Goal: Task Accomplishment & Management: Complete application form

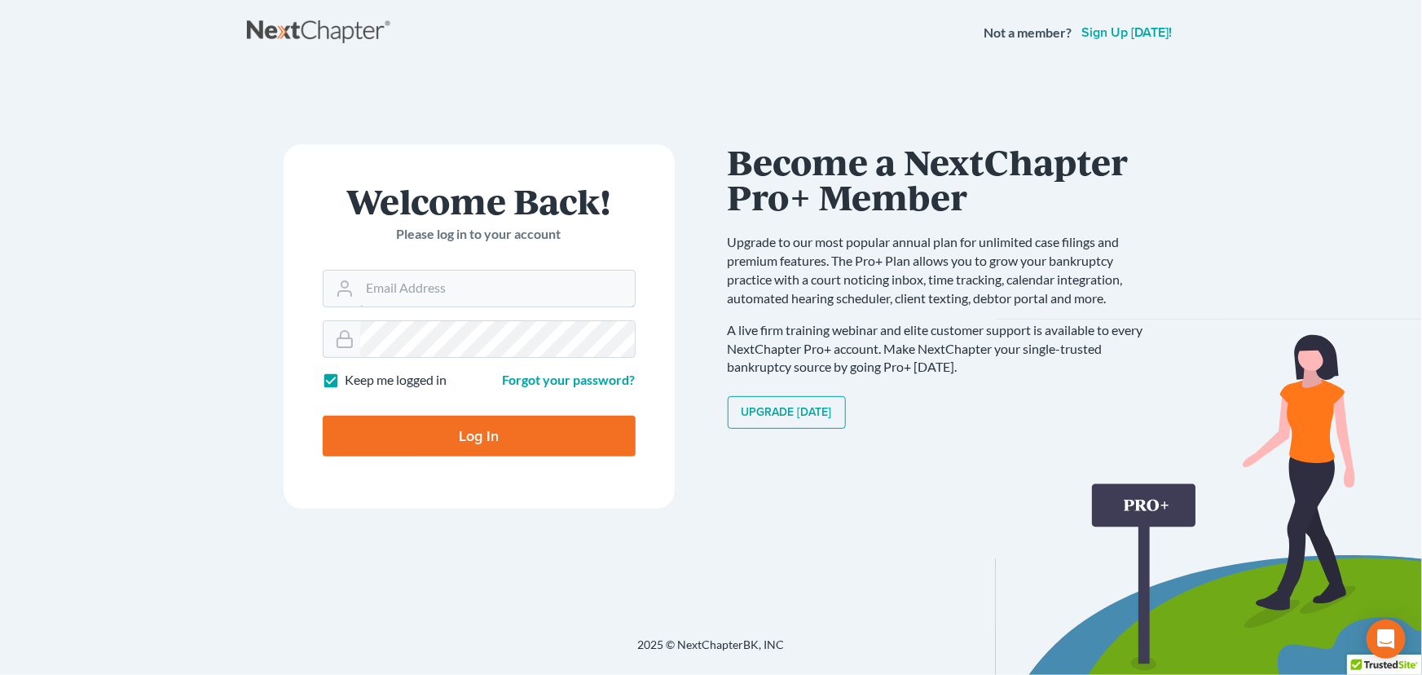
type input "[PERSON_NAME][EMAIL_ADDRESS][DOMAIN_NAME]"
click at [448, 450] on input "Log In" at bounding box center [479, 436] width 313 height 41
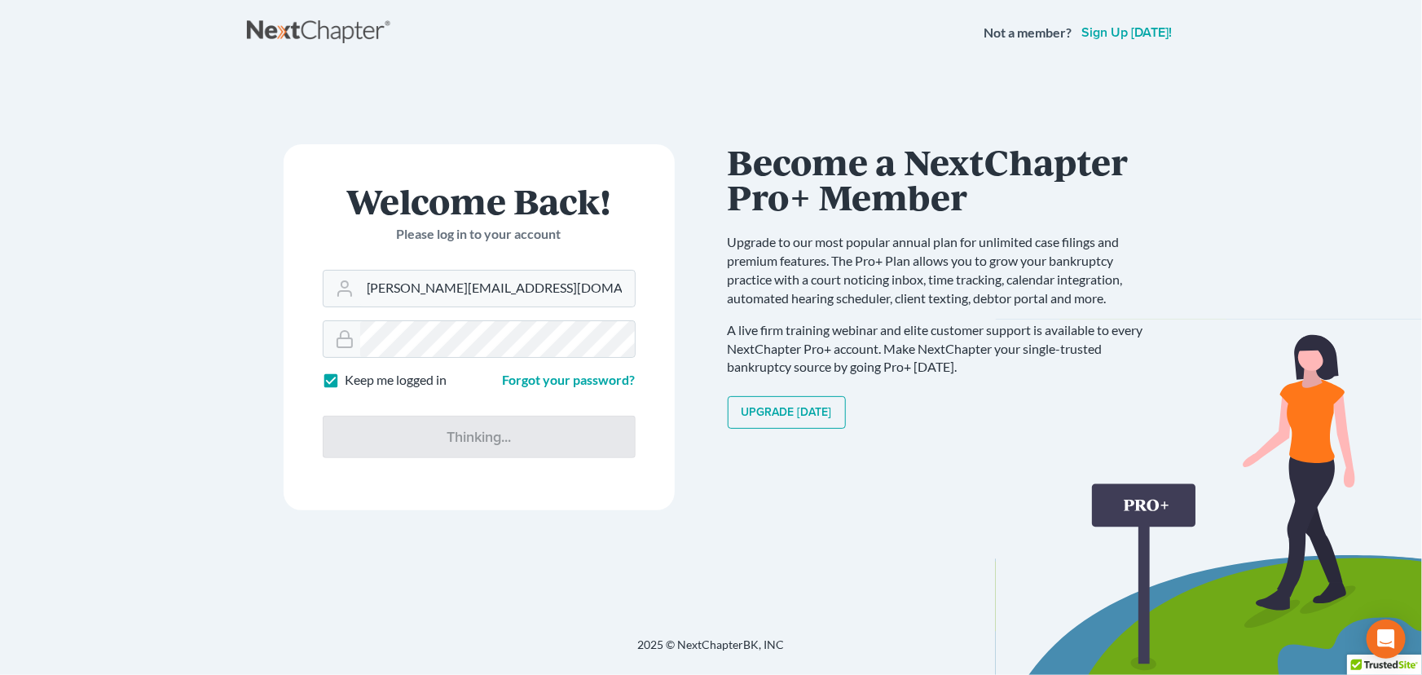
type input "Thinking..."
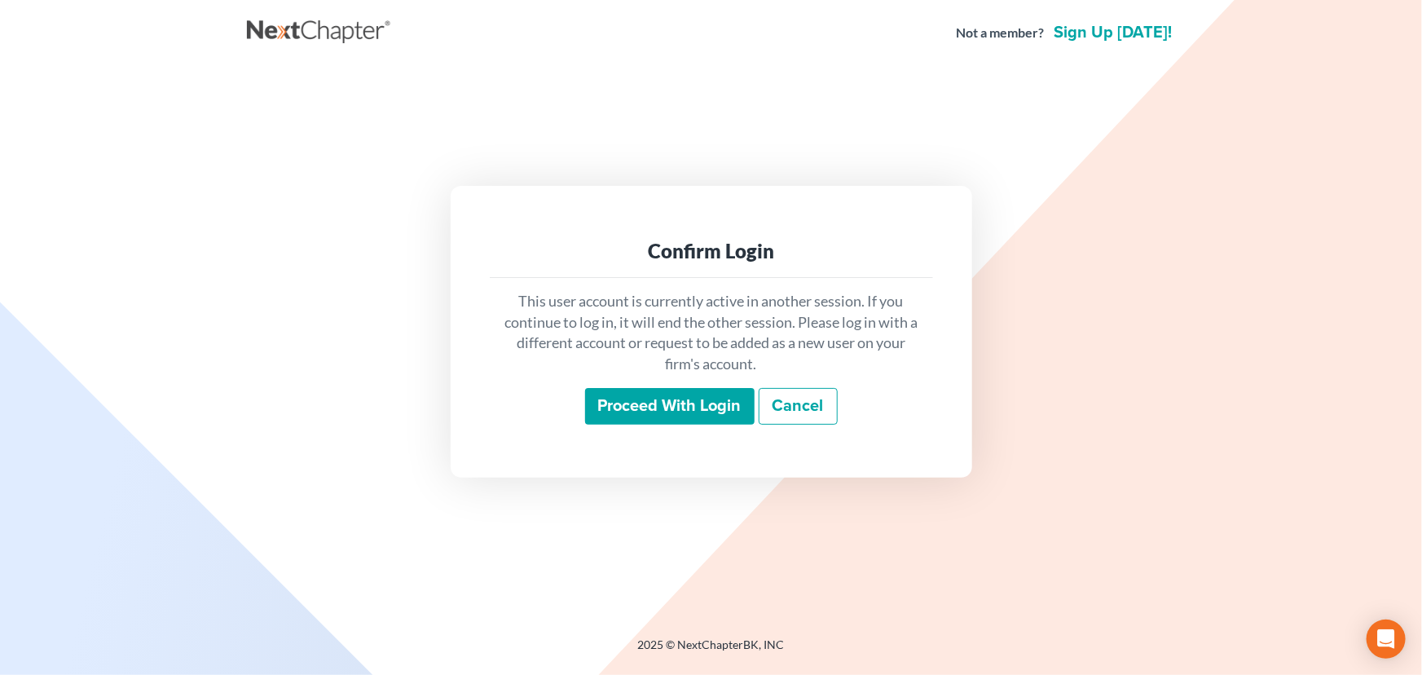
click at [618, 416] on input "Proceed with login" at bounding box center [669, 406] width 169 height 37
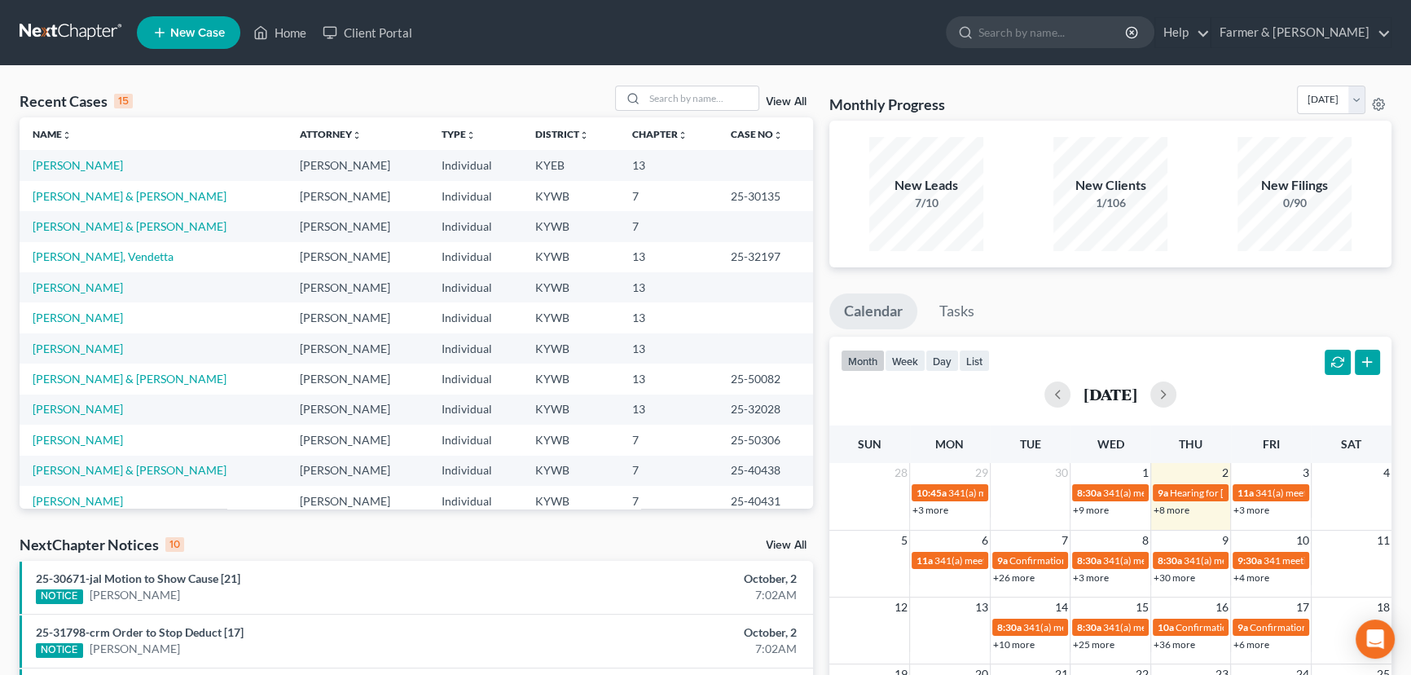
click at [525, 83] on div "Recent Cases 15 View All Name unfold_more expand_more expand_less Attorney unfo…" at bounding box center [705, 604] width 1411 height 1077
click at [310, 89] on div "Recent Cases 15 View All" at bounding box center [417, 102] width 794 height 32
click at [663, 107] on input "search" at bounding box center [702, 98] width 114 height 24
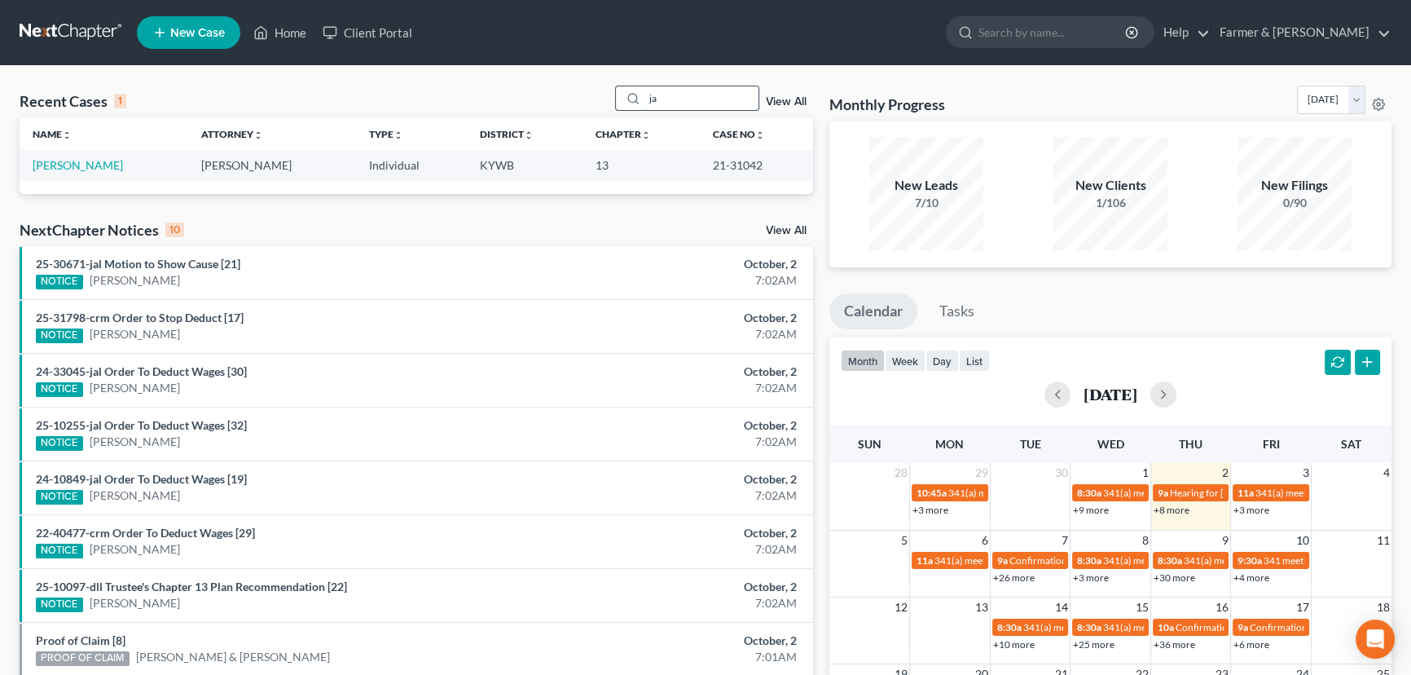
type input "j"
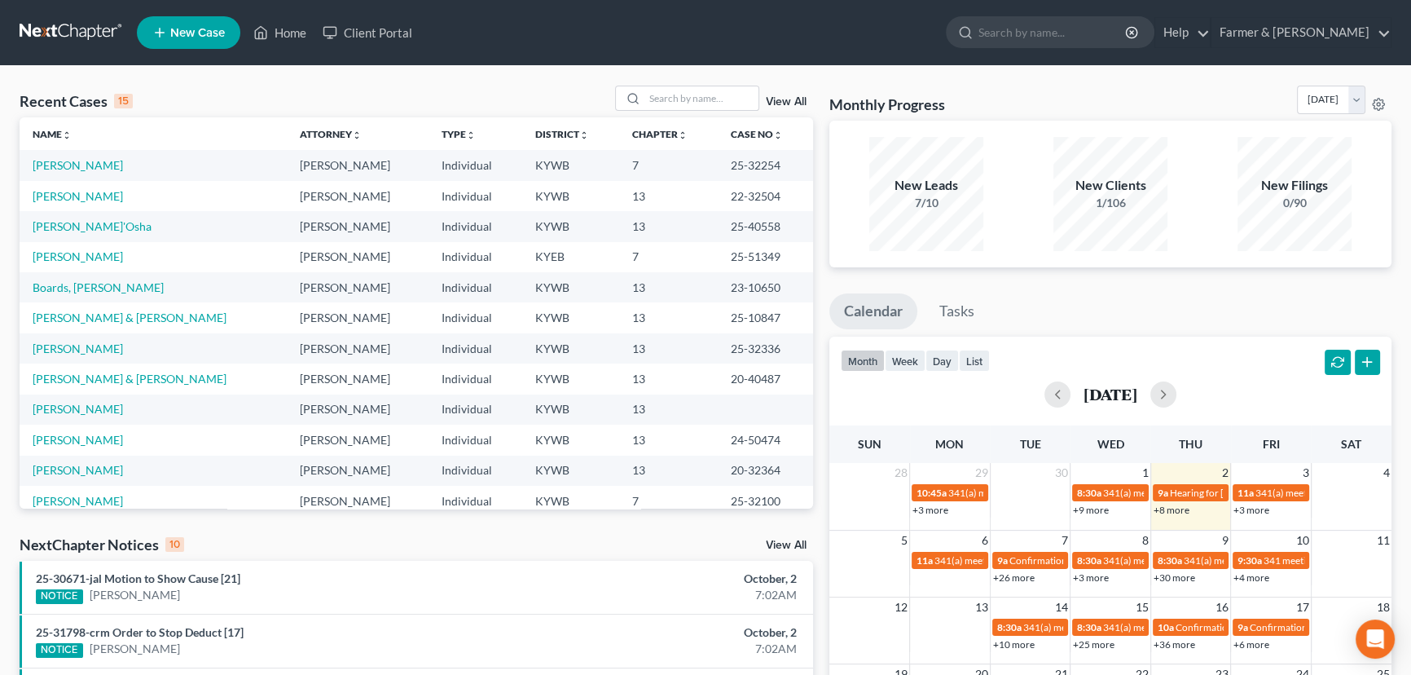
click at [536, 92] on div "Recent Cases 15 View All" at bounding box center [417, 102] width 794 height 32
click at [522, 88] on div "Recent Cases 15 View All" at bounding box center [417, 102] width 794 height 32
click at [212, 33] on span "New Case" at bounding box center [197, 33] width 55 height 12
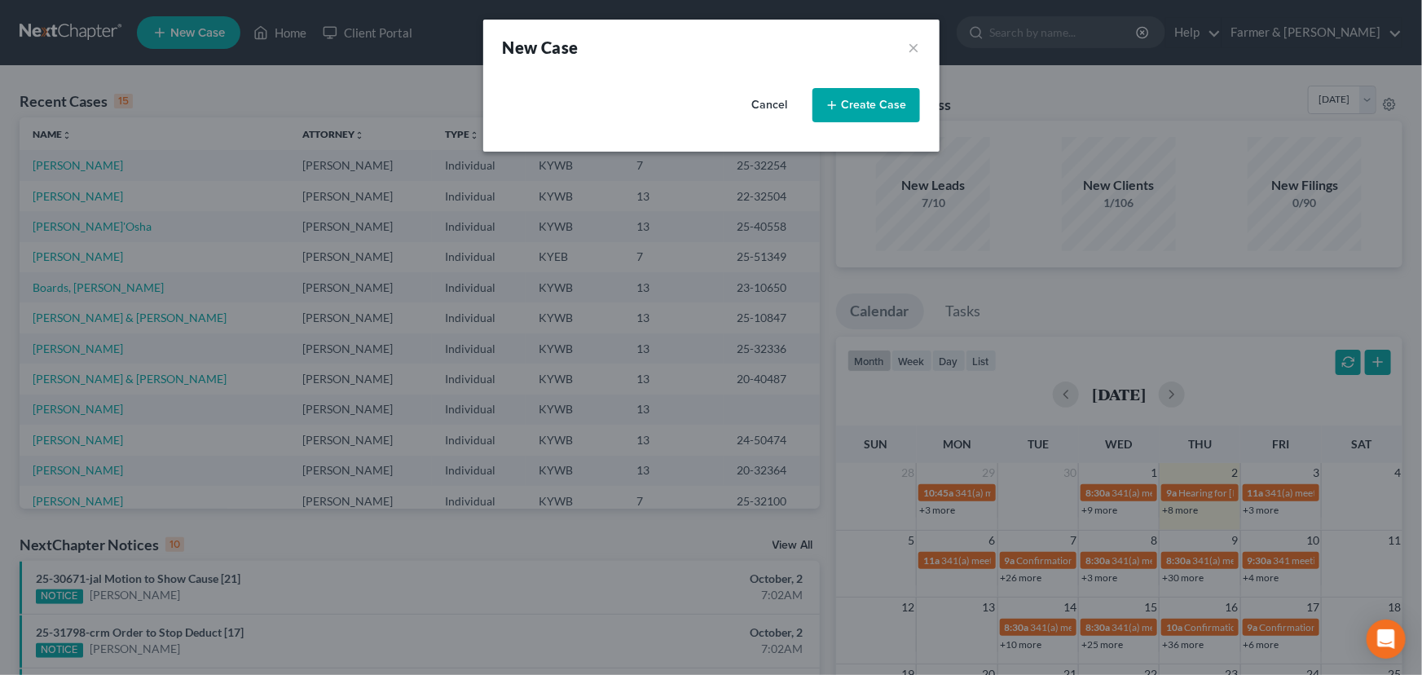
select select "33"
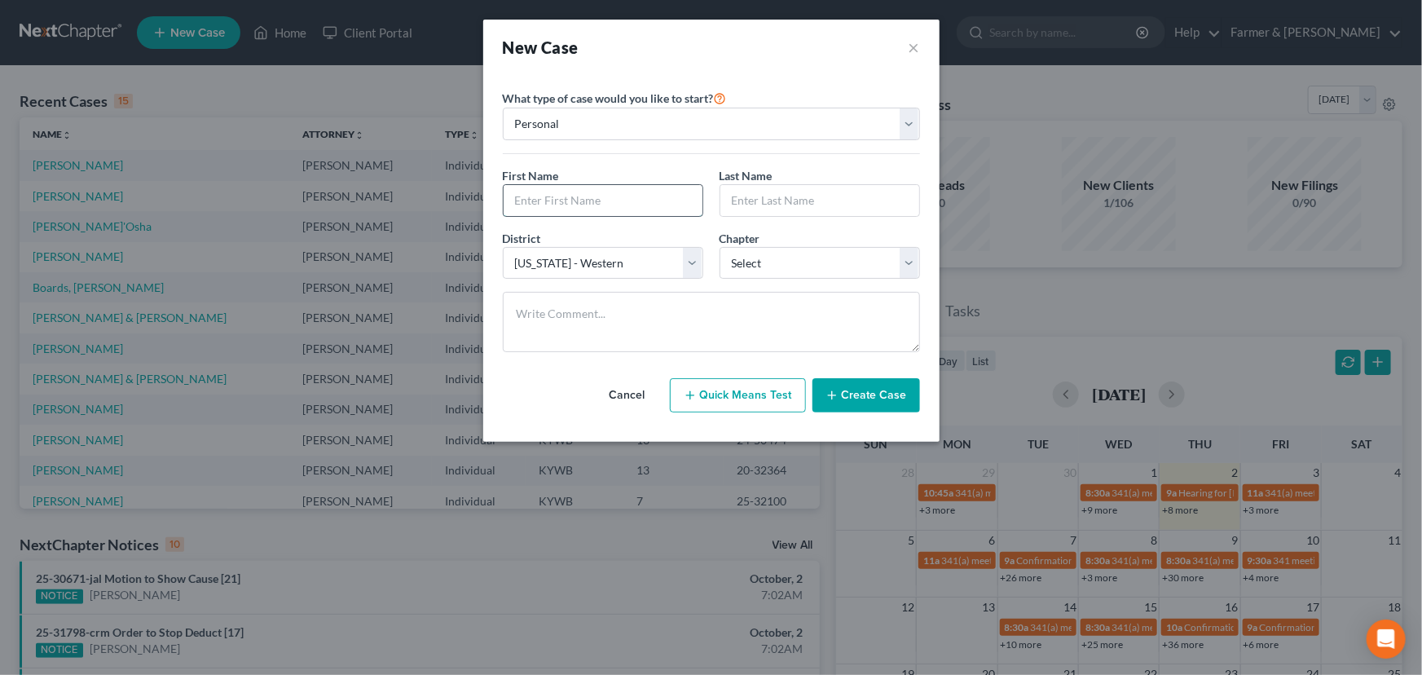
click at [563, 202] on input "text" at bounding box center [603, 200] width 199 height 31
type input "[PERSON_NAME]"
click at [768, 254] on select "Select 7 11 12 13" at bounding box center [820, 263] width 200 height 33
select select "0"
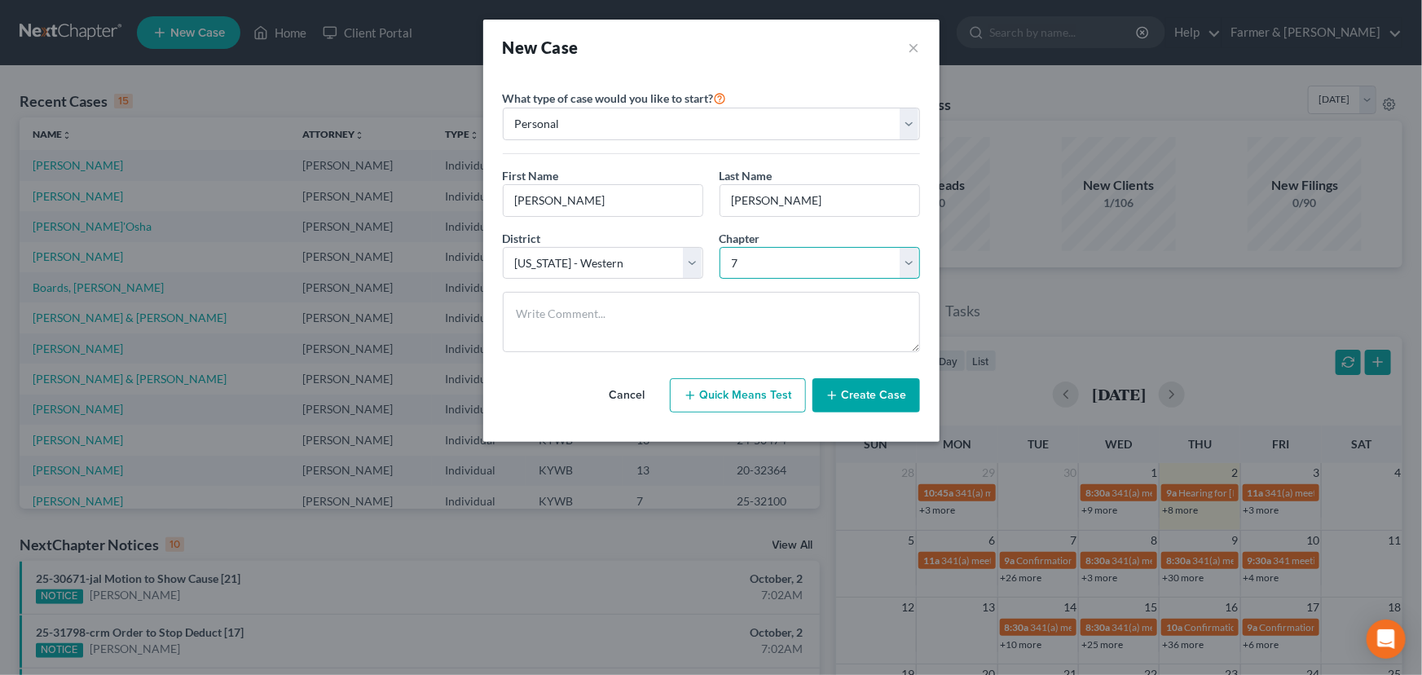
click at [720, 247] on select "Select 7 11 12 13" at bounding box center [820, 263] width 200 height 33
click at [874, 397] on button "Create Case" at bounding box center [866, 395] width 108 height 34
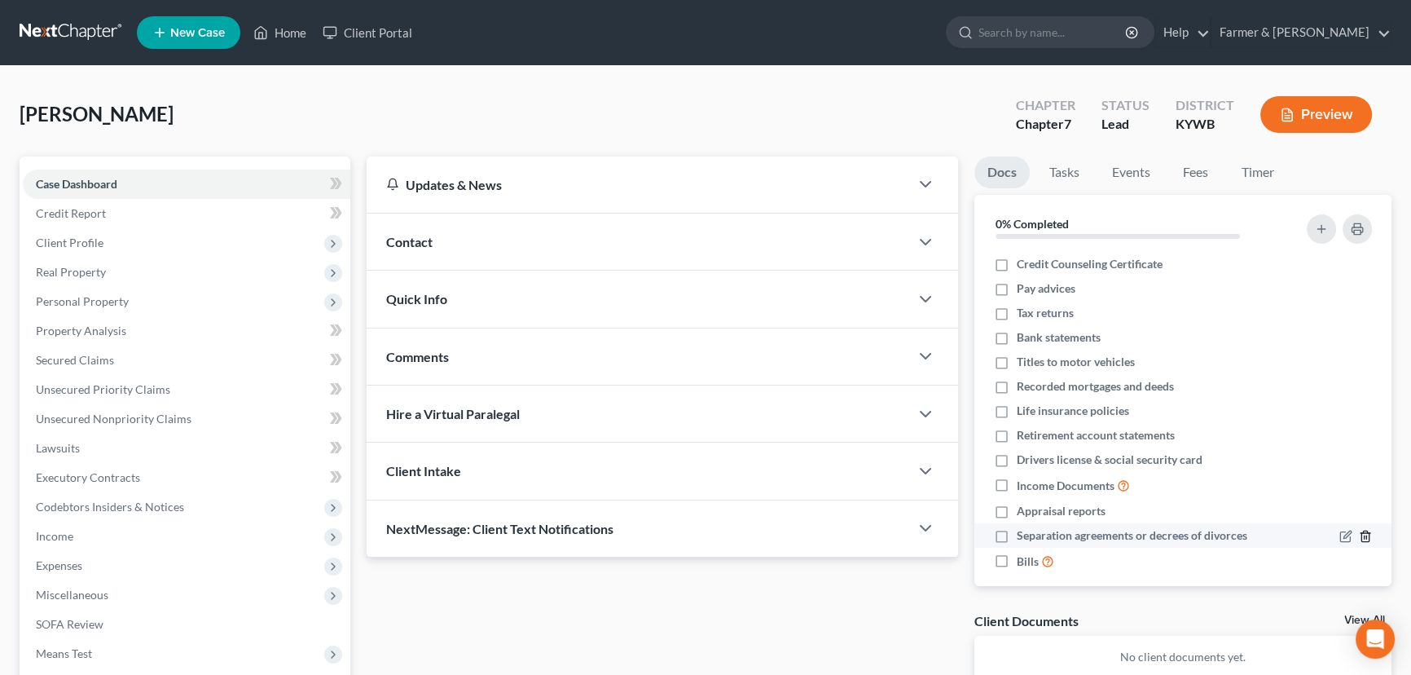
click at [1359, 537] on icon "button" at bounding box center [1365, 536] width 13 height 13
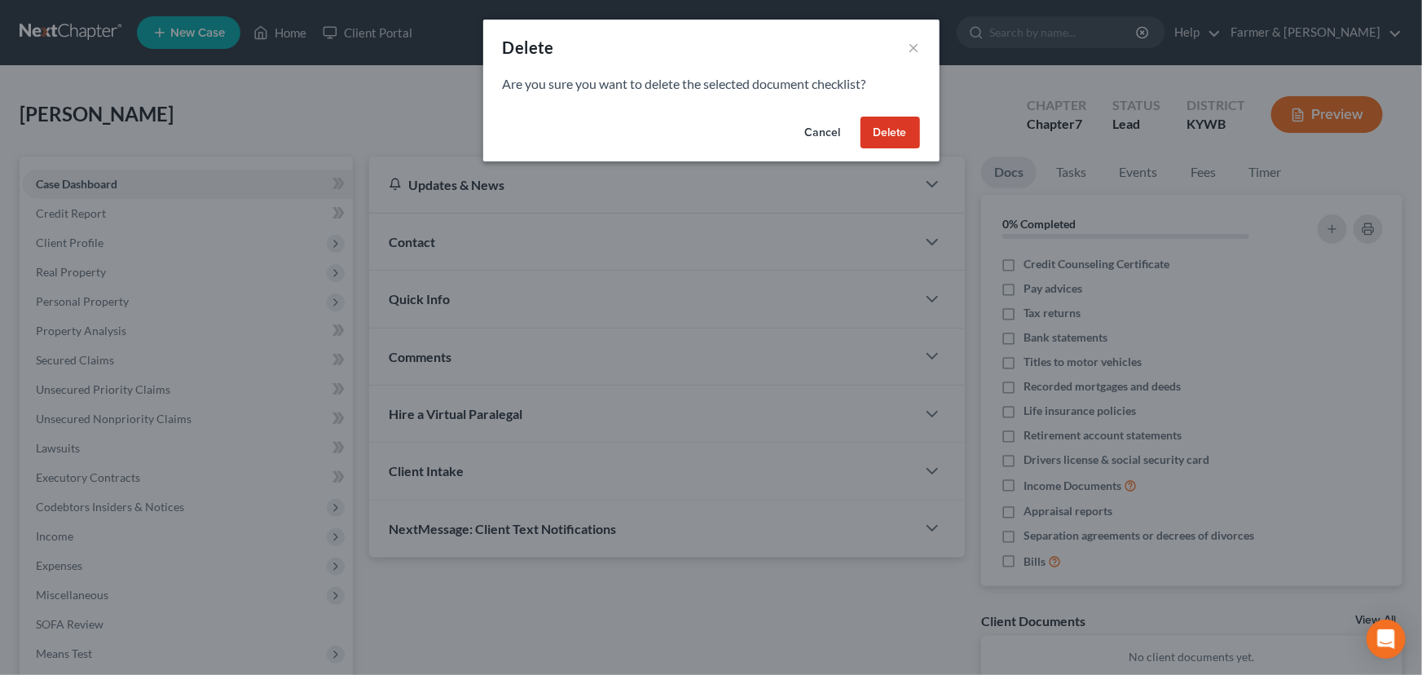
click at [884, 138] on button "Delete" at bounding box center [890, 133] width 59 height 33
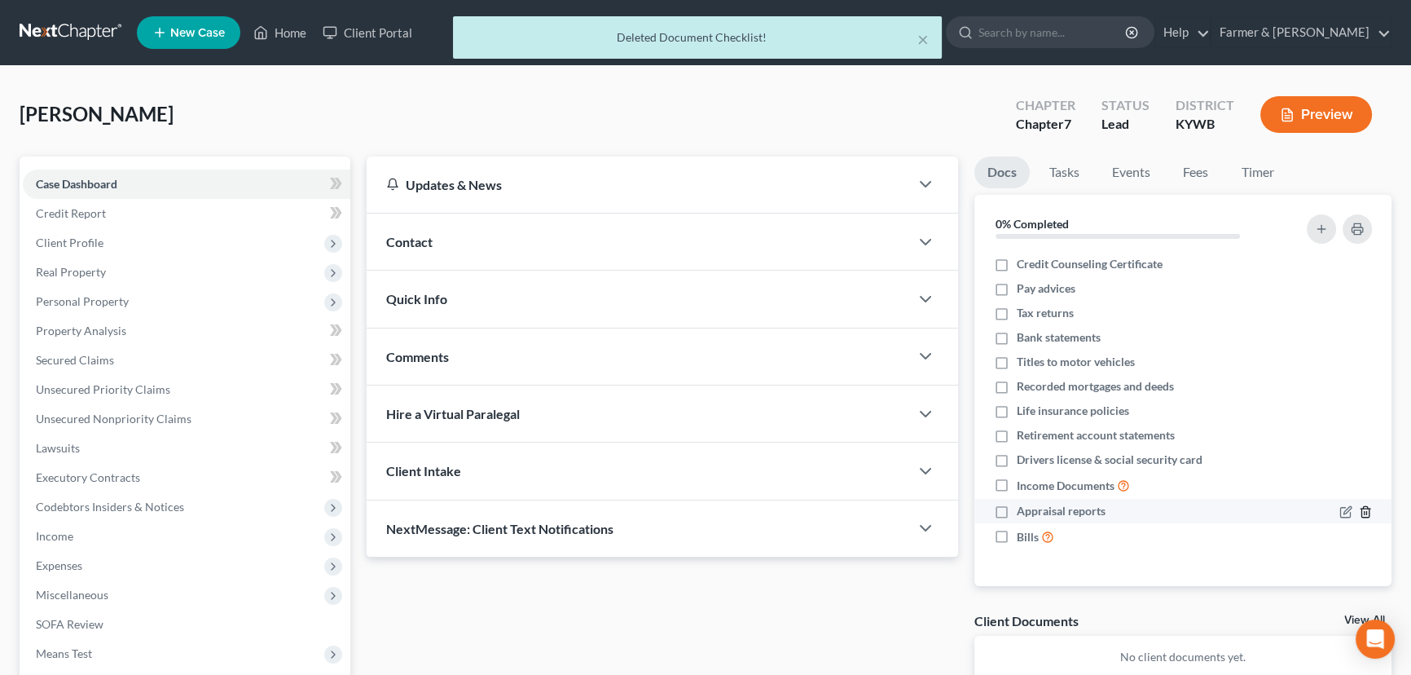
click at [1367, 508] on icon "button" at bounding box center [1365, 511] width 13 height 13
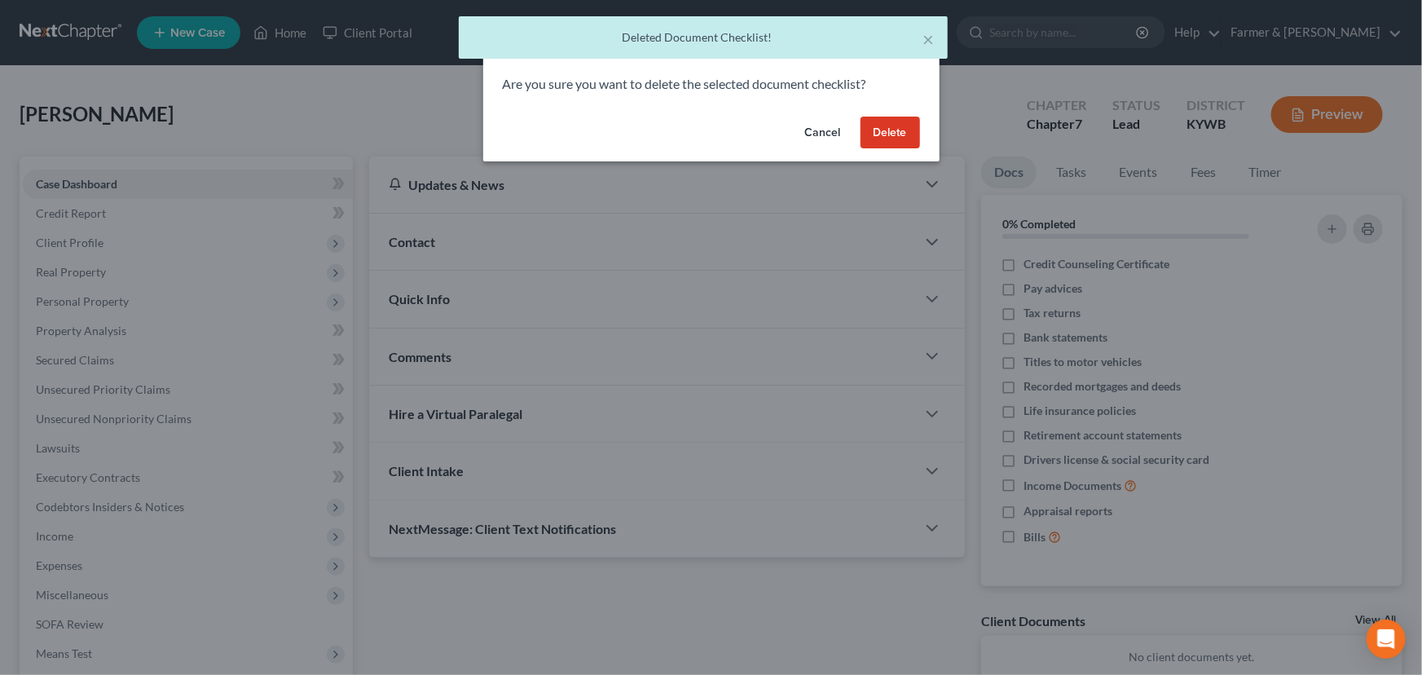
click at [906, 130] on button "Delete" at bounding box center [890, 133] width 59 height 33
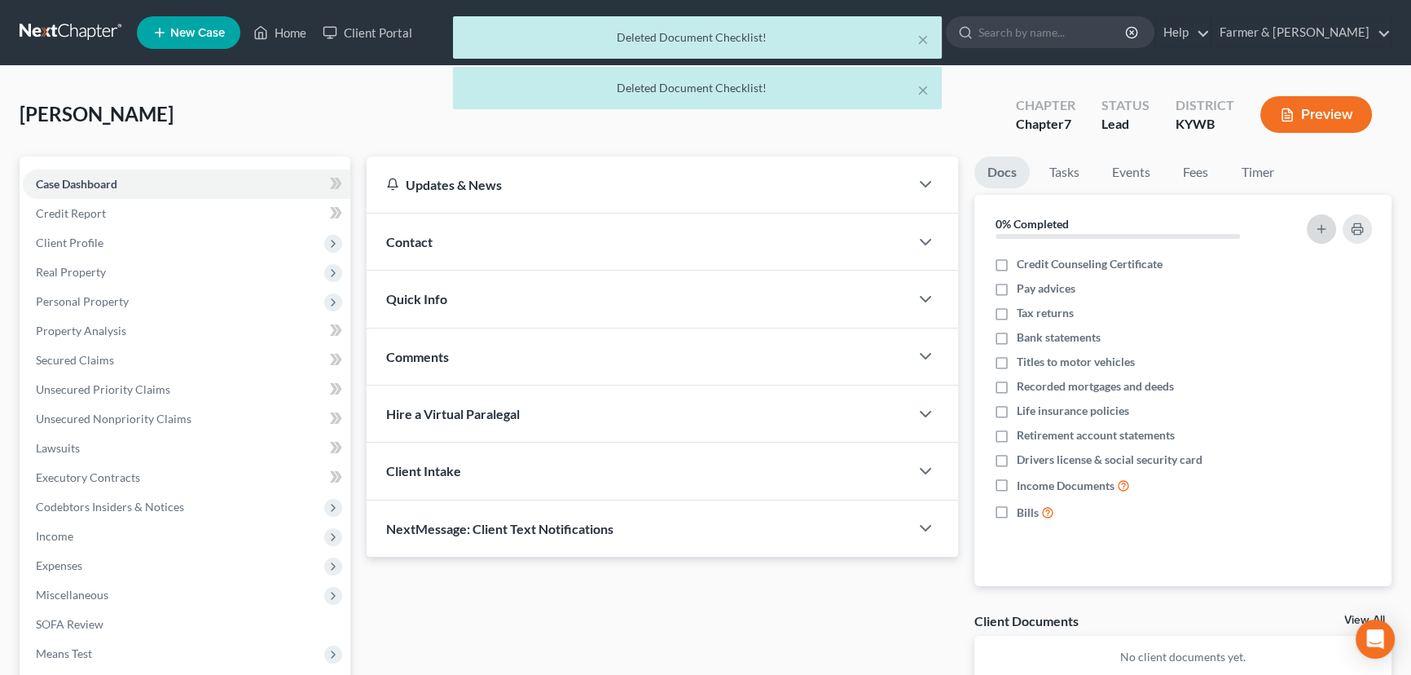
click at [1316, 222] on icon "button" at bounding box center [1321, 228] width 13 height 13
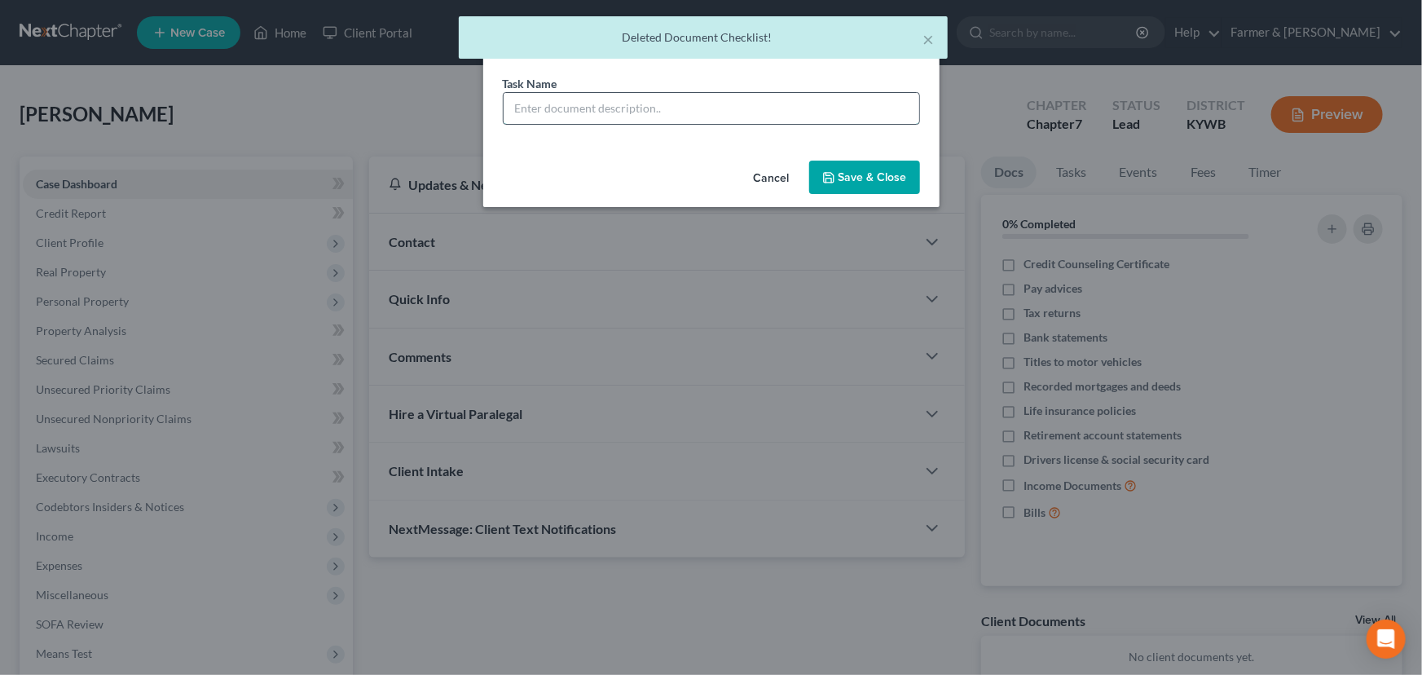
click at [623, 113] on input "text" at bounding box center [712, 108] width 416 height 31
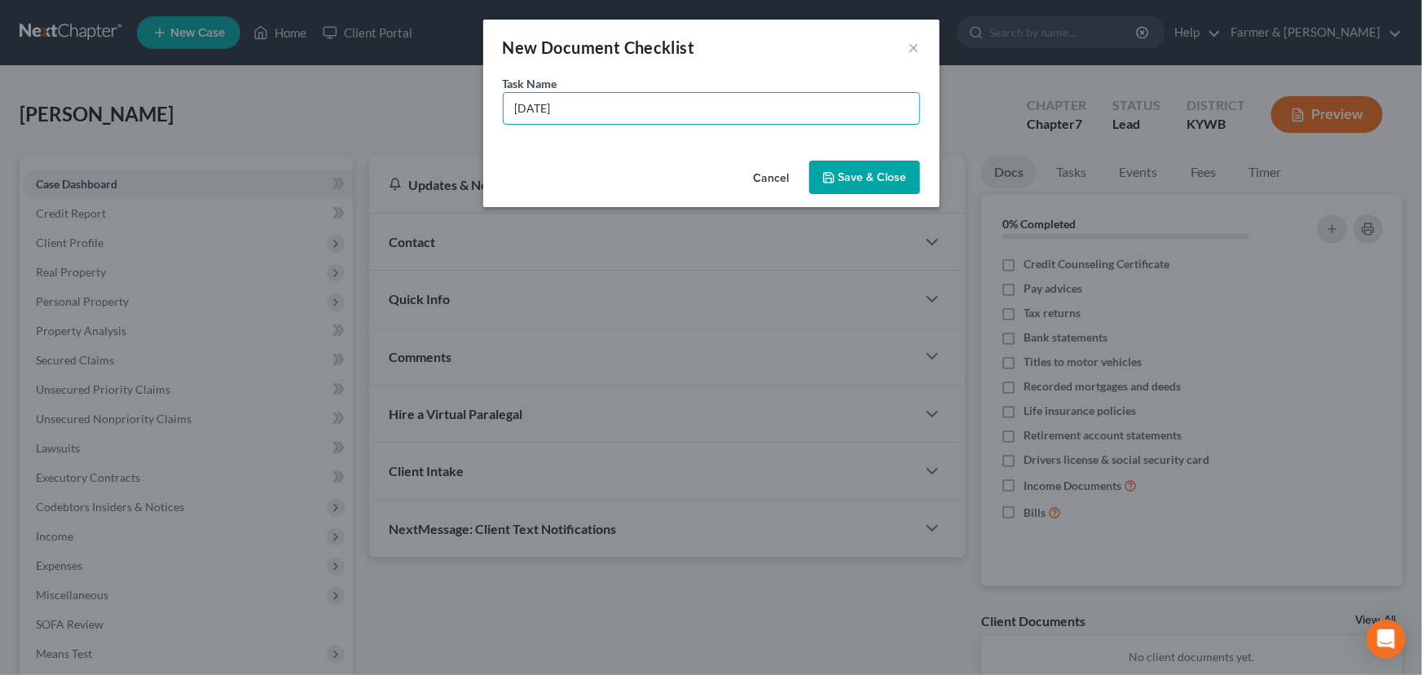
type input "[DATE]"
click at [834, 175] on icon "button" at bounding box center [828, 177] width 13 height 13
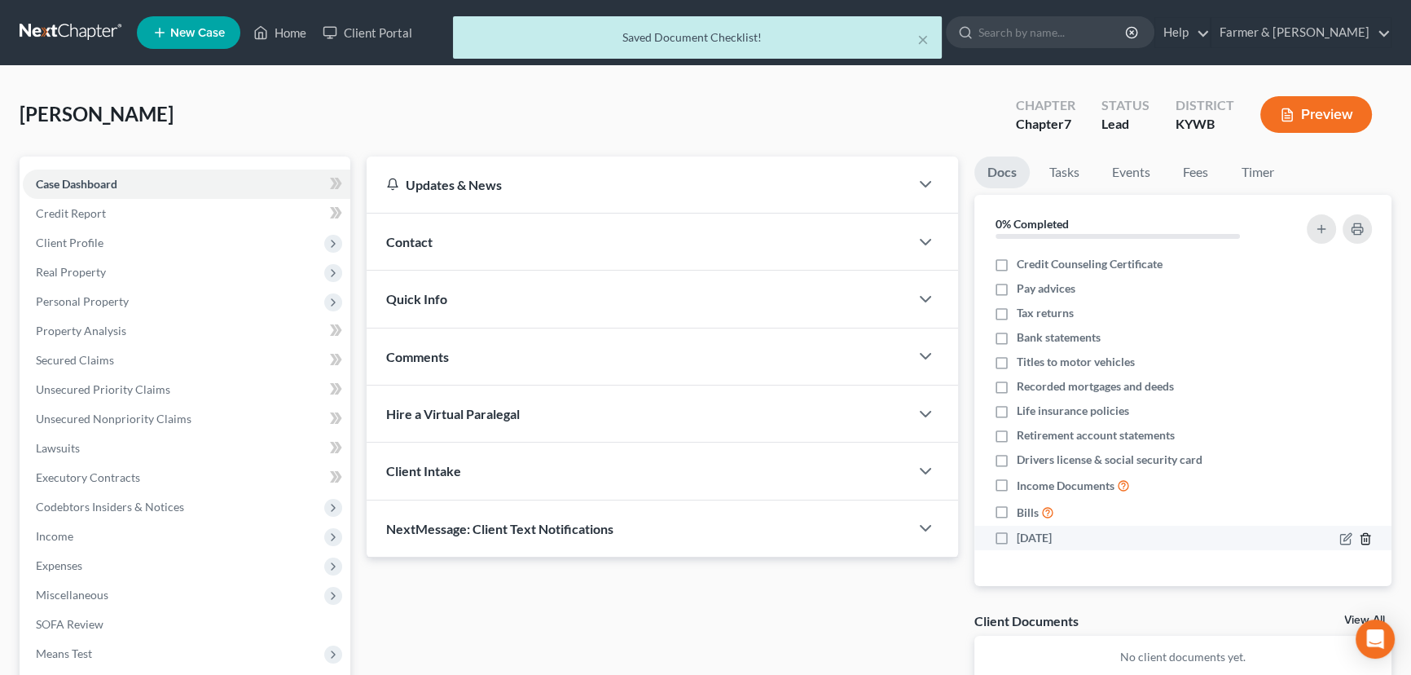
click at [1367, 542] on icon "button" at bounding box center [1365, 538] width 13 height 13
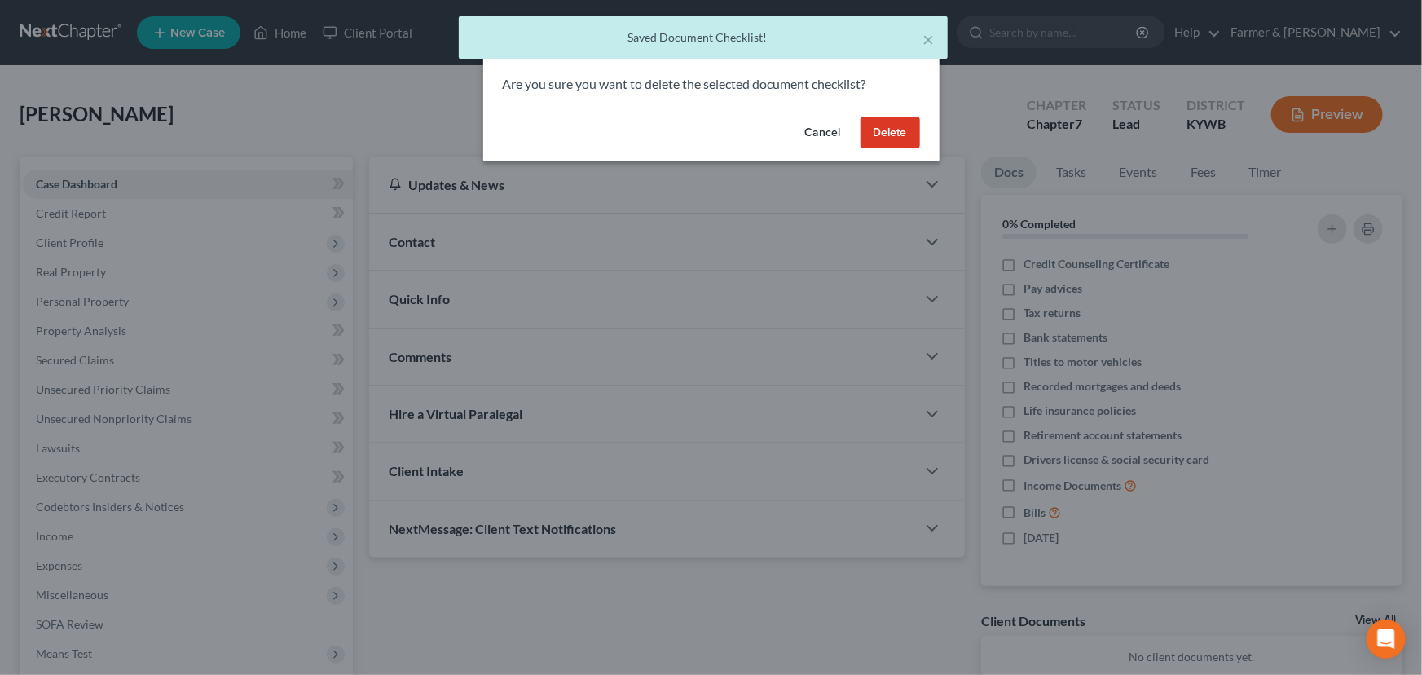
click at [890, 128] on button "Delete" at bounding box center [890, 133] width 59 height 33
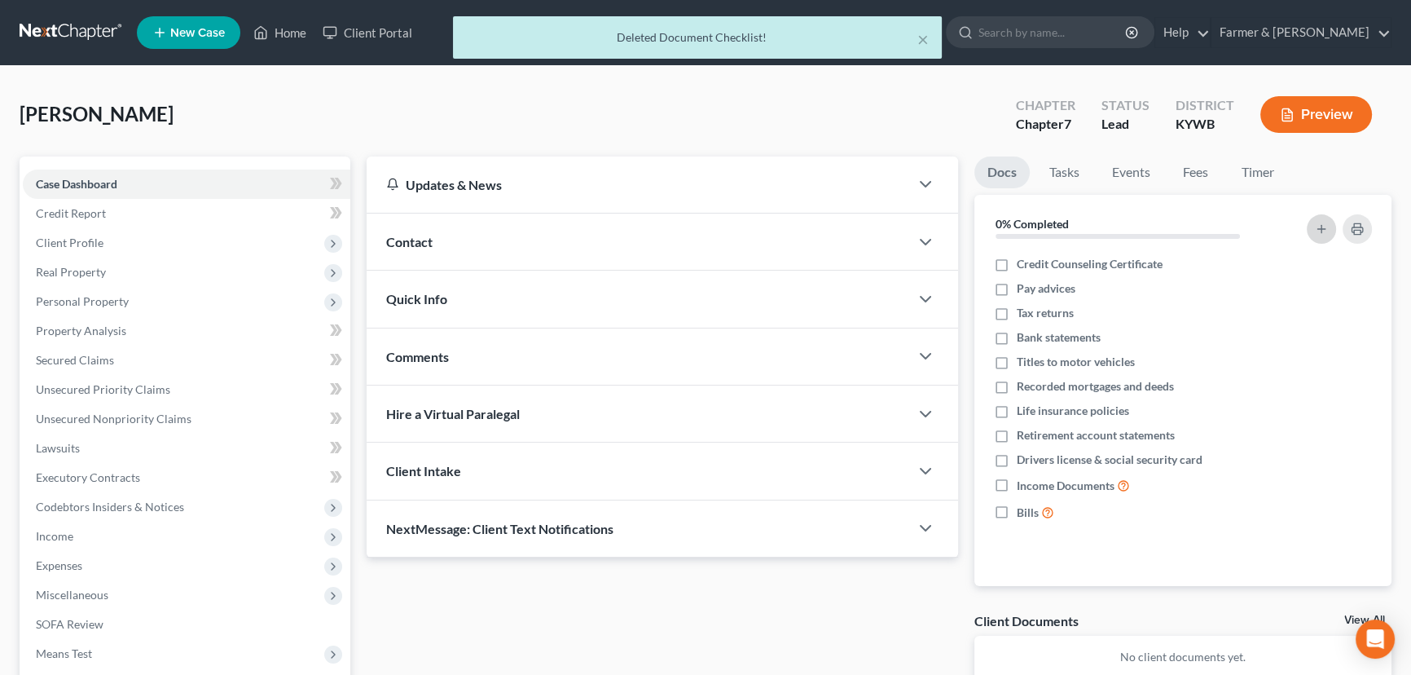
click at [1325, 224] on icon "button" at bounding box center [1321, 228] width 13 height 13
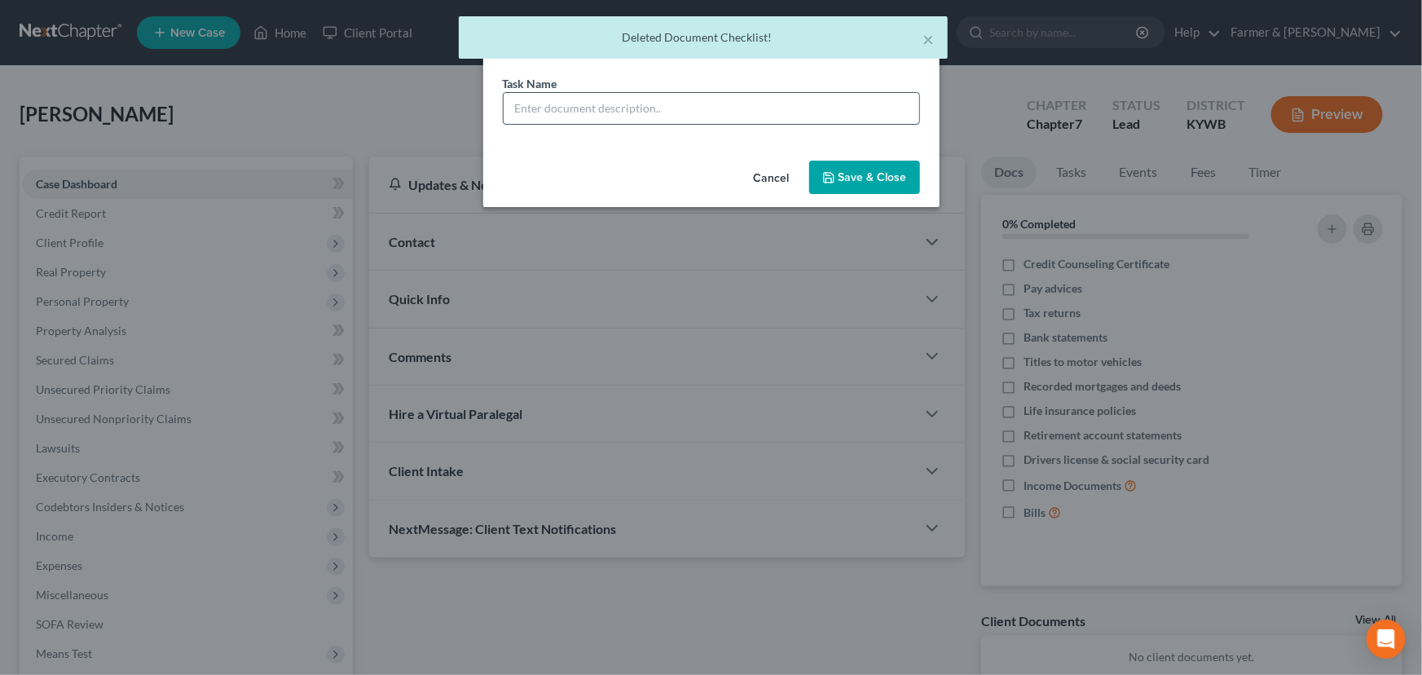
click at [652, 109] on input "text" at bounding box center [712, 108] width 416 height 31
drag, startPoint x: 692, startPoint y: 109, endPoint x: 624, endPoint y: 109, distance: 67.6
click at [624, 109] on input "REVIEWED signing on [DATE]" at bounding box center [712, 108] width 416 height 31
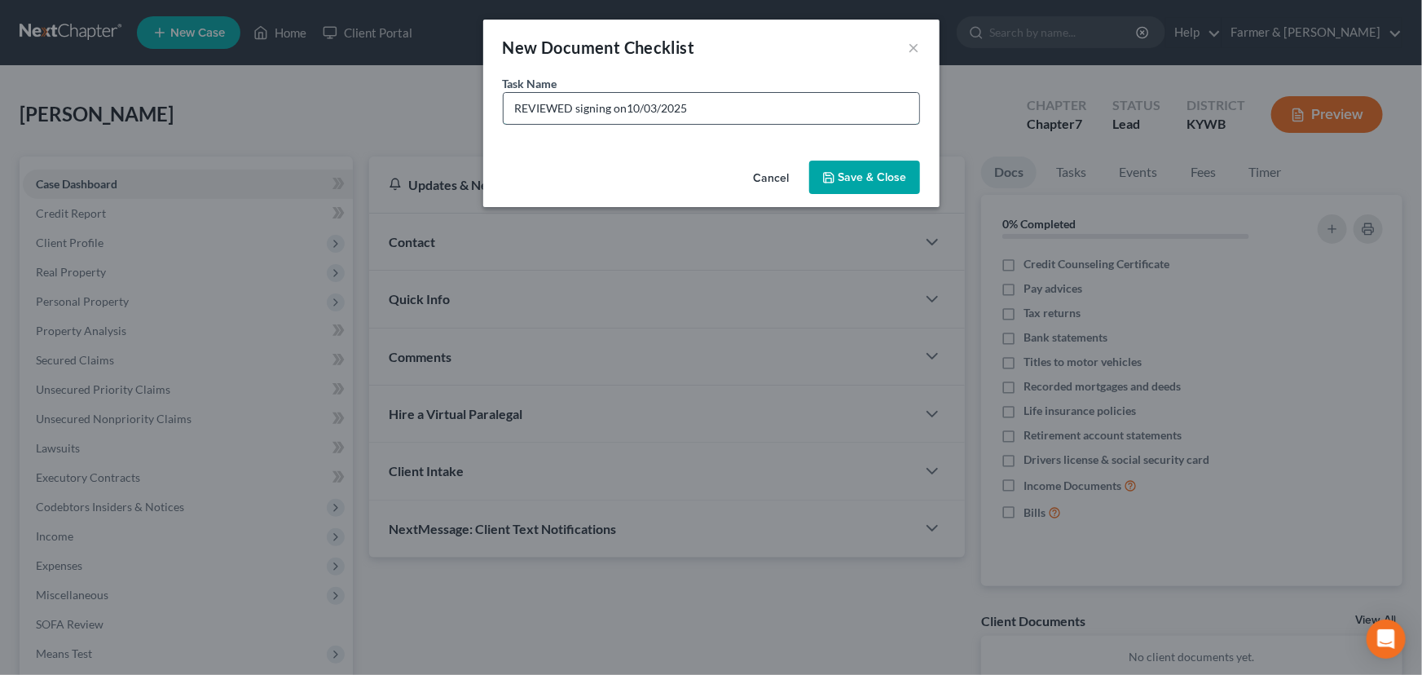
click at [628, 111] on input "REVIEWED signing on10/03/2025" at bounding box center [712, 108] width 416 height 31
click at [624, 108] on input "REVIEWED signing on10/03/2025" at bounding box center [712, 108] width 416 height 31
type input "REVIEWED signing on [DATE]"
click at [663, 159] on div "Cancel Save & Close" at bounding box center [711, 181] width 456 height 54
click at [862, 178] on button "Save & Close" at bounding box center [864, 178] width 111 height 34
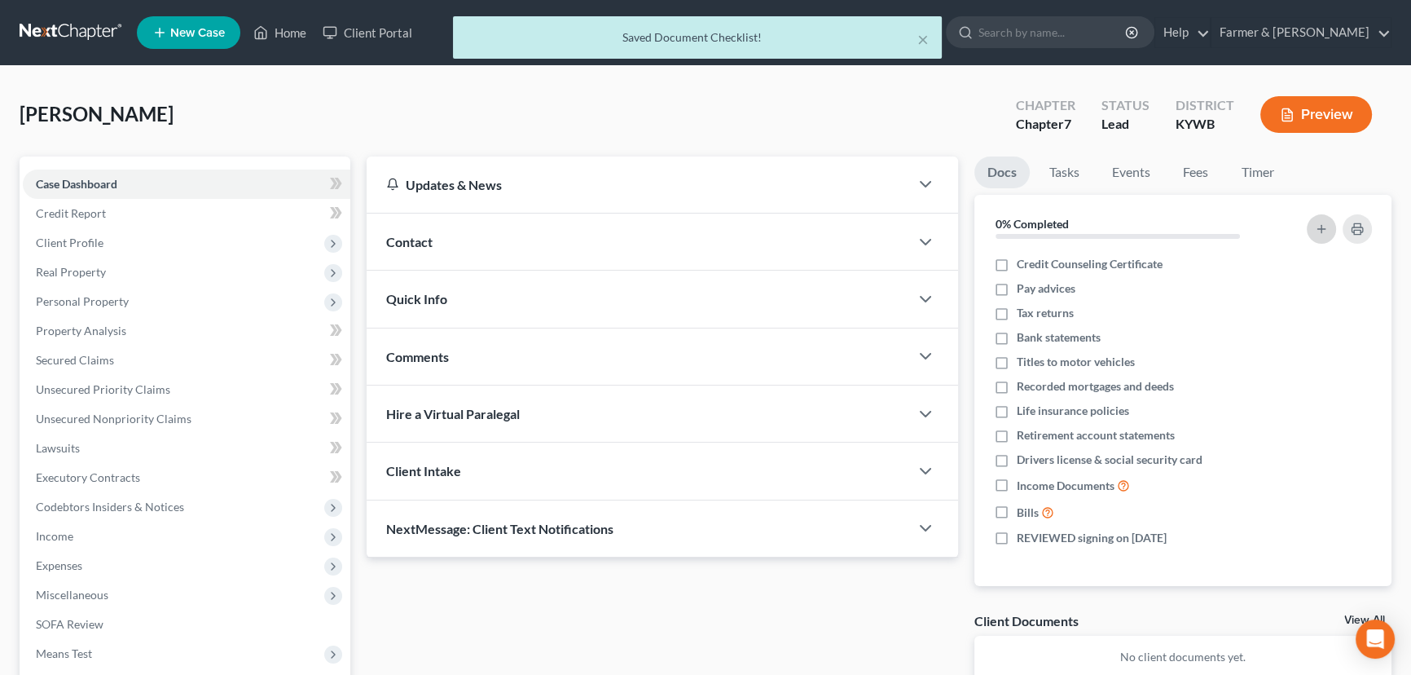
click at [1325, 230] on icon "button" at bounding box center [1321, 228] width 13 height 13
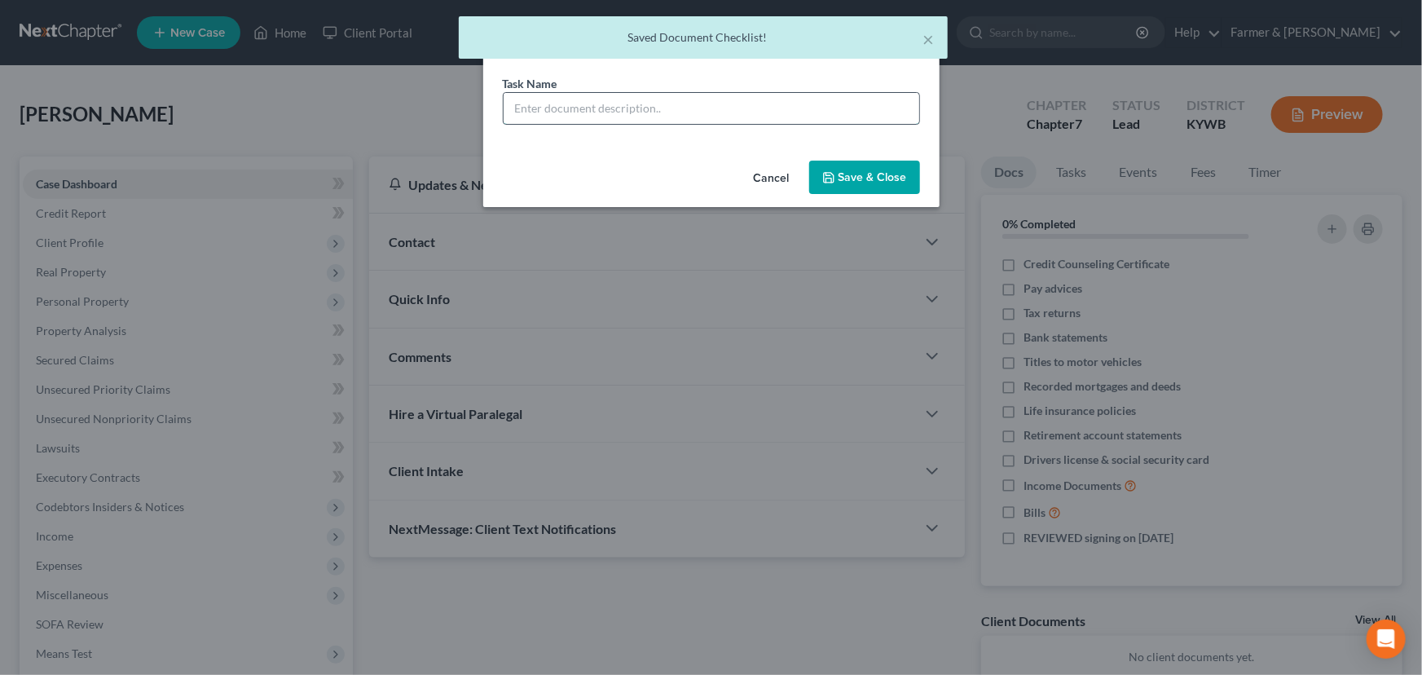
click at [695, 114] on input "text" at bounding box center [712, 108] width 416 height 31
type input "Signature Pages Sent"
click at [858, 184] on button "Save & Close" at bounding box center [864, 178] width 111 height 34
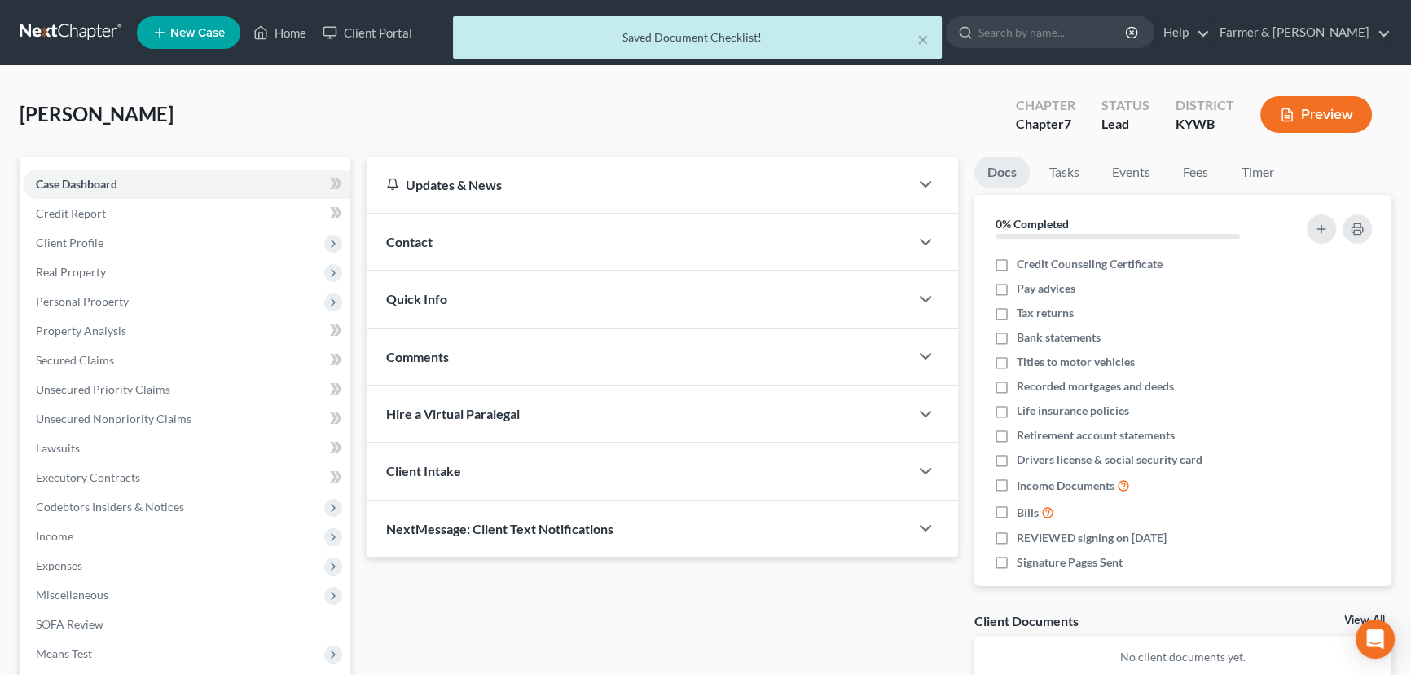
click at [457, 247] on div "Contact" at bounding box center [638, 242] width 543 height 56
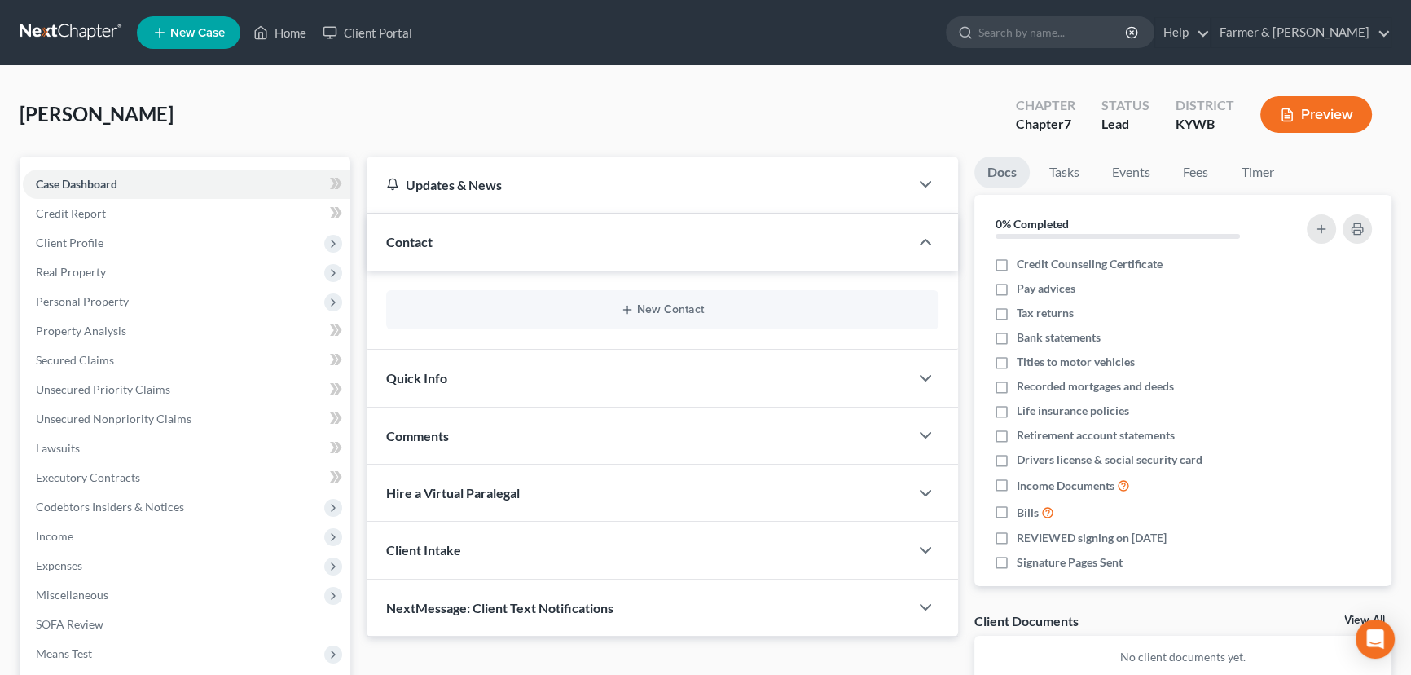
click at [434, 118] on div "[PERSON_NAME] Upgraded Chapter Chapter 7 Status Lead District [GEOGRAPHIC_DATA]…" at bounding box center [706, 121] width 1372 height 71
click at [673, 304] on button "New Contact" at bounding box center [662, 309] width 526 height 13
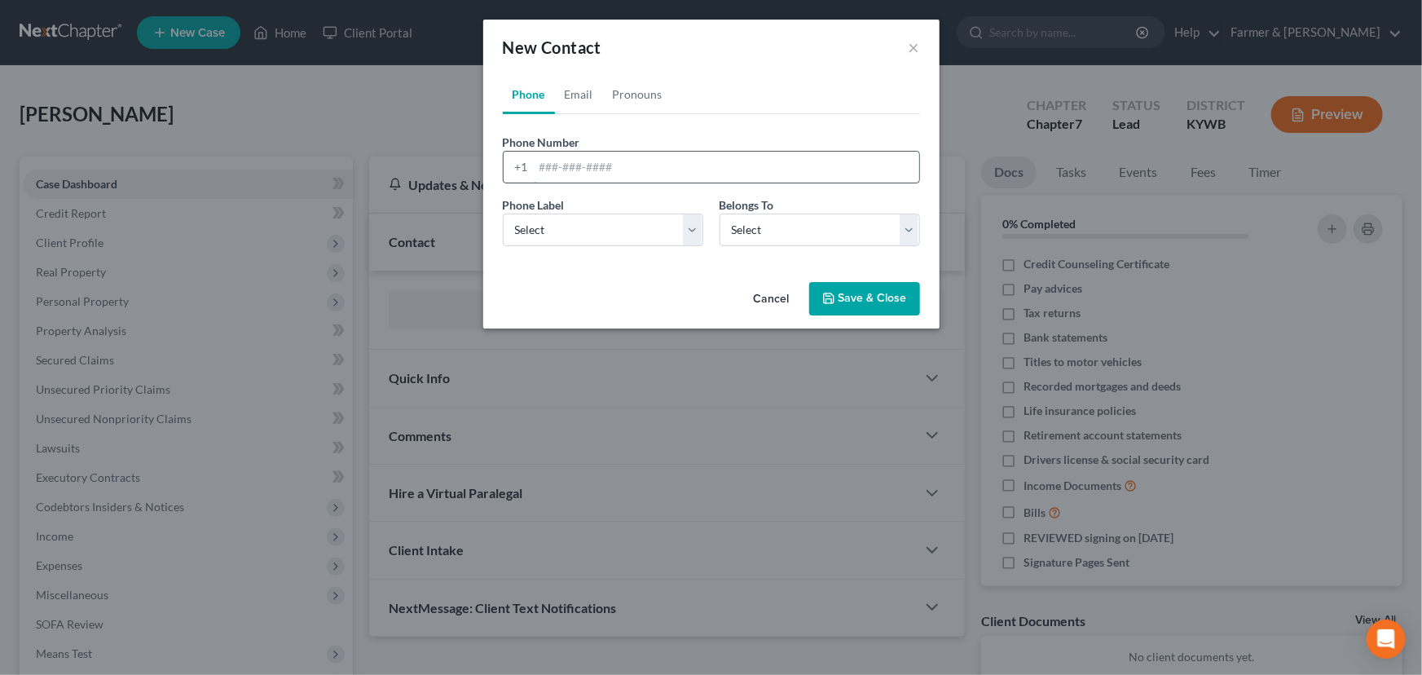
click at [554, 170] on input "tel" at bounding box center [726, 167] width 385 height 31
click at [574, 162] on input "tel" at bounding box center [726, 167] width 385 height 31
paste input "5023561461"
type input "5023561461"
click at [603, 242] on select "Select Mobile Home Work Other" at bounding box center [603, 230] width 200 height 33
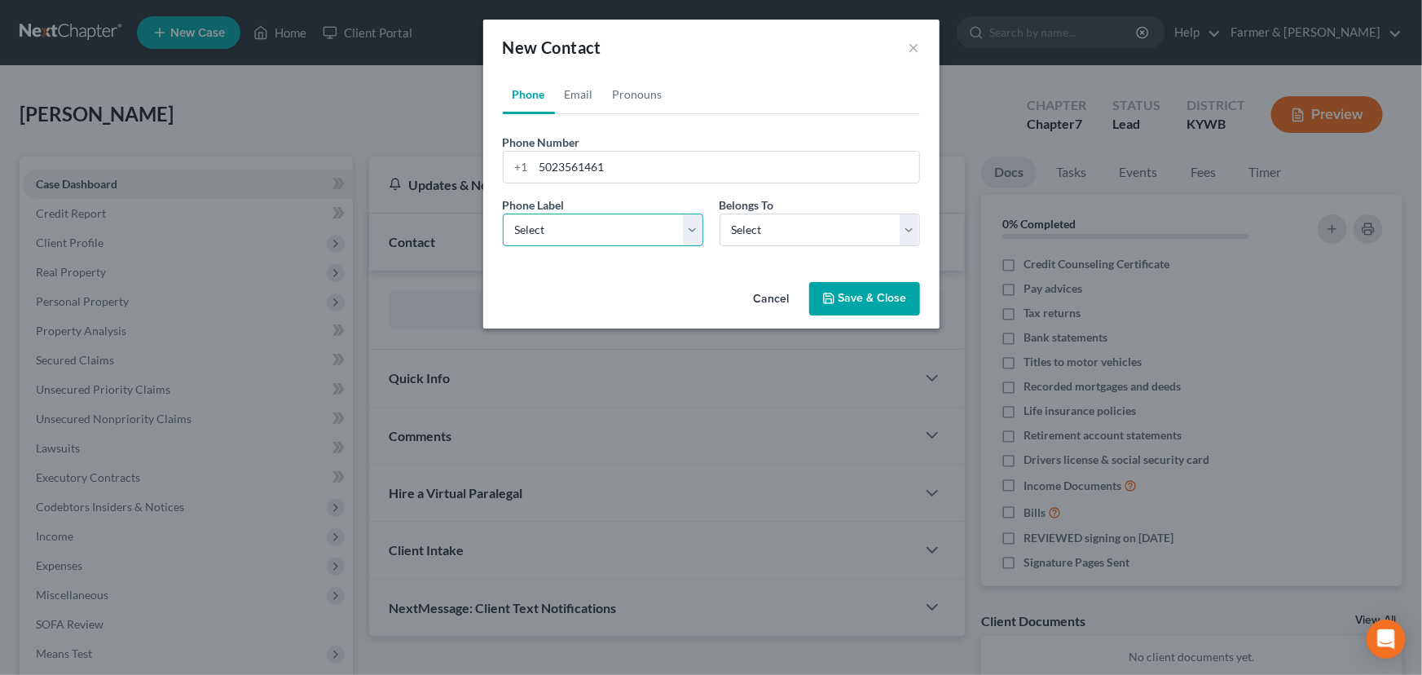
select select "0"
click at [503, 214] on select "Select Mobile Home Work Other" at bounding box center [603, 230] width 200 height 33
click at [767, 227] on select "Select Client Other" at bounding box center [820, 230] width 200 height 33
select select "0"
click at [720, 214] on select "Select Client Other" at bounding box center [820, 230] width 200 height 33
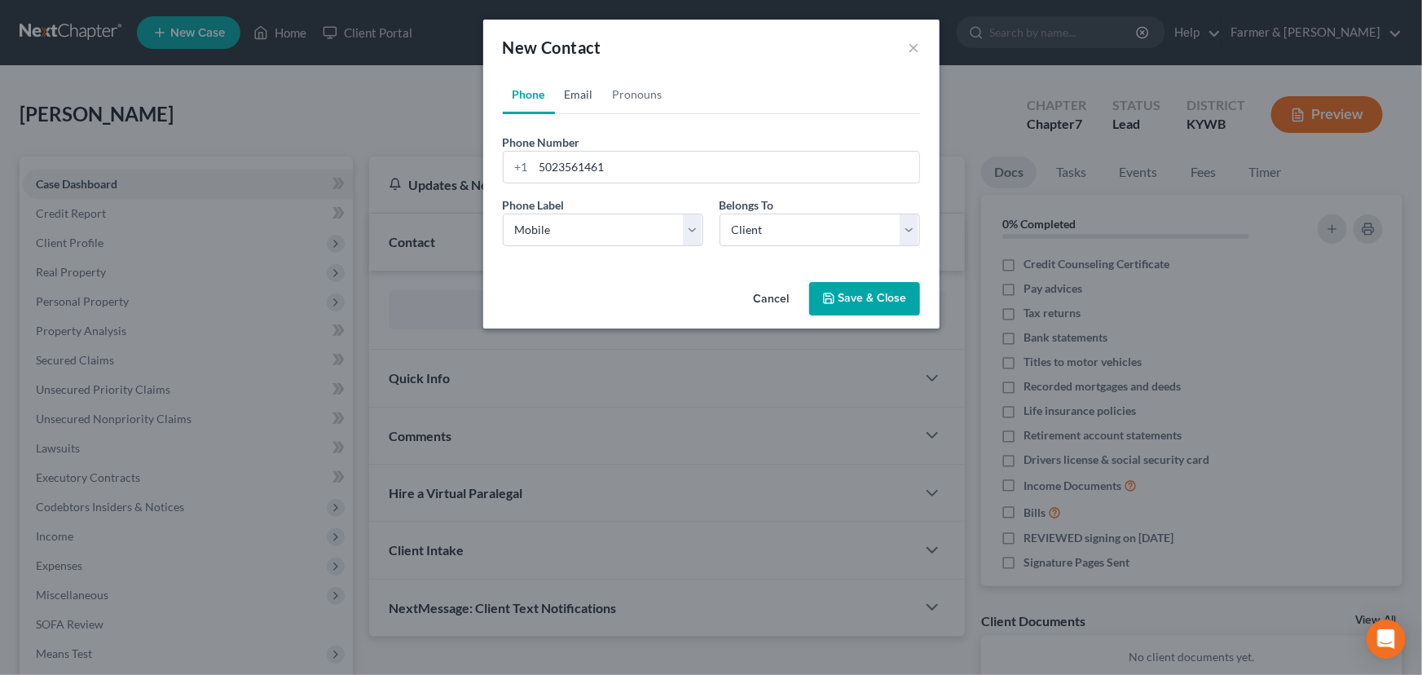
click at [587, 103] on link "Email" at bounding box center [579, 94] width 48 height 39
click at [631, 162] on input "email" at bounding box center [726, 167] width 385 height 31
paste input "[EMAIL_ADDRESS][DOMAIN_NAME]"
type input "[EMAIL_ADDRESS][DOMAIN_NAME]"
click at [594, 233] on select "Select Home Work Other" at bounding box center [603, 230] width 200 height 33
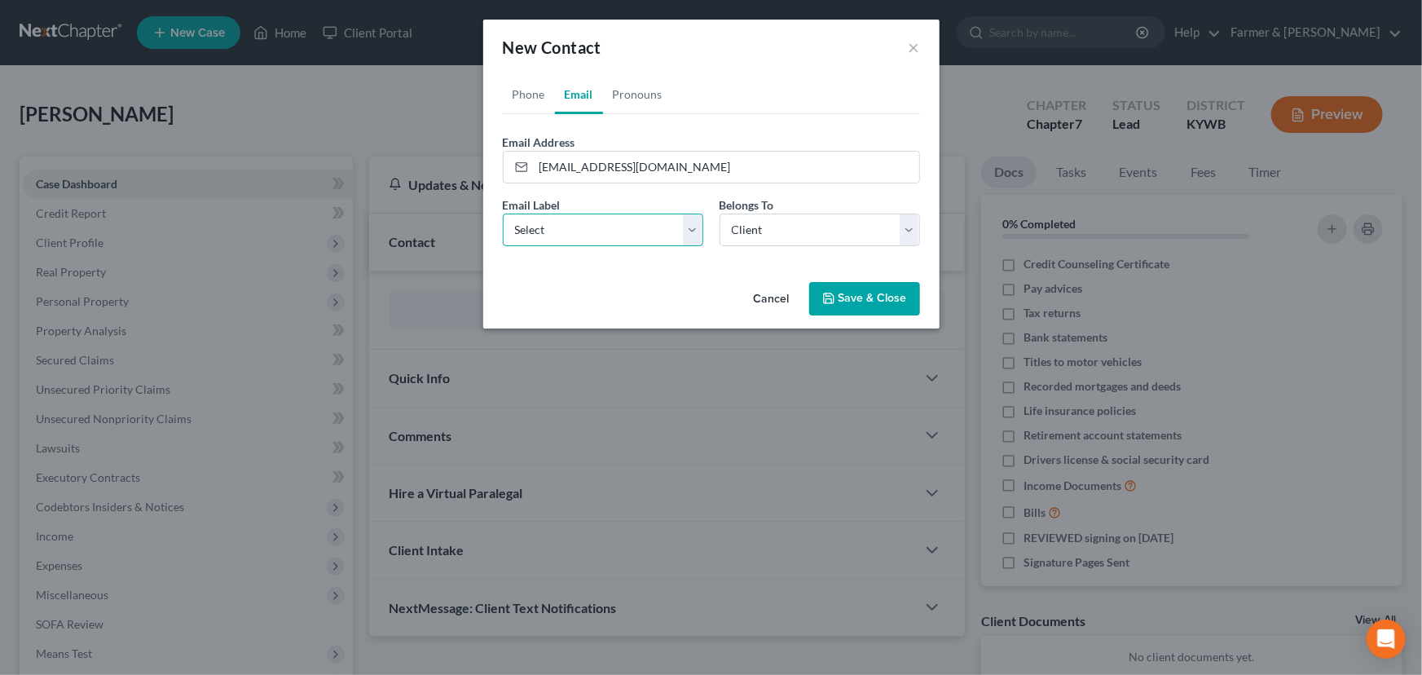
select select "0"
click at [503, 214] on select "Select Home Work Other" at bounding box center [603, 230] width 200 height 33
click at [844, 297] on button "Save & Close" at bounding box center [864, 299] width 111 height 34
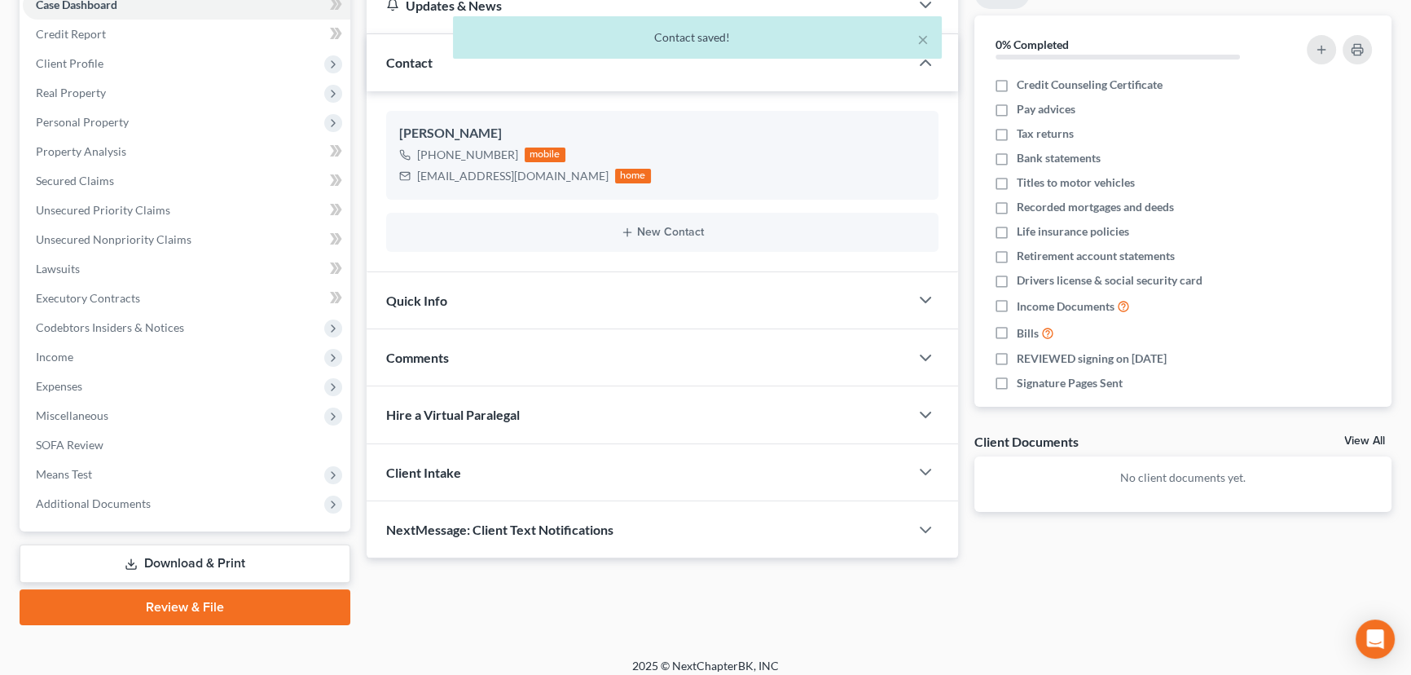
scroll to position [189, 0]
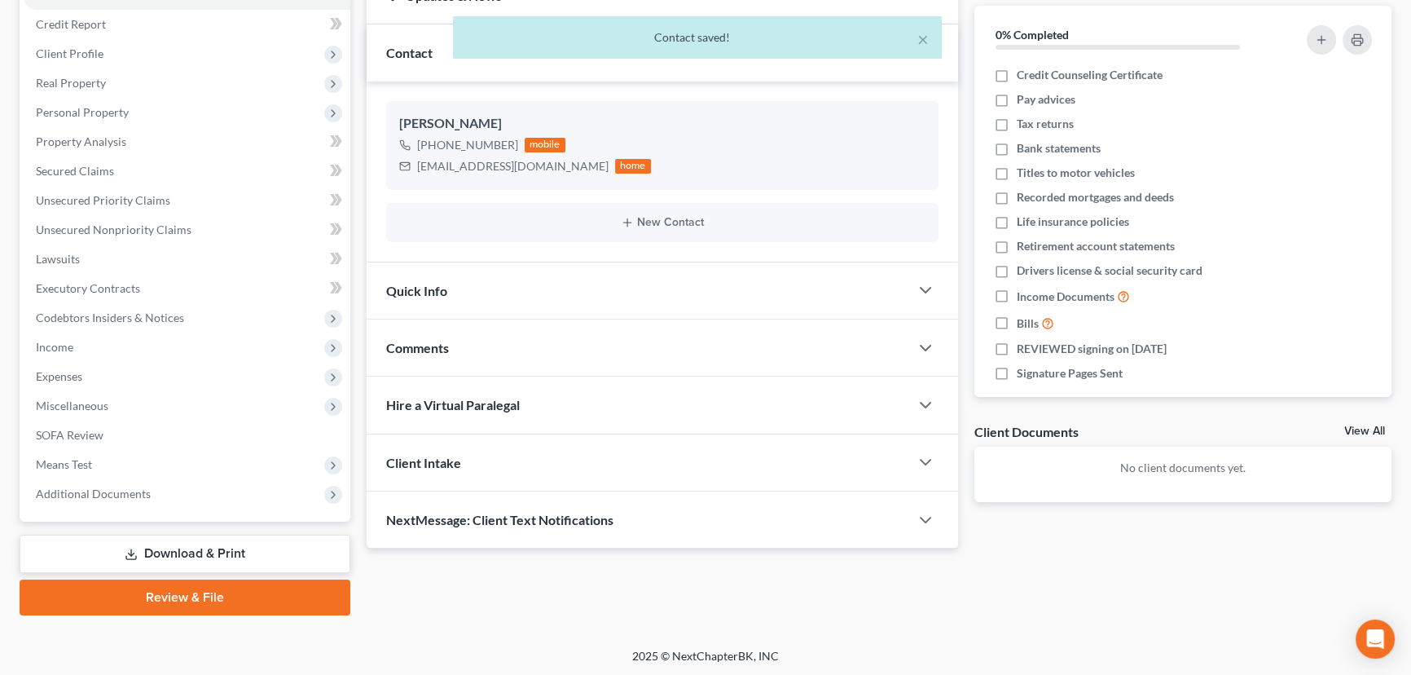
click at [496, 347] on div "Comments" at bounding box center [638, 347] width 543 height 56
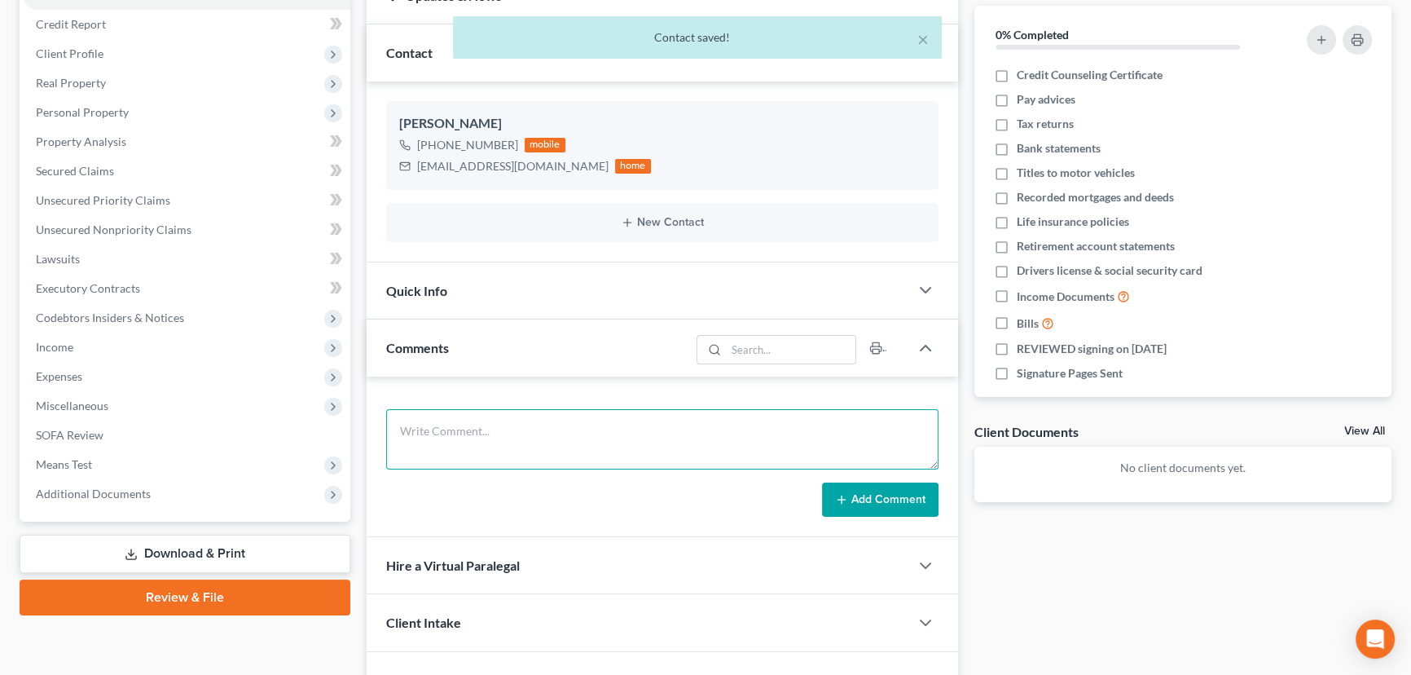
click at [513, 452] on textarea at bounding box center [662, 439] width 552 height 60
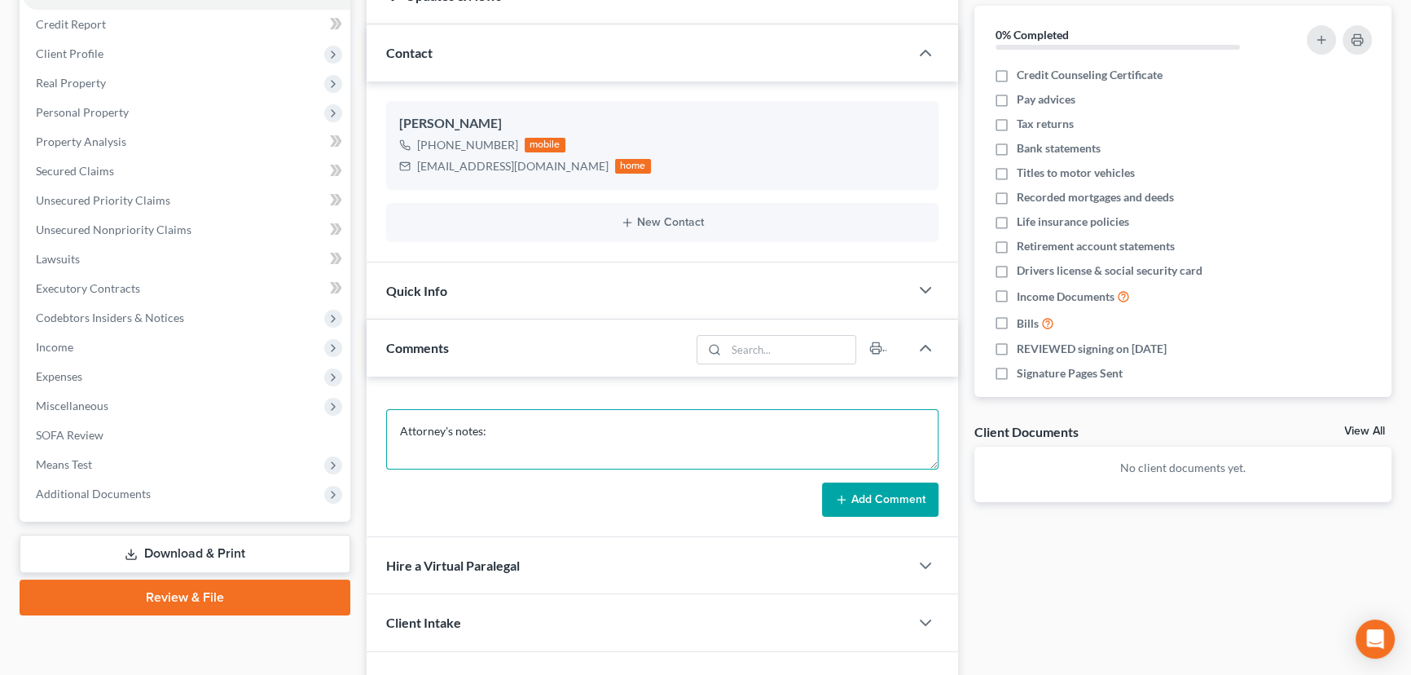
click at [500, 426] on textarea "Attorney's notes:" at bounding box center [662, 439] width 552 height 60
paste textarea "He was already in a payment plan. He stopped due to back surgery but now wants …"
click at [867, 448] on textarea "Attorney's notes: He was already in a payment plan. He stopped due to back surg…" at bounding box center [662, 439] width 552 height 60
paste textarea "He has some medical bills, he got served form a collection agency."
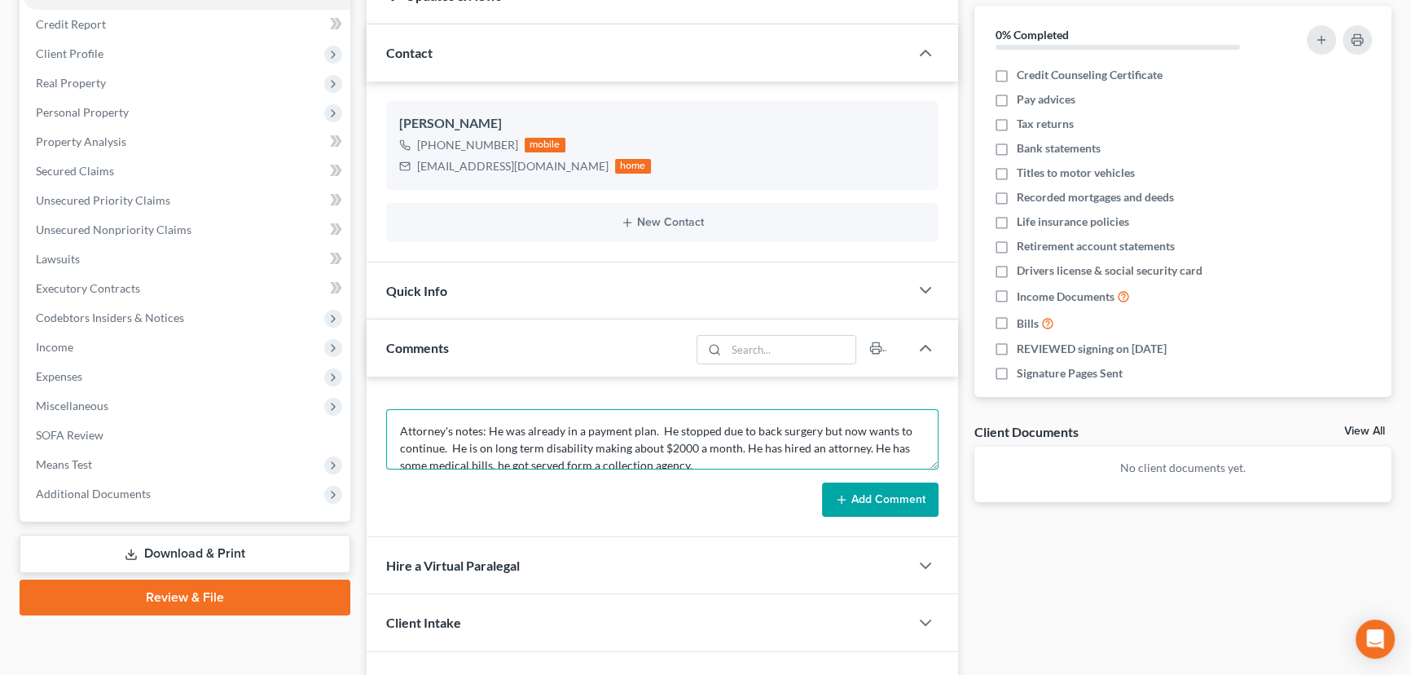
scroll to position [2, 0]
type textarea "Attorney's notes: He was already in a payment plan. He stopped due to back surg…"
click at [886, 495] on button "Add Comment" at bounding box center [880, 499] width 117 height 34
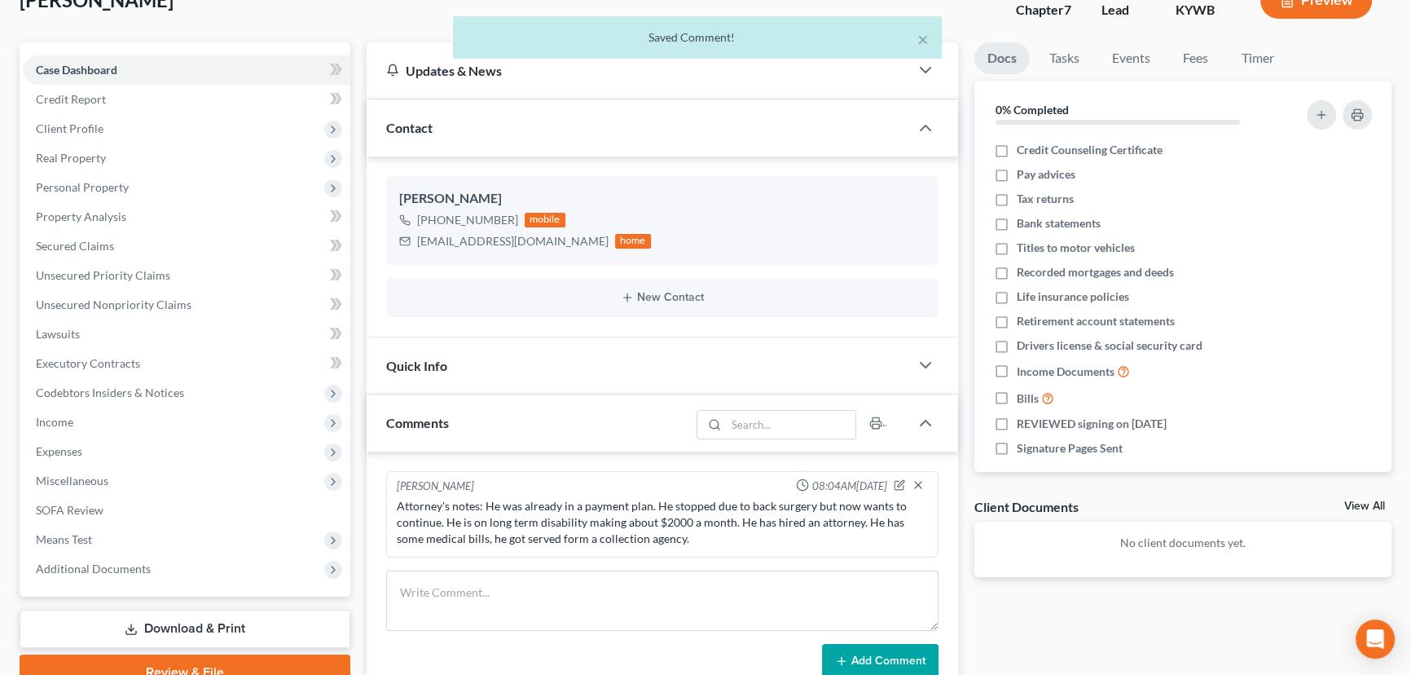
scroll to position [0, 0]
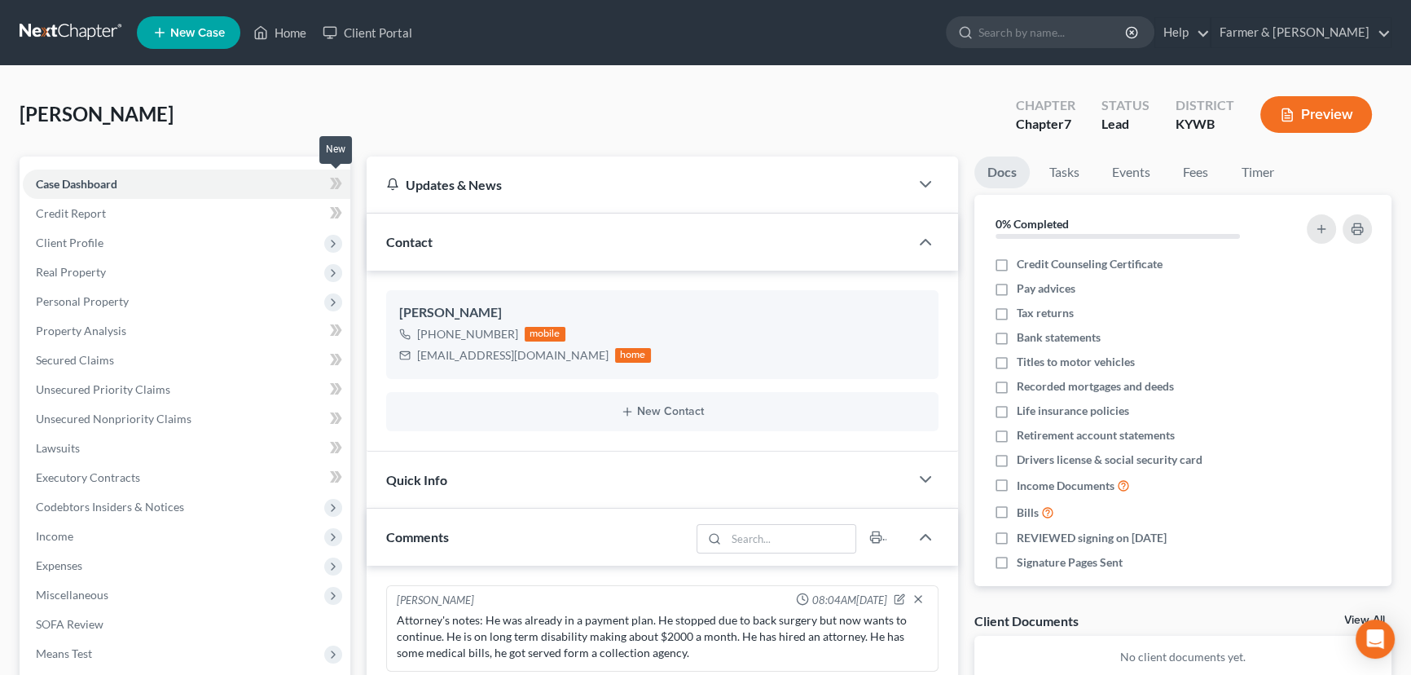
click at [341, 175] on icon at bounding box center [336, 184] width 12 height 20
click at [424, 129] on div "[PERSON_NAME] Upgraded Chapter Chapter 7 Status Lead District [GEOGRAPHIC_DATA]…" at bounding box center [706, 121] width 1372 height 71
click at [137, 233] on span "Client Profile" at bounding box center [187, 242] width 328 height 29
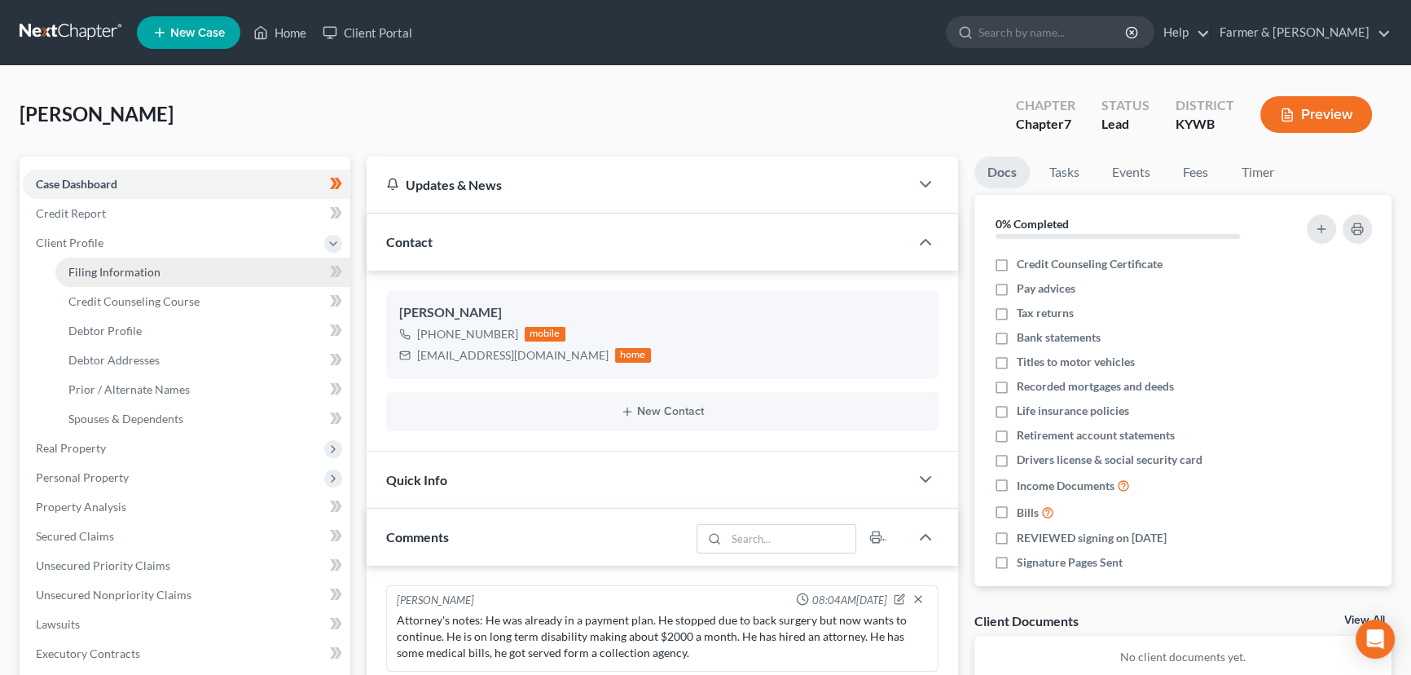
click at [130, 262] on link "Filing Information" at bounding box center [202, 272] width 295 height 29
select select "1"
select select "0"
select select "33"
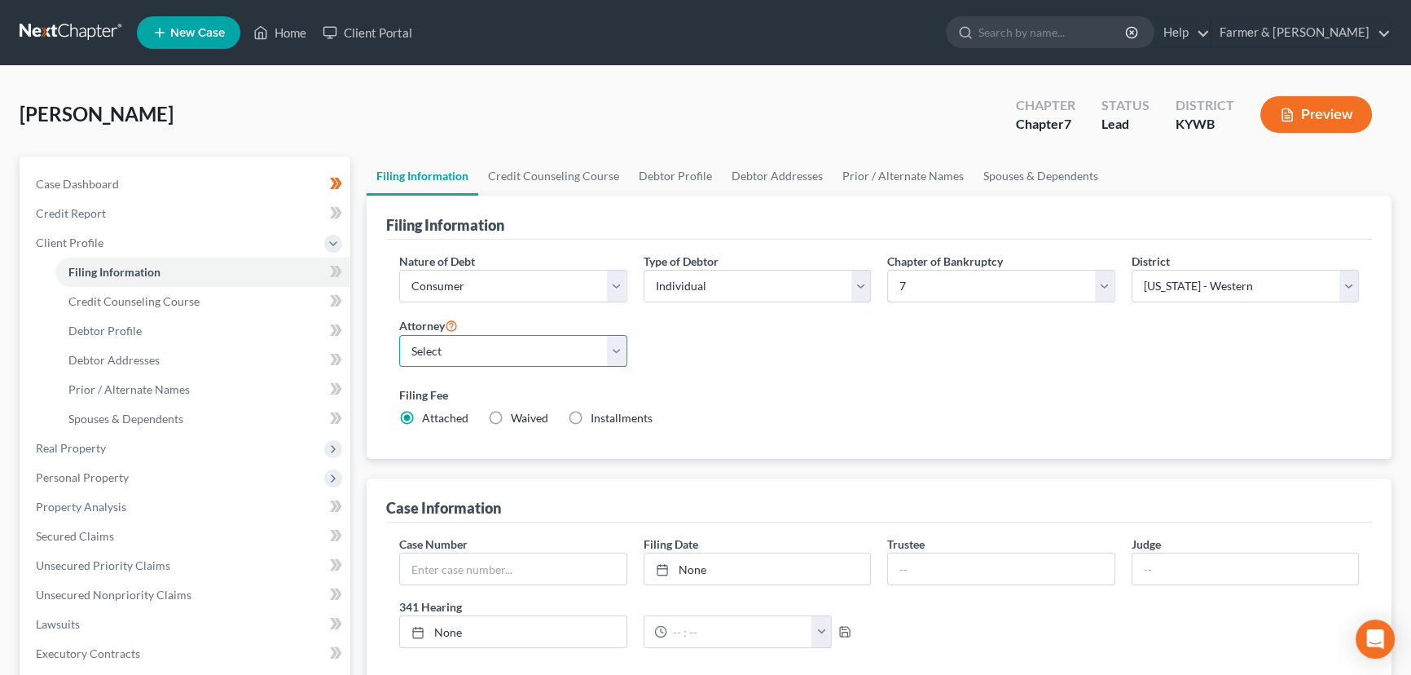
click at [587, 340] on select "Select [PERSON_NAME] - KYWB [PERSON_NAME] - [PERSON_NAME] - KYWB" at bounding box center [513, 351] width 228 height 33
select select "0"
click at [399, 335] on select "Select [PERSON_NAME] - KYWB [PERSON_NAME] - [PERSON_NAME] - KYWB" at bounding box center [513, 351] width 228 height 33
click at [1182, 271] on select "Select [US_STATE] - [GEOGRAPHIC_DATA] [US_STATE] - [GEOGRAPHIC_DATA][US_STATE] …" at bounding box center [1246, 286] width 228 height 33
click at [737, 380] on div "Filing Fee Attached Waived Waived Installments Installments" at bounding box center [879, 409] width 976 height 59
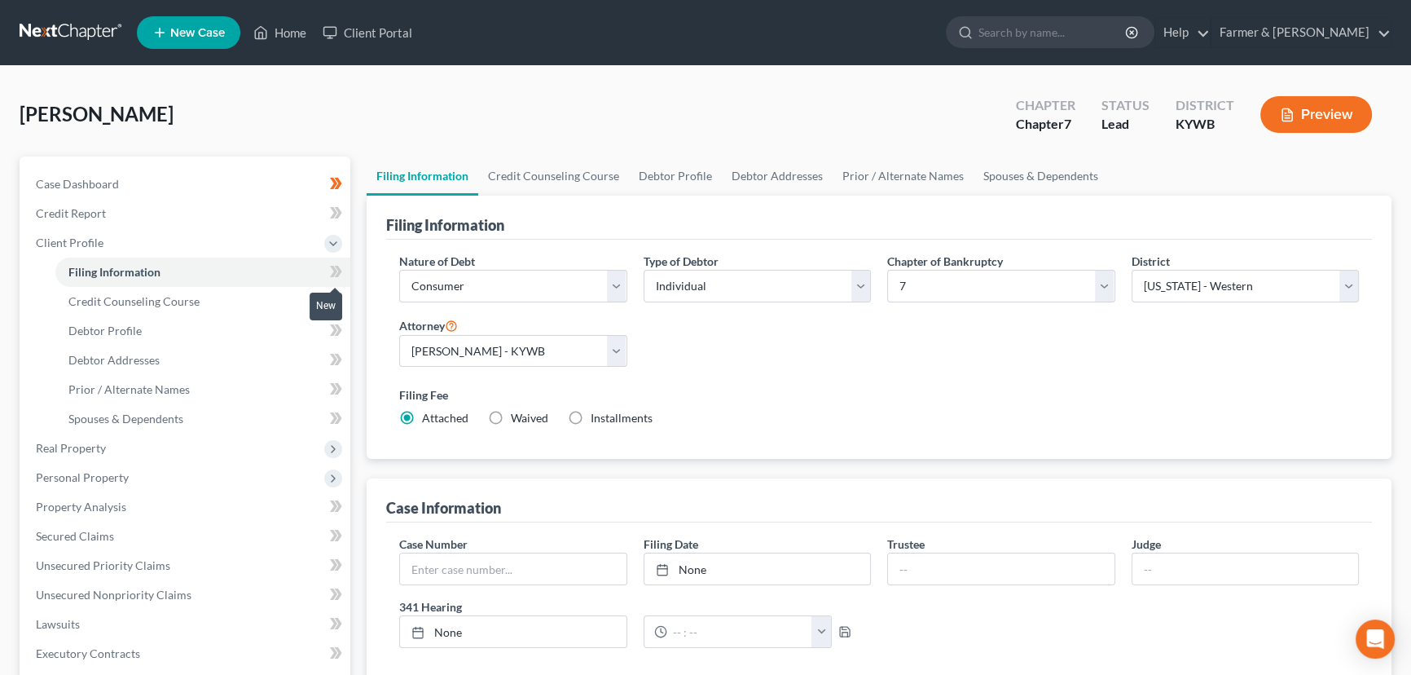
click at [337, 272] on icon at bounding box center [338, 271] width 7 height 11
click at [338, 272] on icon at bounding box center [338, 271] width 7 height 11
click at [354, 114] on div "[PERSON_NAME] Upgraded Chapter Chapter 7 Status Lead District [GEOGRAPHIC_DATA]…" at bounding box center [706, 121] width 1372 height 71
click at [194, 300] on span "Credit Counseling Course" at bounding box center [133, 301] width 131 height 14
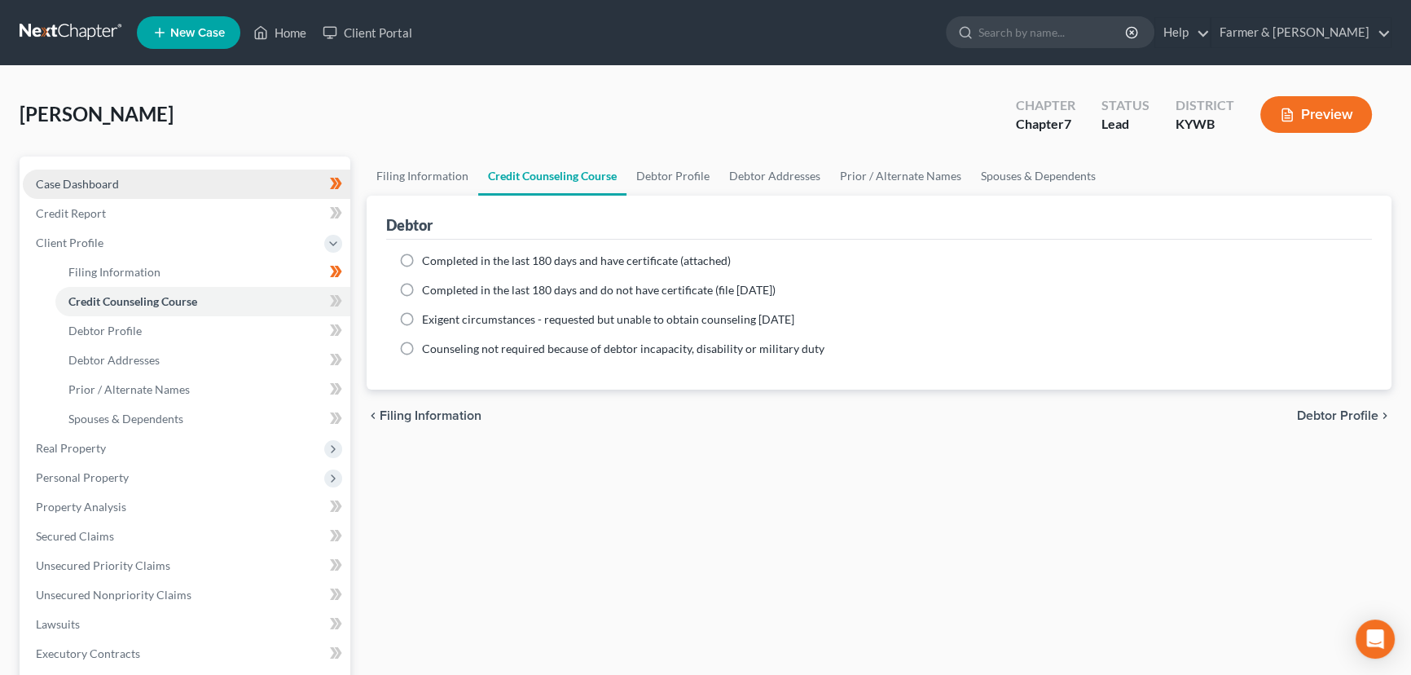
click at [86, 184] on span "Case Dashboard" at bounding box center [77, 184] width 83 height 14
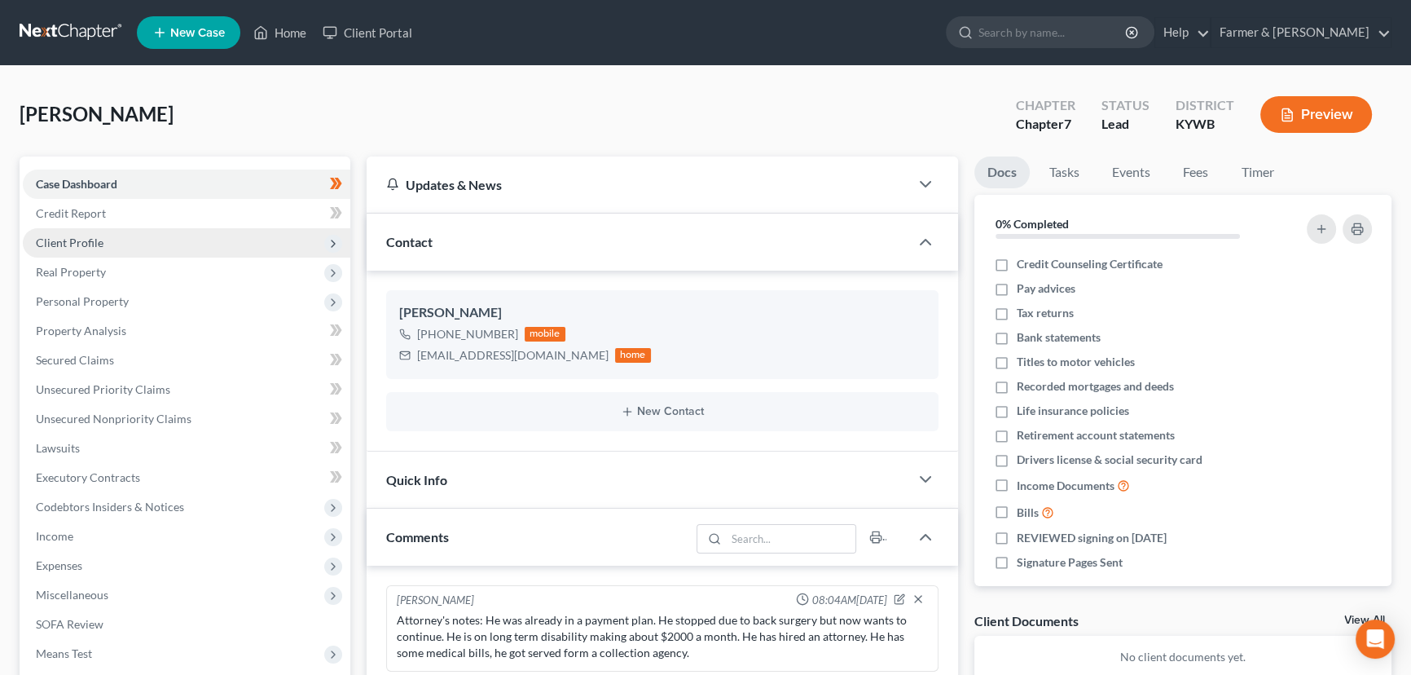
click at [103, 243] on span "Client Profile" at bounding box center [187, 242] width 328 height 29
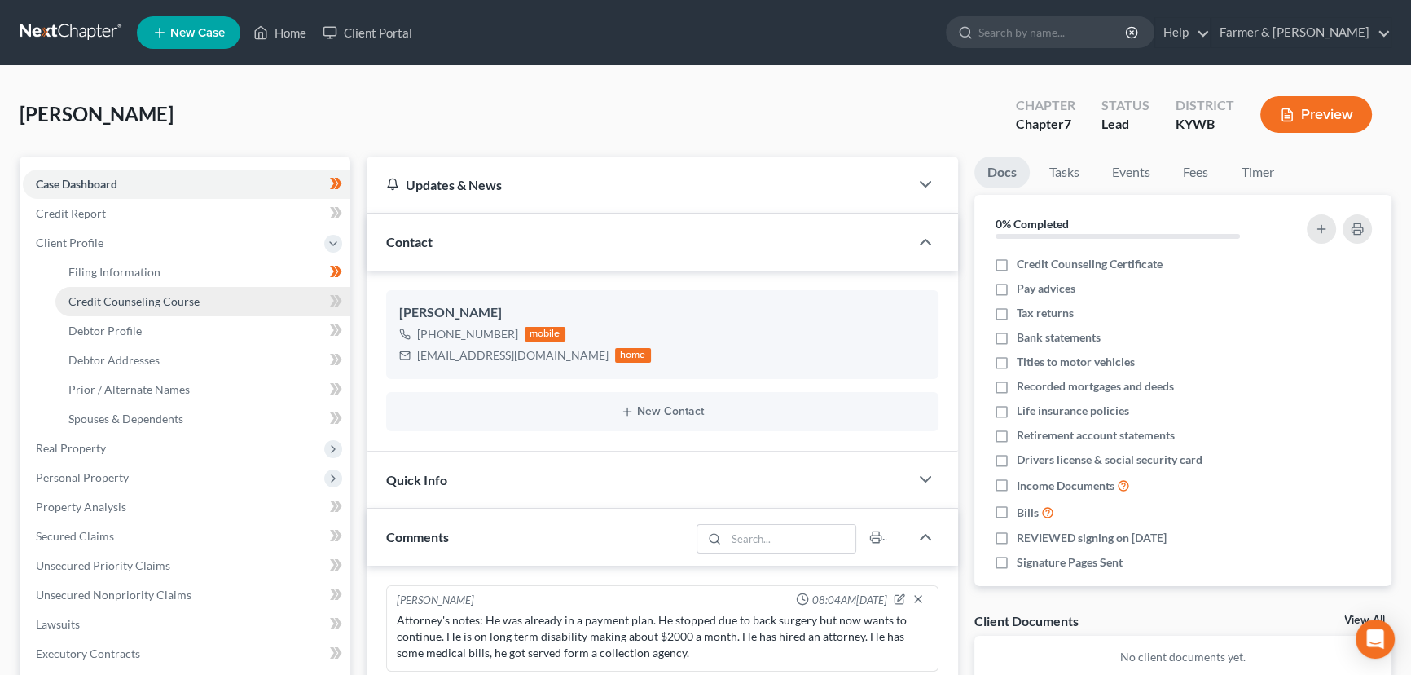
click at [137, 303] on span "Credit Counseling Course" at bounding box center [133, 301] width 131 height 14
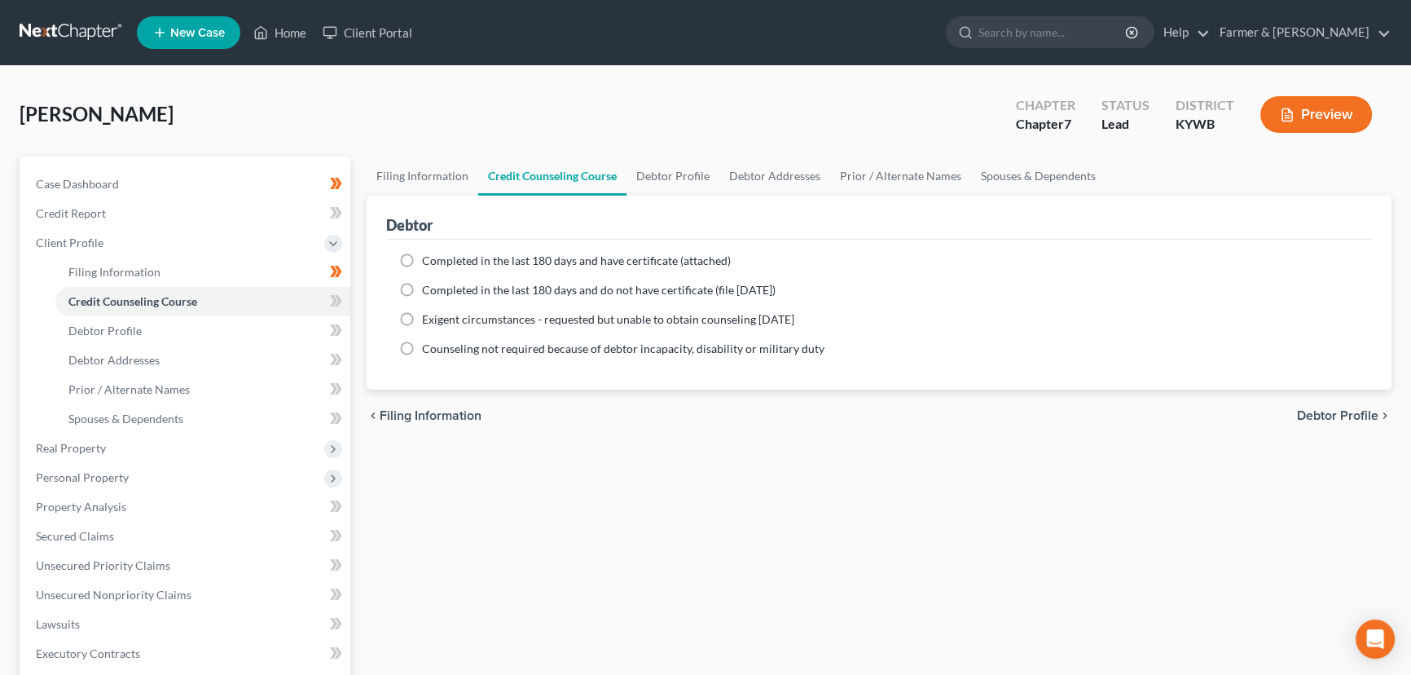
click at [422, 258] on label "Completed in the last 180 days and have certificate (attached)" at bounding box center [576, 261] width 309 height 16
click at [429, 258] on input "Completed in the last 180 days and have certificate (attached)" at bounding box center [434, 258] width 11 height 11
radio input "true"
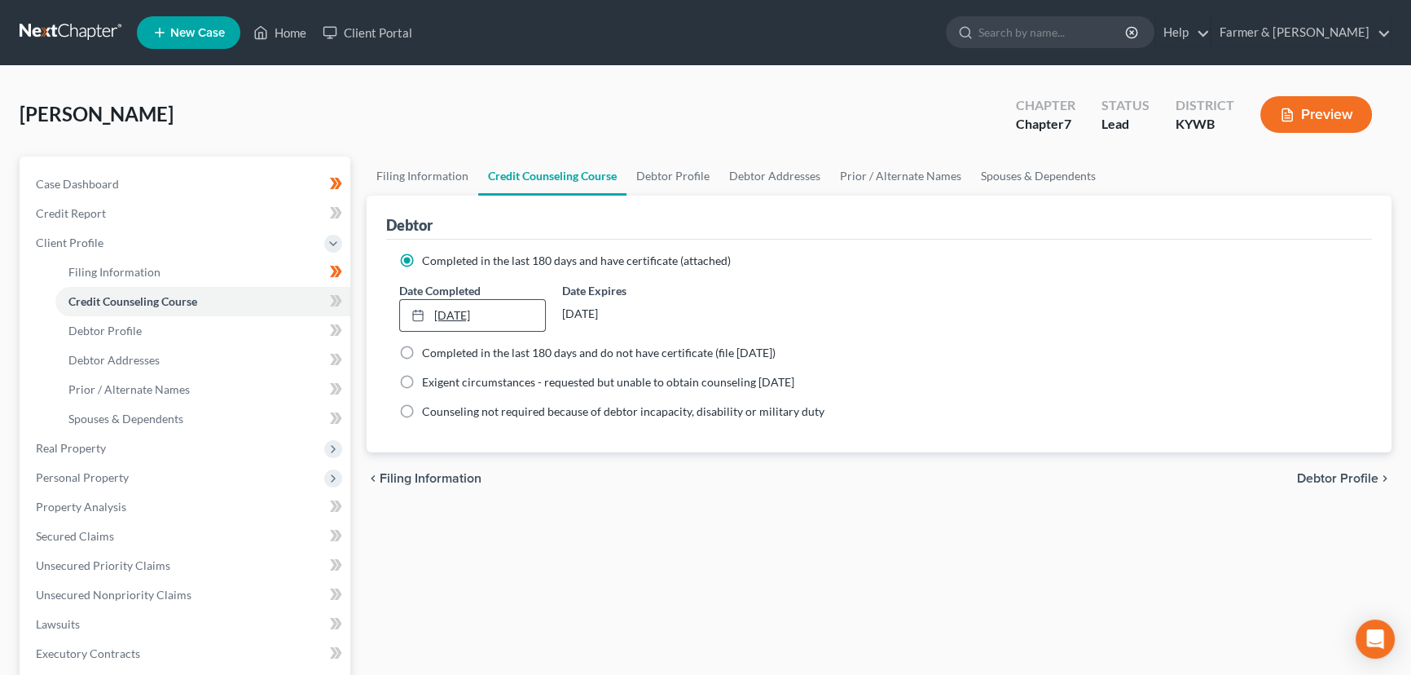
click at [436, 313] on link "[DATE]" at bounding box center [472, 315] width 145 height 31
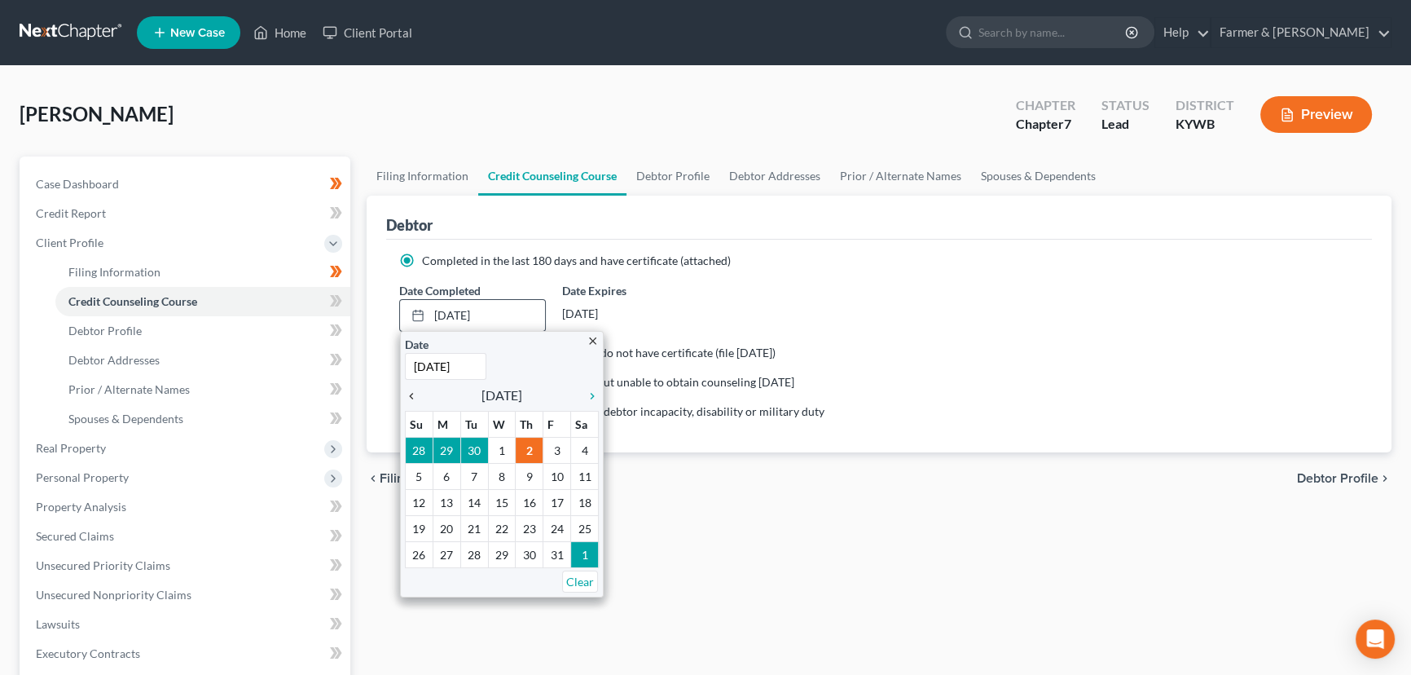
click at [414, 390] on icon "chevron_left" at bounding box center [415, 396] width 21 height 13
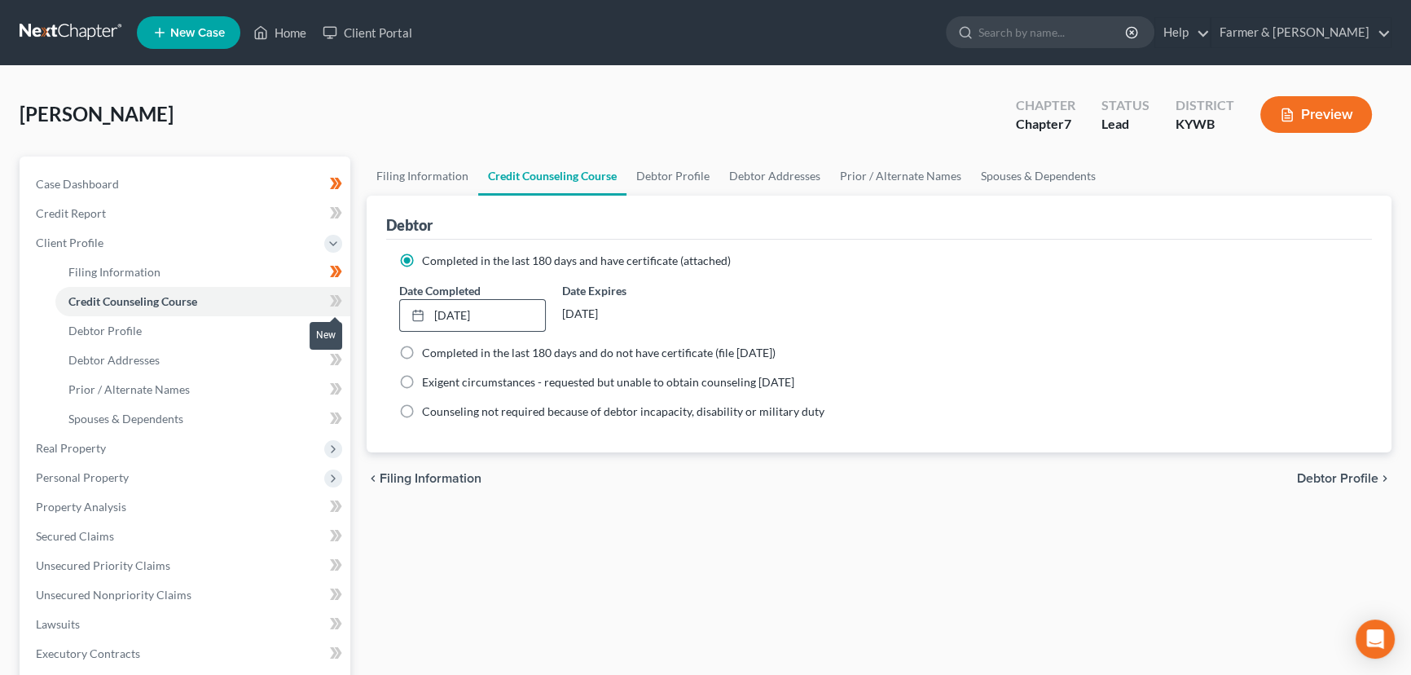
click at [336, 303] on icon at bounding box center [338, 300] width 7 height 11
click at [351, 78] on div "[PERSON_NAME] Upgraded Chapter Chapter 7 Status Lead District [GEOGRAPHIC_DATA]…" at bounding box center [705, 539] width 1411 height 947
click at [152, 335] on link "Debtor Profile" at bounding box center [202, 330] width 295 height 29
select select "0"
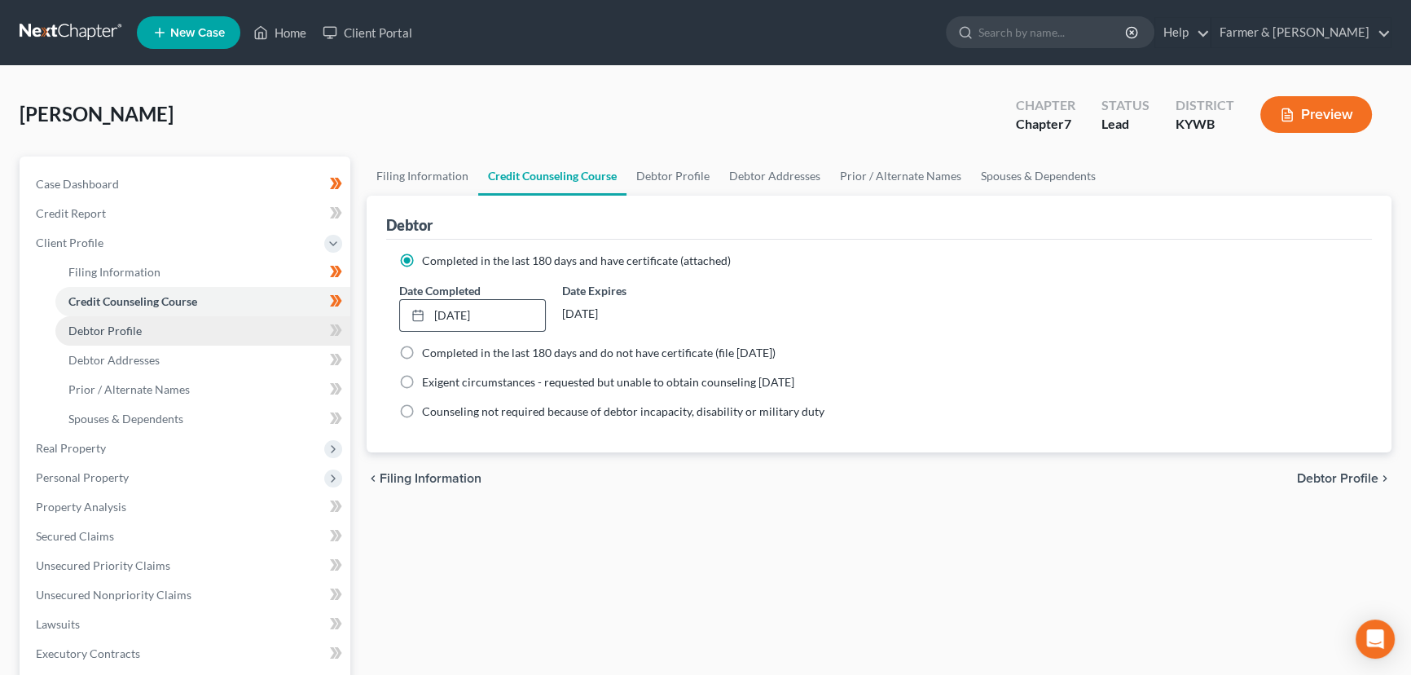
select select "0"
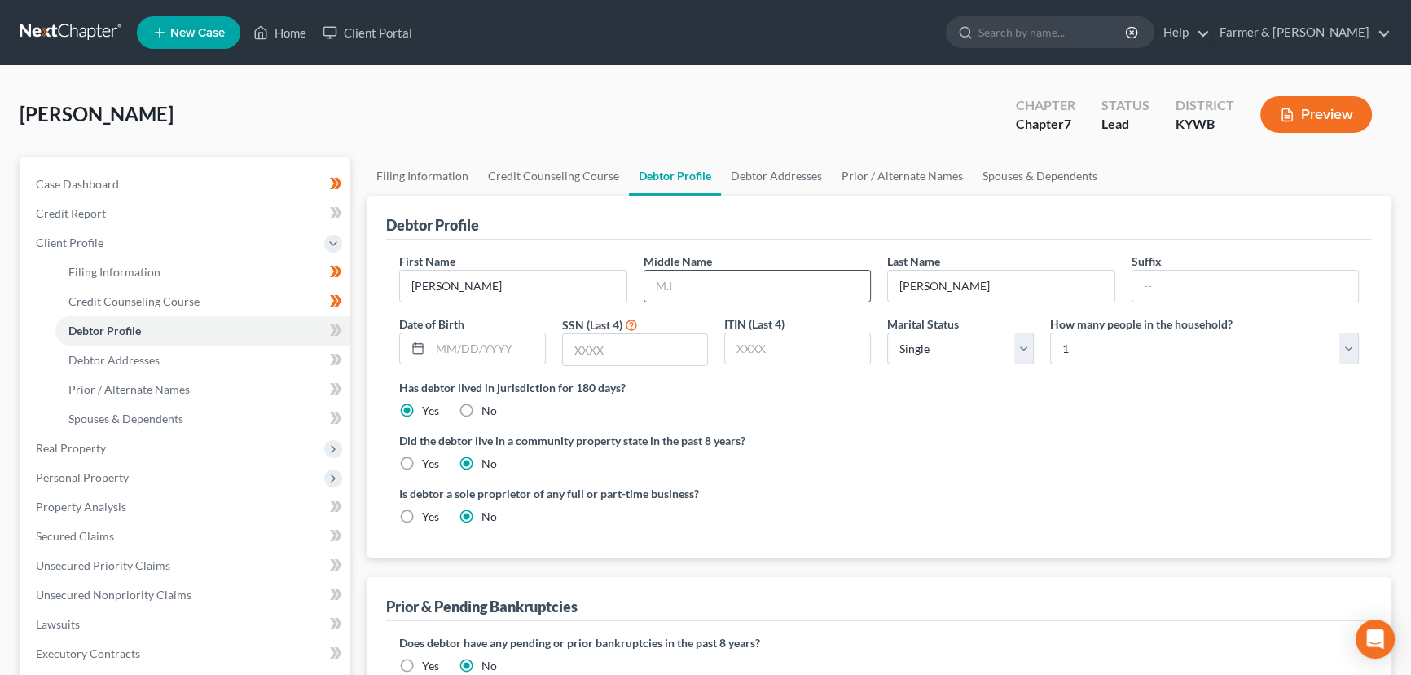
click at [685, 290] on input "text" at bounding box center [758, 286] width 227 height 31
type input "[PERSON_NAME]"
click at [649, 350] on input "text" at bounding box center [635, 349] width 145 height 31
type input "3001"
click at [459, 346] on input "text" at bounding box center [487, 348] width 115 height 31
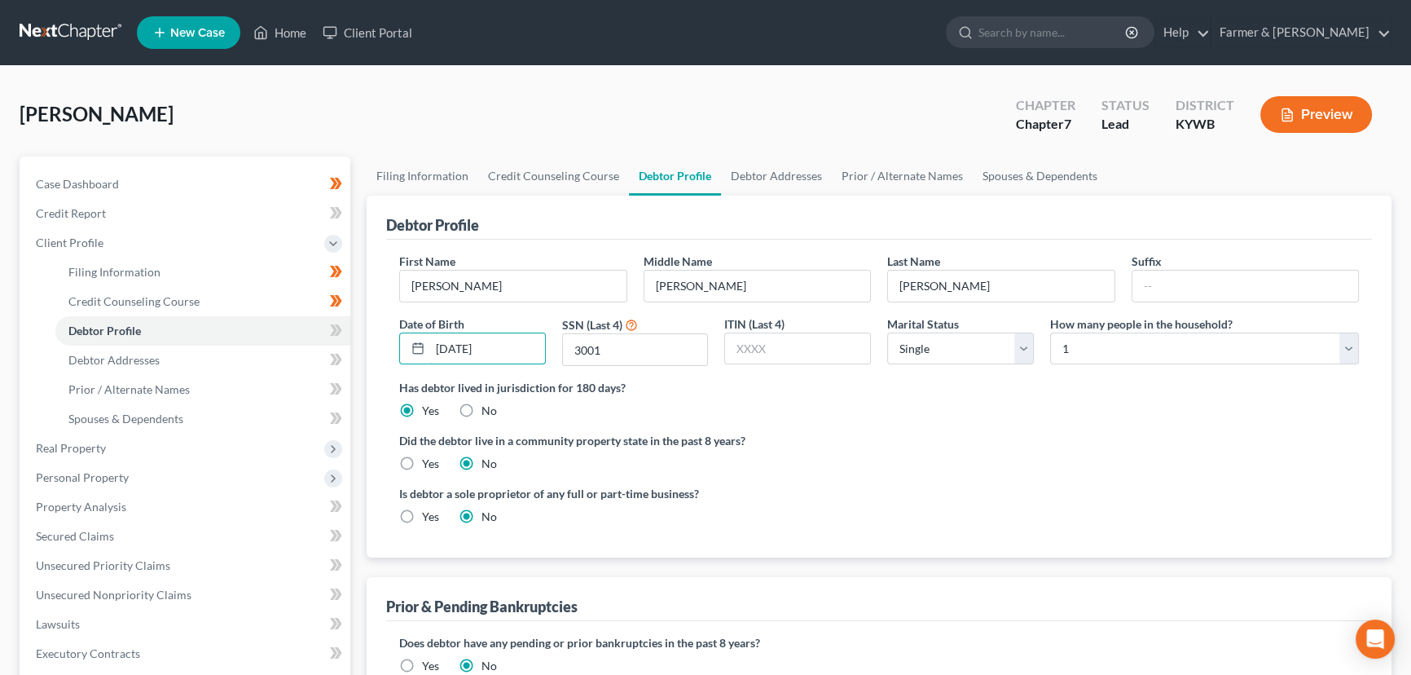
type input "[DATE]"
click at [432, 117] on div "[PERSON_NAME] Upgraded Chapter Chapter 7 Status Lead District [GEOGRAPHIC_DATA]…" at bounding box center [706, 121] width 1372 height 71
drag, startPoint x: 978, startPoint y: 343, endPoint x: 988, endPoint y: 346, distance: 11.1
click at [979, 343] on select "Select Single Married Separated Divorced Widowed" at bounding box center [960, 348] width 147 height 33
select select "2"
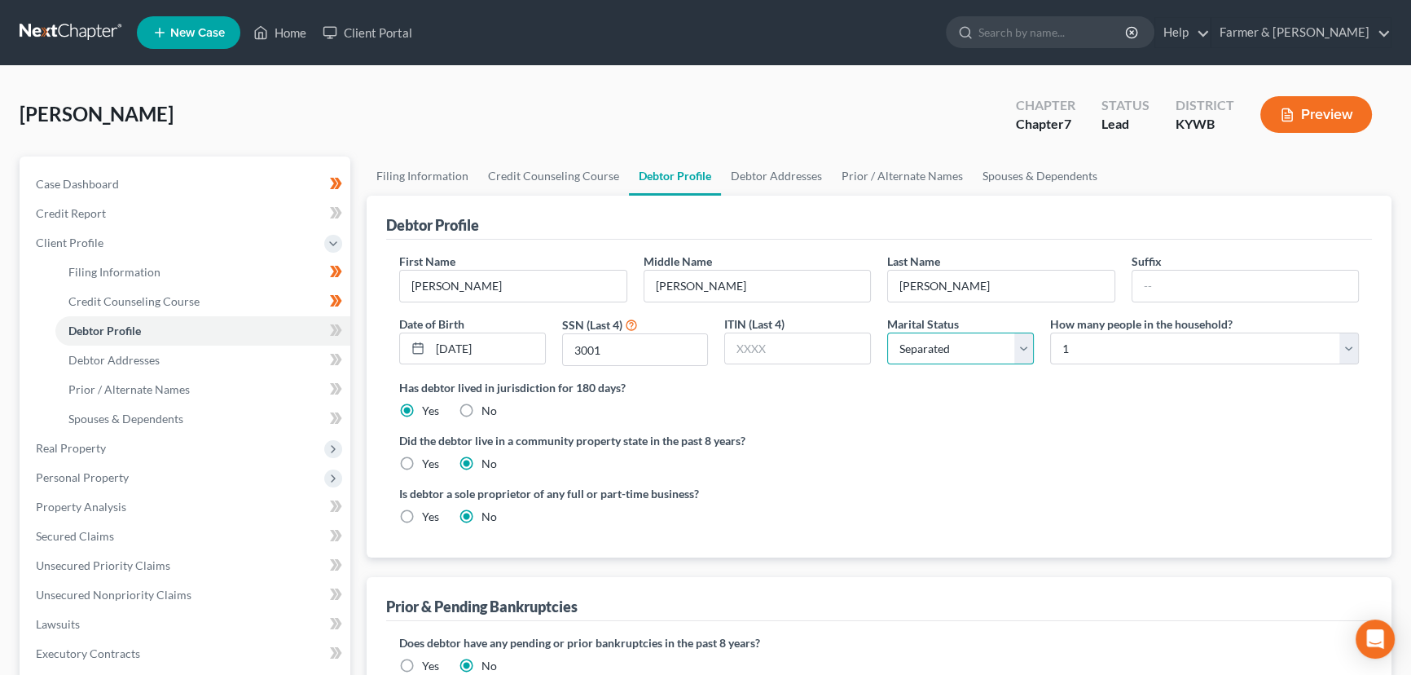
click at [887, 332] on select "Select Single Married Separated Divorced Widowed" at bounding box center [960, 348] width 147 height 33
click at [350, 333] on span at bounding box center [336, 332] width 29 height 24
click at [349, 333] on span at bounding box center [336, 332] width 29 height 24
click at [358, 109] on div "[PERSON_NAME] Upgraded Chapter Chapter 7 Status Lead District [GEOGRAPHIC_DATA]…" at bounding box center [706, 121] width 1372 height 71
click at [228, 357] on link "Debtor Addresses" at bounding box center [202, 360] width 295 height 29
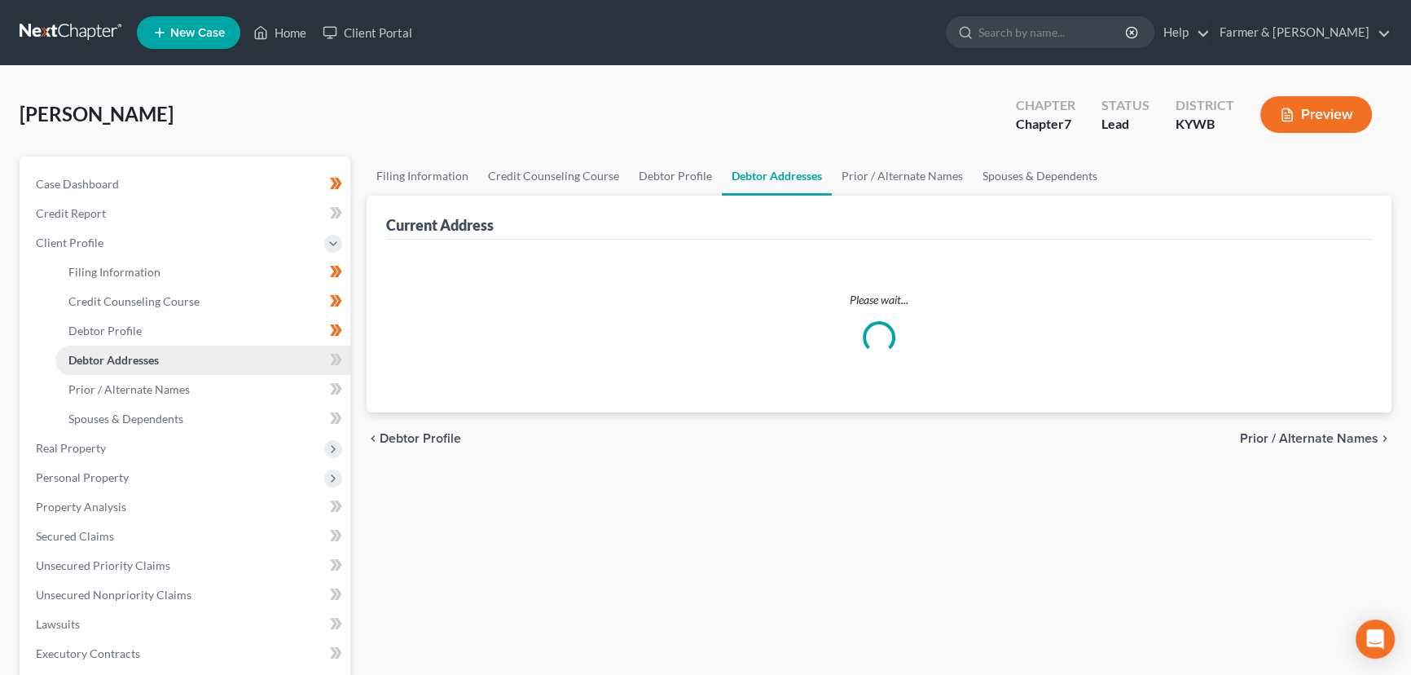
select select "0"
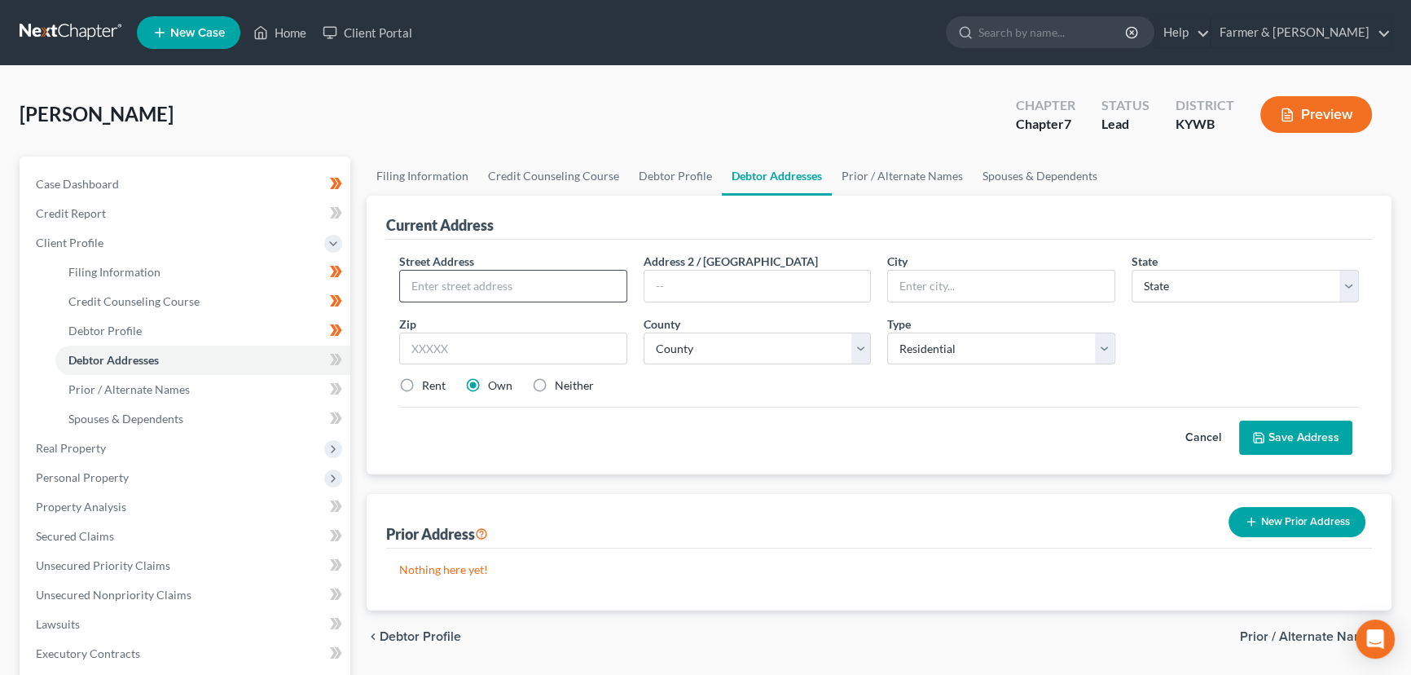
drag, startPoint x: 566, startPoint y: 302, endPoint x: 560, endPoint y: 287, distance: 16.8
click at [565, 297] on div "Street Address * Address 2 / [GEOGRAPHIC_DATA] * State * State [US_STATE] AK AR…" at bounding box center [879, 330] width 976 height 155
click at [557, 282] on input "text" at bounding box center [513, 286] width 227 height 31
paste input "70 Melody Dr"
type input "[STREET_ADDRESS]"
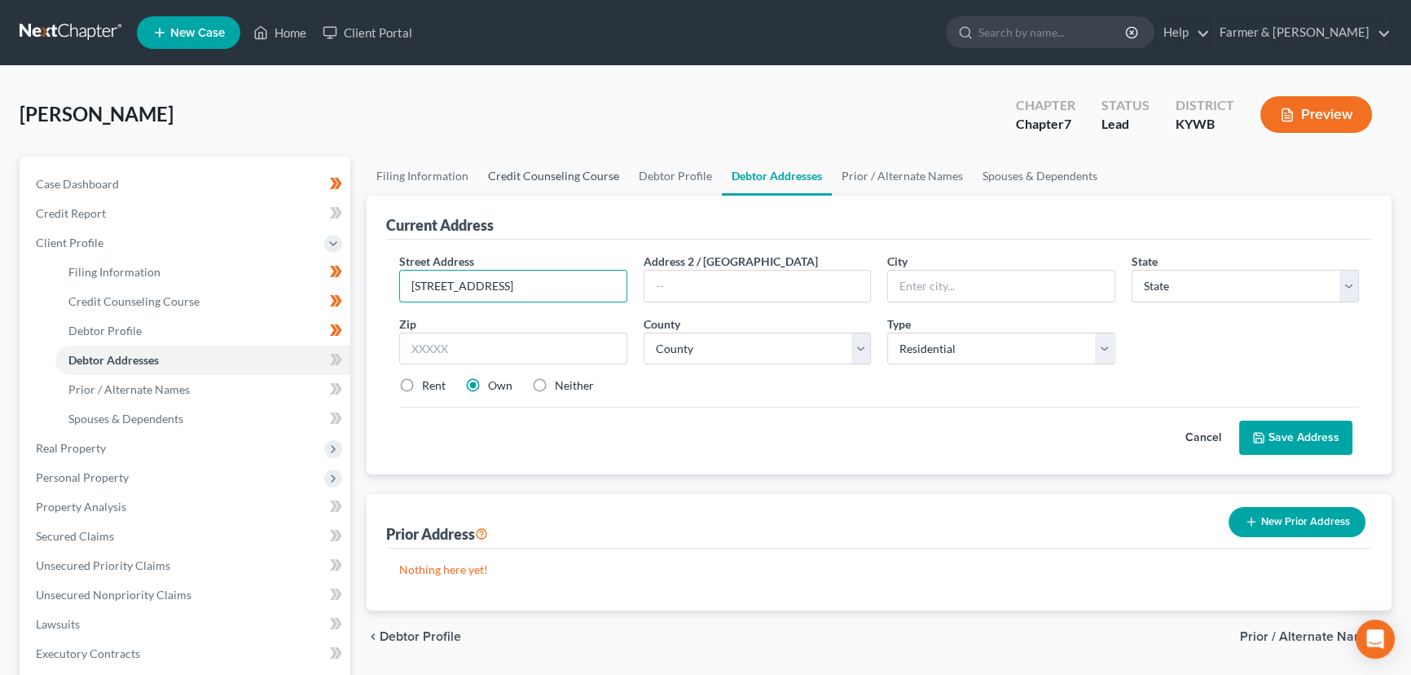
click at [489, 156] on link "Credit Counseling Course" at bounding box center [553, 175] width 151 height 39
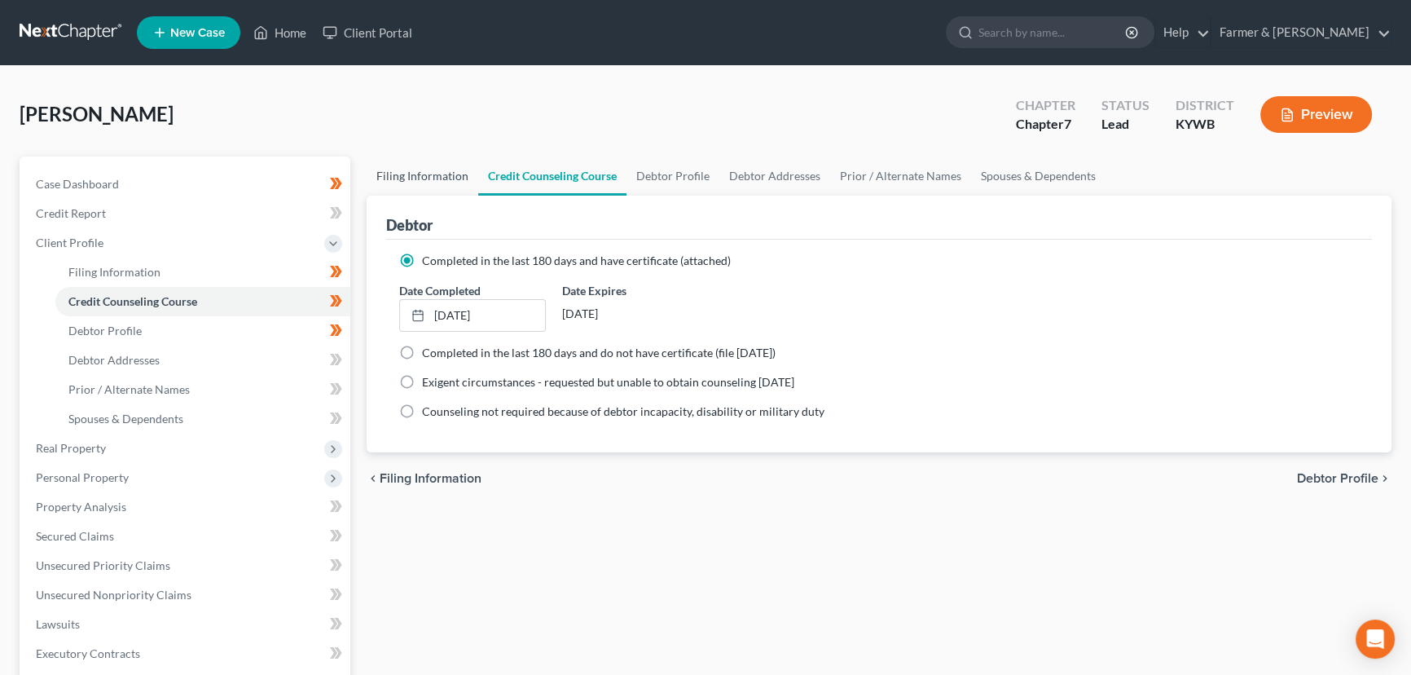
click at [443, 171] on link "Filing Information" at bounding box center [423, 175] width 112 height 39
select select "1"
select select "0"
select select "33"
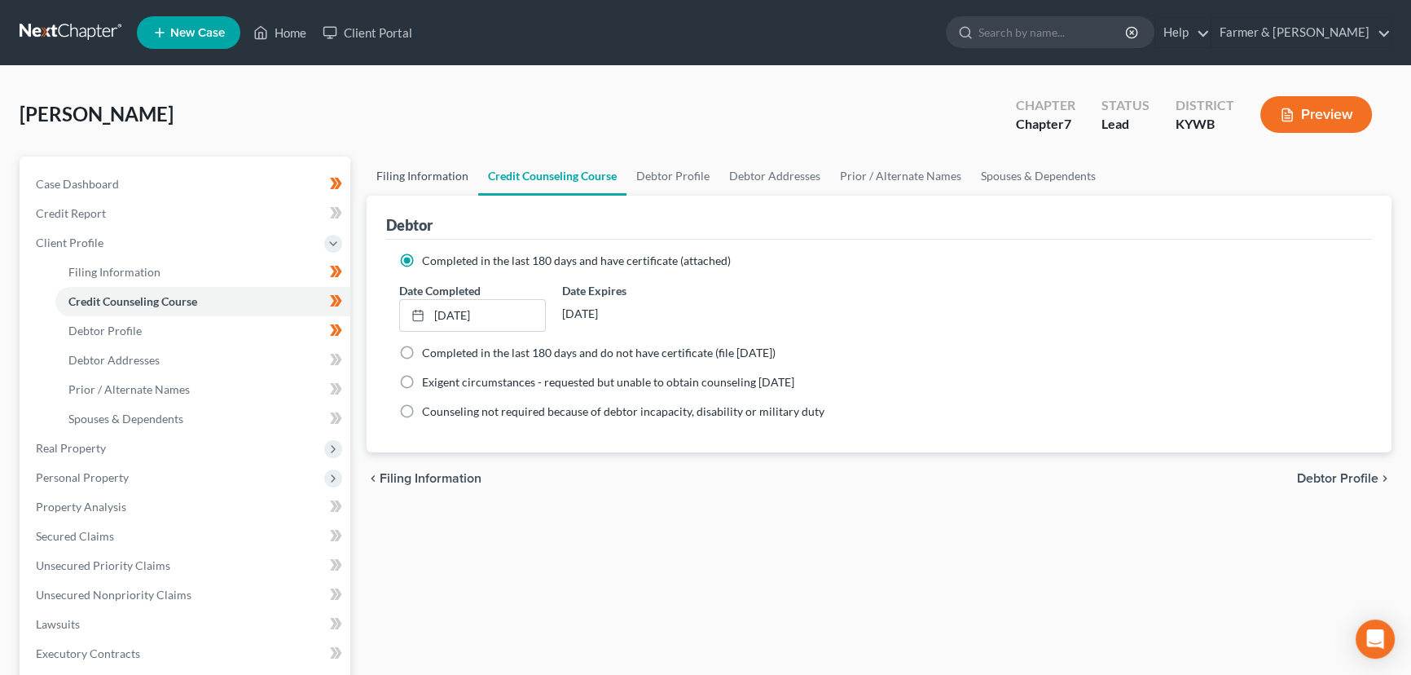
select select "0"
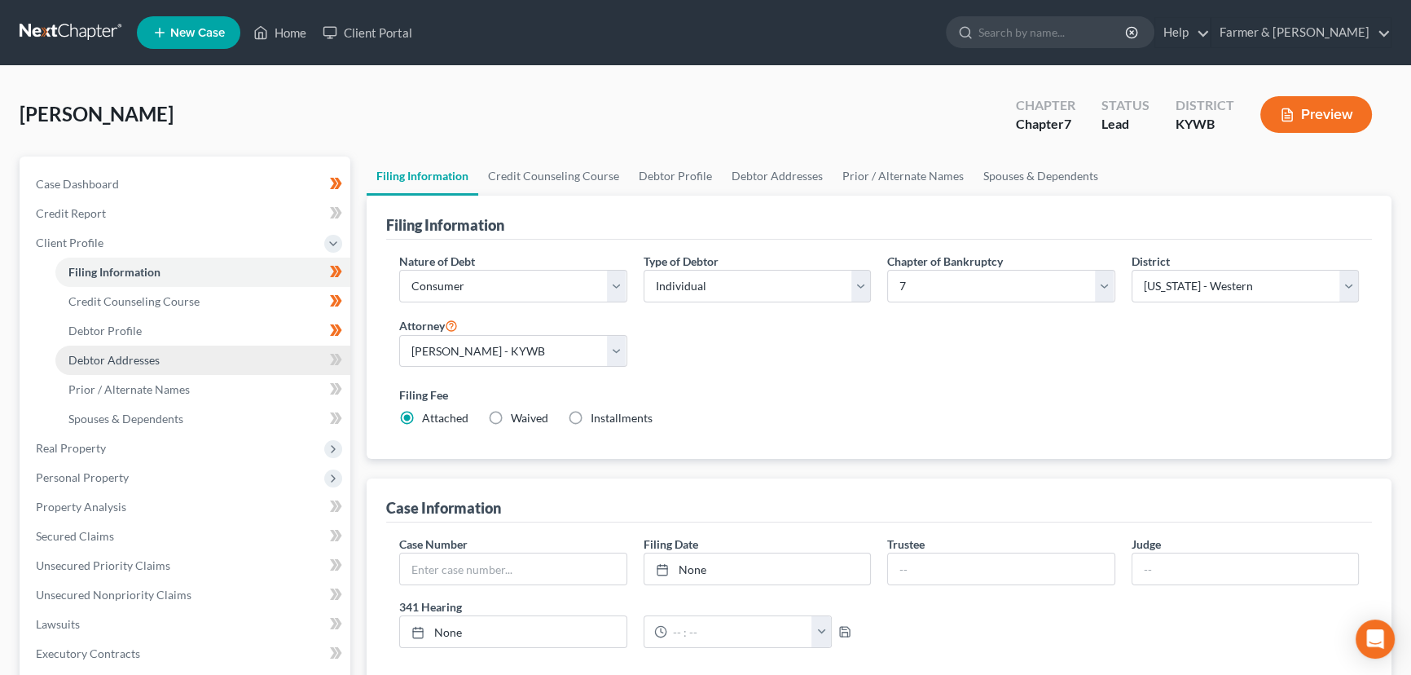
click at [143, 368] on link "Debtor Addresses" at bounding box center [202, 360] width 295 height 29
select select "0"
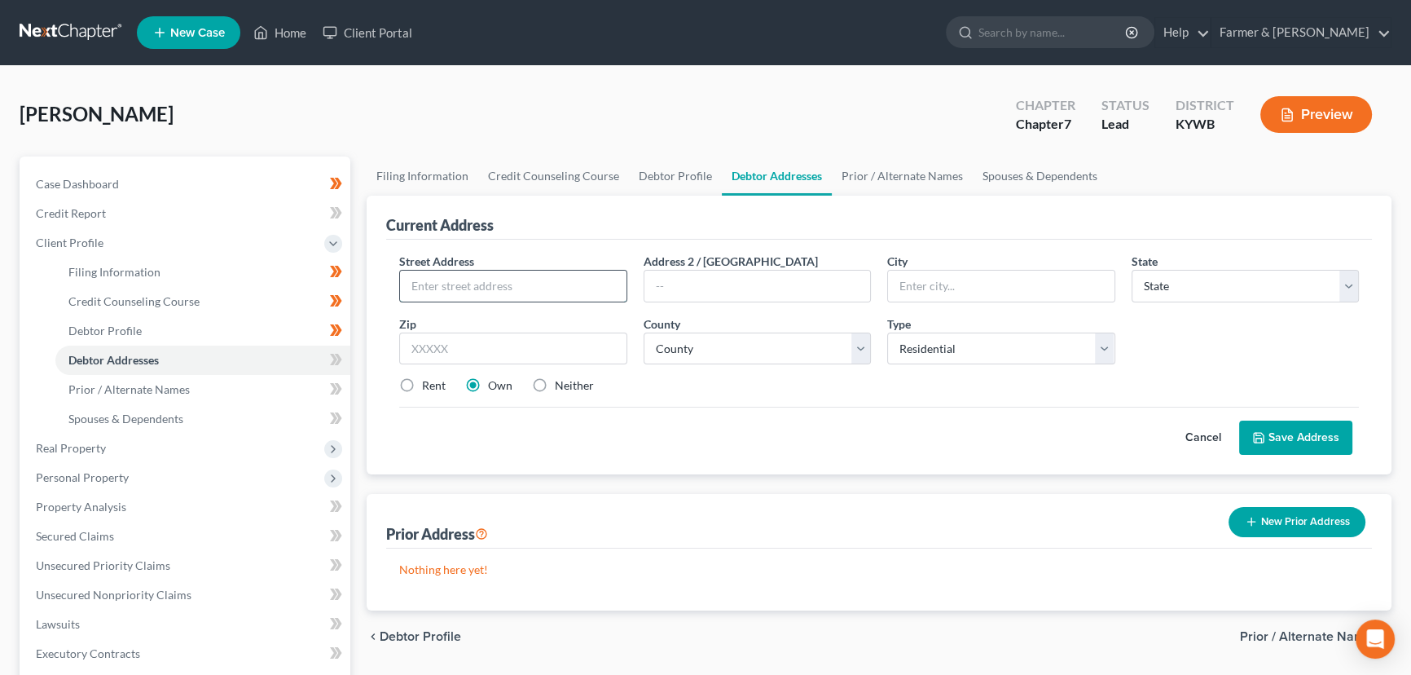
click at [452, 294] on input "text" at bounding box center [513, 286] width 227 height 31
paste input "70 Melody Dr"
type input "[STREET_ADDRESS]"
click at [554, 338] on input "text" at bounding box center [513, 348] width 228 height 33
paste input "40051"
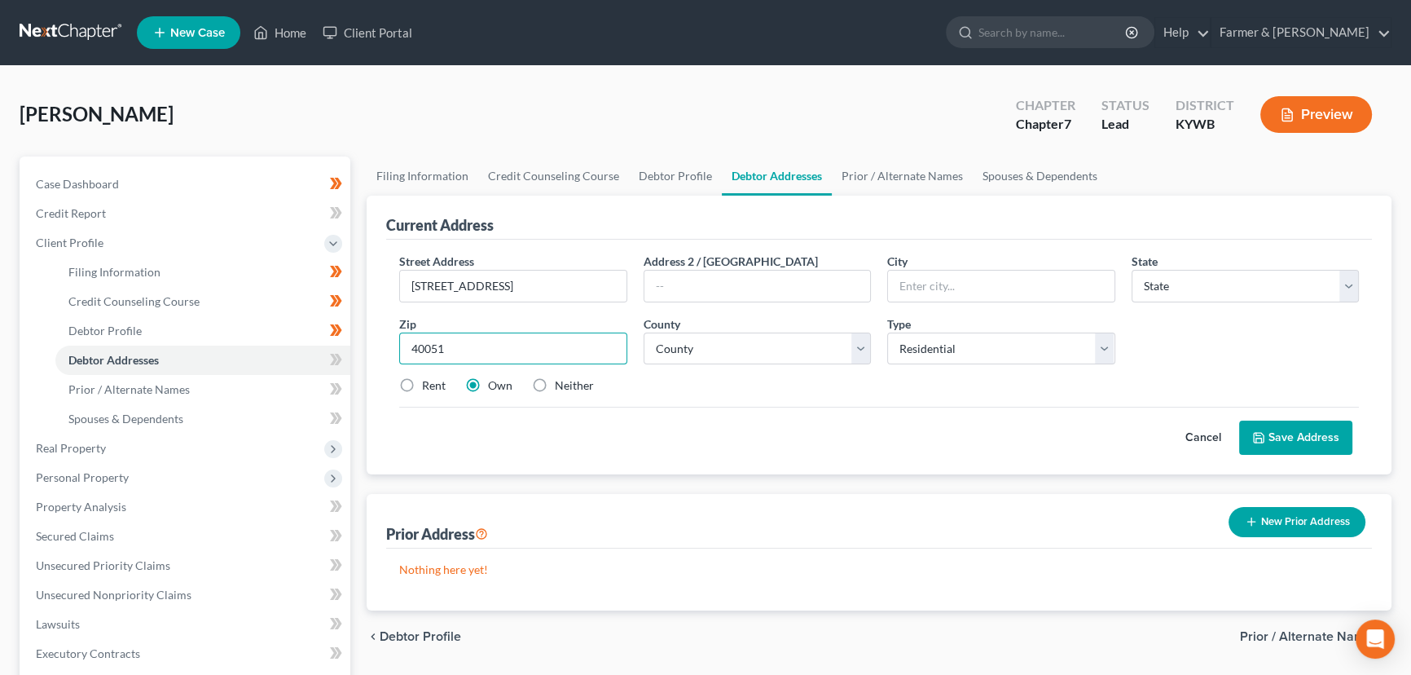
type input "40051"
type input "[GEOGRAPHIC_DATA]"
select select "18"
click at [694, 392] on div "Street Address * 70 Melody Drive Address 2 / [GEOGRAPHIC_DATA] * [GEOGRAPHIC_DA…" at bounding box center [879, 330] width 976 height 155
click at [716, 357] on select "County [GEOGRAPHIC_DATA] [GEOGRAPHIC_DATA] [GEOGRAPHIC_DATA] [GEOGRAPHIC_DATA] …" at bounding box center [758, 348] width 228 height 33
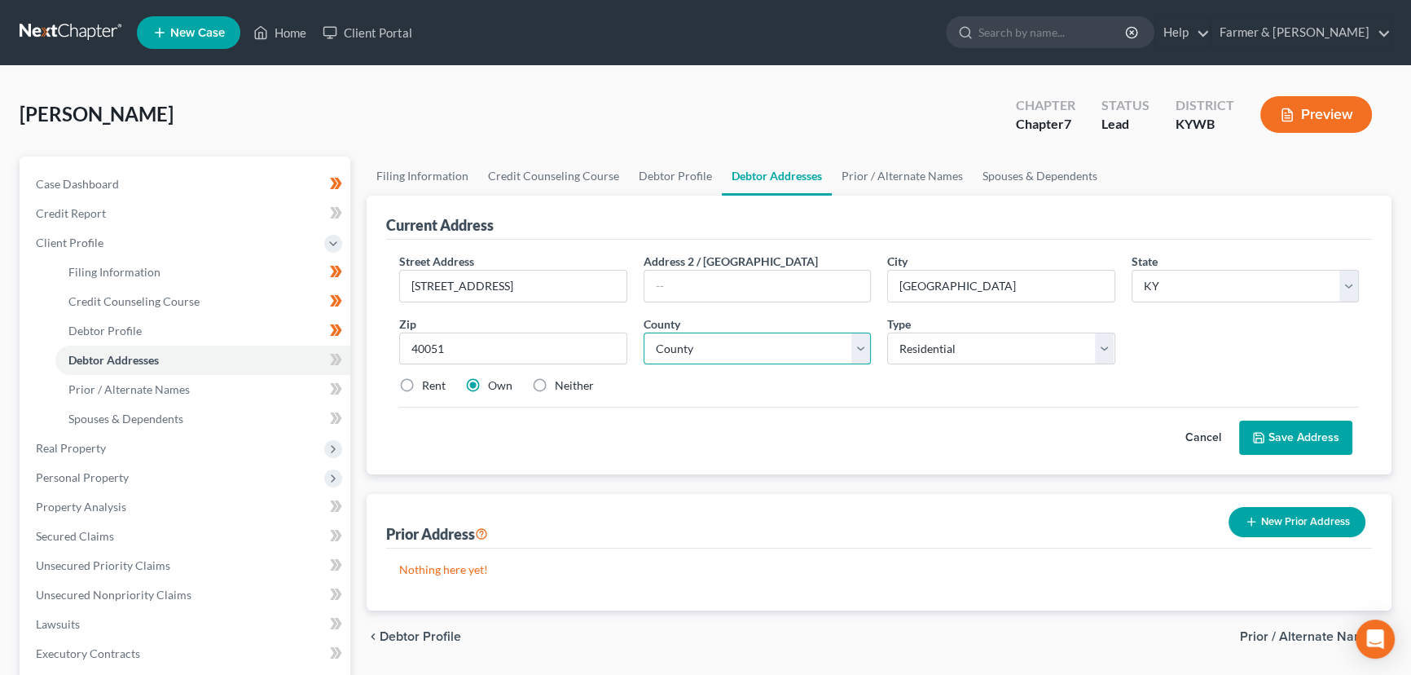
select select "89"
click at [644, 332] on select "County [GEOGRAPHIC_DATA] [GEOGRAPHIC_DATA] [GEOGRAPHIC_DATA] [GEOGRAPHIC_DATA] …" at bounding box center [758, 348] width 228 height 33
click at [751, 411] on div "Cancel Save Address" at bounding box center [879, 431] width 960 height 48
click at [744, 425] on div "Cancel Save Address" at bounding box center [879, 431] width 960 height 48
click at [1263, 437] on icon at bounding box center [1258, 437] width 13 height 13
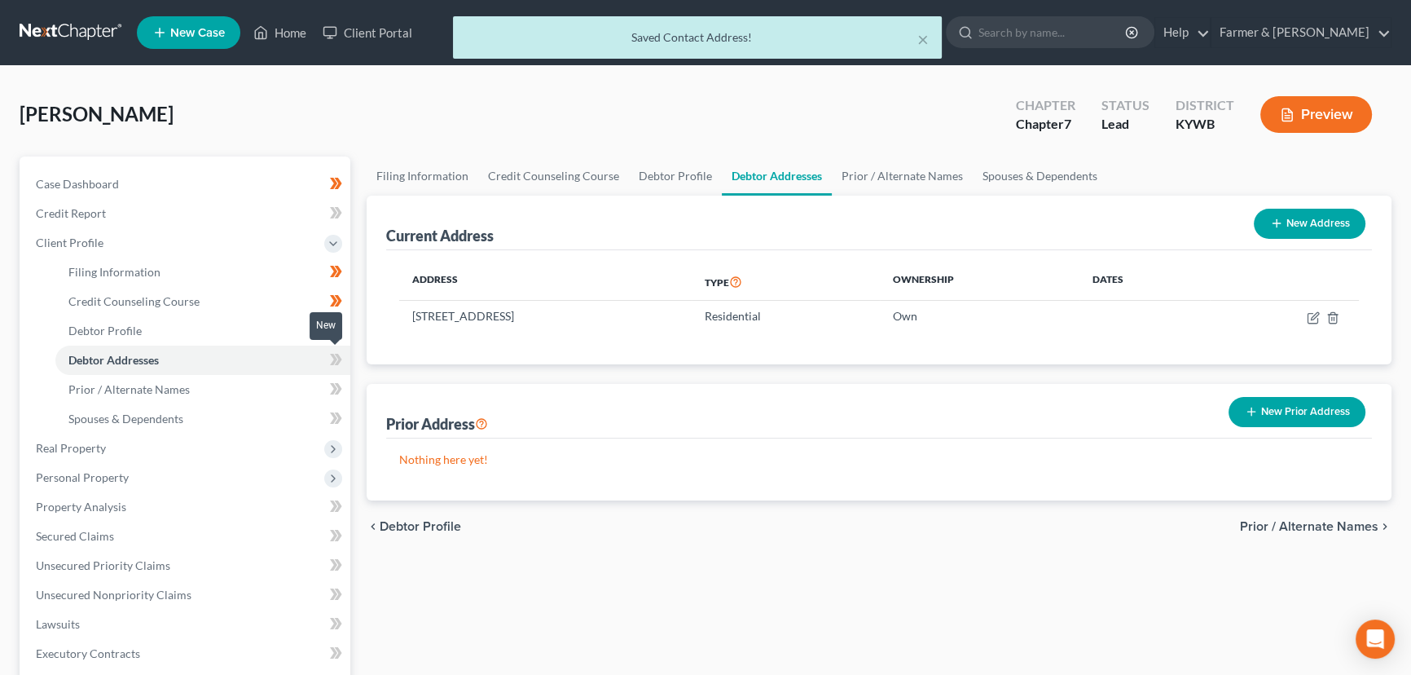
click at [332, 359] on icon at bounding box center [336, 360] width 12 height 20
click at [332, 359] on icon at bounding box center [333, 359] width 7 height 11
click at [359, 335] on div "Filing Information Credit Counseling Course Debtor Profile Debtor Addresses Pri…" at bounding box center [879, 568] width 1041 height 824
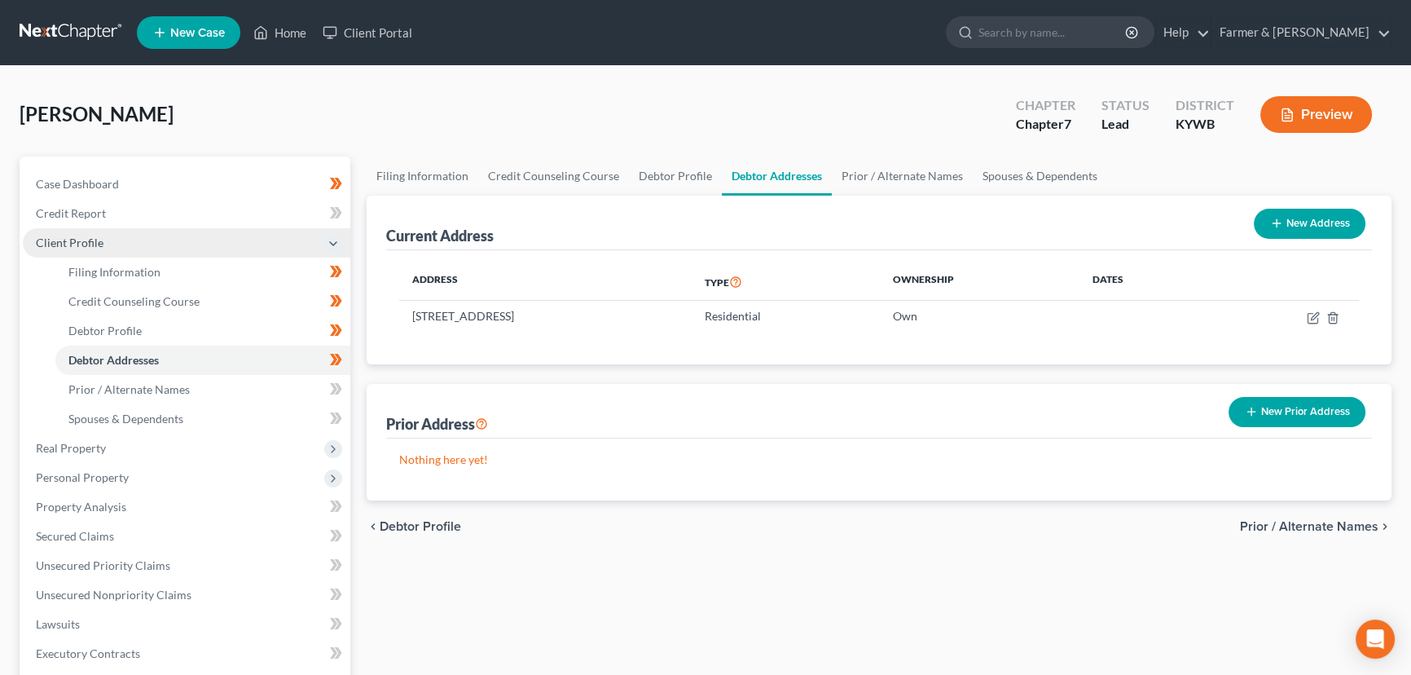
click at [99, 246] on span "Client Profile" at bounding box center [70, 243] width 68 height 14
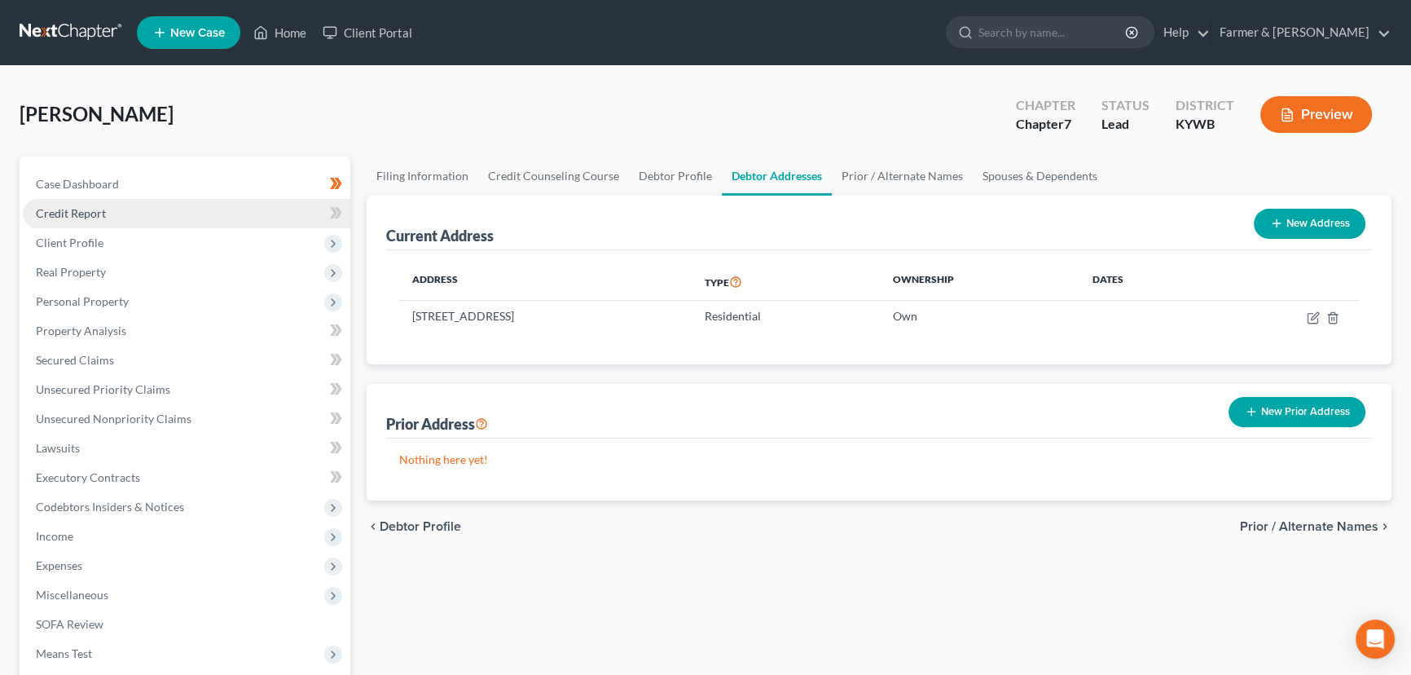
click at [101, 215] on span "Credit Report" at bounding box center [71, 213] width 70 height 14
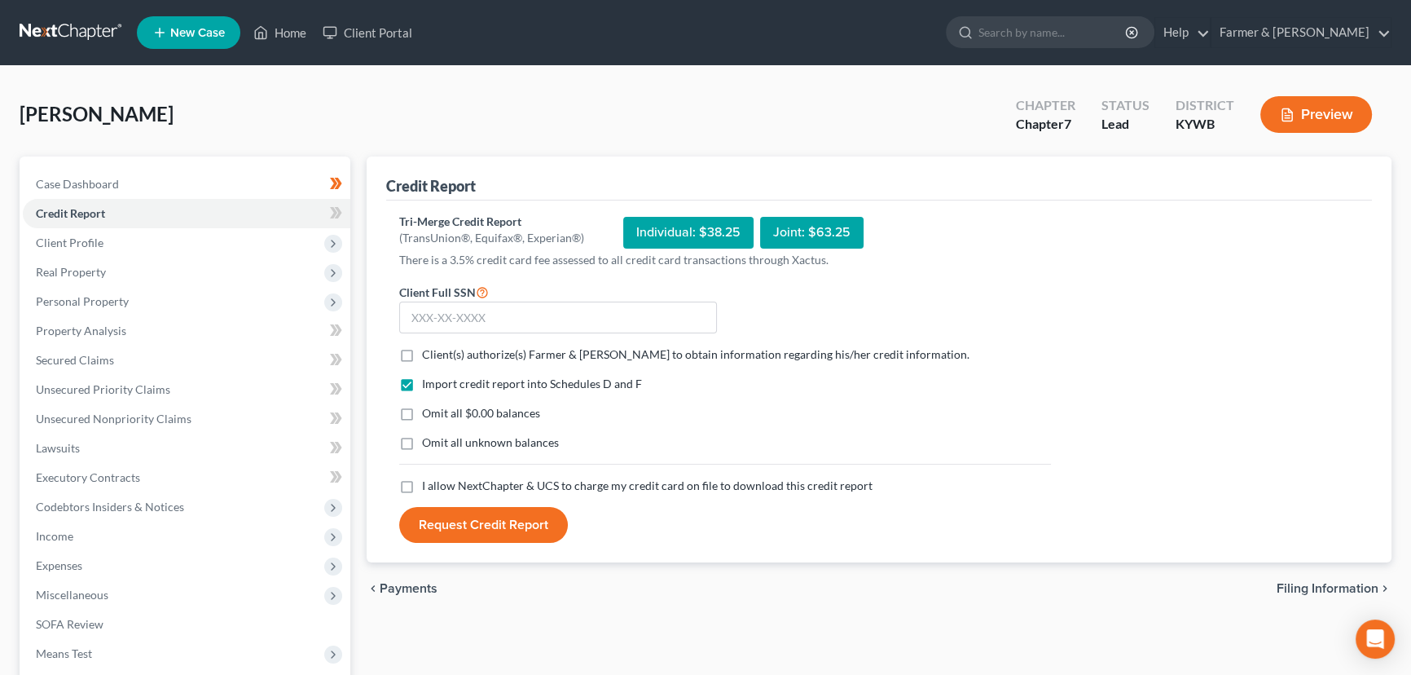
click at [422, 348] on label "Client(s) authorize(s) Farmer & [PERSON_NAME] to obtain information regarding h…" at bounding box center [696, 354] width 548 height 16
click at [429, 348] on input "Client(s) authorize(s) Farmer & [PERSON_NAME] to obtain information regarding h…" at bounding box center [434, 351] width 11 height 11
checkbox input "true"
click at [422, 414] on label "Omit all $0.00 balances" at bounding box center [481, 413] width 118 height 16
click at [429, 414] on input "Omit all $0.00 balances" at bounding box center [434, 410] width 11 height 11
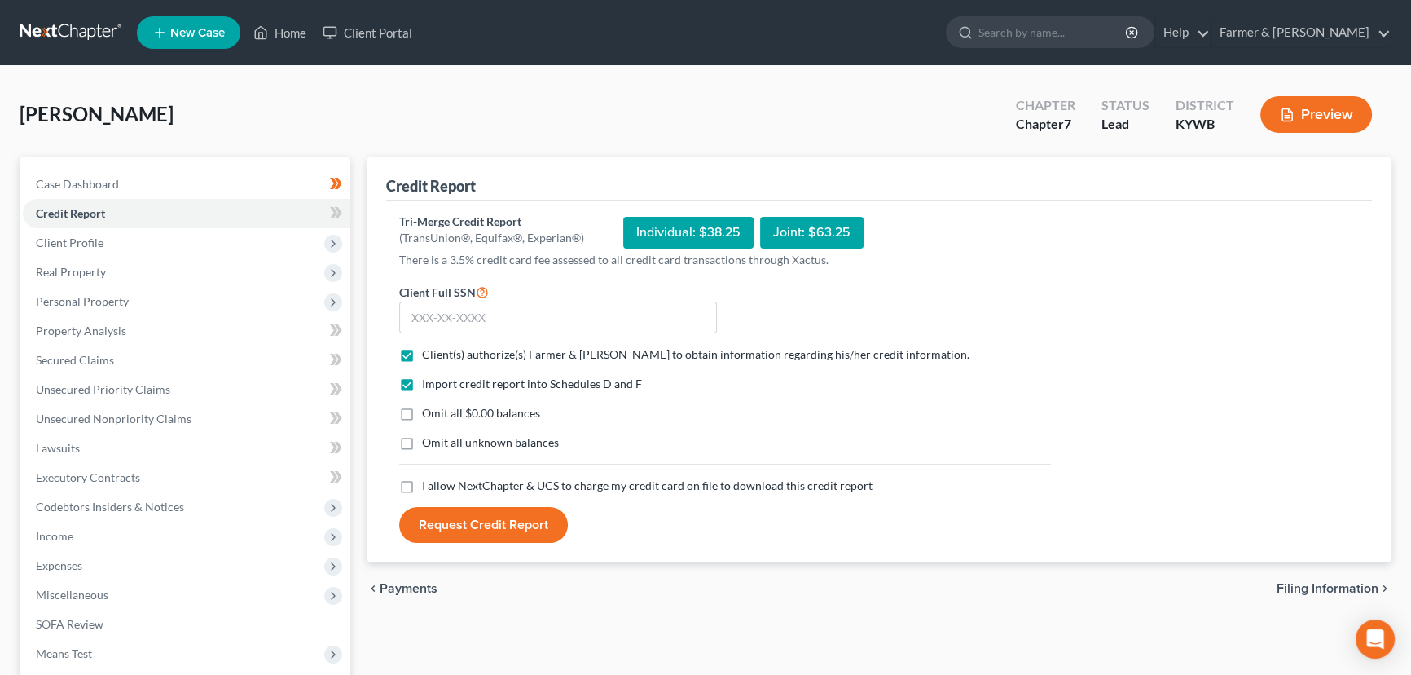
checkbox input "true"
click at [422, 488] on label "I allow NextChapter & UCS to charge my credit card on file to download this cre…" at bounding box center [647, 486] width 451 height 16
click at [429, 488] on input "I allow NextChapter & UCS to charge my credit card on file to download this cre…" at bounding box center [434, 483] width 11 height 11
checkbox input "true"
click at [476, 317] on input "text" at bounding box center [558, 318] width 318 height 33
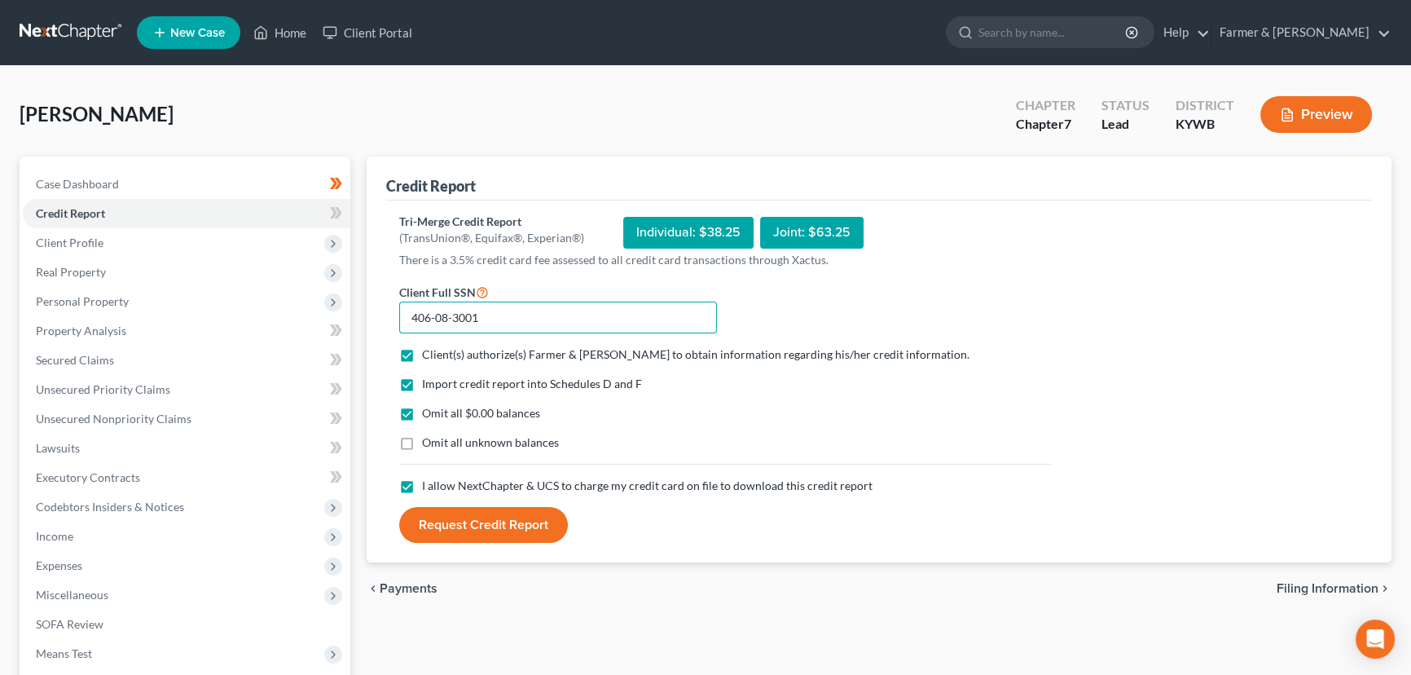
type input "406-08-3001"
click at [391, 112] on div "[PERSON_NAME] Upgraded Chapter Chapter 7 Status Lead District [GEOGRAPHIC_DATA]…" at bounding box center [706, 121] width 1372 height 71
click at [435, 525] on button "Request Credit Report" at bounding box center [483, 525] width 169 height 36
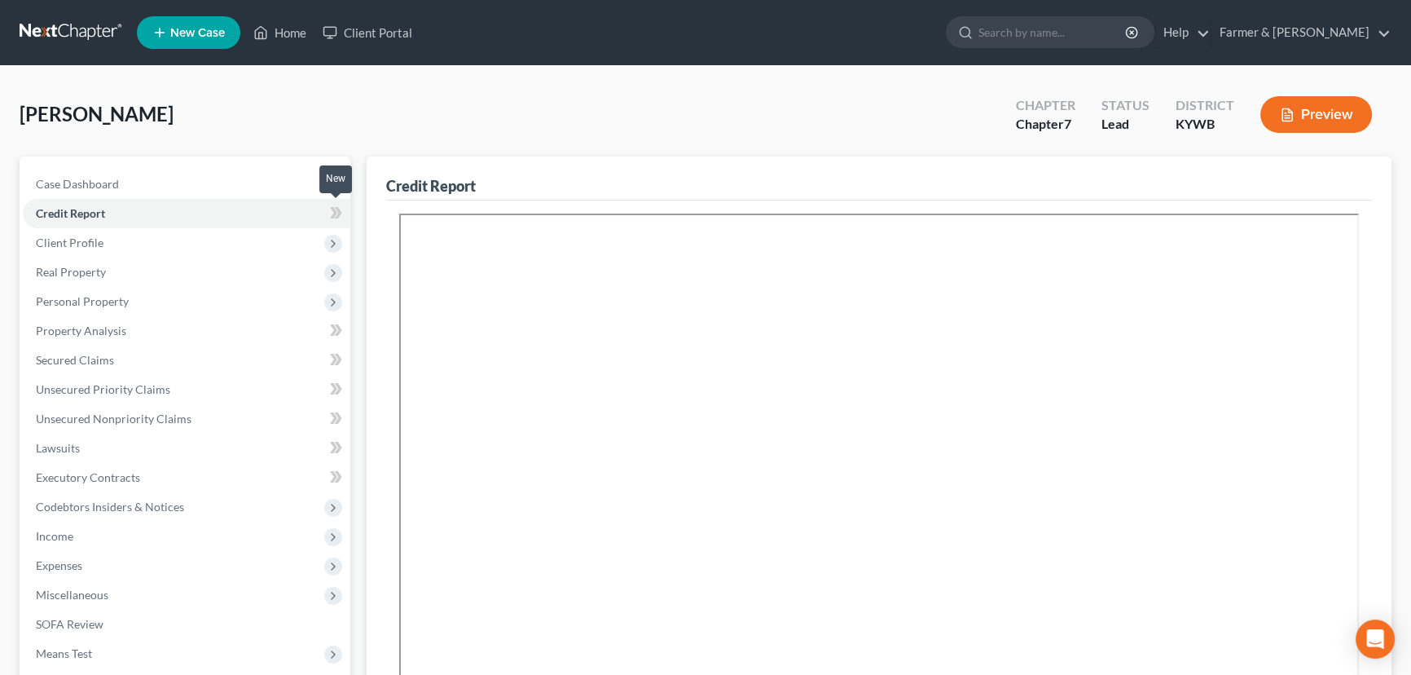
click at [344, 213] on span at bounding box center [336, 215] width 29 height 24
click at [373, 119] on div "[PERSON_NAME] Upgraded Chapter Chapter 7 Status Lead District [GEOGRAPHIC_DATA]…" at bounding box center [706, 121] width 1372 height 71
click at [94, 281] on span "Real Property" at bounding box center [187, 272] width 328 height 29
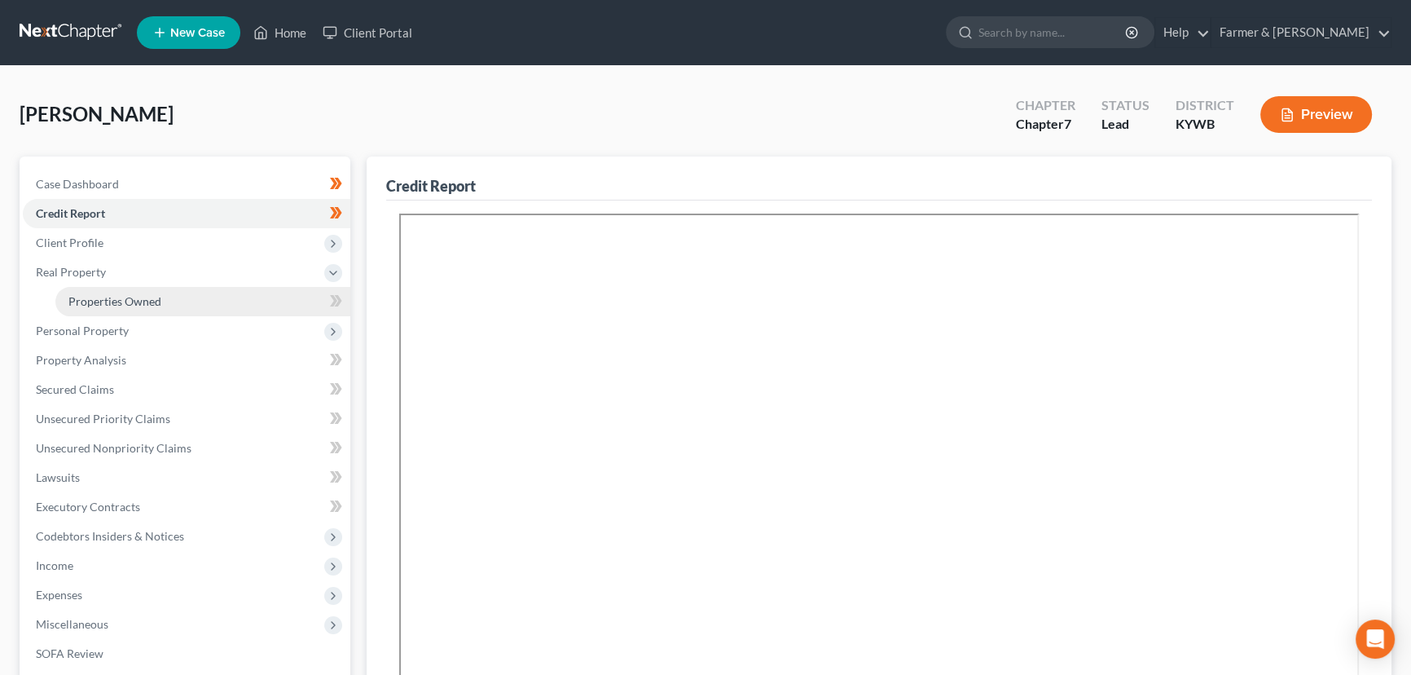
click at [111, 294] on span "Properties Owned" at bounding box center [114, 301] width 93 height 14
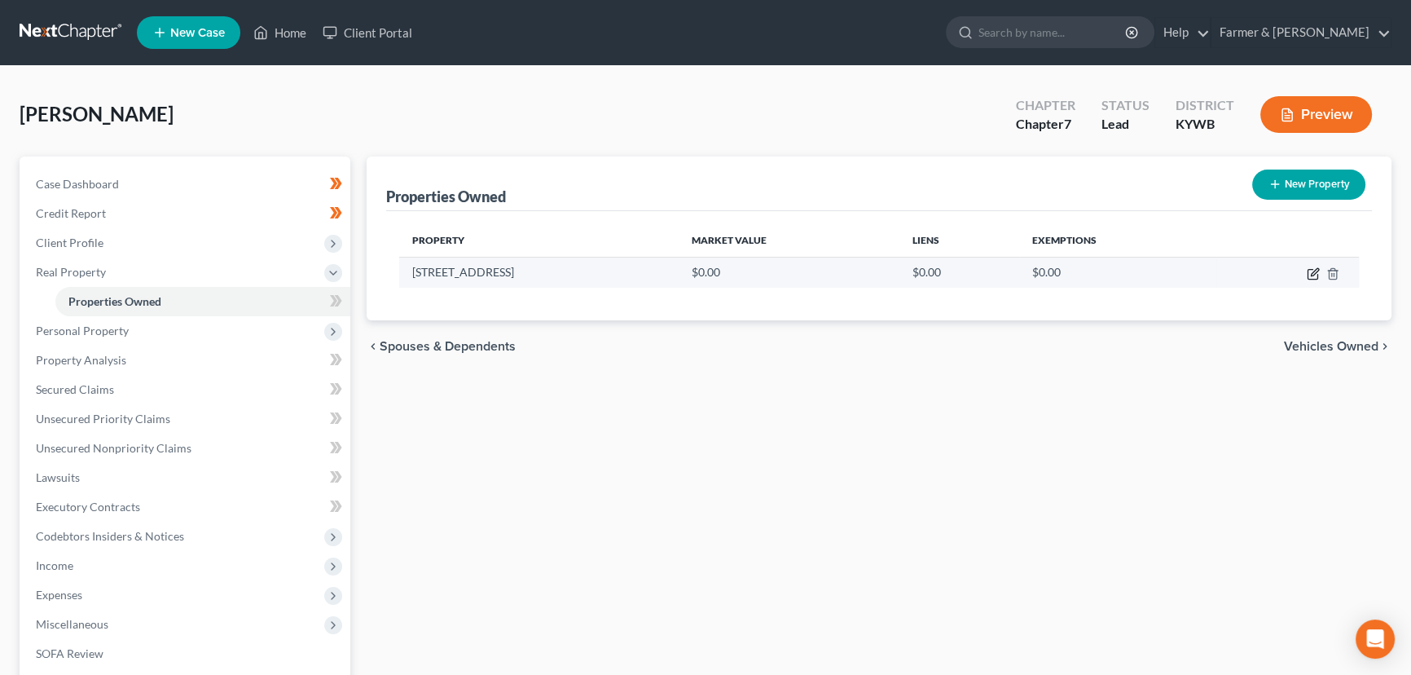
click at [1311, 275] on icon "button" at bounding box center [1313, 273] width 13 height 13
select select "18"
select select "89"
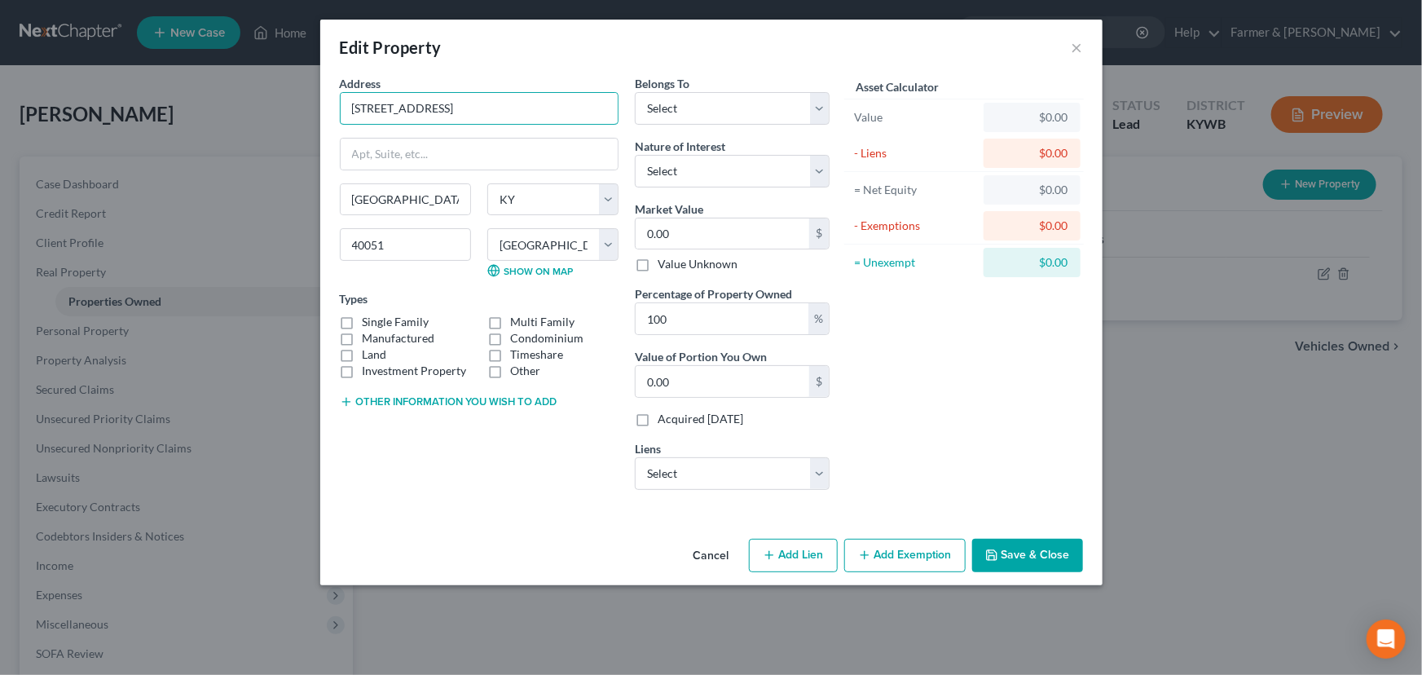
drag, startPoint x: 468, startPoint y: 107, endPoint x: 324, endPoint y: 114, distance: 143.6
click at [324, 114] on div "Address * [GEOGRAPHIC_DATA] [GEOGRAPHIC_DATA] [US_STATE][GEOGRAPHIC_DATA] [GEOG…" at bounding box center [711, 303] width 782 height 457
click at [416, 280] on div "[GEOGRAPHIC_DATA] [US_STATE][GEOGRAPHIC_DATA] [GEOGRAPHIC_DATA] [GEOGRAPHIC_DAT…" at bounding box center [479, 237] width 295 height 108
click at [363, 324] on label "Single Family" at bounding box center [396, 322] width 67 height 16
click at [369, 324] on input "Single Family" at bounding box center [374, 319] width 11 height 11
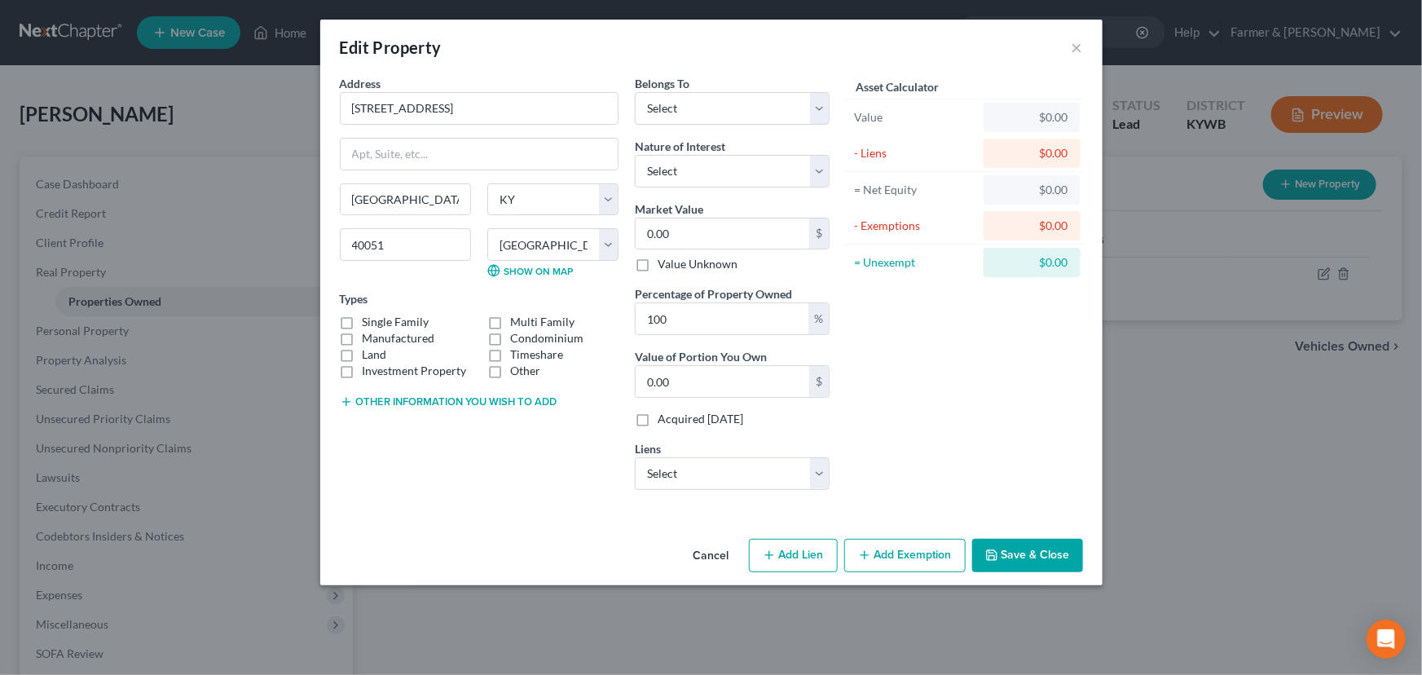
checkbox input "true"
click at [655, 118] on select "Select Debtor 1 Only Debtor 2 Only Debtor 1 And Debtor 2 Only At Least One Of T…" at bounding box center [732, 108] width 195 height 33
select select "0"
click at [635, 92] on select "Select Debtor 1 Only Debtor 2 Only Debtor 1 And Debtor 2 Only At Least One Of T…" at bounding box center [732, 108] width 195 height 33
click at [677, 160] on select "Select Fee Simple Joint Tenant Life Estate Equitable Interest Future Interest T…" at bounding box center [732, 171] width 195 height 33
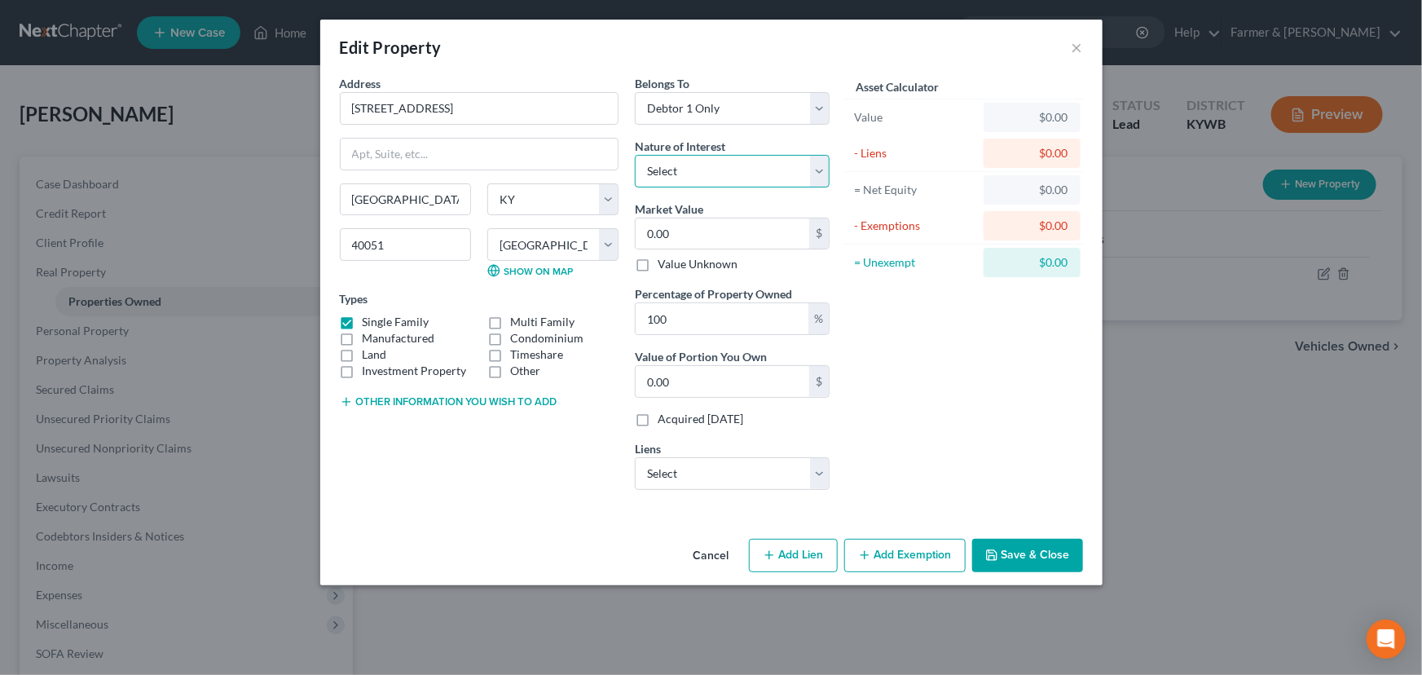
select select "0"
click at [635, 155] on select "Select Fee Simple Joint Tenant Life Estate Equitable Interest Future Interest T…" at bounding box center [732, 171] width 195 height 33
click at [578, 476] on div "Address * [GEOGRAPHIC_DATA] [GEOGRAPHIC_DATA] [US_STATE][GEOGRAPHIC_DATA] [GEOG…" at bounding box center [479, 289] width 295 height 428
click at [421, 403] on button "Other information you wish to add" at bounding box center [449, 401] width 218 height 13
click at [415, 422] on textarea at bounding box center [479, 439] width 279 height 60
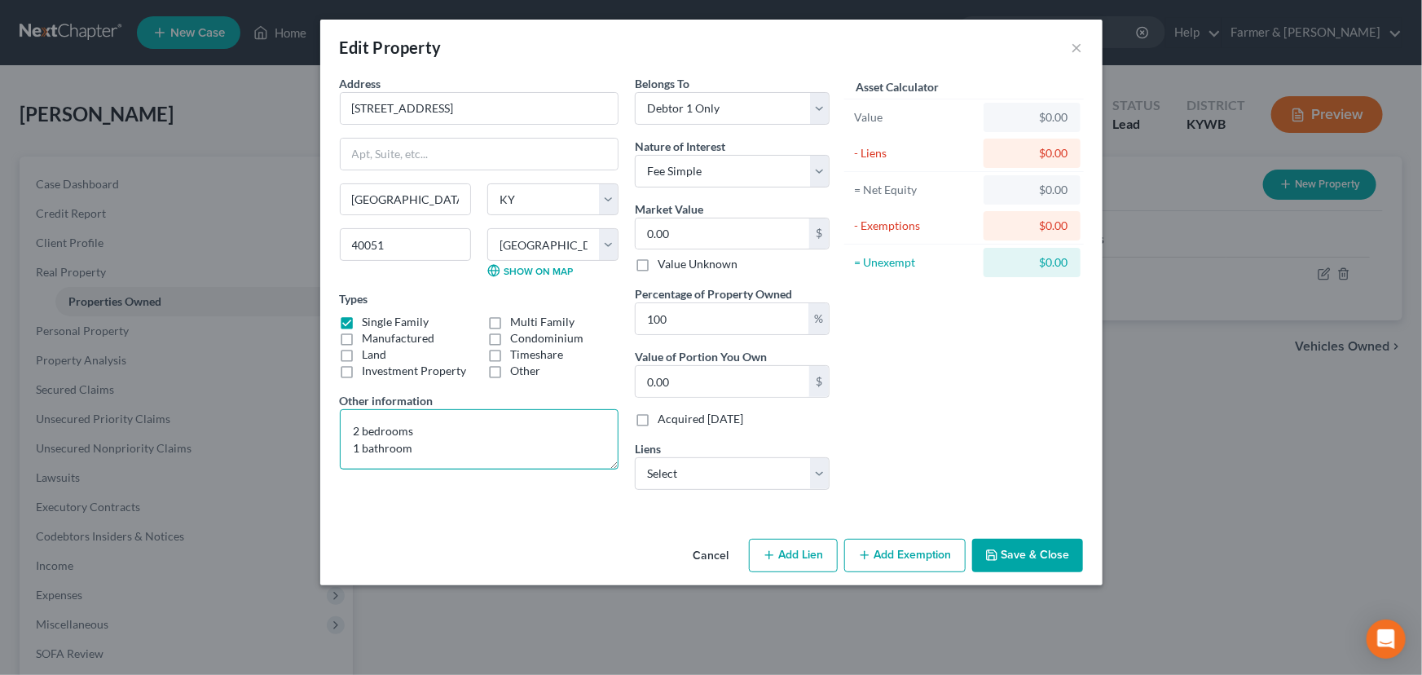
scroll to position [2, 0]
click at [452, 455] on textarea "2 bedrooms 1 bathroom" at bounding box center [479, 439] width 279 height 60
paste textarea "Value based on most recent PVA and fair market estimate."
click at [467, 521] on div "Address * [GEOGRAPHIC_DATA] [GEOGRAPHIC_DATA] [US_STATE][GEOGRAPHIC_DATA] [GEOG…" at bounding box center [711, 303] width 782 height 457
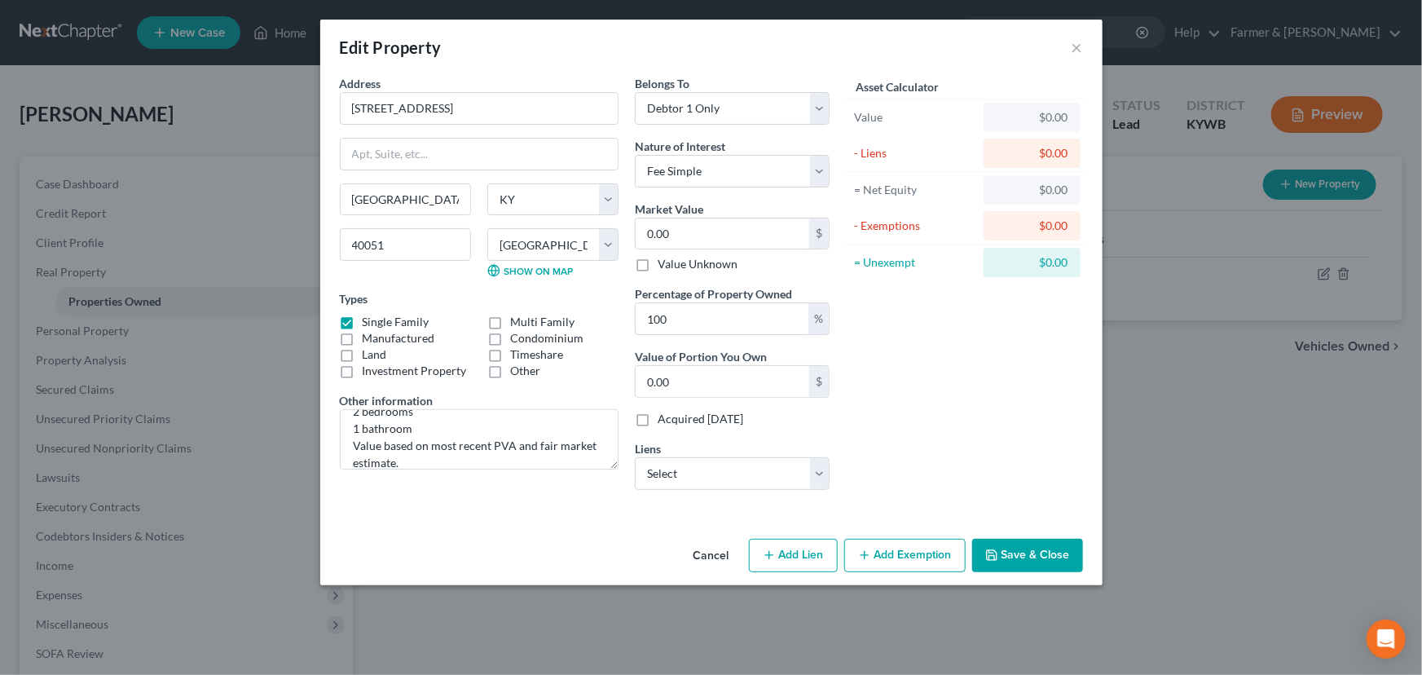
click at [951, 469] on div "Asset Calculator Value $0.00 - Liens $0.00 = Net Equity $0.00 - Exemptions $0.0…" at bounding box center [964, 289] width 253 height 428
click at [495, 447] on textarea "2 bedrooms 1 bathroom Value based on most recent PVA and fair market estimate." at bounding box center [479, 439] width 279 height 60
click at [491, 446] on textarea "2 bedrooms 1 bathroom Value based on most recent PVA and fair market estimate." at bounding box center [479, 439] width 279 height 60
type textarea "2 bedrooms 1 bathroom Value based on most recent Realtor PVA Search and fair ma…"
click at [953, 429] on div "Asset Calculator Value $0.00 - Liens $0.00 = Net Equity $0.00 - Exemptions $0.0…" at bounding box center [964, 289] width 253 height 428
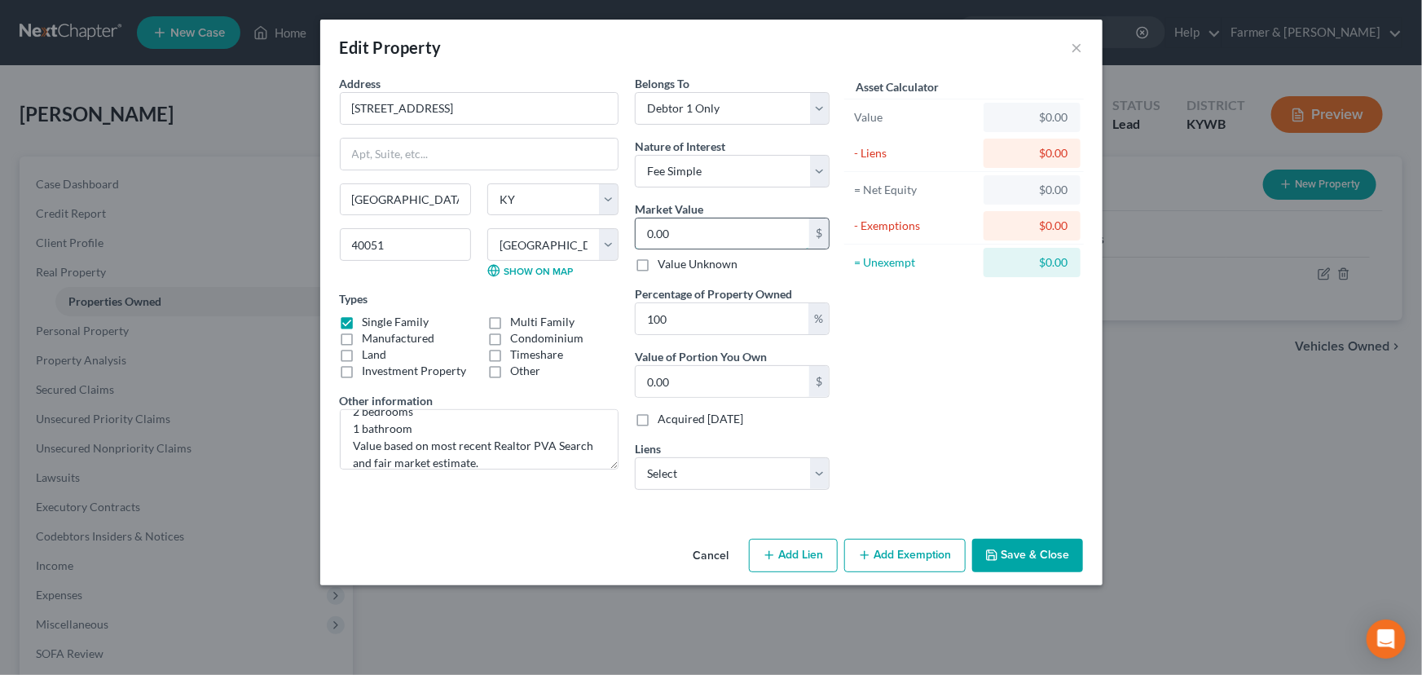
click at [662, 224] on input "0.00" at bounding box center [723, 233] width 174 height 31
type input "1"
type input "1.00"
type input "13"
type input "13.00"
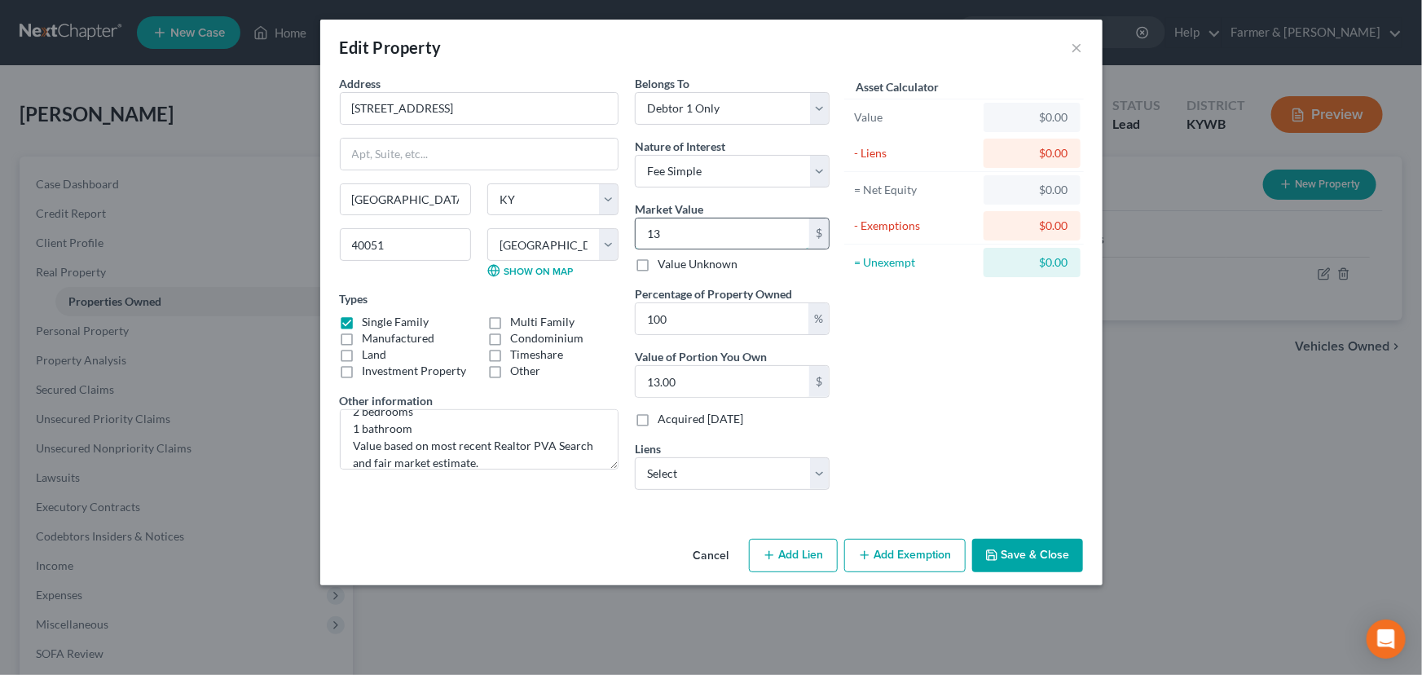
type input "139"
type input "139.00"
type input "1392"
type input "1,392.00"
type input "1,3928"
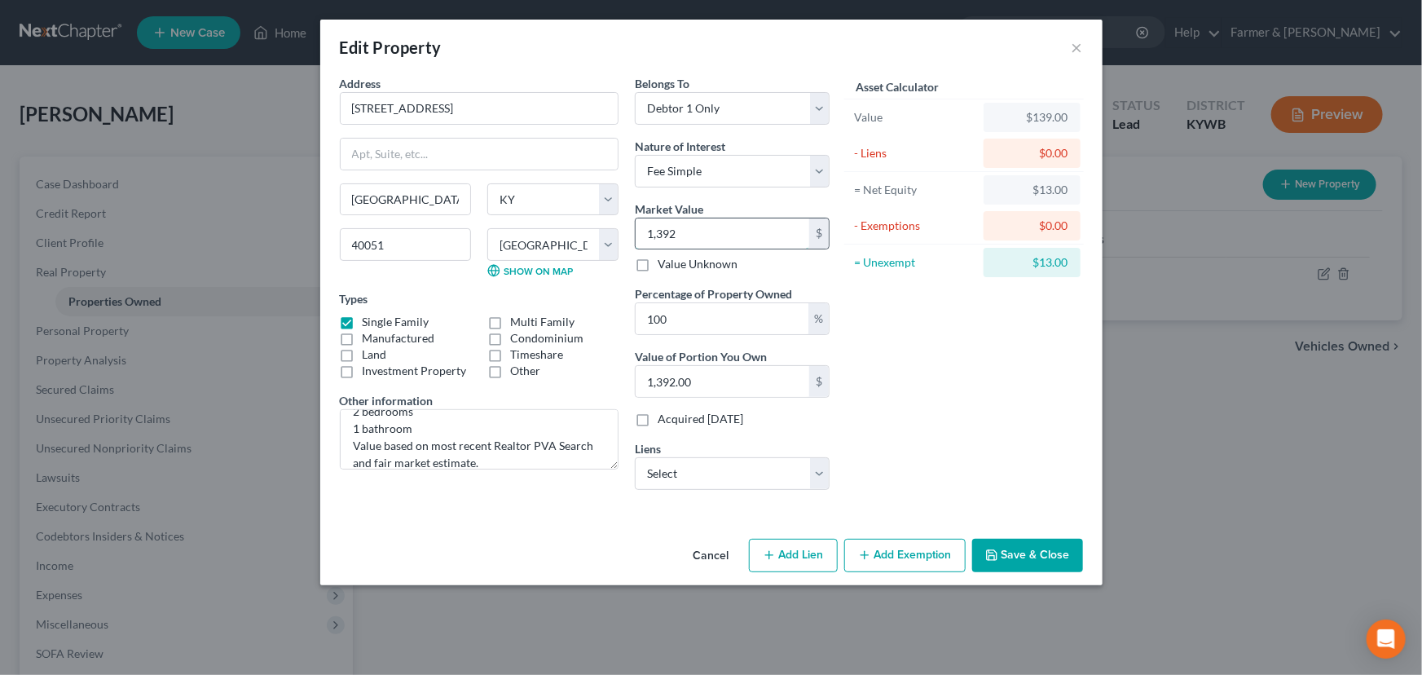
type input "13,928.00"
type input "13,9286"
type input "139,286.00"
click at [945, 310] on div "Asset Calculator Value $139,286.00 - Liens $0.00 = Net Equity $139,286.00 - Exe…" at bounding box center [964, 289] width 253 height 428
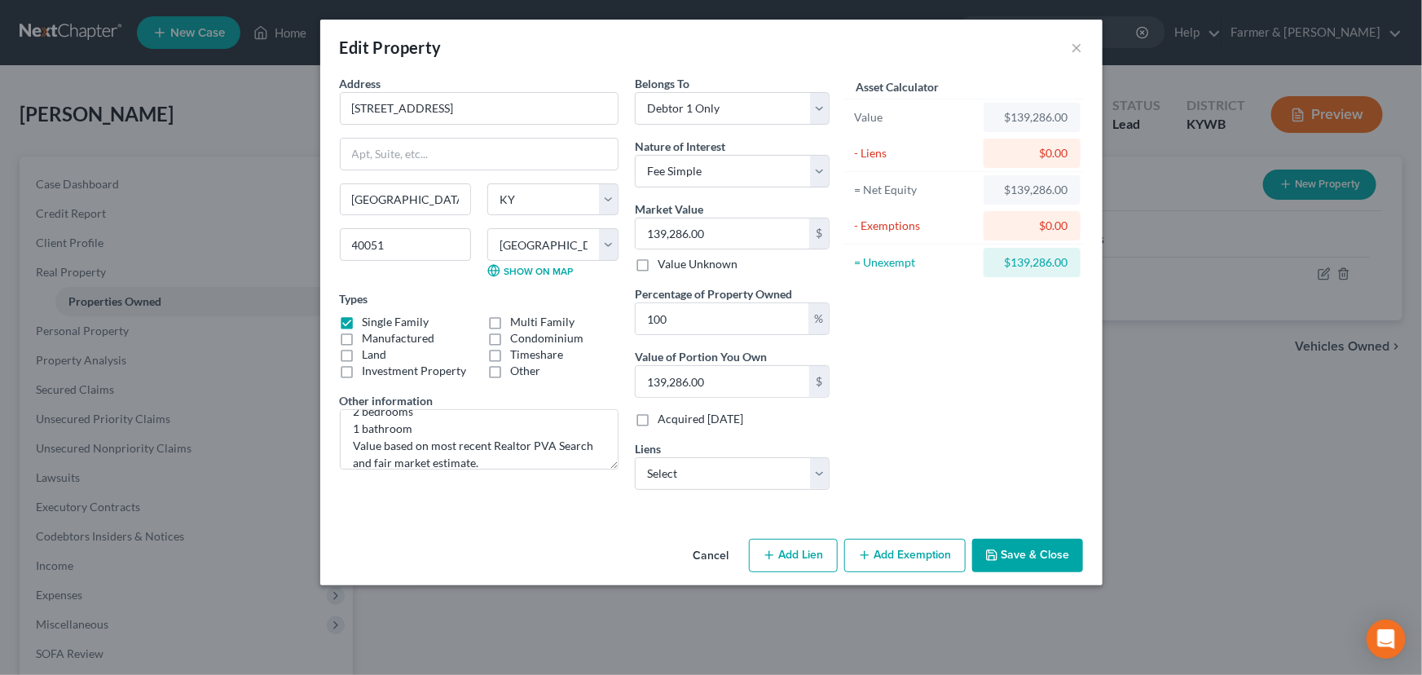
click at [899, 343] on div "Asset Calculator Value $139,286.00 - Liens $0.00 = Net Equity $139,286.00 - Exe…" at bounding box center [964, 289] width 253 height 428
click at [658, 464] on select "Select Loancare Llc - $67,776.00 Consumer Portfolio Svc - $14,635.00" at bounding box center [732, 473] width 195 height 33
click at [670, 476] on select "Select Loancare Llc - $67,776.00 Consumer Portfolio Svc - $14,635.00" at bounding box center [732, 473] width 195 height 33
select select "0"
click at [635, 457] on select "Select Loancare Llc - $67,776.00 Consumer Portfolio Svc - $14,635.00" at bounding box center [732, 473] width 195 height 33
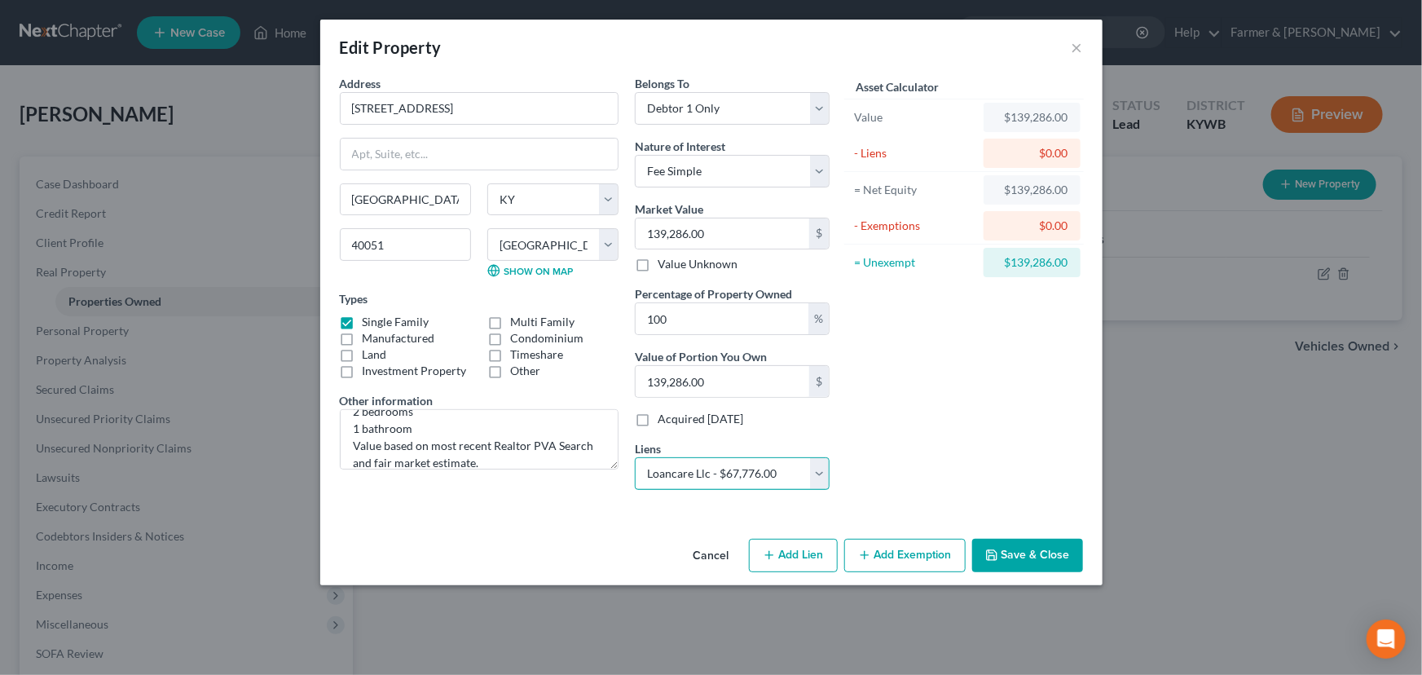
select select
select select "48"
select select "0"
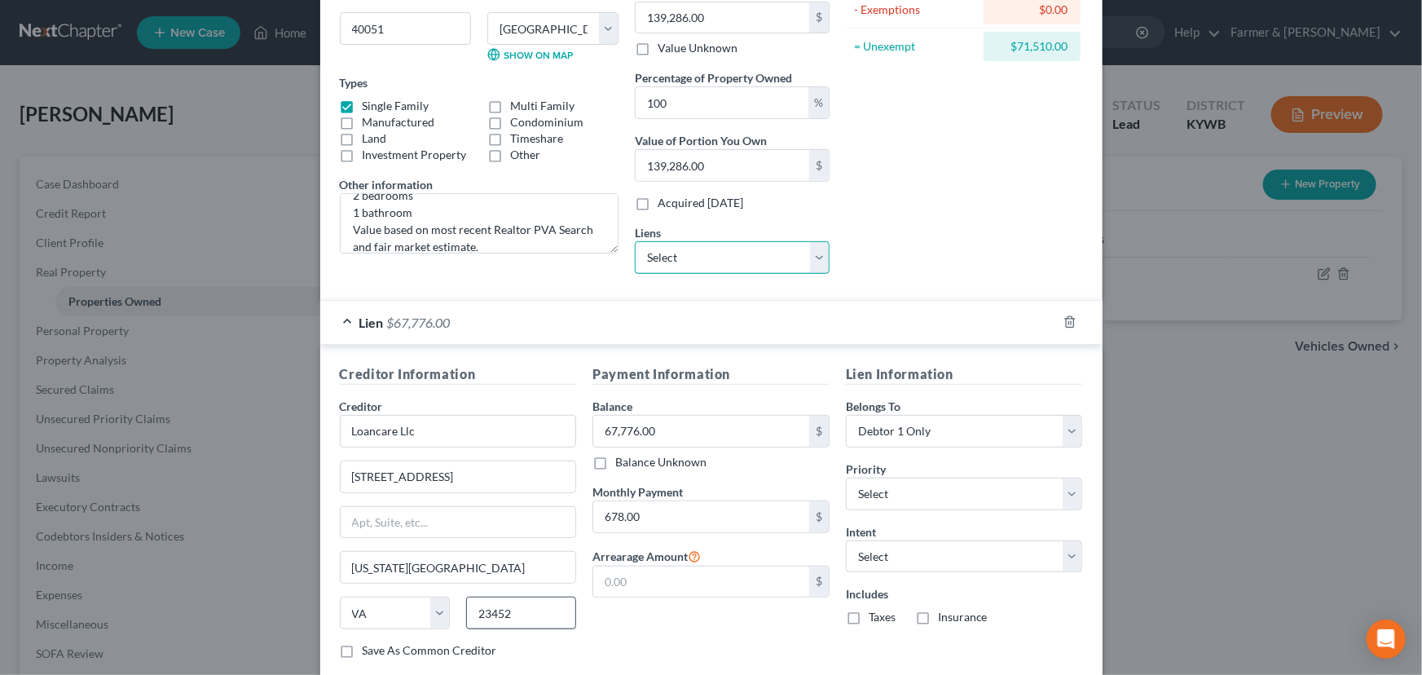
scroll to position [312, 0]
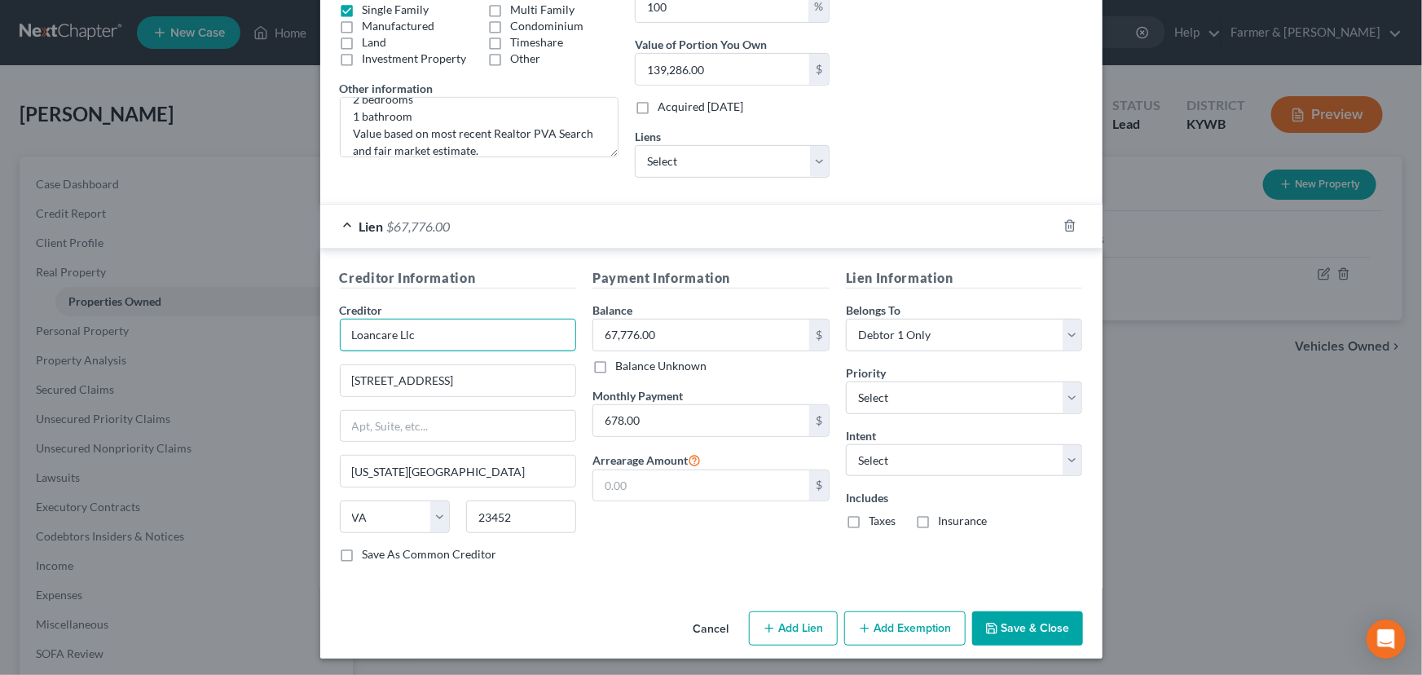
drag, startPoint x: 438, startPoint y: 329, endPoint x: 326, endPoint y: 329, distance: 112.5
click at [332, 329] on div "Creditor Information Creditor * Loancare Llc [STREET_ADDRESS][GEOGRAPHIC_DATA][…" at bounding box center [458, 421] width 253 height 307
click at [419, 341] on input "Loancare Llc" at bounding box center [458, 335] width 237 height 33
type input "l"
type input "Loancare LLC"
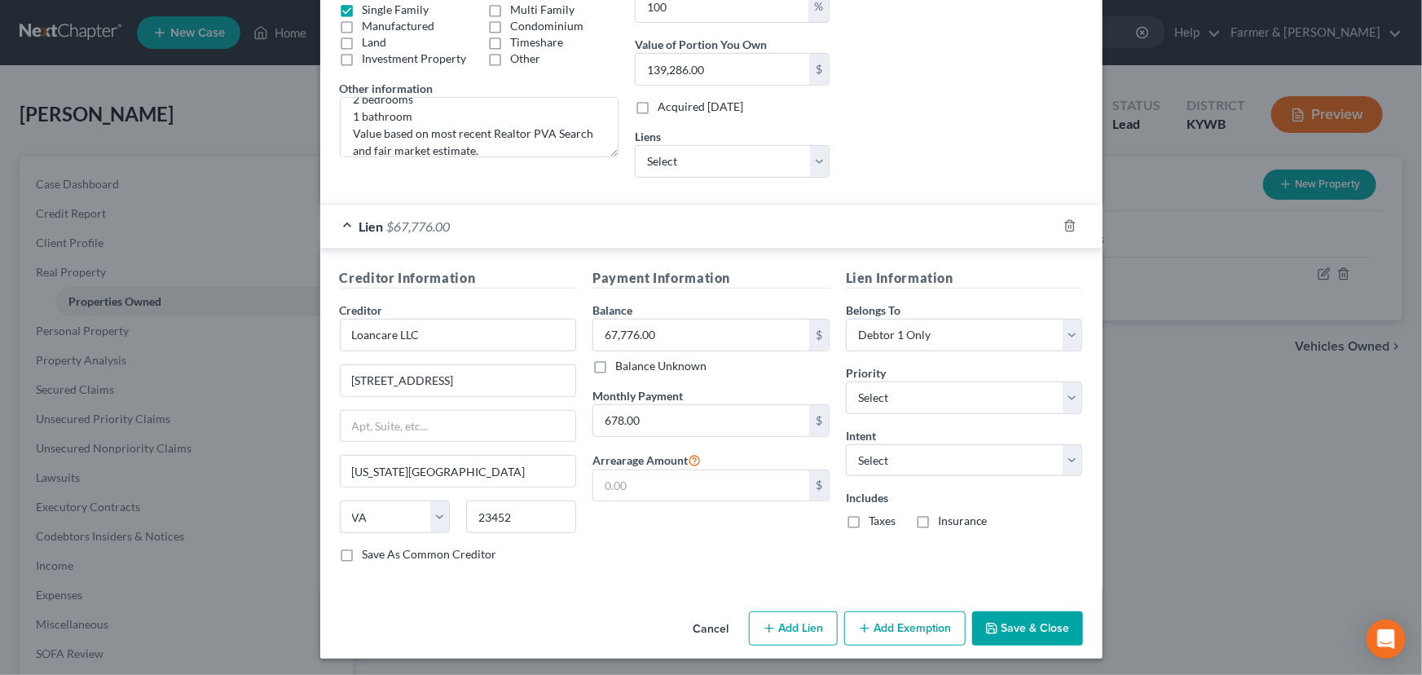
click at [631, 533] on div "Payment Information Balance 67,776.00 $ Balance Unknown Balance Undetermined 67…" at bounding box center [710, 421] width 253 height 307
drag, startPoint x: 916, startPoint y: 403, endPoint x: 915, endPoint y: 394, distance: 8.2
click at [916, 403] on select "Select 1st 2nd 3rd 4th 5th 6th 7th 8th 9th 10th 11th 12th 13th 14th 15th 16th 1…" at bounding box center [964, 397] width 237 height 33
click at [846, 381] on select "Select 1st 2nd 3rd 4th 5th 6th 7th 8th 9th 10th 11th 12th 13th 14th 15th 16th 1…" at bounding box center [964, 397] width 237 height 33
select select "0"
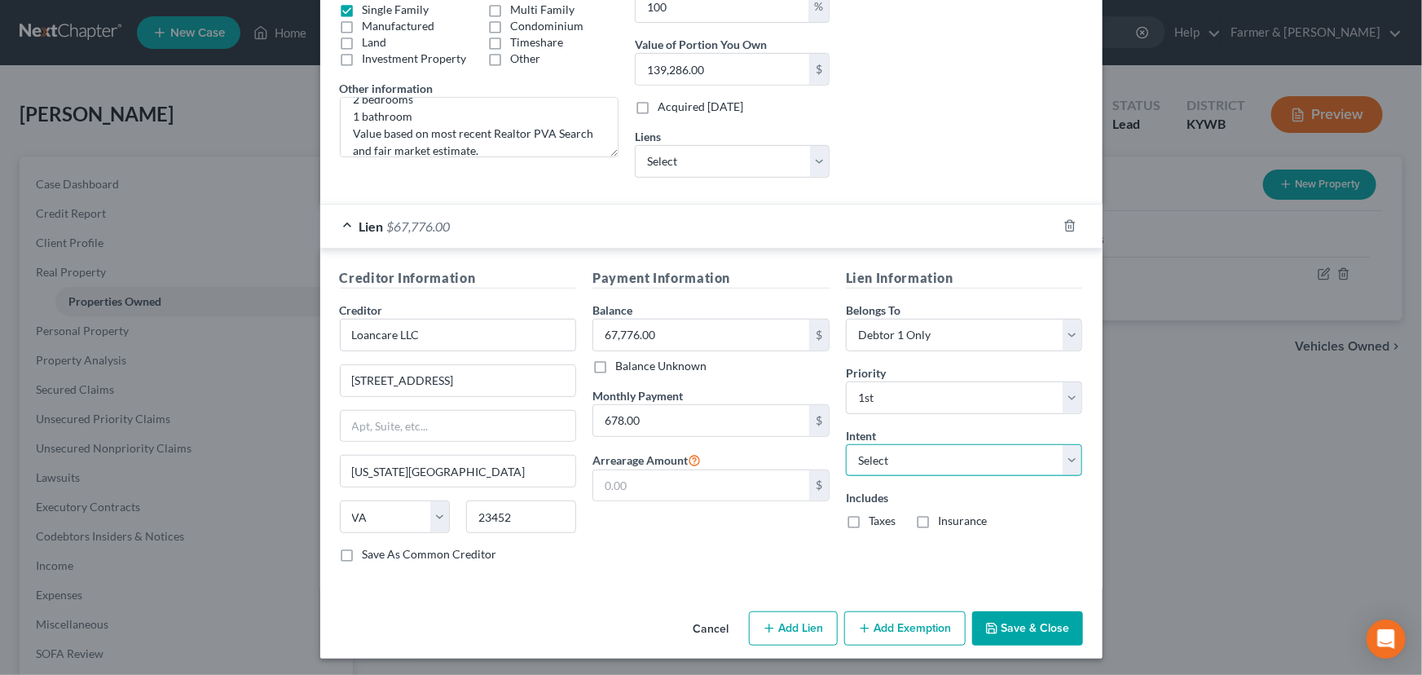
click at [892, 452] on select "Select Surrender Redeem Reaffirm Avoid Other" at bounding box center [964, 460] width 237 height 33
select select "4"
click at [846, 444] on select "Select Surrender Redeem Reaffirm Avoid Other" at bounding box center [964, 460] width 237 height 33
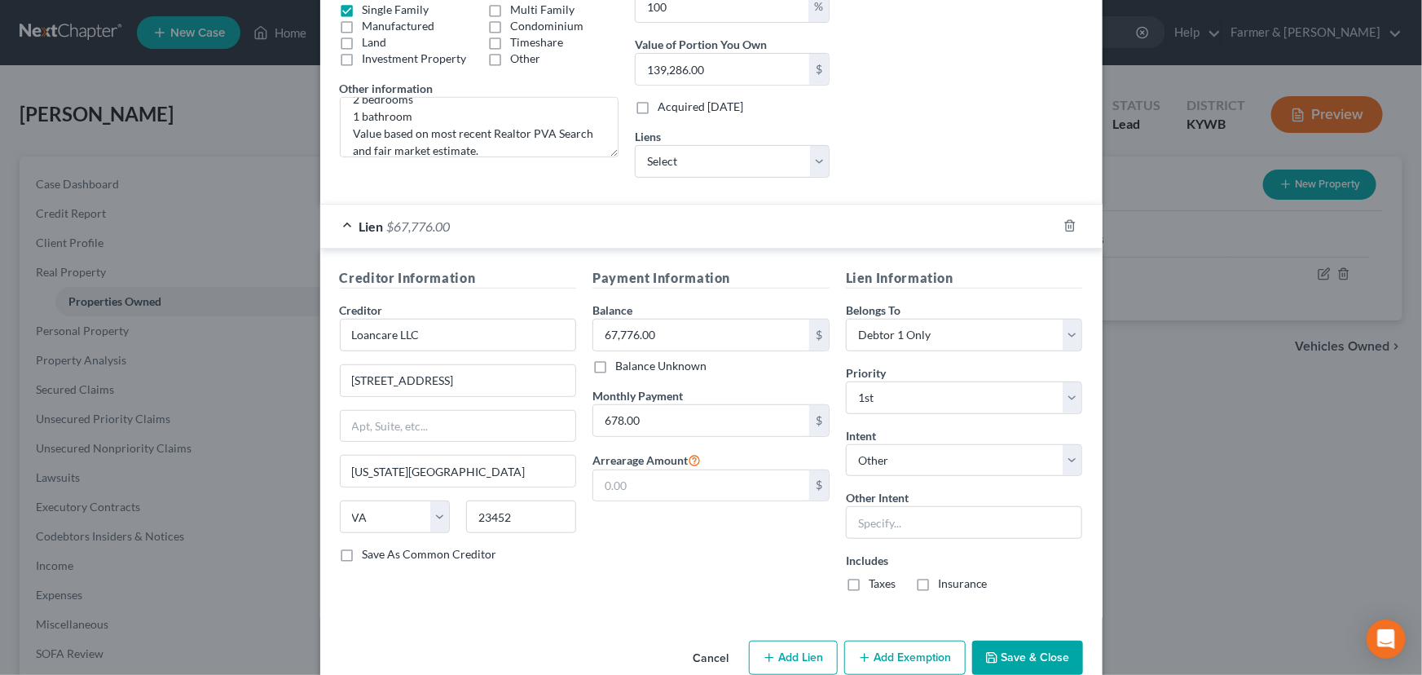
click at [749, 561] on div "Payment Information Balance 67,776.00 $ Balance Unknown Balance Undetermined 67…" at bounding box center [710, 436] width 253 height 337
click at [869, 587] on label "Taxes" at bounding box center [882, 583] width 27 height 16
click at [875, 586] on input "Taxes" at bounding box center [880, 580] width 11 height 11
checkbox input "true"
click at [938, 587] on label "Insurance" at bounding box center [963, 583] width 50 height 16
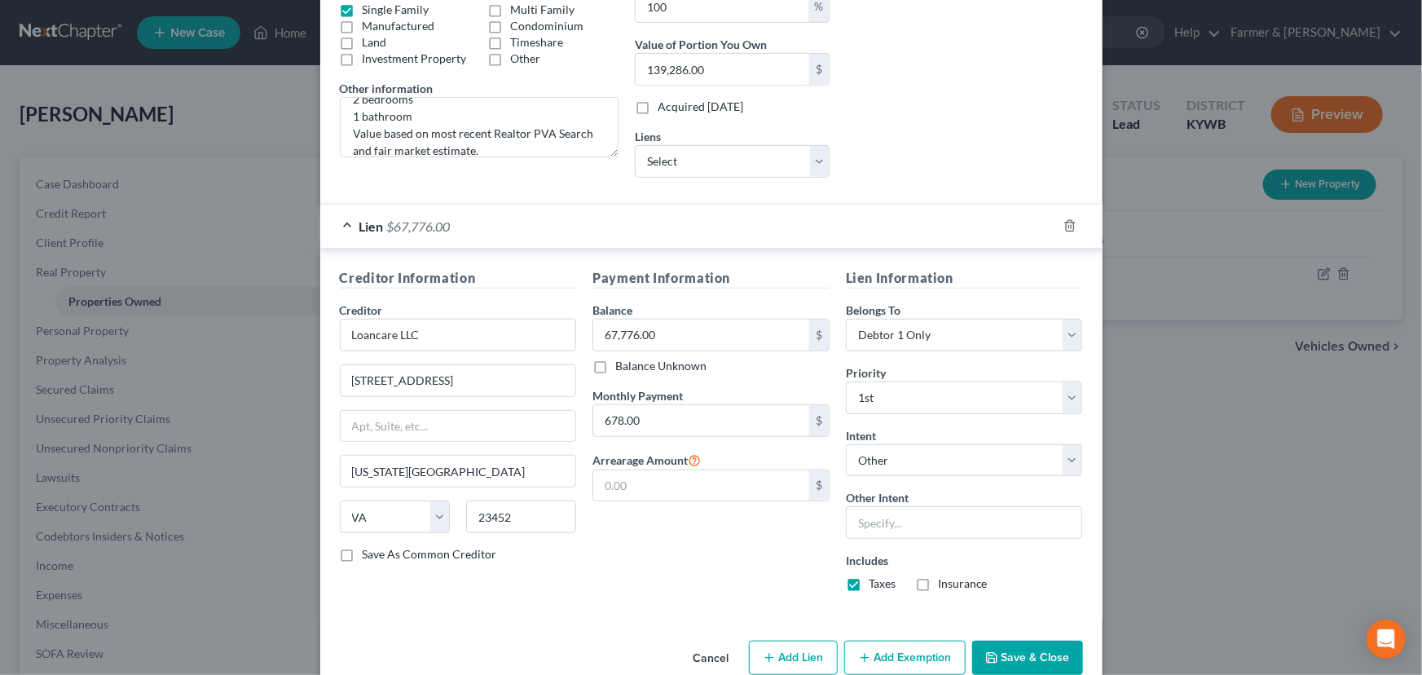
click at [944, 586] on input "Insurance" at bounding box center [949, 580] width 11 height 11
checkbox input "true"
click at [862, 221] on div "Lien $67,776.00" at bounding box center [688, 226] width 737 height 43
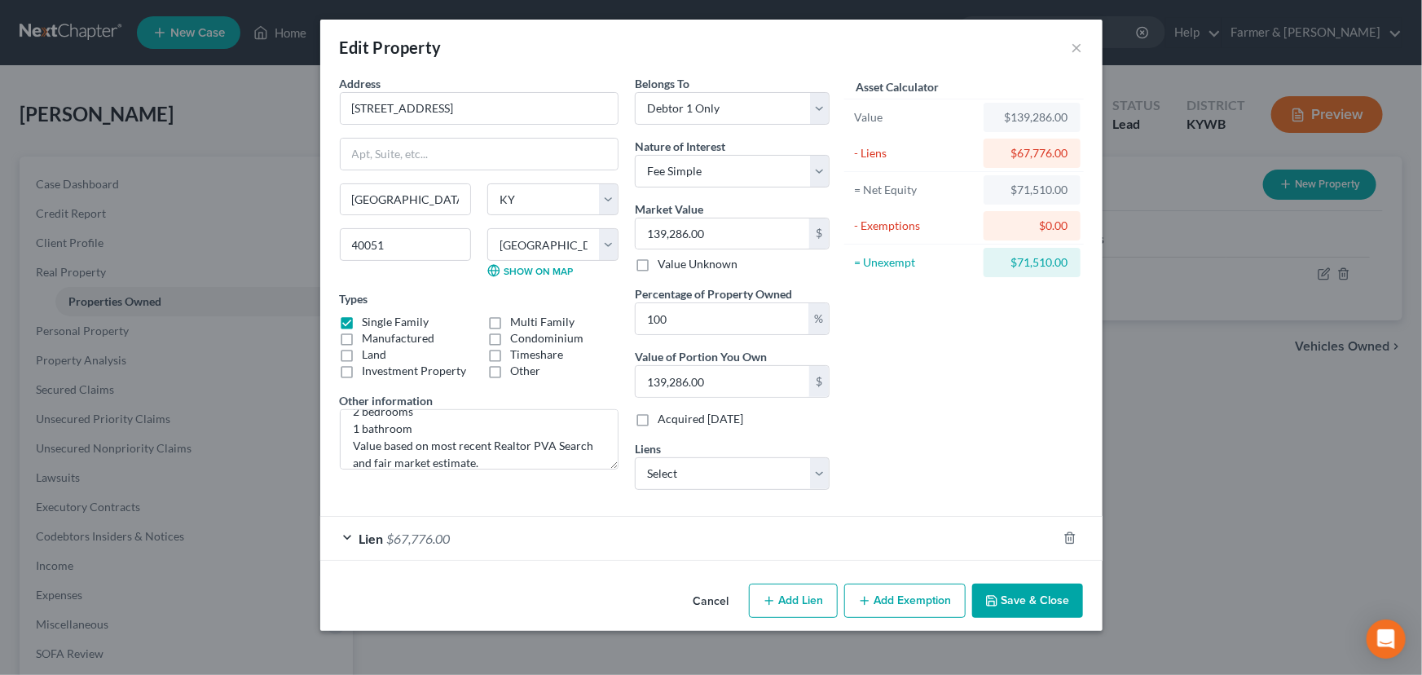
scroll to position [0, 0]
click at [919, 364] on div "Asset Calculator Value $139,286.00 - Liens $67,776.00 = Net Equity $71,510.00 -…" at bounding box center [964, 289] width 253 height 428
click at [890, 609] on button "Add Exemption" at bounding box center [904, 600] width 121 height 34
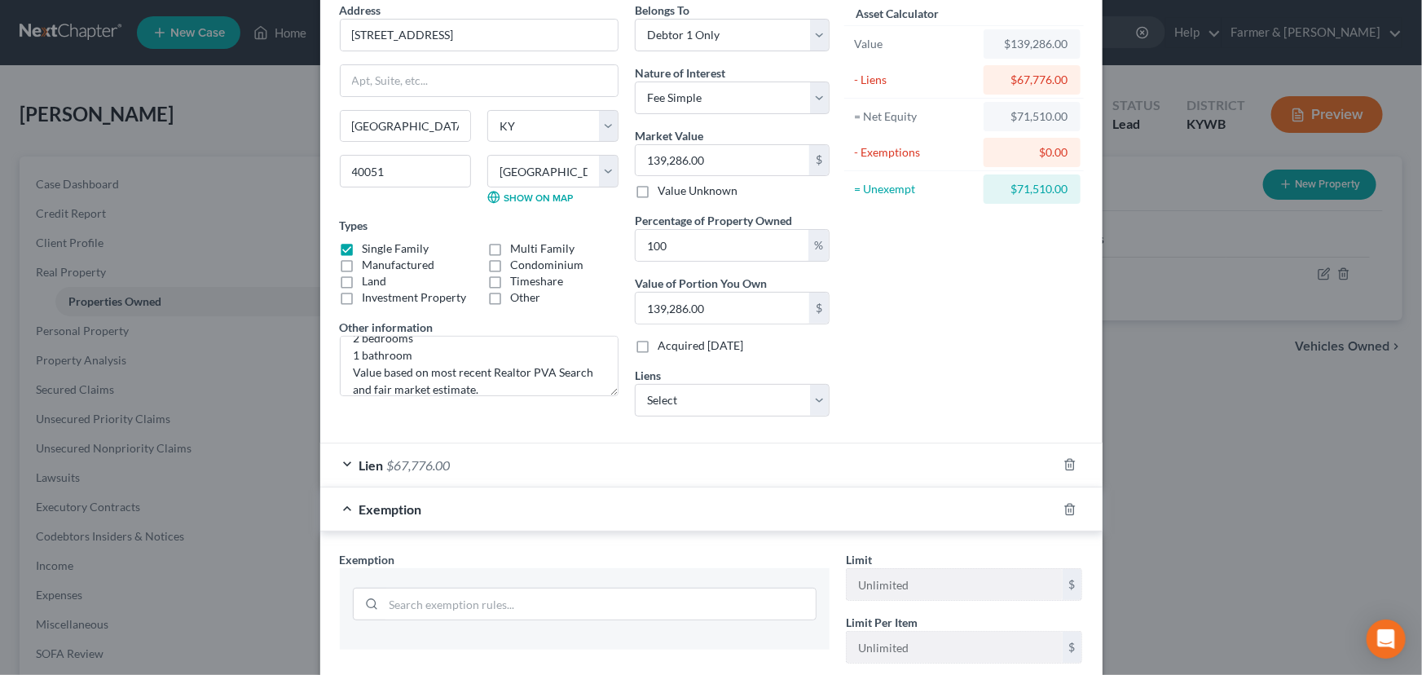
scroll to position [330, 0]
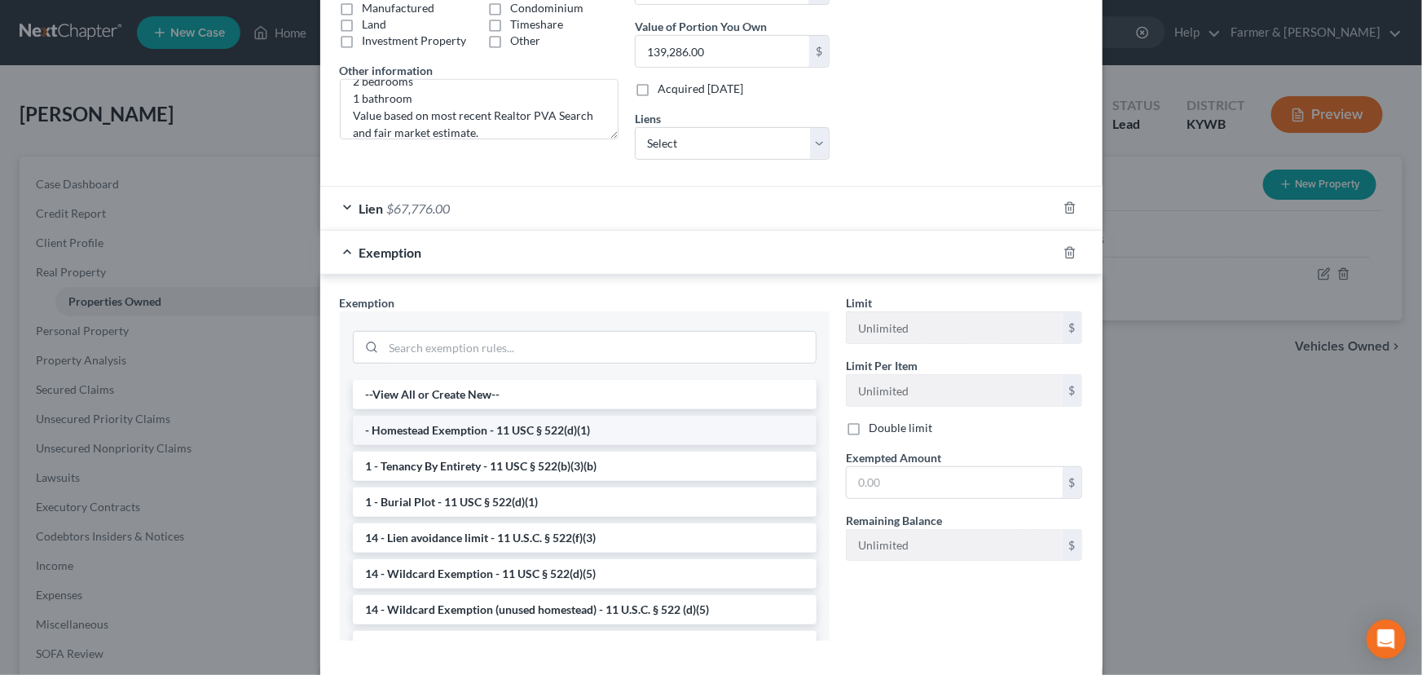
click at [439, 438] on li "- Homestead Exemption - 11 USC § 522(d)(1)" at bounding box center [585, 430] width 464 height 29
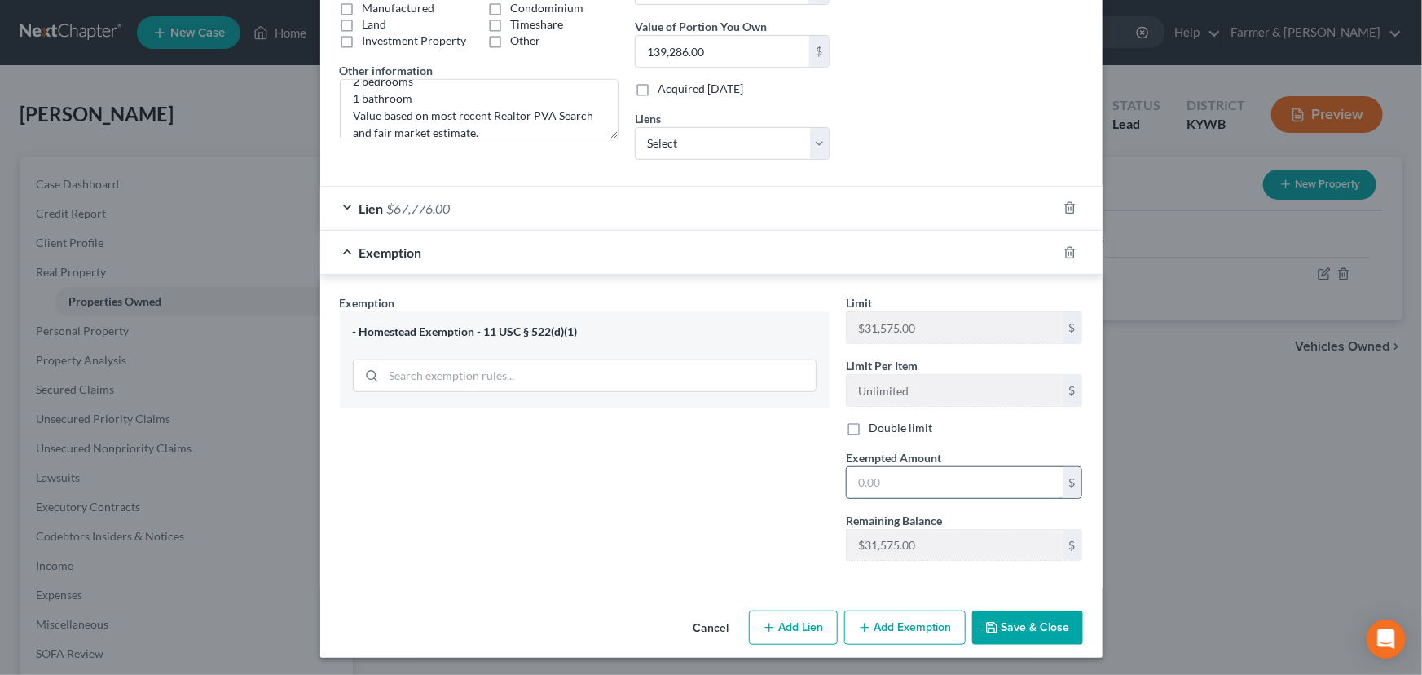
click at [875, 489] on input "text" at bounding box center [955, 482] width 216 height 31
type input "31,575.00"
click at [738, 495] on div "Exemption Set must be selected for CA. Exemption * - Homestead Exemption - 11 U…" at bounding box center [585, 434] width 506 height 280
click at [693, 262] on div "Exemption $31,575.00" at bounding box center [688, 252] width 737 height 43
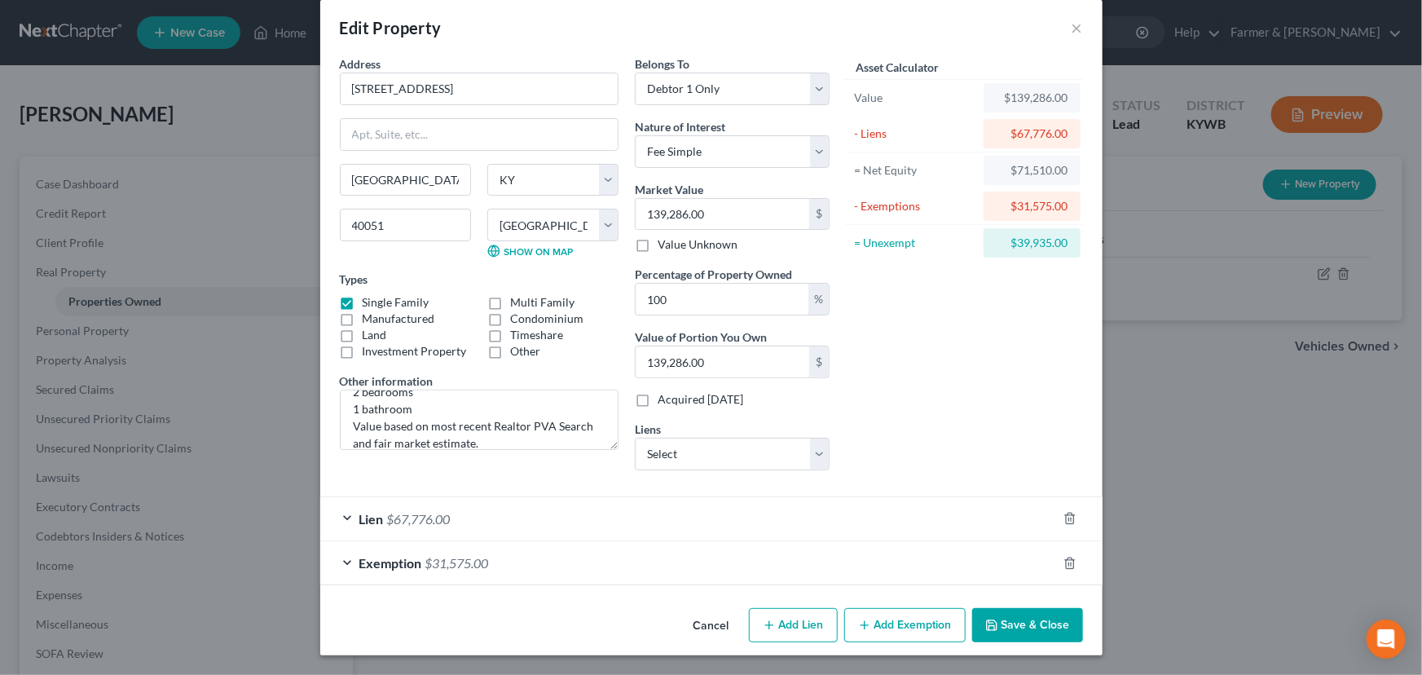
scroll to position [18, 0]
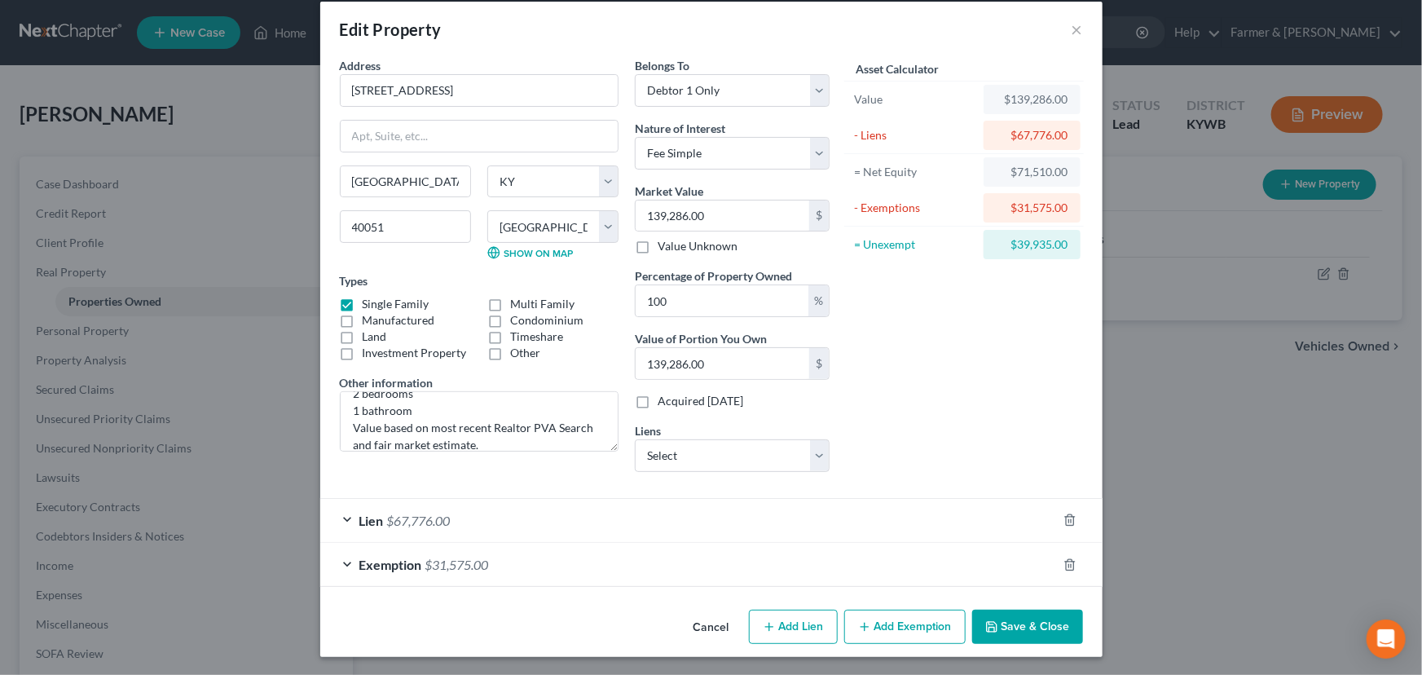
click at [908, 363] on div "Asset Calculator Value $139,286.00 - Liens $67,776.00 = Net Equity $71,510.00 -…" at bounding box center [964, 271] width 253 height 428
click at [720, 205] on input "139,286.00" at bounding box center [723, 215] width 174 height 31
click at [519, 513] on div "Lien $67,776.00" at bounding box center [688, 520] width 737 height 43
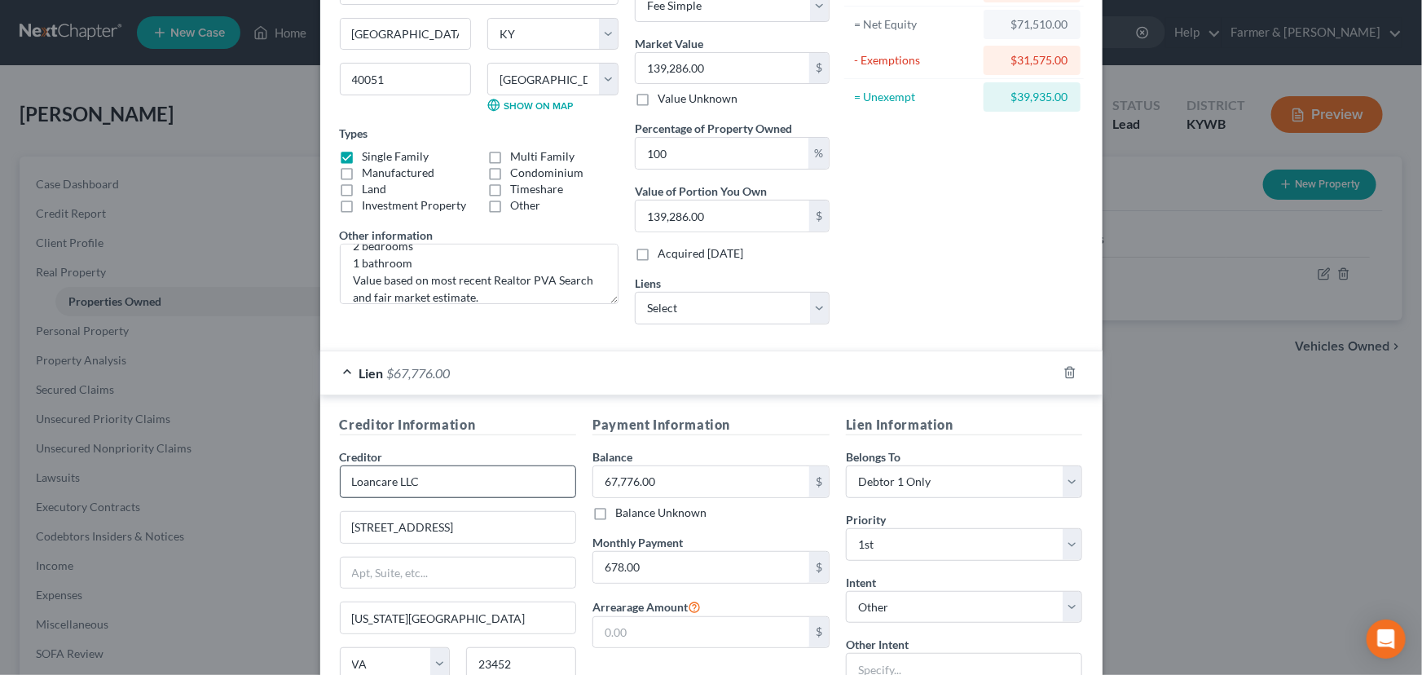
scroll to position [166, 0]
drag, startPoint x: 436, startPoint y: 489, endPoint x: 302, endPoint y: 489, distance: 134.5
click at [302, 489] on div "Edit Property × Address * [GEOGRAPHIC_DATA] [GEOGRAPHIC_DATA] [US_STATE][GEOGRA…" at bounding box center [711, 337] width 1422 height 675
click at [687, 469] on input "67,776.00" at bounding box center [701, 480] width 216 height 31
drag, startPoint x: 1001, startPoint y: 94, endPoint x: 1063, endPoint y: 99, distance: 61.3
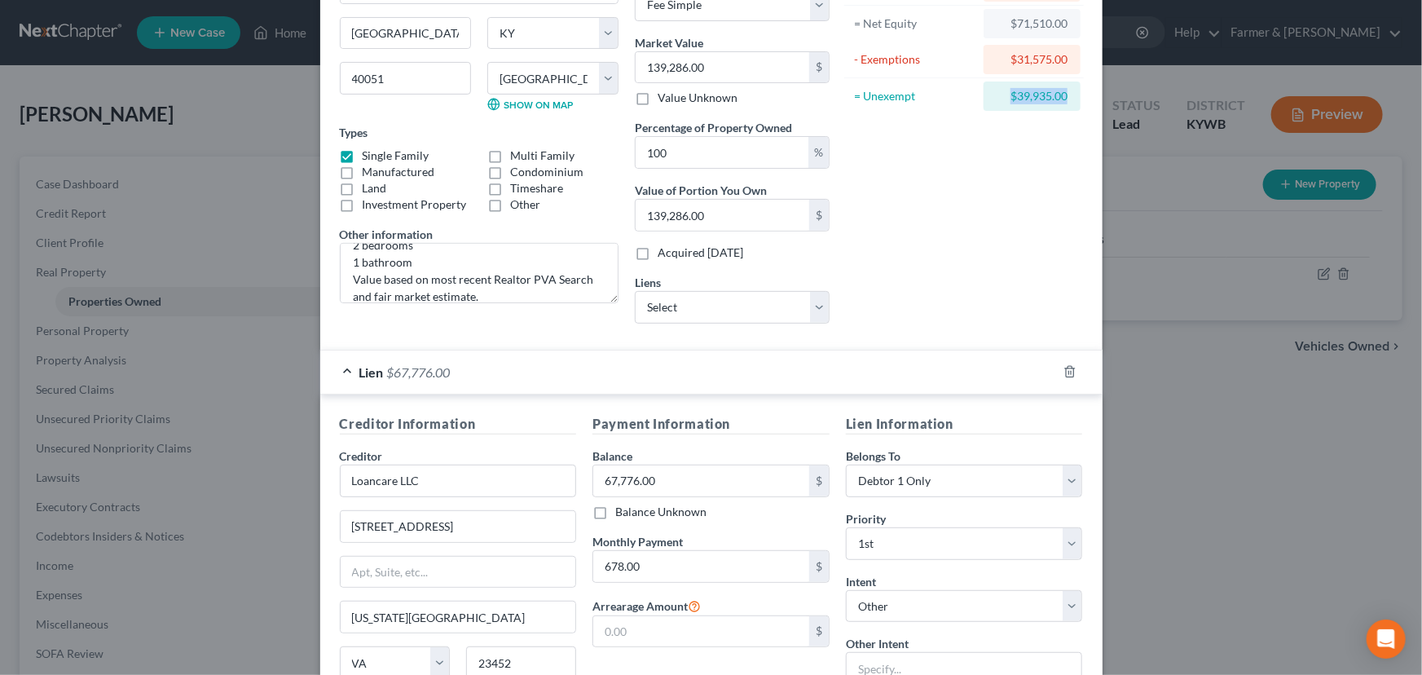
click at [1063, 99] on div "$39,935.00" at bounding box center [1032, 95] width 97 height 29
copy div "$39,935.00"
click at [952, 280] on div "Asset Calculator Value $139,286.00 - Liens $67,776.00 = Net Equity $71,510.00 -…" at bounding box center [964, 123] width 253 height 428
click at [890, 371] on div "Lien $67,776.00" at bounding box center [688, 371] width 737 height 43
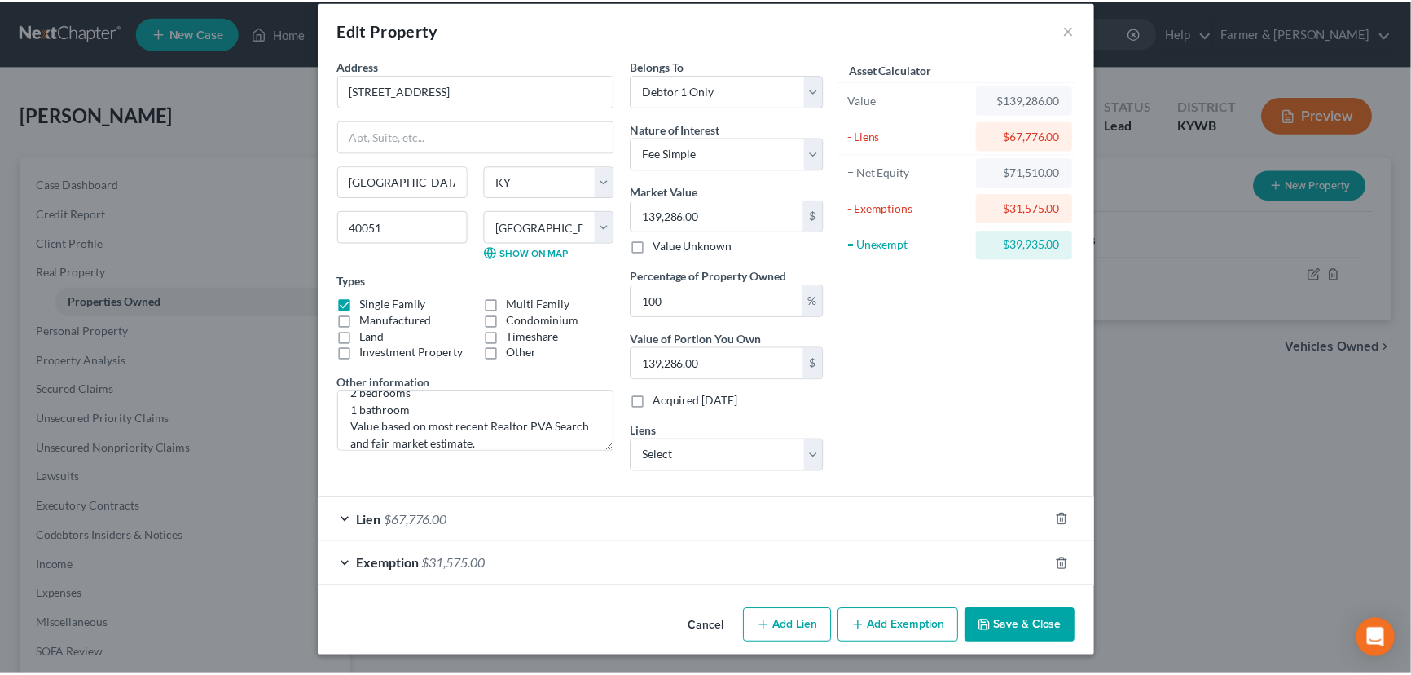
scroll to position [18, 0]
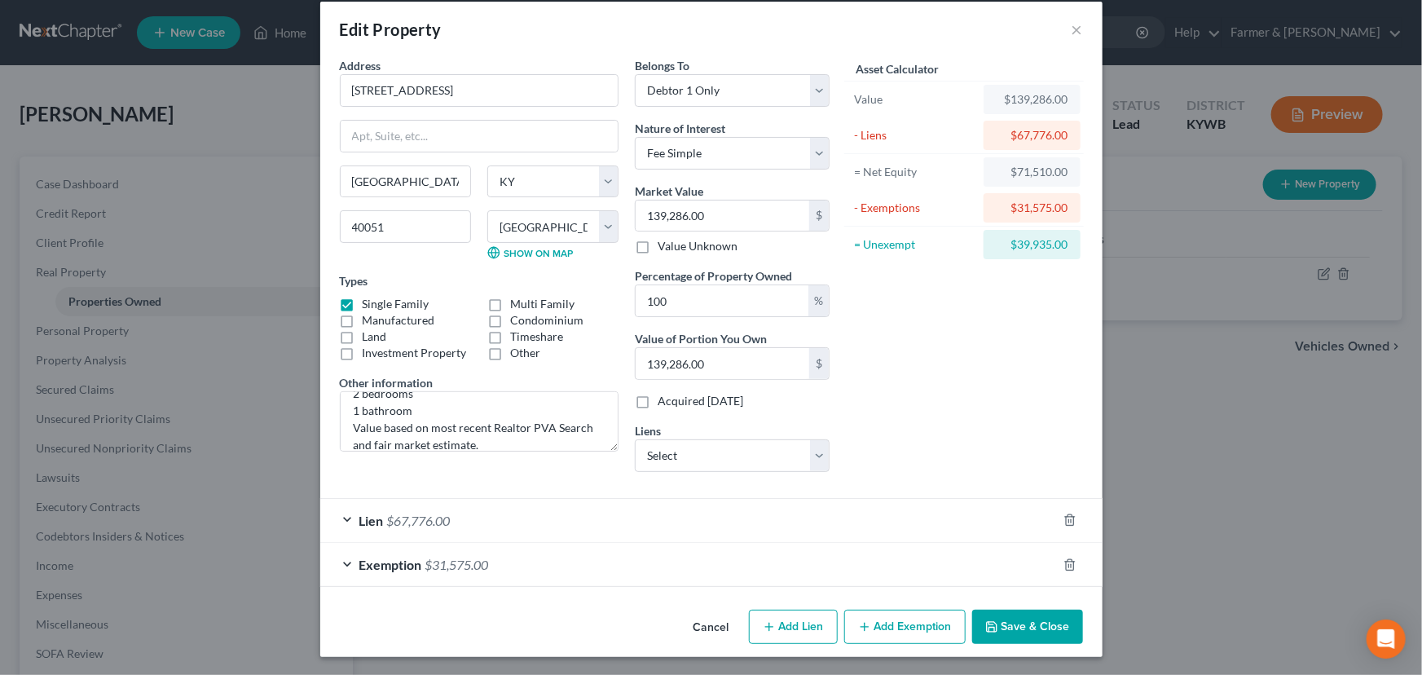
click at [997, 621] on button "Save & Close" at bounding box center [1027, 627] width 111 height 34
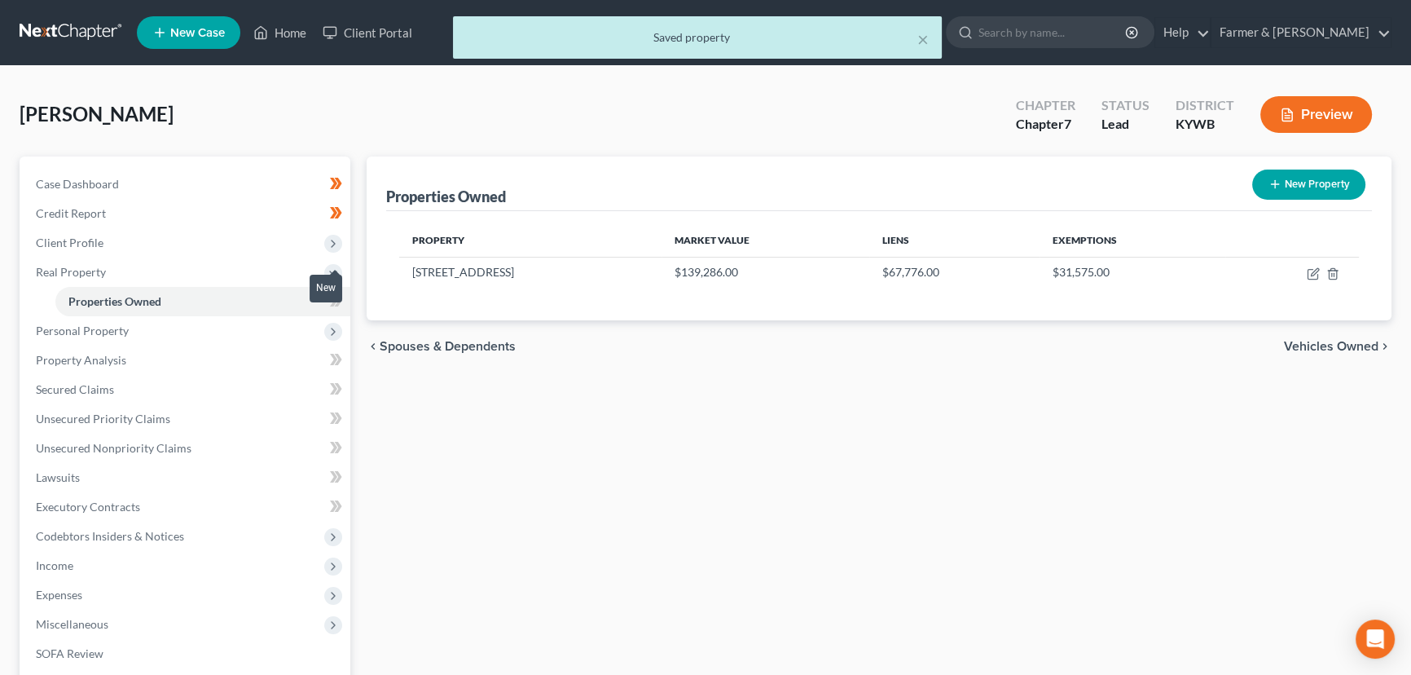
click at [344, 299] on span at bounding box center [336, 303] width 29 height 24
click at [421, 432] on div "Properties Owned New Property Property Market Value Liens Exemptions [STREET_AD…" at bounding box center [879, 494] width 1041 height 677
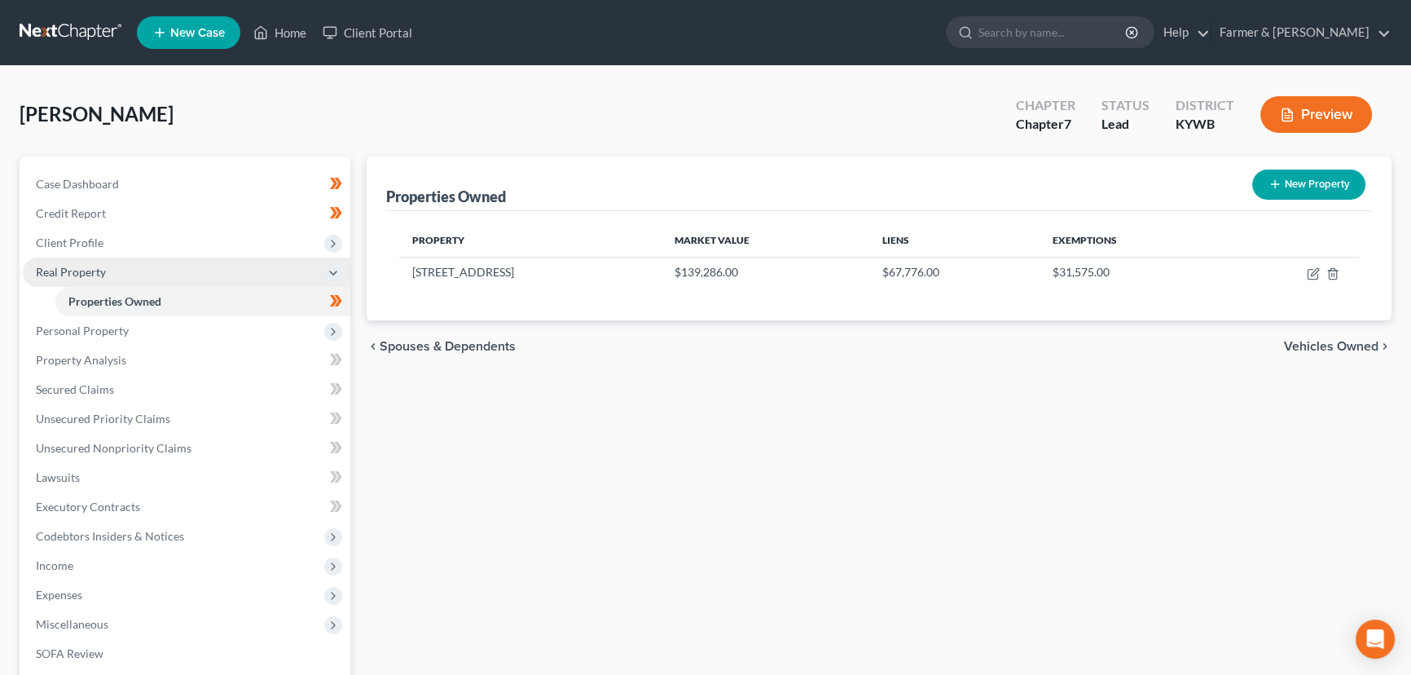
click at [113, 275] on span "Real Property" at bounding box center [187, 272] width 328 height 29
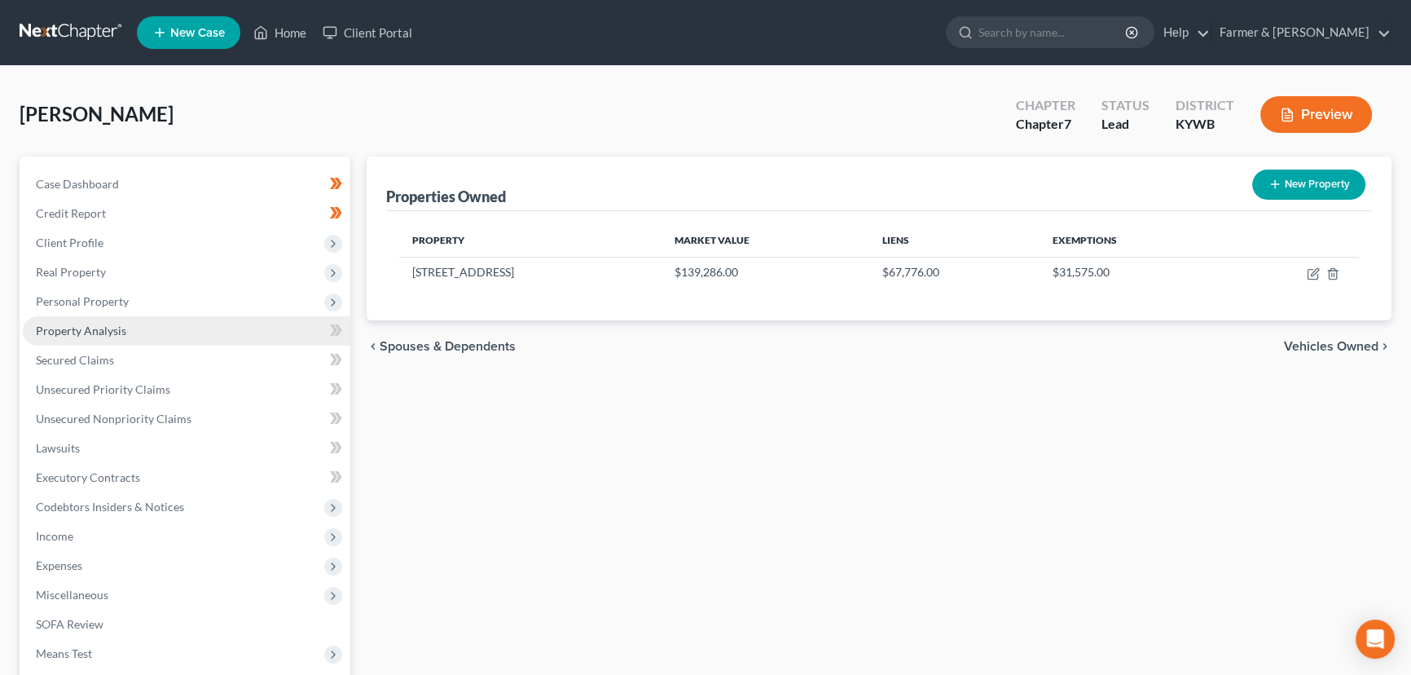
click at [104, 336] on link "Property Analysis" at bounding box center [187, 330] width 328 height 29
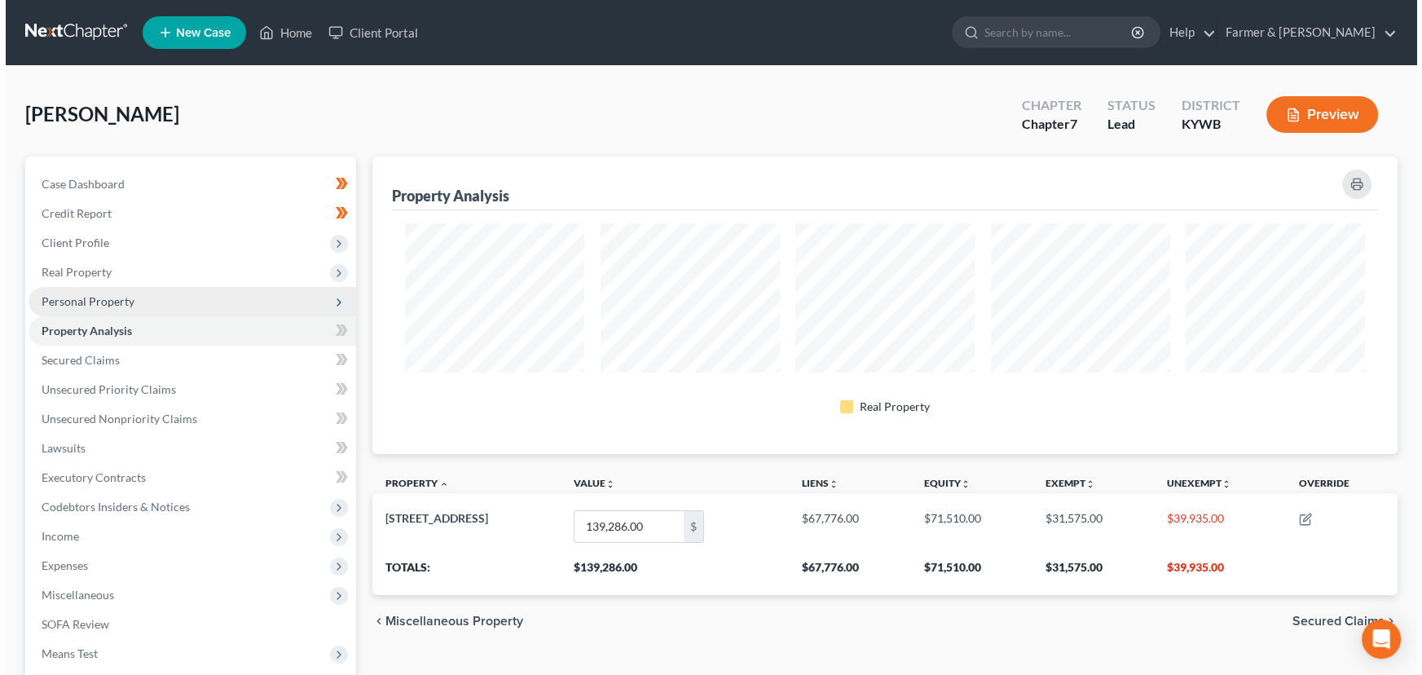
scroll to position [297, 1024]
click at [108, 307] on span "Personal Property" at bounding box center [187, 301] width 328 height 29
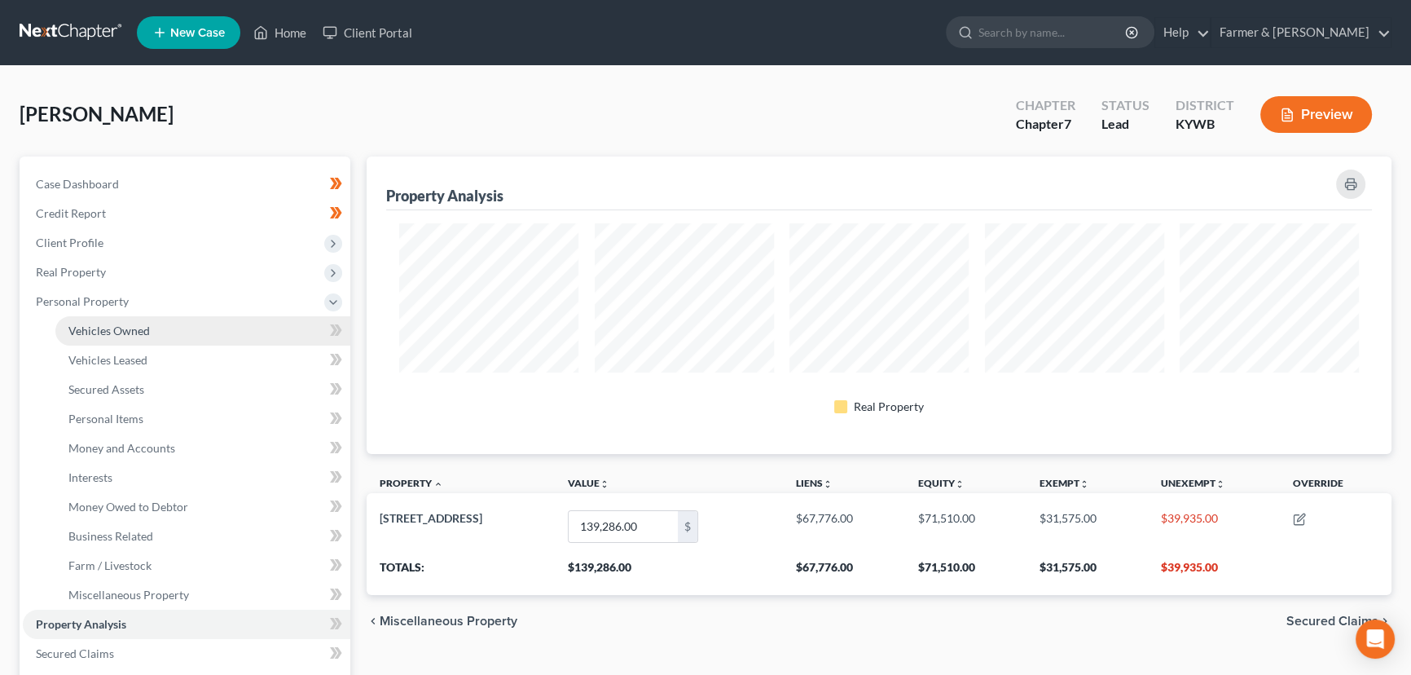
click at [121, 324] on span "Vehicles Owned" at bounding box center [108, 331] width 81 height 14
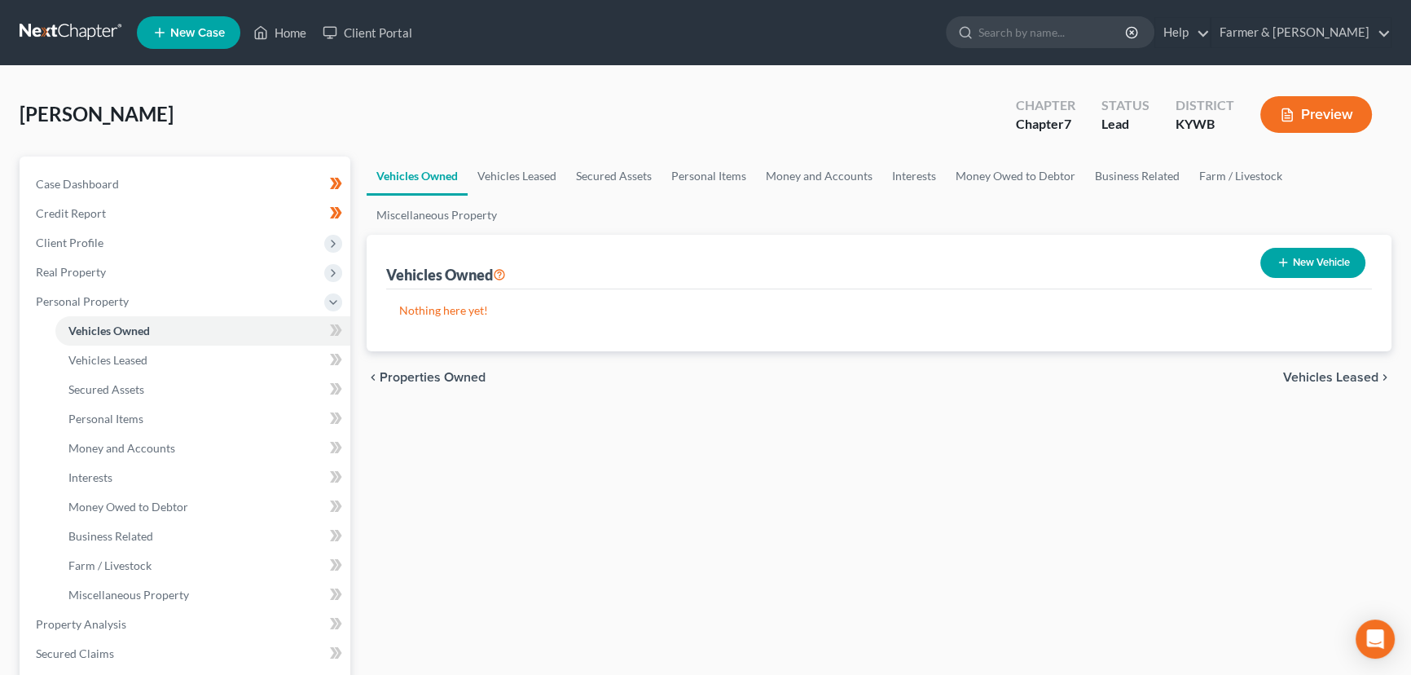
click at [1322, 276] on button "New Vehicle" at bounding box center [1313, 263] width 105 height 30
select select "0"
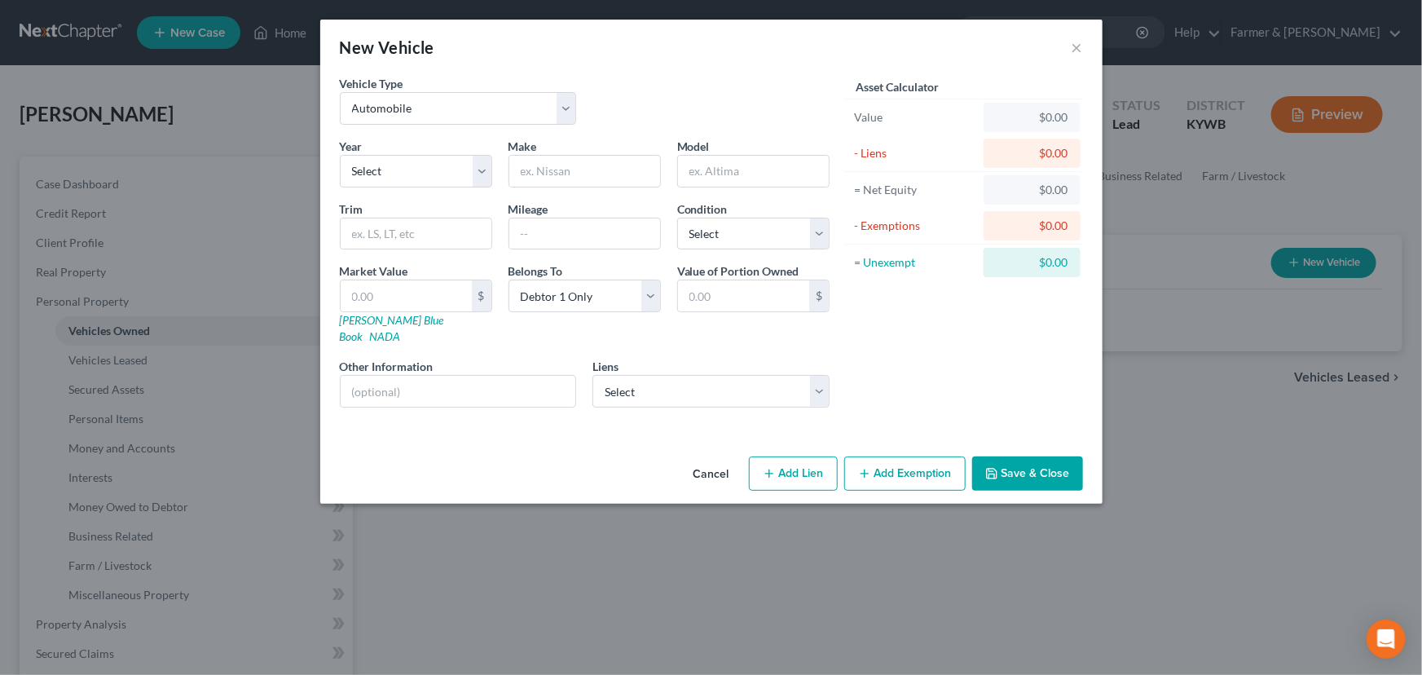
click at [708, 458] on button "Cancel" at bounding box center [711, 474] width 62 height 33
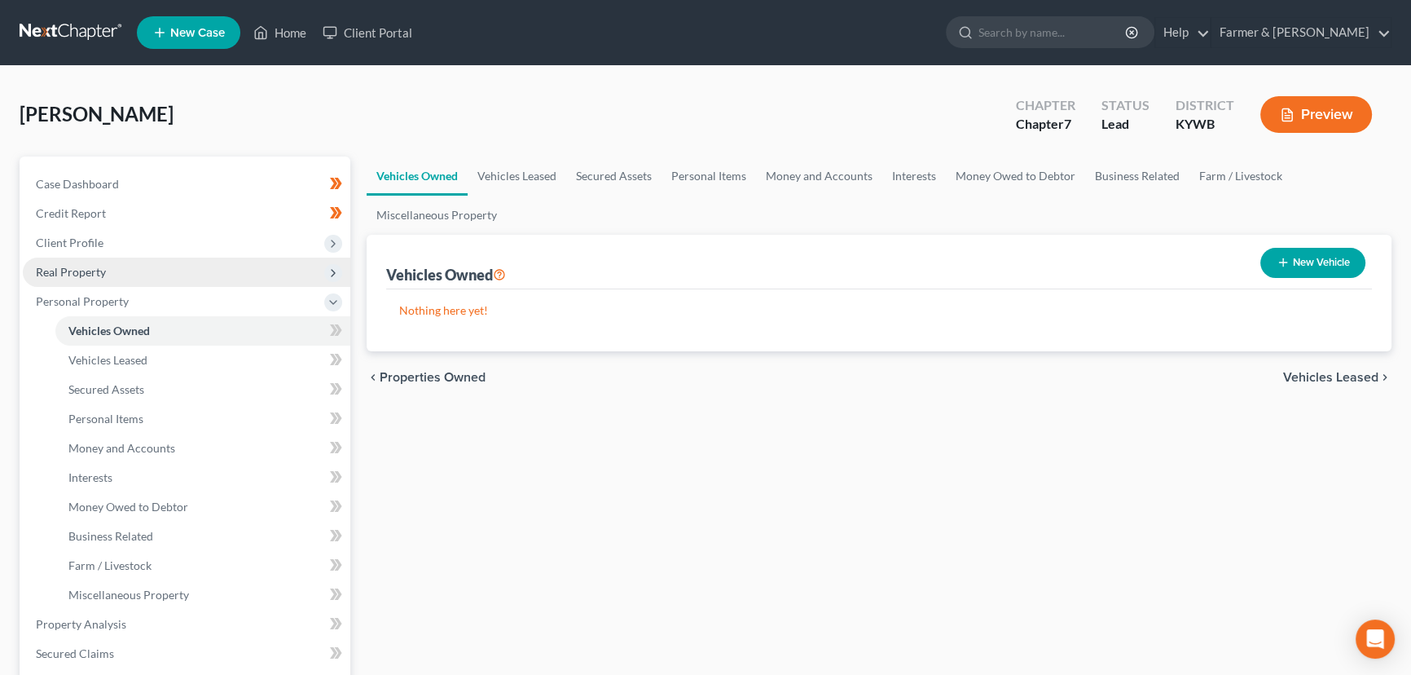
click at [108, 267] on span "Real Property" at bounding box center [187, 272] width 328 height 29
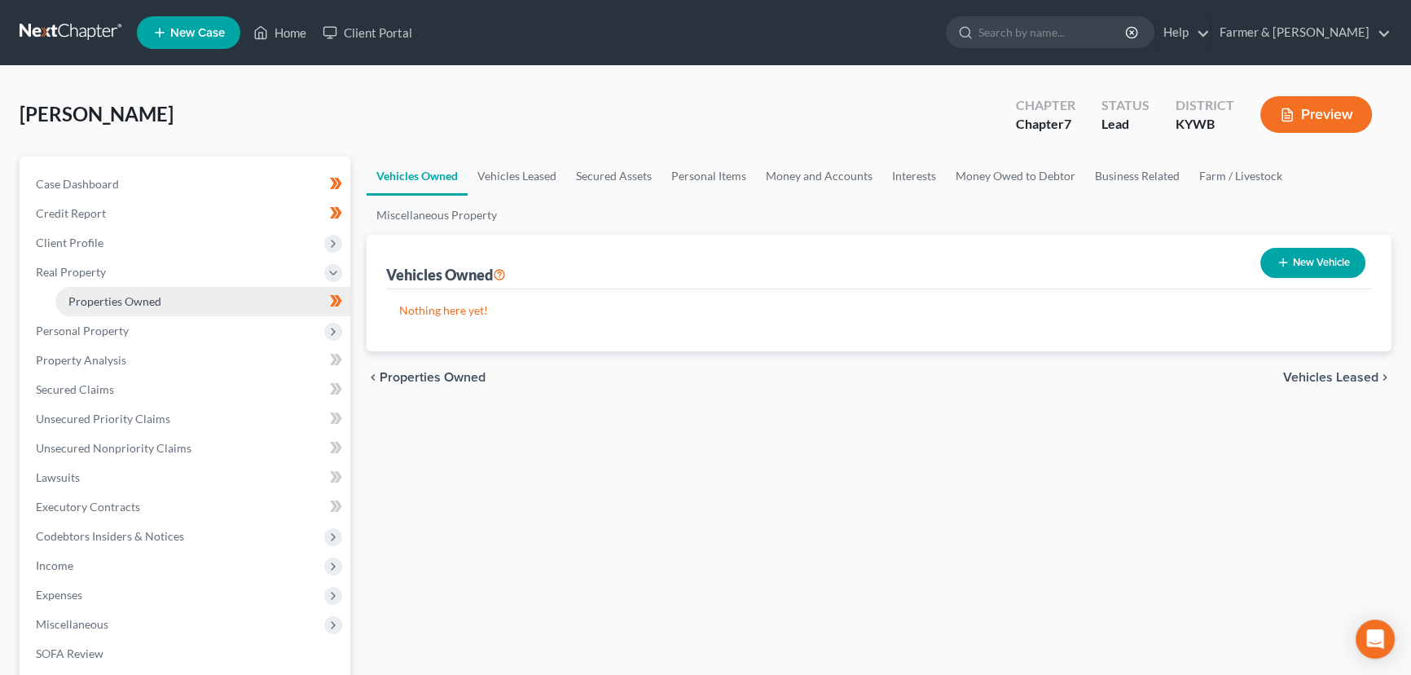
click at [125, 305] on span "Properties Owned" at bounding box center [114, 301] width 93 height 14
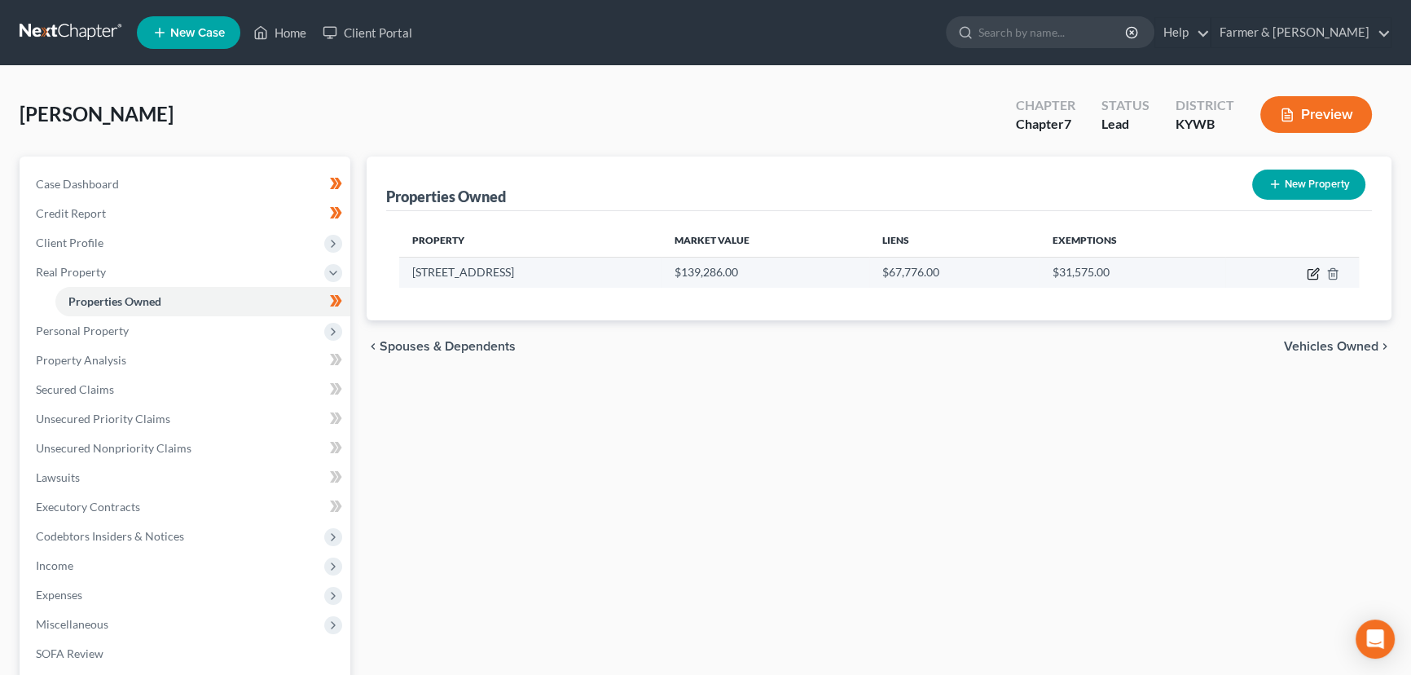
click at [1308, 270] on icon "button" at bounding box center [1313, 275] width 10 height 10
select select "18"
select select "89"
select select "0"
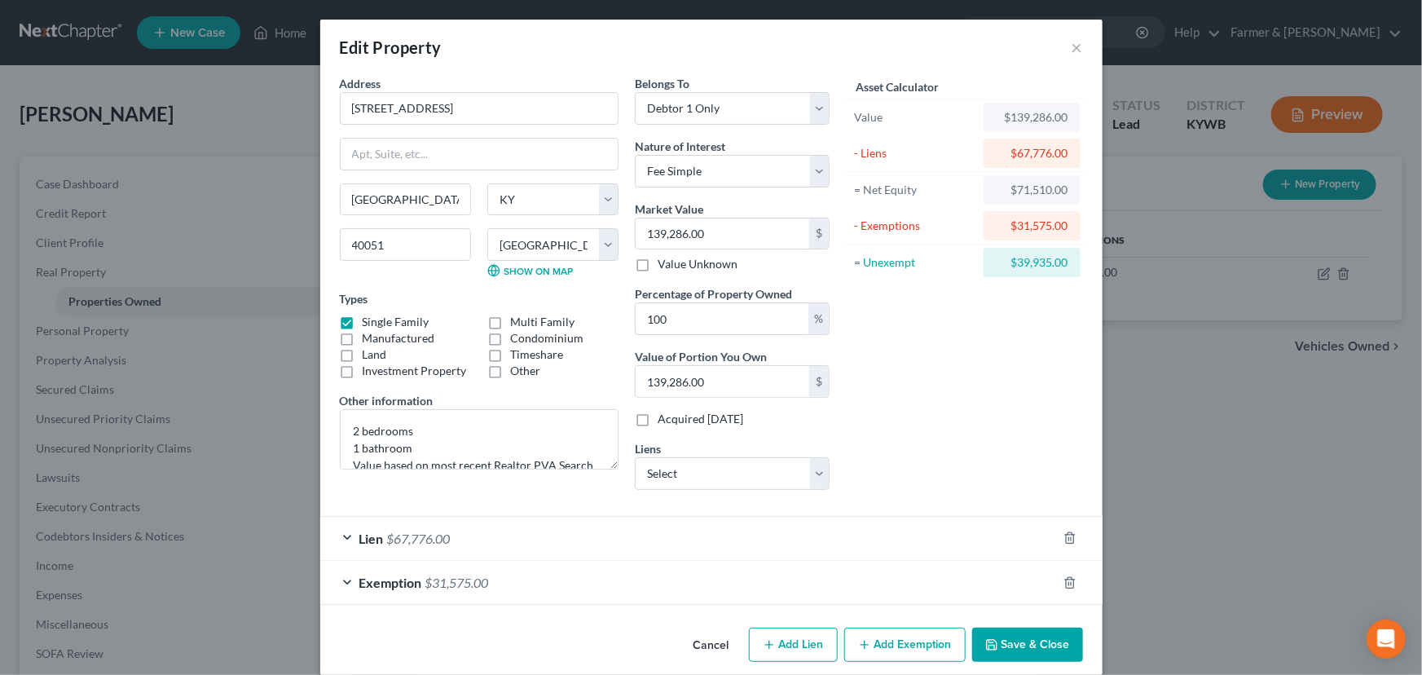
click at [966, 445] on div "Asset Calculator Value $139,286.00 - Liens $67,776.00 = Net Equity $71,510.00 -…" at bounding box center [964, 289] width 253 height 428
click at [715, 646] on button "Cancel" at bounding box center [711, 645] width 62 height 33
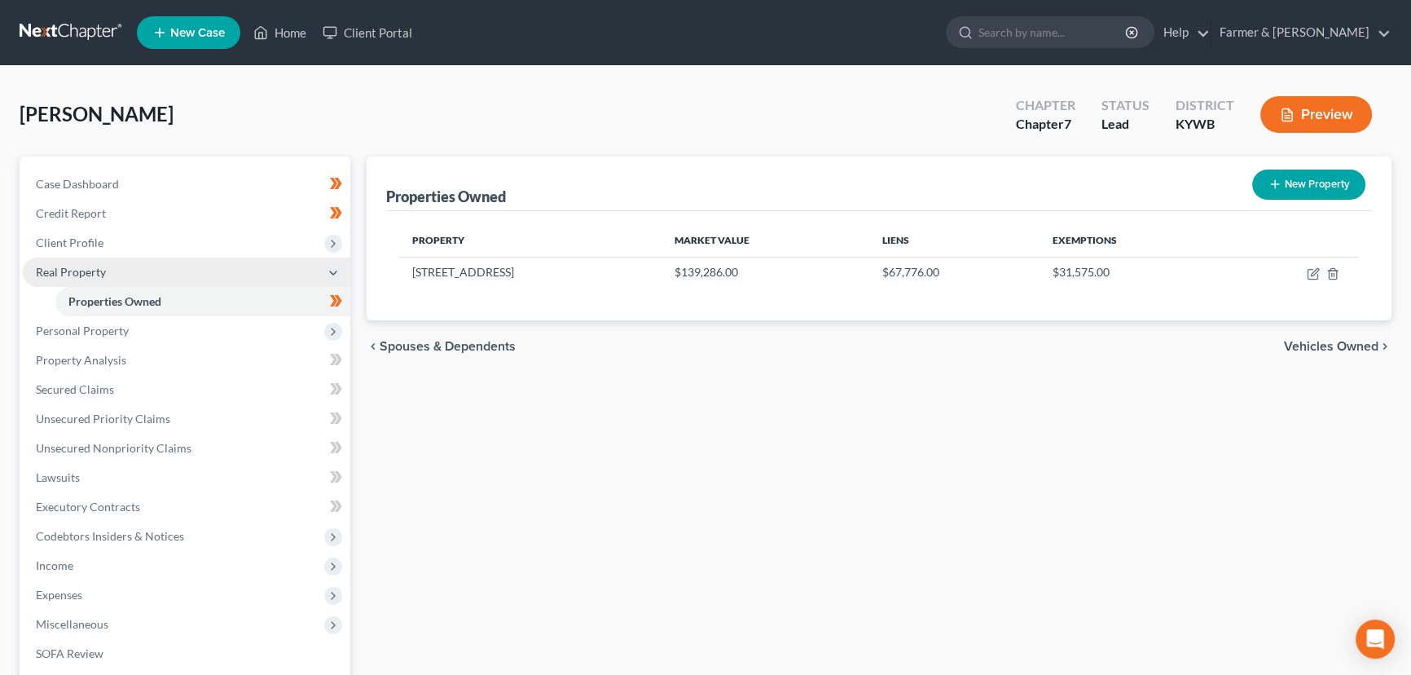
click at [92, 270] on span "Real Property" at bounding box center [71, 272] width 70 height 14
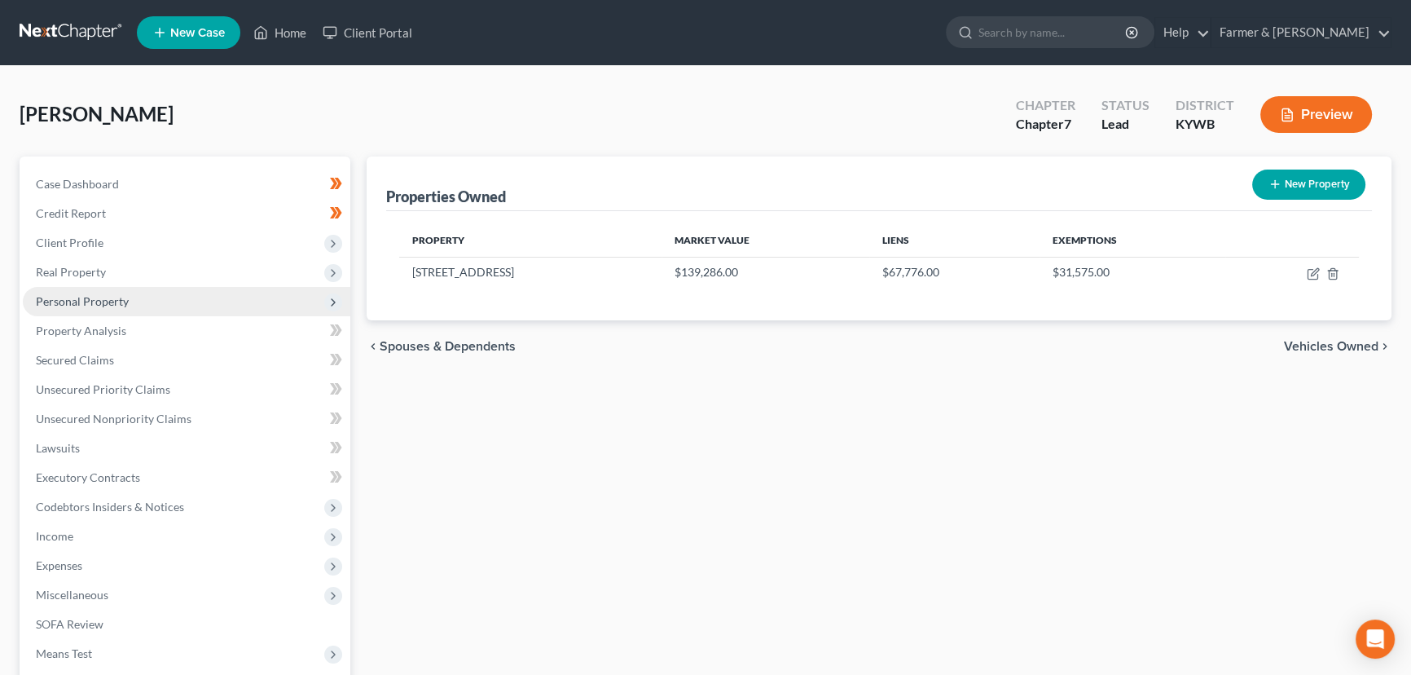
click at [128, 297] on span "Personal Property" at bounding box center [187, 301] width 328 height 29
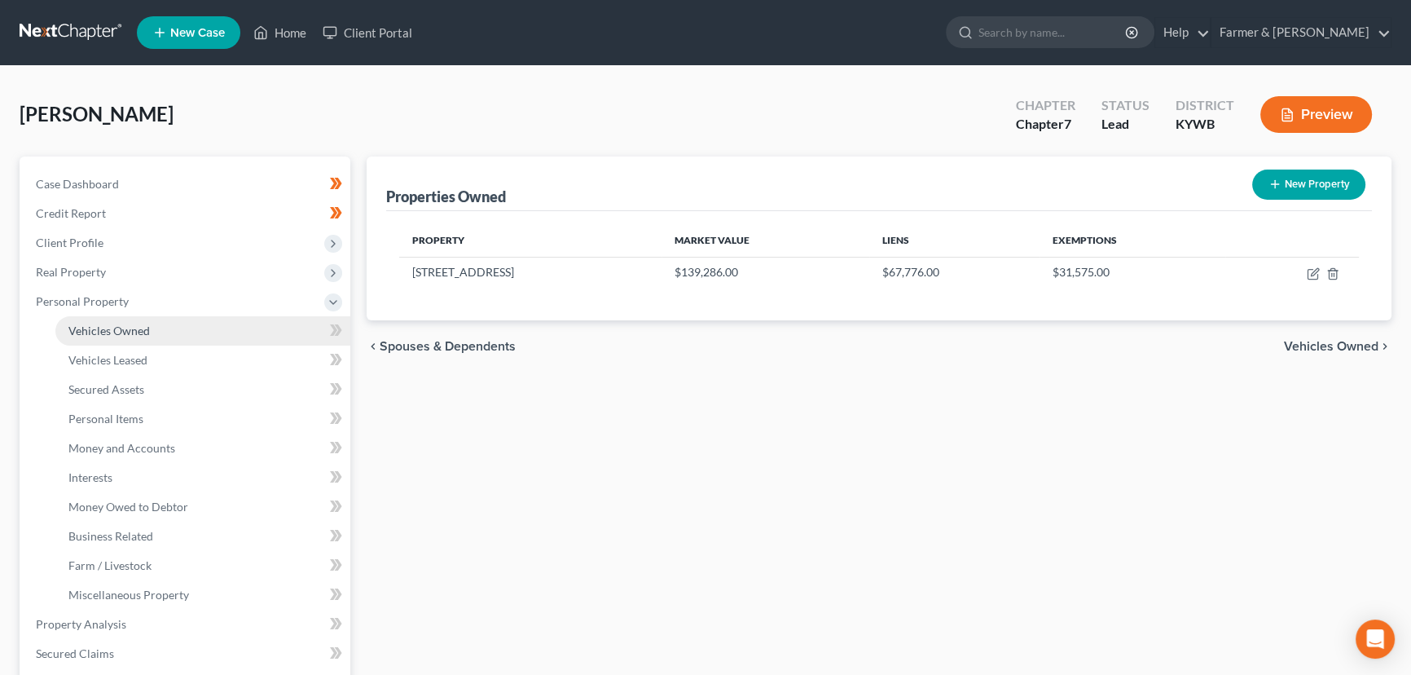
click at [138, 324] on span "Vehicles Owned" at bounding box center [108, 331] width 81 height 14
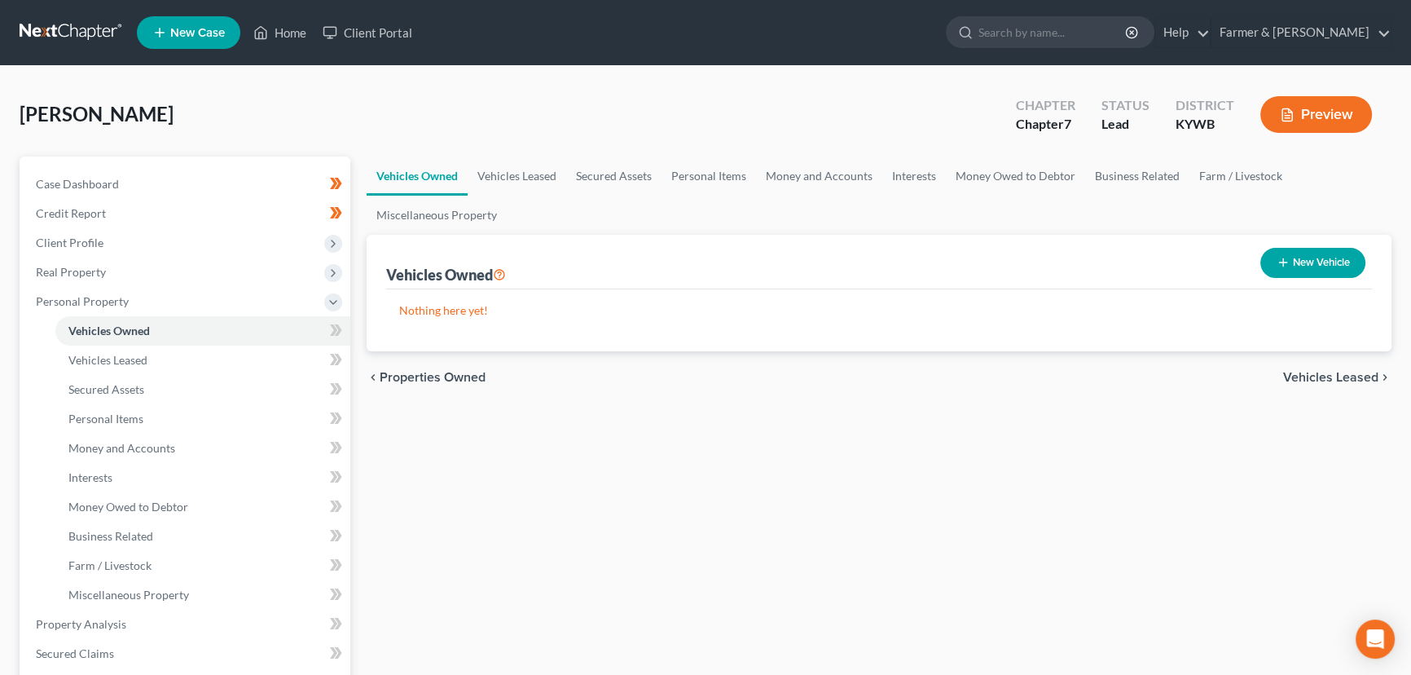
click at [1279, 264] on icon "button" at bounding box center [1283, 262] width 13 height 13
select select "0"
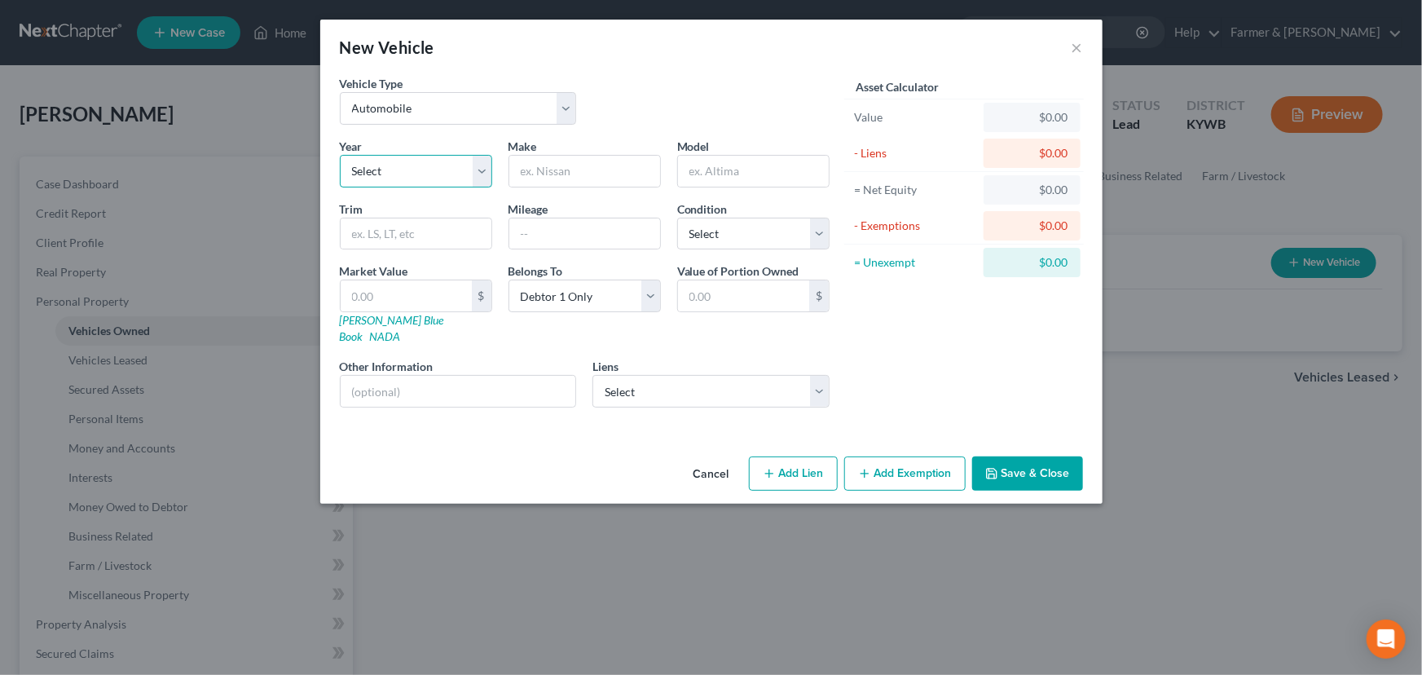
click at [407, 178] on select "Select 2026 2025 2024 2023 2022 2021 2020 2019 2018 2017 2016 2015 2014 2013 20…" at bounding box center [416, 171] width 152 height 33
select select "29"
click at [340, 155] on select "Select 2026 2025 2024 2023 2022 2021 2020 2019 2018 2017 2016 2015 2014 2013 20…" at bounding box center [416, 171] width 152 height 33
click at [593, 165] on input "text" at bounding box center [584, 171] width 151 height 31
type input "Toyota"
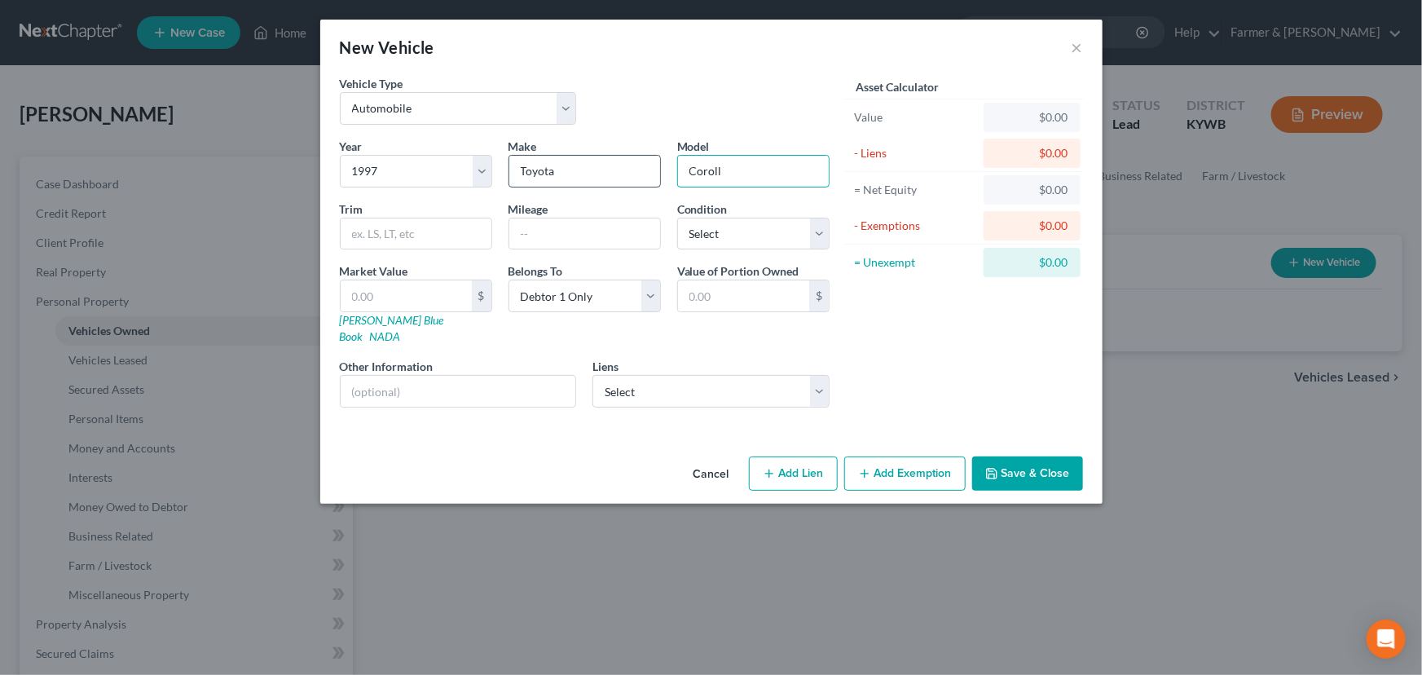
type input "Corolla"
click at [541, 236] on input "text" at bounding box center [584, 233] width 151 height 31
paste input "226000"
type input "226000"
click at [663, 106] on div "Vehicle Type Select Automobile Truck Trailer Watercraft Aircraft Motor Home Atv…" at bounding box center [585, 106] width 506 height 63
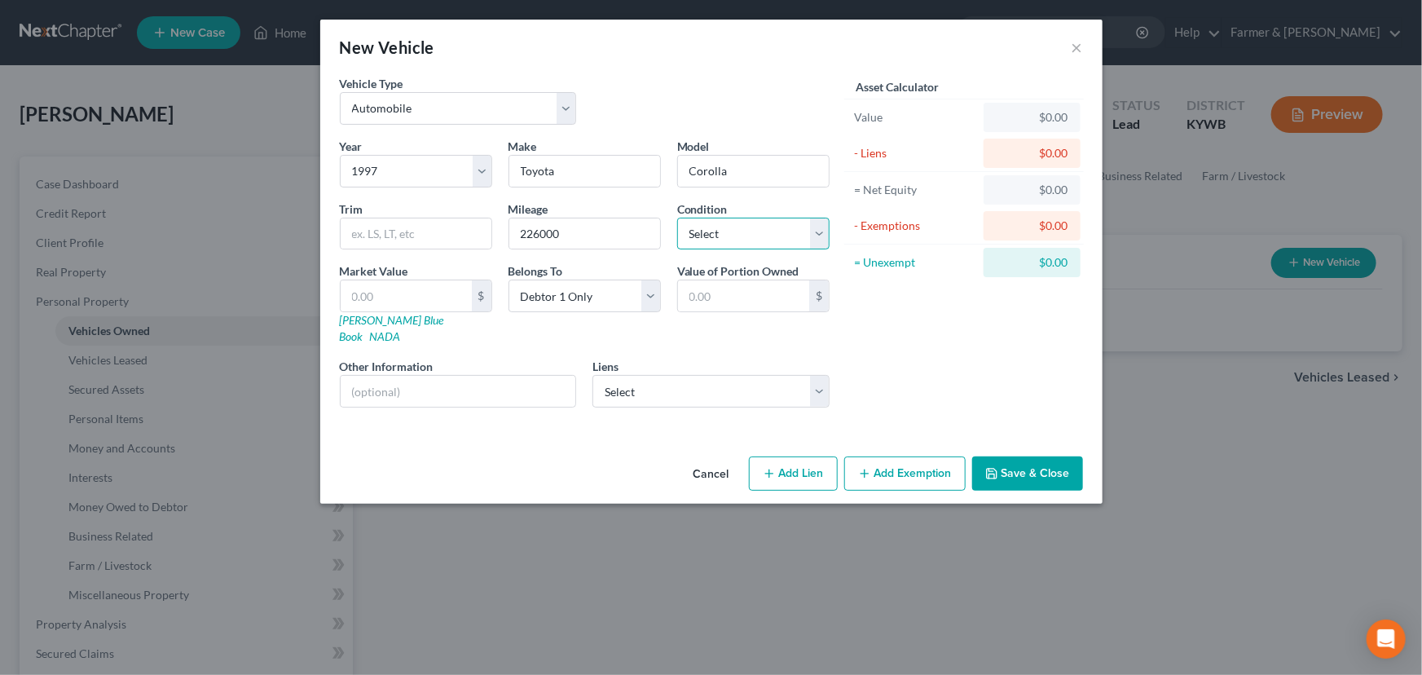
drag, startPoint x: 724, startPoint y: 235, endPoint x: 724, endPoint y: 246, distance: 11.4
click at [724, 235] on select "Select Excellent Very Good Good Fair Poor" at bounding box center [753, 234] width 152 height 33
select select "2"
click at [677, 218] on select "Select Excellent Very Good Good Fair Poor" at bounding box center [753, 234] width 152 height 33
drag, startPoint x: 836, startPoint y: 332, endPoint x: 804, endPoint y: 340, distance: 32.8
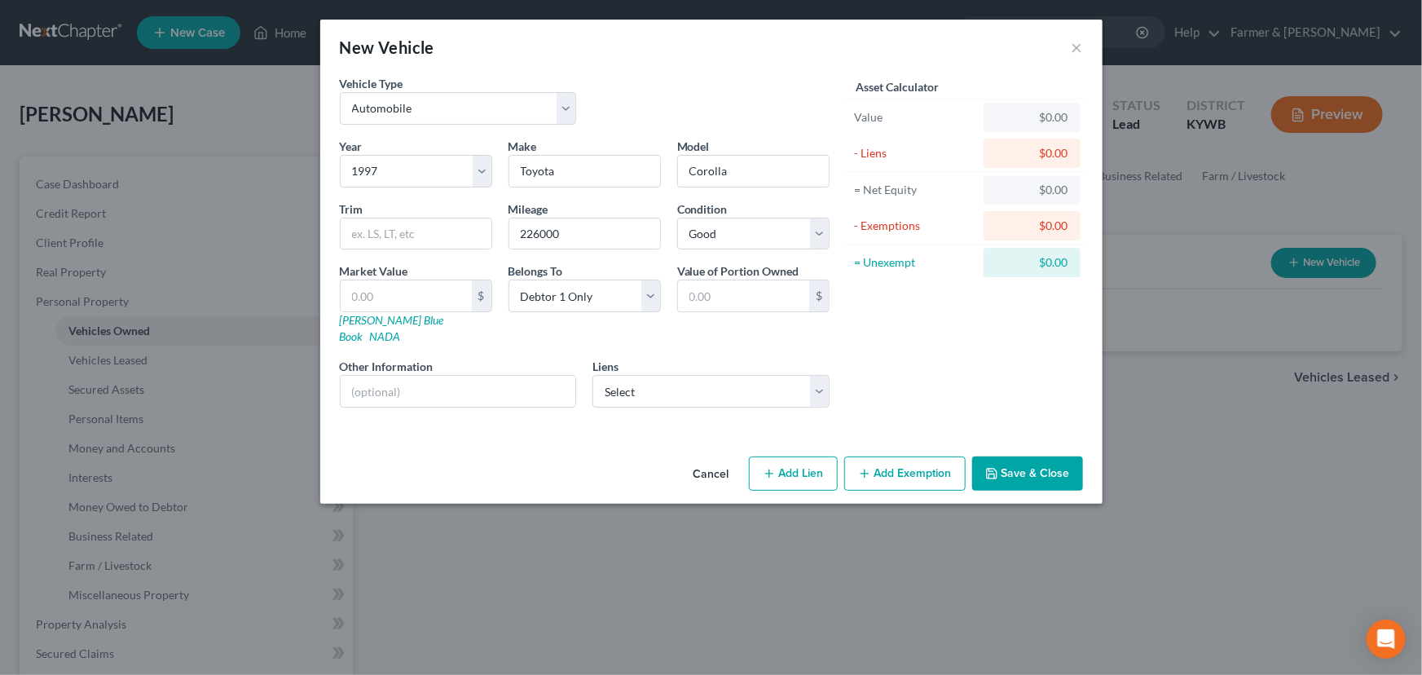
click at [837, 332] on div "Vehicle Type Select Automobile Truck Trailer Watercraft Aircraft Motor Home Atv…" at bounding box center [711, 248] width 759 height 346
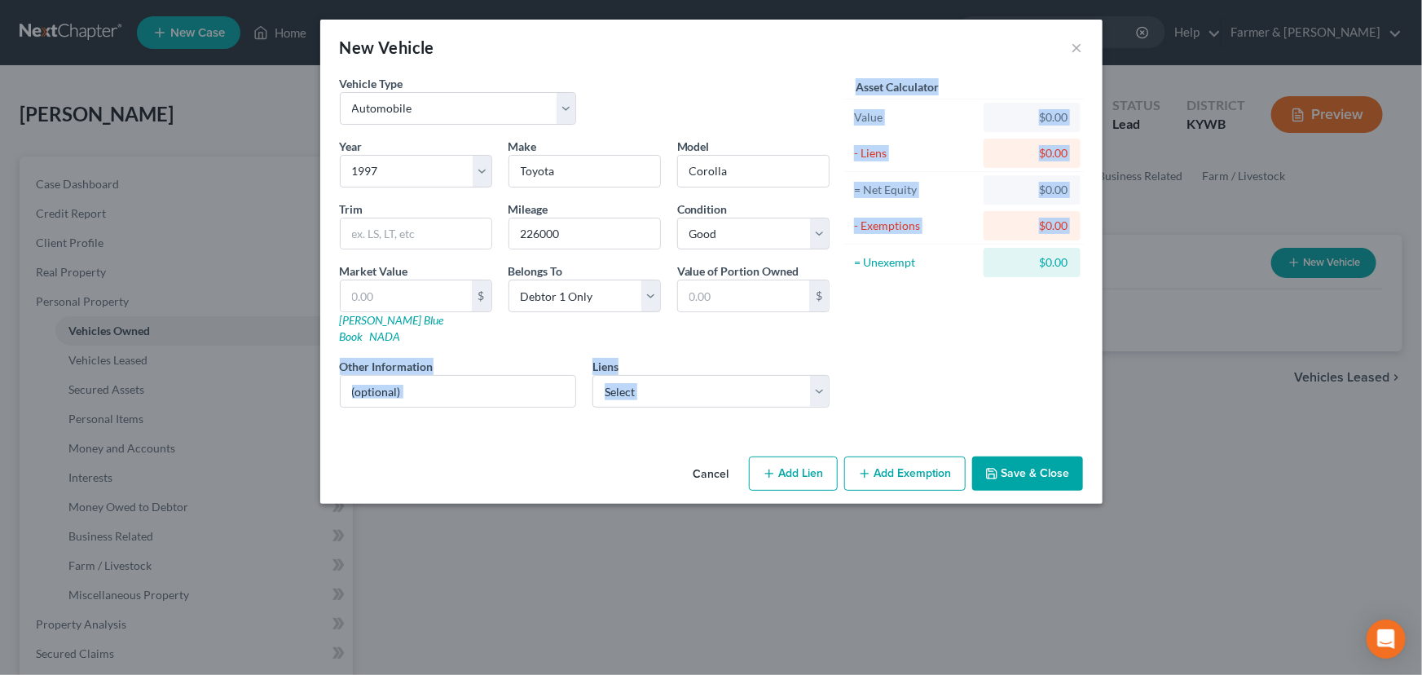
click at [600, 339] on div "Year Select 2026 2025 2024 2023 2022 2021 2020 2019 2018 2017 2016 2015 2014 20…" at bounding box center [585, 279] width 506 height 283
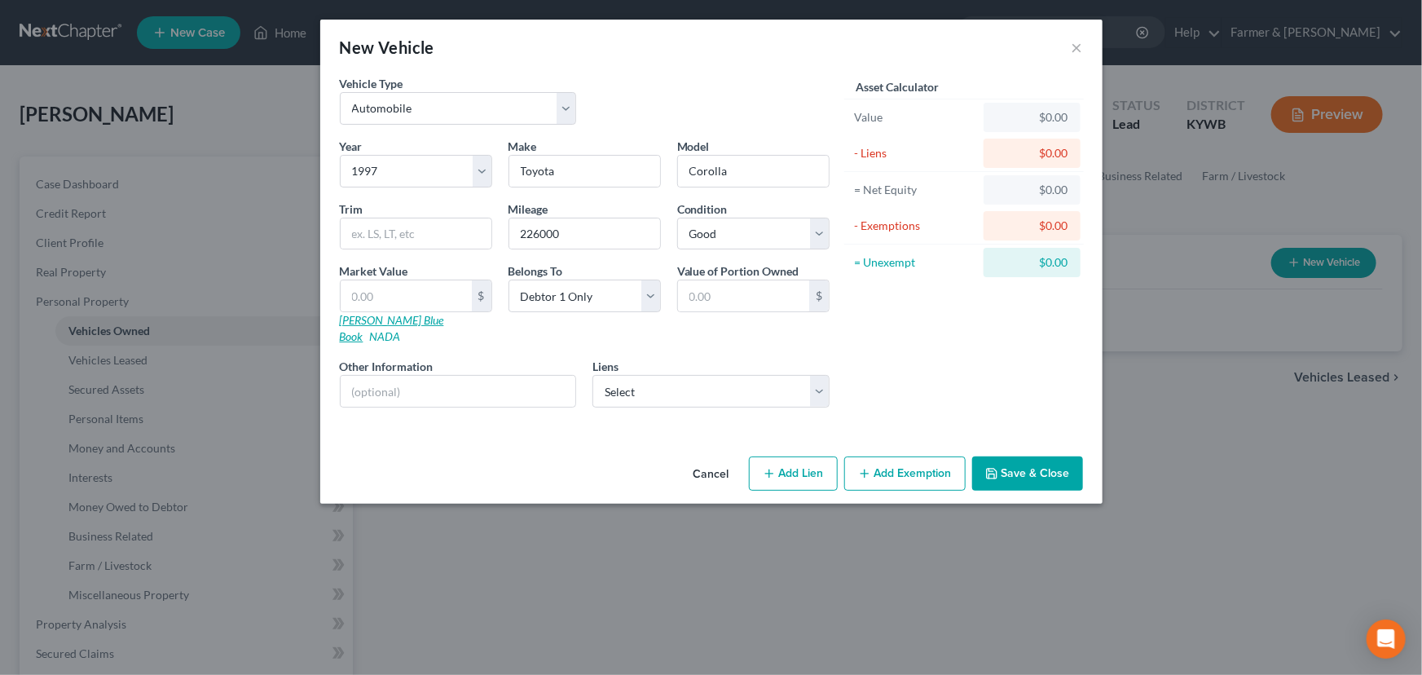
click at [388, 321] on link "[PERSON_NAME] Blue Book" at bounding box center [392, 328] width 104 height 30
click at [447, 294] on input "text" at bounding box center [406, 295] width 131 height 31
type input "1"
type input "1.00"
type input "100"
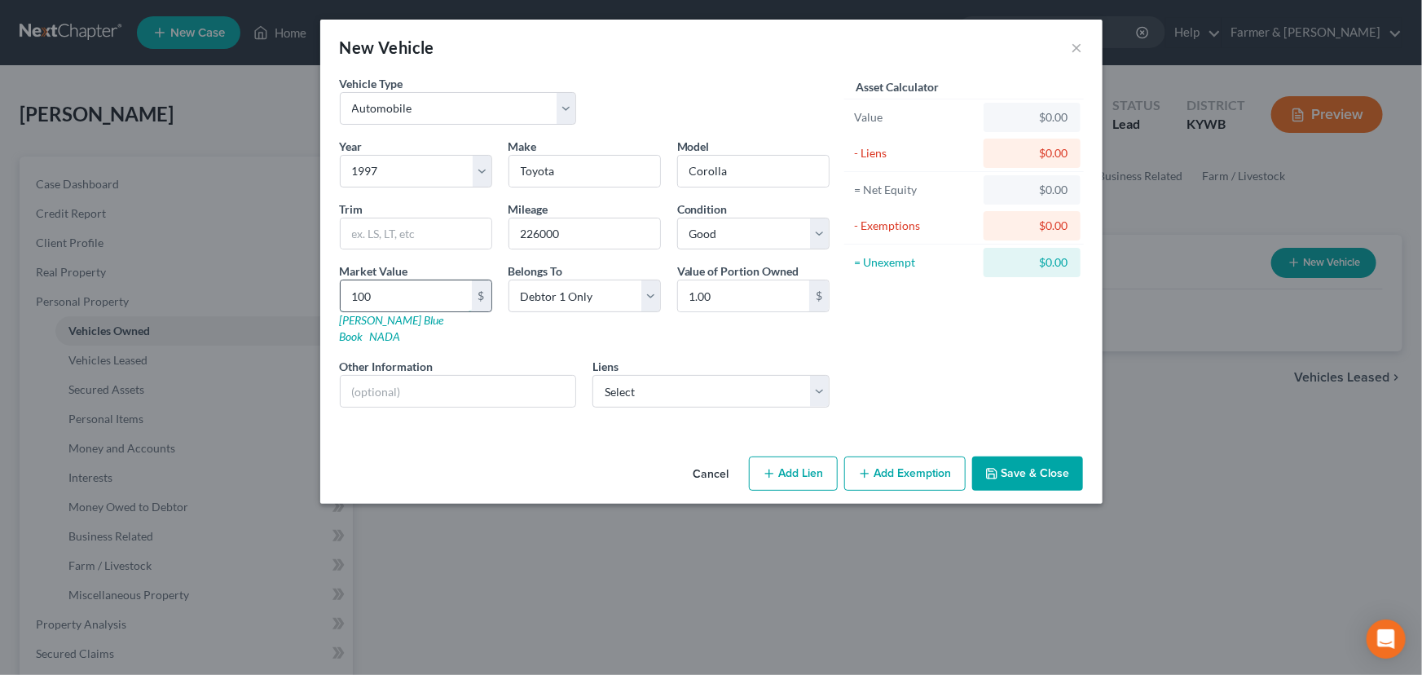
type input "100.00"
type input "1001"
type input "1,001.00"
click at [741, 88] on div "Vehicle Type Select Automobile Truck Trailer Watercraft Aircraft Motor Home Atv…" at bounding box center [585, 106] width 506 height 63
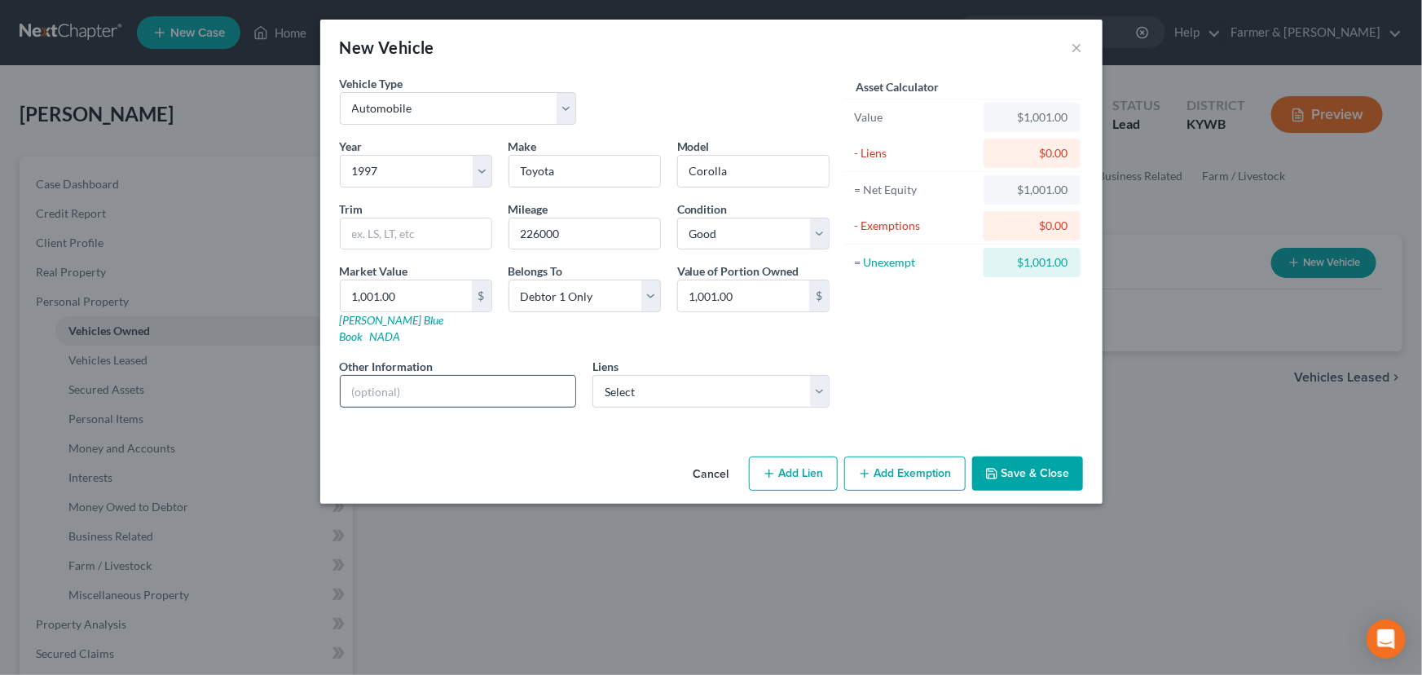
click at [490, 382] on input "text" at bounding box center [459, 391] width 236 height 31
type input "Value based on fair market value research done on KBB. No lien."
drag, startPoint x: 499, startPoint y: 383, endPoint x: 699, endPoint y: 372, distance: 200.7
click at [695, 373] on div "Year Select 2026 2025 2024 2023 2022 2021 2020 2019 2018 2017 2016 2015 2014 20…" at bounding box center [585, 279] width 506 height 283
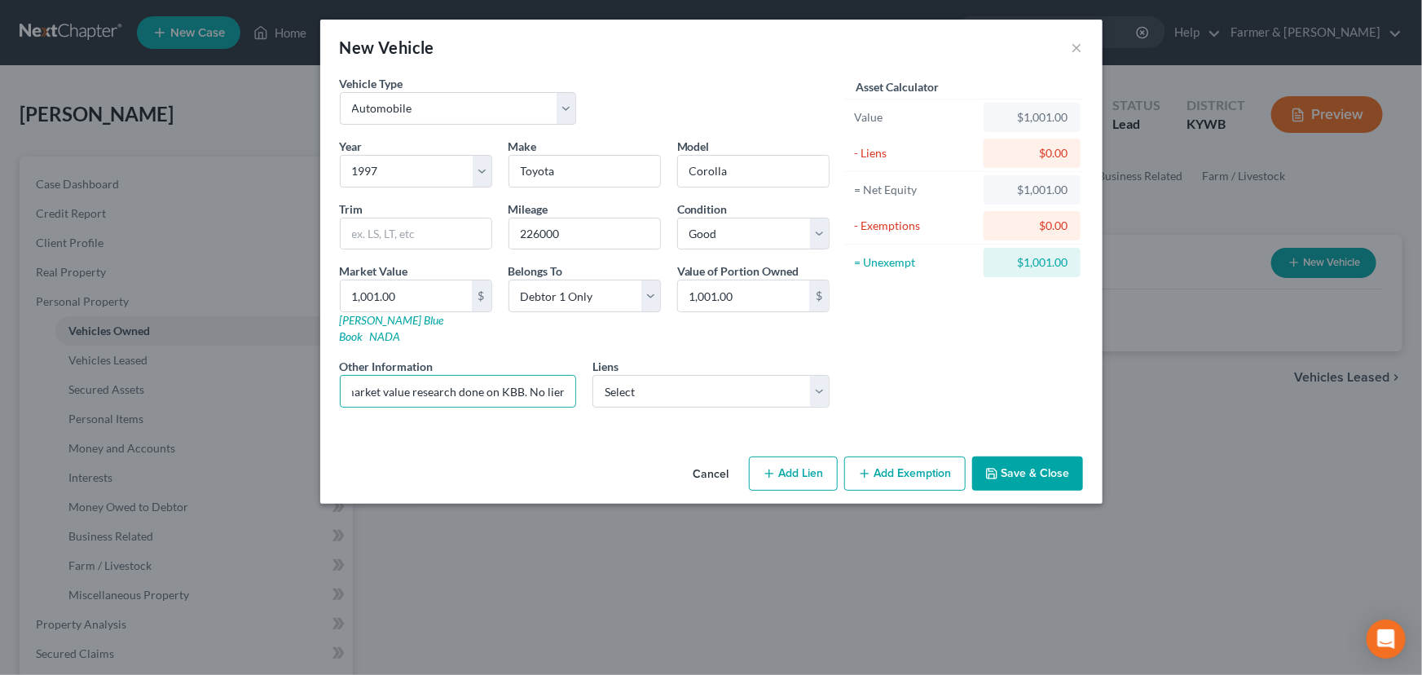
click at [847, 352] on div "Asset Calculator Value $1,001.00 - Liens $0.00 = Net Equity $1,001.00 - Exempti…" at bounding box center [964, 248] width 253 height 346
click at [1014, 456] on button "Save & Close" at bounding box center [1027, 473] width 111 height 34
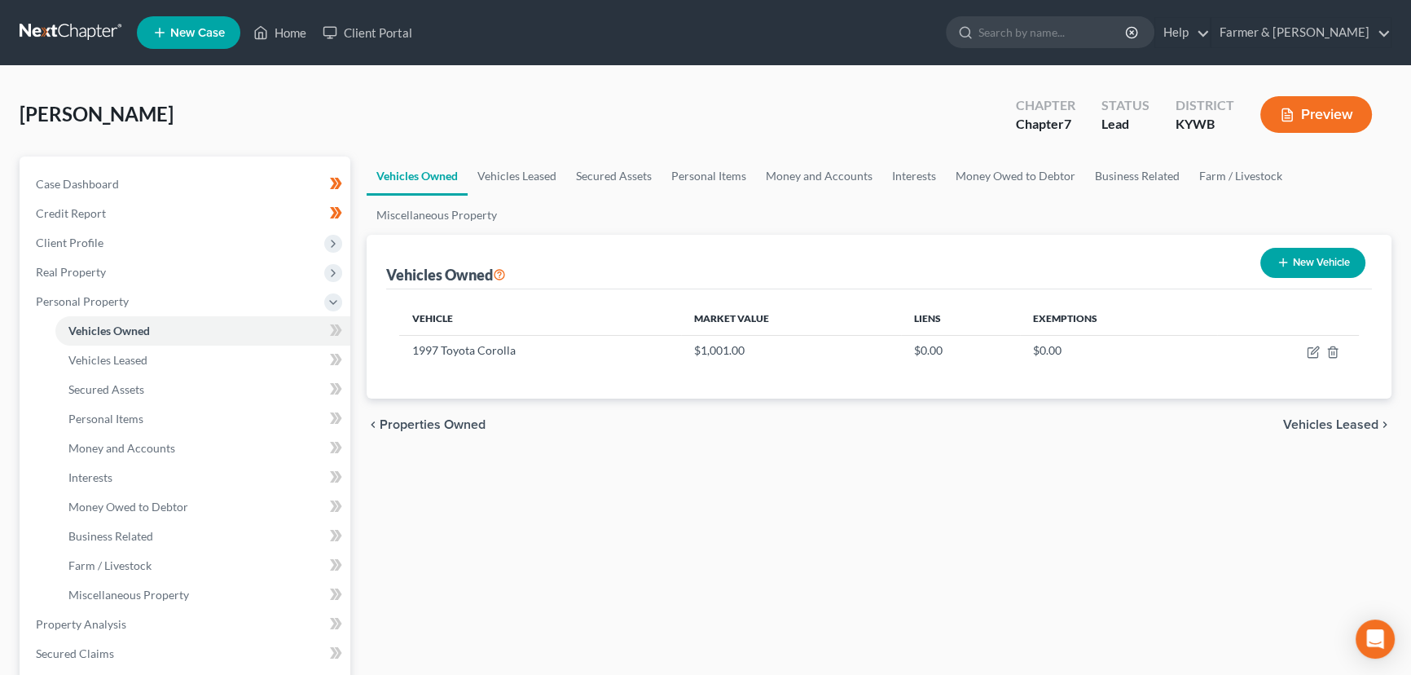
click at [1305, 265] on button "New Vehicle" at bounding box center [1313, 263] width 105 height 30
select select "0"
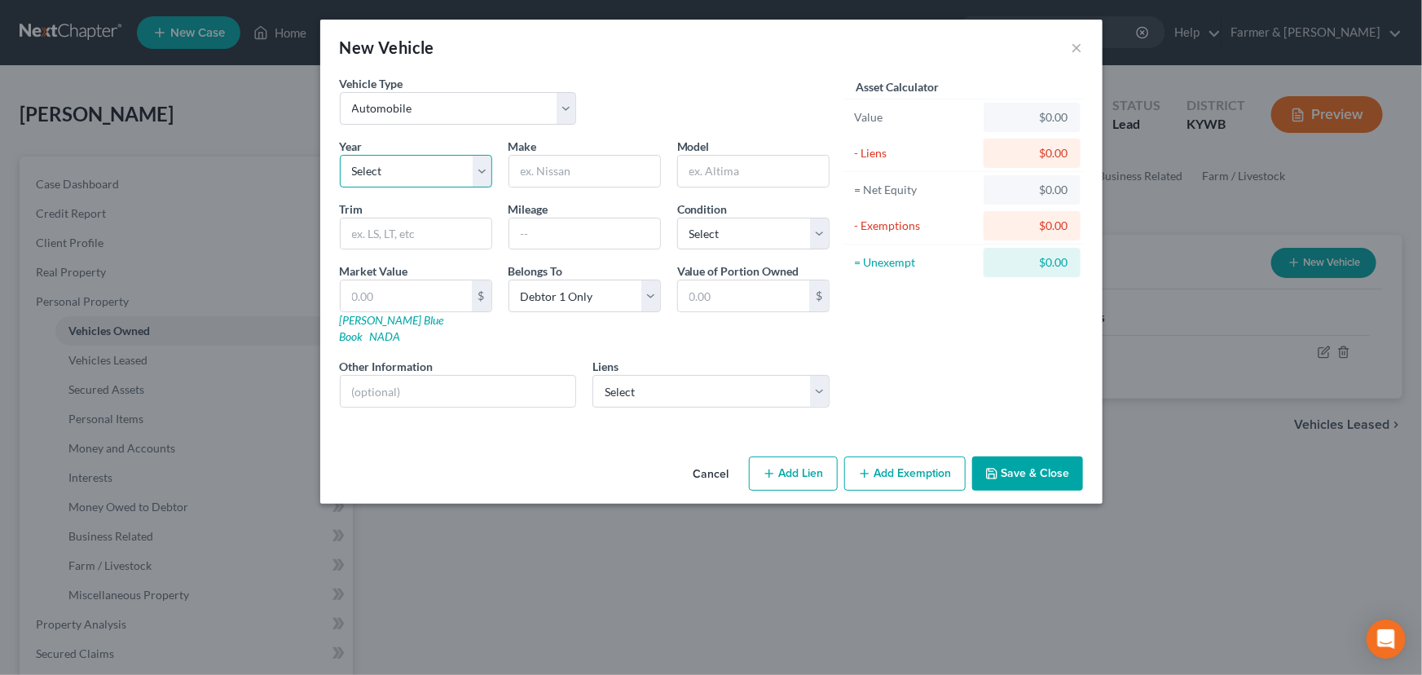
click at [427, 179] on select "Select 2026 2025 2024 2023 2022 2021 2020 2019 2018 2017 2016 2015 2014 2013 20…" at bounding box center [416, 171] width 152 height 33
select select "20"
click at [340, 155] on select "Select 2026 2025 2024 2023 2022 2021 2020 2019 2018 2017 2016 2015 2014 2013 20…" at bounding box center [416, 171] width 152 height 33
click at [619, 81] on div "Vehicle Type Select Automobile Truck Trailer Watercraft Aircraft Motor Home Atv…" at bounding box center [585, 106] width 506 height 63
click at [637, 185] on input "text" at bounding box center [584, 171] width 151 height 31
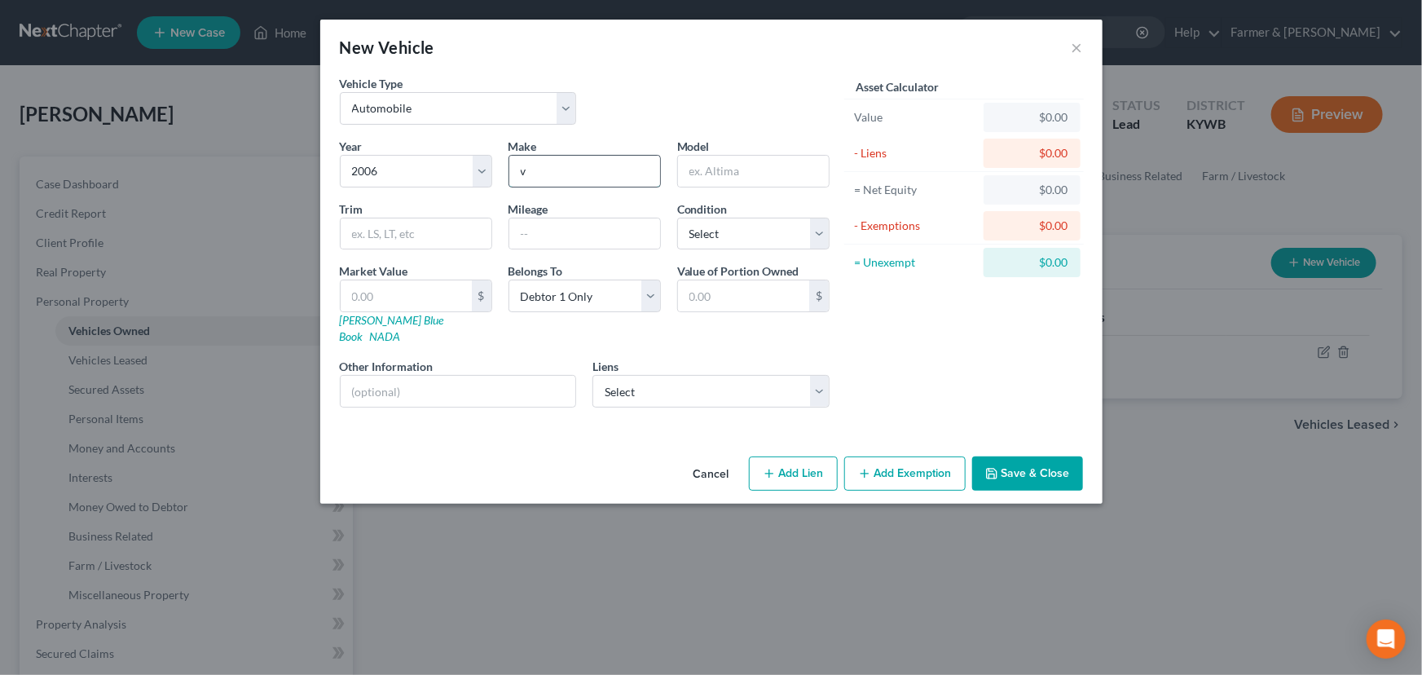
type input "Volkswagen"
click at [690, 171] on input "text" at bounding box center [753, 171] width 151 height 31
type input "Beetle"
click at [709, 99] on div "Vehicle Type Select Automobile Truck Trailer Watercraft Aircraft Motor Home Atv…" at bounding box center [585, 106] width 506 height 63
click at [614, 227] on input "text" at bounding box center [584, 233] width 151 height 31
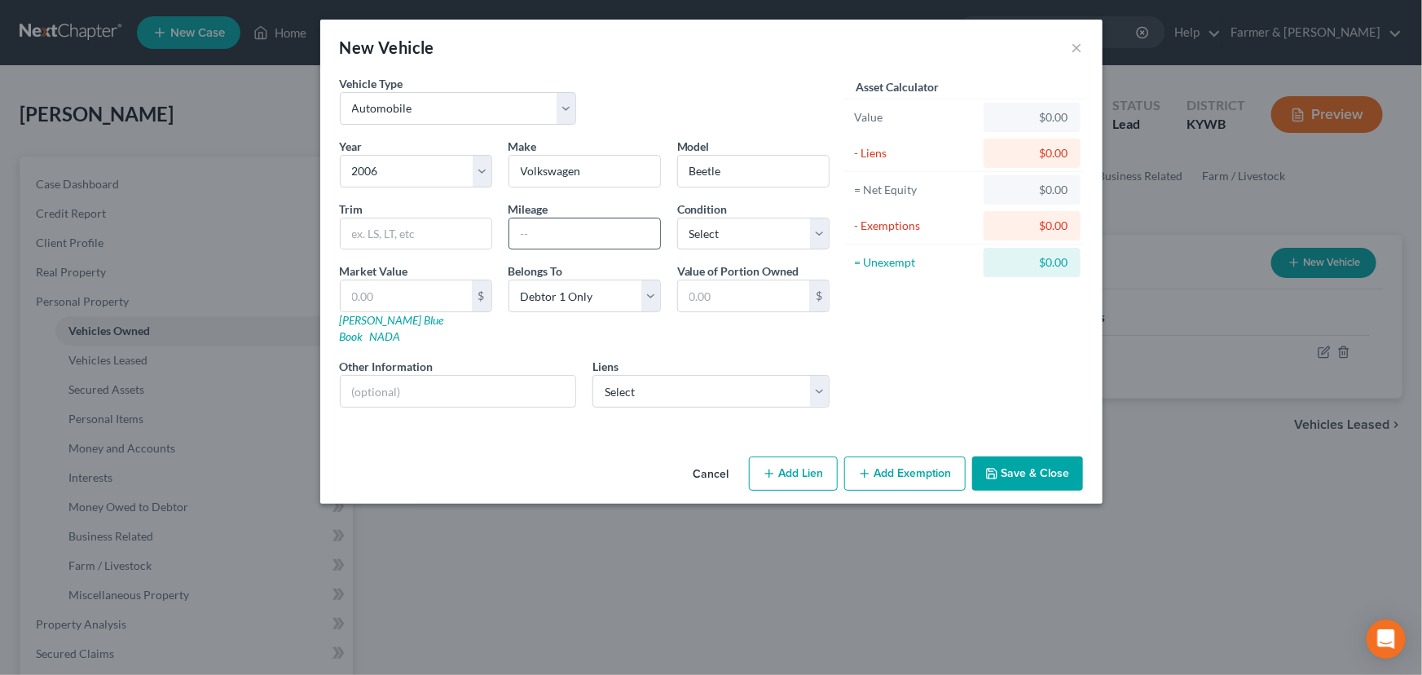
paste input "180000"
type input "180000"
click at [716, 231] on select "Select Excellent Very Good Good Fair Poor" at bounding box center [753, 234] width 152 height 33
select select "2"
click at [677, 218] on select "Select Excellent Very Good Good Fair Poor" at bounding box center [753, 234] width 152 height 33
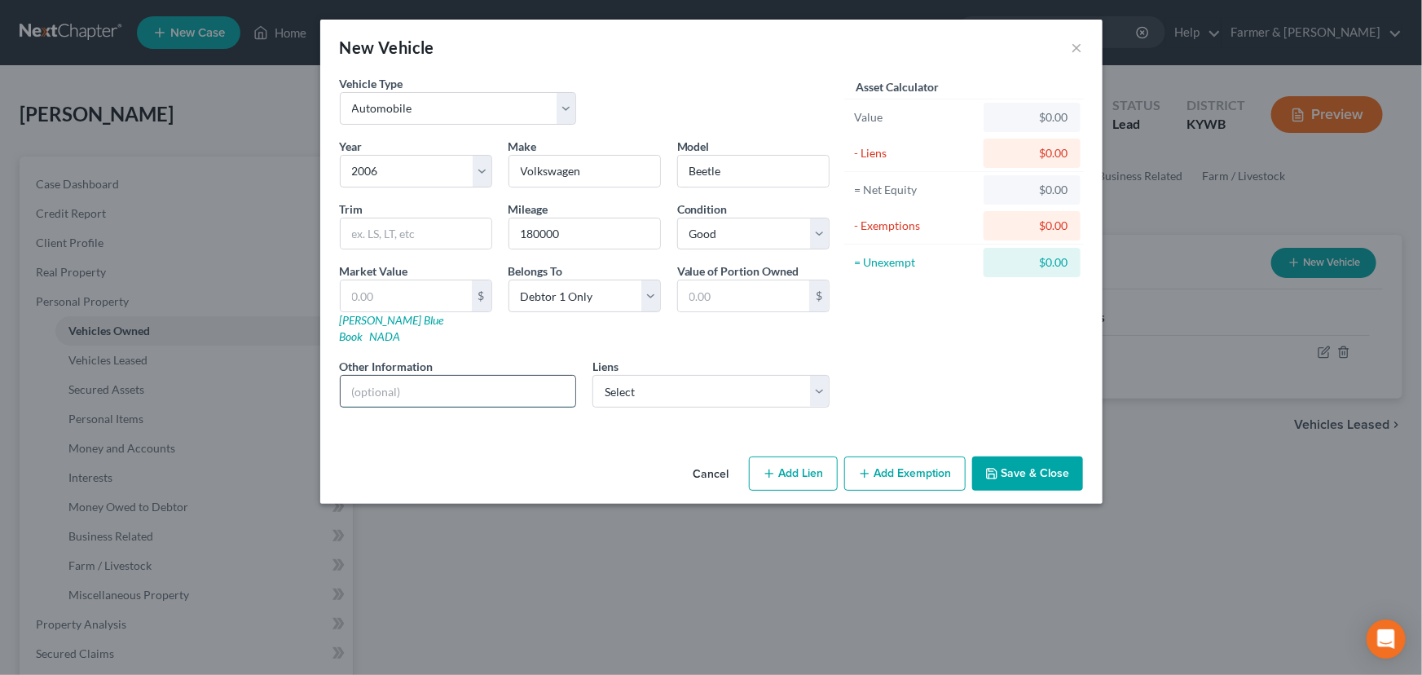
click at [491, 376] on input "text" at bounding box center [459, 391] width 236 height 31
type input "Value based on fair market value research done on KBB. No lien."
click at [384, 322] on link "[PERSON_NAME] Blue Book" at bounding box center [392, 328] width 104 height 30
click at [434, 297] on input "text" at bounding box center [406, 295] width 131 height 31
type input "2"
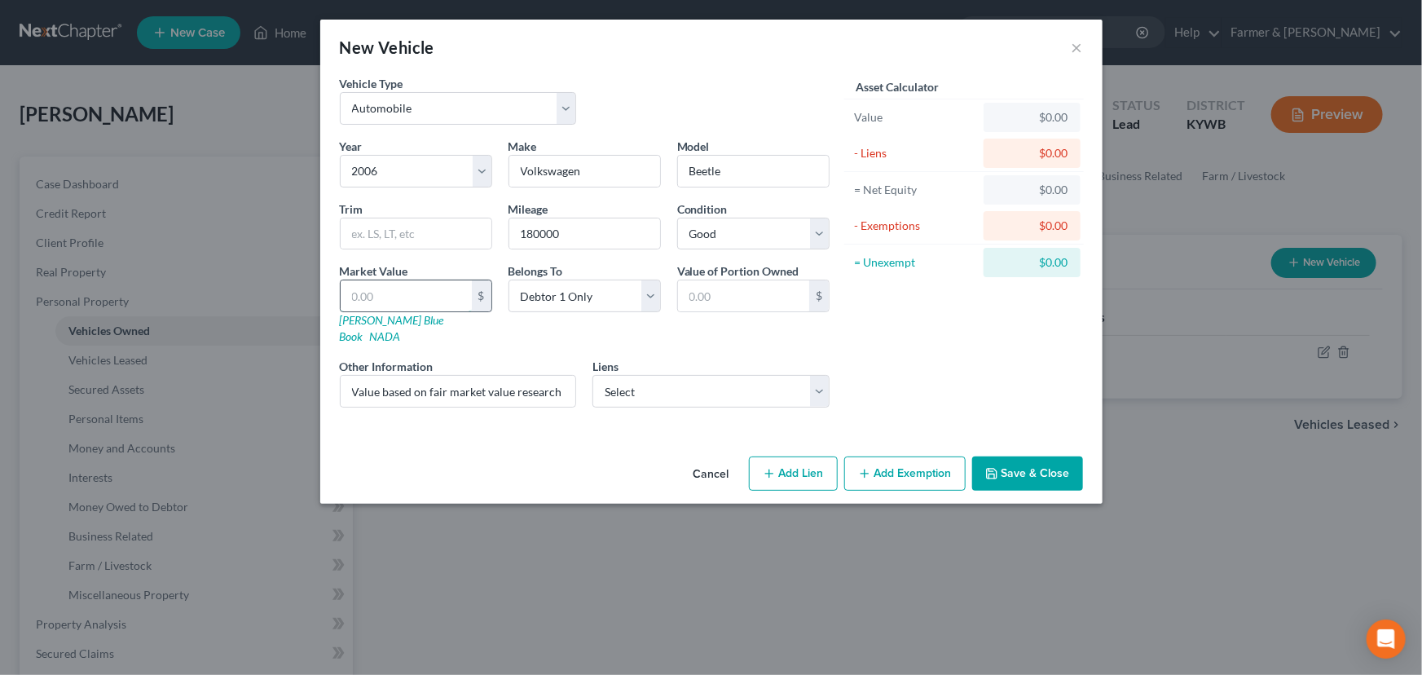
type input "2.00"
type input "28"
type input "28.00"
type input "2,800"
type input "2,800.00"
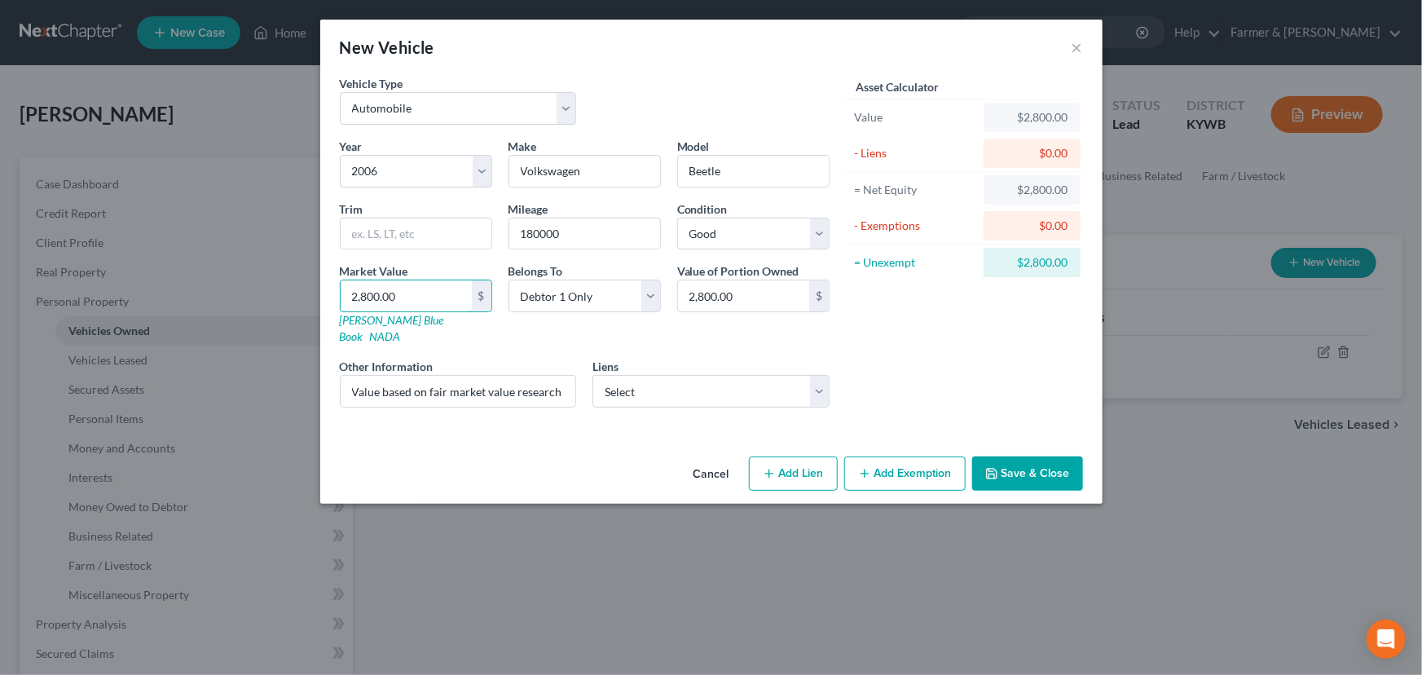
type input "2,800.00"
click at [891, 350] on div "Asset Calculator Value $2,800.00 - Liens $0.00 = Net Equity $2,800.00 - Exempti…" at bounding box center [964, 248] width 253 height 346
drag, startPoint x: 508, startPoint y: 382, endPoint x: 702, endPoint y: 381, distance: 193.1
click at [702, 381] on div "Year Select 2026 2025 2024 2023 2022 2021 2020 2019 2018 2017 2016 2015 2014 20…" at bounding box center [585, 279] width 506 height 283
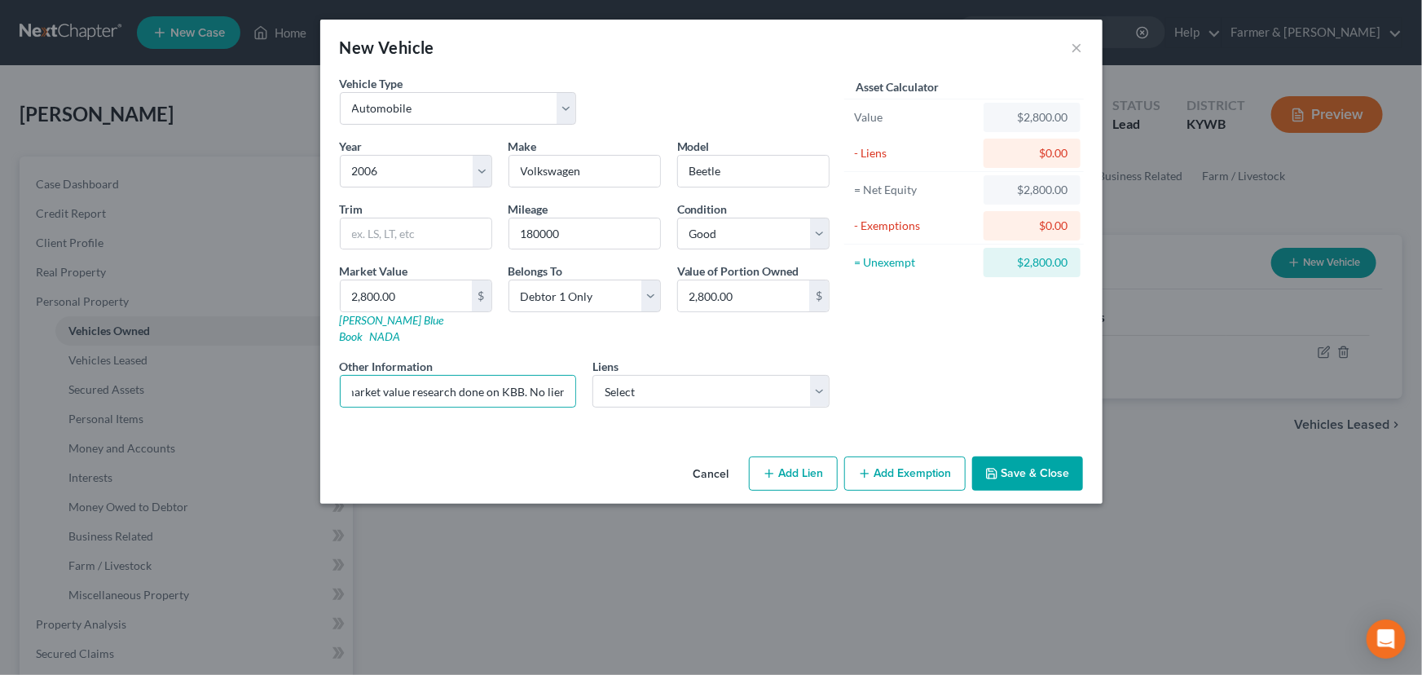
scroll to position [0, 0]
click at [927, 350] on div "Asset Calculator Value $2,800.00 - Liens $0.00 = Net Equity $2,800.00 - Exempti…" at bounding box center [964, 248] width 253 height 346
click at [1036, 465] on button "Save & Close" at bounding box center [1027, 473] width 111 height 34
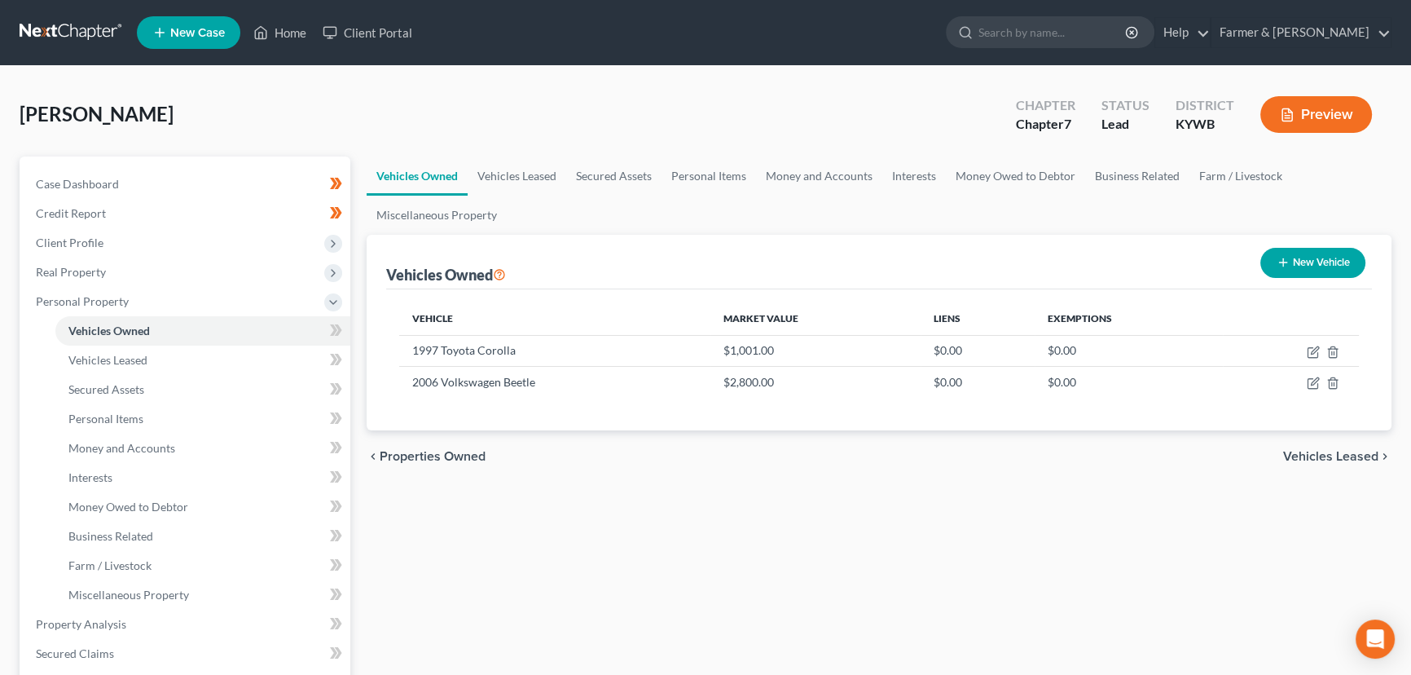
click at [1268, 268] on button "New Vehicle" at bounding box center [1313, 263] width 105 height 30
select select "0"
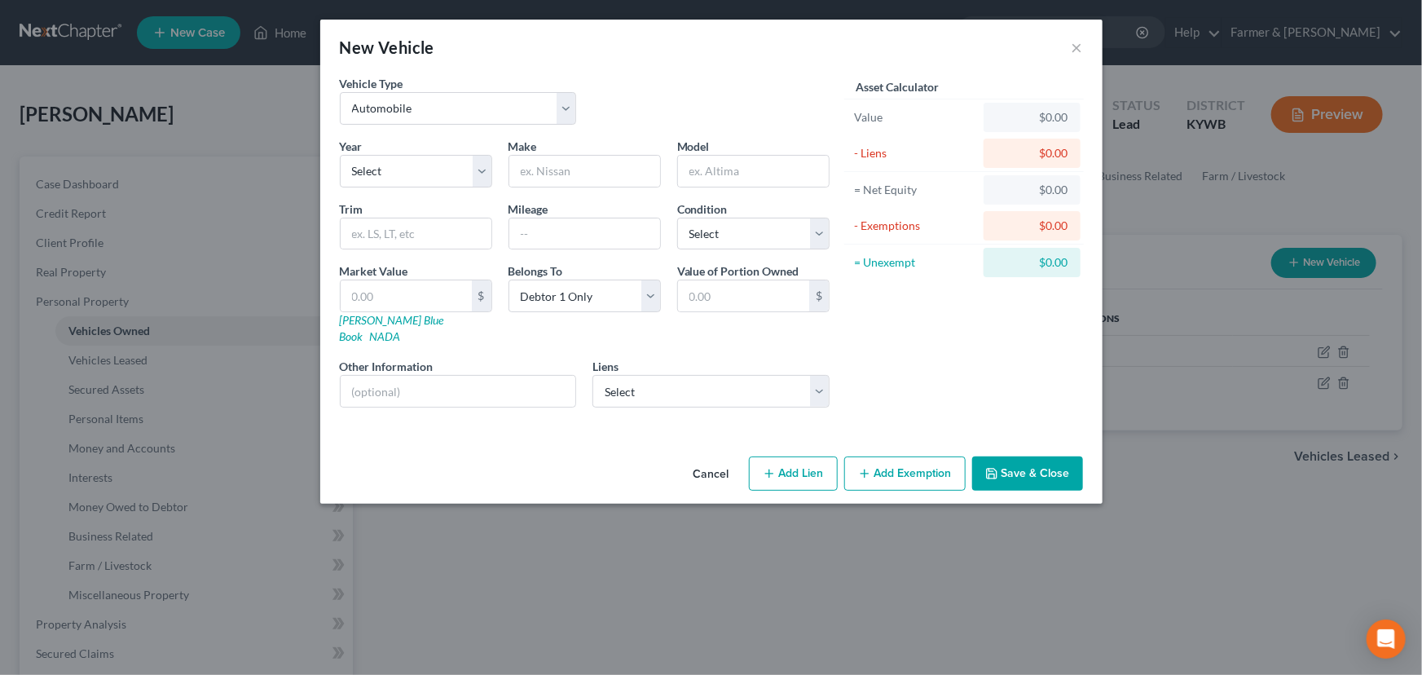
click at [440, 188] on div "Year Select 2026 2025 2024 2023 2022 2021 2020 2019 2018 2017 2016 2015 2014 20…" at bounding box center [585, 279] width 506 height 283
click at [436, 174] on select "Select 2026 2025 2024 2023 2022 2021 2020 2019 2018 2017 2016 2015 2014 2013 20…" at bounding box center [416, 171] width 152 height 33
select select "14"
click at [340, 155] on select "Select 2026 2025 2024 2023 2022 2021 2020 2019 2018 2017 2016 2015 2014 2013 20…" at bounding box center [416, 171] width 152 height 33
click at [481, 44] on div "New Vehicle ×" at bounding box center [711, 47] width 782 height 55
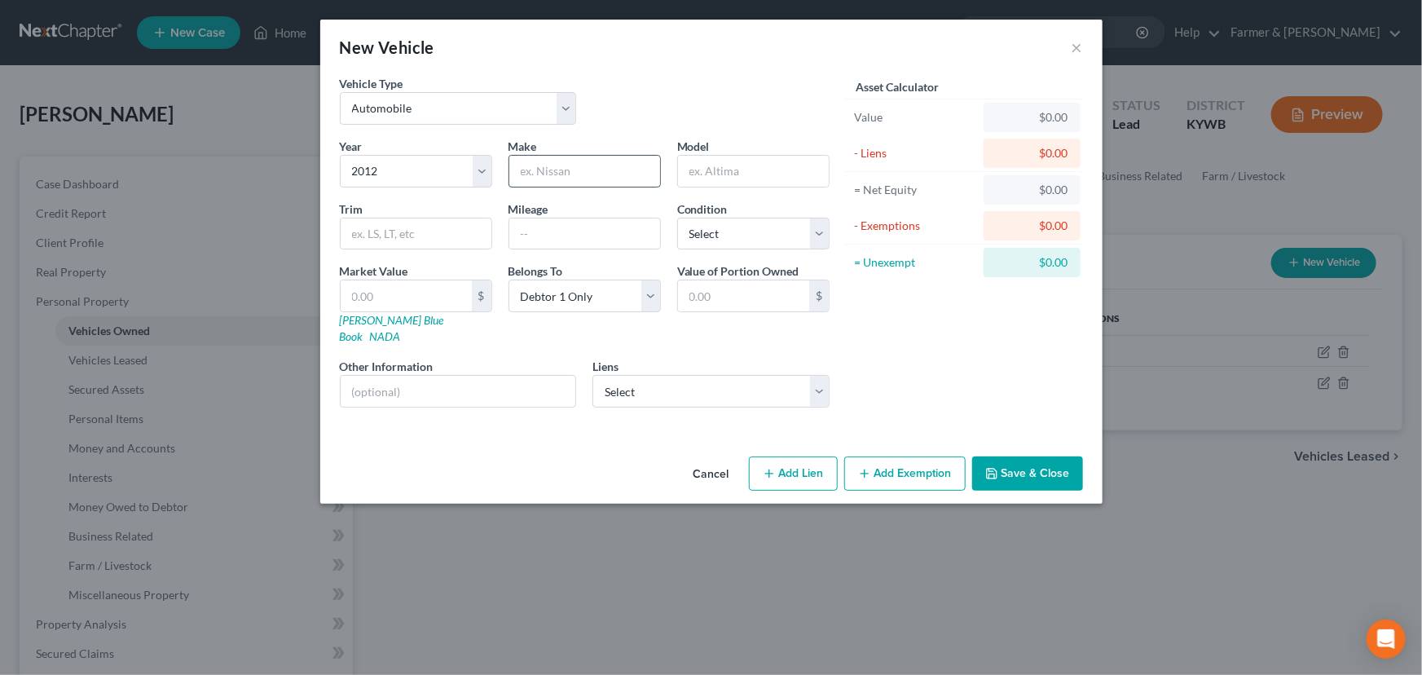
click at [600, 179] on input "text" at bounding box center [584, 171] width 151 height 31
type input "Ford"
click at [706, 173] on input "text" at bounding box center [753, 171] width 151 height 31
type input "Escape"
click at [570, 249] on div "Year Select 2026 2025 2024 2023 2022 2021 2020 2019 2018 2017 2016 2015 2014 20…" at bounding box center [585, 279] width 506 height 283
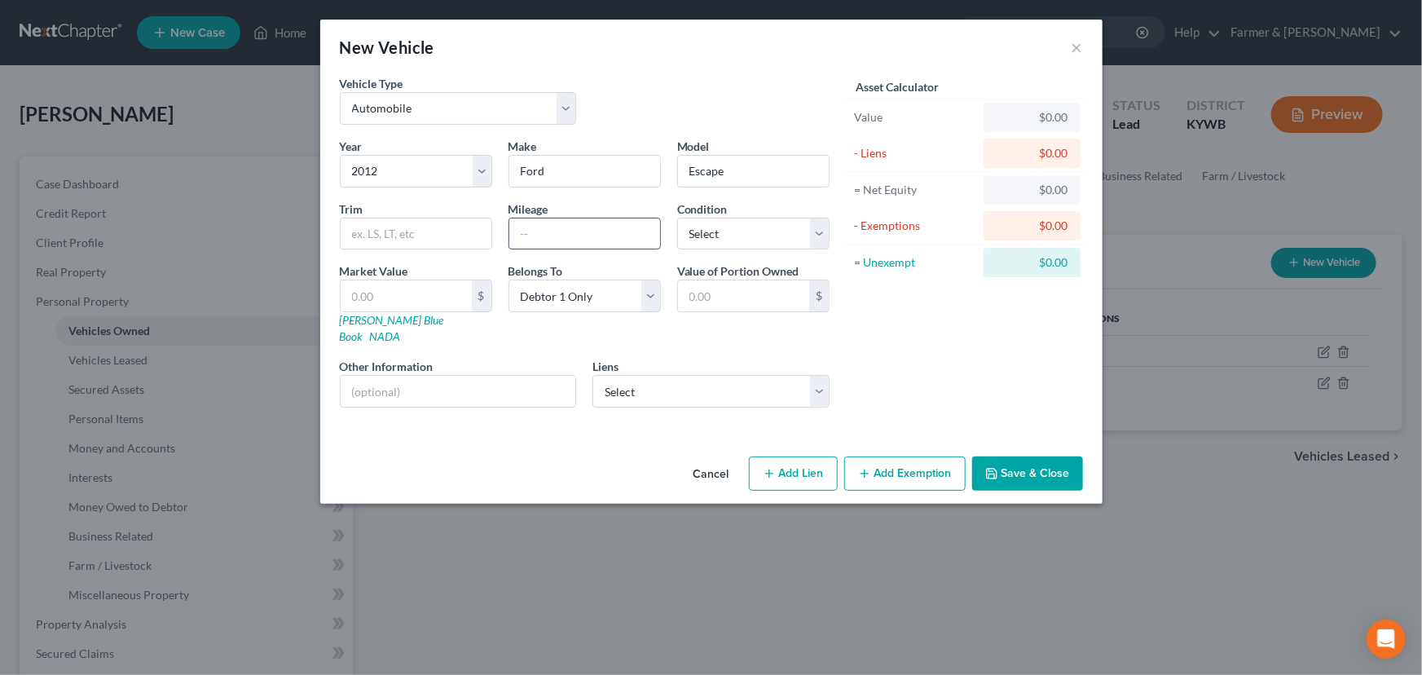
click at [572, 239] on input "text" at bounding box center [584, 233] width 151 height 31
paste input "158000"
type input "158000"
click at [720, 242] on select "Select Excellent Very Good Good Fair Poor" at bounding box center [753, 234] width 152 height 33
select select "2"
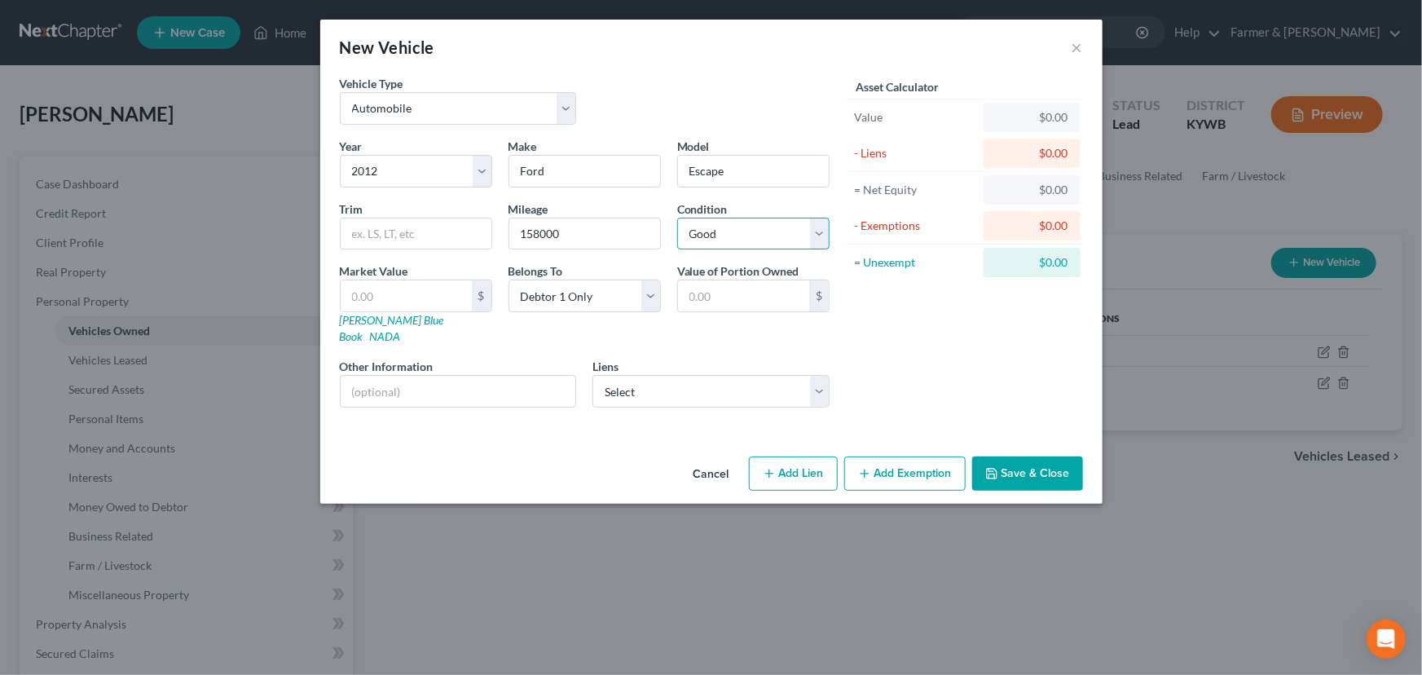
click at [677, 218] on select "Select Excellent Very Good Good Fair Poor" at bounding box center [753, 234] width 152 height 33
click at [398, 315] on link "[PERSON_NAME] Blue Book" at bounding box center [392, 328] width 104 height 30
click at [415, 294] on input "text" at bounding box center [406, 295] width 131 height 31
type input "2"
type input "2.00"
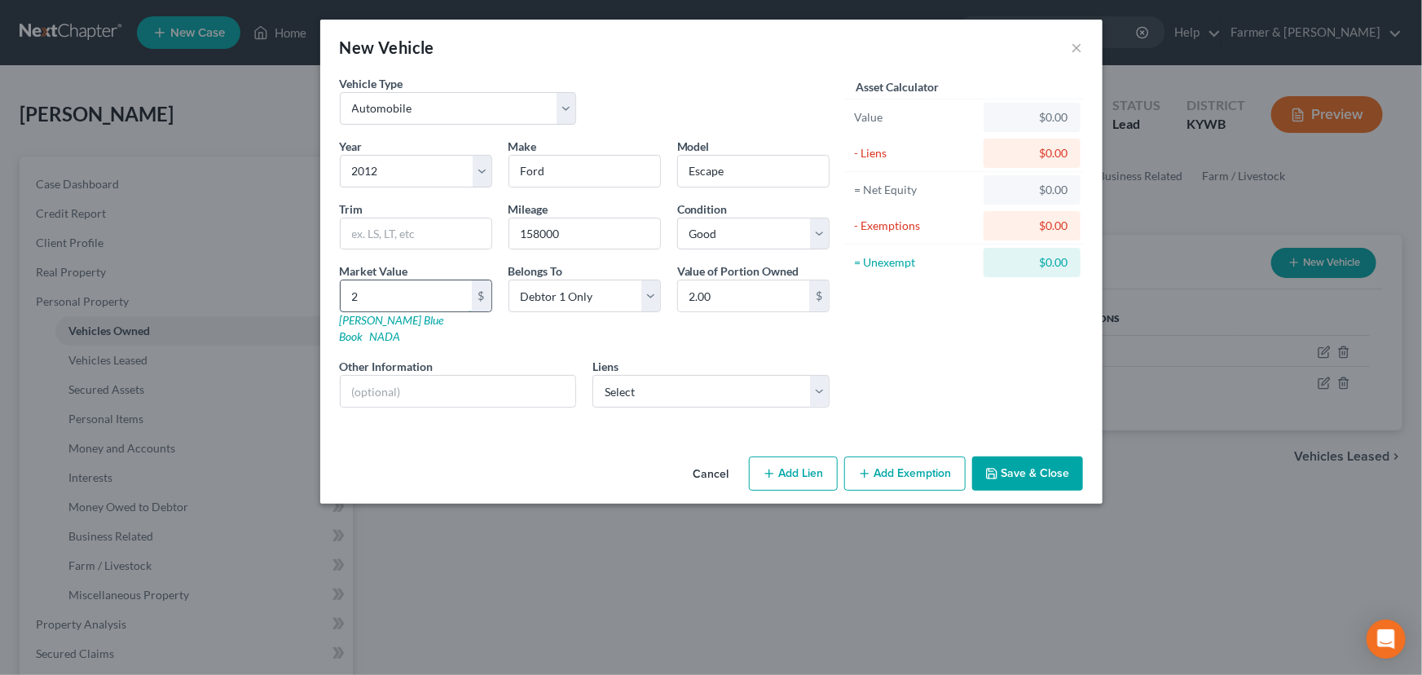
type input "20"
type input "20.00"
type input "205"
type input "205.00"
type input "2050"
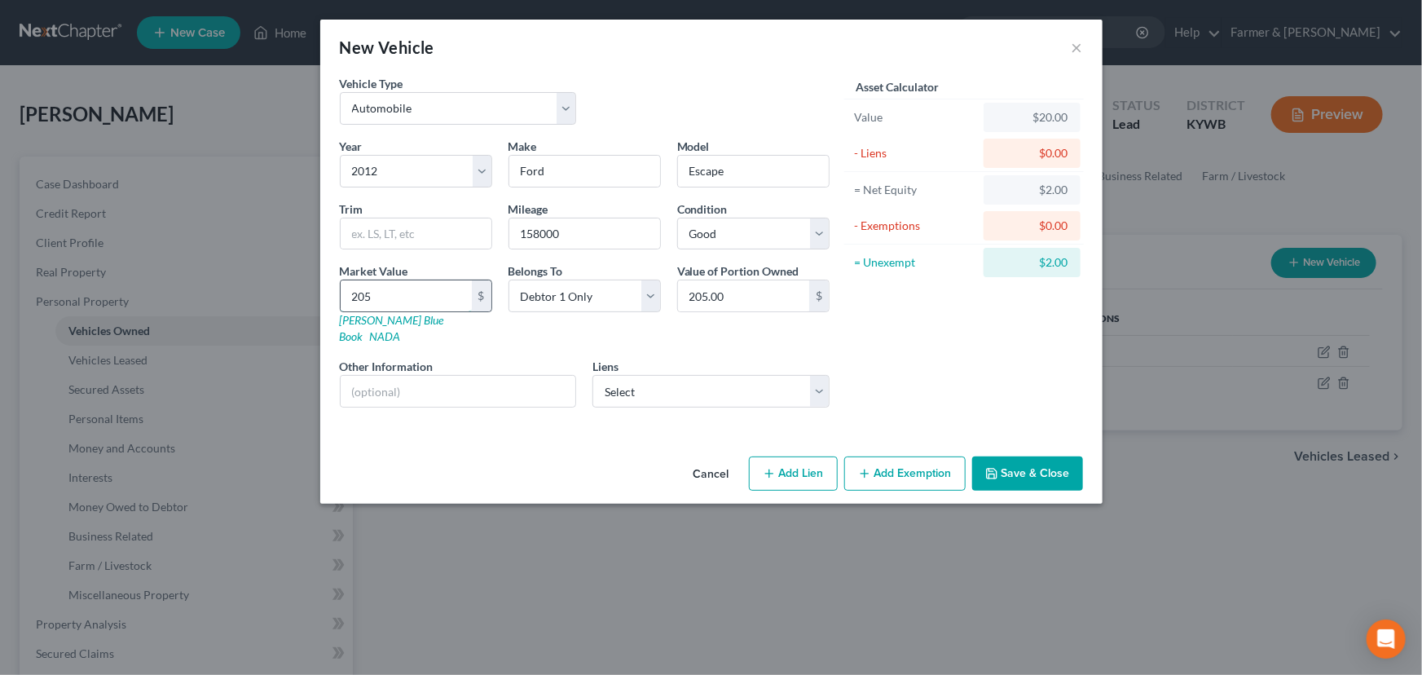
type input "2,050.00"
click at [838, 347] on div "Asset Calculator Value $2,050.00 - Liens $0.00 = Net Equity $2,050.00 - Exempti…" at bounding box center [964, 248] width 253 height 346
click at [457, 380] on input "text" at bounding box center [459, 391] width 236 height 31
type input "Value based on fair market value research done on KBB. No lien."
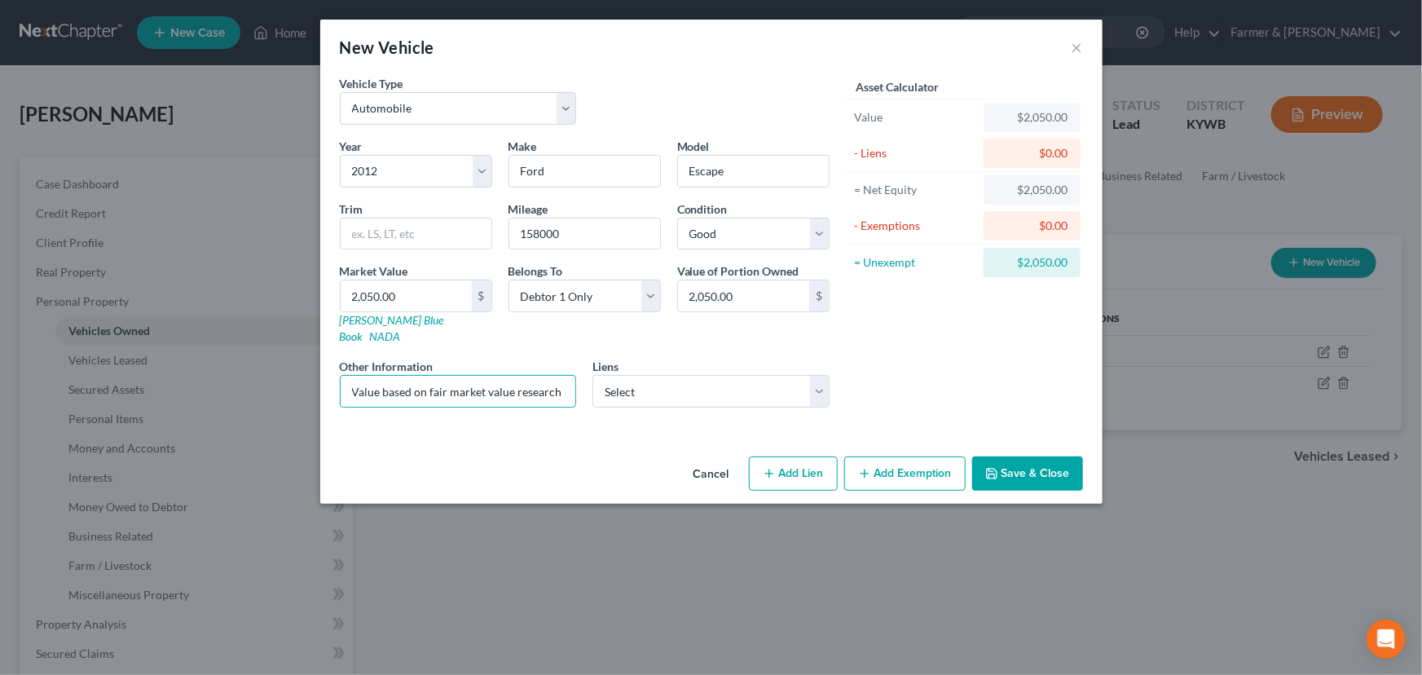
click at [891, 368] on div "Asset Calculator Value $2,050.00 - Liens $0.00 = Net Equity $2,050.00 - Exempti…" at bounding box center [964, 248] width 253 height 346
click at [1027, 456] on button "Save & Close" at bounding box center [1027, 473] width 111 height 34
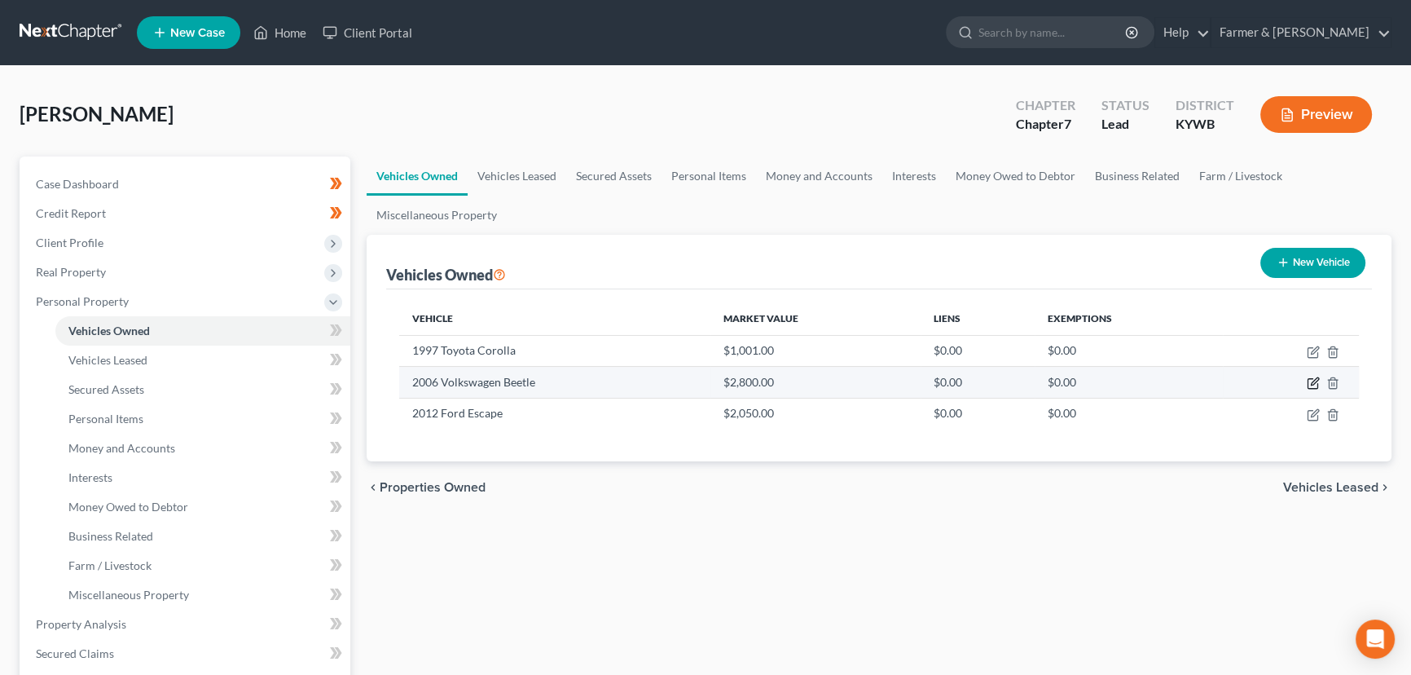
click at [1312, 382] on icon "button" at bounding box center [1313, 382] width 13 height 13
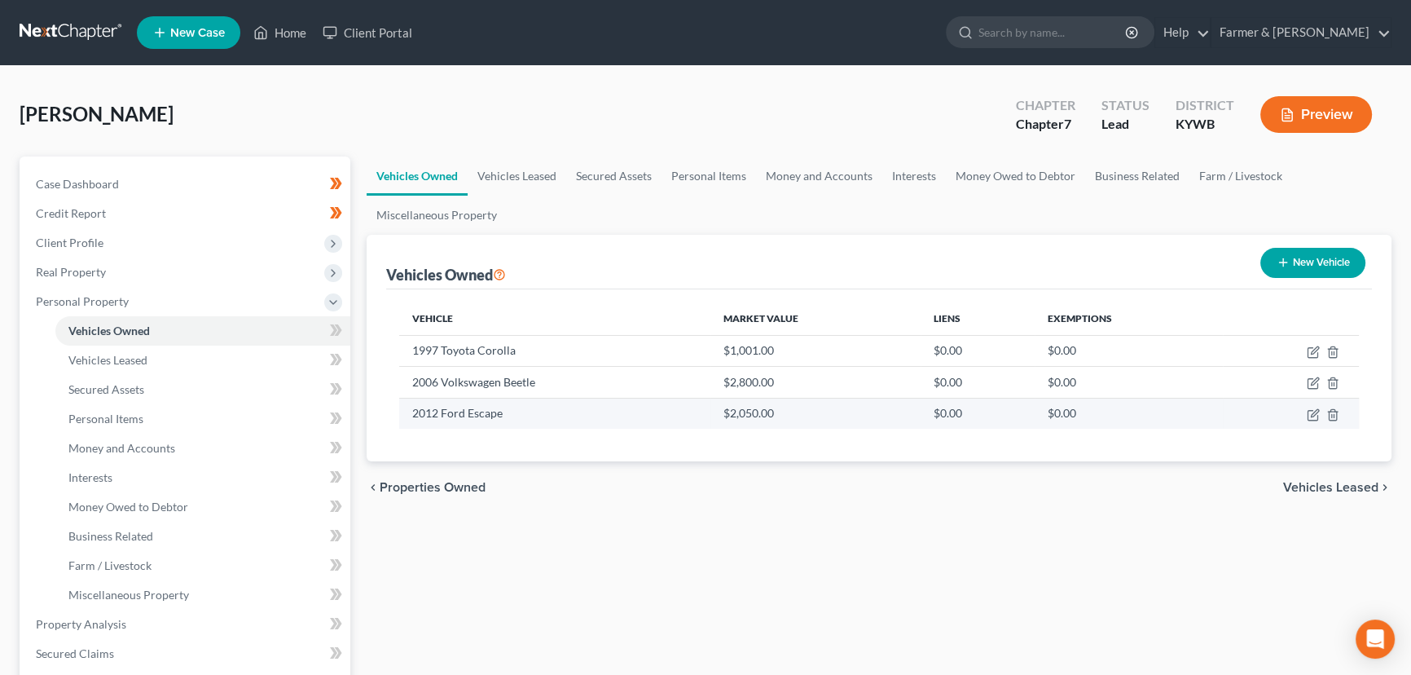
select select "0"
select select "20"
select select "2"
select select "0"
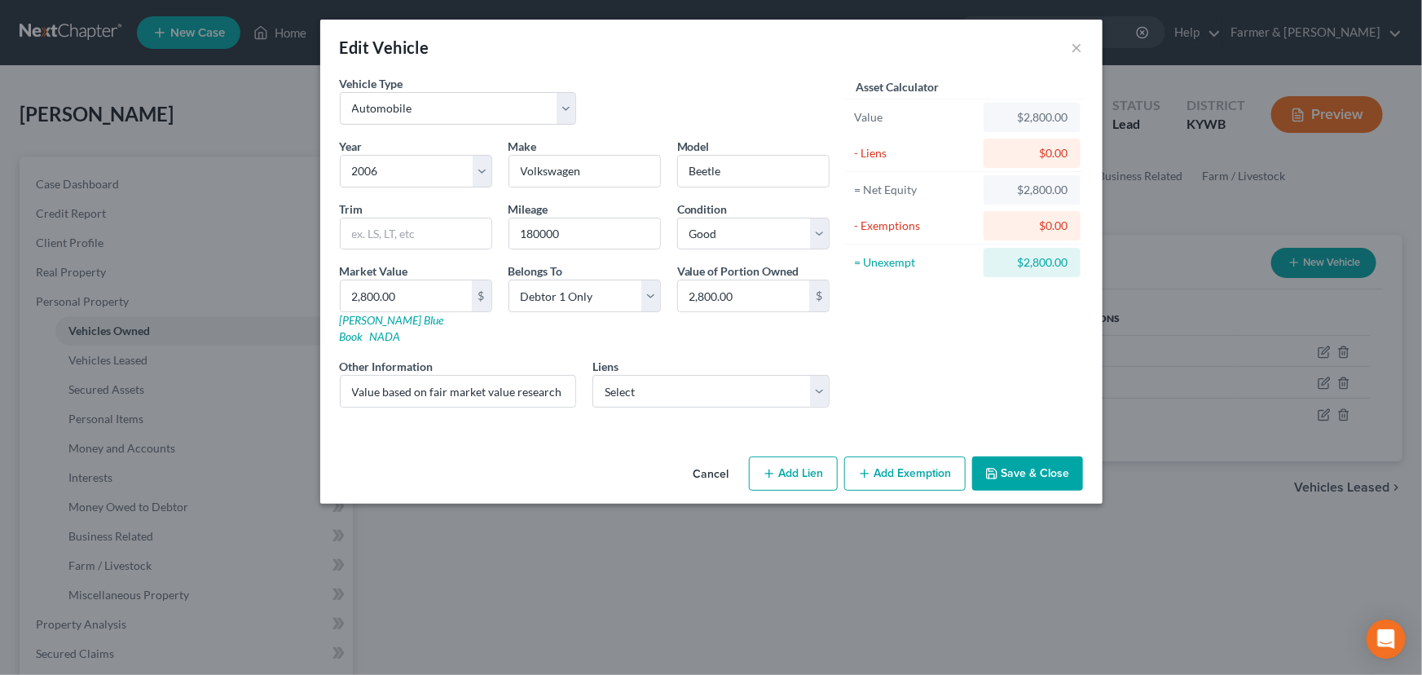
click at [824, 456] on button "Add Lien" at bounding box center [793, 473] width 89 height 34
select select "0"
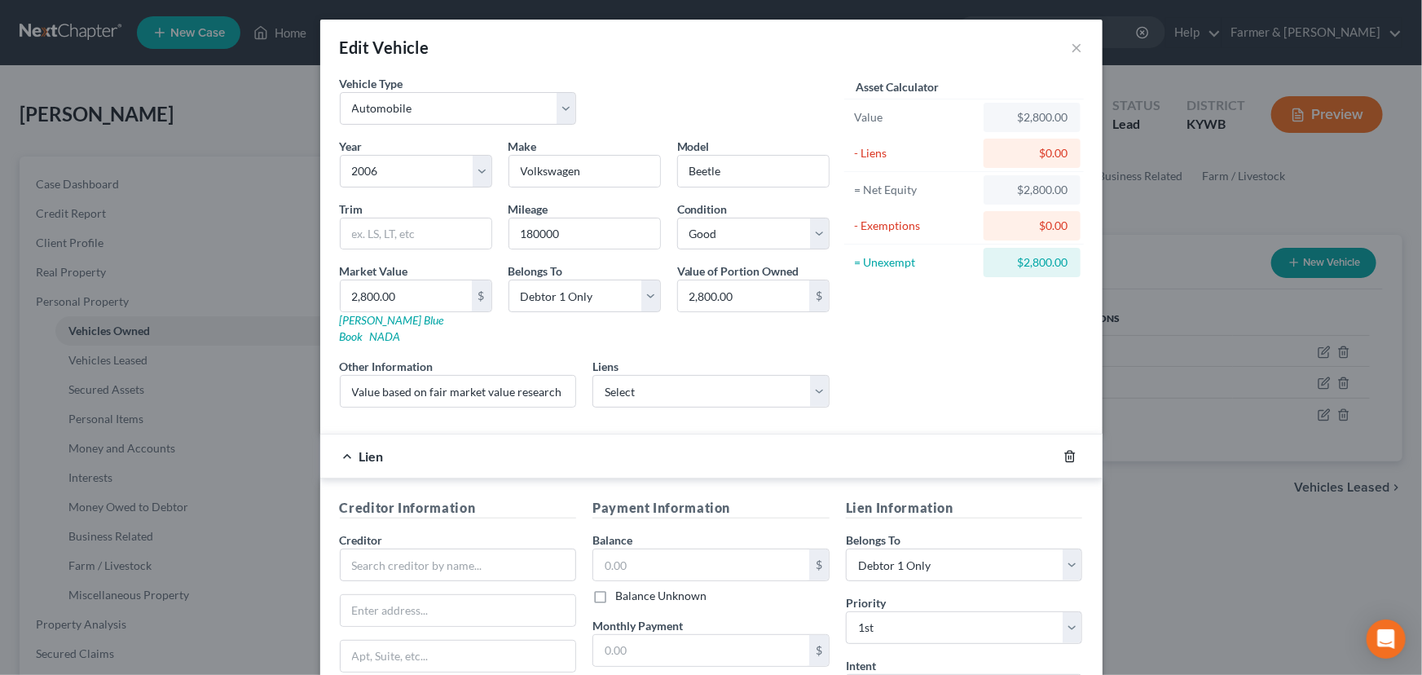
click at [1068, 451] on icon "button" at bounding box center [1069, 456] width 7 height 11
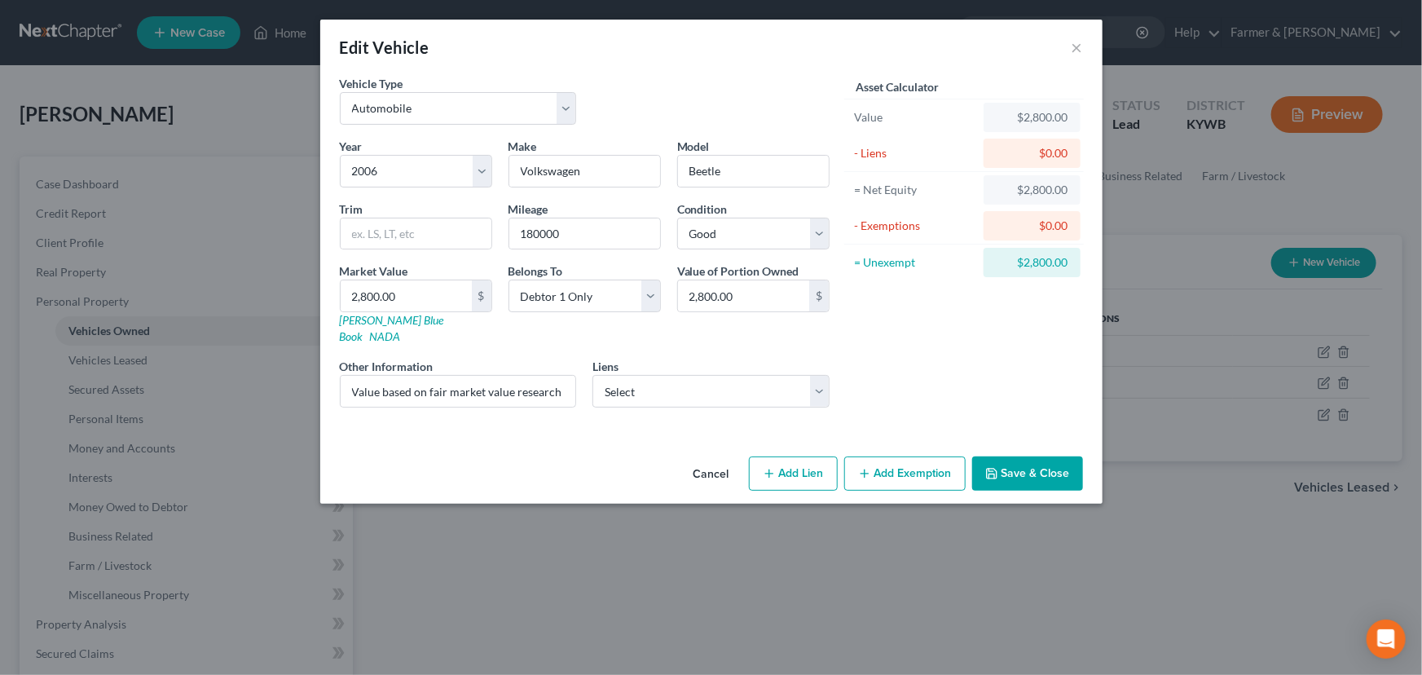
click at [938, 459] on button "Add Exemption" at bounding box center [904, 473] width 121 height 34
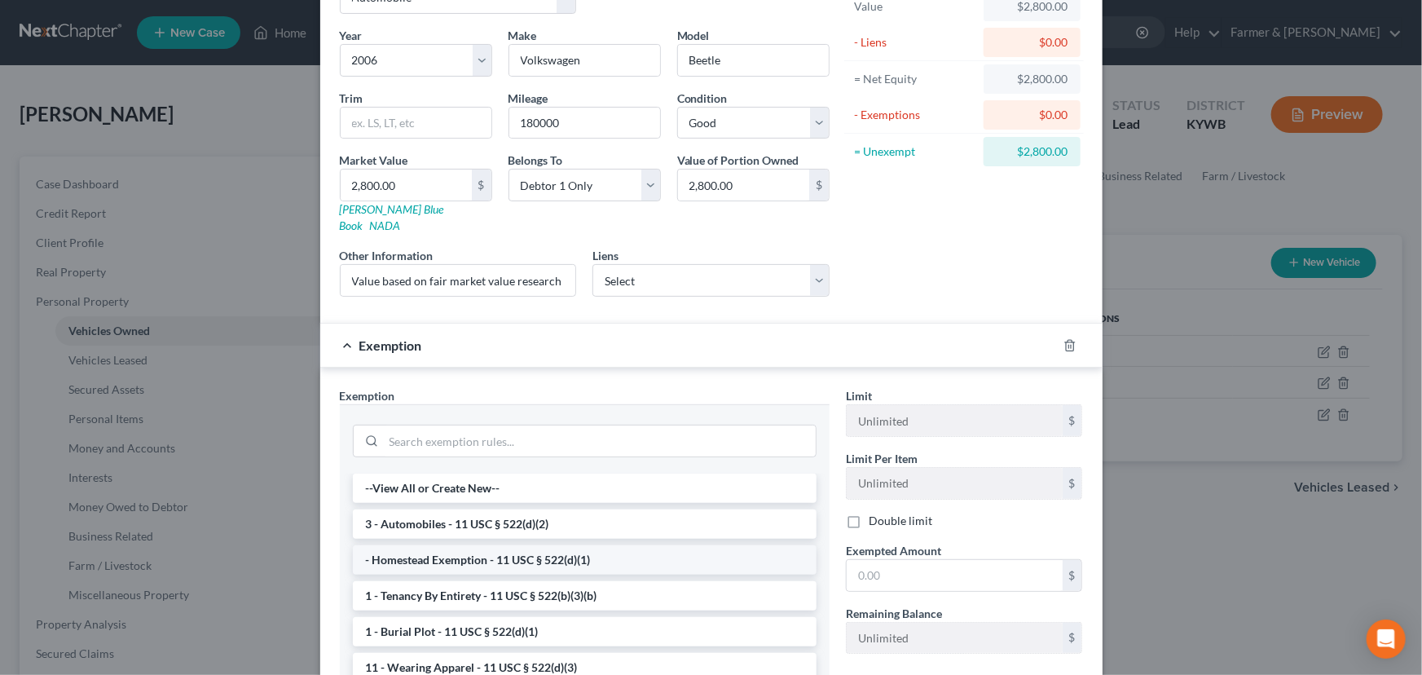
scroll to position [147, 0]
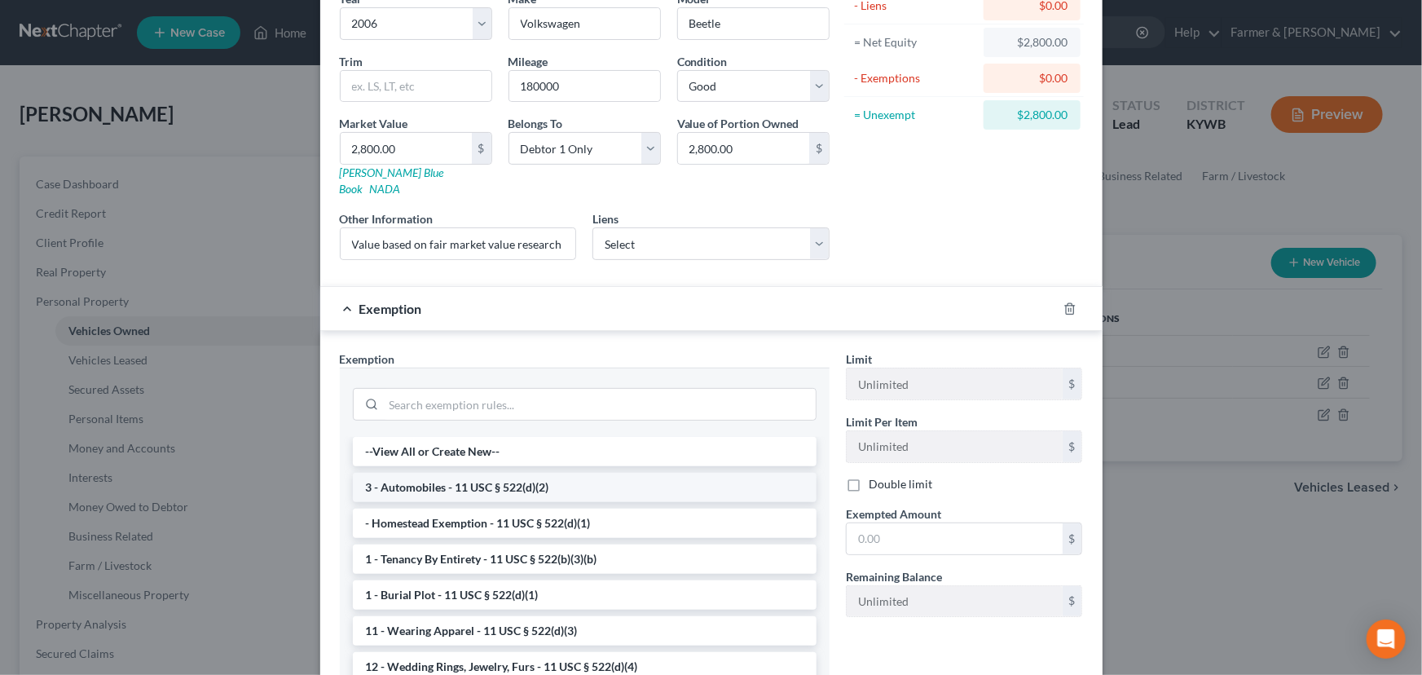
click at [414, 473] on li "3 - Automobiles - 11 USC § 522(d)(2)" at bounding box center [585, 487] width 464 height 29
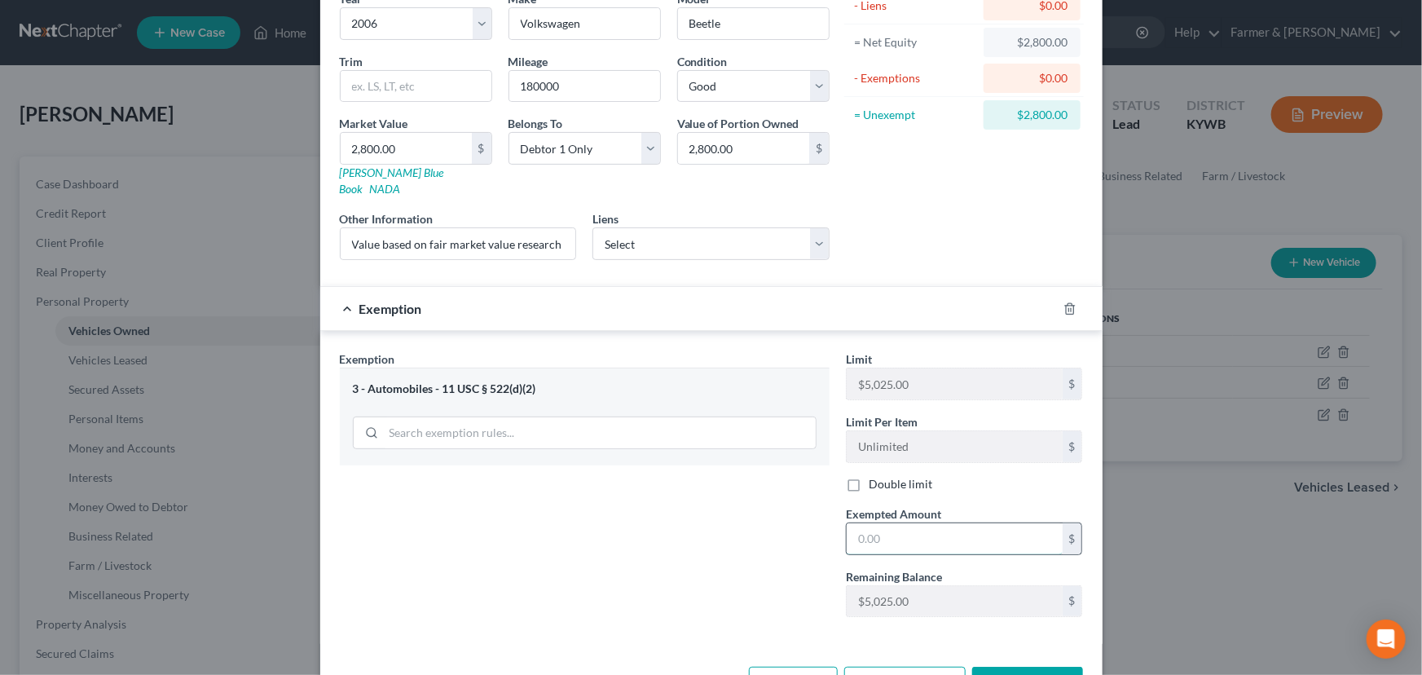
click at [944, 526] on input "text" at bounding box center [955, 538] width 216 height 31
type input "2,800.00"
click at [821, 299] on div "Exemption $2,800.00" at bounding box center [688, 308] width 737 height 43
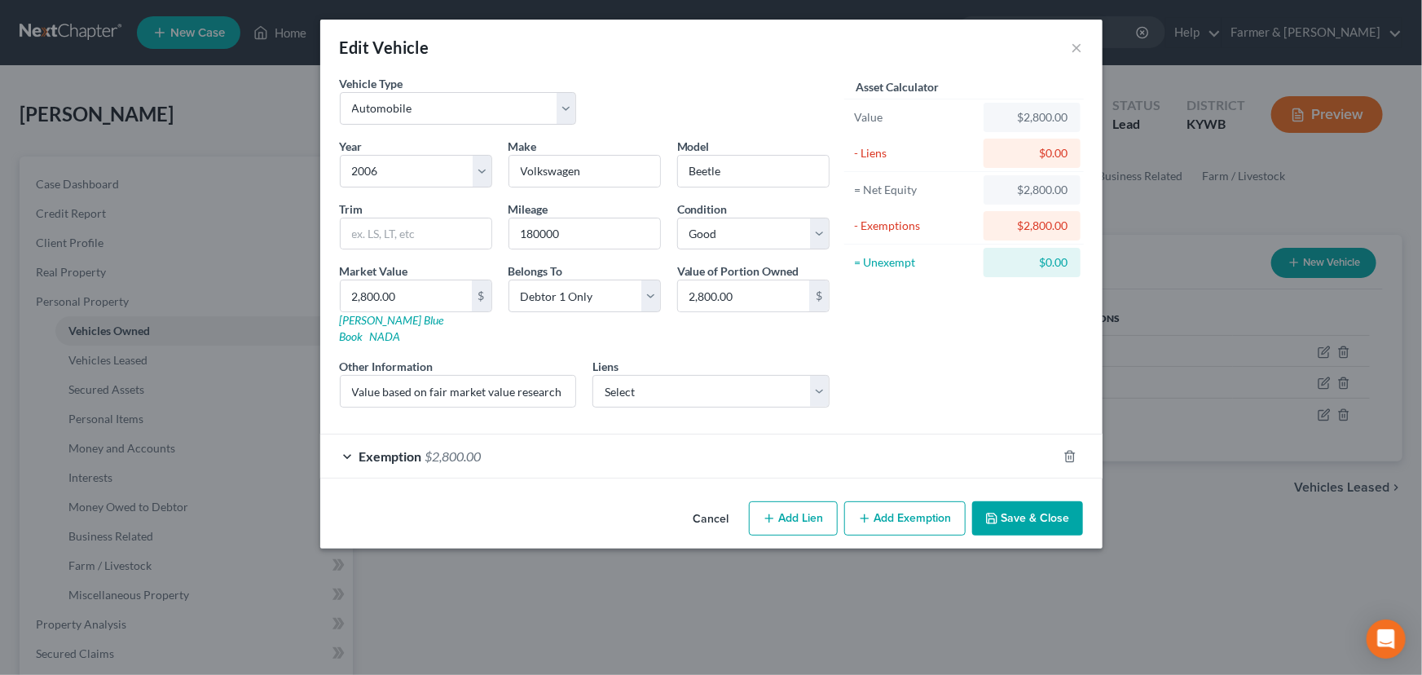
scroll to position [0, 0]
click at [1034, 501] on button "Save & Close" at bounding box center [1027, 518] width 111 height 34
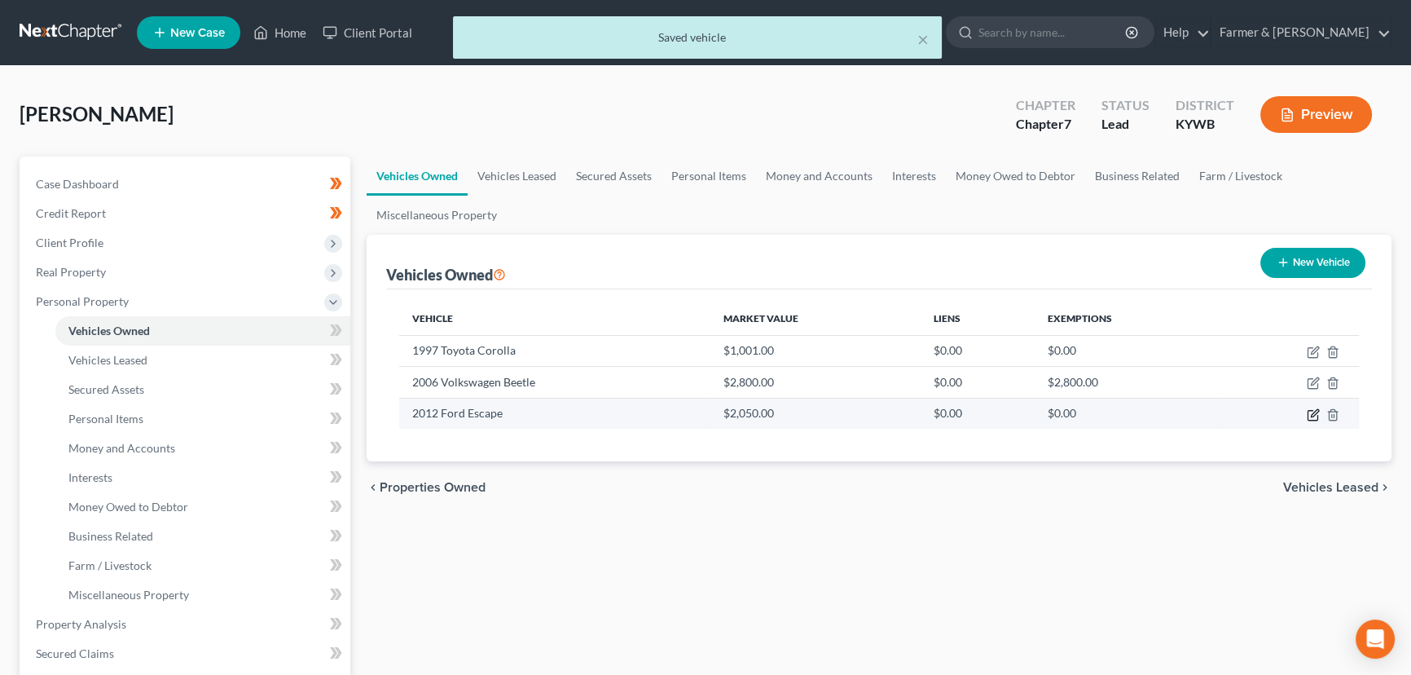
click at [1307, 413] on icon "button" at bounding box center [1313, 414] width 13 height 13
select select "0"
select select "14"
select select "2"
select select "0"
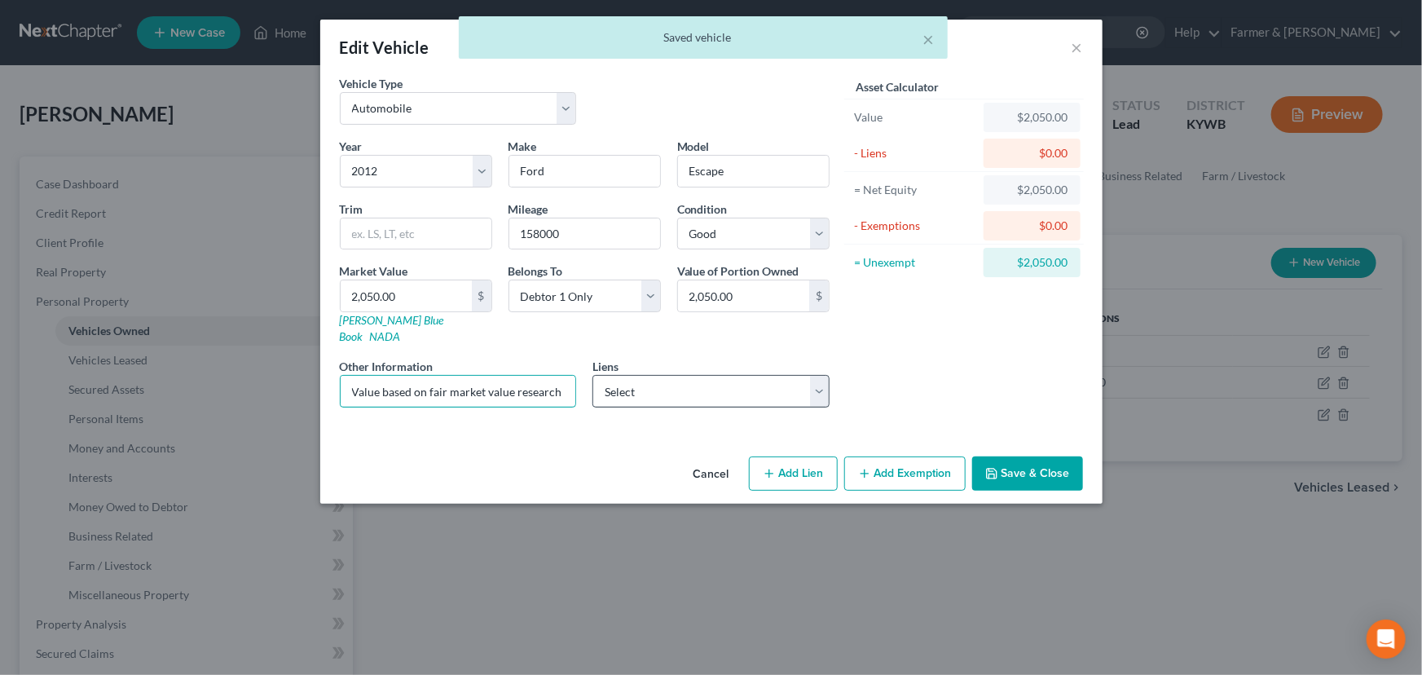
scroll to position [0, 103]
drag, startPoint x: 632, startPoint y: 378, endPoint x: 741, endPoint y: 378, distance: 108.4
click at [736, 378] on div "Year Select 2026 2025 2024 2023 2022 2021 2020 2019 2018 2017 2016 2015 2014 20…" at bounding box center [585, 279] width 506 height 283
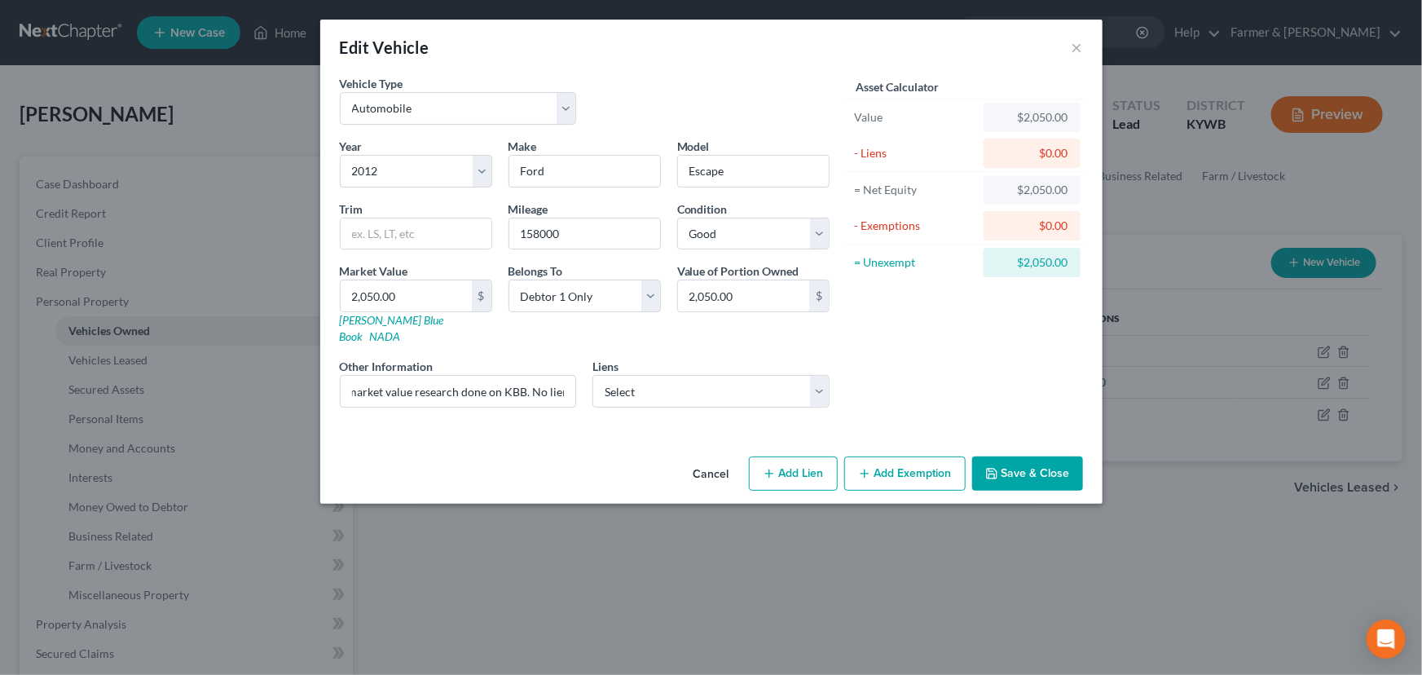
scroll to position [0, 0]
click at [853, 360] on div "Asset Calculator Value $2,050.00 - Liens $0.00 = Net Equity $2,050.00 - Exempti…" at bounding box center [964, 248] width 253 height 346
click at [879, 460] on button "Add Exemption" at bounding box center [904, 473] width 121 height 34
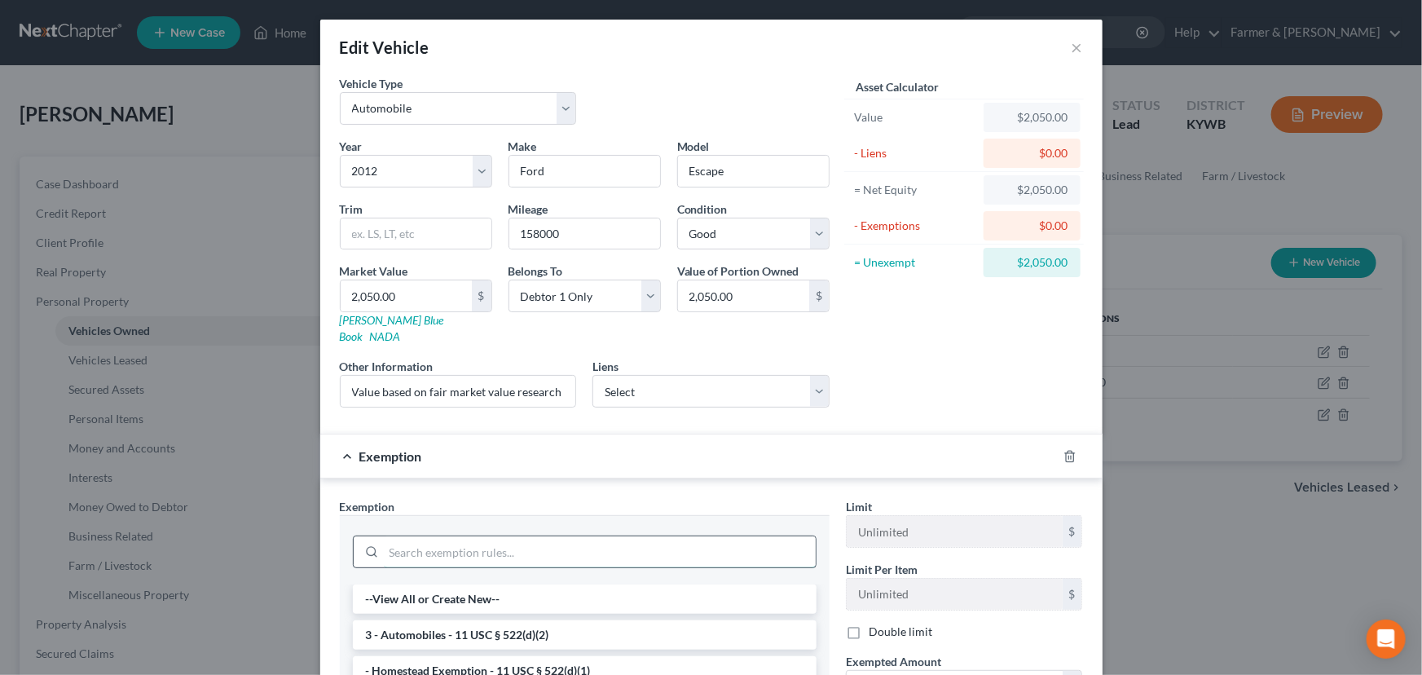
click at [579, 536] on input "search" at bounding box center [600, 551] width 432 height 31
type input "unu"
click at [574, 656] on li "14 - Wildcard Exemption (unused homestead) - 11 U.S.C. § 522 (d)(5)" at bounding box center [585, 670] width 464 height 29
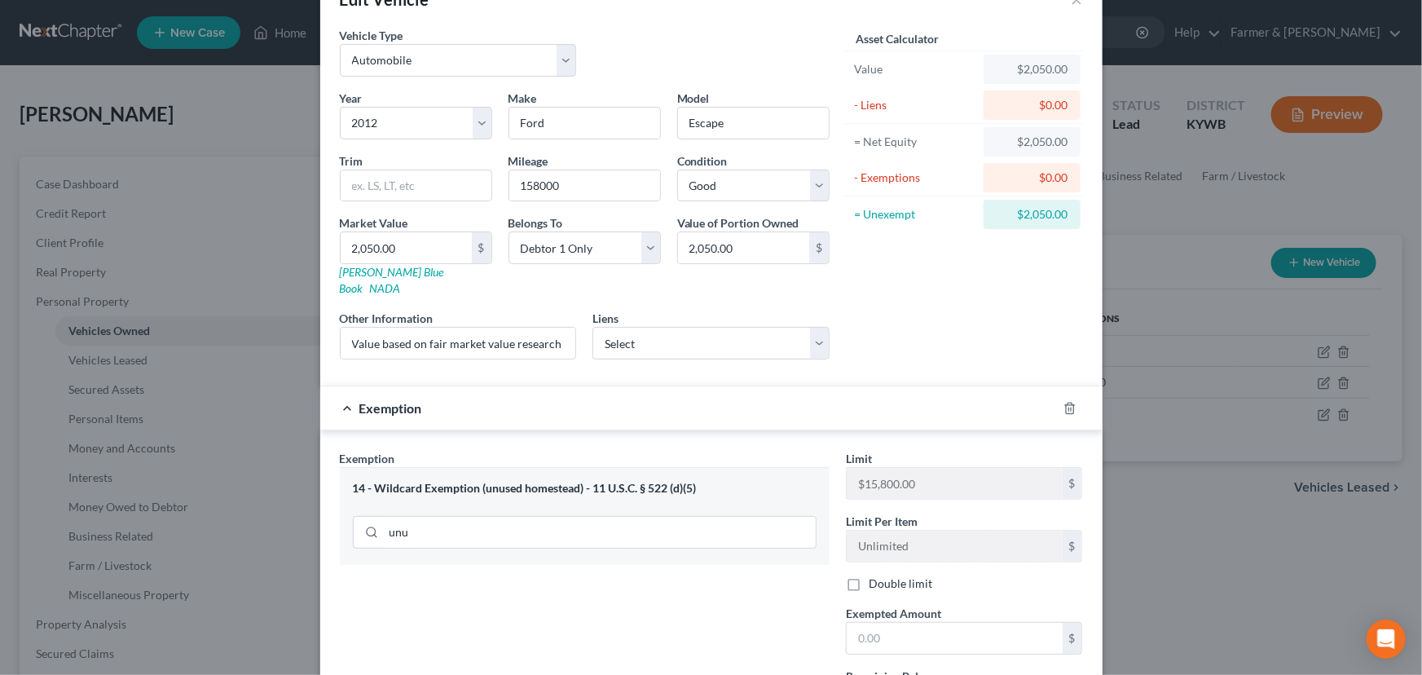
scroll to position [73, 0]
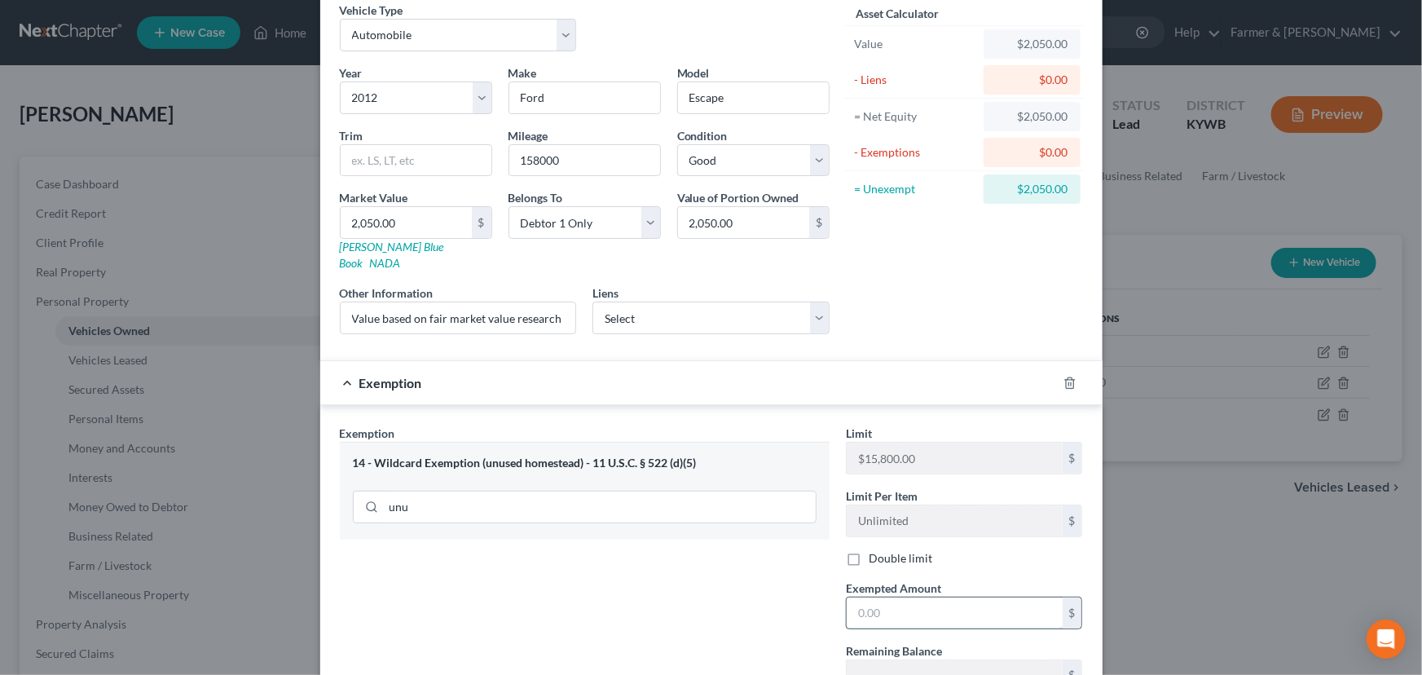
click at [891, 602] on input "text" at bounding box center [955, 612] width 216 height 31
type input "2,050.00"
click at [768, 601] on div "Exemption Set must be selected for CA. Exemption * 14 - Wildcard Exemption (unu…" at bounding box center [585, 565] width 506 height 280
click at [789, 367] on div "Exemption $2,050.00" at bounding box center [688, 382] width 737 height 43
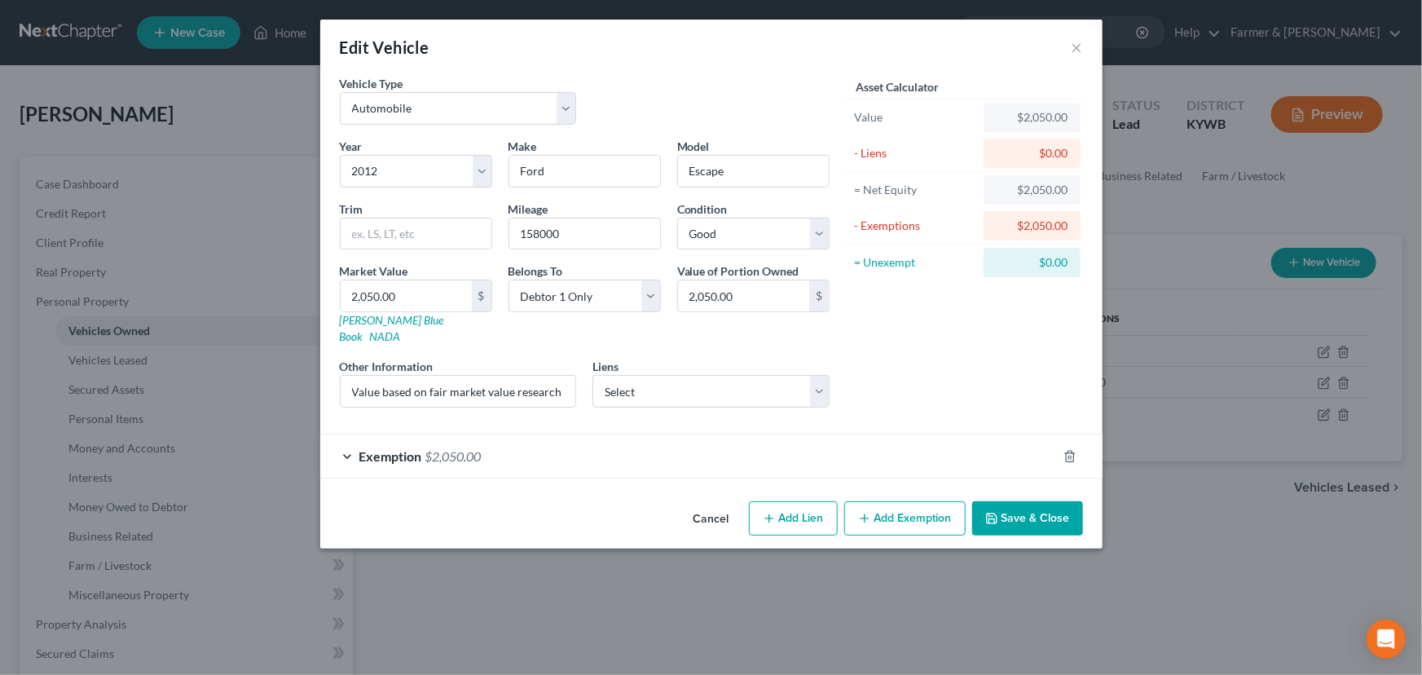
click at [1042, 501] on button "Save & Close" at bounding box center [1027, 518] width 111 height 34
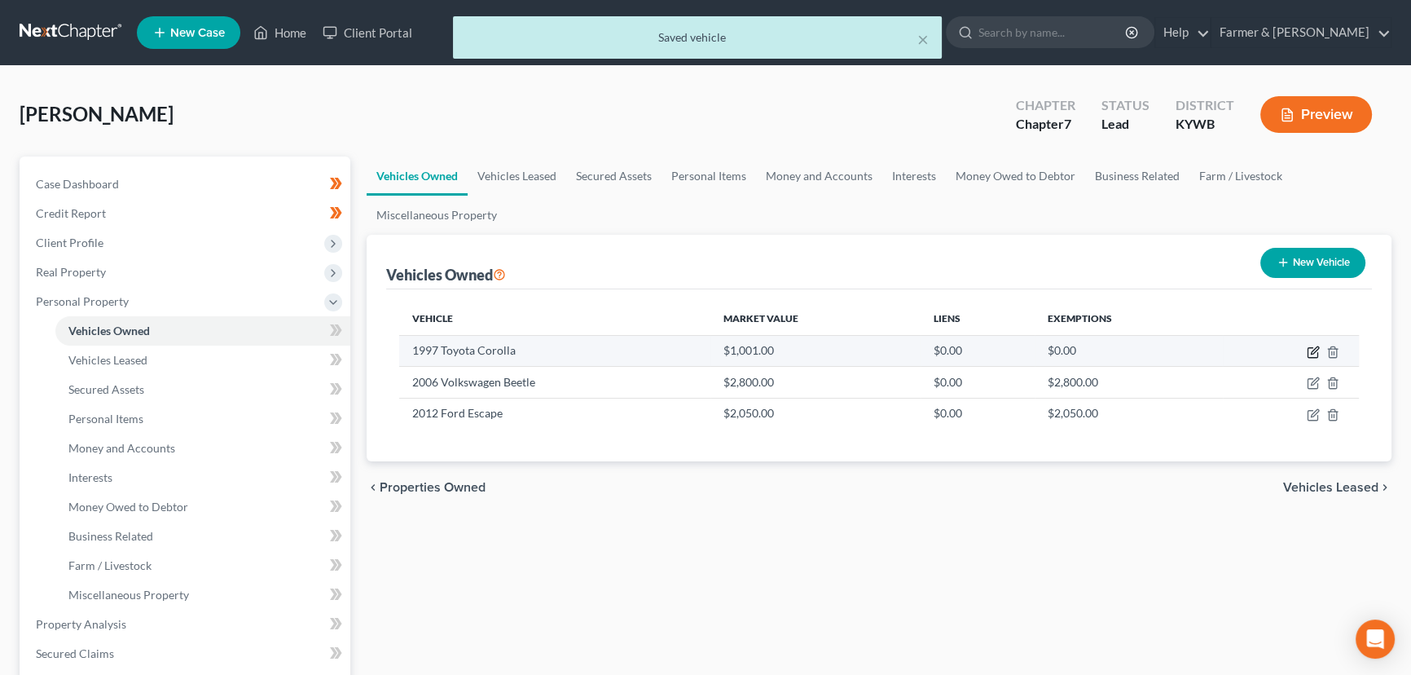
click at [1312, 348] on icon "button" at bounding box center [1313, 352] width 13 height 13
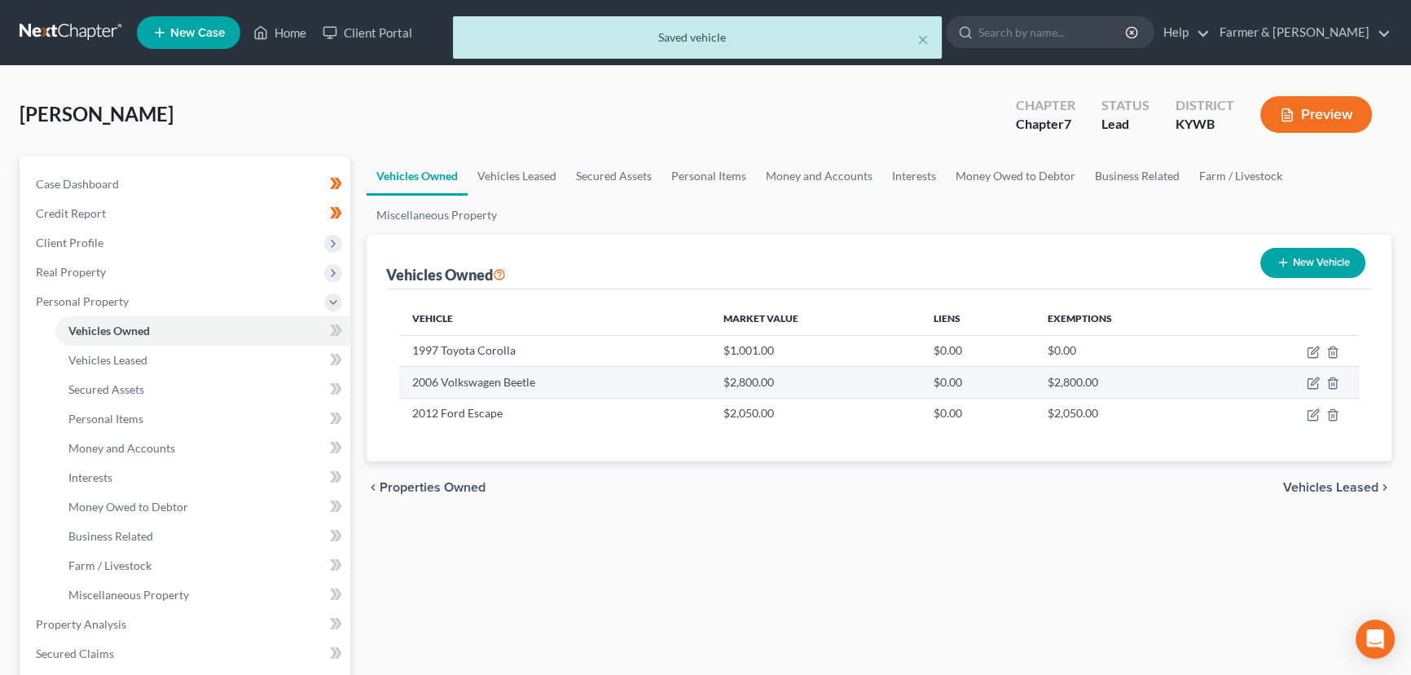
select select "0"
select select "29"
select select "2"
select select "0"
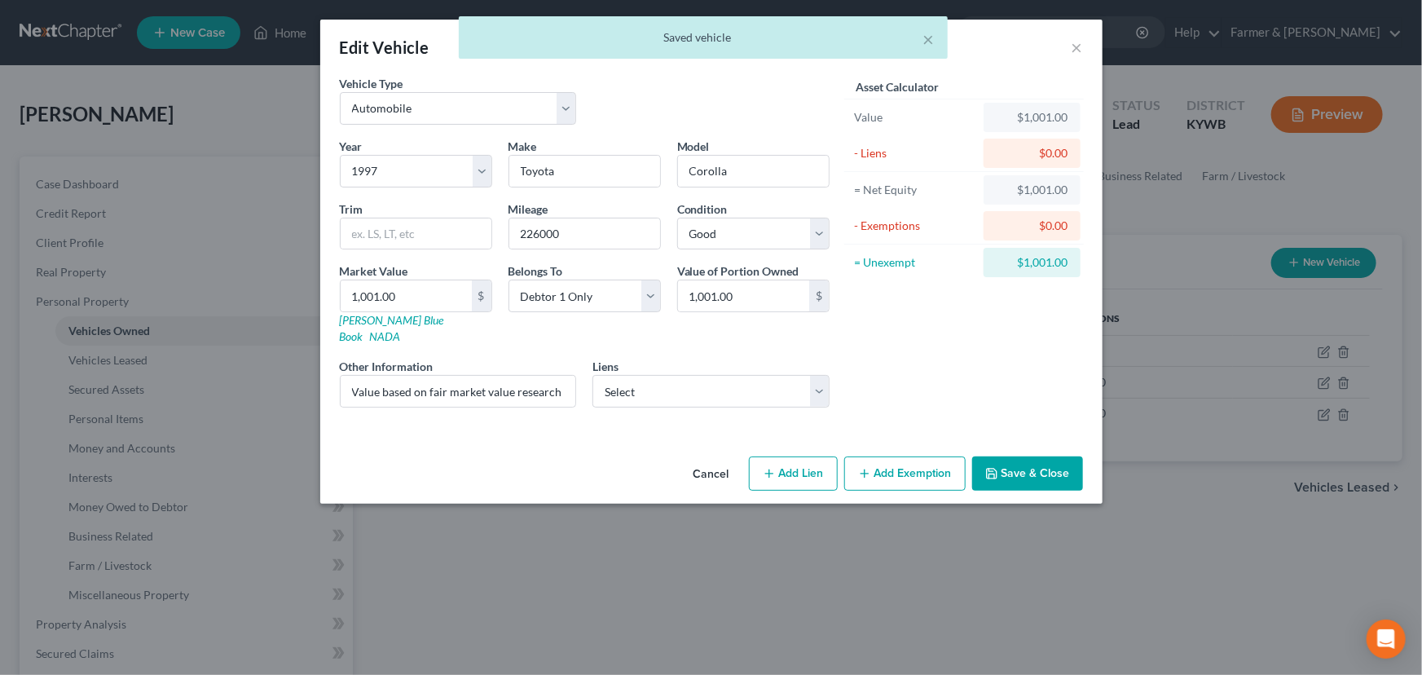
click at [923, 456] on button "Add Exemption" at bounding box center [904, 473] width 121 height 34
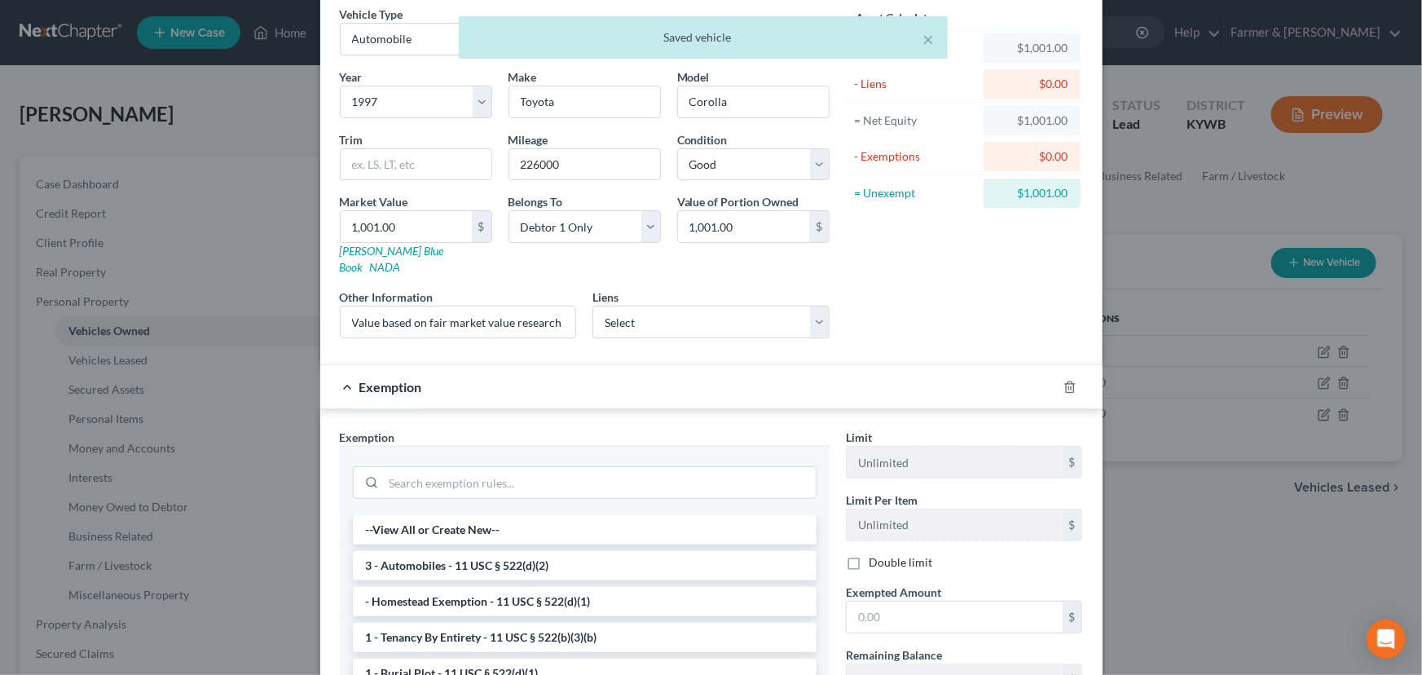
scroll to position [147, 0]
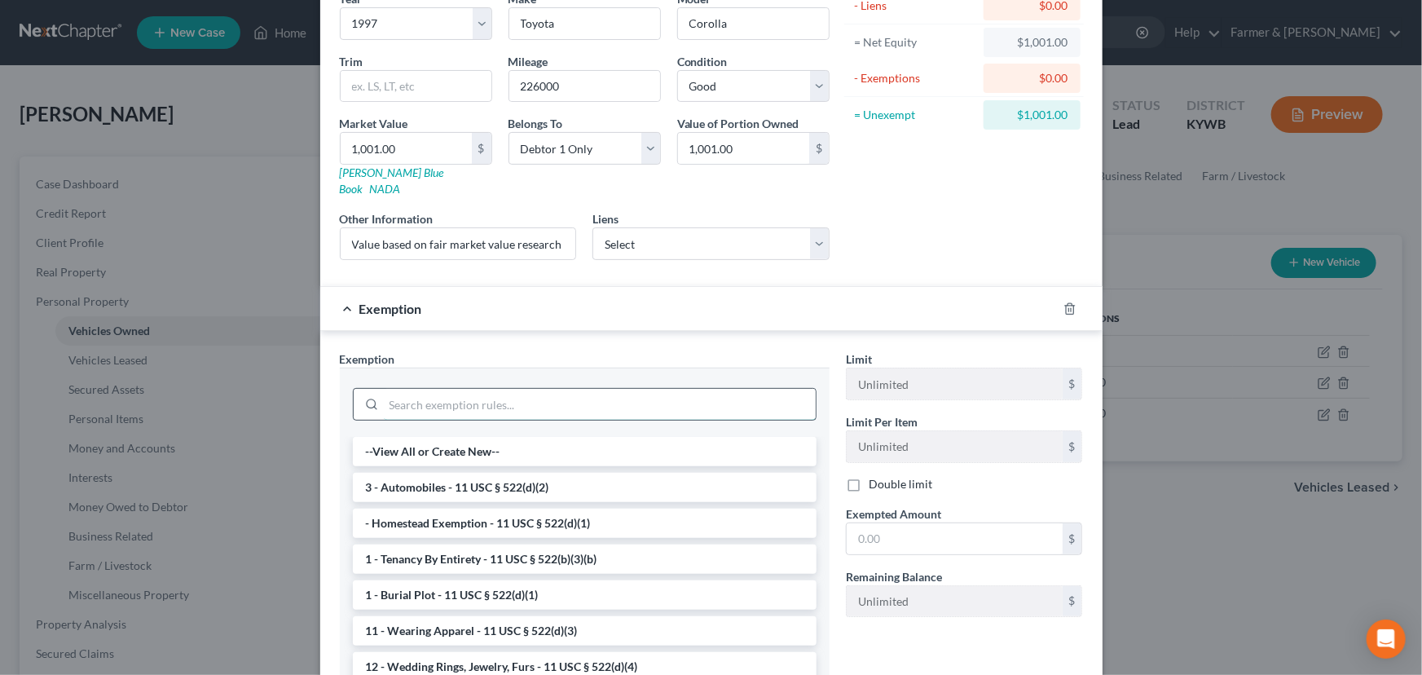
click at [528, 389] on input "search" at bounding box center [600, 404] width 432 height 31
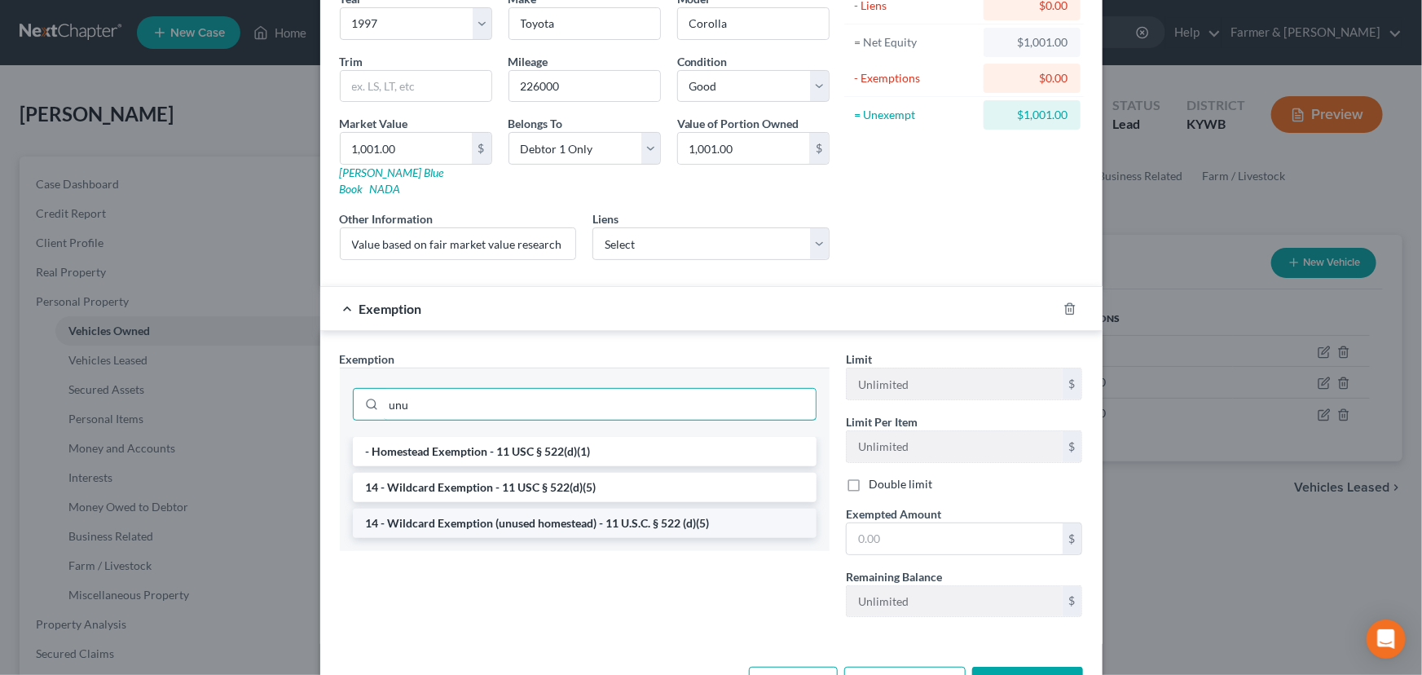
type input "unu"
click at [582, 511] on li "14 - Wildcard Exemption (unused homestead) - 11 U.S.C. § 522 (d)(5)" at bounding box center [585, 522] width 464 height 29
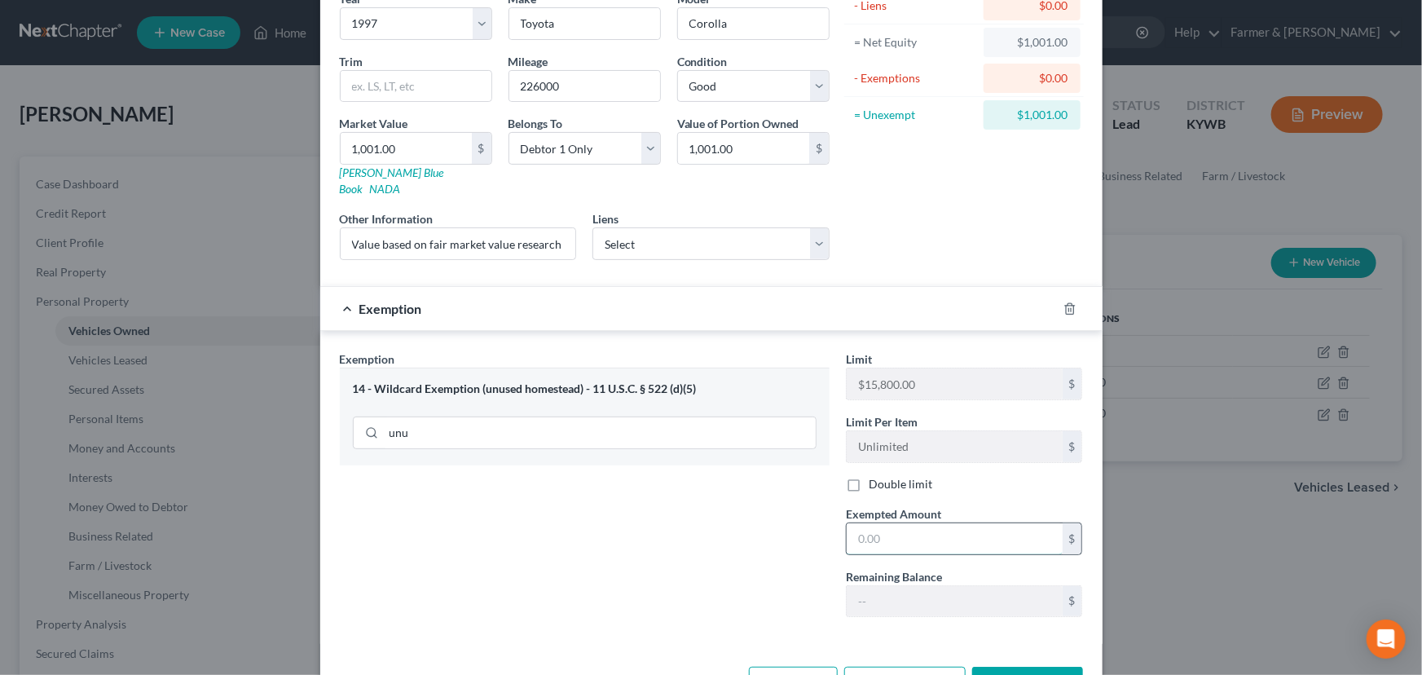
click at [900, 523] on input "text" at bounding box center [955, 538] width 216 height 31
type input "1,001.00"
click at [786, 517] on div "Exemption Set must be selected for CA. Exemption * 14 - Wildcard Exemption (unu…" at bounding box center [585, 490] width 506 height 280
click at [724, 291] on div "Exemption $1,001.00" at bounding box center [688, 308] width 737 height 43
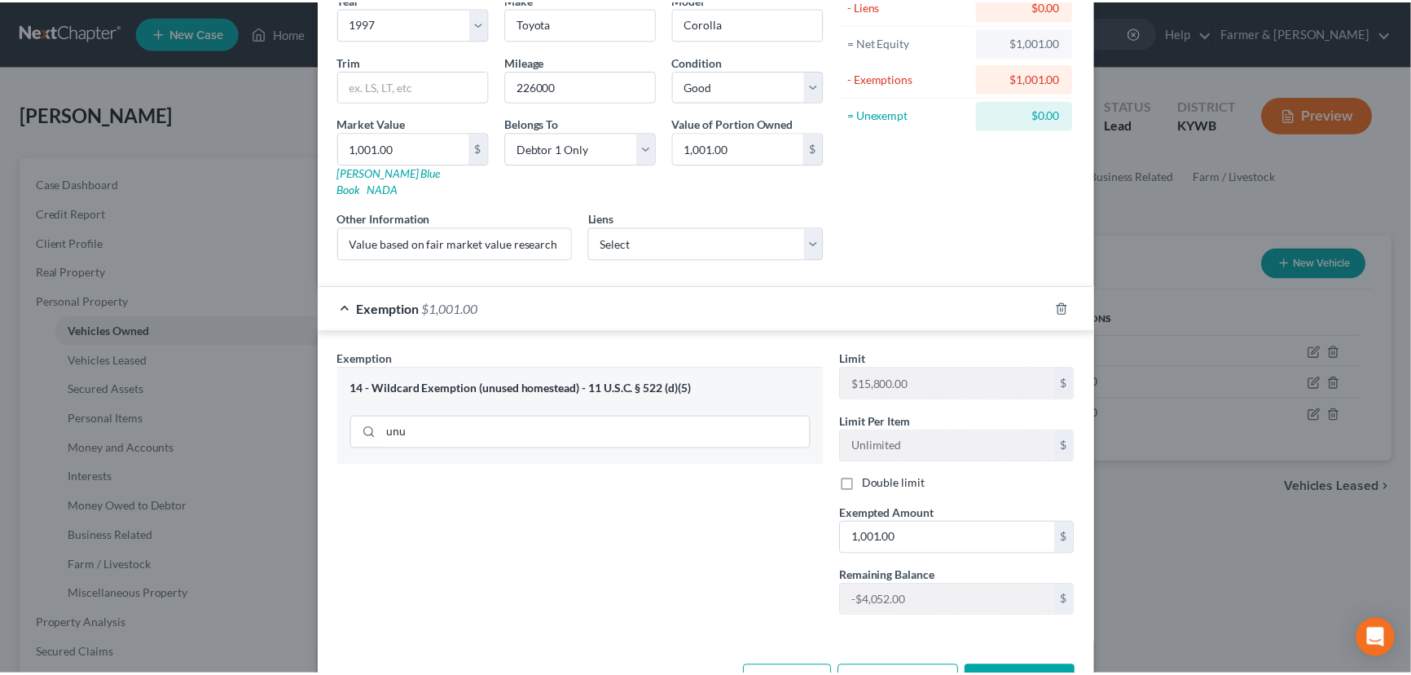
scroll to position [0, 0]
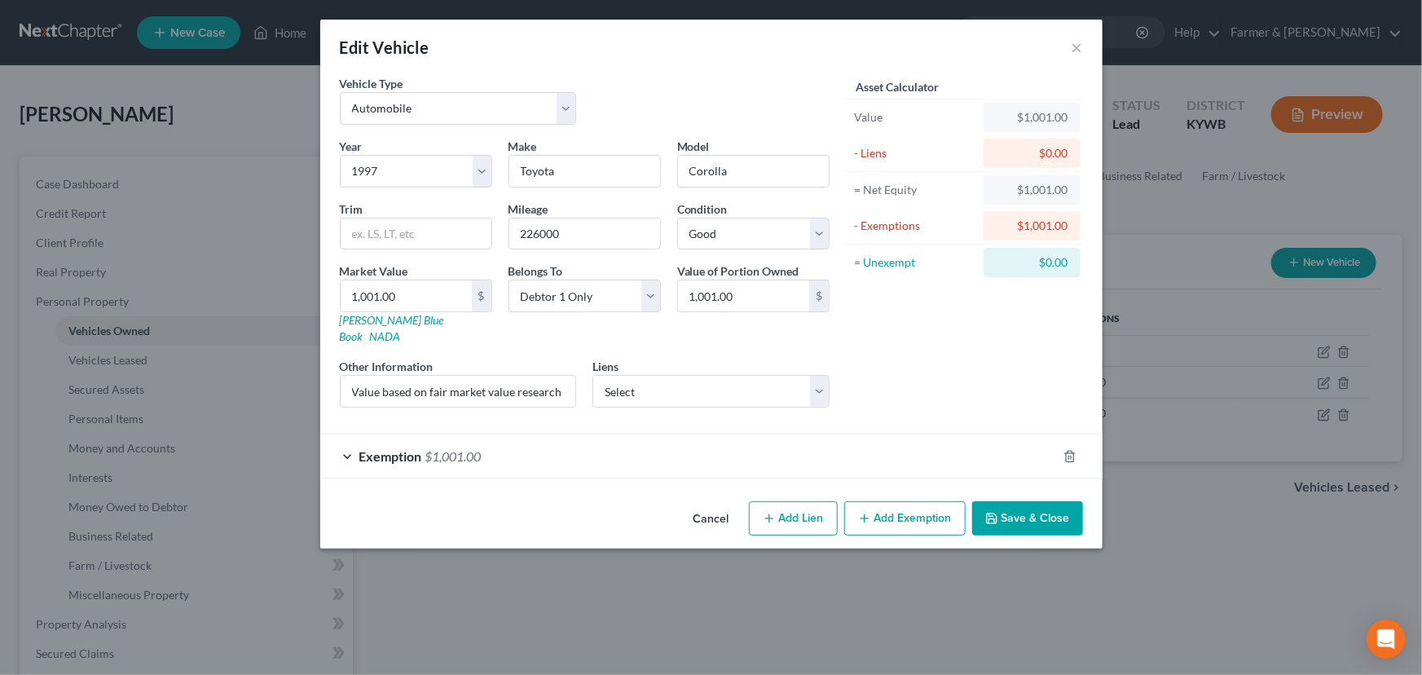
click at [898, 341] on div "Asset Calculator Value $1,001.00 - Liens $0.00 = Net Equity $1,001.00 - Exempti…" at bounding box center [964, 248] width 253 height 346
click at [988, 501] on button "Save & Close" at bounding box center [1027, 518] width 111 height 34
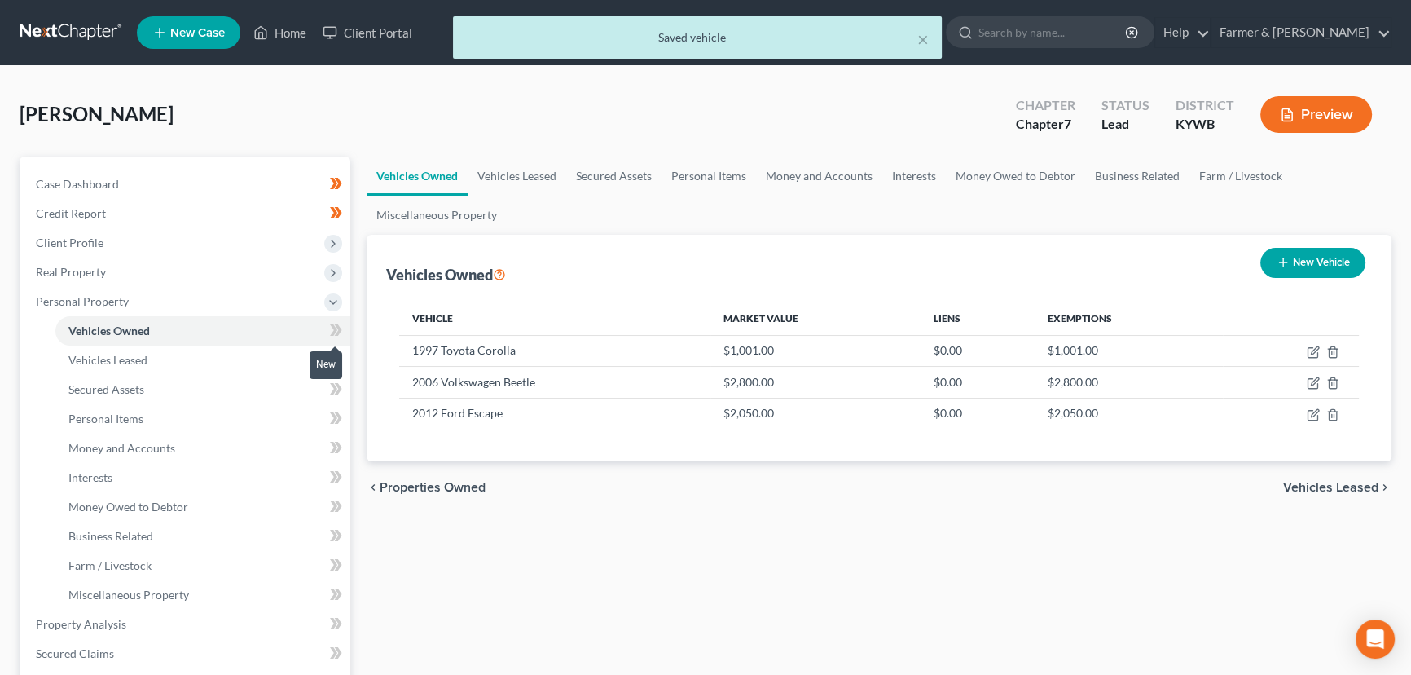
click at [338, 329] on icon at bounding box center [338, 329] width 7 height 11
click at [454, 604] on div "Vehicles Owned Vehicles Leased Secured Assets Personal Items Money and Accounts…" at bounding box center [879, 626] width 1041 height 941
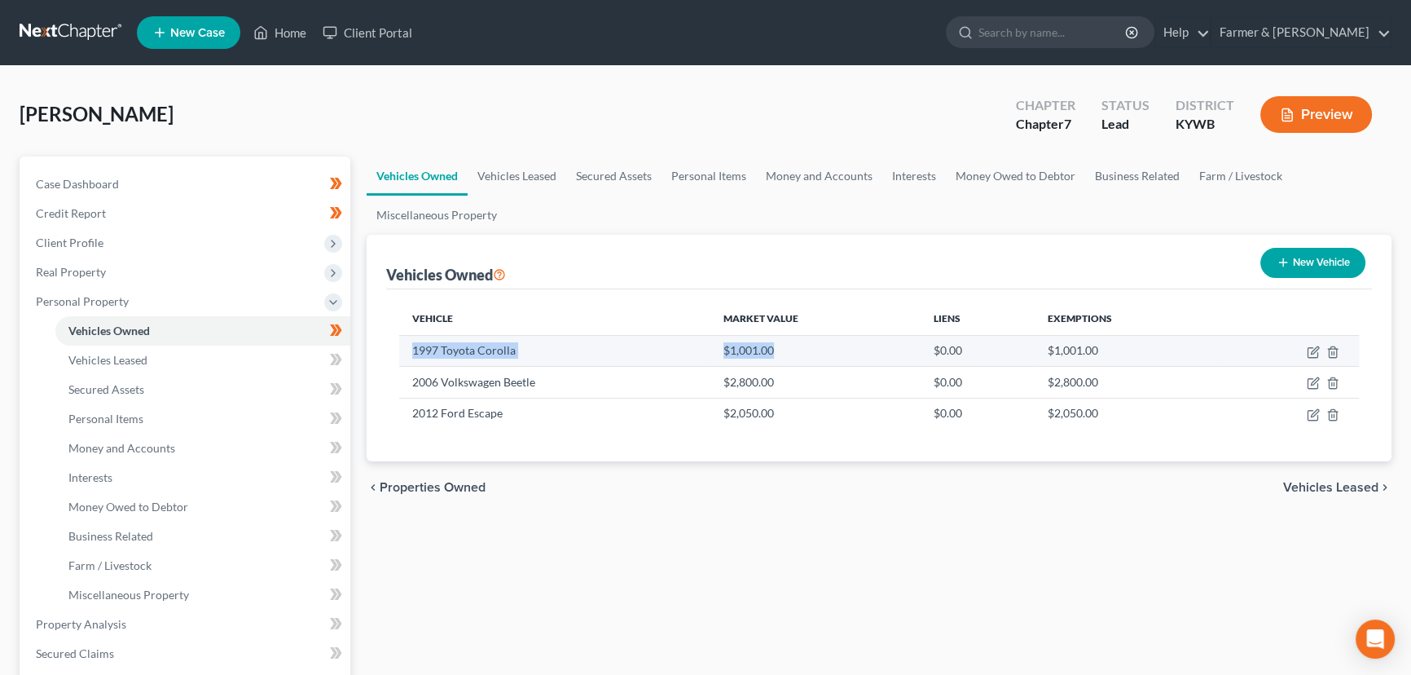
drag, startPoint x: 409, startPoint y: 354, endPoint x: 783, endPoint y: 352, distance: 374.0
click at [783, 352] on tr "1997 Toyota Corolla $1,001.00 $0.00 $1,001.00" at bounding box center [879, 350] width 960 height 31
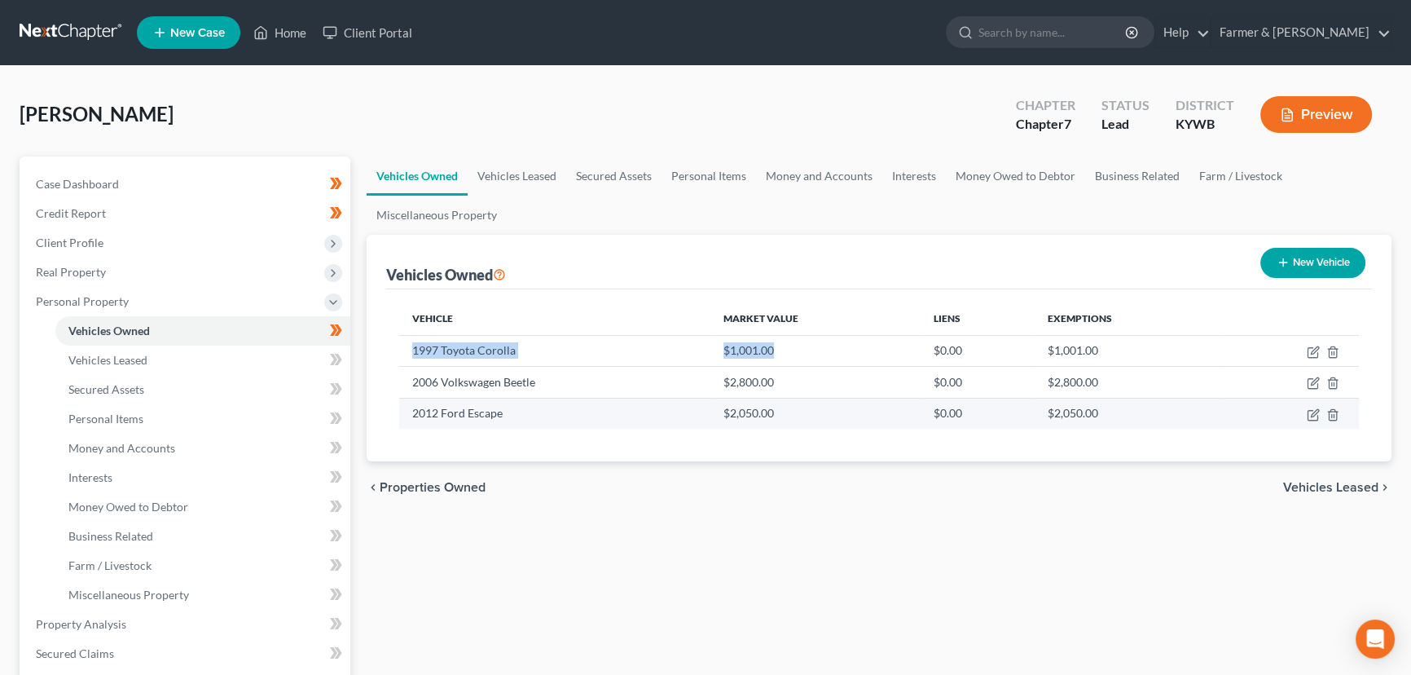
copy tr "1997 Toyota Corolla $1,001.00"
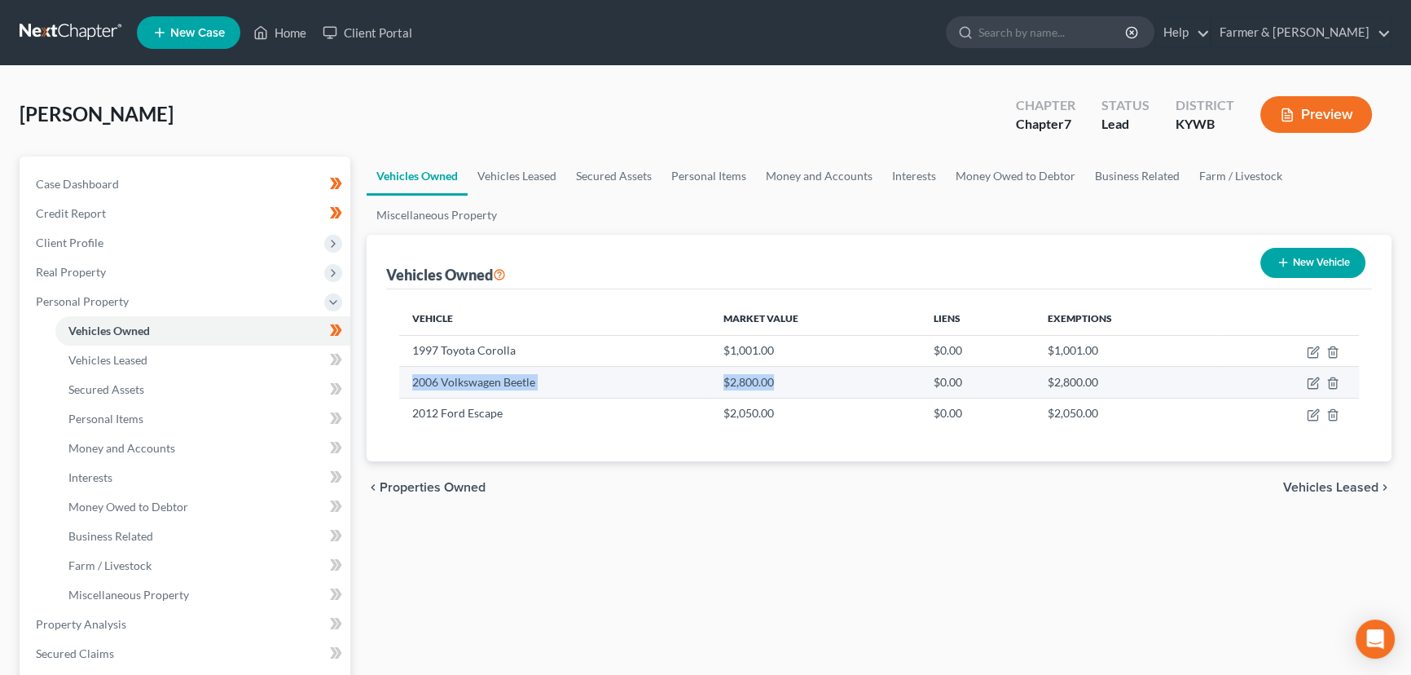
drag, startPoint x: 413, startPoint y: 381, endPoint x: 777, endPoint y: 377, distance: 363.5
click at [777, 377] on tr "2006 Volkswagen Beetle $2,800.00 $0.00 $2,800.00" at bounding box center [879, 382] width 960 height 31
copy tr "2006 Volkswagen Beetle $2,800.00"
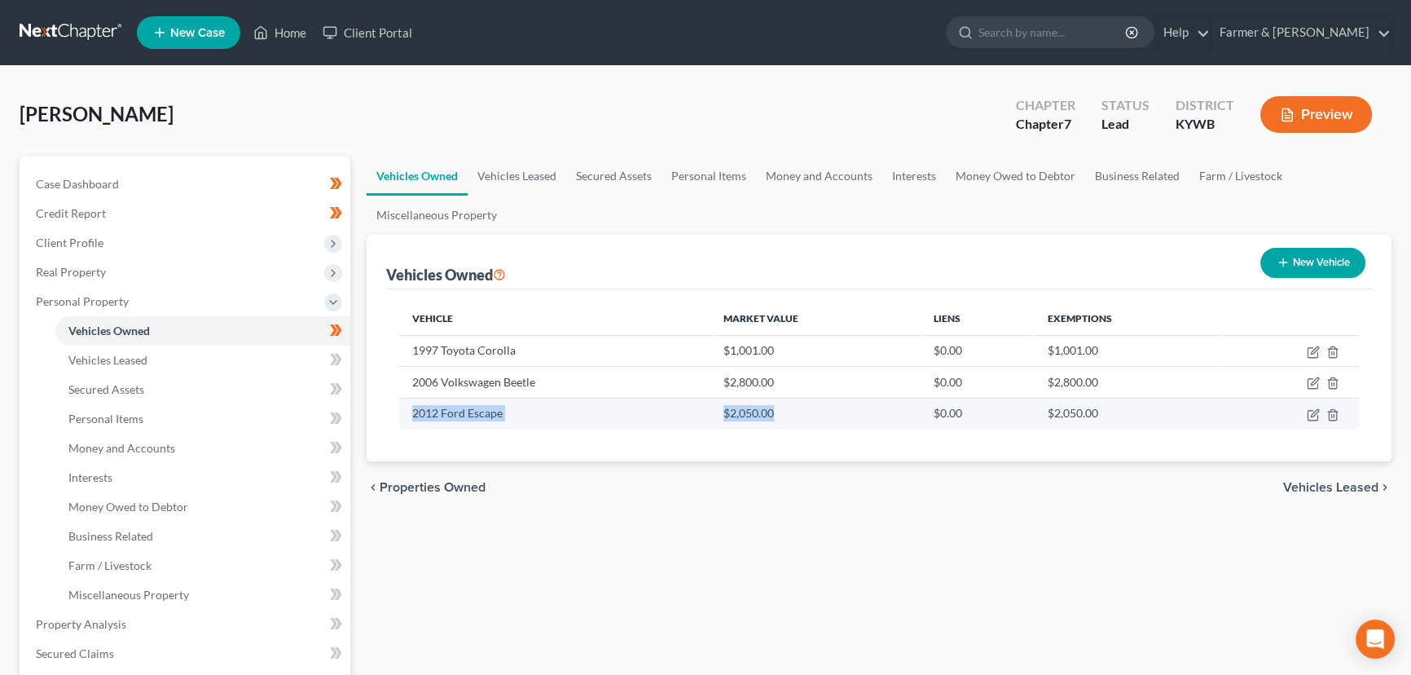
drag, startPoint x: 414, startPoint y: 408, endPoint x: 775, endPoint y: 416, distance: 361.1
click at [775, 416] on tr "2012 Ford Escape $2,050.00 $0.00 $2,050.00" at bounding box center [879, 413] width 960 height 31
copy tr "2012 Ford Escape $2,050.00"
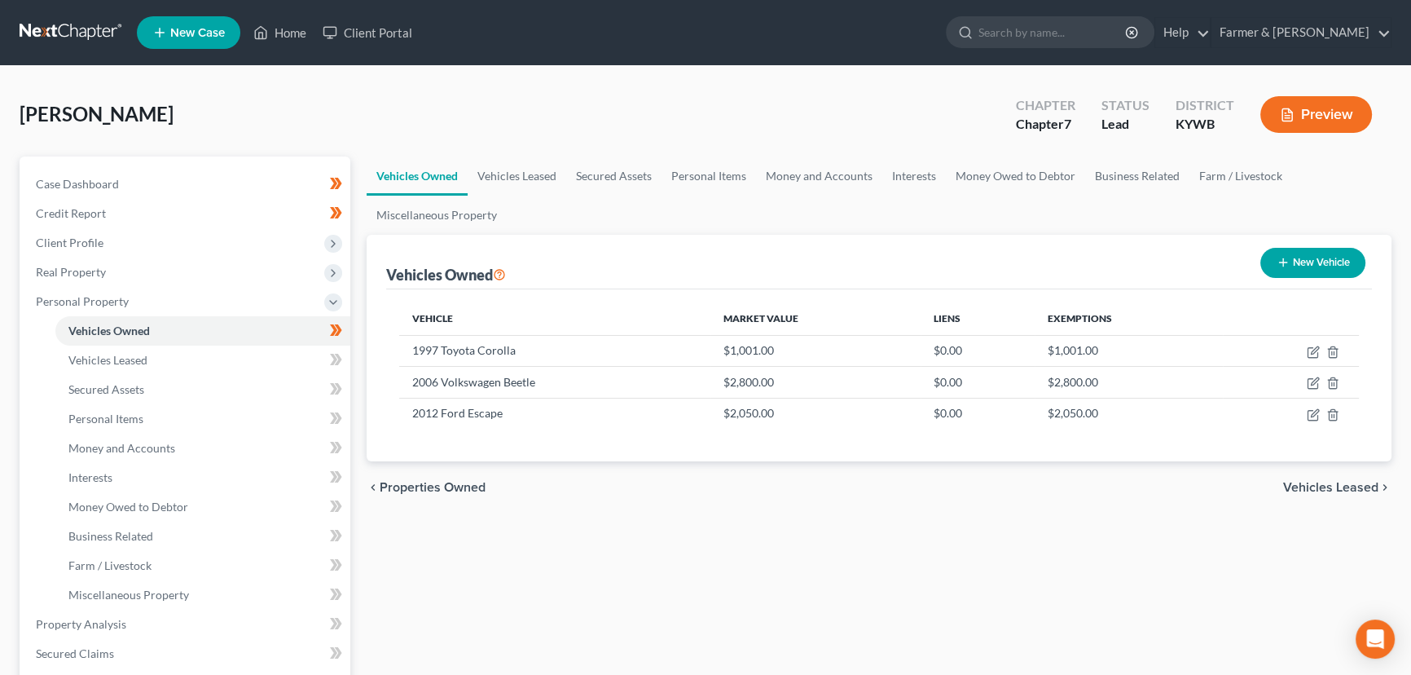
click at [427, 540] on div "Vehicles Owned Vehicles Leased Secured Assets Personal Items Money and Accounts…" at bounding box center [879, 626] width 1041 height 941
click at [145, 441] on span "Money and Accounts" at bounding box center [121, 448] width 107 height 14
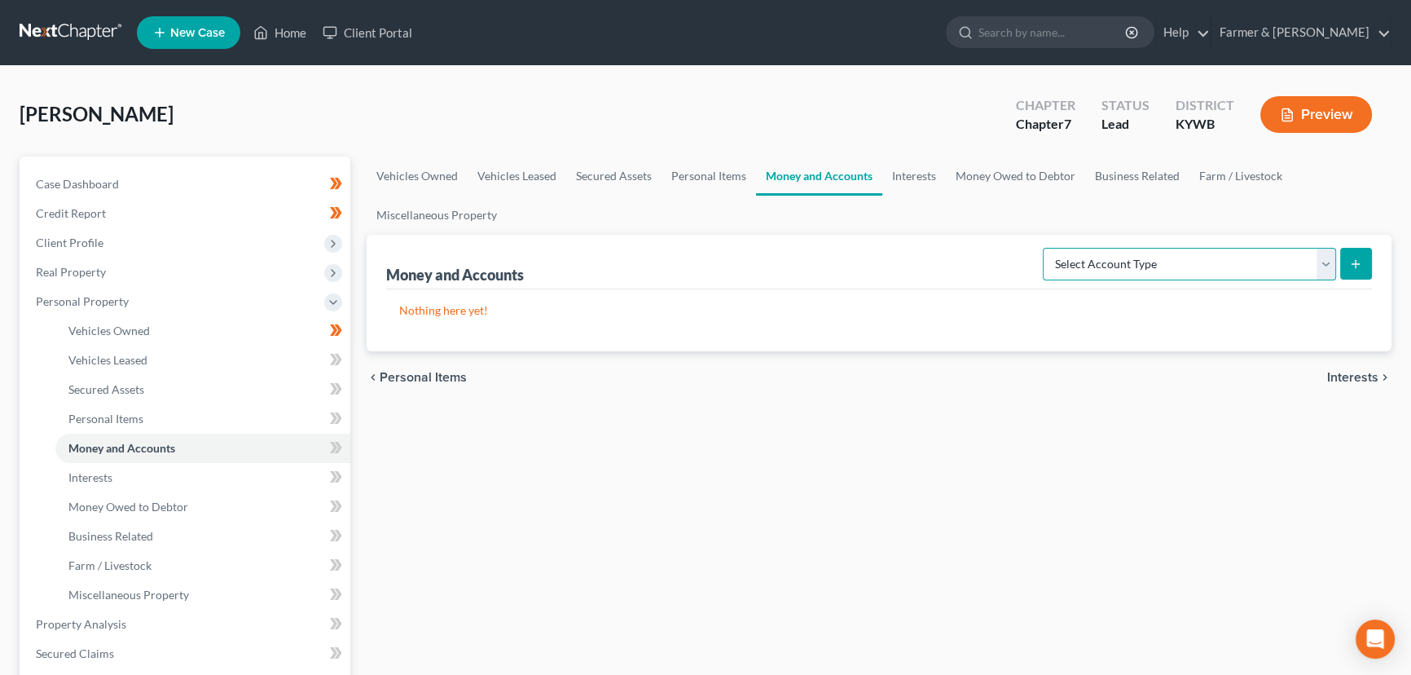
click at [1084, 253] on select "Select Account Type Brokerage Cash on Hand Certificates of Deposit Checking Acc…" at bounding box center [1189, 264] width 293 height 33
select select "checking"
click at [1046, 248] on select "Select Account Type Brokerage Cash on Hand Certificates of Deposit Checking Acc…" at bounding box center [1189, 264] width 293 height 33
click at [1354, 273] on button "submit" at bounding box center [1356, 264] width 32 height 32
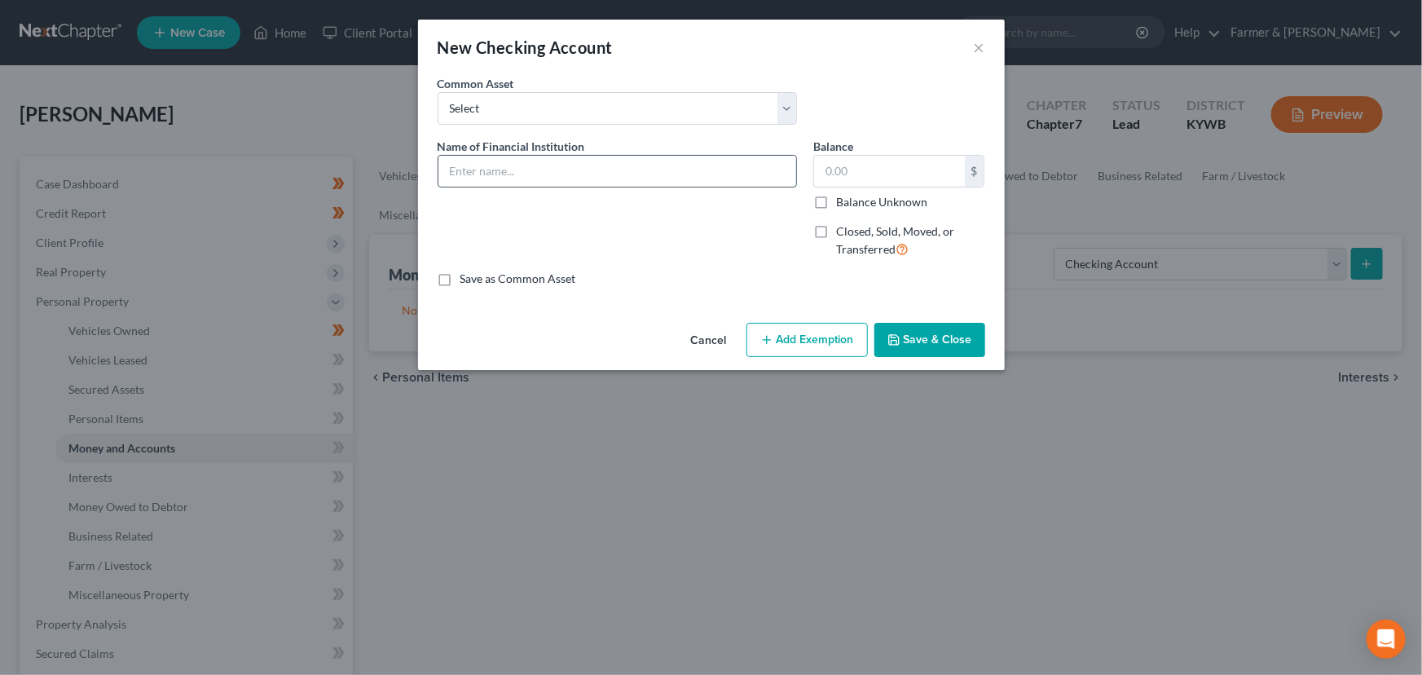
click at [482, 159] on input "text" at bounding box center [617, 171] width 358 height 31
type input "Navy FCU *6288"
click at [891, 331] on button "Save & Close" at bounding box center [929, 340] width 111 height 34
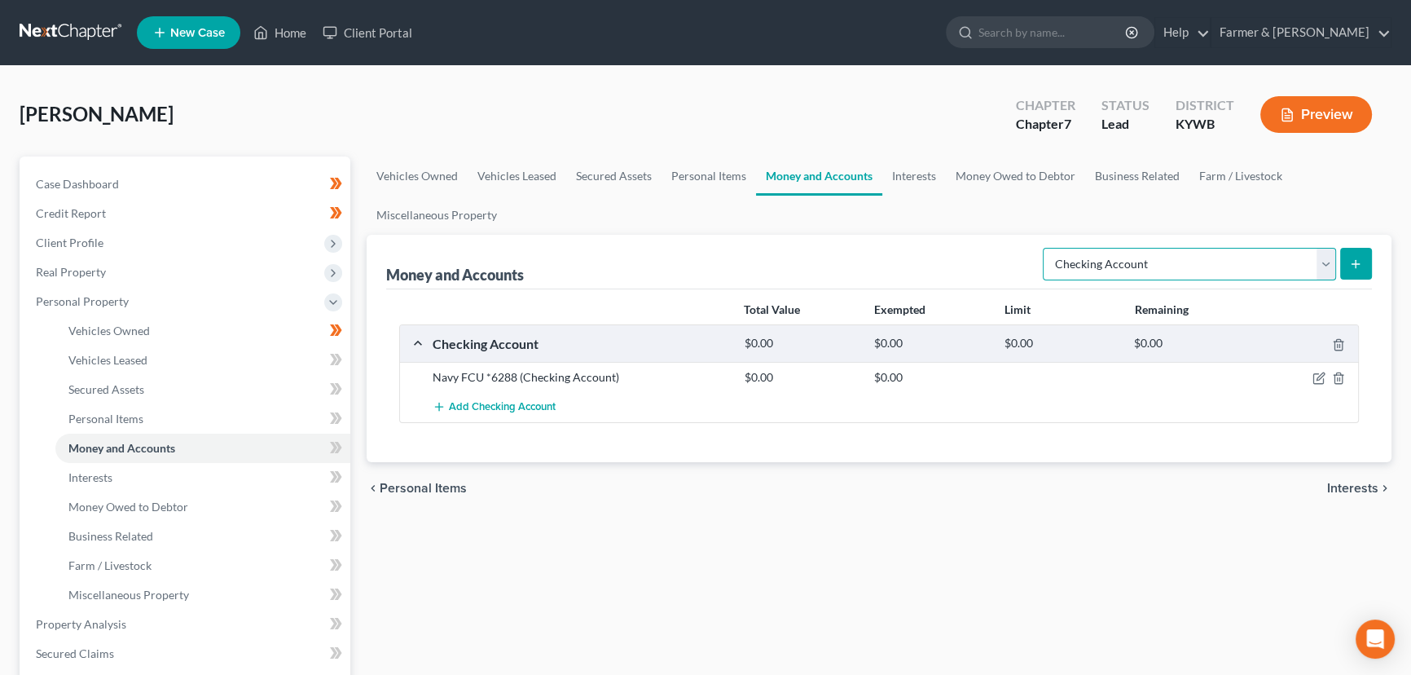
click at [1121, 255] on select "Select Account Type Brokerage Cash on Hand Certificates of Deposit Checking Acc…" at bounding box center [1189, 264] width 293 height 33
select select "savings"
click at [1046, 248] on select "Select Account Type Brokerage Cash on Hand Certificates of Deposit Checking Acc…" at bounding box center [1189, 264] width 293 height 33
click at [1357, 259] on icon "submit" at bounding box center [1355, 264] width 13 height 13
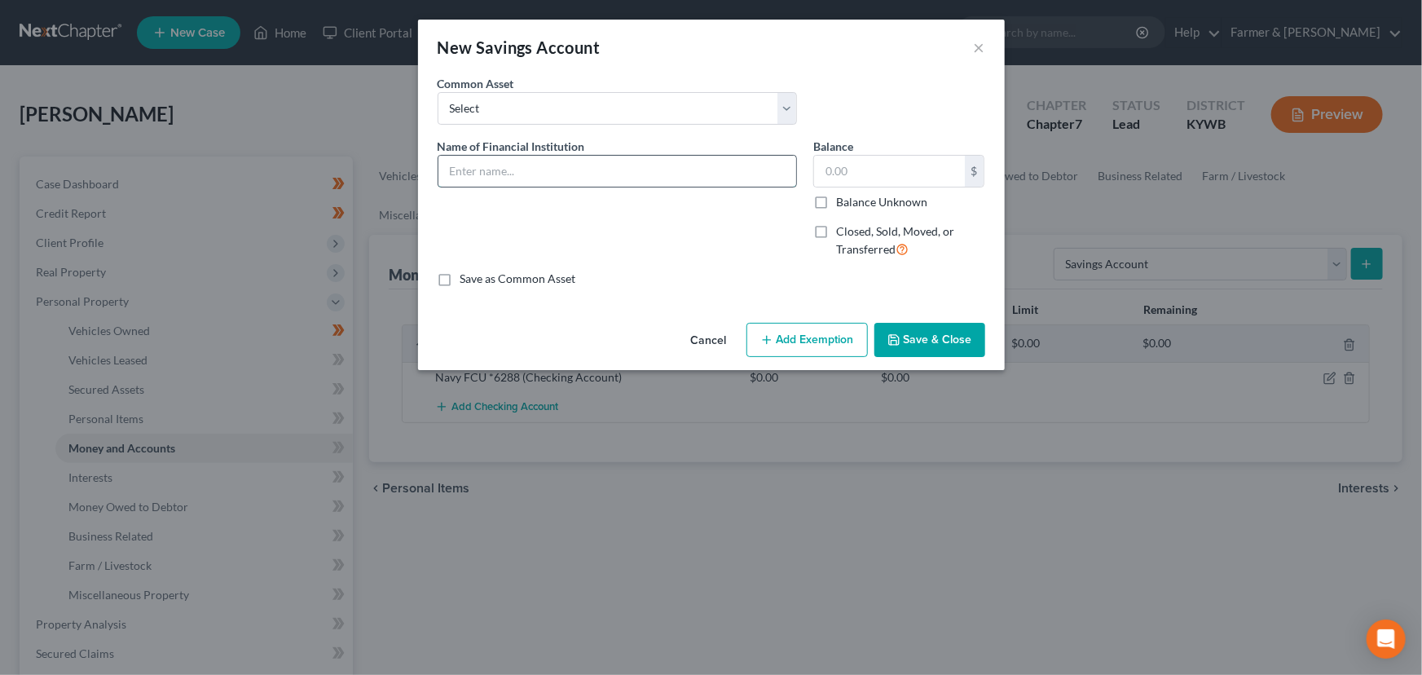
click at [527, 156] on input "text" at bounding box center [617, 171] width 358 height 31
type input "Navy FCU *9130"
click at [919, 325] on button "Save & Close" at bounding box center [929, 340] width 111 height 34
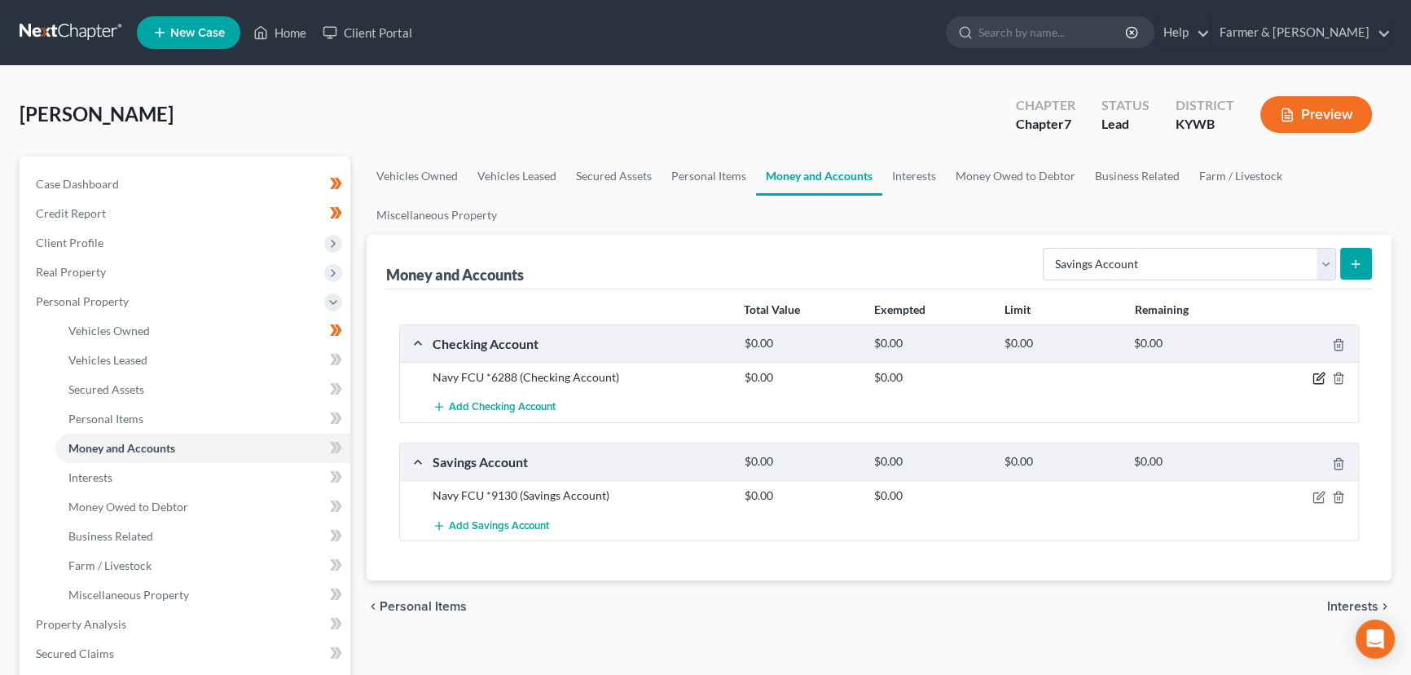
click at [1314, 376] on icon "button" at bounding box center [1319, 379] width 10 height 10
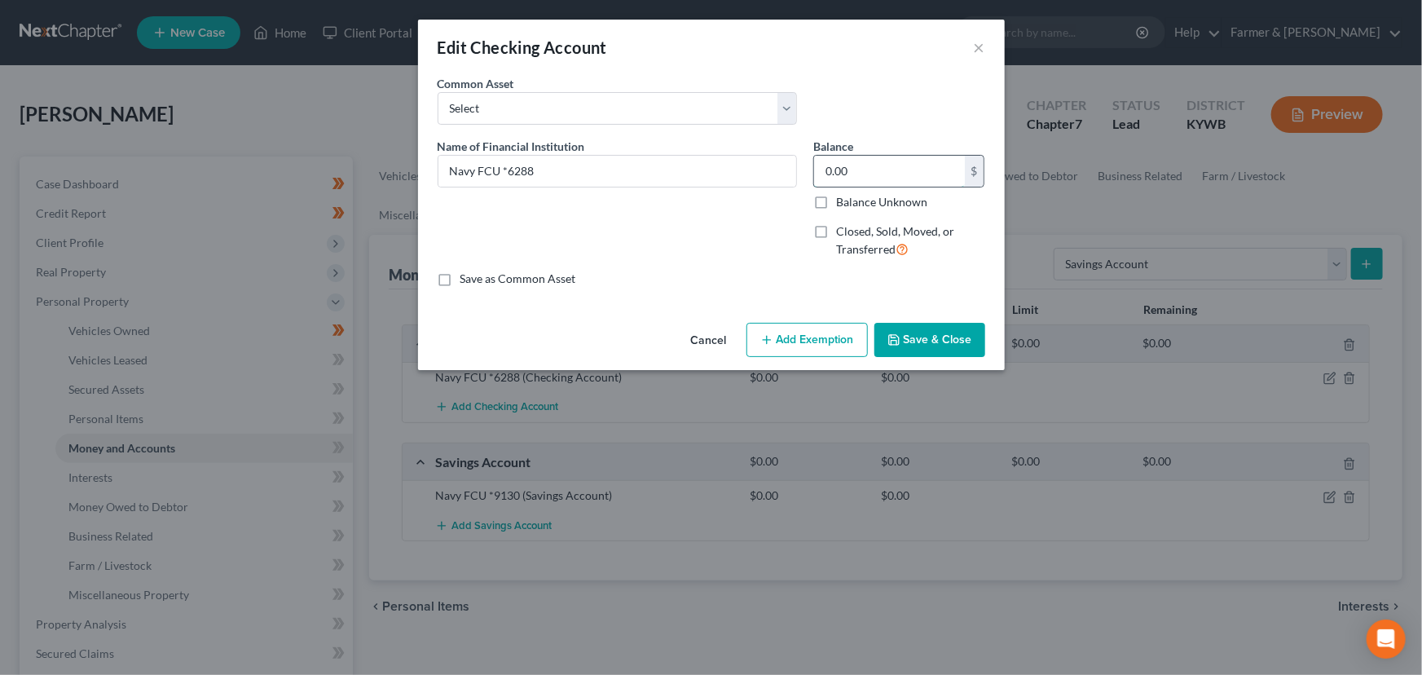
click at [850, 178] on input "0.00" at bounding box center [889, 171] width 151 height 31
type input "1,545.18"
click at [825, 337] on button "Add Exemption" at bounding box center [806, 340] width 121 height 34
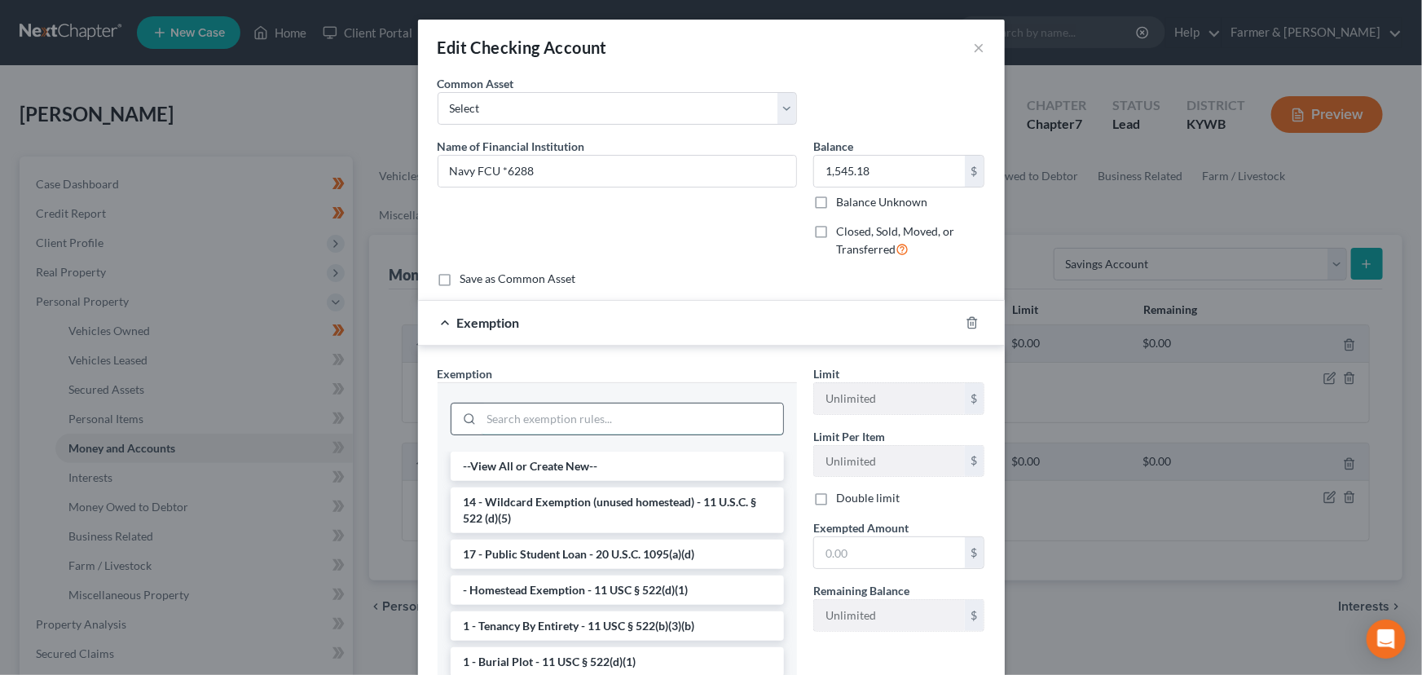
click at [627, 415] on input "search" at bounding box center [633, 418] width 302 height 31
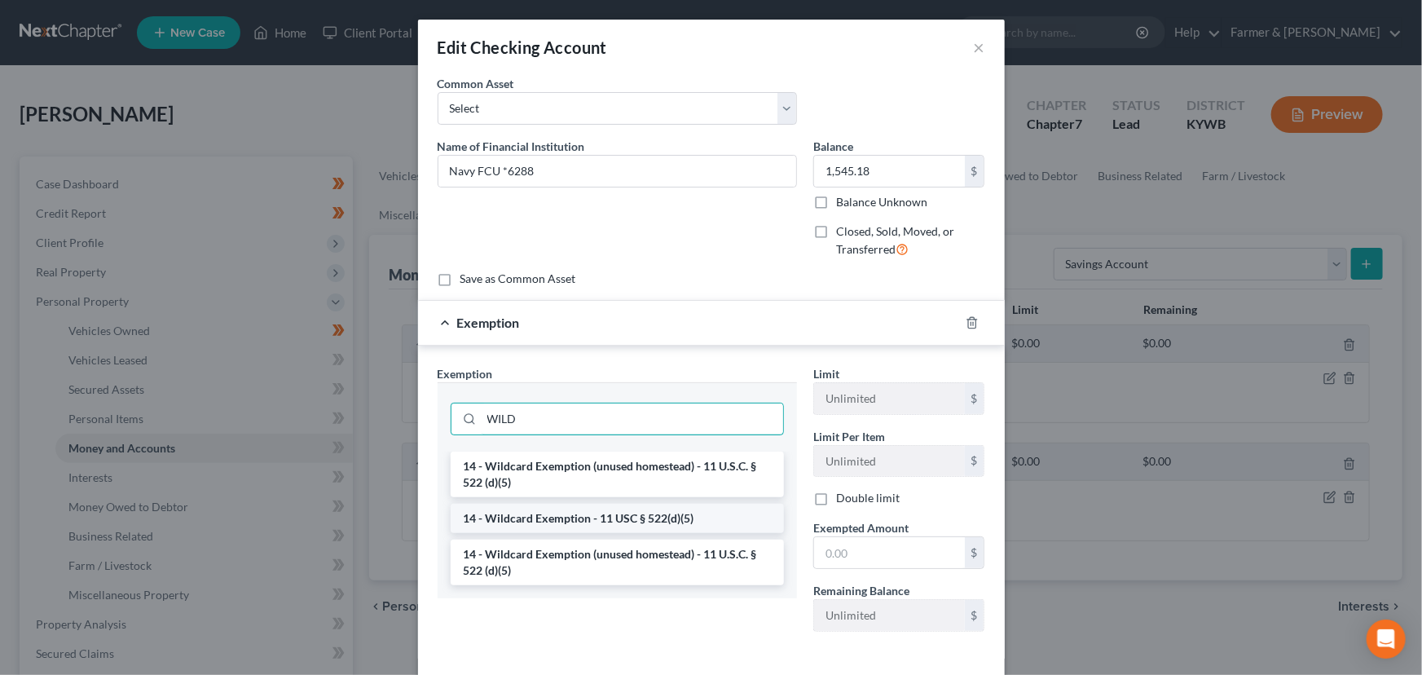
type input "WILD"
click at [636, 507] on li "14 - Wildcard Exemption - 11 USC § 522(d)(5)" at bounding box center [617, 518] width 333 height 29
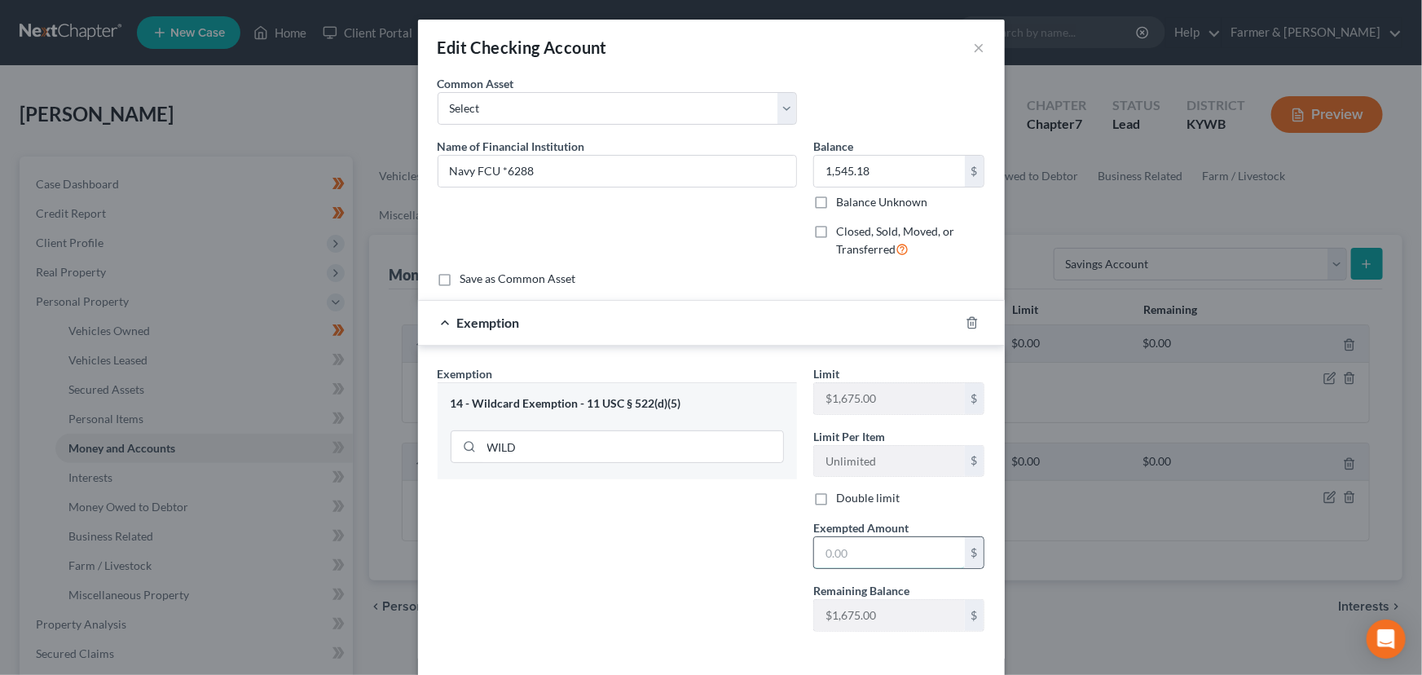
click at [842, 549] on input "text" at bounding box center [889, 552] width 151 height 31
type input "1,545.18"
click at [720, 315] on div "Exemption $1,545.18" at bounding box center [688, 322] width 541 height 43
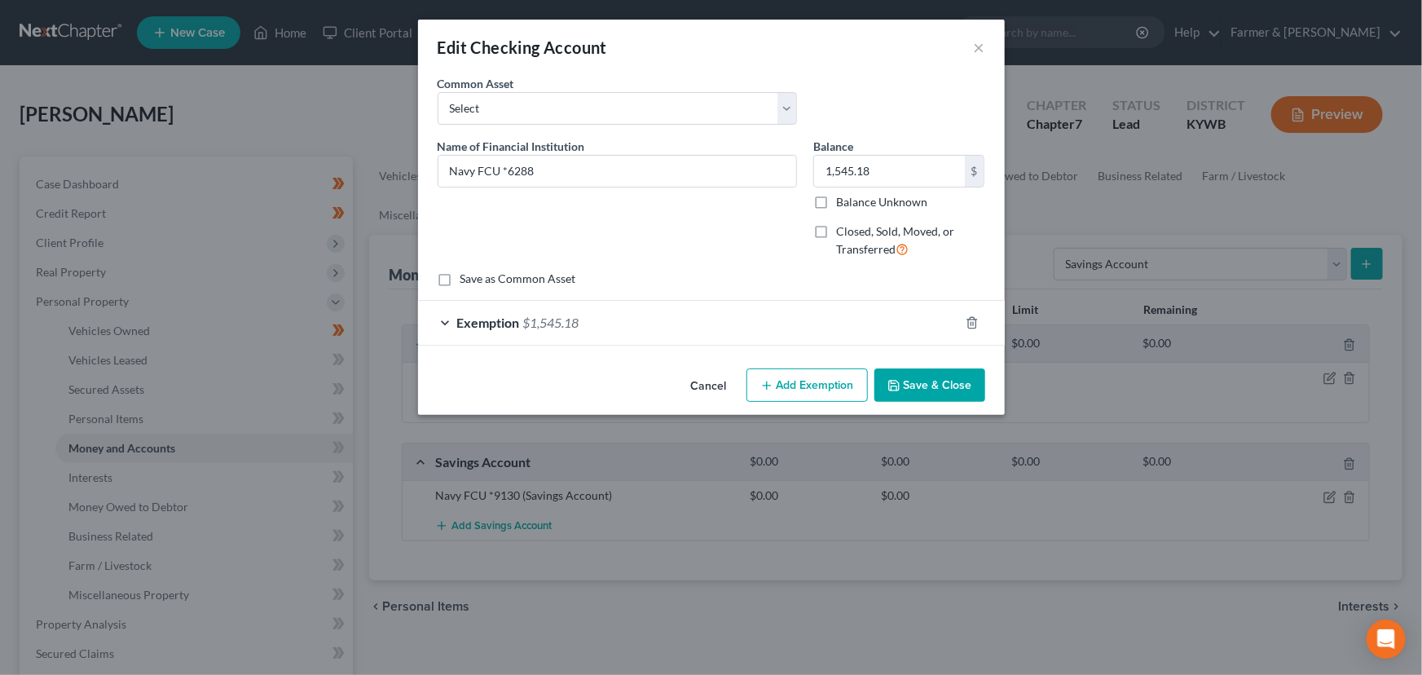
click at [907, 379] on button "Save & Close" at bounding box center [929, 385] width 111 height 34
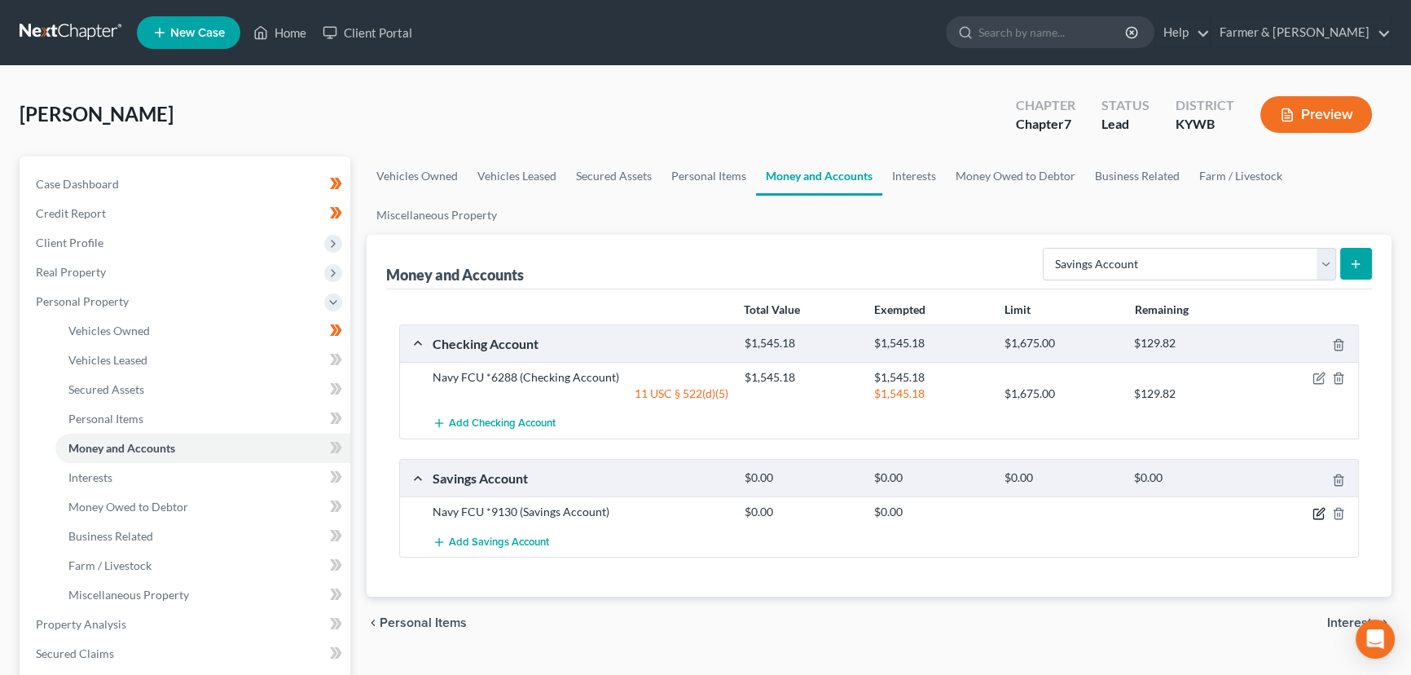
click at [1318, 511] on icon "button" at bounding box center [1320, 511] width 7 height 7
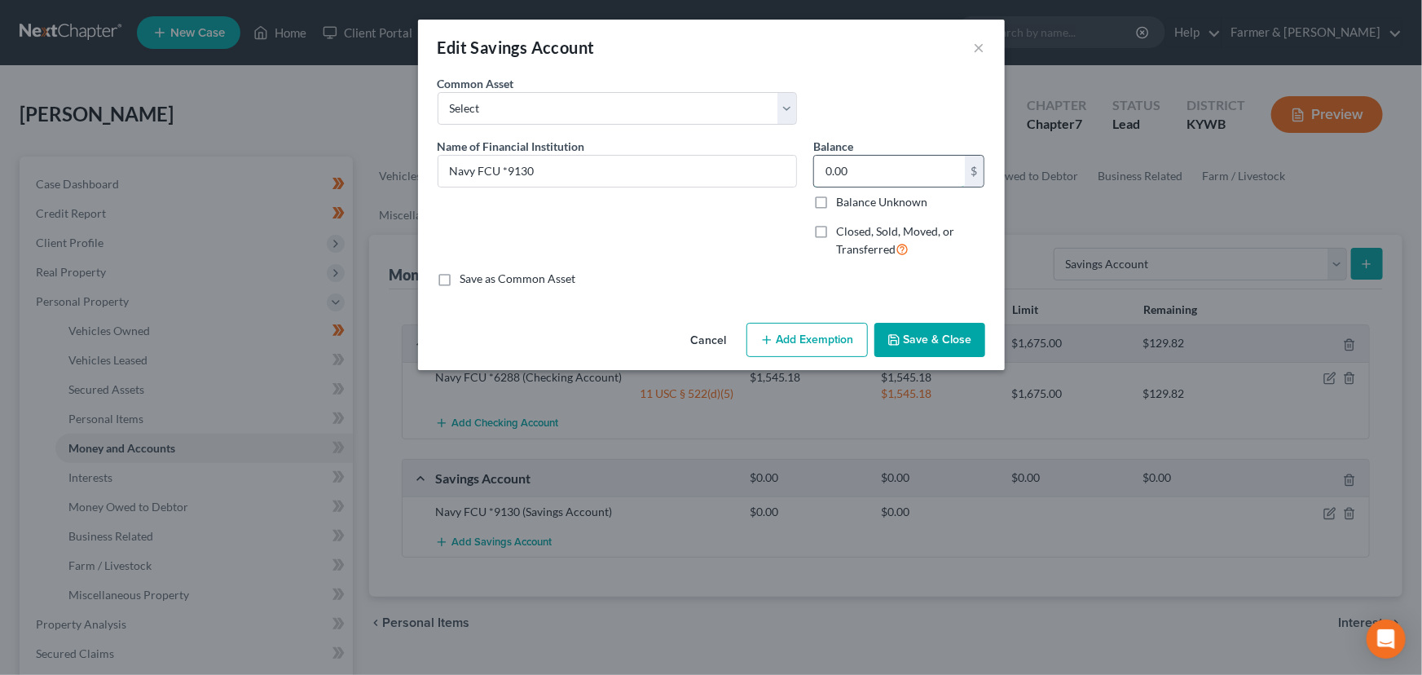
click at [848, 178] on input "0.00" at bounding box center [889, 171] width 151 height 31
type input "505.00"
click at [787, 344] on button "Add Exemption" at bounding box center [806, 340] width 121 height 34
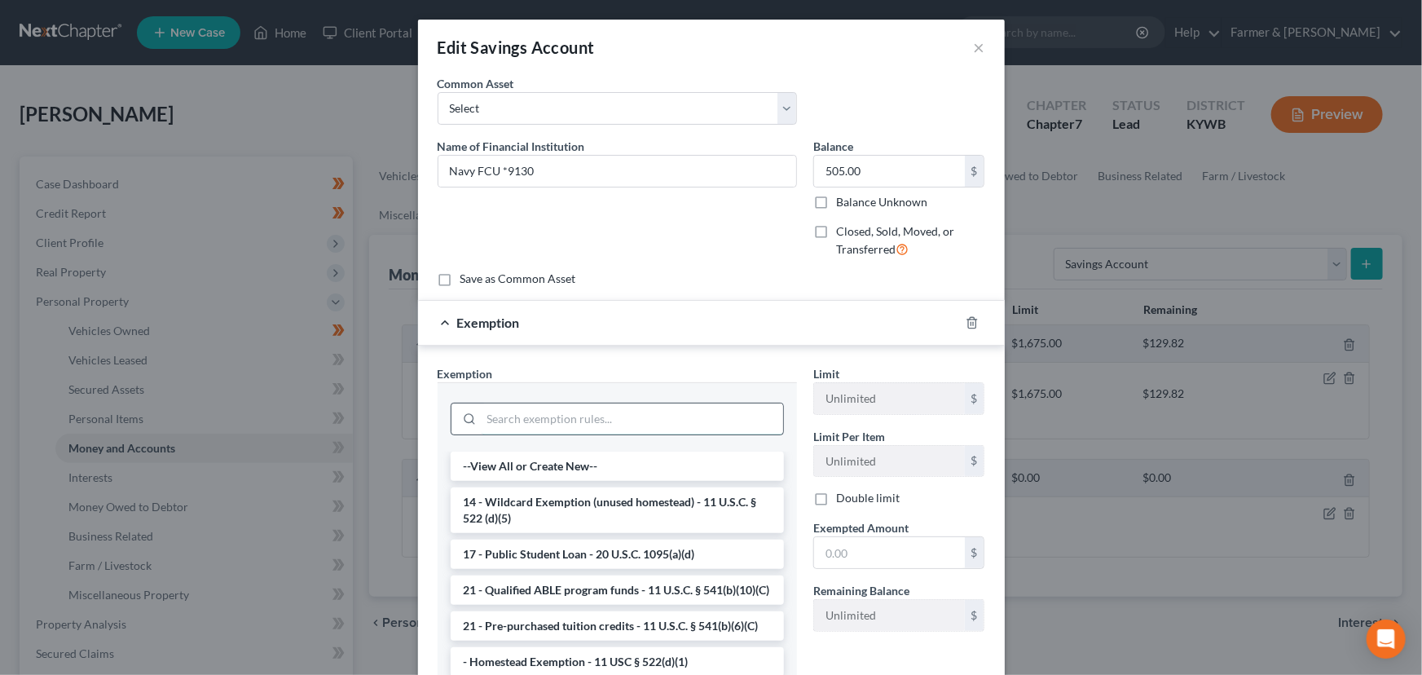
click at [680, 420] on input "search" at bounding box center [633, 418] width 302 height 31
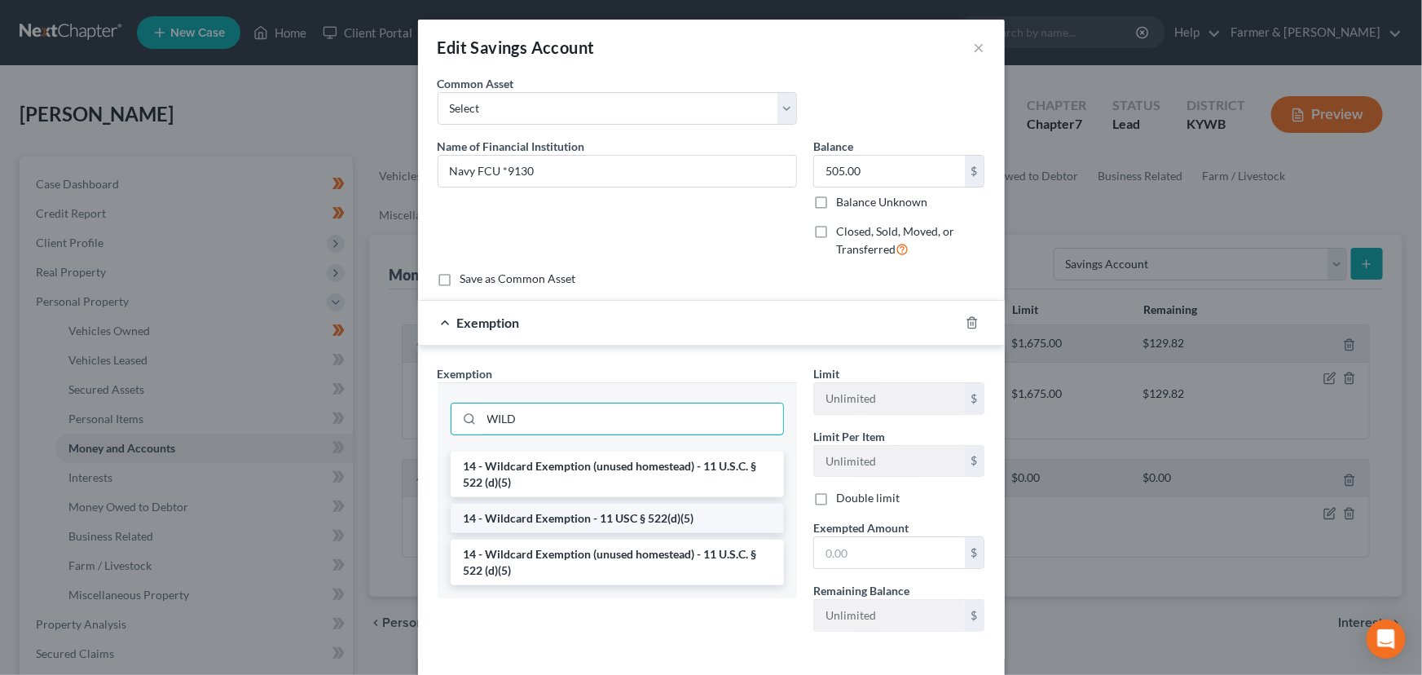
type input "WILD"
click at [649, 518] on li "14 - Wildcard Exemption - 11 USC § 522(d)(5)" at bounding box center [617, 518] width 333 height 29
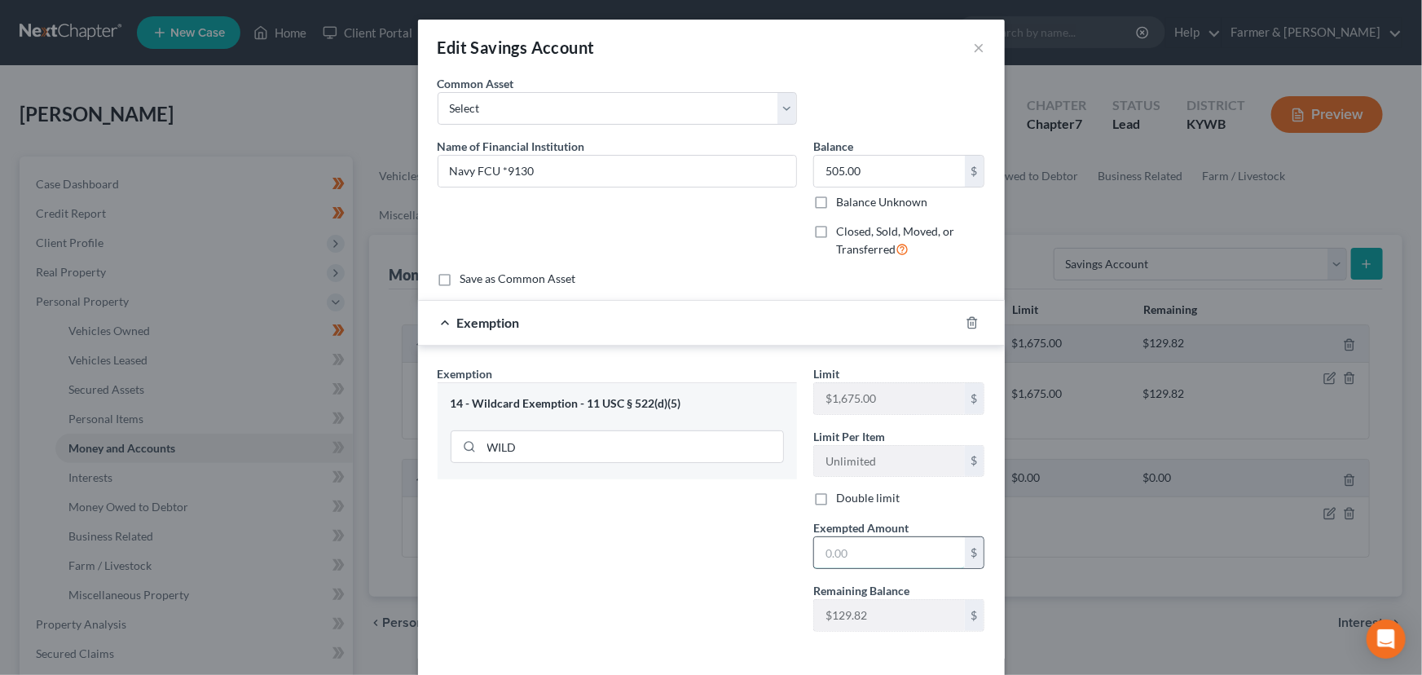
click at [819, 539] on input "text" at bounding box center [889, 552] width 151 height 31
click at [968, 327] on icon "button" at bounding box center [971, 322] width 7 height 11
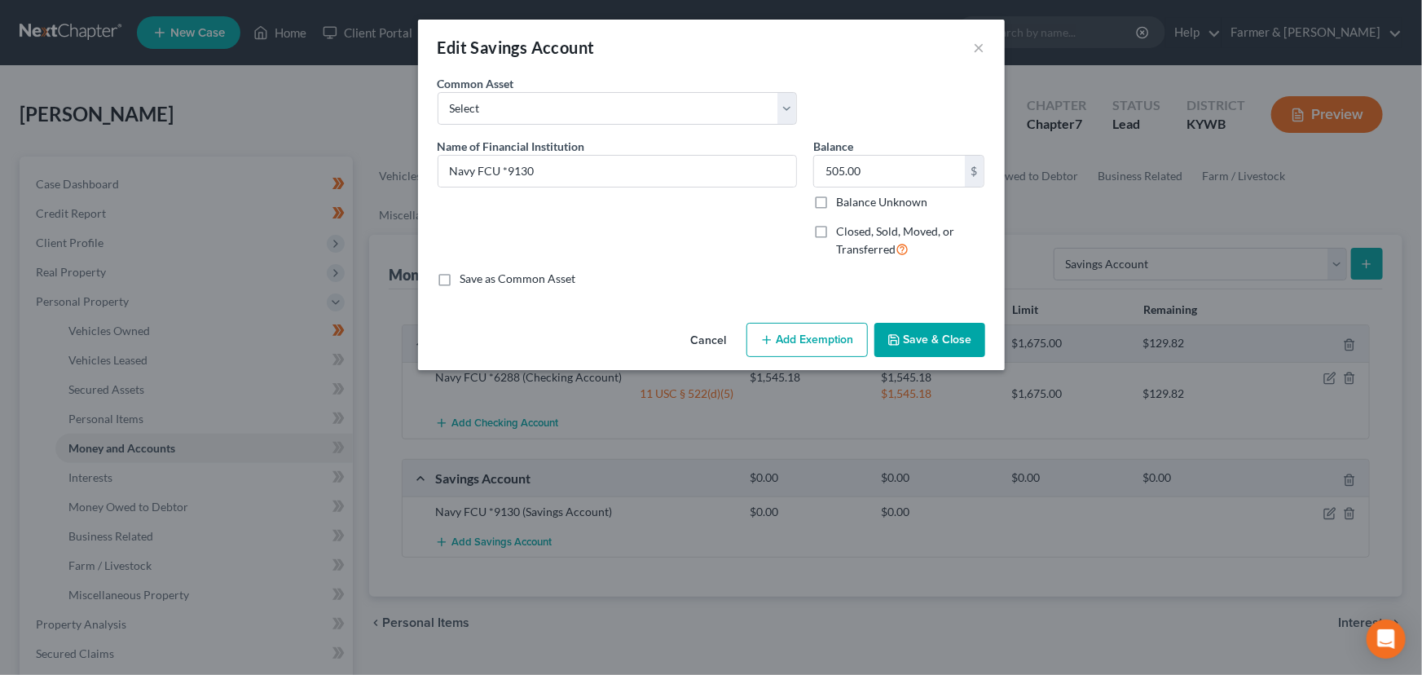
click at [799, 342] on button "Add Exemption" at bounding box center [806, 340] width 121 height 34
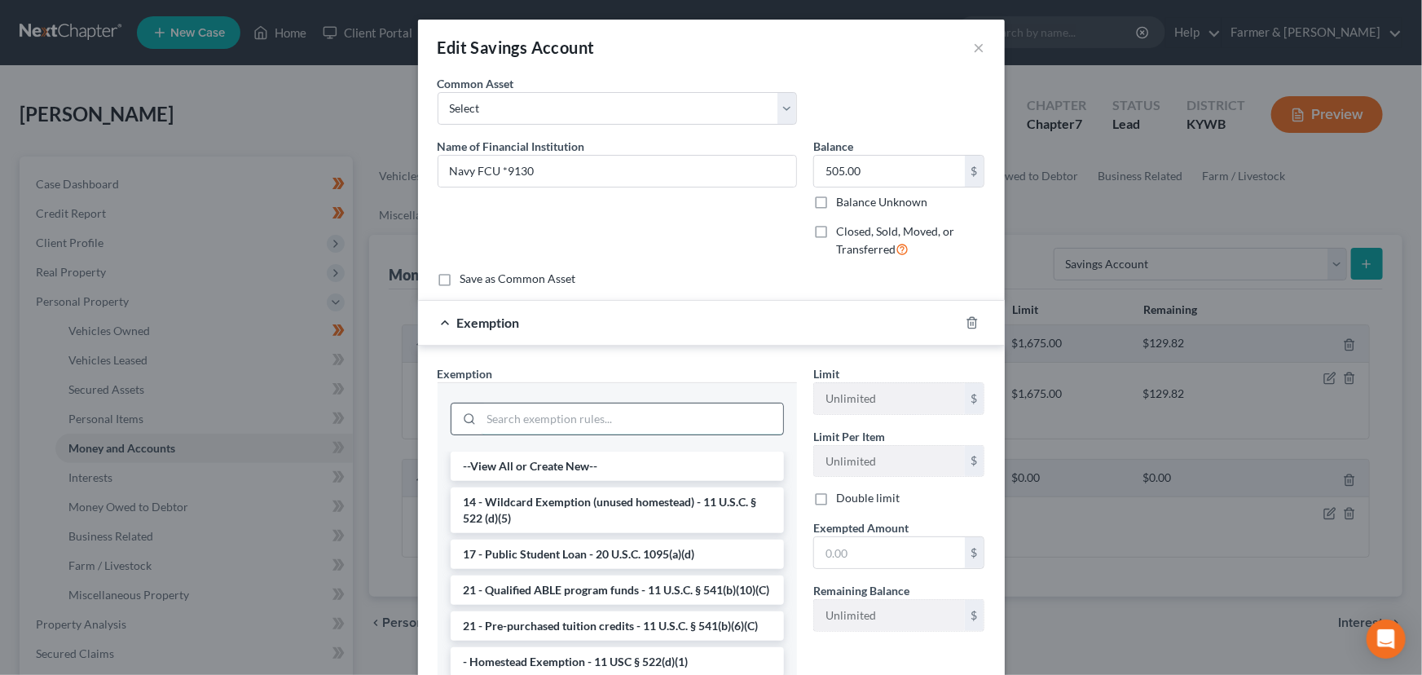
click at [557, 411] on input "search" at bounding box center [633, 418] width 302 height 31
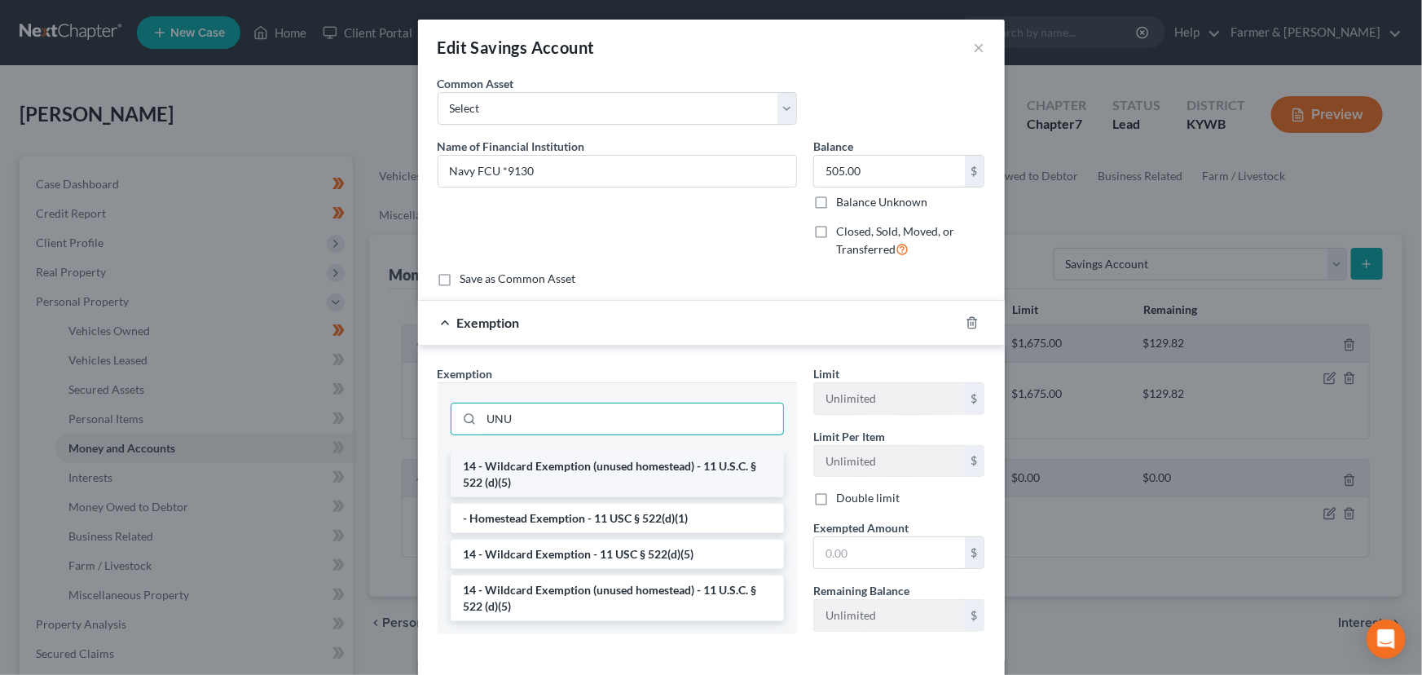
type input "UNU"
click at [602, 472] on li "14 - Wildcard Exemption (unused homestead) - 11 U.S.C. § 522 (d)(5)" at bounding box center [617, 474] width 333 height 46
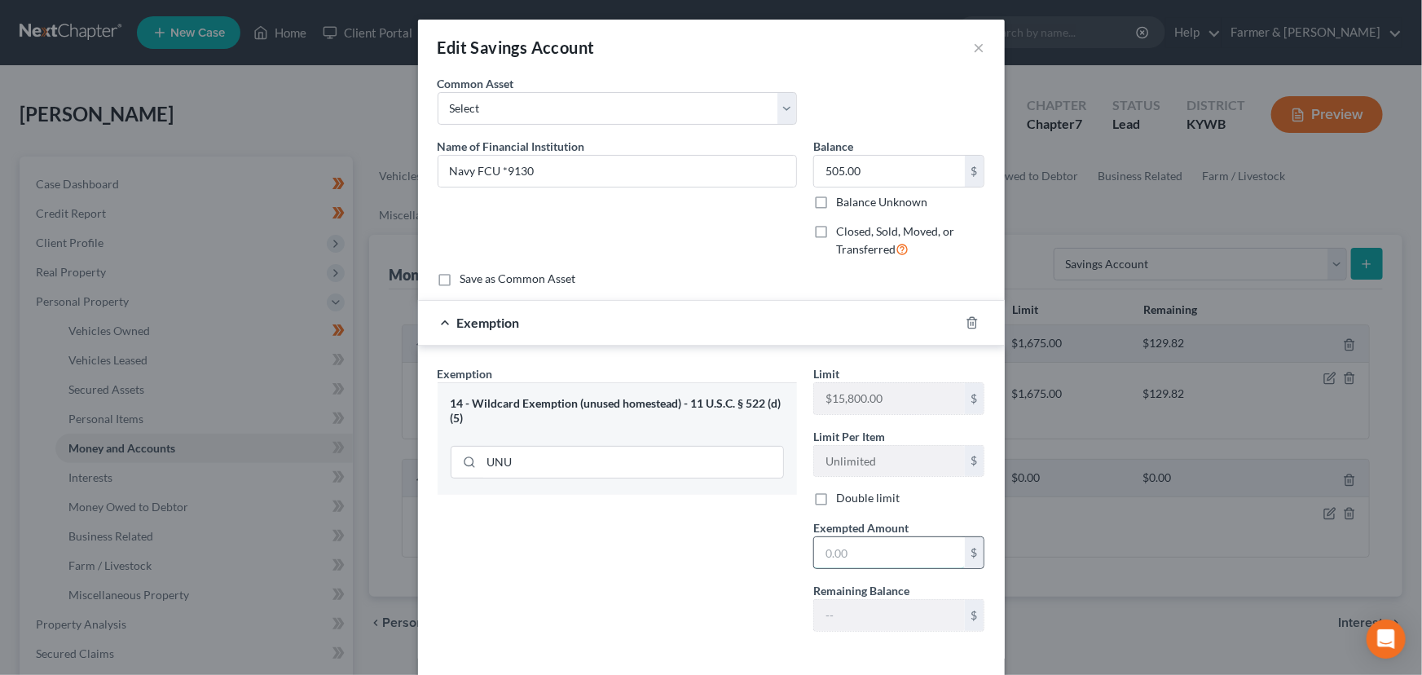
click at [839, 554] on input "text" at bounding box center [889, 552] width 151 height 31
type input "505.00"
click at [720, 577] on div "Exemption Set must be selected for CA. Exemption * 14 - Wildcard Exemption (unu…" at bounding box center [617, 505] width 376 height 280
click at [691, 332] on div "Exemption $505.00" at bounding box center [688, 322] width 541 height 43
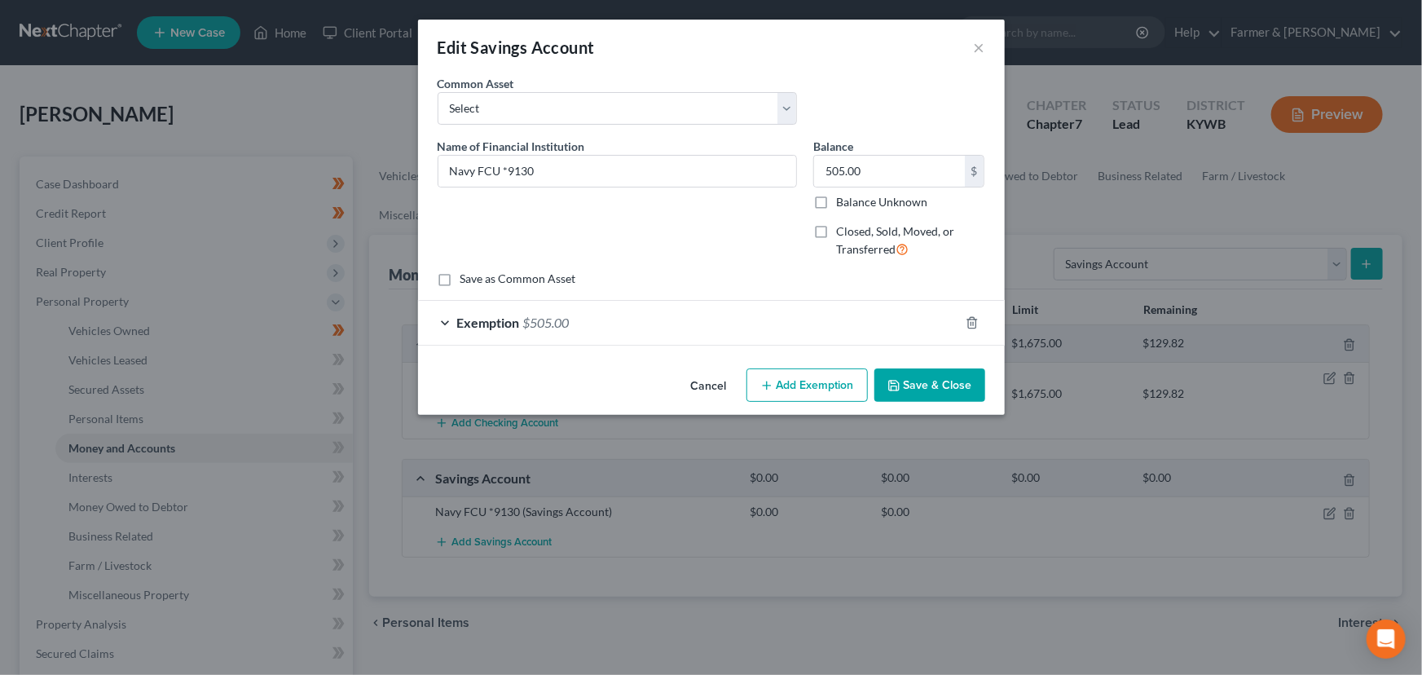
click at [926, 376] on button "Save & Close" at bounding box center [929, 385] width 111 height 34
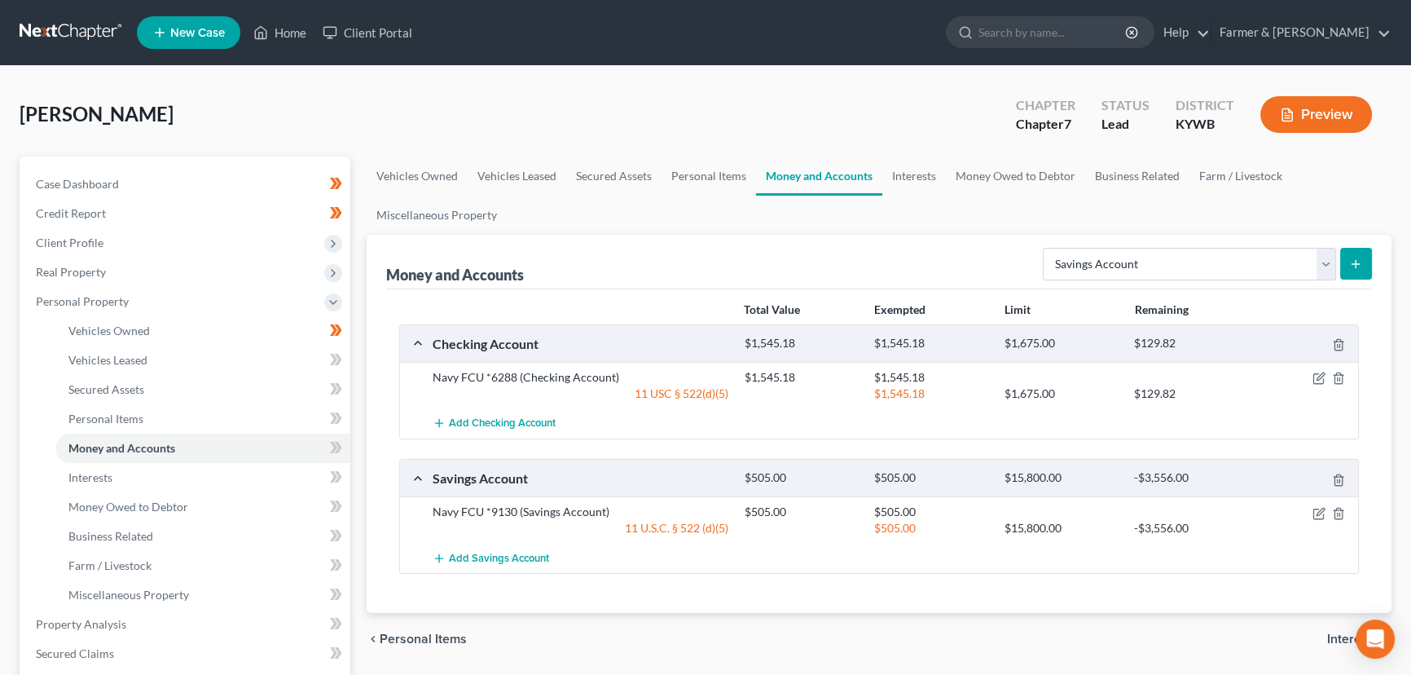
scroll to position [222, 0]
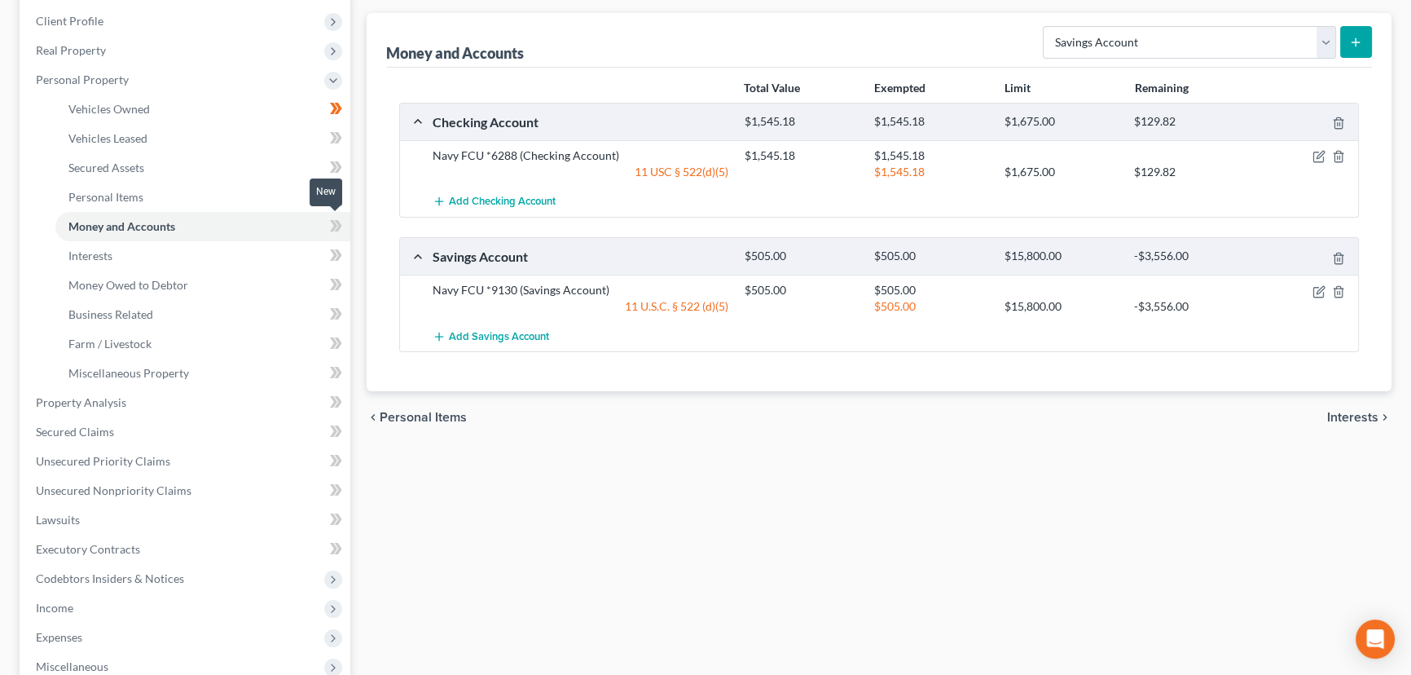
click at [341, 228] on icon at bounding box center [336, 226] width 12 height 20
click at [341, 227] on icon at bounding box center [336, 226] width 12 height 20
drag, startPoint x: 522, startPoint y: 565, endPoint x: 524, endPoint y: 575, distance: 10.9
click at [524, 574] on div "Vehicles Owned Vehicles Leased Secured Assets Personal Items Money and Accounts…" at bounding box center [879, 405] width 1041 height 941
click at [103, 89] on span "Personal Property" at bounding box center [187, 79] width 328 height 29
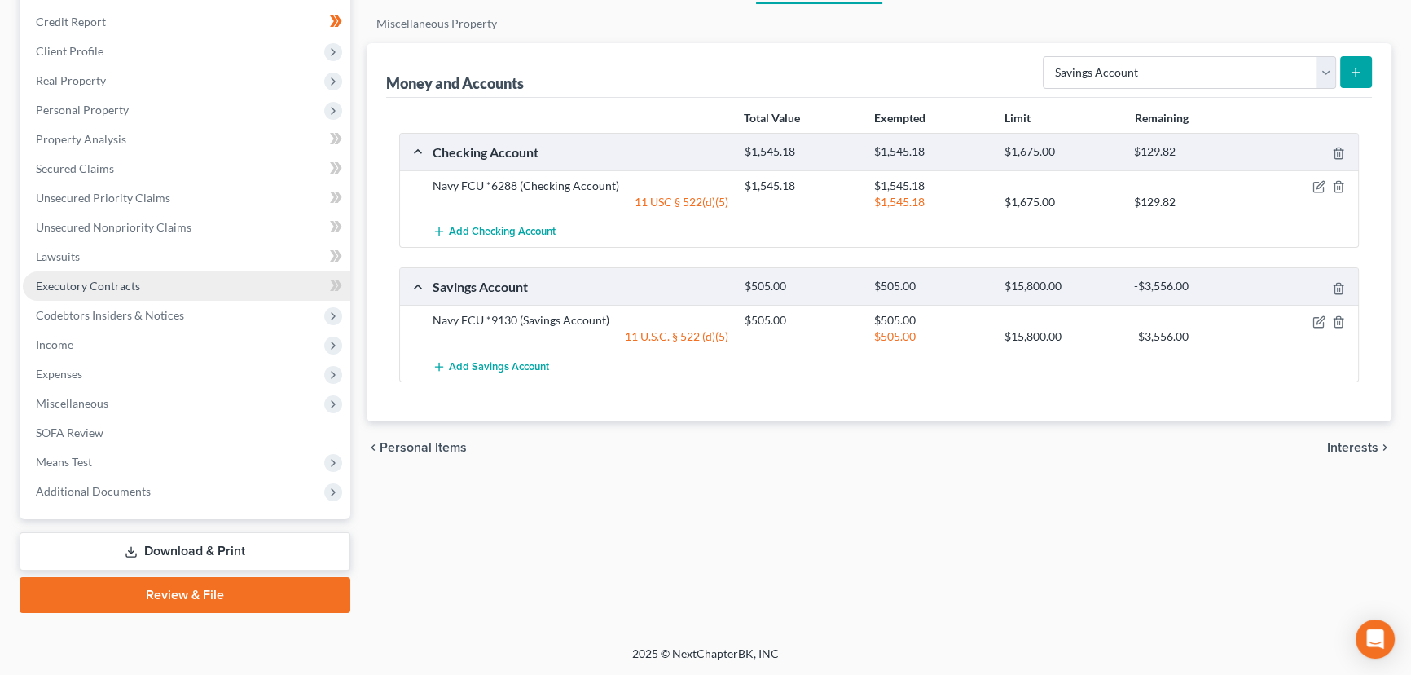
scroll to position [189, 0]
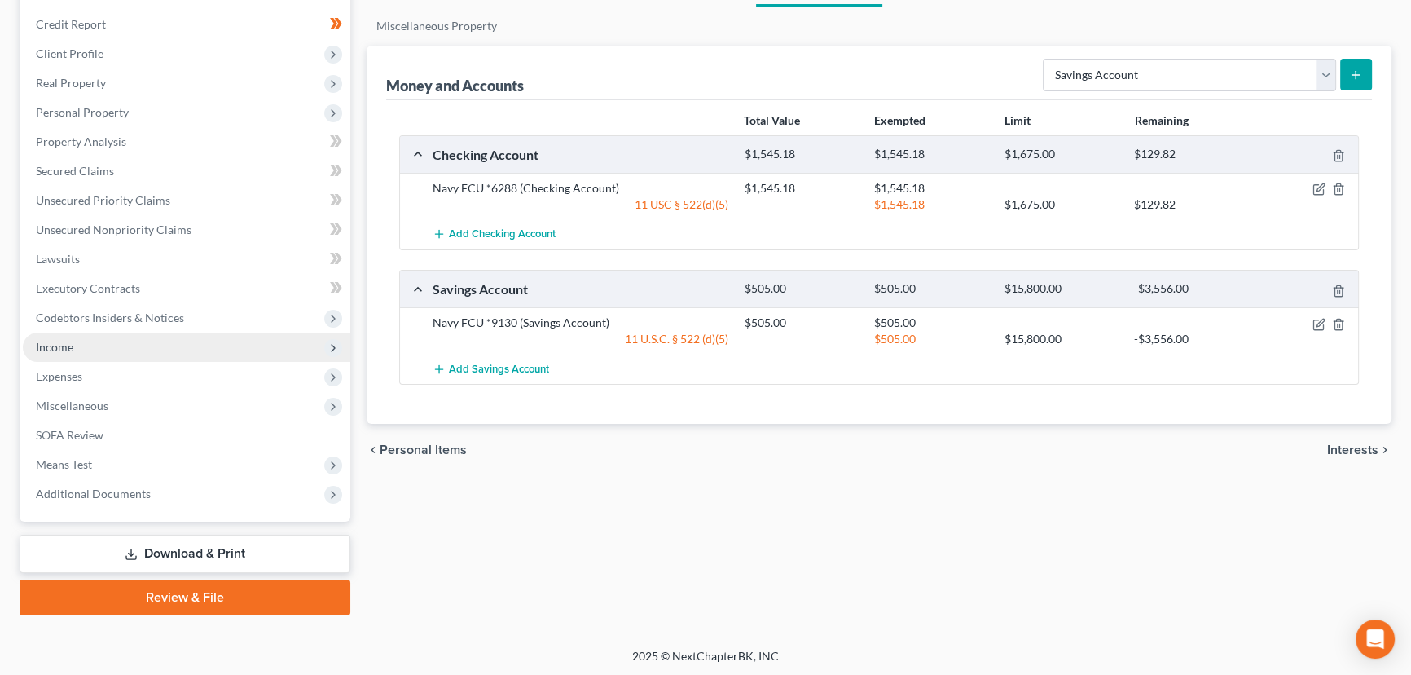
click at [80, 343] on span "Income" at bounding box center [187, 346] width 328 height 29
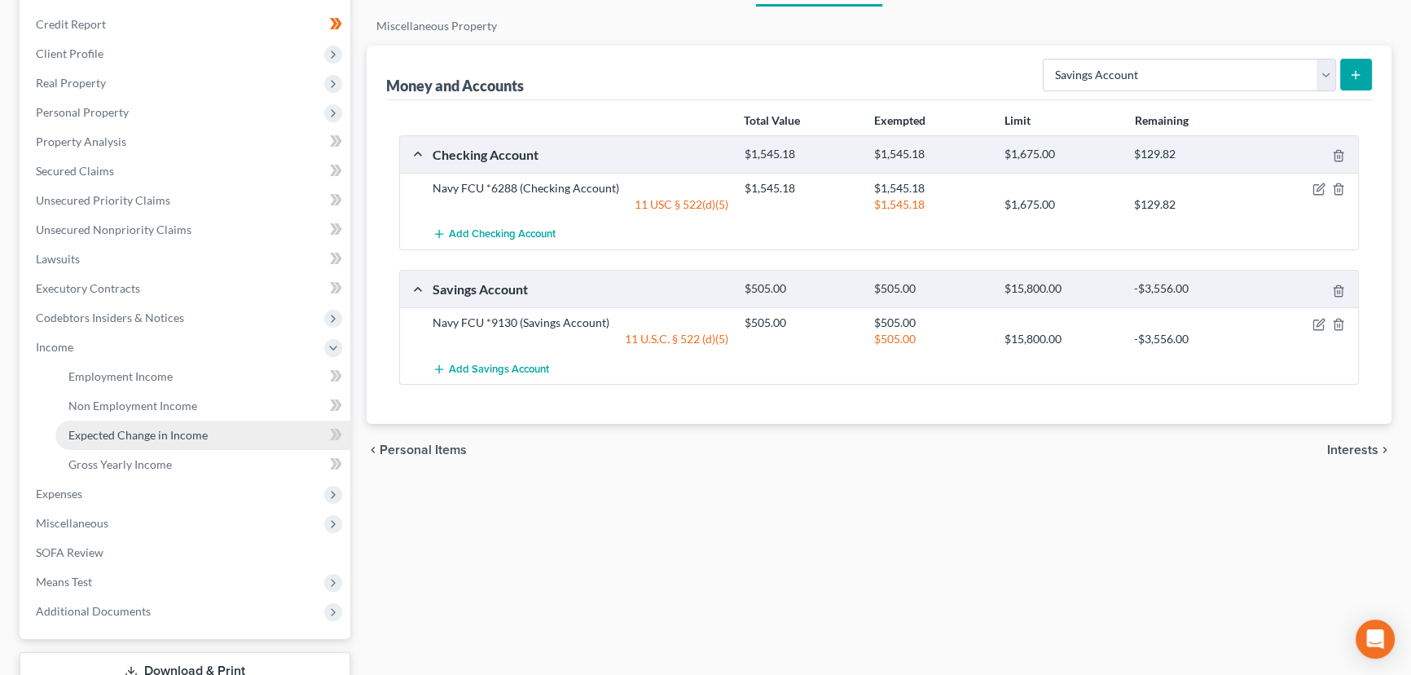
scroll to position [222, 0]
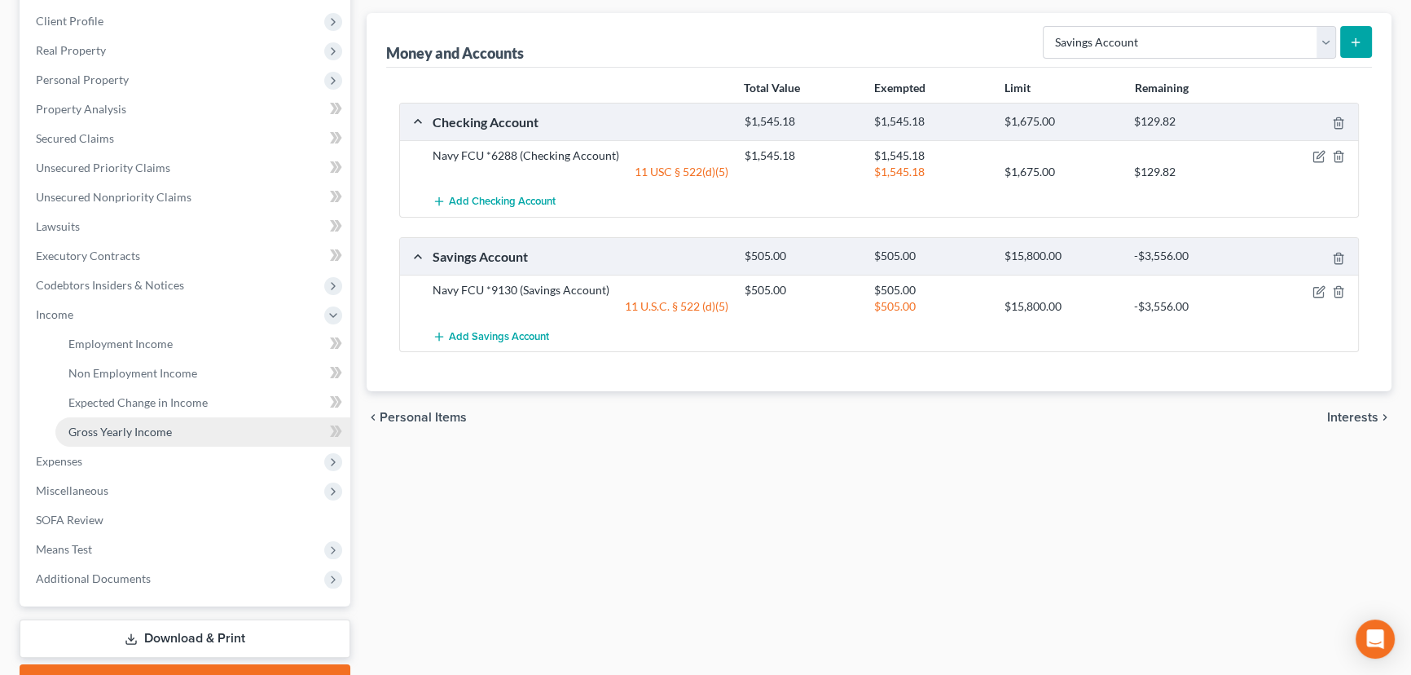
click at [116, 436] on span "Gross Yearly Income" at bounding box center [119, 432] width 103 height 14
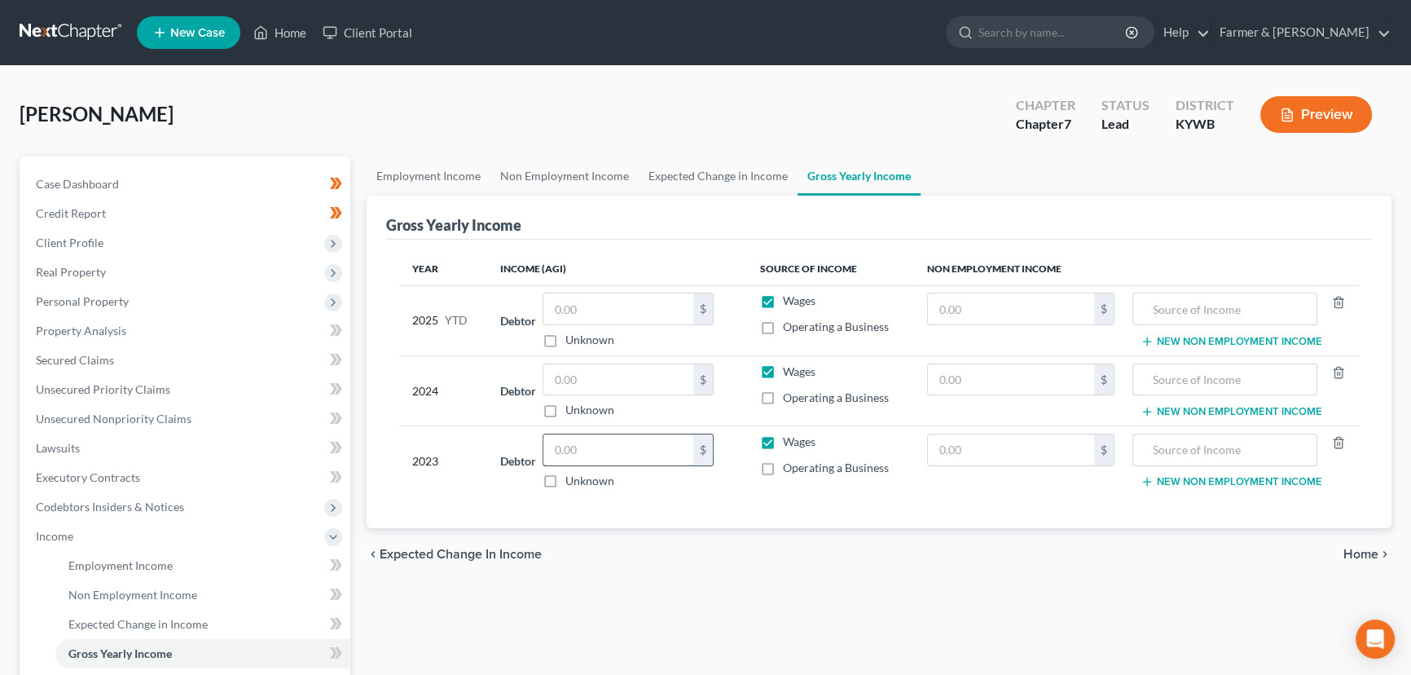
click at [601, 459] on input "text" at bounding box center [619, 449] width 150 height 31
type input "46,517.00"
click at [602, 376] on input "text" at bounding box center [619, 379] width 150 height 31
type input "46,754.00"
click at [655, 602] on div "Employment Income Non Employment Income Expected Change in Income Gross Yearly …" at bounding box center [879, 538] width 1041 height 765
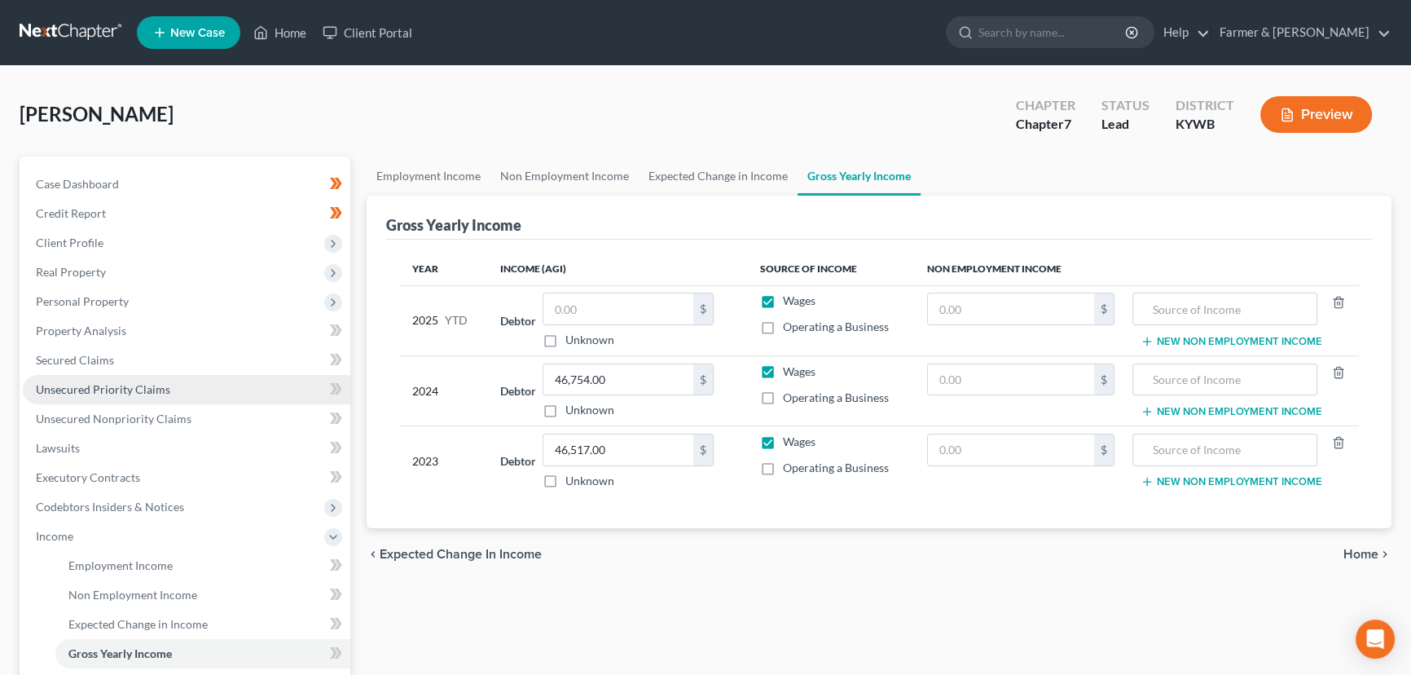
click at [229, 383] on link "Unsecured Priority Claims" at bounding box center [187, 389] width 328 height 29
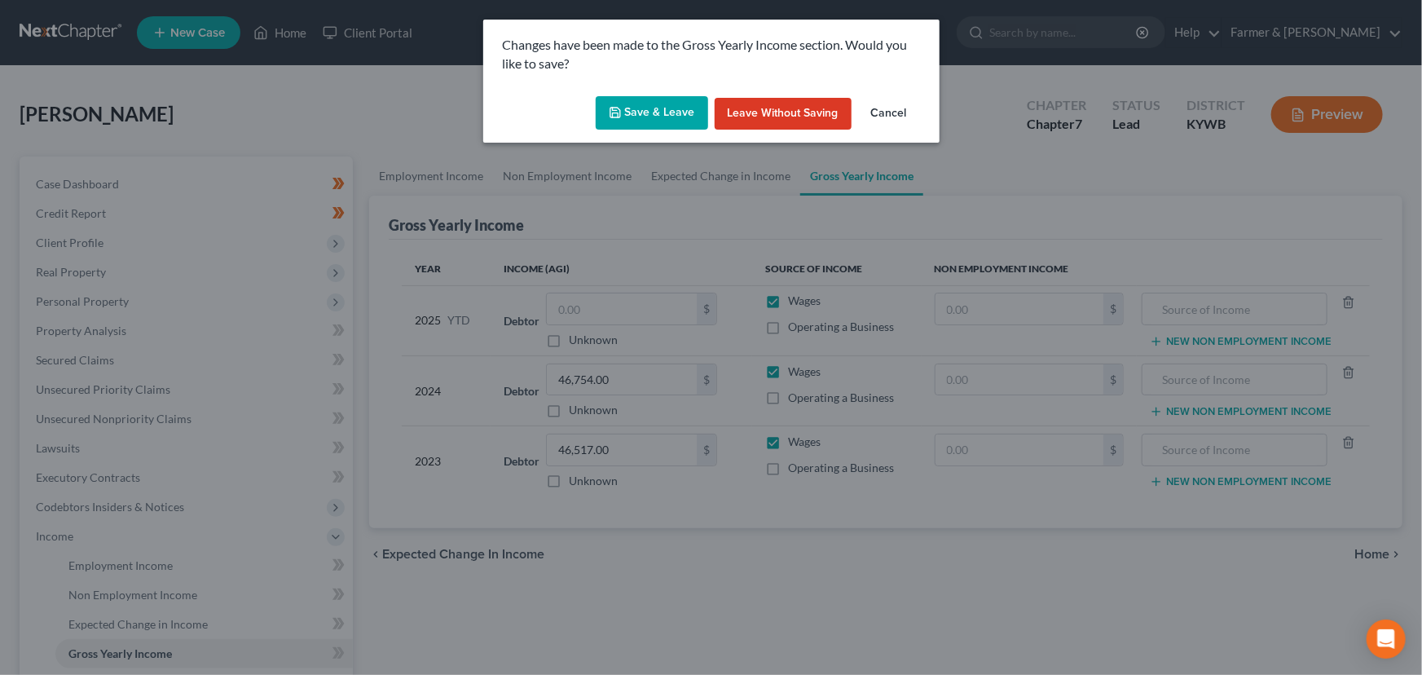
click at [641, 116] on button "Save & Leave" at bounding box center [652, 113] width 112 height 34
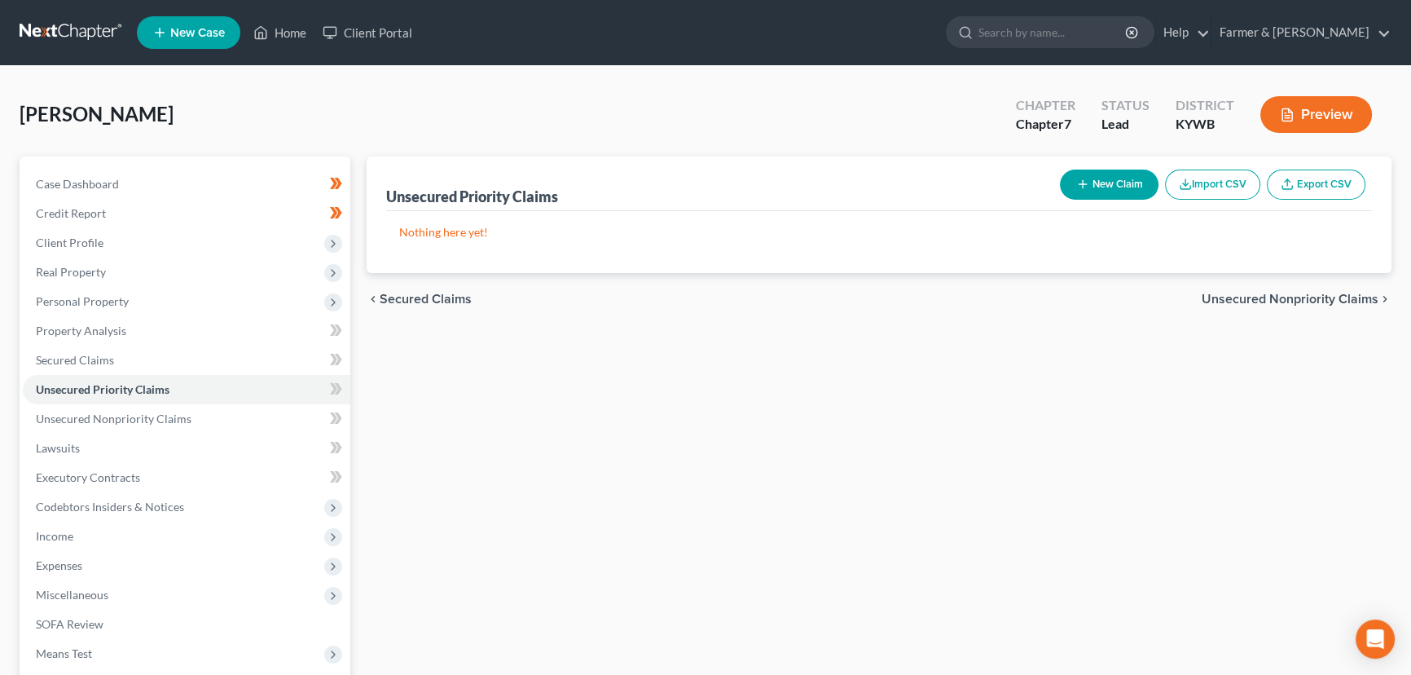
click at [1131, 175] on button "New Claim" at bounding box center [1109, 184] width 99 height 30
select select "0"
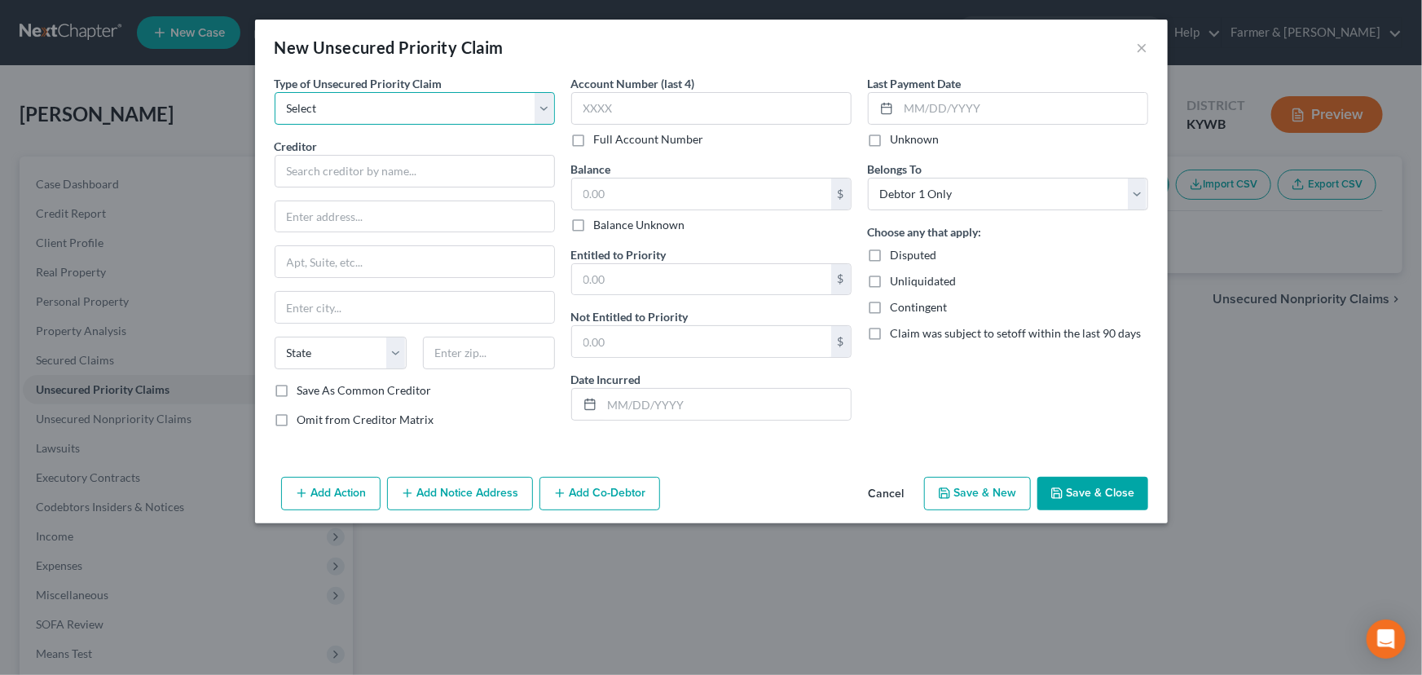
click at [398, 108] on select "Select Taxes & Other Government Units Domestic Support Obligations Extensions o…" at bounding box center [415, 108] width 280 height 33
select select "0"
click at [275, 92] on select "Select Taxes & Other Government Units Domestic Support Obligations Extensions o…" at bounding box center [415, 108] width 280 height 33
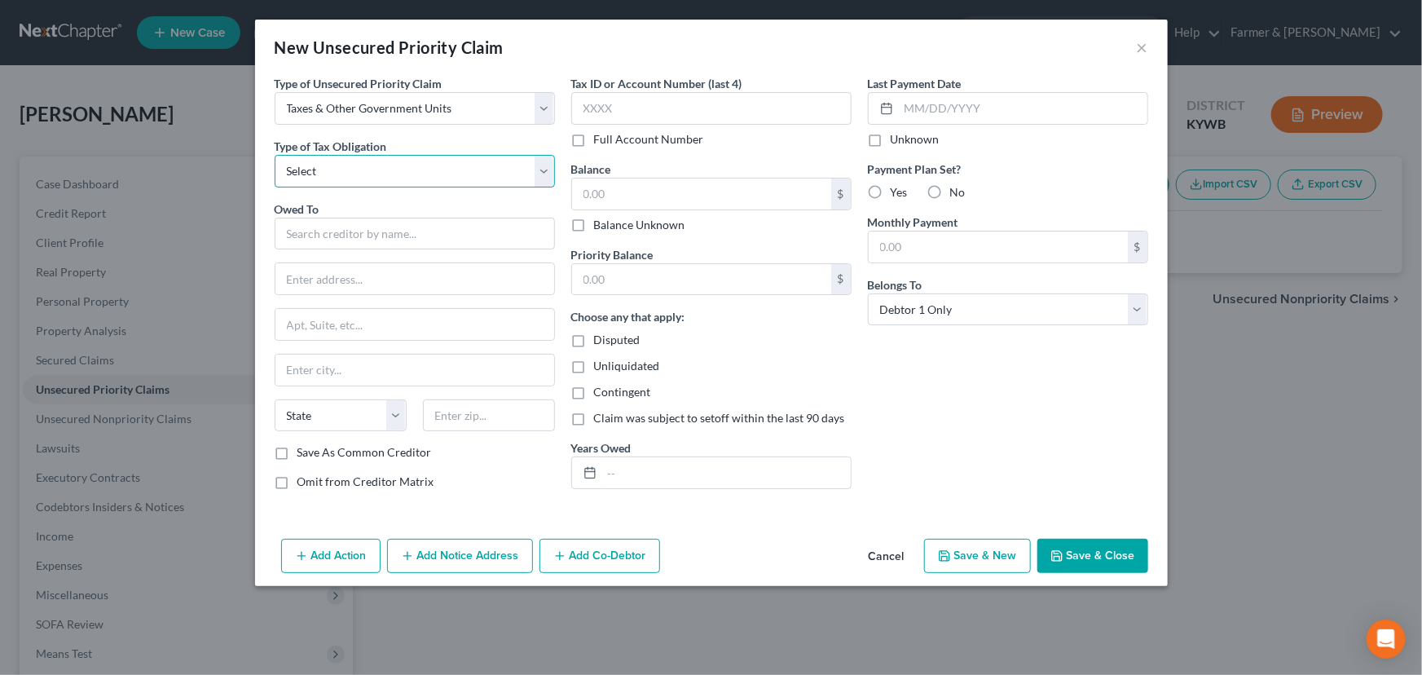
click at [372, 167] on select "Select Federal City State Franchise Tax Board Other" at bounding box center [415, 171] width 280 height 33
select select "0"
click at [275, 155] on select "Select Federal City State Franchise Tax Board Other" at bounding box center [415, 171] width 280 height 33
click at [366, 236] on input "text" at bounding box center [415, 234] width 280 height 33
type input "I"
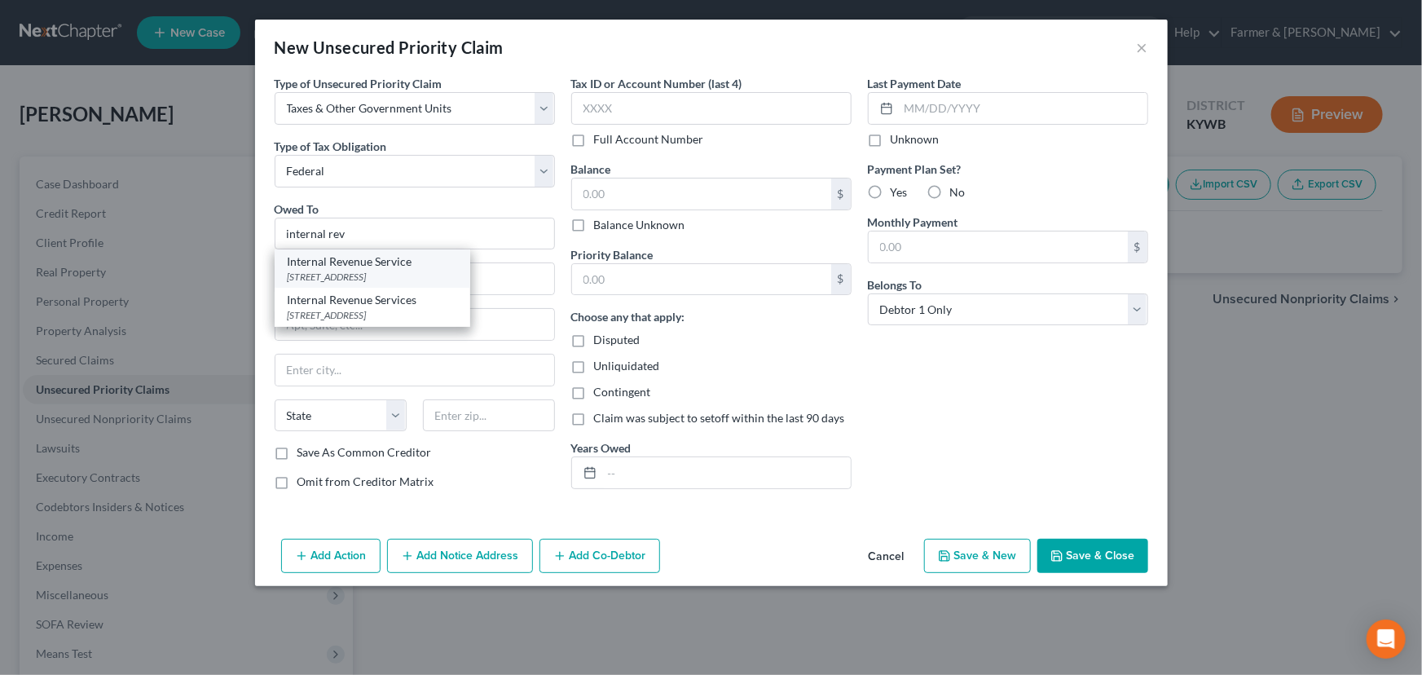
click at [387, 275] on div "[STREET_ADDRESS]" at bounding box center [372, 277] width 169 height 14
type input "Internal Revenue Service"
type input "PO Box 7346"
type input "[GEOGRAPHIC_DATA]"
select select "39"
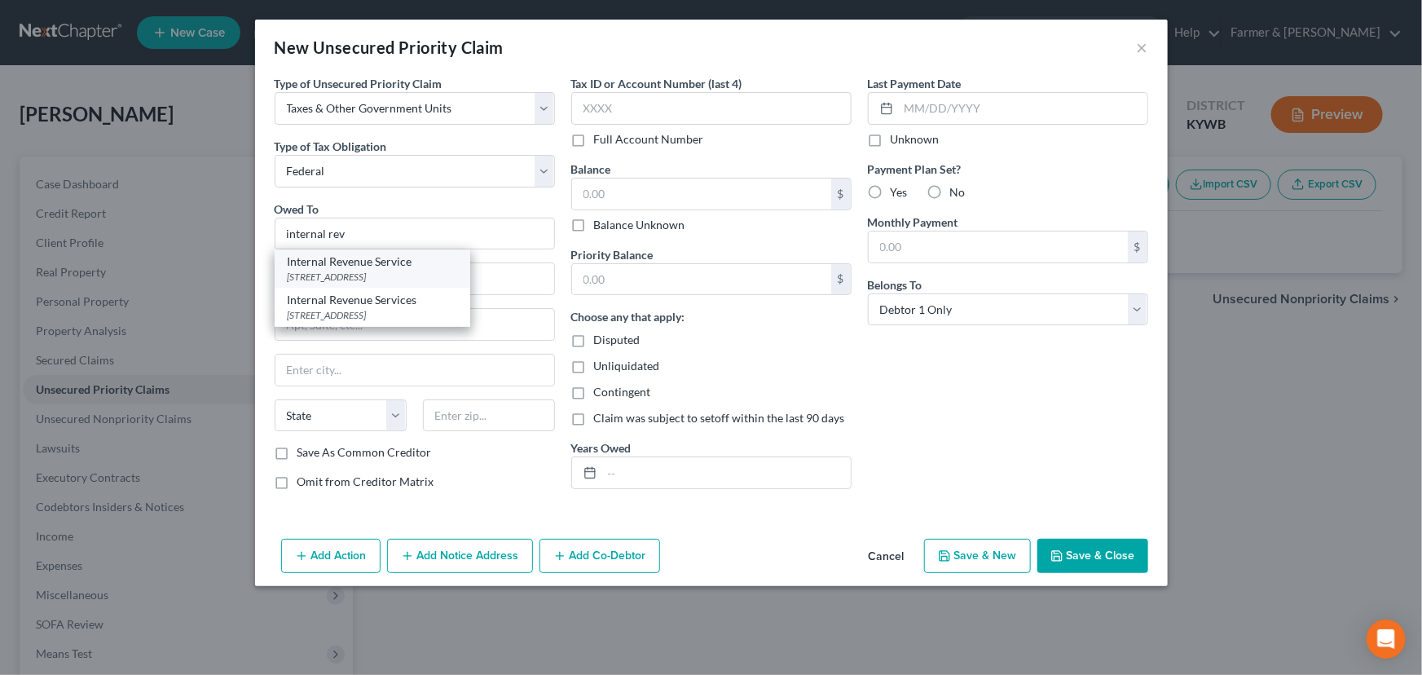
type input "19101"
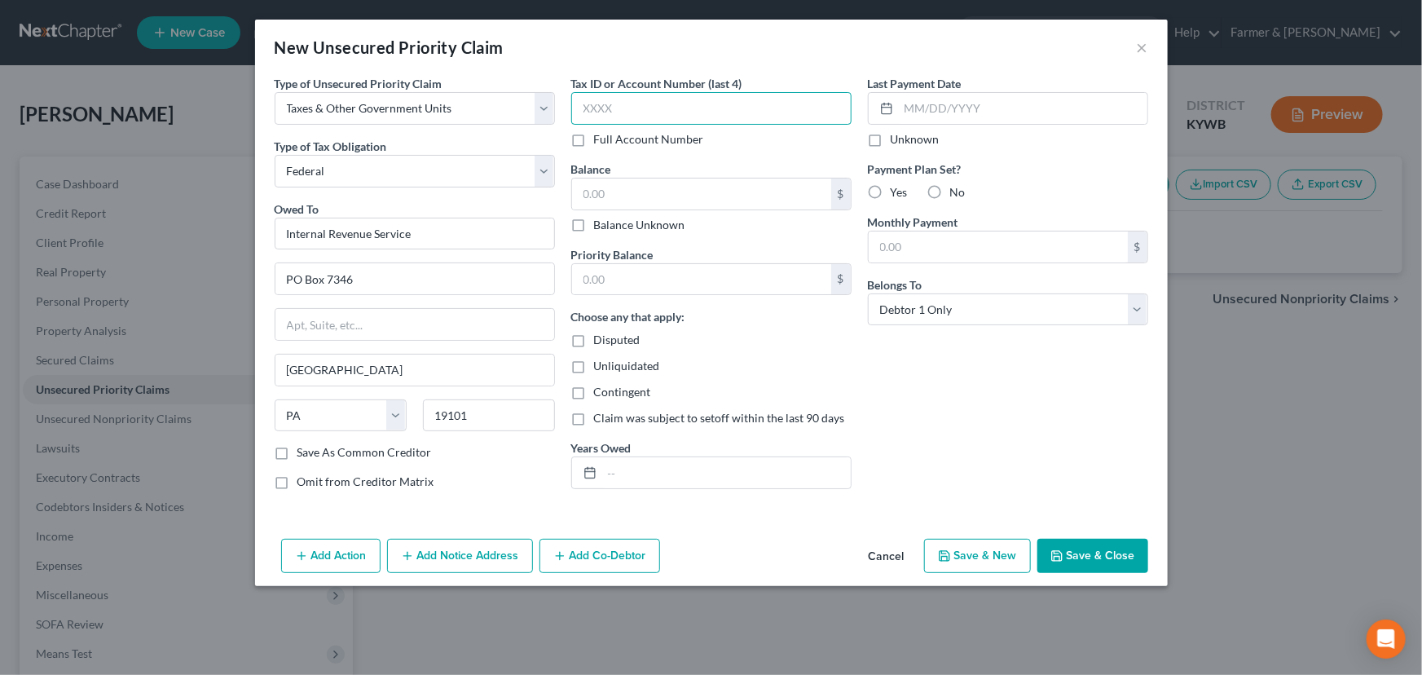
click at [619, 115] on input "text" at bounding box center [711, 108] width 280 height 33
click at [634, 109] on input "text" at bounding box center [711, 108] width 280 height 33
type input "3001"
click at [640, 179] on input "text" at bounding box center [701, 193] width 259 height 31
type input "144.00"
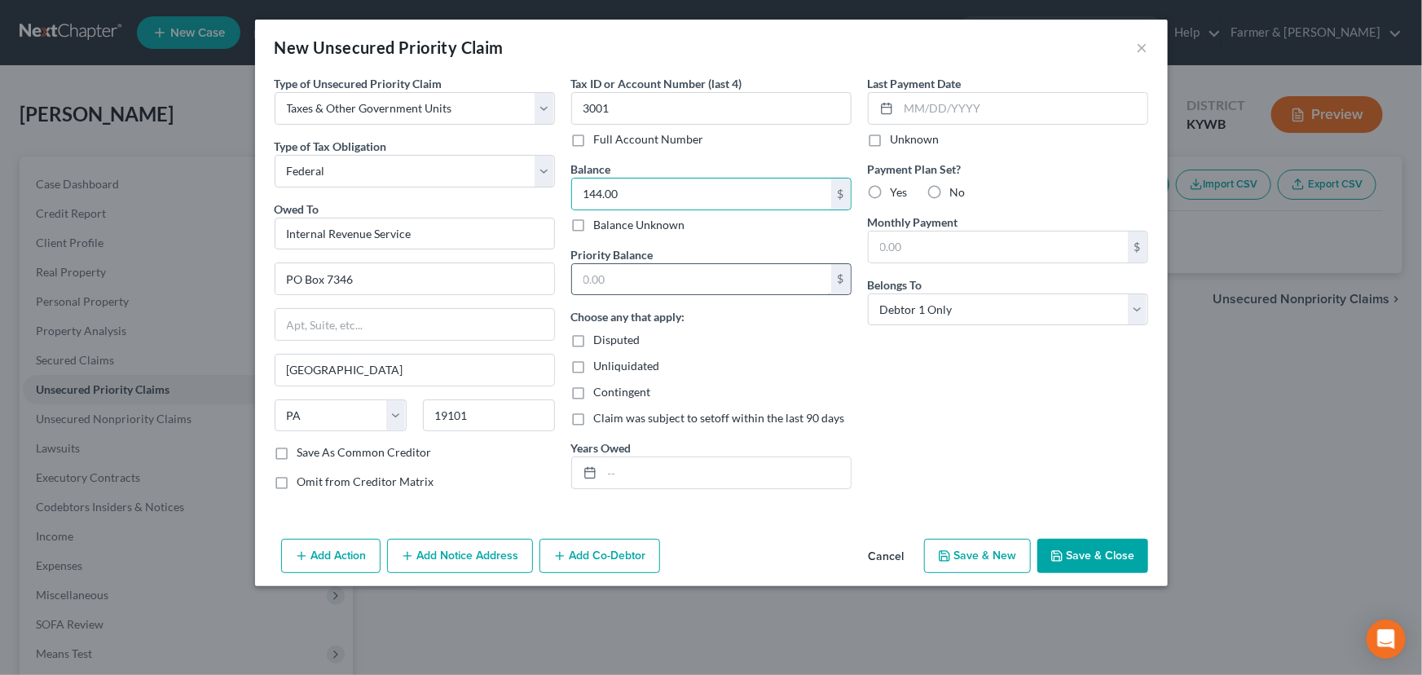
click at [653, 275] on input "text" at bounding box center [701, 279] width 259 height 31
type input "144.00"
click at [628, 487] on input "text" at bounding box center [726, 472] width 249 height 31
type input "2023"
click at [934, 417] on div "Last Payment Date Unknown Payment Plan Set? Yes No Monthly Payment $ Belongs To…" at bounding box center [1008, 289] width 297 height 428
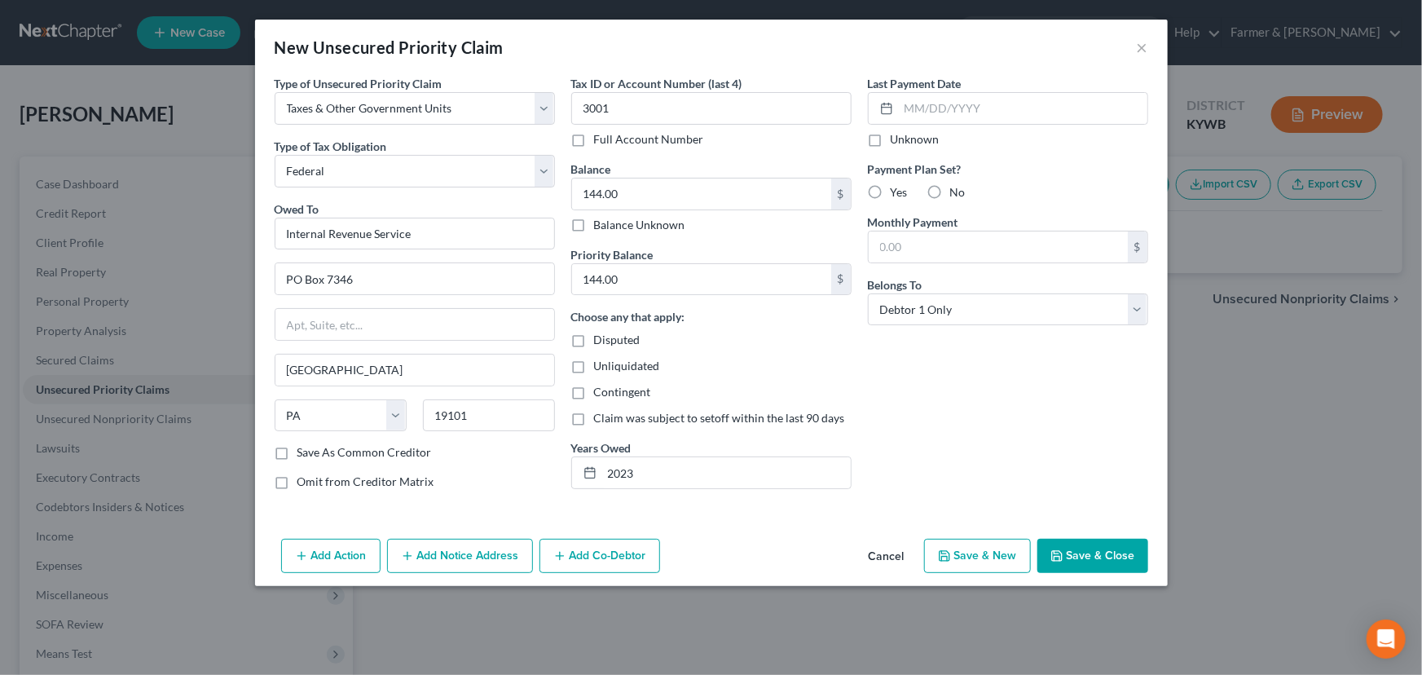
click at [1097, 556] on button "Save & Close" at bounding box center [1092, 556] width 111 height 34
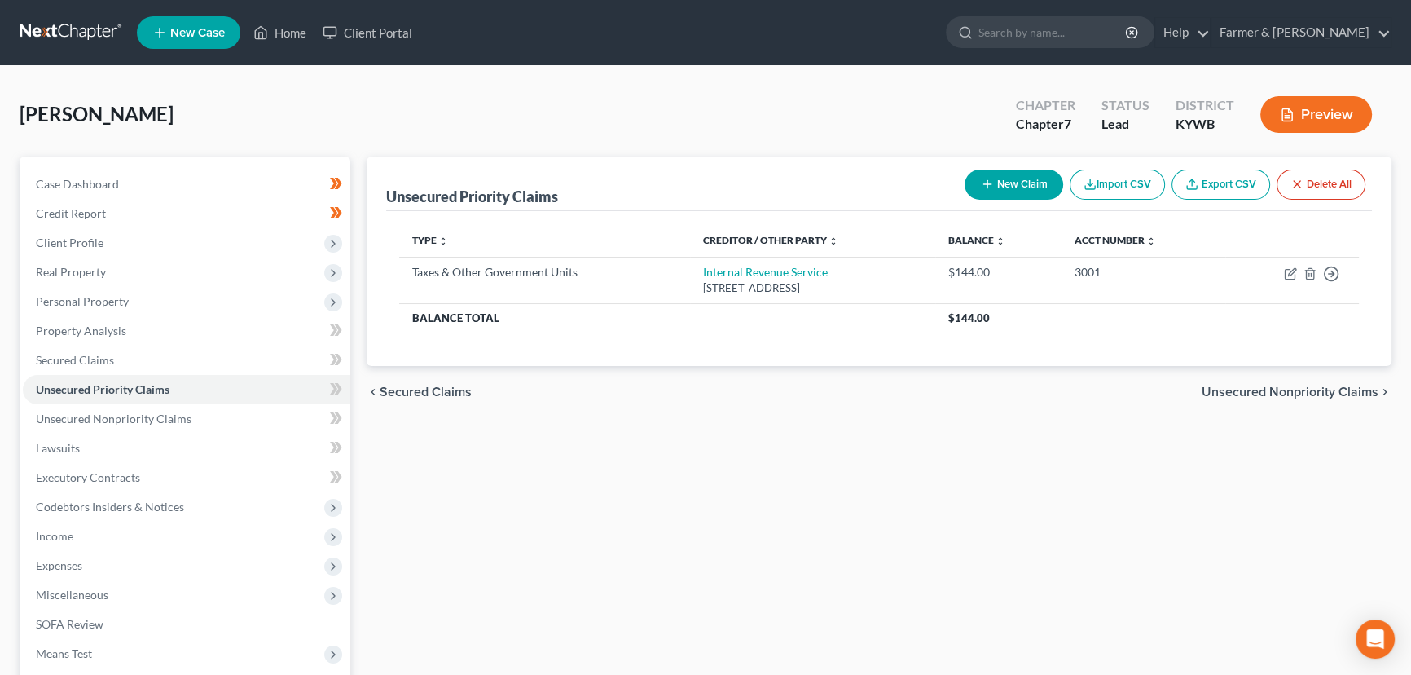
click at [1027, 195] on button "New Claim" at bounding box center [1014, 184] width 99 height 30
select select "0"
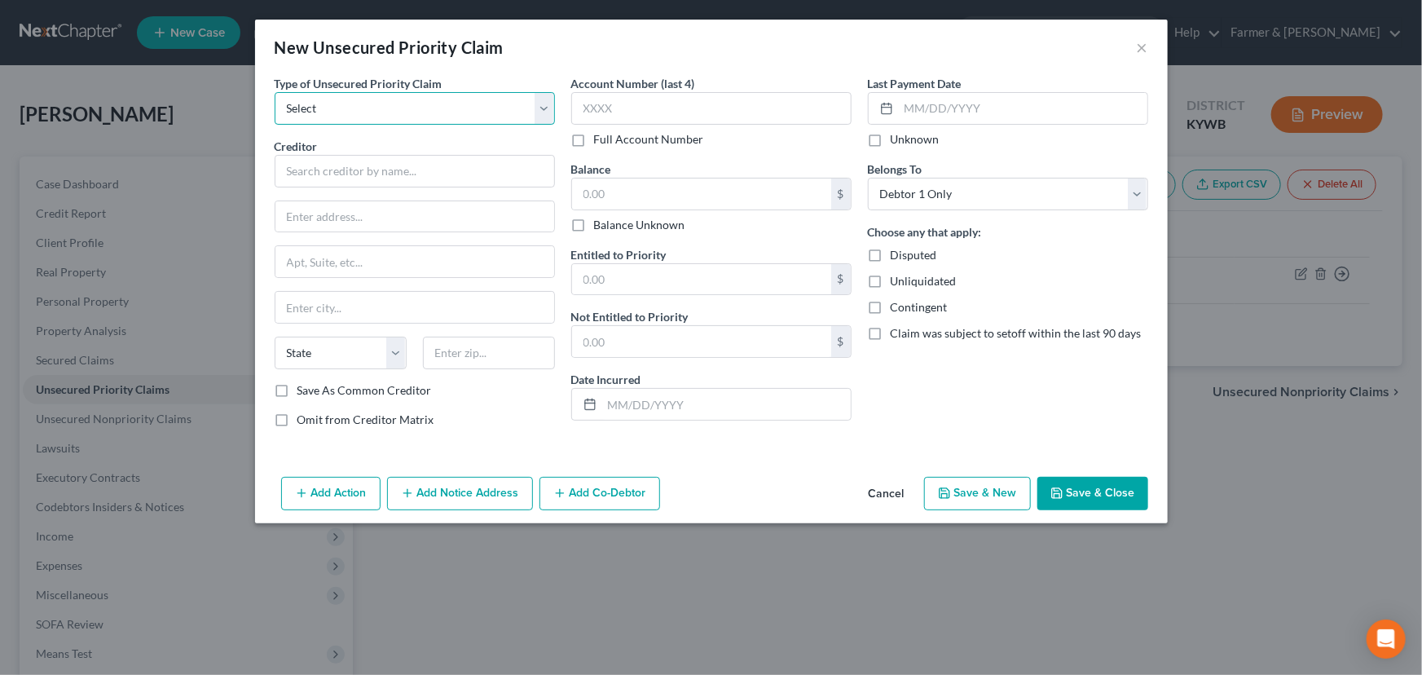
click at [323, 103] on select "Select Taxes & Other Government Units Domestic Support Obligations Extensions o…" at bounding box center [415, 108] width 280 height 33
select select "0"
click at [275, 92] on select "Select Taxes & Other Government Units Domestic Support Obligations Extensions o…" at bounding box center [415, 108] width 280 height 33
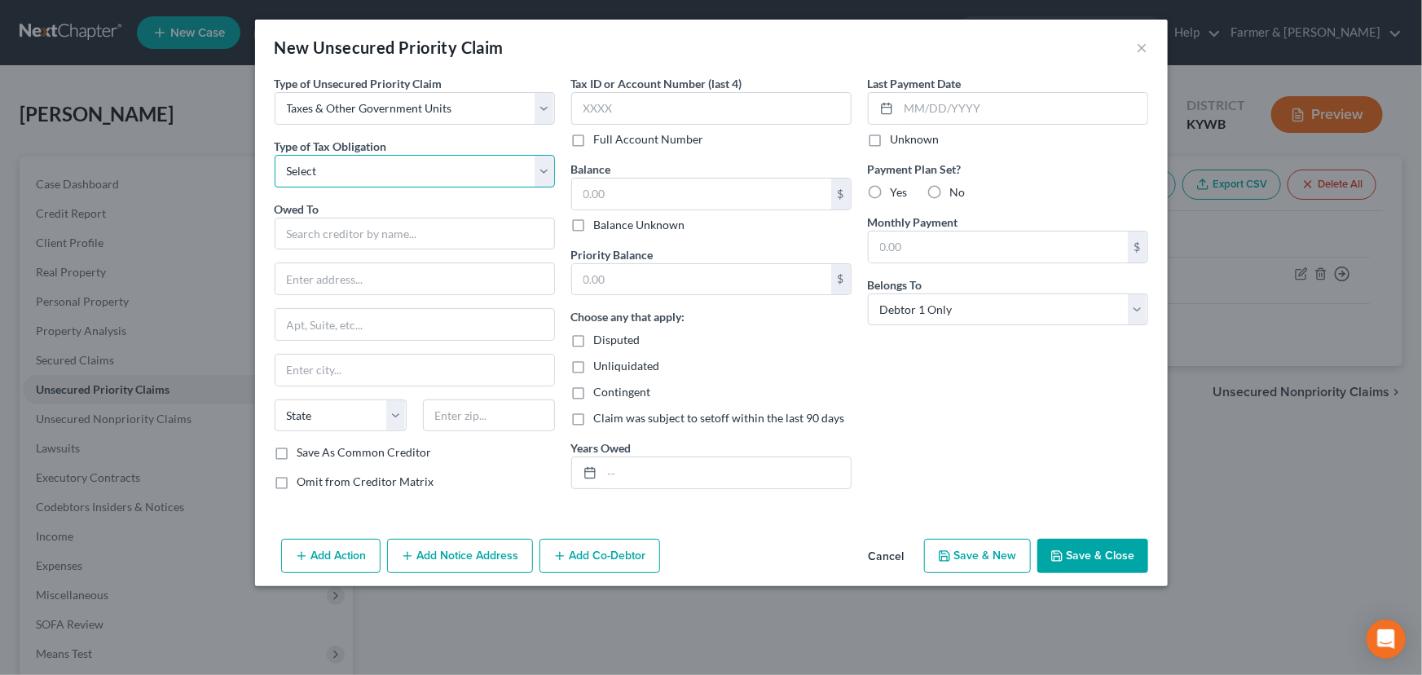
click at [354, 175] on select "Select Federal City State Franchise Tax Board Other" at bounding box center [415, 171] width 280 height 33
select select "2"
click at [275, 155] on select "Select Federal City State Franchise Tax Board Other" at bounding box center [415, 171] width 280 height 33
click at [337, 256] on div "Owed To * State [US_STATE] AK AR AZ CA CO [GEOGRAPHIC_DATA] DE DC [GEOGRAPHIC_D…" at bounding box center [415, 322] width 280 height 244
click at [334, 240] on input "text" at bounding box center [415, 234] width 280 height 33
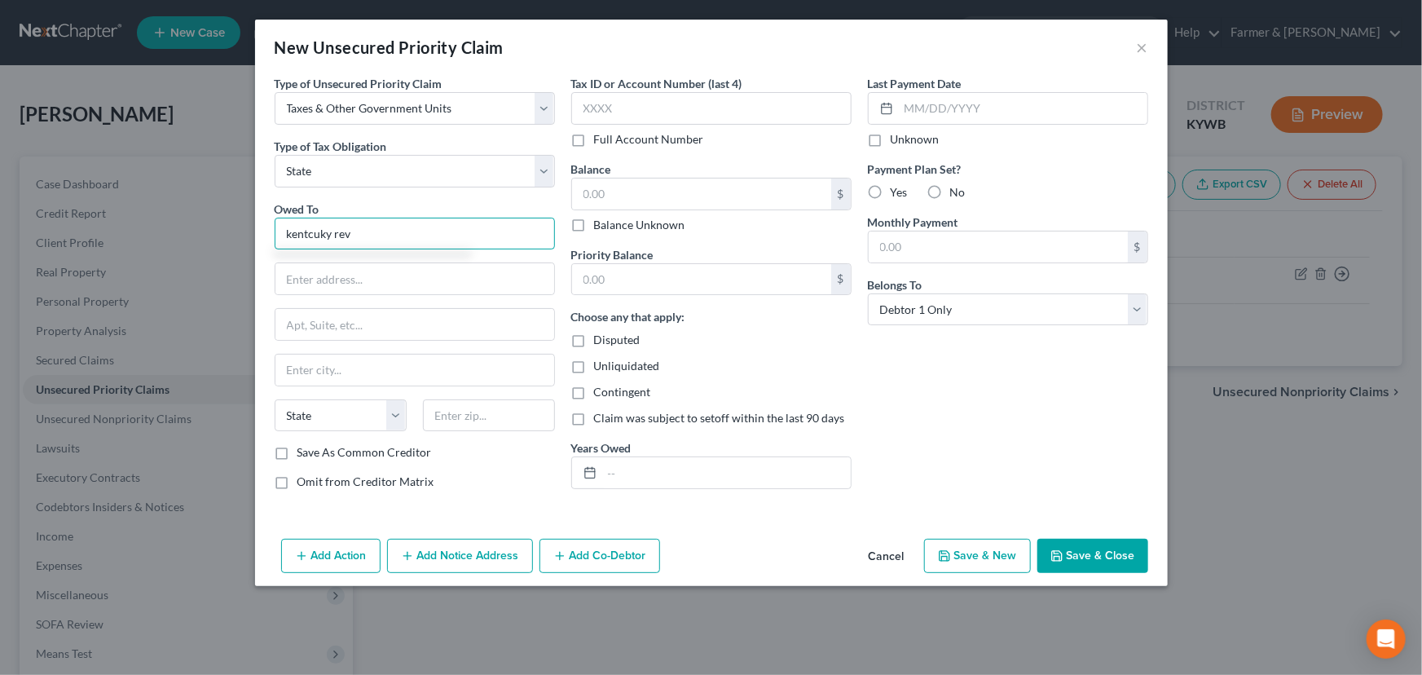
click at [311, 229] on input "kentcuky rev" at bounding box center [415, 234] width 280 height 33
click at [315, 233] on input "kentuky rev" at bounding box center [415, 234] width 280 height 33
click at [362, 228] on input "[US_STATE] rev" at bounding box center [415, 234] width 280 height 33
drag, startPoint x: 362, startPoint y: 228, endPoint x: 217, endPoint y: 258, distance: 148.2
click at [217, 258] on div "New Unsecured Priority Claim × Type of Unsecured Priority Claim * Select Taxes …" at bounding box center [711, 337] width 1422 height 675
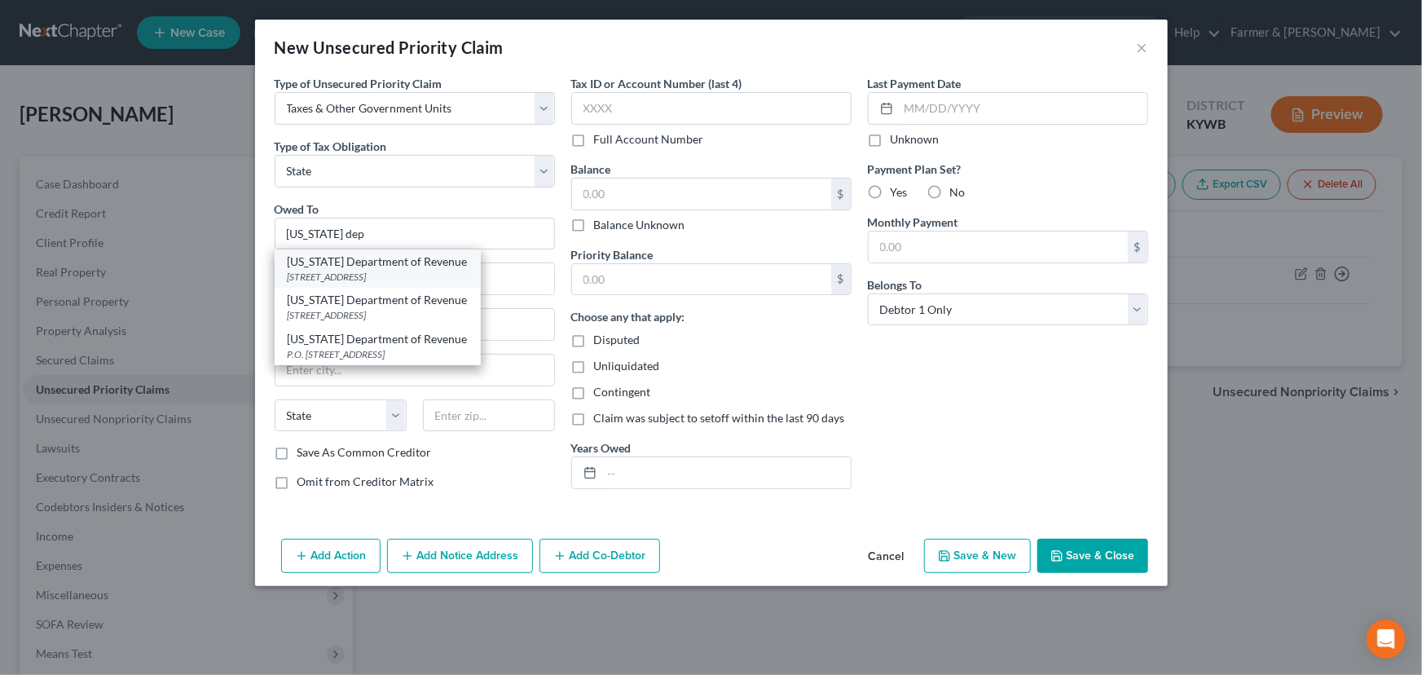
click at [336, 262] on div "[US_STATE] Department of Revenue" at bounding box center [378, 261] width 180 height 16
type input "[US_STATE] Department of Revenue"
type input "PO Box 5222"
type input "Frankfort"
select select "18"
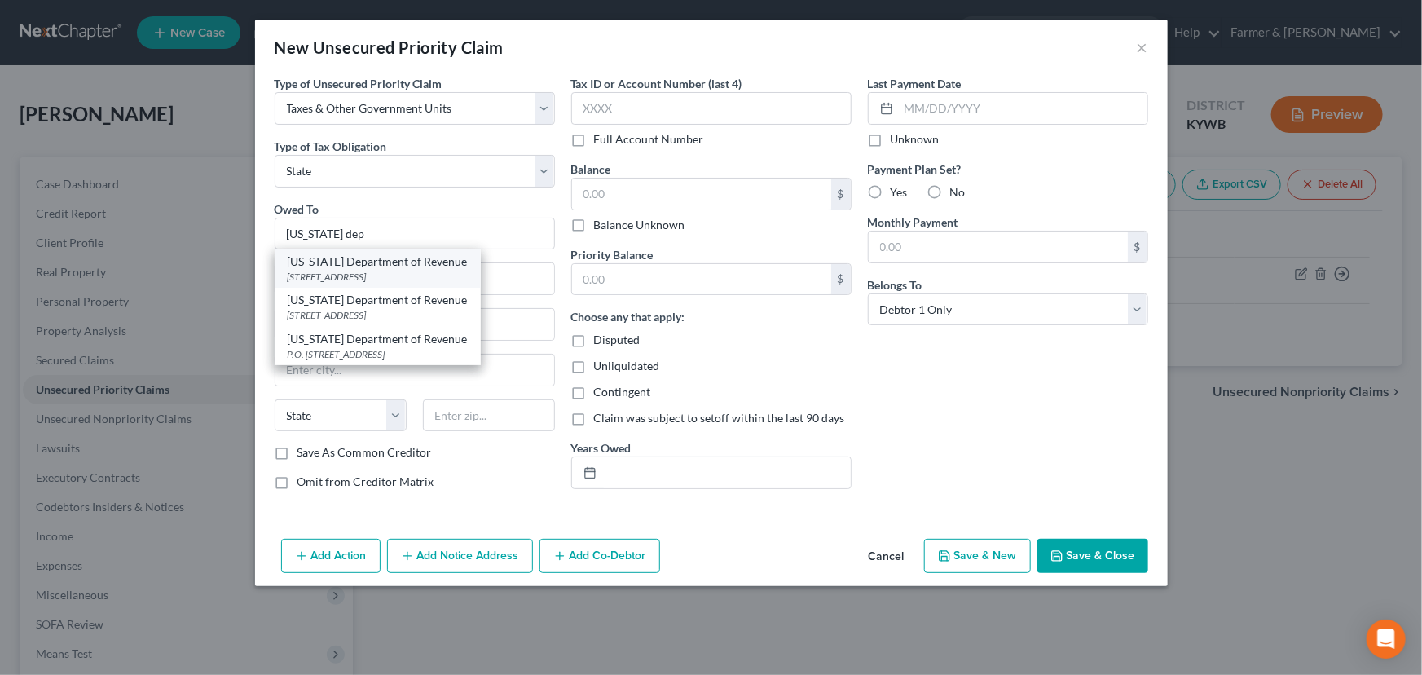
type input "40602"
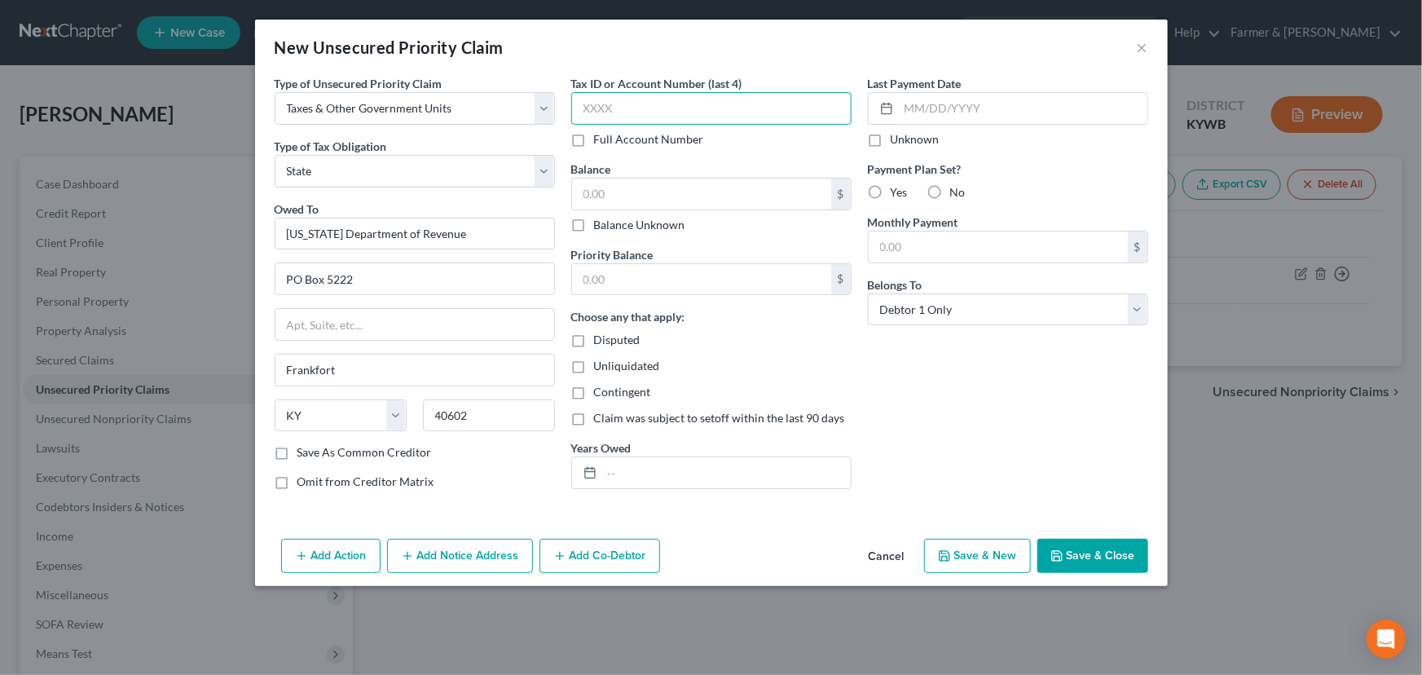
click at [743, 98] on input "text" at bounding box center [711, 108] width 280 height 33
type input "3001"
click at [703, 205] on input "text" at bounding box center [701, 193] width 259 height 31
type input "20.00"
click at [702, 257] on div "Priority Balance $" at bounding box center [711, 271] width 280 height 50
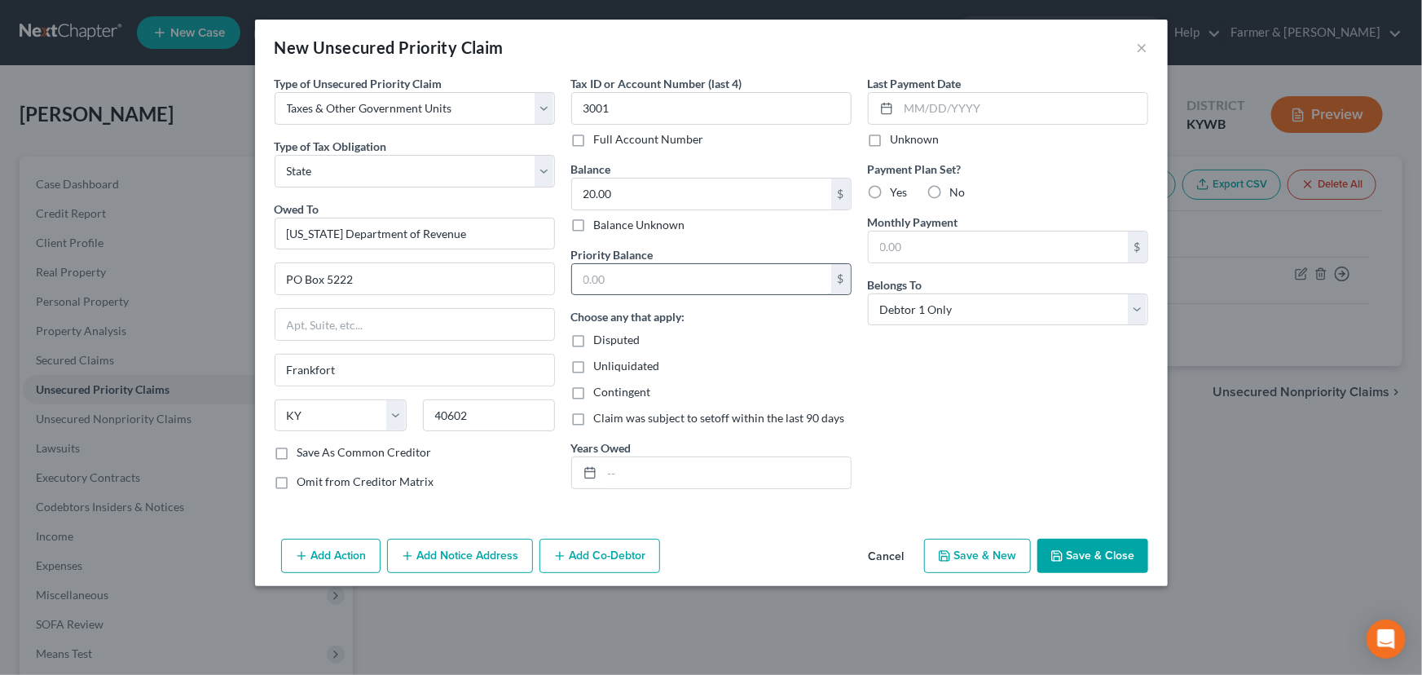
click at [699, 271] on input "text" at bounding box center [701, 279] width 259 height 31
type input "20.00"
drag, startPoint x: 673, startPoint y: 491, endPoint x: 676, endPoint y: 478, distance: 12.5
click at [674, 489] on div "Tax ID or Account Number (last 4) 3001 Full Account Number Balance 20.00 $ Bala…" at bounding box center [711, 289] width 297 height 428
click at [676, 476] on input "text" at bounding box center [726, 472] width 249 height 31
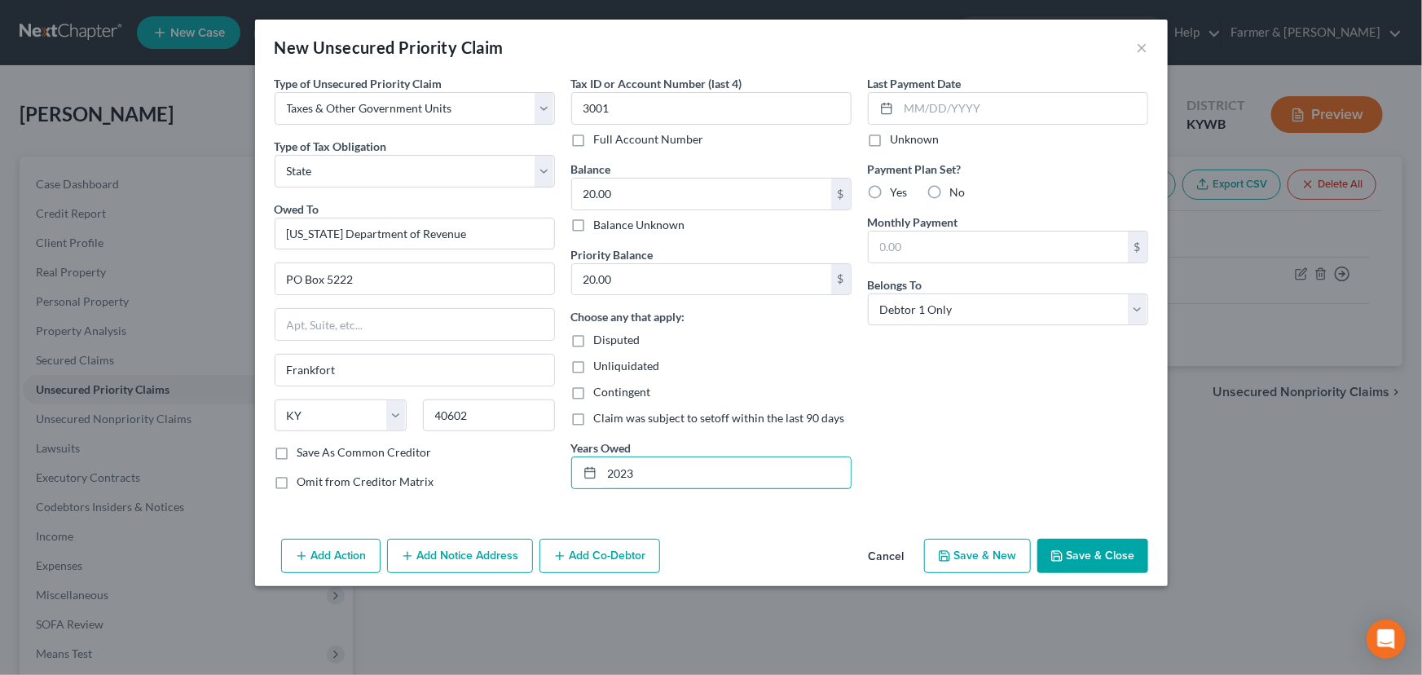
type input "2023"
click at [940, 403] on div "Last Payment Date Unknown Payment Plan Set? Yes No Monthly Payment $ Belongs To…" at bounding box center [1008, 289] width 297 height 428
click at [1073, 550] on button "Save & Close" at bounding box center [1092, 556] width 111 height 34
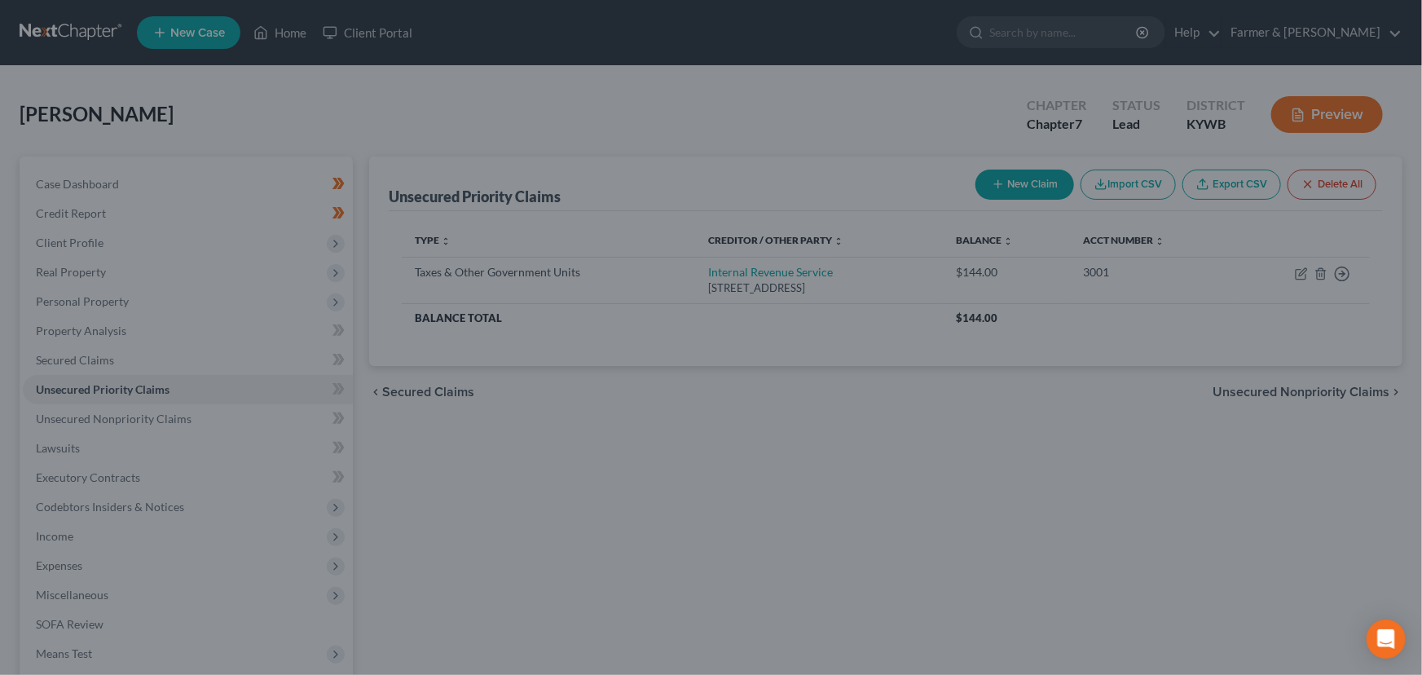
type input "0.00"
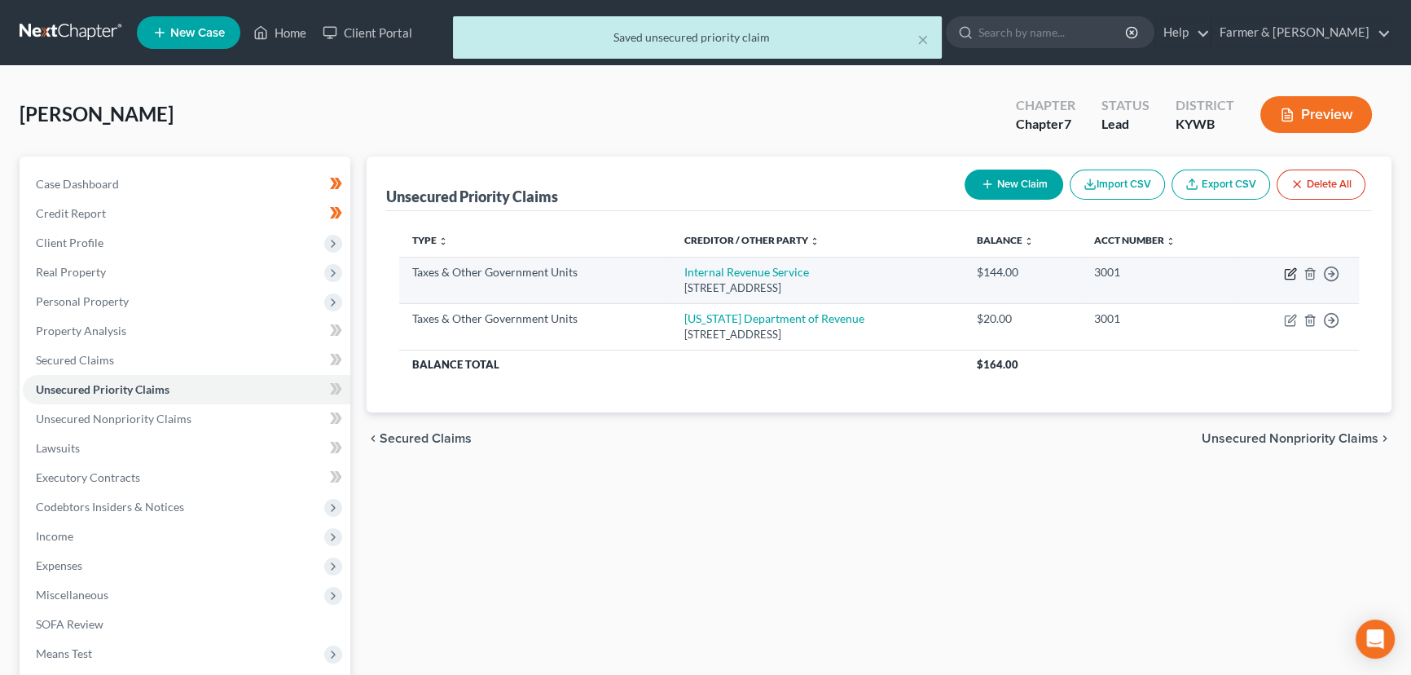
click at [1286, 270] on icon "button" at bounding box center [1290, 275] width 10 height 10
select select "0"
select select "39"
select select "0"
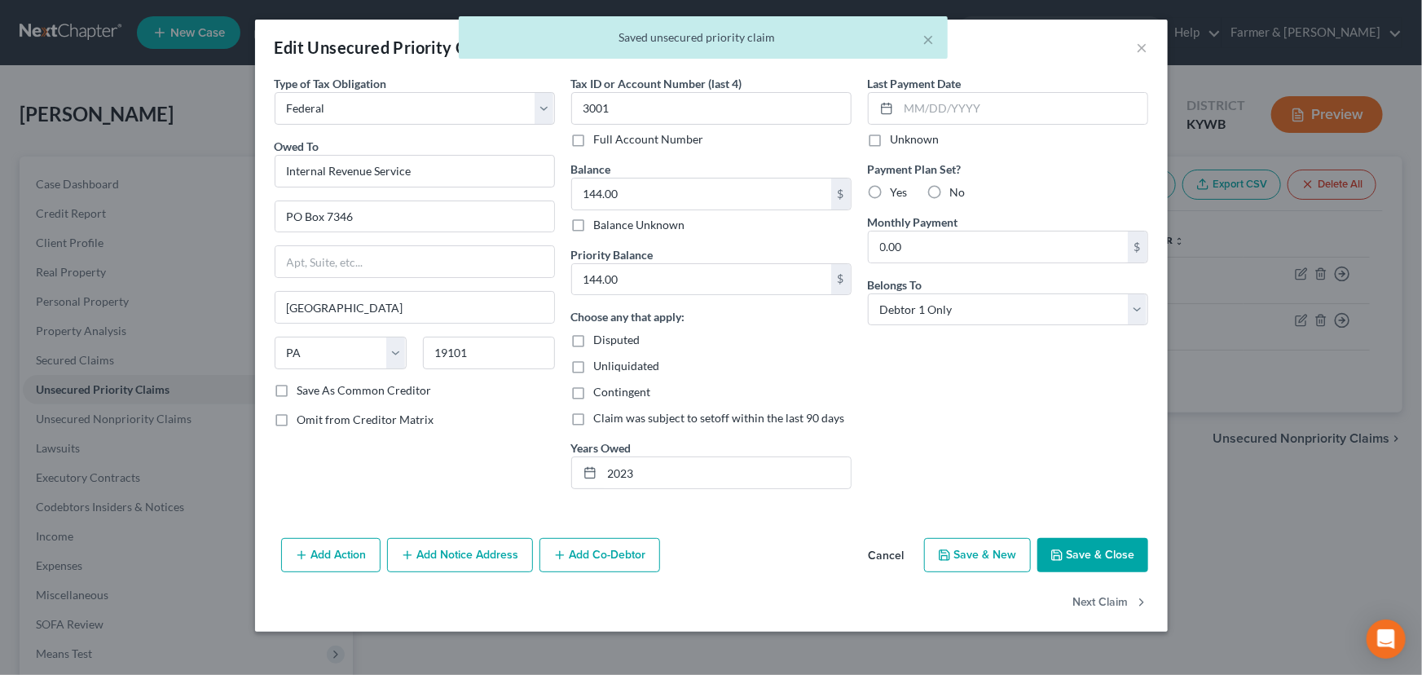
drag, startPoint x: 889, startPoint y: 555, endPoint x: 868, endPoint y: 554, distance: 21.2
click at [890, 555] on button "Cancel" at bounding box center [887, 555] width 62 height 33
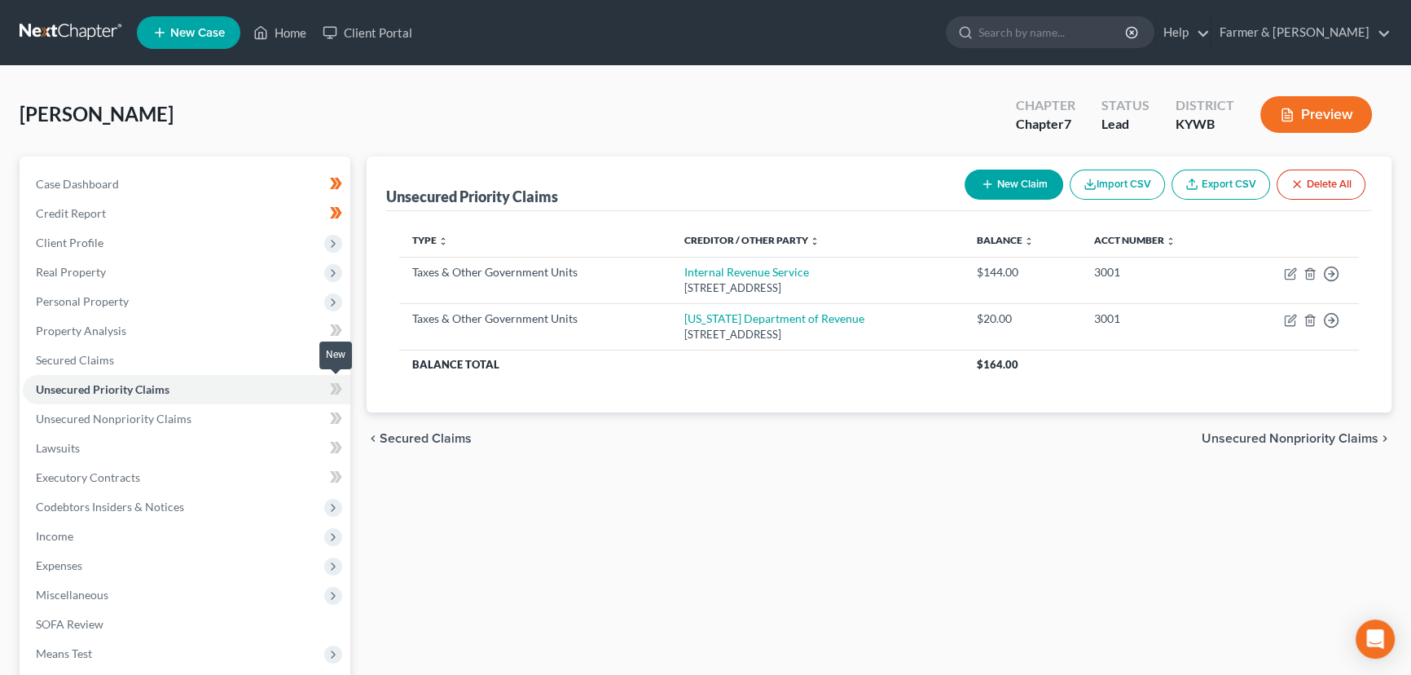
click at [336, 384] on icon at bounding box center [336, 389] width 12 height 20
drag, startPoint x: 336, startPoint y: 384, endPoint x: 353, endPoint y: 447, distance: 65.0
click at [336, 390] on icon at bounding box center [336, 389] width 12 height 20
click at [406, 512] on div "Unsecured Priority Claims New Claim Import CSV Export CSV Delete All Type expan…" at bounding box center [879, 480] width 1041 height 648
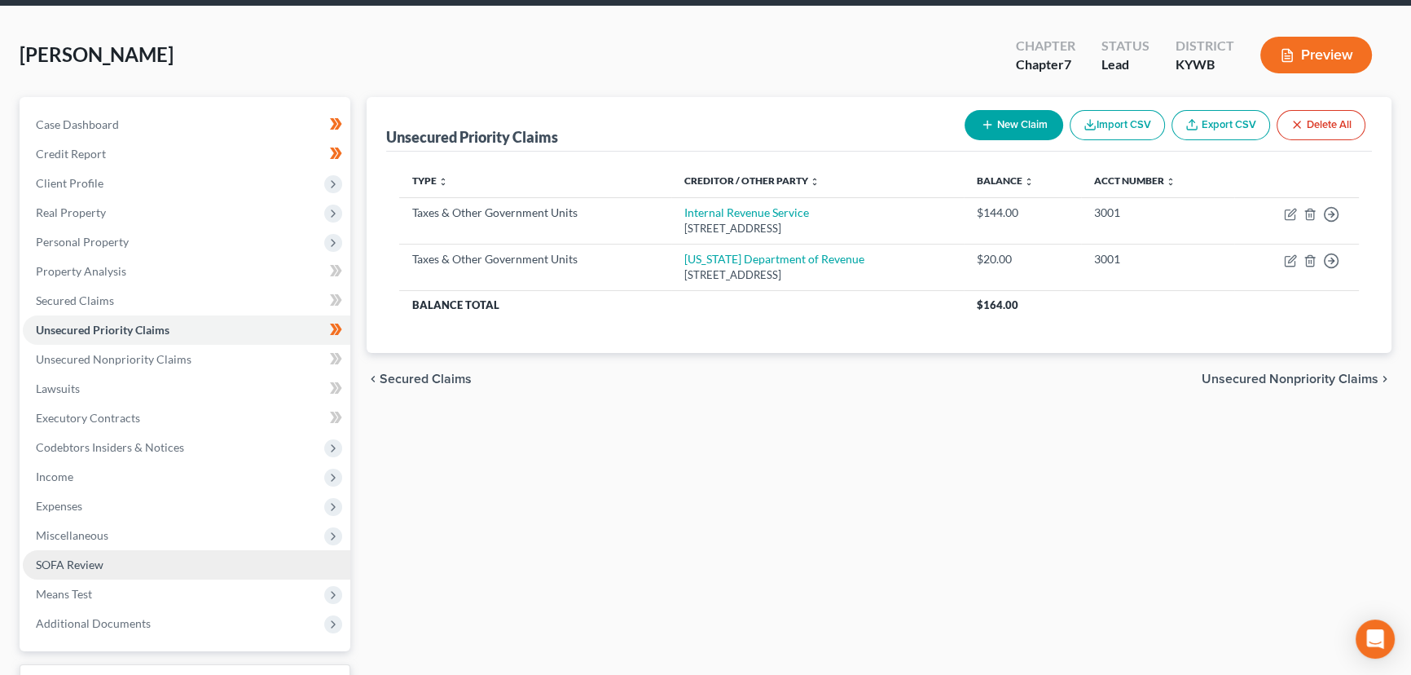
scroll to position [189, 0]
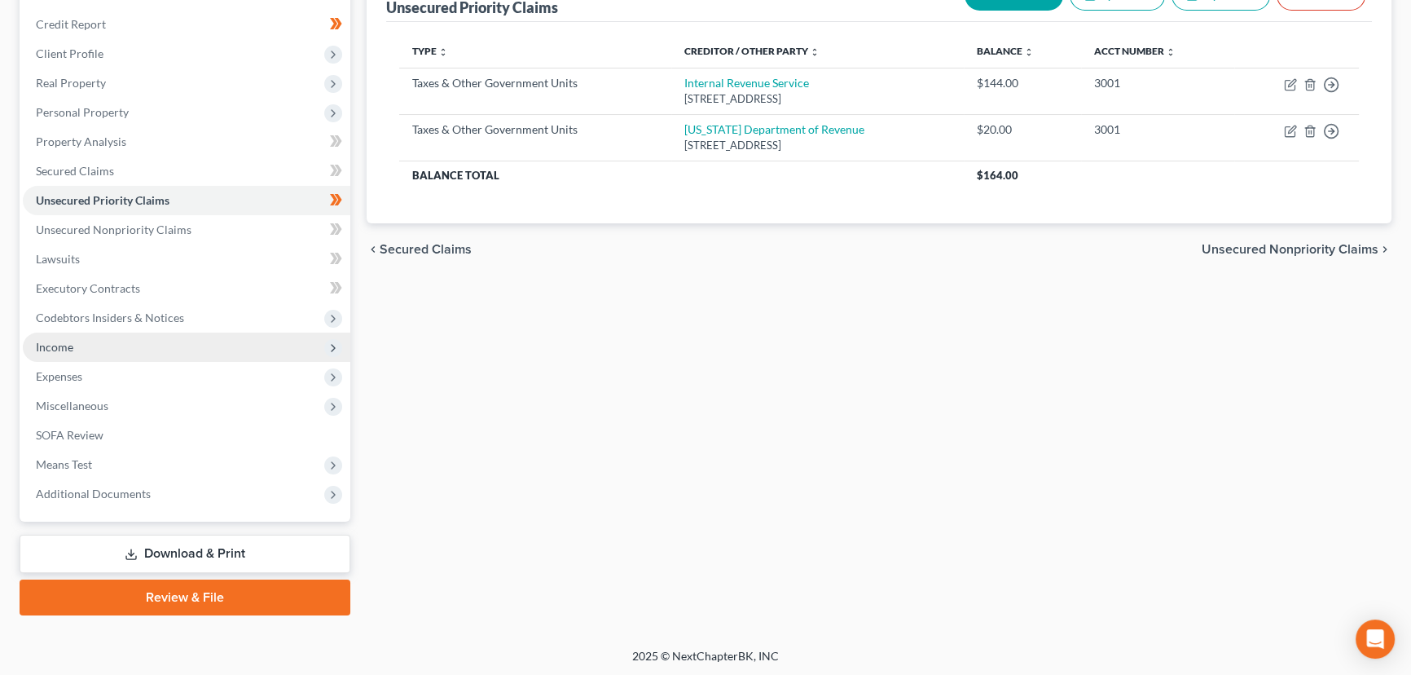
click at [69, 346] on span "Income" at bounding box center [54, 347] width 37 height 14
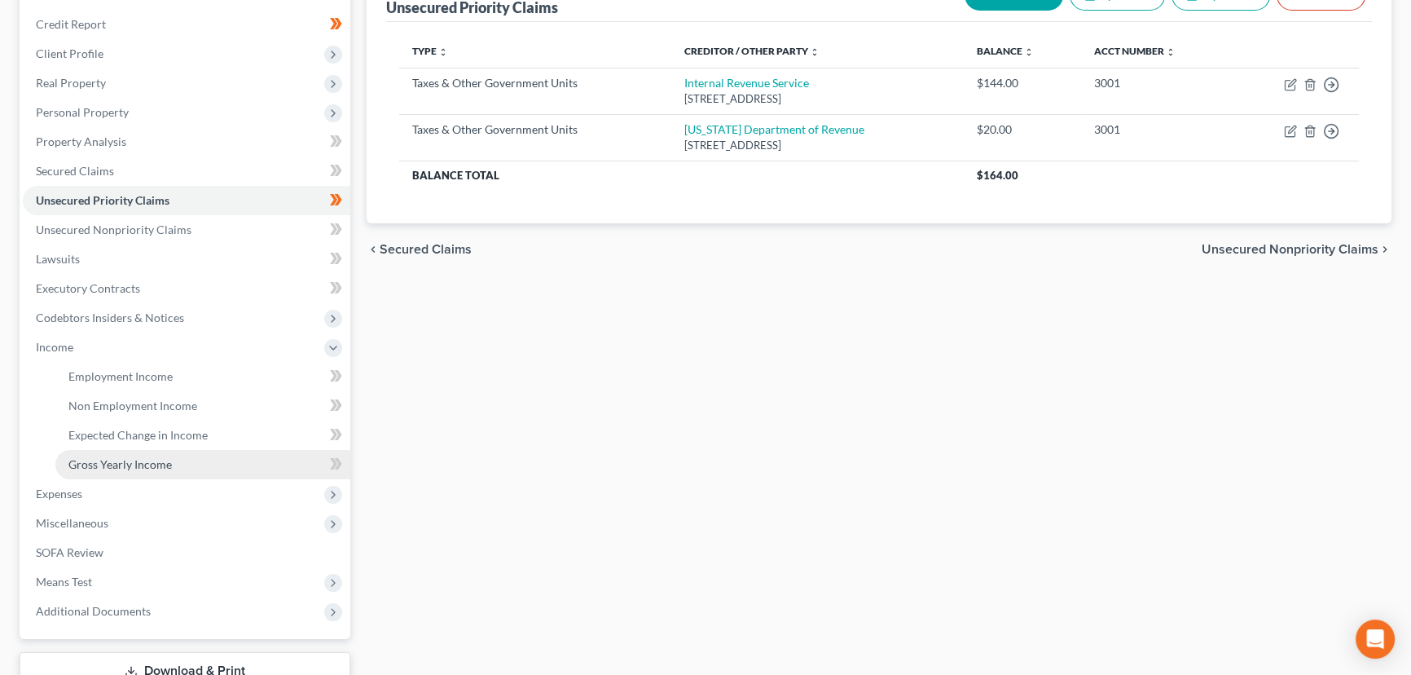
click at [121, 451] on link "Gross Yearly Income" at bounding box center [202, 464] width 295 height 29
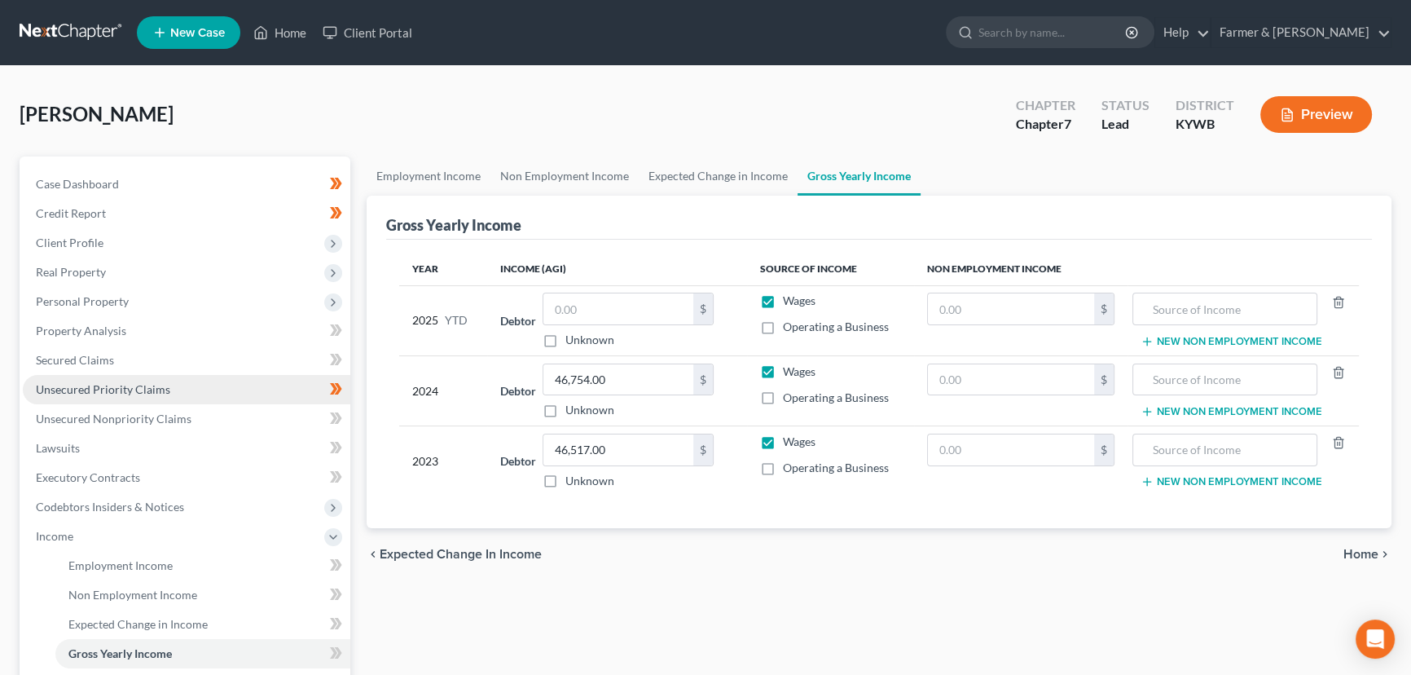
click at [142, 376] on link "Unsecured Priority Claims" at bounding box center [187, 389] width 328 height 29
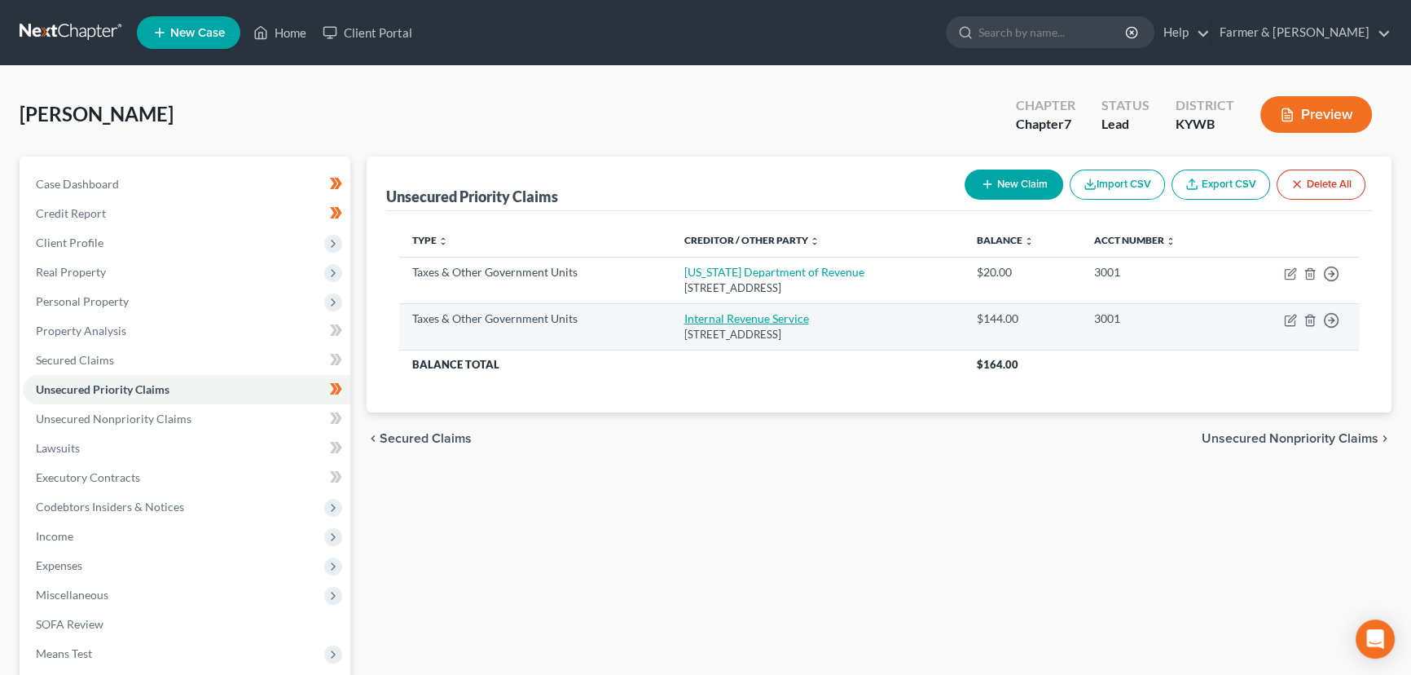
click at [781, 323] on link "Internal Revenue Service" at bounding box center [747, 318] width 125 height 14
select select "0"
select select "39"
select select "0"
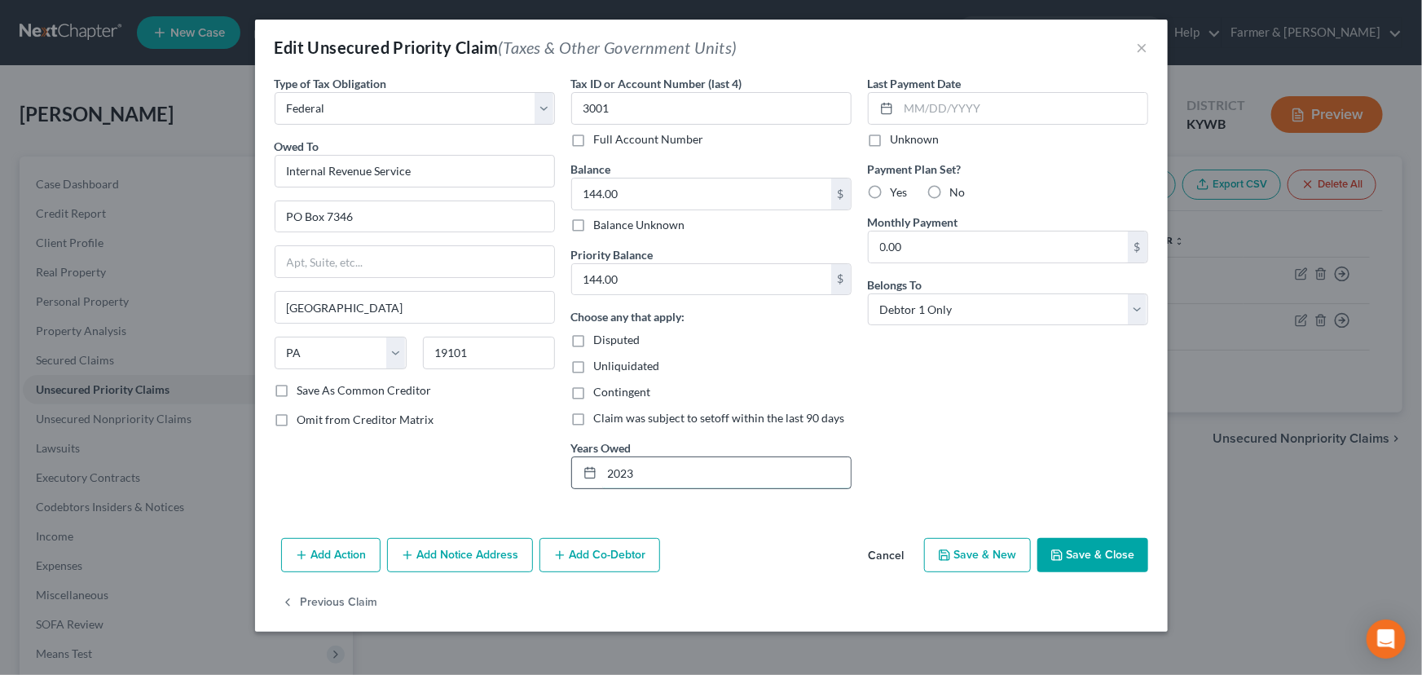
click at [668, 465] on input "2023" at bounding box center [726, 472] width 249 height 31
click at [641, 192] on input "144.00" at bounding box center [701, 193] width 259 height 31
type input "305.00"
click at [945, 440] on div "Last Payment Date Unknown Payment Plan Set? Yes No Monthly Payment 0.00 $ Belon…" at bounding box center [1008, 288] width 297 height 427
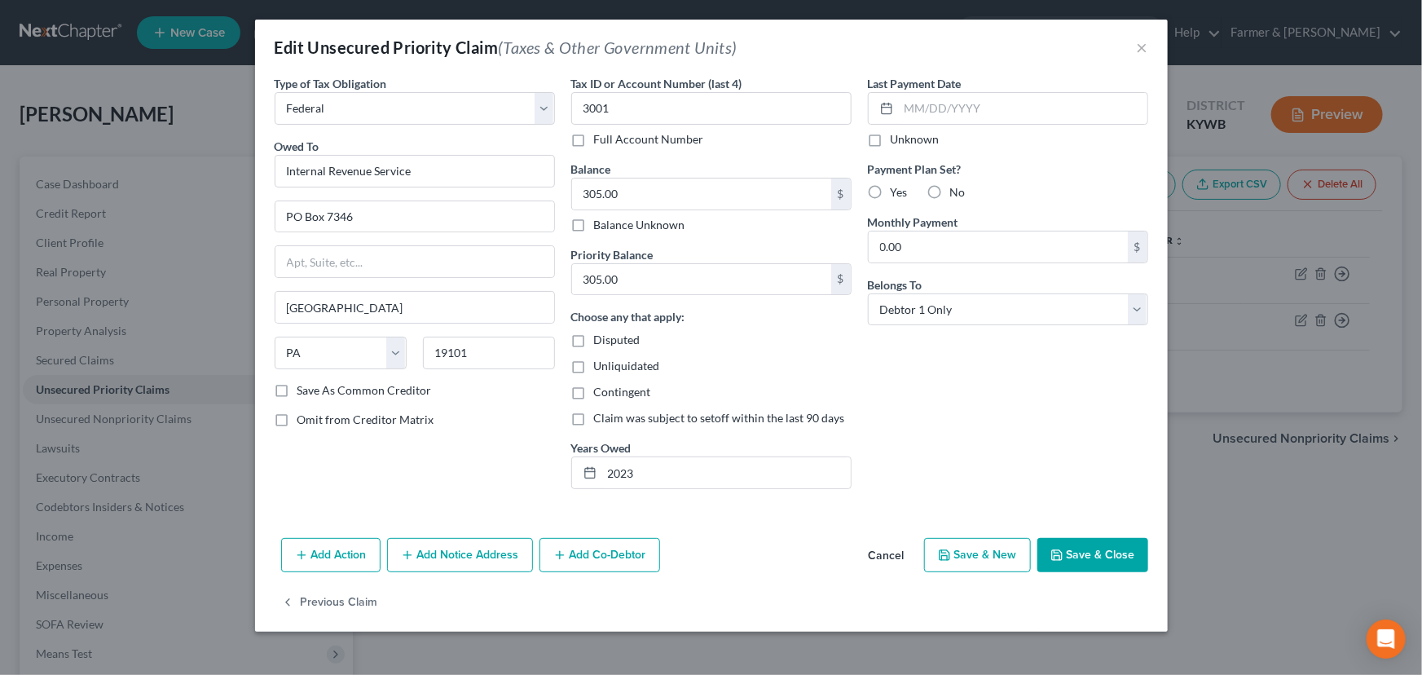
click at [1081, 565] on button "Save & Close" at bounding box center [1092, 555] width 111 height 34
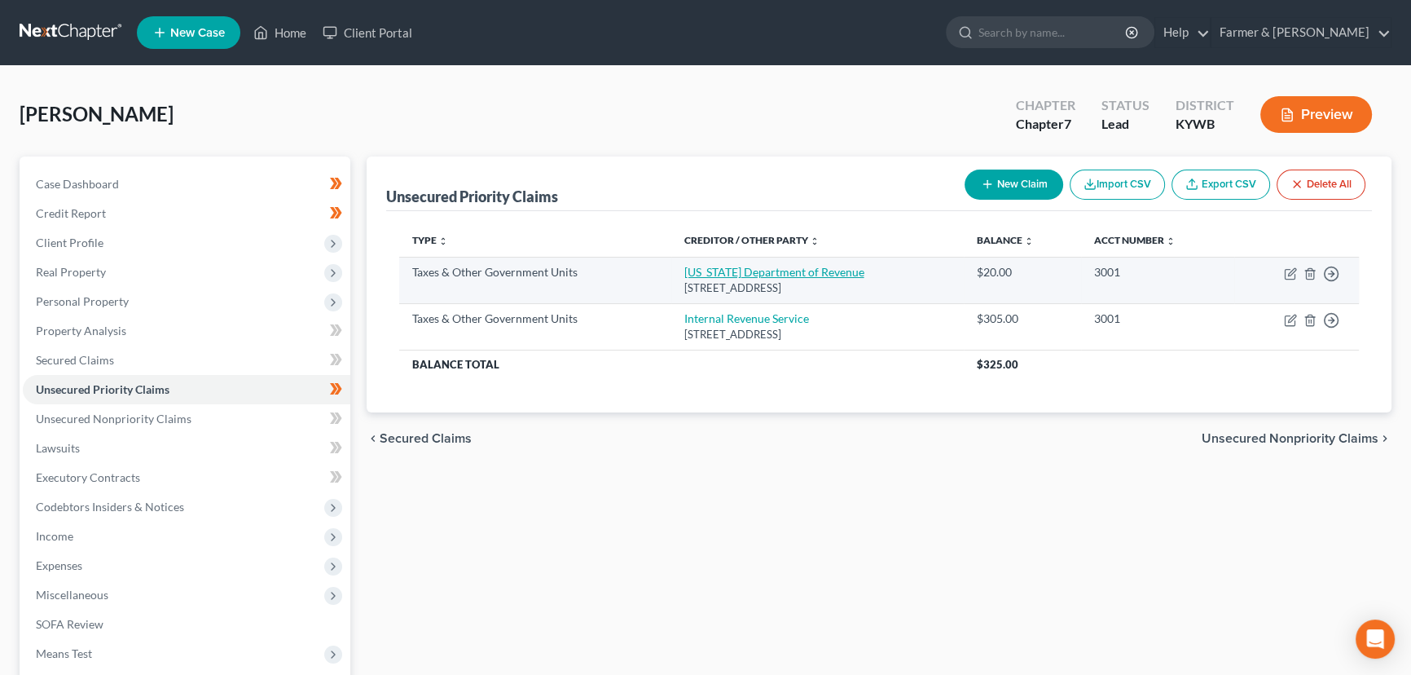
click at [756, 270] on link "[US_STATE] Department of Revenue" at bounding box center [775, 272] width 180 height 14
select select "2"
select select "18"
select select "0"
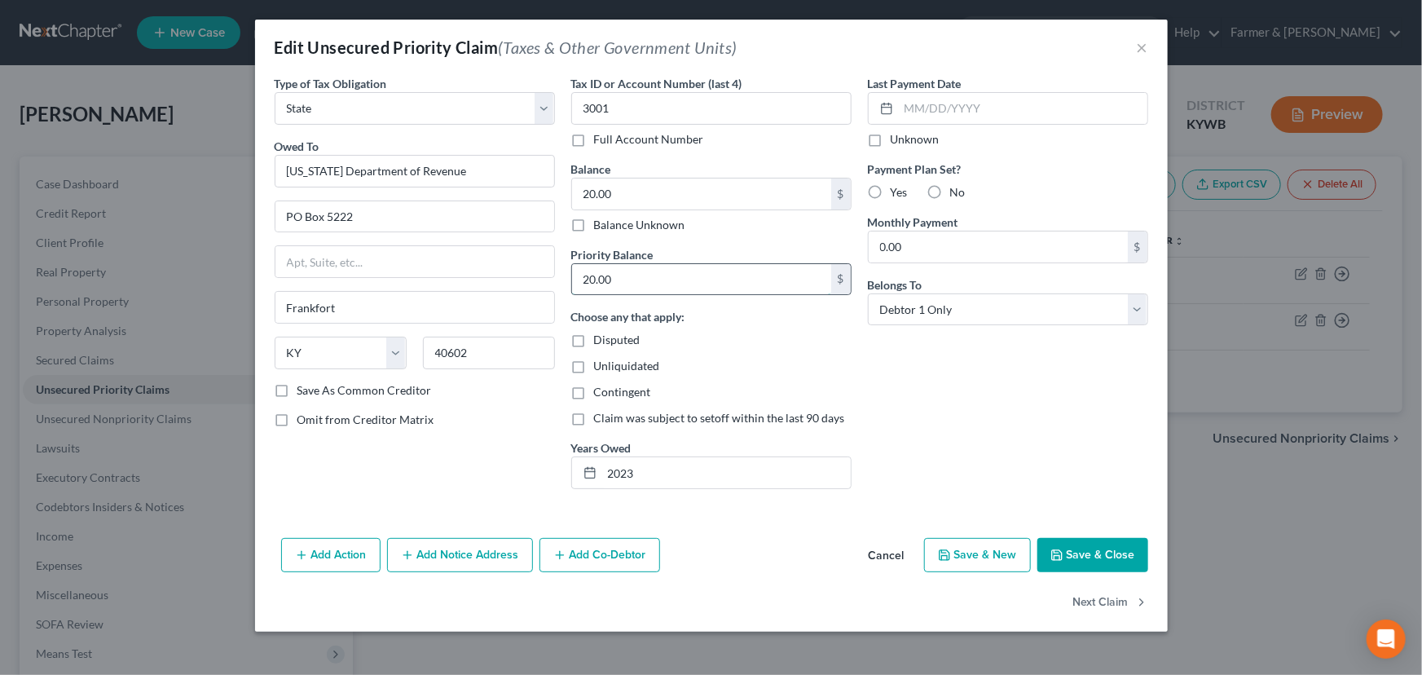
click at [630, 290] on input "20.00" at bounding box center [701, 279] width 259 height 31
type input "47.00"
click at [631, 195] on input "20.00" at bounding box center [701, 193] width 259 height 31
type input "47.00"
click at [960, 385] on div "Last Payment Date Unknown Payment Plan Set? Yes No Monthly Payment 0.00 $ Belon…" at bounding box center [1008, 288] width 297 height 427
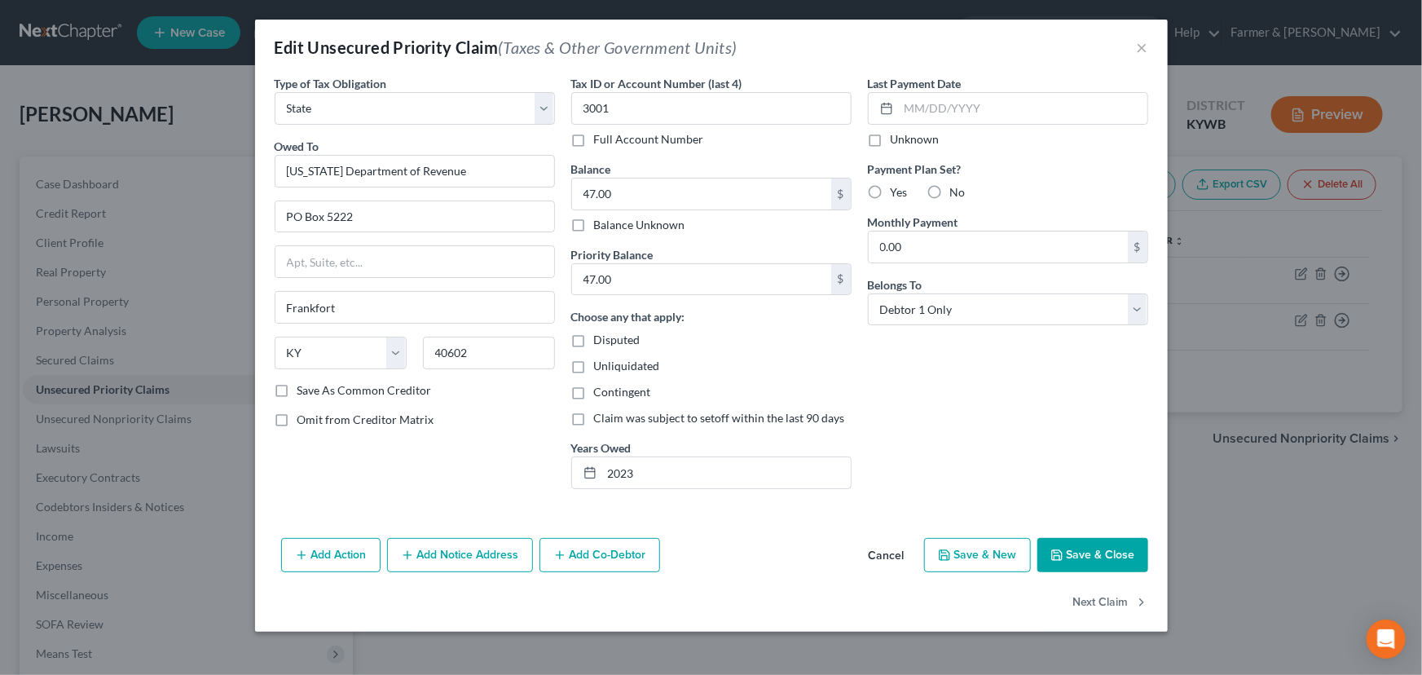
click at [1072, 546] on button "Save & Close" at bounding box center [1092, 555] width 111 height 34
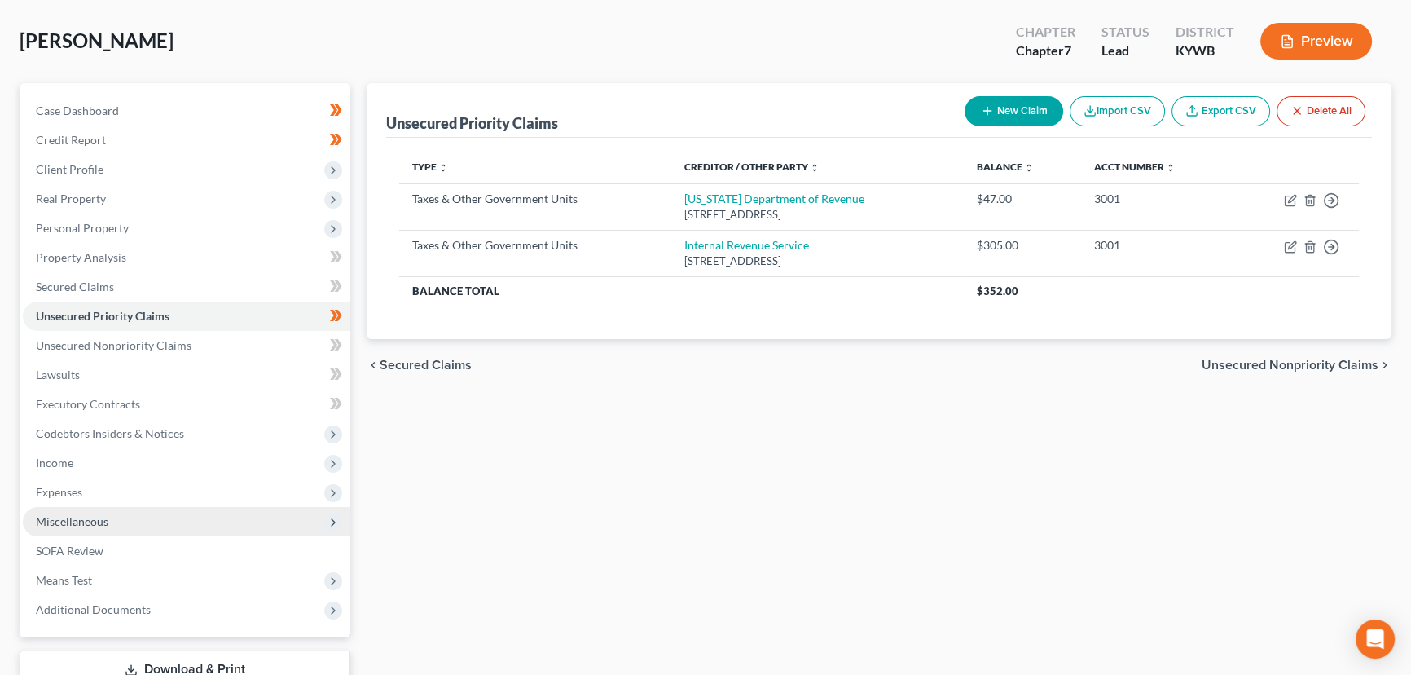
scroll to position [189, 0]
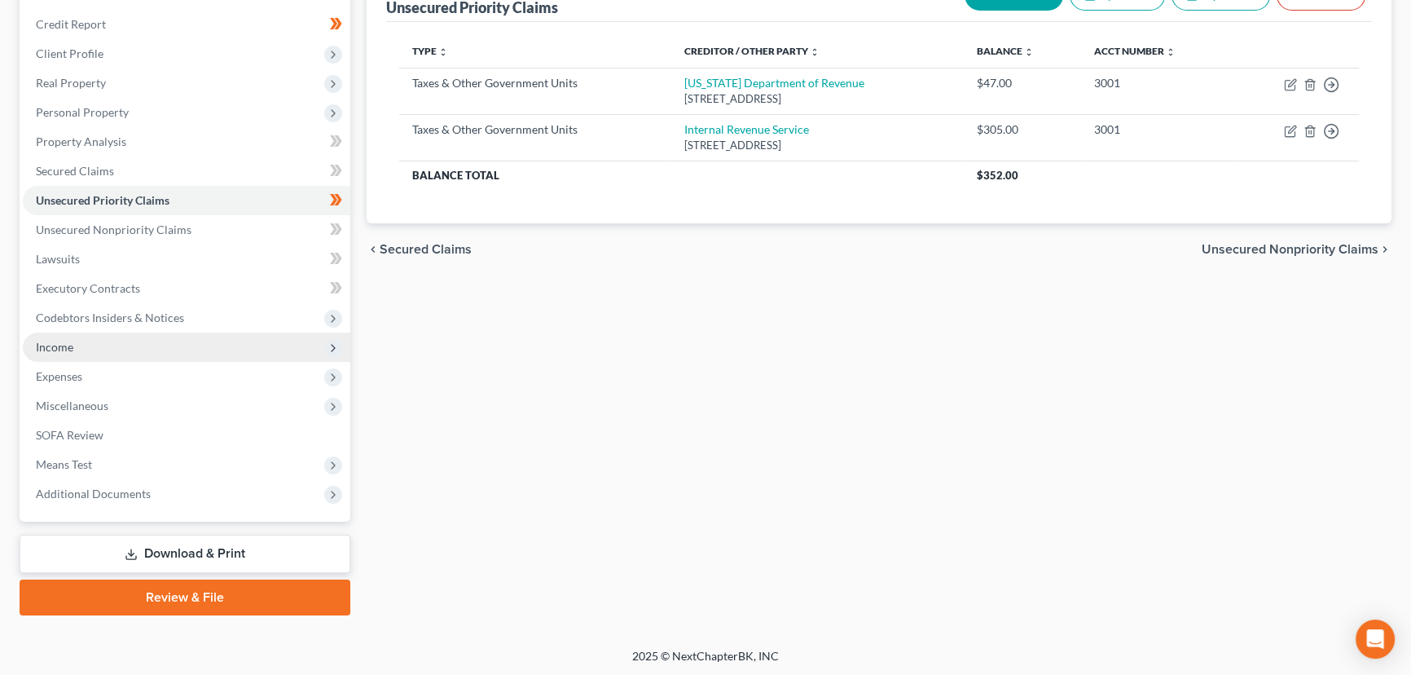
click at [93, 354] on span "Income" at bounding box center [187, 346] width 328 height 29
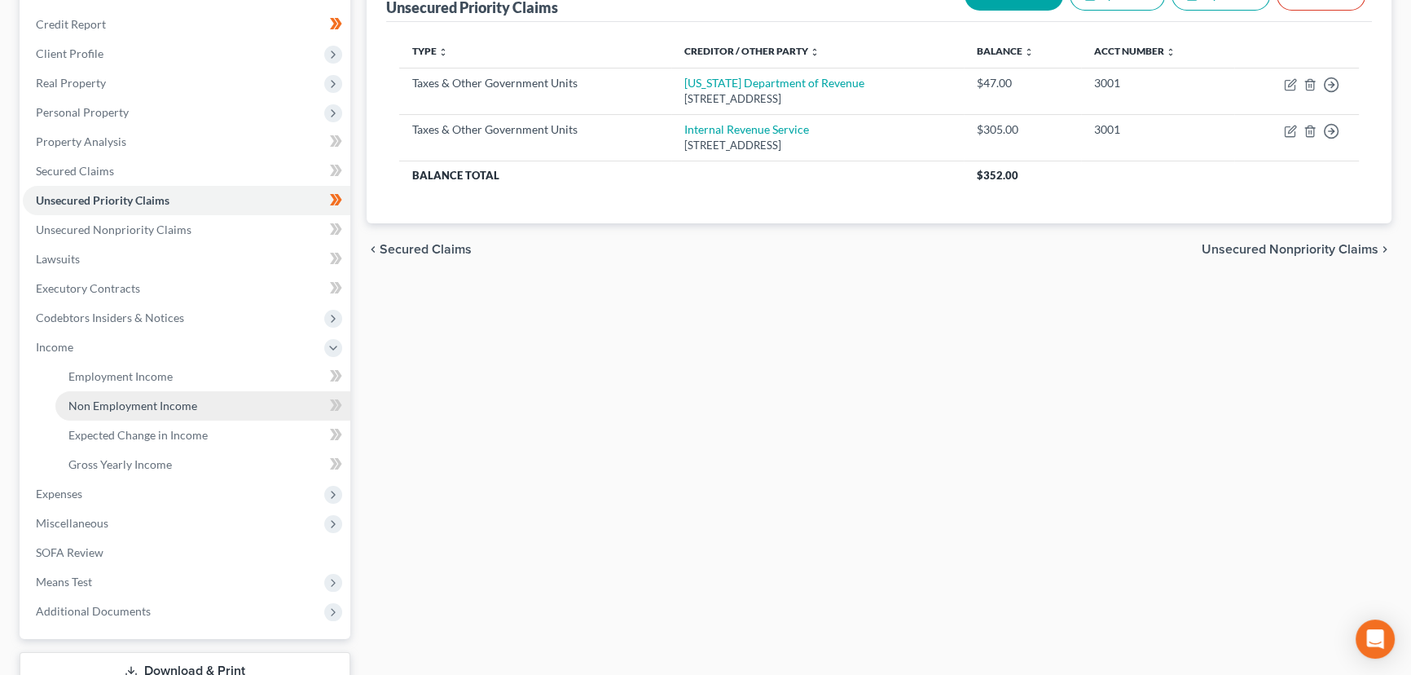
click at [187, 409] on span "Non Employment Income" at bounding box center [132, 405] width 129 height 14
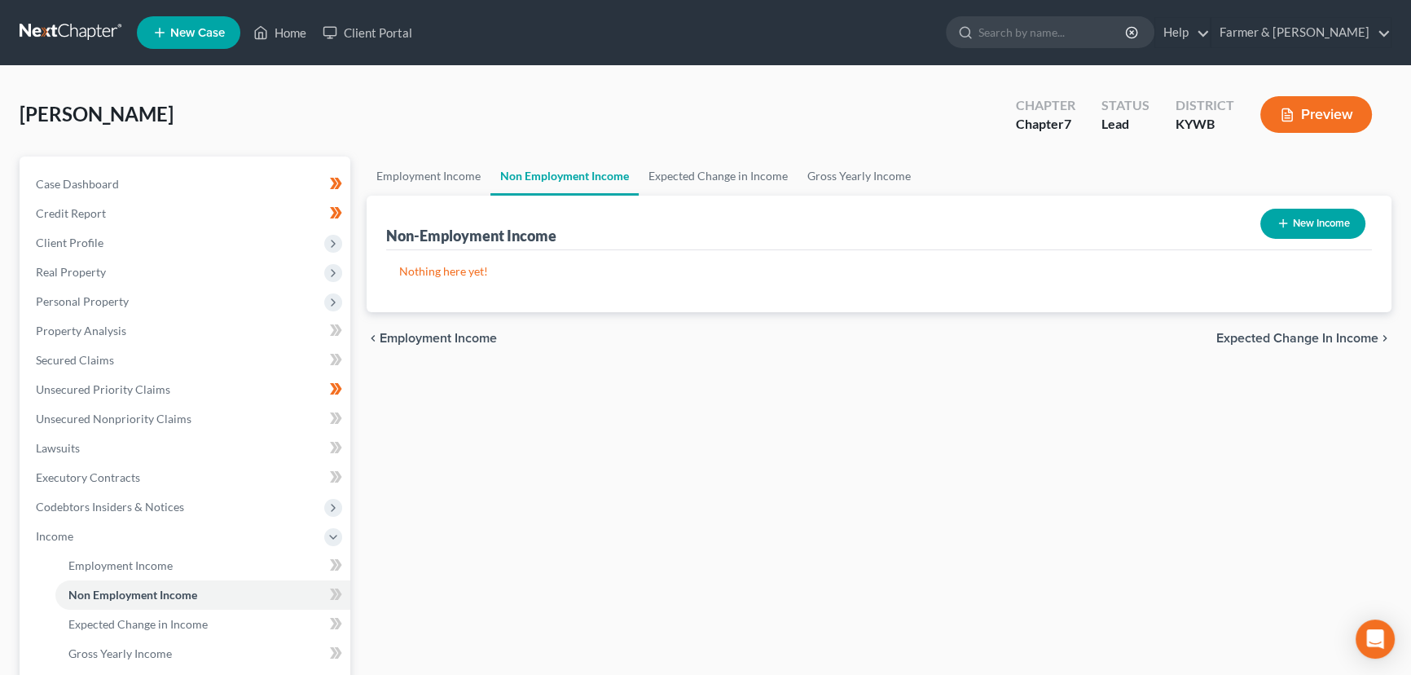
click at [1288, 218] on button "New Income" at bounding box center [1313, 224] width 105 height 30
select select "0"
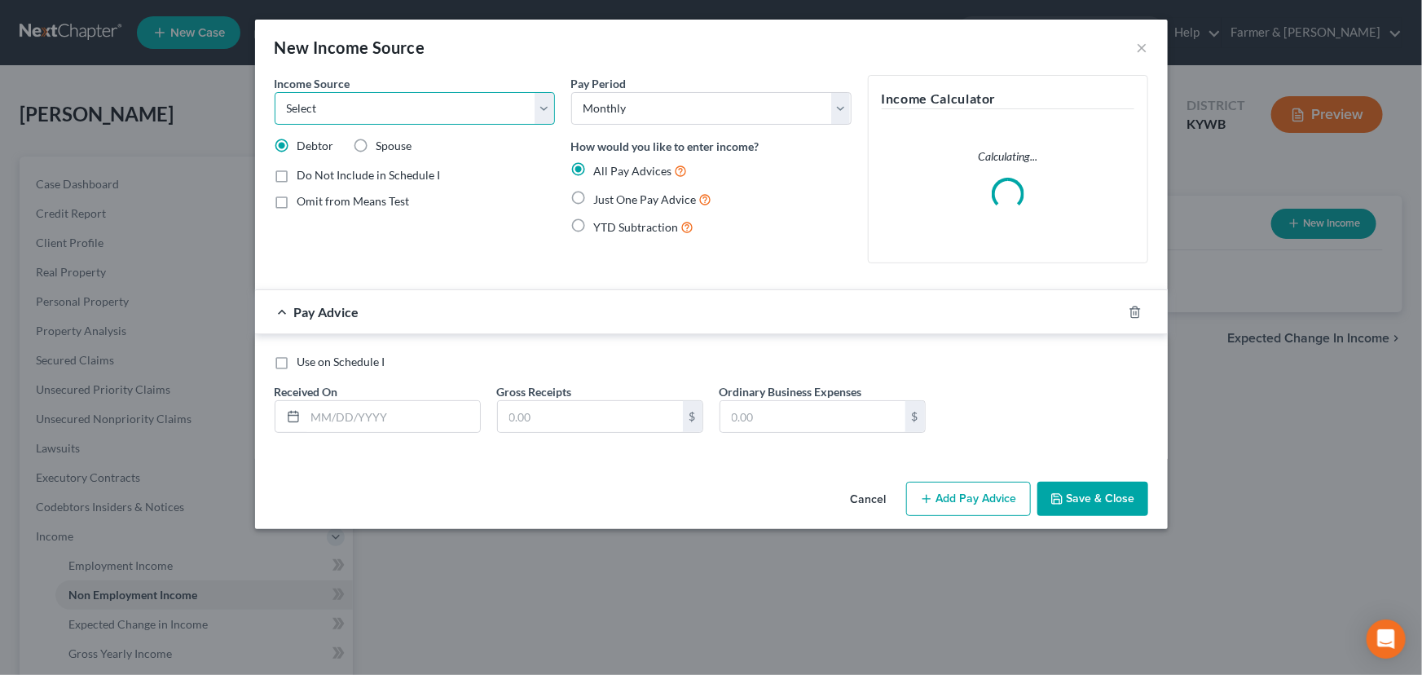
click at [481, 114] on select "Select Unemployment Disability (from employer) Pension Retirement Social Securi…" at bounding box center [415, 108] width 280 height 33
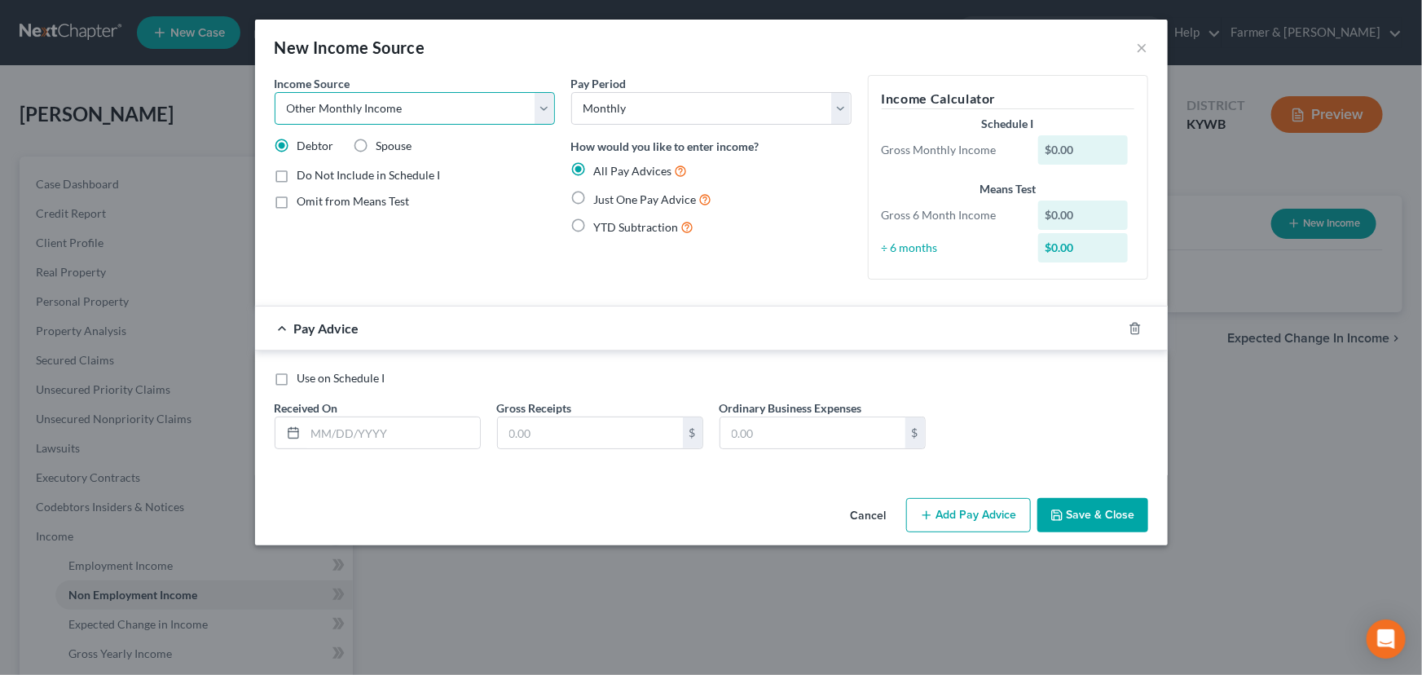
click at [275, 92] on select "Select Unemployment Disability (from employer) Pension Retirement Social Securi…" at bounding box center [415, 108] width 280 height 33
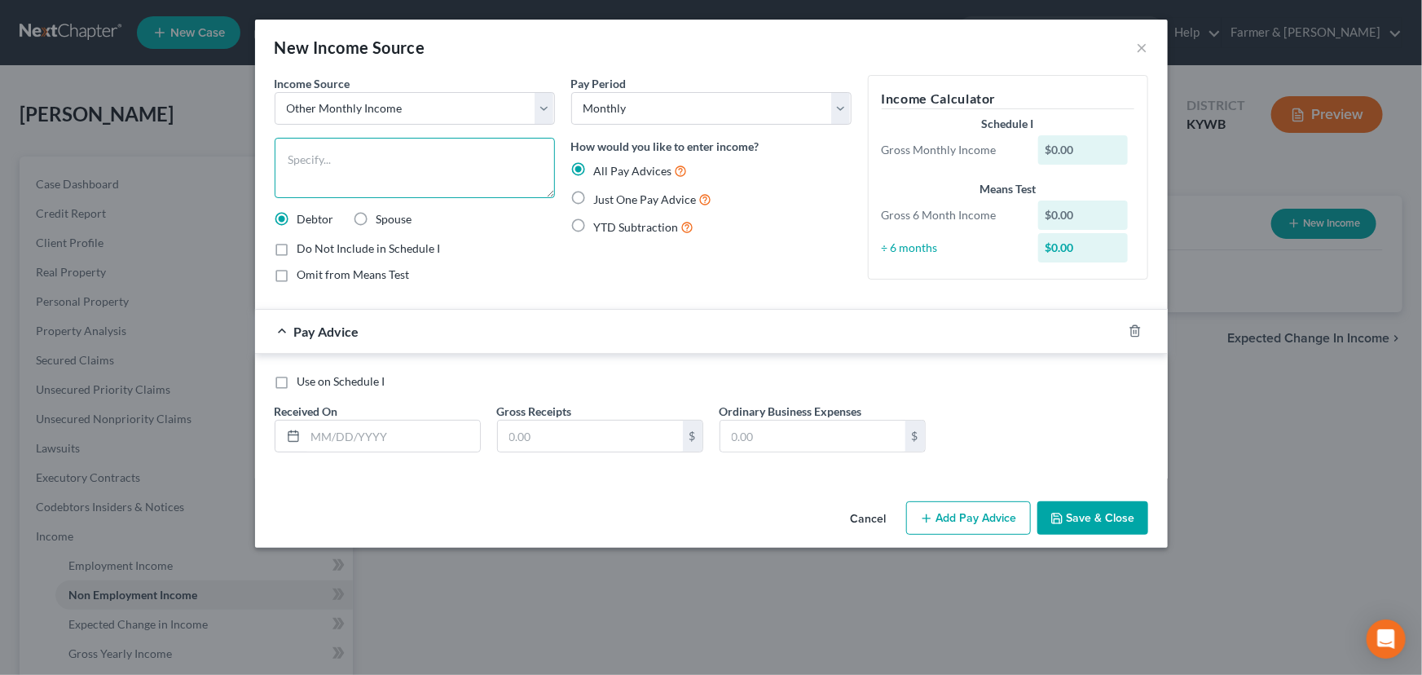
click at [437, 172] on textarea at bounding box center [415, 168] width 280 height 60
click at [594, 203] on label "Just One Pay Advice" at bounding box center [653, 199] width 118 height 19
click at [601, 200] on input "Just One Pay Advice" at bounding box center [606, 195] width 11 height 11
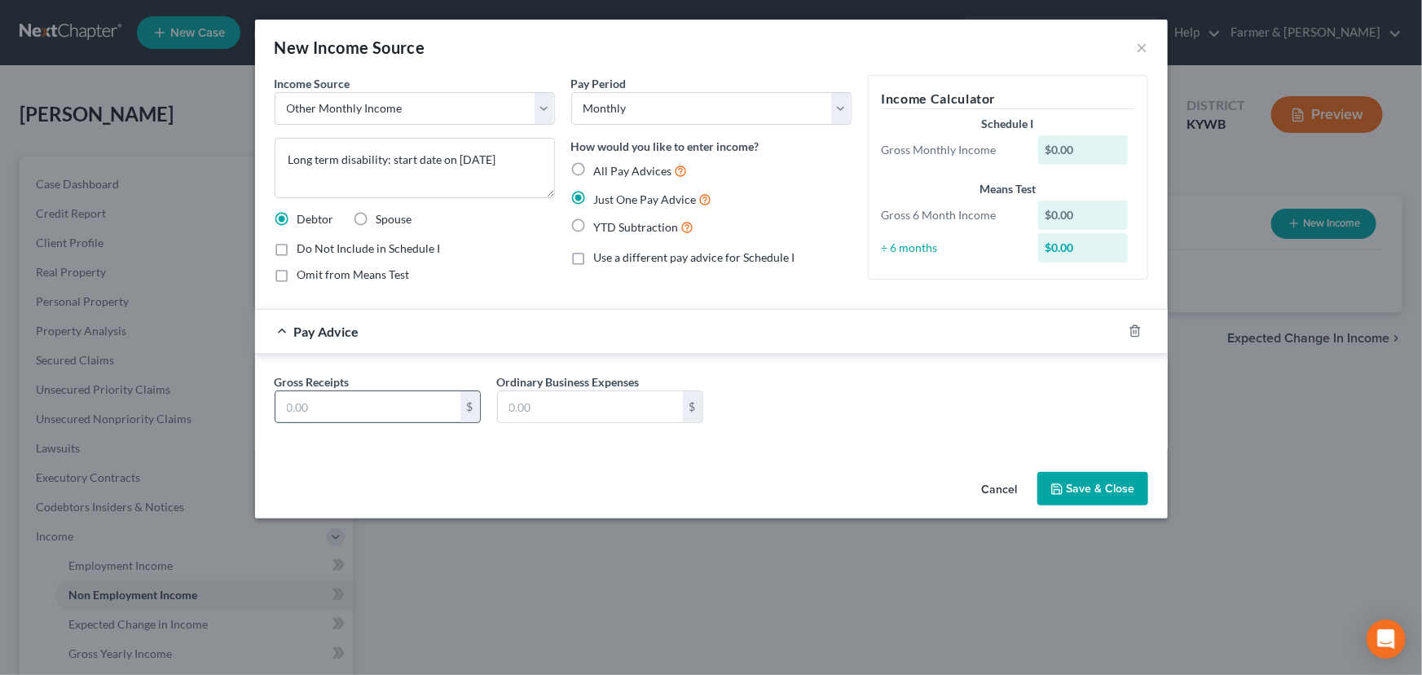
click at [404, 408] on input "text" at bounding box center [367, 406] width 185 height 31
click at [733, 403] on div "Gross Receipts 2,474.16 $ Ordinary Business Expenses $" at bounding box center [711, 404] width 890 height 63
click at [666, 334] on div "Pay Advice $2,474.16" at bounding box center [688, 331] width 867 height 43
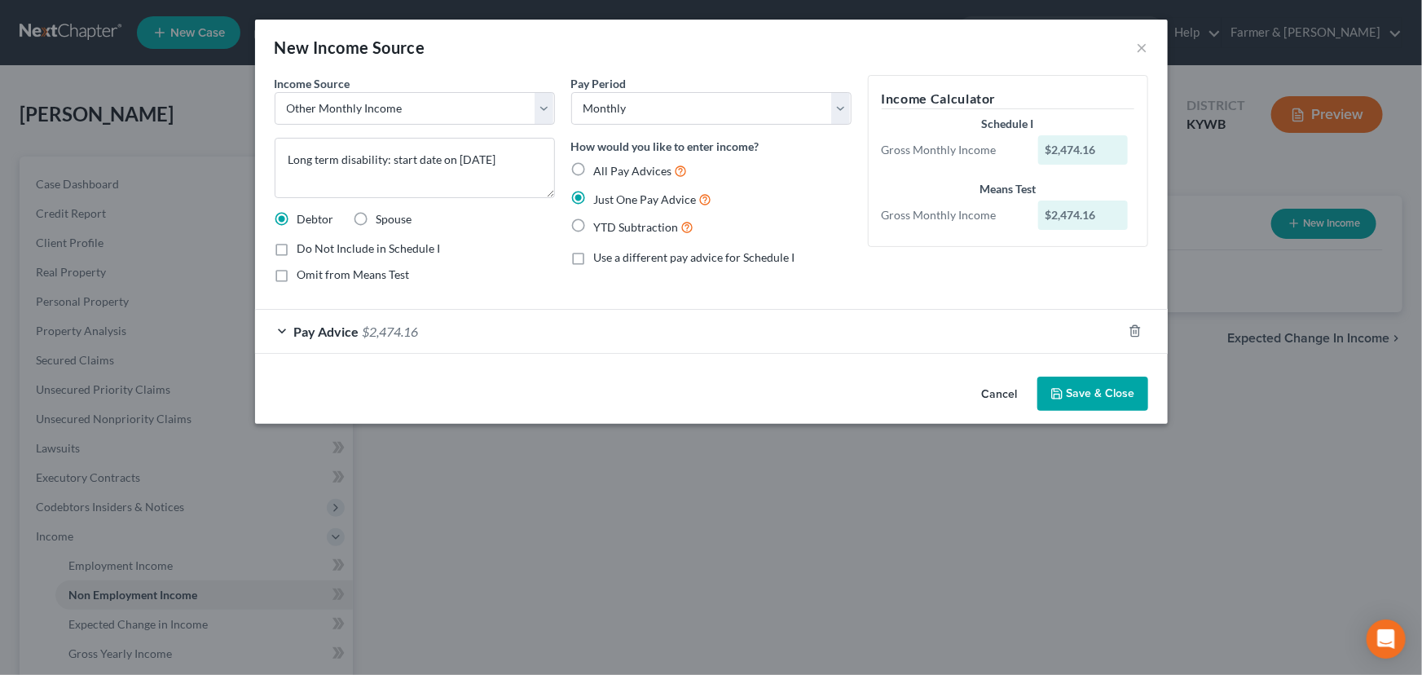
click at [1090, 391] on button "Save & Close" at bounding box center [1092, 393] width 111 height 34
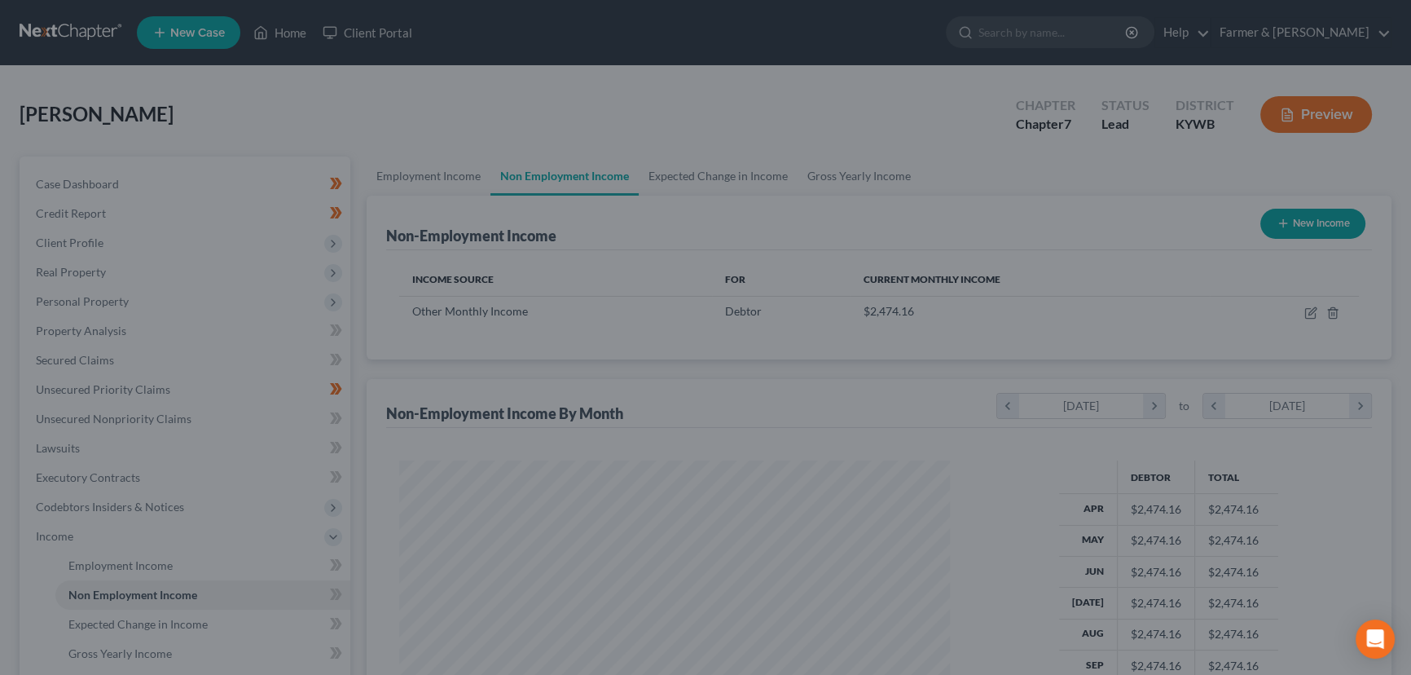
scroll to position [814595, 814308]
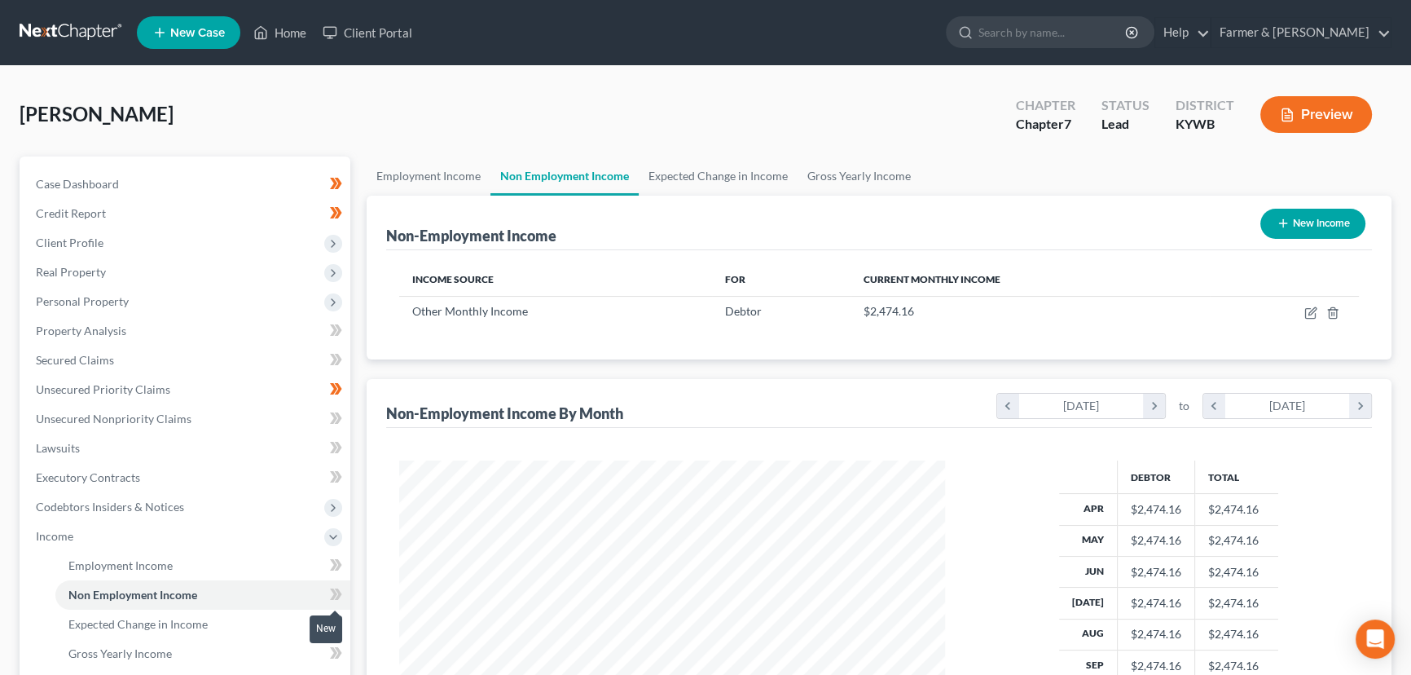
click at [337, 596] on icon at bounding box center [338, 593] width 7 height 11
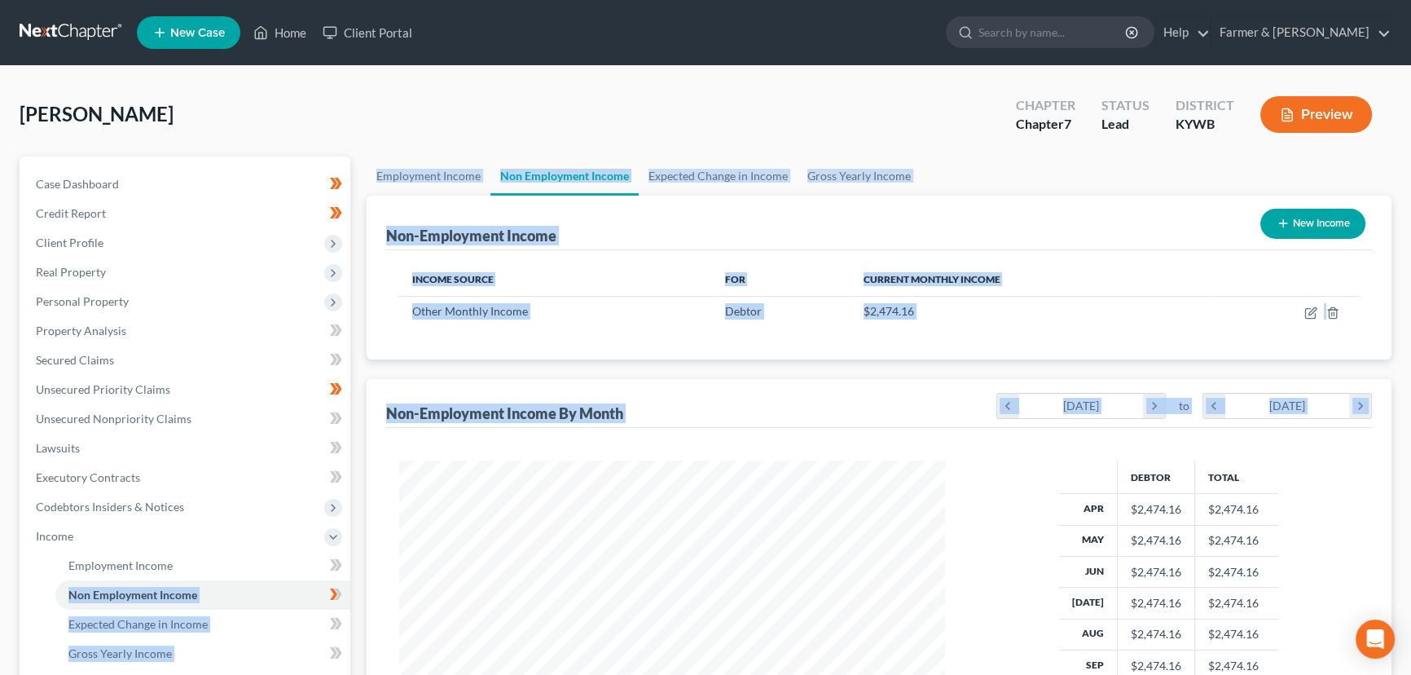
drag, startPoint x: 337, startPoint y: 596, endPoint x: 362, endPoint y: 540, distance: 60.9
click at [362, 540] on div "Petition Navigation Case Dashboard Payments Invoices Payments Payments Credit R…" at bounding box center [705, 538] width 1389 height 765
click at [362, 540] on div "Employment Income Non Employment Income Expected Change in Income Gross Yearly …" at bounding box center [879, 538] width 1041 height 765
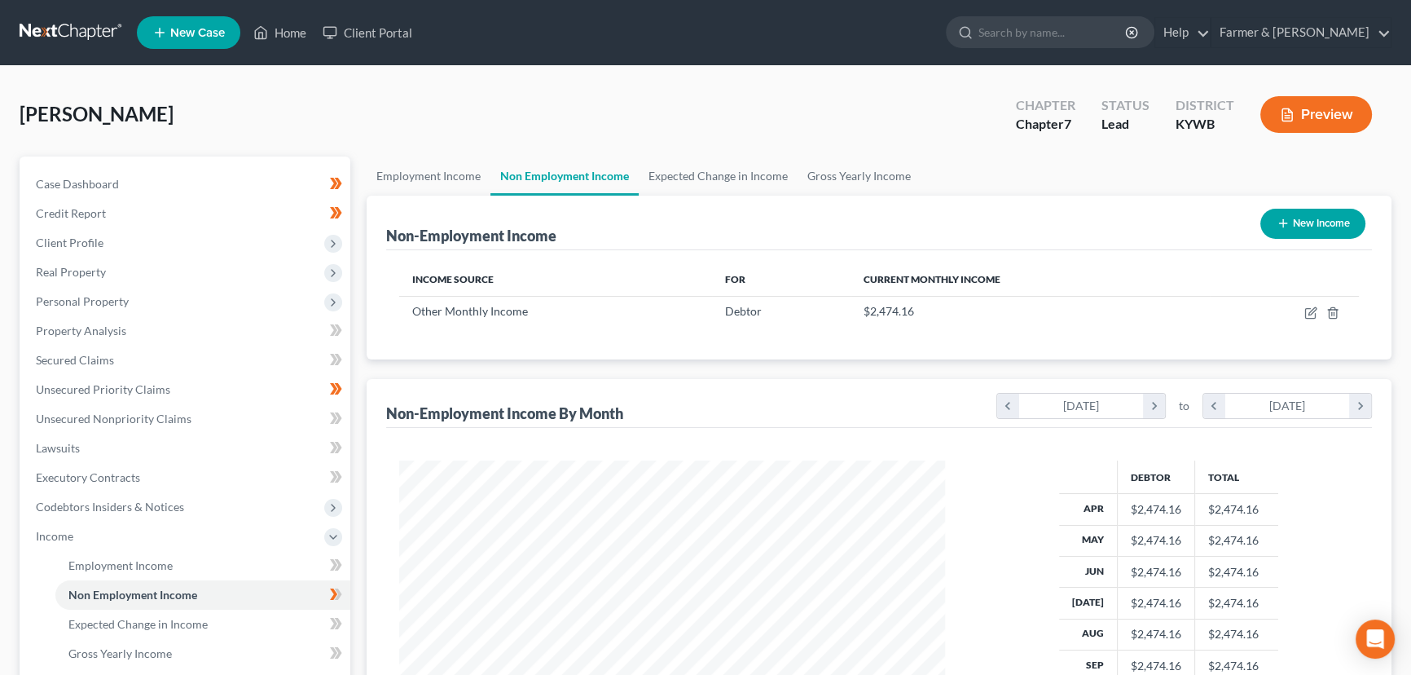
click at [393, 99] on div "[PERSON_NAME] Upgraded Chapter Chapter 7 Status Lead District [GEOGRAPHIC_DATA]…" at bounding box center [706, 121] width 1372 height 71
click at [375, 120] on div "[PERSON_NAME] Upgraded Chapter Chapter 7 Status Lead District [GEOGRAPHIC_DATA]…" at bounding box center [706, 121] width 1372 height 71
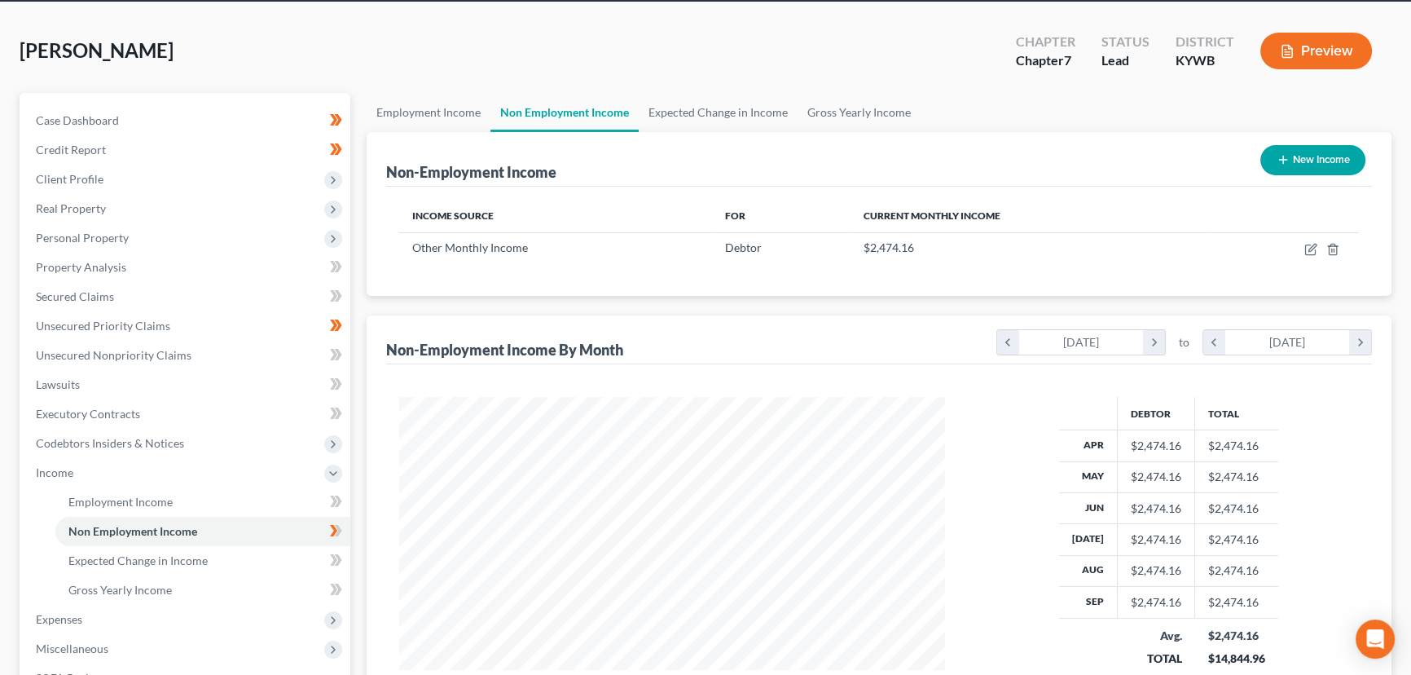
scroll to position [147, 0]
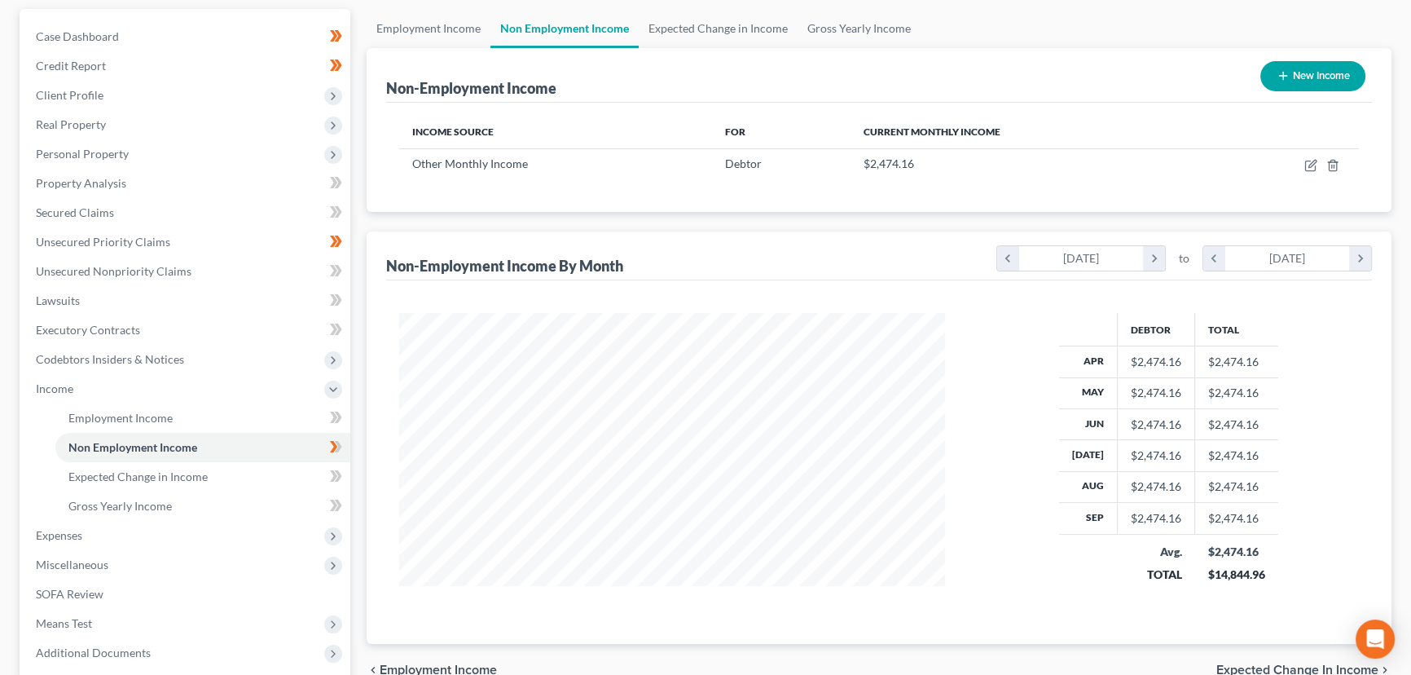
click at [937, 28] on ul "Employment Income Non Employment Income Expected Change in Income Gross Yearly …" at bounding box center [879, 28] width 1025 height 39
click at [337, 446] on icon at bounding box center [336, 447] width 12 height 20
click at [88, 394] on span "Income" at bounding box center [187, 388] width 328 height 29
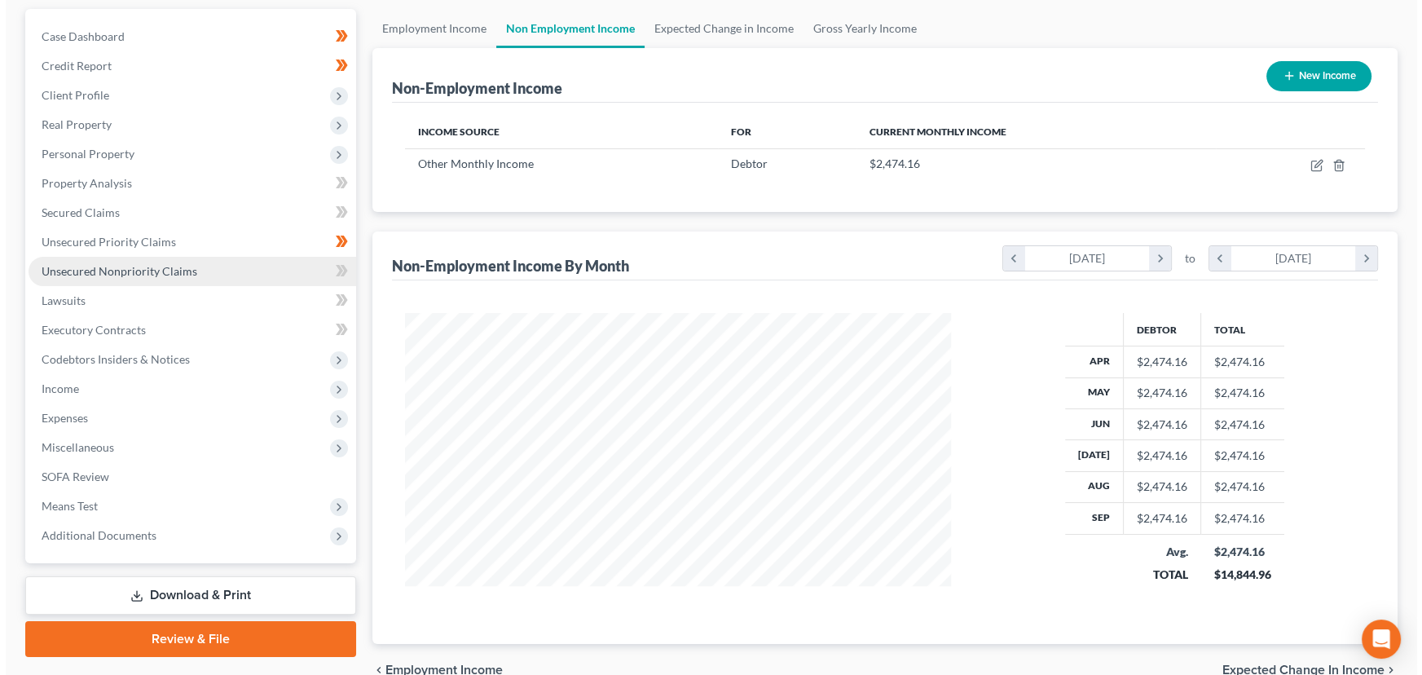
scroll to position [0, 0]
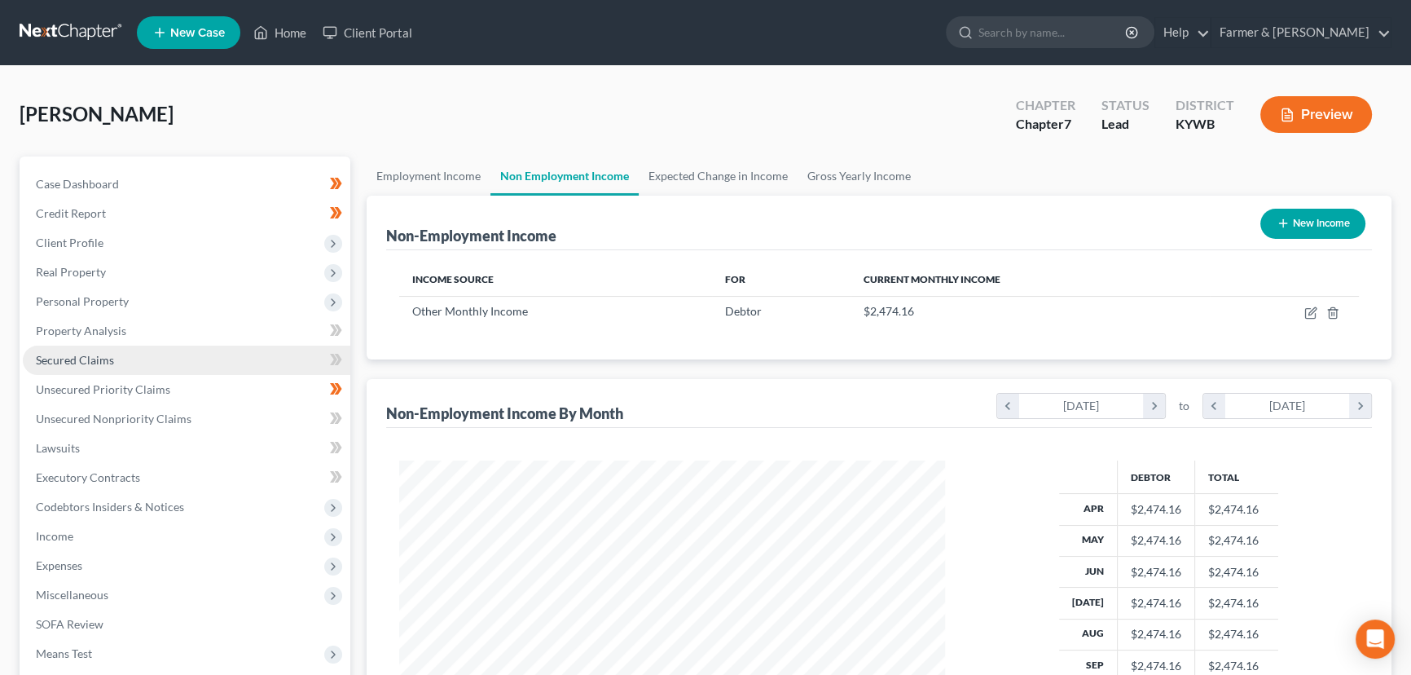
click at [130, 356] on link "Secured Claims" at bounding box center [187, 360] width 328 height 29
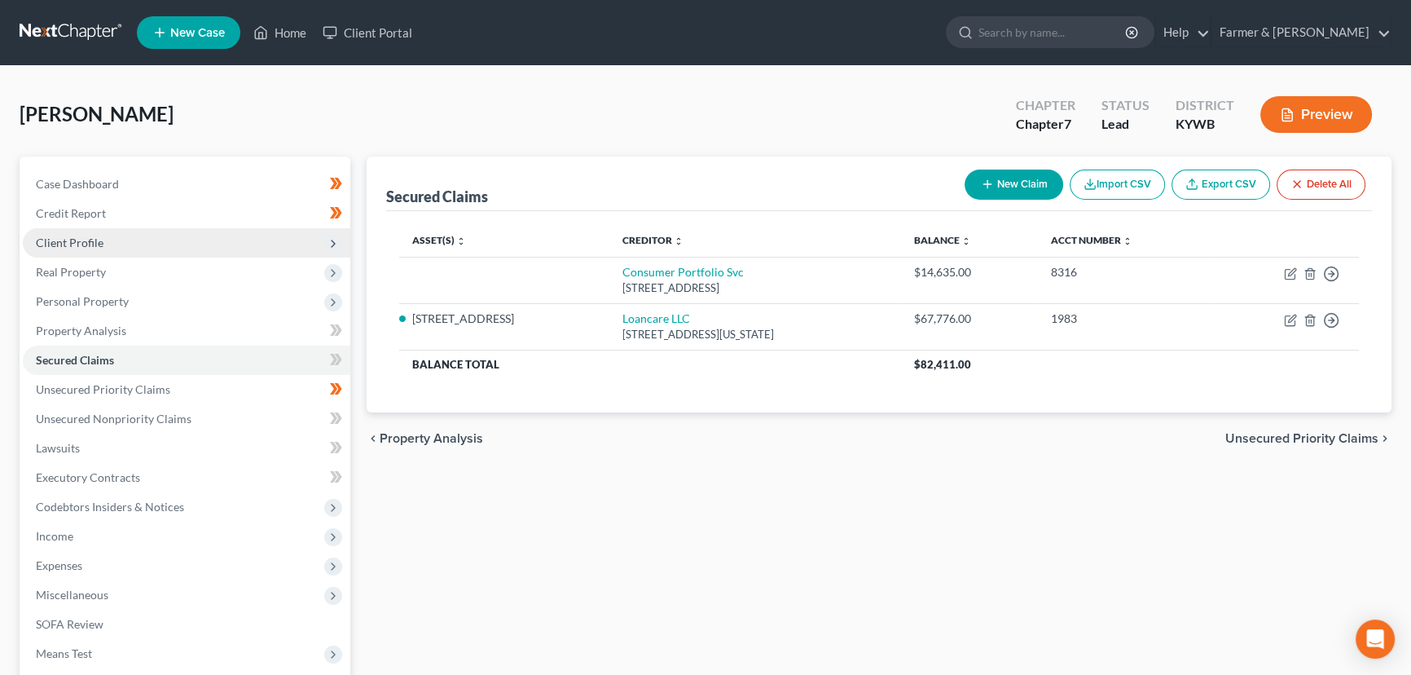
click at [156, 246] on span "Client Profile" at bounding box center [187, 242] width 328 height 29
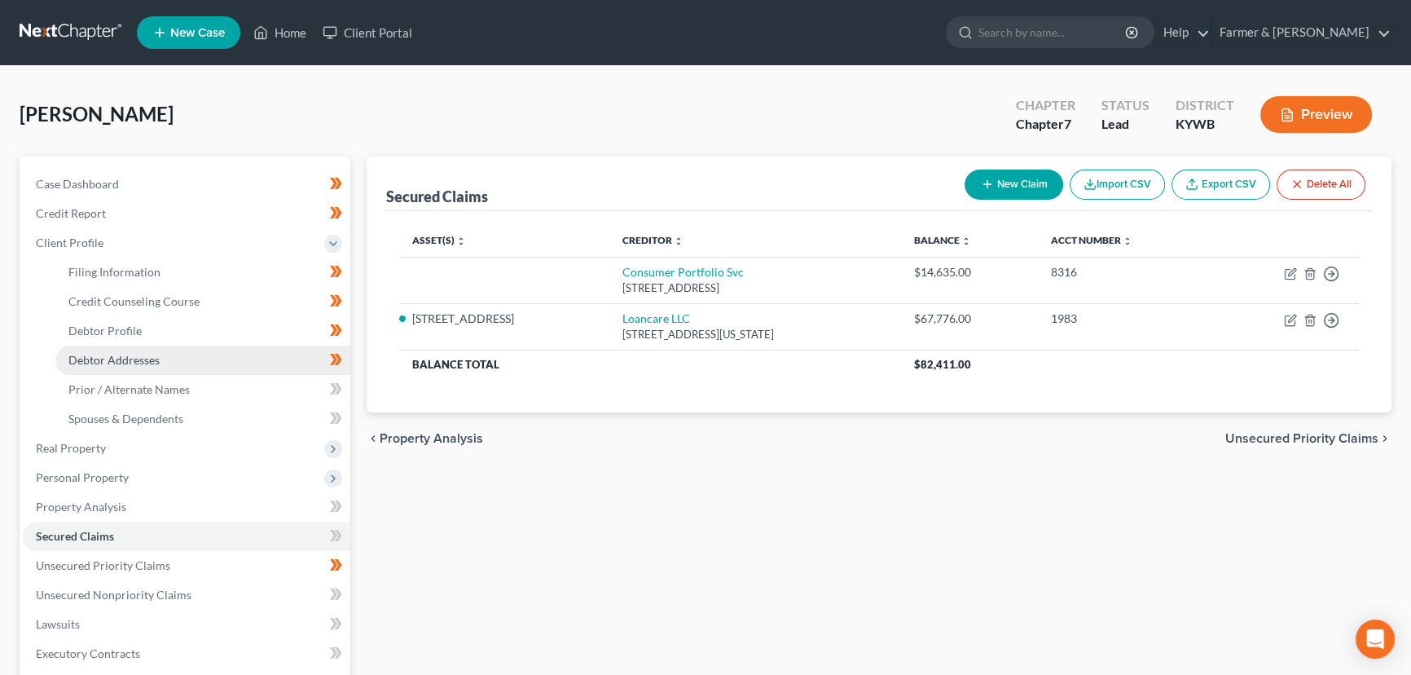
click at [156, 350] on link "Debtor Addresses" at bounding box center [202, 360] width 295 height 29
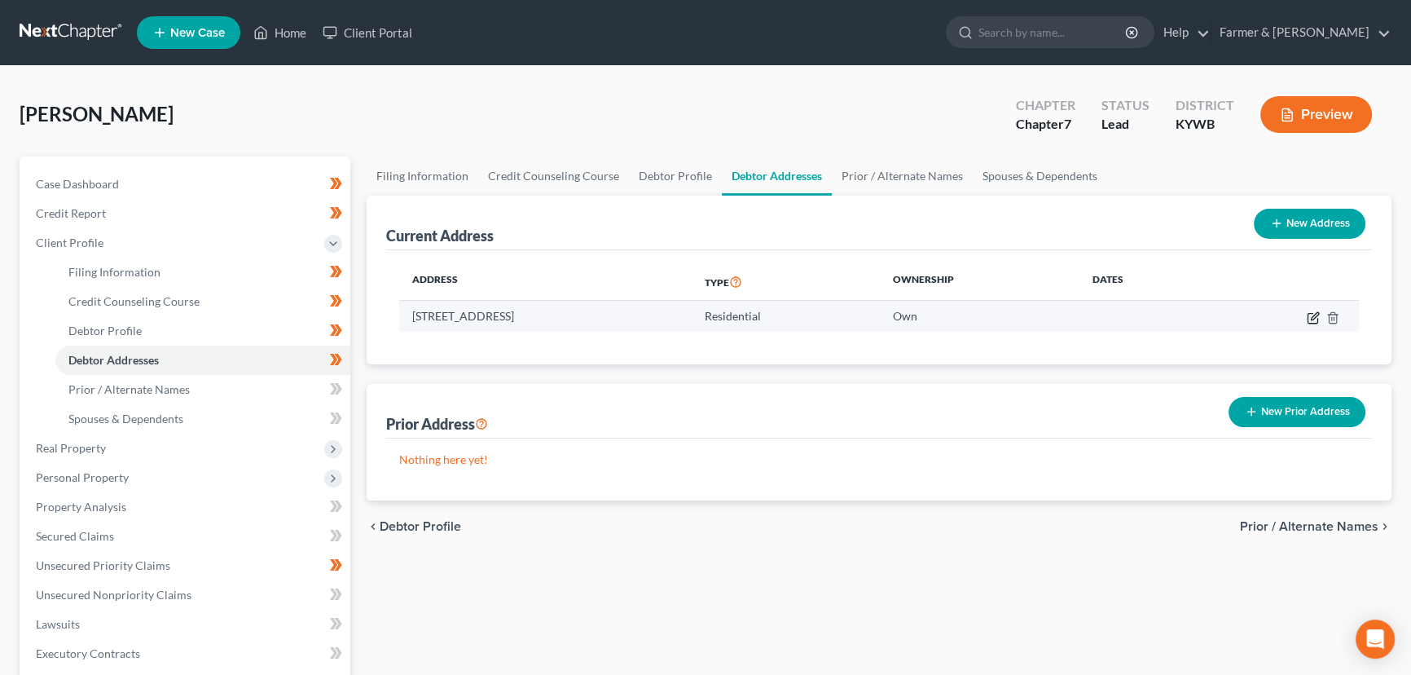
click at [1313, 315] on icon "button" at bounding box center [1314, 315] width 7 height 7
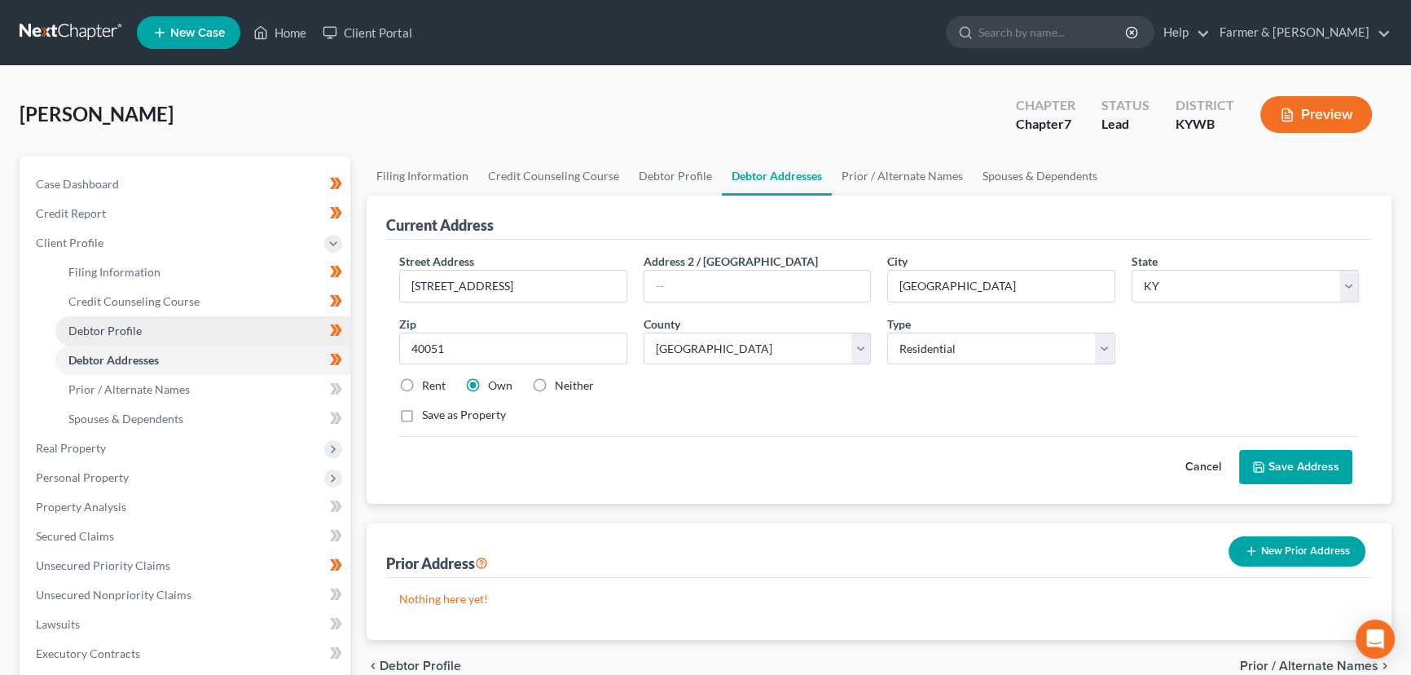
click at [122, 330] on span "Debtor Profile" at bounding box center [104, 331] width 73 height 14
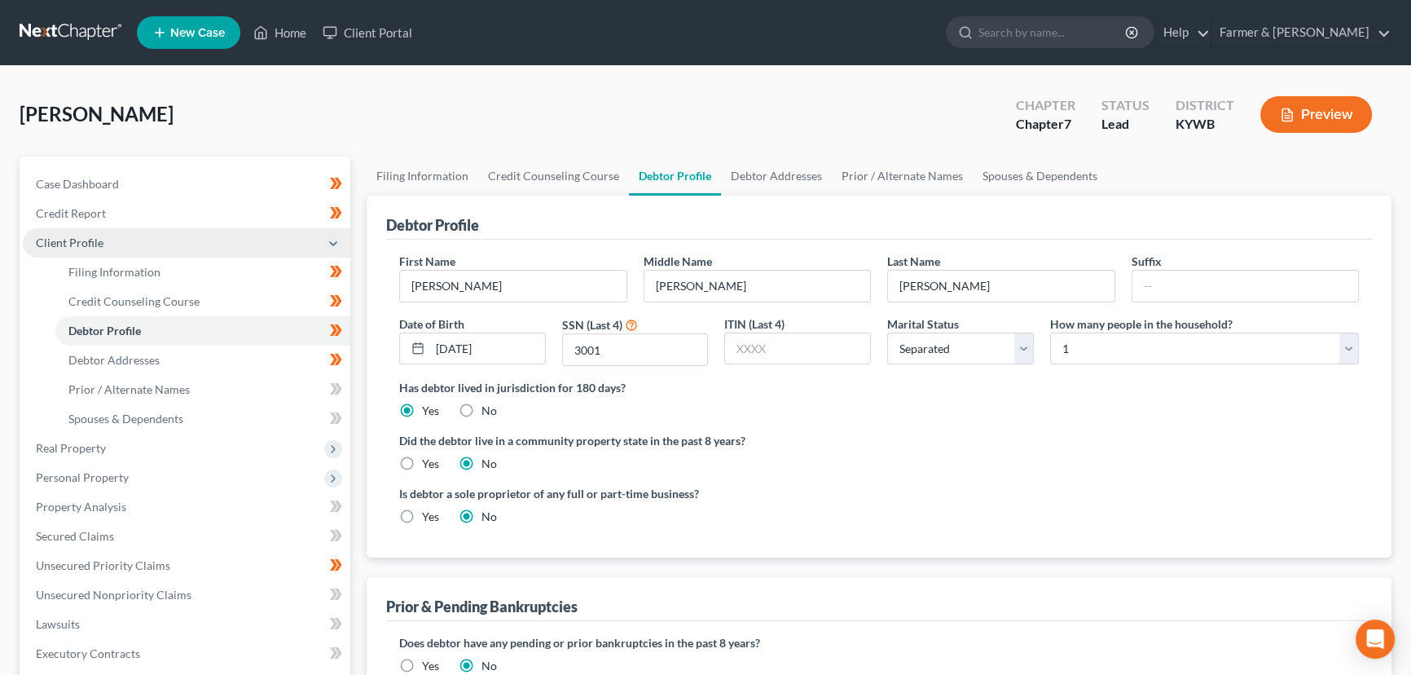
click at [131, 243] on span "Client Profile" at bounding box center [187, 242] width 328 height 29
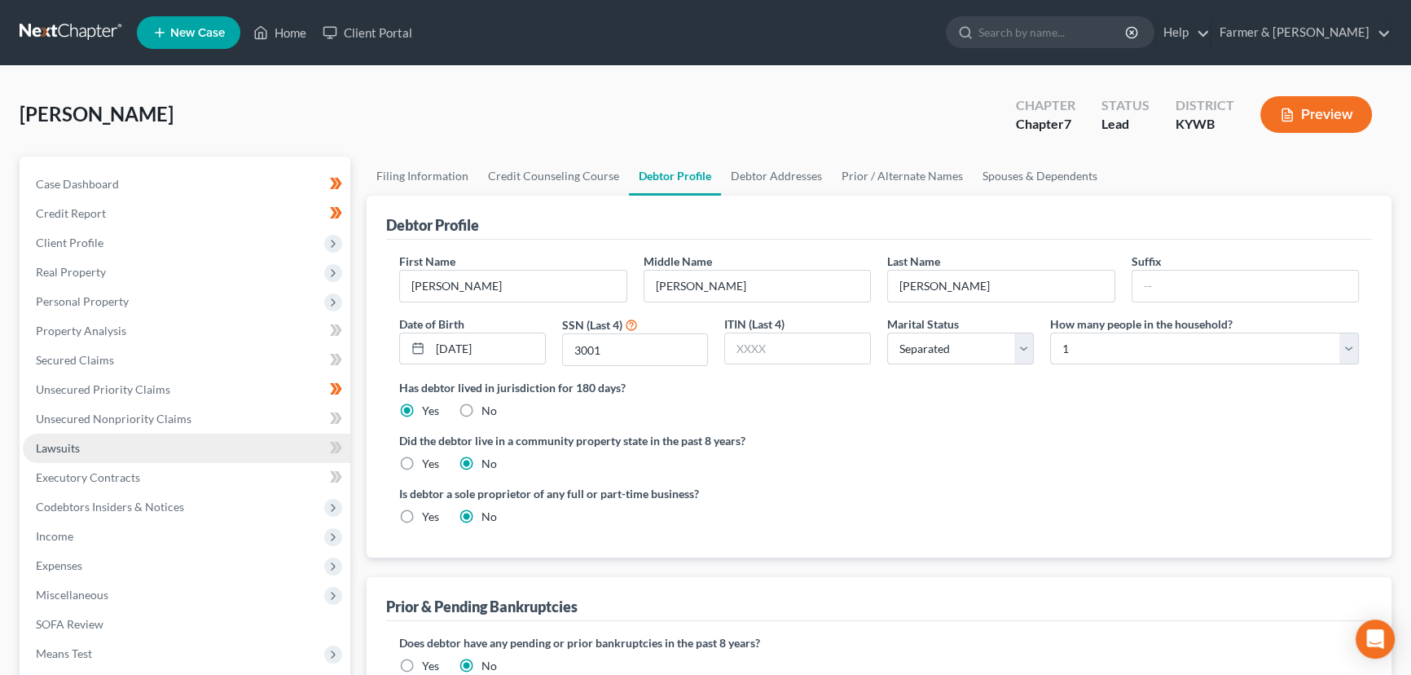
click at [81, 449] on link "Lawsuits" at bounding box center [187, 448] width 328 height 29
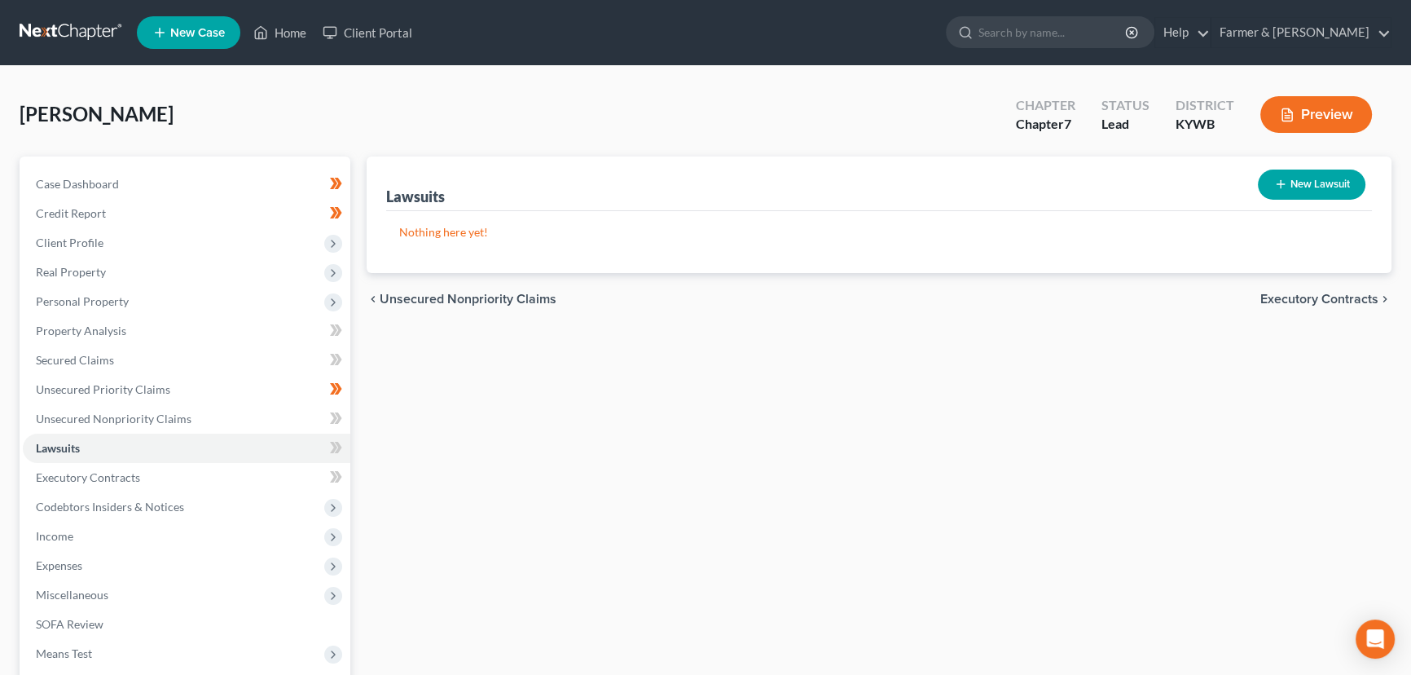
click at [1322, 190] on button "New Lawsuit" at bounding box center [1312, 184] width 108 height 30
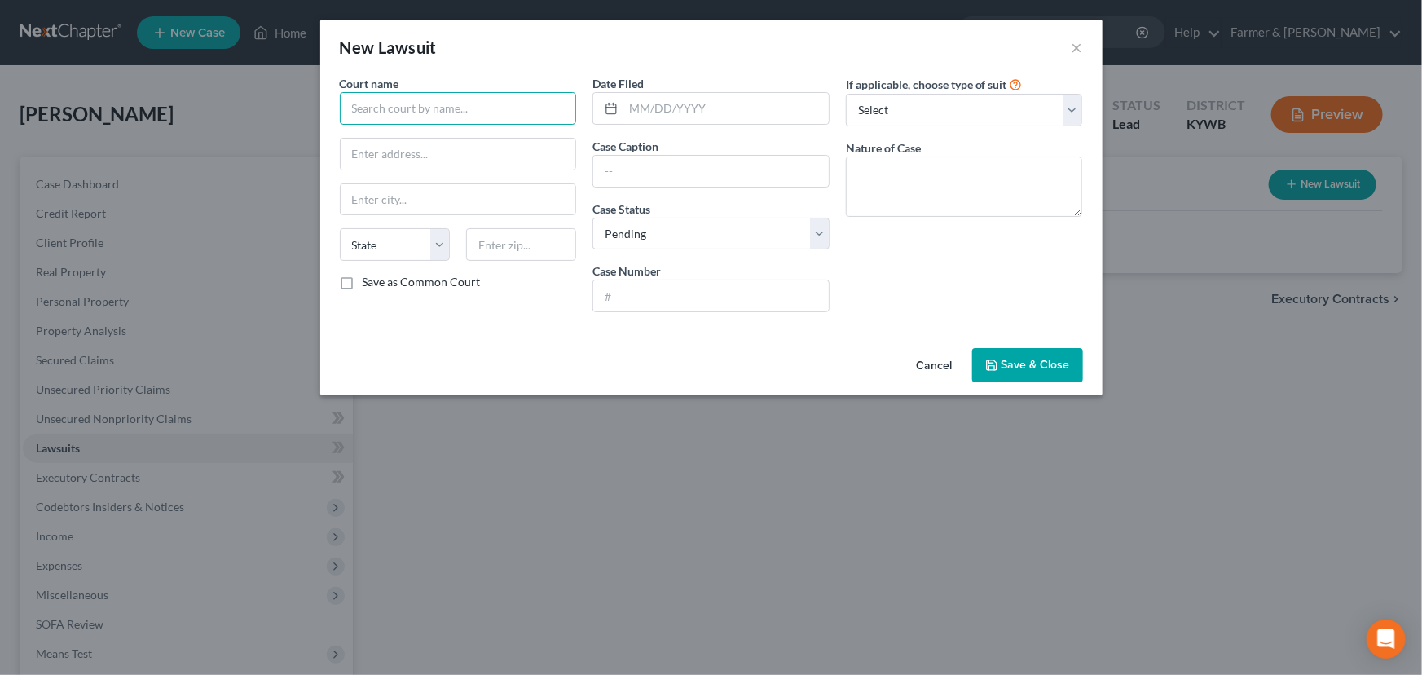
click at [439, 111] on input "text" at bounding box center [458, 108] width 237 height 33
click at [390, 106] on input "text" at bounding box center [458, 108] width 237 height 33
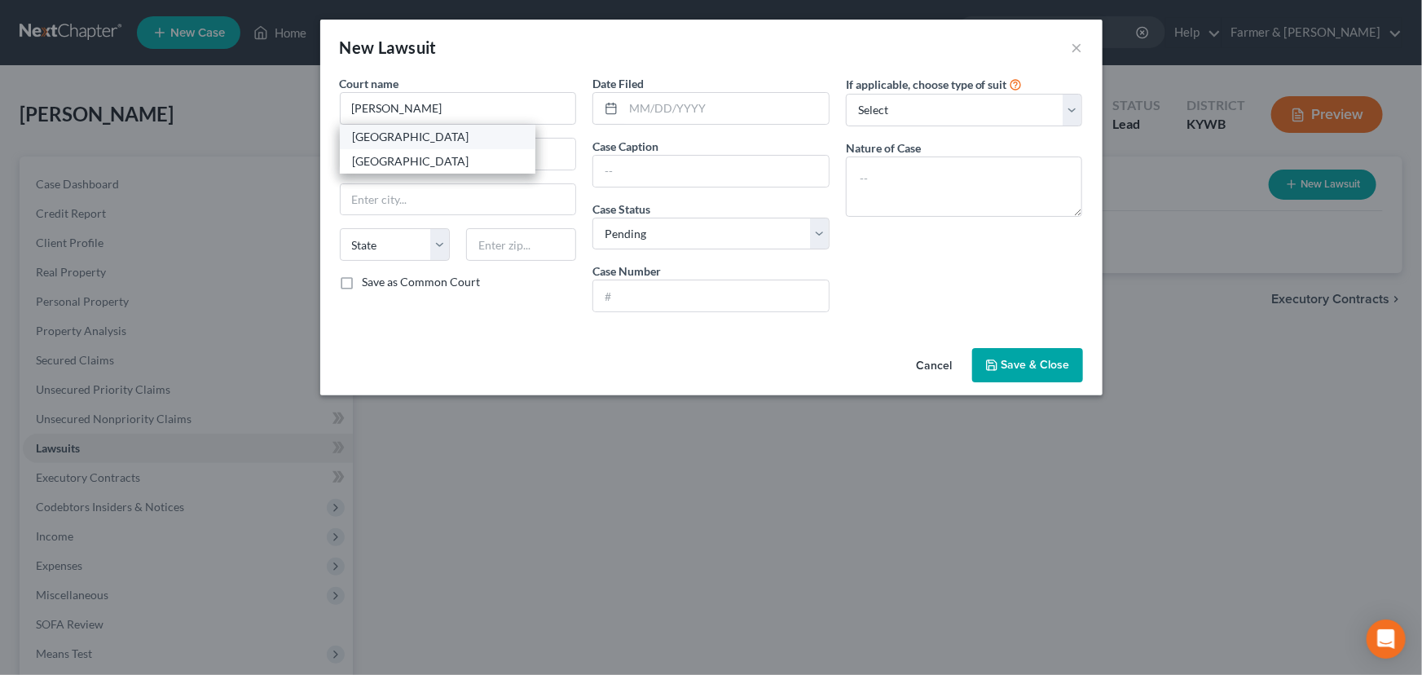
click at [415, 138] on div "[GEOGRAPHIC_DATA]" at bounding box center [437, 137] width 169 height 16
click at [490, 156] on input "[STREET_ADDRESS]" at bounding box center [459, 154] width 236 height 31
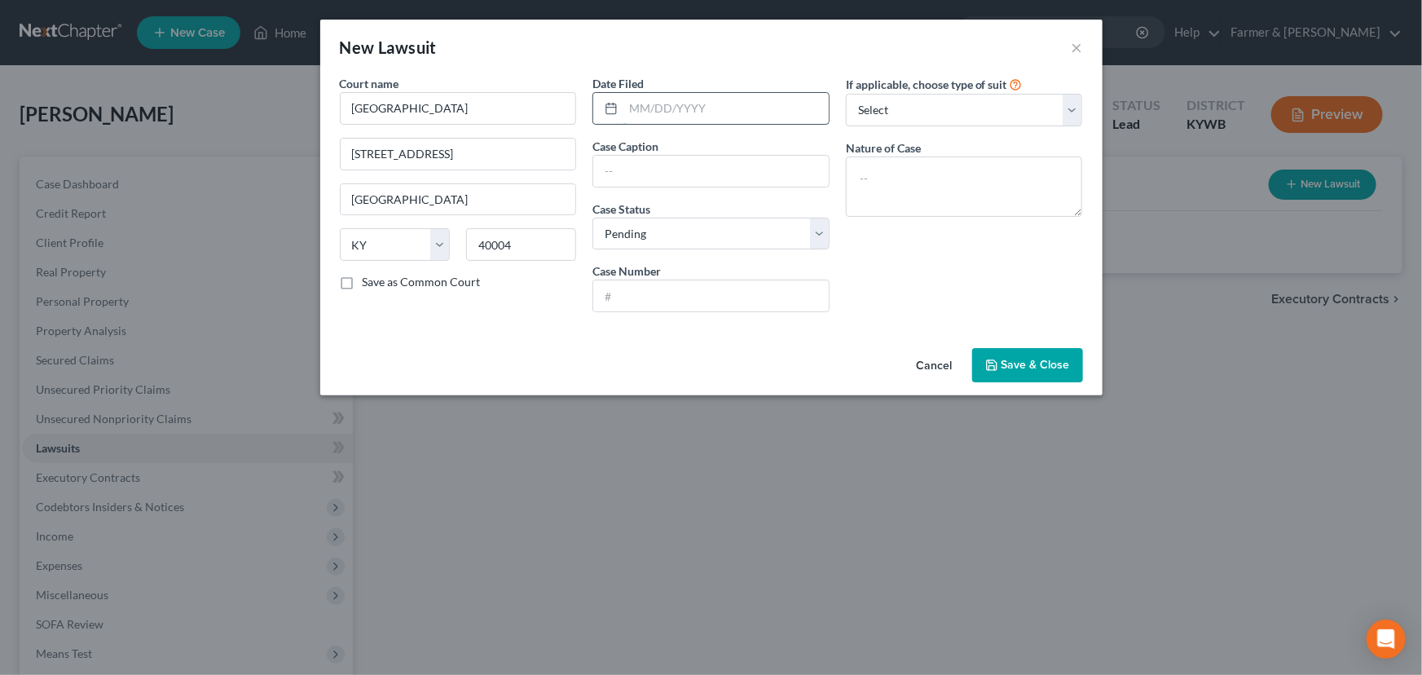
click at [708, 120] on input "text" at bounding box center [725, 108] width 205 height 31
paste input "[DATE]"
click at [717, 49] on div "New Lawsuit ×" at bounding box center [711, 47] width 782 height 55
click at [634, 181] on input "text" at bounding box center [711, 171] width 236 height 31
paste input "CONSUMER PORTFOLIO SERVICES, INC. VS. [PERSON_NAME]"
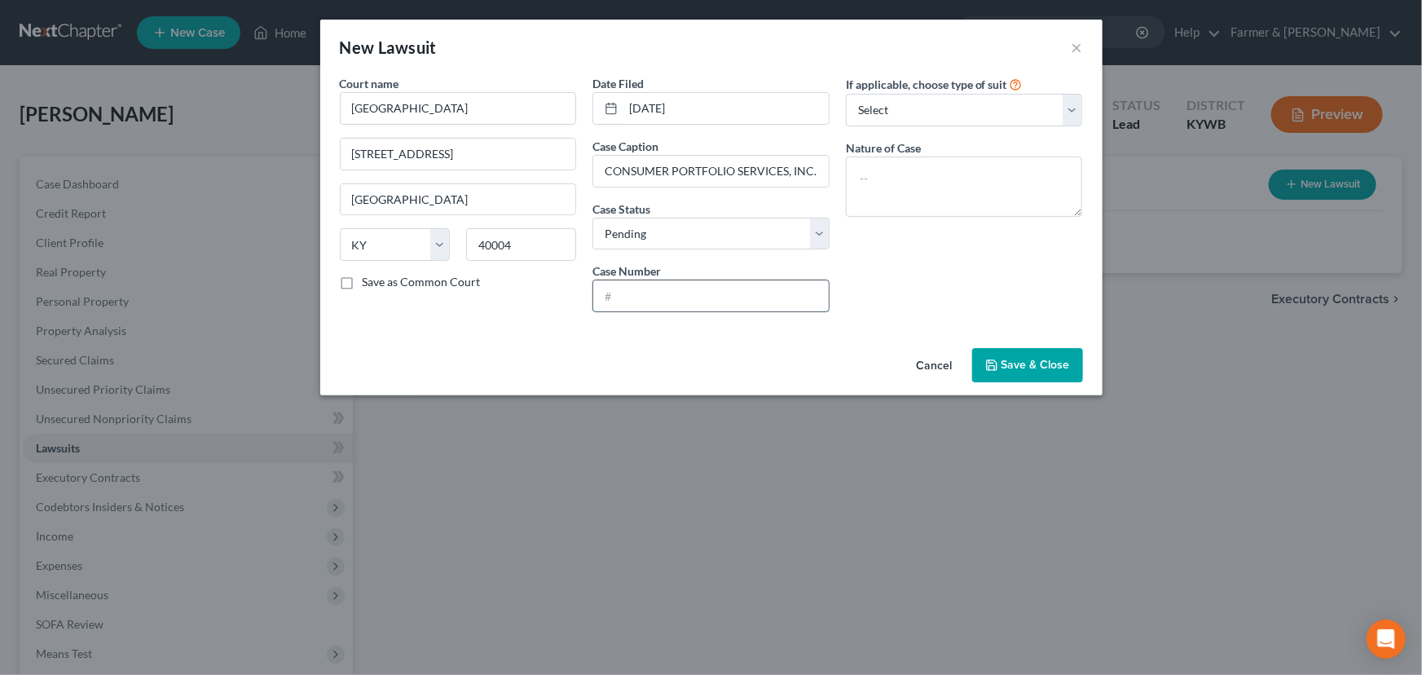
click at [719, 299] on input "text" at bounding box center [711, 295] width 236 height 31
paste input "25-CI-00520"
click at [953, 285] on div "If applicable, choose type of suit Select Repossession Garnishment Foreclosure …" at bounding box center [964, 200] width 253 height 250
drag, startPoint x: 883, startPoint y: 110, endPoint x: 883, endPoint y: 122, distance: 12.2
click at [883, 110] on select "Select Repossession Garnishment Foreclosure Attached, Seized, Or Levied Other" at bounding box center [964, 110] width 237 height 33
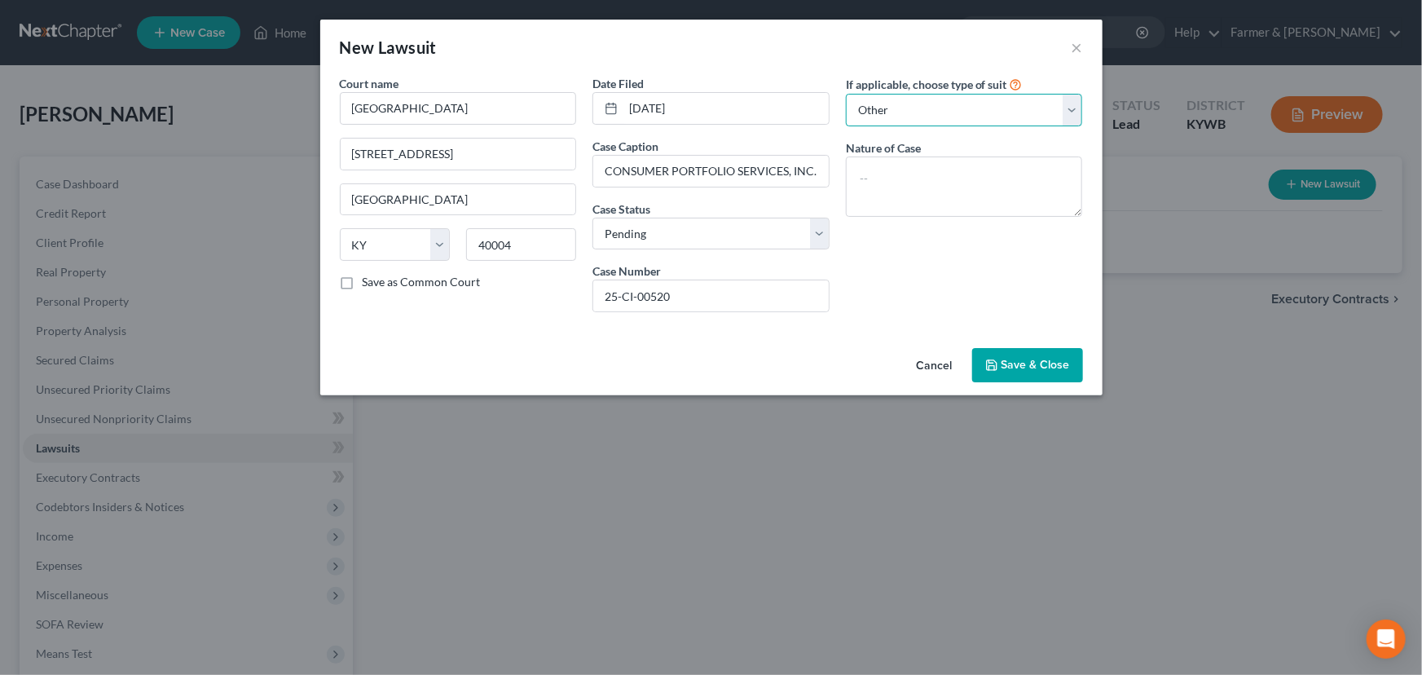
click at [846, 94] on select "Select Repossession Garnishment Foreclosure Attached, Seized, Or Levied Other" at bounding box center [964, 110] width 237 height 33
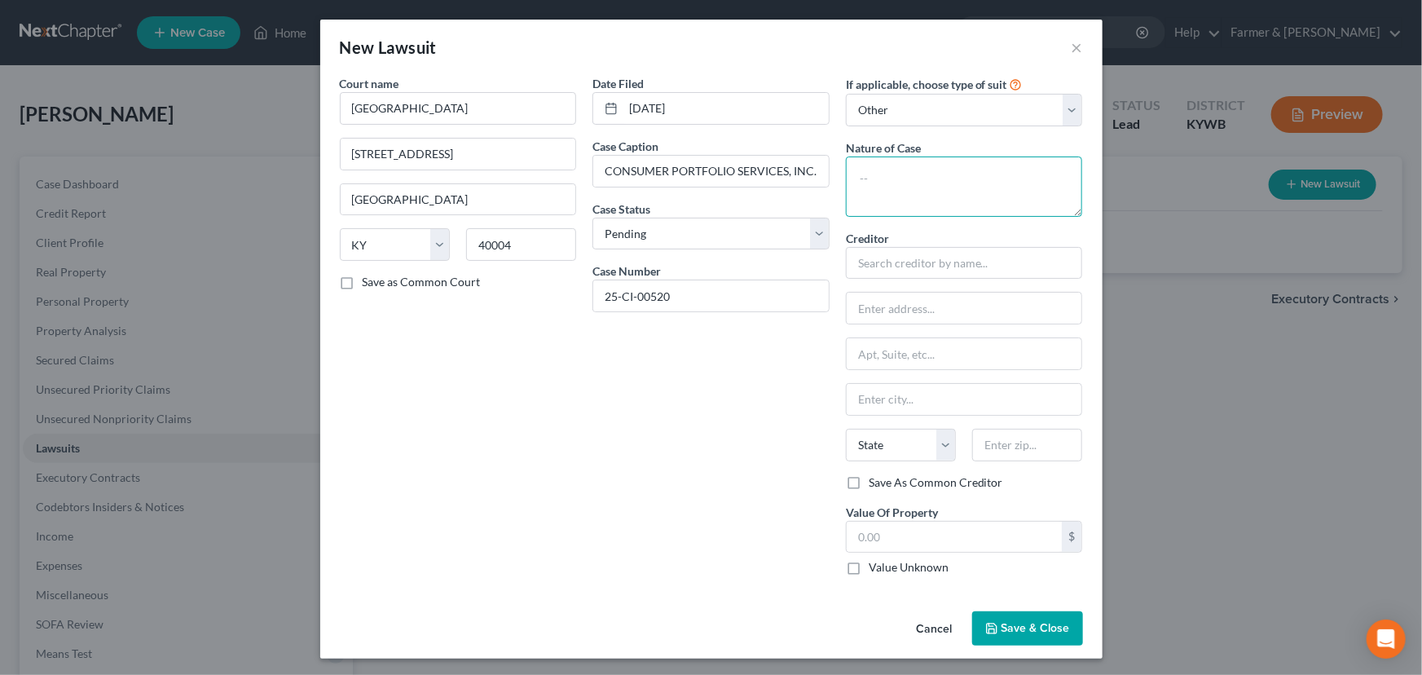
click at [881, 200] on textarea at bounding box center [964, 186] width 237 height 60
click at [949, 166] on textarea "Civil - contrcat" at bounding box center [964, 186] width 237 height 60
click at [953, 289] on div "Creditor * Consumer Portfolio Services Inc State [US_STATE] AK AR AZ CA CO [GEO…" at bounding box center [964, 352] width 237 height 244
click at [923, 313] on input "text" at bounding box center [965, 308] width 236 height 31
click at [778, 407] on div "Date Filed [DATE] Case Caption CONSUMER PORTFOLIO SERVICES, INC. VS. [PERSON_NA…" at bounding box center [710, 331] width 253 height 513
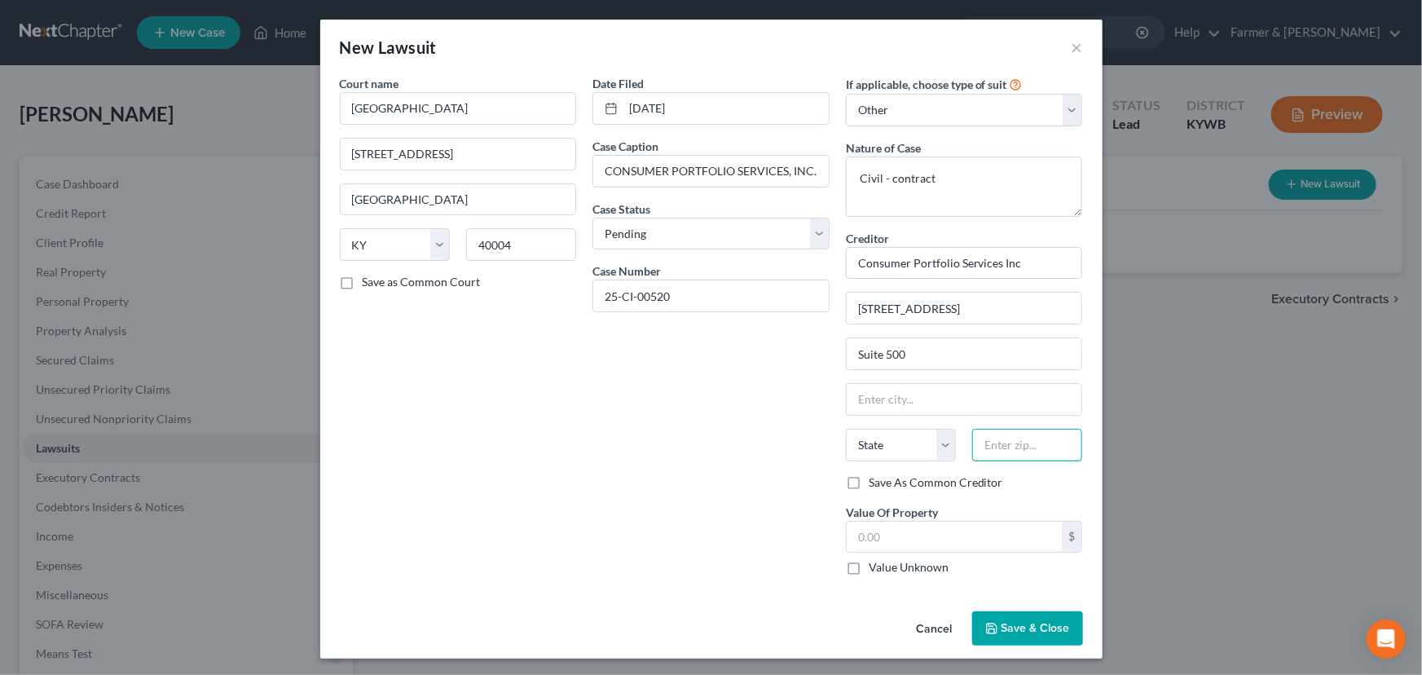
click at [999, 448] on input "text" at bounding box center [1027, 445] width 110 height 33
click at [710, 394] on div "Date Filed [DATE] Case Caption CONSUMER PORTFOLIO SERVICES, INC. VS. [PERSON_NA…" at bounding box center [710, 331] width 253 height 513
click at [923, 522] on input "text" at bounding box center [955, 537] width 216 height 31
click at [744, 456] on div "Date Filed [DATE] Case Caption CONSUMER PORTFOLIO SERVICES, INC. VS. [PERSON_NA…" at bounding box center [710, 331] width 253 height 513
click at [1028, 625] on span "Save & Close" at bounding box center [1035, 628] width 68 height 14
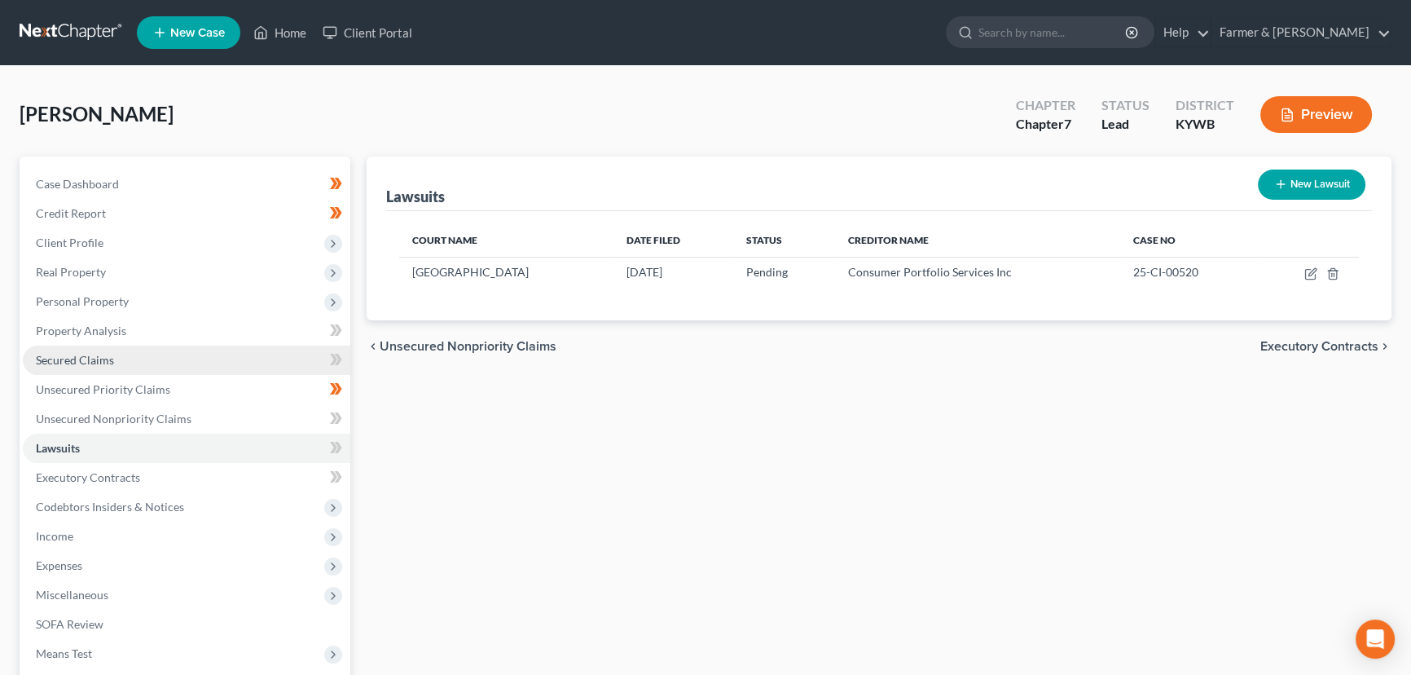
click at [117, 346] on link "Secured Claims" at bounding box center [187, 360] width 328 height 29
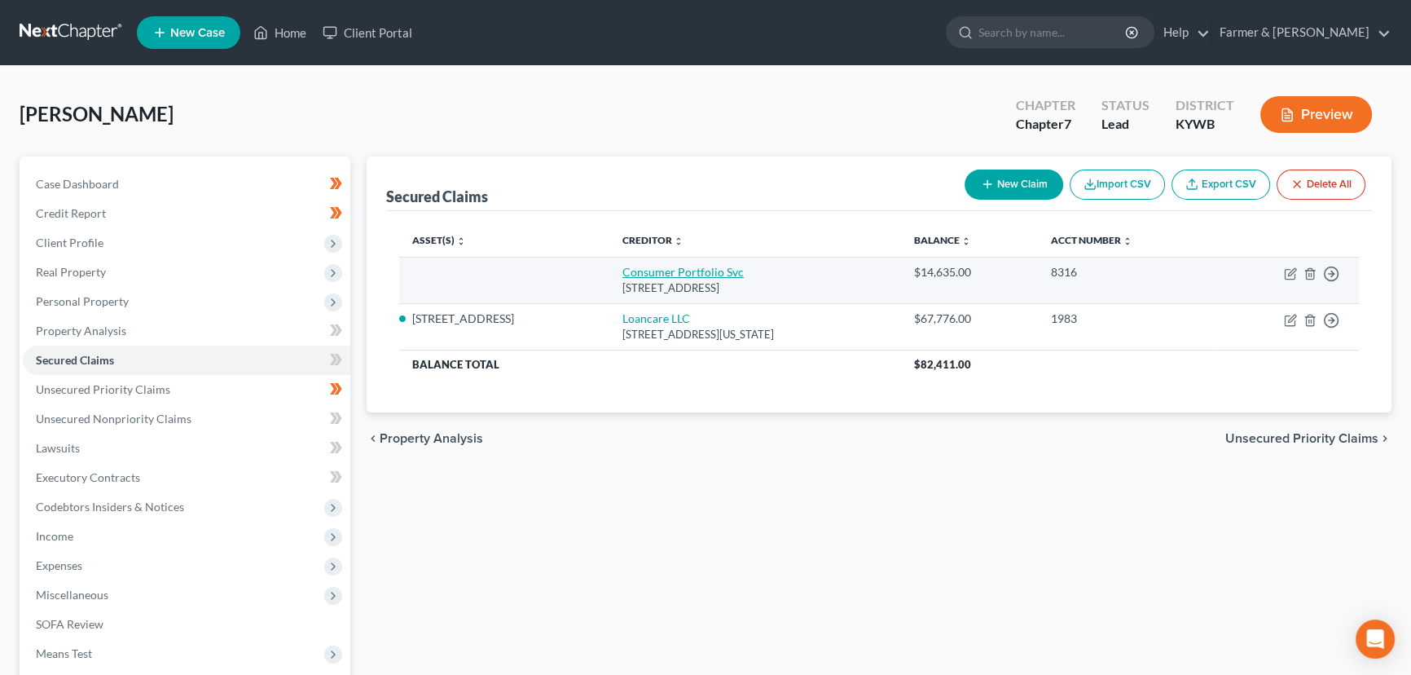
click at [673, 270] on link "Consumer Portfolio Svc" at bounding box center [683, 272] width 121 height 14
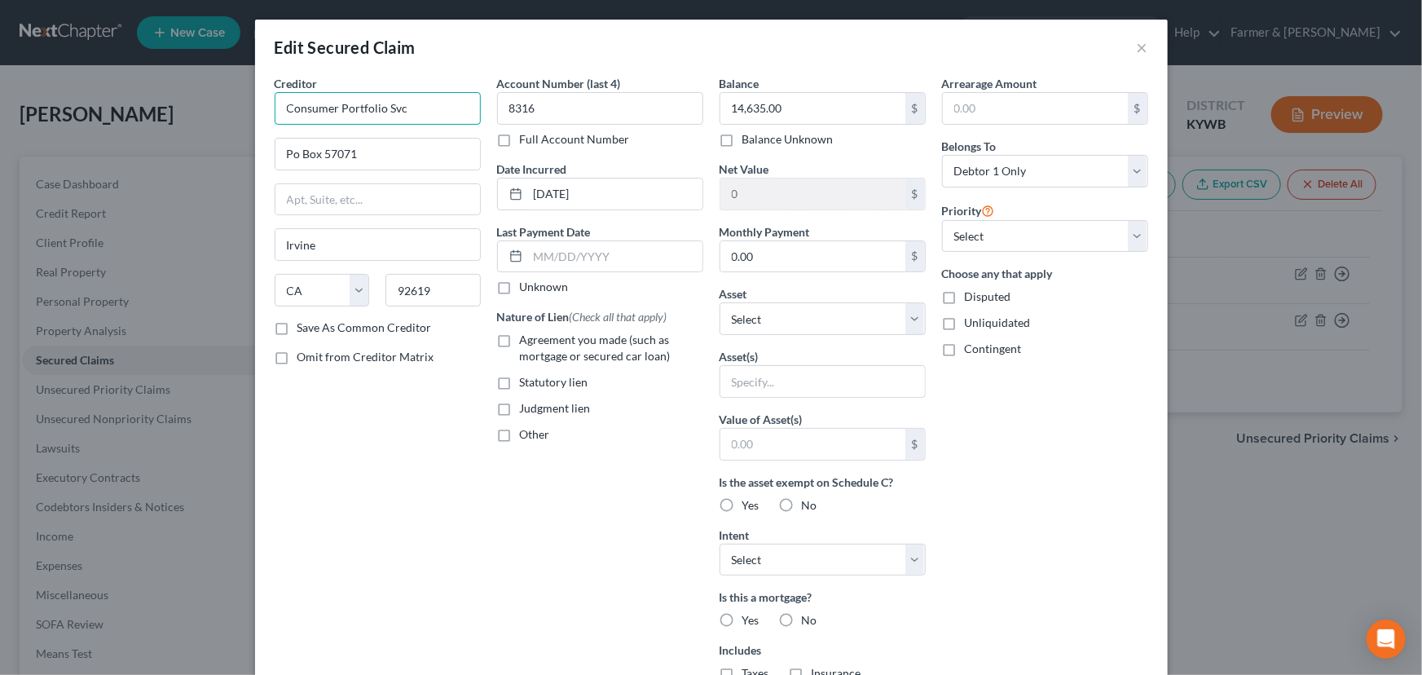
click at [424, 104] on input "Consumer Portfolio Svc" at bounding box center [378, 108] width 206 height 33
click at [368, 147] on input "Po Box 57071" at bounding box center [377, 154] width 205 height 31
click at [520, 293] on label "Unknown" at bounding box center [544, 287] width 49 height 16
click at [526, 289] on input "Unknown" at bounding box center [531, 284] width 11 height 11
click at [520, 346] on label "Agreement you made (such as mortgage or secured car loan)" at bounding box center [611, 348] width 183 height 33
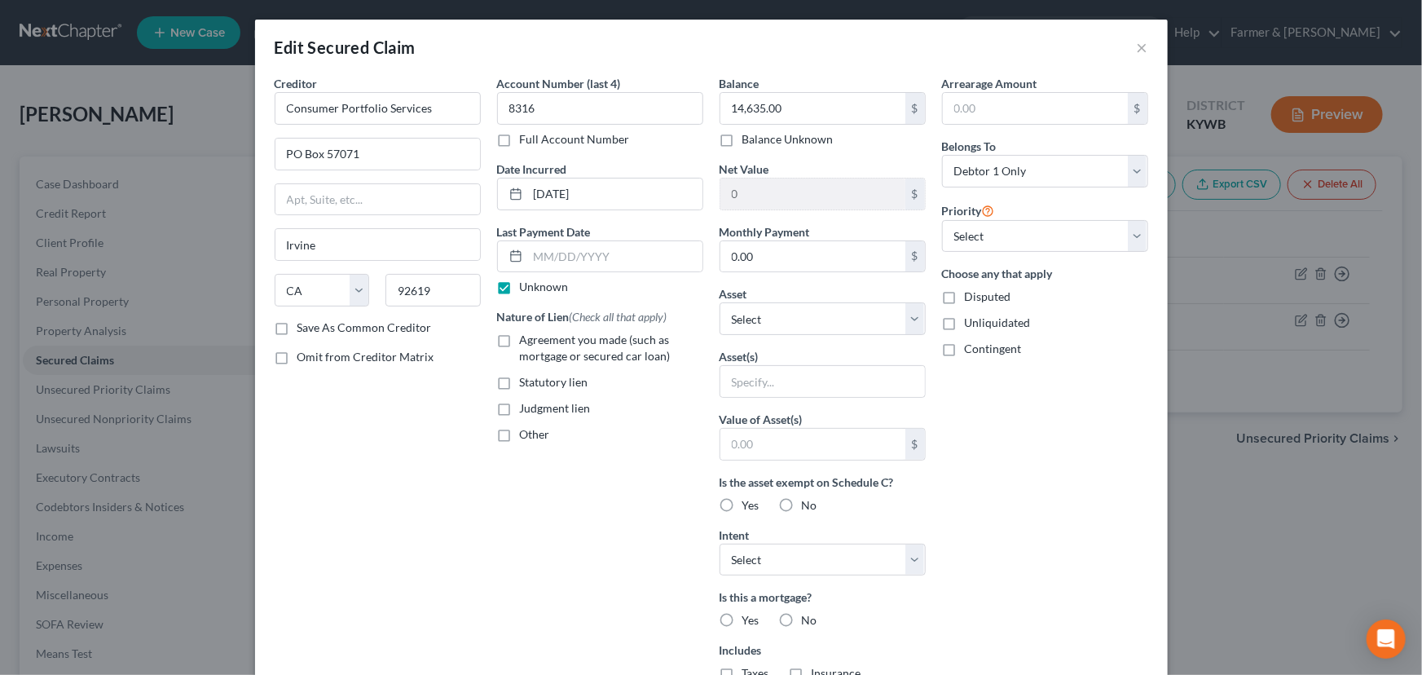
click at [526, 342] on input "Agreement you made (such as mortgage or secured car loan)" at bounding box center [531, 337] width 11 height 11
click at [781, 312] on select "Select Other Multiple Assets 1997 Toyota Corolla - $1001.0 70 Melody Drive - $1…" at bounding box center [823, 318] width 206 height 33
click at [1137, 478] on div "Arrearage Amount $ Belongs To * Select Debtor 1 Only Debtor 2 Only Debtor 1 And…" at bounding box center [1045, 438] width 222 height 727
click at [767, 382] on input "text" at bounding box center [822, 381] width 205 height 31
click at [742, 379] on input "text" at bounding box center [822, 381] width 205 height 31
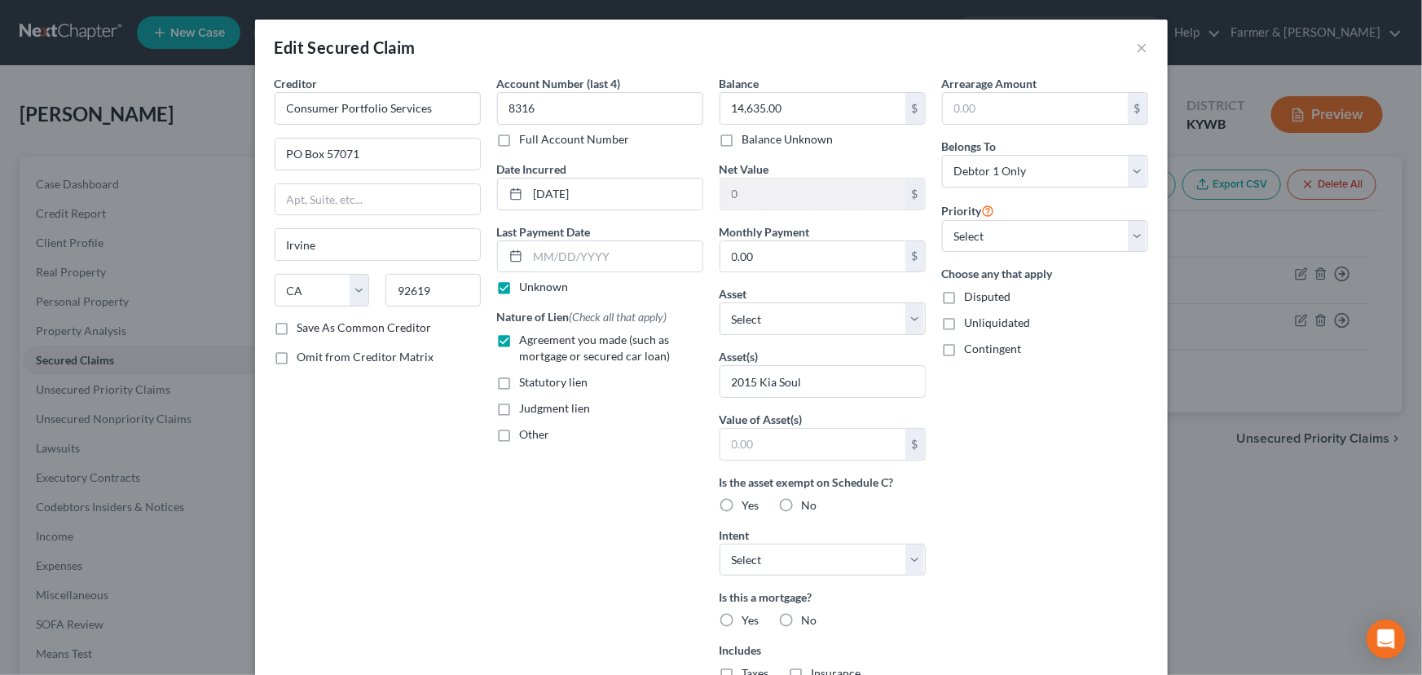
click at [986, 472] on div "Arrearage Amount $ Belongs To * Select Debtor 1 Only Debtor 2 Only Debtor 1 And…" at bounding box center [1045, 438] width 222 height 727
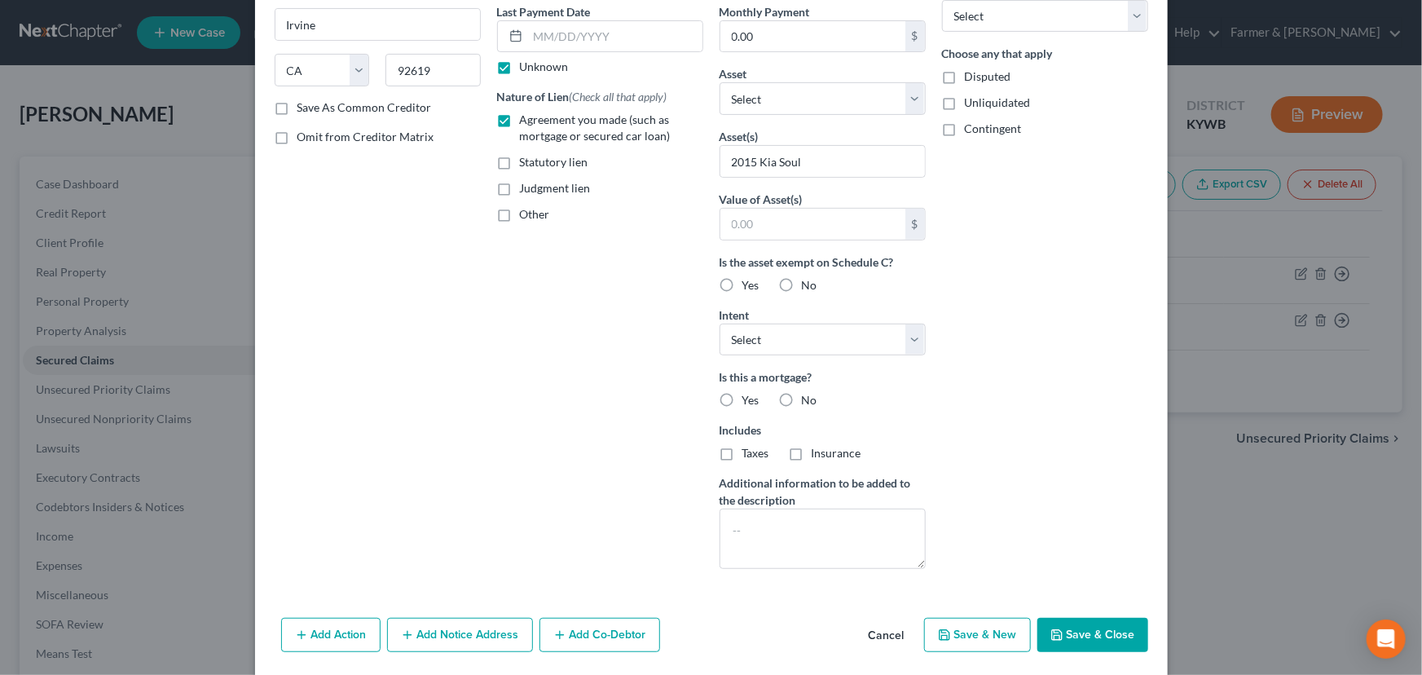
scroll to position [222, 0]
drag, startPoint x: 773, startPoint y: 330, endPoint x: 774, endPoint y: 339, distance: 9.0
click at [773, 330] on select "Select Surrender Redeem Reaffirm Avoid Other" at bounding box center [823, 338] width 206 height 33
click at [720, 322] on select "Select Surrender Redeem Reaffirm Avoid Other" at bounding box center [823, 338] width 206 height 33
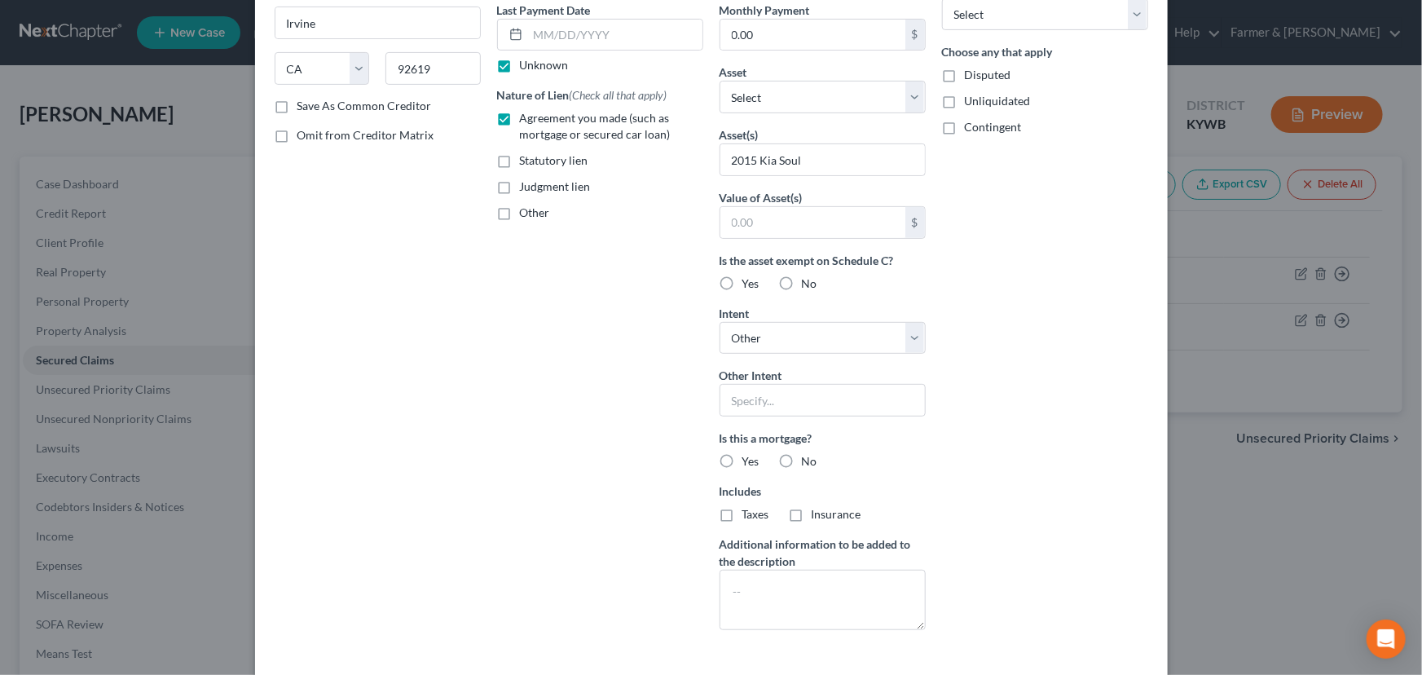
click at [802, 455] on label "No" at bounding box center [809, 461] width 15 height 16
click at [808, 455] on input "No" at bounding box center [813, 458] width 11 height 11
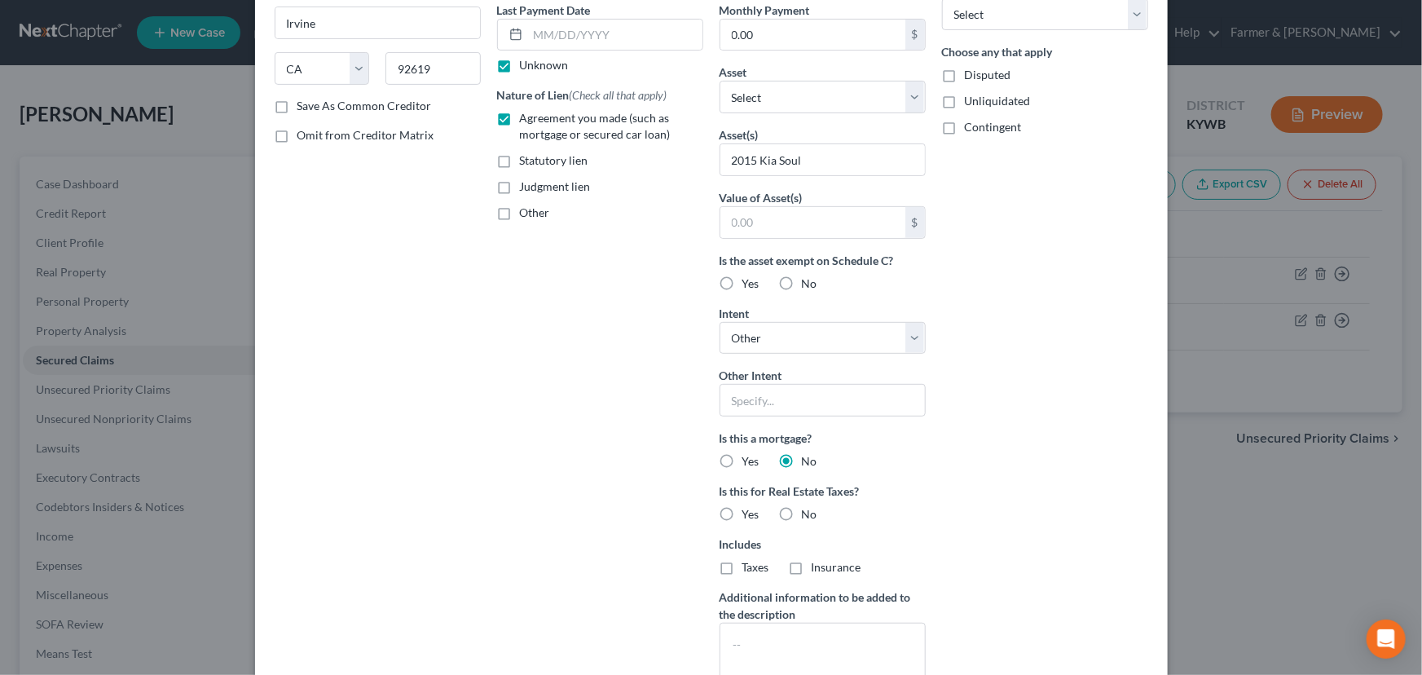
click at [802, 506] on label "No" at bounding box center [809, 514] width 15 height 16
click at [808, 506] on input "No" at bounding box center [813, 511] width 11 height 11
click at [833, 410] on input "text" at bounding box center [823, 400] width 206 height 33
paste input "25-CI-00520"
click at [1008, 410] on div "Arrearage Amount $ Belongs To * Select Debtor 1 Only Debtor 2 Only Debtor 1 And…" at bounding box center [1045, 274] width 222 height 843
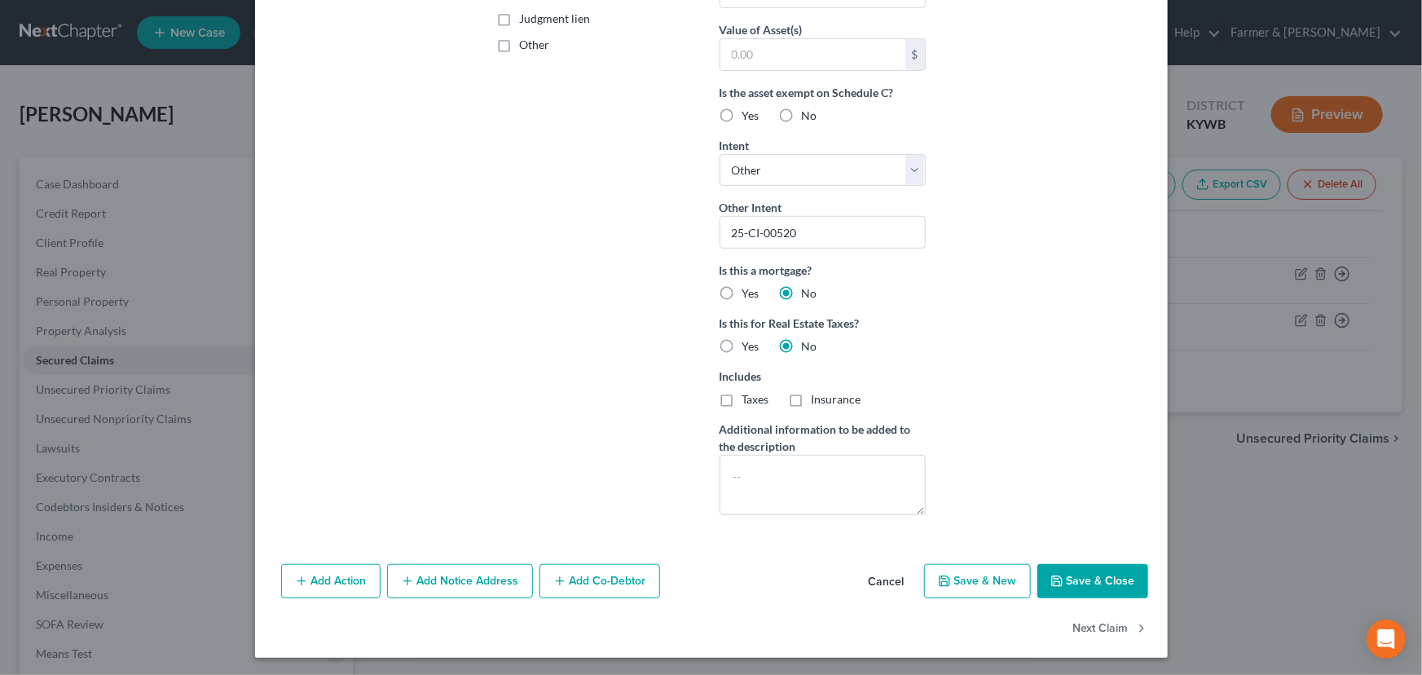
scroll to position [390, 0]
click at [478, 586] on button "Add Notice Address" at bounding box center [460, 580] width 146 height 34
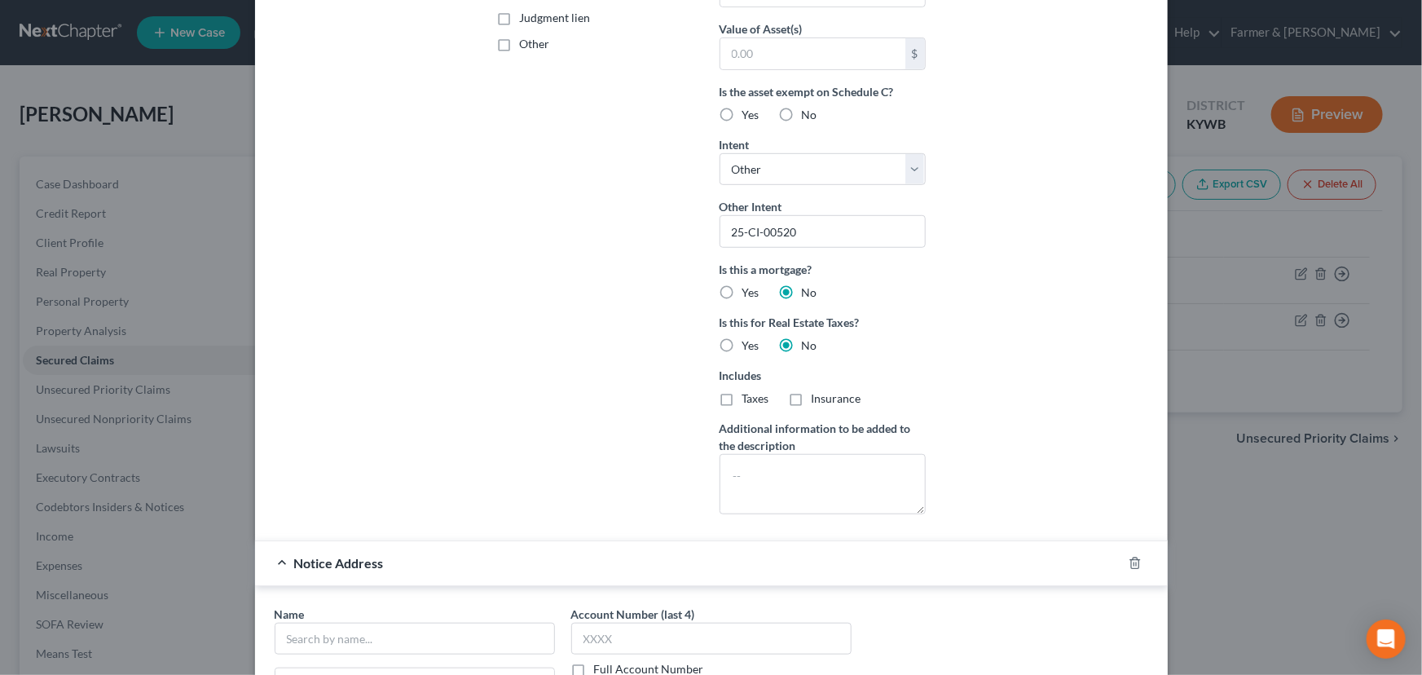
click at [470, 431] on div "Creditor * Consumer Portfolio Services PO Box [GEOGRAPHIC_DATA][US_STATE] [GEOG…" at bounding box center [377, 106] width 222 height 843
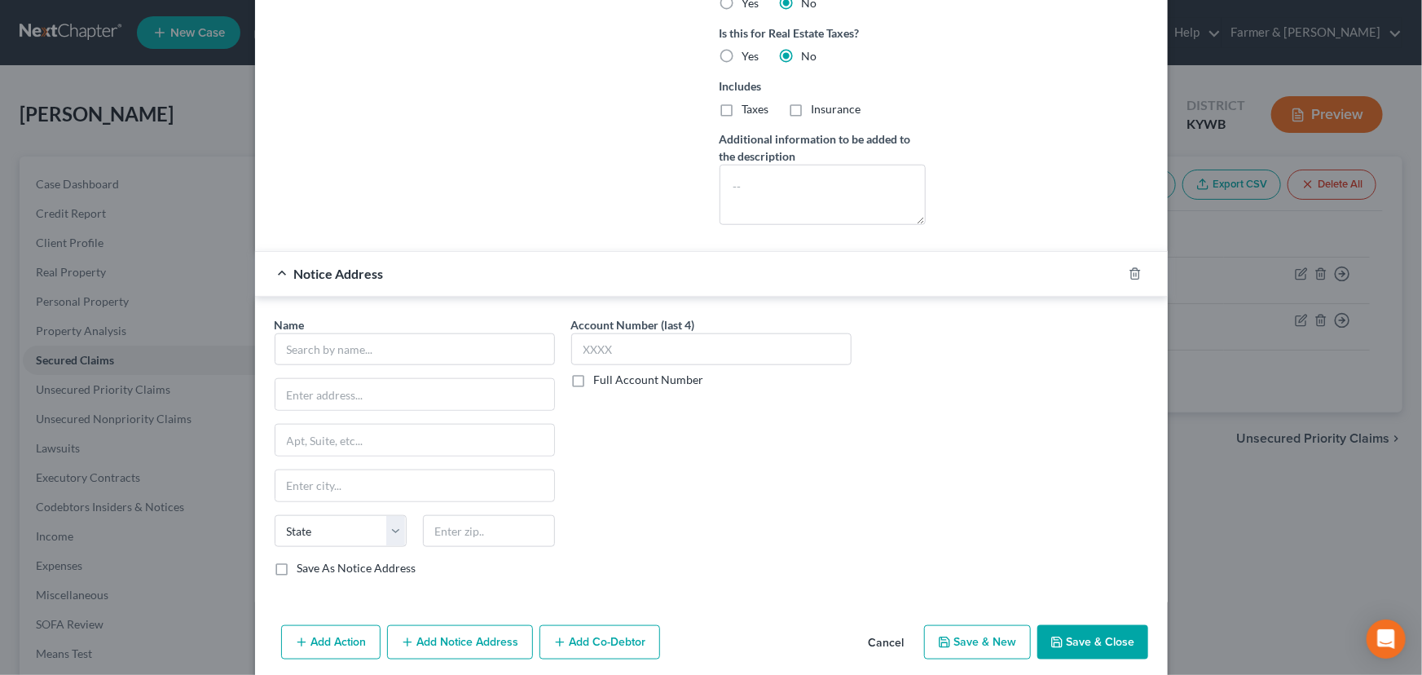
scroll to position [686, 0]
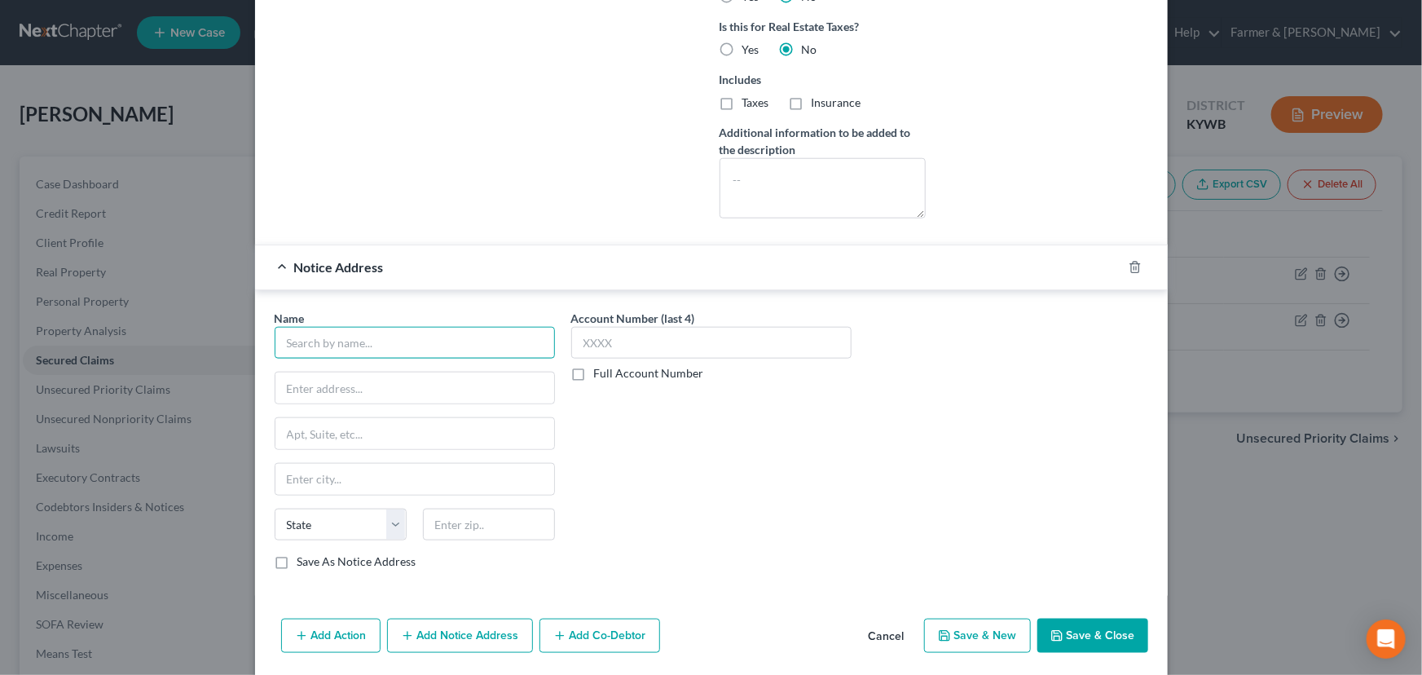
click at [326, 338] on input "text" at bounding box center [415, 343] width 280 height 33
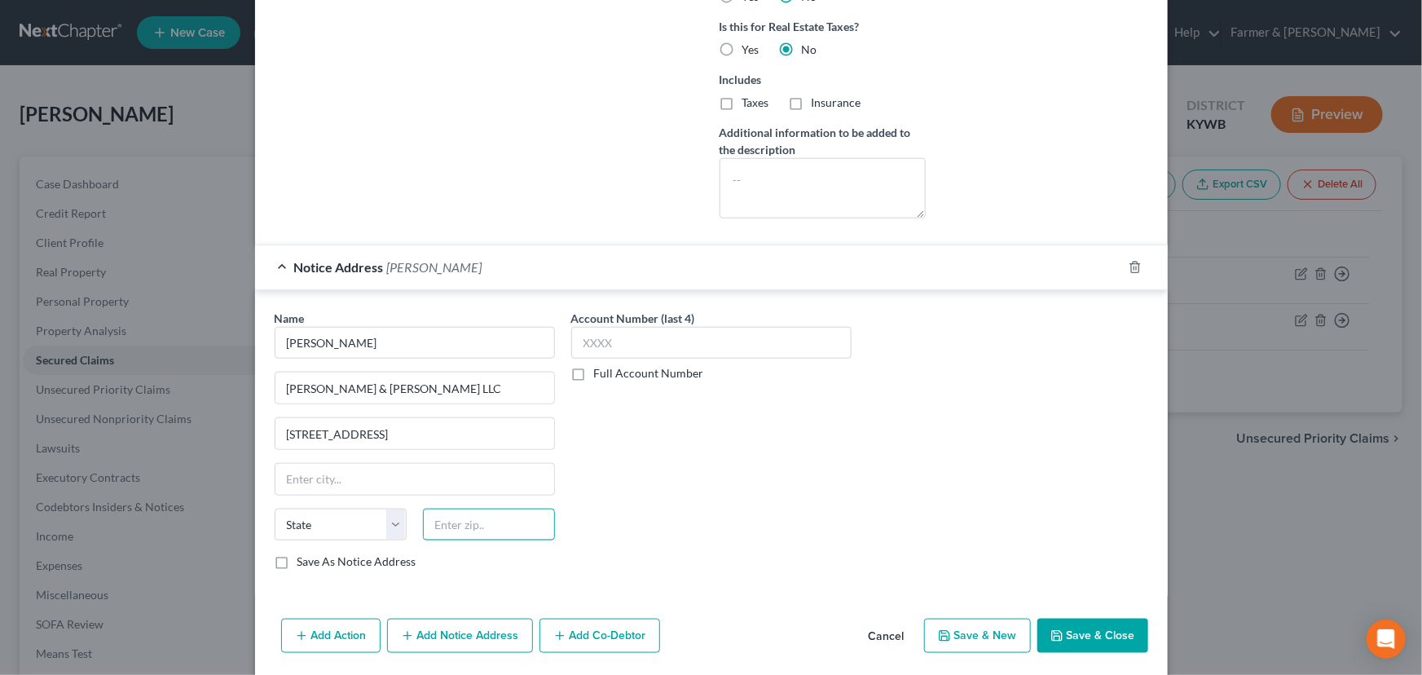
click at [456, 525] on input "text" at bounding box center [489, 524] width 132 height 33
click at [614, 523] on div "Account Number (last 4) Full Account Number" at bounding box center [711, 447] width 297 height 274
click at [521, 284] on div "Notice Address [PERSON_NAME]" at bounding box center [688, 266] width 867 height 43
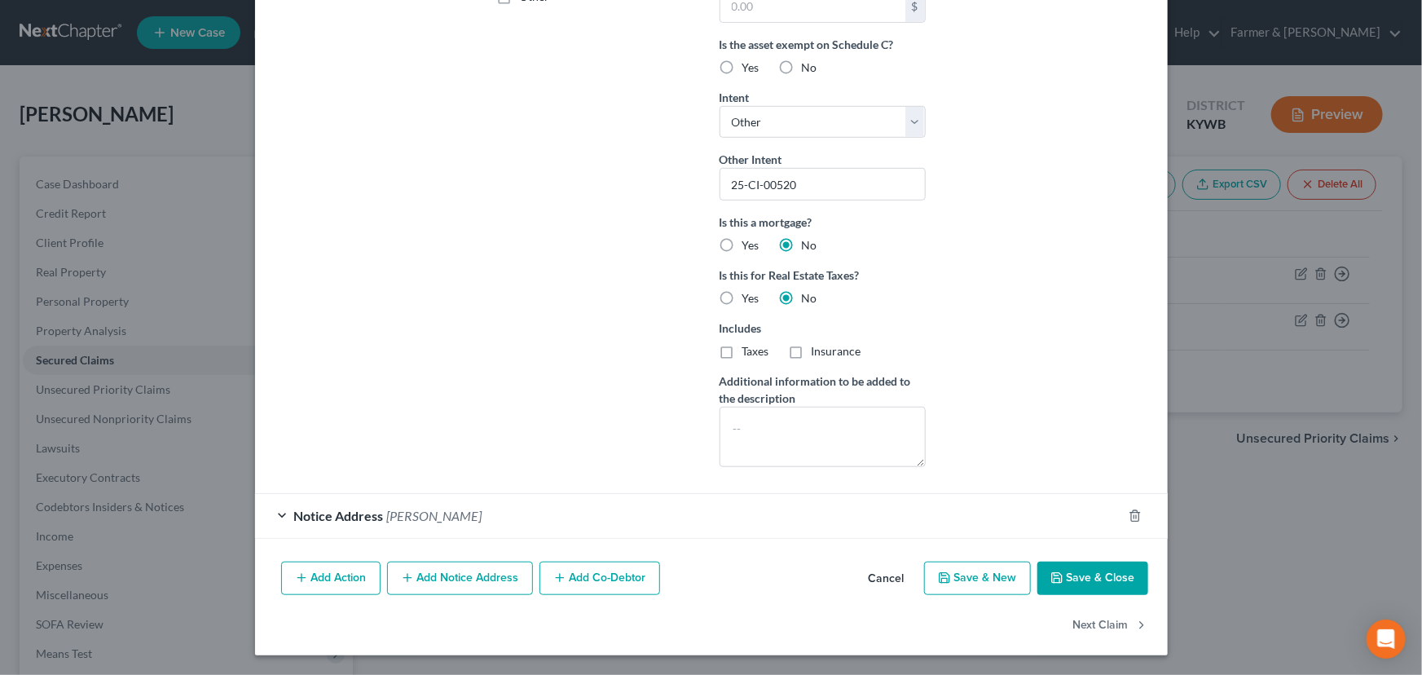
scroll to position [435, 0]
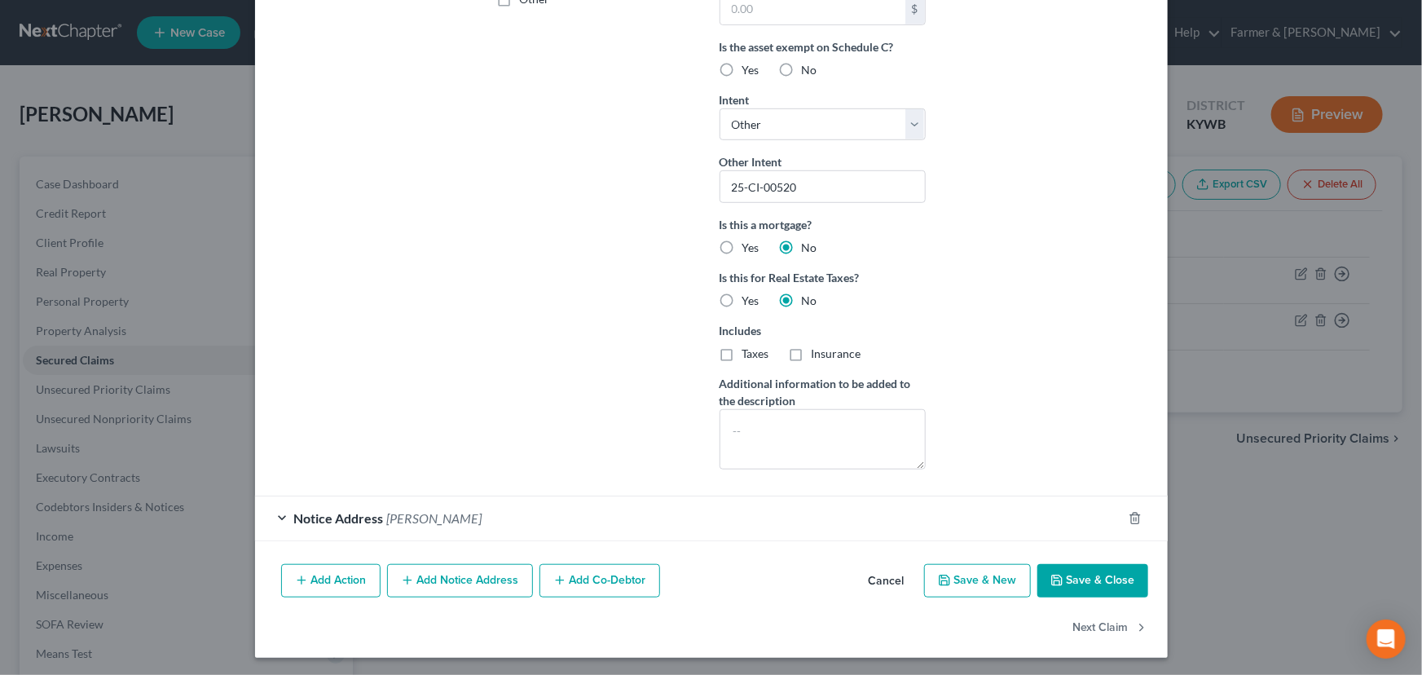
click at [544, 338] on div "Account Number (last 4) 8316 Full Account Number Date Incurred [DATE] Last Paym…" at bounding box center [600, 61] width 222 height 843
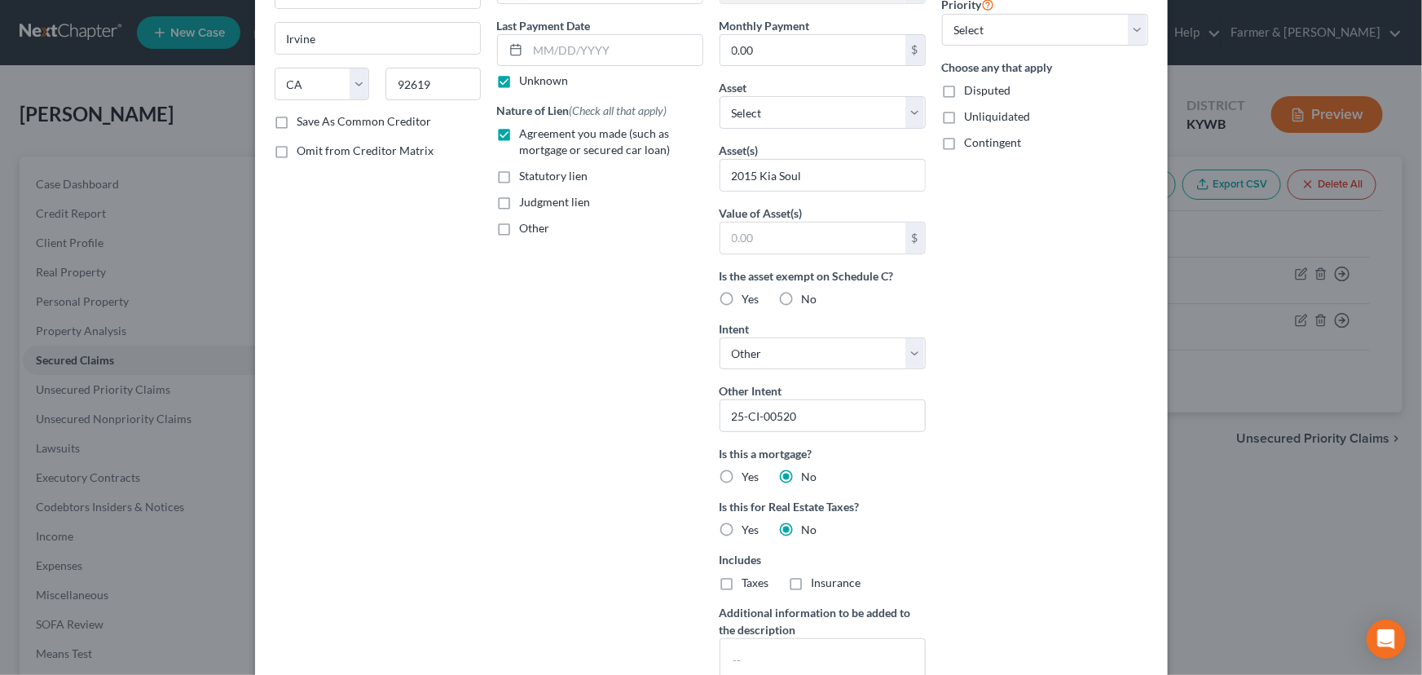
scroll to position [139, 0]
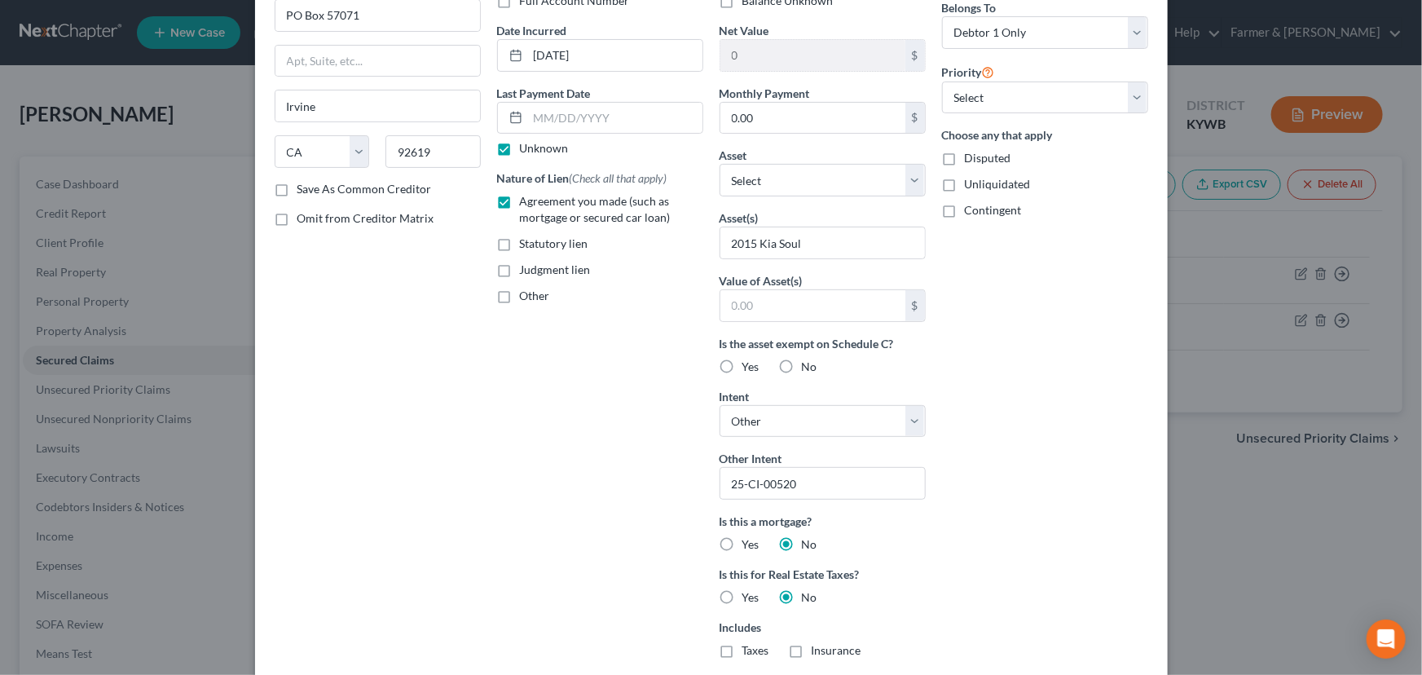
click at [994, 113] on div "Arrearage Amount $ Belongs To * Select Debtor 1 Only Debtor 2 Only Debtor 1 And…" at bounding box center [1045, 357] width 222 height 843
click at [967, 86] on select "Select 1st 2nd 3rd 4th 5th 6th 7th 8th 9th 10th 11th 12th 13th 14th 15th 16th 1…" at bounding box center [1045, 97] width 206 height 33
click at [942, 81] on select "Select 1st 2nd 3rd 4th 5th 6th 7th 8th 9th 10th 11th 12th 13th 14th 15th 16th 1…" at bounding box center [1045, 97] width 206 height 33
click at [1007, 350] on div "Arrearage Amount $ Belongs To * Select Debtor 1 Only Debtor 2 Only Debtor 1 And…" at bounding box center [1045, 357] width 222 height 843
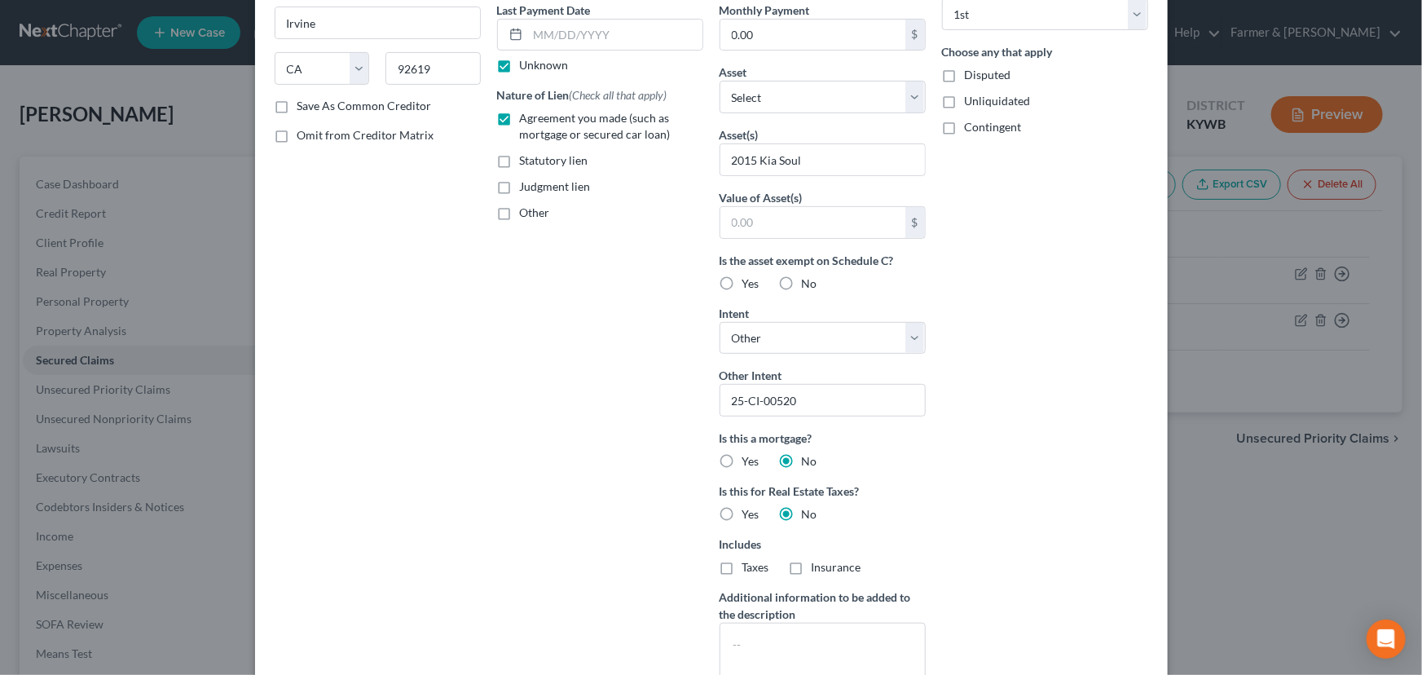
scroll to position [435, 0]
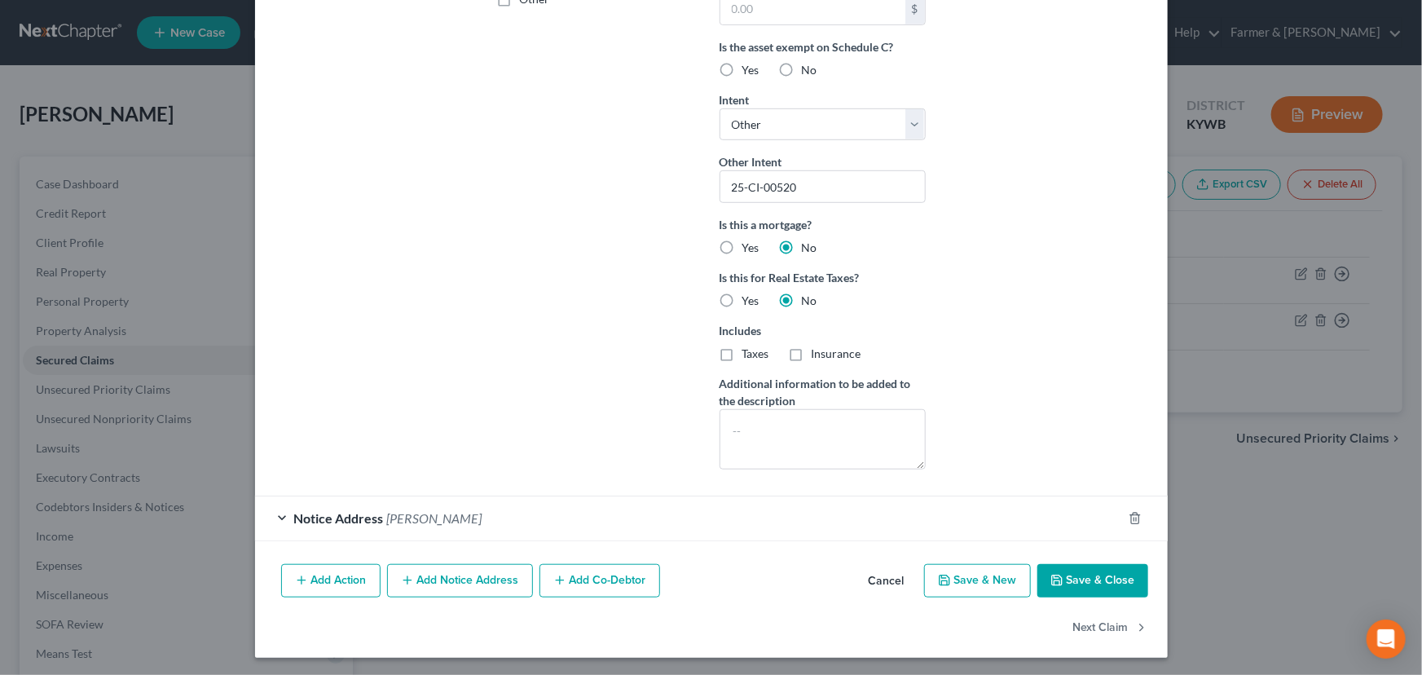
click at [952, 514] on div "Notice Address [PERSON_NAME]" at bounding box center [688, 517] width 867 height 43
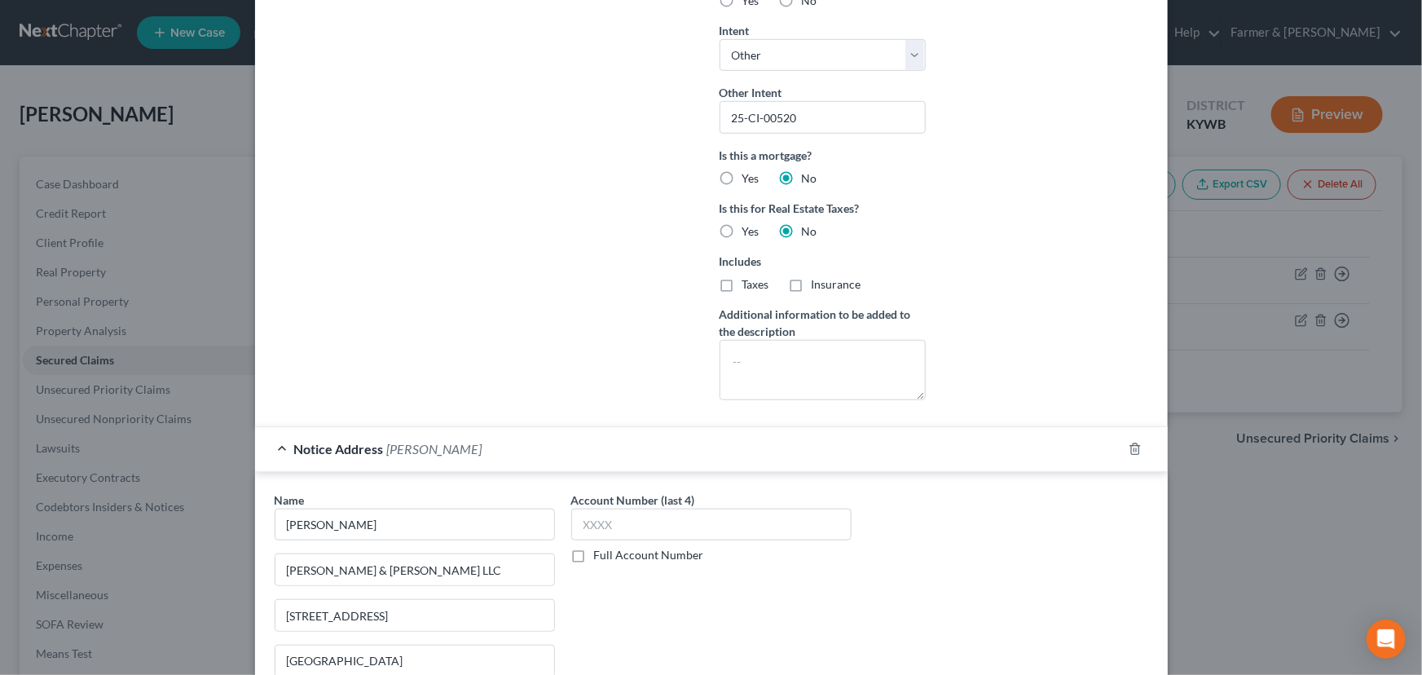
scroll to position [583, 0]
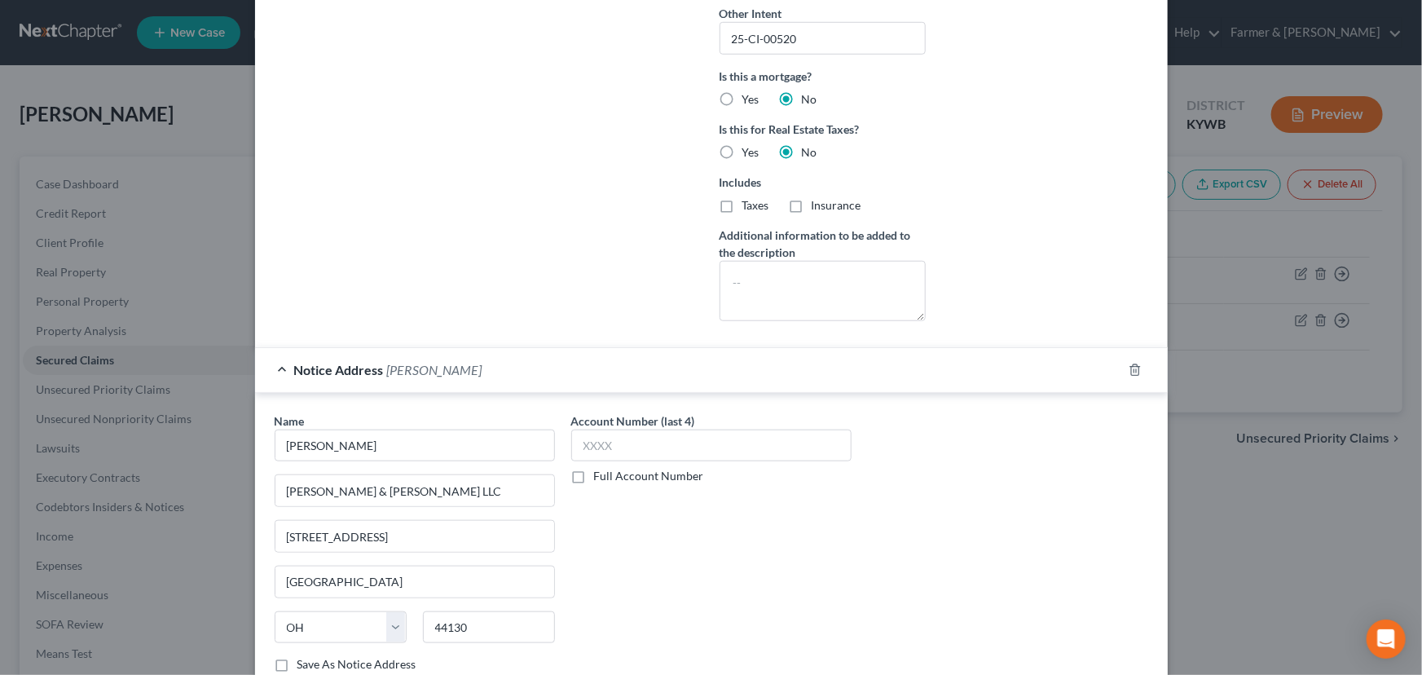
click at [968, 382] on div "Notice Address [PERSON_NAME]" at bounding box center [688, 369] width 867 height 43
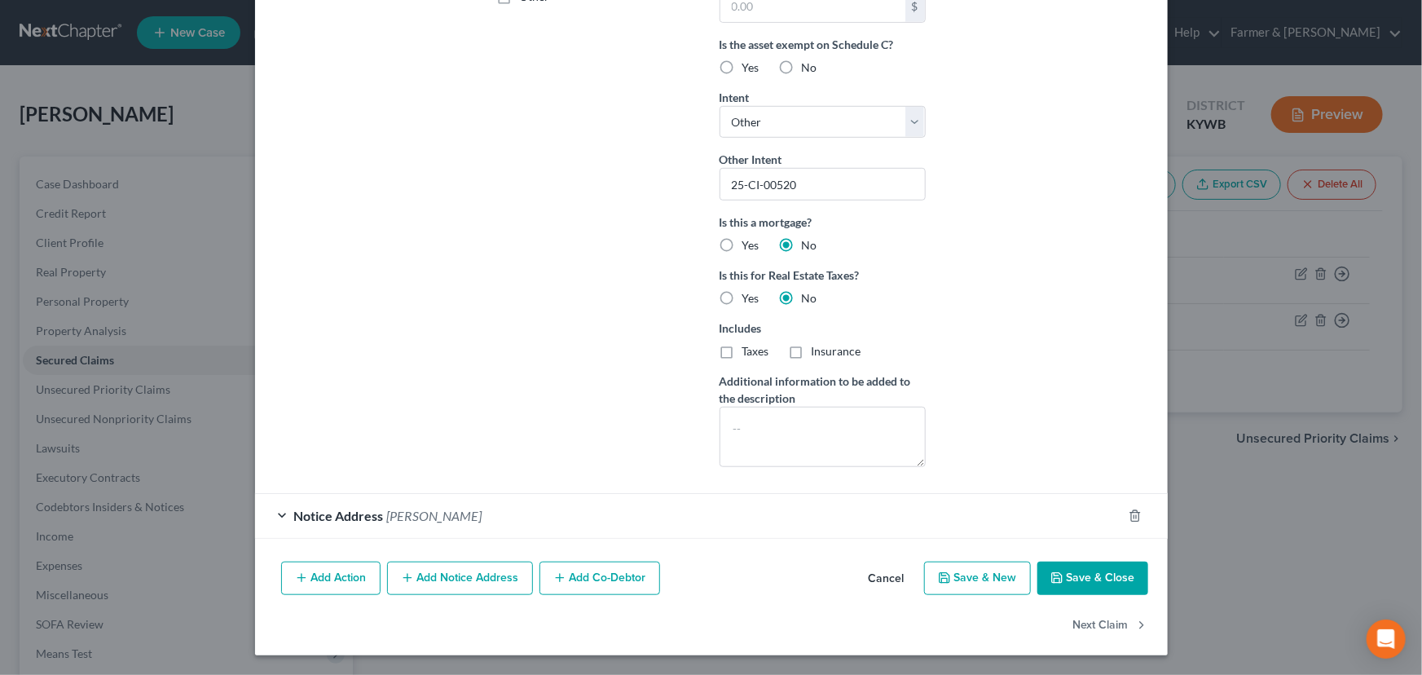
scroll to position [435, 0]
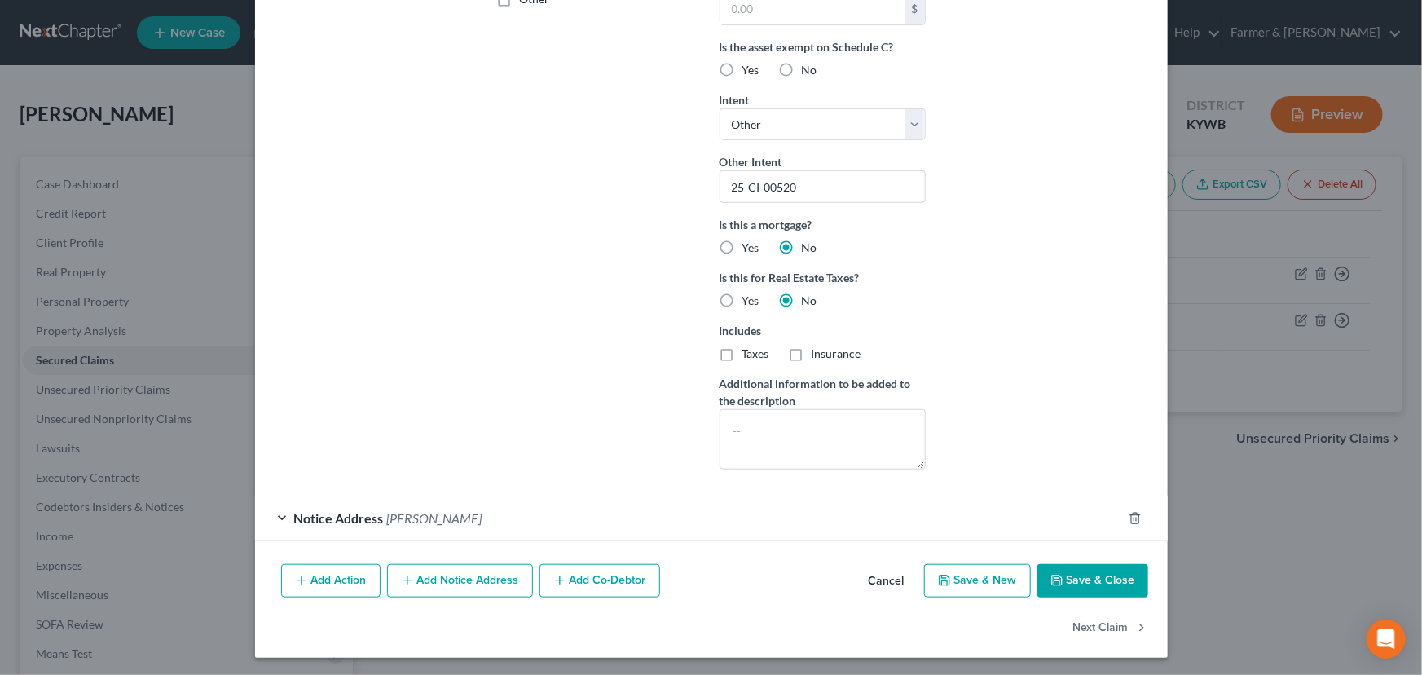
click at [968, 382] on div "Arrearage Amount $ Belongs To * Select Debtor 1 Only Debtor 2 Only Debtor 1 And…" at bounding box center [1045, 61] width 222 height 843
click at [1052, 575] on icon "button" at bounding box center [1056, 580] width 13 height 13
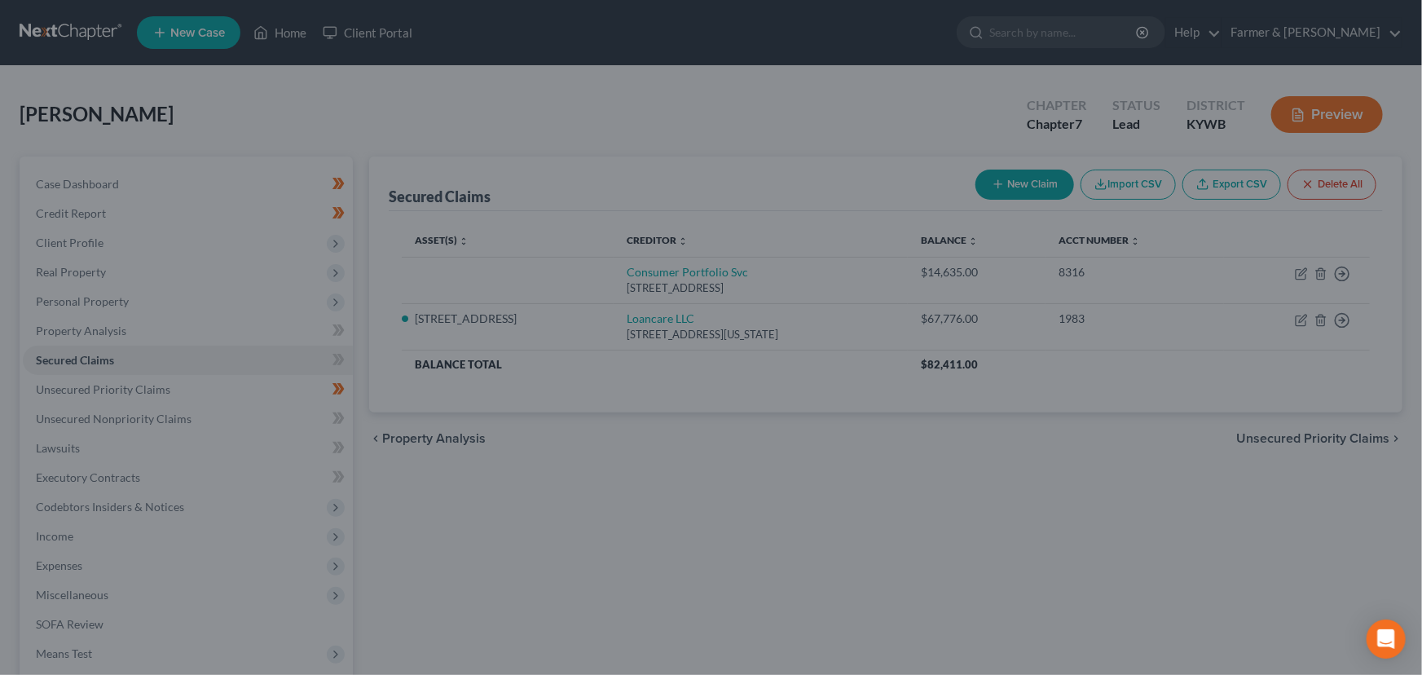
scroll to position [258, 0]
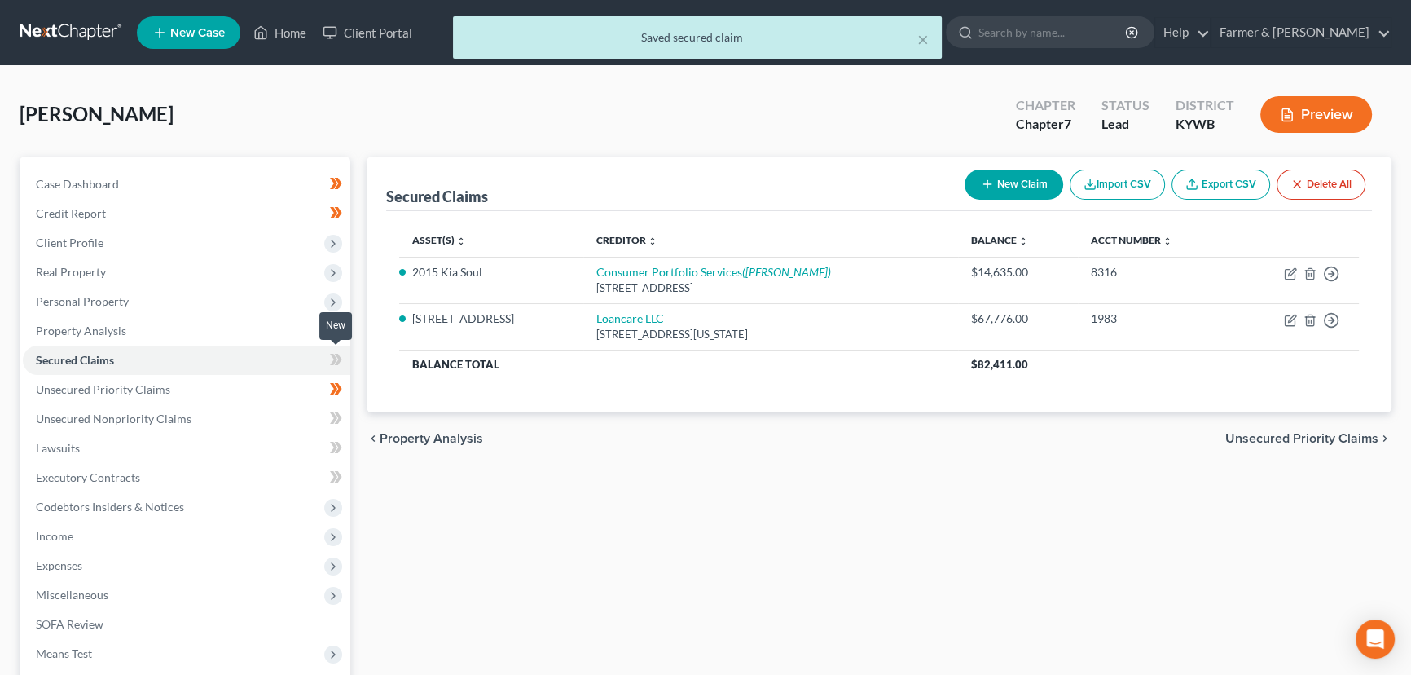
click at [337, 363] on icon at bounding box center [338, 359] width 7 height 11
click at [538, 494] on div "Secured Claims New Claim Import CSV Export CSV Delete All Asset(s) expand_more …" at bounding box center [879, 480] width 1041 height 648
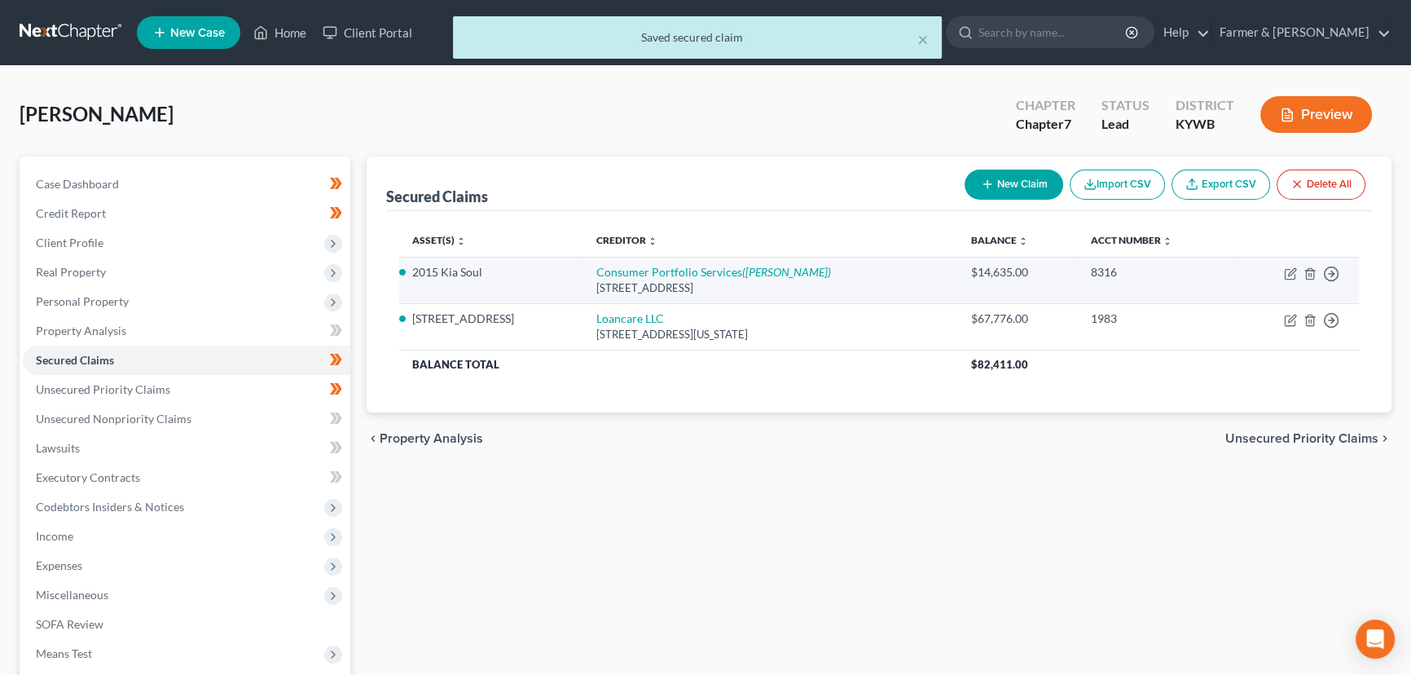
click at [618, 278] on td "Consumer Portfolio Services ([PERSON_NAME]) [STREET_ADDRESS]" at bounding box center [770, 280] width 375 height 46
click at [623, 272] on link "Consumer Portfolio Services ([PERSON_NAME])" at bounding box center [713, 272] width 235 height 14
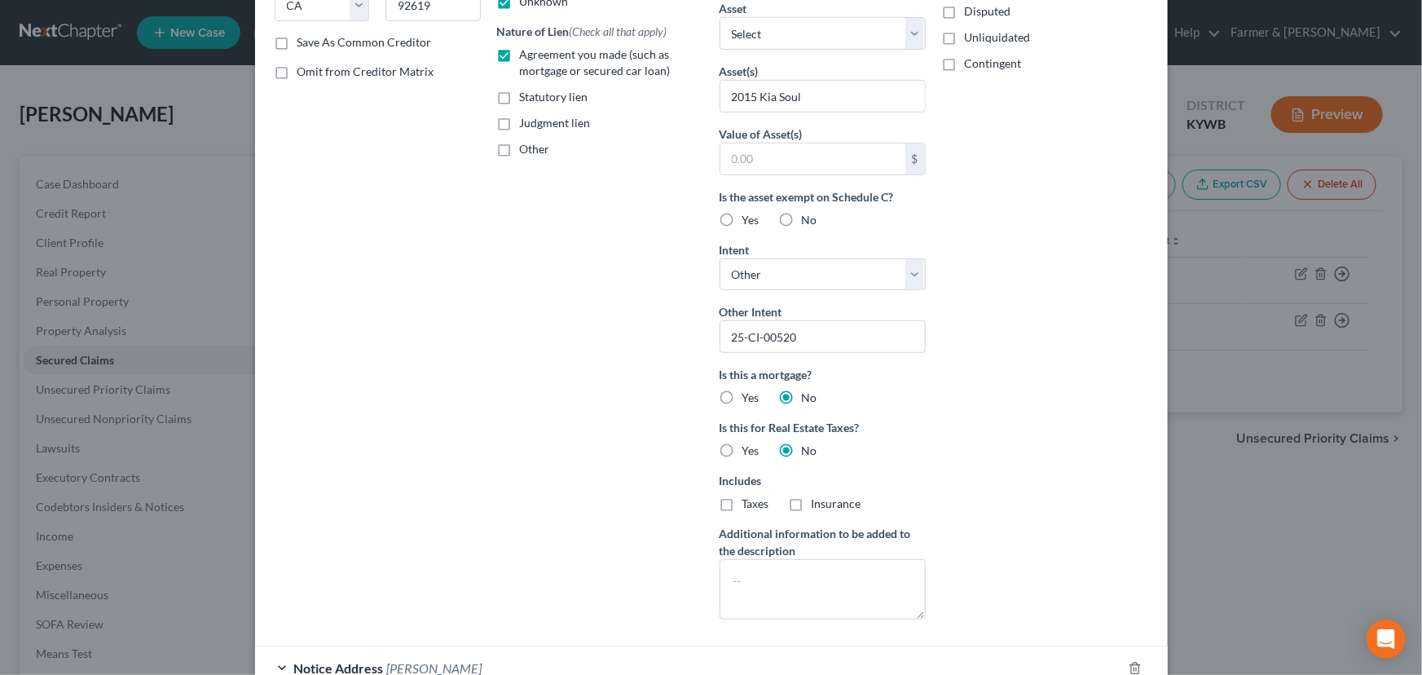
scroll to position [370, 0]
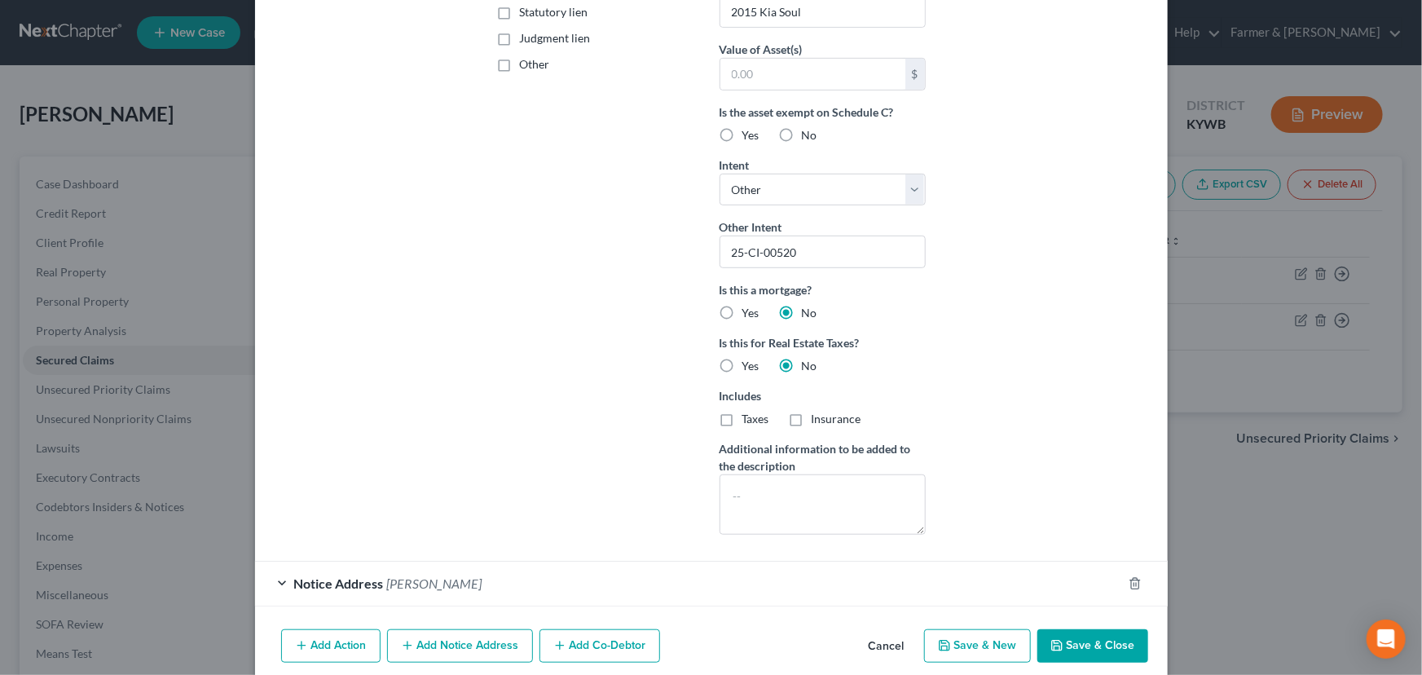
click at [358, 643] on button "Add Action" at bounding box center [330, 646] width 99 height 34
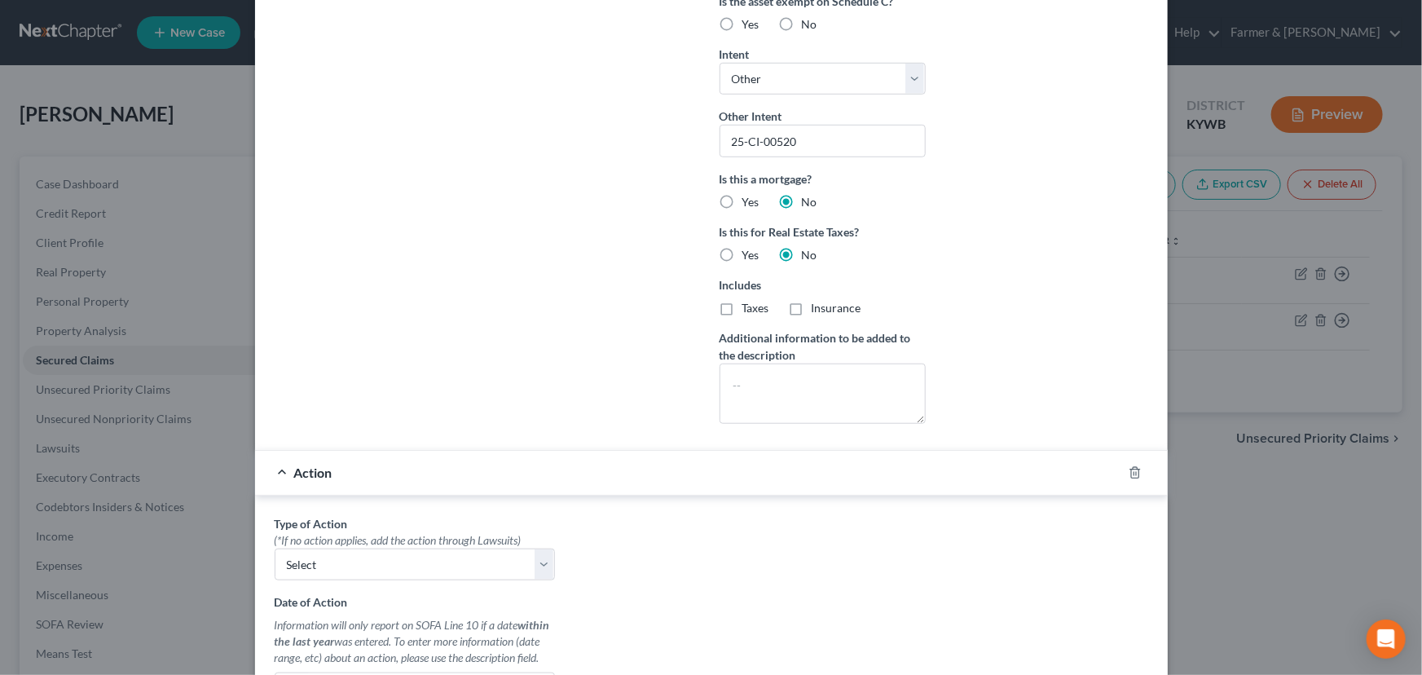
scroll to position [667, 0]
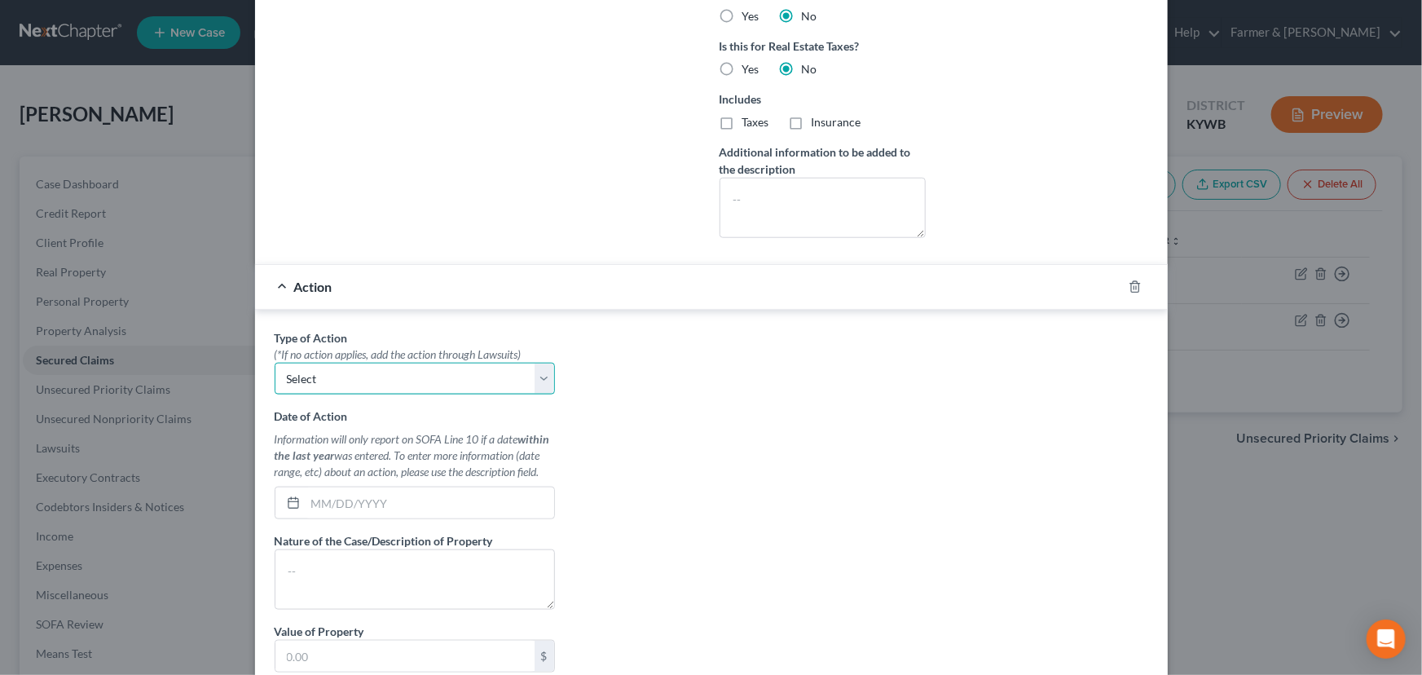
click at [377, 380] on select "Select Repossession Garnishment Foreclosure Personal Injury Attached, Seized, O…" at bounding box center [415, 379] width 280 height 33
click at [275, 363] on select "Select Repossession Garnishment Foreclosure Personal Injury Attached, Seized, O…" at bounding box center [415, 379] width 280 height 33
click at [685, 472] on div "Type of Action * (*If no action applies, add the action through Lawsuits) Selec…" at bounding box center [711, 533] width 890 height 408
click at [360, 486] on div at bounding box center [415, 502] width 280 height 33
click at [366, 498] on input "text" at bounding box center [430, 502] width 249 height 31
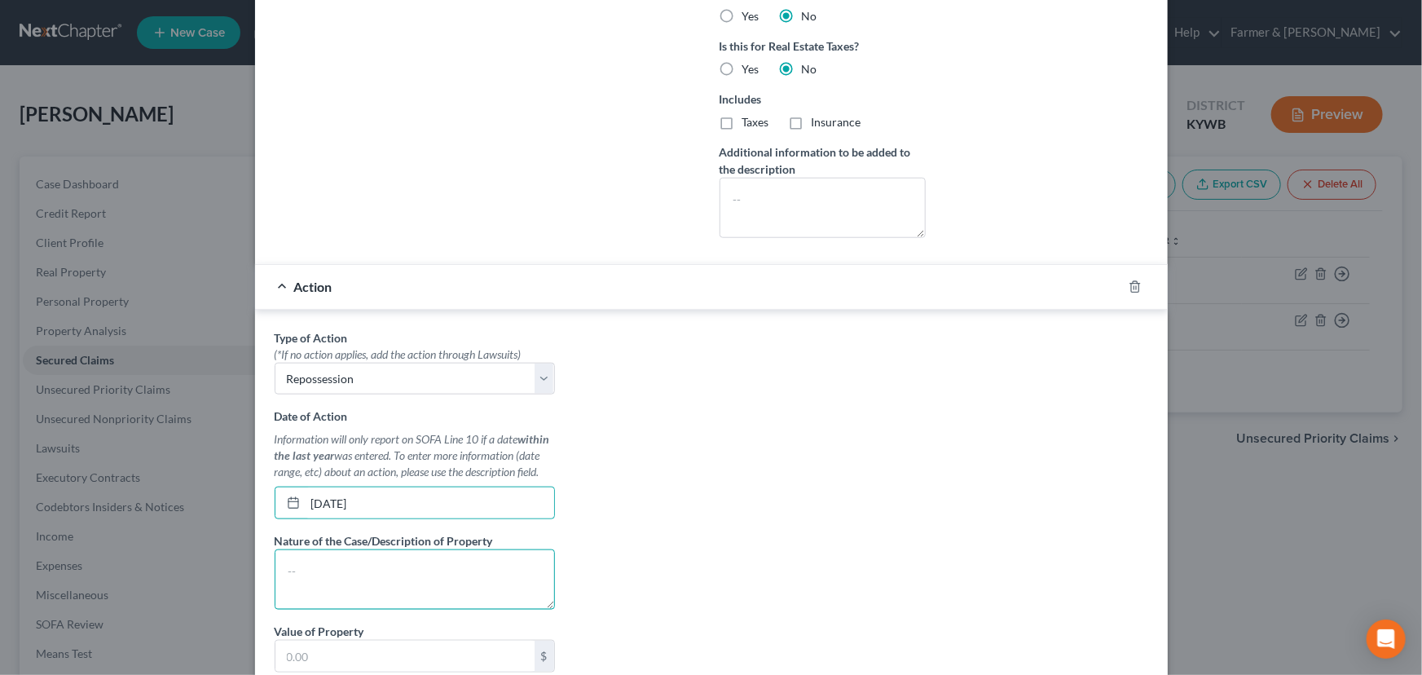
click at [346, 574] on textarea at bounding box center [415, 579] width 280 height 60
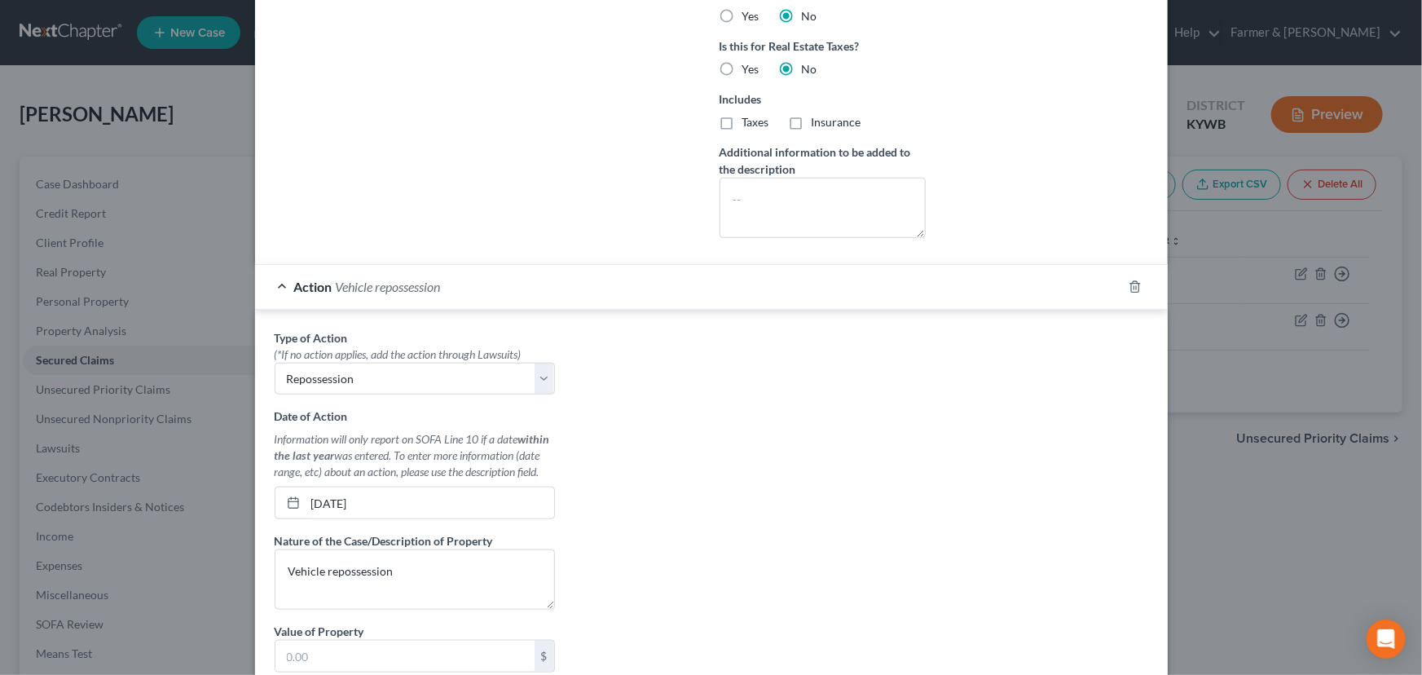
click at [566, 281] on div "Action Vehicle repossession" at bounding box center [688, 286] width 867 height 43
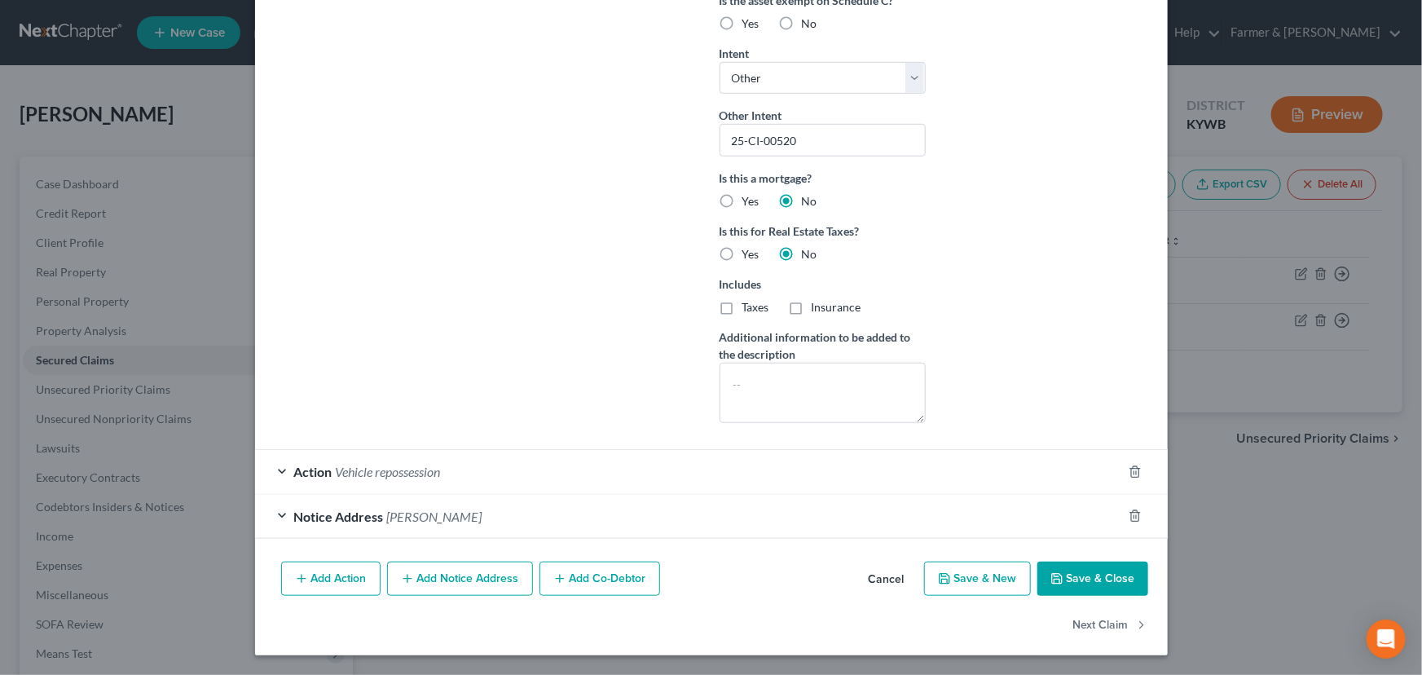
scroll to position [480, 0]
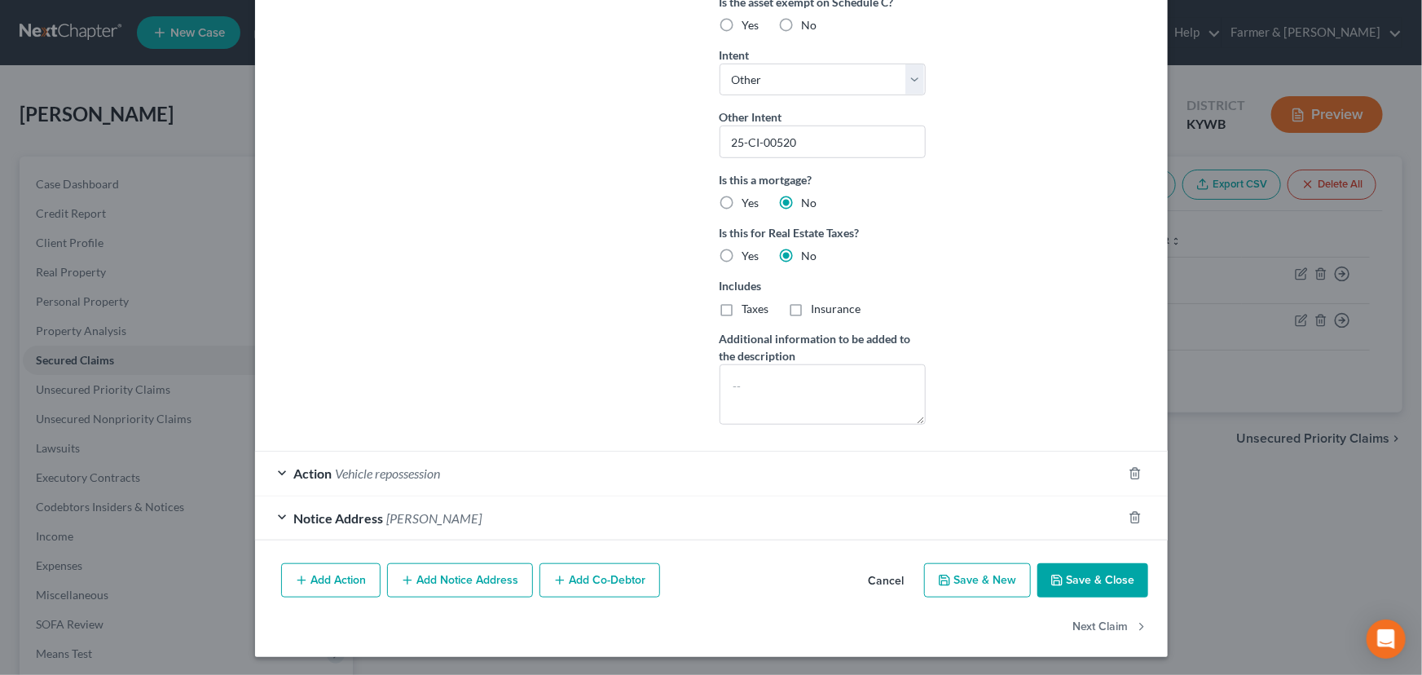
click at [540, 231] on div "Account Number (last 4) 8316 Full Account Number Date Incurred [DATE] Last Paym…" at bounding box center [600, 16] width 222 height 843
click at [1041, 579] on button "Save & Close" at bounding box center [1092, 580] width 111 height 34
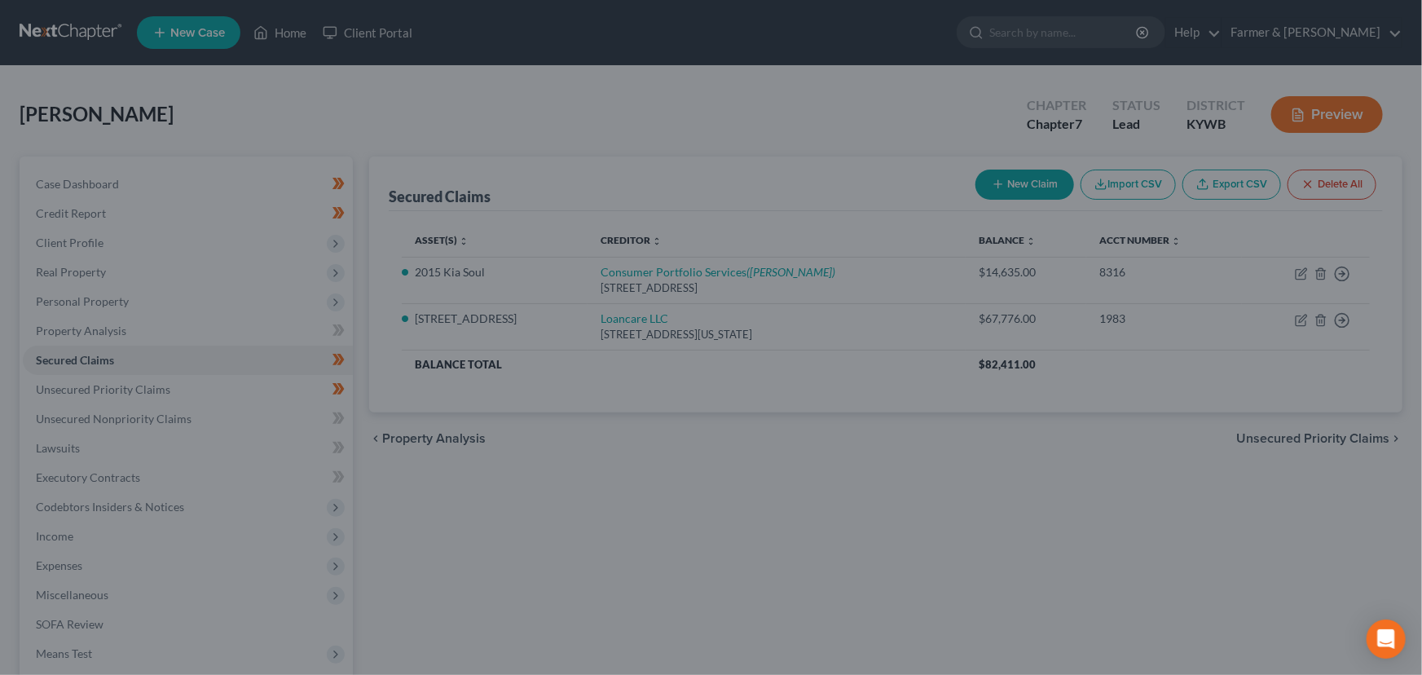
scroll to position [302, 0]
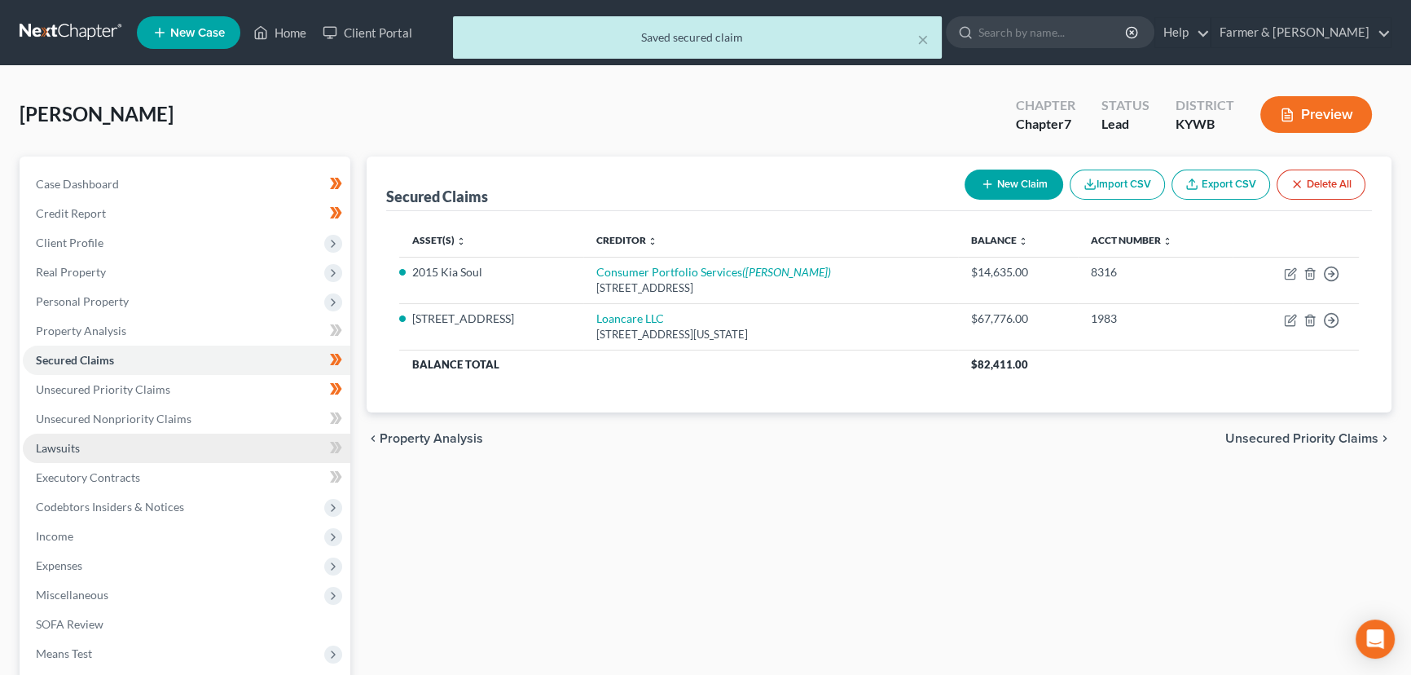
click at [106, 447] on link "Lawsuits" at bounding box center [187, 448] width 328 height 29
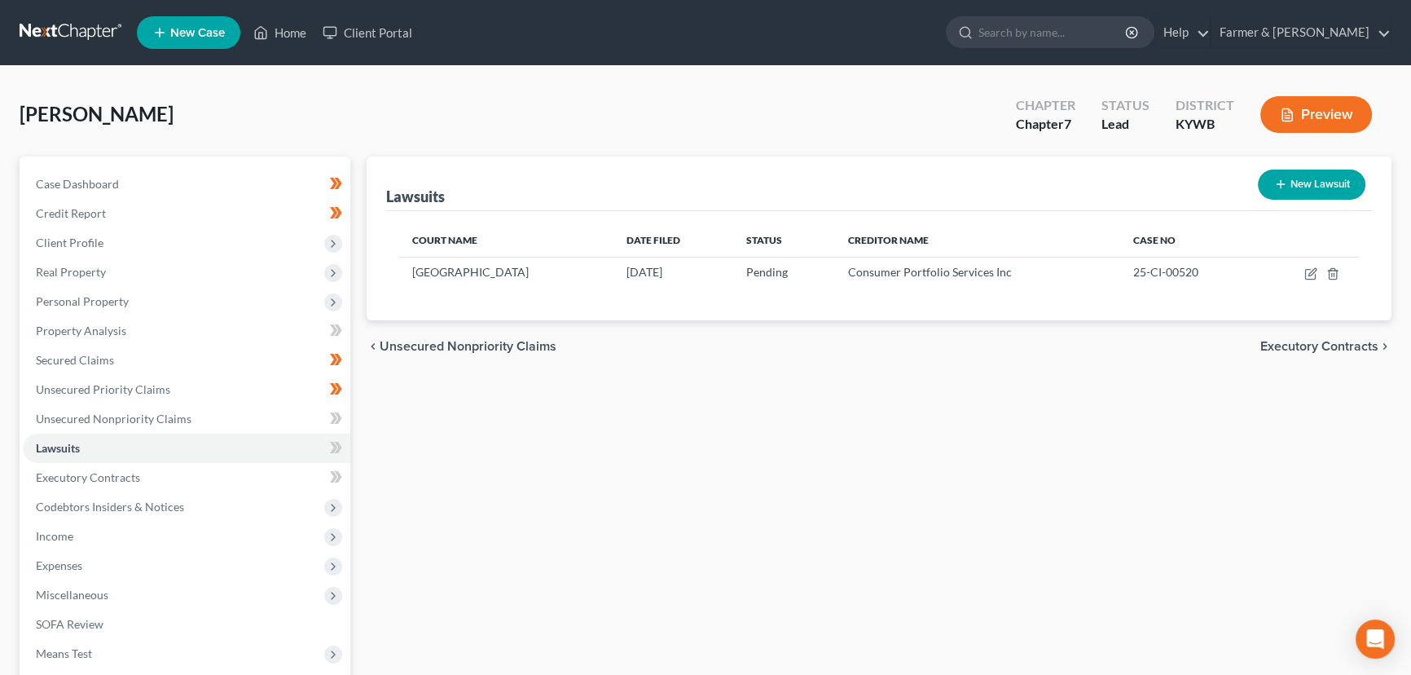
click at [1271, 181] on button "New Lawsuit" at bounding box center [1312, 184] width 108 height 30
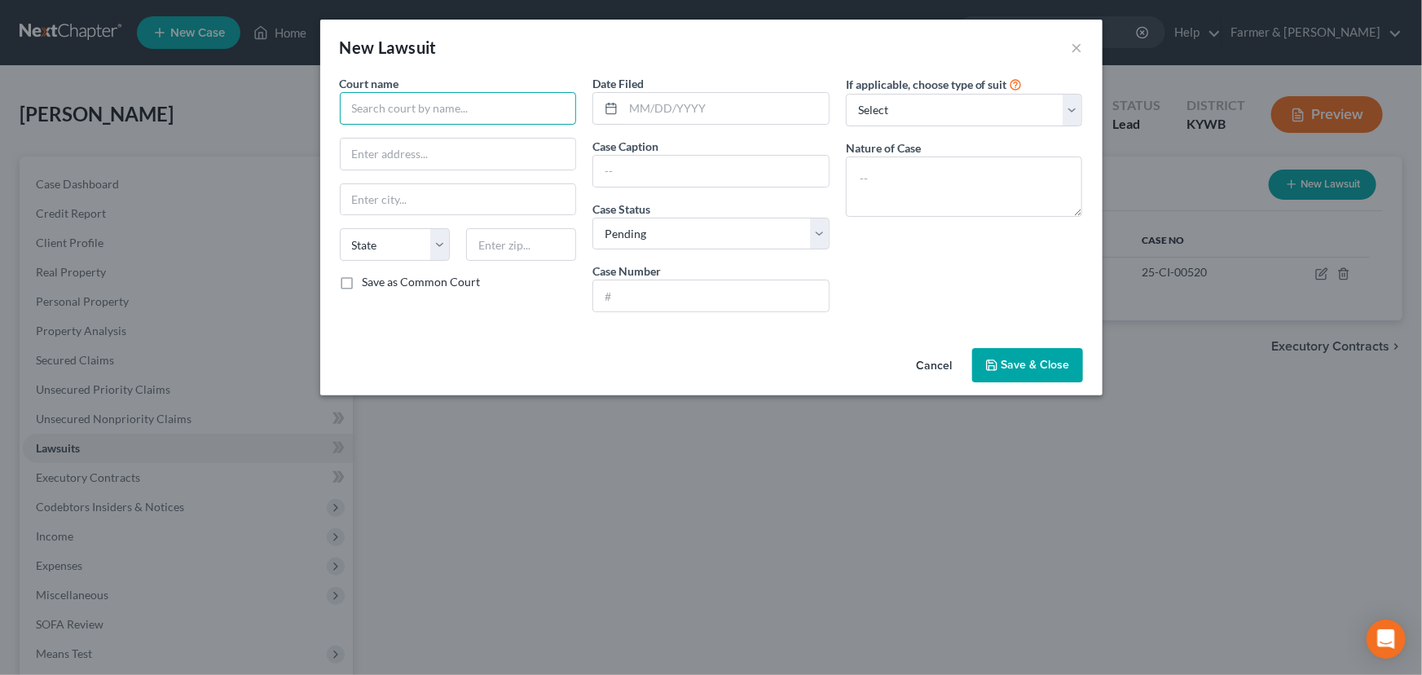
click at [434, 103] on input "text" at bounding box center [458, 108] width 237 height 33
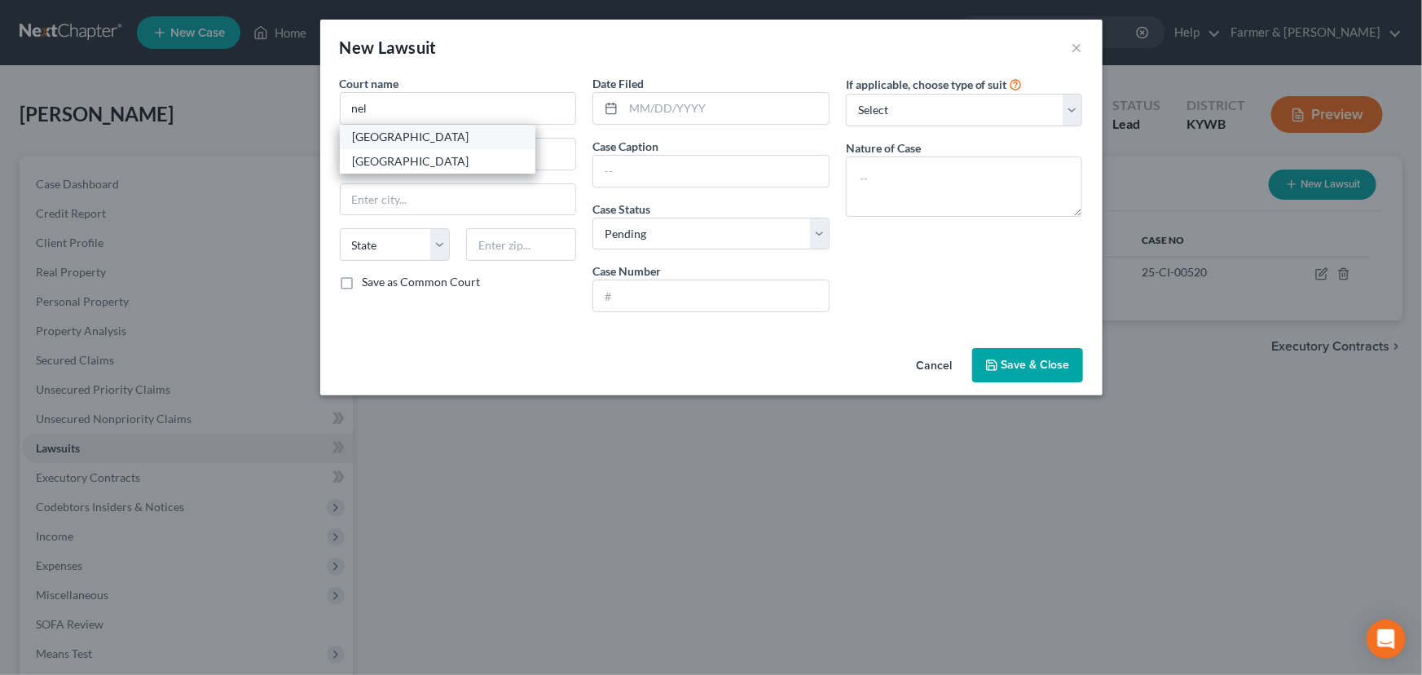
click at [435, 137] on div "[GEOGRAPHIC_DATA]" at bounding box center [437, 137] width 169 height 16
click at [432, 147] on input "[STREET_ADDRESS]" at bounding box center [459, 154] width 236 height 31
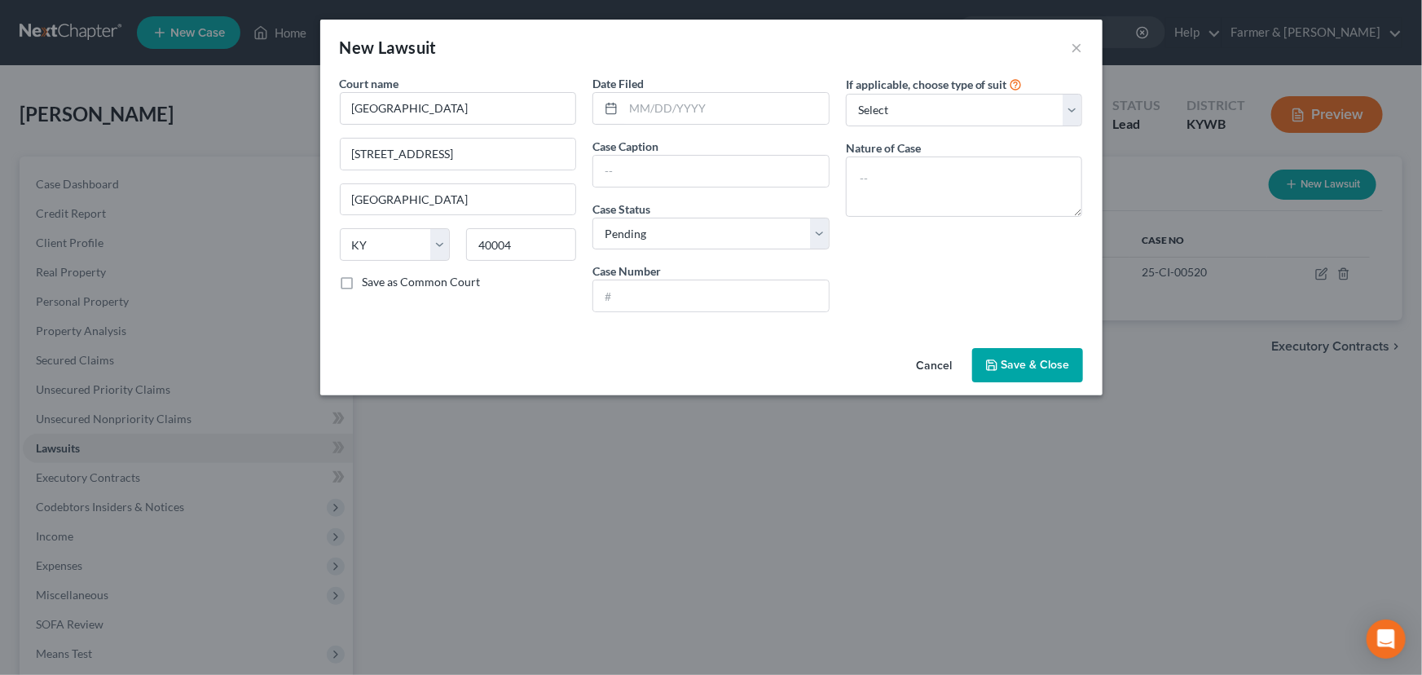
click at [386, 358] on div "Cancel Save & Close" at bounding box center [711, 368] width 782 height 54
click at [685, 131] on div "Date Filed Case Caption Case Status * Select Pending On Appeal Concluded Case N…" at bounding box center [710, 200] width 253 height 250
click at [691, 111] on input "text" at bounding box center [725, 108] width 205 height 31
paste input "[DATE]"
click at [639, 174] on input "text" at bounding box center [711, 171] width 236 height 31
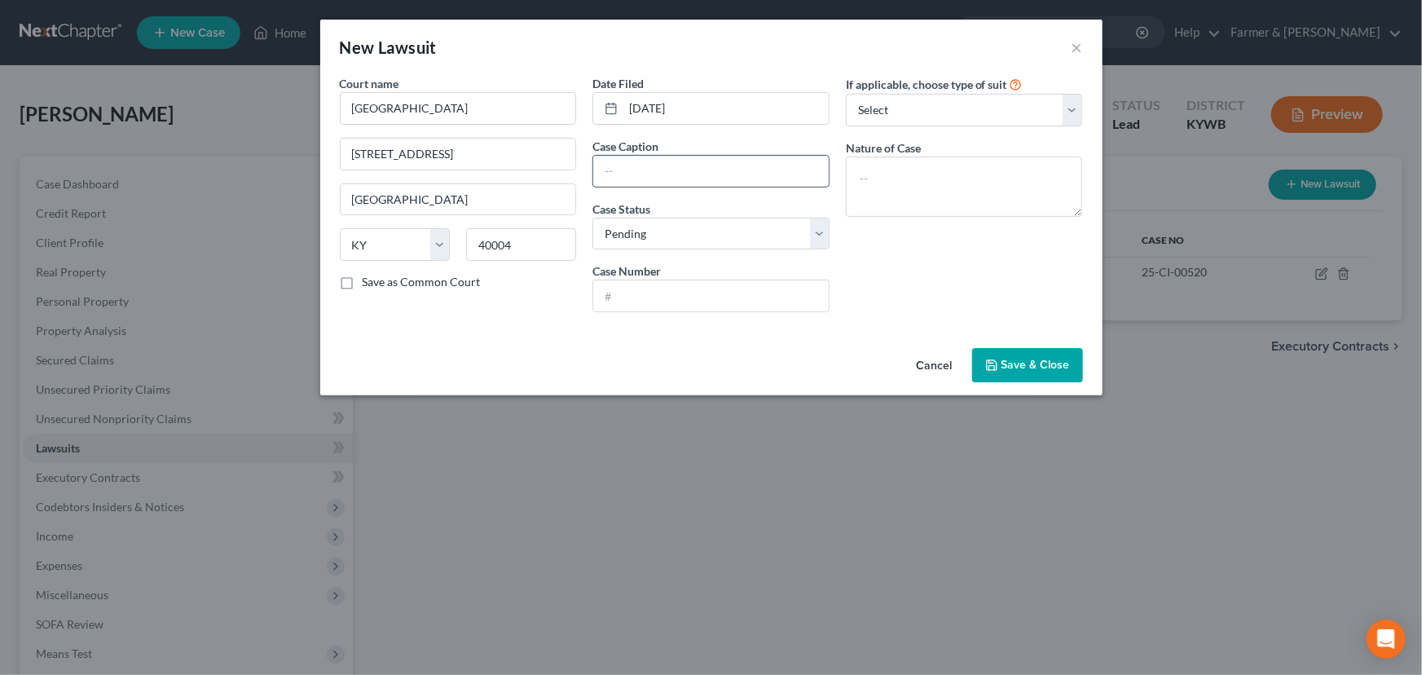
paste input "[PERSON_NAME] VS. STATE FARM MUTUAL AUTOMOBILE INSURANCE CO"
click at [933, 285] on div "If applicable, choose type of suit Select Repossession Garnishment Foreclosure …" at bounding box center [964, 200] width 253 height 250
click at [701, 300] on input "text" at bounding box center [711, 295] width 236 height 31
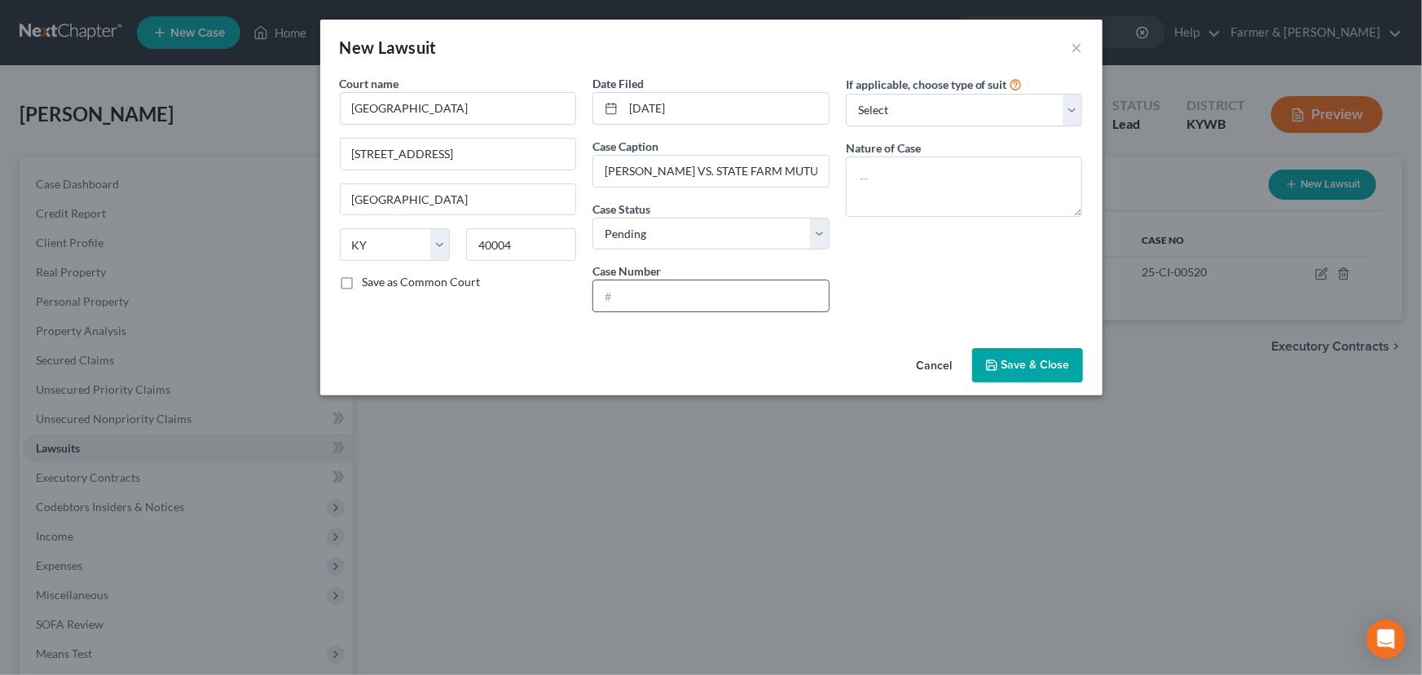
paste input "24-CI-00463"
click at [886, 283] on div "If applicable, choose type of suit Select Repossession Garnishment Foreclosure …" at bounding box center [964, 200] width 253 height 250
click at [876, 117] on select "Select Repossession Garnishment Foreclosure Attached, Seized, Or Levied Other" at bounding box center [964, 110] width 237 height 33
click at [846, 94] on select "Select Repossession Garnishment Foreclosure Attached, Seized, Or Levied Other" at bounding box center [964, 110] width 237 height 33
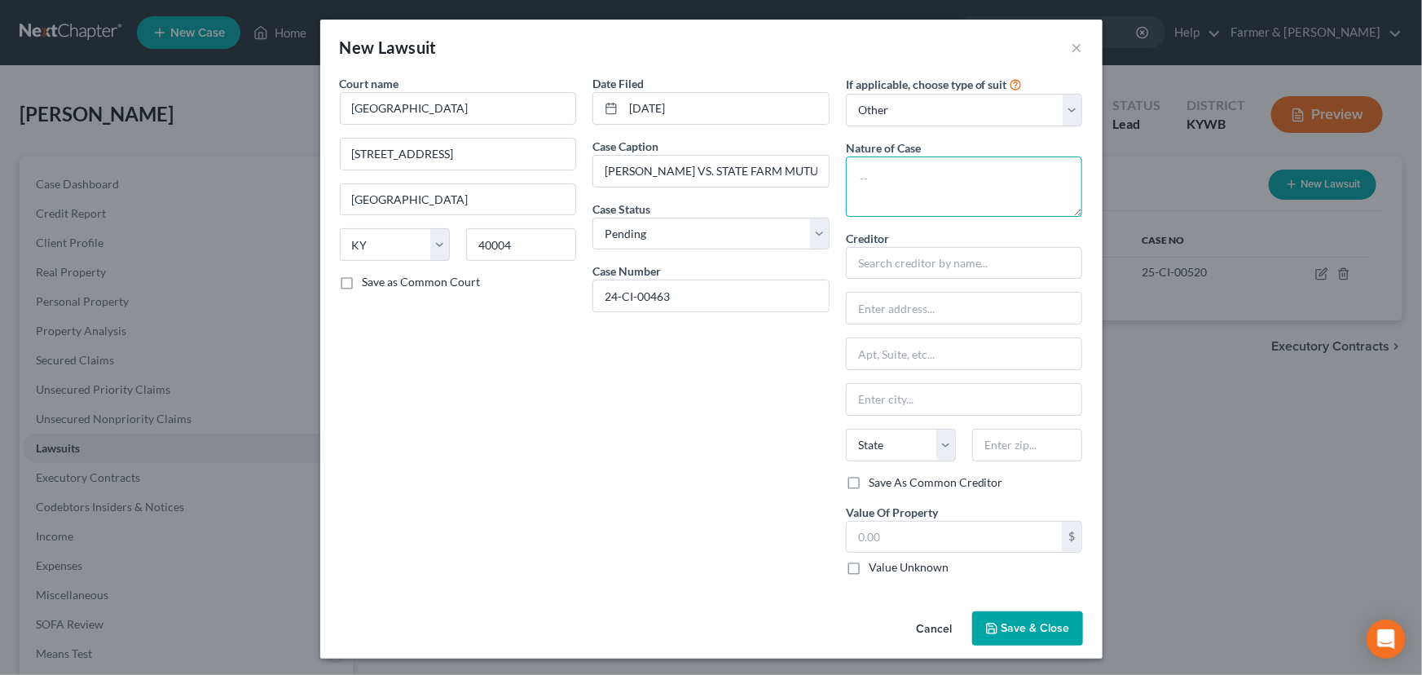
click at [885, 188] on textarea at bounding box center [964, 186] width 237 height 60
click at [896, 269] on input "text" at bounding box center [964, 263] width 237 height 33
click at [921, 623] on button "Cancel" at bounding box center [935, 629] width 62 height 33
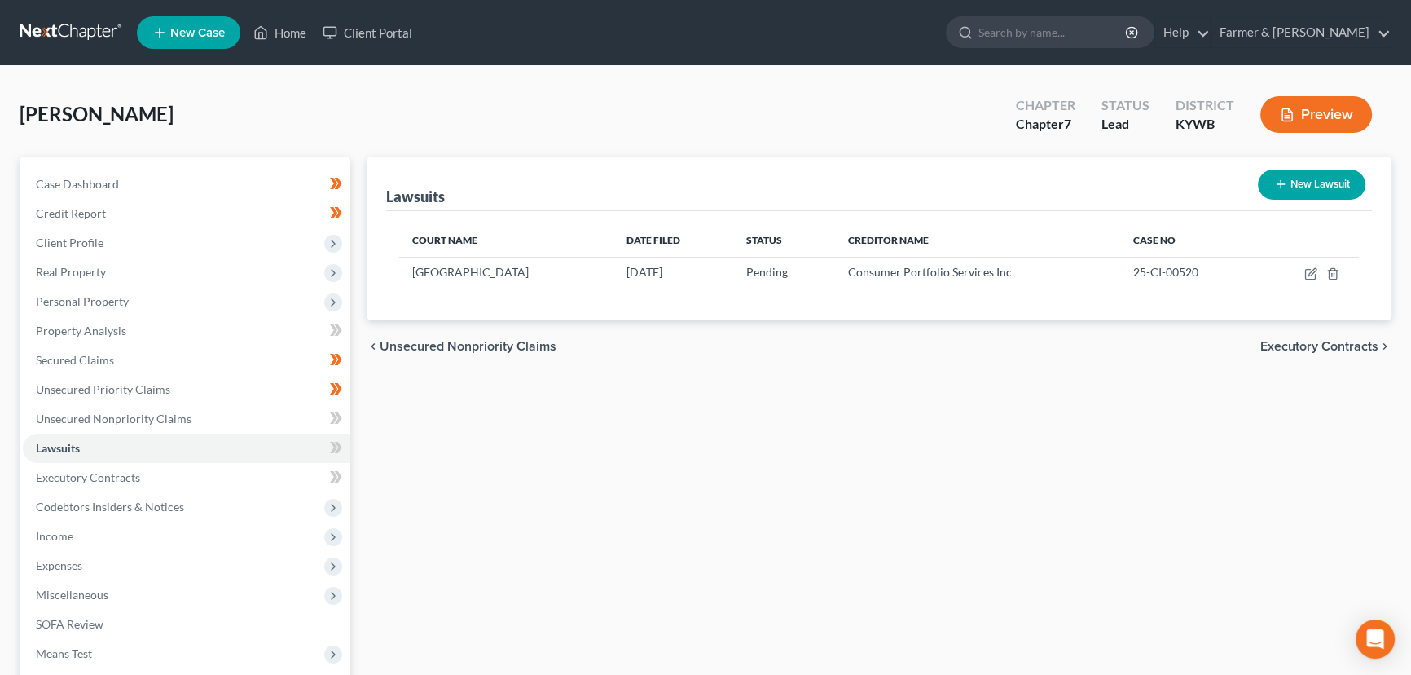
click at [1277, 185] on icon "button" at bounding box center [1280, 184] width 13 height 13
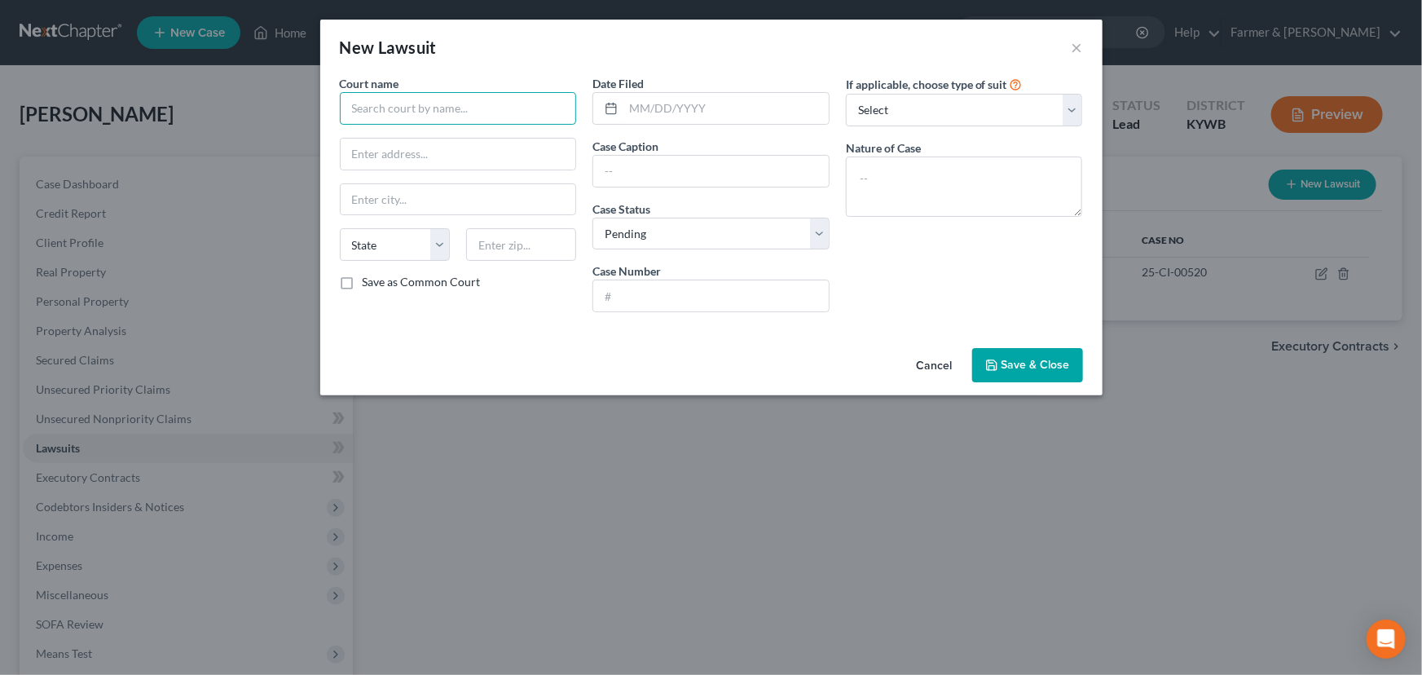
click at [433, 106] on input "text" at bounding box center [458, 108] width 237 height 33
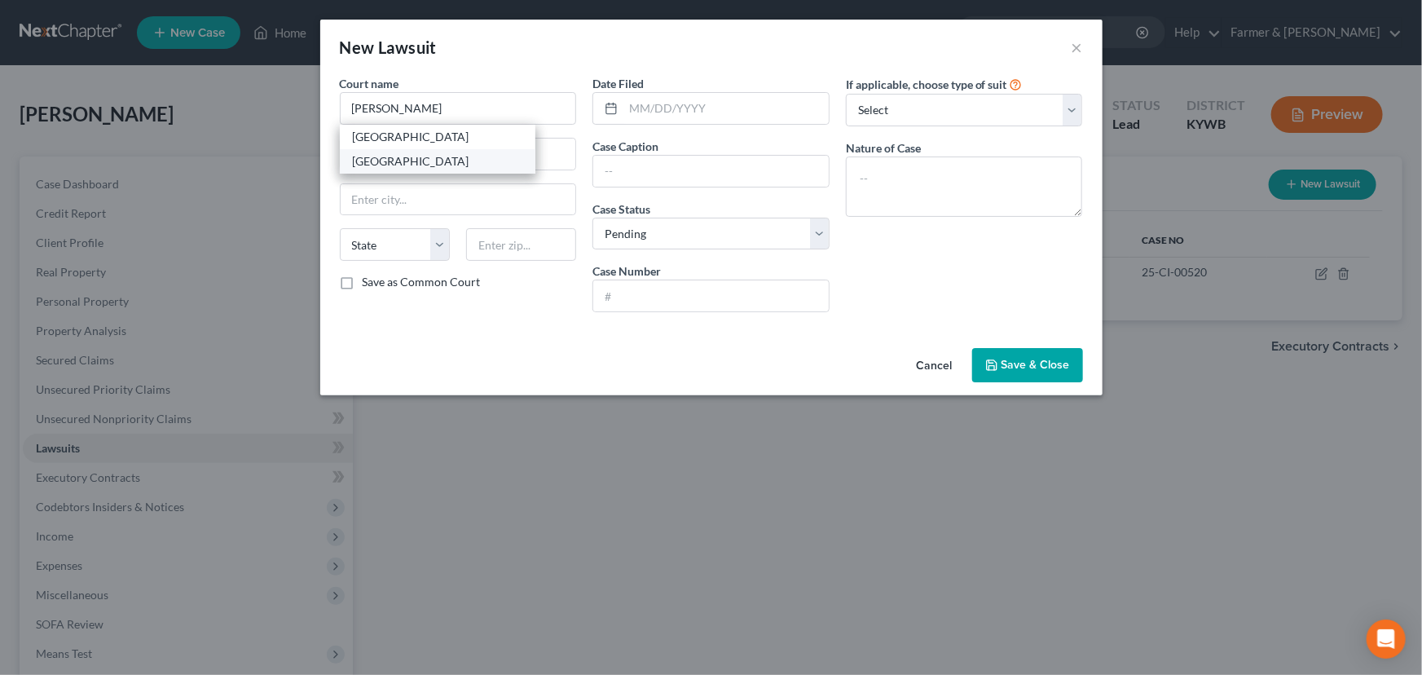
click at [452, 155] on div "[GEOGRAPHIC_DATA]" at bounding box center [437, 161] width 169 height 16
click at [442, 147] on input "[STREET_ADDRESS]" at bounding box center [459, 154] width 236 height 31
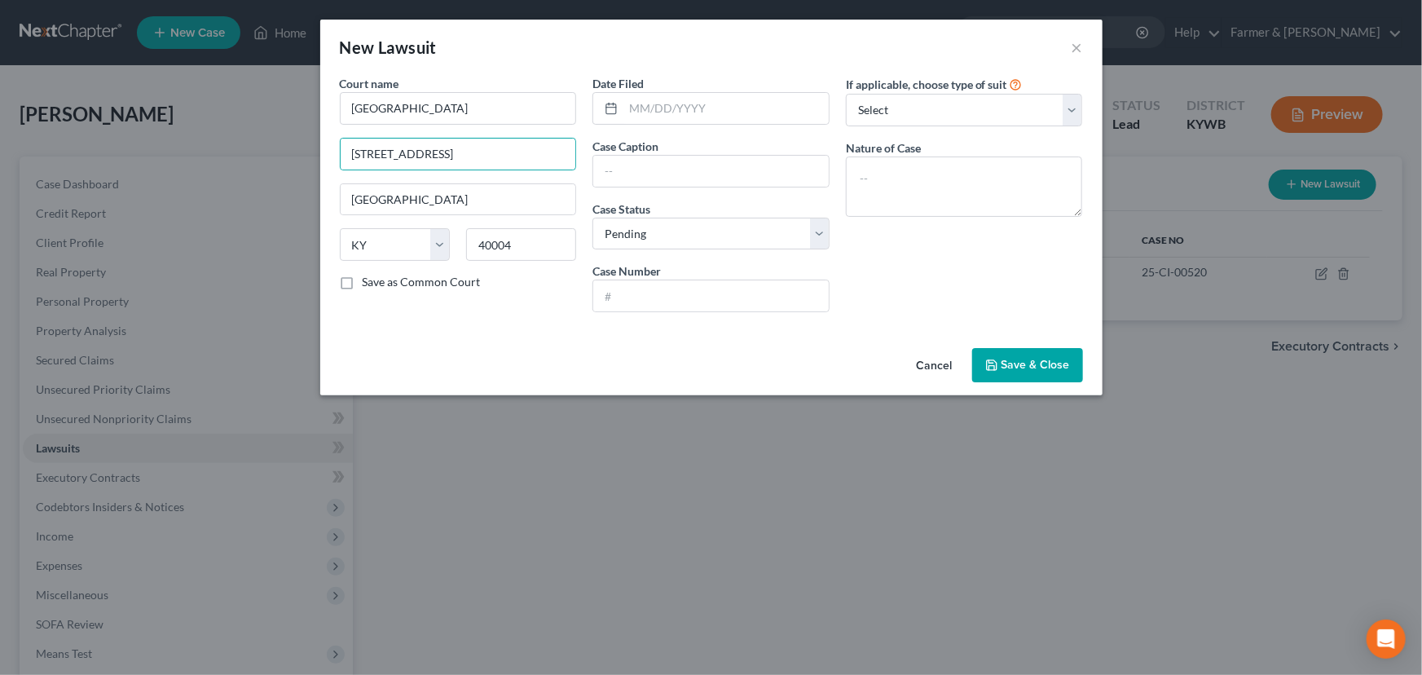
click at [503, 315] on div "Court name * [GEOGRAPHIC_DATA] [GEOGRAPHIC_DATA] [US_STATE][GEOGRAPHIC_DATA] [G…" at bounding box center [458, 200] width 253 height 250
click at [662, 101] on input "text" at bounding box center [725, 108] width 205 height 31
paste input "[DATE]"
click at [629, 172] on input "text" at bounding box center [711, 171] width 236 height 31
paste input "[DEMOGRAPHIC_DATA] HEALTHCARE SYSTEM, INC. VS. [PERSON_NAME]"
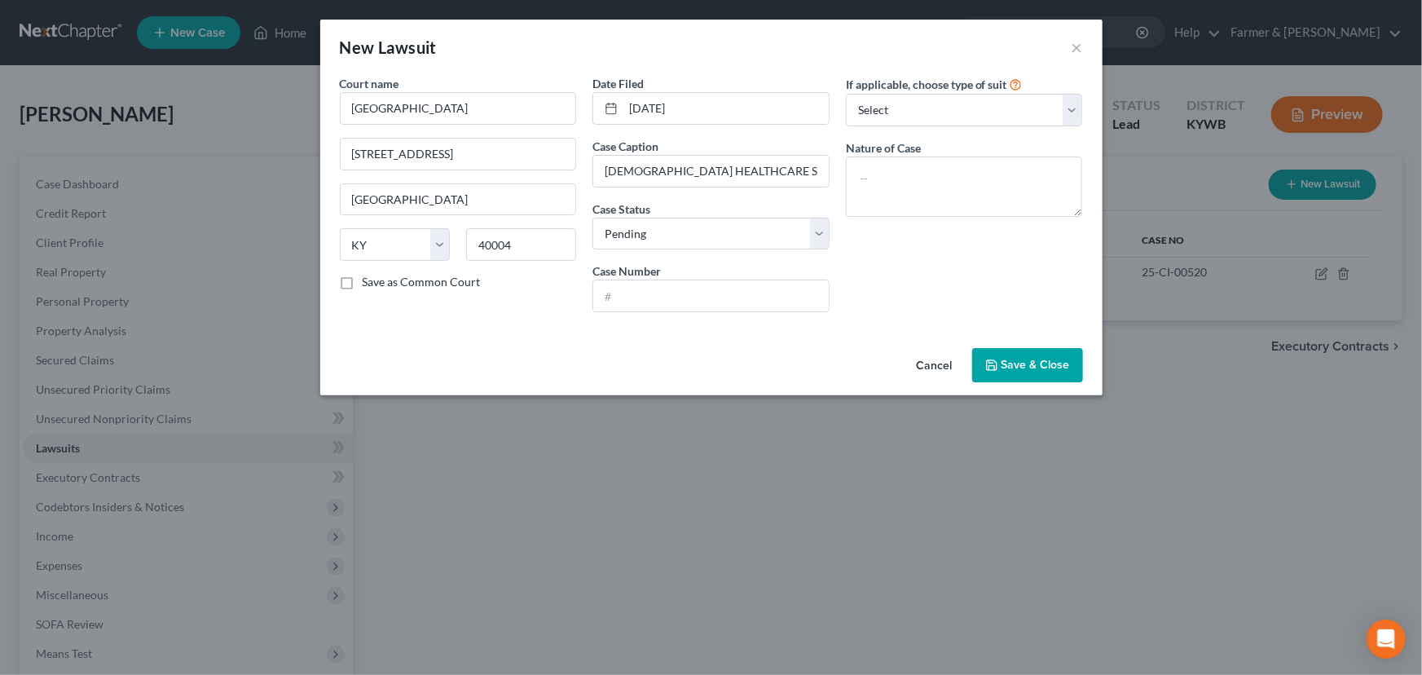
drag, startPoint x: 883, startPoint y: 253, endPoint x: 368, endPoint y: 341, distance: 521.8
click at [883, 253] on div "If applicable, choose type of suit Select Repossession Garnishment Foreclosure …" at bounding box center [964, 200] width 253 height 250
click at [603, 291] on input "text" at bounding box center [711, 295] width 236 height 31
paste input "23-C-00515"
click at [865, 288] on div "If applicable, choose type of suit Select Repossession Garnishment Foreclosure …" at bounding box center [964, 200] width 253 height 250
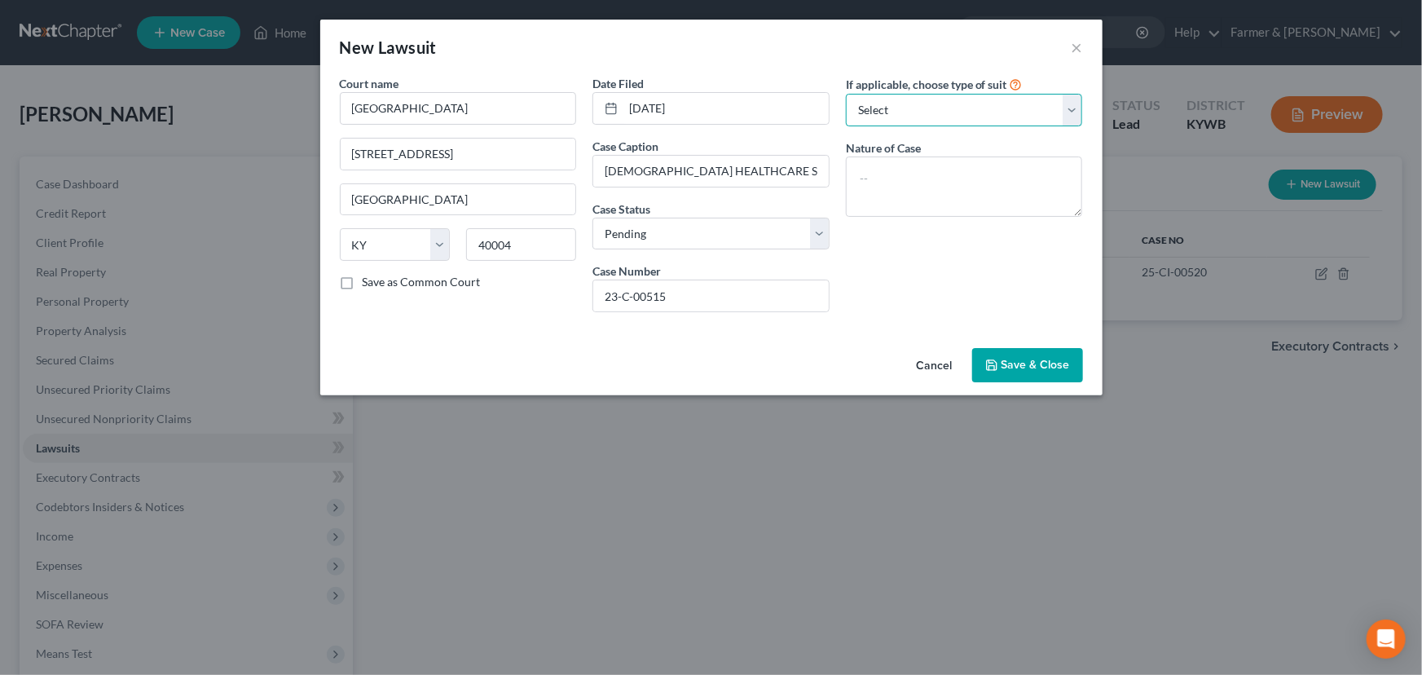
click at [886, 103] on select "Select Repossession Garnishment Foreclosure Attached, Seized, Or Levied Other" at bounding box center [964, 110] width 237 height 33
click at [846, 94] on select "Select Repossession Garnishment Foreclosure Attached, Seized, Or Levied Other" at bounding box center [964, 110] width 237 height 33
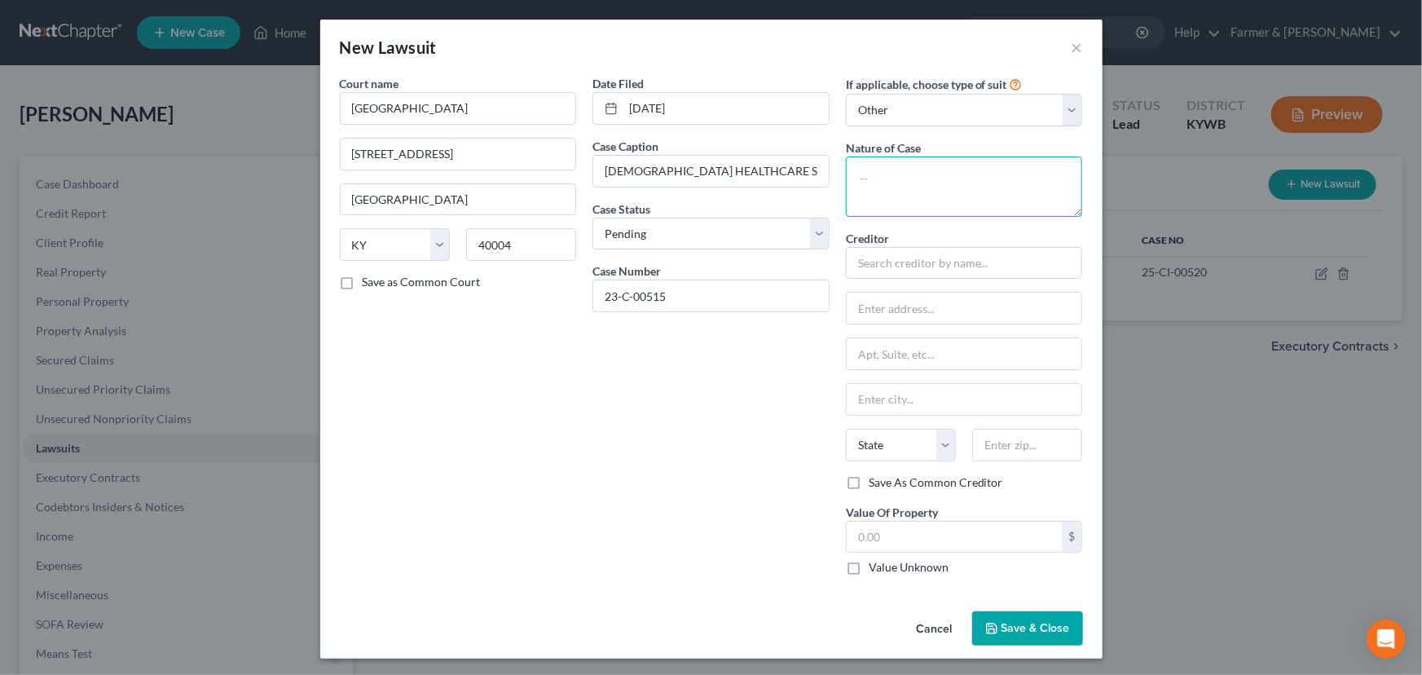
click at [896, 207] on textarea at bounding box center [964, 186] width 237 height 60
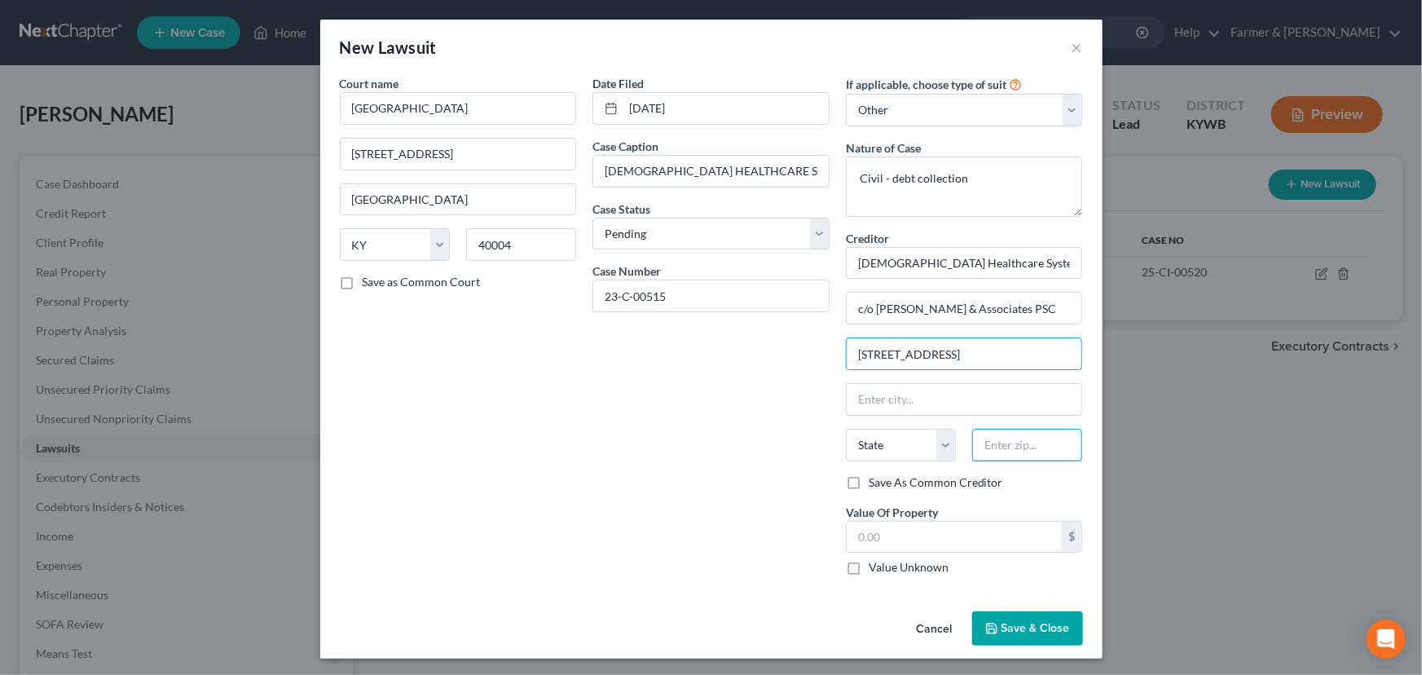
click at [1006, 453] on input "text" at bounding box center [1027, 445] width 110 height 33
click at [759, 496] on div "Date Filed [DATE] Case Caption [DEMOGRAPHIC_DATA] HEALTHCARE SYSTEM, INC. VS. […" at bounding box center [710, 331] width 253 height 513
click at [746, 566] on div "Date Filed [DATE] Case Caption [DEMOGRAPHIC_DATA] HEALTHCARE SYSTEM, INC. VS. […" at bounding box center [710, 331] width 253 height 513
click at [882, 544] on input "text" at bounding box center [955, 537] width 216 height 31
click at [708, 489] on div "Date Filed [DATE] Case Caption [DEMOGRAPHIC_DATA] HEALTHCARE SYSTEM, INC. VS. […" at bounding box center [710, 331] width 253 height 513
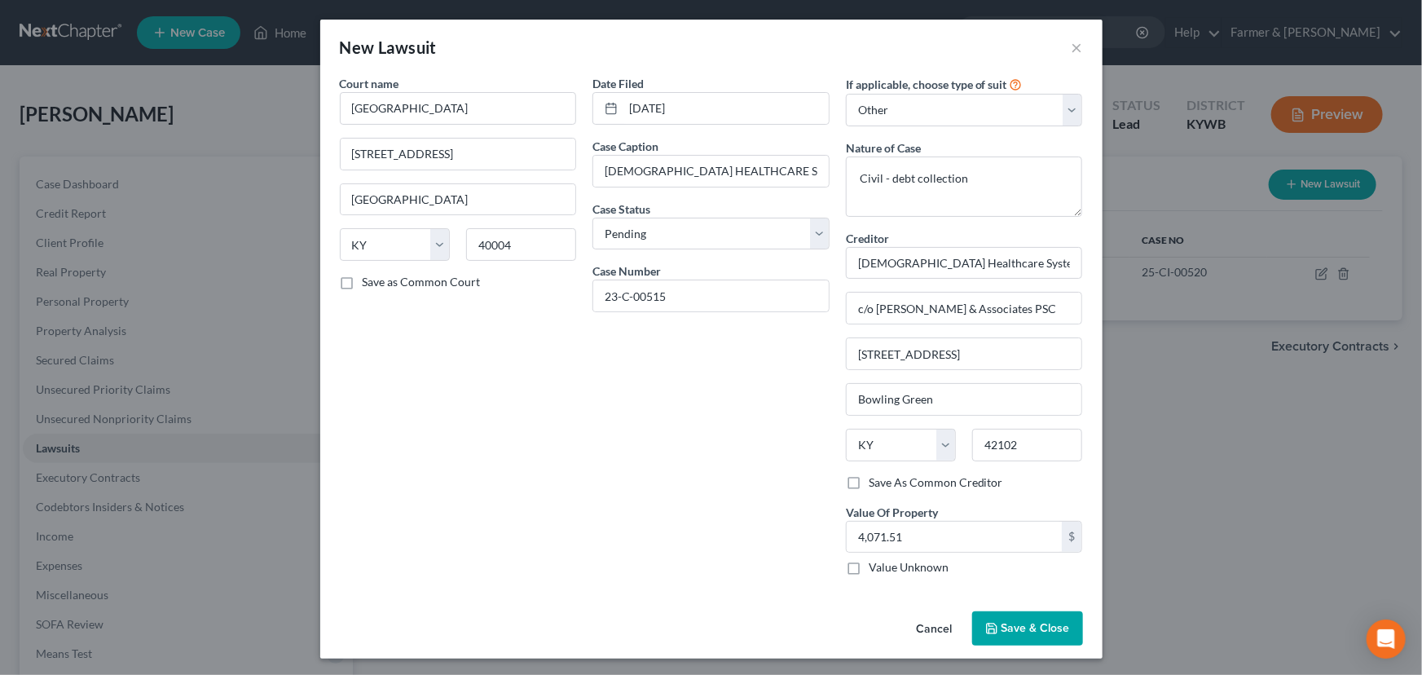
click at [1037, 611] on button "Save & Close" at bounding box center [1027, 628] width 111 height 34
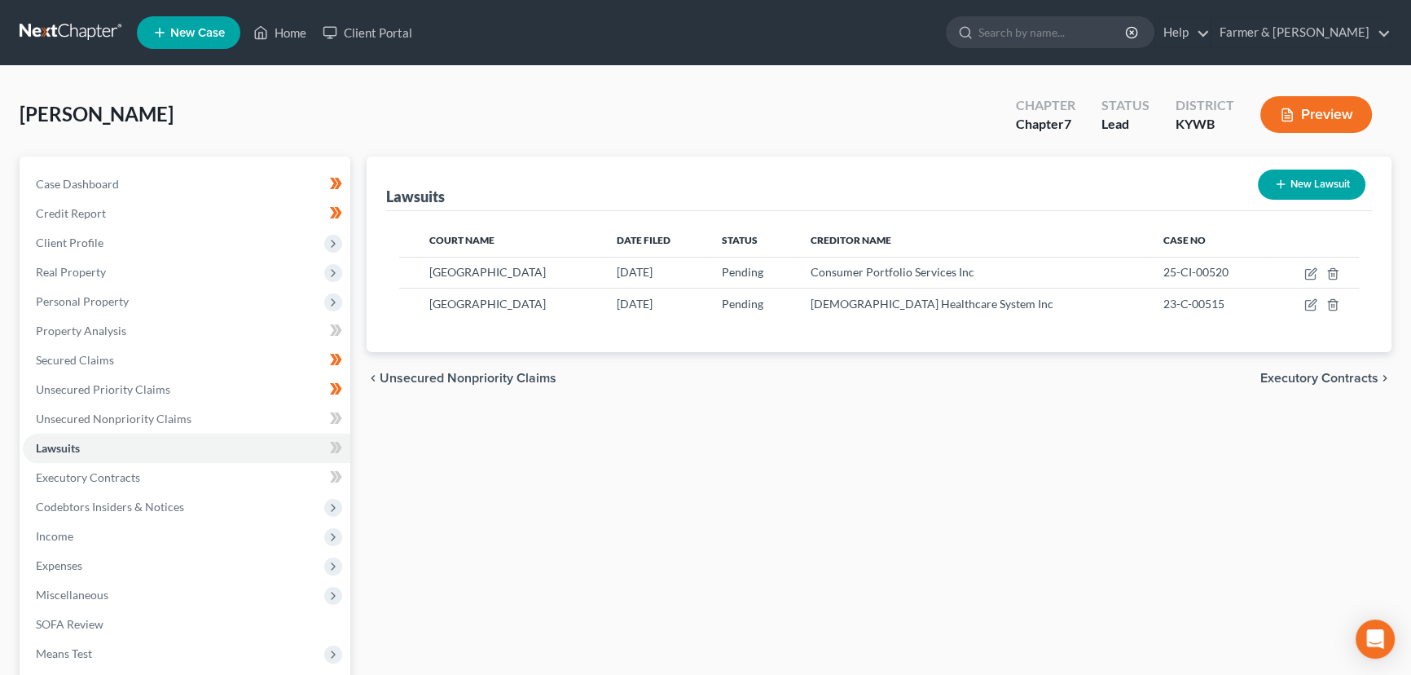
click at [1288, 191] on button "New Lawsuit" at bounding box center [1312, 184] width 108 height 30
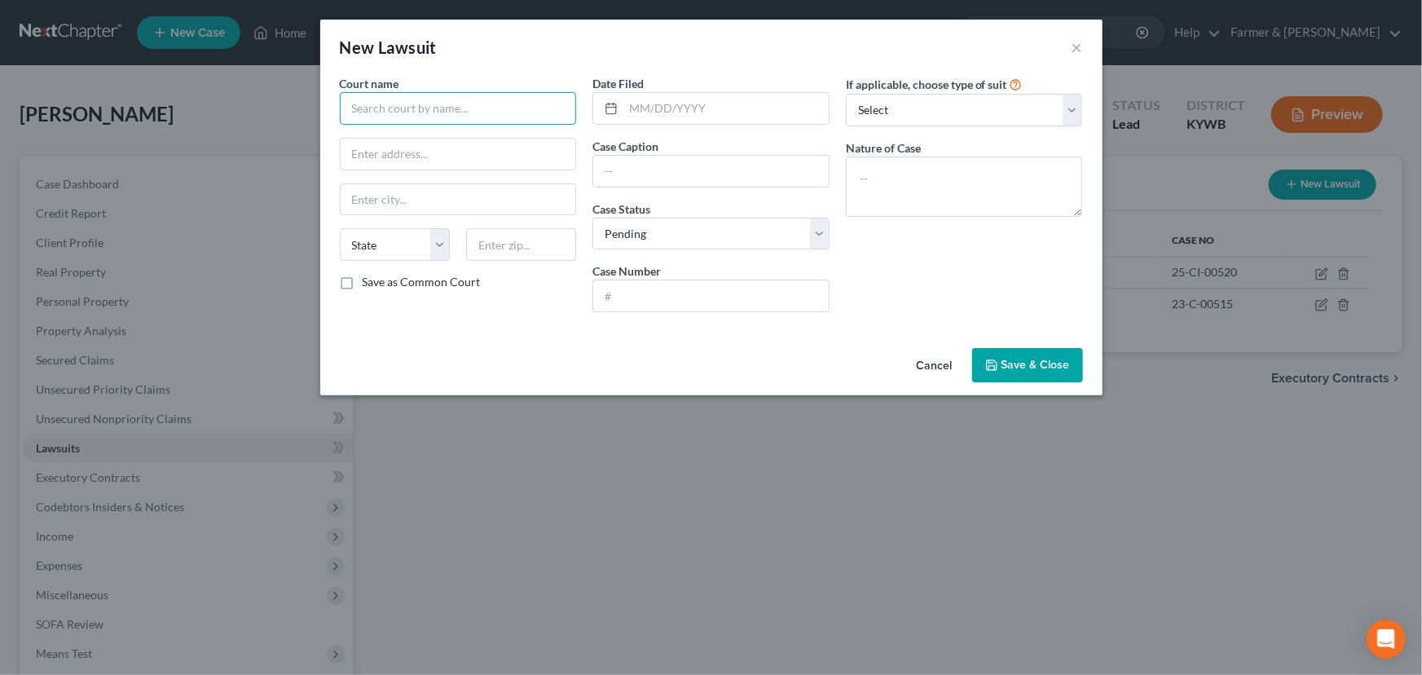
click at [430, 110] on input "text" at bounding box center [458, 108] width 237 height 33
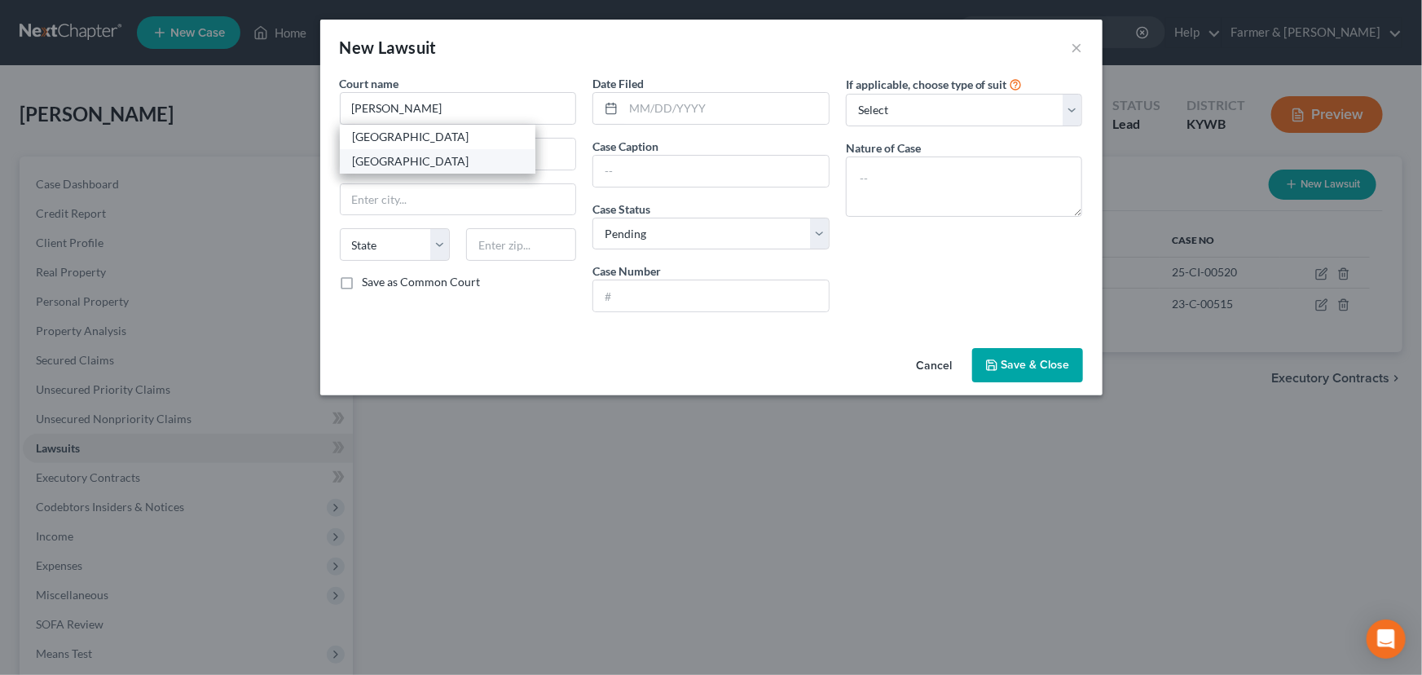
click at [424, 160] on div "[GEOGRAPHIC_DATA]" at bounding box center [437, 161] width 169 height 16
click at [446, 160] on input "[STREET_ADDRESS]" at bounding box center [459, 154] width 236 height 31
click at [522, 334] on div "Court name * [GEOGRAPHIC_DATA] [GEOGRAPHIC_DATA] [US_STATE][GEOGRAPHIC_DATA] [G…" at bounding box center [711, 208] width 782 height 266
click at [625, 94] on input "text" at bounding box center [725, 108] width 205 height 31
paste input "[DATE]"
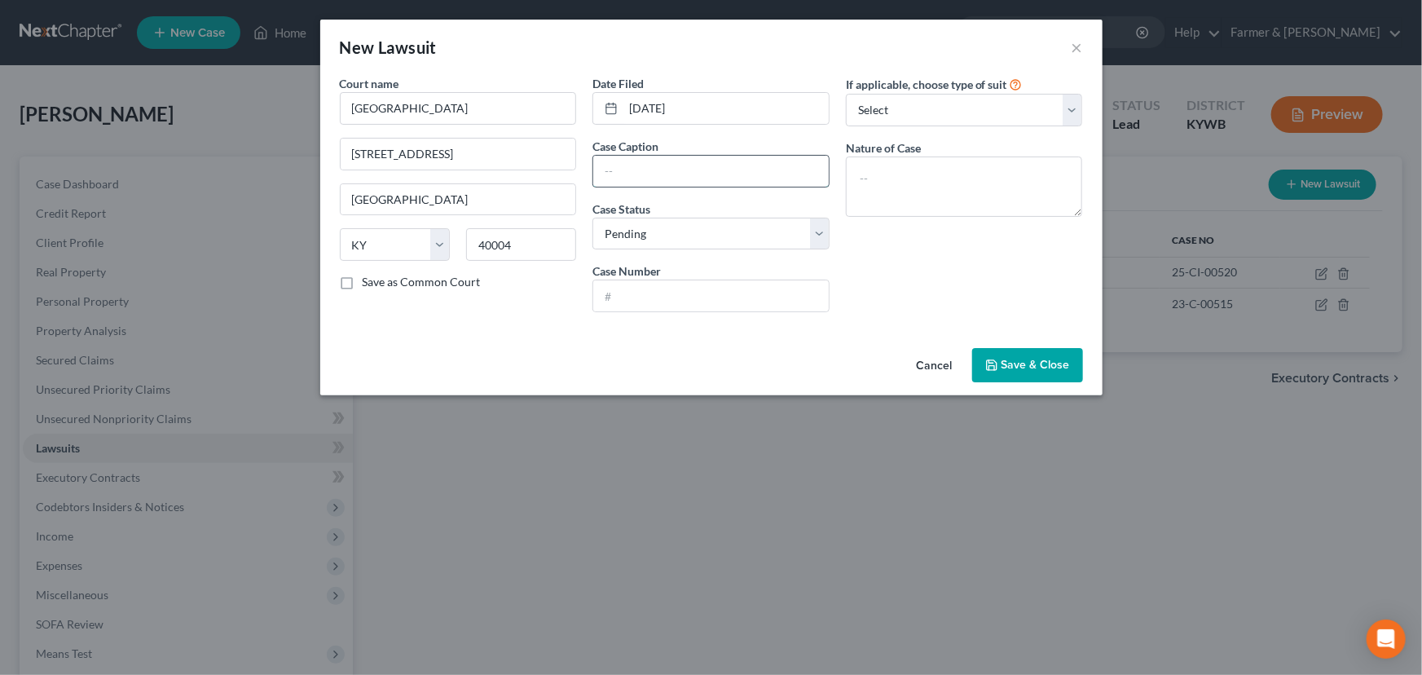
click at [616, 169] on input "text" at bounding box center [711, 171] width 236 height 31
paste input "PORTFOLIO RECOVERY ASSOCIATES, LLC VS. [PERSON_NAME]"
click at [644, 308] on input "text" at bounding box center [711, 295] width 236 height 31
paste input "23-C-00432"
click at [865, 307] on div "If applicable, choose type of suit Select Repossession Garnishment Foreclosure …" at bounding box center [964, 200] width 253 height 250
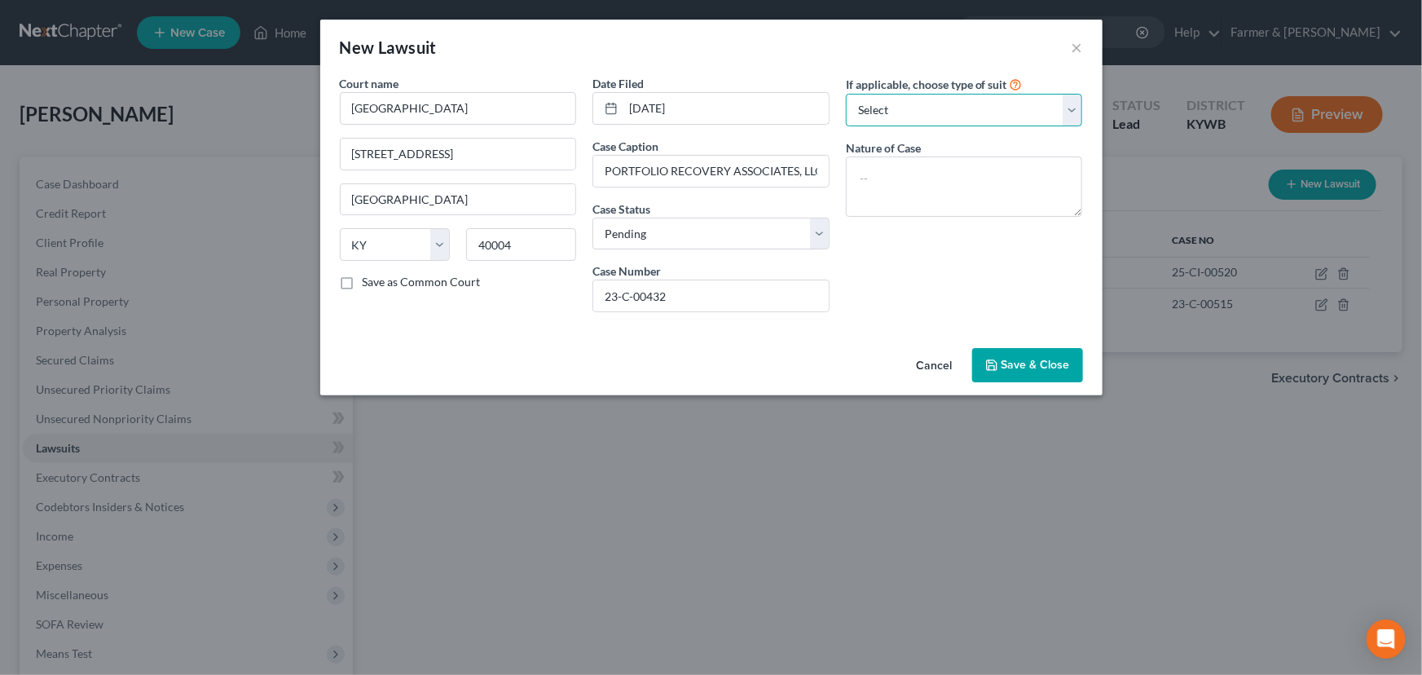
click at [891, 116] on select "Select Repossession Garnishment Foreclosure Attached, Seized, Or Levied Other" at bounding box center [964, 110] width 237 height 33
click at [846, 94] on select "Select Repossession Garnishment Foreclosure Attached, Seized, Or Levied Other" at bounding box center [964, 110] width 237 height 33
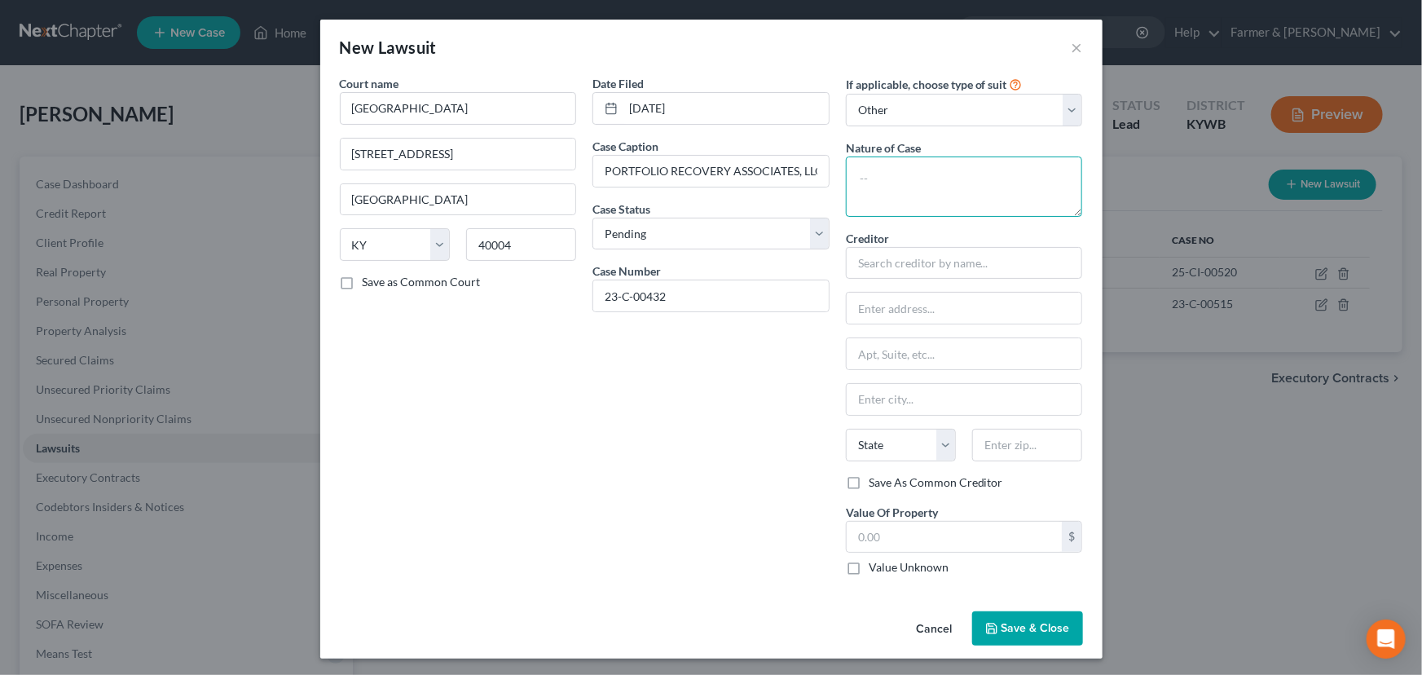
click at [891, 195] on textarea at bounding box center [964, 186] width 237 height 60
click at [839, 316] on div "If applicable, choose type of suit Select Repossession Garnishment Foreclosure …" at bounding box center [964, 331] width 253 height 513
click at [847, 313] on input "text" at bounding box center [965, 308] width 236 height 31
click at [685, 429] on div "Date Filed [DATE] Case Caption PORTFOLIO RECOVERY ASSOCIATES, LLC VS. [PERSON_N…" at bounding box center [710, 331] width 253 height 513
click at [942, 530] on input "text" at bounding box center [955, 537] width 216 height 31
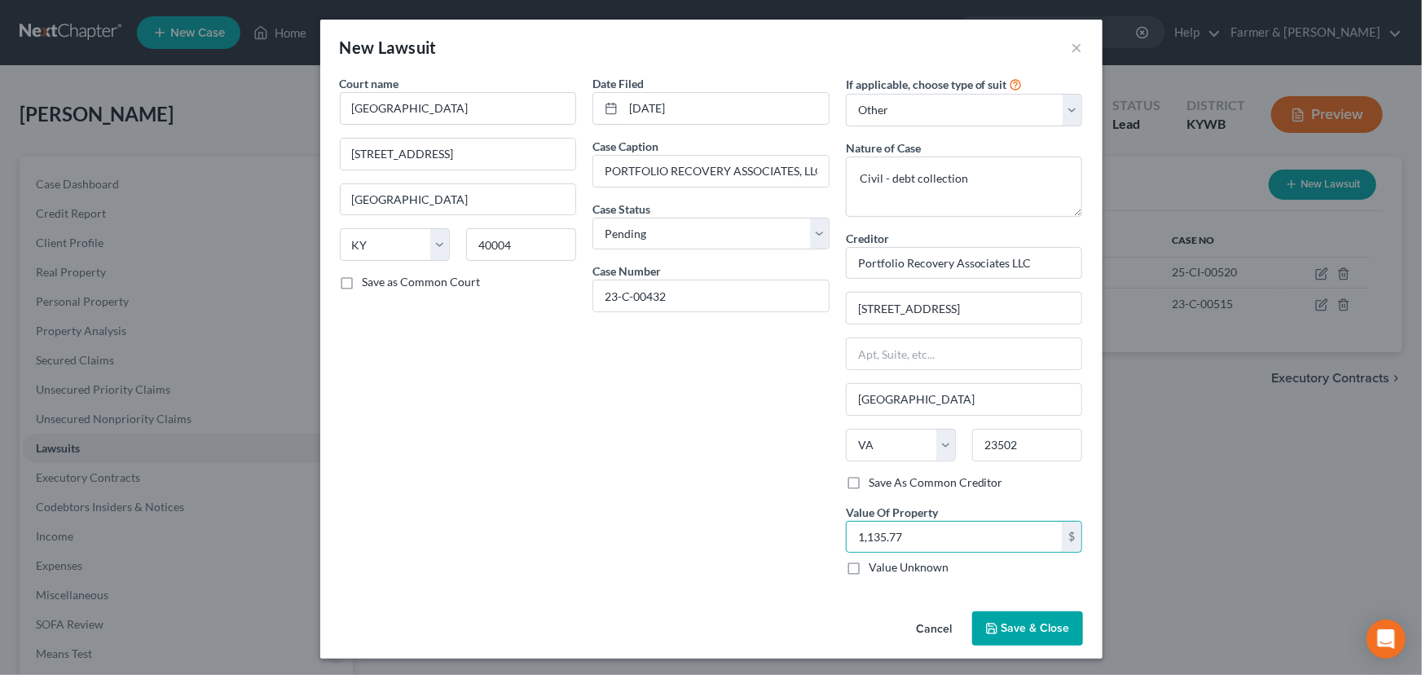
click at [719, 495] on div "Date Filed [DATE] Case Caption PORTFOLIO RECOVERY ASSOCIATES, LLC VS. [PERSON_N…" at bounding box center [710, 331] width 253 height 513
click at [707, 445] on div "Date Filed [DATE] Case Caption PORTFOLIO RECOVERY ASSOCIATES, LLC VS. [PERSON_N…" at bounding box center [710, 331] width 253 height 513
click at [711, 462] on div "Date Filed [DATE] Case Caption PORTFOLIO RECOVERY ASSOCIATES, LLC VS. [PERSON_N…" at bounding box center [710, 331] width 253 height 513
click at [1019, 636] on button "Save & Close" at bounding box center [1027, 628] width 111 height 34
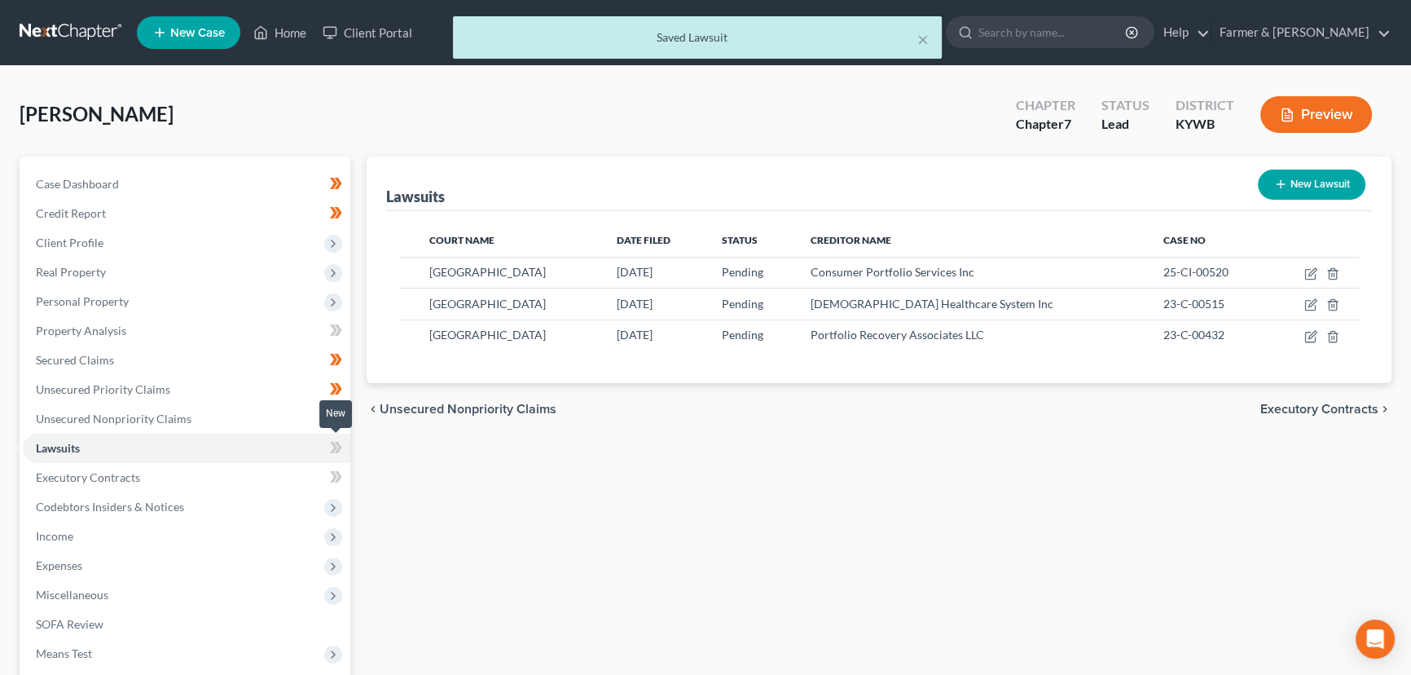
click at [340, 447] on icon at bounding box center [338, 447] width 7 height 11
click at [341, 447] on icon at bounding box center [338, 447] width 7 height 11
click at [420, 486] on div "Lawsuits New Lawsuit Court Name Date Filed Status Creditor Name Case No [GEOGRA…" at bounding box center [879, 480] width 1041 height 648
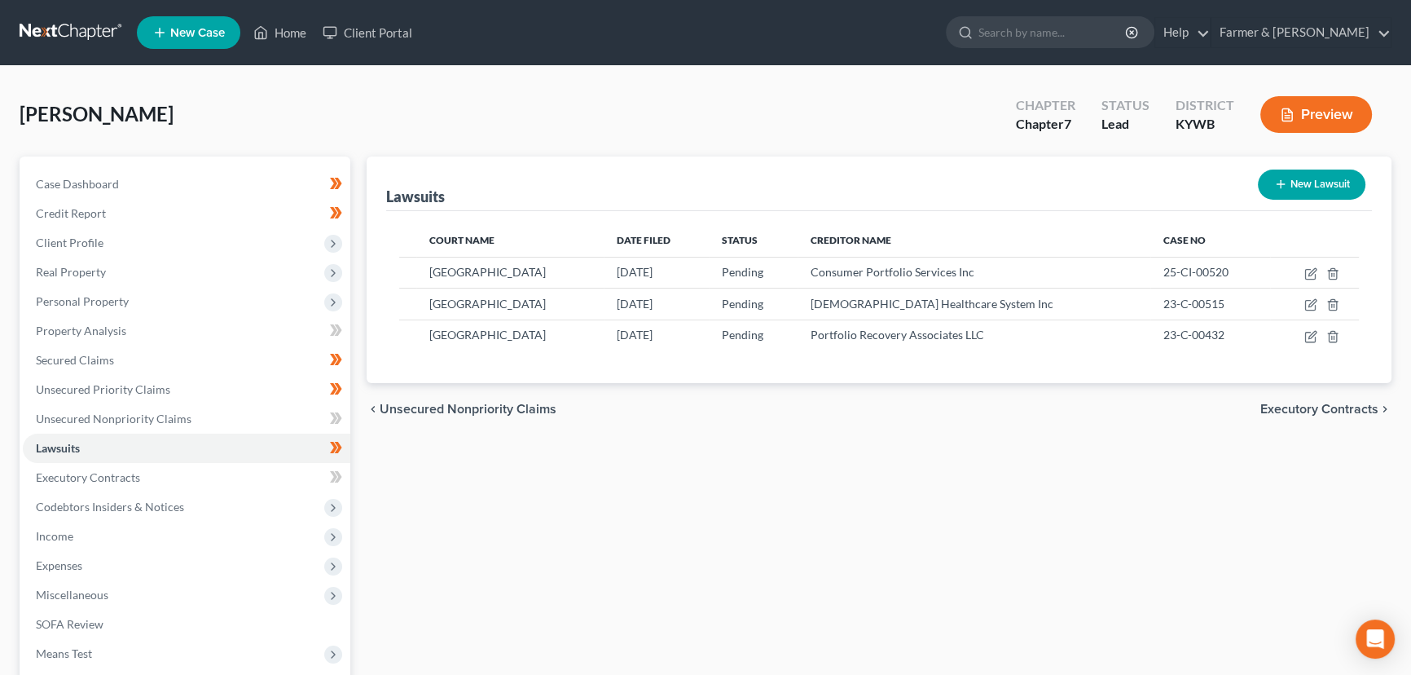
click at [531, 131] on div "[PERSON_NAME] Upgraded Chapter Chapter 7 Status Lead District [GEOGRAPHIC_DATA]…" at bounding box center [706, 121] width 1372 height 71
click at [765, 459] on div "Lawsuits New Lawsuit Court Name Date Filed Status Creditor Name Case No [GEOGRA…" at bounding box center [879, 480] width 1041 height 648
click at [755, 463] on div "Lawsuits New Lawsuit Court Name Date Filed Status Creditor Name Case No [GEOGRA…" at bounding box center [879, 480] width 1041 height 648
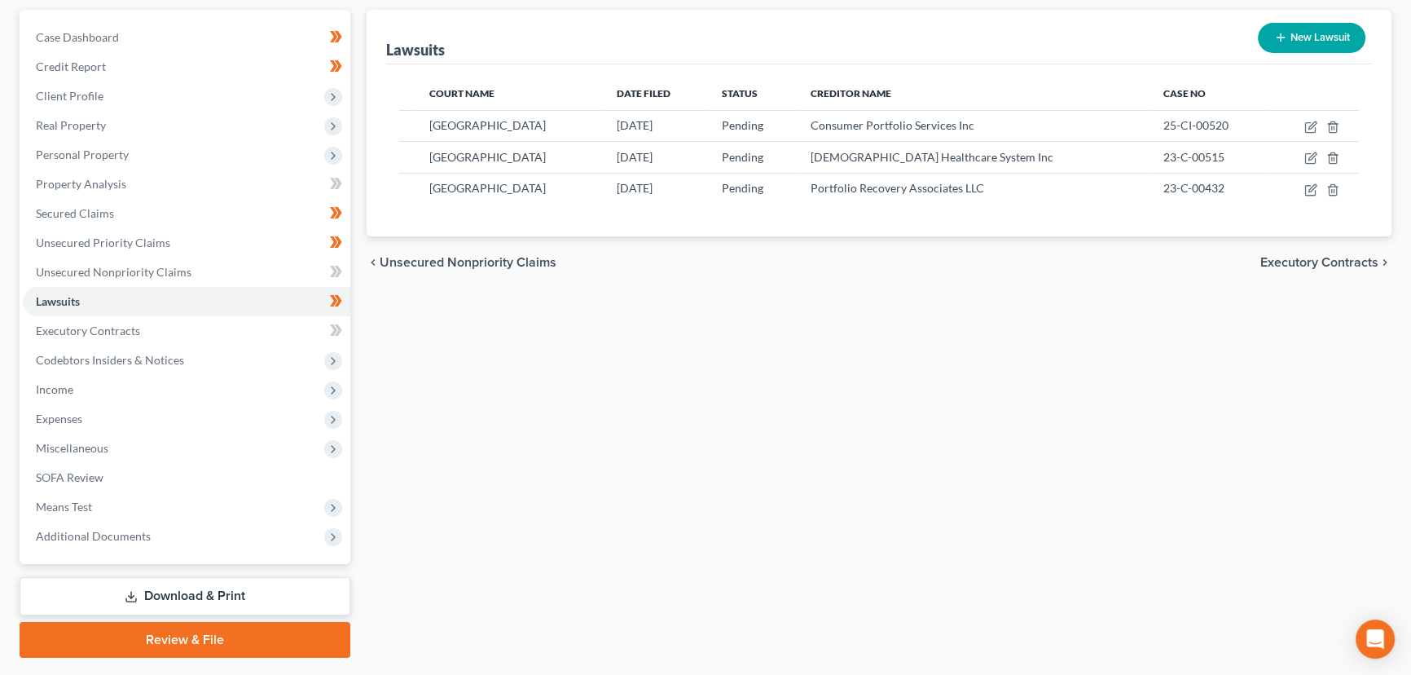
scroll to position [147, 0]
click at [480, 429] on div "Lawsuits New Lawsuit Court Name Date Filed Status Creditor Name Case No [GEOGRA…" at bounding box center [879, 333] width 1041 height 648
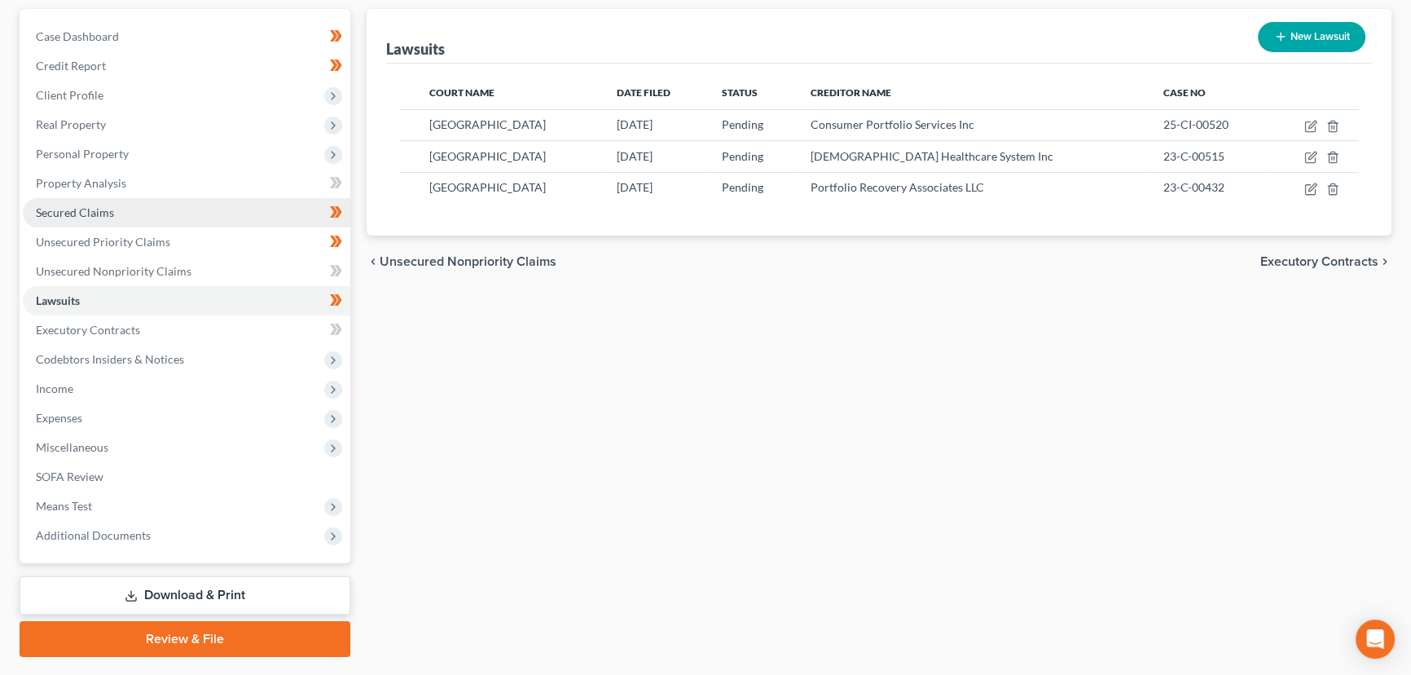
click at [107, 213] on span "Secured Claims" at bounding box center [75, 212] width 78 height 14
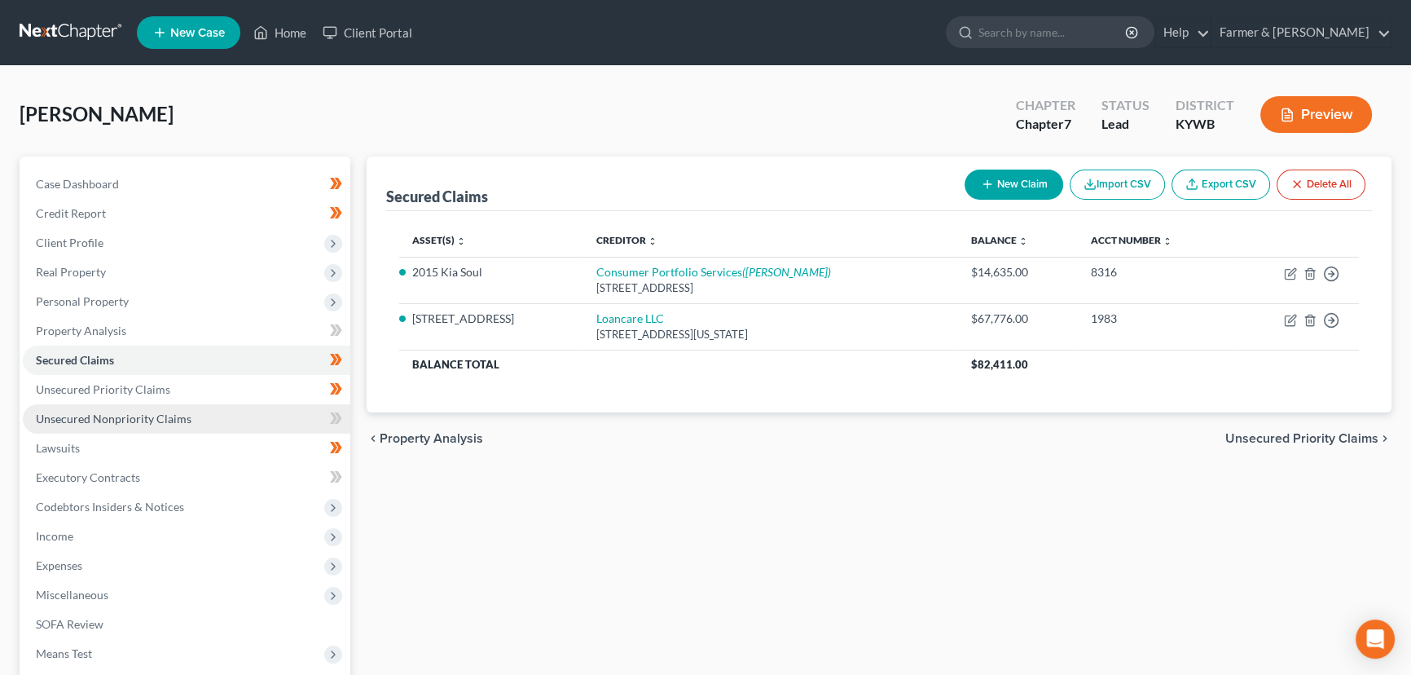
click at [112, 407] on link "Unsecured Nonpriority Claims" at bounding box center [187, 418] width 328 height 29
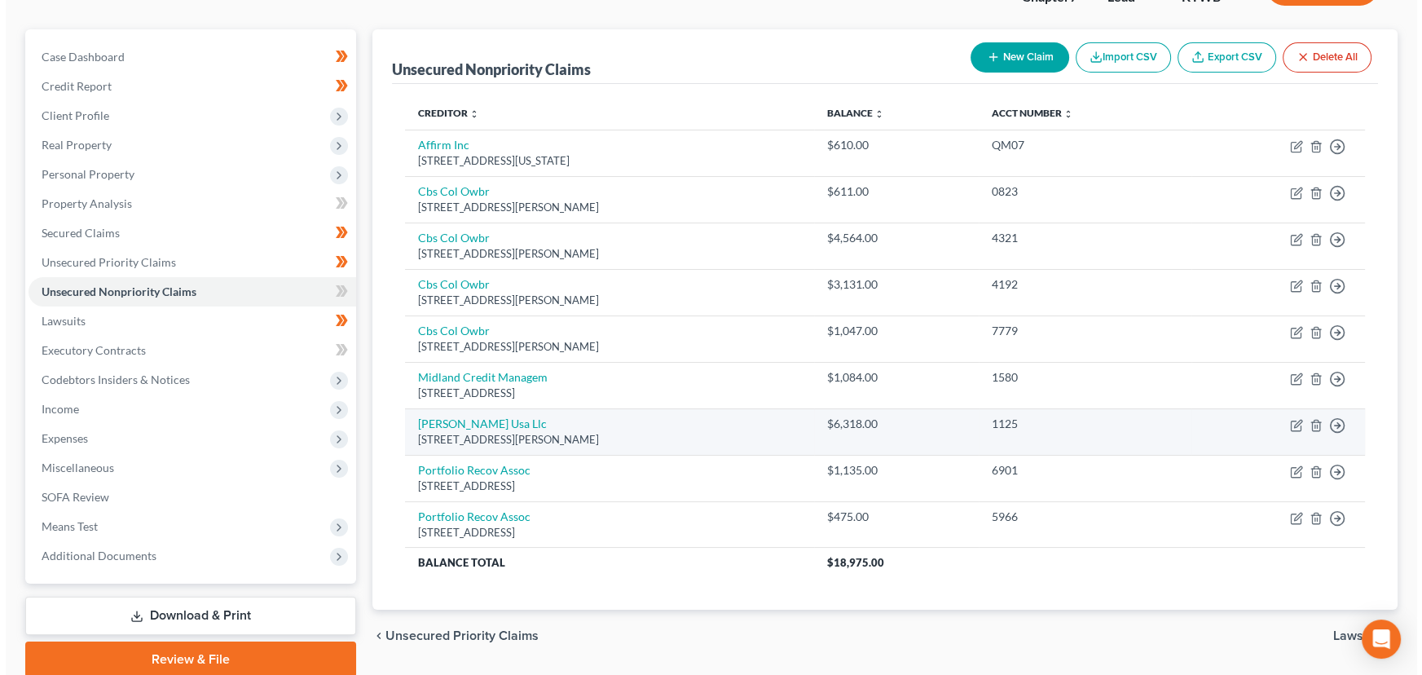
scroll to position [41, 0]
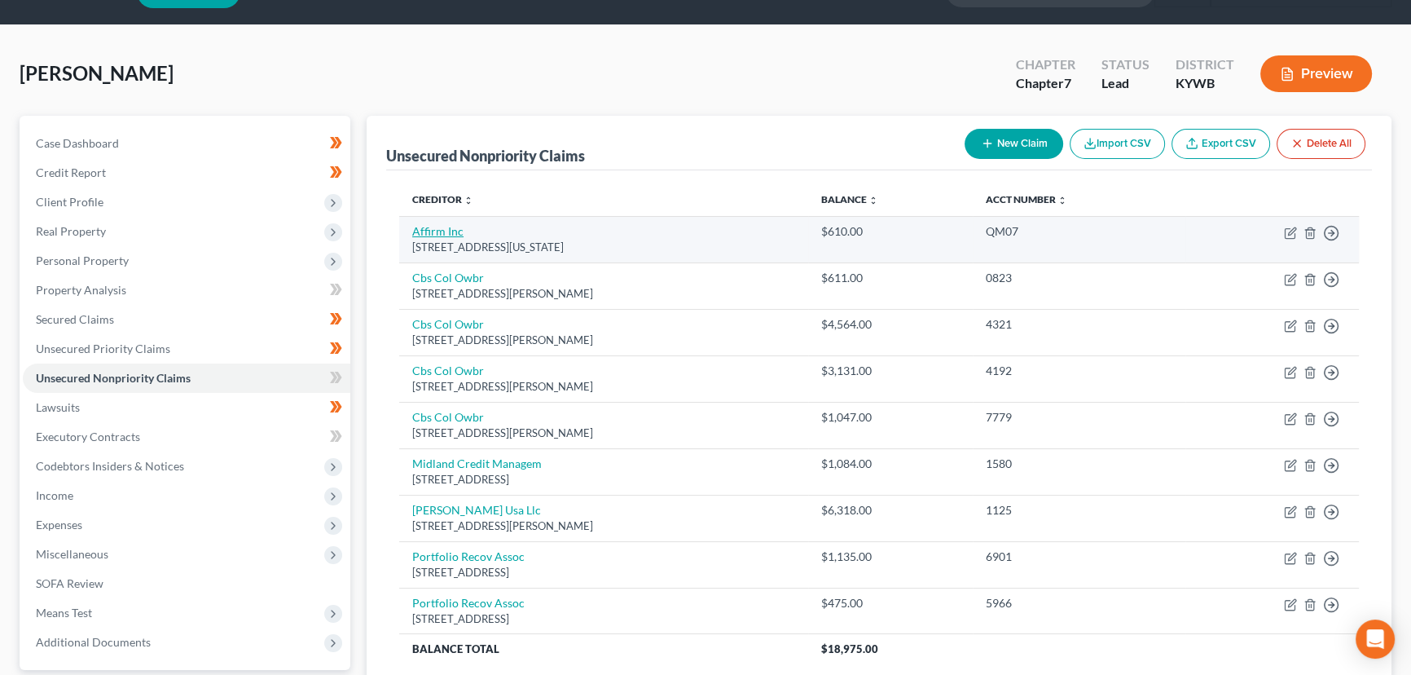
click at [429, 228] on link "Affirm Inc" at bounding box center [437, 231] width 51 height 14
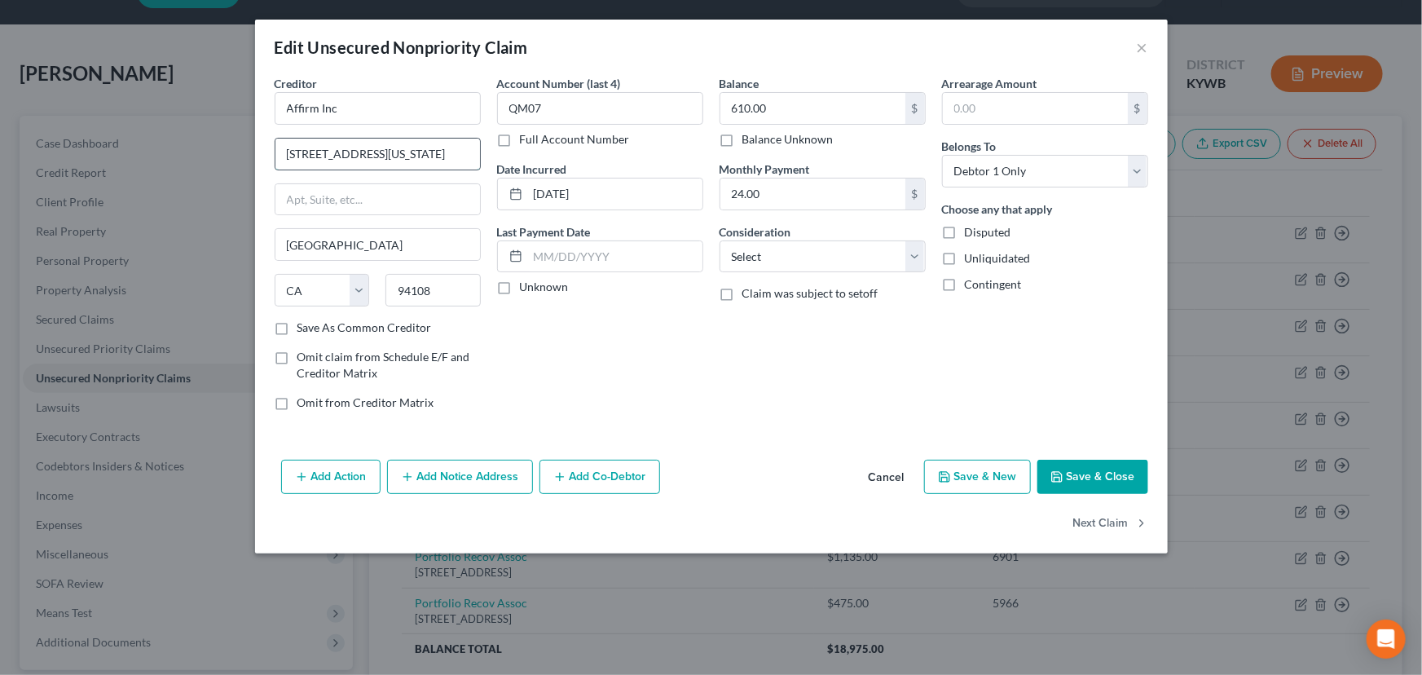
drag, startPoint x: 400, startPoint y: 155, endPoint x: 374, endPoint y: 158, distance: 26.3
click at [374, 158] on input "[STREET_ADDRESS][US_STATE]" at bounding box center [377, 154] width 205 height 31
click at [384, 192] on input "text" at bounding box center [377, 199] width 205 height 31
paste input "Fl 12"
click at [403, 147] on input "[STREET_ADDRESS][US_STATE]" at bounding box center [377, 154] width 205 height 31
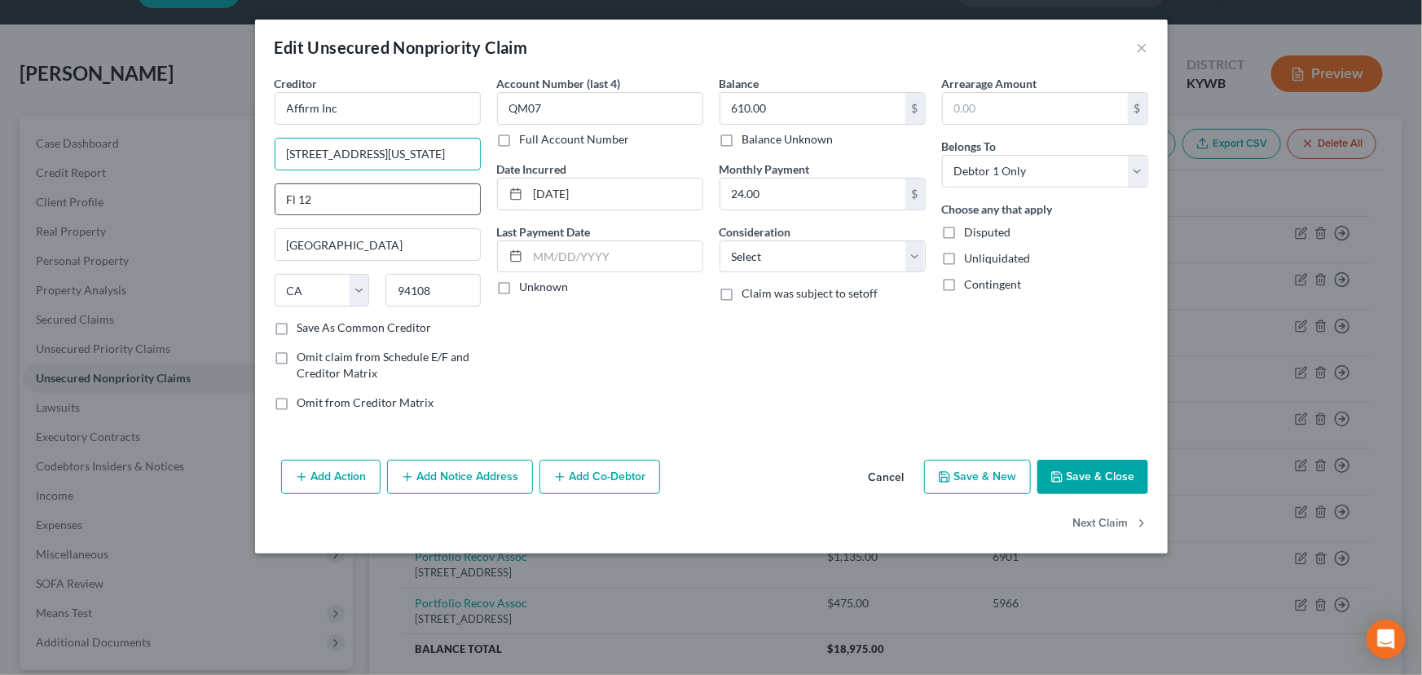
click at [296, 201] on input "Fl 12" at bounding box center [377, 199] width 205 height 31
click at [561, 341] on div "Account Number (last 4) QM07 Full Account Number Date Incurred [DATE] Last Paym…" at bounding box center [600, 249] width 222 height 349
click at [520, 292] on label "Unknown" at bounding box center [544, 287] width 49 height 16
click at [526, 289] on input "Unknown" at bounding box center [531, 284] width 11 height 11
click at [769, 262] on select "Select Cable / Satellite Services Collection Agency Credit Card Debt Debt Couns…" at bounding box center [823, 256] width 206 height 33
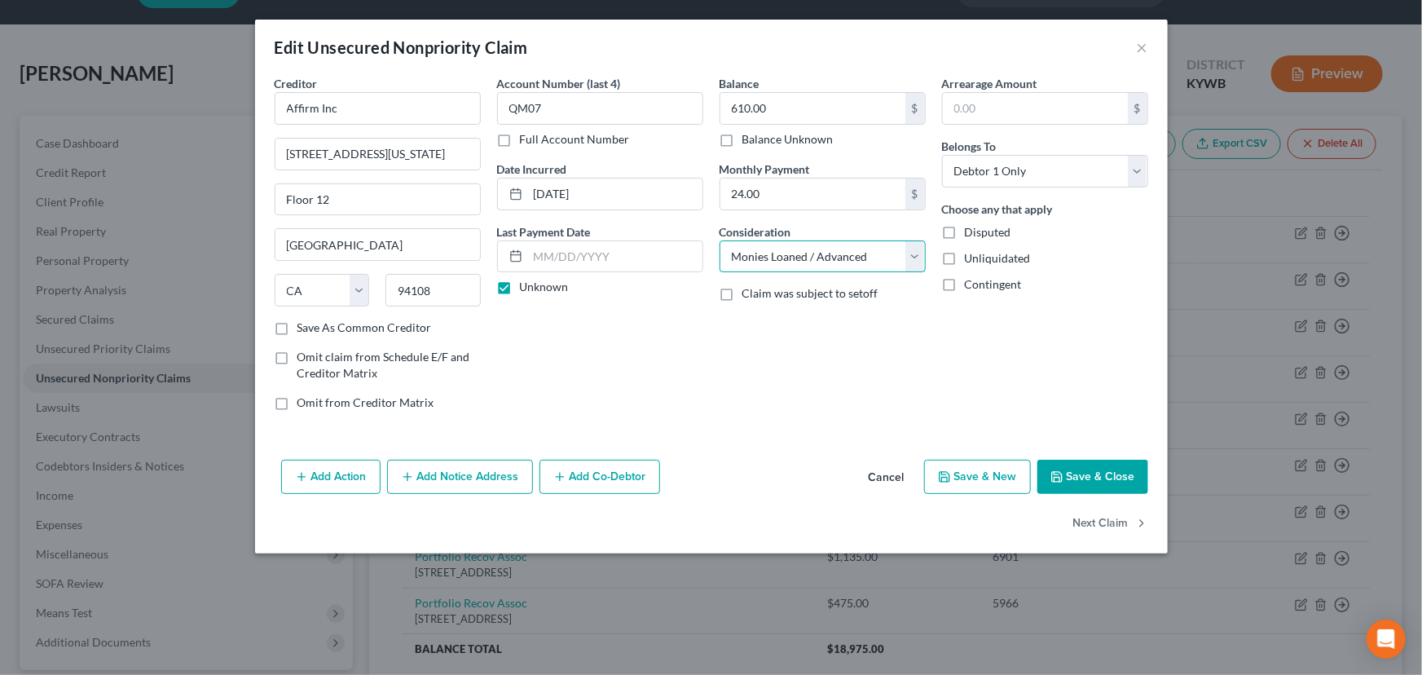
click at [720, 240] on select "Select Cable / Satellite Services Collection Agency Credit Card Debt Debt Couns…" at bounding box center [823, 256] width 206 height 33
click at [804, 398] on div "Balance 610.00 $ Balance Unknown Balance Undetermined 610.00 $ Balance Unknown …" at bounding box center [822, 249] width 222 height 349
click at [1071, 465] on button "Save & Close" at bounding box center [1092, 477] width 111 height 34
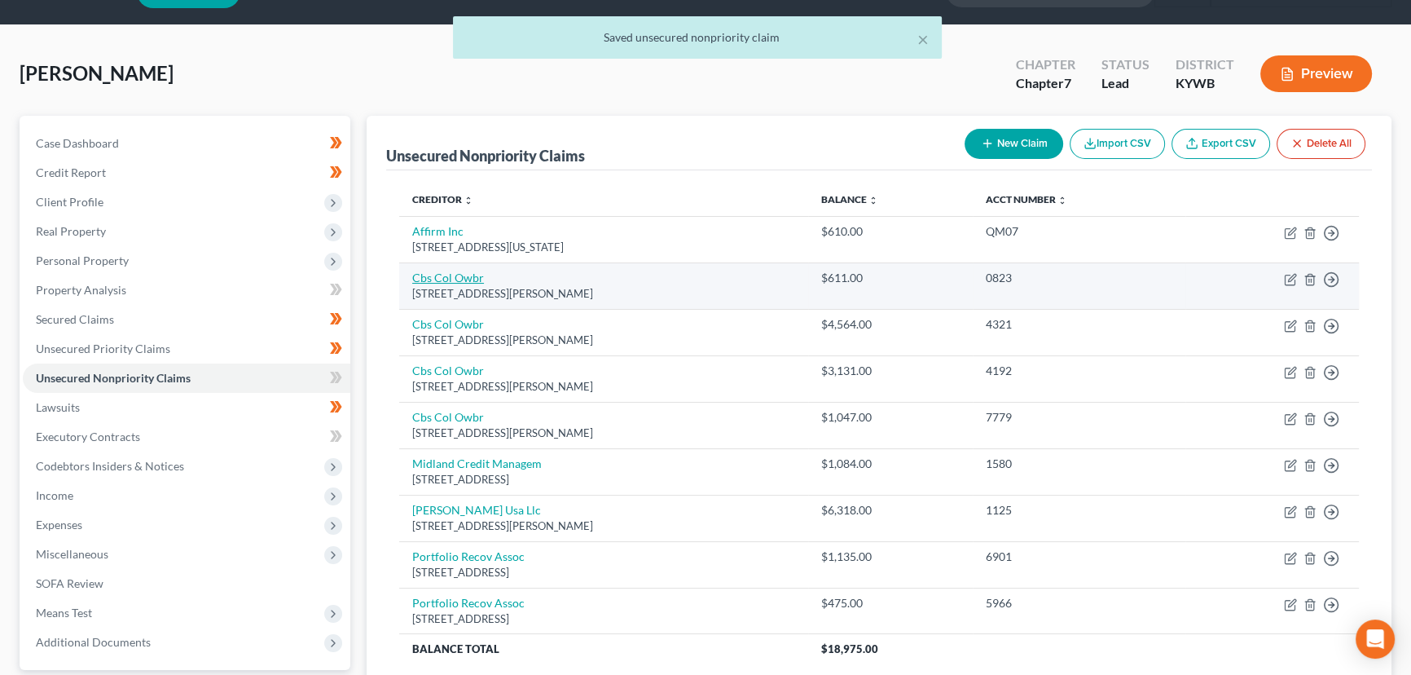
click at [458, 281] on link "Cbs Col Owbr" at bounding box center [448, 278] width 72 height 14
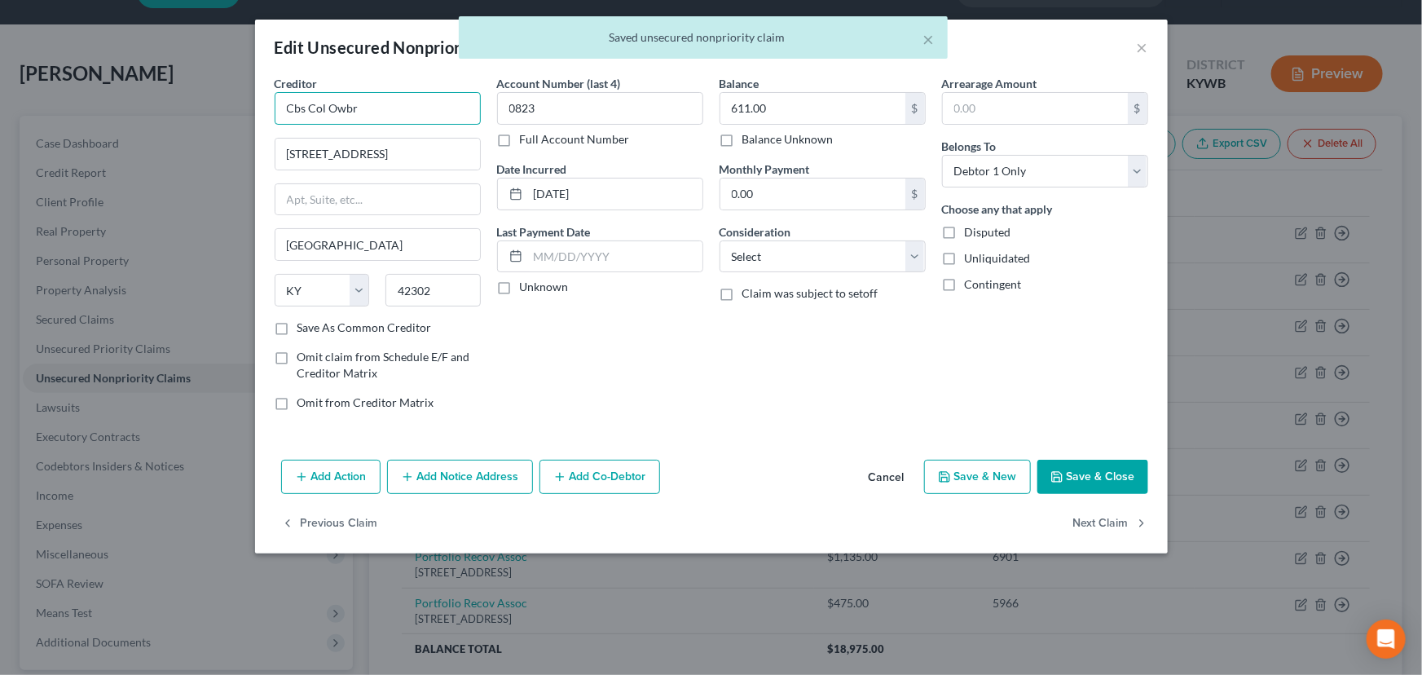
click at [329, 112] on input "Cbs Col Owbr" at bounding box center [378, 108] width 206 height 33
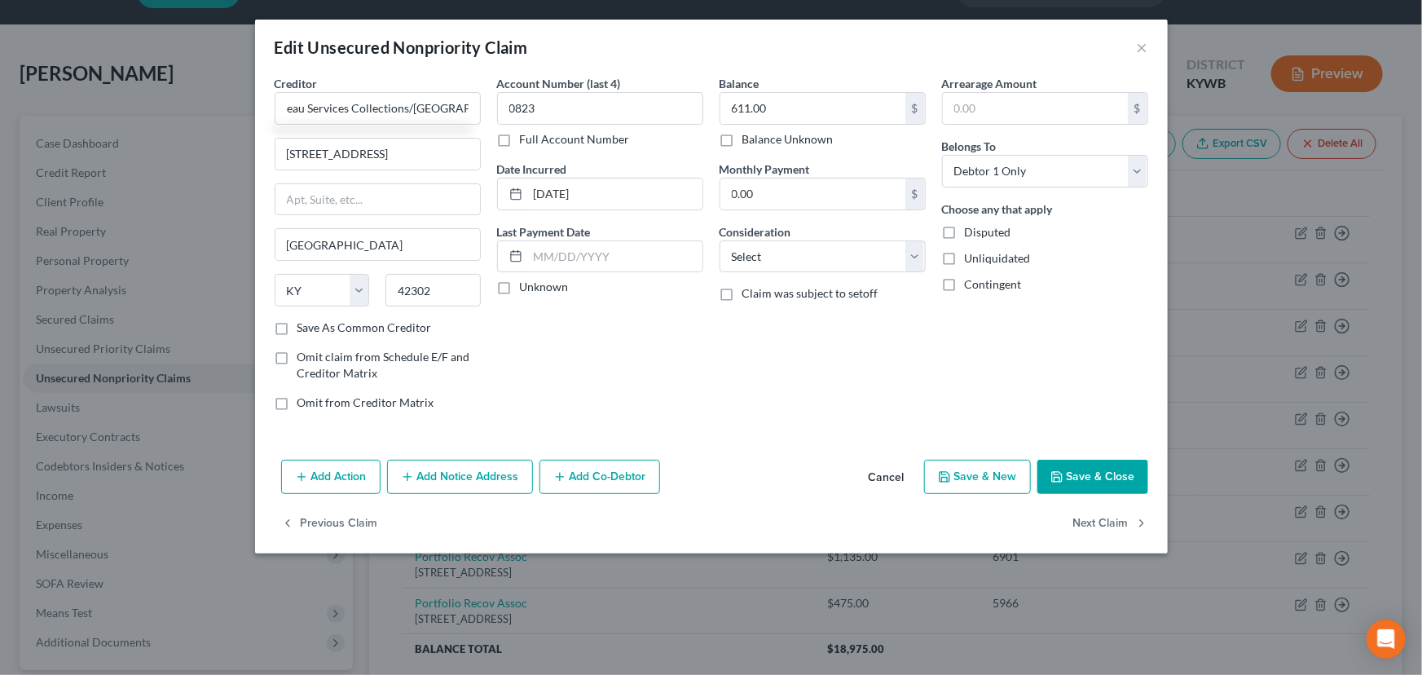
scroll to position [0, 0]
click at [531, 314] on div "Account Number (last 4) 0823 Full Account Number Date Incurred [DATE] Last Paym…" at bounding box center [600, 249] width 222 height 349
click at [520, 292] on label "Unknown" at bounding box center [544, 287] width 49 height 16
click at [526, 289] on input "Unknown" at bounding box center [531, 284] width 11 height 11
click at [757, 268] on select "Select Cable / Satellite Services Collection Agency Credit Card Debt Debt Couns…" at bounding box center [823, 256] width 206 height 33
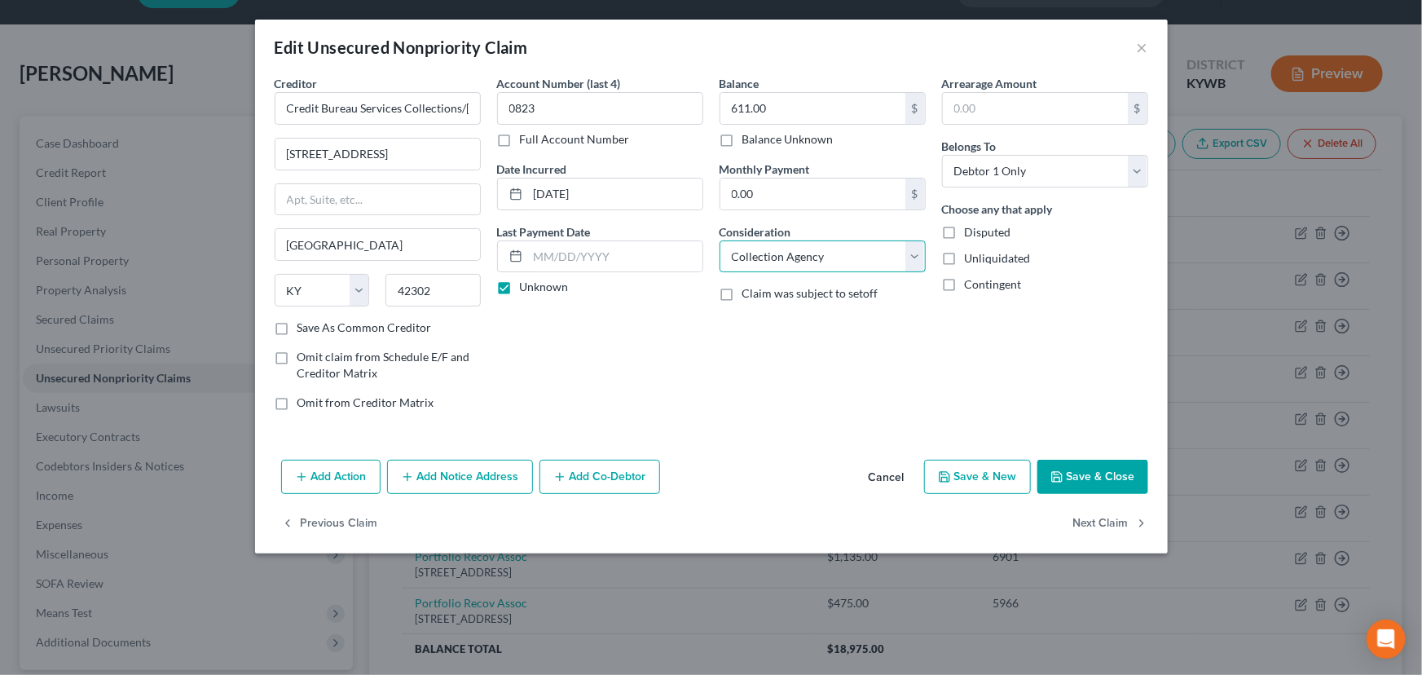
click at [720, 240] on select "Select Cable / Satellite Services Collection Agency Credit Card Debt Debt Couns…" at bounding box center [823, 256] width 206 height 33
click at [896, 375] on div "Balance 611.00 $ Balance Unknown Balance Undetermined 611.00 $ Balance Unknown …" at bounding box center [822, 249] width 222 height 349
click at [1107, 466] on button "Save & Close" at bounding box center [1092, 477] width 111 height 34
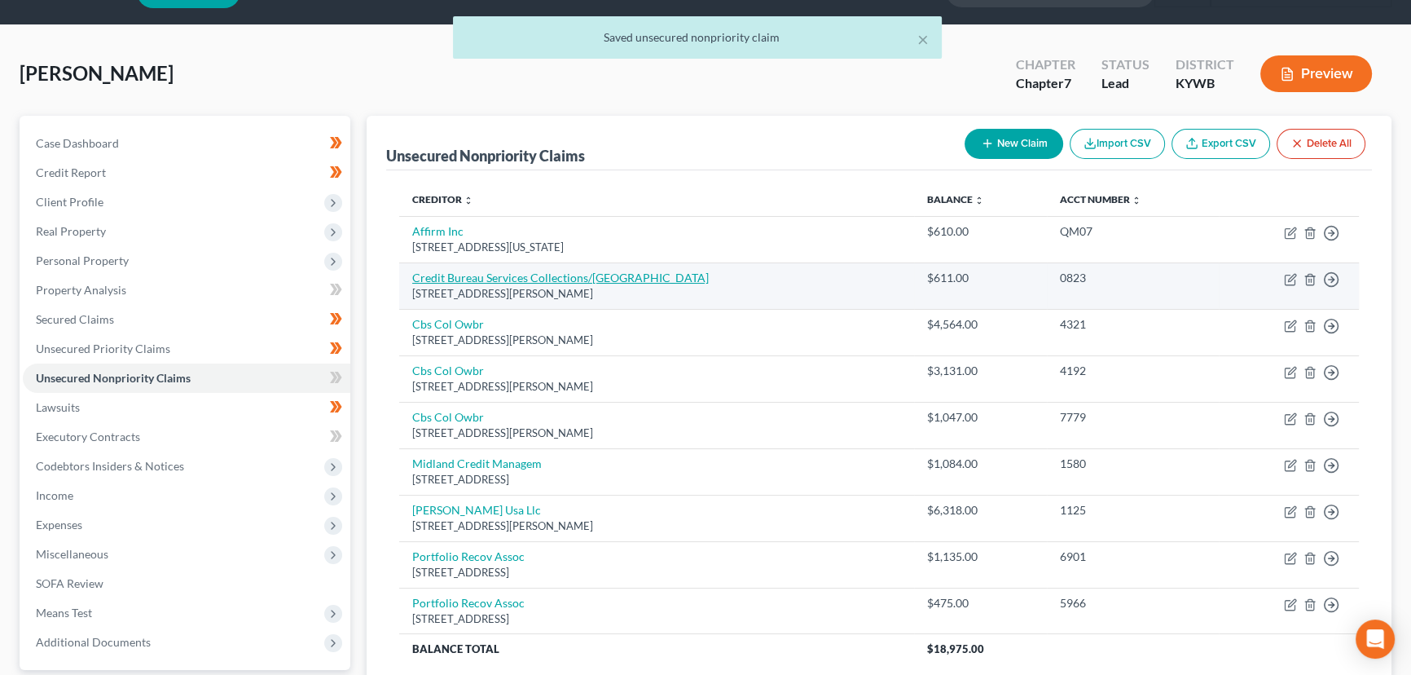
click at [548, 280] on link "Credit Bureau Services Collections/[GEOGRAPHIC_DATA]" at bounding box center [560, 278] width 297 height 14
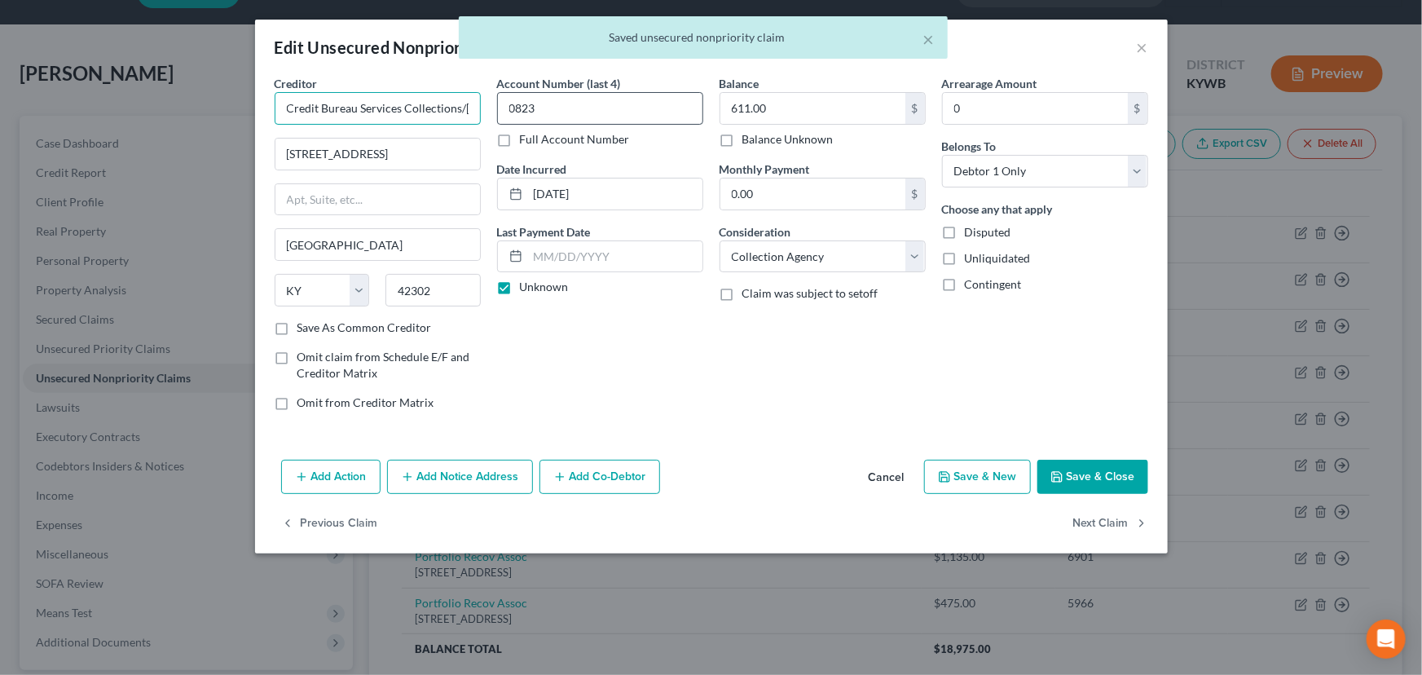
scroll to position [0, 53]
drag, startPoint x: 282, startPoint y: 112, endPoint x: 562, endPoint y: 114, distance: 280.3
click at [562, 114] on div "Creditor * Credit Bureau Services Collections/[GEOGRAPHIC_DATA] [STREET_ADDRESS…" at bounding box center [711, 249] width 890 height 349
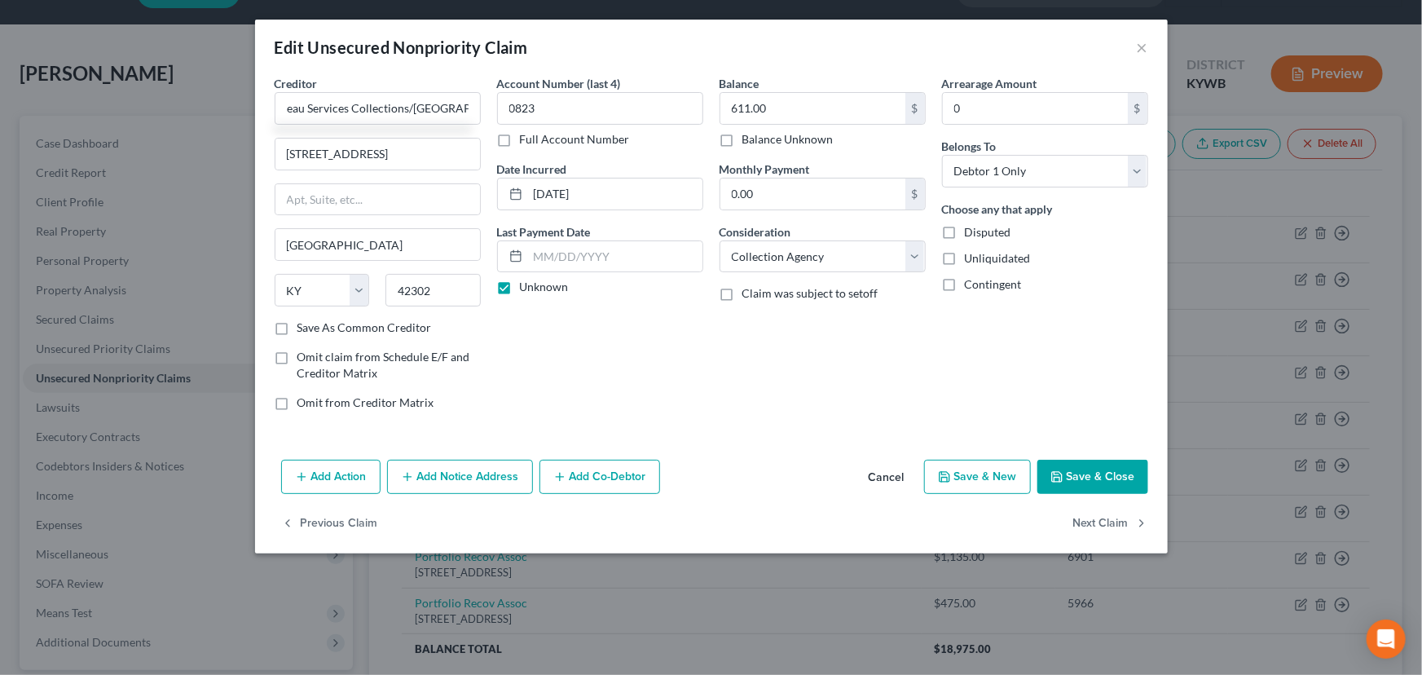
scroll to position [0, 0]
drag, startPoint x: 743, startPoint y: 376, endPoint x: 799, endPoint y: 386, distance: 56.3
click at [744, 377] on div "Balance 611.00 $ Balance Unknown Balance Undetermined 611.00 $ Balance Unknown …" at bounding box center [822, 249] width 222 height 349
click at [1081, 469] on button "Save & Close" at bounding box center [1092, 477] width 111 height 34
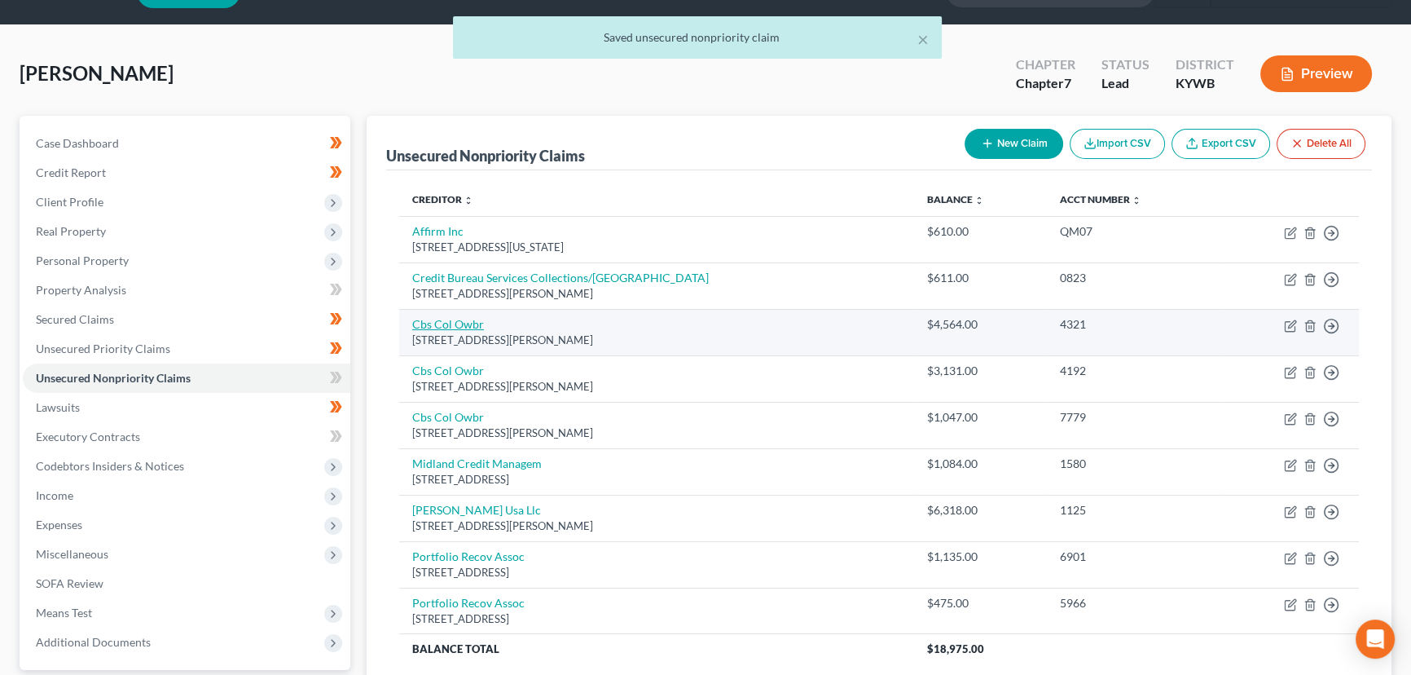
click at [453, 322] on link "Cbs Col Owbr" at bounding box center [448, 324] width 72 height 14
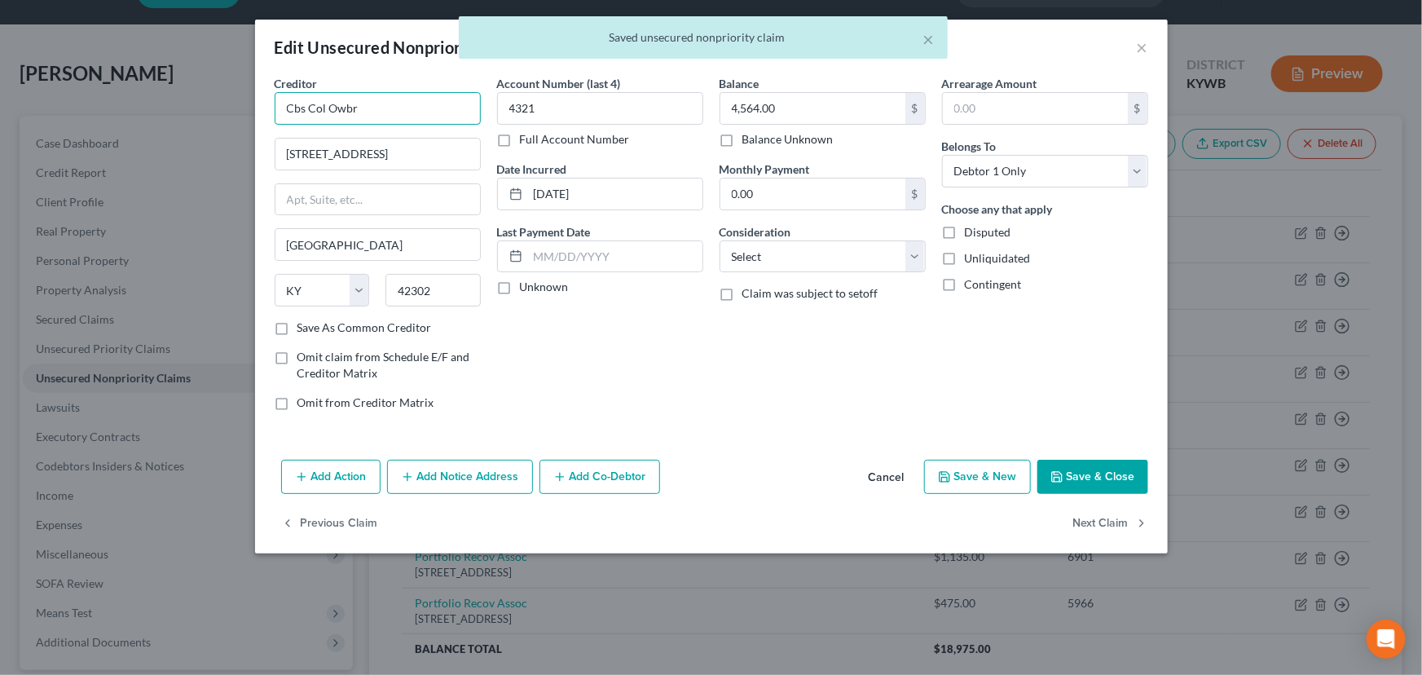
drag, startPoint x: 287, startPoint y: 111, endPoint x: 375, endPoint y: 110, distance: 88.0
click at [374, 110] on input "Cbs Col Owbr" at bounding box center [378, 108] width 206 height 33
paste input "redit Bureau Services Collections/[GEOGRAPHIC_DATA]"
click at [403, 161] on input "[STREET_ADDRESS]" at bounding box center [377, 154] width 205 height 31
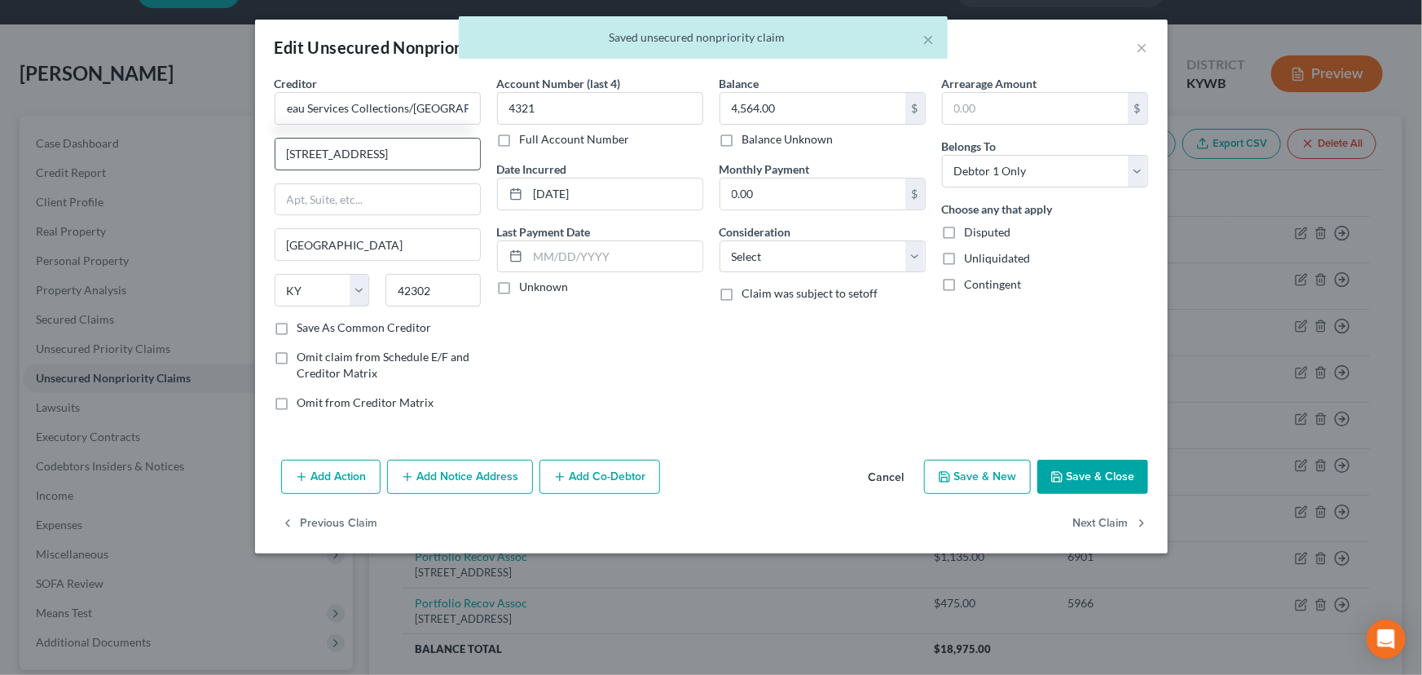
scroll to position [0, 0]
click at [636, 380] on div "Account Number (last 4) 4321 Full Account Number Date Incurred [DATE] Last Paym…" at bounding box center [600, 249] width 222 height 349
click at [497, 297] on div "Account Number (last 4) 4321 Full Account Number Date Incurred [DATE] Last Paym…" at bounding box center [600, 249] width 222 height 349
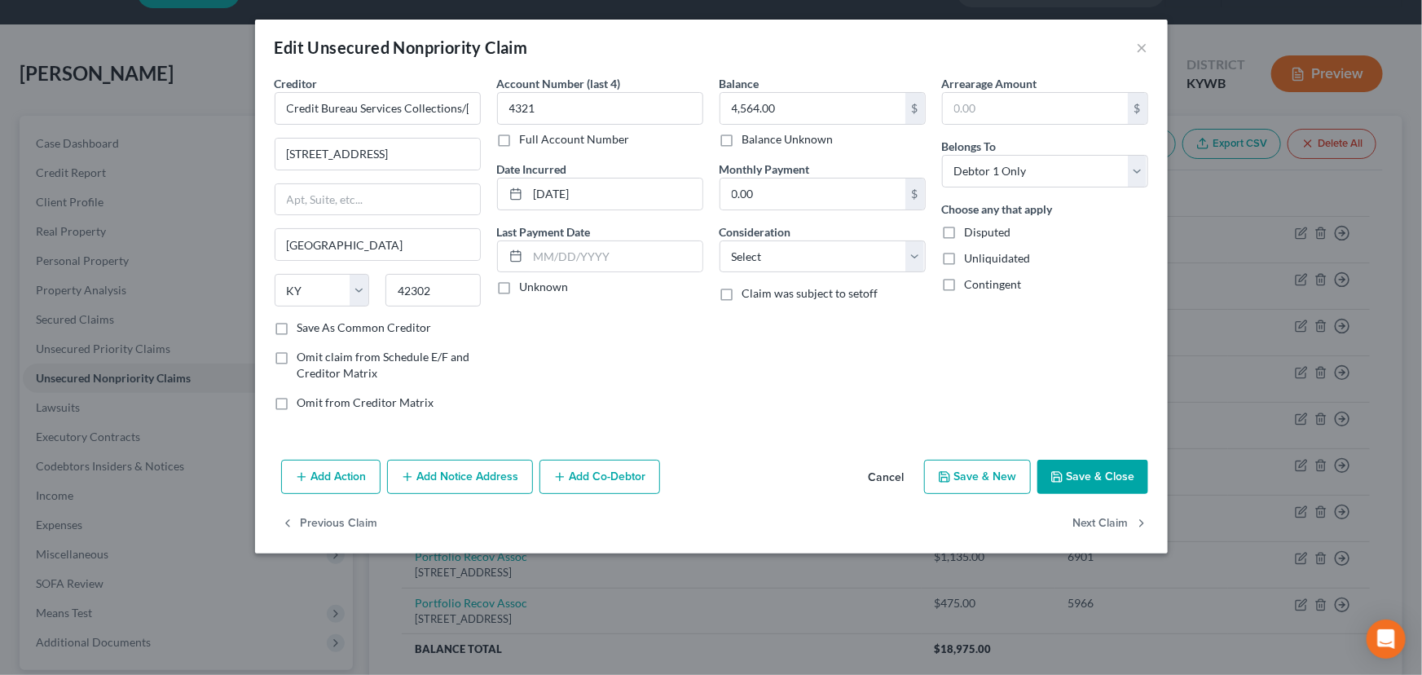
click at [520, 293] on label "Unknown" at bounding box center [544, 287] width 49 height 16
click at [526, 289] on input "Unknown" at bounding box center [531, 284] width 11 height 11
click at [720, 256] on select "Select Cable / Satellite Services Collection Agency Credit Card Debt Debt Couns…" at bounding box center [823, 256] width 206 height 33
click at [720, 240] on select "Select Cable / Satellite Services Collection Agency Credit Card Debt Debt Couns…" at bounding box center [823, 256] width 206 height 33
click at [760, 325] on div "Balance 4,564.00 $ Balance Unknown Balance Undetermined 4,564.00 $ Balance Unkn…" at bounding box center [822, 249] width 222 height 349
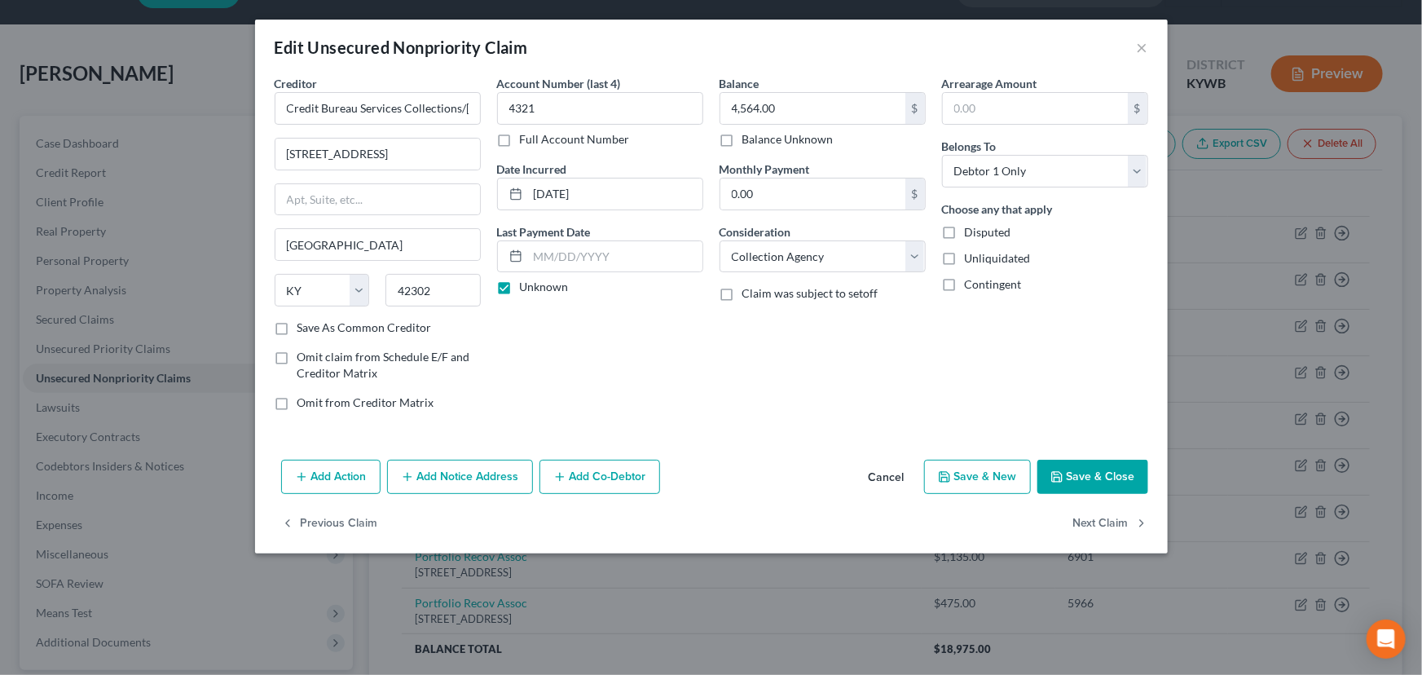
click at [1077, 474] on button "Save & Close" at bounding box center [1092, 477] width 111 height 34
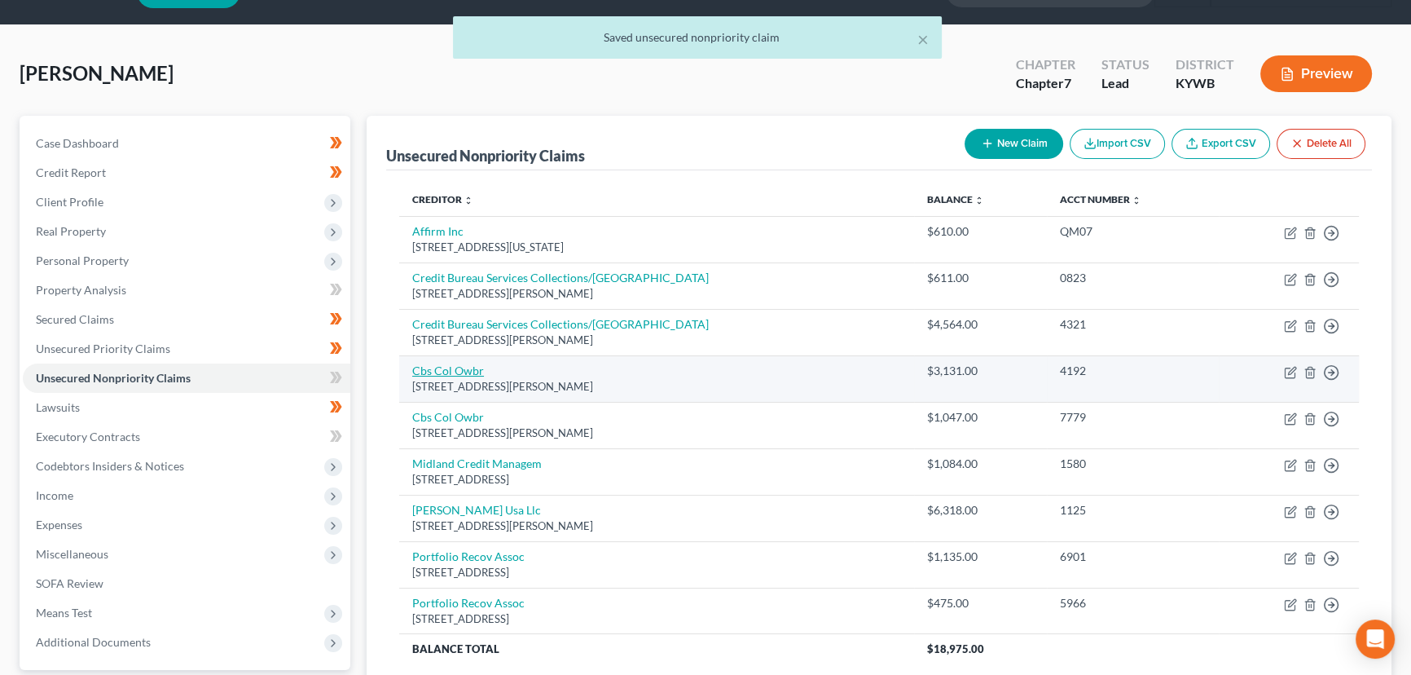
click at [480, 369] on link "Cbs Col Owbr" at bounding box center [448, 370] width 72 height 14
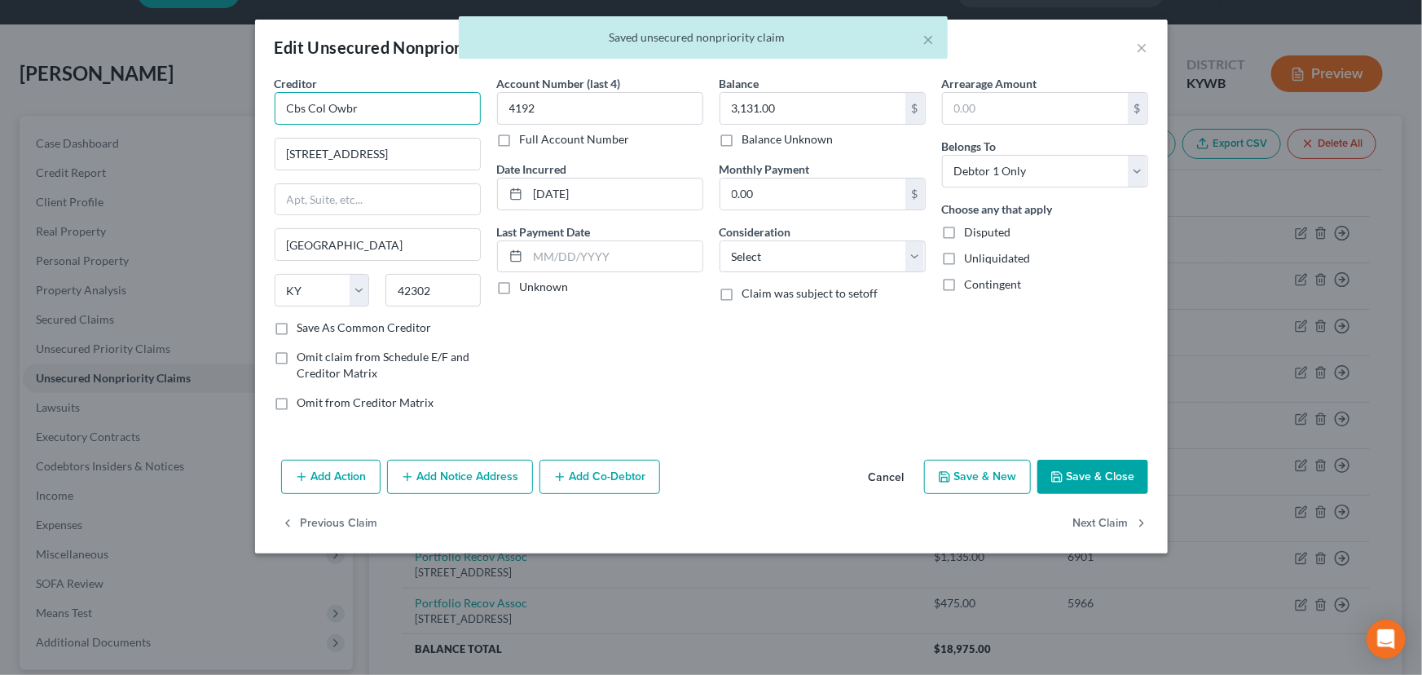
drag, startPoint x: 283, startPoint y: 112, endPoint x: 393, endPoint y: 111, distance: 110.0
click at [393, 111] on input "Cbs Col Owbr" at bounding box center [378, 108] width 206 height 33
paste input "redit Bureau Services Collections/[GEOGRAPHIC_DATA]"
click at [585, 341] on div "Account Number (last 4) 4192 Full Account Number Date Incurred [DATE] Last Paym…" at bounding box center [600, 249] width 222 height 349
click at [520, 288] on label "Unknown" at bounding box center [544, 287] width 49 height 16
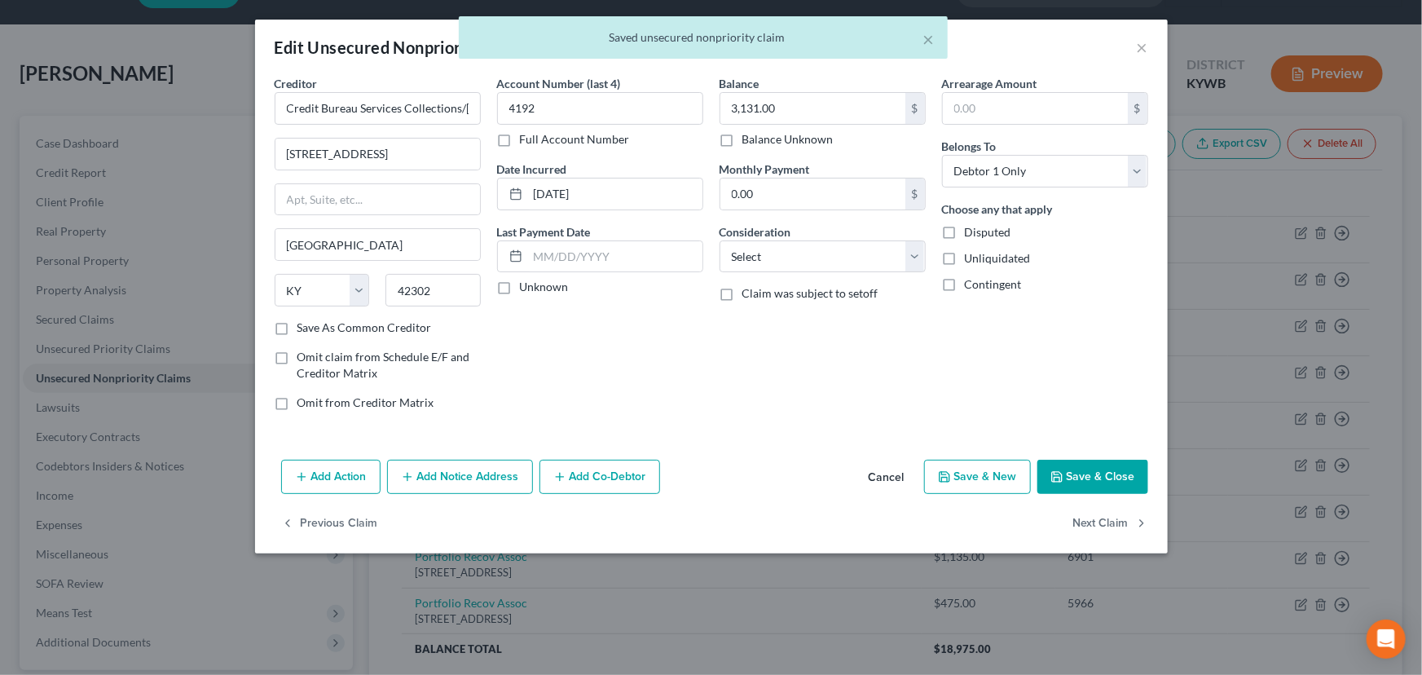
click at [526, 288] on input "Unknown" at bounding box center [531, 284] width 11 height 11
click at [780, 251] on select "Select Cable / Satellite Services Collection Agency Credit Card Debt Debt Couns…" at bounding box center [823, 256] width 206 height 33
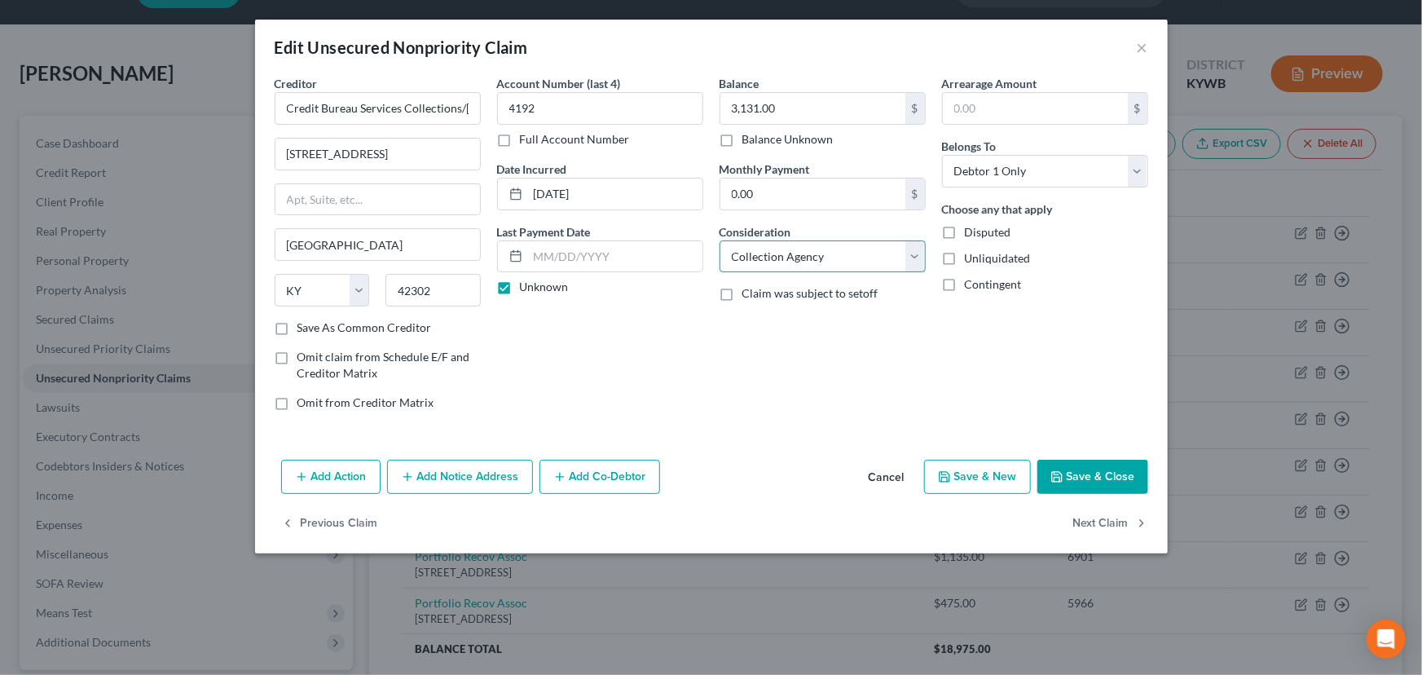
click at [720, 240] on select "Select Cable / Satellite Services Collection Agency Credit Card Debt Debt Couns…" at bounding box center [823, 256] width 206 height 33
click at [1068, 471] on button "Save & Close" at bounding box center [1092, 477] width 111 height 34
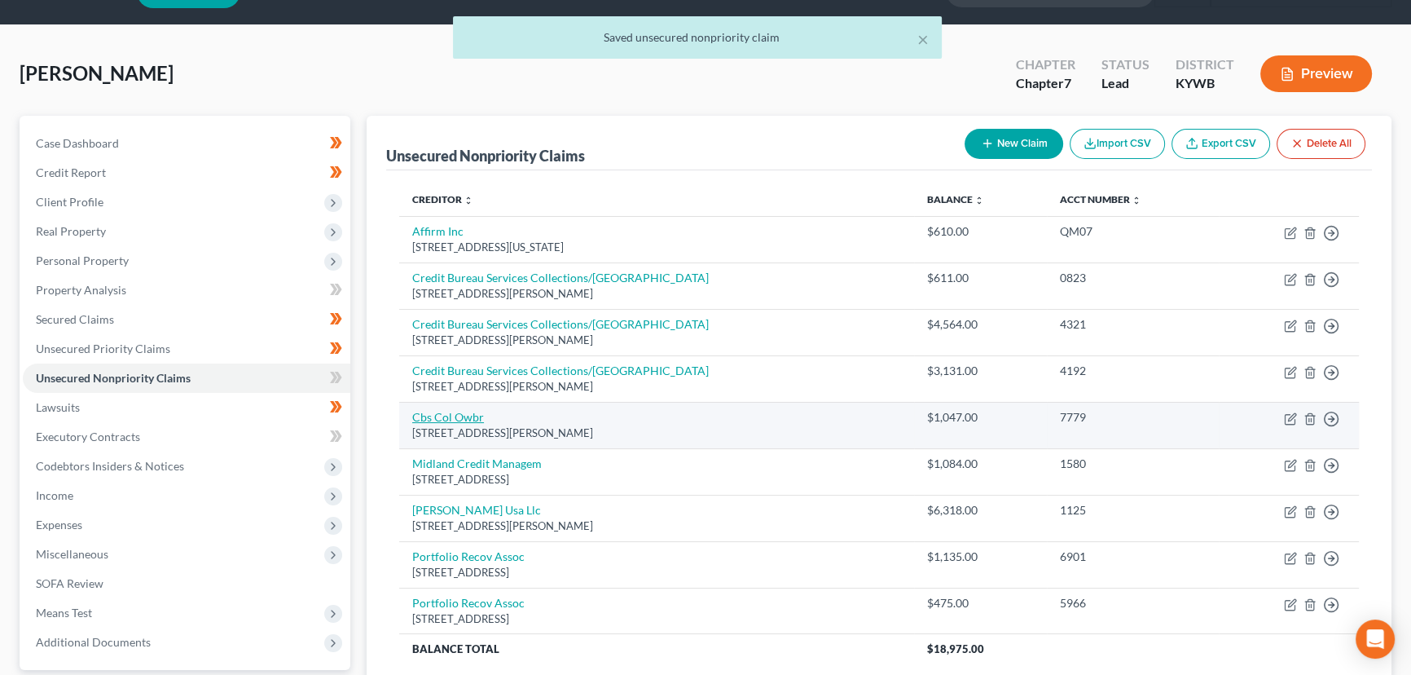
click at [464, 416] on link "Cbs Col Owbr" at bounding box center [448, 417] width 72 height 14
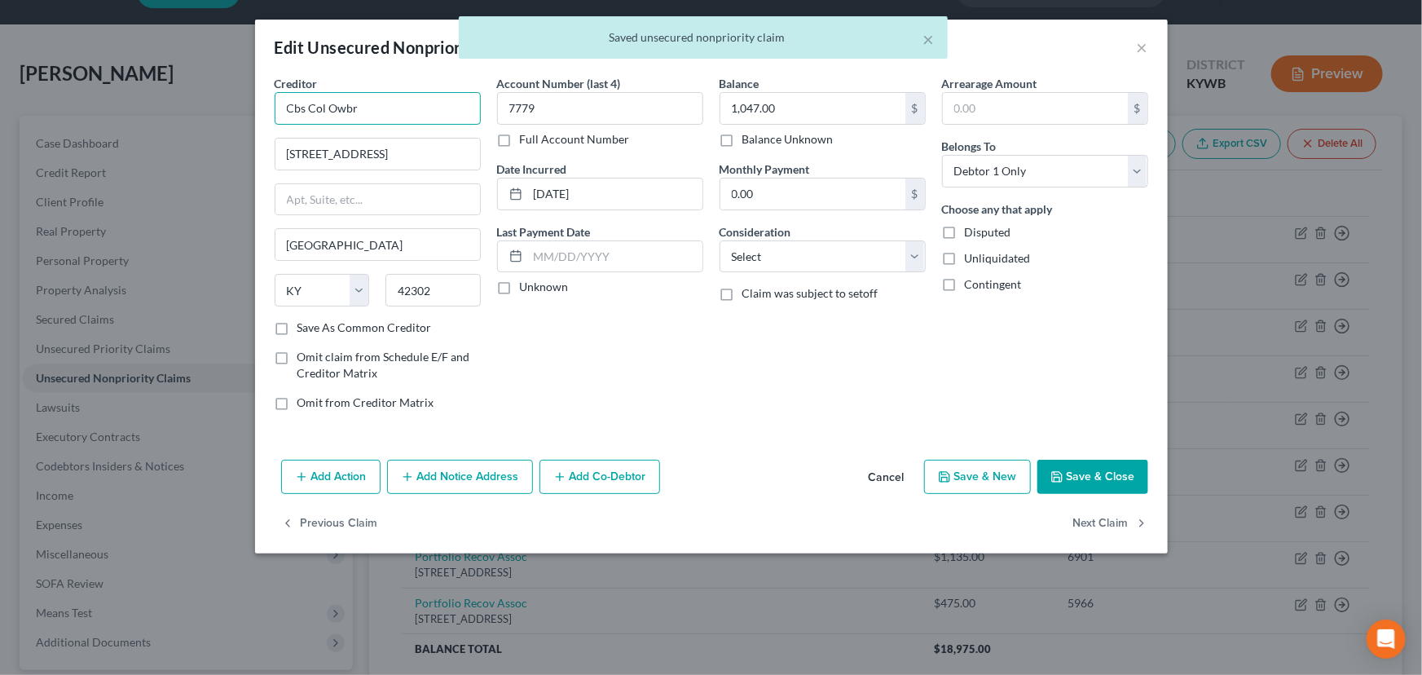
drag, startPoint x: 276, startPoint y: 112, endPoint x: 397, endPoint y: 117, distance: 120.7
click at [394, 117] on input "Cbs Col Owbr" at bounding box center [378, 108] width 206 height 33
paste input "redit Bureau Services Collections/[GEOGRAPHIC_DATA]"
click at [595, 350] on div "Account Number (last 4) 7779 Full Account Number Date Incurred [DATE] Last Paym…" at bounding box center [600, 249] width 222 height 349
click at [520, 288] on label "Unknown" at bounding box center [544, 287] width 49 height 16
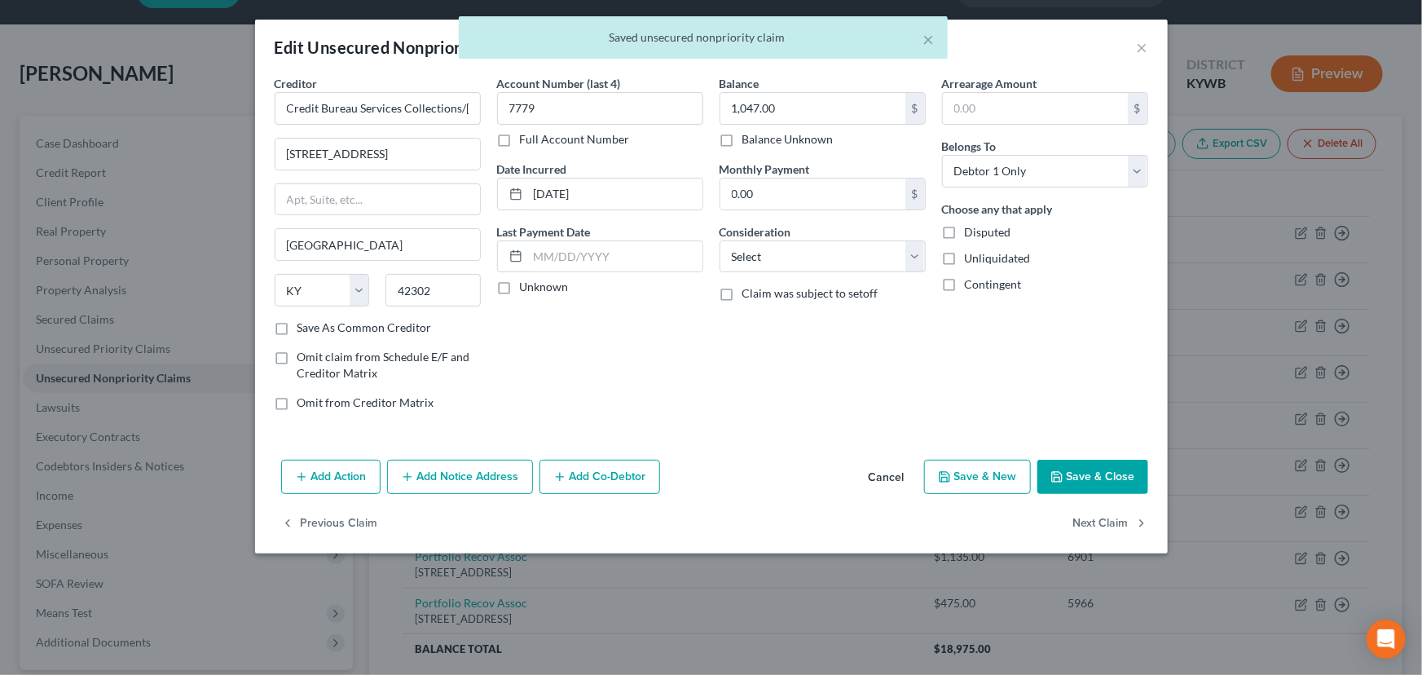
click at [526, 288] on input "Unknown" at bounding box center [531, 284] width 11 height 11
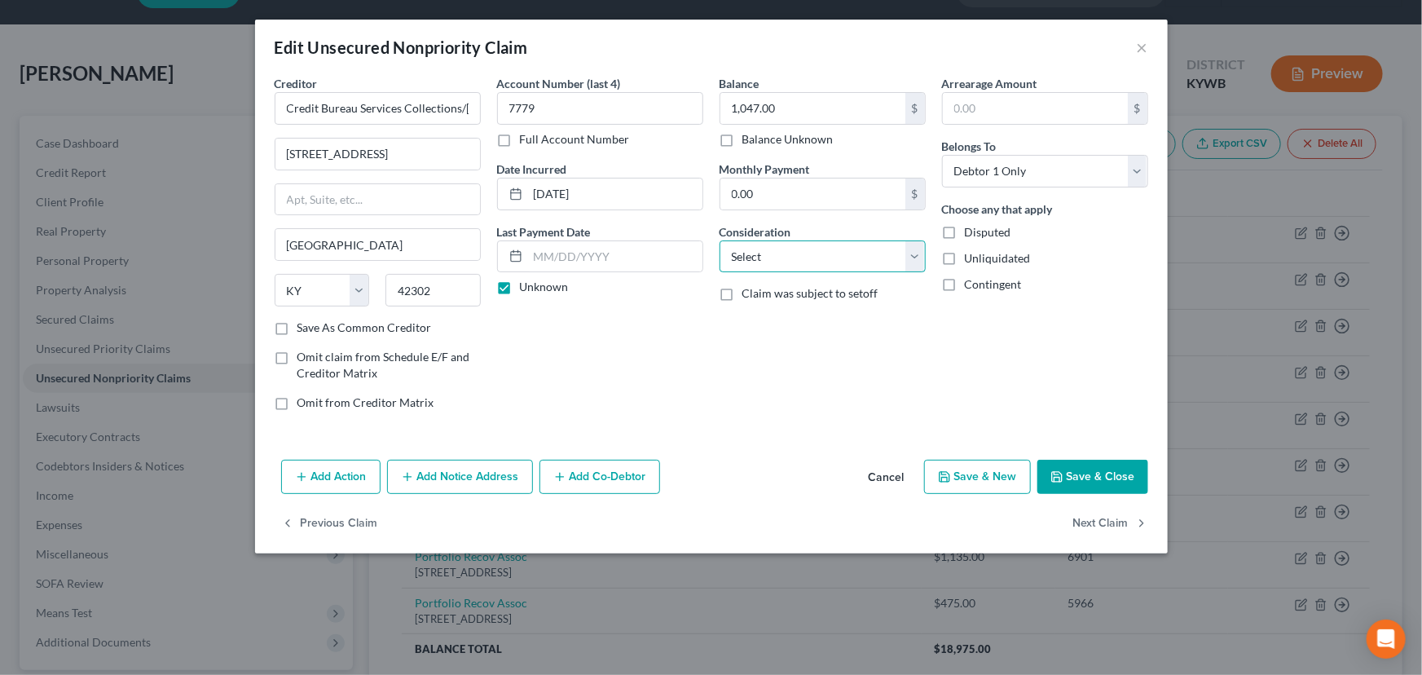
click at [755, 253] on select "Select Cable / Satellite Services Collection Agency Credit Card Debt Debt Couns…" at bounding box center [823, 256] width 206 height 33
click at [720, 240] on select "Select Cable / Satellite Services Collection Agency Credit Card Debt Debt Couns…" at bounding box center [823, 256] width 206 height 33
drag, startPoint x: 815, startPoint y: 350, endPoint x: 822, endPoint y: 354, distance: 8.4
click at [817, 350] on div "Balance 1,047.00 $ Balance Unknown Balance Undetermined 1,047.00 $ Balance Unkn…" at bounding box center [822, 249] width 222 height 349
click at [1055, 480] on polyline "button" at bounding box center [1057, 479] width 6 height 4
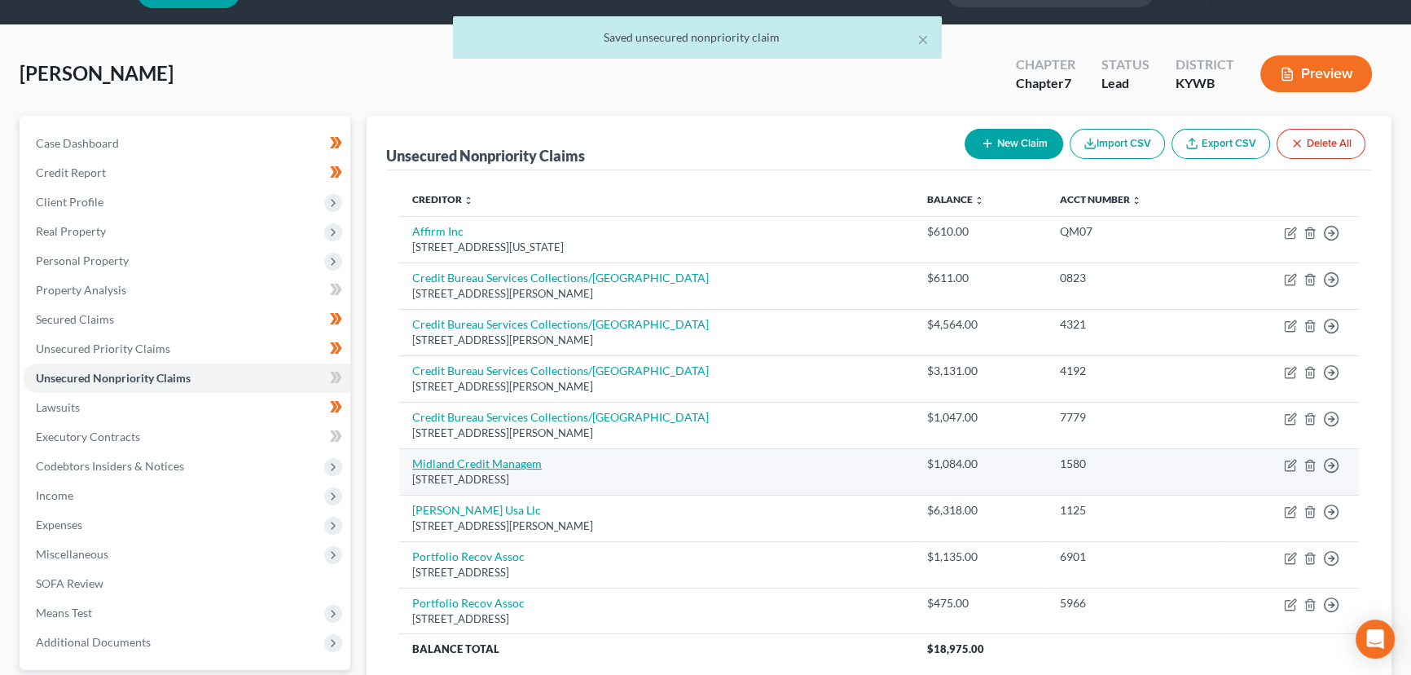
click at [520, 464] on link "Midland Credit Managem" at bounding box center [477, 463] width 130 height 14
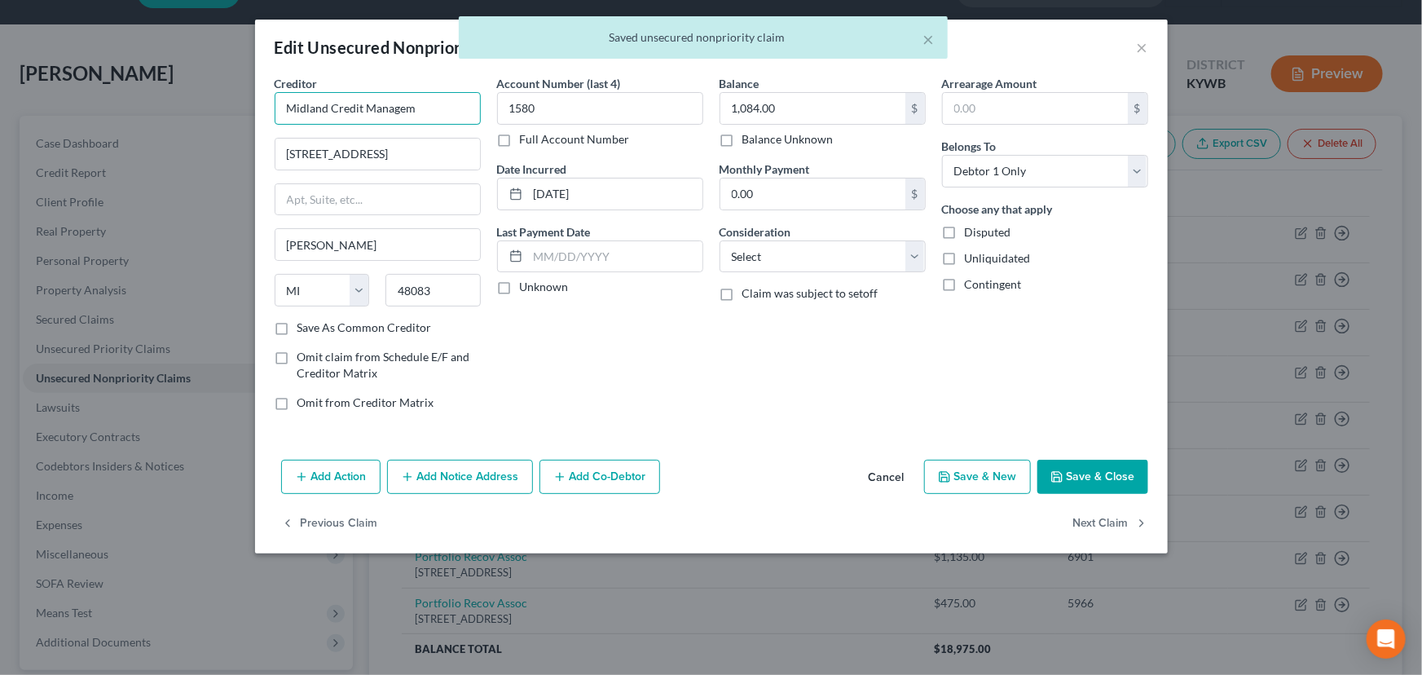
click at [433, 104] on input "Midland Credit Managem" at bounding box center [378, 108] width 206 height 33
click at [446, 155] on input "[STREET_ADDRESS]" at bounding box center [377, 154] width 205 height 31
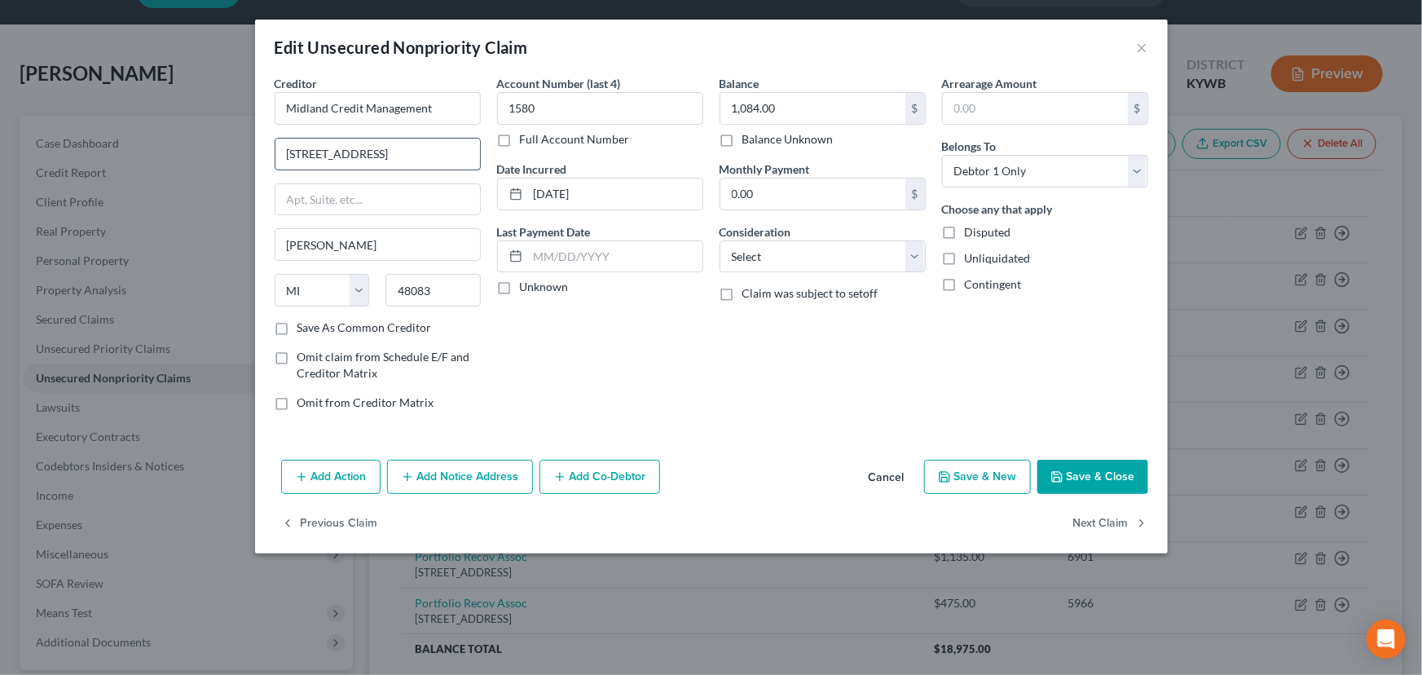
click at [314, 154] on input "[STREET_ADDRESS]" at bounding box center [377, 154] width 205 height 31
click at [403, 154] on input "[STREET_ADDRESS]" at bounding box center [377, 154] width 205 height 31
click at [557, 345] on div "Account Number (last 4) 1580 Full Account Number Date Incurred [DATE] Last Paym…" at bounding box center [600, 249] width 222 height 349
click at [520, 292] on label "Unknown" at bounding box center [544, 287] width 49 height 16
click at [526, 289] on input "Unknown" at bounding box center [531, 284] width 11 height 11
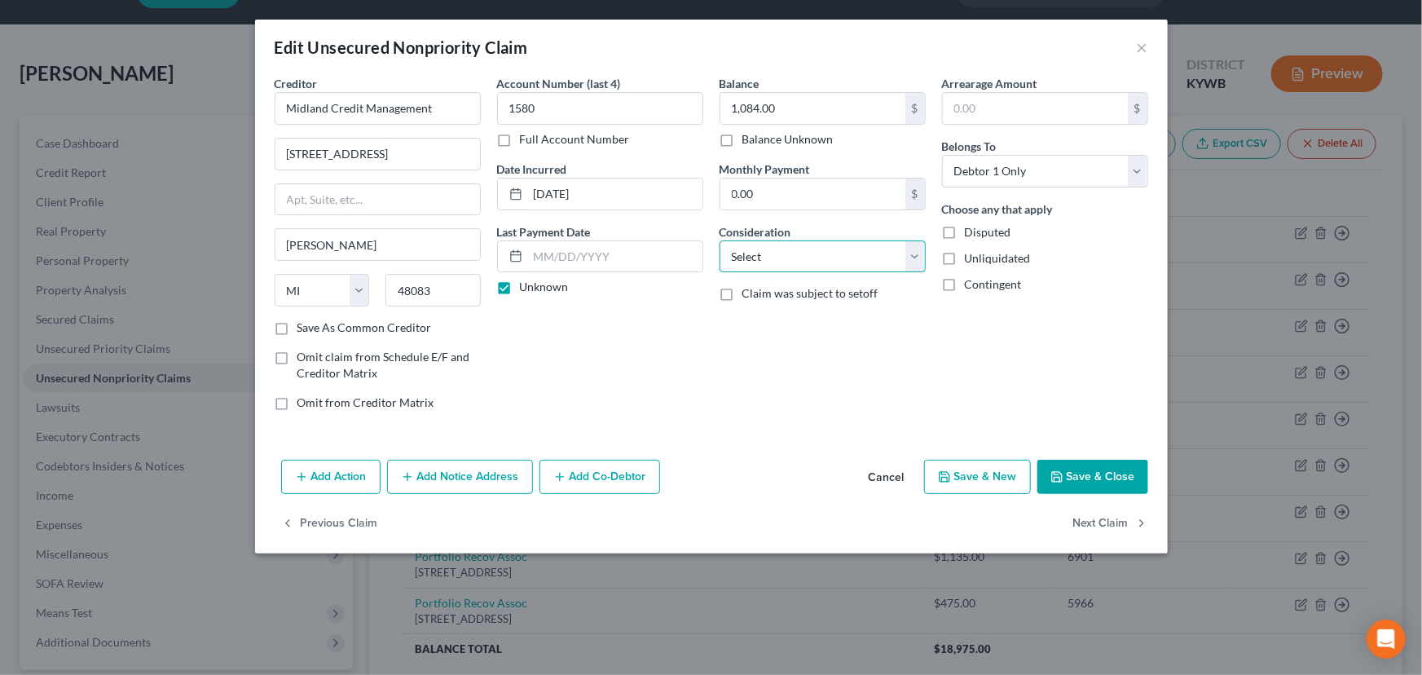
click at [764, 265] on select "Select Cable / Satellite Services Collection Agency Credit Card Debt Debt Couns…" at bounding box center [823, 256] width 206 height 33
click at [720, 240] on select "Select Cable / Satellite Services Collection Agency Credit Card Debt Debt Couns…" at bounding box center [823, 256] width 206 height 33
click at [856, 361] on div "Balance 1,084.00 $ Balance Unknown Balance Undetermined 1,084.00 $ Balance Unkn…" at bounding box center [822, 249] width 222 height 349
click at [1085, 473] on button "Save & Close" at bounding box center [1092, 477] width 111 height 34
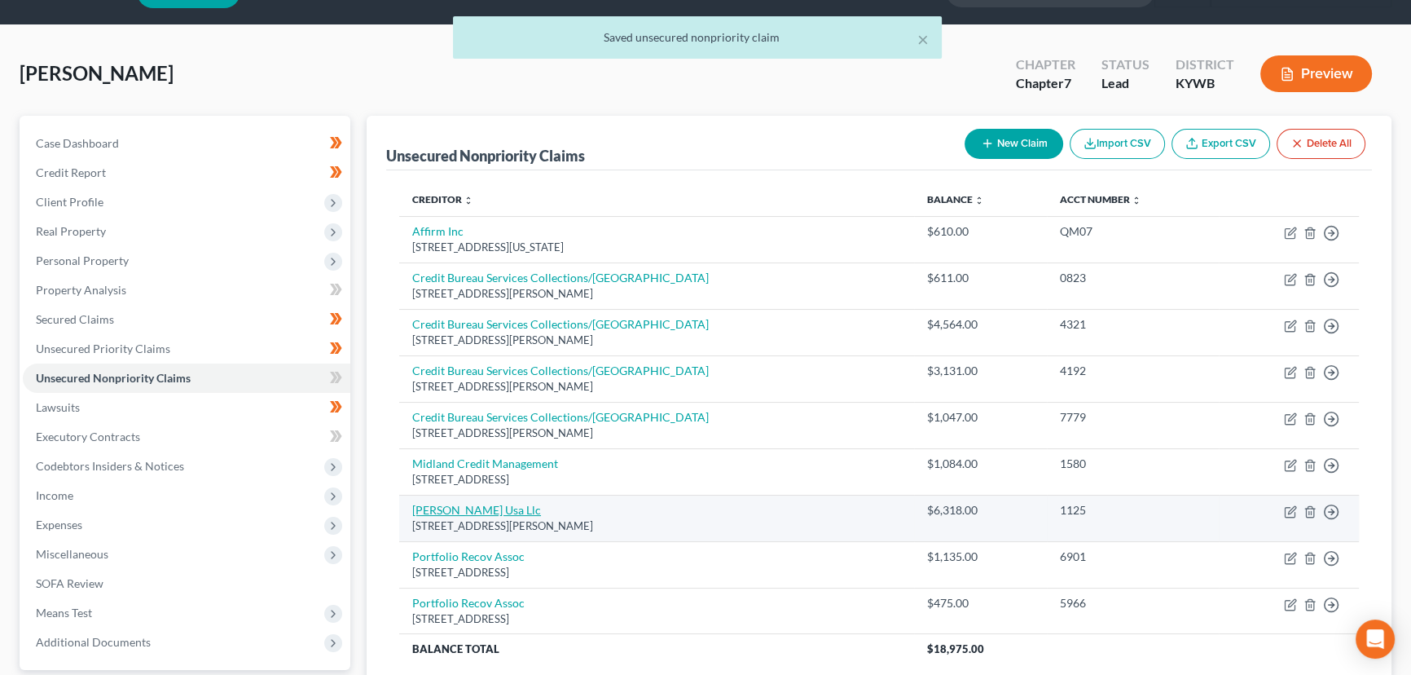
click at [476, 512] on link "[PERSON_NAME] Usa Llc" at bounding box center [476, 510] width 129 height 14
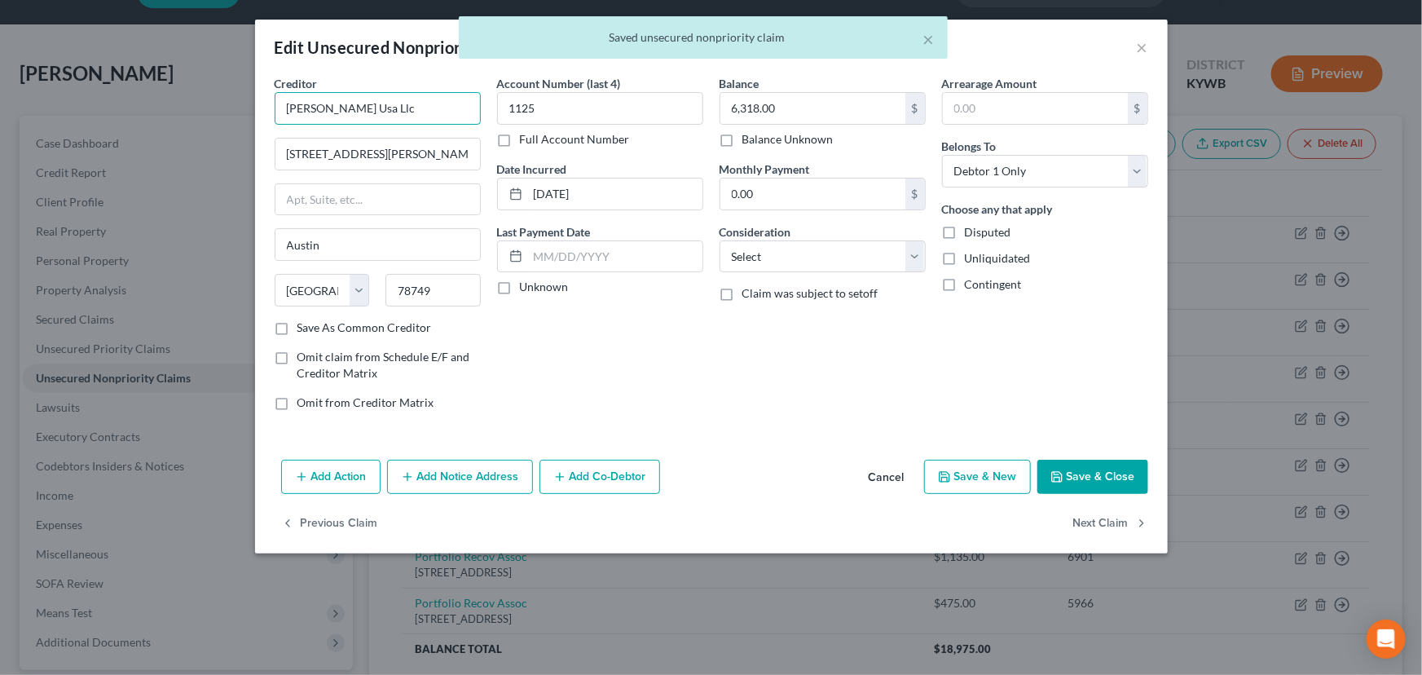
click at [377, 114] on input "[PERSON_NAME] Usa Llc" at bounding box center [378, 108] width 206 height 33
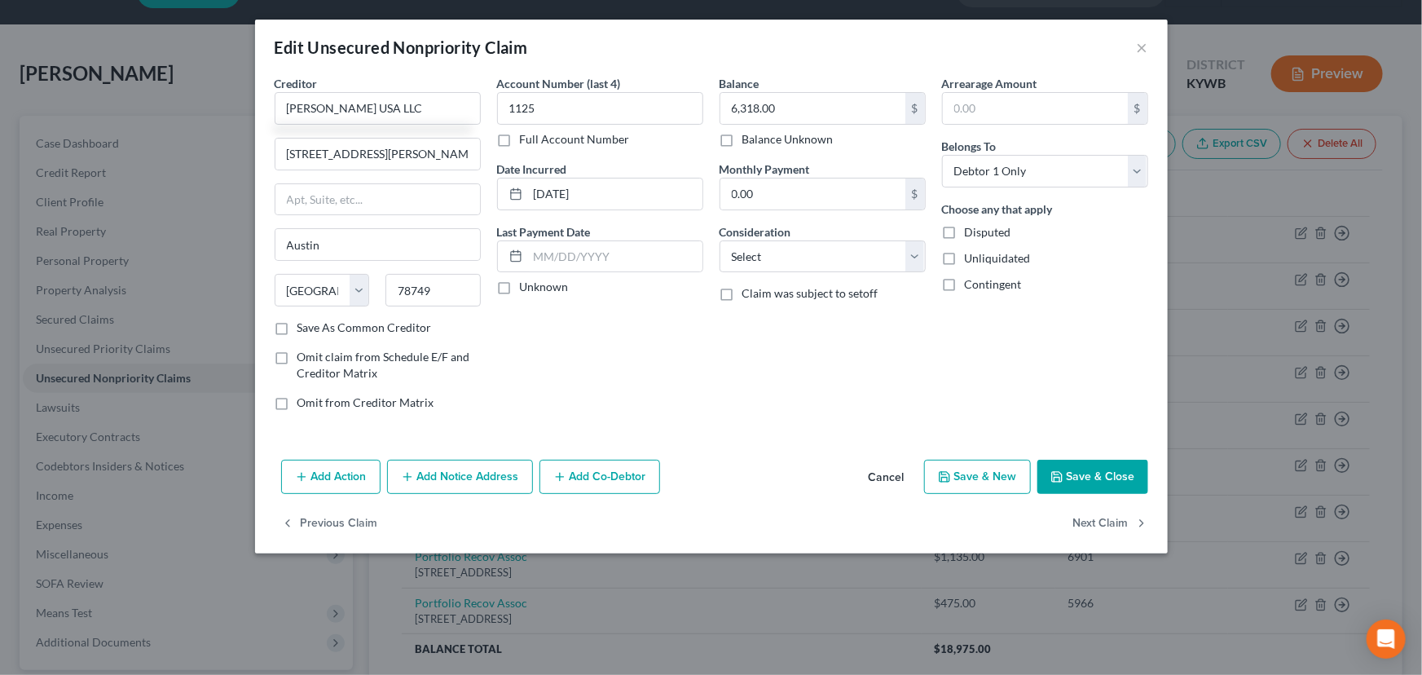
click at [676, 467] on div "Add Action Add Notice Address Add Co-Debtor Cancel Save & New Save & Close" at bounding box center [711, 480] width 913 height 54
click at [324, 161] on input "[STREET_ADDRESS][PERSON_NAME]" at bounding box center [377, 154] width 205 height 31
click at [460, 151] on input "[STREET_ADDRESS][PERSON_NAME]" at bounding box center [377, 154] width 205 height 31
click at [612, 374] on div "Account Number (last 4) 1125 Full Account Number Date Incurred [DATE] Last Paym…" at bounding box center [600, 249] width 222 height 349
click at [520, 288] on label "Unknown" at bounding box center [544, 287] width 49 height 16
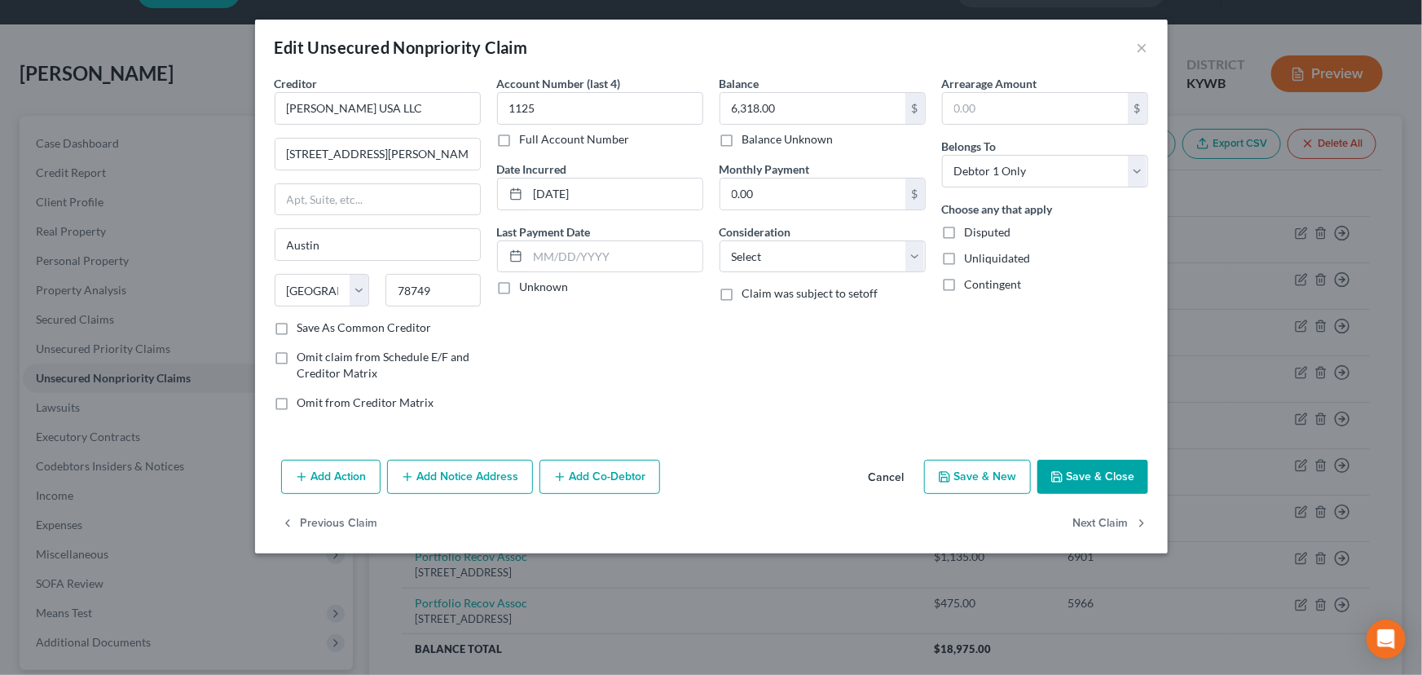
click at [526, 288] on input "Unknown" at bounding box center [531, 284] width 11 height 11
drag, startPoint x: 399, startPoint y: 112, endPoint x: 260, endPoint y: 111, distance: 139.3
click at [260, 111] on div "Creditor * [PERSON_NAME] USA LLC [STREET_ADDRESS][GEOGRAPHIC_DATA][PERSON_NAME]…" at bounding box center [711, 264] width 913 height 378
drag, startPoint x: 760, startPoint y: 257, endPoint x: 765, endPoint y: 266, distance: 10.2
click at [760, 257] on select "Select Cable / Satellite Services Collection Agency Credit Card Debt Debt Couns…" at bounding box center [823, 256] width 206 height 33
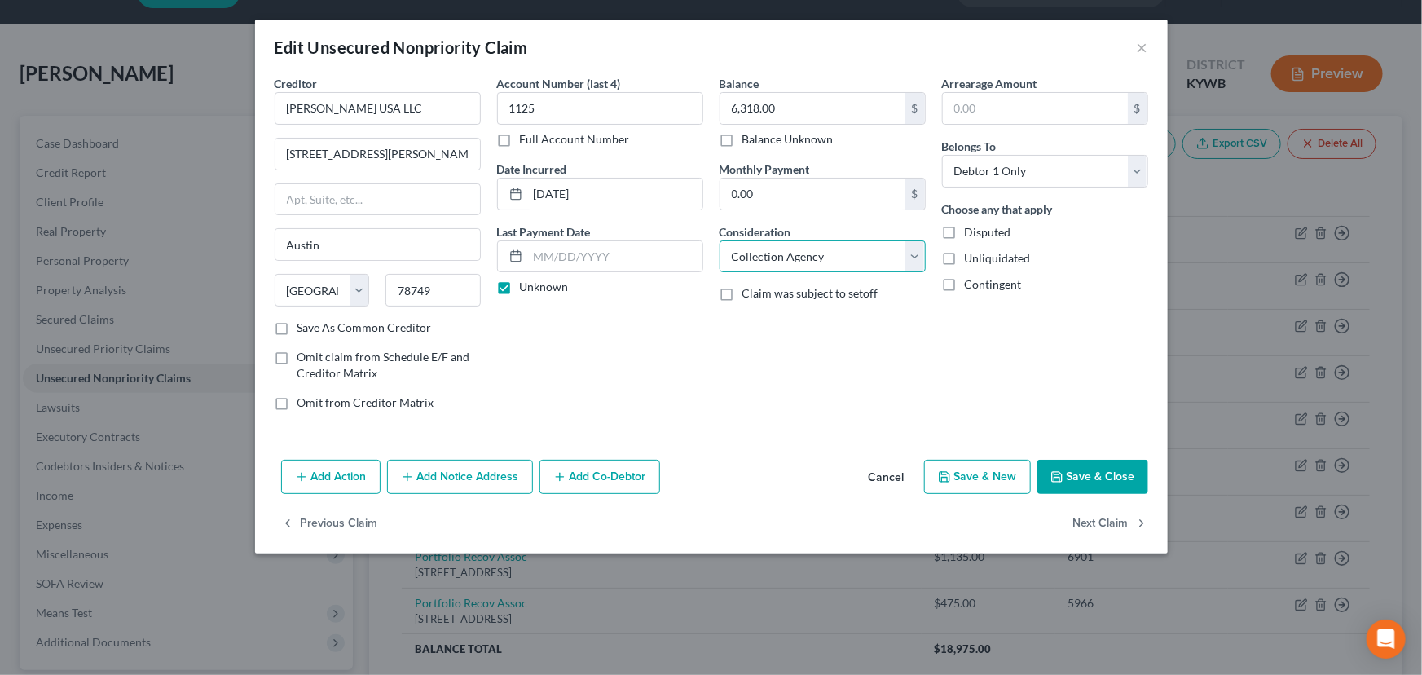
click at [720, 240] on select "Select Cable / Satellite Services Collection Agency Credit Card Debt Debt Couns…" at bounding box center [823, 256] width 206 height 33
click at [807, 356] on div "Balance 6,318.00 $ Balance Unknown Balance Undetermined 6,318.00 $ Balance Unkn…" at bounding box center [822, 249] width 222 height 349
click at [1074, 465] on button "Save & Close" at bounding box center [1092, 477] width 111 height 34
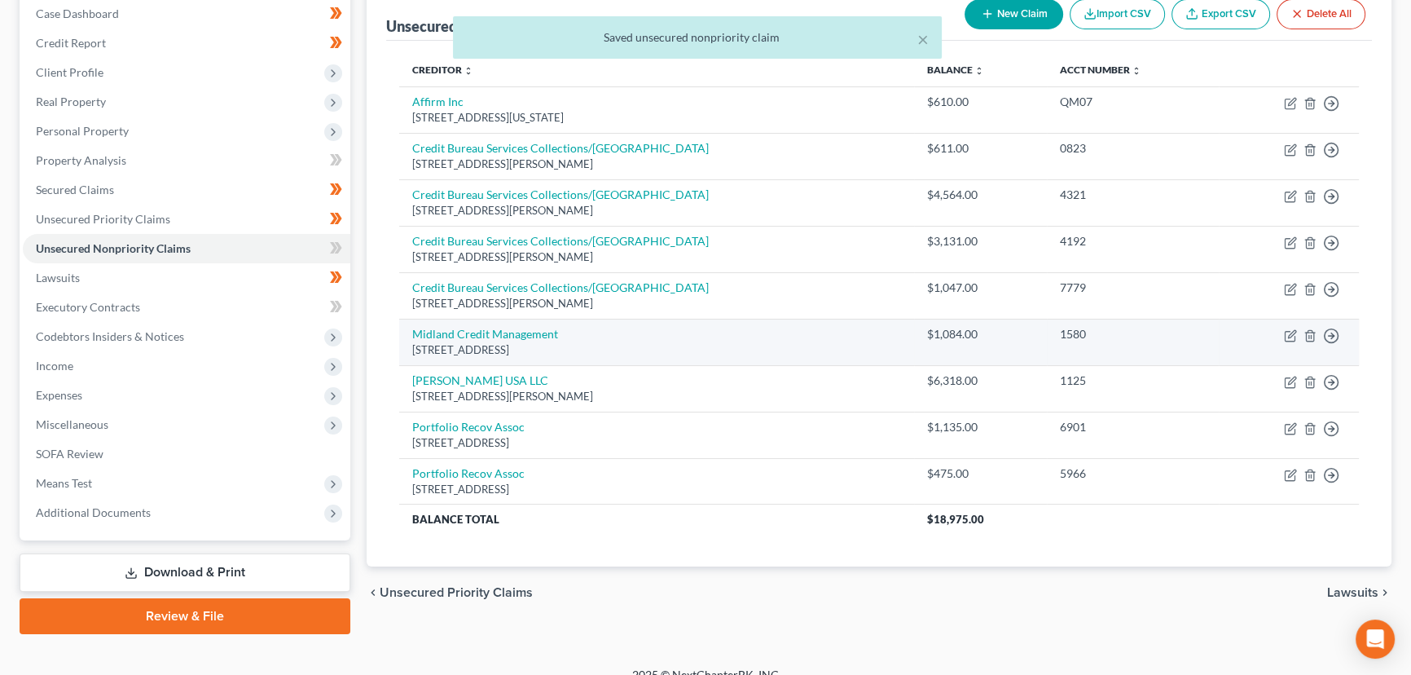
scroll to position [189, 0]
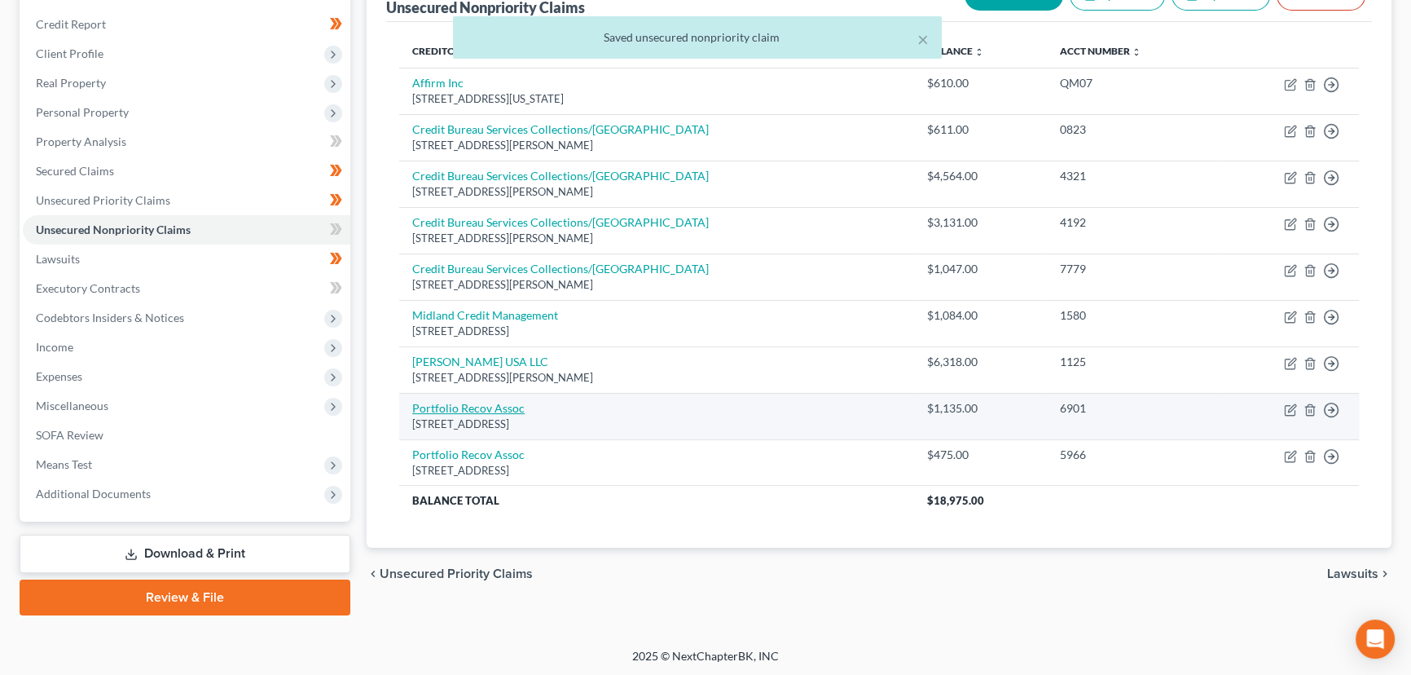
click at [504, 412] on link "Portfolio Recov Assoc" at bounding box center [468, 408] width 112 height 14
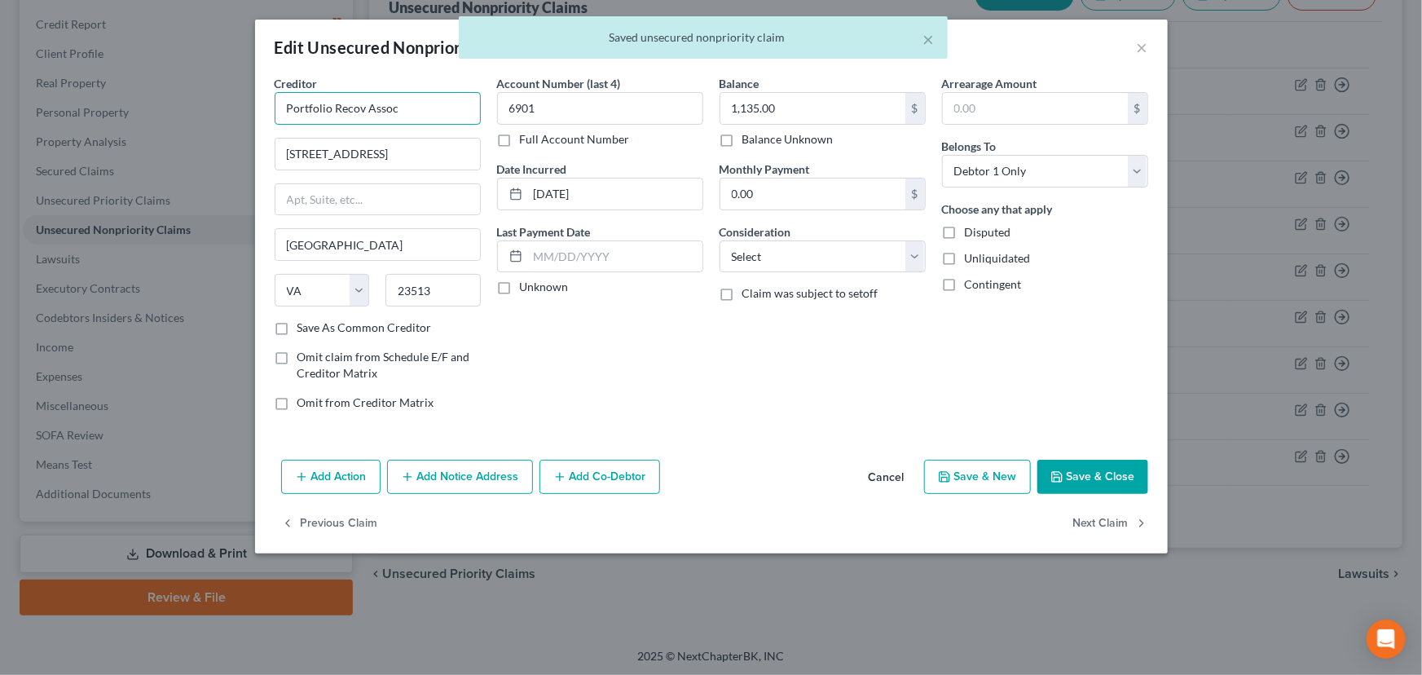
click at [448, 101] on input "Portfolio Recov Assoc" at bounding box center [378, 108] width 206 height 33
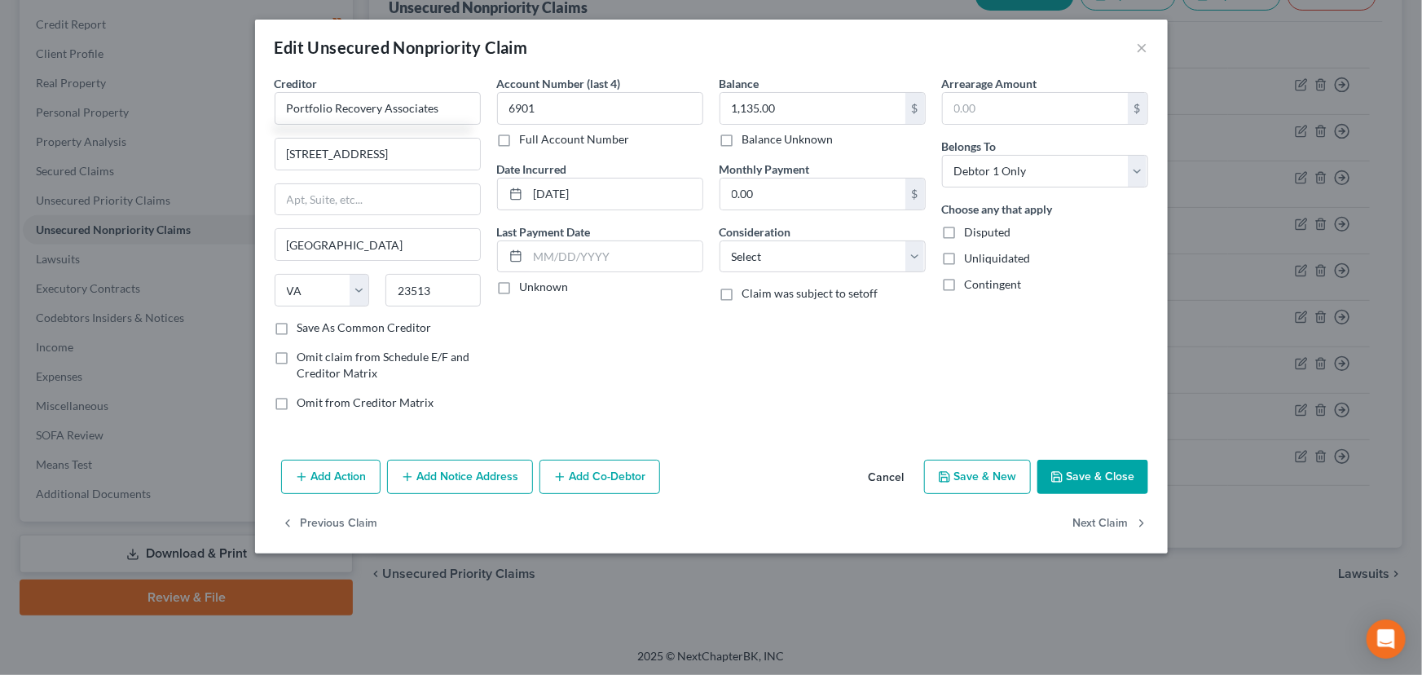
click at [663, 424] on div "Creditor * Portfolio Recovery Associates [GEOGRAPHIC_DATA][US_STATE] [GEOGRAPHI…" at bounding box center [711, 264] width 913 height 378
click at [520, 289] on label "Unknown" at bounding box center [544, 287] width 49 height 16
click at [526, 289] on input "Unknown" at bounding box center [531, 284] width 11 height 11
click at [781, 258] on select "Select Cable / Satellite Services Collection Agency Credit Card Debt Debt Couns…" at bounding box center [823, 256] width 206 height 33
click at [720, 240] on select "Select Cable / Satellite Services Collection Agency Credit Card Debt Debt Couns…" at bounding box center [823, 256] width 206 height 33
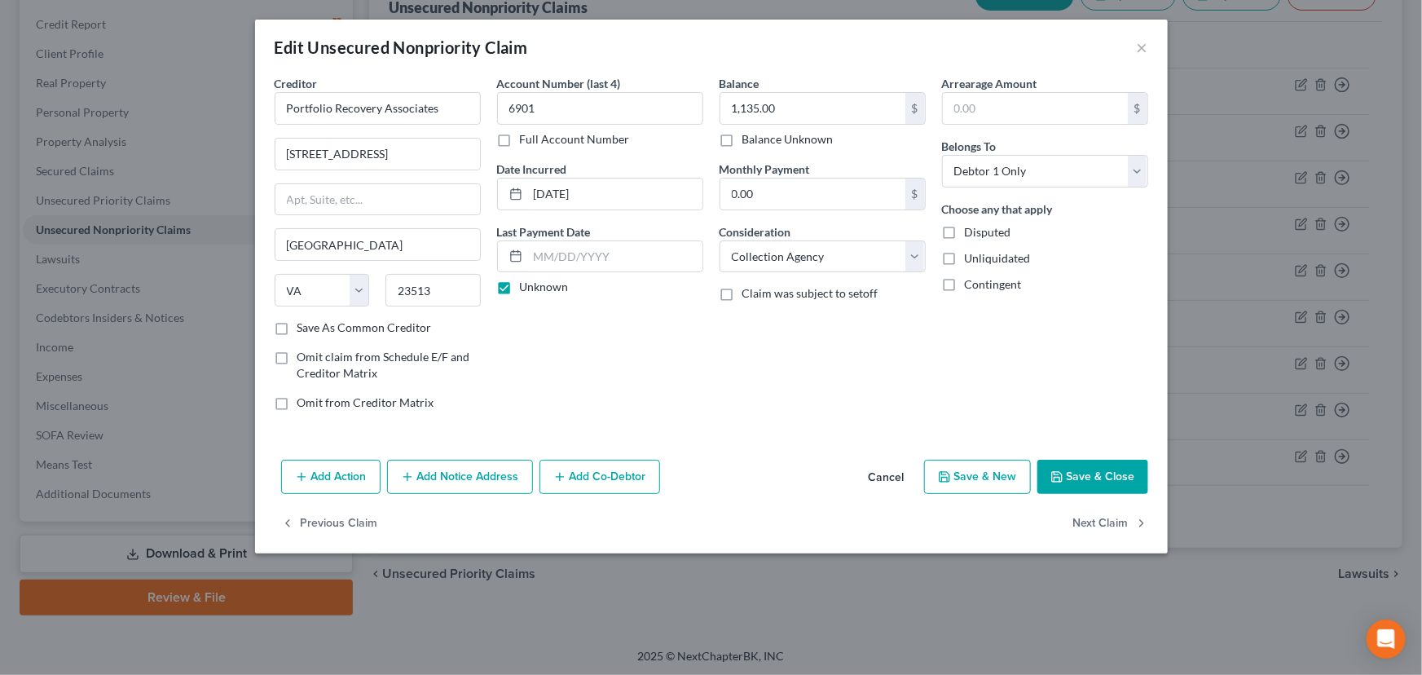
click at [869, 374] on div "Balance 1,135.00 $ Balance Unknown Balance Undetermined 1,135.00 $ Balance Unkn…" at bounding box center [822, 249] width 222 height 349
click at [1054, 485] on button "Save & Close" at bounding box center [1092, 477] width 111 height 34
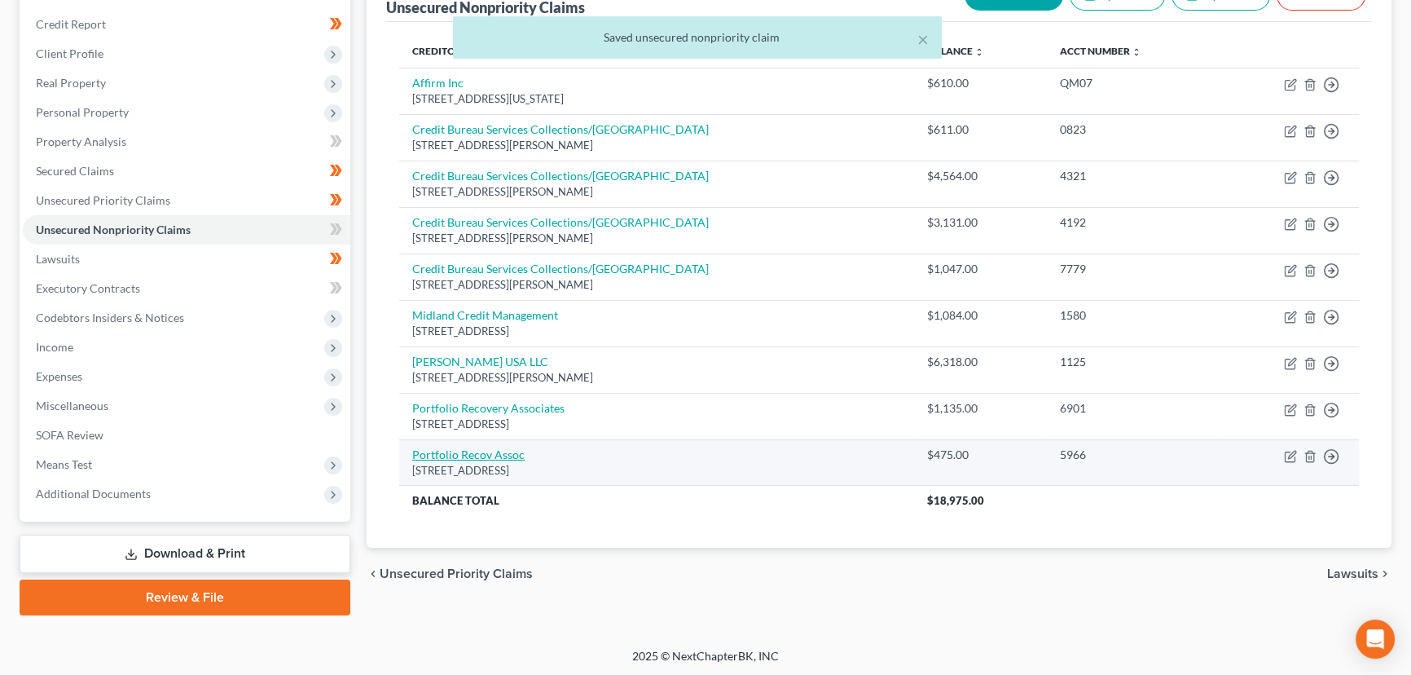
click at [514, 447] on link "Portfolio Recov Assoc" at bounding box center [468, 454] width 112 height 14
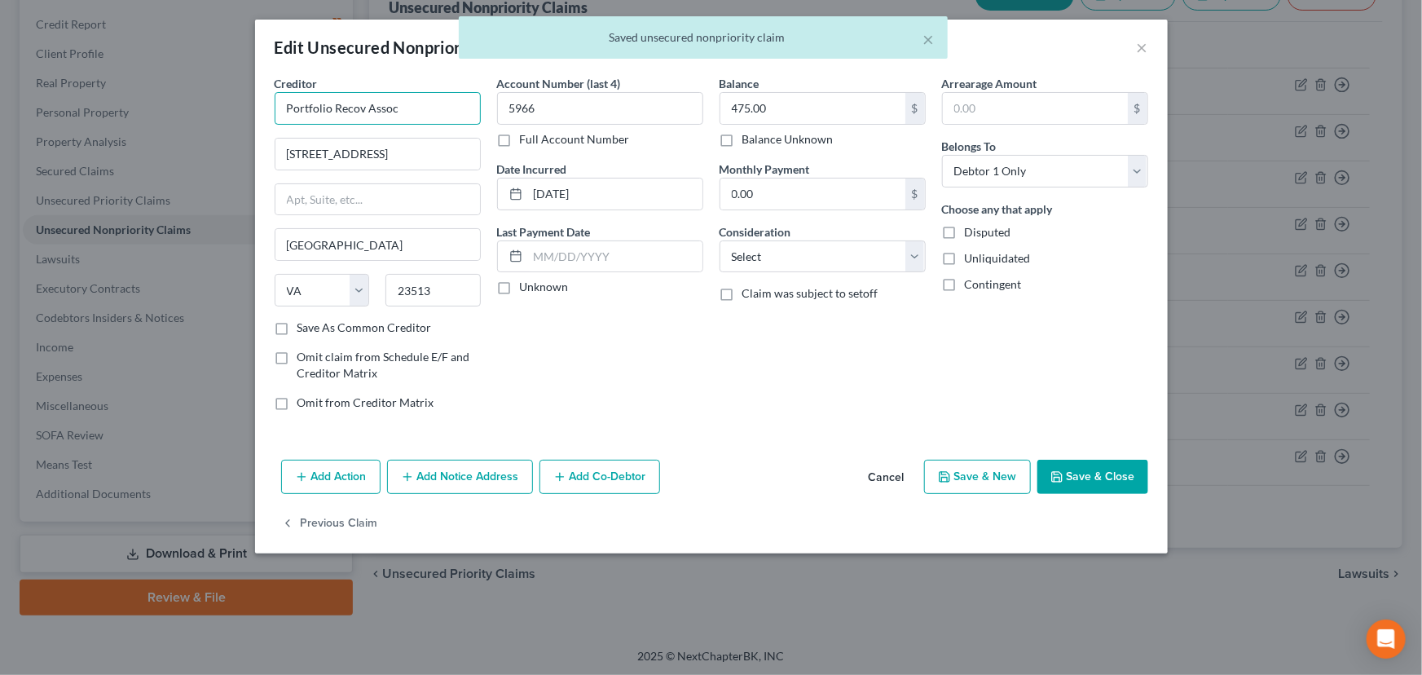
click at [432, 117] on input "Portfolio Recov Assoc" at bounding box center [378, 108] width 206 height 33
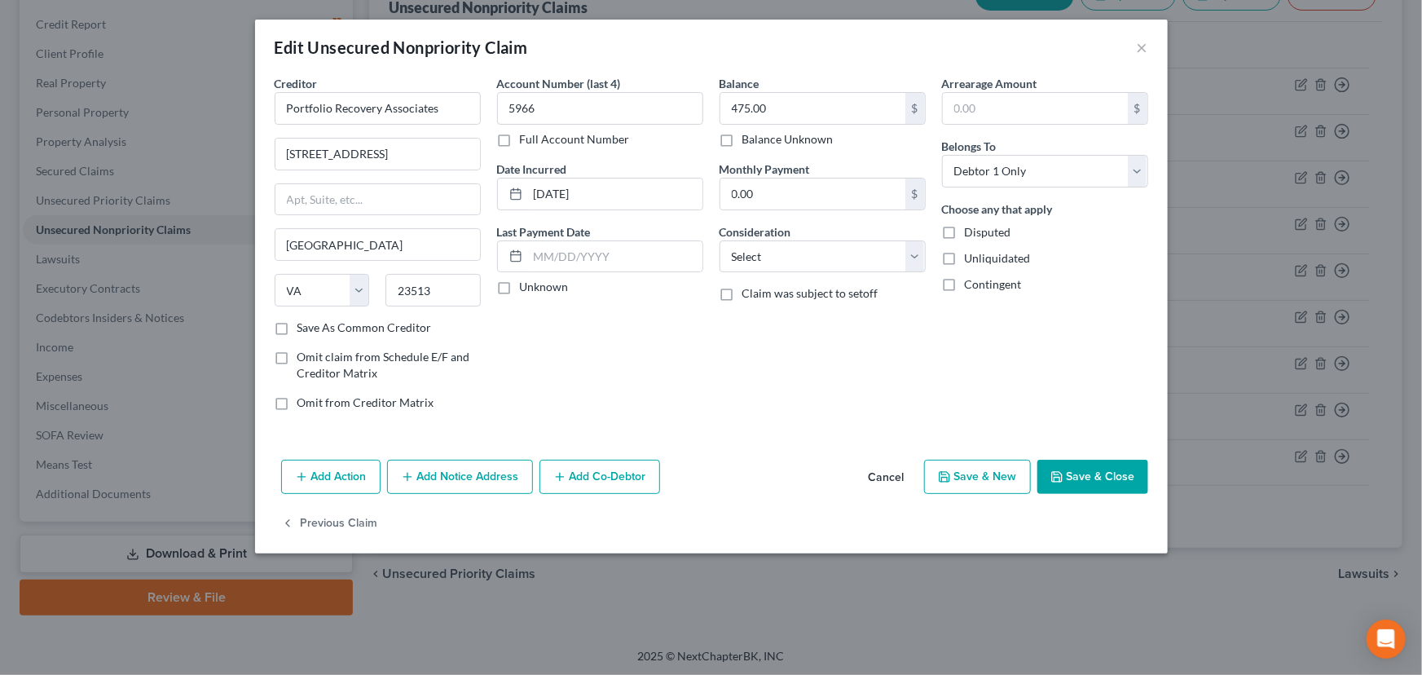
click at [526, 309] on div "Account Number (last 4) 5966 Full Account Number Date Incurred [DATE] Last Paym…" at bounding box center [600, 249] width 222 height 349
click at [520, 292] on label "Unknown" at bounding box center [544, 287] width 49 height 16
click at [526, 289] on input "Unknown" at bounding box center [531, 284] width 11 height 11
click at [808, 267] on select "Select Cable / Satellite Services Collection Agency Credit Card Debt Debt Couns…" at bounding box center [823, 256] width 206 height 33
click at [720, 240] on select "Select Cable / Satellite Services Collection Agency Credit Card Debt Debt Couns…" at bounding box center [823, 256] width 206 height 33
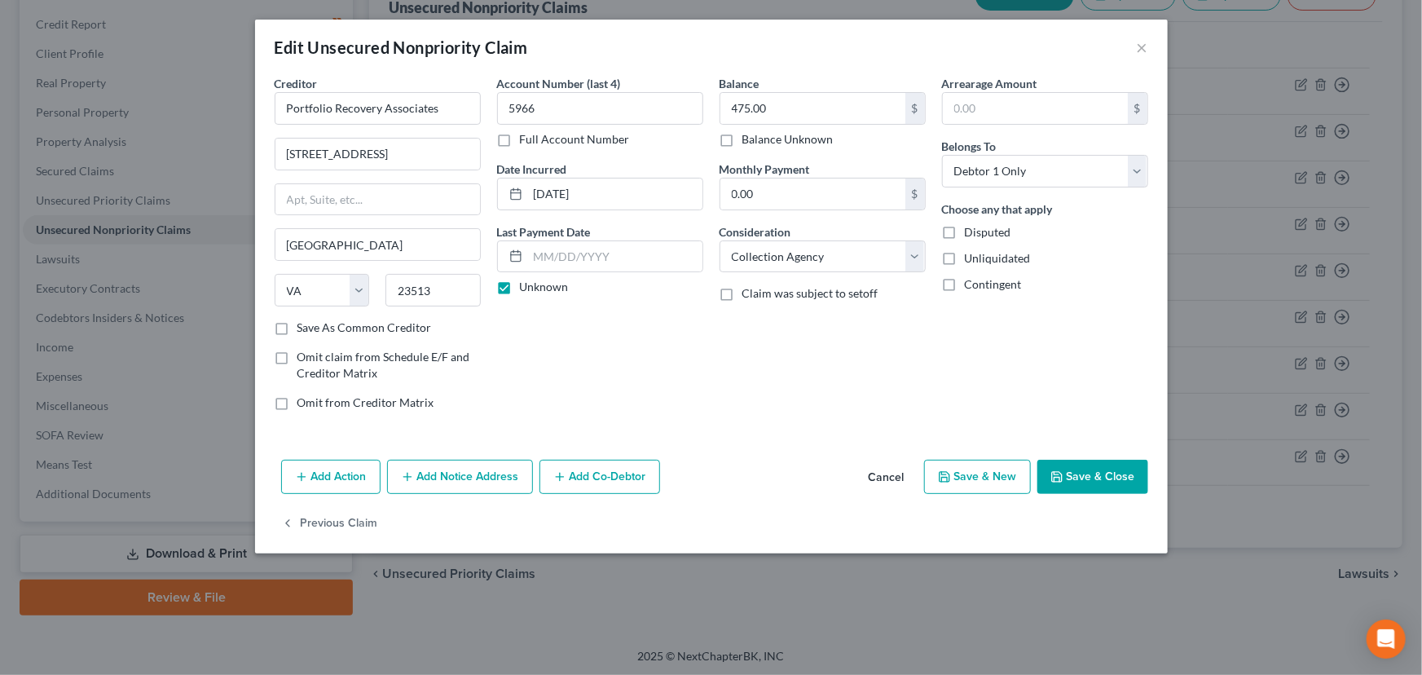
click at [843, 359] on div "Balance 475.00 $ Balance Unknown Balance Undetermined 475.00 $ Balance Unknown …" at bounding box center [822, 249] width 222 height 349
click at [1097, 478] on button "Save & Close" at bounding box center [1092, 477] width 111 height 34
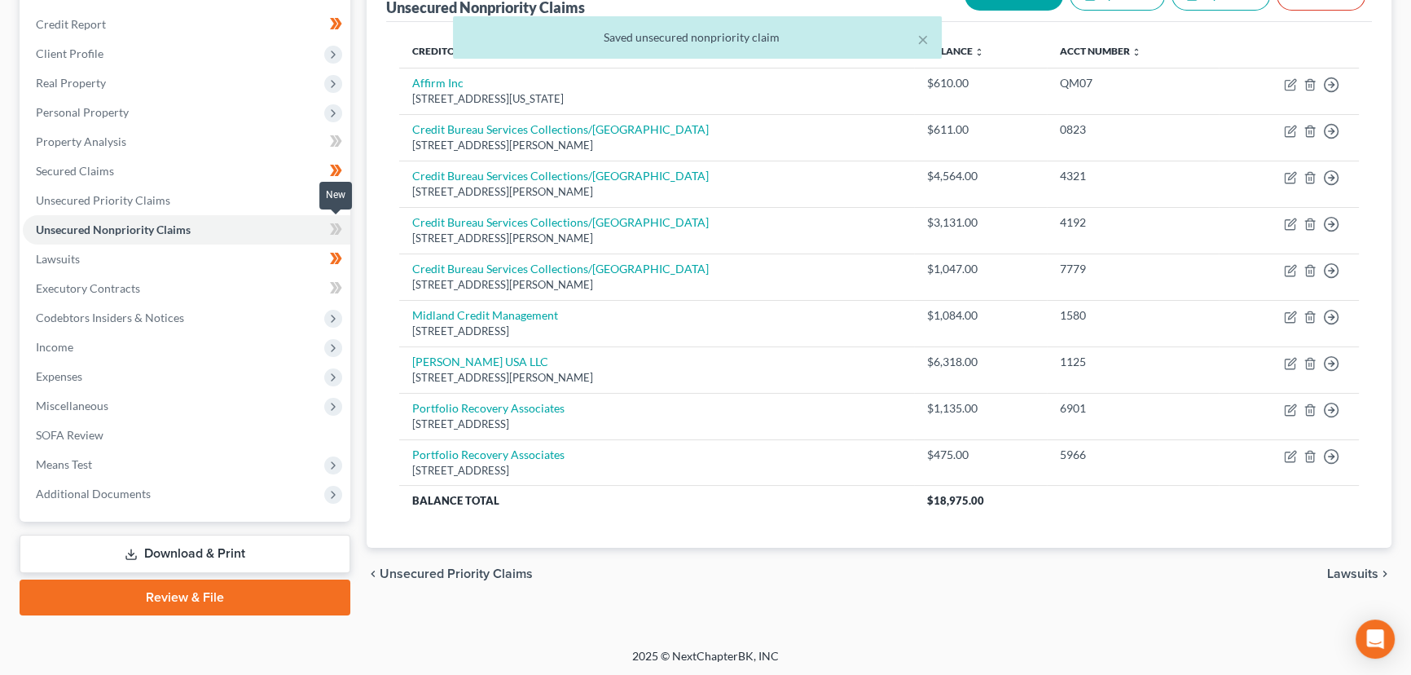
click at [346, 228] on span at bounding box center [336, 231] width 29 height 24
click at [360, 252] on div "Unsecured Nonpriority Claims New Claim Import CSV Export CSV Delete All Credito…" at bounding box center [879, 291] width 1041 height 648
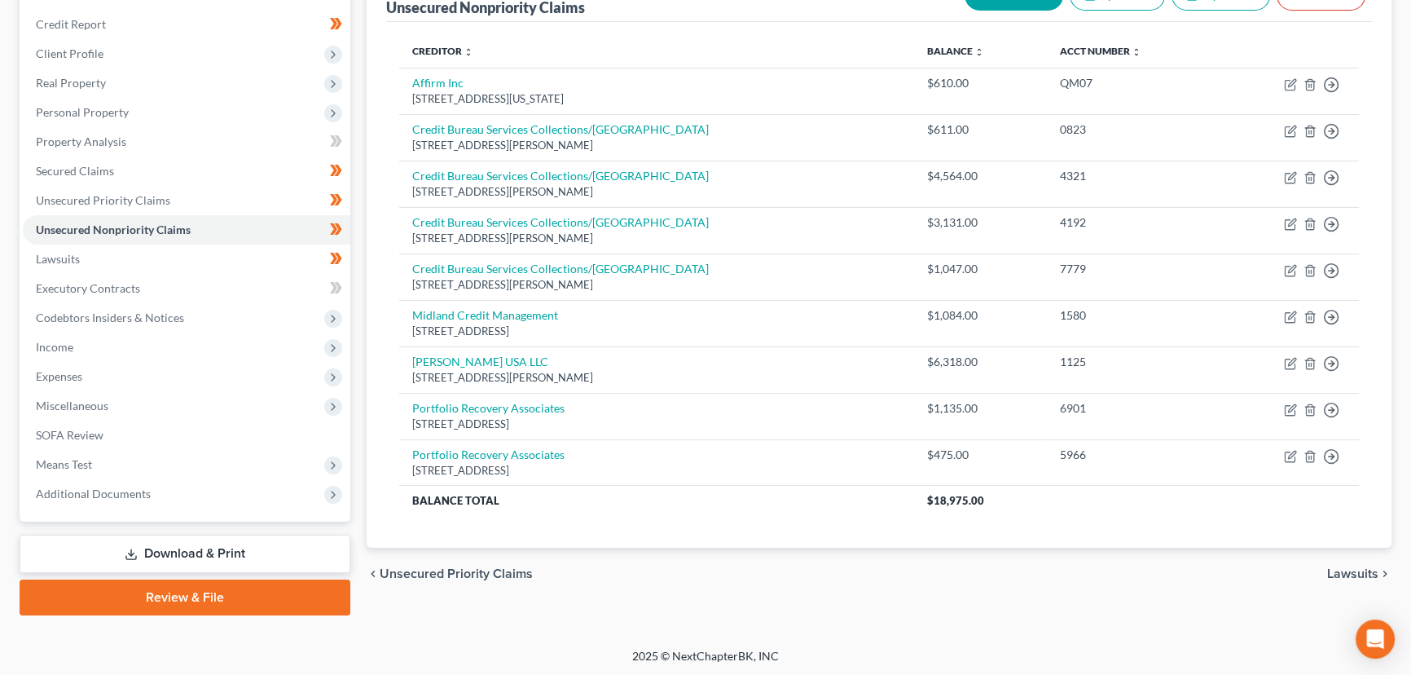
click at [359, 264] on div "Unsecured Nonpriority Claims New Claim Import CSV Export CSV Delete All Credito…" at bounding box center [879, 291] width 1041 height 648
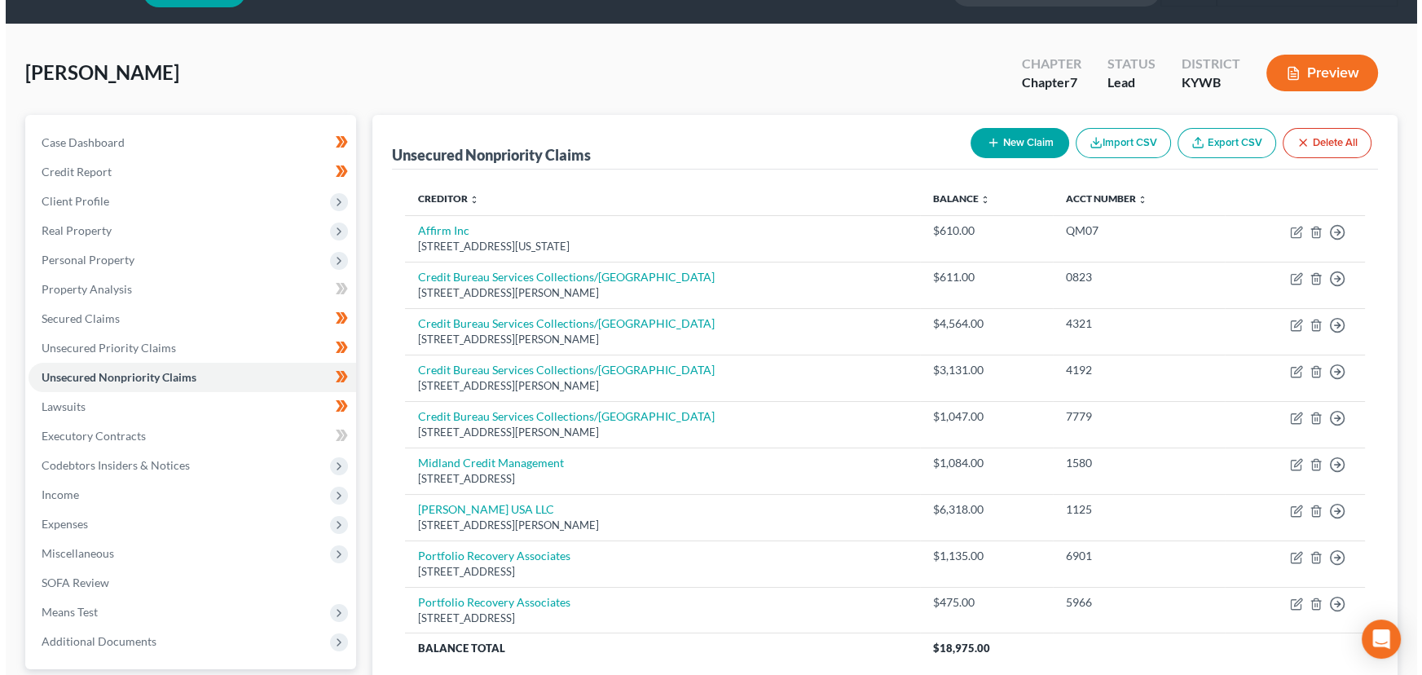
scroll to position [41, 0]
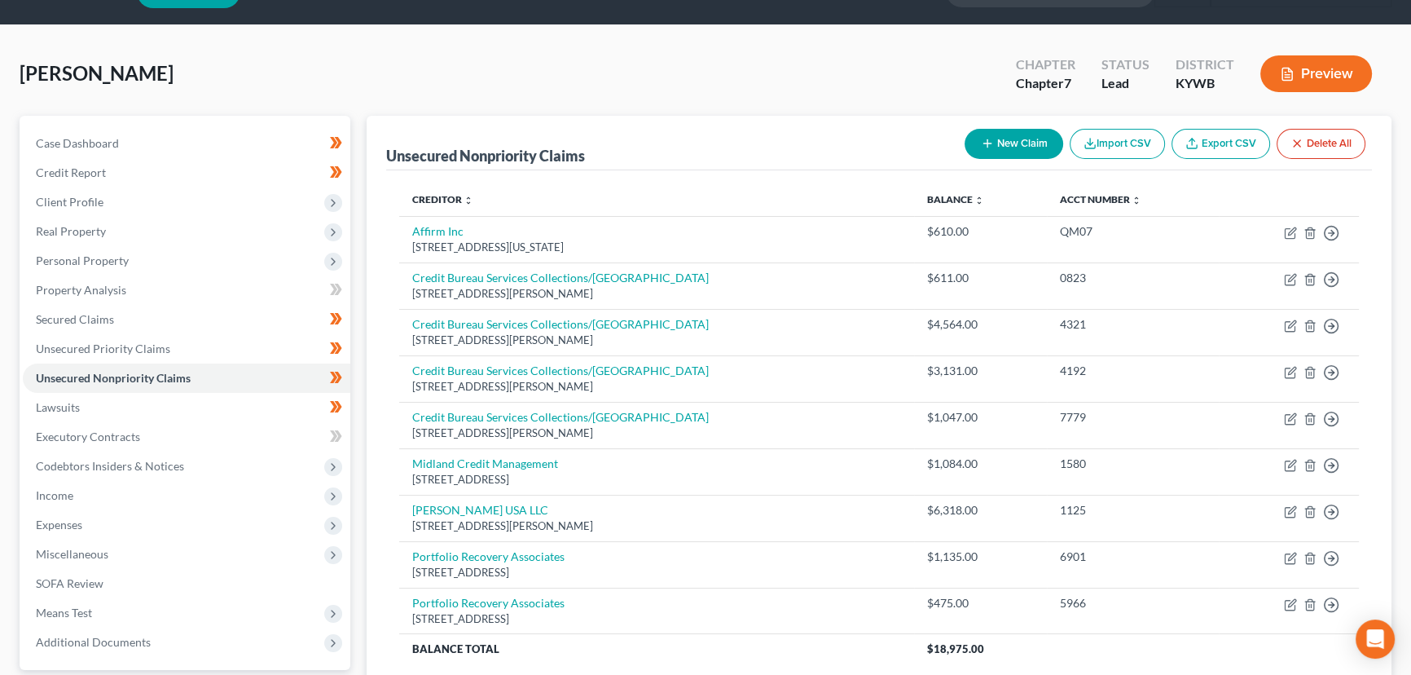
click at [975, 139] on button "New Claim" at bounding box center [1014, 144] width 99 height 30
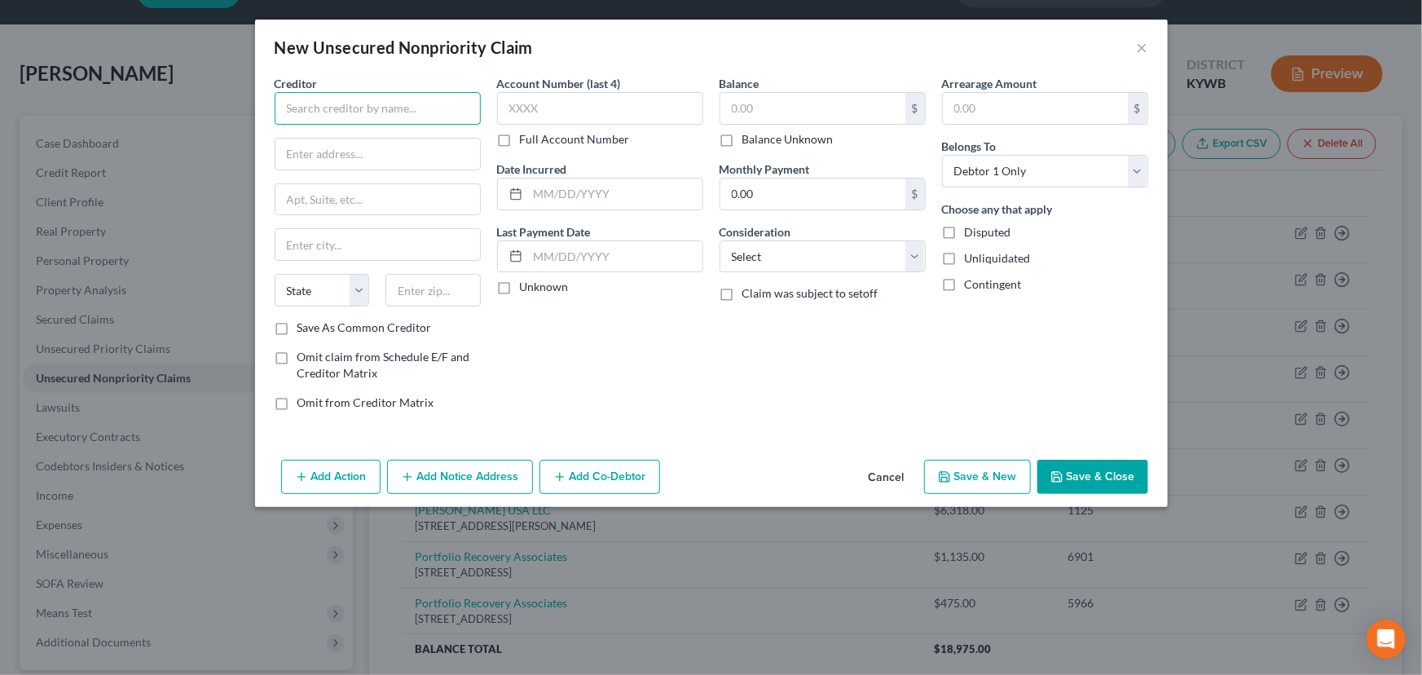
click at [398, 103] on input "text" at bounding box center [378, 108] width 206 height 33
click at [320, 99] on input "text" at bounding box center [378, 108] width 206 height 33
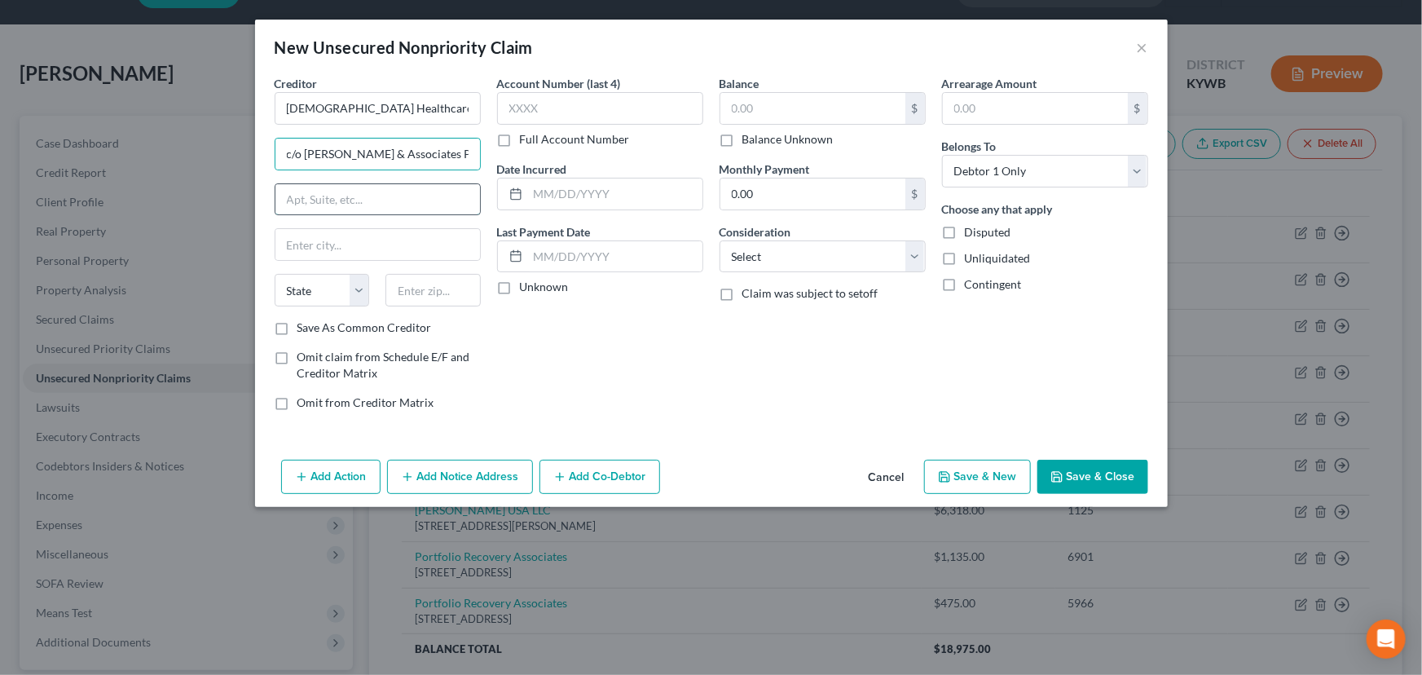
click at [368, 206] on input "text" at bounding box center [377, 199] width 205 height 31
click at [509, 368] on div "Account Number (last 4) Full Account Number Date Incurred Last Payment Date Unk…" at bounding box center [600, 249] width 222 height 349
click at [550, 339] on div "Account Number (last 4) Full Account Number Date Incurred Last Payment Date Unk…" at bounding box center [600, 249] width 222 height 349
click at [520, 295] on label "Unknown" at bounding box center [544, 287] width 49 height 16
click at [526, 289] on input "Unknown" at bounding box center [531, 284] width 11 height 11
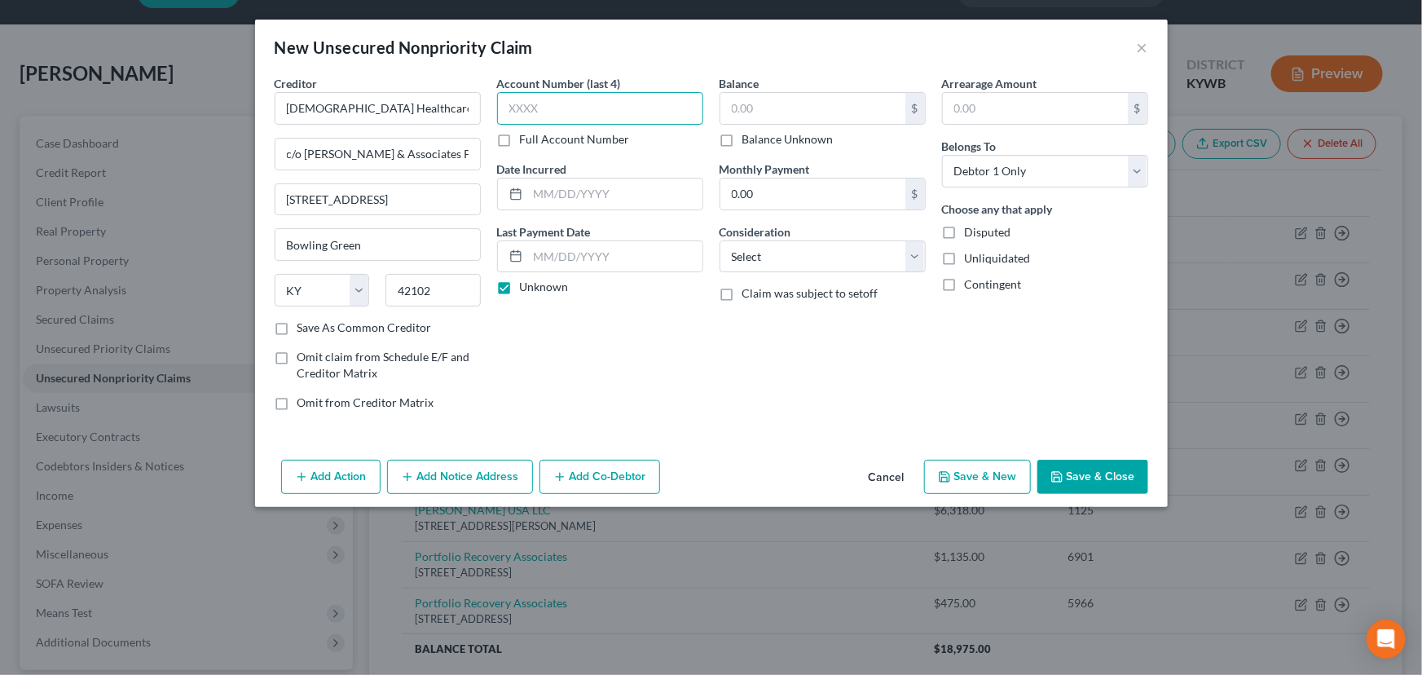
click at [542, 108] on input "text" at bounding box center [600, 108] width 206 height 33
click at [575, 200] on input "text" at bounding box center [615, 193] width 174 height 31
click at [627, 350] on div "Account Number (last 4) Full Account Number Date Incurred [DATE] Last Payment D…" at bounding box center [600, 249] width 222 height 349
click at [774, 108] on input "text" at bounding box center [812, 108] width 185 height 31
click at [734, 363] on div "Balance 40,071.51 $ Balance Unknown Balance Undetermined 40,071.51 $ Balance Un…" at bounding box center [822, 249] width 222 height 349
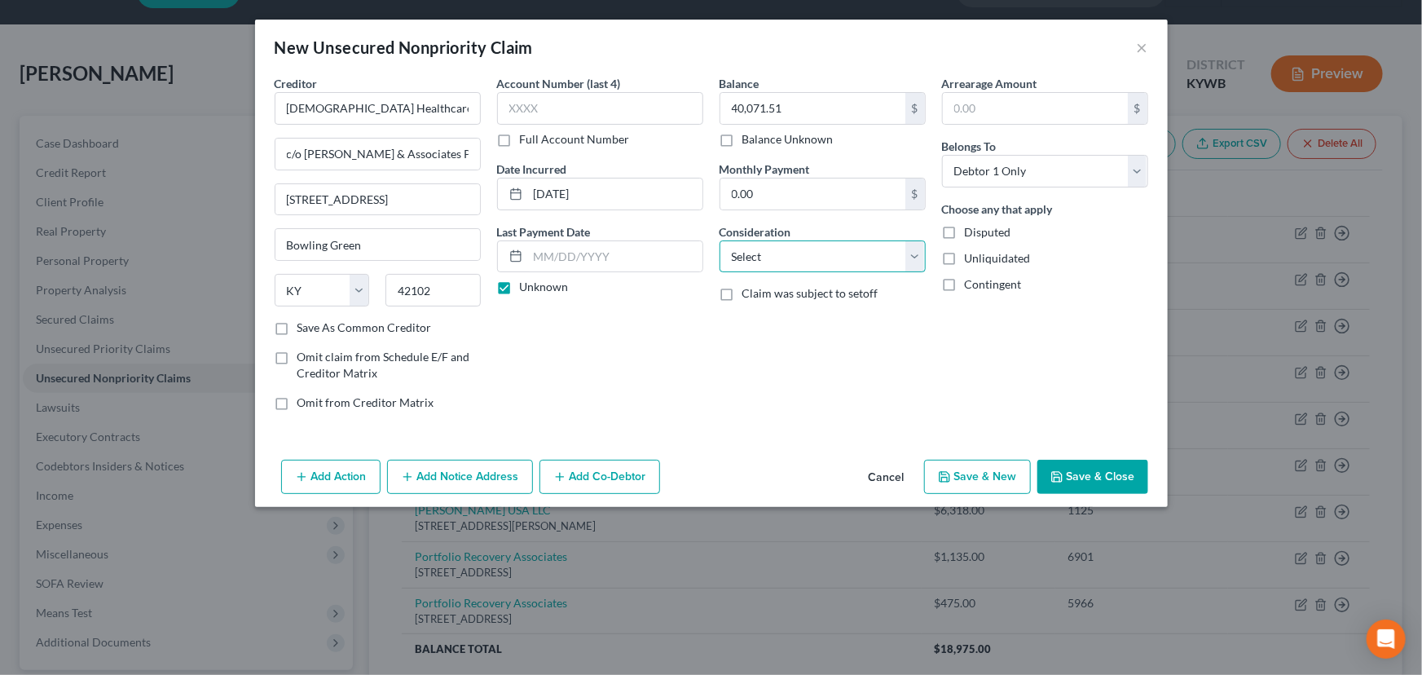
click at [798, 241] on select "Select Cable / Satellite Services Collection Agency Credit Card Debt Debt Couns…" at bounding box center [823, 256] width 206 height 33
click at [720, 240] on select "Select Cable / Satellite Services Collection Agency Credit Card Debt Debt Couns…" at bounding box center [823, 256] width 206 height 33
click at [736, 318] on input "text" at bounding box center [822, 318] width 205 height 31
click at [816, 327] on input "text" at bounding box center [822, 318] width 205 height 31
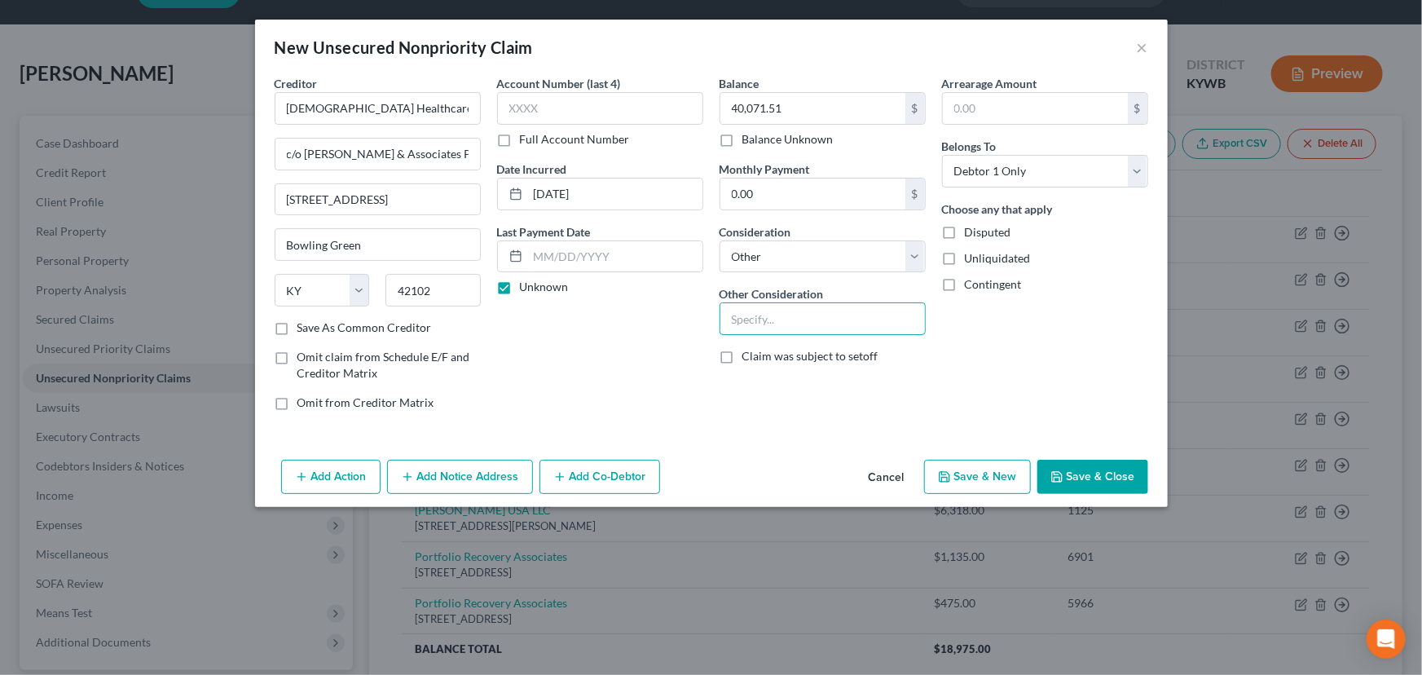
paste input "23-C-00515"
click at [554, 375] on div "Account Number (last 4) Full Account Number Date Incurred [DATE] Last Payment D…" at bounding box center [600, 249] width 222 height 349
click at [503, 473] on button "Add Notice Address" at bounding box center [460, 477] width 146 height 34
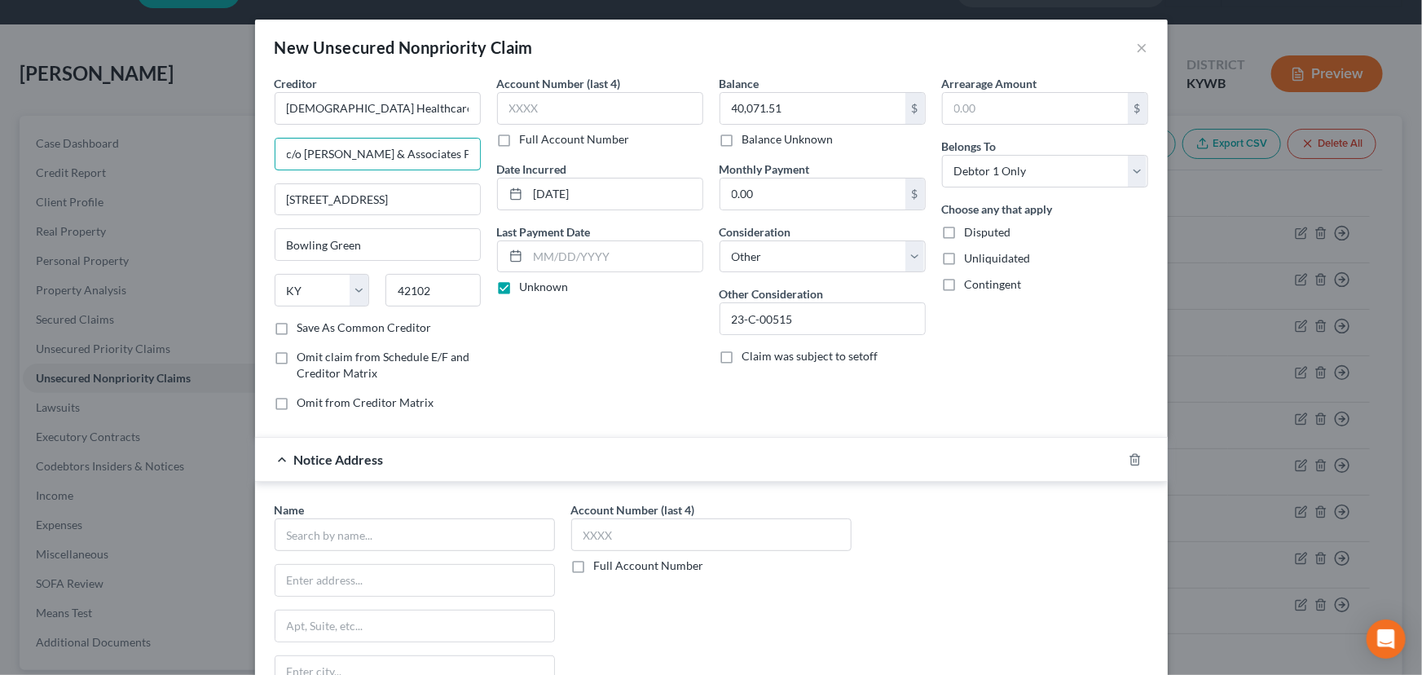
scroll to position [0, 12]
drag, startPoint x: 299, startPoint y: 153, endPoint x: 484, endPoint y: 168, distance: 185.6
click at [484, 168] on div "Creditor * [DEMOGRAPHIC_DATA] Healthcare system Inc c/o [PERSON_NAME] & Associa…" at bounding box center [711, 249] width 890 height 349
click at [374, 583] on input "text" at bounding box center [414, 580] width 279 height 31
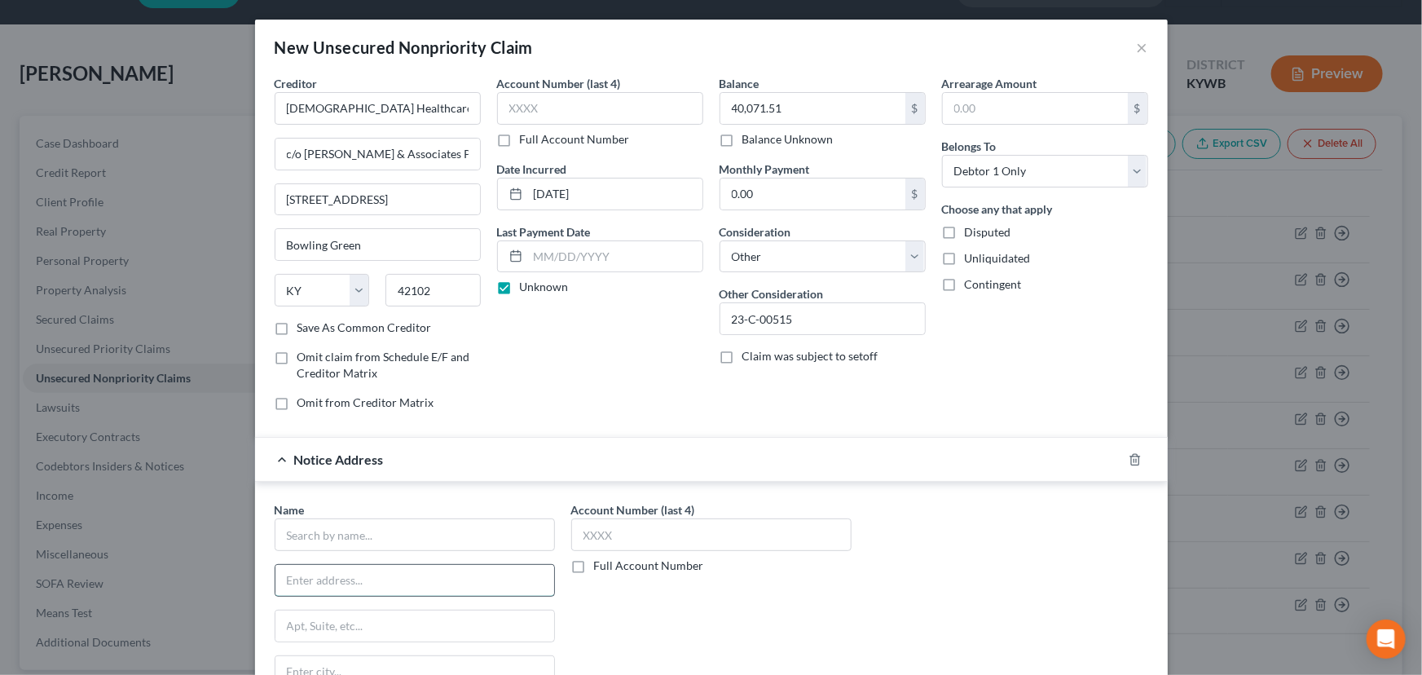
paste input "[PERSON_NAME] & Associates PSC"
click at [379, 547] on input "text" at bounding box center [415, 534] width 280 height 33
click at [632, 623] on div "Account Number (last 4) Full Account Number" at bounding box center [711, 638] width 297 height 274
drag, startPoint x: 277, startPoint y: 209, endPoint x: 359, endPoint y: 212, distance: 82.3
click at [359, 212] on input "[STREET_ADDRESS]" at bounding box center [377, 199] width 205 height 31
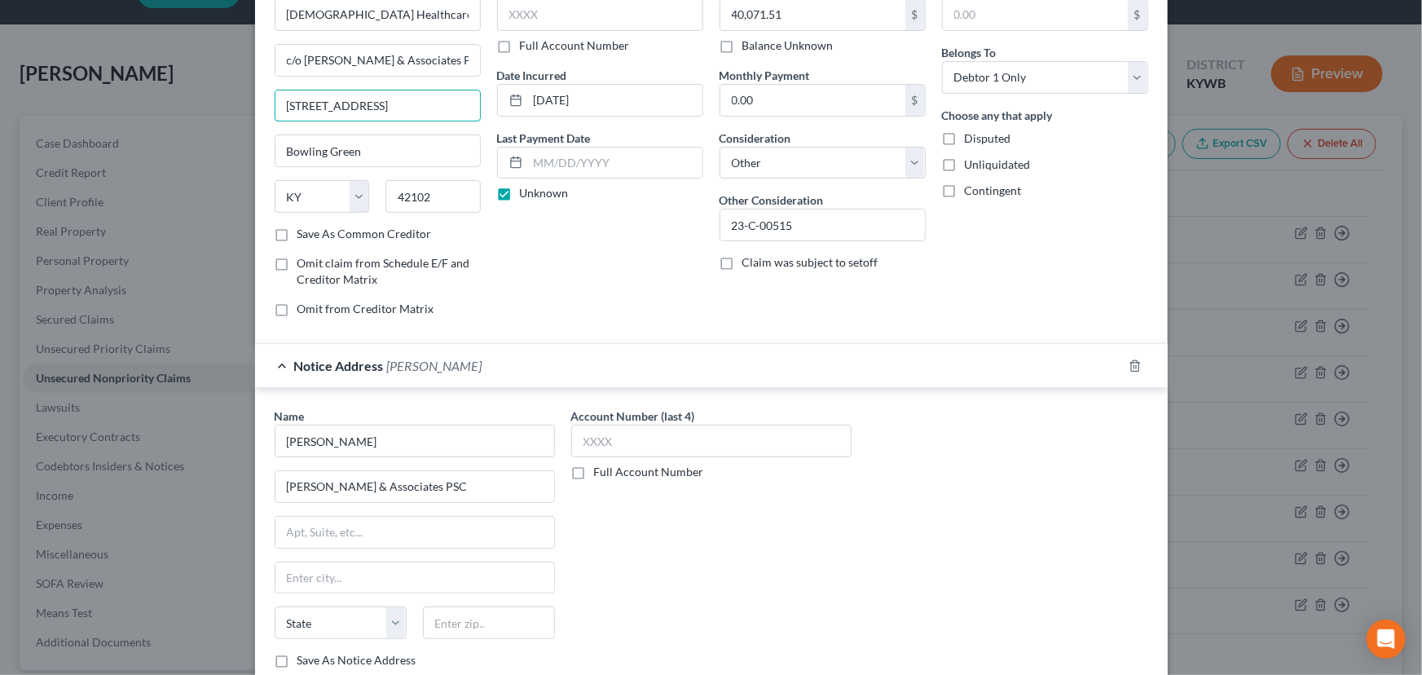
scroll to position [200, 0]
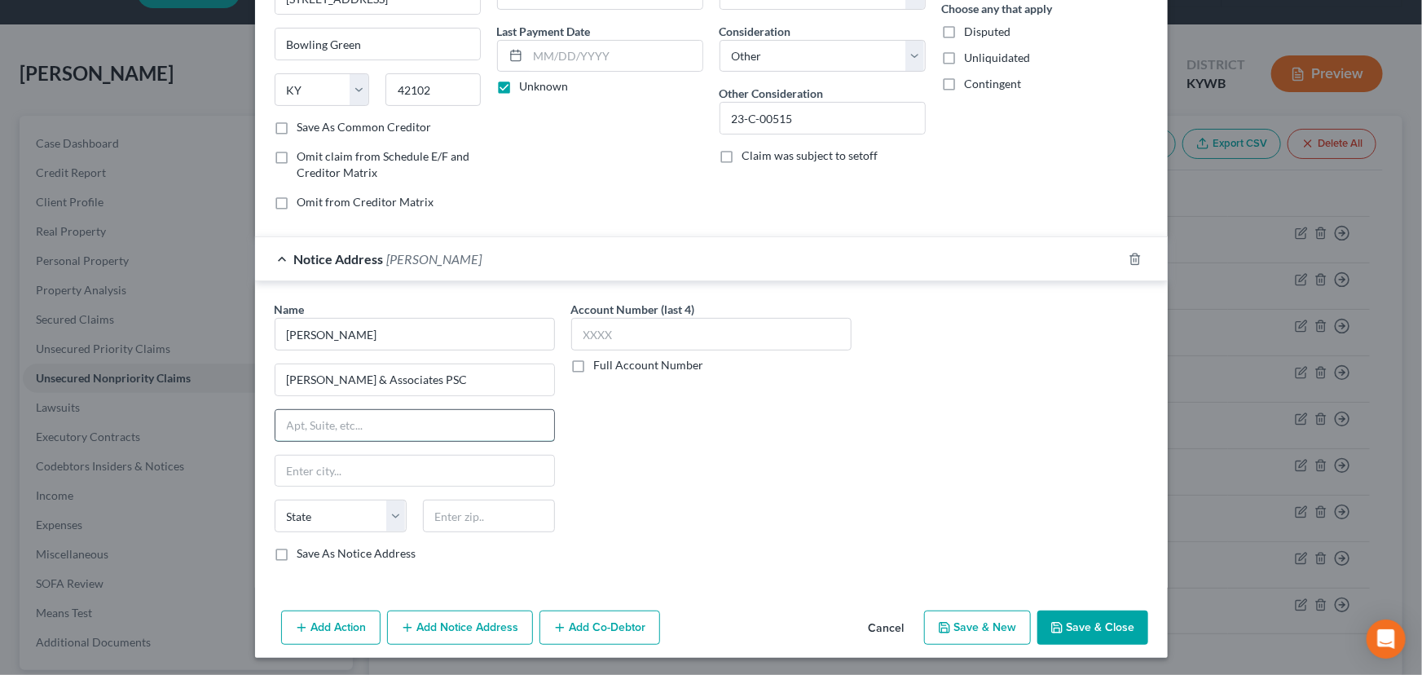
click at [407, 412] on input "text" at bounding box center [414, 425] width 279 height 31
paste input "[STREET_ADDRESS]"
drag, startPoint x: 443, startPoint y: 92, endPoint x: 382, endPoint y: 91, distance: 61.1
click at [385, 91] on input "42102" at bounding box center [432, 89] width 95 height 33
click at [471, 516] on input "text" at bounding box center [489, 516] width 132 height 33
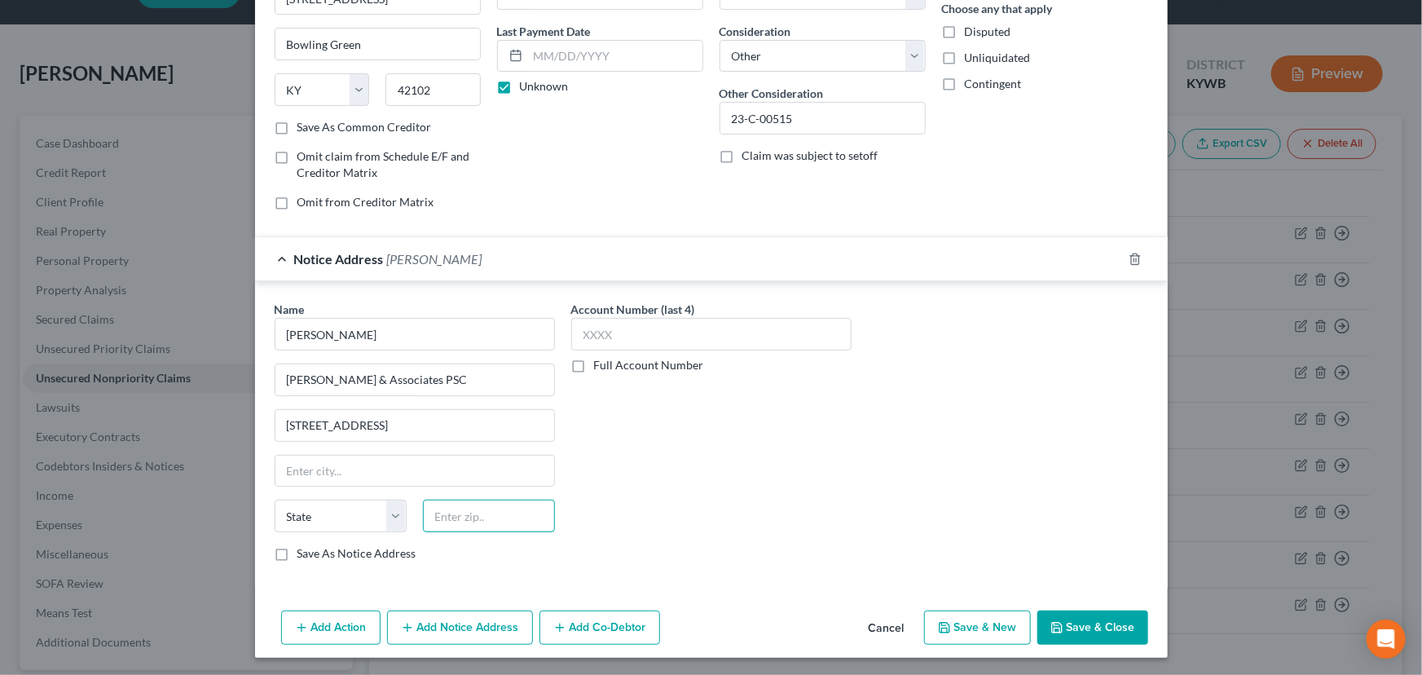
paste input "42102"
click at [610, 526] on div "Account Number (last 4) Full Account Number" at bounding box center [711, 438] width 297 height 274
click at [462, 249] on div "Notice Address [PERSON_NAME]" at bounding box center [688, 258] width 867 height 43
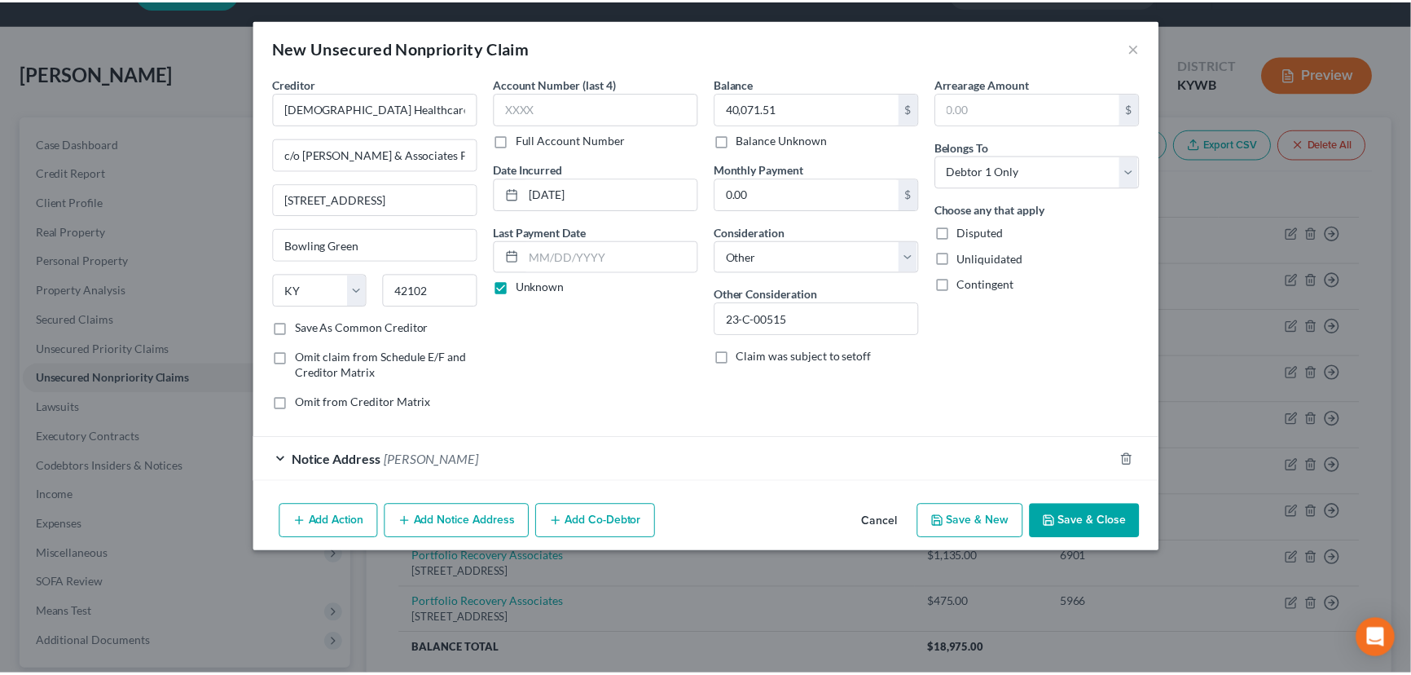
scroll to position [0, 0]
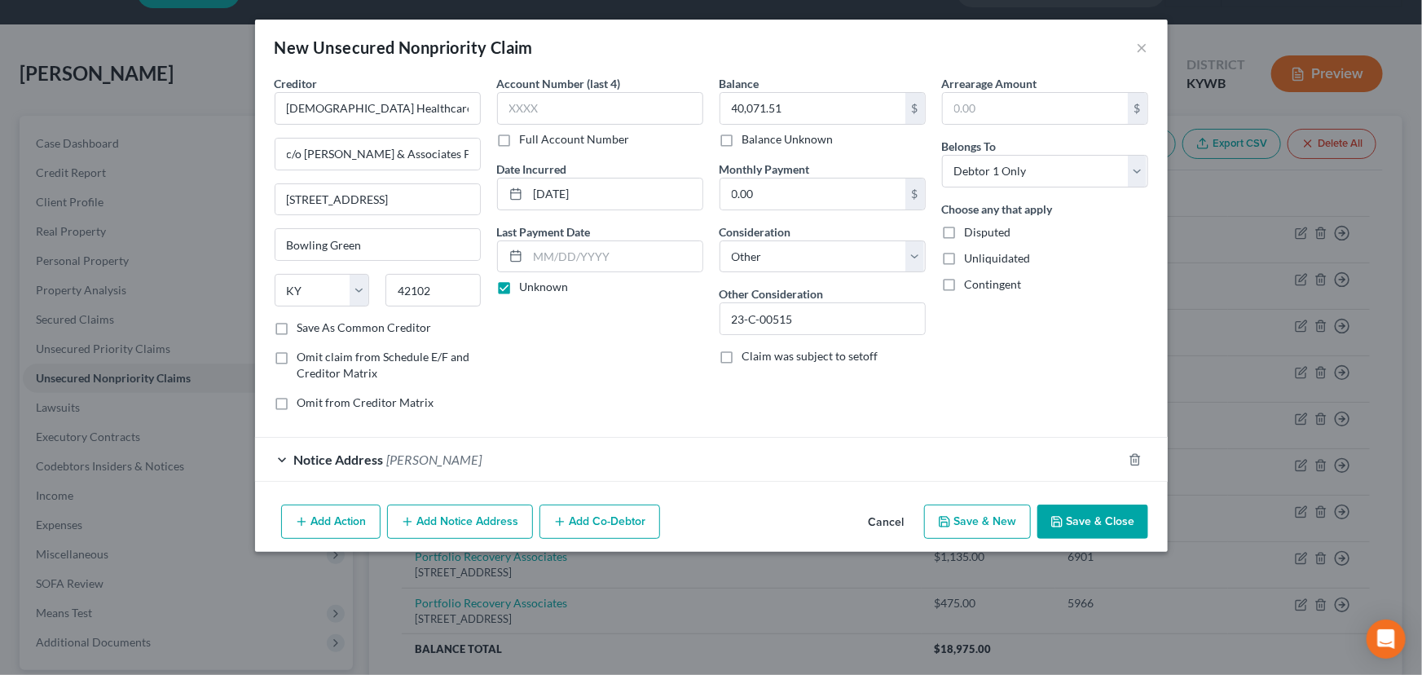
click at [608, 405] on div "Account Number (last 4) Full Account Number Date Incurred [DATE] Last Payment D…" at bounding box center [600, 249] width 222 height 349
click at [1078, 517] on button "Save & Close" at bounding box center [1092, 521] width 111 height 34
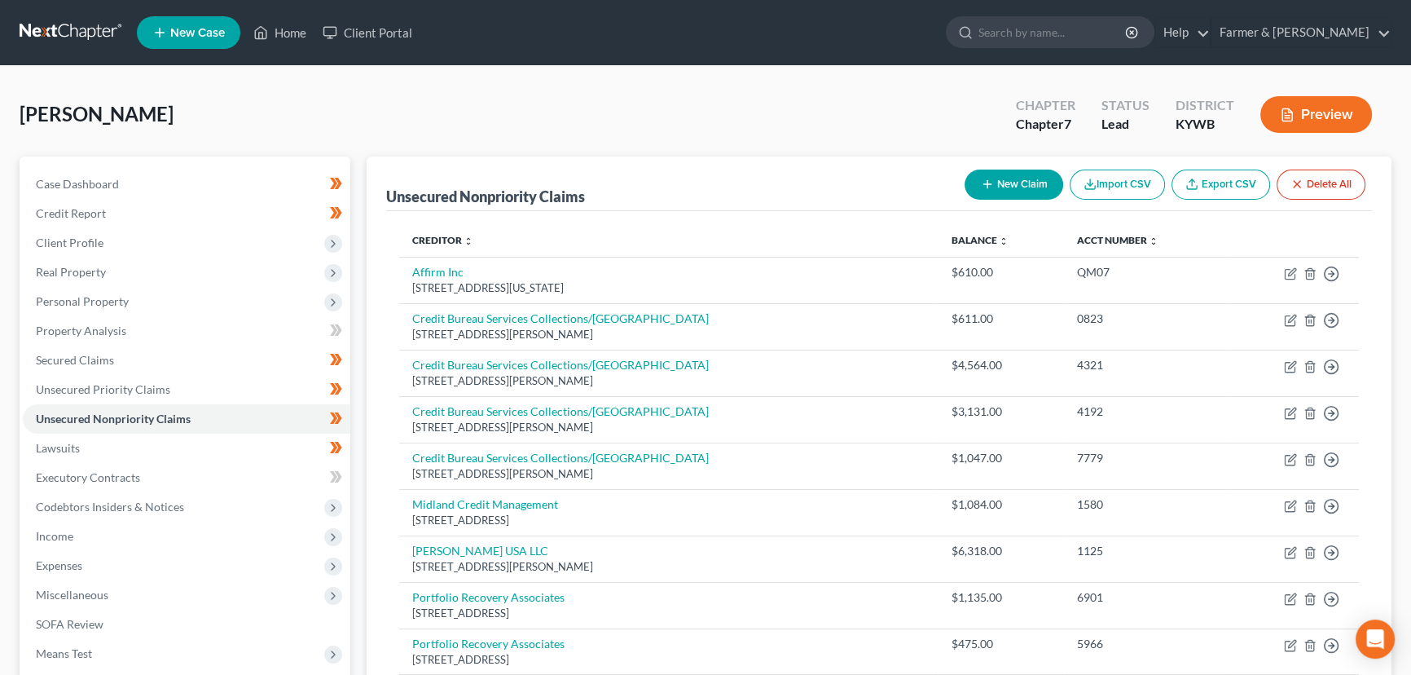
click at [1015, 195] on button "New Claim" at bounding box center [1014, 184] width 99 height 30
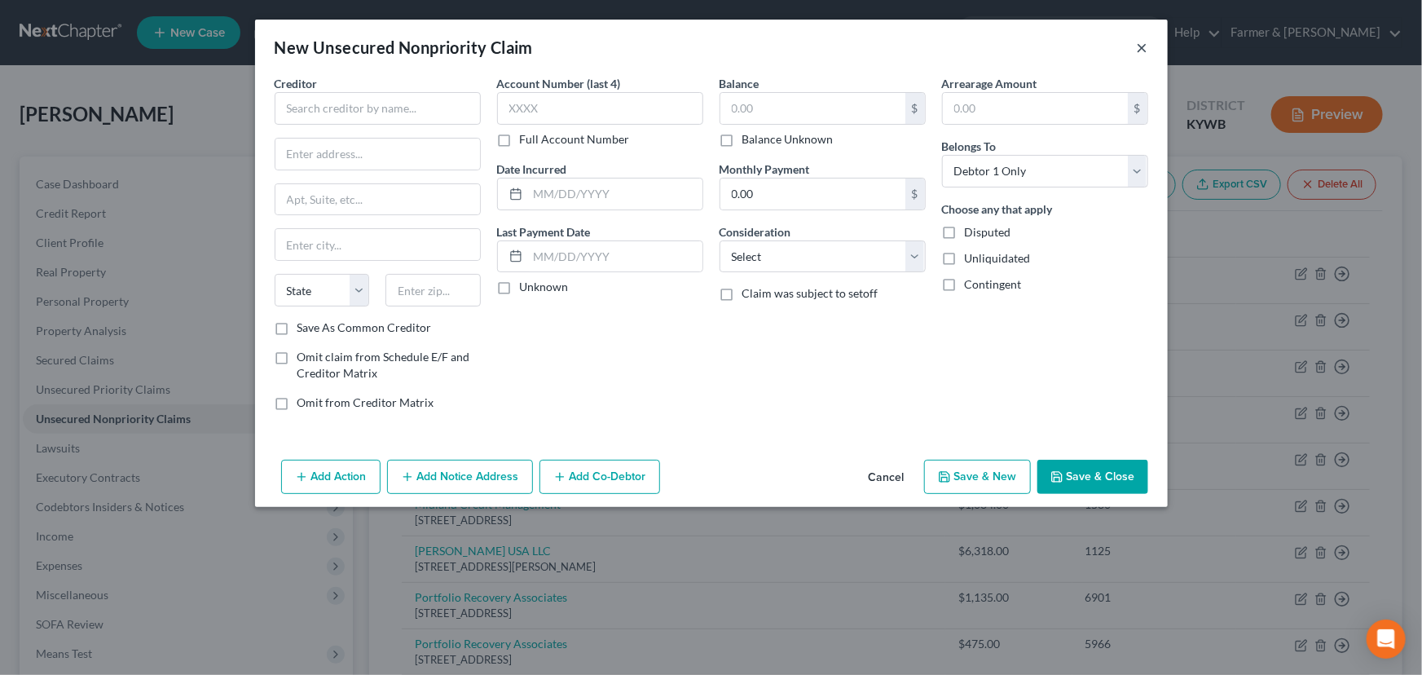
click at [1146, 47] on button "×" at bounding box center [1142, 47] width 11 height 20
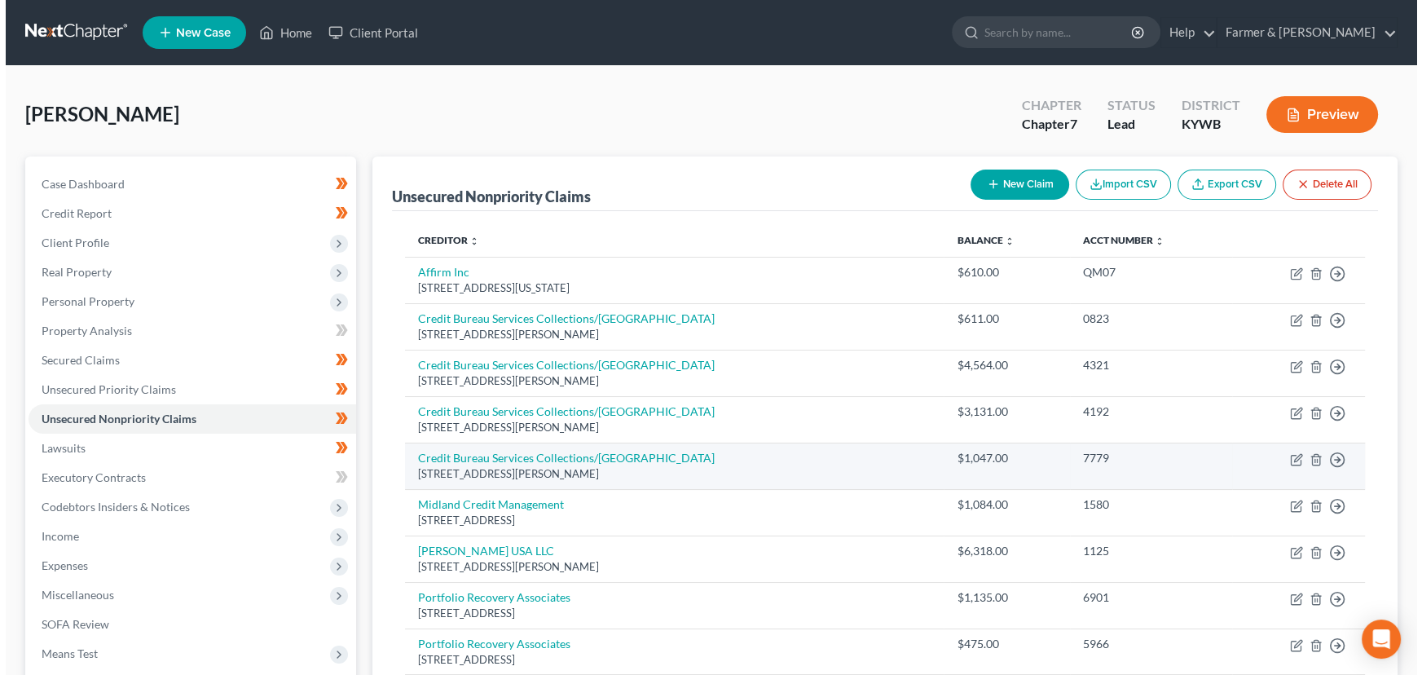
scroll to position [147, 0]
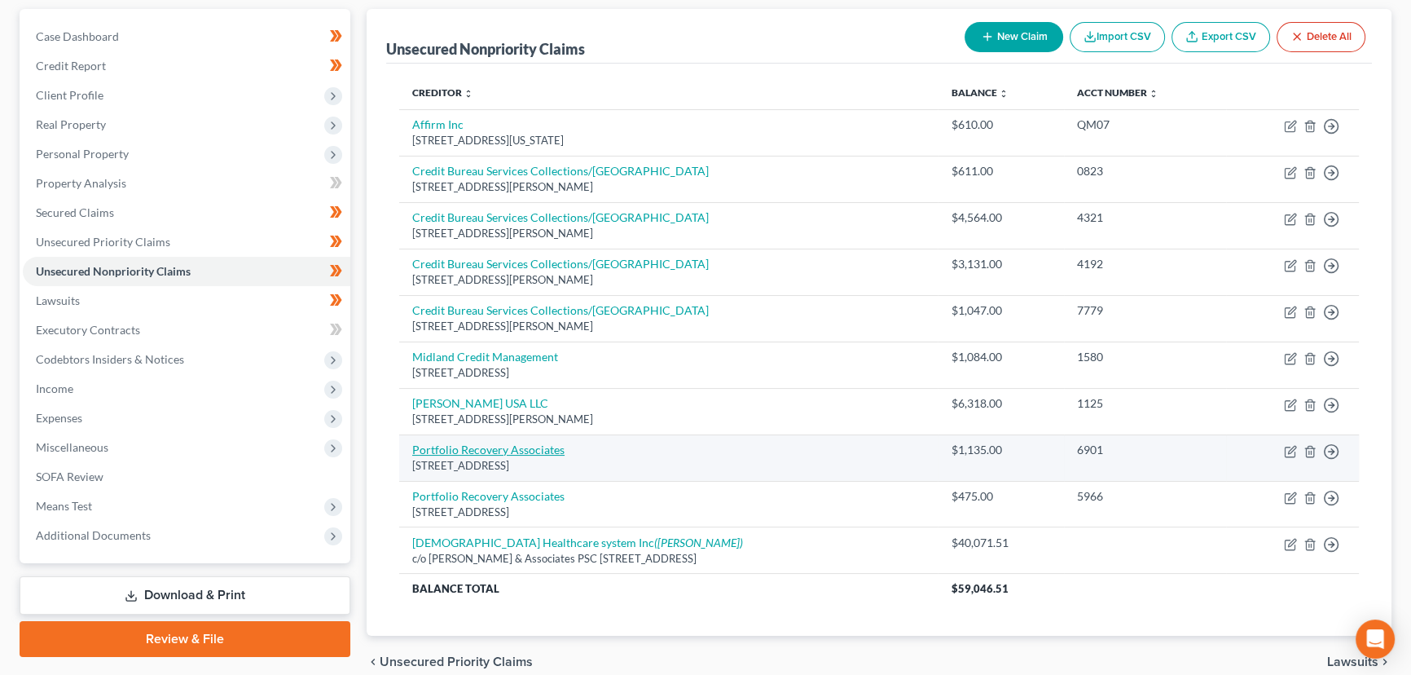
click at [519, 447] on link "Portfolio Recovery Associates" at bounding box center [488, 449] width 152 height 14
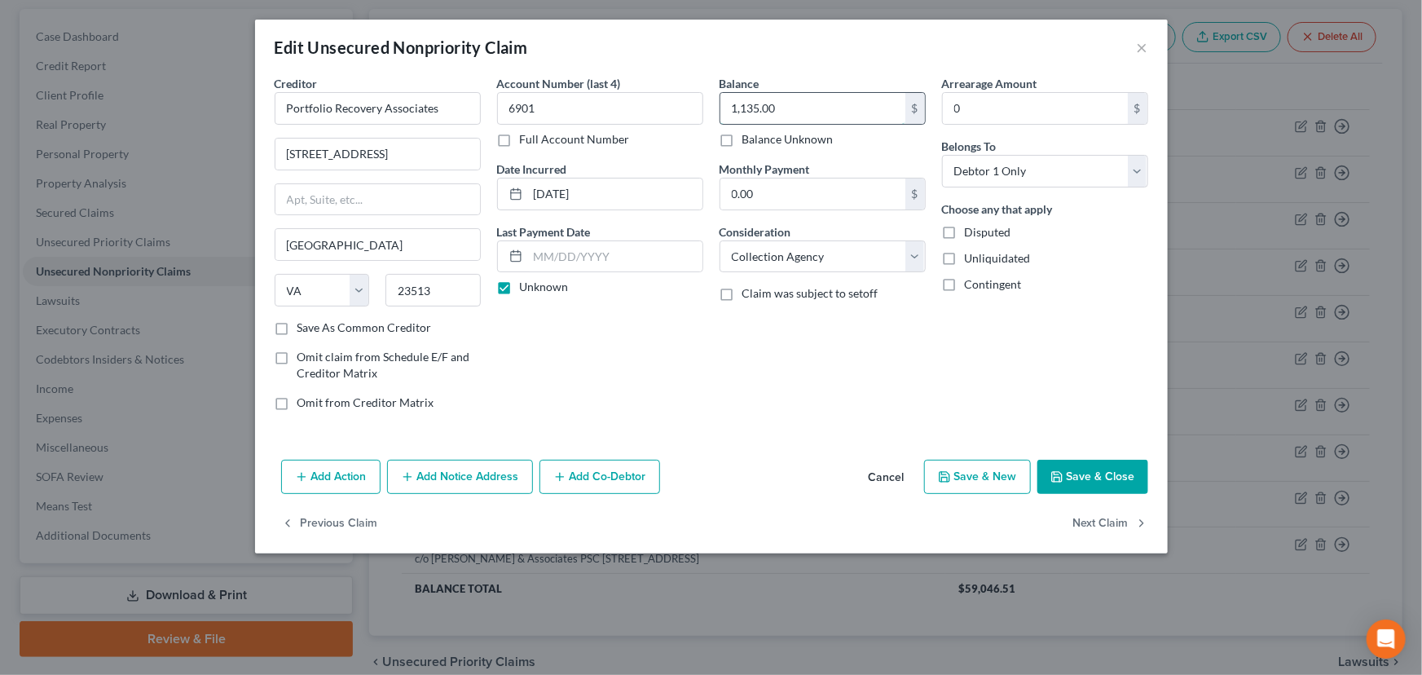
click at [787, 118] on input "1,135.00" at bounding box center [812, 108] width 185 height 31
drag, startPoint x: 802, startPoint y: 263, endPoint x: 788, endPoint y: 266, distance: 14.1
click at [802, 263] on select "Select Cable / Satellite Services Collection Agency Credit Card Debt Debt Couns…" at bounding box center [823, 256] width 206 height 33
click at [720, 240] on select "Select Cable / Satellite Services Collection Agency Credit Card Debt Debt Couns…" at bounding box center [823, 256] width 206 height 33
click at [729, 417] on div "Balance 1,135.77 $ Balance Unknown Balance Undetermined 1,135.77 $ Balance Unkn…" at bounding box center [822, 249] width 222 height 349
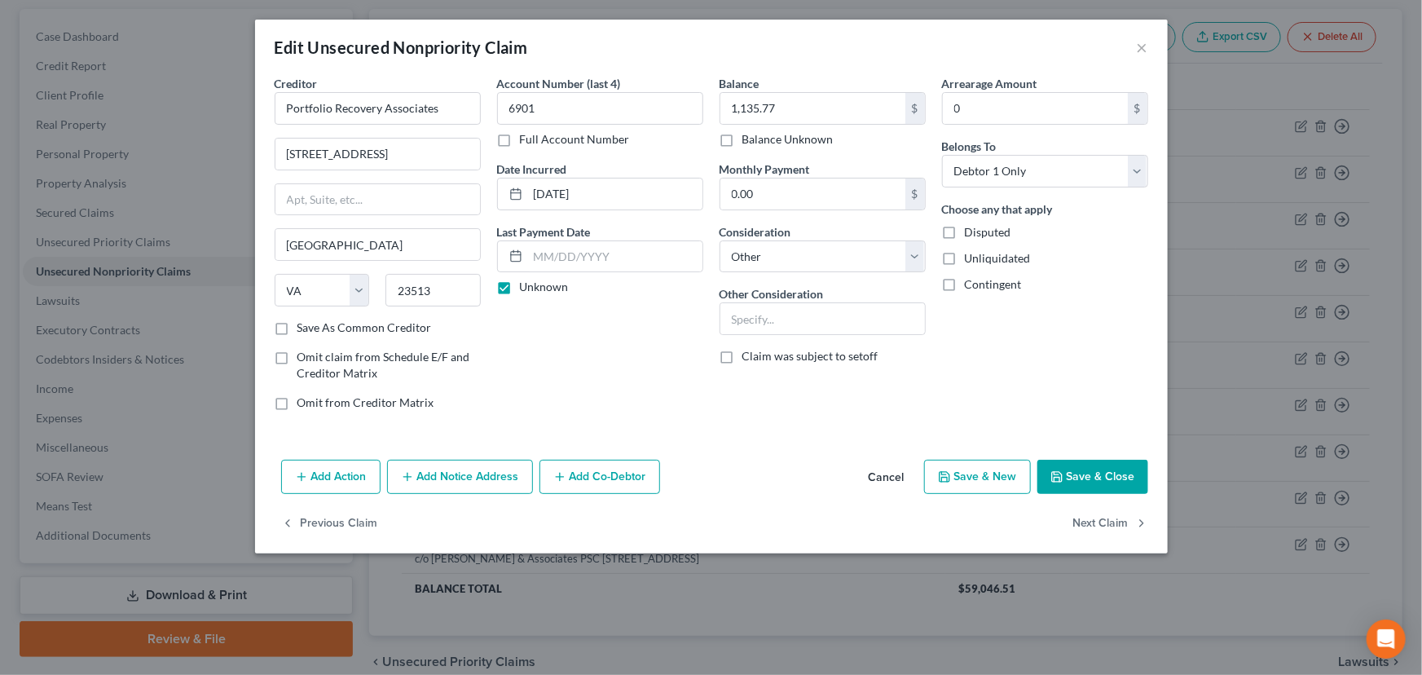
click at [798, 334] on div "Balance 1,135.77 $ Balance Unknown Balance Undetermined 1,135.77 $ Balance Unkn…" at bounding box center [822, 249] width 222 height 349
click at [802, 318] on input "text" at bounding box center [822, 318] width 205 height 31
paste input "23-C-00432"
drag, startPoint x: 621, startPoint y: 330, endPoint x: 619, endPoint y: 359, distance: 28.6
click at [621, 327] on div "Account Number (last 4) 6901 Full Account Number Date Incurred [DATE] Last Paym…" at bounding box center [600, 249] width 222 height 349
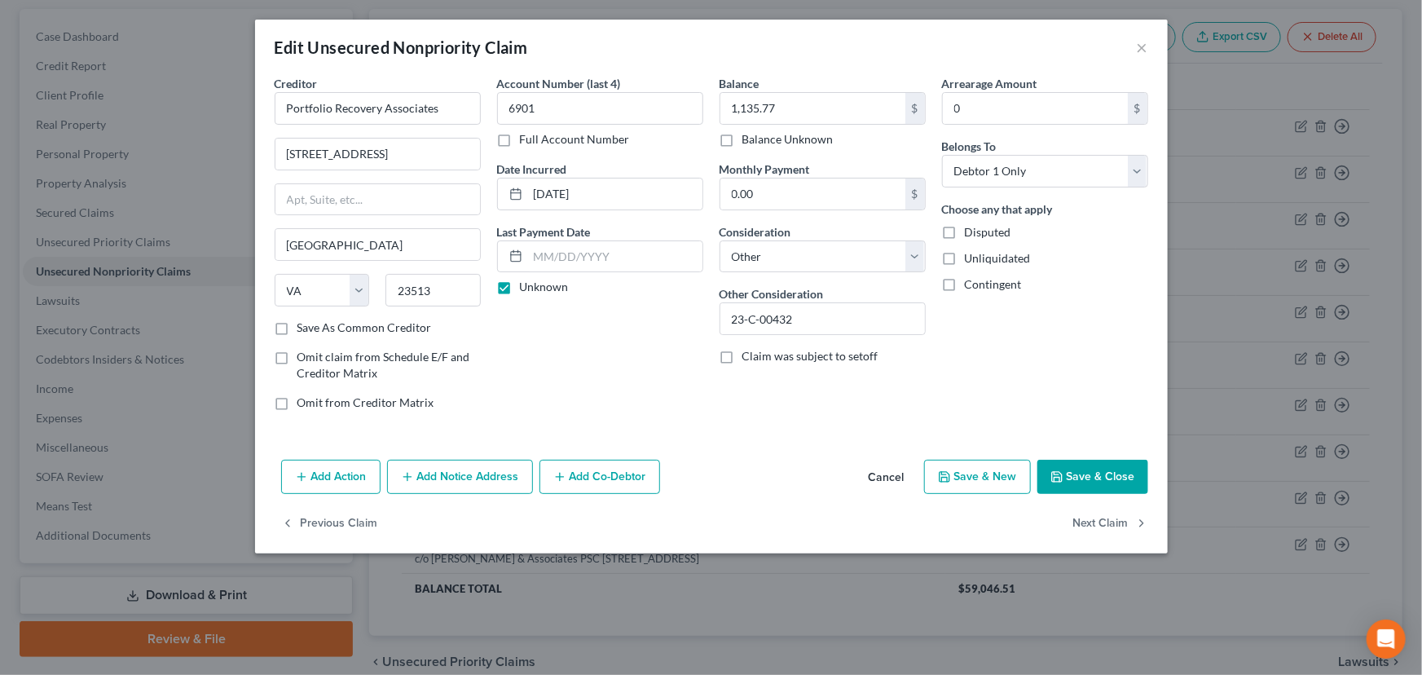
click at [455, 473] on button "Add Notice Address" at bounding box center [460, 477] width 146 height 34
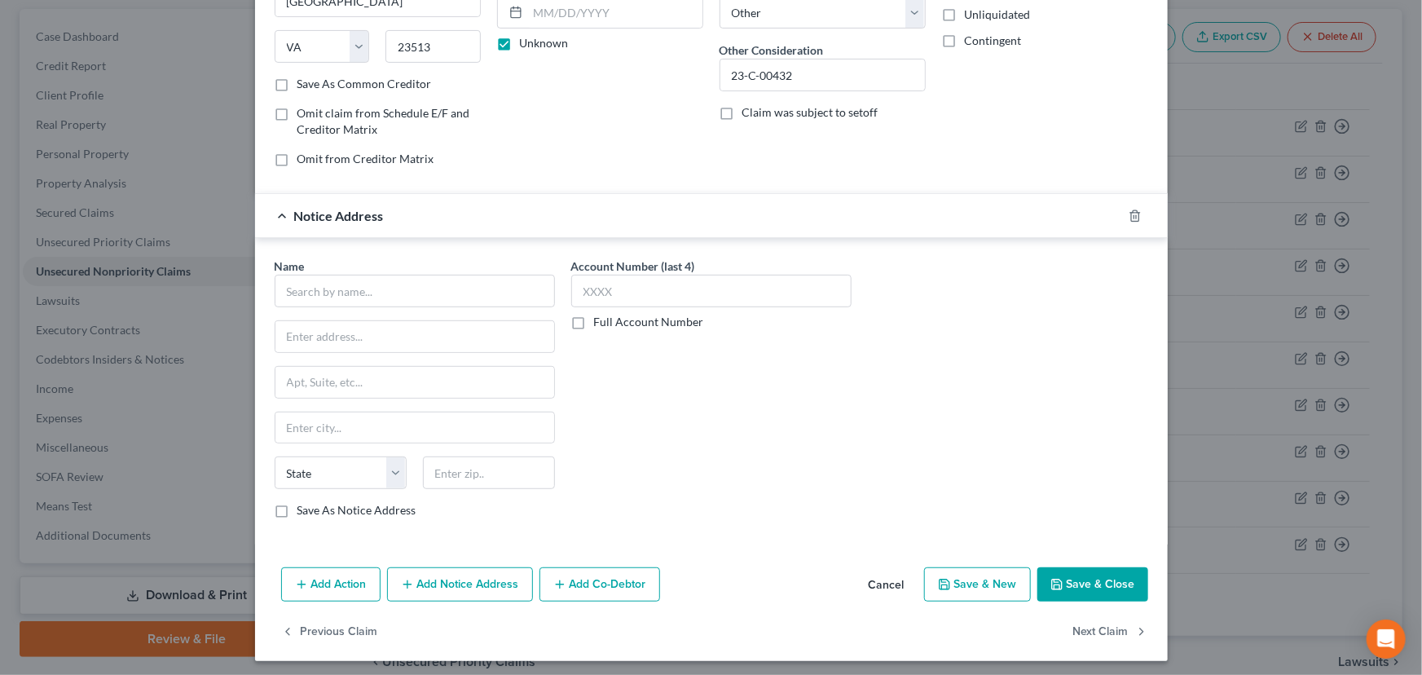
scroll to position [247, 0]
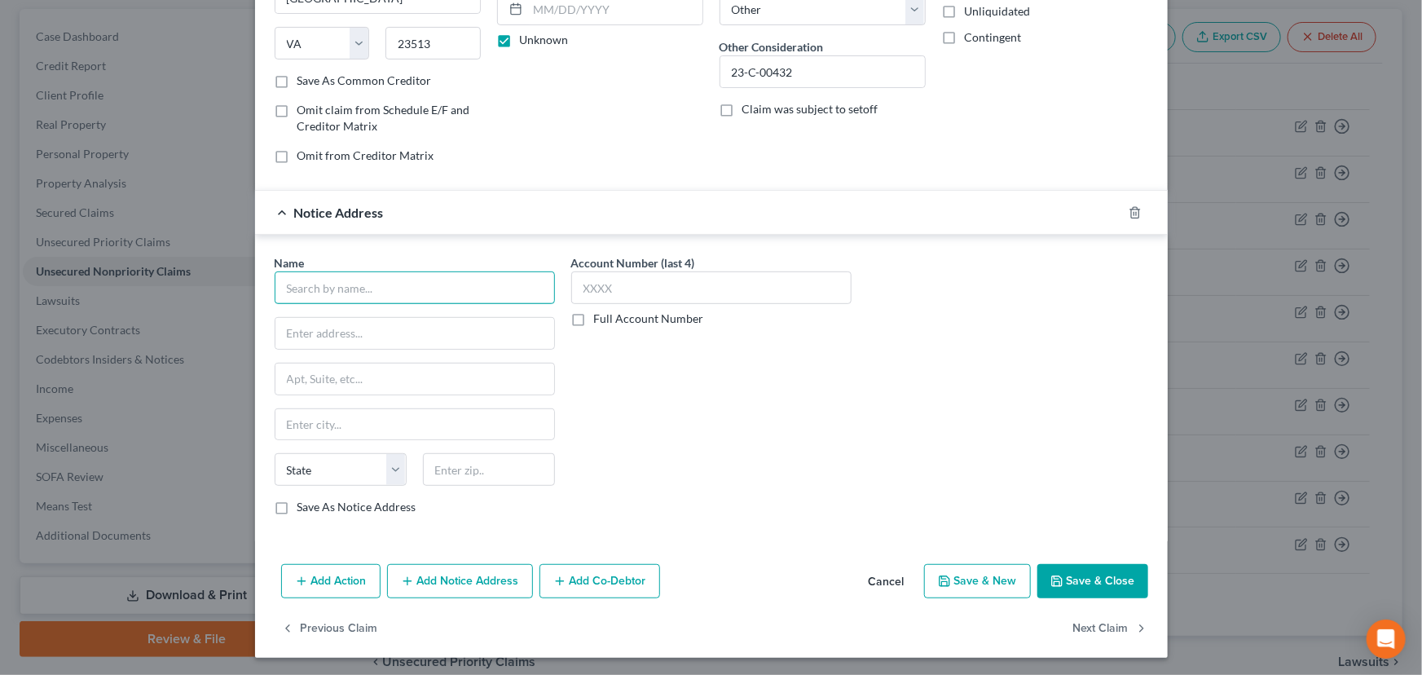
click at [391, 292] on input "text" at bounding box center [415, 287] width 280 height 33
click at [437, 328] on input "[STREET_ADDRESS]" at bounding box center [414, 333] width 279 height 31
click at [635, 453] on div "Account Number (last 4) Full Account Number" at bounding box center [711, 391] width 297 height 274
drag, startPoint x: 656, startPoint y: 485, endPoint x: 531, endPoint y: 285, distance: 235.4
click at [658, 485] on div "Account Number (last 4) Full Account Number" at bounding box center [711, 391] width 297 height 274
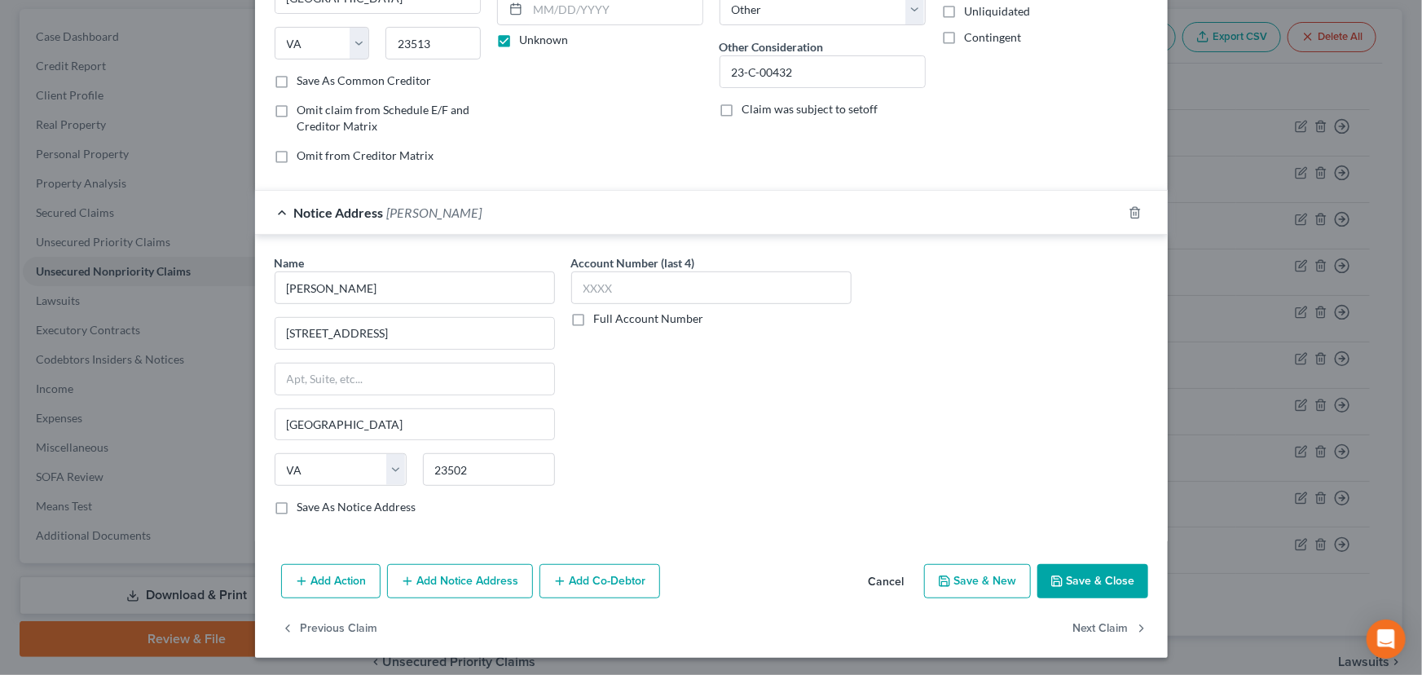
click at [480, 216] on div "Notice Address [PERSON_NAME]" at bounding box center [688, 212] width 867 height 43
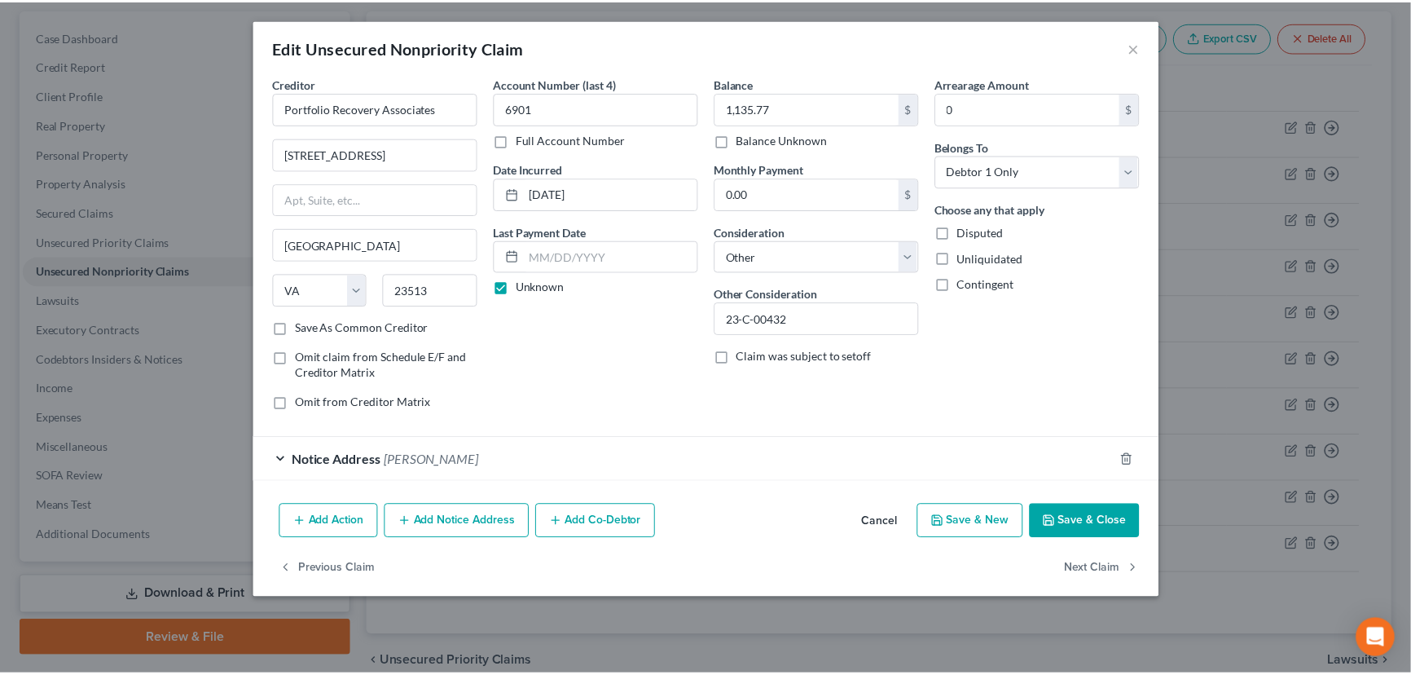
scroll to position [0, 0]
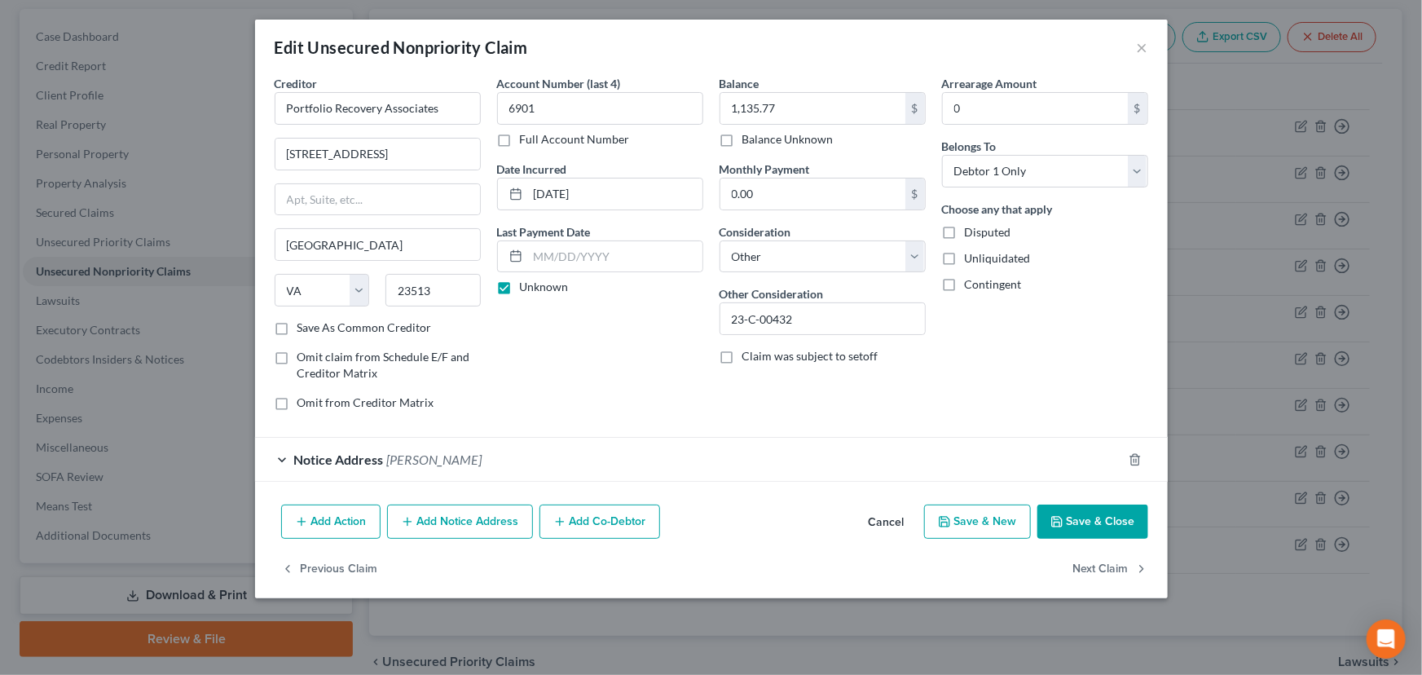
click at [643, 372] on div "Account Number (last 4) 6901 Full Account Number Date Incurred [DATE] Last Paym…" at bounding box center [600, 249] width 222 height 349
click at [1117, 521] on button "Save & Close" at bounding box center [1092, 521] width 111 height 34
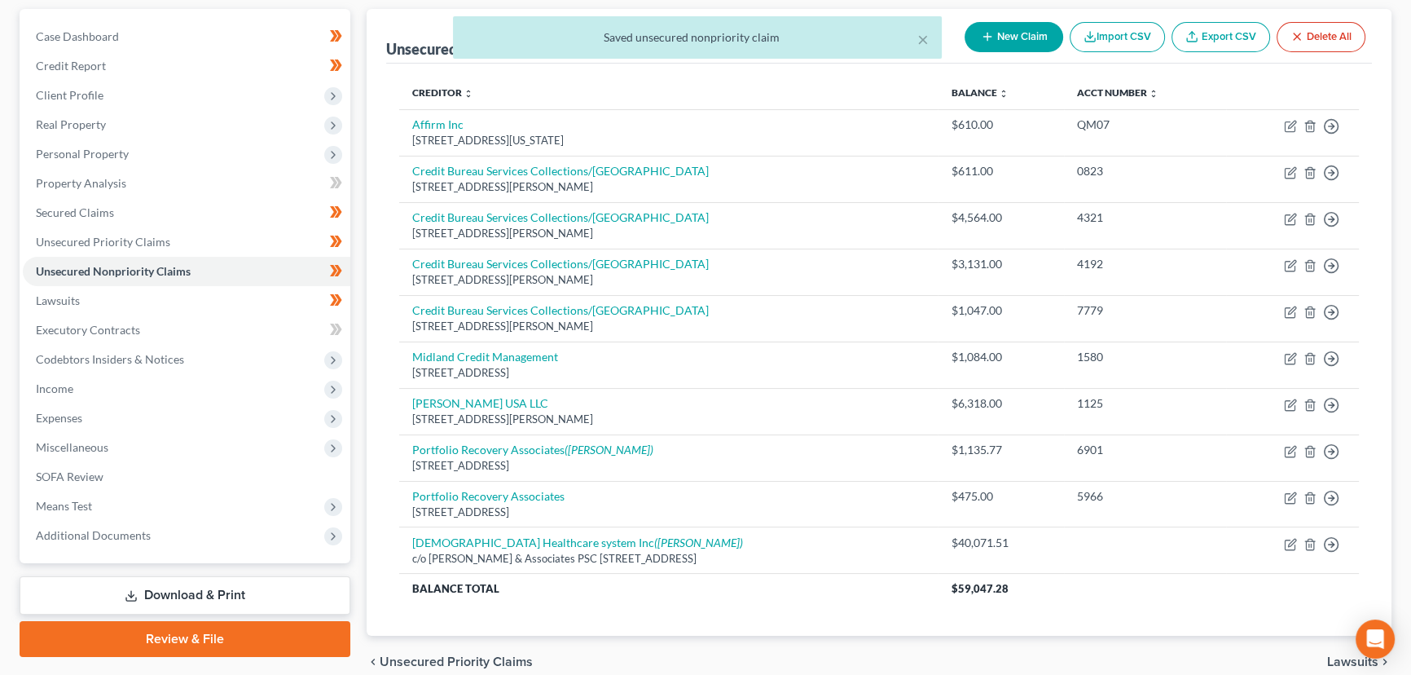
click at [359, 293] on div "Unsecured Nonpriority Claims New Claim Import CSV Export CSV Delete All Credito…" at bounding box center [879, 349] width 1041 height 680
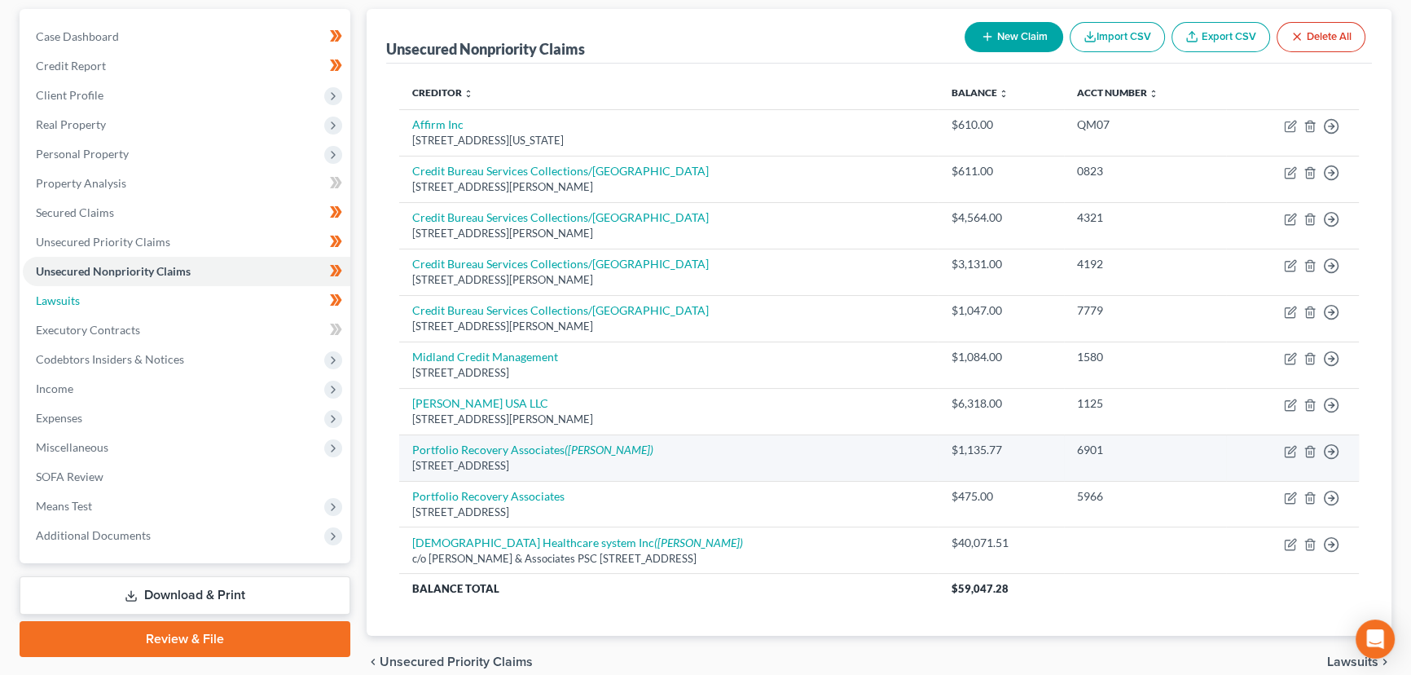
drag, startPoint x: 85, startPoint y: 306, endPoint x: 912, endPoint y: 456, distance: 840.6
click at [85, 306] on link "Lawsuits" at bounding box center [187, 300] width 328 height 29
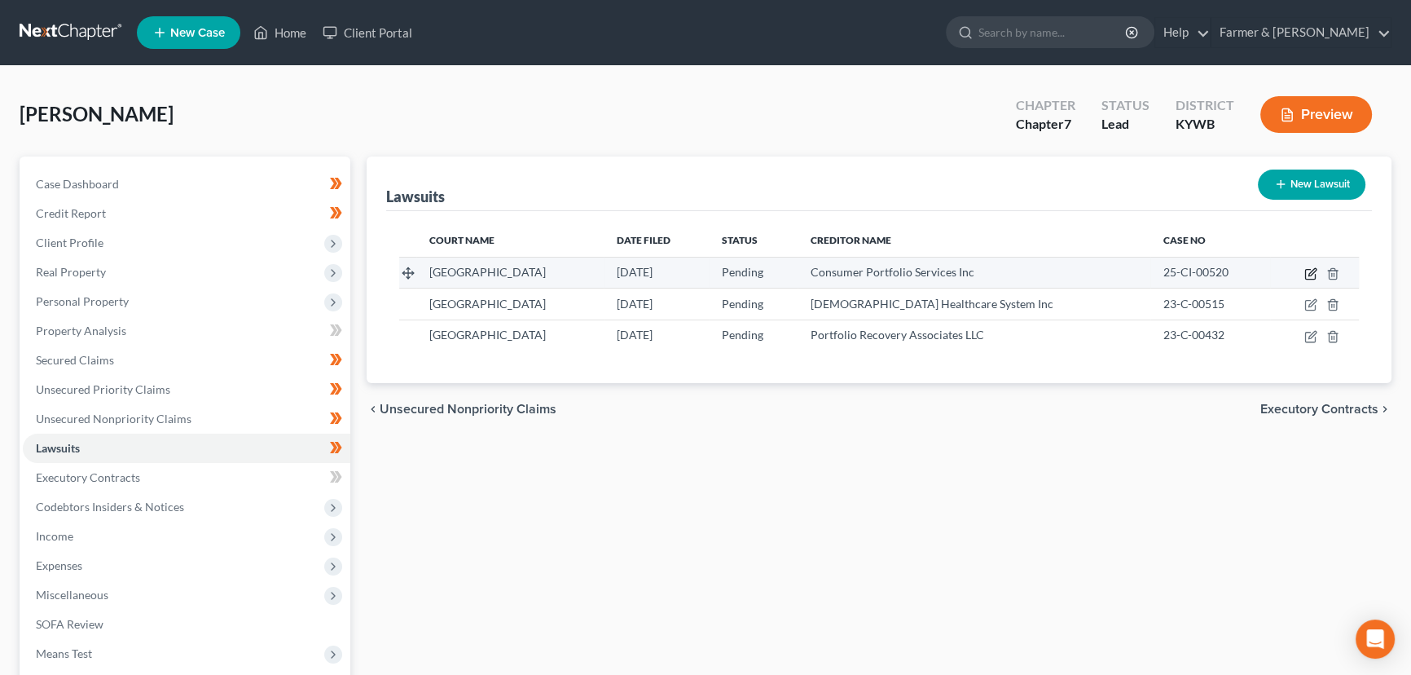
click at [1309, 270] on icon "button" at bounding box center [1311, 273] width 13 height 13
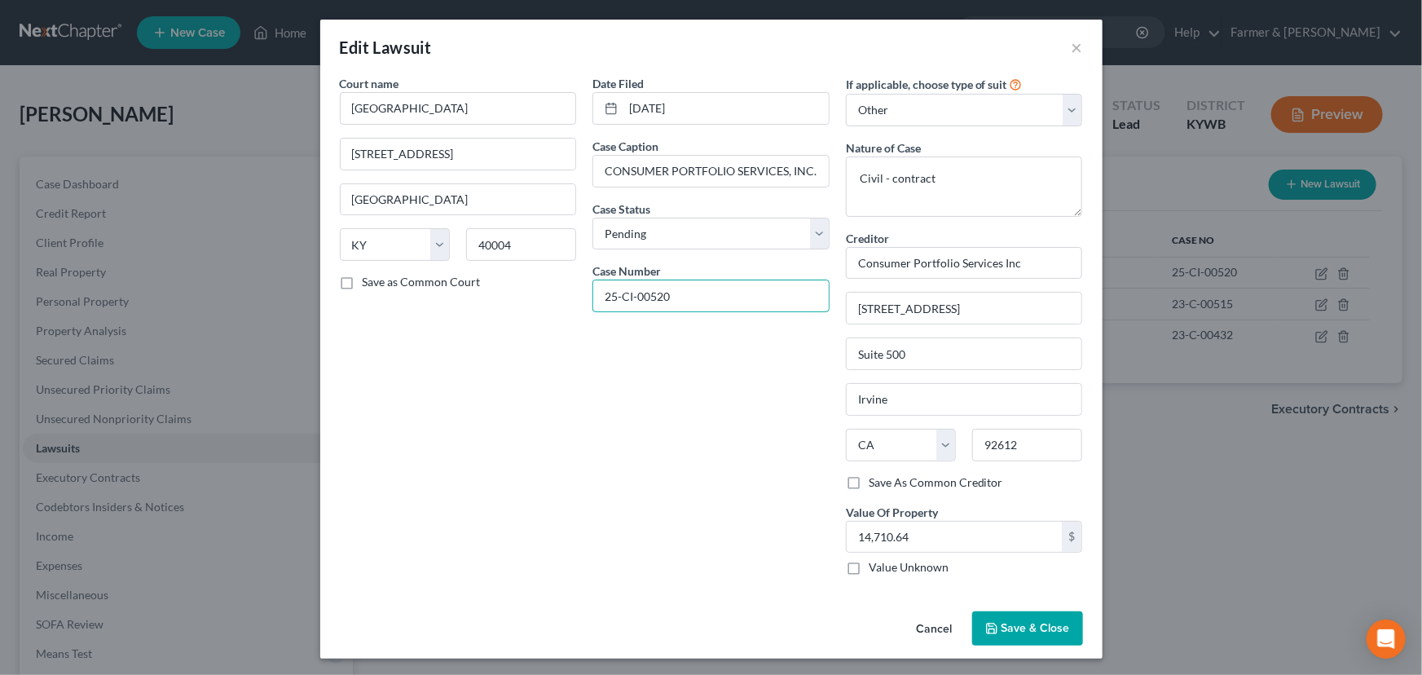
drag, startPoint x: 667, startPoint y: 290, endPoint x: 572, endPoint y: 293, distance: 94.6
click at [571, 293] on div "Court name * [GEOGRAPHIC_DATA] [GEOGRAPHIC_DATA] [US_STATE][GEOGRAPHIC_DATA] [G…" at bounding box center [711, 331] width 759 height 513
drag, startPoint x: 852, startPoint y: 264, endPoint x: 1035, endPoint y: 272, distance: 182.7
click at [1035, 272] on input "Consumer Portfolio Services Inc" at bounding box center [964, 263] width 237 height 33
click at [922, 540] on input "14,710.64" at bounding box center [955, 537] width 216 height 31
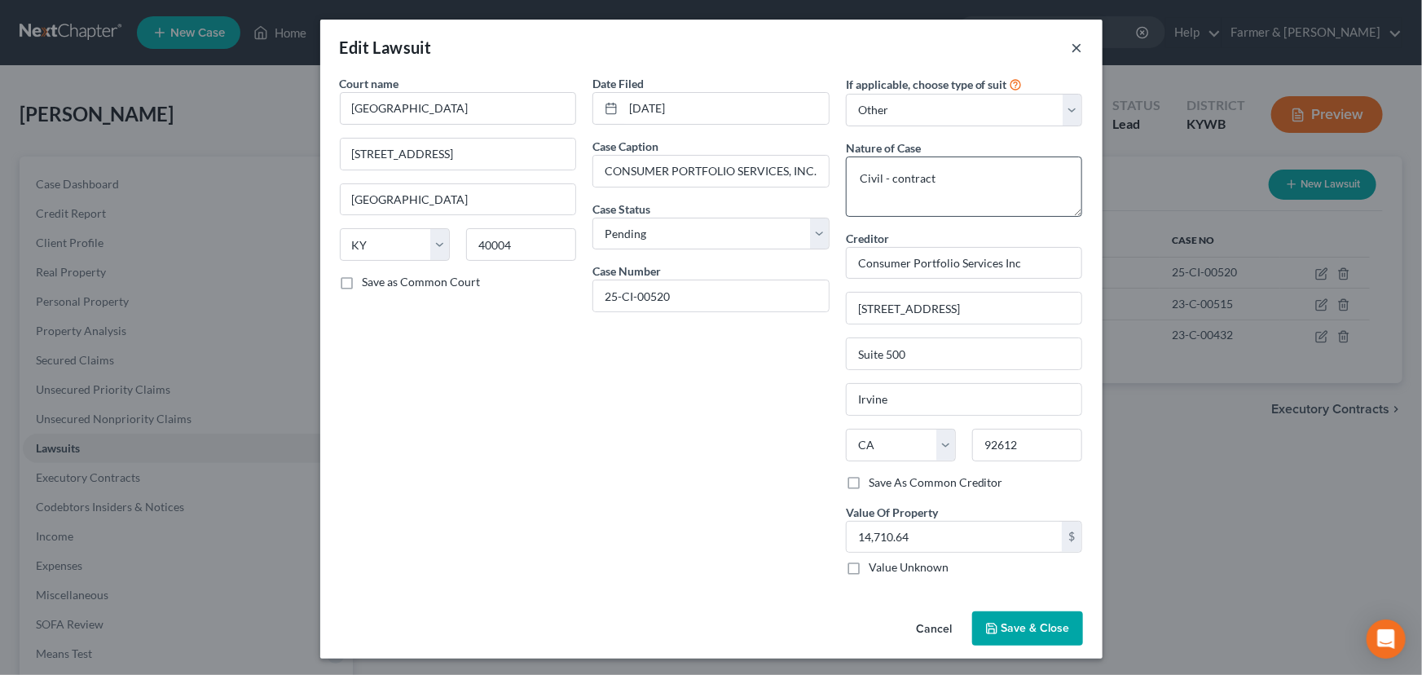
drag, startPoint x: 1068, startPoint y: 46, endPoint x: 1027, endPoint y: 165, distance: 125.8
click at [1072, 46] on button "×" at bounding box center [1077, 47] width 11 height 20
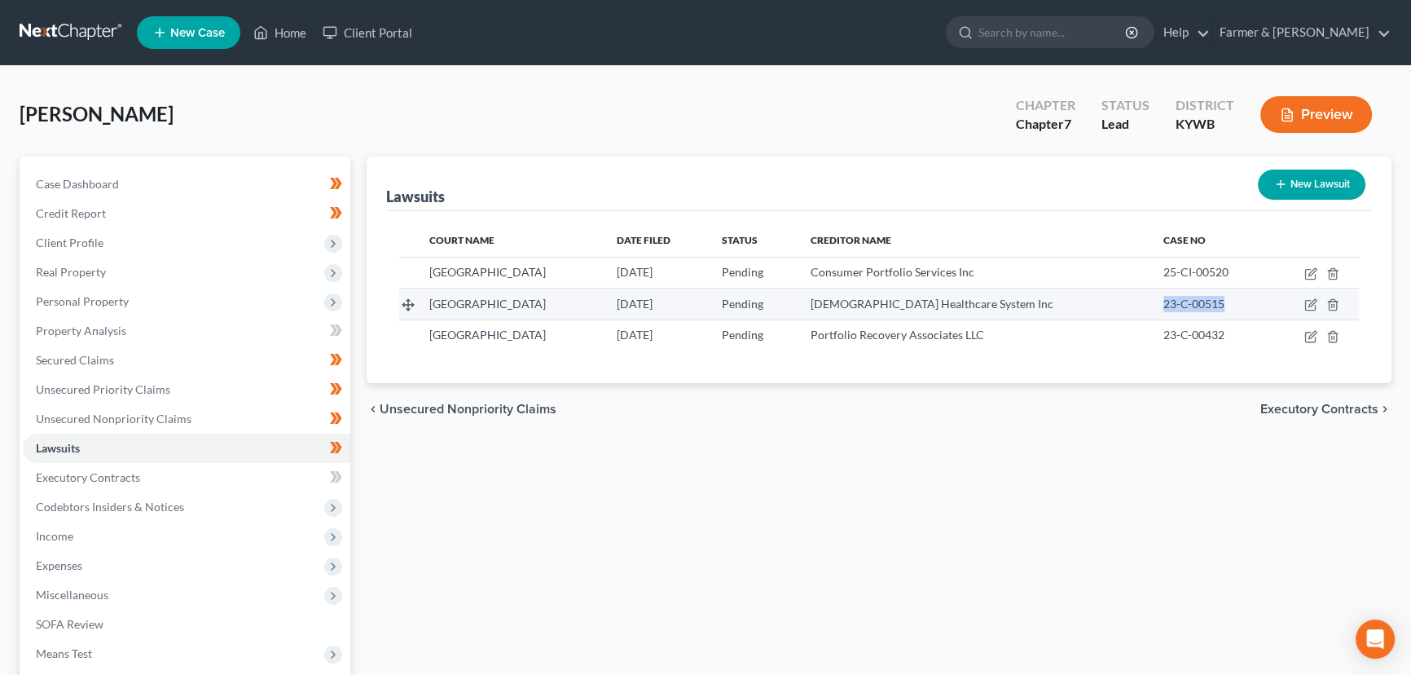
drag, startPoint x: 1166, startPoint y: 303, endPoint x: 1229, endPoint y: 303, distance: 62.7
click at [1229, 303] on td "23-C-00515" at bounding box center [1211, 303] width 120 height 31
drag, startPoint x: 887, startPoint y: 307, endPoint x: 1032, endPoint y: 307, distance: 145.9
click at [1032, 307] on td "[DEMOGRAPHIC_DATA] Healthcare System Inc" at bounding box center [974, 303] width 353 height 31
click at [1311, 306] on icon "button" at bounding box center [1311, 304] width 13 height 13
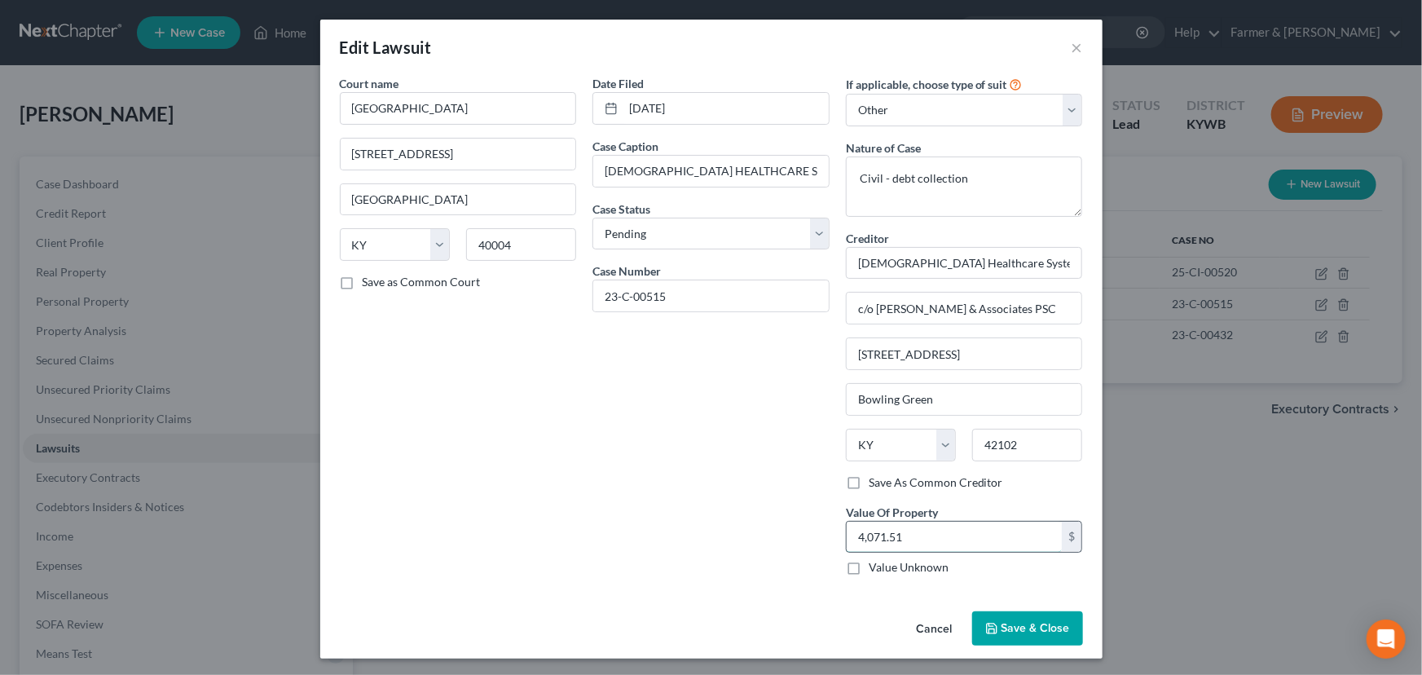
click at [924, 538] on input "4,071.51" at bounding box center [955, 537] width 216 height 31
drag, startPoint x: 754, startPoint y: 423, endPoint x: 809, endPoint y: 474, distance: 75.5
click at [754, 423] on div "Date Filed [DATE] Case Caption [DEMOGRAPHIC_DATA] HEALTHCARE SYSTEM, INC. VS. […" at bounding box center [710, 331] width 253 height 513
click at [922, 619] on button "Cancel" at bounding box center [935, 629] width 62 height 33
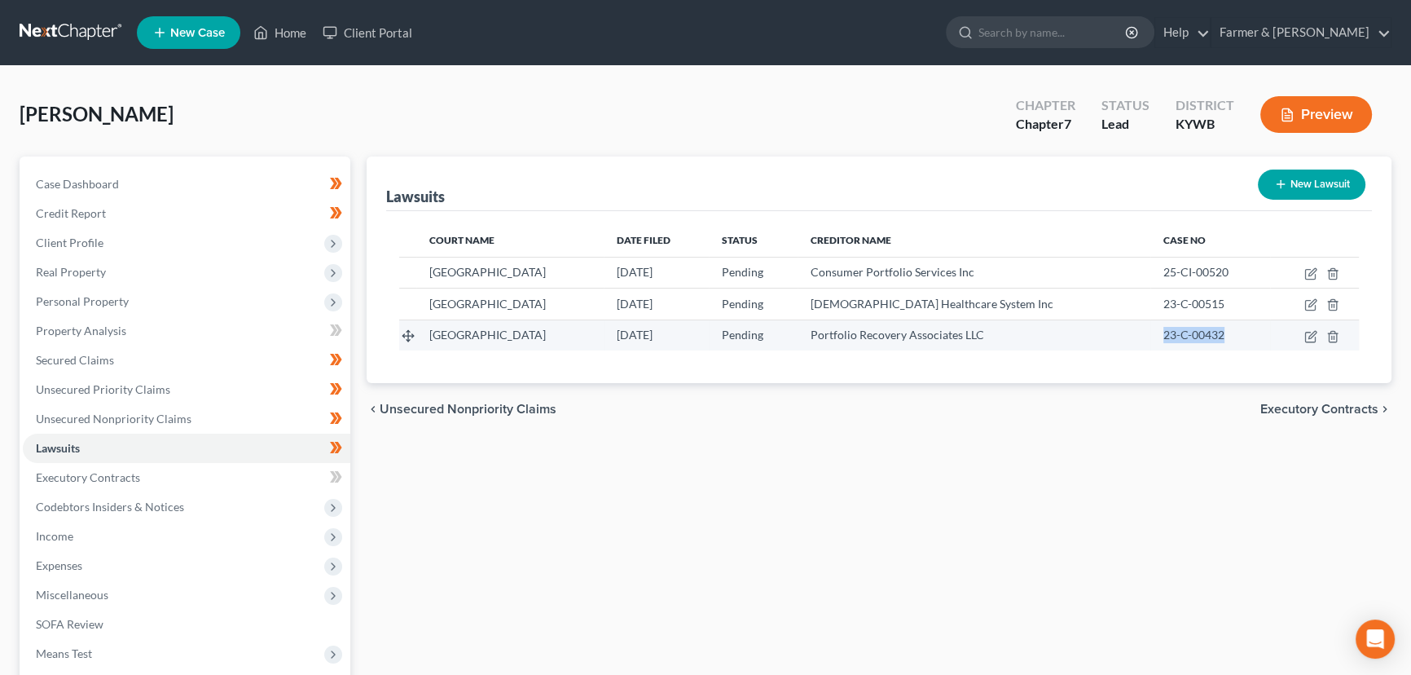
drag, startPoint x: 1144, startPoint y: 338, endPoint x: 1238, endPoint y: 343, distance: 93.8
click at [1238, 343] on td "23-C-00432" at bounding box center [1211, 334] width 120 height 31
copy span "23-C-00432"
drag, startPoint x: 881, startPoint y: 337, endPoint x: 1070, endPoint y: 334, distance: 189.1
click at [1070, 334] on div "Portfolio Recovery Associates LLC" at bounding box center [974, 335] width 327 height 16
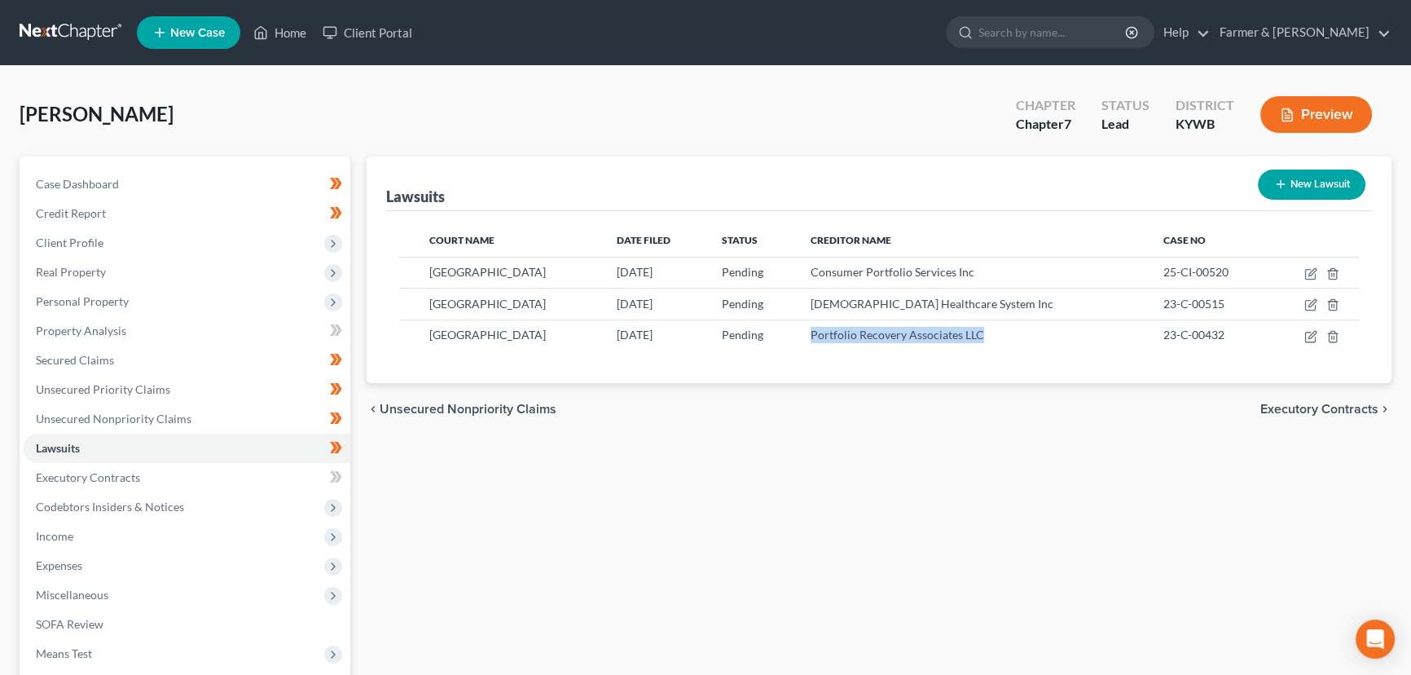
copy span "Portfolio Recovery Associates LLC"
click at [1312, 334] on icon "button" at bounding box center [1311, 336] width 13 height 13
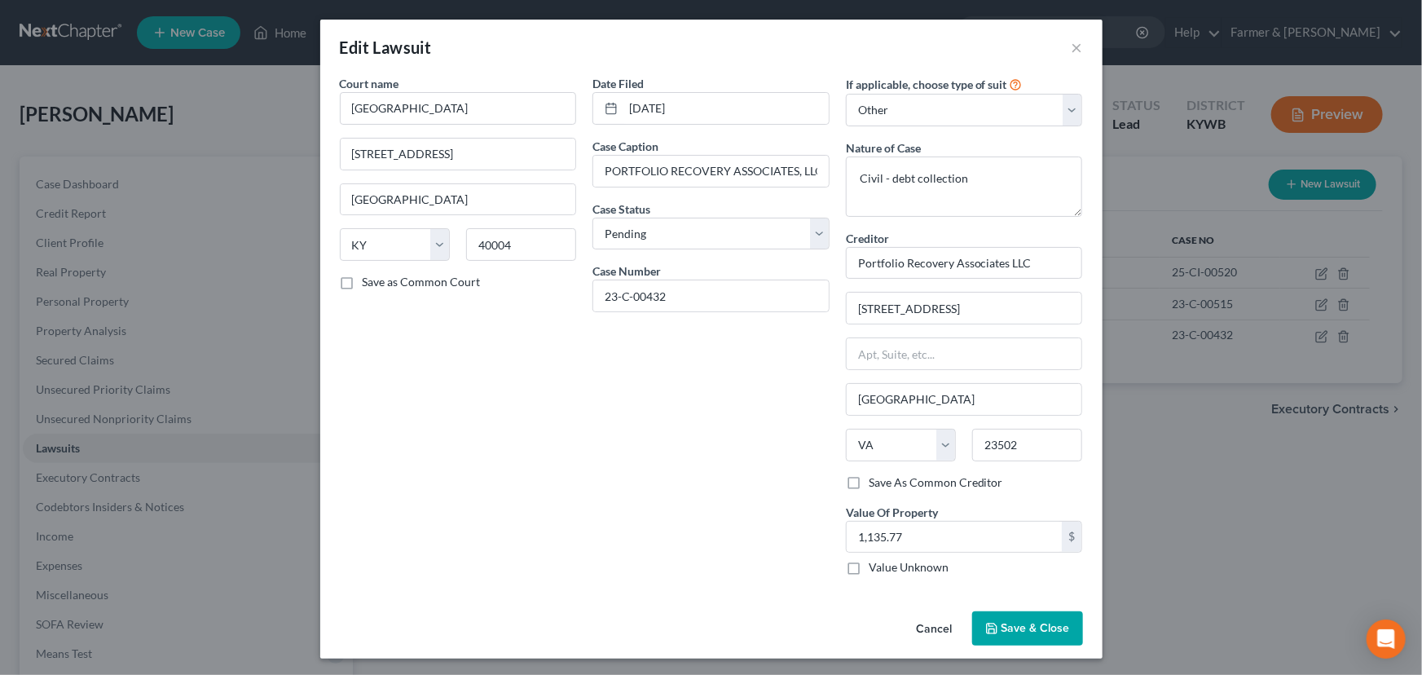
click at [647, 397] on div "Date Filed [DATE] Case Caption PORTFOLIO RECOVERY ASSOCIATES, LLC VS. [PERSON_N…" at bounding box center [710, 331] width 253 height 513
click at [904, 544] on input "1,135.77" at bounding box center [955, 537] width 216 height 31
drag, startPoint x: 754, startPoint y: 337, endPoint x: 909, endPoint y: 590, distance: 296.7
click at [754, 337] on div "Date Filed [DATE] Case Caption PORTFOLIO RECOVERY ASSOCIATES, LLC VS. [PERSON_N…" at bounding box center [710, 331] width 253 height 513
click at [929, 620] on button "Cancel" at bounding box center [935, 629] width 62 height 33
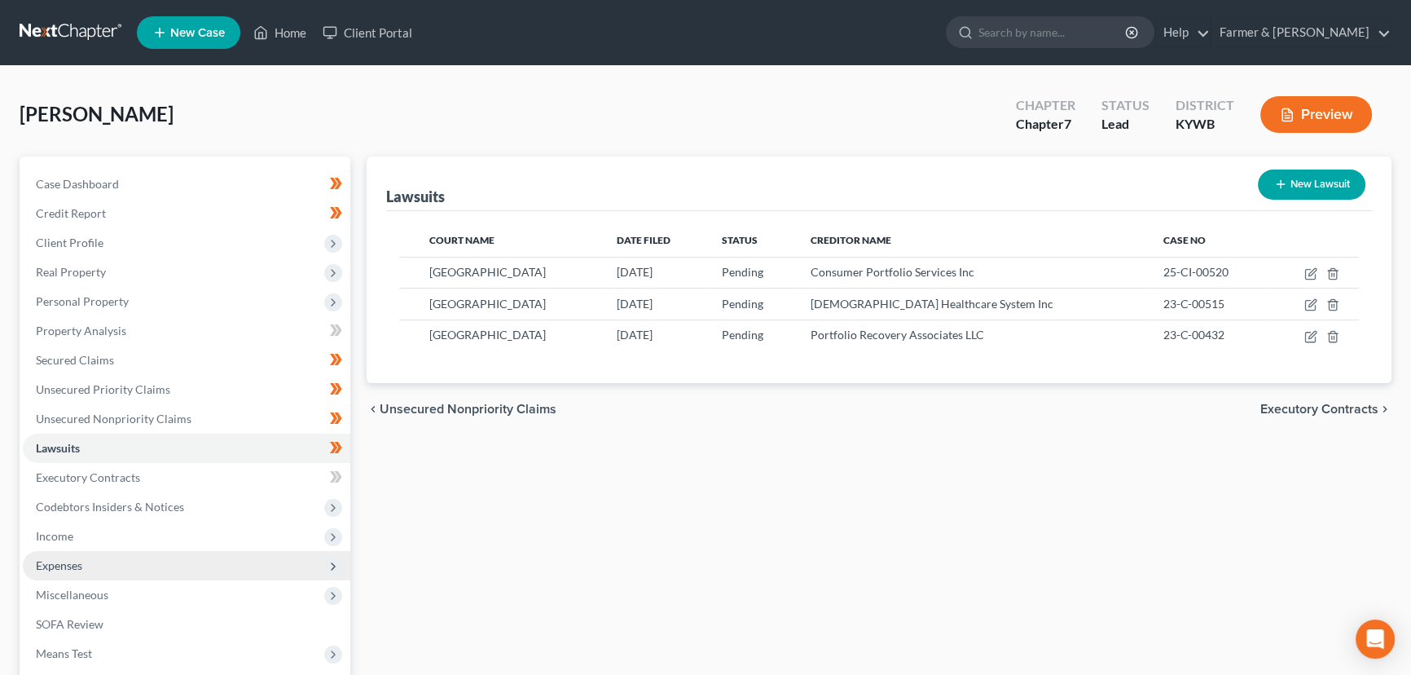
scroll to position [73, 0]
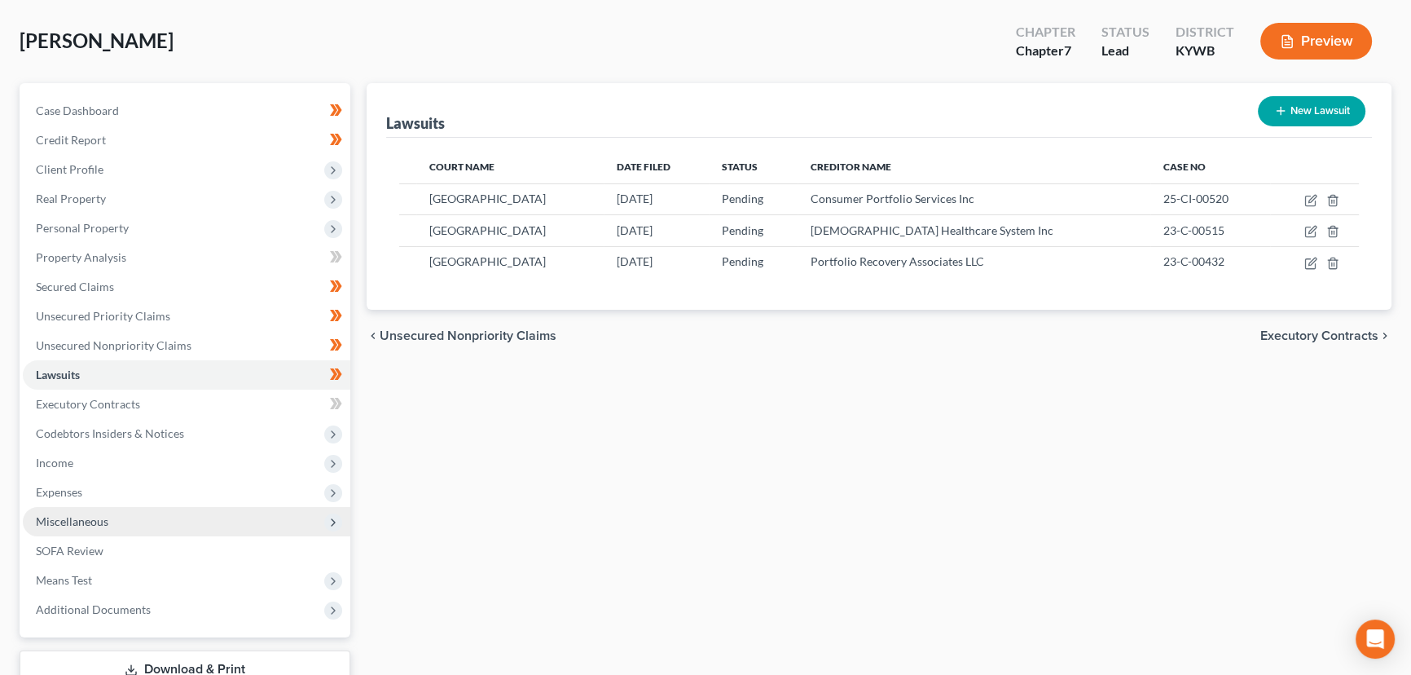
click at [101, 518] on span "Miscellaneous" at bounding box center [72, 521] width 73 height 14
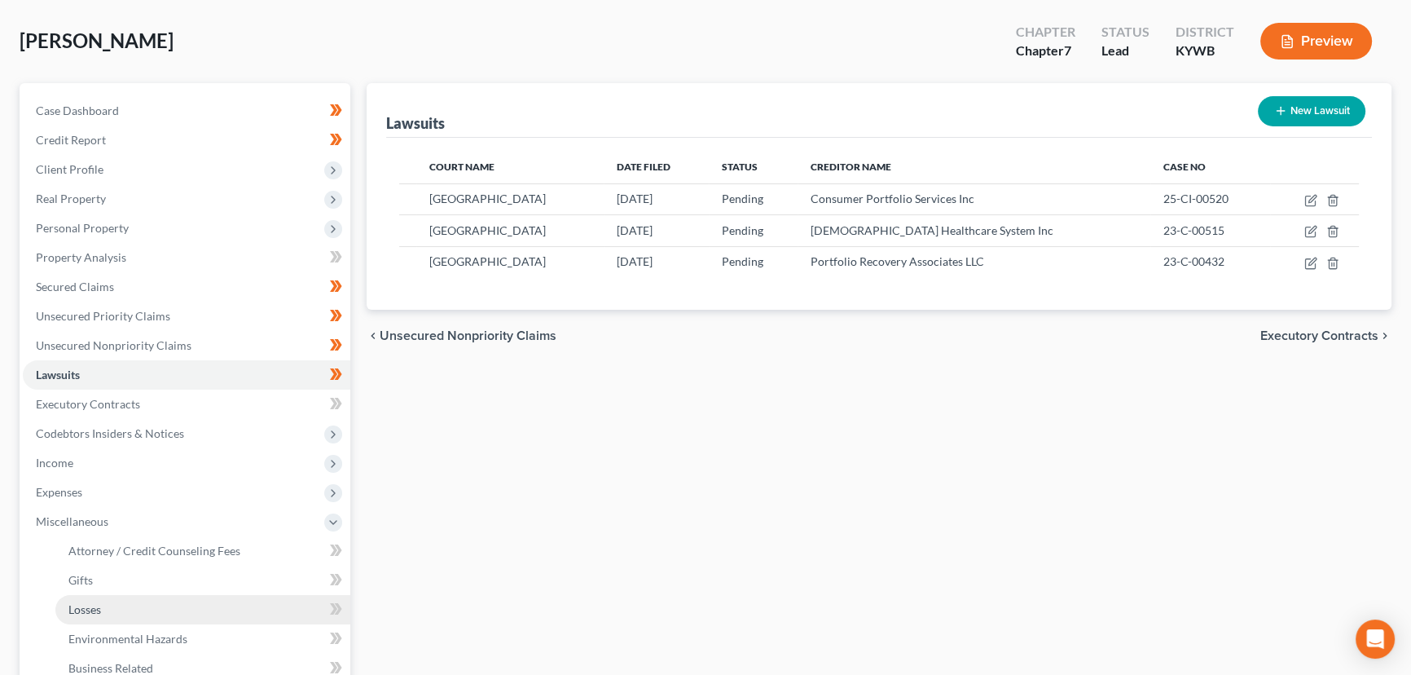
click at [119, 605] on link "Losses" at bounding box center [202, 609] width 295 height 29
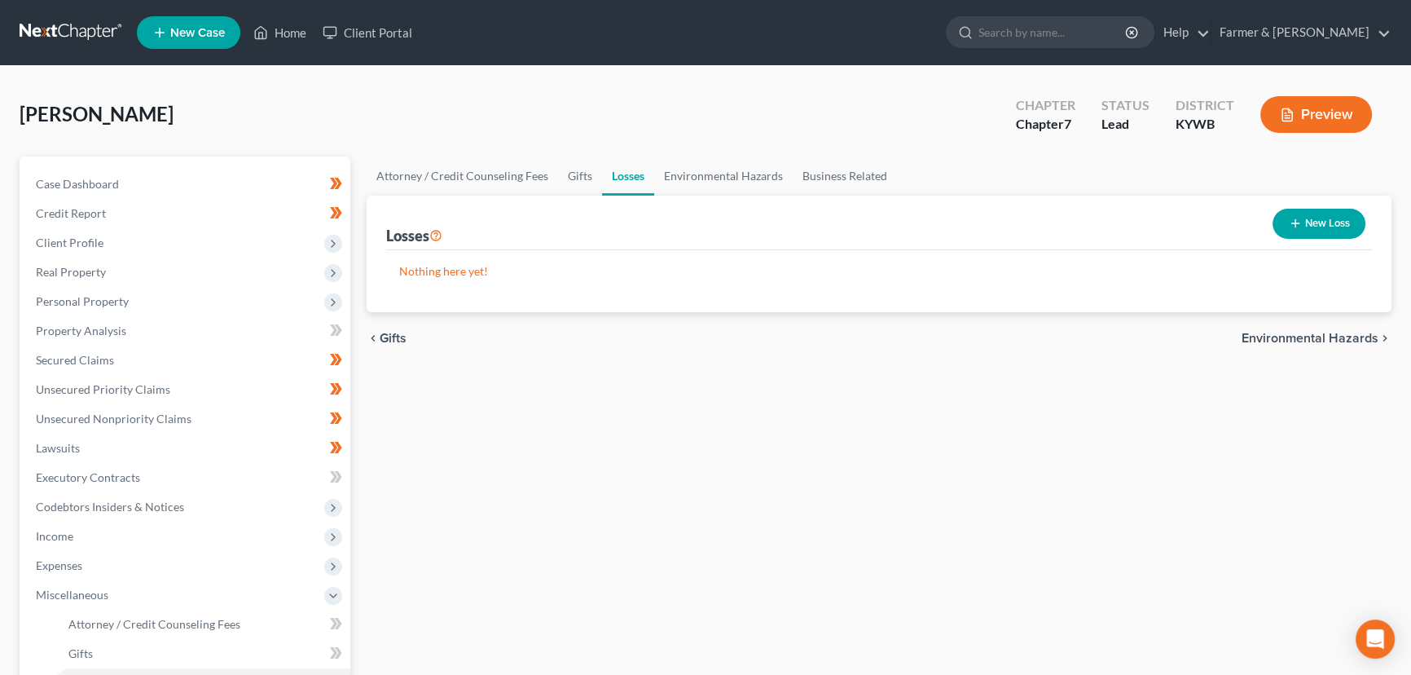
click at [1289, 224] on icon "button" at bounding box center [1295, 223] width 13 height 13
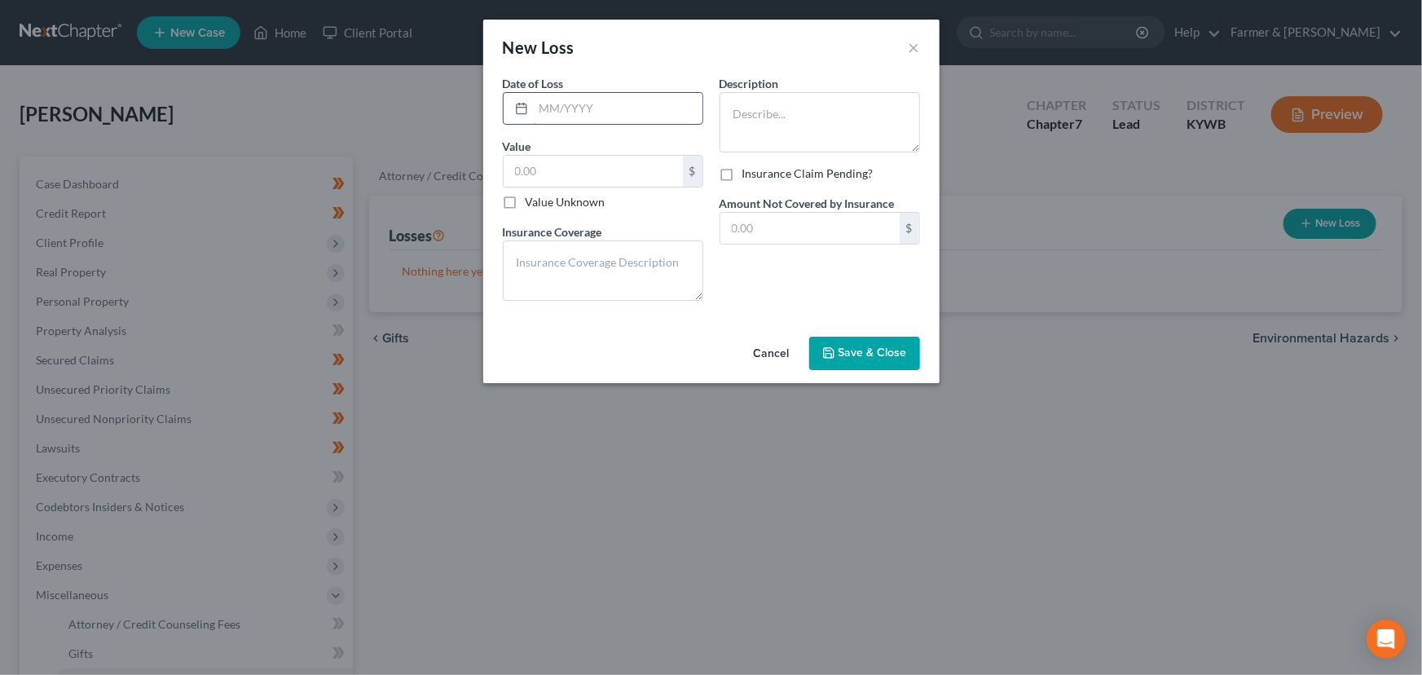
click at [641, 95] on input "text" at bounding box center [618, 108] width 169 height 31
click at [781, 120] on textarea at bounding box center [820, 122] width 200 height 60
click at [763, 112] on textarea at bounding box center [820, 122] width 200 height 60
paste textarea "lost some tools and a ladder due to theft"
click at [603, 163] on input "text" at bounding box center [593, 171] width 179 height 31
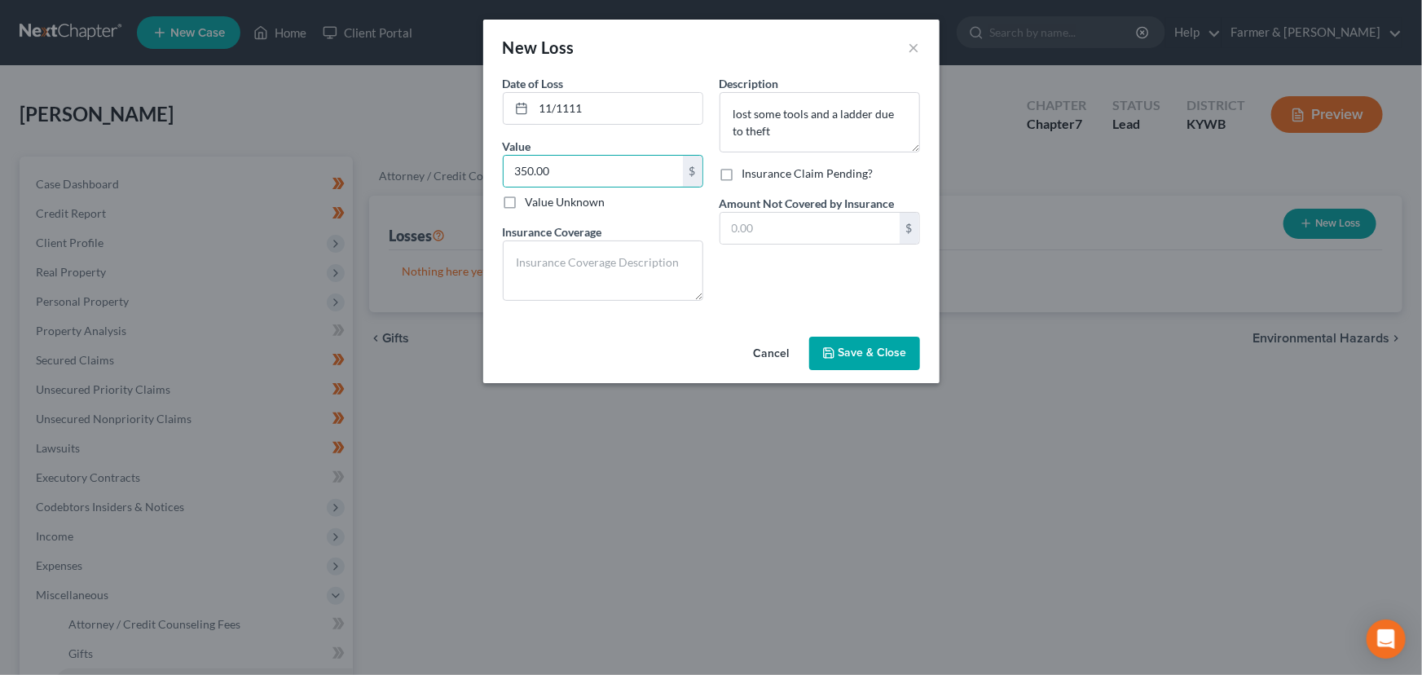
click at [759, 290] on div "Description * lost some tools and a ladder due to theft Insurance Claim Pending…" at bounding box center [819, 194] width 217 height 239
click at [842, 355] on span "Save & Close" at bounding box center [873, 353] width 68 height 14
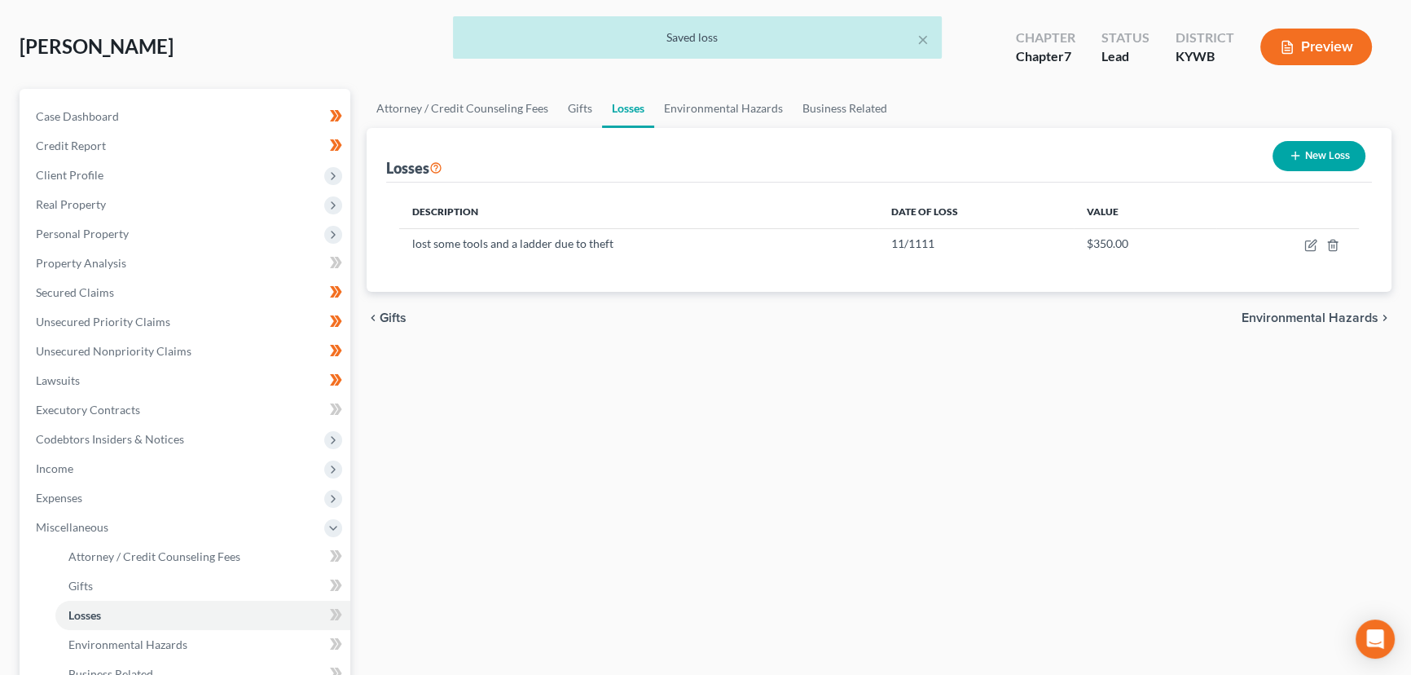
scroll to position [147, 0]
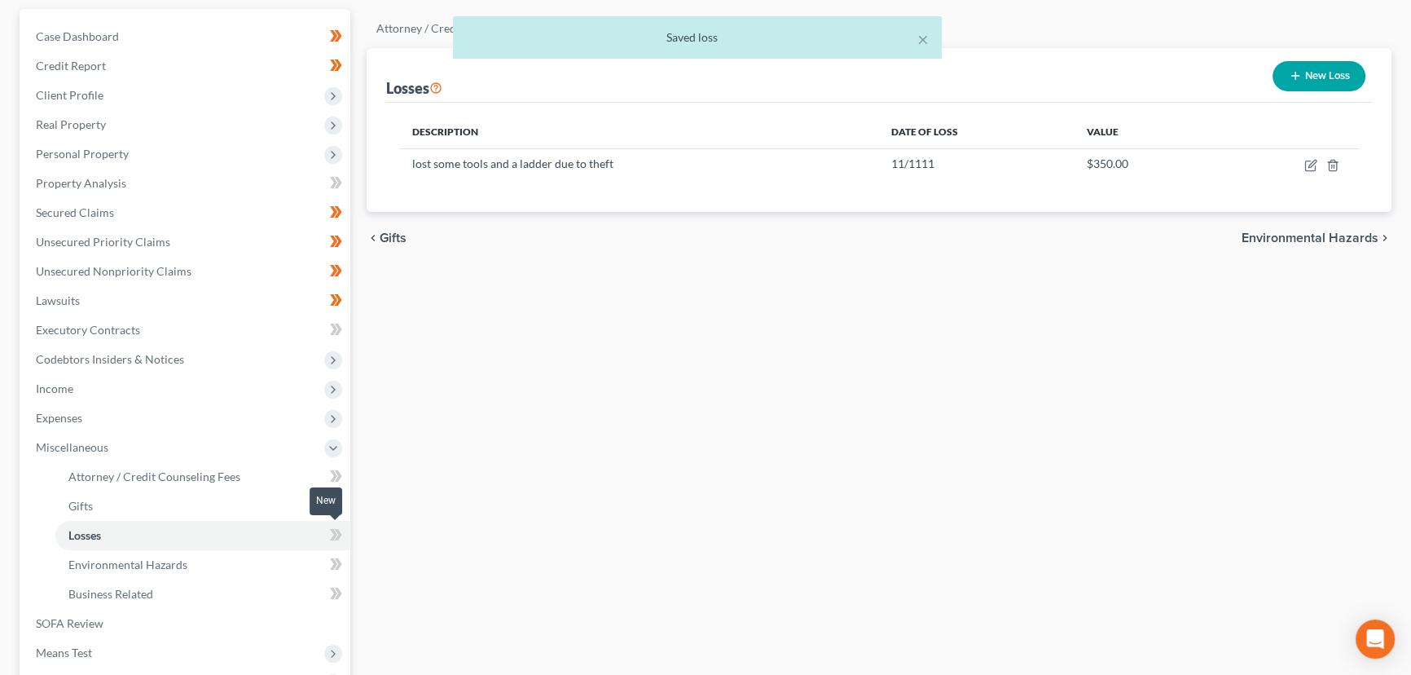
click at [347, 530] on span at bounding box center [336, 537] width 29 height 24
click at [345, 530] on span at bounding box center [336, 537] width 29 height 24
click at [442, 530] on div "Attorney / Credit Counseling Fees Gifts Losses Environmental Hazards Business R…" at bounding box center [879, 406] width 1041 height 795
click at [194, 478] on span "Attorney / Credit Counseling Fees" at bounding box center [154, 476] width 172 height 14
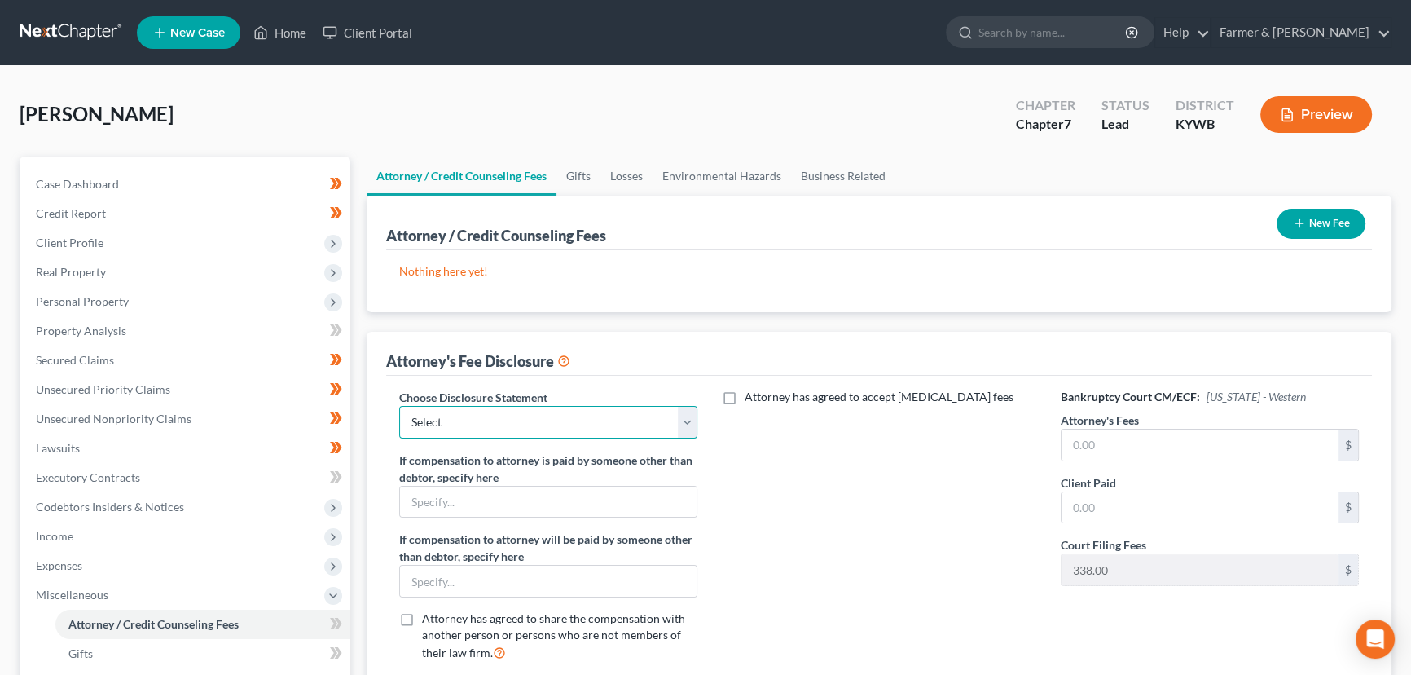
drag, startPoint x: 470, startPoint y: 423, endPoint x: 472, endPoint y: 433, distance: 9.9
click at [470, 423] on select "Select Disclosure" at bounding box center [548, 422] width 298 height 33
click at [399, 406] on select "Select Disclosure" at bounding box center [548, 422] width 298 height 33
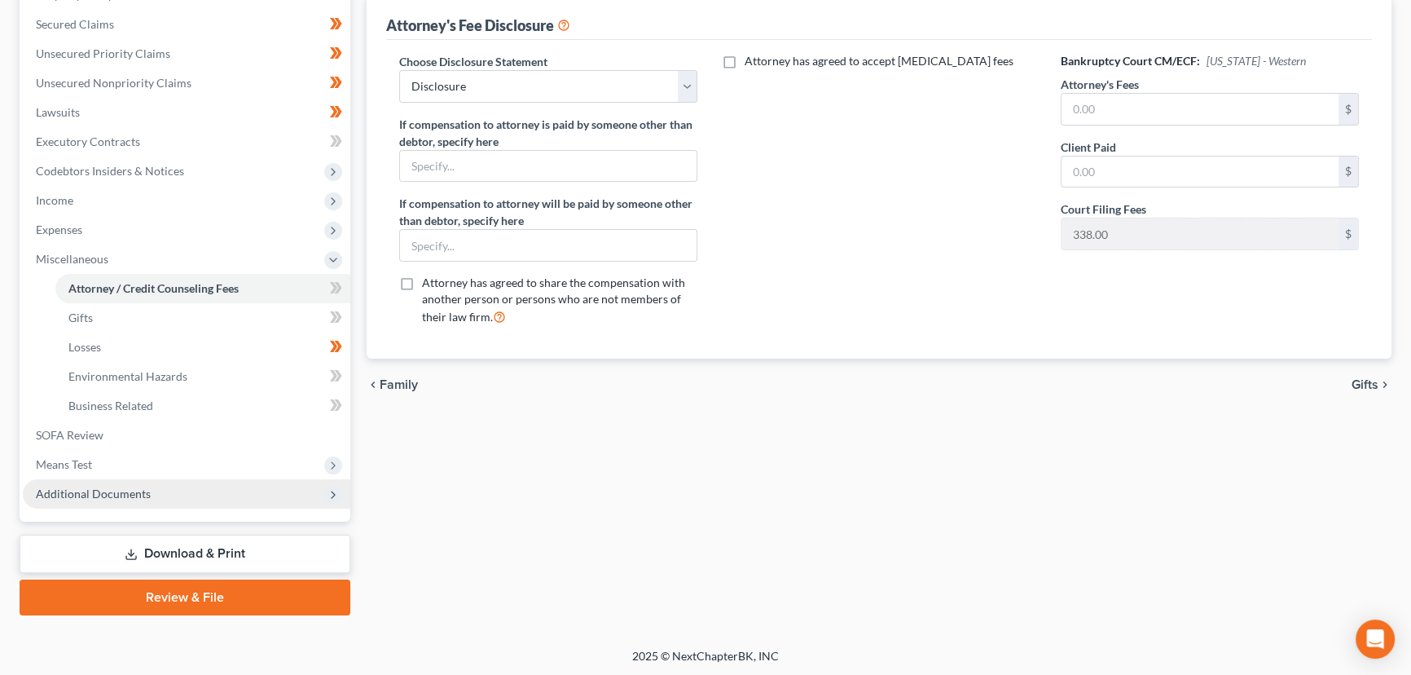
click at [108, 490] on span "Additional Documents" at bounding box center [93, 493] width 115 height 14
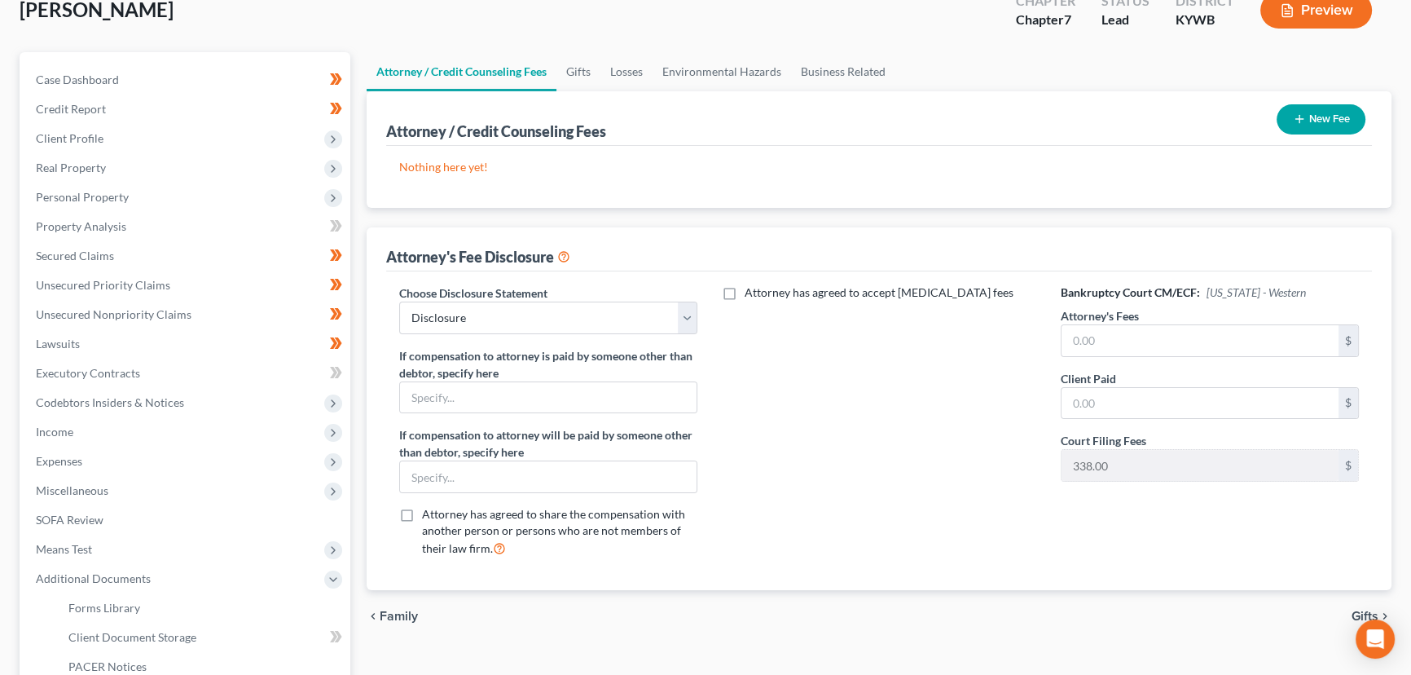
scroll to position [0, 0]
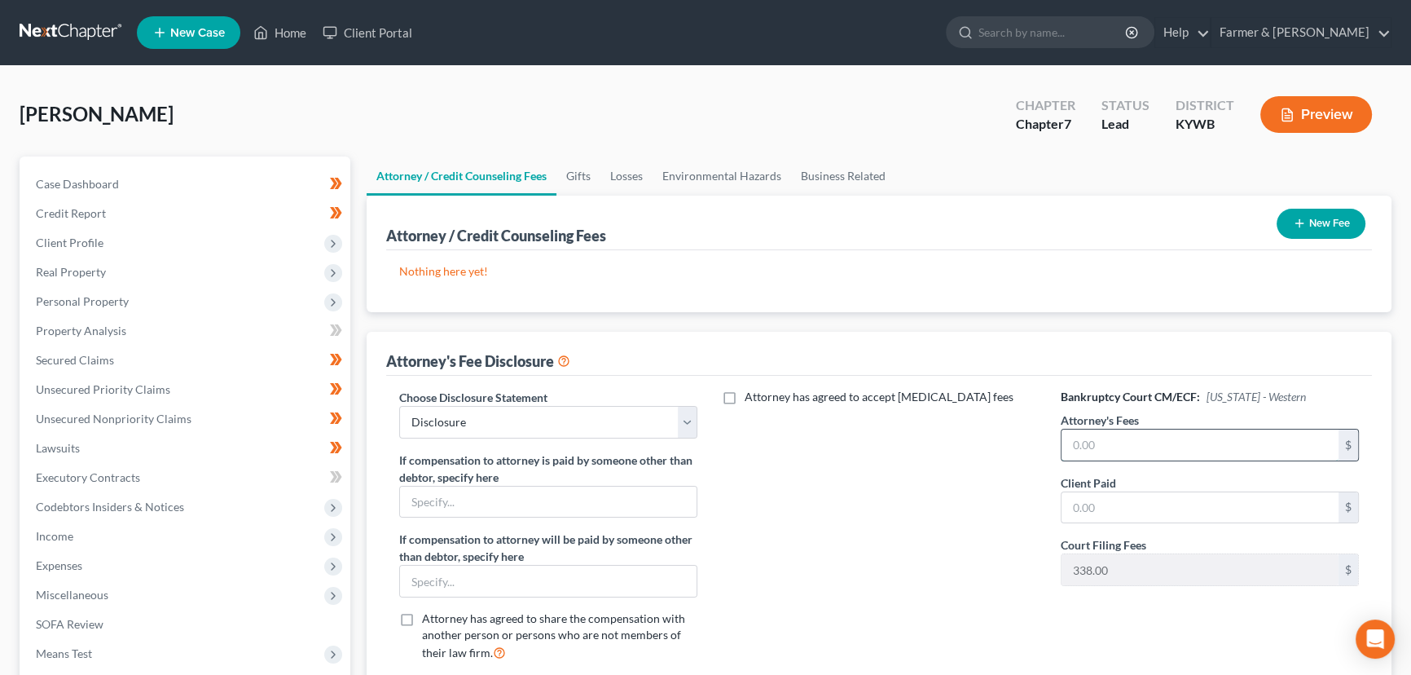
click at [1148, 453] on input "text" at bounding box center [1200, 444] width 277 height 31
click at [984, 503] on div "Attorney has agreed to accept [MEDICAL_DATA] fees" at bounding box center [879, 532] width 331 height 286
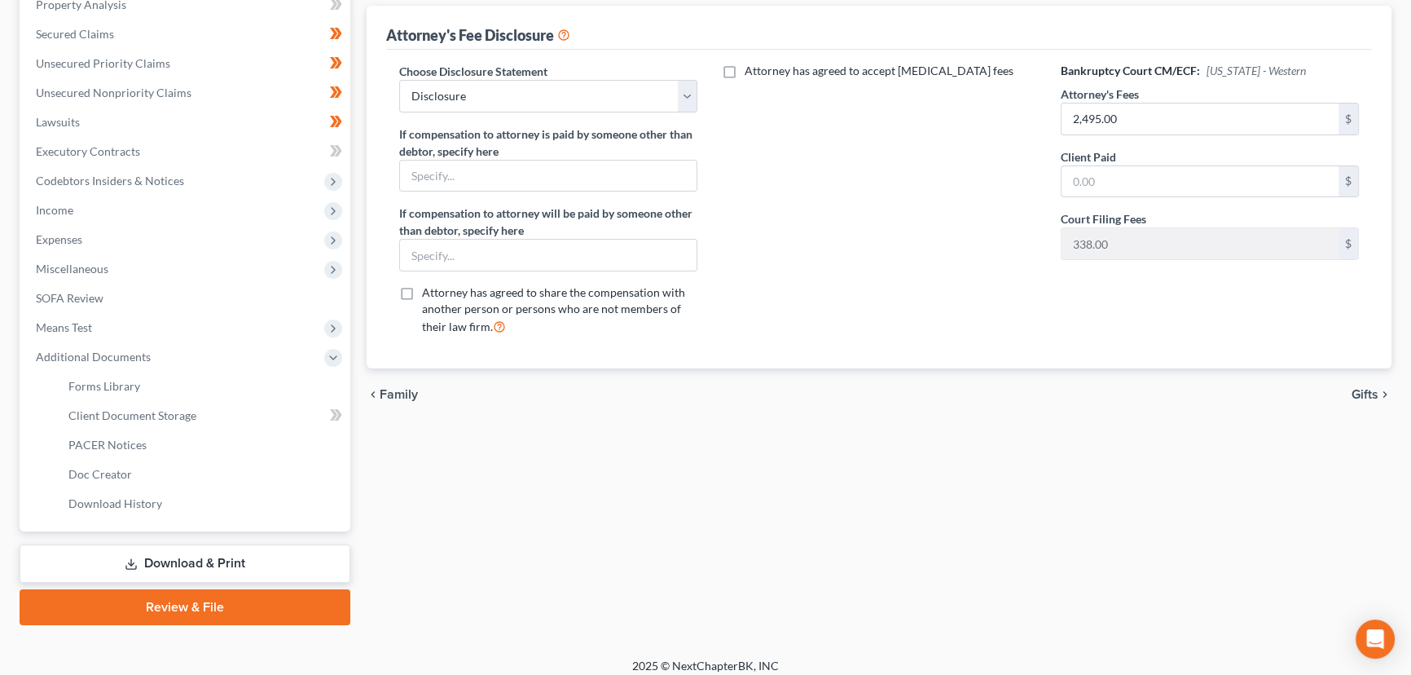
scroll to position [336, 0]
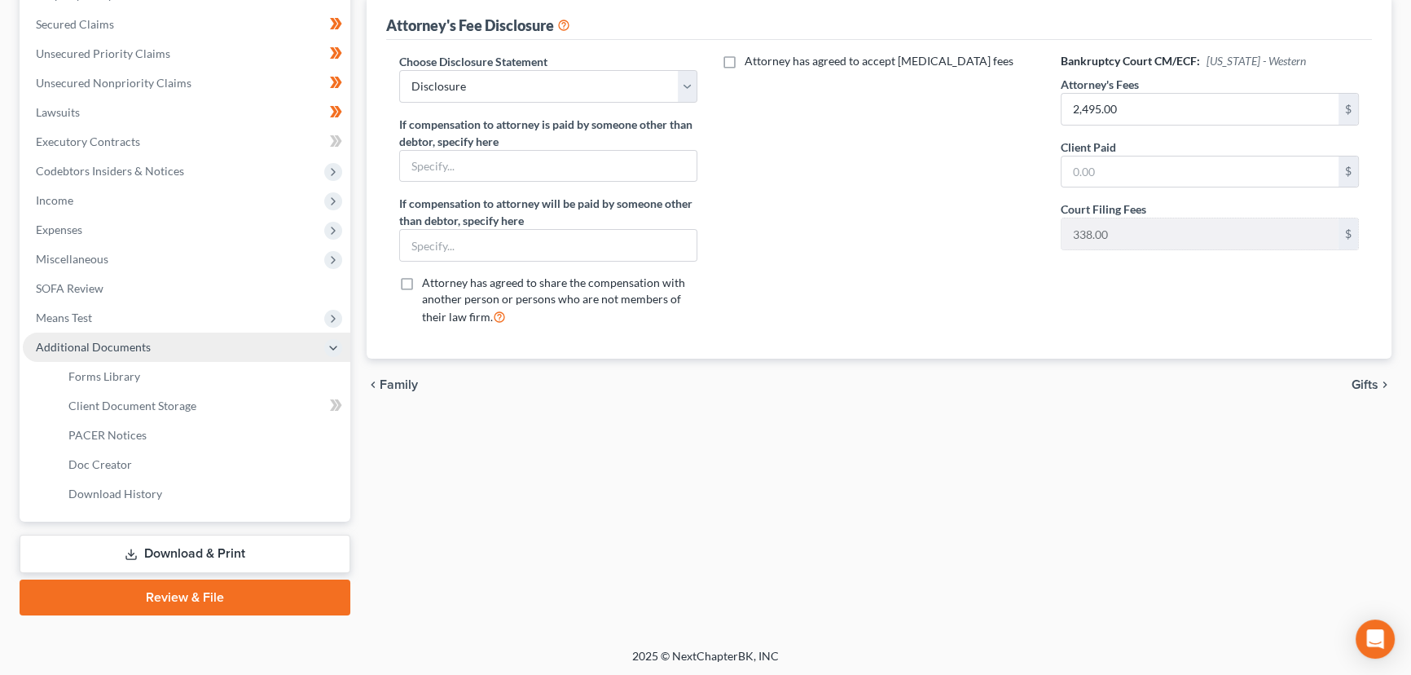
click at [105, 347] on span "Additional Documents" at bounding box center [93, 347] width 115 height 14
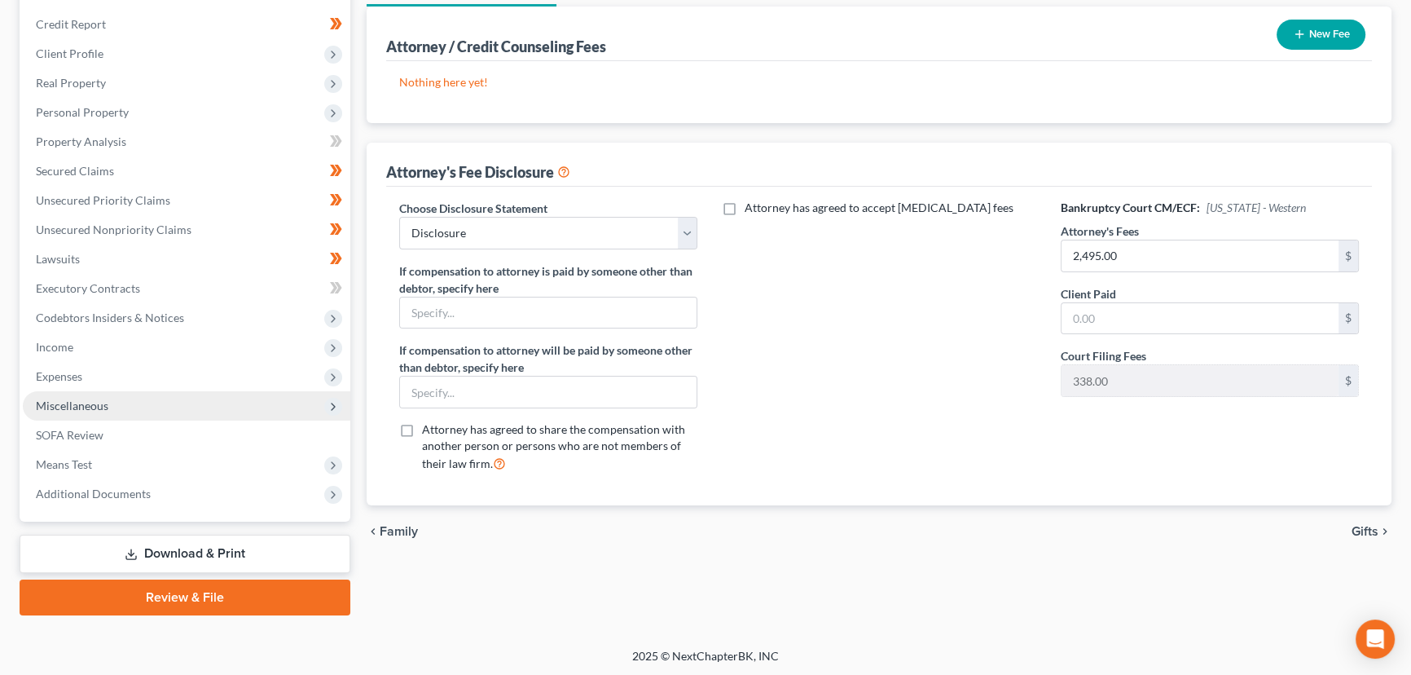
click at [106, 402] on span "Miscellaneous" at bounding box center [72, 405] width 73 height 14
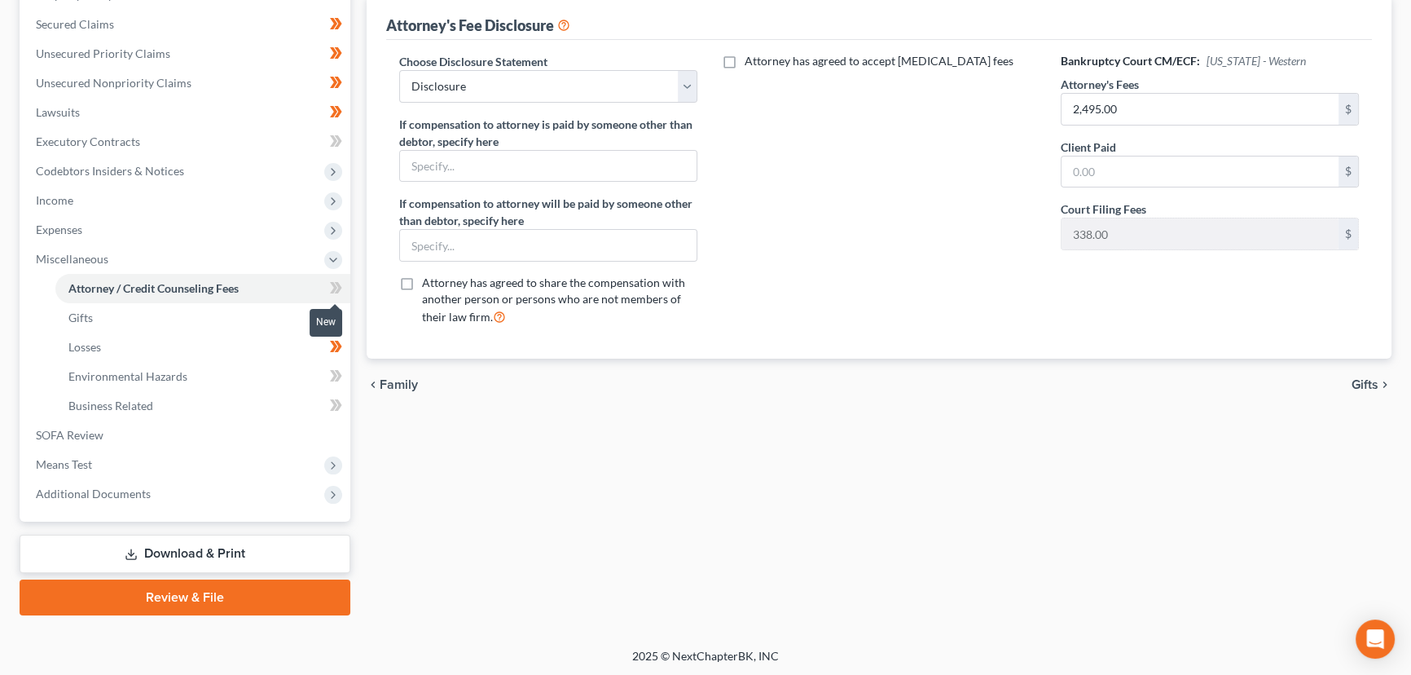
click at [334, 284] on icon at bounding box center [333, 287] width 7 height 11
click at [482, 482] on div "Attorney / Credit Counseling Fees Gifts Losses Environmental Hazards Business R…" at bounding box center [879, 218] width 1041 height 795
click at [135, 255] on span "Miscellaneous" at bounding box center [187, 258] width 328 height 29
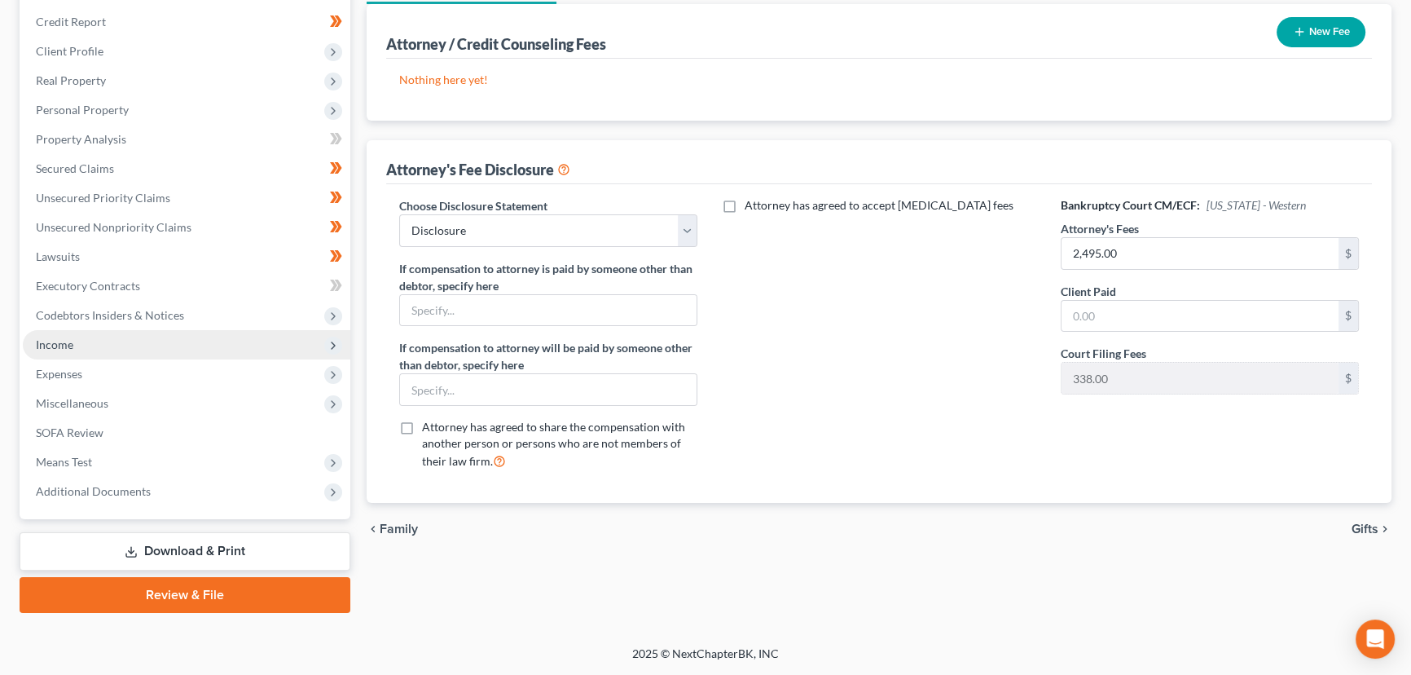
scroll to position [189, 0]
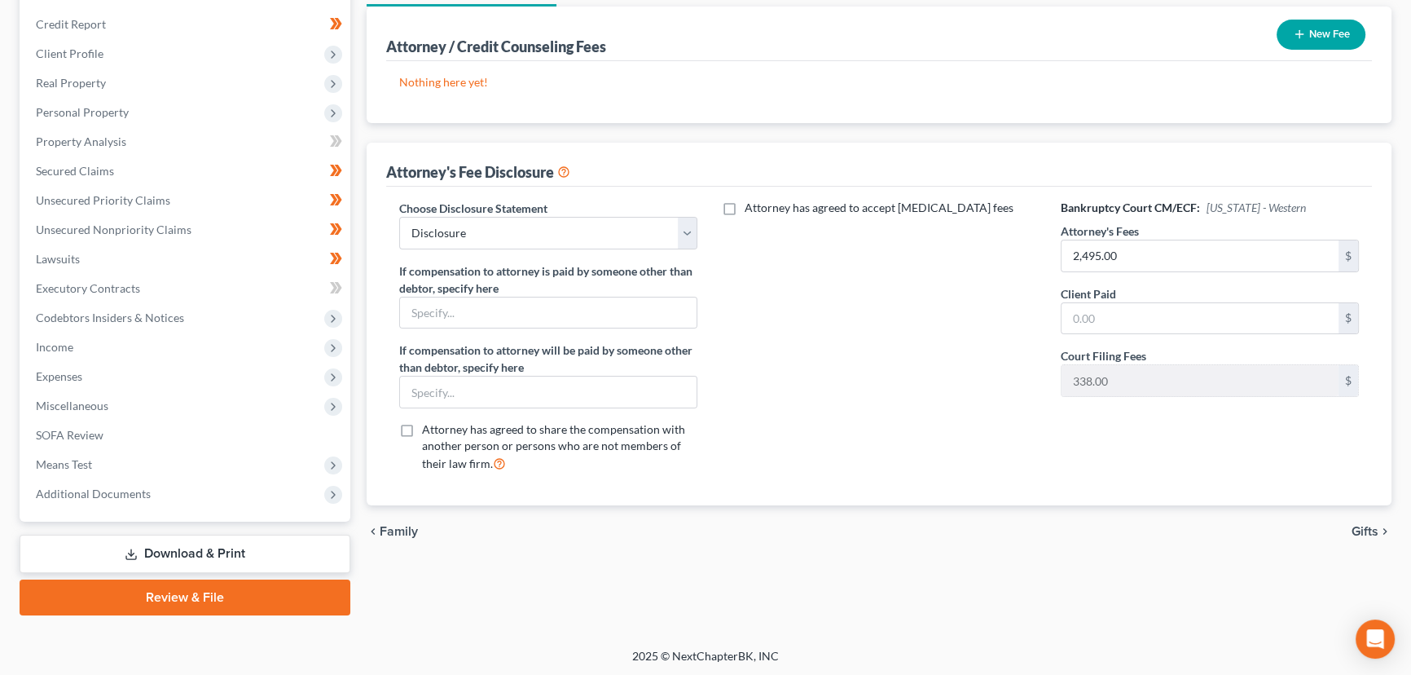
click at [847, 283] on div "Attorney has agreed to accept [MEDICAL_DATA] fees" at bounding box center [879, 343] width 331 height 286
click at [819, 337] on div "Attorney has agreed to accept [MEDICAL_DATA] fees" at bounding box center [879, 343] width 331 height 286
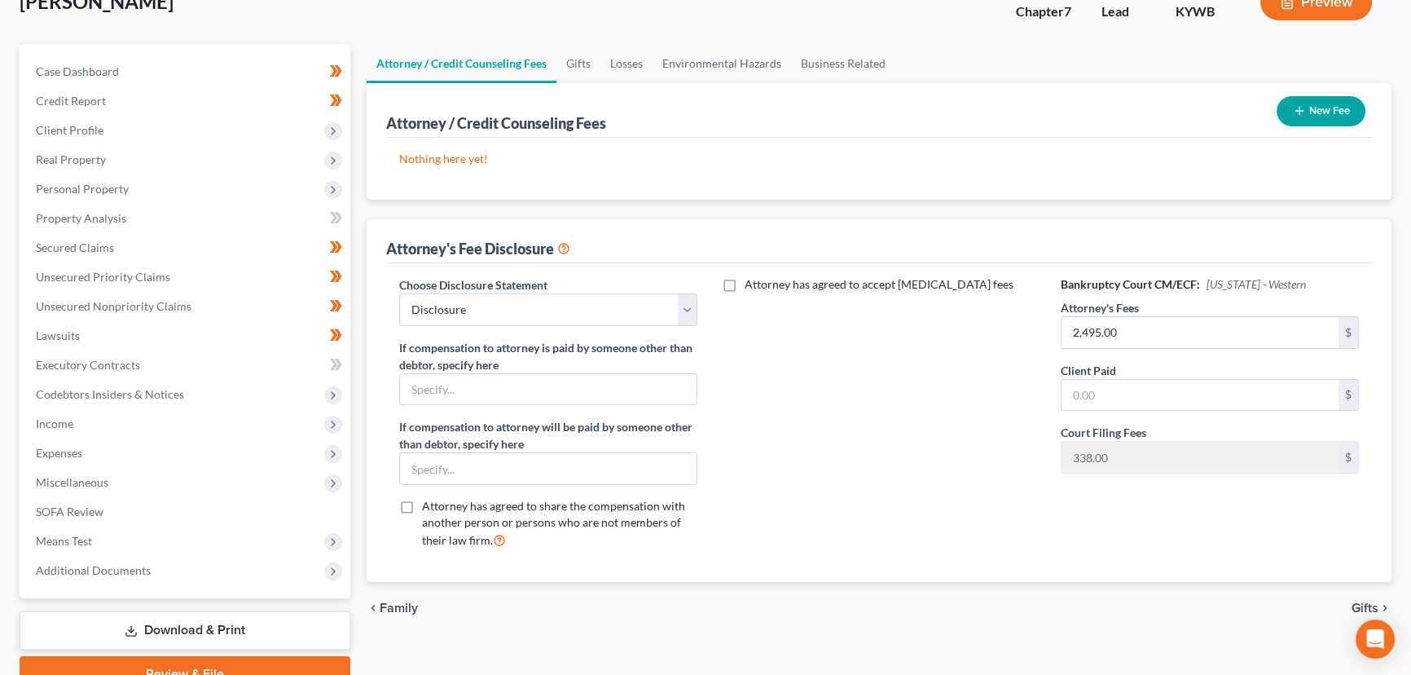
scroll to position [41, 0]
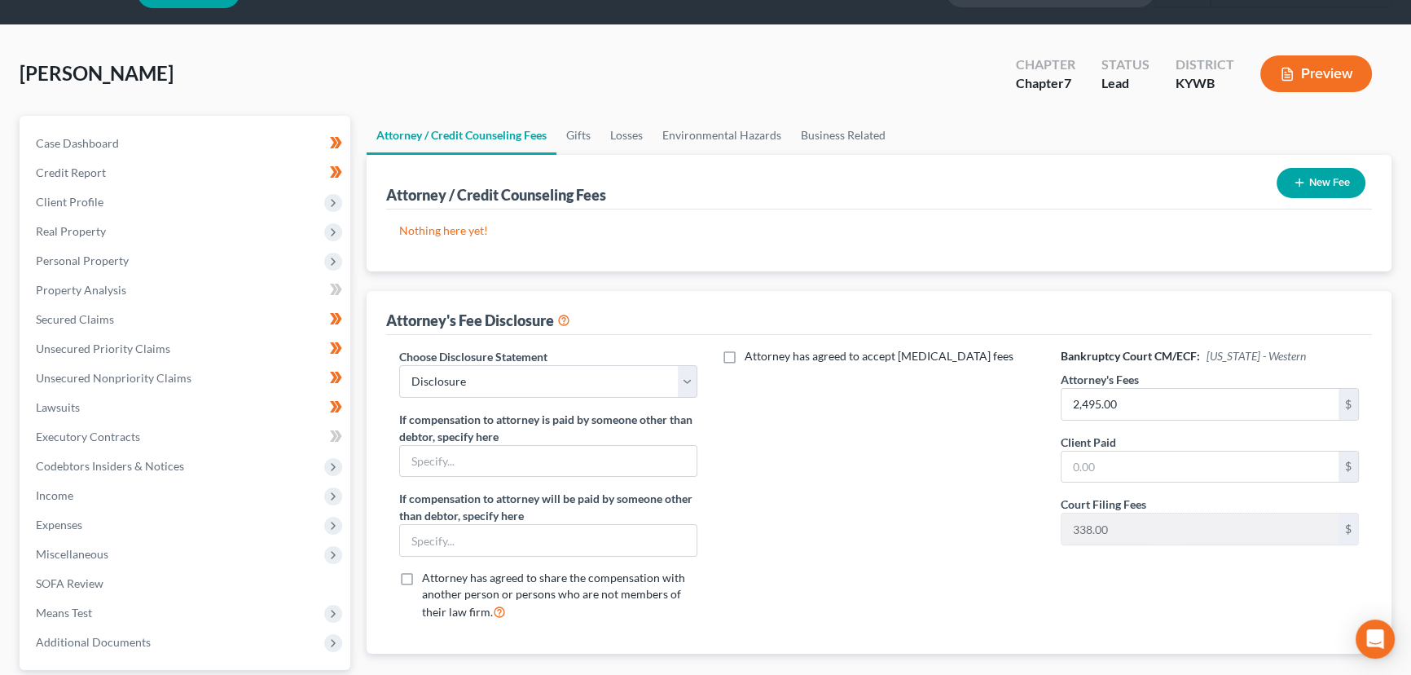
click at [729, 79] on div "[PERSON_NAME] Upgraded Chapter Chapter 7 Status Lead District [GEOGRAPHIC_DATA]…" at bounding box center [706, 80] width 1372 height 71
click at [383, 77] on div "[PERSON_NAME] Upgraded Chapter Chapter 7 Status Lead District [GEOGRAPHIC_DATA]…" at bounding box center [706, 80] width 1372 height 71
click at [554, 64] on div "[PERSON_NAME] Upgraded Chapter Chapter 7 Status Lead District [GEOGRAPHIC_DATA]…" at bounding box center [706, 80] width 1372 height 71
click at [361, 81] on div "[PERSON_NAME] Upgraded Chapter Chapter 7 Status Lead District [GEOGRAPHIC_DATA]…" at bounding box center [706, 80] width 1372 height 71
click at [360, 82] on div "[PERSON_NAME] Upgraded Chapter Chapter 7 Status Lead District [GEOGRAPHIC_DATA]…" at bounding box center [706, 80] width 1372 height 71
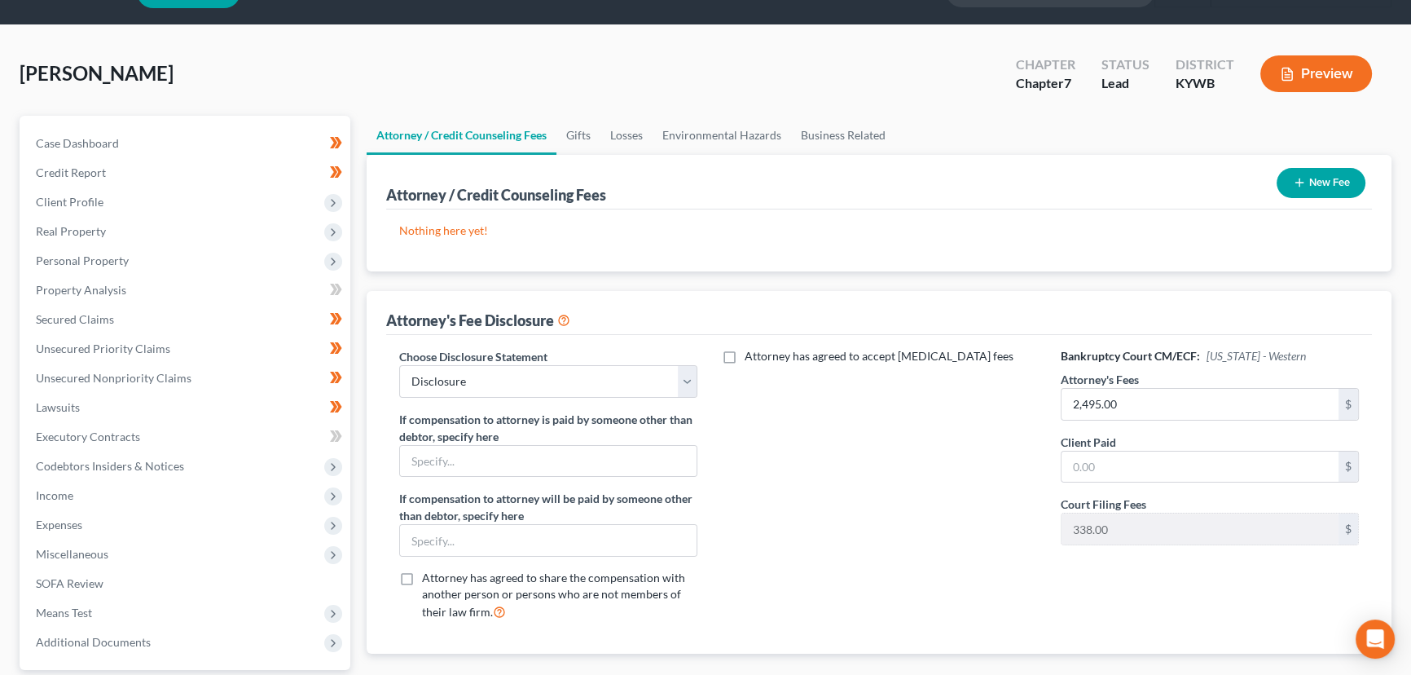
click at [361, 70] on div "[PERSON_NAME] Upgraded Chapter Chapter 7 Status Lead District [GEOGRAPHIC_DATA]…" at bounding box center [706, 80] width 1372 height 71
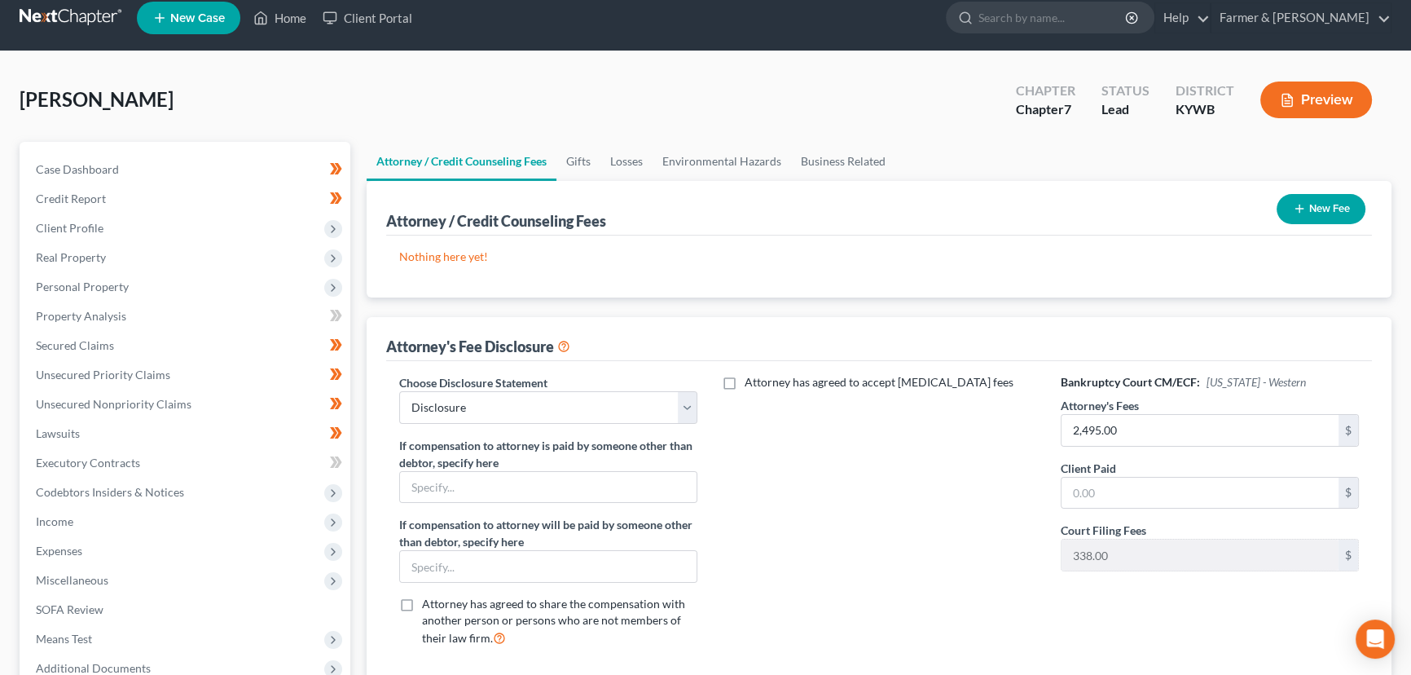
scroll to position [0, 0]
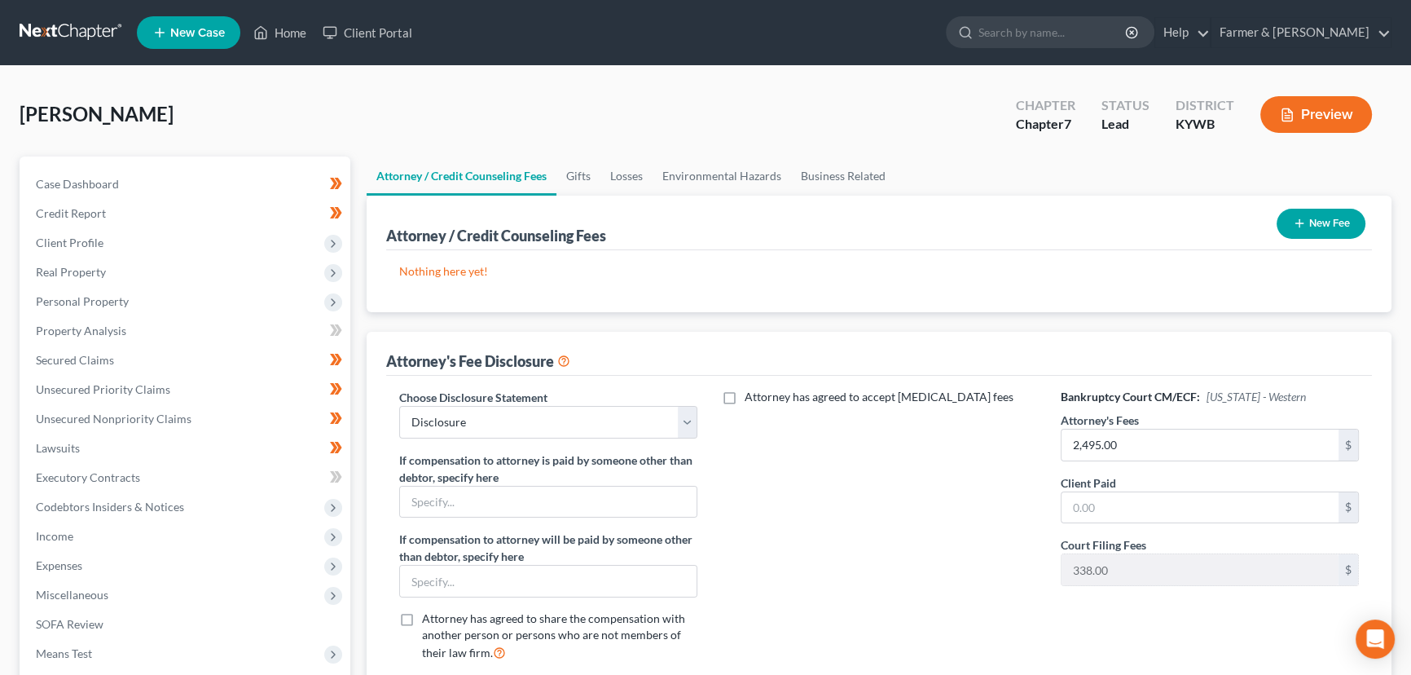
click at [366, 90] on div "[PERSON_NAME] Upgraded Chapter Chapter 7 Status Lead District [GEOGRAPHIC_DATA]…" at bounding box center [706, 121] width 1372 height 71
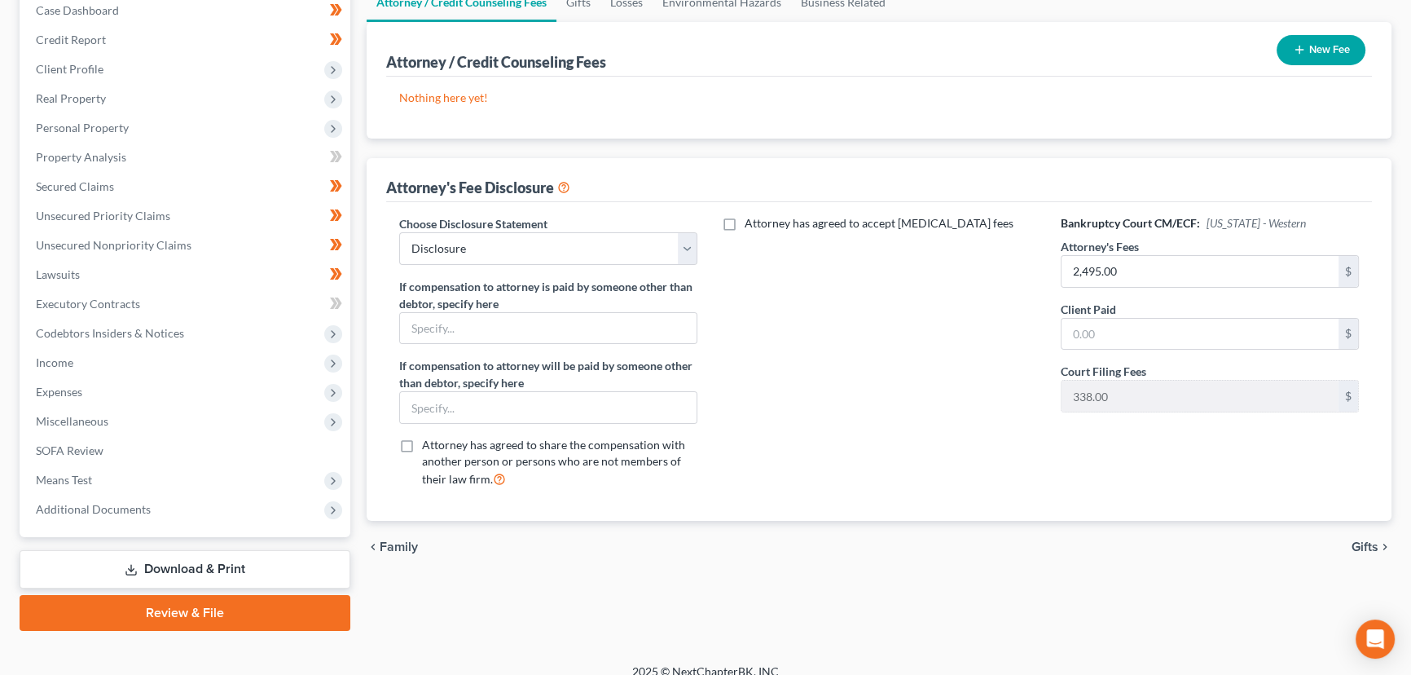
scroll to position [189, 0]
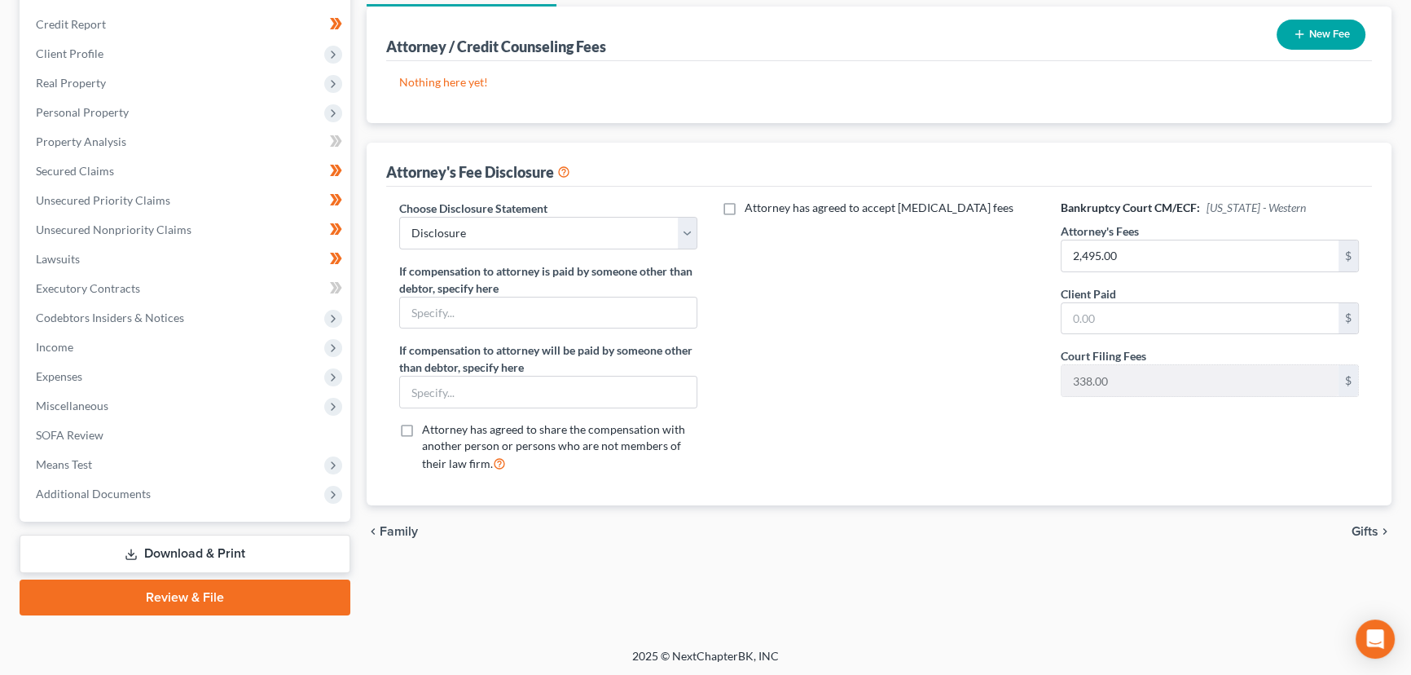
click at [359, 233] on div "Attorney / Credit Counseling Fees Gifts Losses Environmental Hazards Business R…" at bounding box center [879, 291] width 1041 height 648
click at [861, 337] on div "Attorney has agreed to accept [MEDICAL_DATA] fees" at bounding box center [879, 343] width 331 height 286
click at [155, 116] on span "Personal Property" at bounding box center [187, 112] width 328 height 29
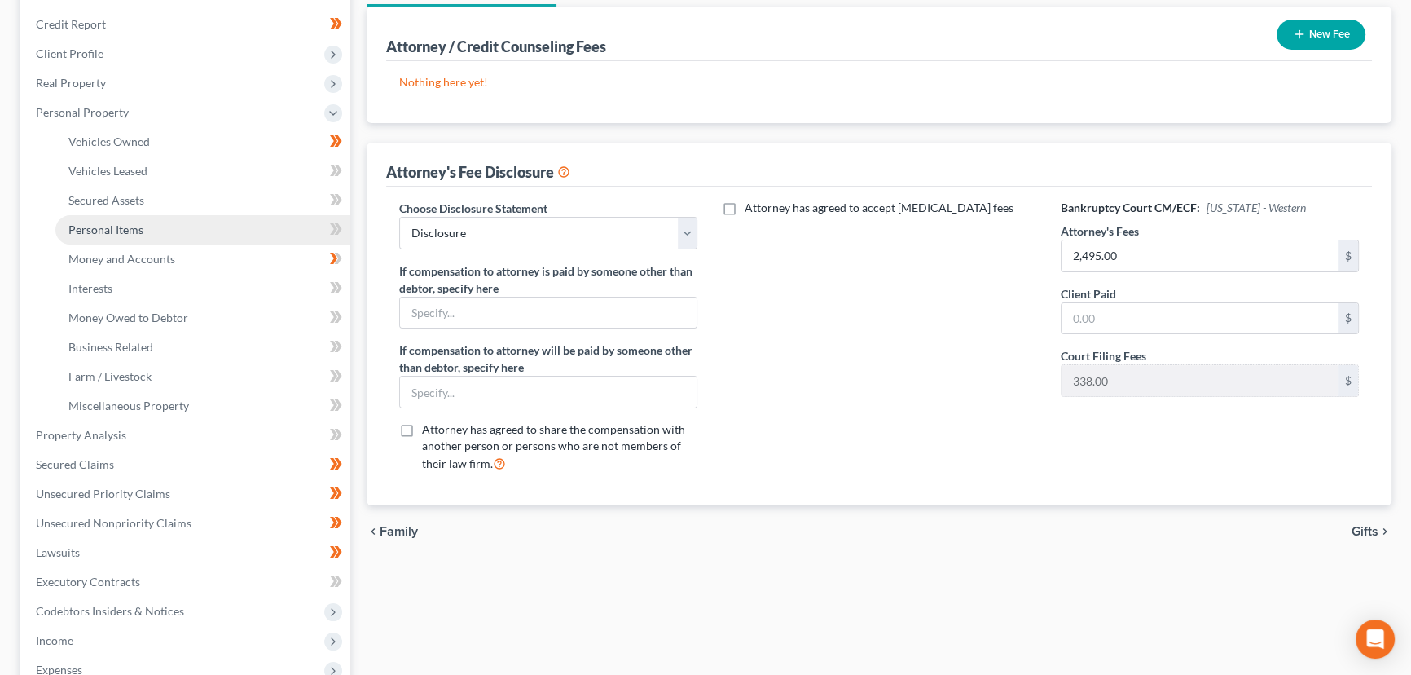
click at [140, 225] on span "Personal Items" at bounding box center [105, 229] width 75 height 14
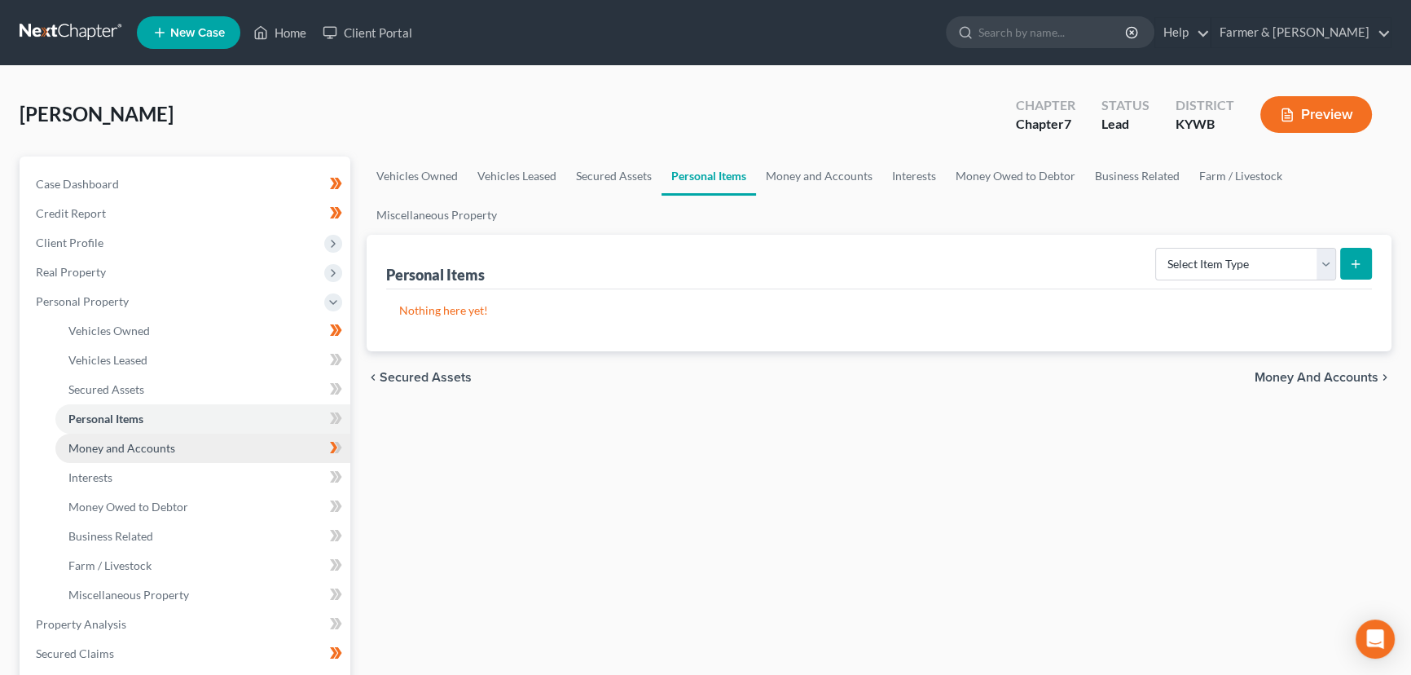
click at [212, 447] on link "Money and Accounts" at bounding box center [202, 448] width 295 height 29
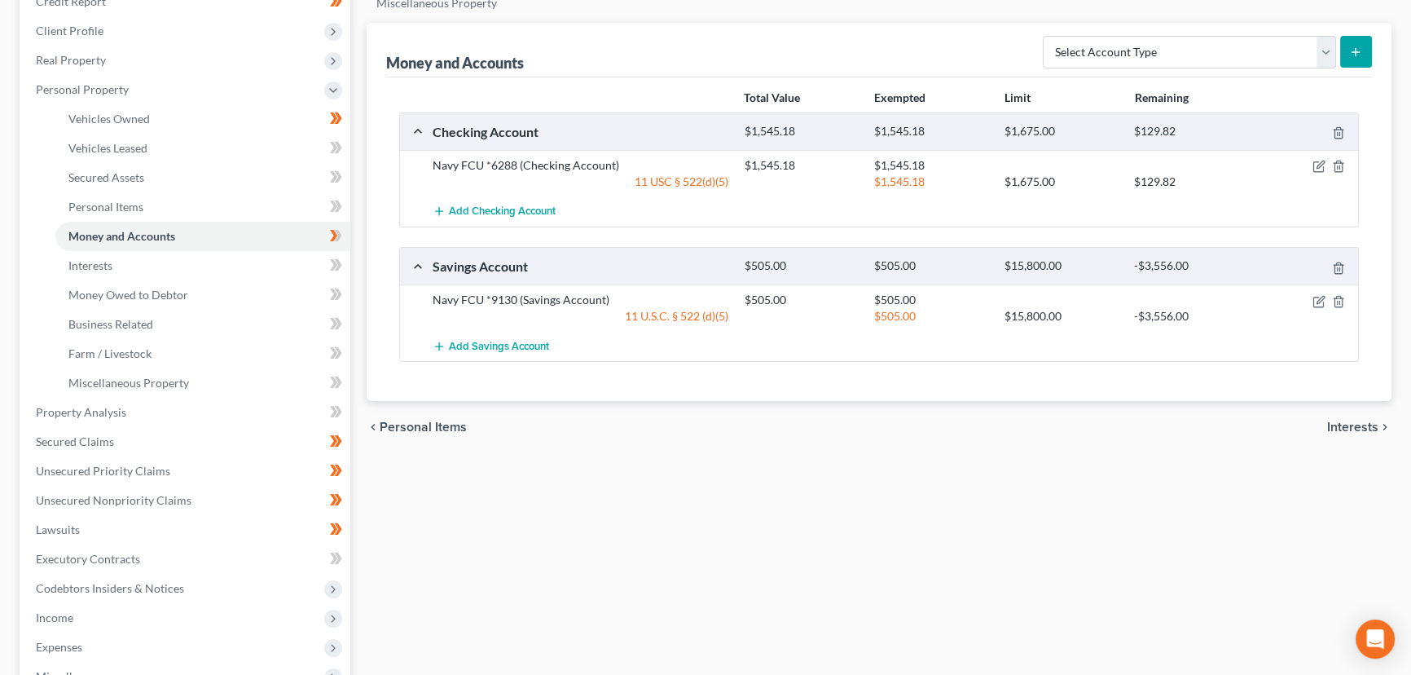
scroll to position [222, 0]
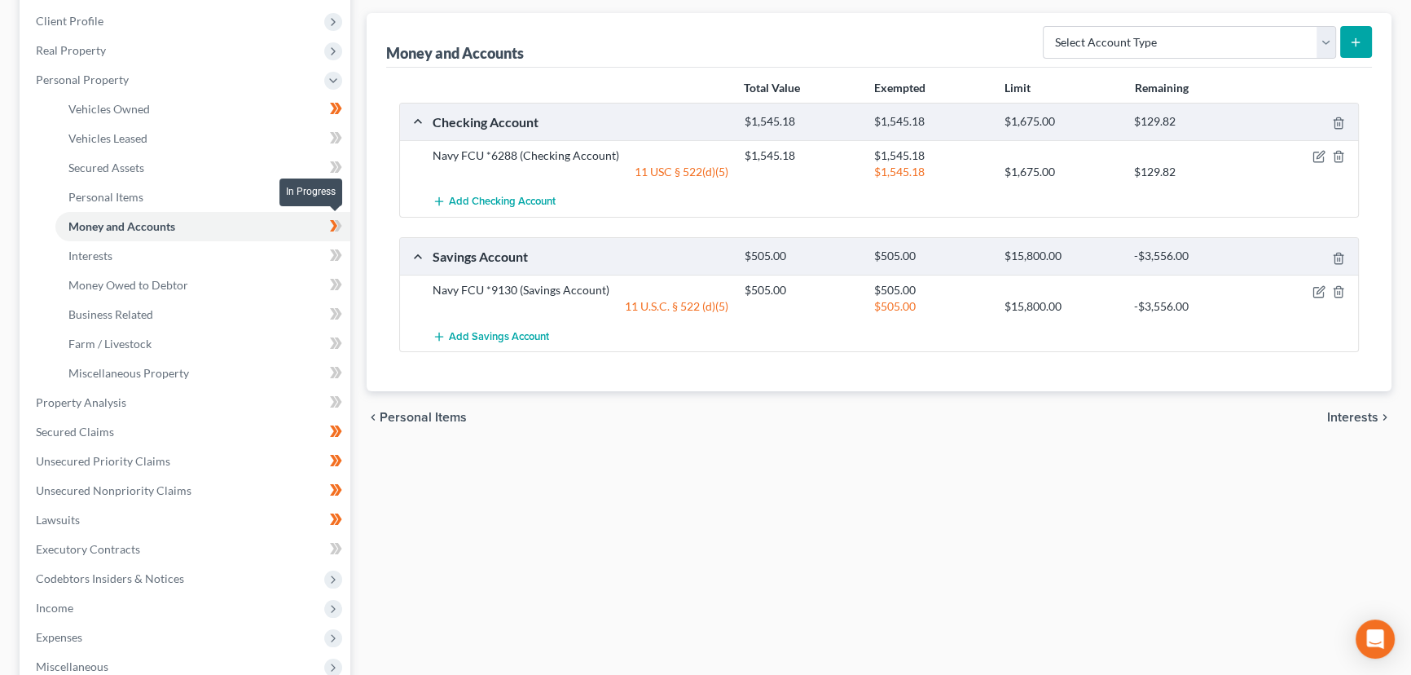
click at [341, 227] on icon at bounding box center [336, 226] width 12 height 20
click at [474, 494] on div "Vehicles Owned Vehicles Leased Secured Assets Personal Items Money and Accounts…" at bounding box center [879, 405] width 1041 height 941
click at [182, 204] on link "Personal Items" at bounding box center [202, 197] width 295 height 29
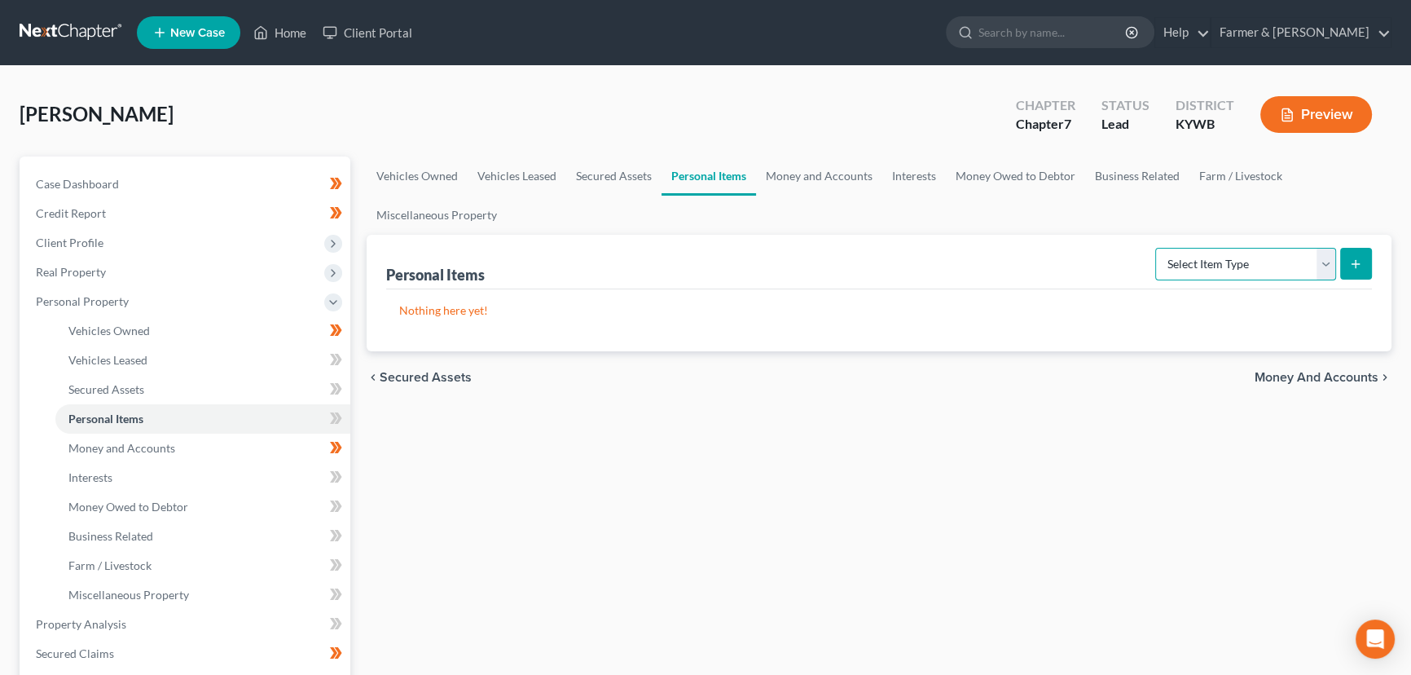
click at [1174, 258] on select "Select Item Type Clothing Collectibles Of Value Electronics Firearms Household …" at bounding box center [1246, 264] width 181 height 33
click at [1157, 248] on select "Select Item Type Clothing Collectibles Of Value Electronics Firearms Household …" at bounding box center [1246, 264] width 181 height 33
click at [1344, 269] on button "submit" at bounding box center [1356, 264] width 32 height 32
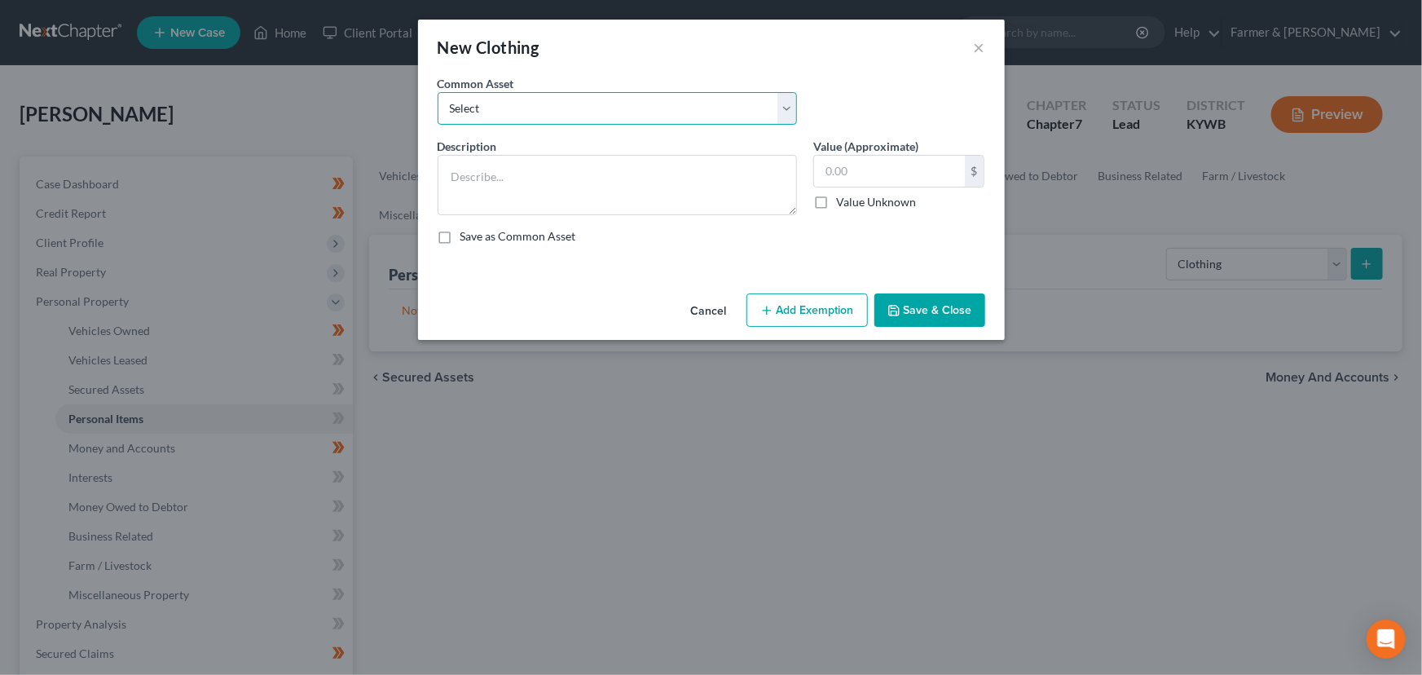
drag, startPoint x: 500, startPoint y: 103, endPoint x: 500, endPoint y: 123, distance: 19.6
click at [500, 103] on select "Select misc. clothing for 1 adult misc. clothing for 2 adults and 2 children mi…" at bounding box center [617, 108] width 359 height 33
click at [438, 92] on select "Select misc. clothing for 1 adult misc. clothing for 2 adults and 2 children mi…" at bounding box center [617, 108] width 359 height 33
click at [457, 181] on textarea "misc. clothing for 1 adult" at bounding box center [617, 185] width 359 height 60
click at [611, 176] on textarea "Misc. clothing for 1 adult" at bounding box center [617, 185] width 359 height 60
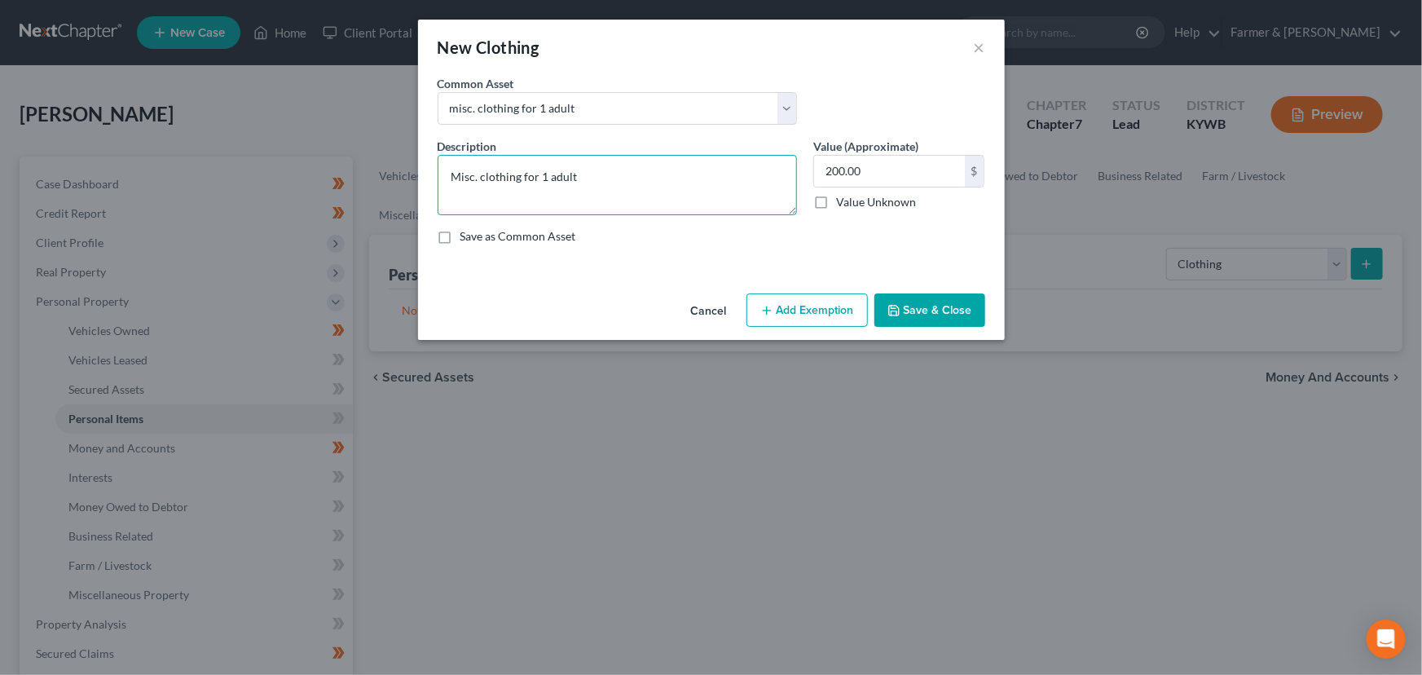
click at [574, 190] on textarea "Misc. clothing for 1 adult" at bounding box center [617, 185] width 359 height 60
paste textarea "⦁ Value listed is given age and condition of items and is not mean to reflect r…"
click at [776, 318] on button "Add Exemption" at bounding box center [806, 310] width 121 height 34
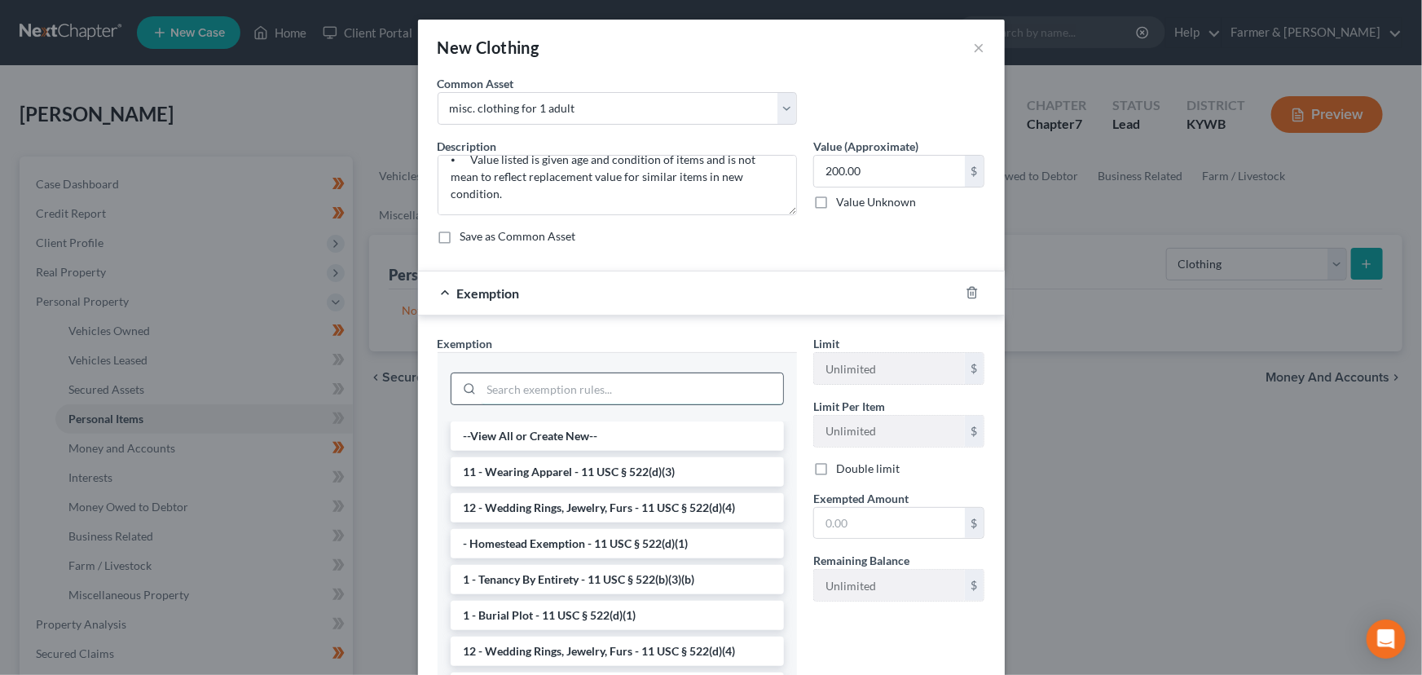
click at [573, 394] on input "search" at bounding box center [633, 388] width 302 height 31
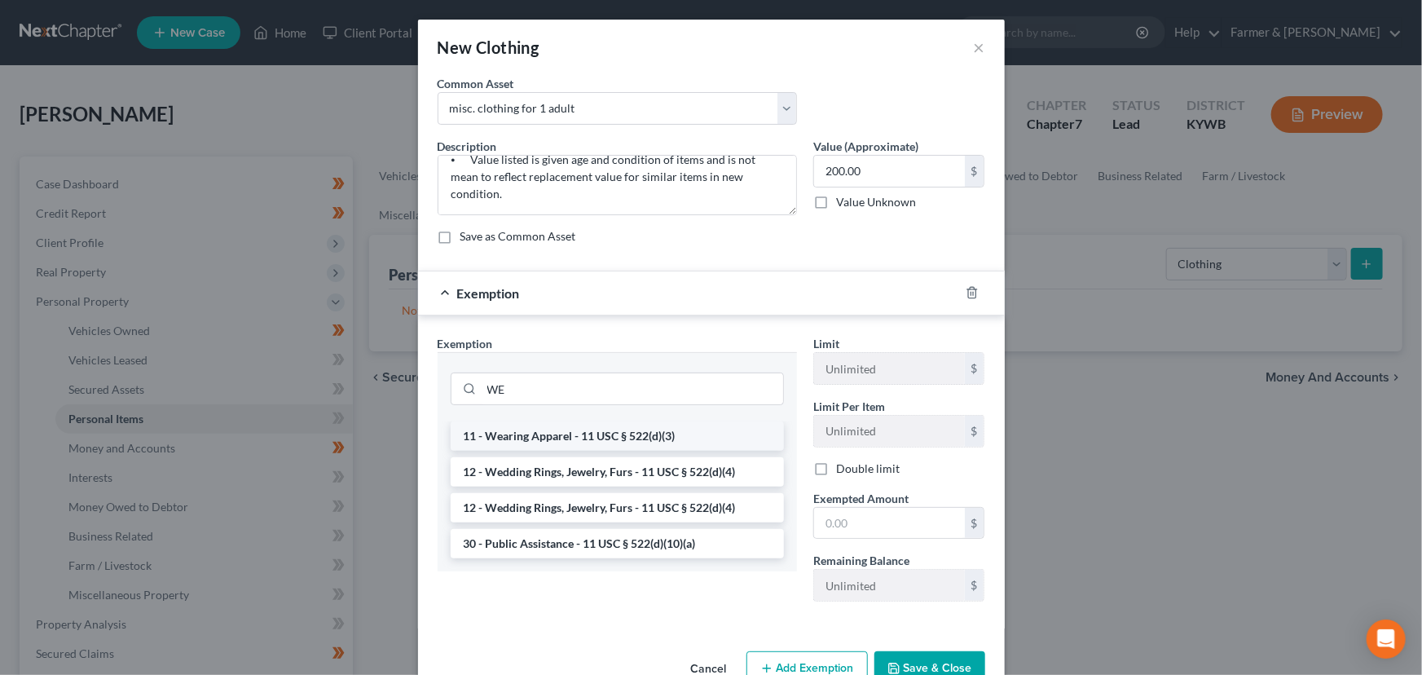
click at [570, 429] on li "11 - Wearing Apparel - 11 USC § 522(d)(3)" at bounding box center [617, 435] width 333 height 29
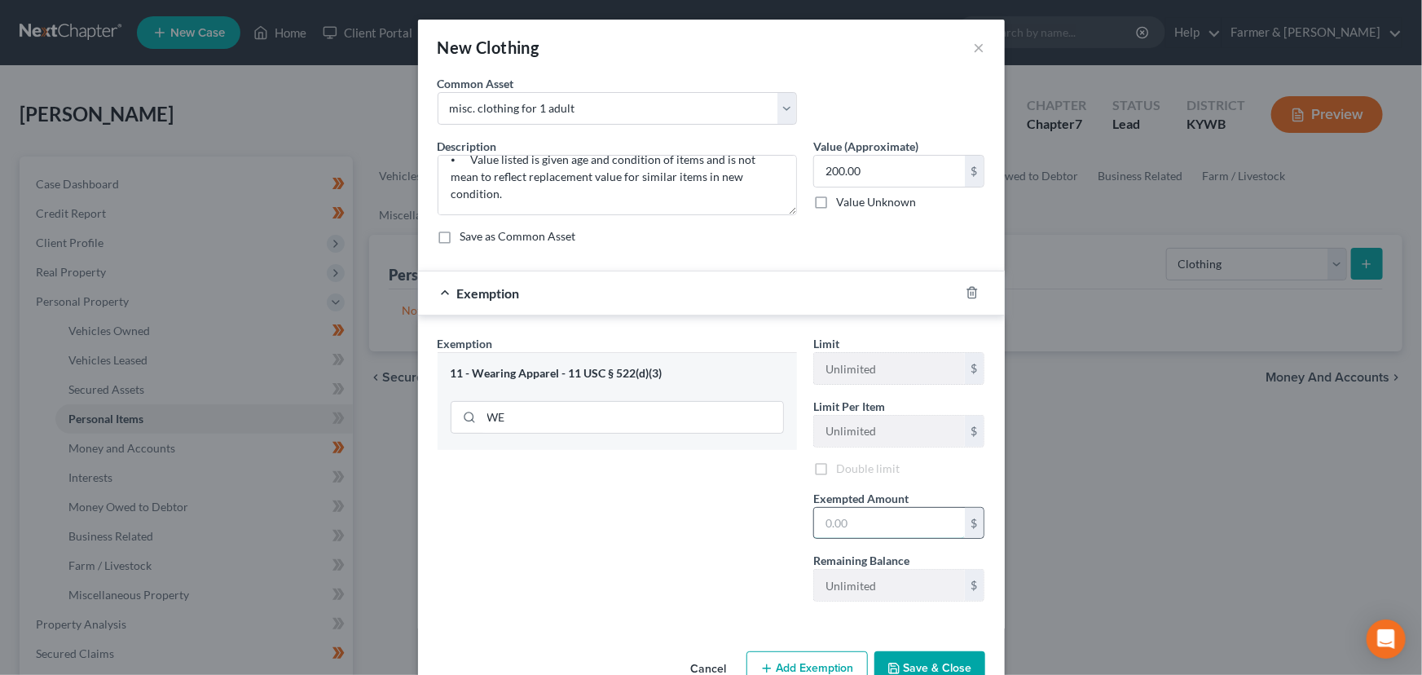
click at [839, 526] on input "text" at bounding box center [889, 523] width 151 height 31
click at [733, 522] on div "Exemption Set must be selected for CA. Exemption * 11 - Wearing Apparel - 11 US…" at bounding box center [617, 475] width 376 height 280
click at [636, 302] on div "Exemption $200.00" at bounding box center [688, 292] width 541 height 43
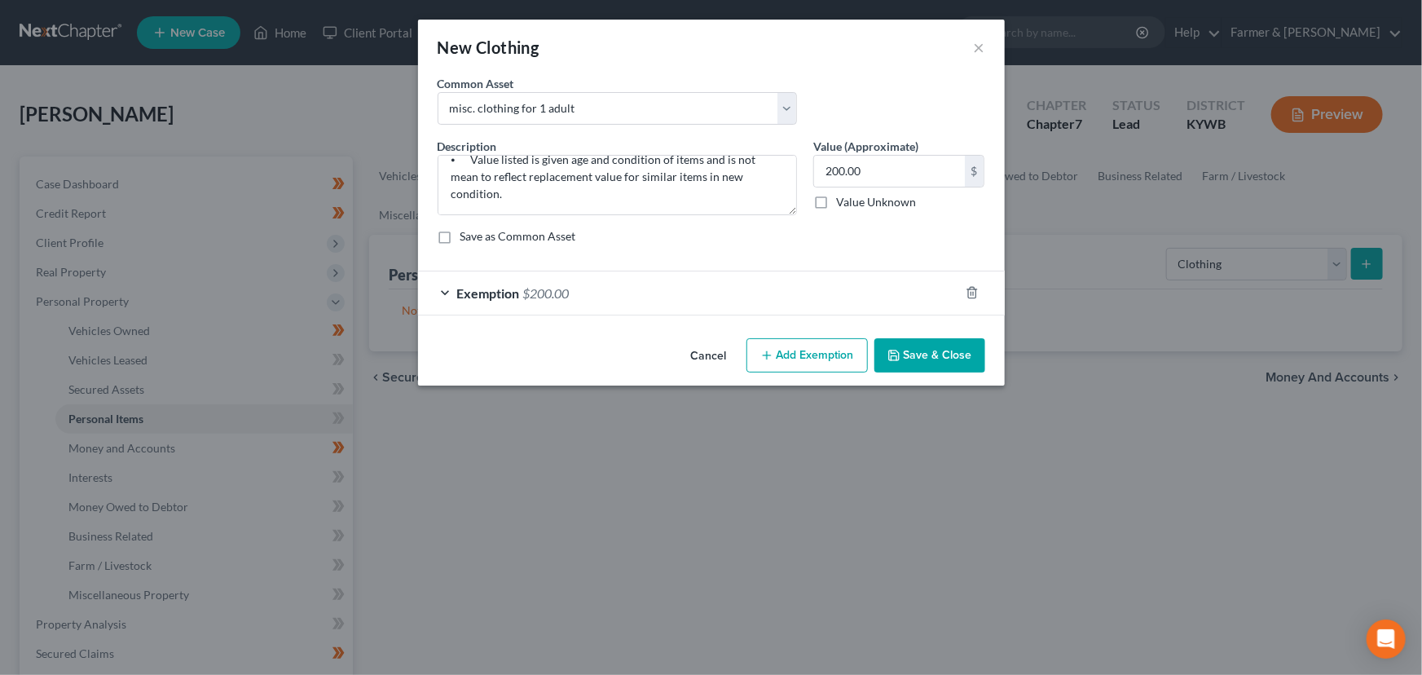
click at [914, 359] on button "Save & Close" at bounding box center [929, 355] width 111 height 34
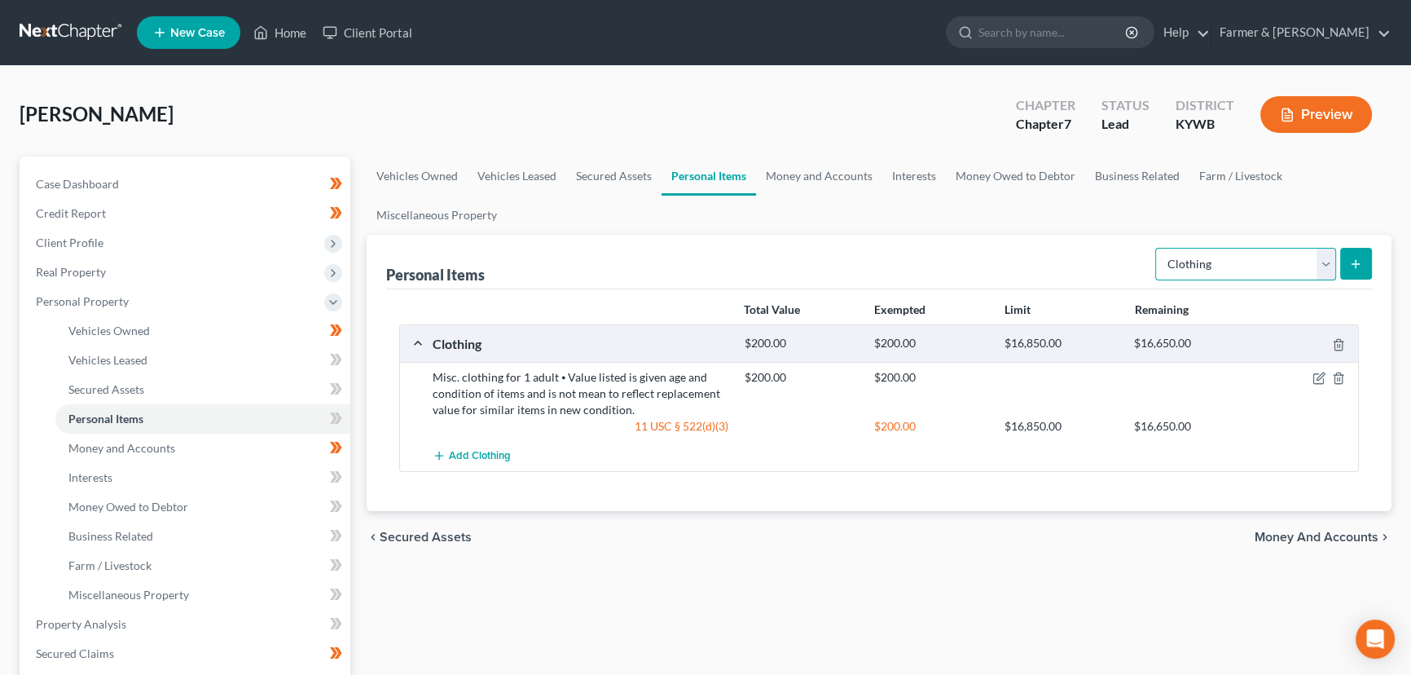
drag, startPoint x: 1270, startPoint y: 252, endPoint x: 1260, endPoint y: 261, distance: 13.9
click at [1270, 252] on select "Select Item Type Clothing Collectibles Of Value Electronics Firearms Household …" at bounding box center [1246, 264] width 181 height 33
click at [1157, 248] on select "Select Item Type Clothing Collectibles Of Value Electronics Firearms Household …" at bounding box center [1246, 264] width 181 height 33
click at [1343, 268] on button "submit" at bounding box center [1356, 264] width 32 height 32
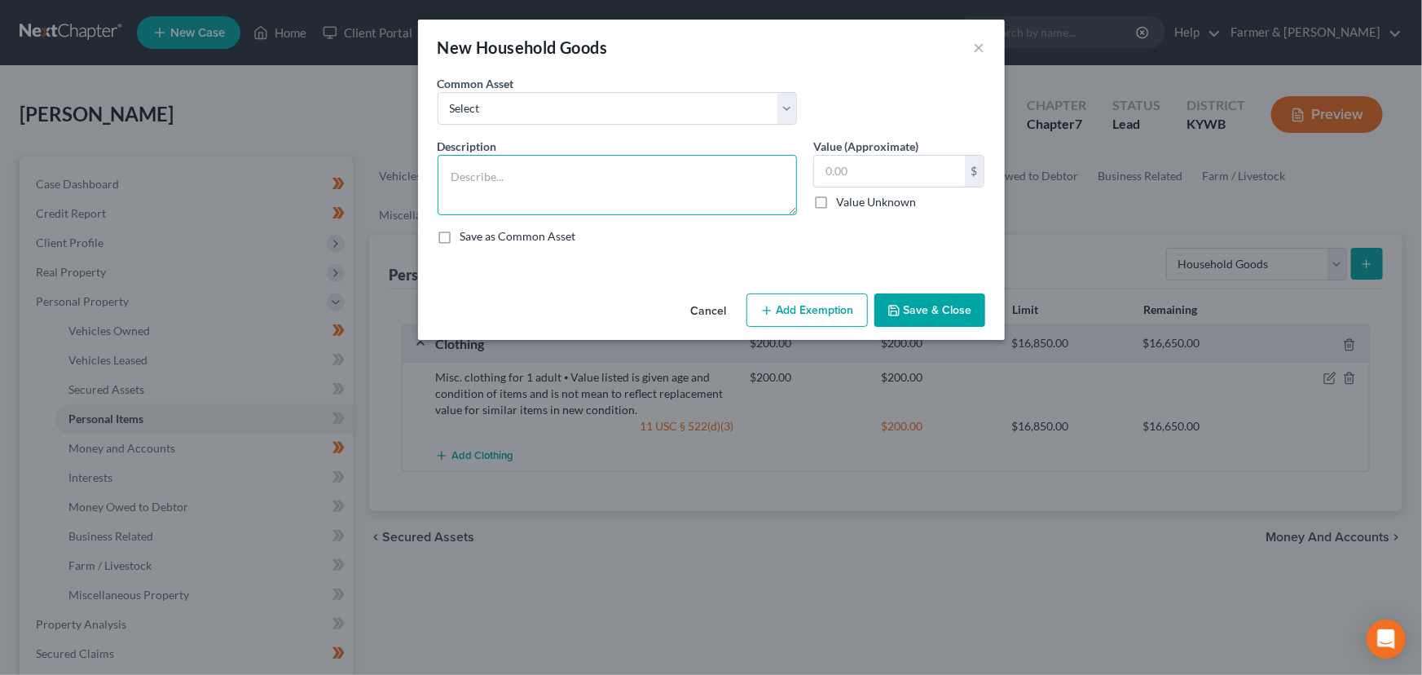
drag, startPoint x: 536, startPoint y: 163, endPoint x: 533, endPoint y: 130, distance: 32.8
click at [536, 163] on textarea at bounding box center [617, 185] width 359 height 60
click at [529, 99] on select "Select small misc. household items: some decor (pictures/frames and misc. knick…" at bounding box center [617, 108] width 359 height 33
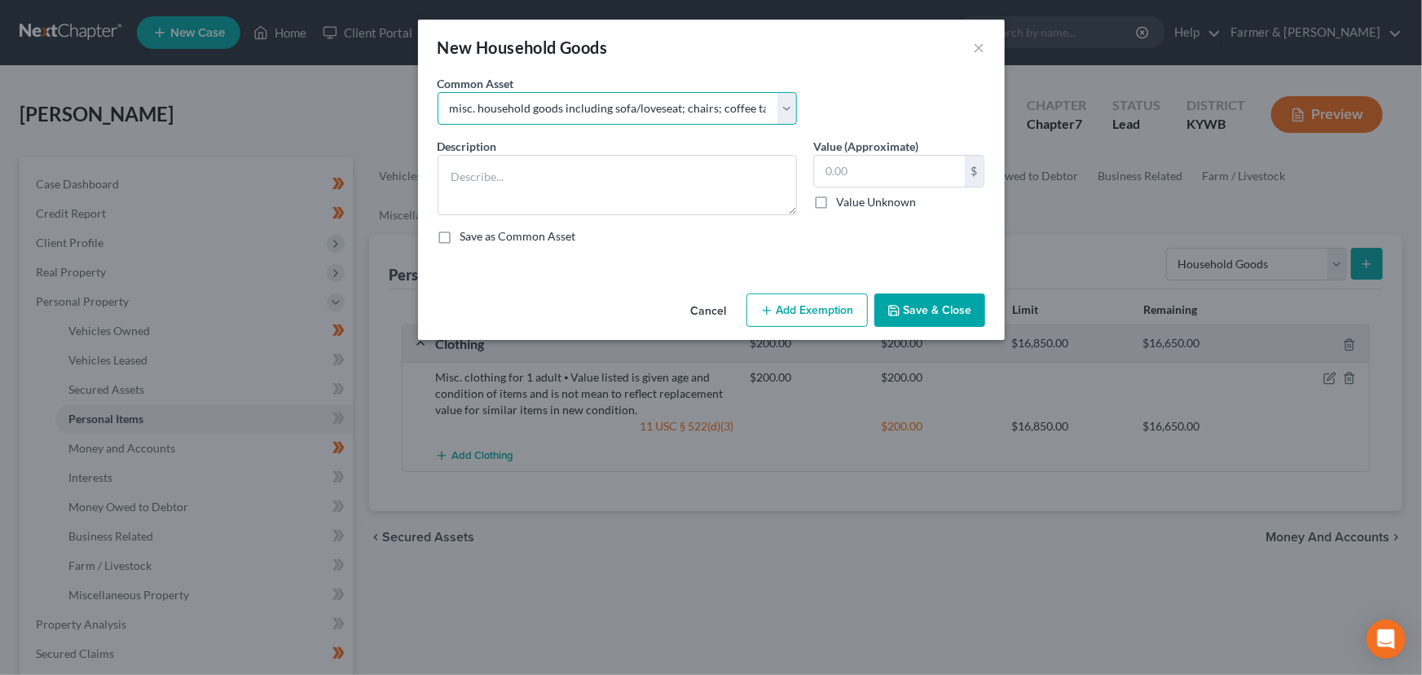
click at [438, 92] on select "Select small misc. household items: some decor (pictures/frames and misc. knick…" at bounding box center [617, 108] width 359 height 33
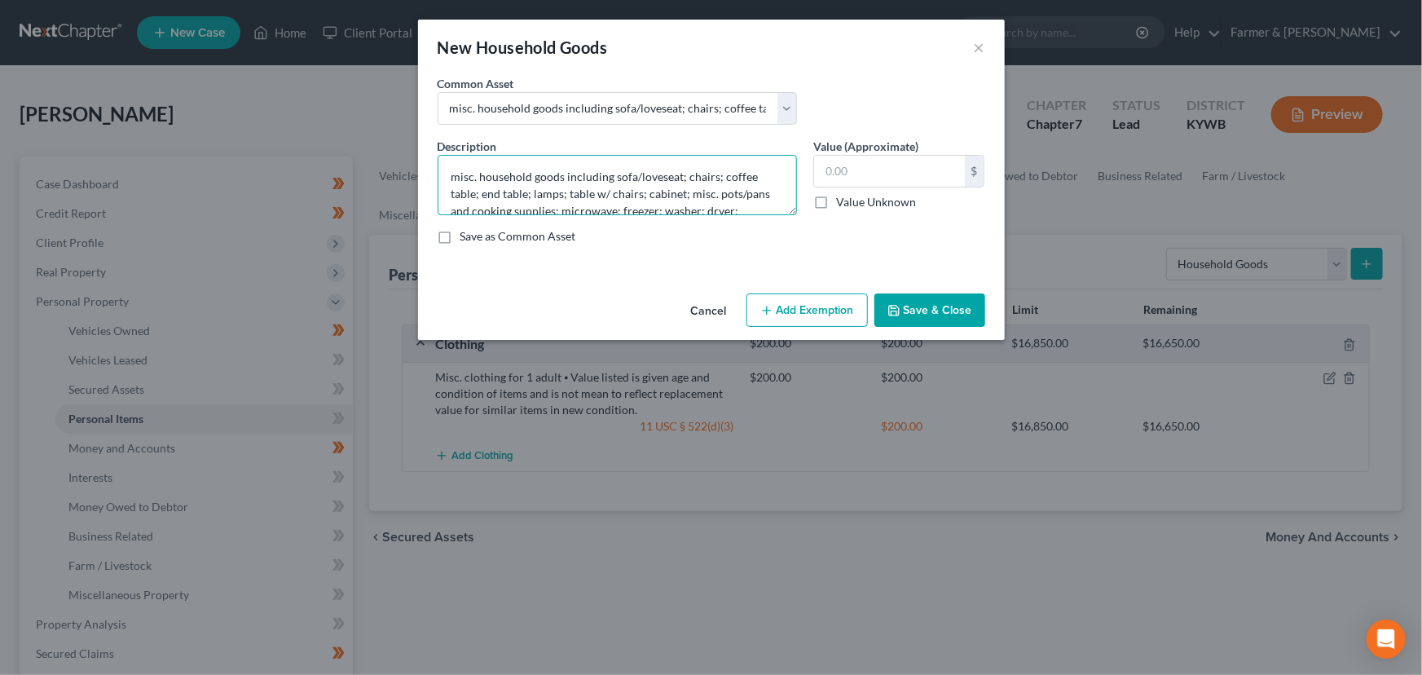
click at [462, 179] on textarea "misc. household goods including sofa/loveseat; chairs; coffee table; end table;…" at bounding box center [617, 185] width 359 height 60
click at [459, 178] on textarea "misc. household goods including sofa/loveseat; chairs; coffee table; end table;…" at bounding box center [617, 185] width 359 height 60
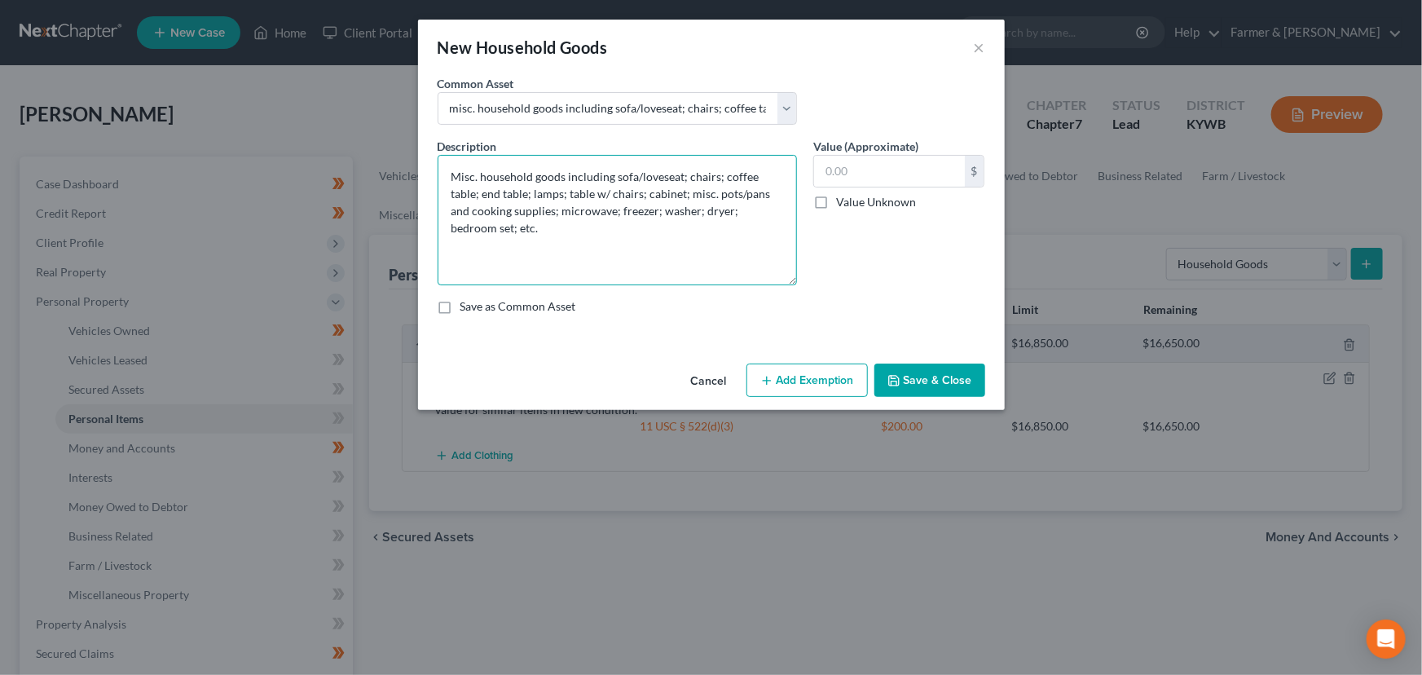
drag, startPoint x: 788, startPoint y: 211, endPoint x: 797, endPoint y: 281, distance: 70.7
click at [797, 281] on div "Description * Misc. household goods including sofa/loveseat; chairs; coffee tab…" at bounding box center [617, 211] width 376 height 147
click at [586, 233] on textarea "Misc. household goods including sofa/loveseat; chairs; coffee table; end table;…" at bounding box center [617, 220] width 359 height 130
paste textarea "⦁ Value listed is given age and condition of items and is not mean to reflect r…"
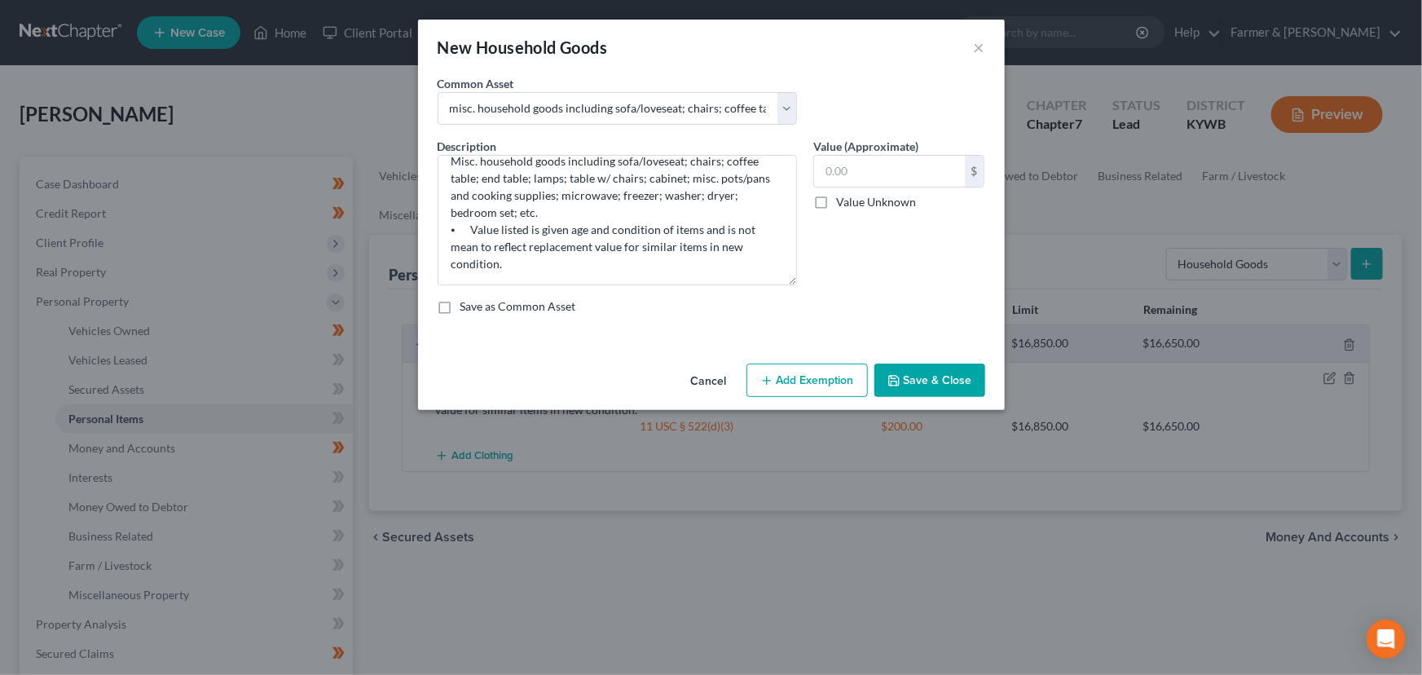
click at [900, 280] on div "Value (Approximate) $ Value Unknown Balance Undetermined $ Value Unknown" at bounding box center [899, 211] width 188 height 147
click at [451, 212] on textarea "Misc. household goods including sofa/loveseat; chairs; coffee table; end table;…" at bounding box center [617, 220] width 359 height 130
drag, startPoint x: 618, startPoint y: 195, endPoint x: 660, endPoint y: 195, distance: 42.4
click at [660, 195] on textarea "Misc. household goods including sofa/loveseat; chairs; coffee table; end table;…" at bounding box center [617, 220] width 359 height 130
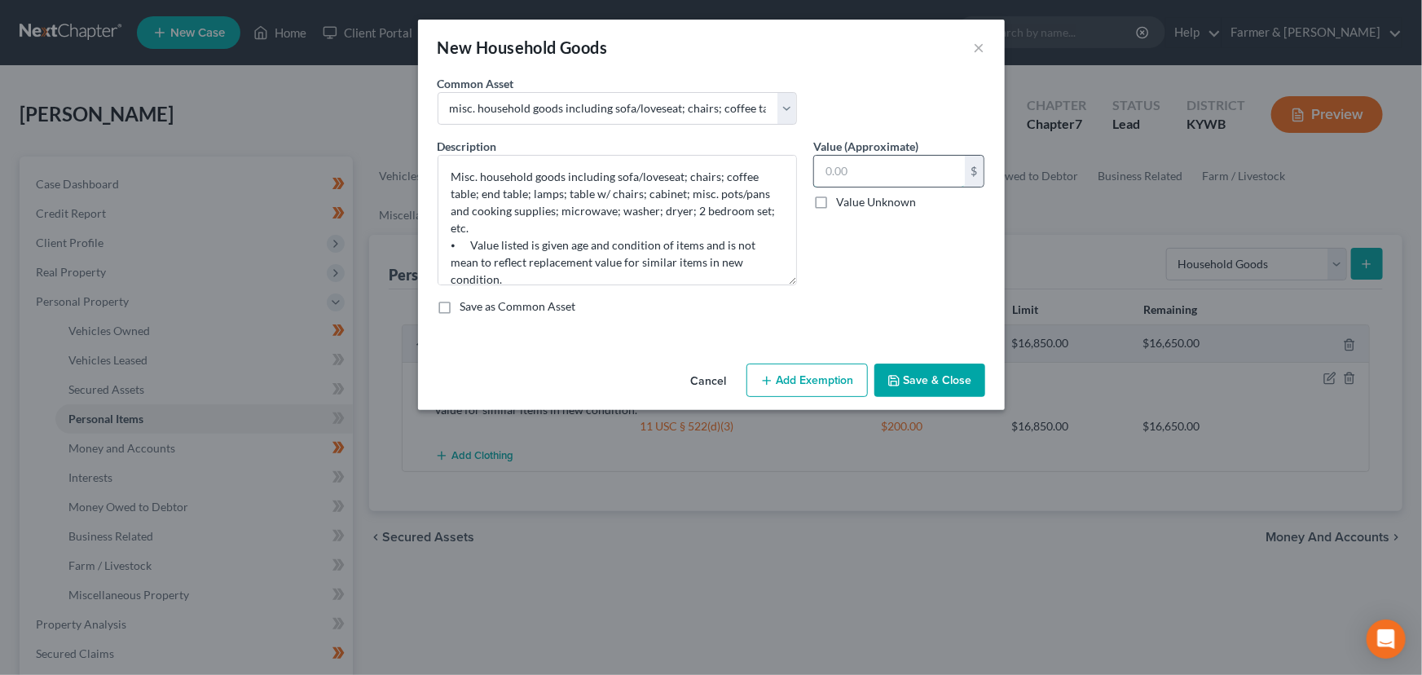
click at [864, 167] on input "text" at bounding box center [889, 171] width 151 height 31
click at [806, 401] on div "Cancel Add Exemption Save & Close" at bounding box center [711, 384] width 587 height 54
click at [808, 381] on button "Add Exemption" at bounding box center [806, 380] width 121 height 34
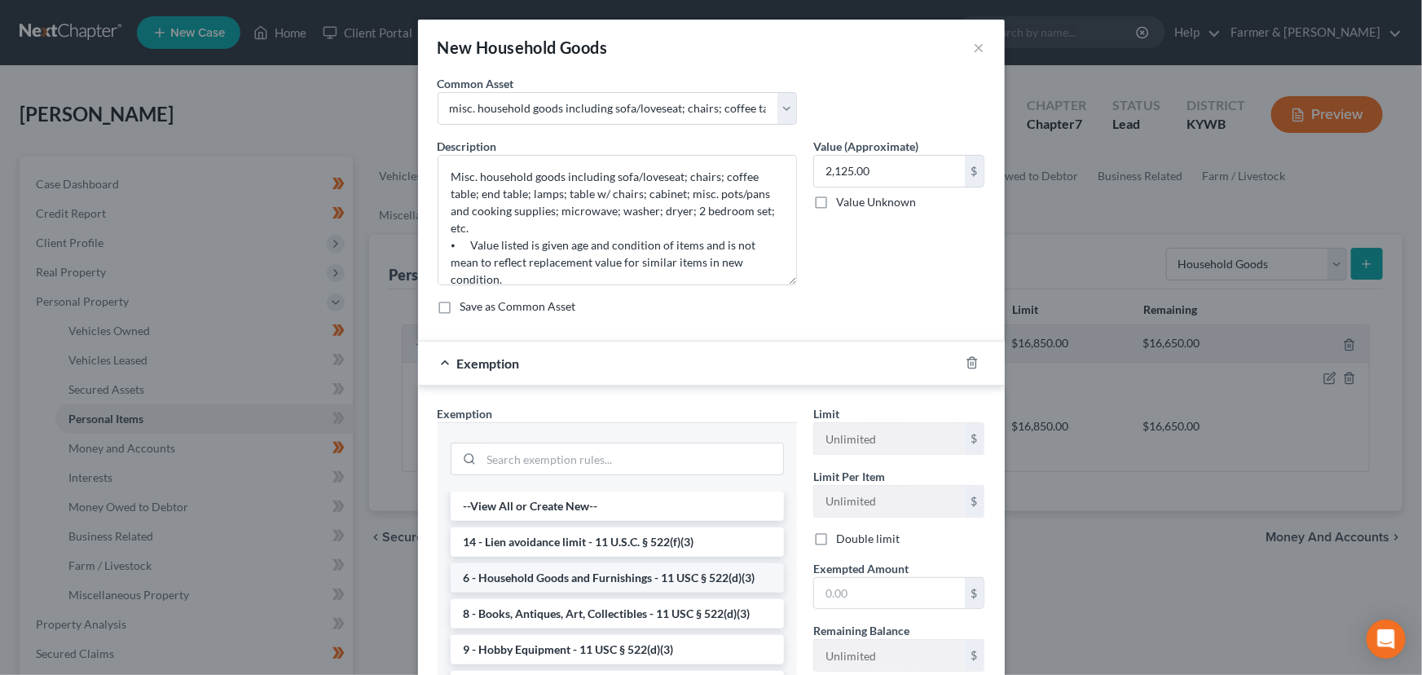
click at [565, 575] on li "6 - Household Goods and Furnishings - 11 USC § 522(d)(3)" at bounding box center [617, 577] width 333 height 29
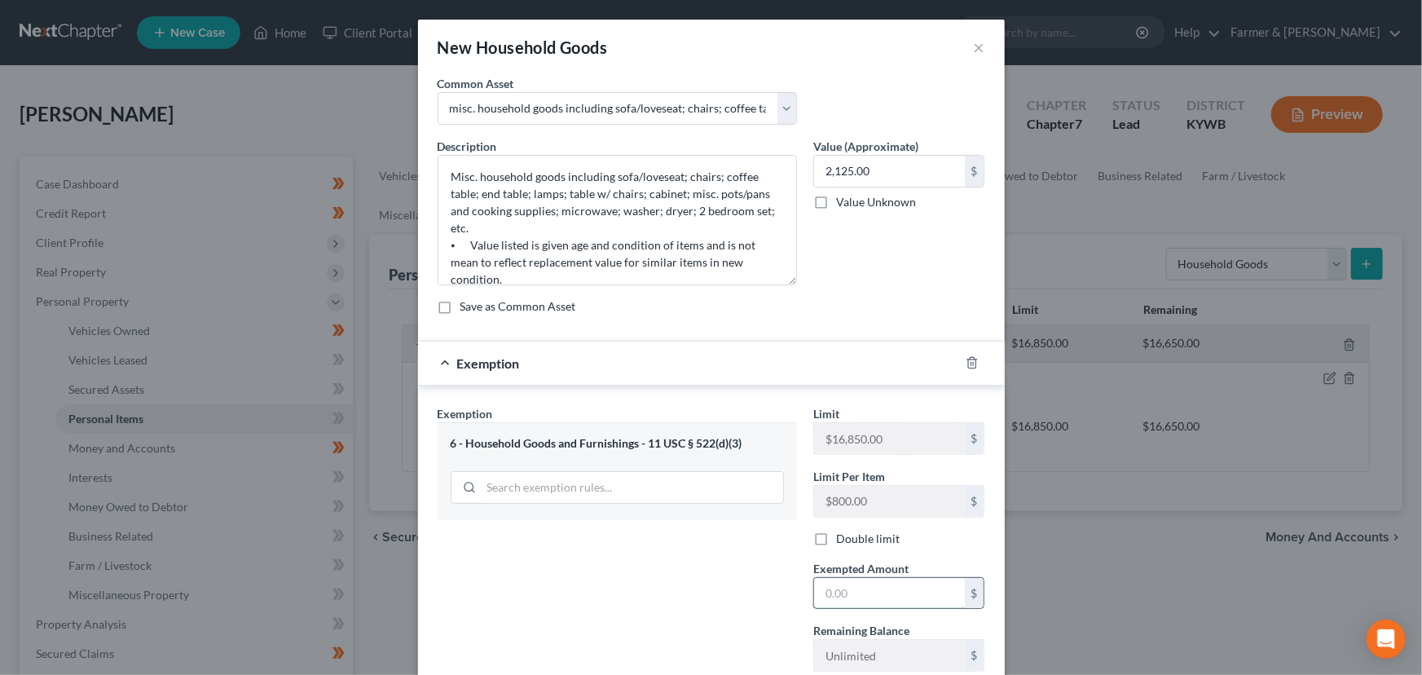
click at [814, 584] on input "text" at bounding box center [889, 593] width 151 height 31
click at [773, 382] on div "Exemption $2,125.00" at bounding box center [688, 362] width 541 height 43
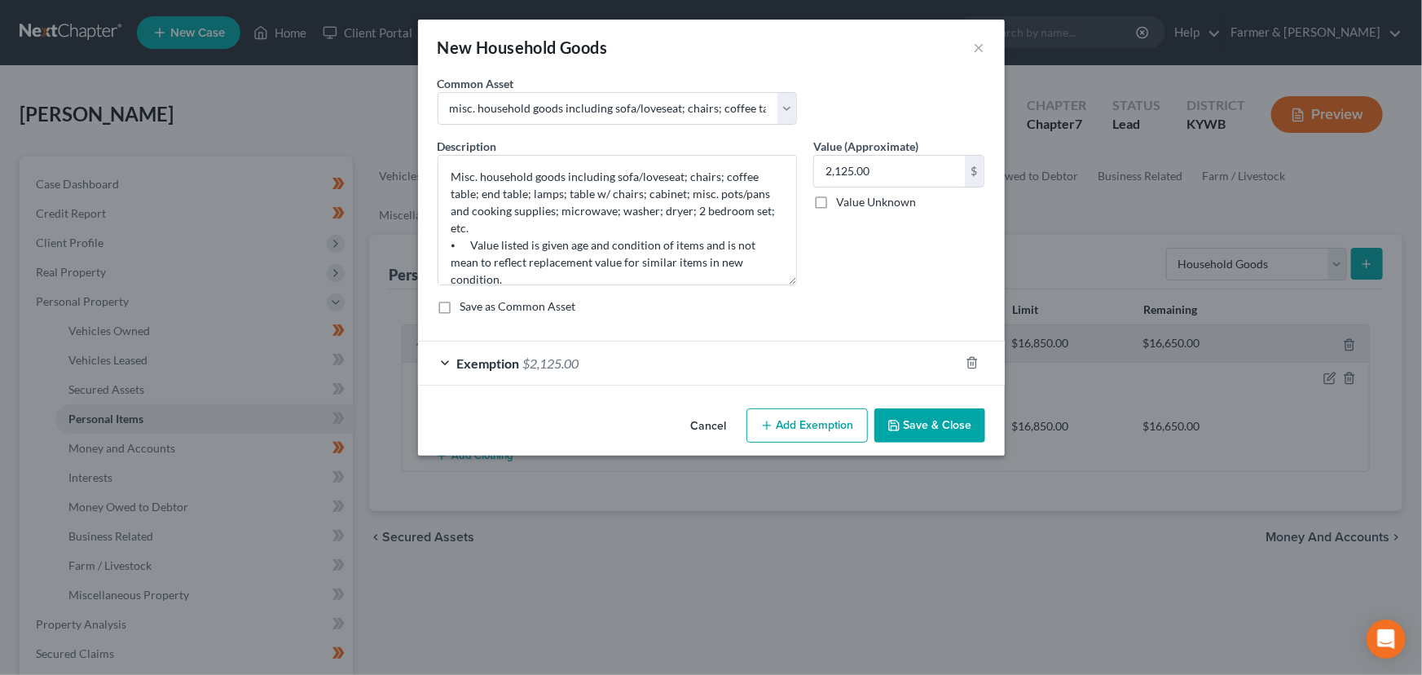
click at [924, 437] on button "Save & Close" at bounding box center [929, 425] width 111 height 34
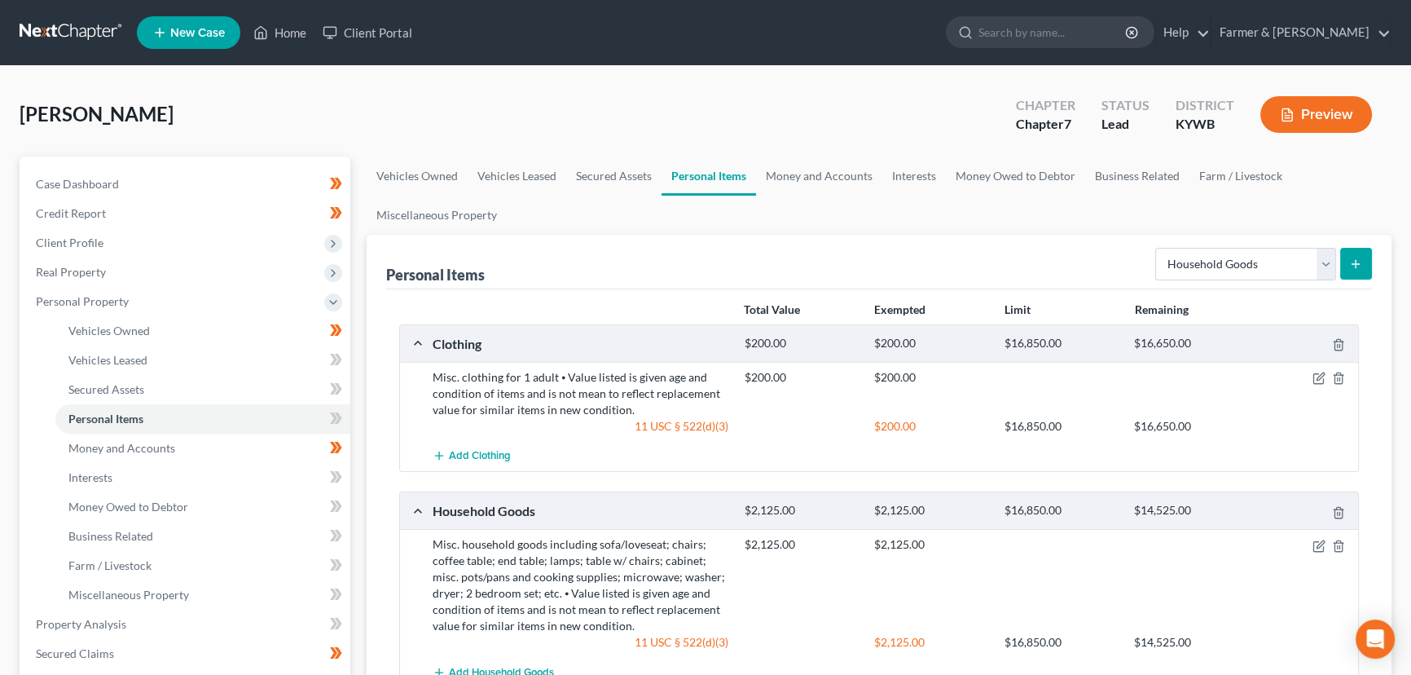
click at [741, 110] on div "[PERSON_NAME] Upgraded Chapter Chapter 7 Status Lead District [GEOGRAPHIC_DATA]…" at bounding box center [706, 121] width 1372 height 71
click at [1196, 276] on select "Select Item Type Clothing Collectibles Of Value Electronics Firearms Household …" at bounding box center [1246, 264] width 181 height 33
click at [1157, 248] on select "Select Item Type Clothing Collectibles Of Value Electronics Firearms Household …" at bounding box center [1246, 264] width 181 height 33
click at [1340, 272] on button "submit" at bounding box center [1356, 264] width 32 height 32
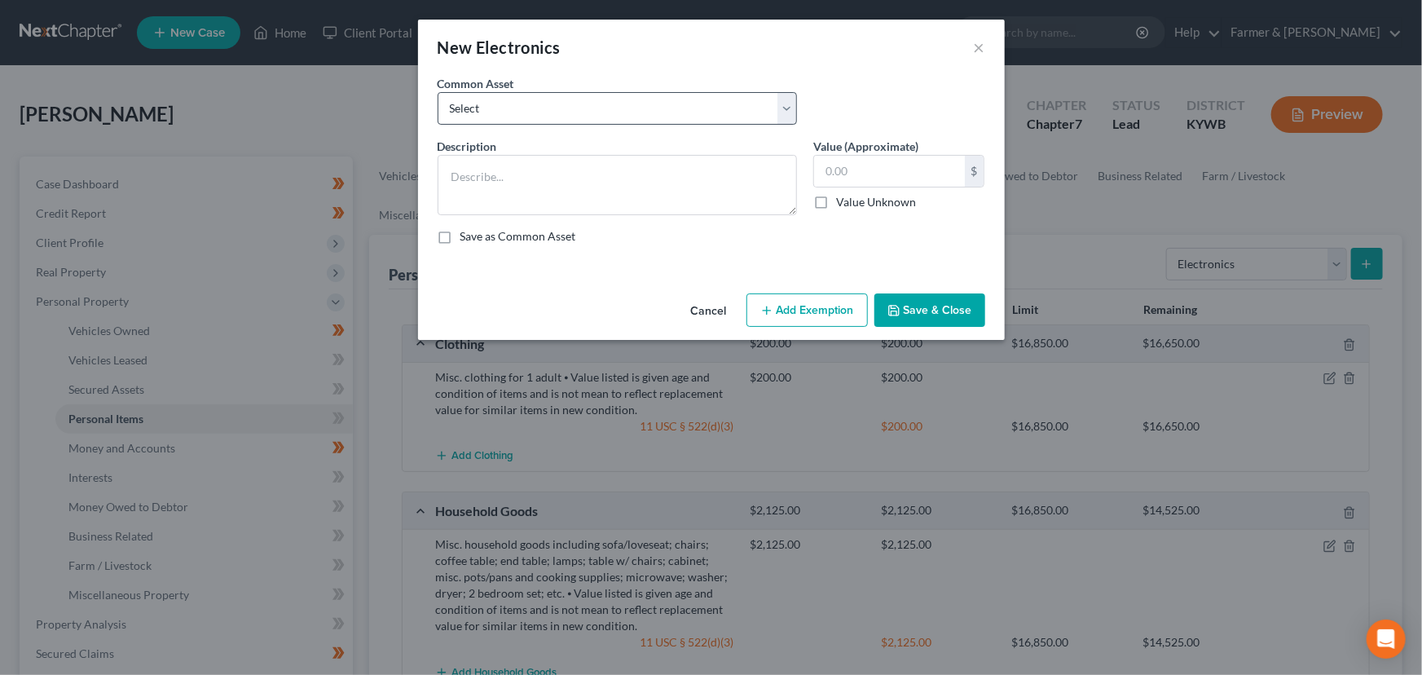
click at [495, 124] on div "Common Asset Select Televisions; DVD Players; Gaming systems; Home Computer ⦁ V…" at bounding box center [711, 106] width 564 height 63
drag, startPoint x: 505, startPoint y: 108, endPoint x: 510, endPoint y: 121, distance: 13.2
click at [505, 108] on select "Select Televisions; DVD Players; Gaming systems; Home Computer ⦁ Value listed i…" at bounding box center [617, 108] width 359 height 33
click at [438, 92] on select "Select Televisions; DVD Players; Gaming systems; Home Computer ⦁ Value listed i…" at bounding box center [617, 108] width 359 height 33
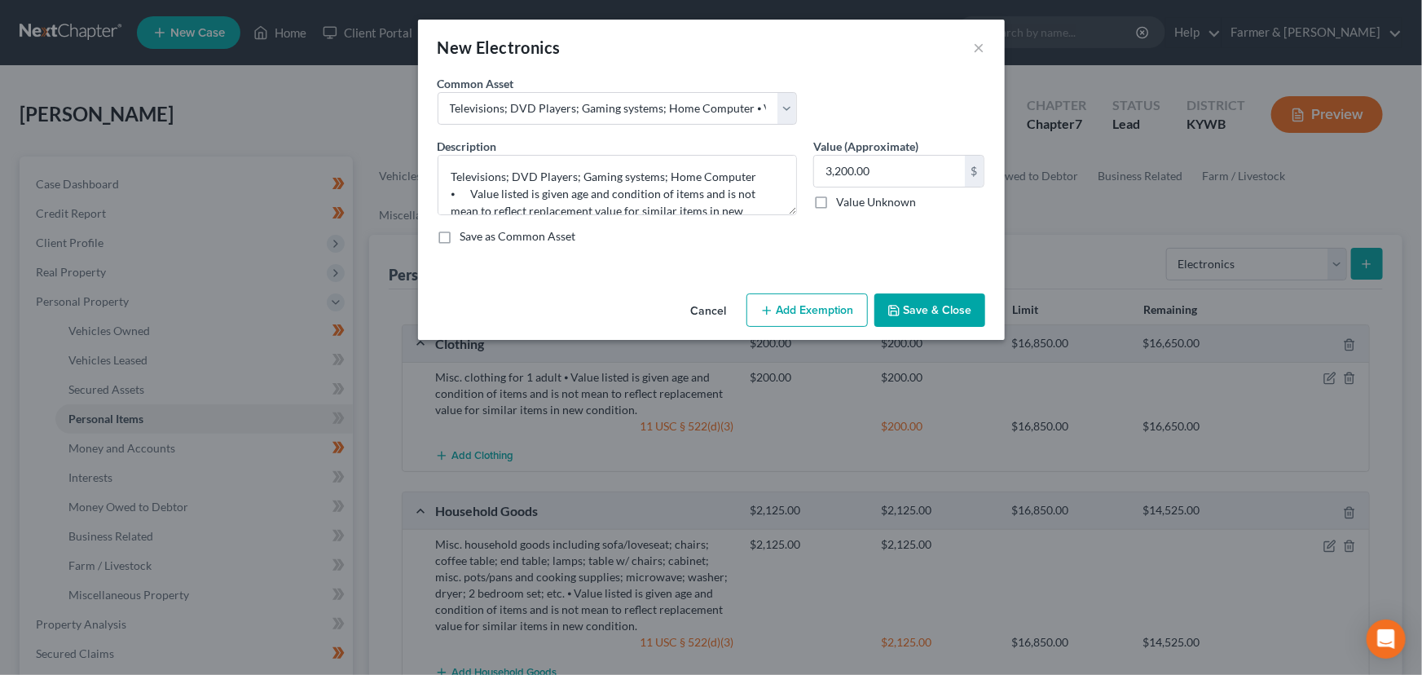
click at [768, 59] on div "New Electronics ×" at bounding box center [711, 47] width 587 height 55
click at [828, 102] on div "Common Asset Select Televisions; DVD Players; Gaming systems; Home Computer ⦁ V…" at bounding box center [711, 106] width 564 height 63
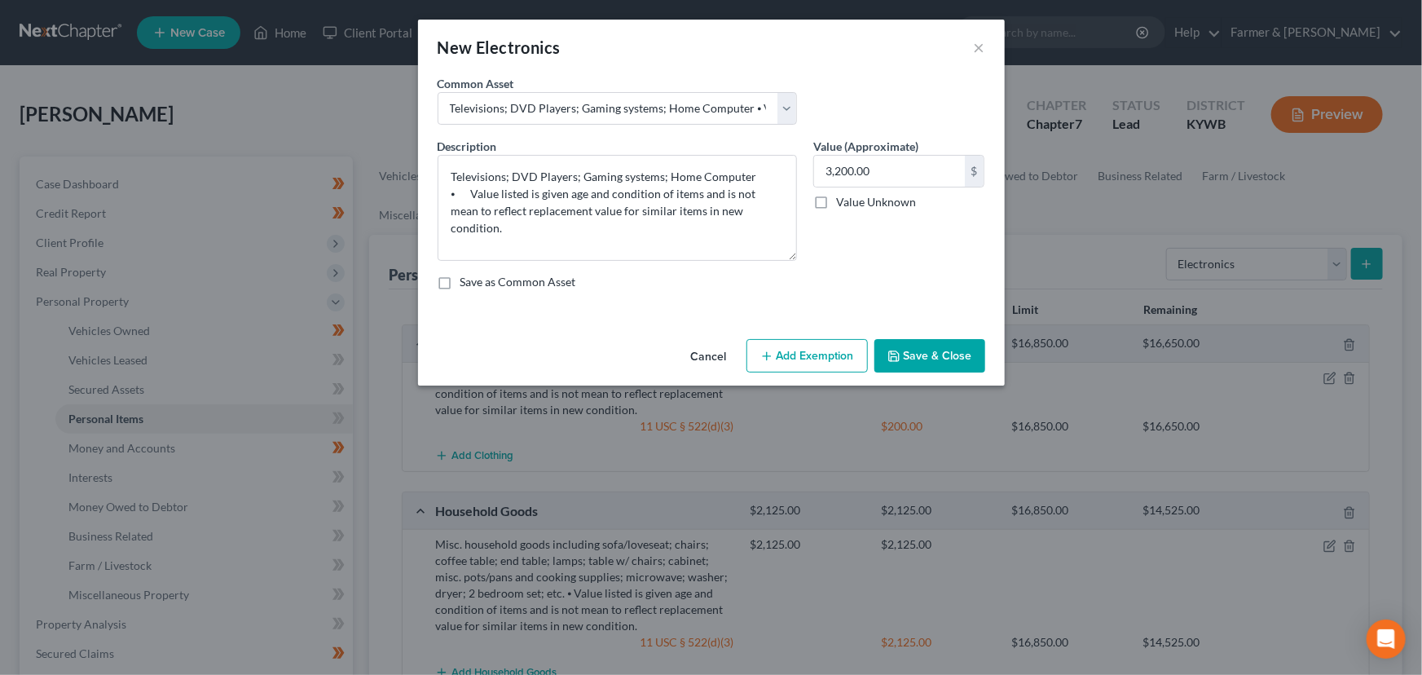
drag, startPoint x: 786, startPoint y: 211, endPoint x: 797, endPoint y: 258, distance: 48.6
click at [797, 258] on div "Description * Televisions; DVD Players; Gaming systems; Home Computer ⦁ Value l…" at bounding box center [617, 199] width 376 height 123
click at [865, 257] on div "Value (Approximate) 3,200.00 $ Value Unknown Balance Undetermined 3,200.00 $ Va…" at bounding box center [899, 200] width 188 height 125
click at [861, 166] on input "3,200.00" at bounding box center [889, 171] width 151 height 31
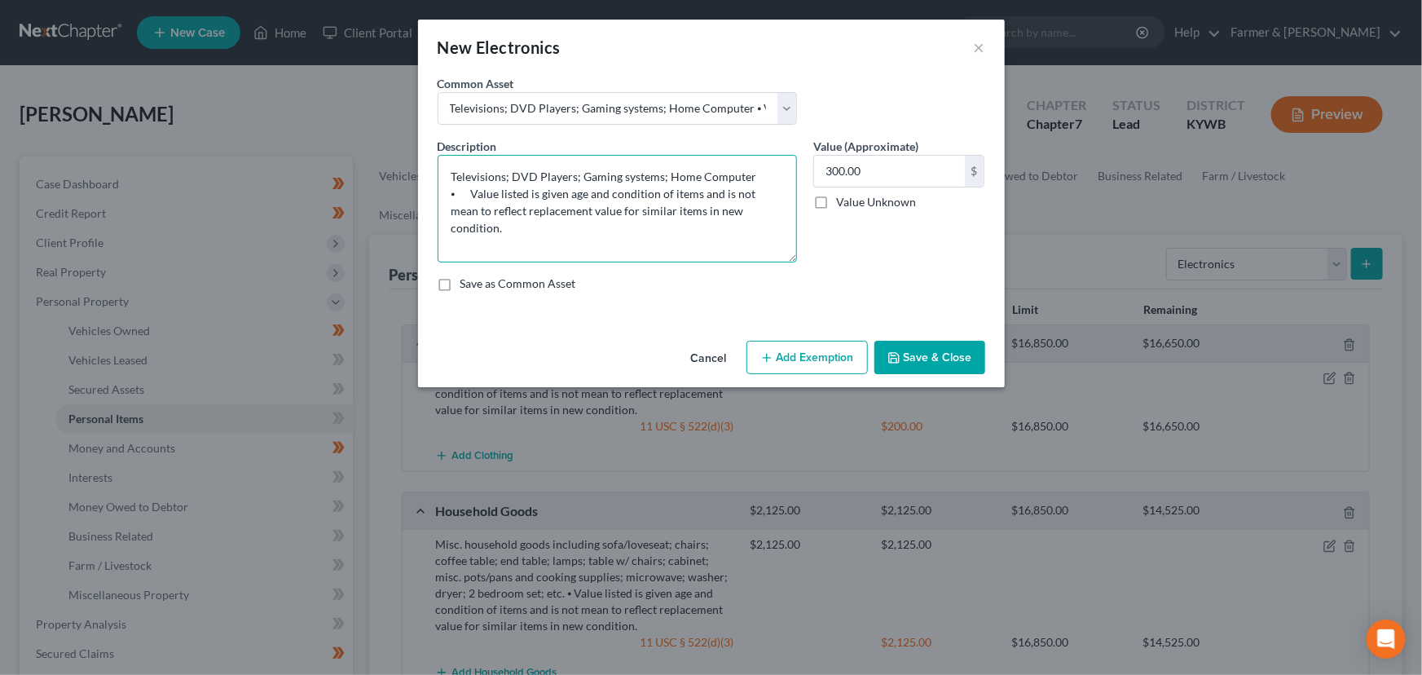
drag, startPoint x: 762, startPoint y: 178, endPoint x: 668, endPoint y: 179, distance: 93.7
click at [668, 179] on textarea "Televisions; DVD Players; Gaming systems; Home Computer ⦁ Value listed is given…" at bounding box center [617, 209] width 359 height 108
click at [825, 354] on button "Add Exemption" at bounding box center [806, 358] width 121 height 34
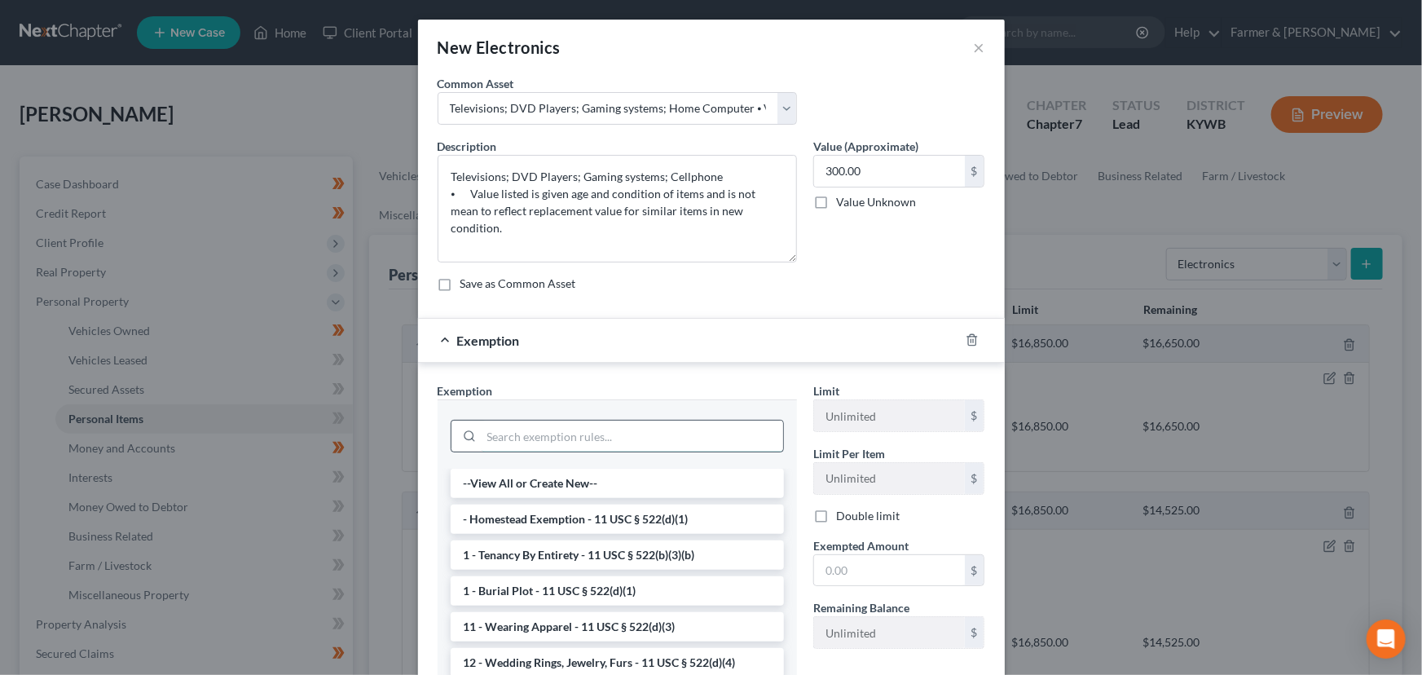
click at [641, 424] on input "search" at bounding box center [633, 435] width 302 height 31
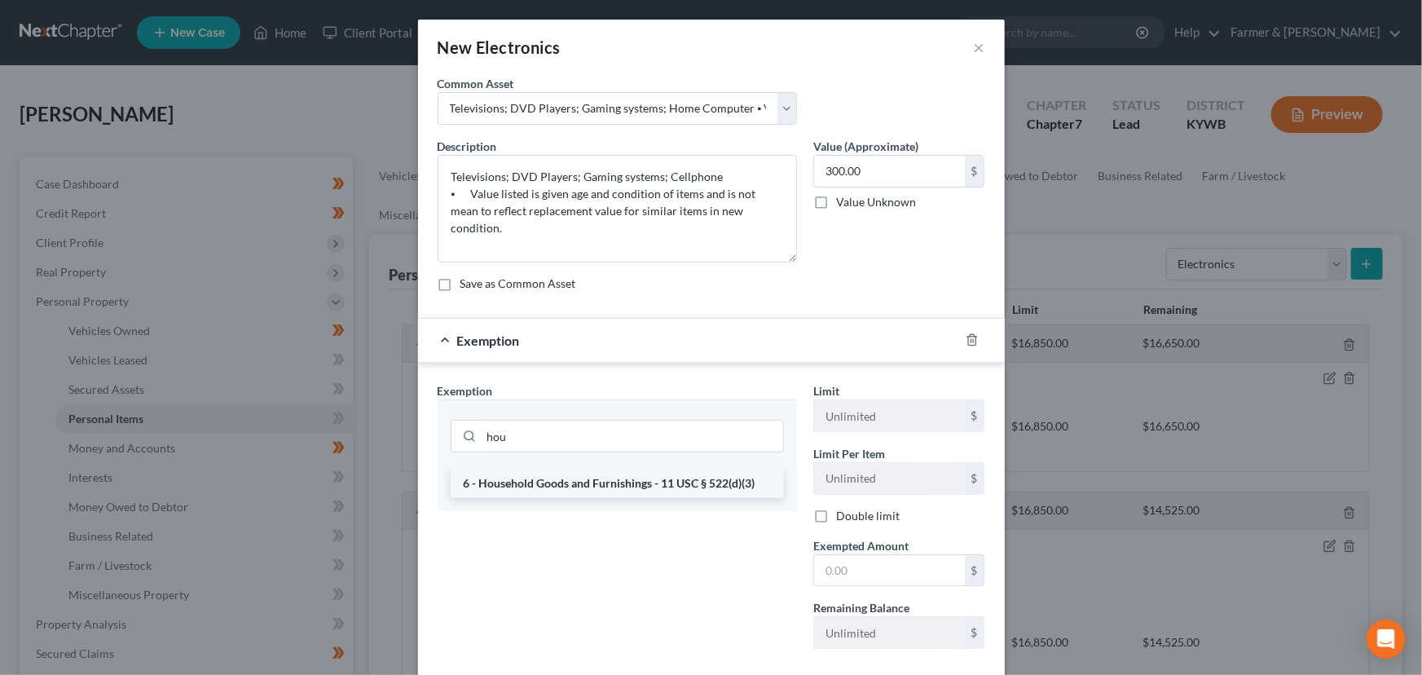
click at [609, 482] on li "6 - Household Goods and Furnishings - 11 USC § 522(d)(3)" at bounding box center [617, 483] width 333 height 29
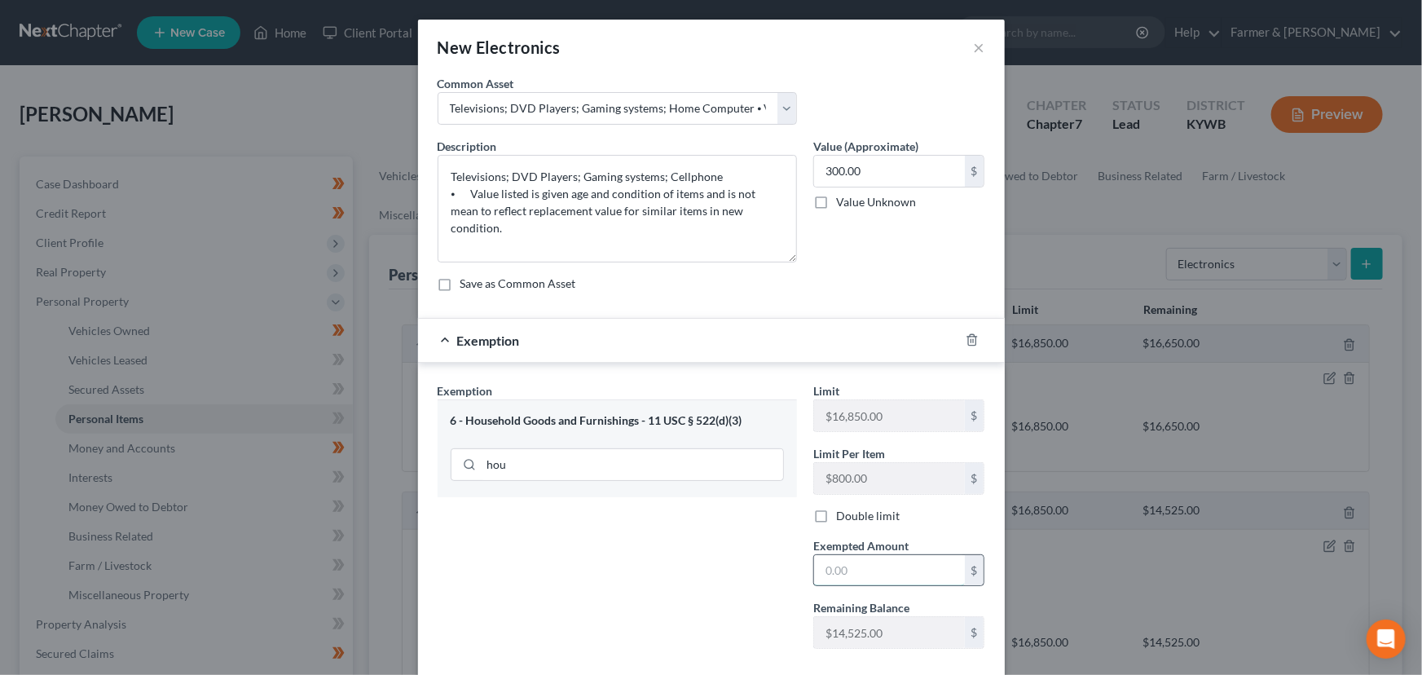
click at [887, 562] on input "text" at bounding box center [889, 570] width 151 height 31
click at [642, 316] on form "An exemption set must first be selected from the Filing Information section. Co…" at bounding box center [712, 375] width 548 height 601
click at [652, 328] on div "Exemption $3,300.00" at bounding box center [688, 340] width 541 height 43
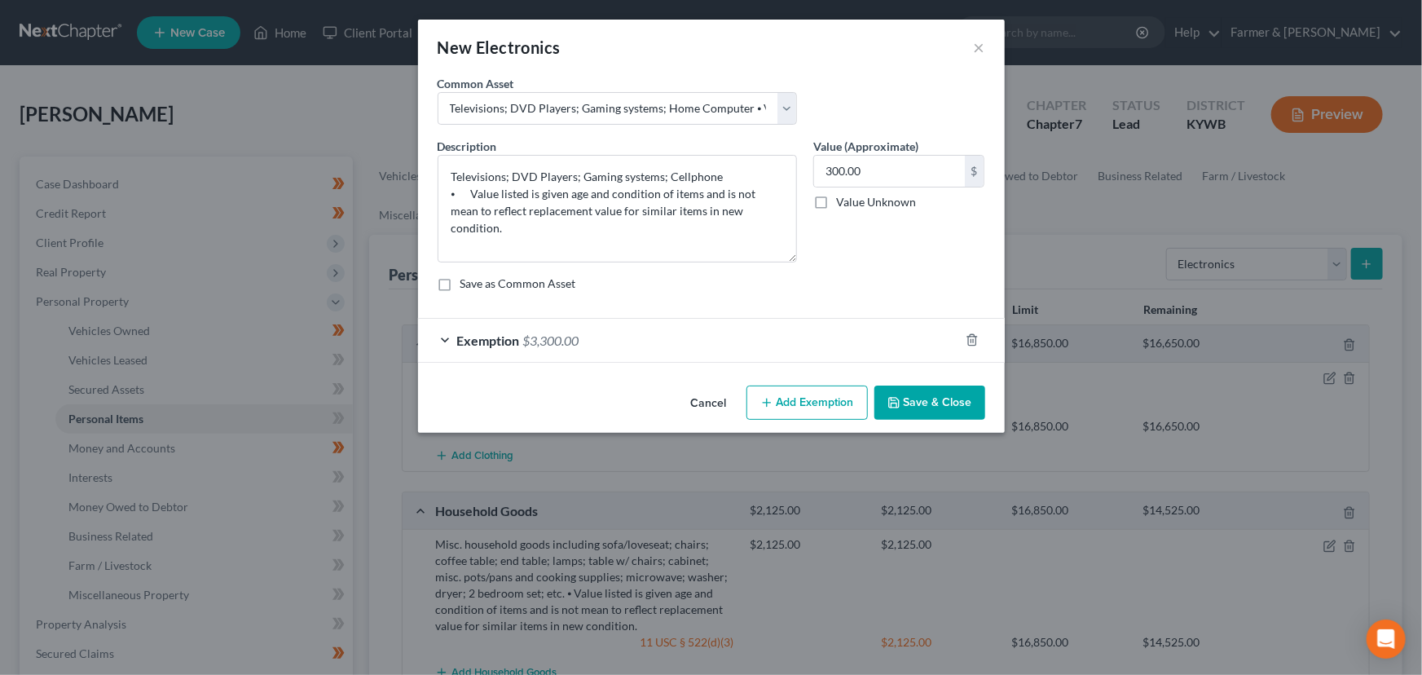
click at [910, 404] on button "Save & Close" at bounding box center [929, 402] width 111 height 34
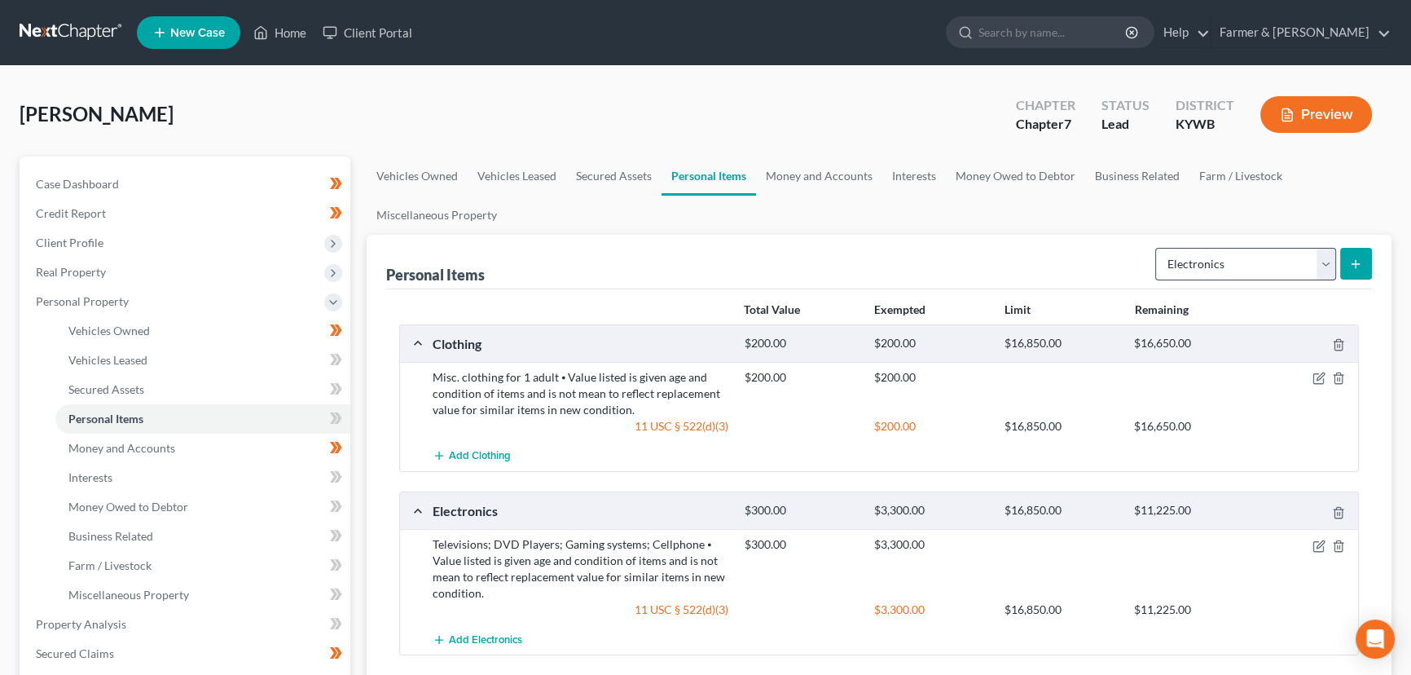
drag, startPoint x: 1205, startPoint y: 244, endPoint x: 1217, endPoint y: 266, distance: 24.8
click at [1206, 244] on div "Select Item Type Clothing Collectibles Of Value Electronics Firearms Household …" at bounding box center [1260, 262] width 223 height 43
drag, startPoint x: 1217, startPoint y: 266, endPoint x: 1197, endPoint y: 258, distance: 20.9
click at [1217, 266] on select "Select Item Type Clothing Collectibles Of Value Electronics Firearms Household …" at bounding box center [1246, 264] width 181 height 33
click at [1157, 248] on select "Select Item Type Clothing Collectibles Of Value Electronics Firearms Household …" at bounding box center [1246, 264] width 181 height 33
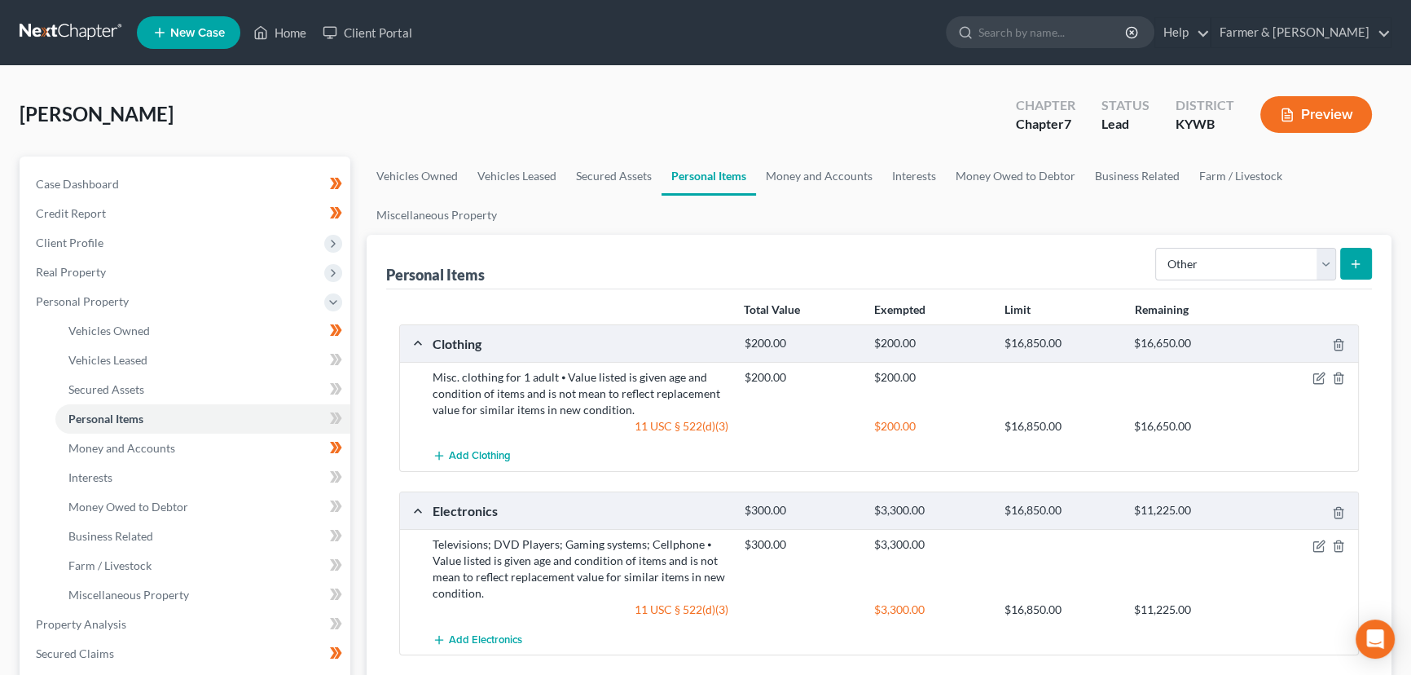
click at [1354, 277] on button "submit" at bounding box center [1356, 264] width 32 height 32
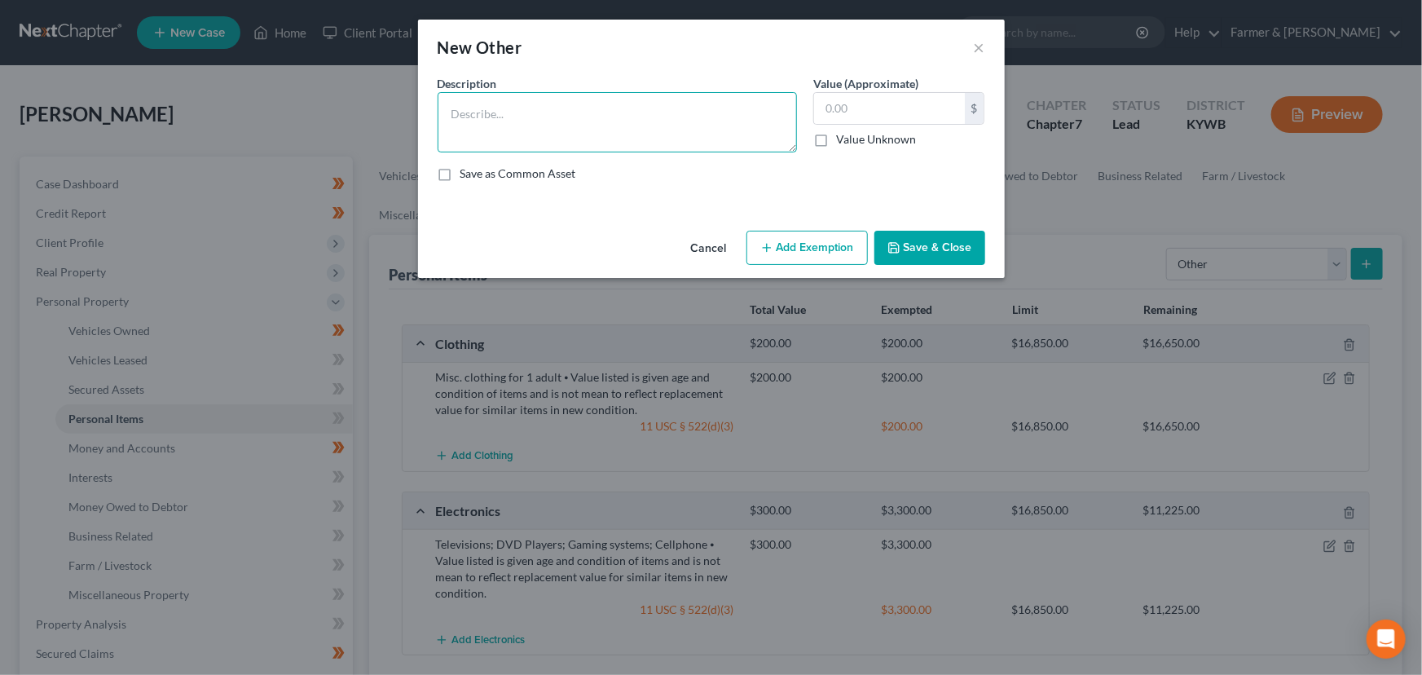
click at [514, 139] on textarea at bounding box center [617, 122] width 359 height 60
paste textarea "⦁ Value listed is given age and condition of items and is not mean to reflect r…"
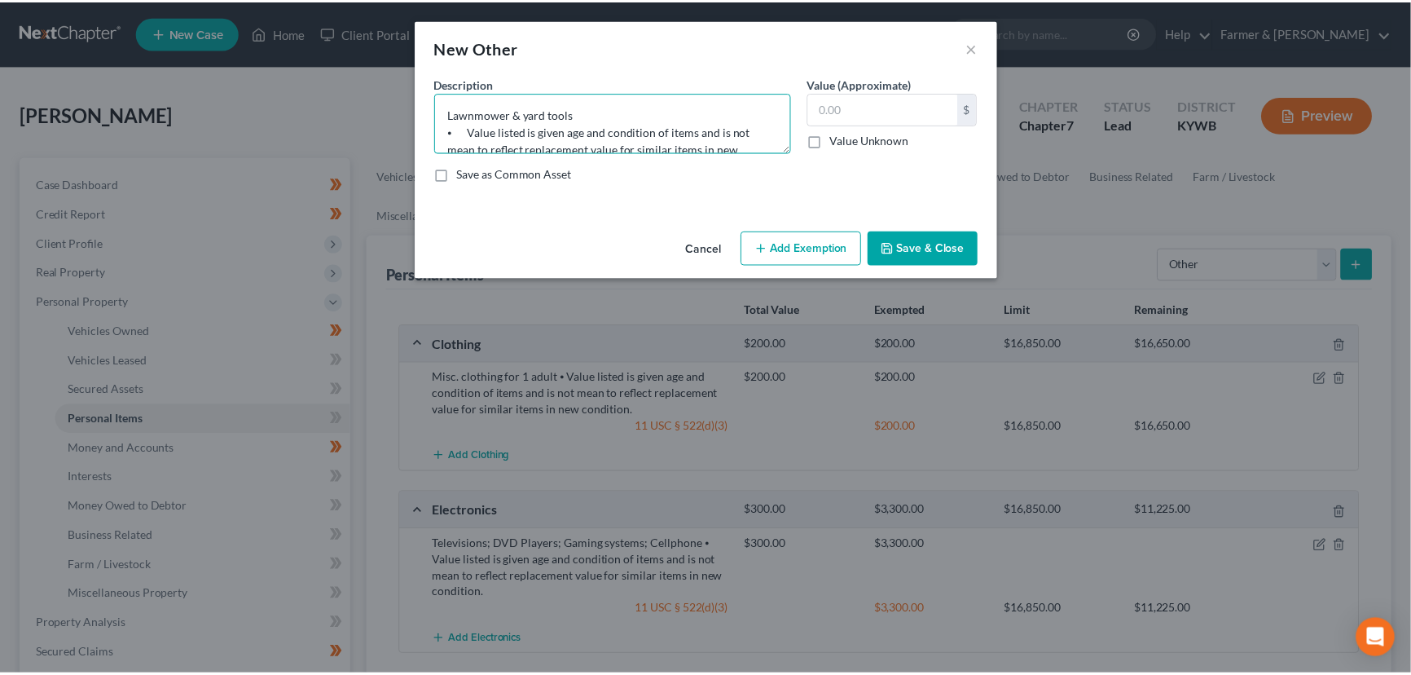
scroll to position [37, 0]
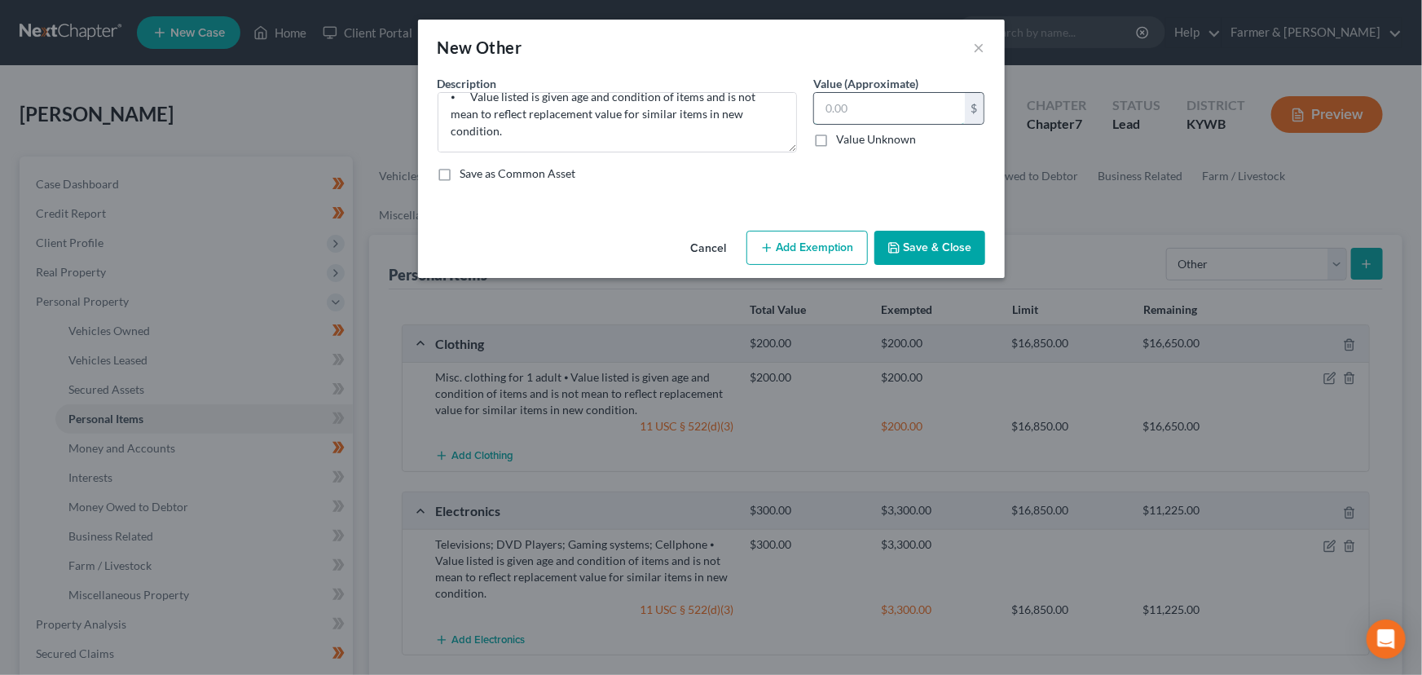
click at [845, 117] on input "text" at bounding box center [889, 108] width 151 height 31
drag, startPoint x: 863, startPoint y: 101, endPoint x: 794, endPoint y: 114, distance: 70.5
click at [794, 114] on div "Description * Lawnmower & yard tools ⦁ Value listed is given age and condition …" at bounding box center [711, 135] width 564 height 120
click at [828, 261] on button "Add Exemption" at bounding box center [806, 248] width 121 height 34
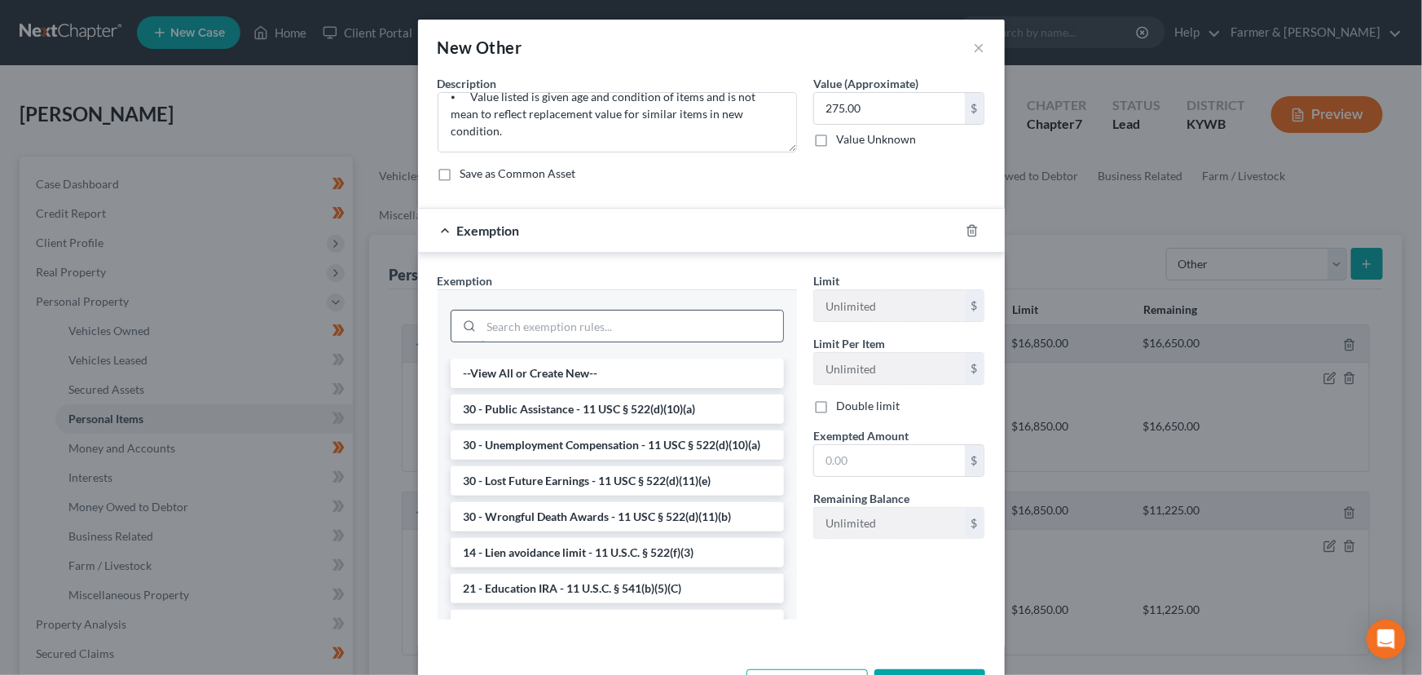
click at [665, 337] on input "search" at bounding box center [633, 325] width 302 height 31
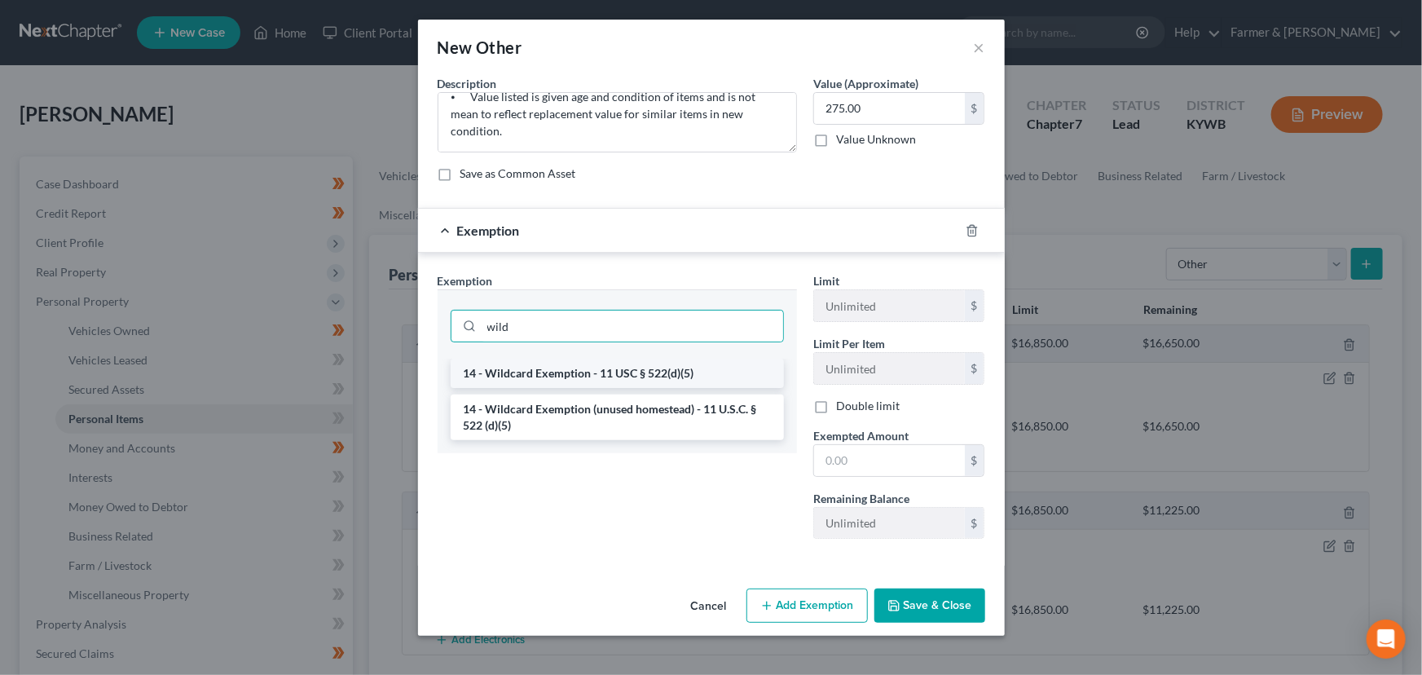
click at [662, 375] on li "14 - Wildcard Exemption - 11 USC § 522(d)(5)" at bounding box center [617, 373] width 333 height 29
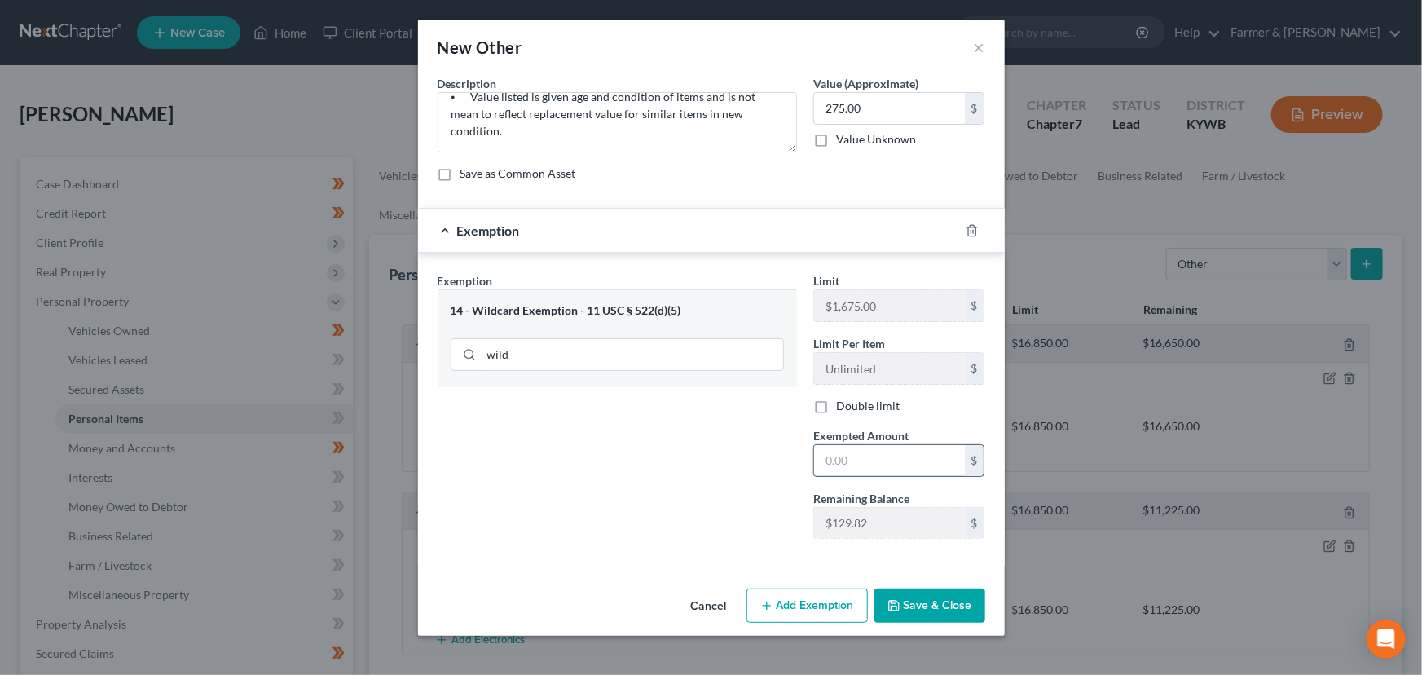
click at [885, 460] on input "text" at bounding box center [889, 460] width 151 height 31
click at [973, 230] on line "button" at bounding box center [973, 231] width 0 height 3
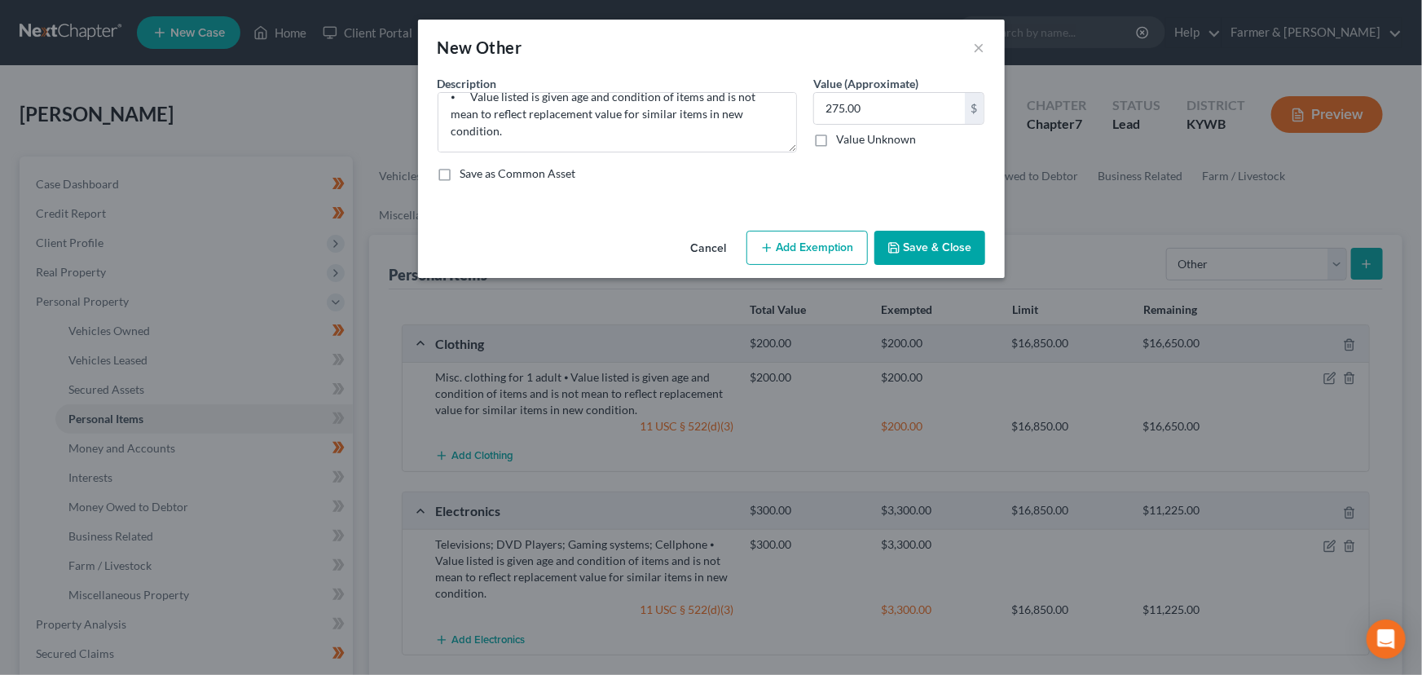
click at [772, 254] on button "Add Exemption" at bounding box center [806, 248] width 121 height 34
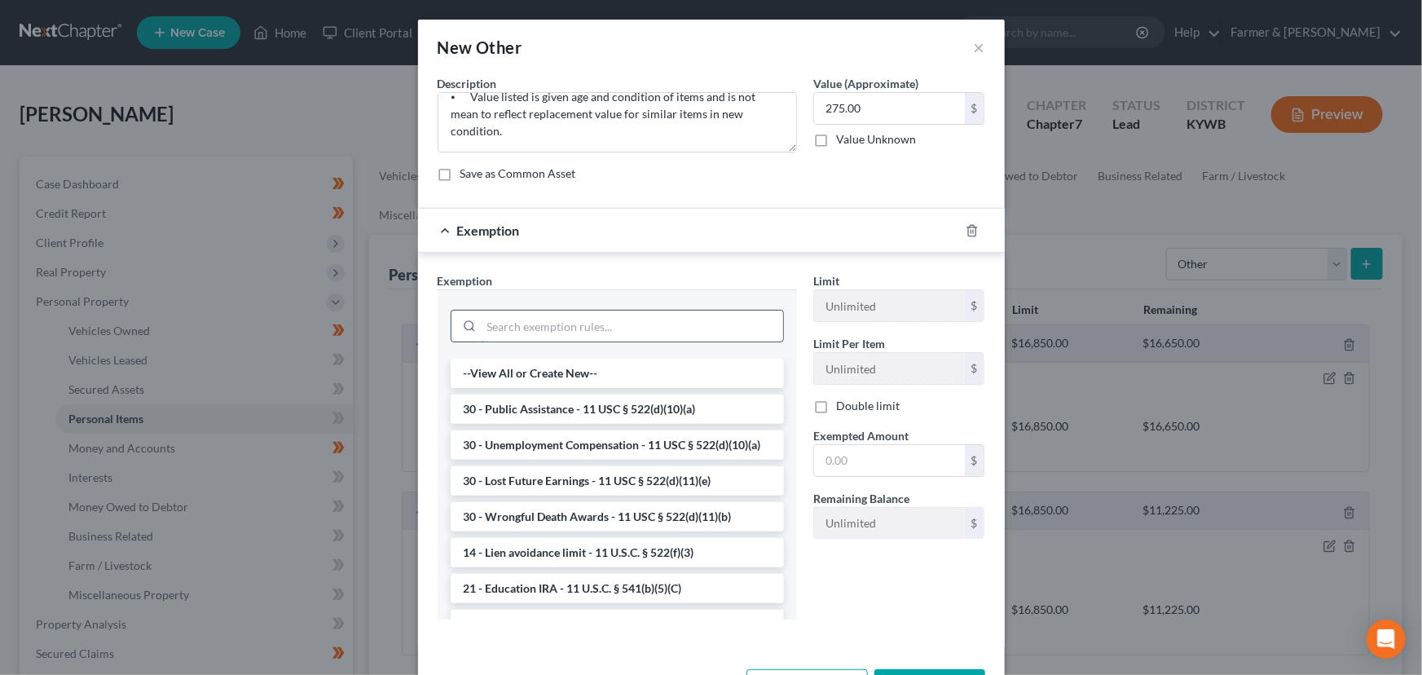
click at [482, 329] on input "search" at bounding box center [633, 325] width 302 height 31
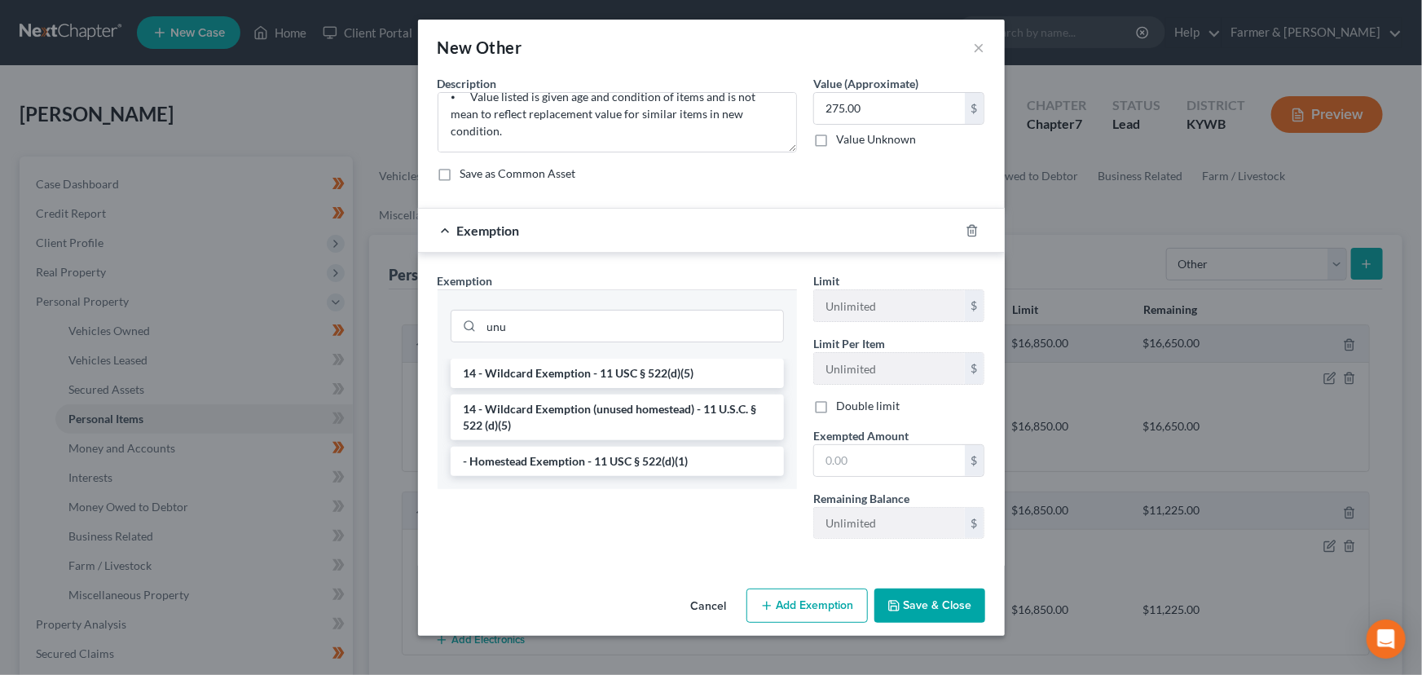
drag, startPoint x: 605, startPoint y: 426, endPoint x: 746, endPoint y: 446, distance: 142.3
click at [606, 426] on li "14 - Wildcard Exemption (unused homestead) - 11 U.S.C. § 522 (d)(5)" at bounding box center [617, 417] width 333 height 46
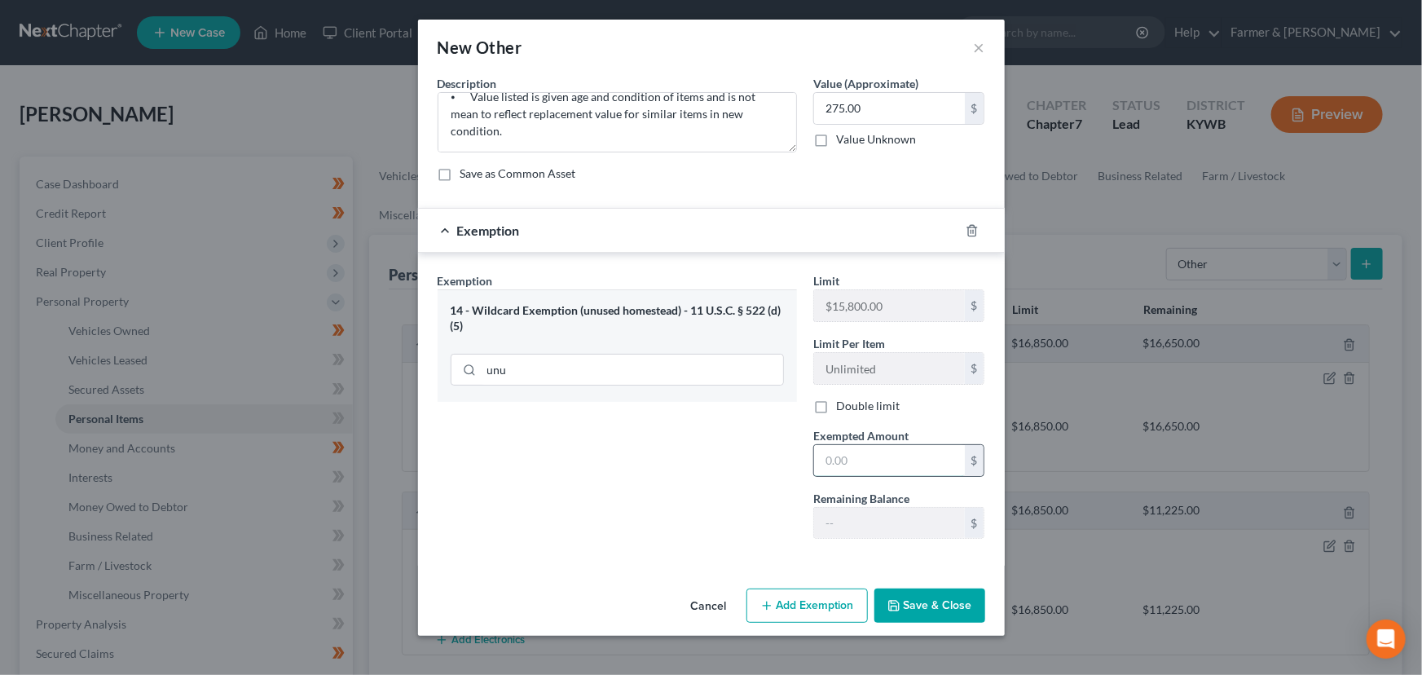
click at [852, 460] on input "text" at bounding box center [889, 460] width 151 height 31
click at [741, 230] on div "Exemption $275.00" at bounding box center [688, 230] width 541 height 43
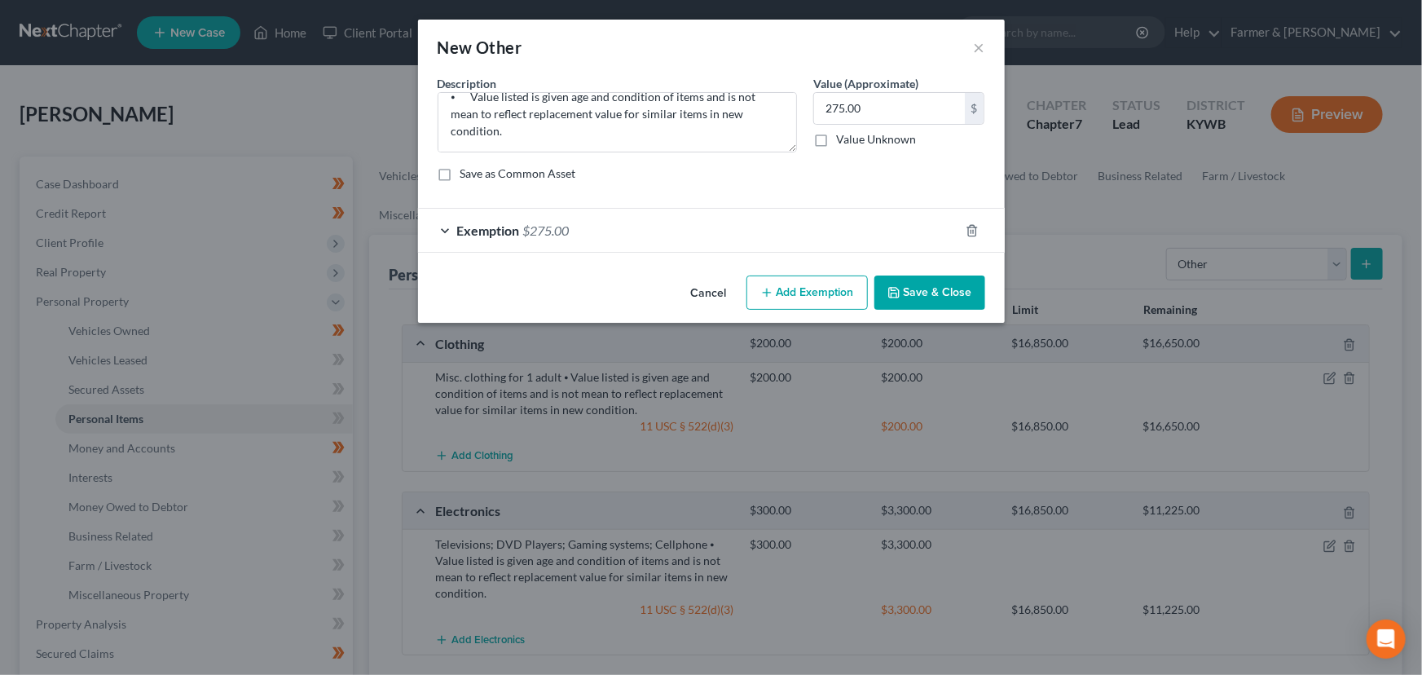
click at [929, 302] on button "Save & Close" at bounding box center [929, 292] width 111 height 34
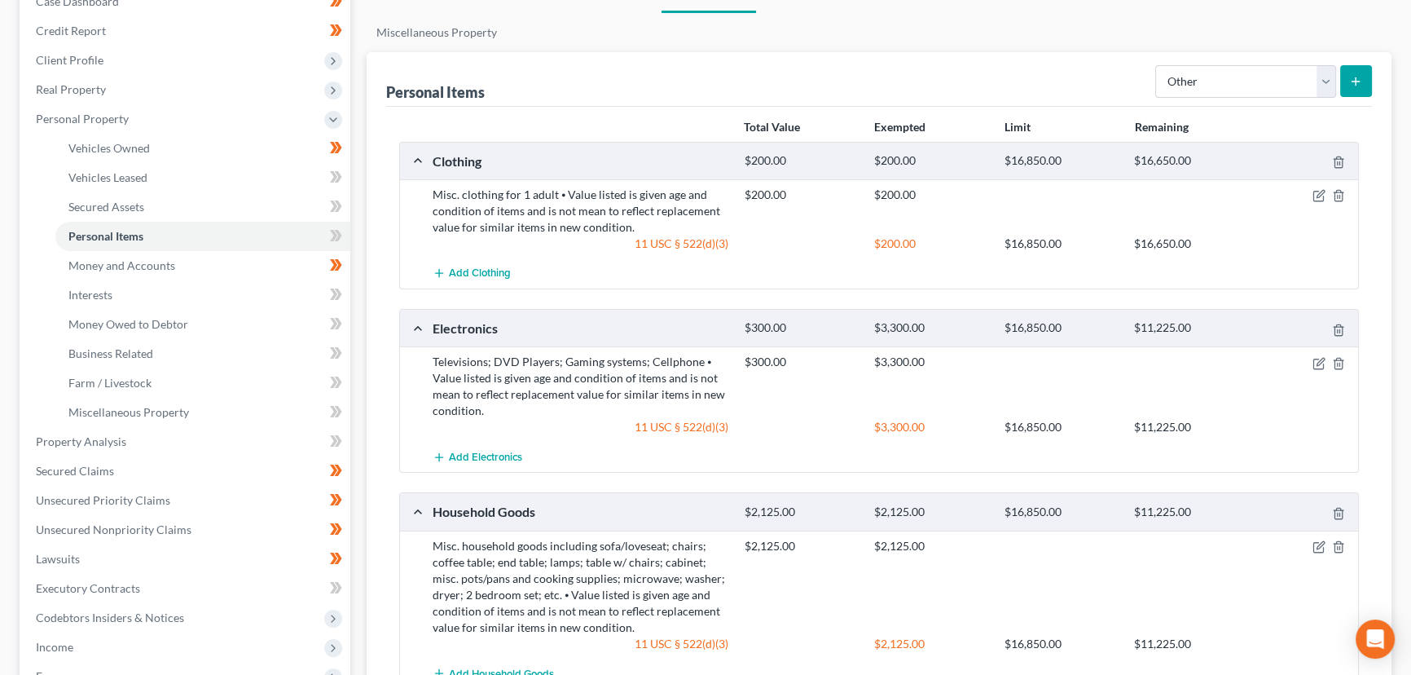
scroll to position [222, 0]
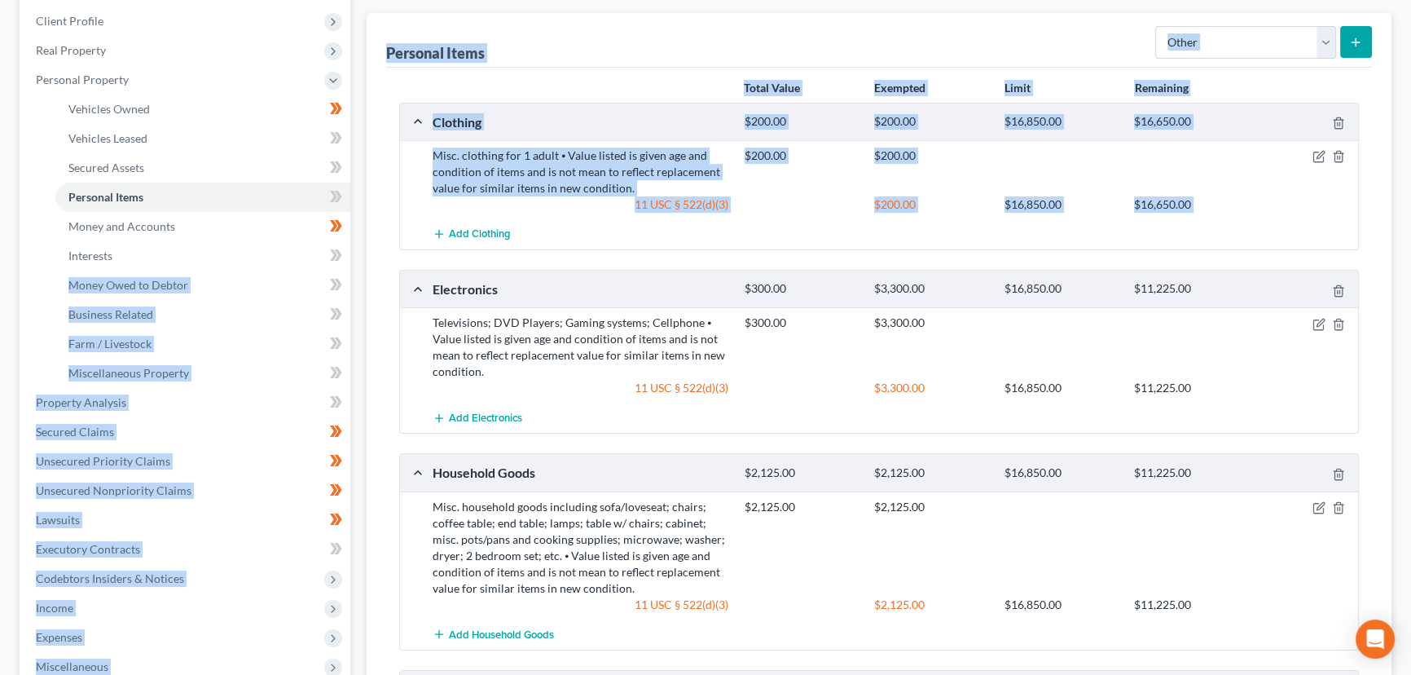
click at [358, 244] on div "Petition Navigation Case Dashboard Payments Invoices Payments Payments Credit R…" at bounding box center [705, 422] width 1389 height 974
click at [362, 246] on div "Vehicles Owned Vehicles Leased Secured Assets Personal Items Money and Accounts…" at bounding box center [879, 422] width 1041 height 974
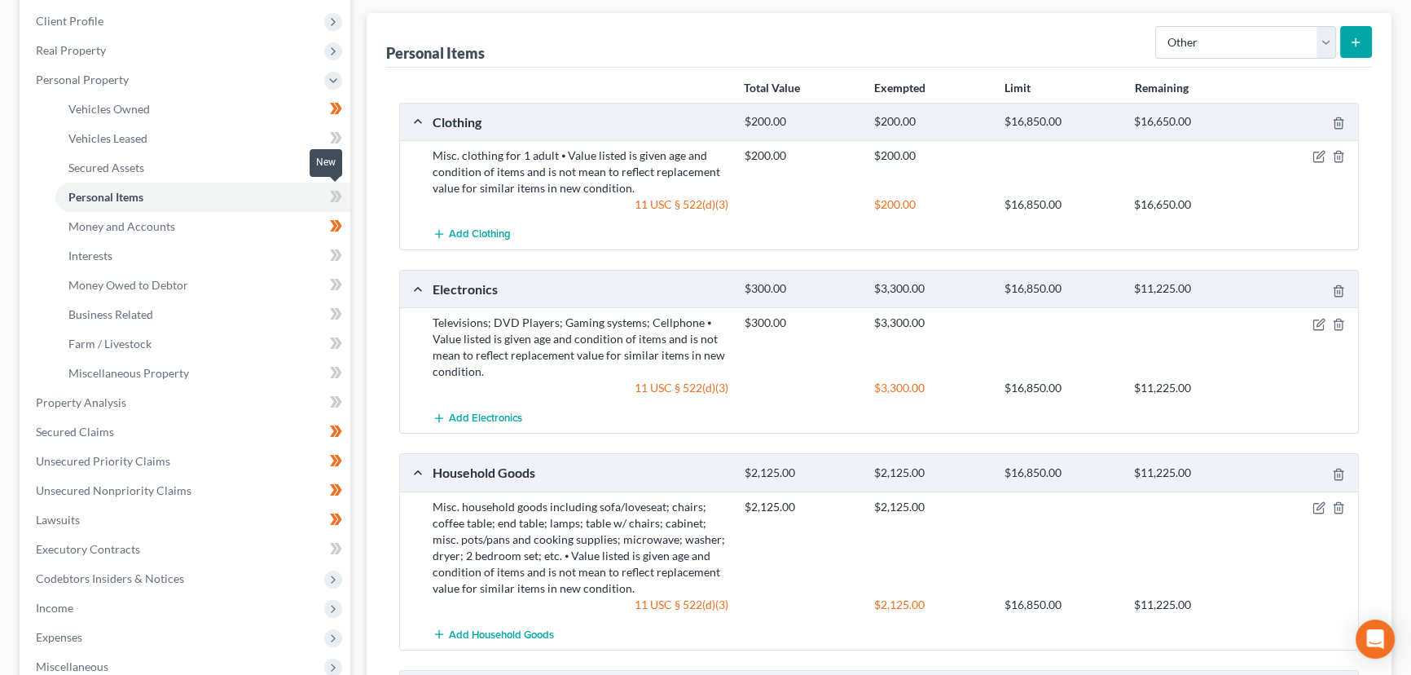
click at [332, 191] on icon at bounding box center [333, 196] width 7 height 11
click at [368, 229] on div "Personal Items Select Item Type Clothing Collectibles Of Value Electronics Fire…" at bounding box center [879, 434] width 1025 height 843
drag, startPoint x: 1190, startPoint y: 29, endPoint x: 1198, endPoint y: 55, distance: 27.3
click at [1190, 29] on select "Select Item Type Clothing Collectibles Of Value Electronics Firearms Household …" at bounding box center [1246, 42] width 181 height 33
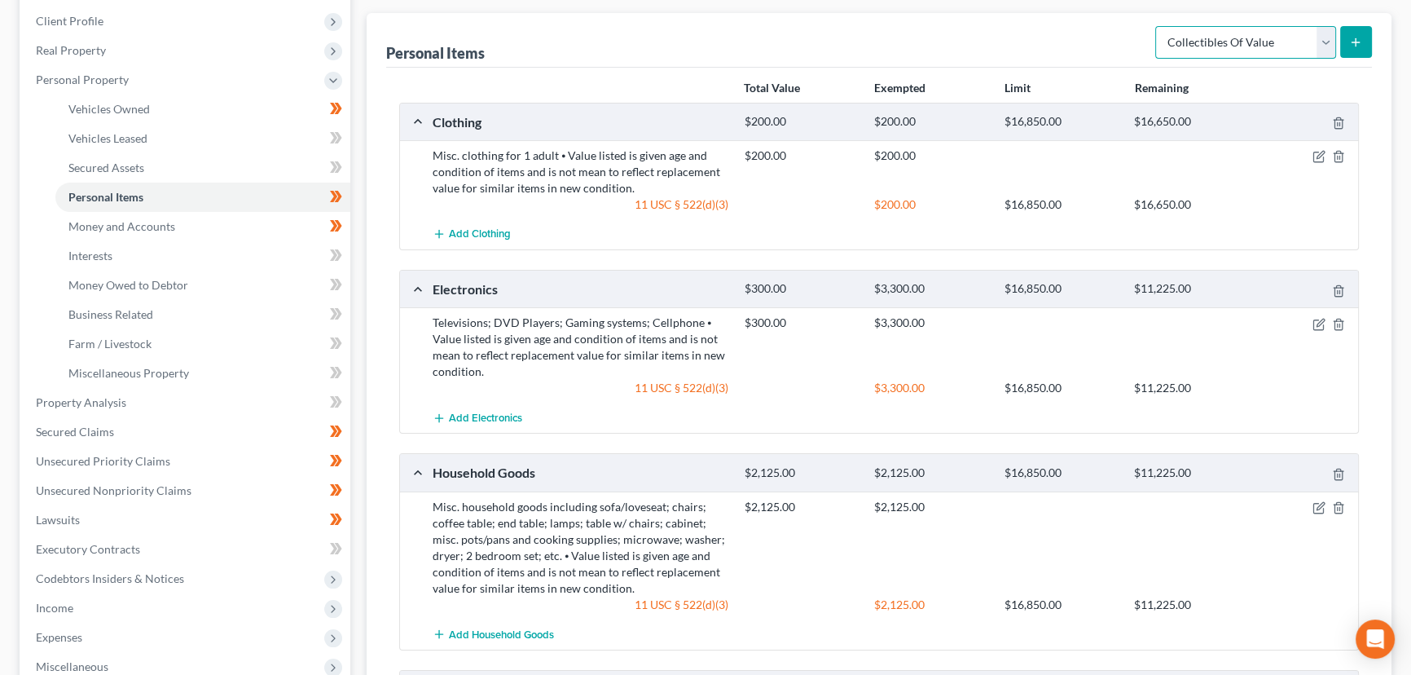
click at [1157, 26] on select "Select Item Type Clothing Collectibles Of Value Electronics Firearms Household …" at bounding box center [1246, 42] width 181 height 33
click at [1348, 38] on button "submit" at bounding box center [1356, 42] width 32 height 32
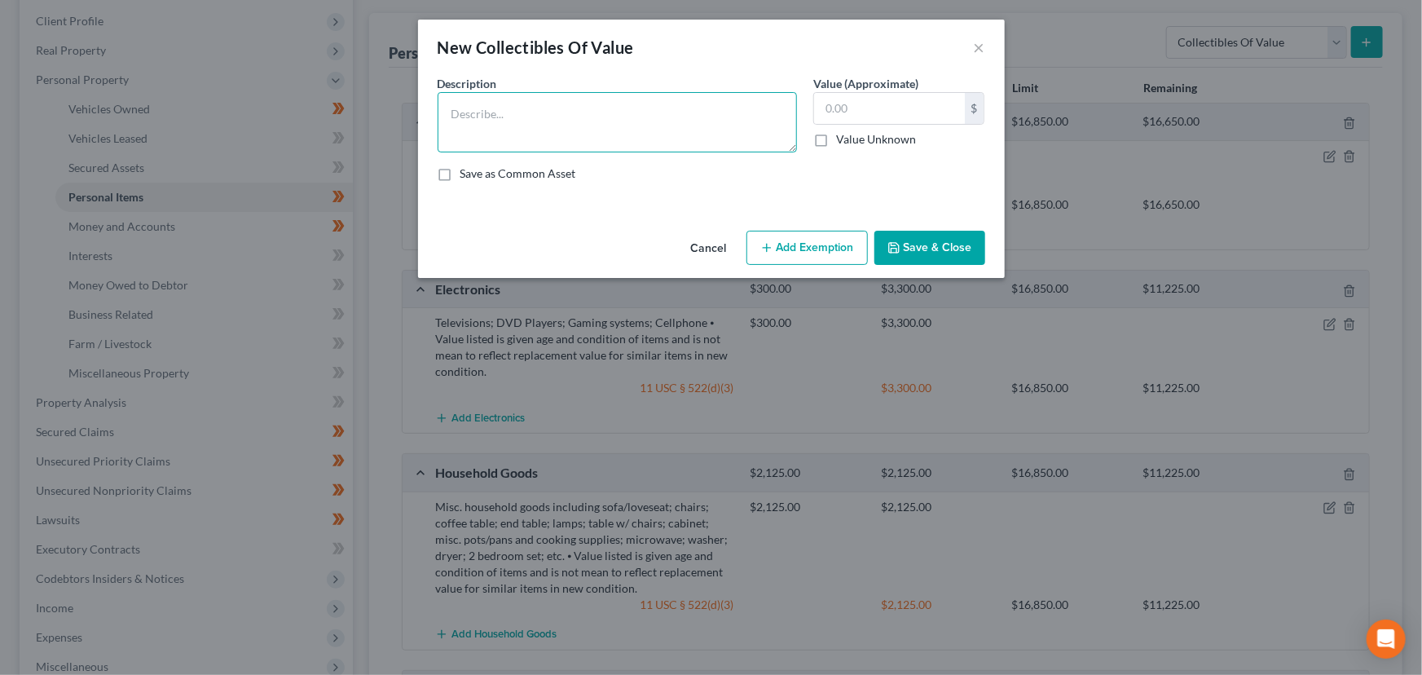
click at [517, 130] on textarea at bounding box center [617, 122] width 359 height 60
click at [521, 114] on textarea at bounding box center [617, 122] width 359 height 60
click at [836, 143] on label "Value Unknown" at bounding box center [876, 139] width 80 height 16
click at [843, 142] on input "Value Unknown" at bounding box center [848, 136] width 11 height 11
click at [905, 248] on button "Save & Close" at bounding box center [929, 248] width 111 height 34
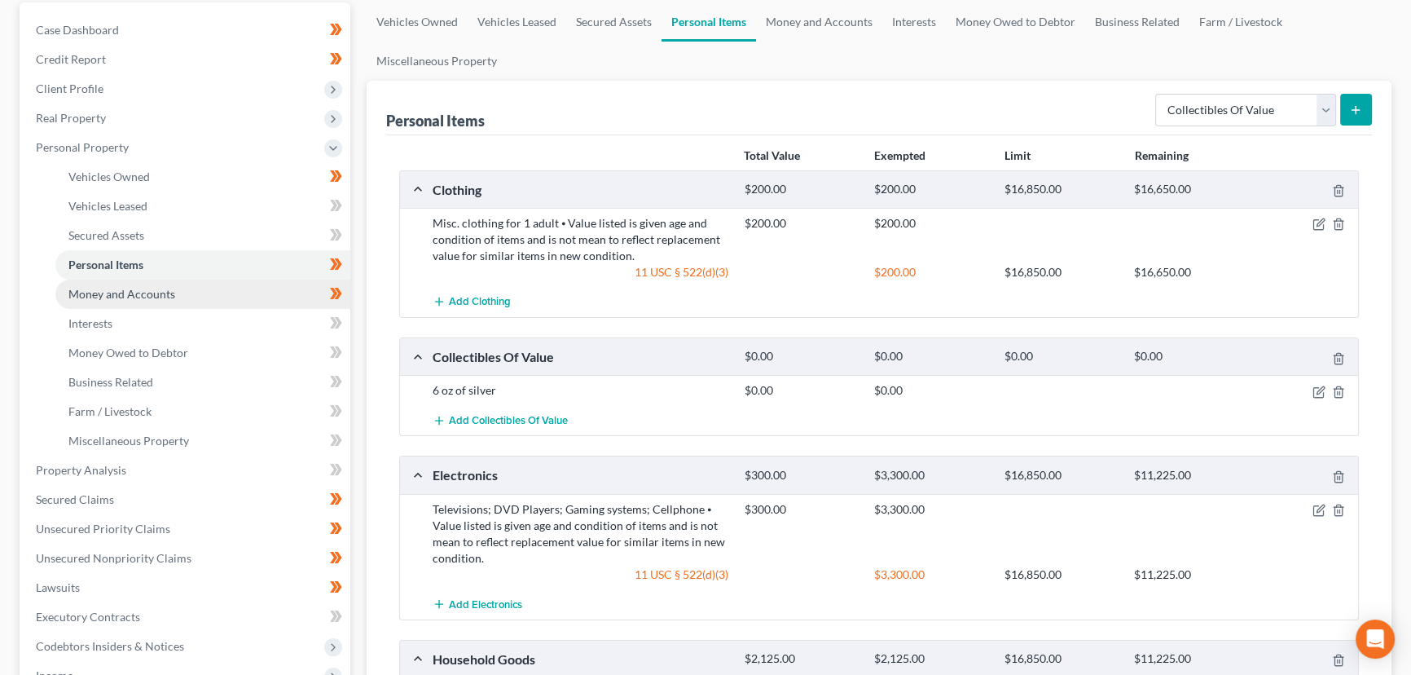
scroll to position [147, 0]
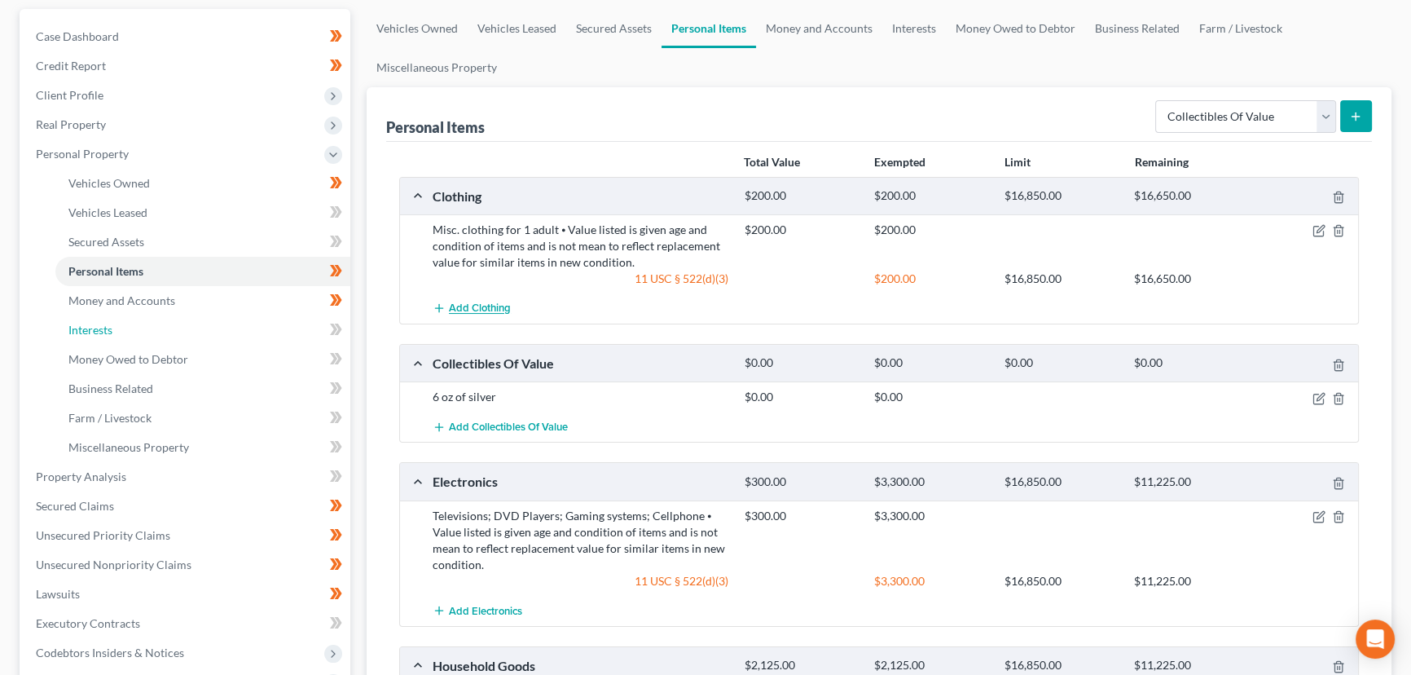
drag, startPoint x: 143, startPoint y: 322, endPoint x: 432, endPoint y: 297, distance: 290.4
click at [143, 322] on link "Interests" at bounding box center [202, 329] width 295 height 29
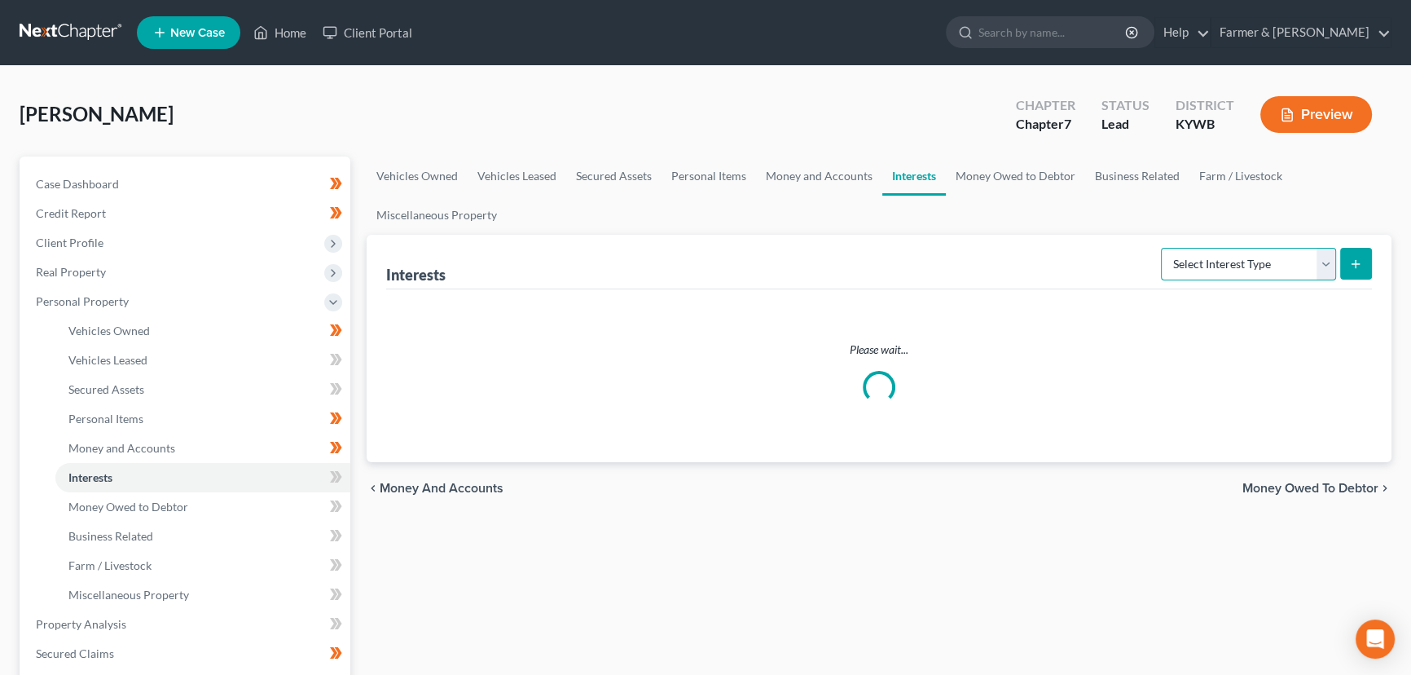
drag, startPoint x: 1217, startPoint y: 247, endPoint x: 1221, endPoint y: 267, distance: 20.8
click at [1217, 248] on select "Select Interest Type 401K Annuity Bond Education IRA Government Bond Government…" at bounding box center [1248, 264] width 175 height 33
click at [1163, 248] on select "Select Interest Type 401K Annuity Bond Education IRA Government Bond Government…" at bounding box center [1248, 264] width 175 height 33
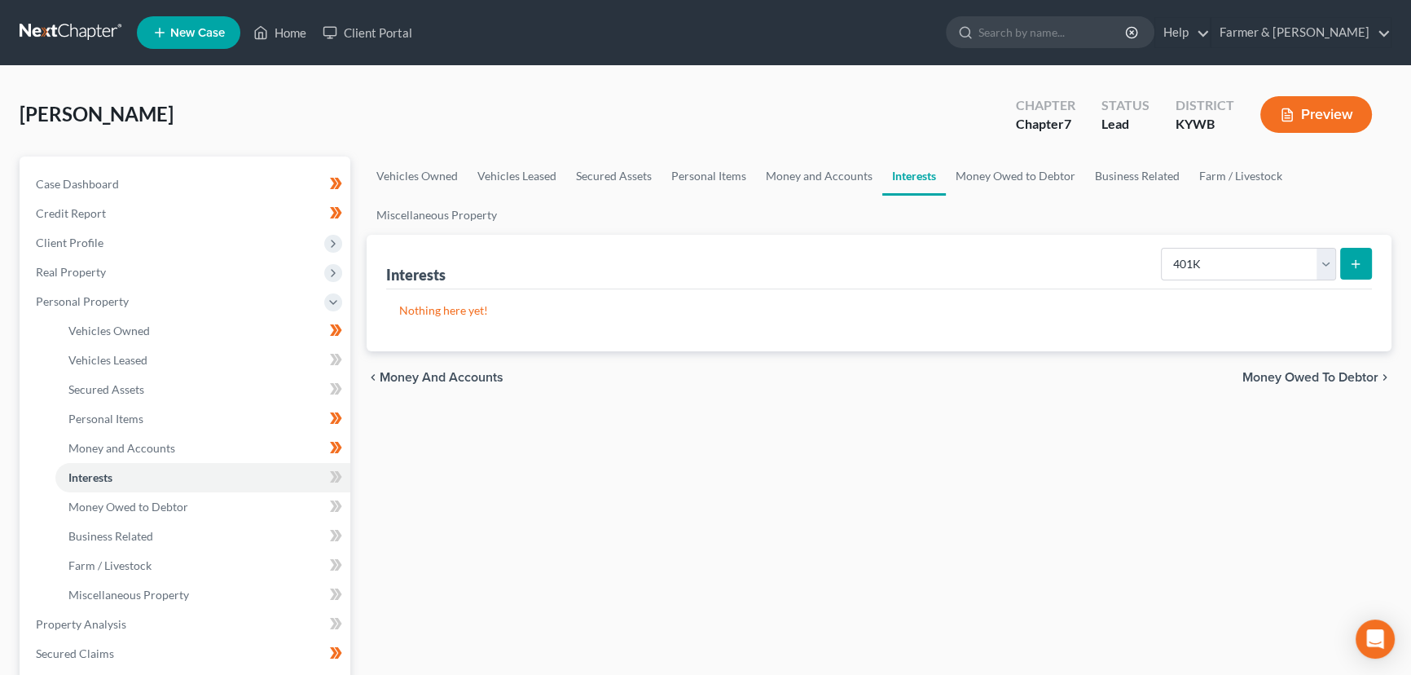
click at [1358, 271] on button "submit" at bounding box center [1356, 264] width 32 height 32
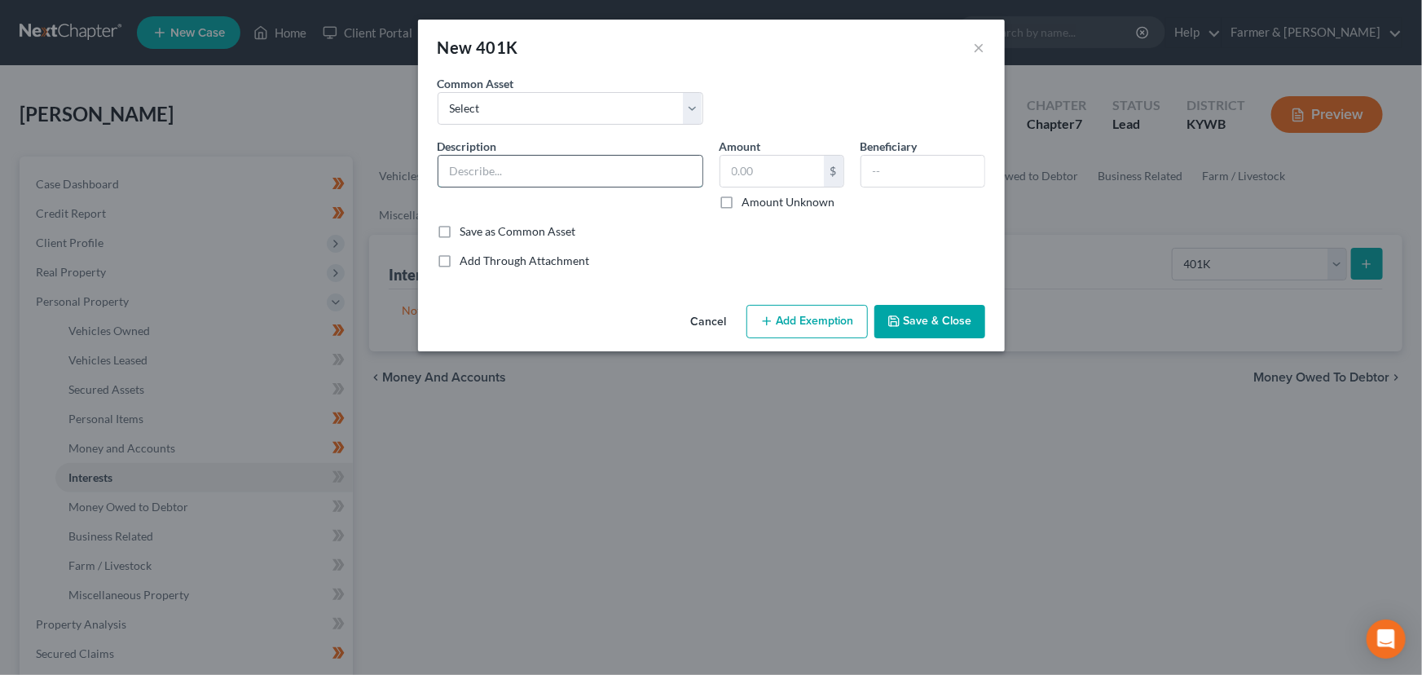
click at [522, 181] on input "text" at bounding box center [570, 171] width 264 height 31
click at [732, 261] on div "Add Through Attachment" at bounding box center [712, 261] width 548 height 16
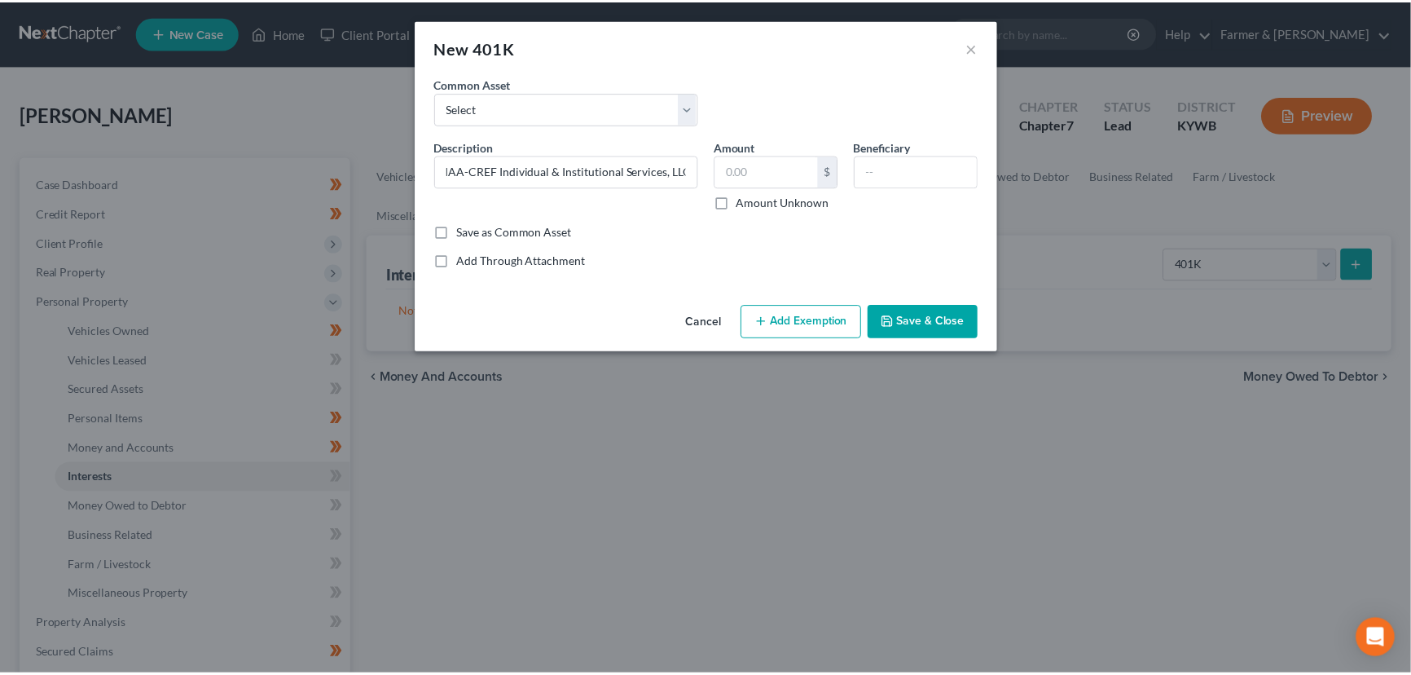
scroll to position [0, 0]
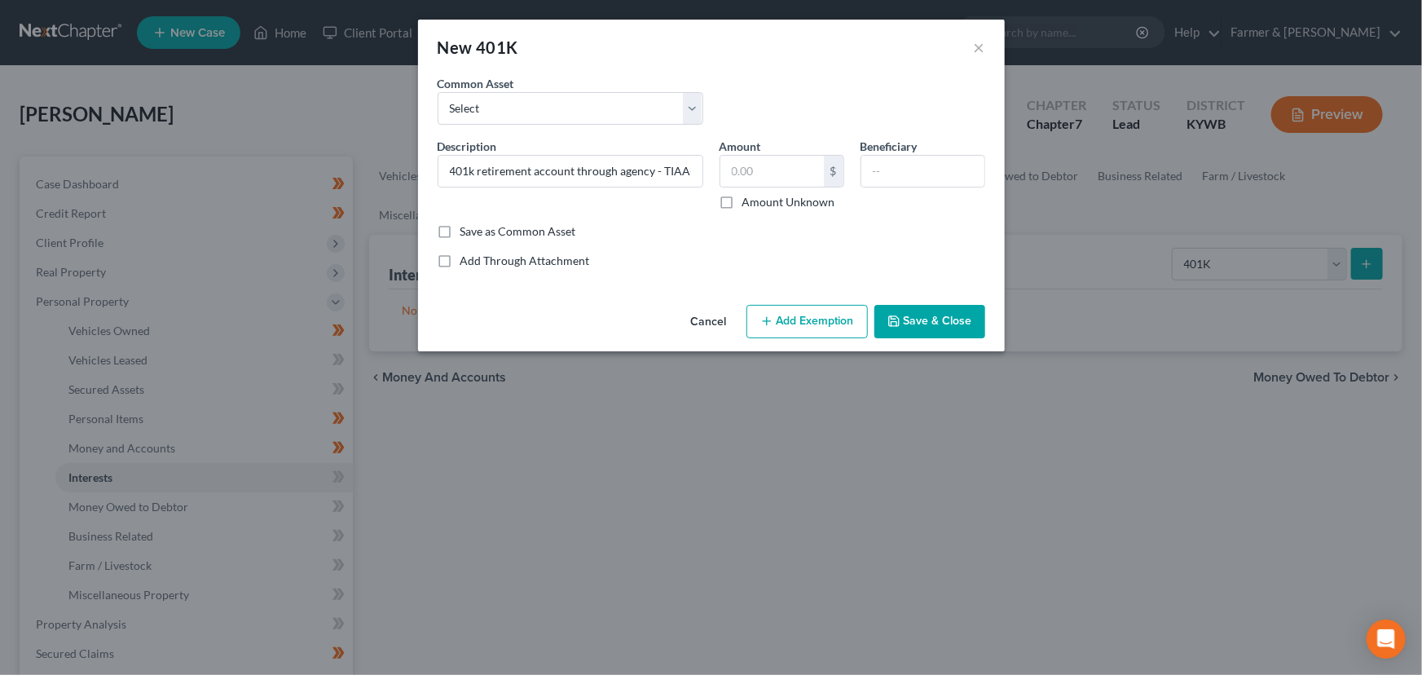
click at [742, 205] on label "Amount Unknown" at bounding box center [788, 202] width 93 height 16
click at [749, 205] on input "Amount Unknown" at bounding box center [754, 199] width 11 height 11
click at [881, 167] on input "text" at bounding box center [922, 171] width 123 height 31
click at [921, 234] on div "Save as Common Asset" at bounding box center [712, 231] width 548 height 16
click at [913, 312] on button "Save & Close" at bounding box center [929, 322] width 111 height 34
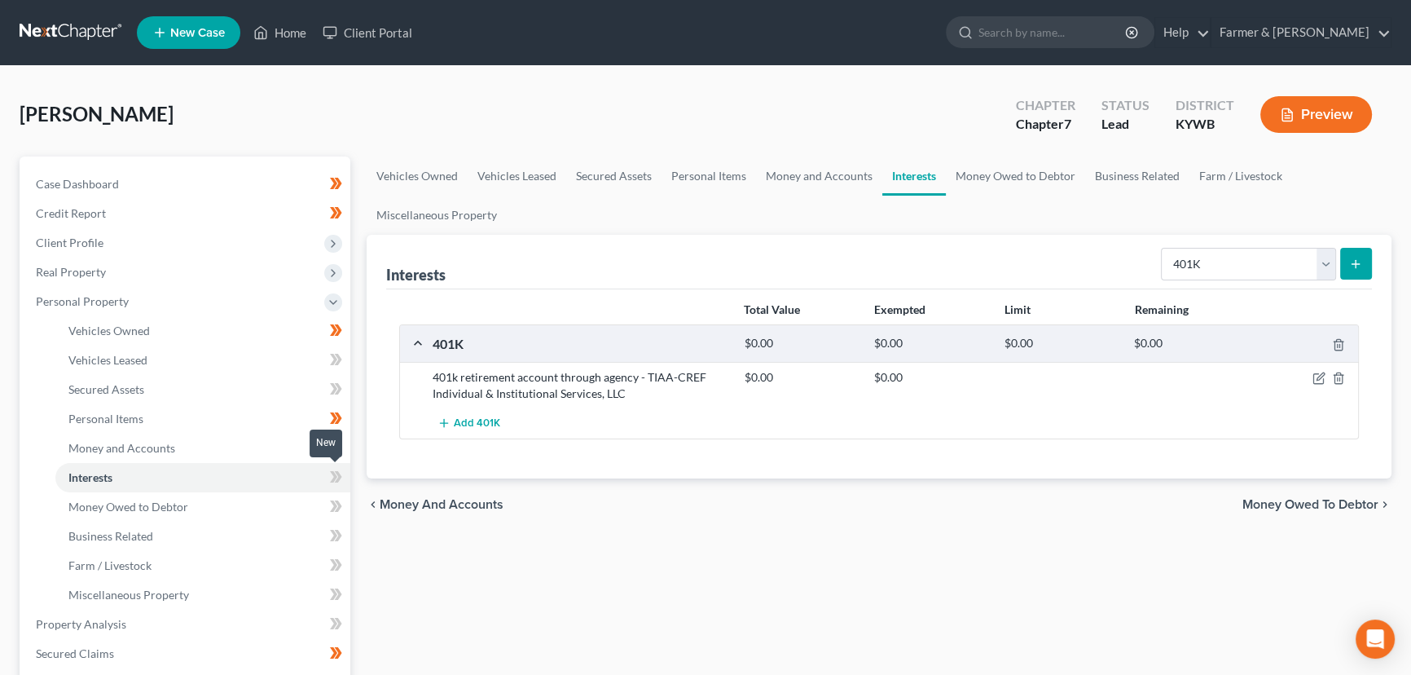
drag, startPoint x: 340, startPoint y: 475, endPoint x: 372, endPoint y: 511, distance: 48.5
click at [339, 476] on icon at bounding box center [338, 476] width 7 height 11
click at [430, 555] on div "Vehicles Owned Vehicles Leased Secured Assets Personal Items Money and Accounts…" at bounding box center [879, 626] width 1041 height 941
click at [392, 573] on div "Vehicles Owned Vehicles Leased Secured Assets Personal Items Money and Accounts…" at bounding box center [879, 626] width 1041 height 941
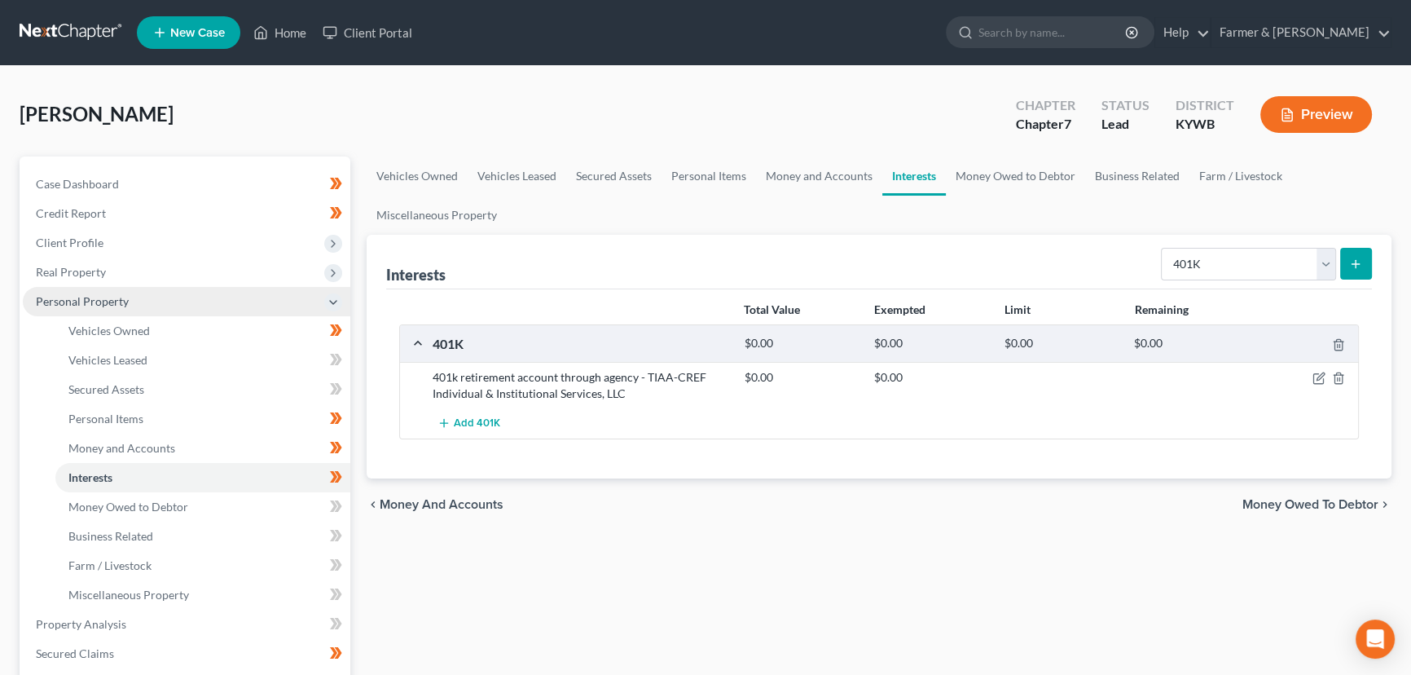
click at [117, 300] on span "Personal Property" at bounding box center [82, 301] width 93 height 14
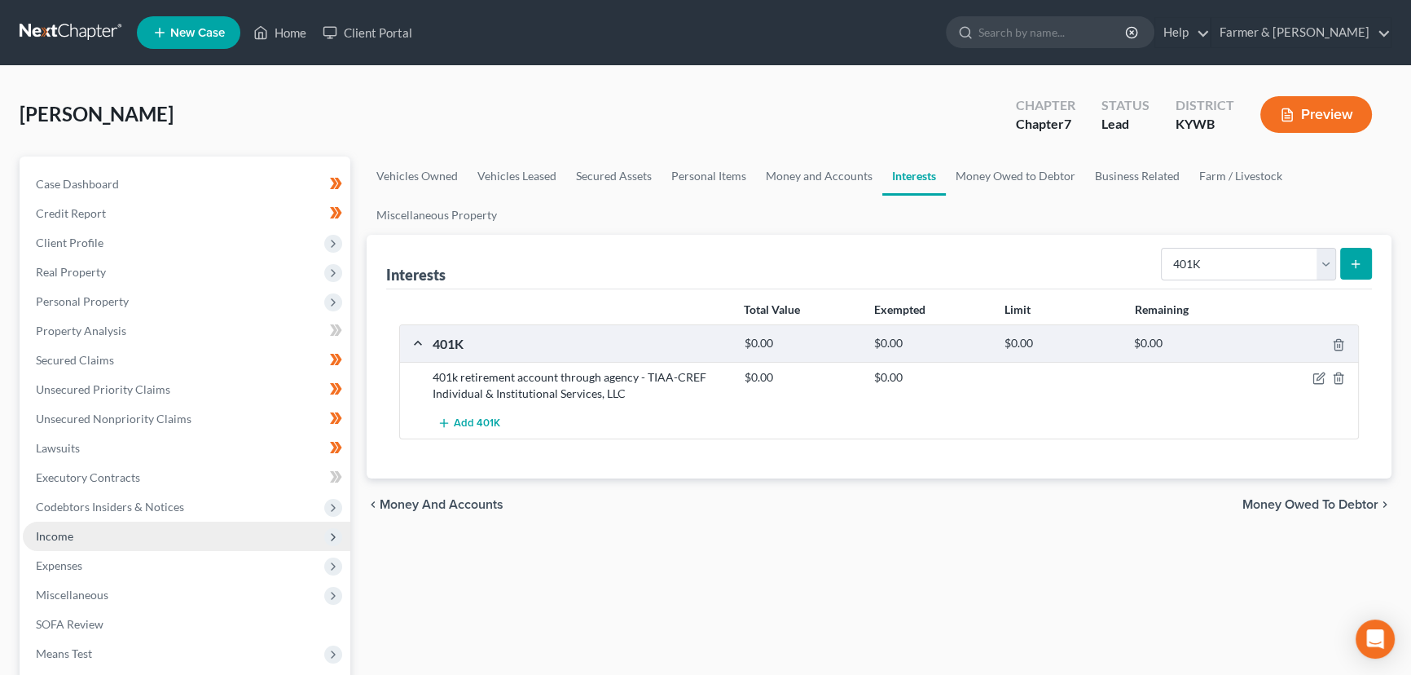
drag, startPoint x: 96, startPoint y: 532, endPoint x: 103, endPoint y: 546, distance: 15.7
click at [96, 532] on span "Income" at bounding box center [187, 536] width 328 height 29
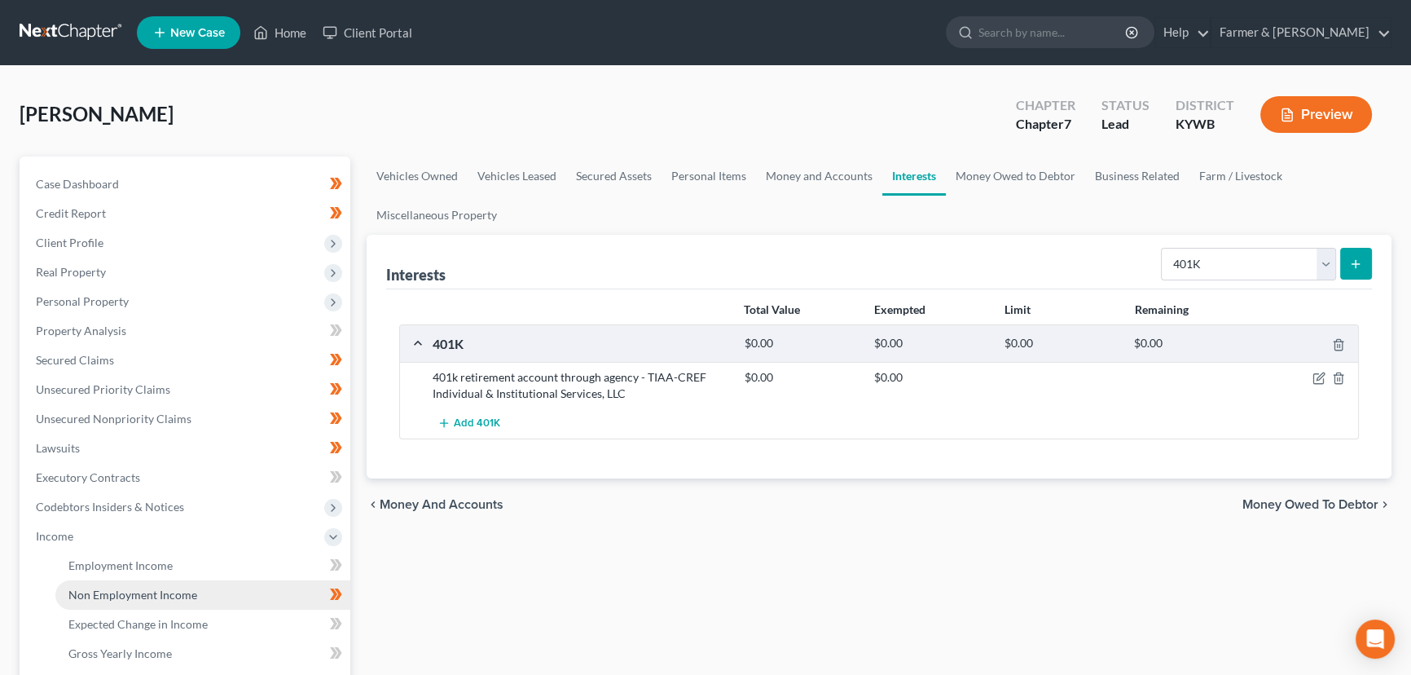
click at [148, 595] on span "Non Employment Income" at bounding box center [132, 595] width 129 height 14
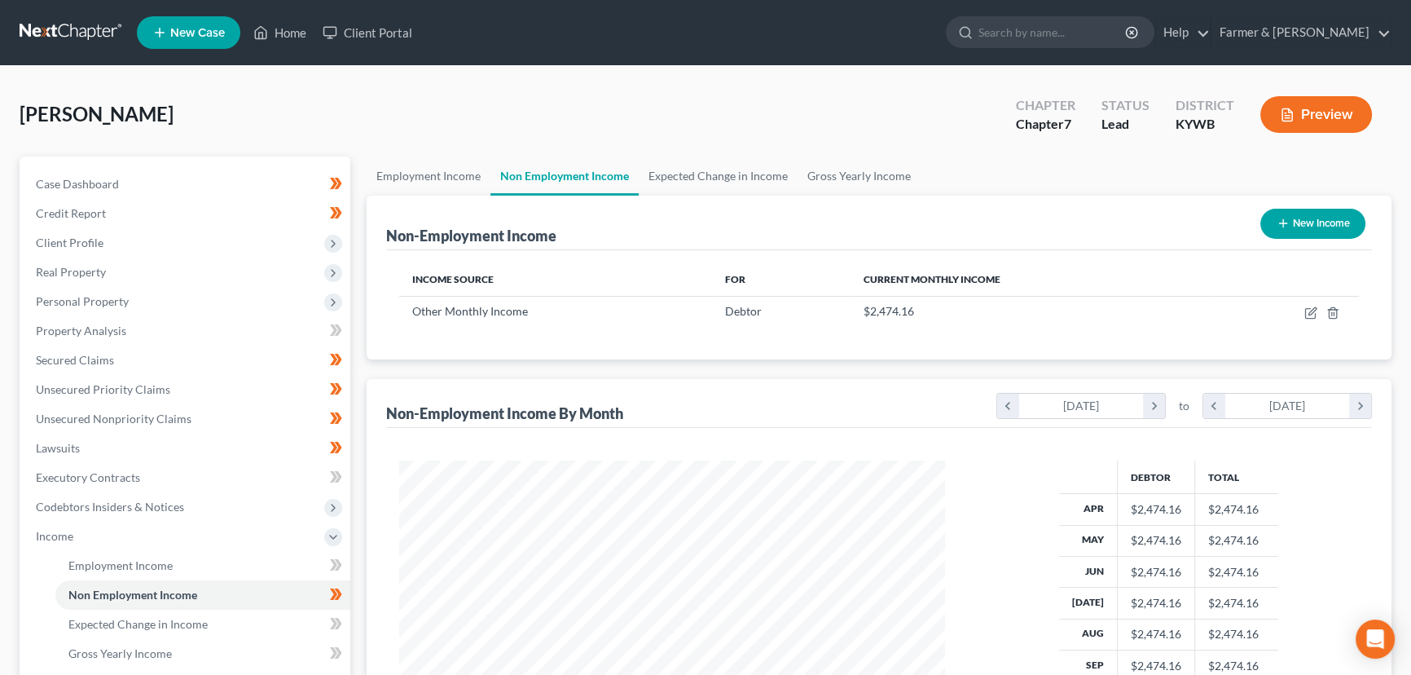
scroll to position [296, 0]
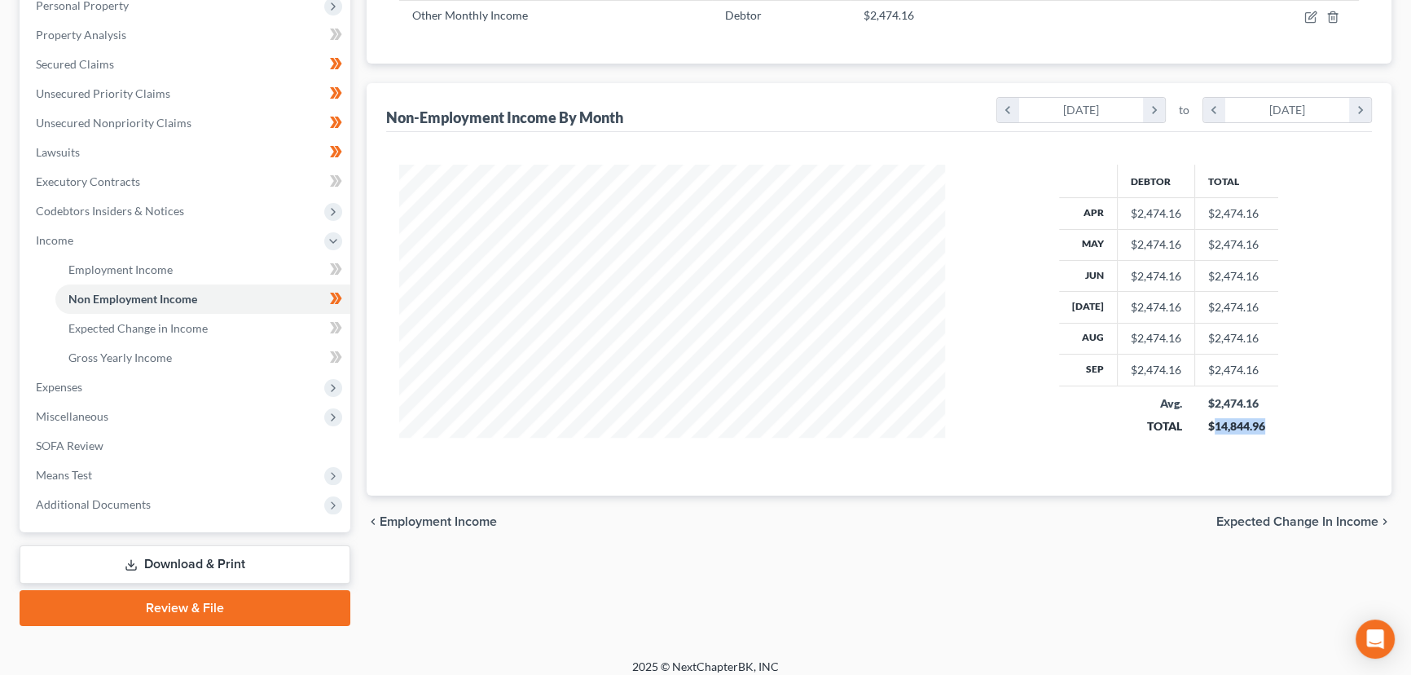
drag, startPoint x: 1217, startPoint y: 425, endPoint x: 1263, endPoint y: 427, distance: 46.5
click at [1263, 427] on td "$2,474.16 $14,844.96" at bounding box center [1236, 414] width 83 height 58
copy div "14,844.96"
click at [179, 354] on link "Gross Yearly Income" at bounding box center [202, 357] width 295 height 29
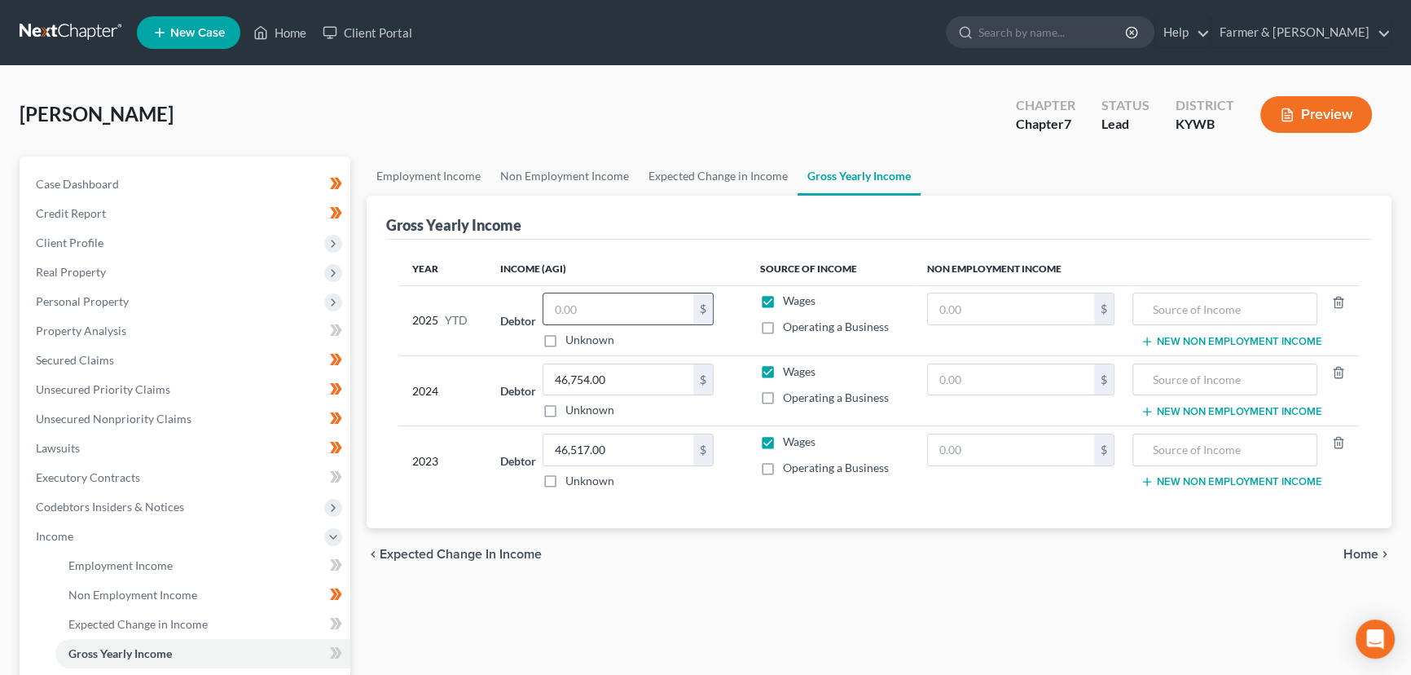
drag, startPoint x: 579, startPoint y: 307, endPoint x: 587, endPoint y: 310, distance: 8.5
click at [579, 307] on input "text" at bounding box center [619, 308] width 150 height 31
paste input "14,844.96"
click at [1178, 315] on input "text" at bounding box center [1225, 308] width 166 height 31
click at [812, 96] on div "[PERSON_NAME] Upgraded Chapter Chapter 7 Status Lead District [GEOGRAPHIC_DATA]…" at bounding box center [706, 121] width 1372 height 71
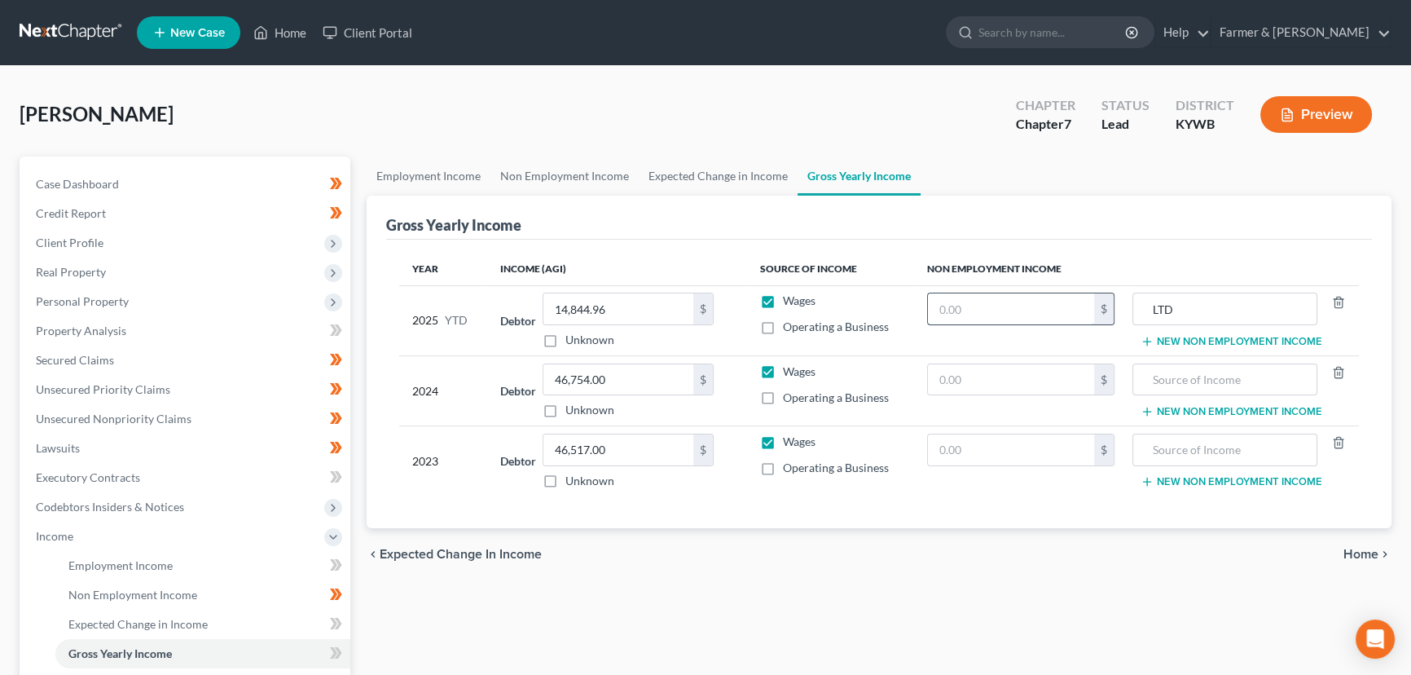
drag, startPoint x: 1037, startPoint y: 313, endPoint x: 1018, endPoint y: 311, distance: 18.8
click at [1036, 312] on input "text" at bounding box center [1011, 308] width 166 height 31
paste input "14,844.96"
click at [611, 97] on div "[PERSON_NAME] Upgraded Chapter Chapter 7 Status Lead District [GEOGRAPHIC_DATA]…" at bounding box center [706, 121] width 1372 height 71
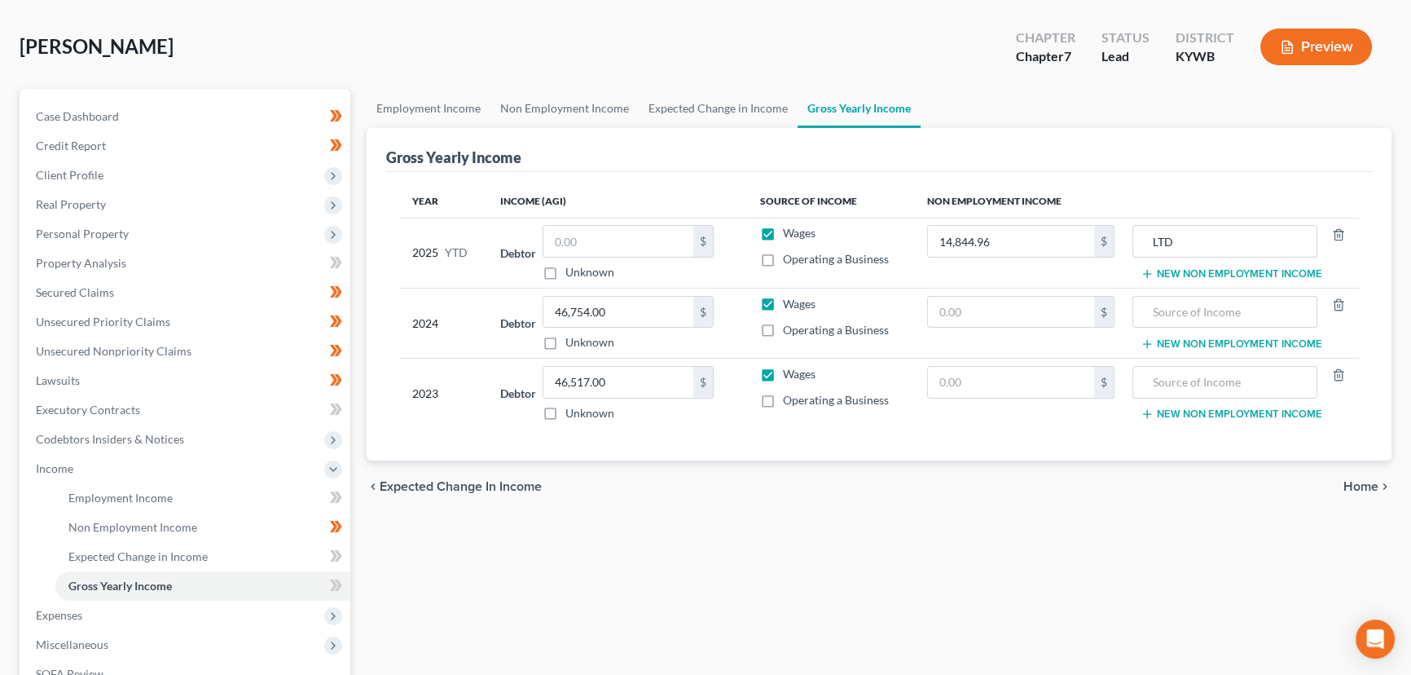
scroll to position [147, 0]
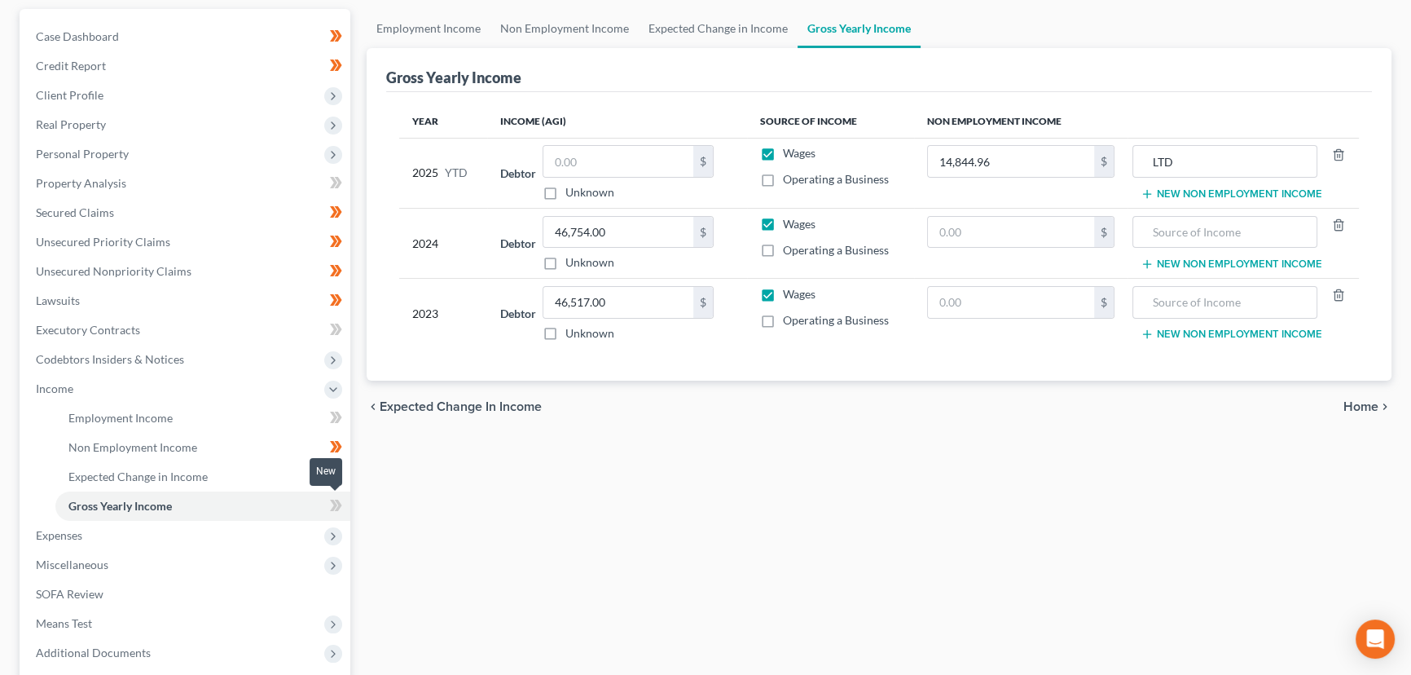
click at [346, 499] on span at bounding box center [336, 507] width 29 height 24
click at [411, 508] on div "Employment Income Non Employment Income Expected Change in Income Gross Yearly …" at bounding box center [879, 391] width 1041 height 765
click at [113, 394] on span "Income" at bounding box center [187, 388] width 328 height 29
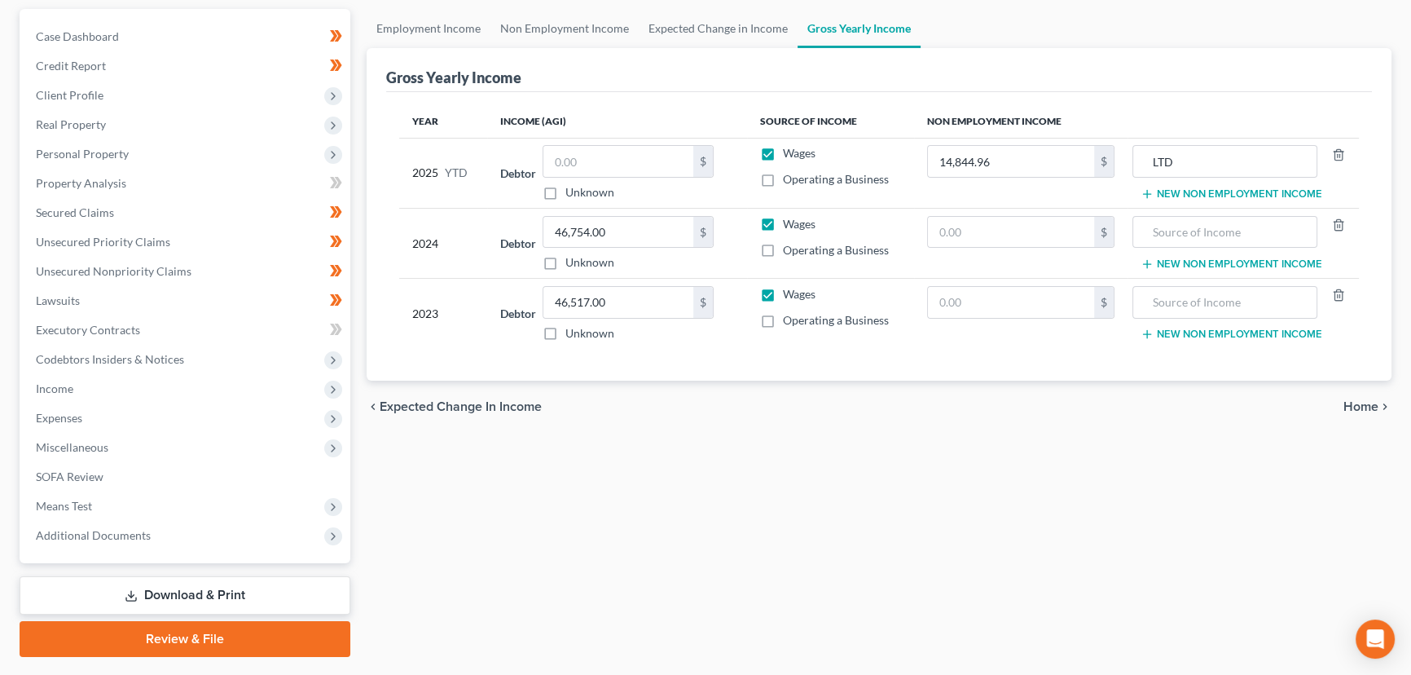
click at [468, 532] on div "Employment Income Non Employment Income Expected Change in Income Gross Yearly …" at bounding box center [879, 333] width 1041 height 648
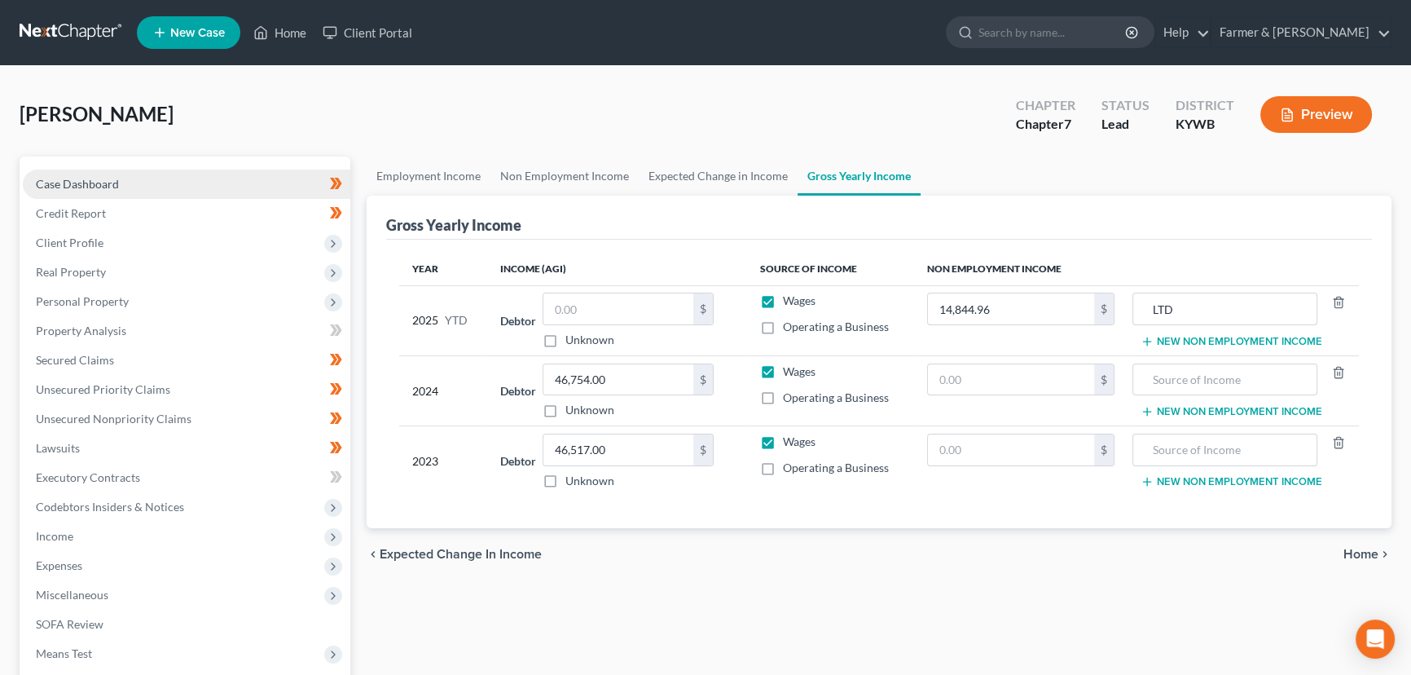
click at [100, 185] on span "Case Dashboard" at bounding box center [77, 184] width 83 height 14
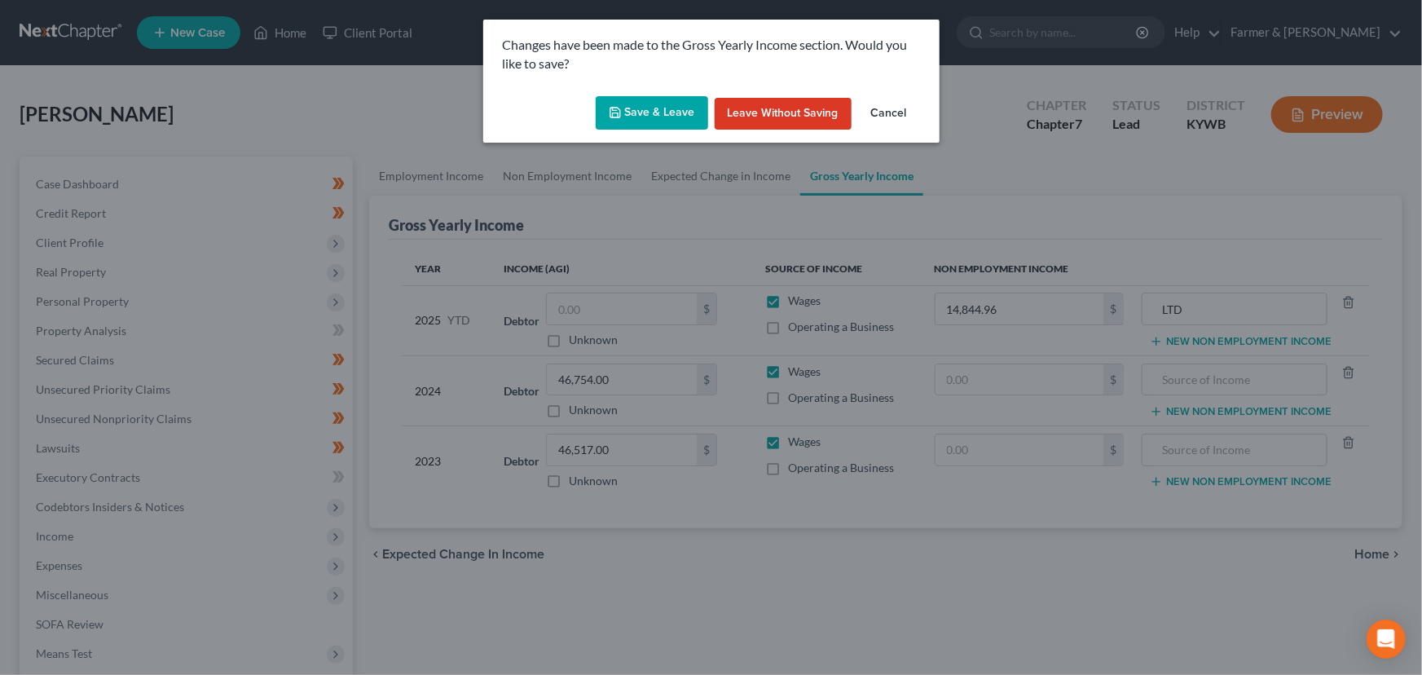
click at [605, 122] on button "Save & Leave" at bounding box center [652, 113] width 112 height 34
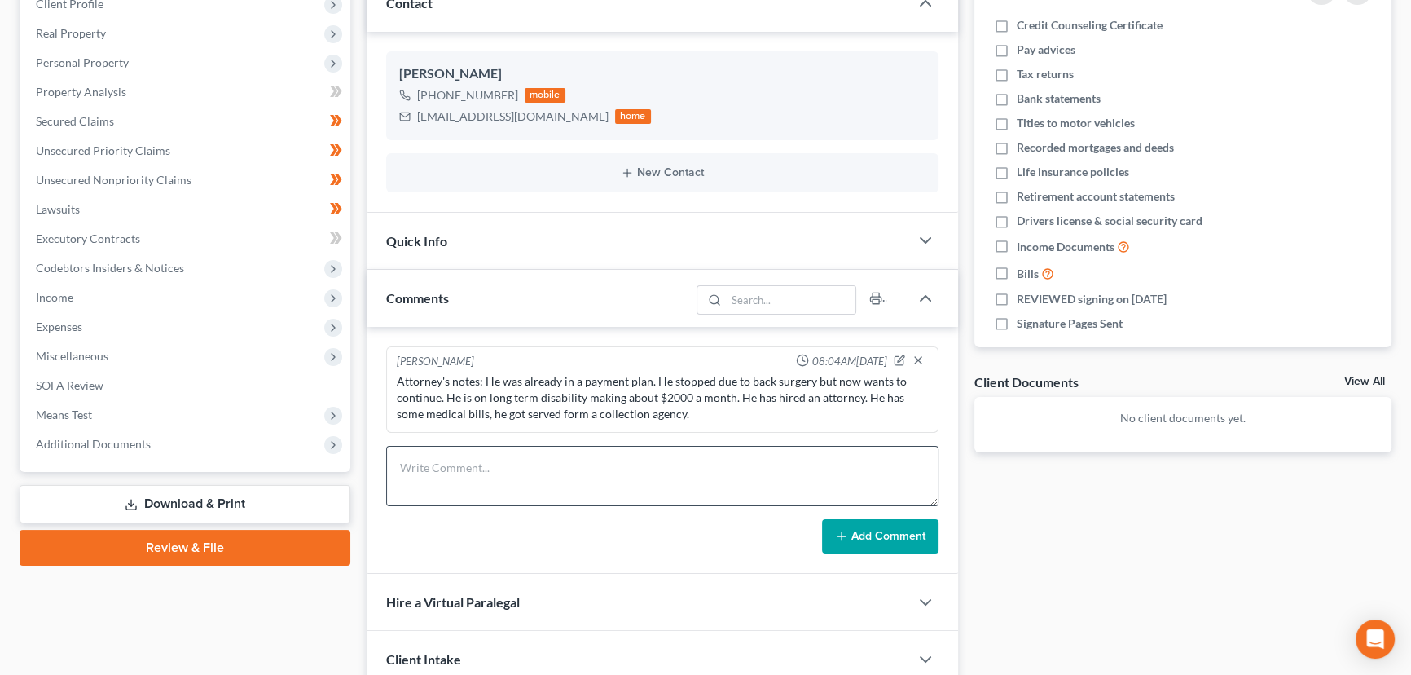
scroll to position [296, 0]
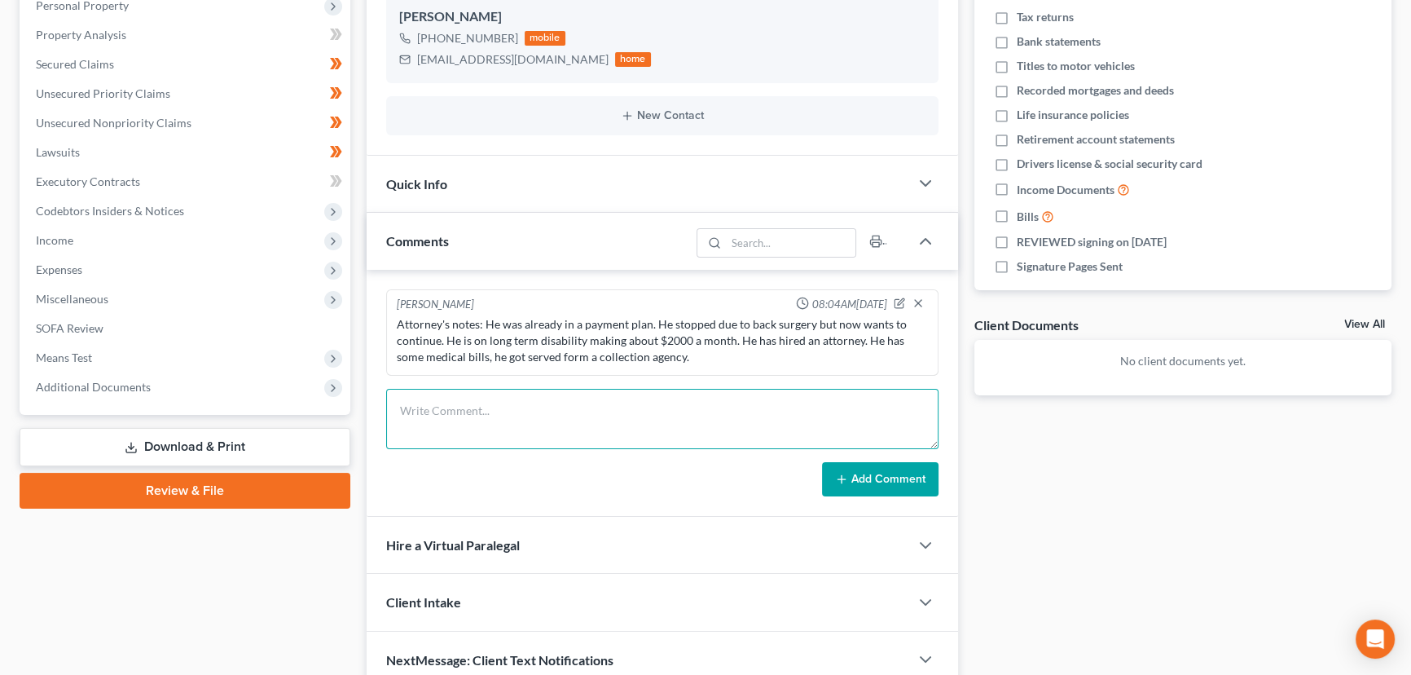
click at [554, 407] on textarea at bounding box center [662, 419] width 552 height 60
drag, startPoint x: 511, startPoint y: 432, endPoint x: 795, endPoint y: 468, distance: 285.8
click at [511, 432] on textarea "Petition preparer notes:" at bounding box center [662, 419] width 552 height 60
paste textarea "⦁ Separated, no dependents, home owner. ⦁ Home maket value of $139,286.00; MTG …"
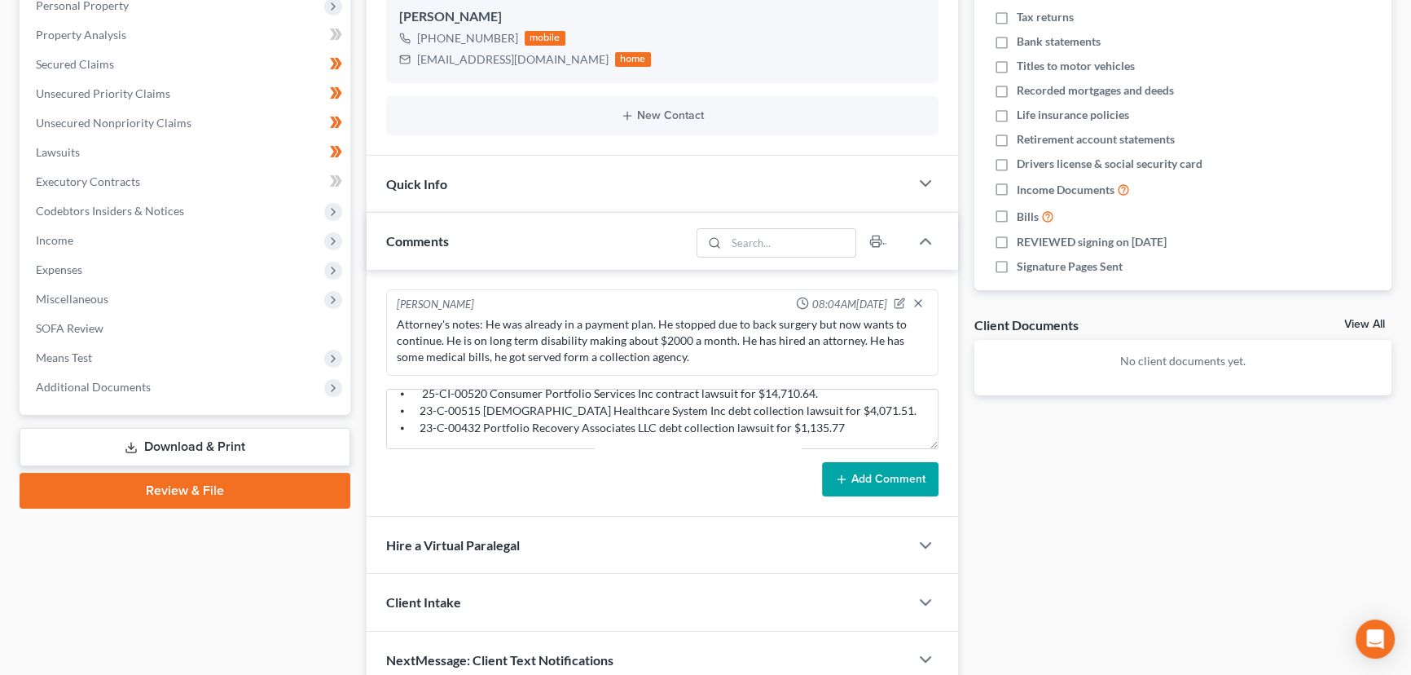
click at [845, 473] on icon at bounding box center [841, 479] width 13 height 13
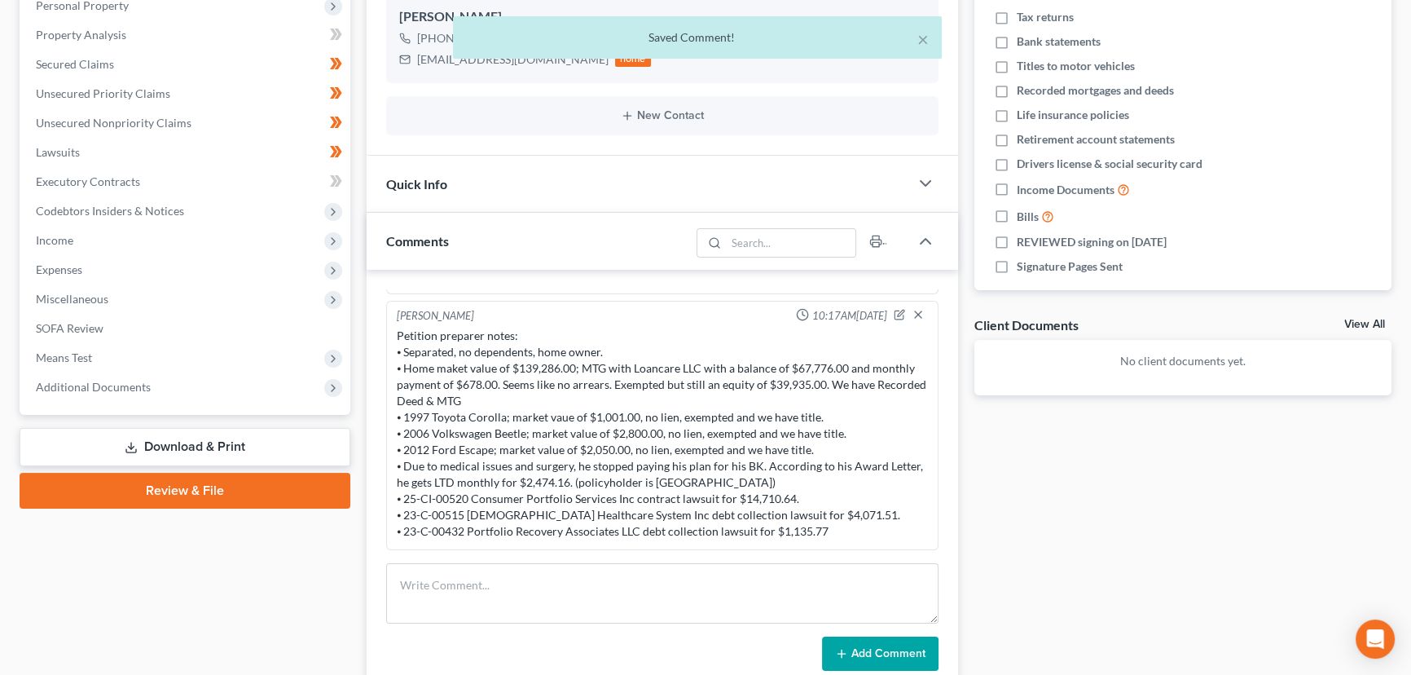
scroll to position [81, 0]
click at [707, 424] on div "Petition preparer notes: ⦁ Separated, no dependents, home owner. ⦁ Home maket v…" at bounding box center [662, 434] width 531 height 212
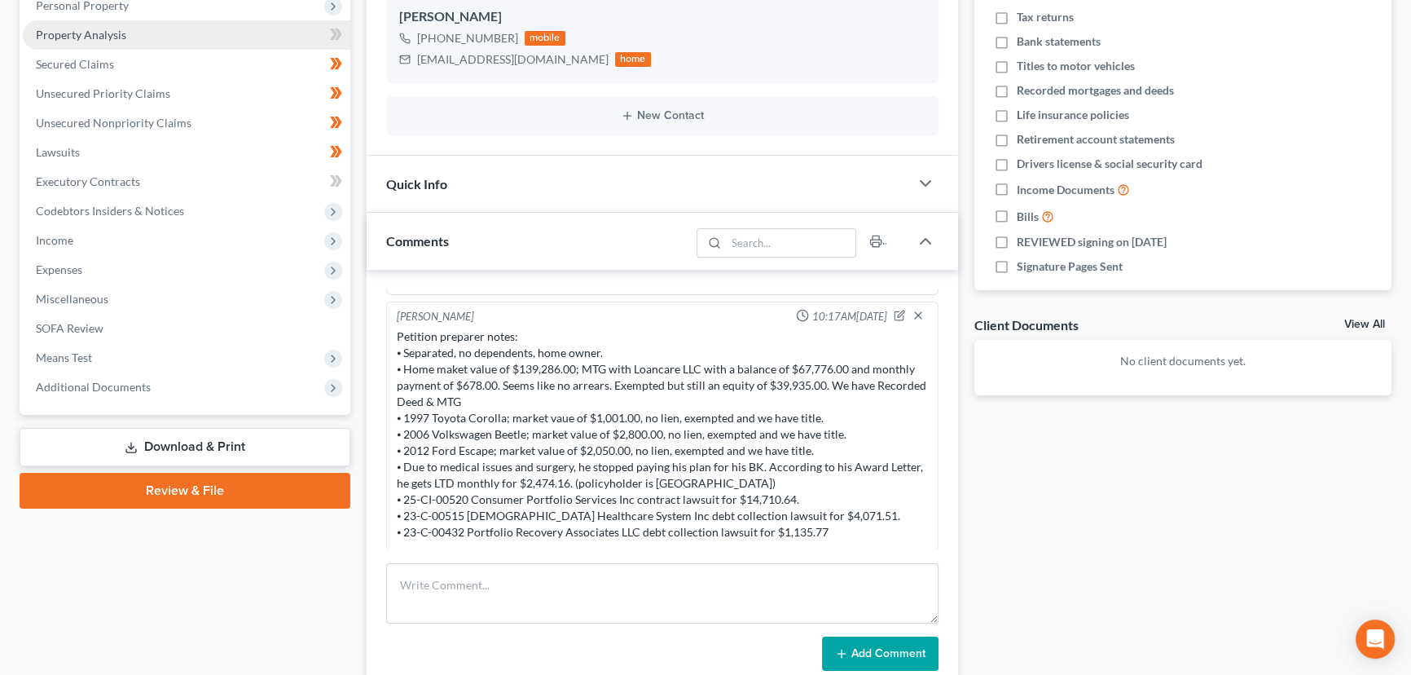
click at [112, 36] on span "Property Analysis" at bounding box center [81, 35] width 90 height 14
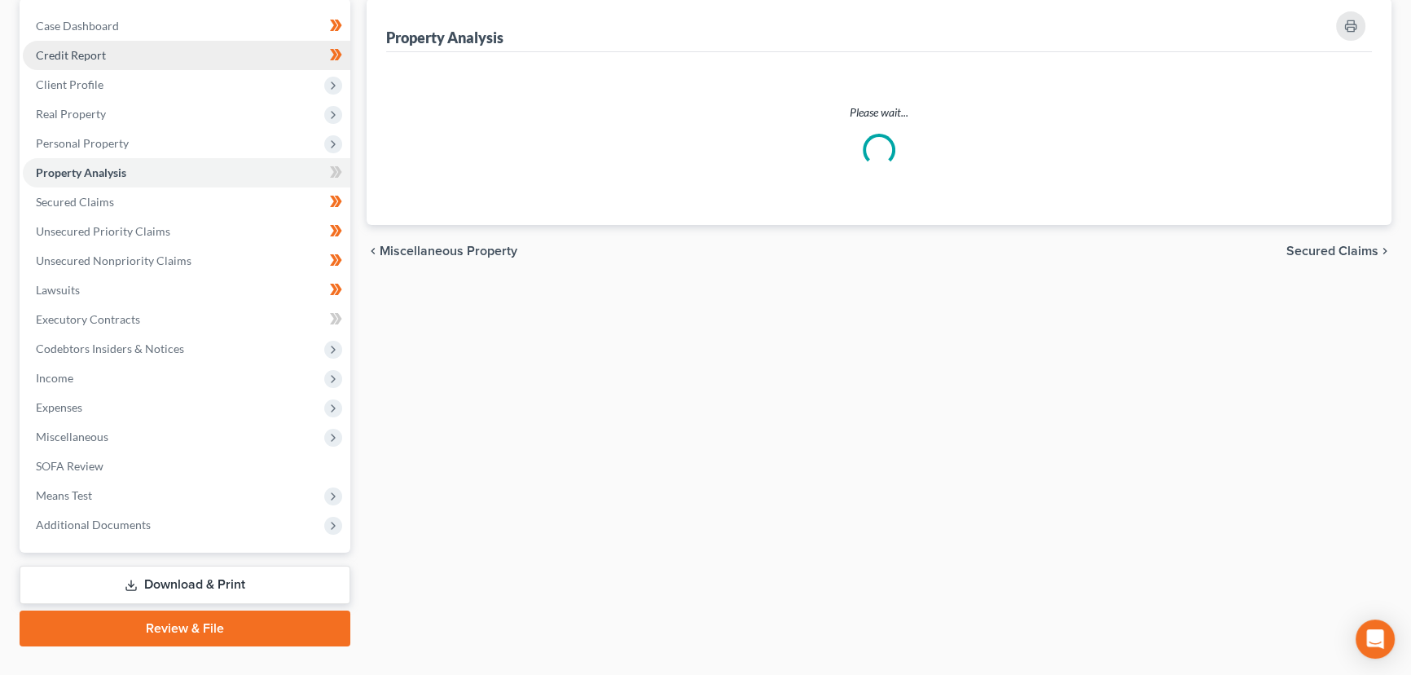
scroll to position [8, 0]
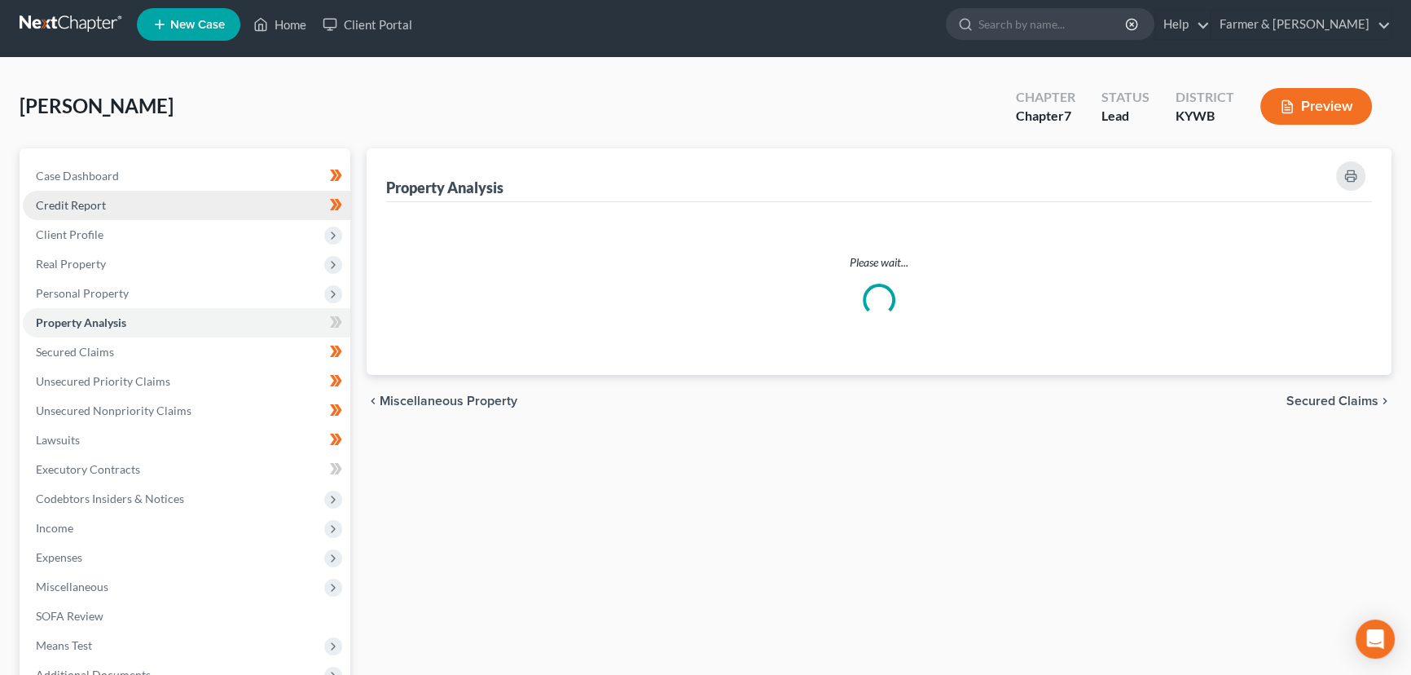
click at [111, 12] on div "Home New Case Client Portal Farmer & Wright [EMAIL_ADDRESS][DOMAIN_NAME] My Acc…" at bounding box center [705, 425] width 1411 height 866
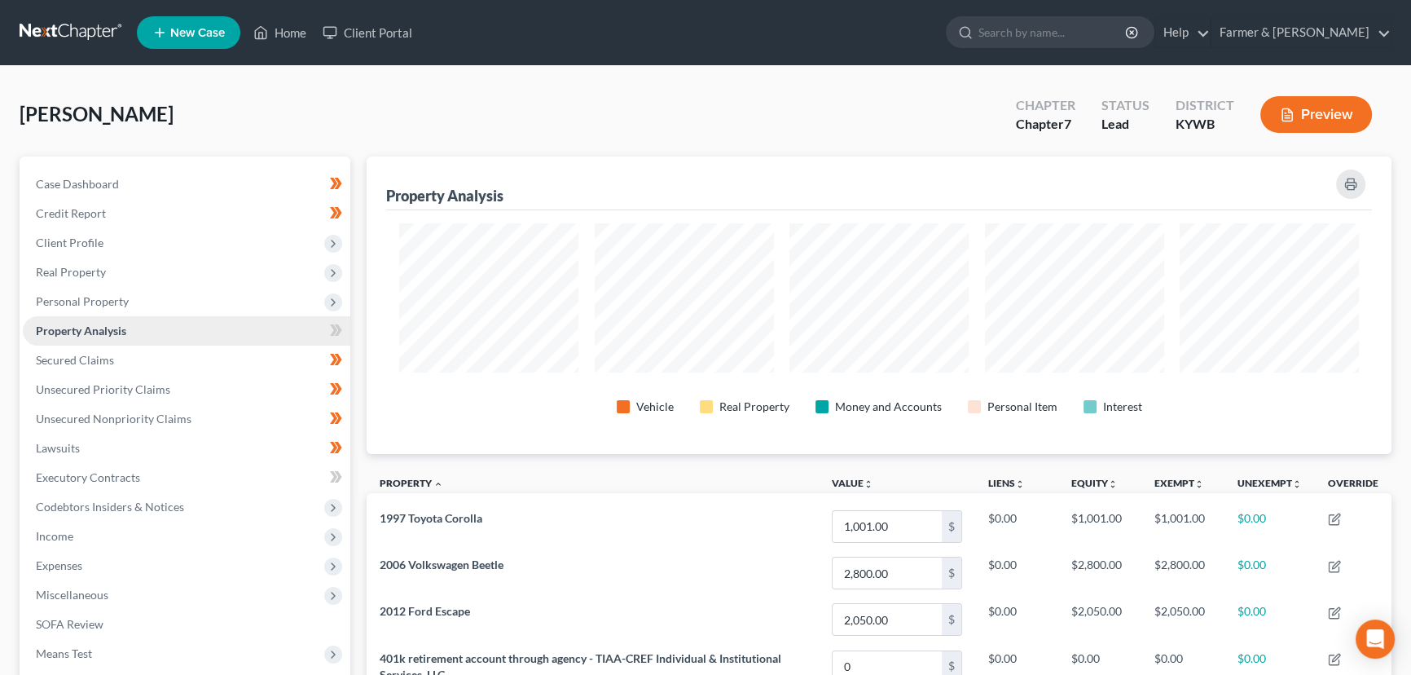
scroll to position [0, 0]
click at [117, 296] on span "Personal Property" at bounding box center [82, 301] width 93 height 14
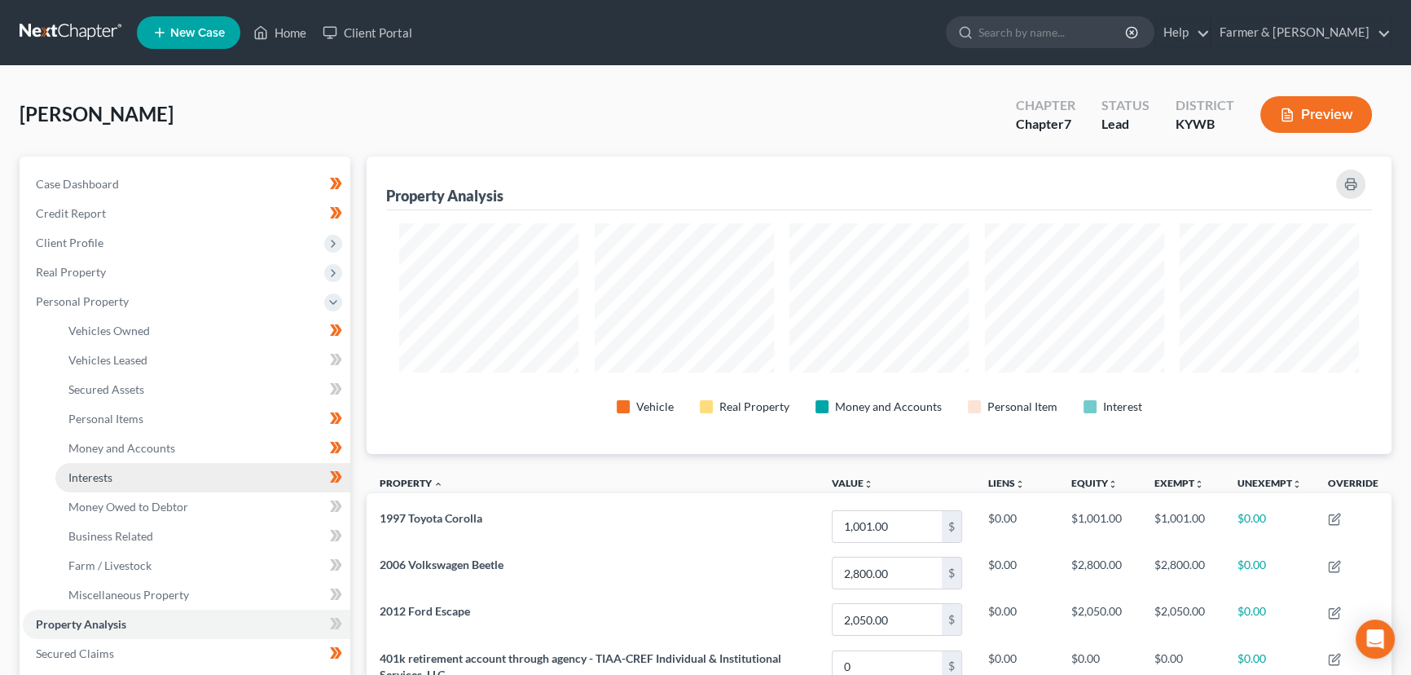
click at [177, 478] on link "Interests" at bounding box center [202, 477] width 295 height 29
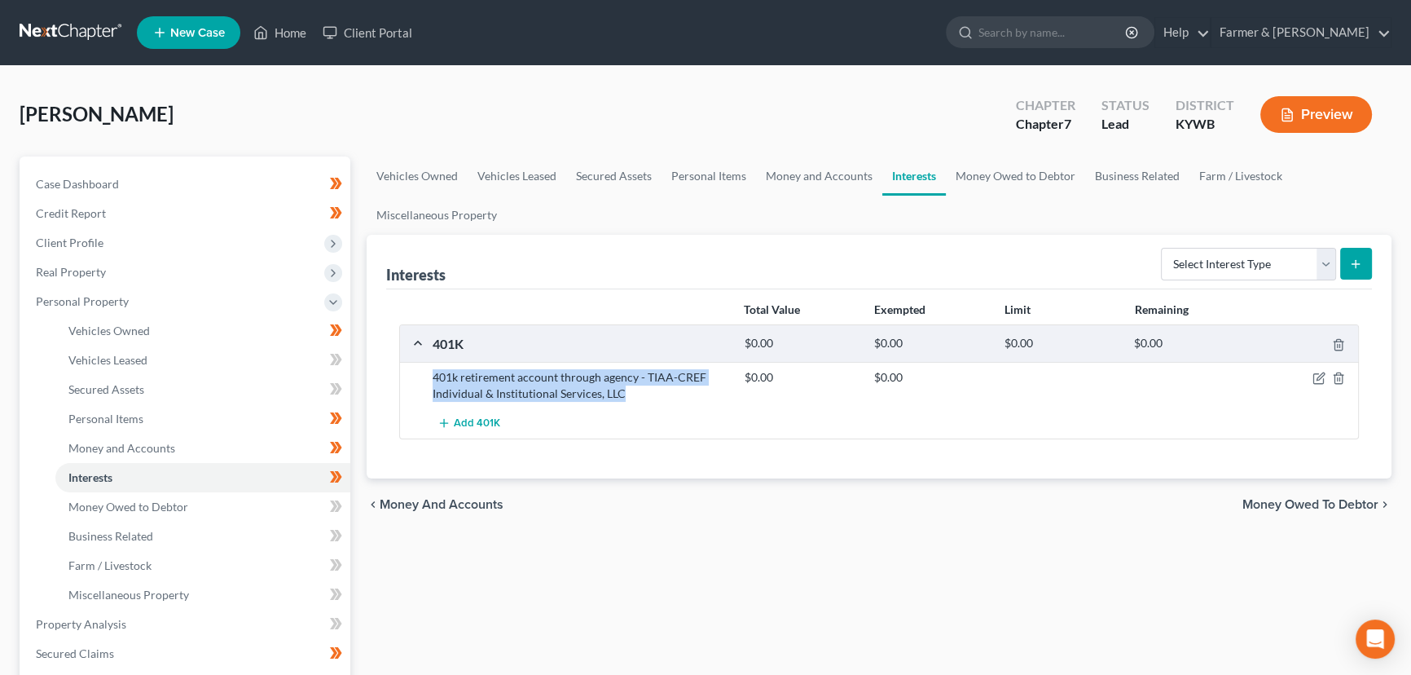
drag, startPoint x: 432, startPoint y: 376, endPoint x: 625, endPoint y: 385, distance: 193.3
click at [625, 385] on div "401k retirement account through agency - TIAA-CREF Individual & Institutional S…" at bounding box center [581, 385] width 312 height 33
copy div "401k retirement account through agency - TIAA-CREF Individual & Institutional S…"
drag, startPoint x: 120, startPoint y: 183, endPoint x: 479, endPoint y: 371, distance: 405.7
click at [120, 183] on link "Case Dashboard" at bounding box center [187, 183] width 328 height 29
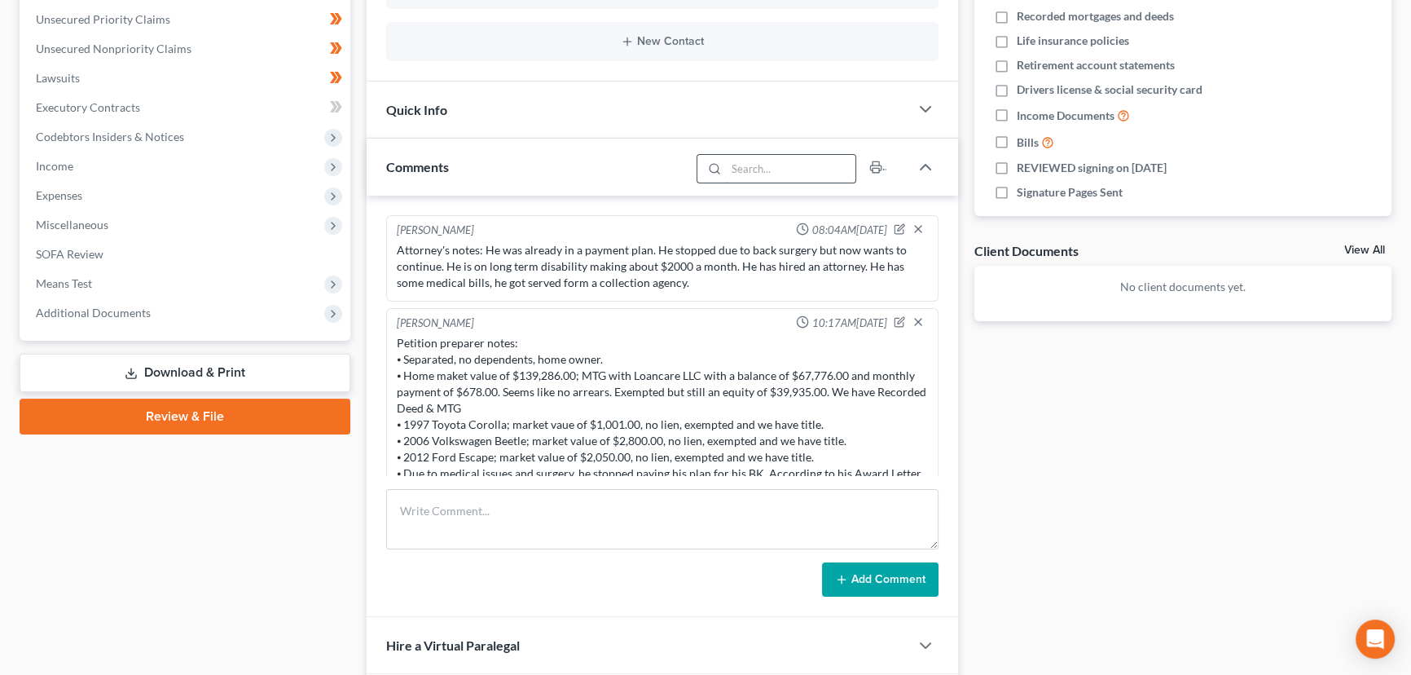
scroll to position [81, 0]
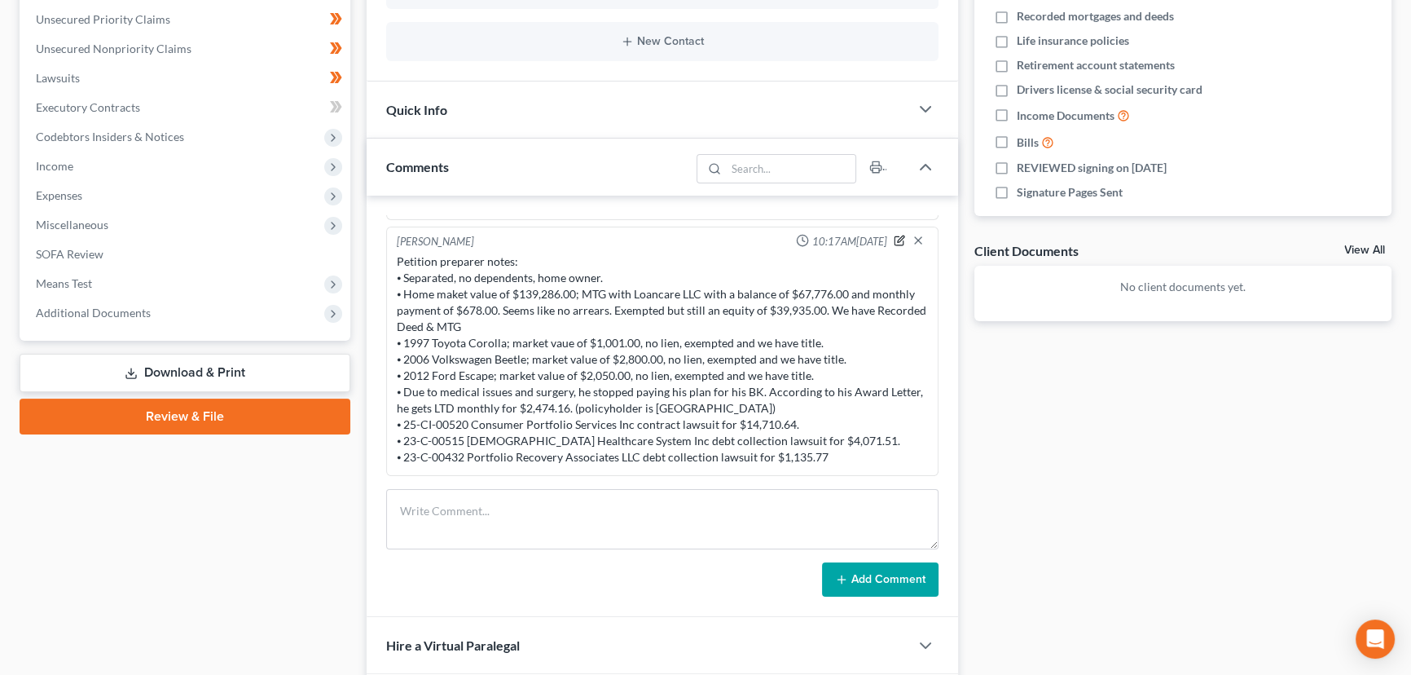
click at [895, 240] on icon "button" at bounding box center [899, 241] width 9 height 9
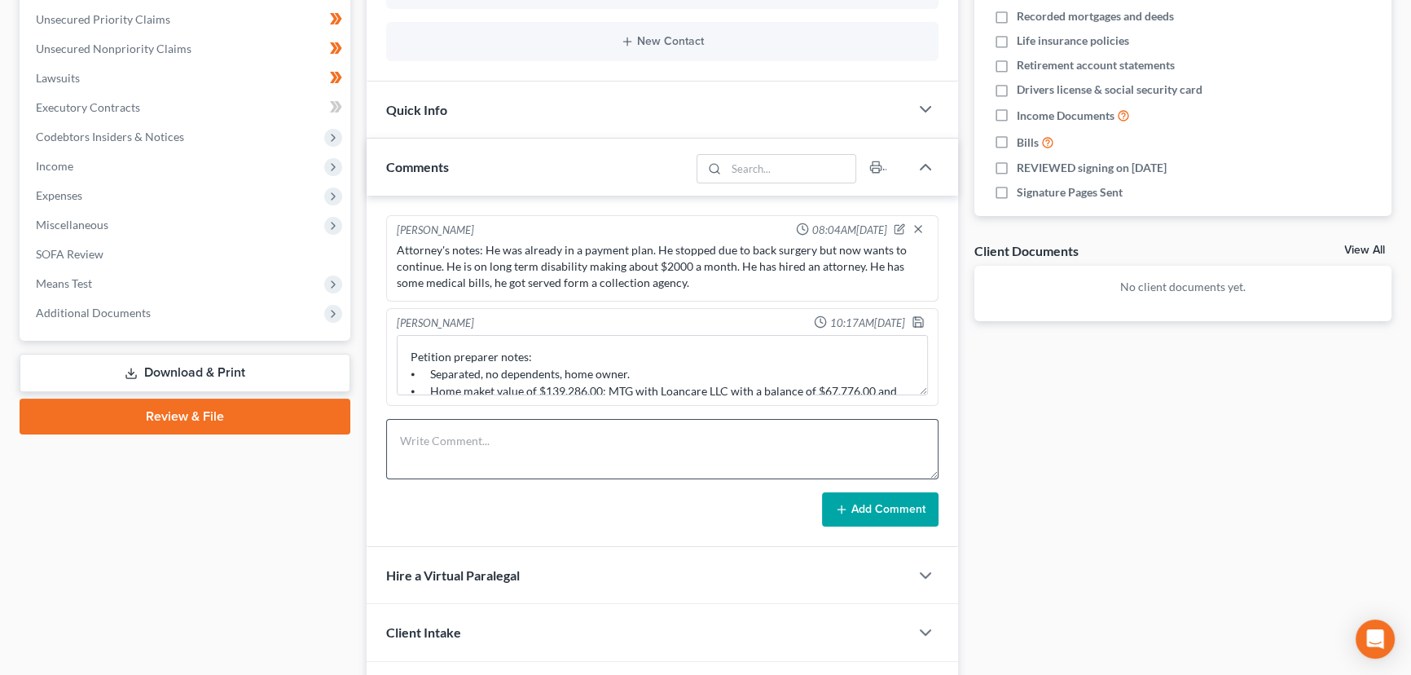
scroll to position [0, 0]
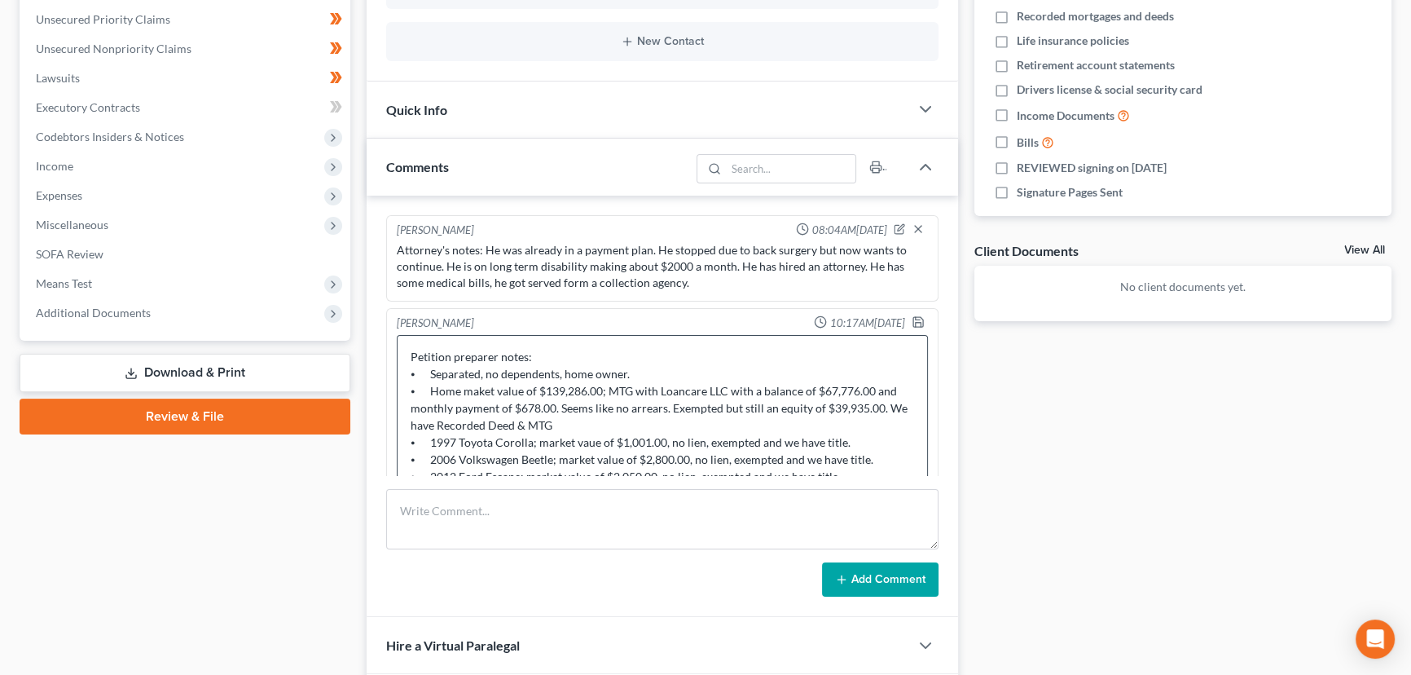
drag, startPoint x: 923, startPoint y: 390, endPoint x: 731, endPoint y: 359, distance: 194.8
click at [933, 517] on div "[PERSON_NAME] 08:04AM[DATE] Attorney's notes: He was already in a payment plan.…" at bounding box center [663, 406] width 592 height 421
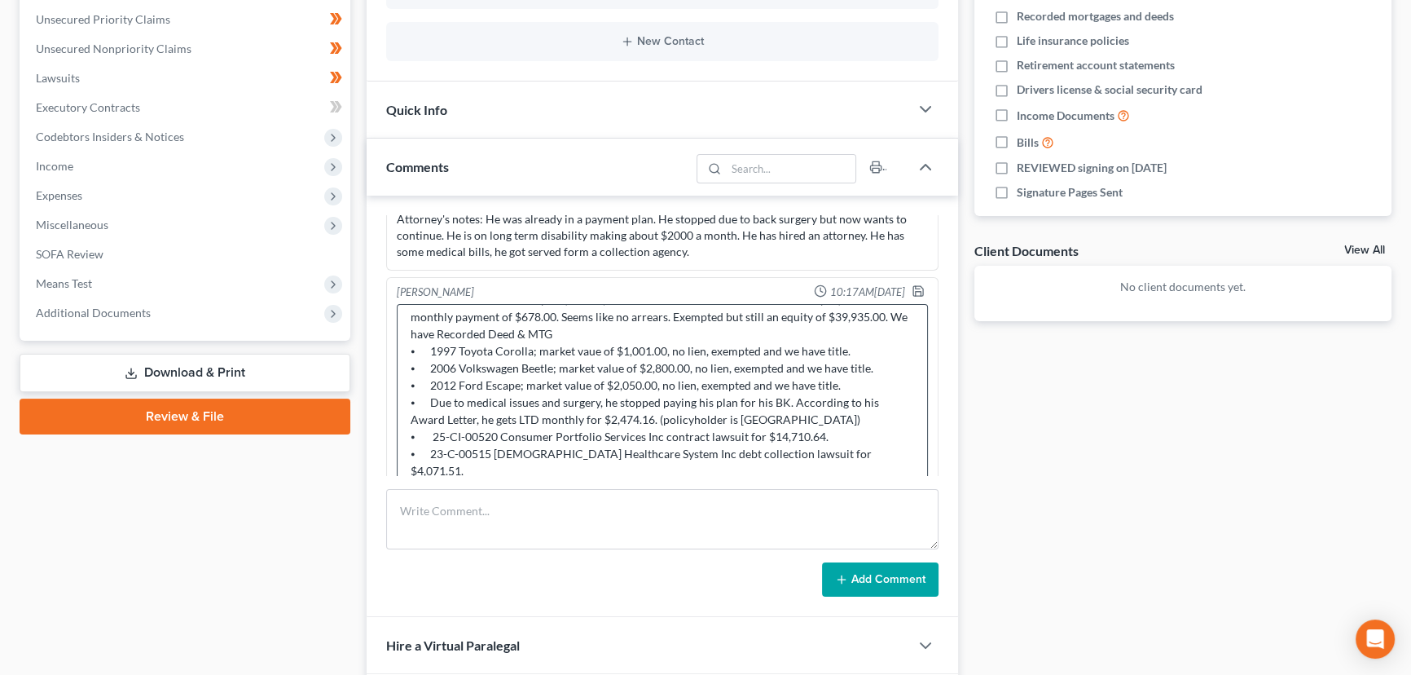
scroll to position [56, 0]
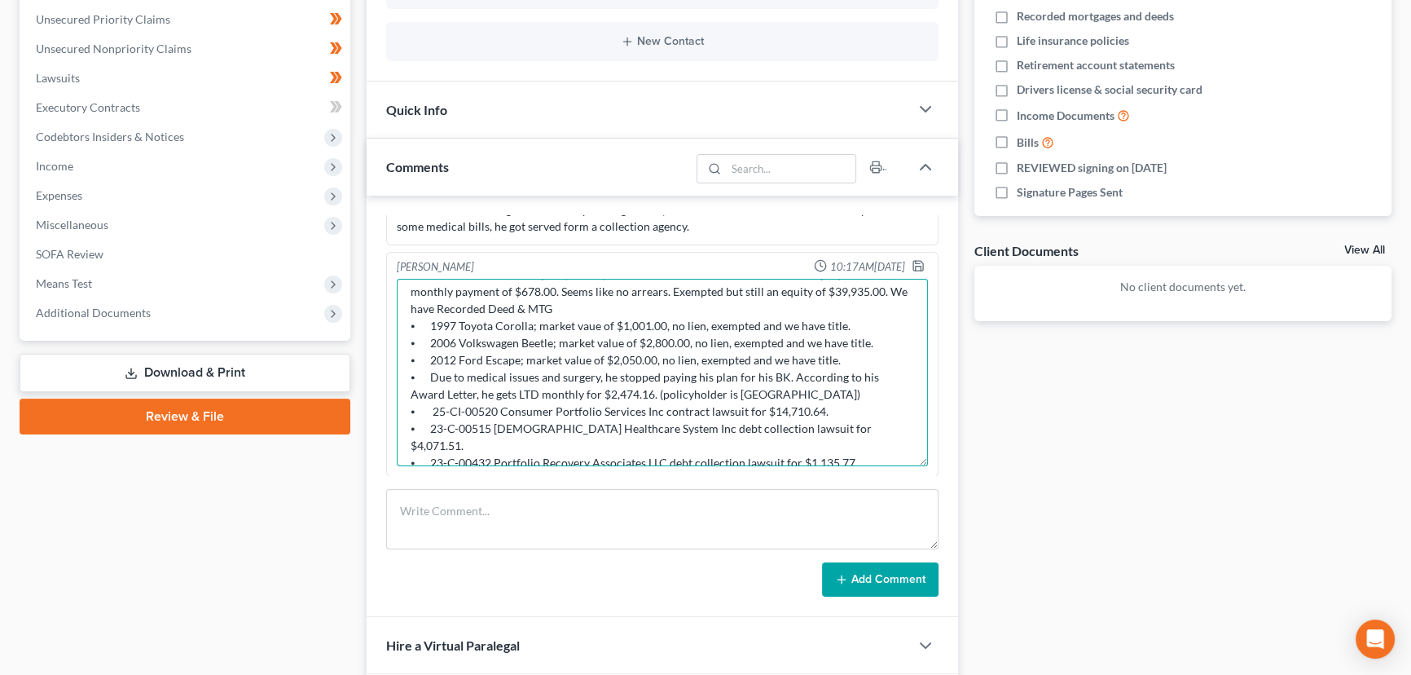
click at [856, 442] on textarea "Petition preparer notes: ⦁ Separated, no dependents, home owner. ⦁ Home maket v…" at bounding box center [662, 372] width 531 height 187
click at [530, 454] on textarea "Petition preparer notes: ⦁ Separated, no dependents, home owner. ⦁ Home maket v…" at bounding box center [662, 372] width 531 height 187
paste textarea "⦁ 401k retirement account through agency - TIAA-CREF Individual & Institutional…"
drag, startPoint x: 902, startPoint y: 262, endPoint x: 1009, endPoint y: 387, distance: 164.1
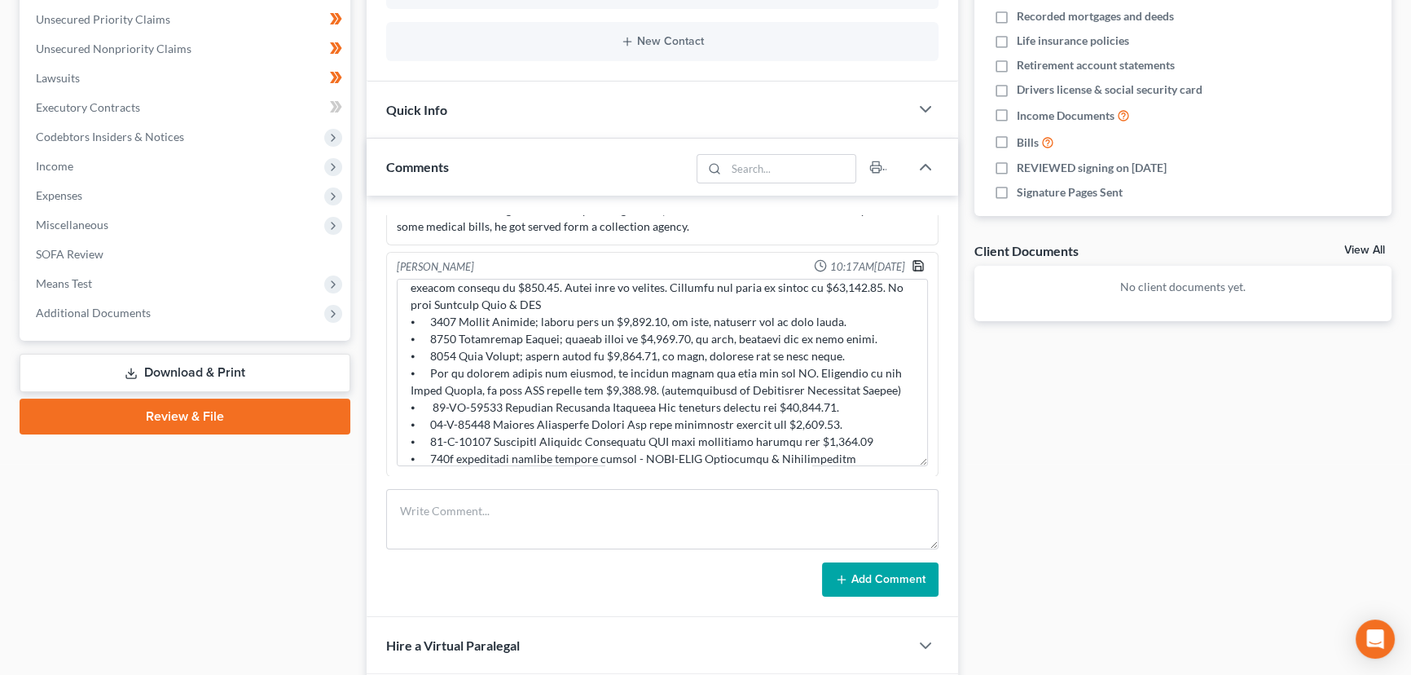
click at [913, 263] on icon "button" at bounding box center [918, 266] width 10 height 10
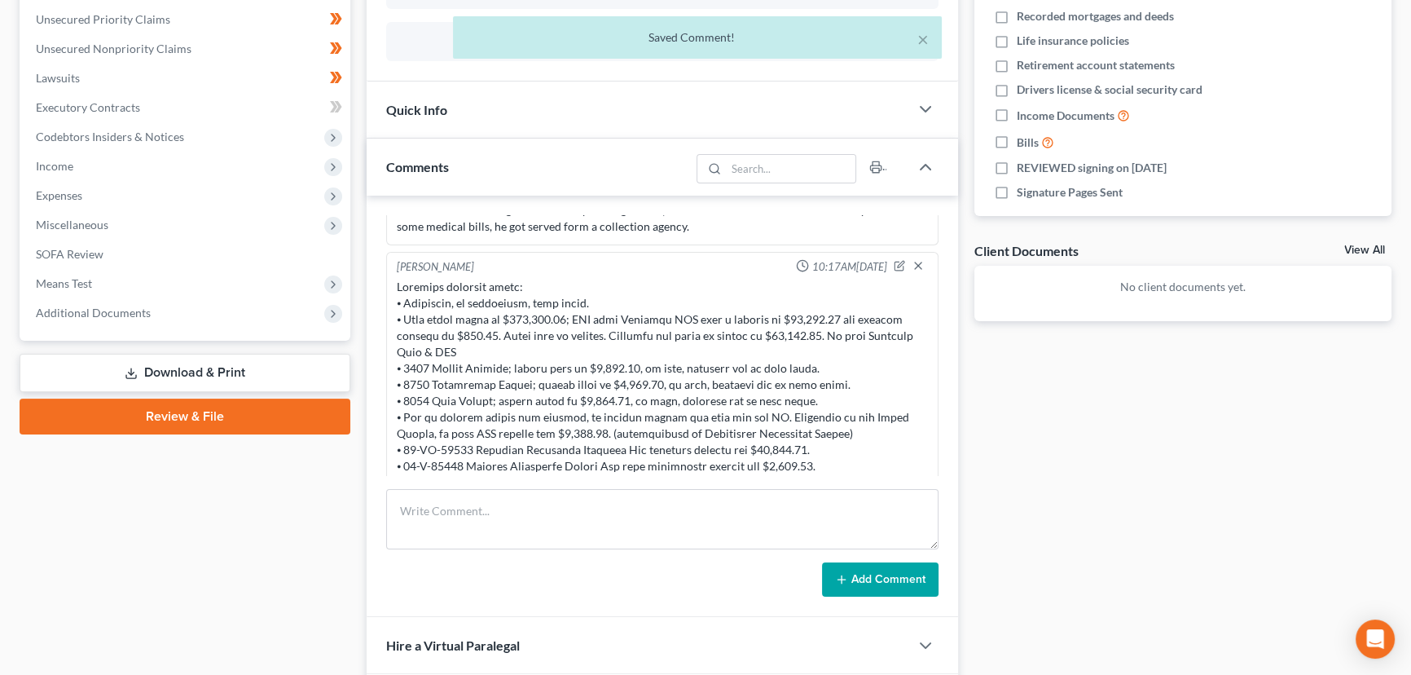
scroll to position [98, 0]
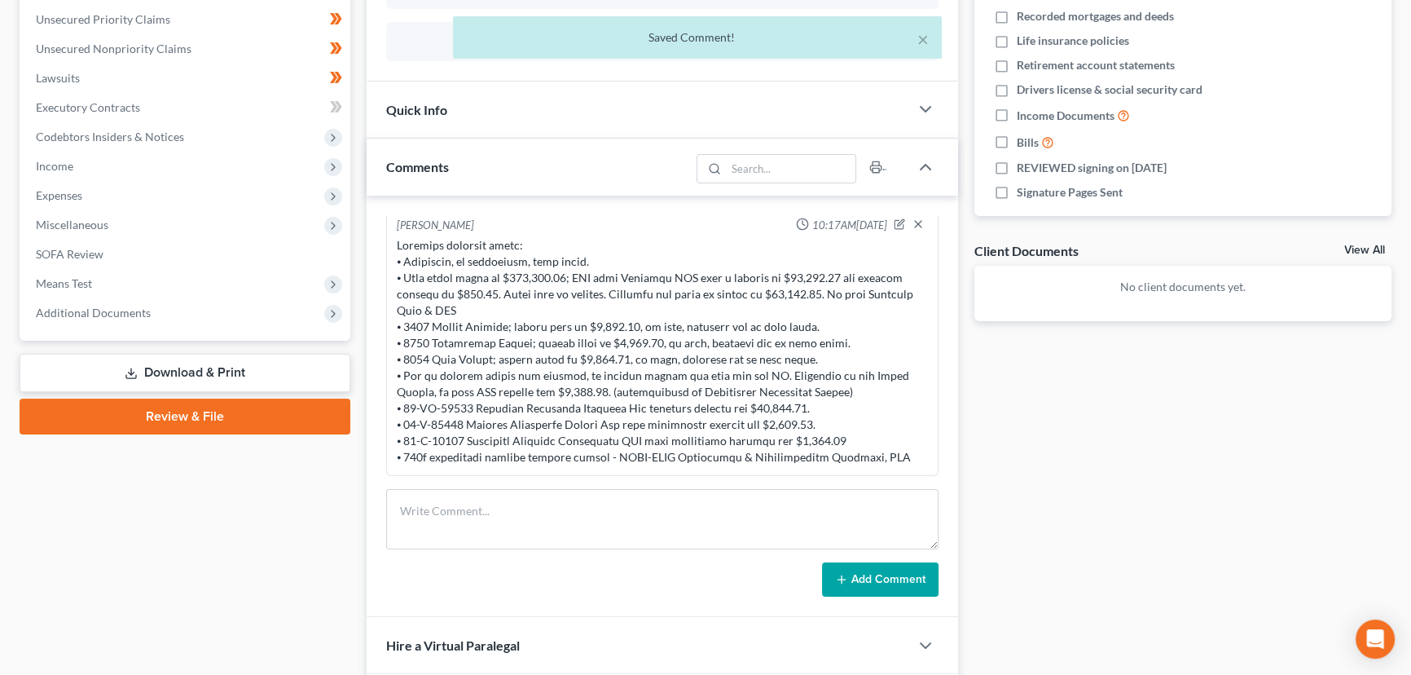
click at [1016, 395] on div "Docs Tasks Events Fees Timer 0% Completed Nothing here yet! Credit Counseling C…" at bounding box center [1183, 287] width 434 height 1002
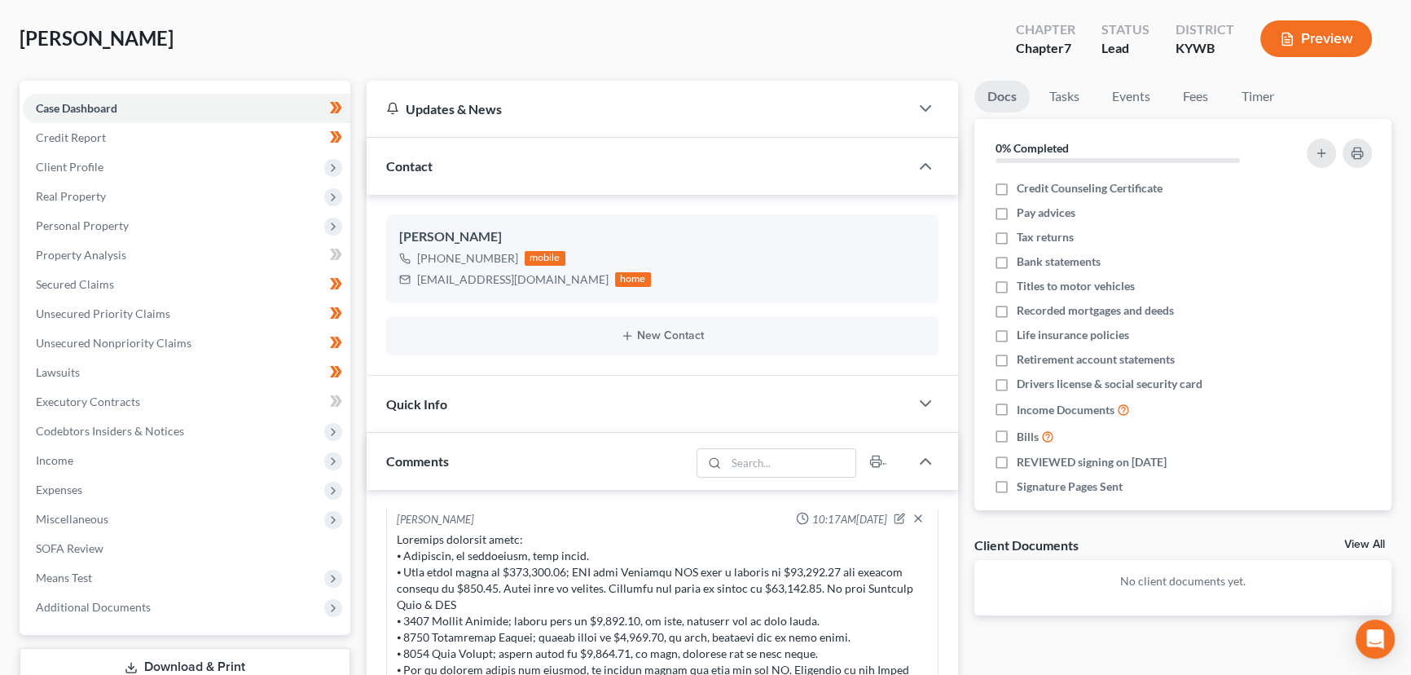
scroll to position [0, 0]
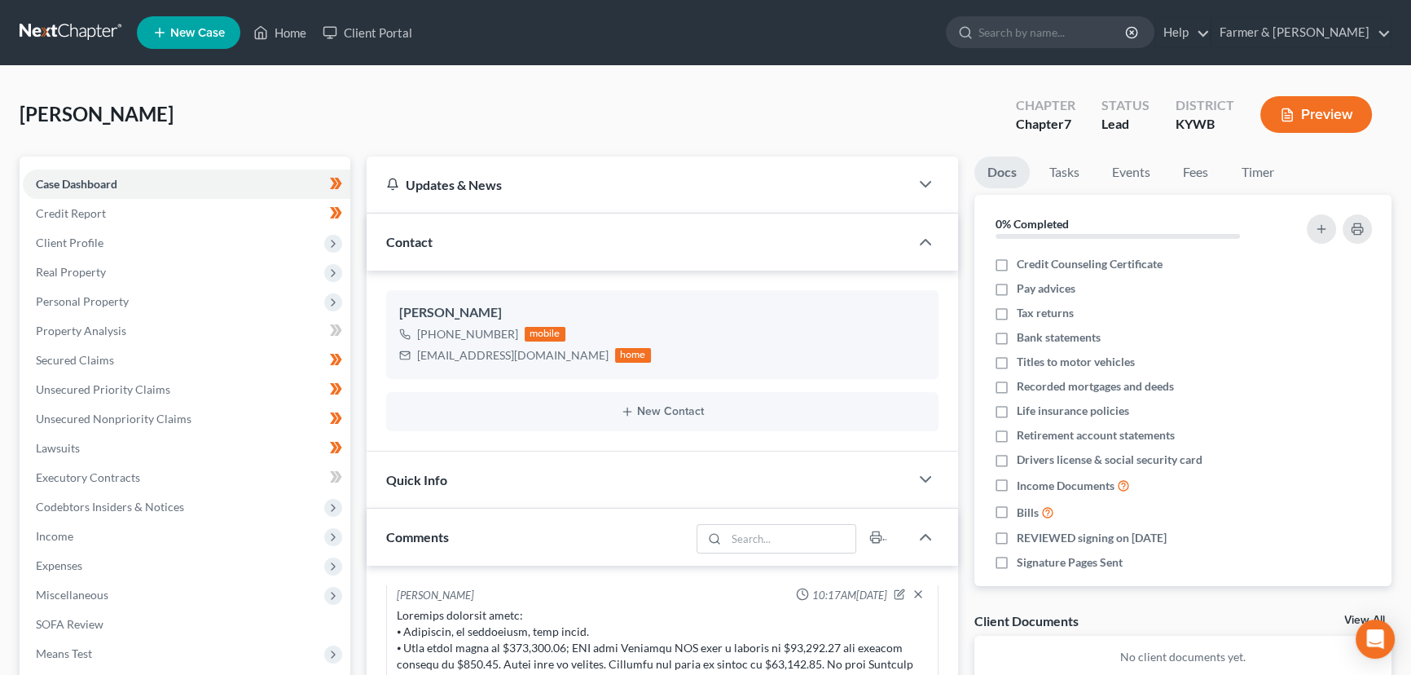
click at [617, 115] on div "[PERSON_NAME] Upgraded Chapter Chapter 7 Status Lead District [GEOGRAPHIC_DATA]…" at bounding box center [706, 121] width 1372 height 71
drag, startPoint x: 169, startPoint y: 419, endPoint x: 515, endPoint y: 302, distance: 365.4
click at [169, 419] on span "Unsecured Nonpriority Claims" at bounding box center [114, 419] width 156 height 14
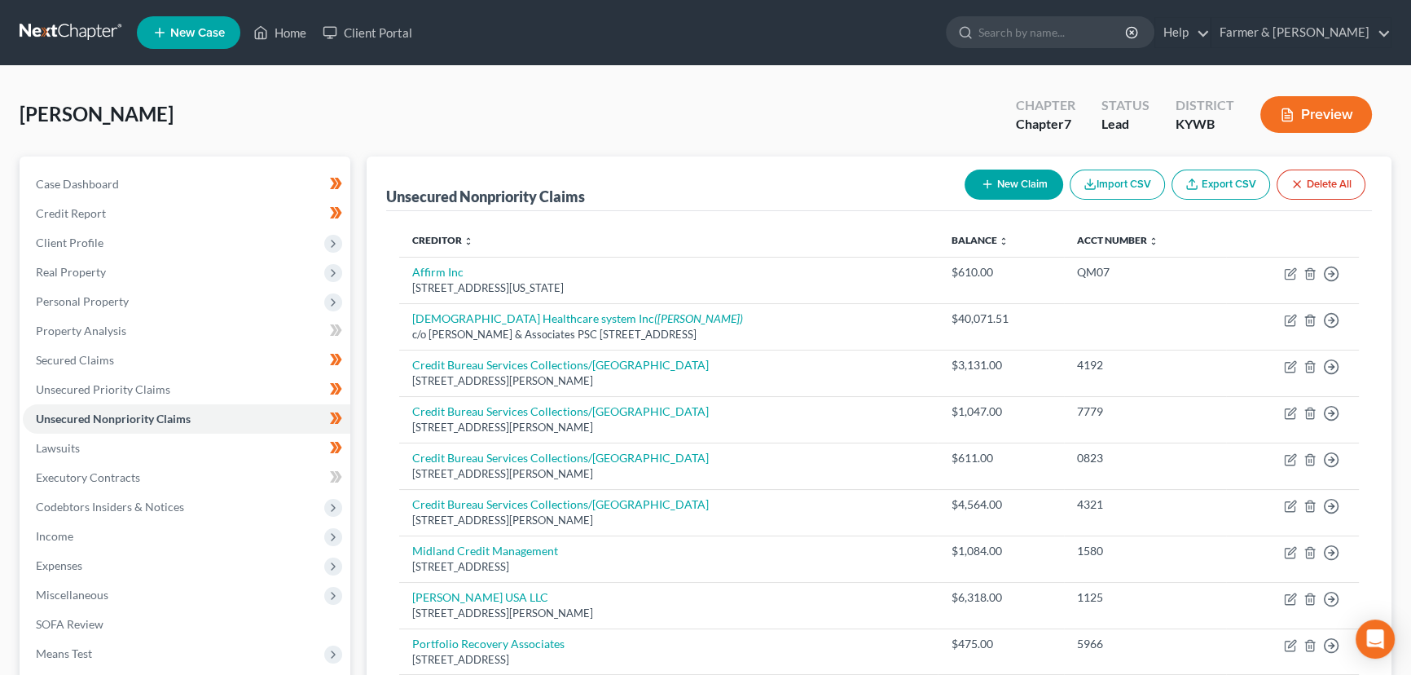
scroll to position [220, 0]
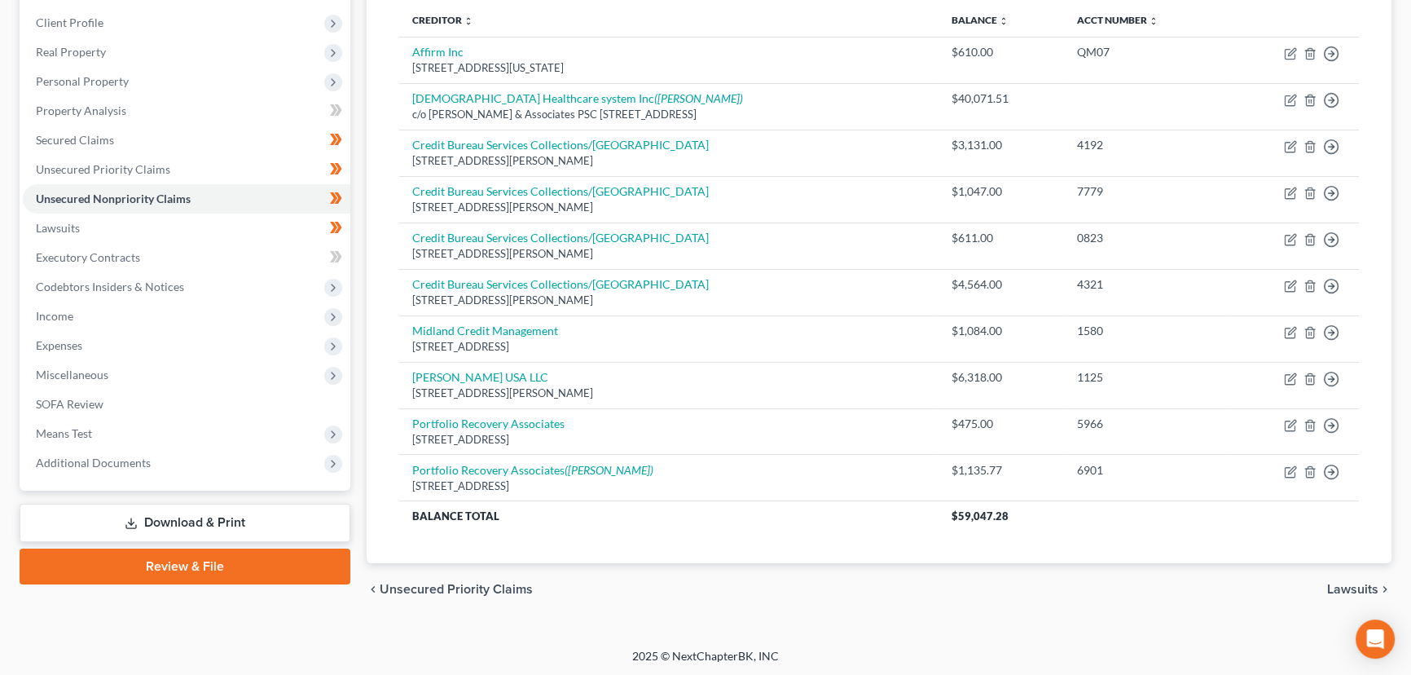
click at [370, 335] on div "Unsecured Nonpriority Claims New Claim Import CSV Export CSV Delete All Credito…" at bounding box center [879, 249] width 1025 height 627
click at [374, 159] on div "Unsecured Nonpriority Claims New Claim Import CSV Export CSV Delete All Credito…" at bounding box center [879, 249] width 1025 height 627
click at [359, 149] on div "Unsecured Nonpriority Claims New Claim Import CSV Export CSV Delete All Credito…" at bounding box center [879, 276] width 1041 height 680
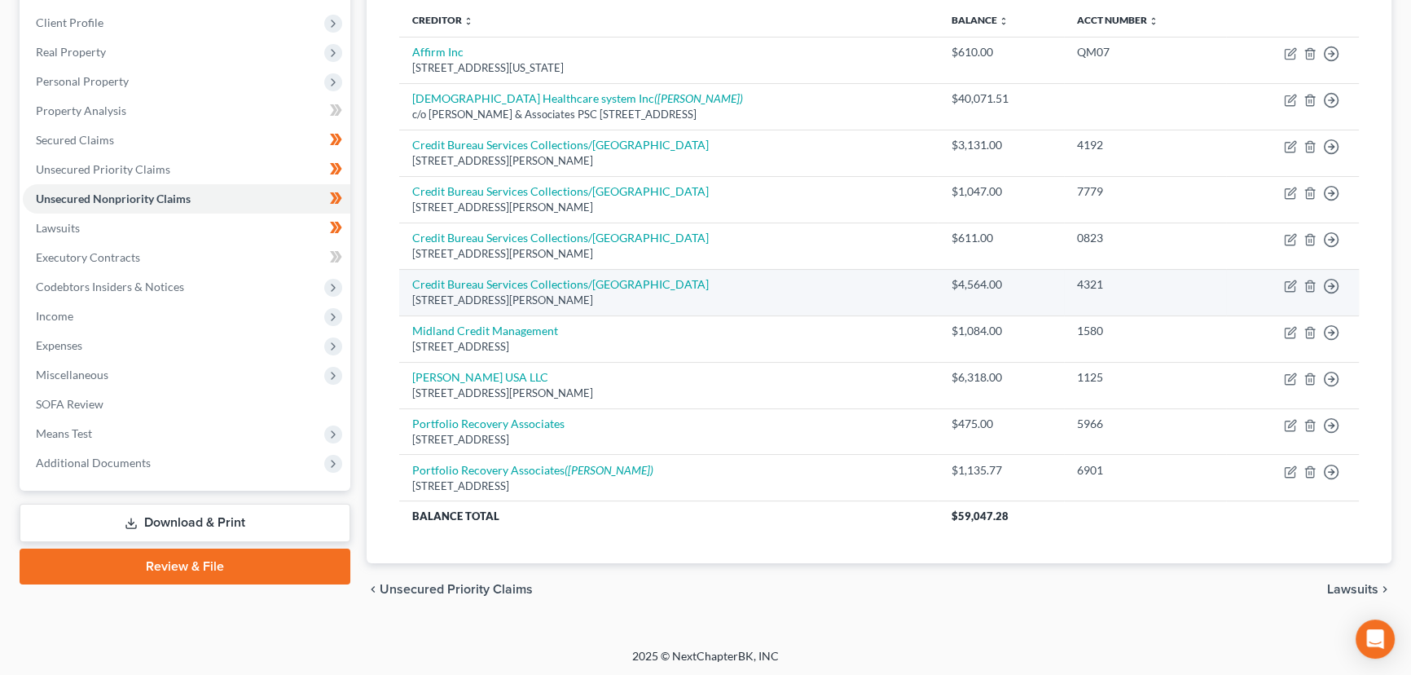
scroll to position [0, 0]
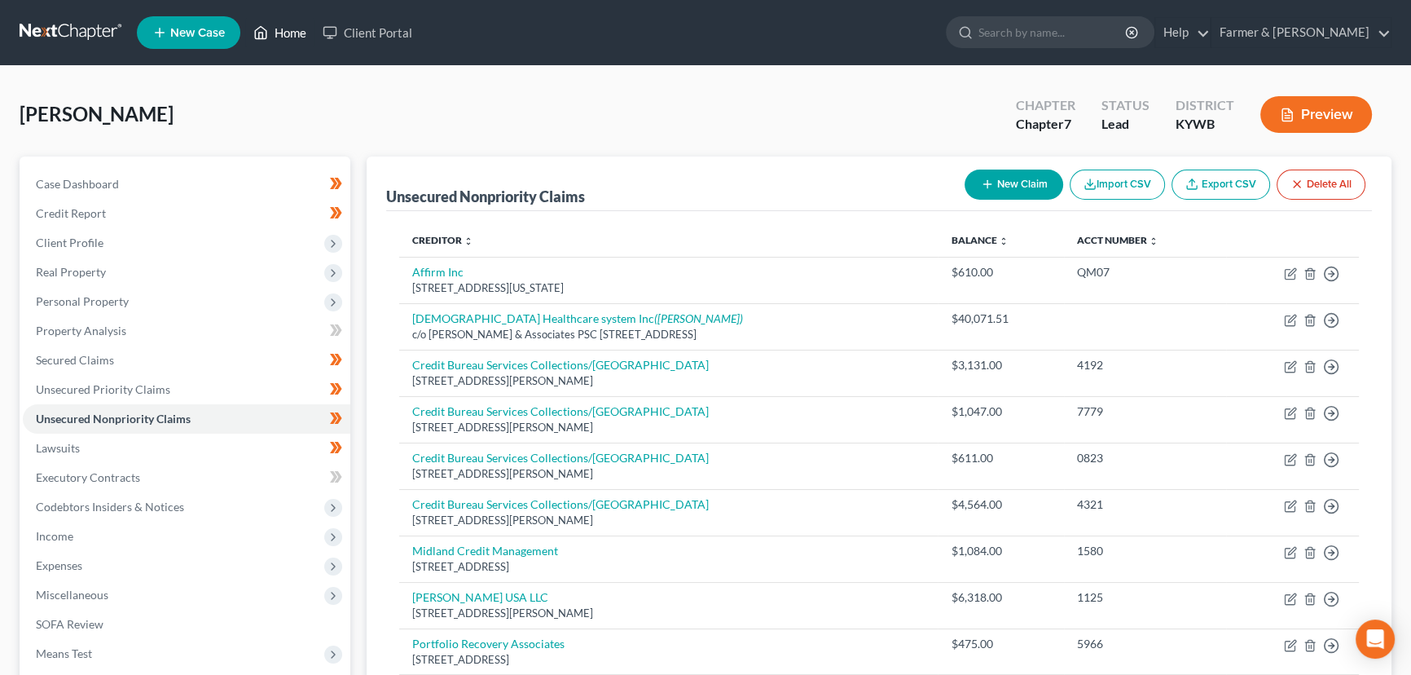
click at [277, 42] on link "Home" at bounding box center [279, 32] width 69 height 29
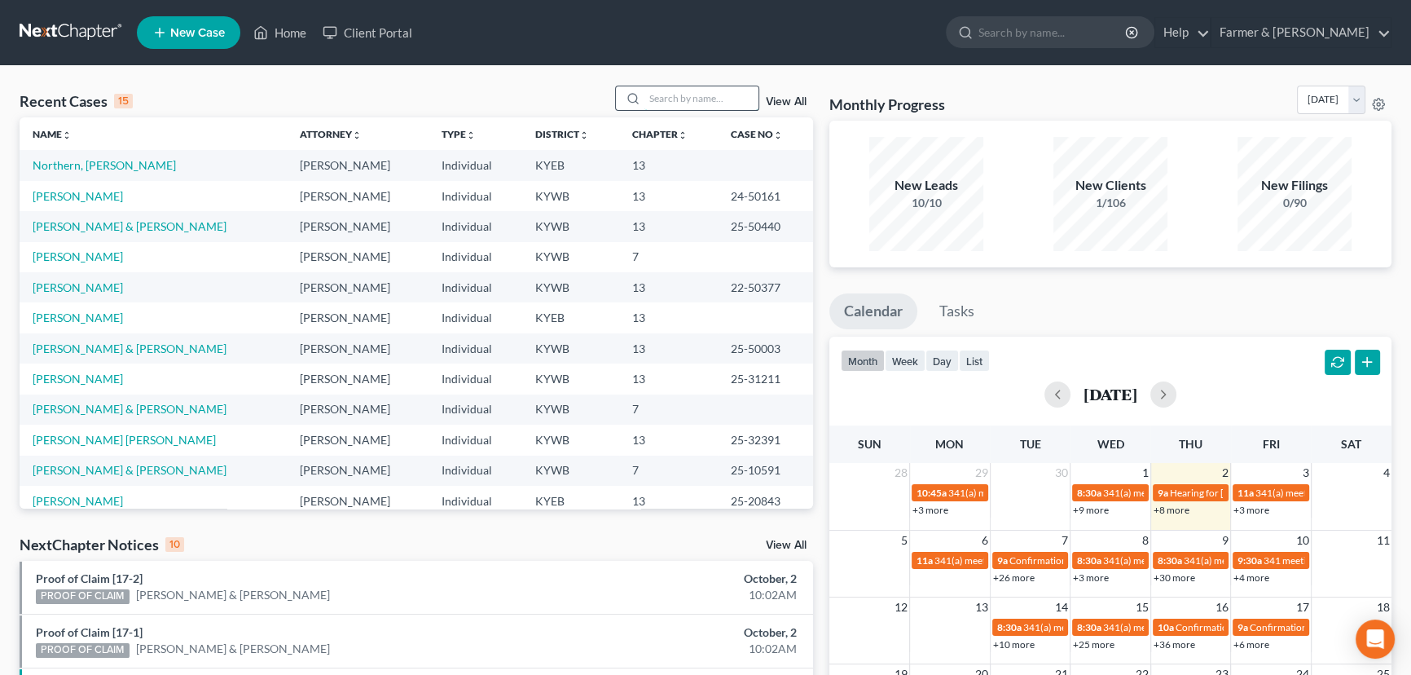
click at [653, 108] on input "search" at bounding box center [702, 98] width 114 height 24
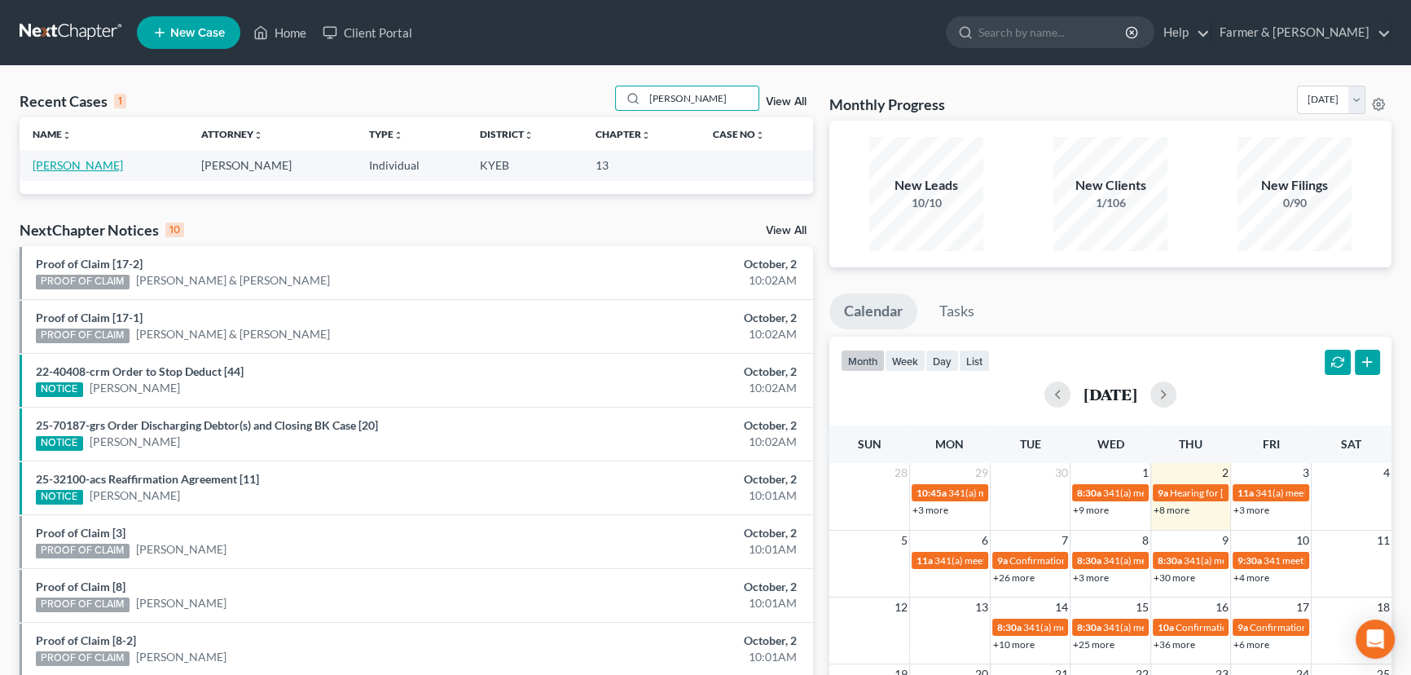
click at [68, 167] on link "[PERSON_NAME]" at bounding box center [78, 165] width 90 height 14
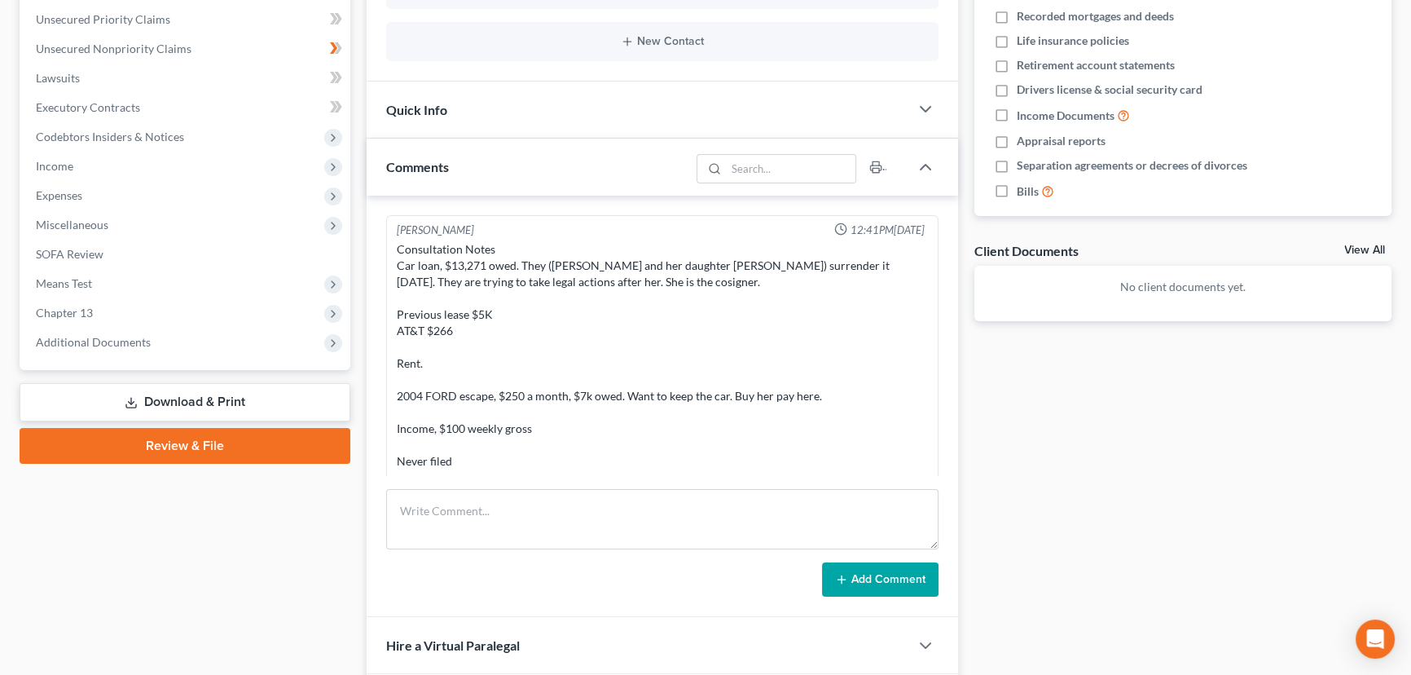
click at [363, 318] on div "Updates & News × [US_STATE] [GEOGRAPHIC_DATA] Notes: Take a look at NextChapter…" at bounding box center [663, 287] width 608 height 1002
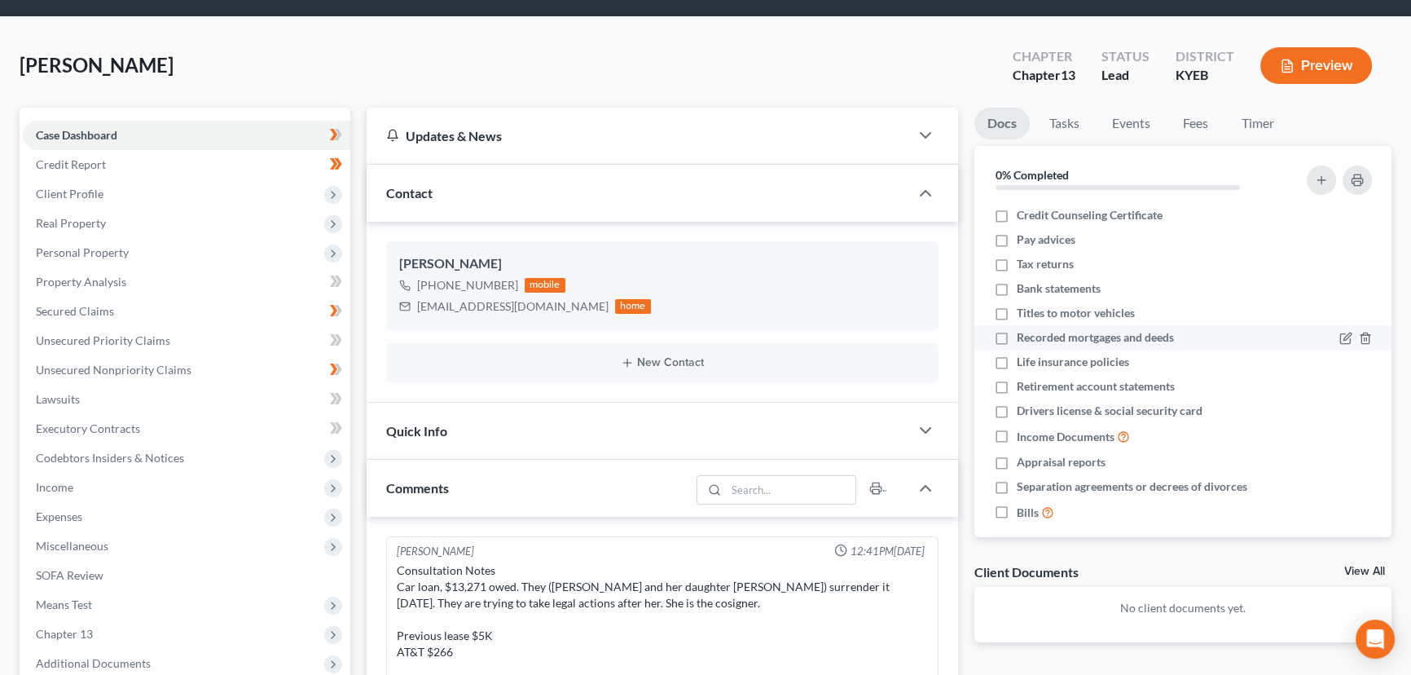
scroll to position [73, 0]
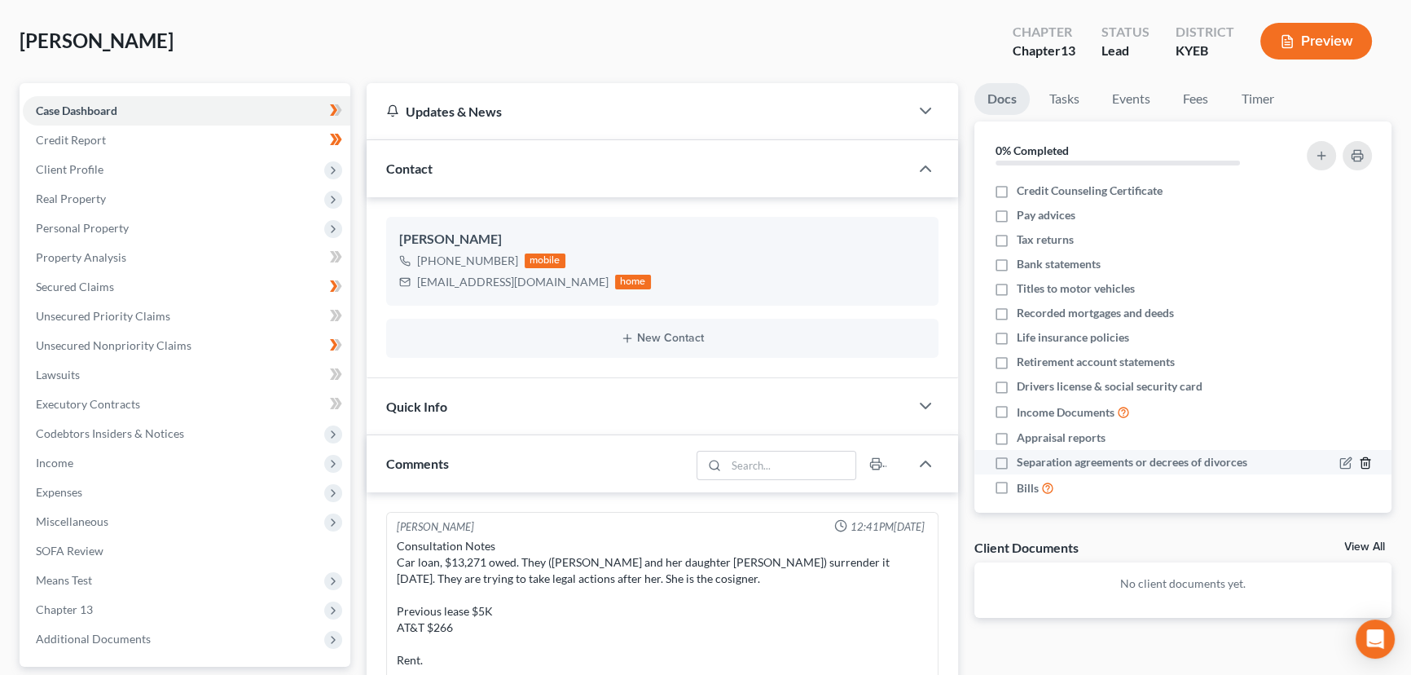
click at [1359, 463] on icon "button" at bounding box center [1365, 462] width 13 height 13
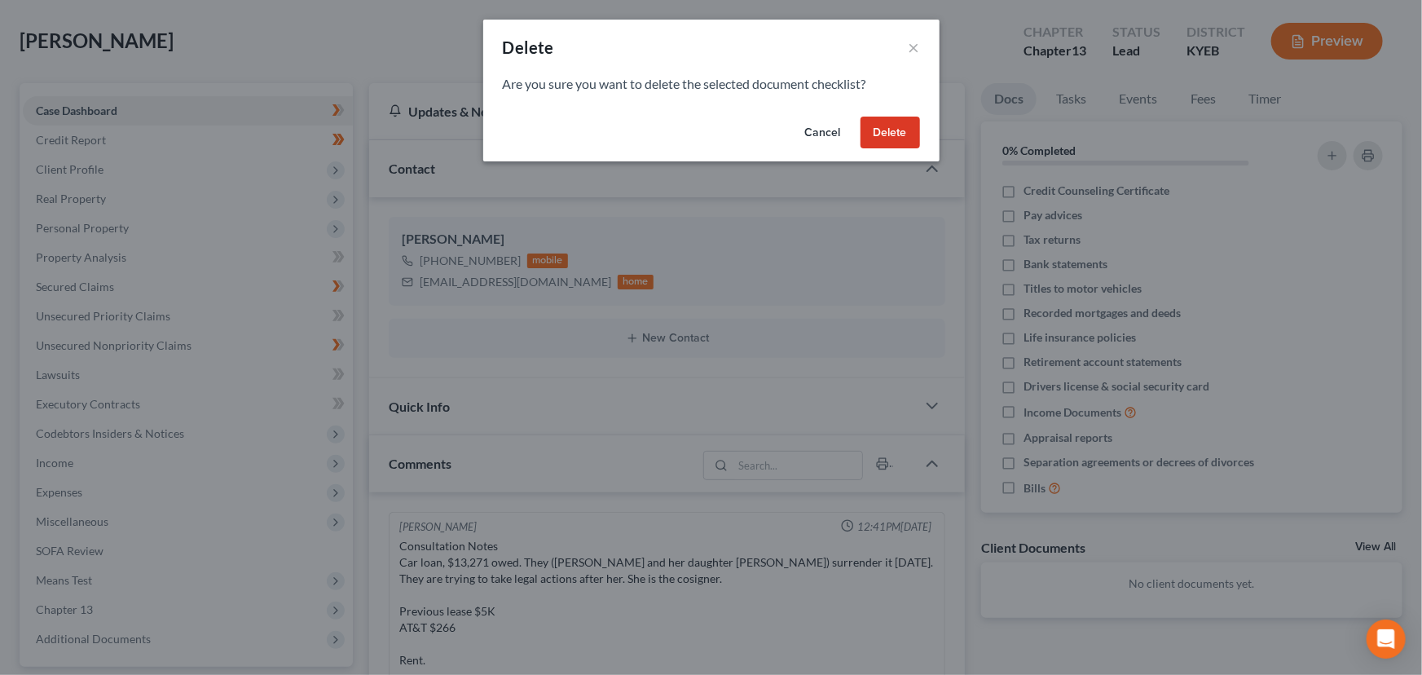
click at [887, 130] on button "Delete" at bounding box center [890, 133] width 59 height 33
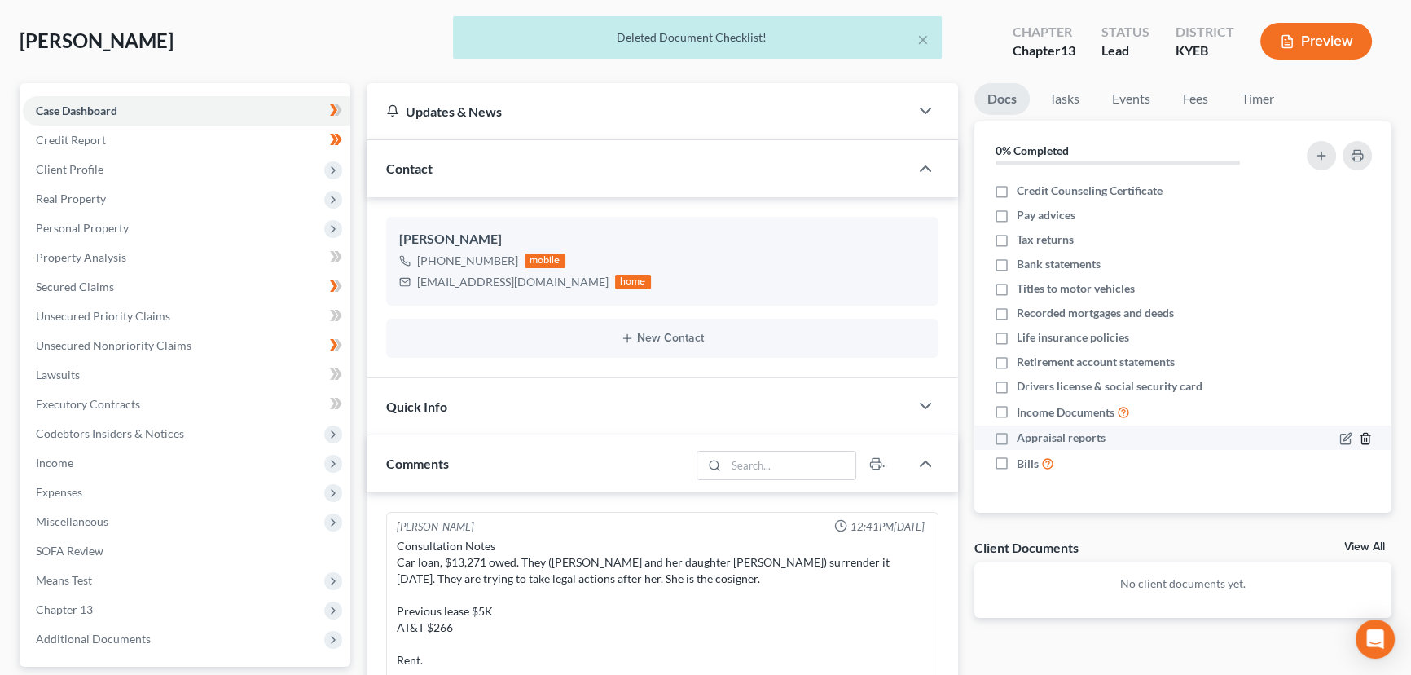
click at [1369, 432] on icon "button" at bounding box center [1365, 438] width 13 height 13
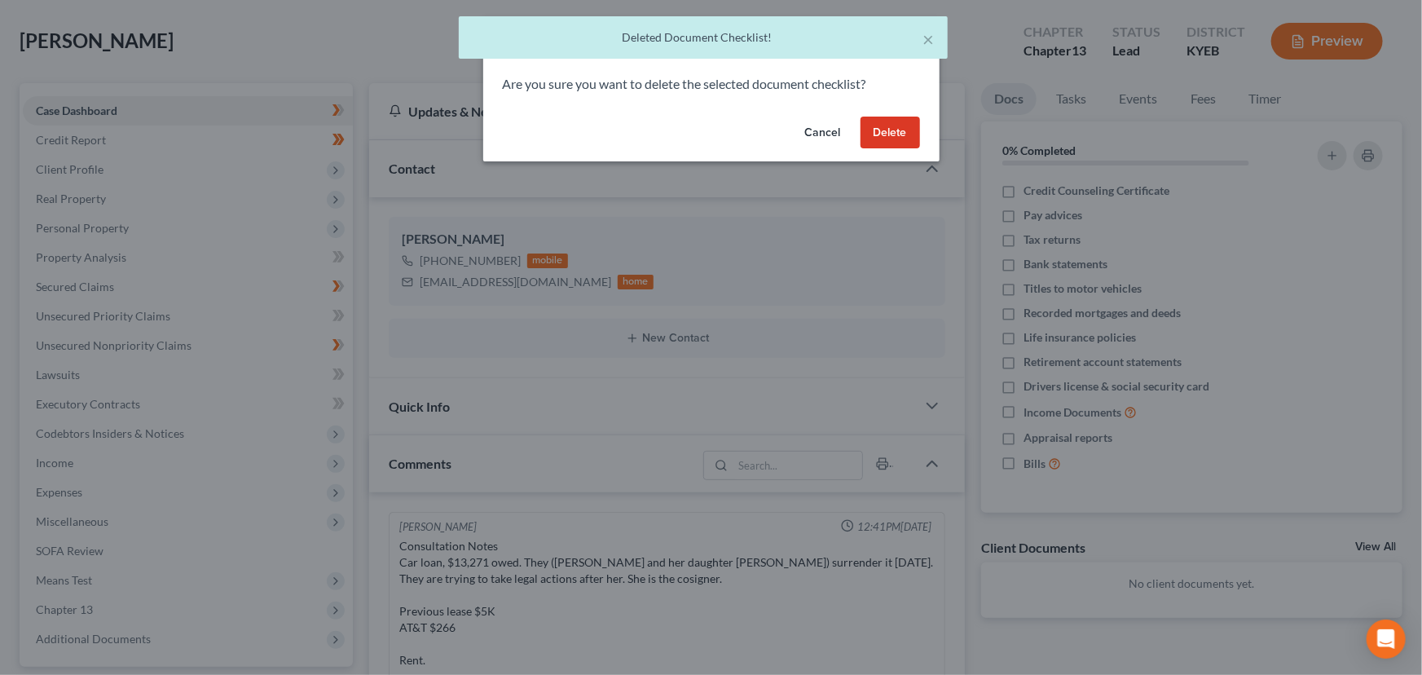
click at [889, 137] on button "Delete" at bounding box center [890, 133] width 59 height 33
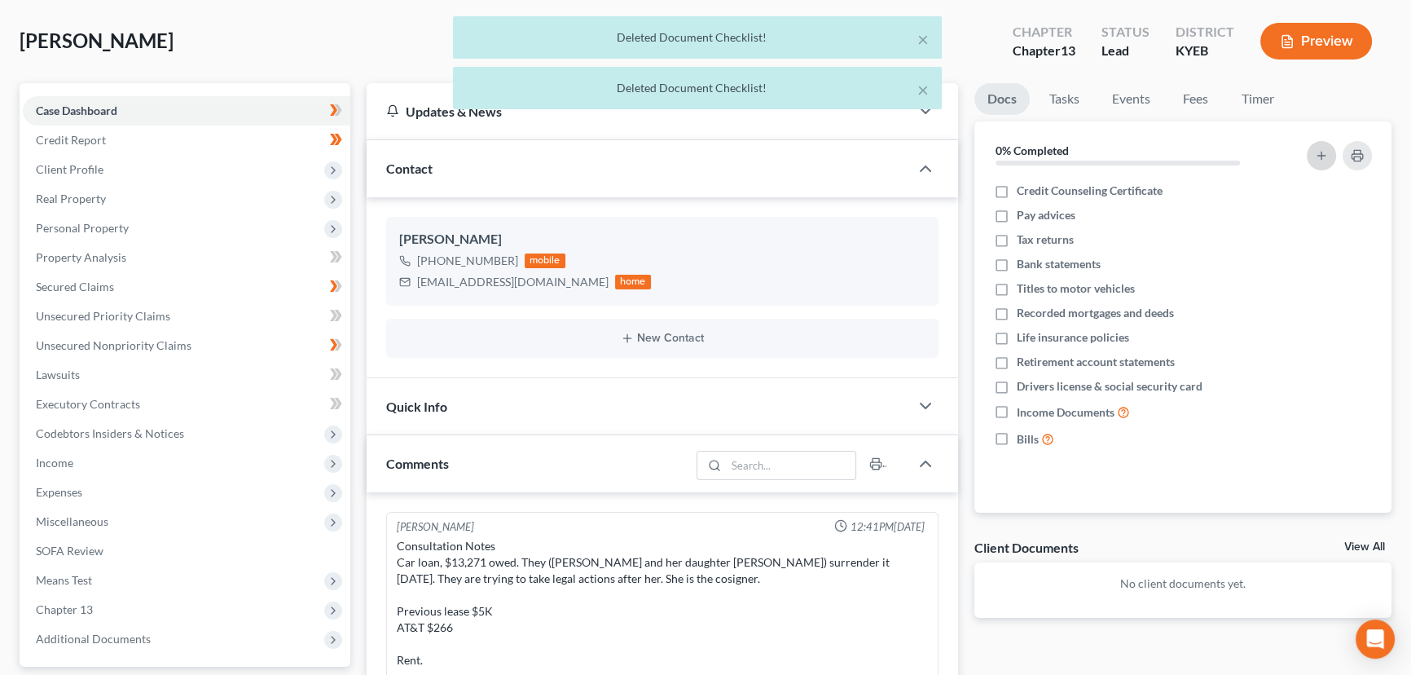
click at [1319, 156] on icon "button" at bounding box center [1321, 155] width 13 height 13
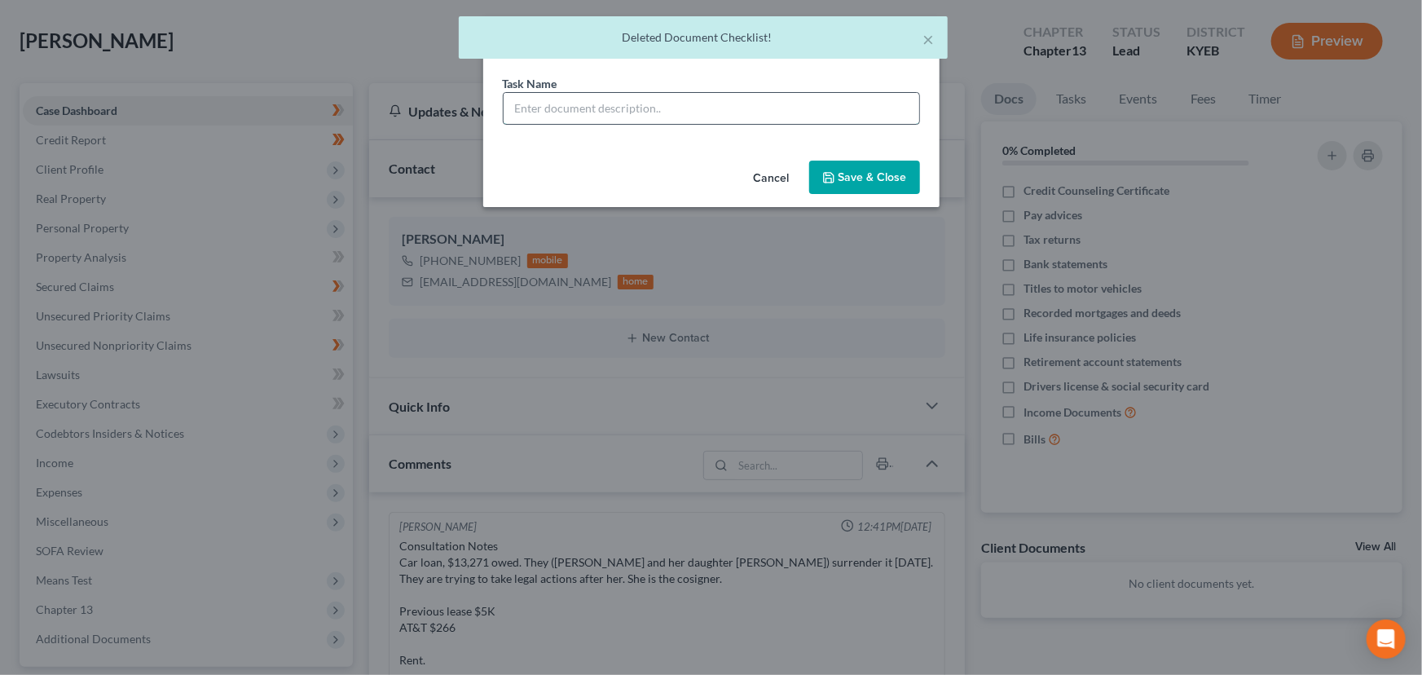
drag, startPoint x: 627, startPoint y: 114, endPoint x: 634, endPoint y: 123, distance: 11.1
click at [627, 114] on input "text" at bounding box center [712, 108] width 416 height 31
drag, startPoint x: 684, startPoint y: 108, endPoint x: 634, endPoint y: 108, distance: 49.7
click at [634, 108] on input "REVIEWED signing on [DATE]" at bounding box center [712, 108] width 416 height 31
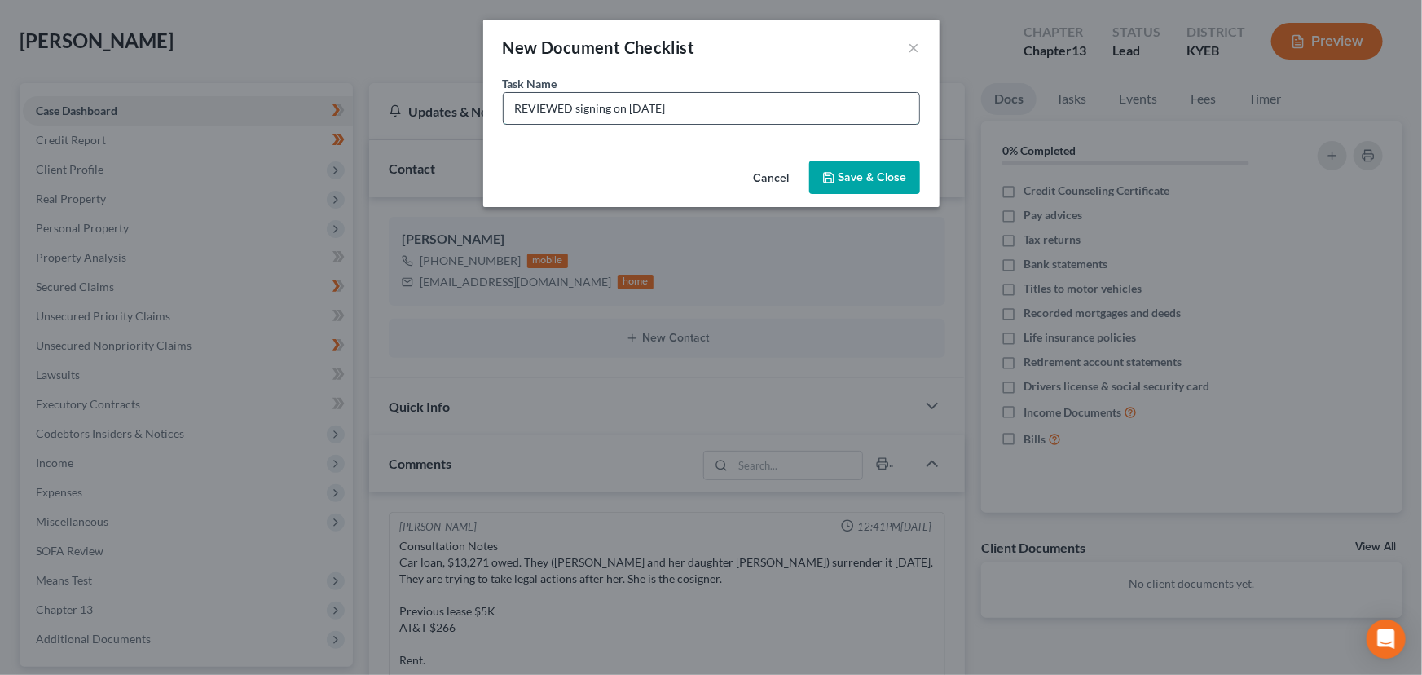
drag, startPoint x: 698, startPoint y: 116, endPoint x: 632, endPoint y: 116, distance: 66.8
click at [632, 116] on input "REVIEWED signing on [DATE]" at bounding box center [712, 108] width 416 height 31
click at [825, 178] on icon "button" at bounding box center [828, 177] width 13 height 13
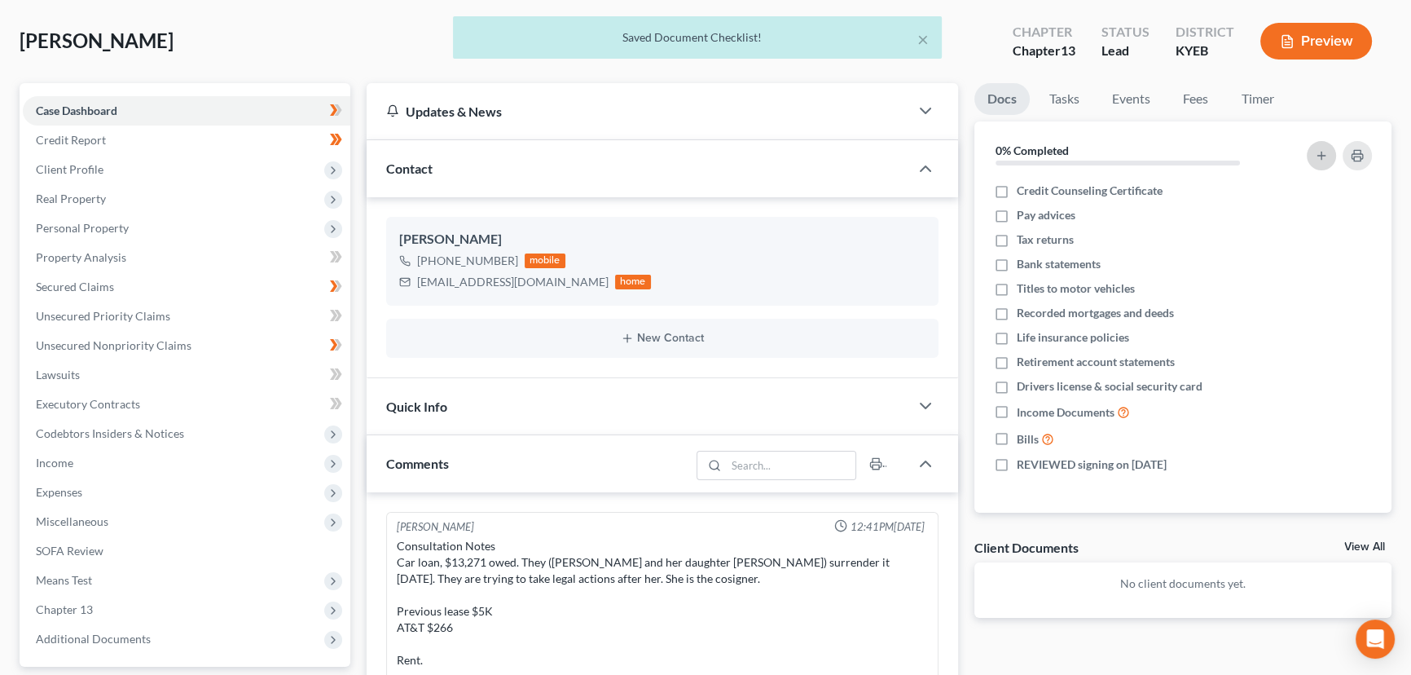
click at [1332, 152] on button "button" at bounding box center [1321, 155] width 29 height 29
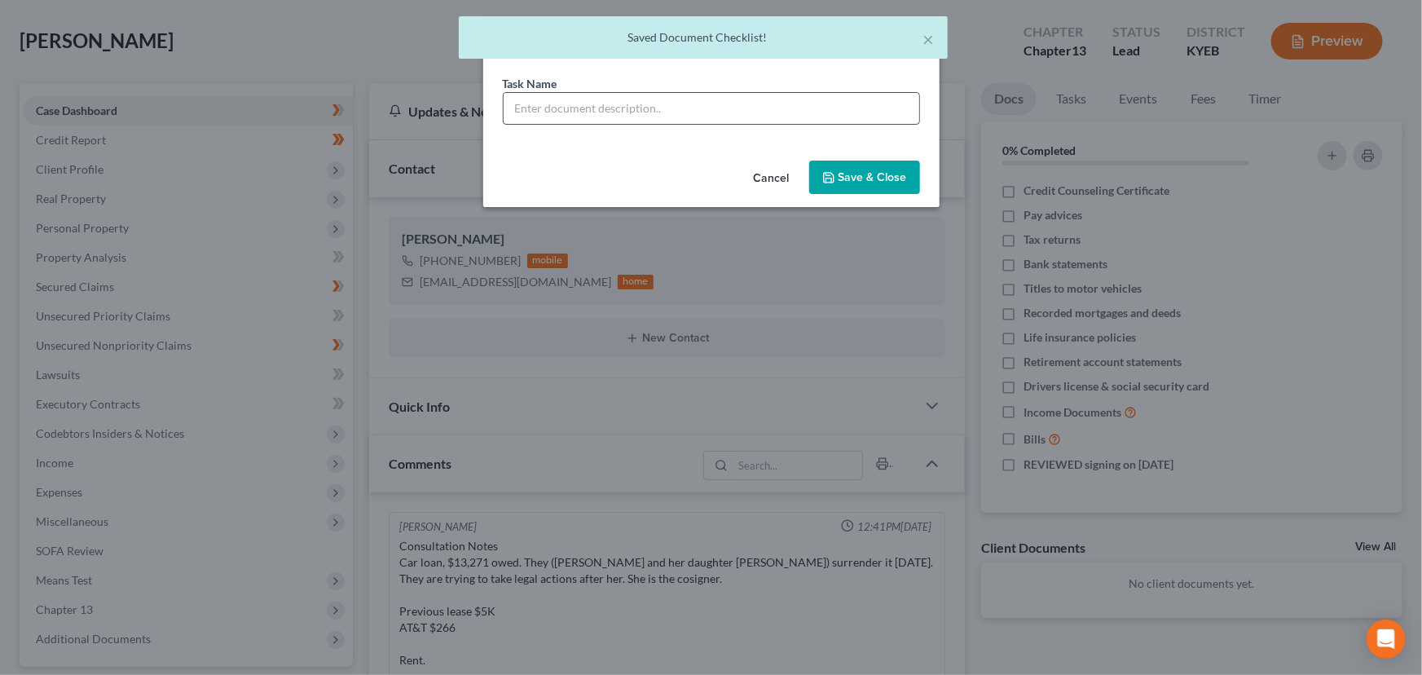
click at [627, 114] on input "text" at bounding box center [712, 108] width 416 height 31
drag, startPoint x: 847, startPoint y: 168, endPoint x: 817, endPoint y: 167, distance: 30.2
click at [847, 168] on button "Save & Close" at bounding box center [864, 178] width 111 height 34
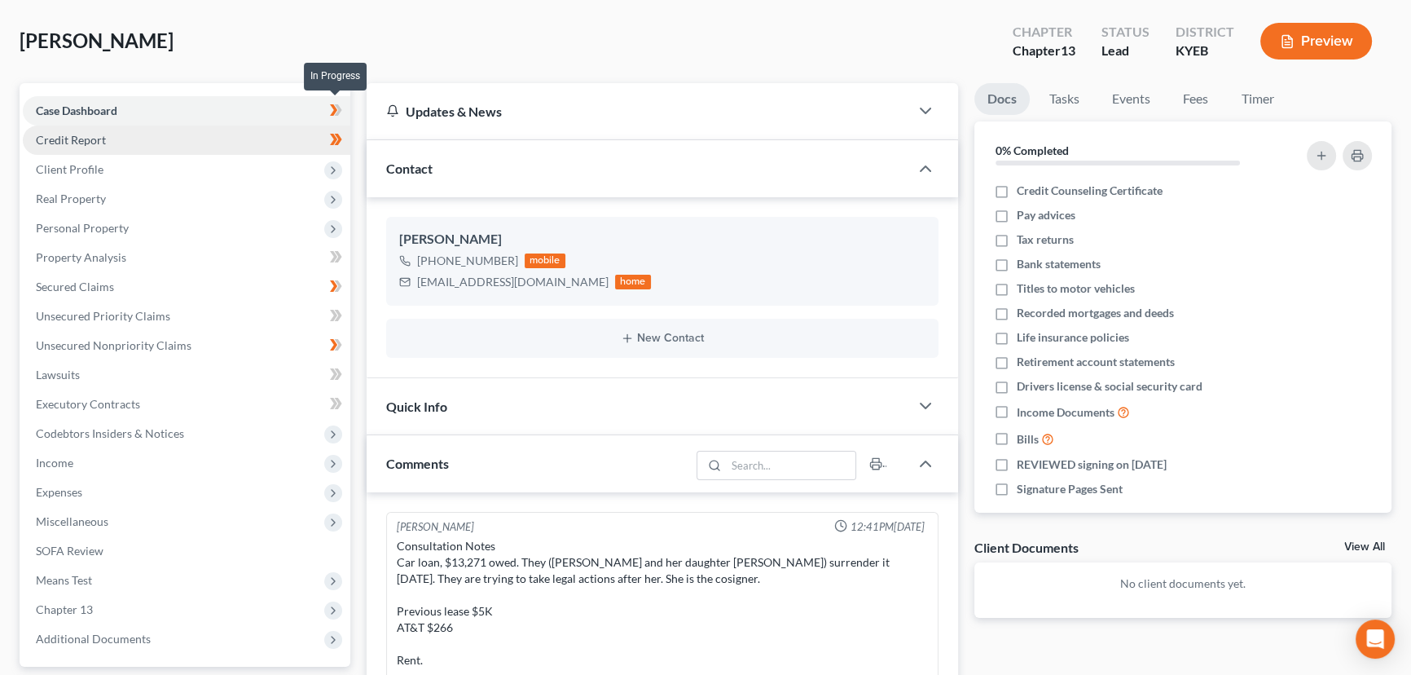
click at [338, 107] on icon at bounding box center [338, 109] width 7 height 11
click at [243, 139] on link "Credit Report" at bounding box center [187, 139] width 328 height 29
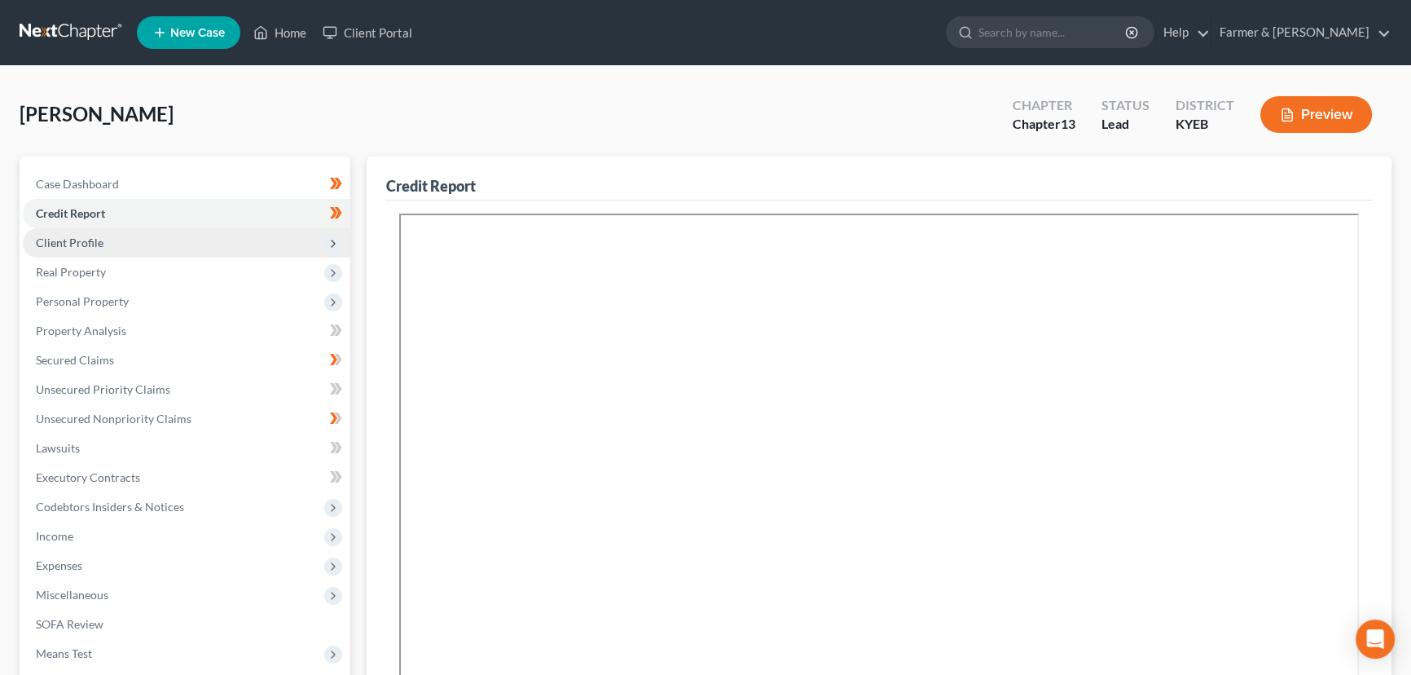
click at [232, 251] on span "Client Profile" at bounding box center [187, 242] width 328 height 29
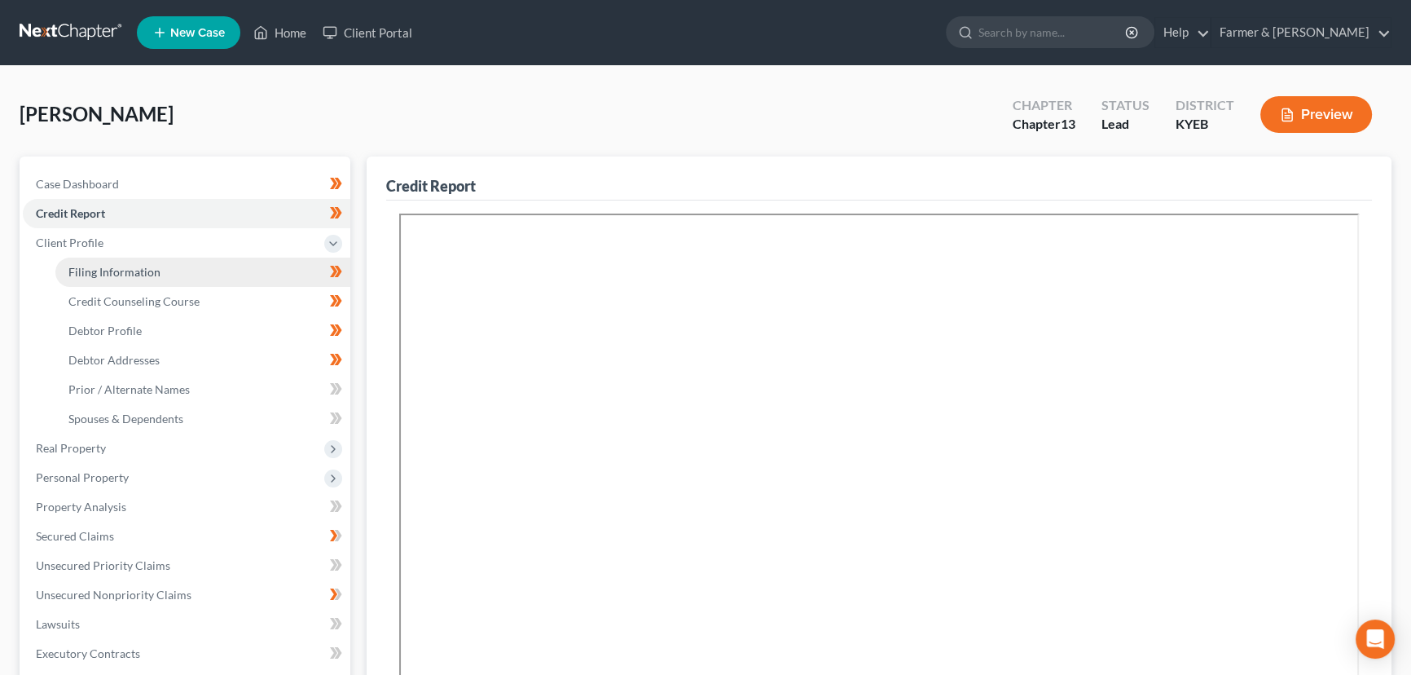
click at [206, 283] on link "Filing Information" at bounding box center [202, 272] width 295 height 29
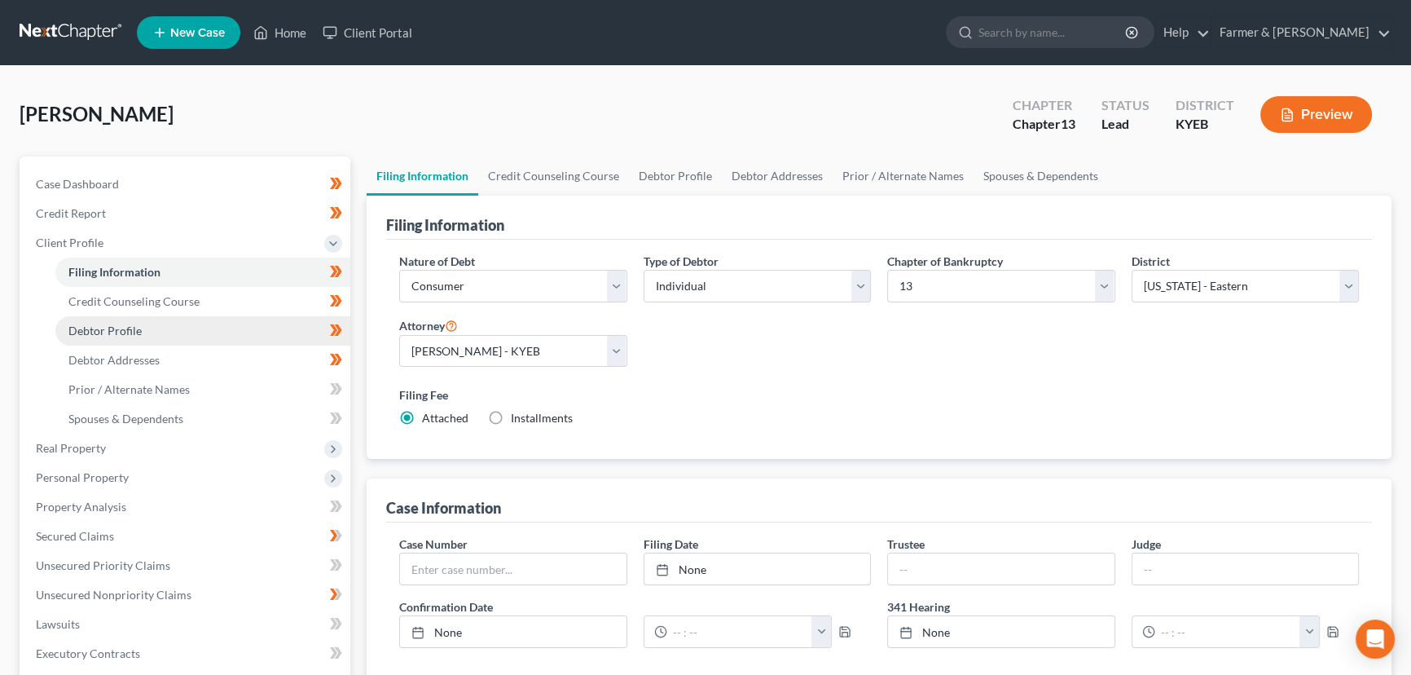
click at [147, 326] on link "Debtor Profile" at bounding box center [202, 330] width 295 height 29
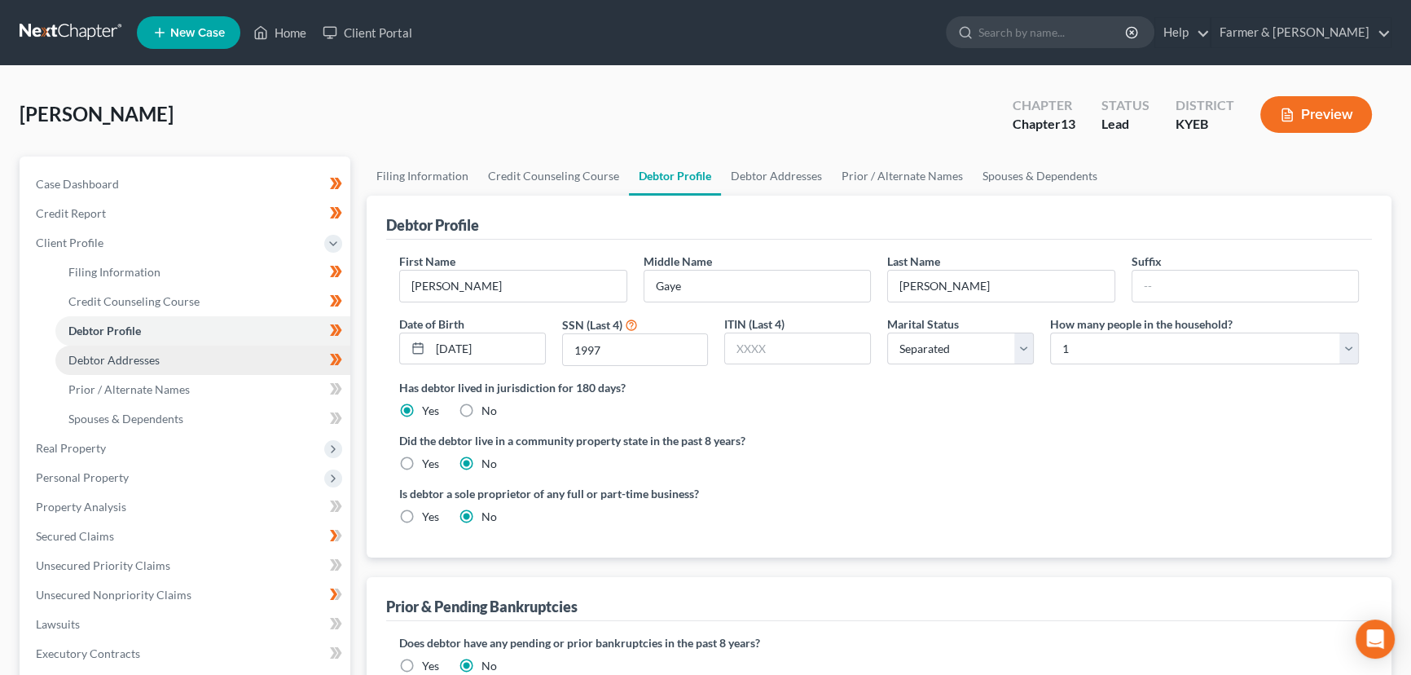
click at [130, 365] on span "Debtor Addresses" at bounding box center [113, 360] width 91 height 14
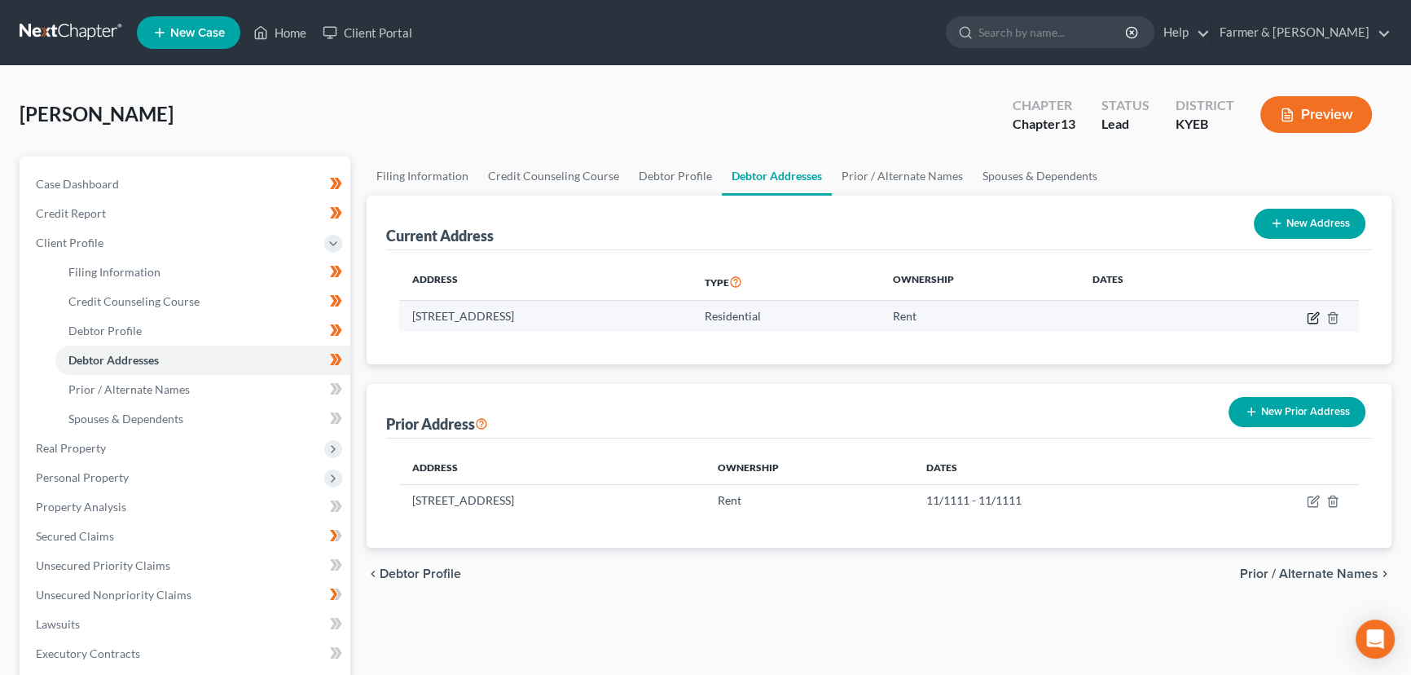
click at [1314, 318] on icon "button" at bounding box center [1313, 317] width 13 height 13
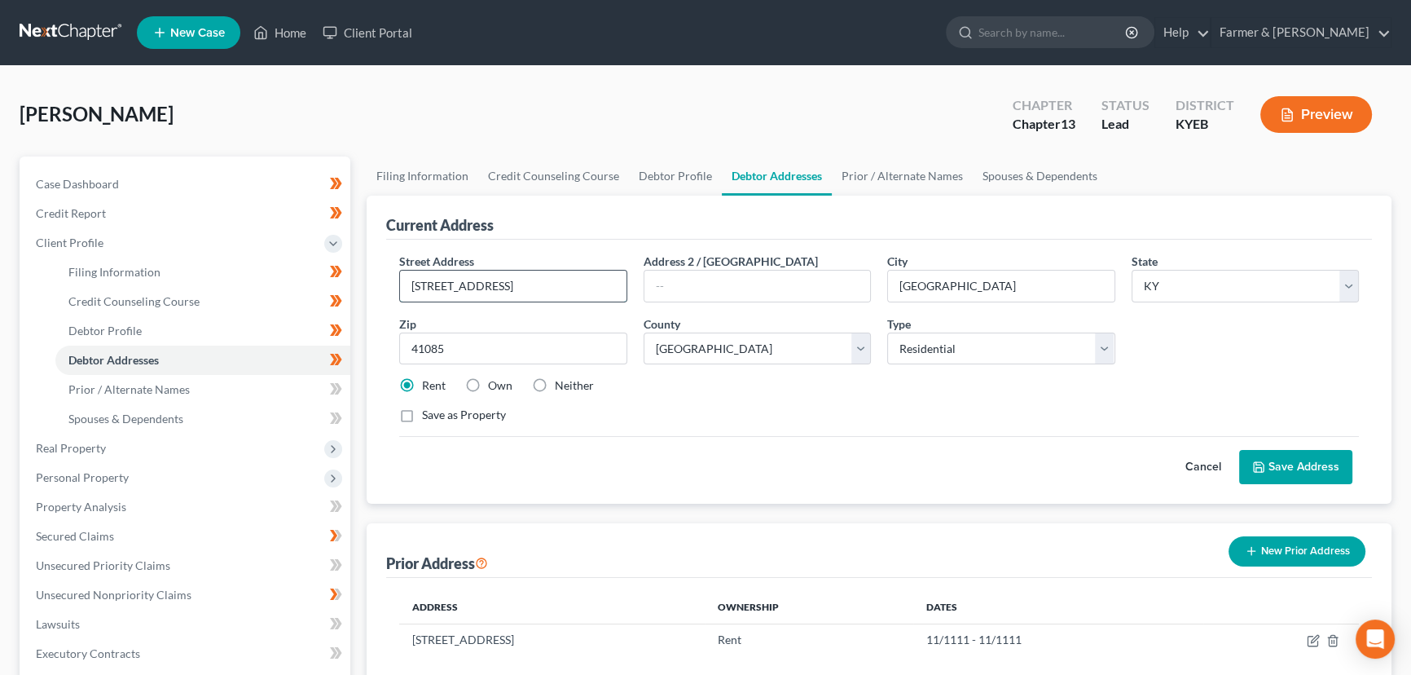
click at [447, 286] on input "[STREET_ADDRESS]" at bounding box center [513, 286] width 227 height 31
click at [509, 283] on input "[STREET_ADDRESS]" at bounding box center [513, 286] width 227 height 31
click at [495, 139] on div "[PERSON_NAME] Upgraded Chapter Chapter 13 Status Lead District KYEB Preview" at bounding box center [706, 121] width 1372 height 71
click at [1266, 458] on button "Save Address" at bounding box center [1295, 467] width 113 height 34
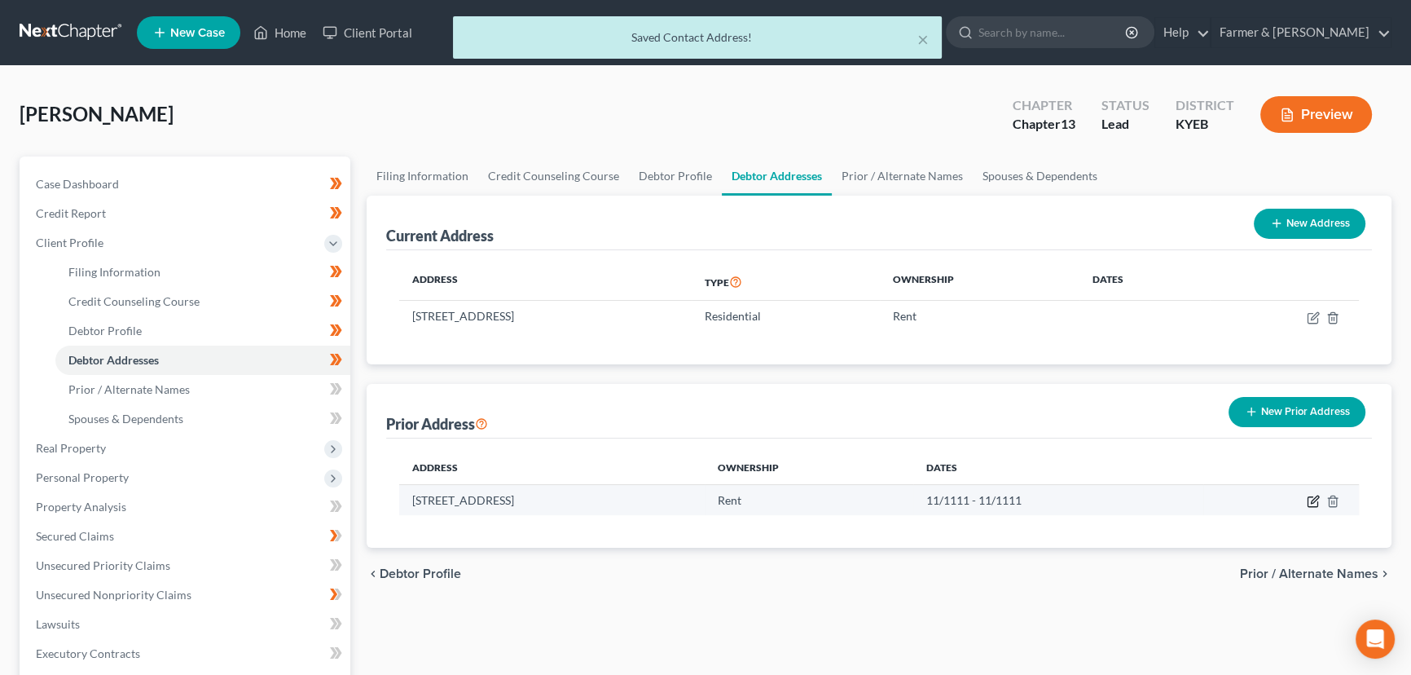
click at [1312, 500] on icon "button" at bounding box center [1313, 501] width 13 height 13
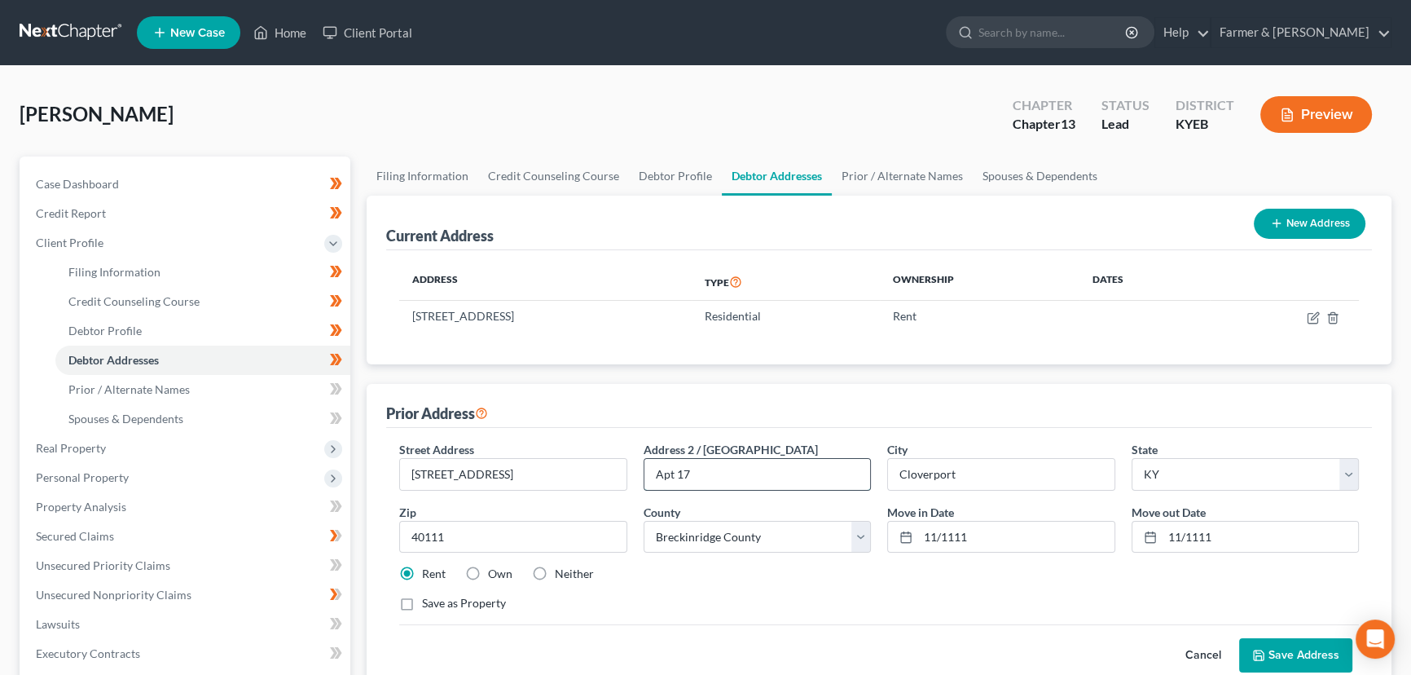
click at [673, 471] on input "Apt 17" at bounding box center [758, 474] width 227 height 31
click at [807, 416] on div "Prior Address" at bounding box center [879, 406] width 986 height 44
click at [1261, 649] on icon at bounding box center [1258, 655] width 13 height 13
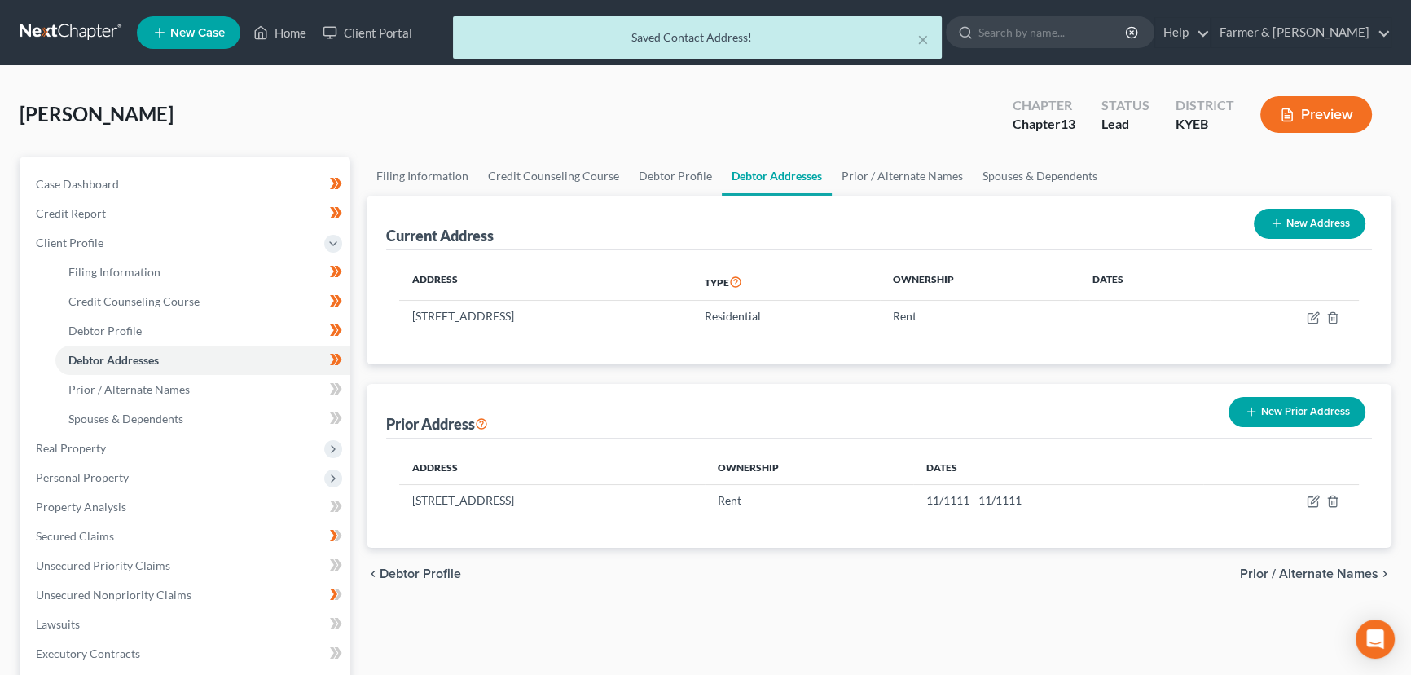
click at [660, 451] on th "Address" at bounding box center [552, 467] width 306 height 33
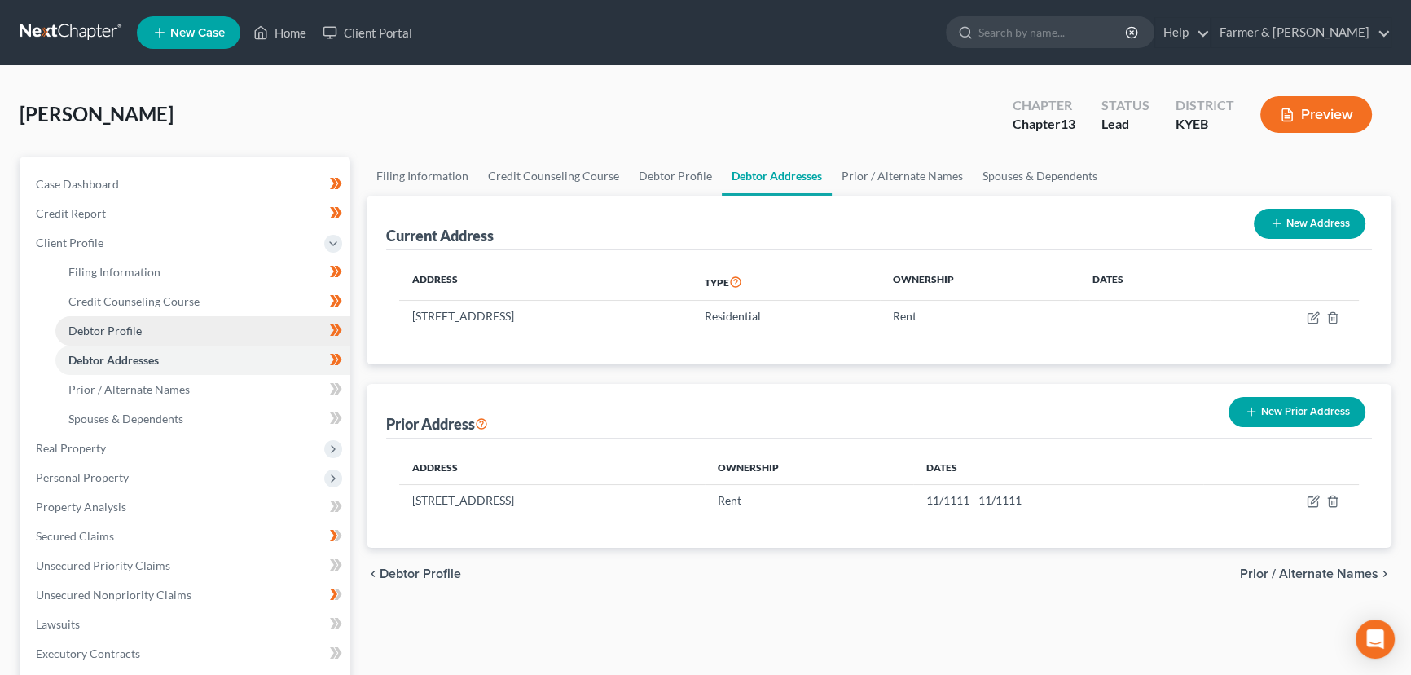
click at [145, 326] on link "Debtor Profile" at bounding box center [202, 330] width 295 height 29
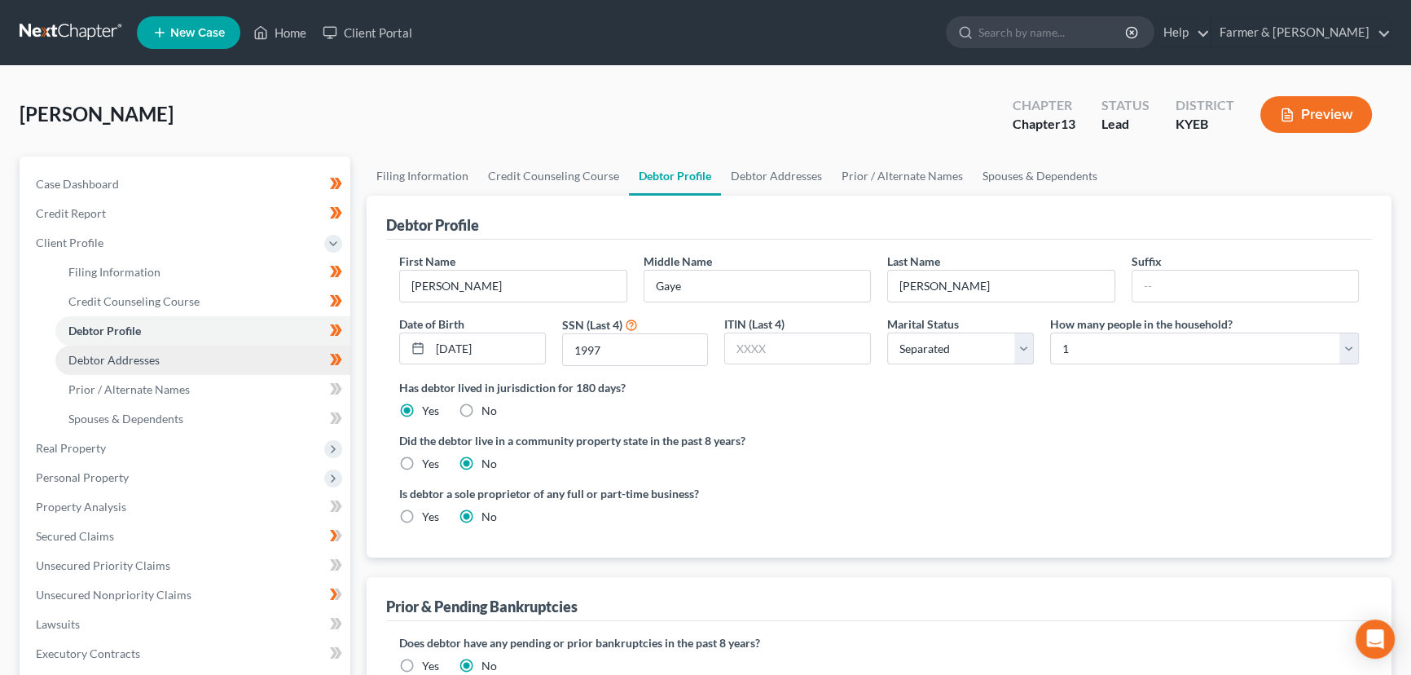
click at [139, 354] on span "Debtor Addresses" at bounding box center [113, 360] width 91 height 14
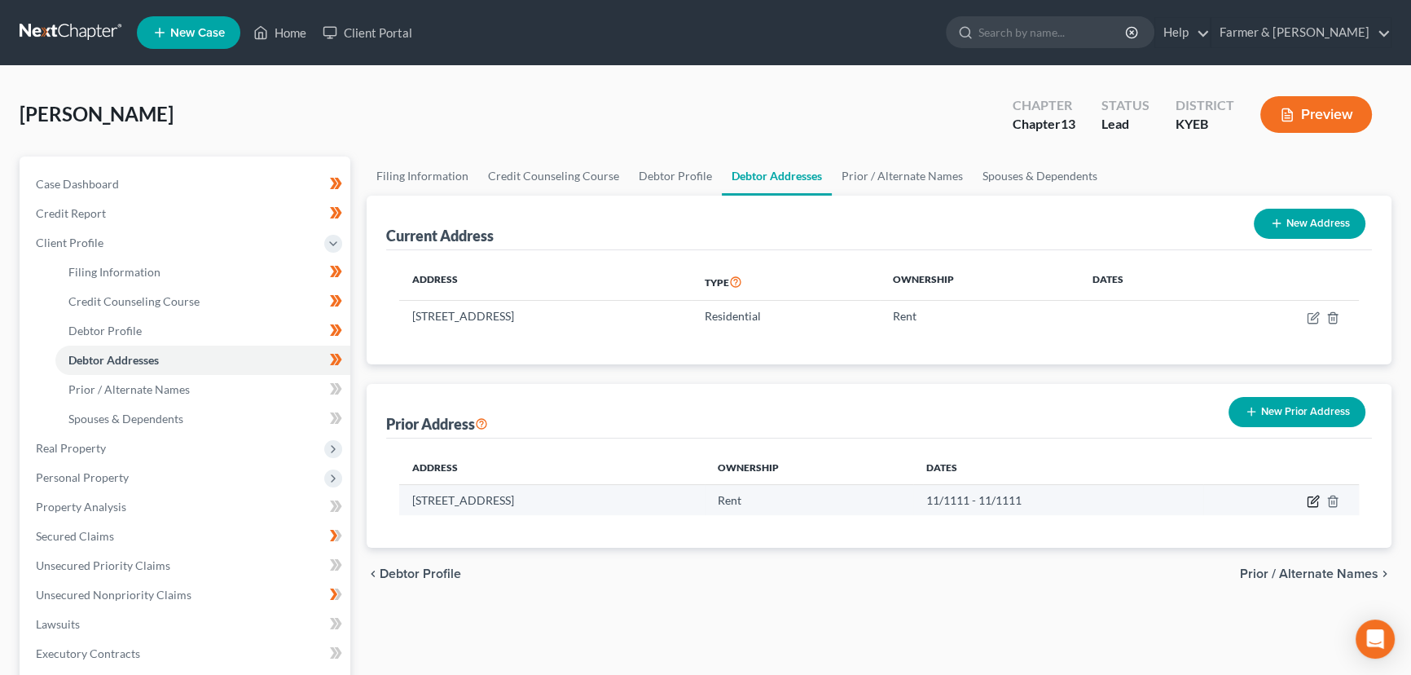
click at [1309, 500] on icon "button" at bounding box center [1313, 501] width 13 height 13
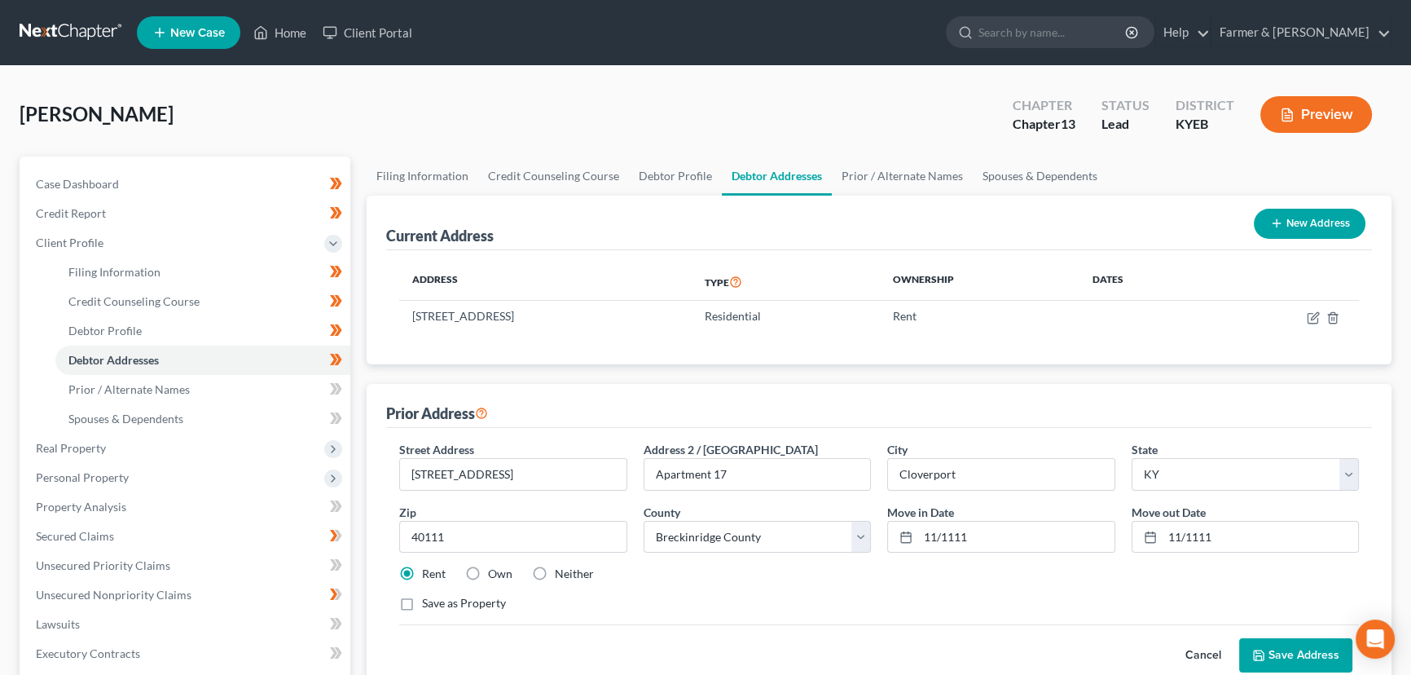
click at [555, 570] on label "Neither" at bounding box center [574, 574] width 39 height 16
click at [561, 570] on input "Neither" at bounding box center [566, 571] width 11 height 11
click at [1264, 649] on icon at bounding box center [1258, 655] width 13 height 13
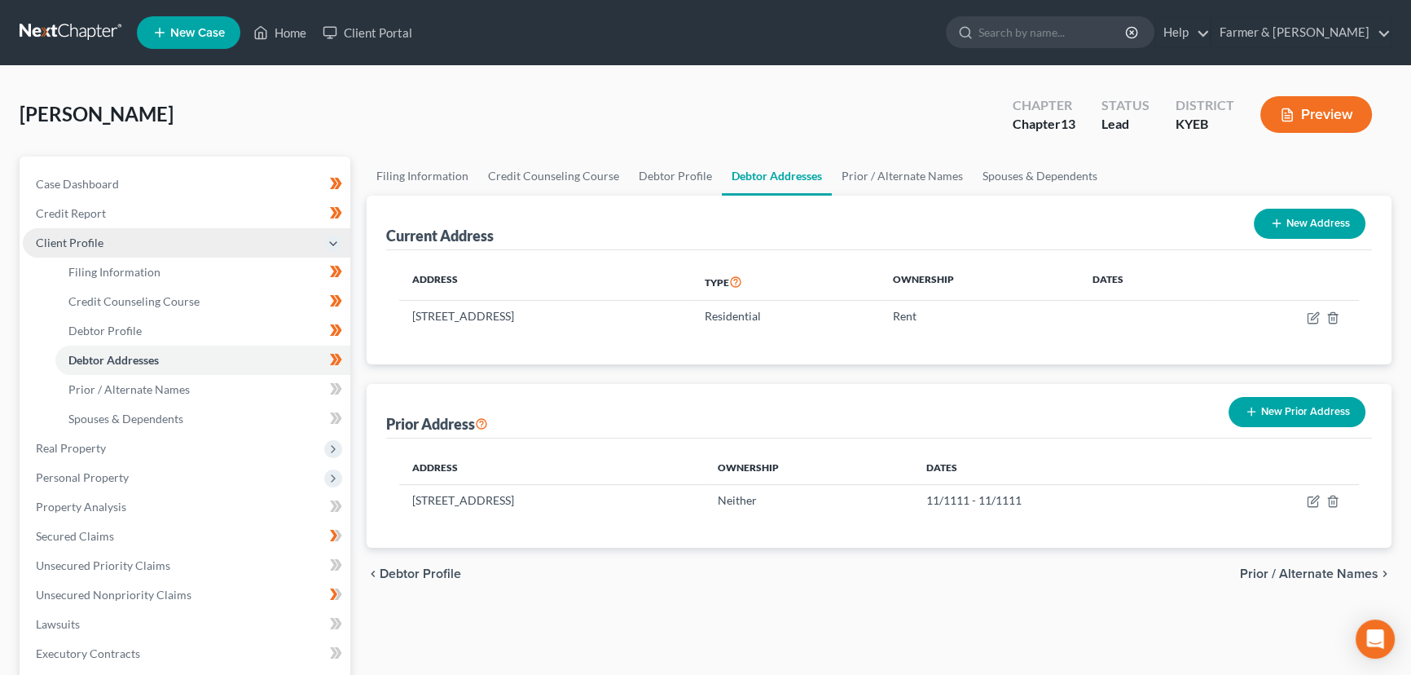
click at [156, 246] on span "Client Profile" at bounding box center [187, 242] width 328 height 29
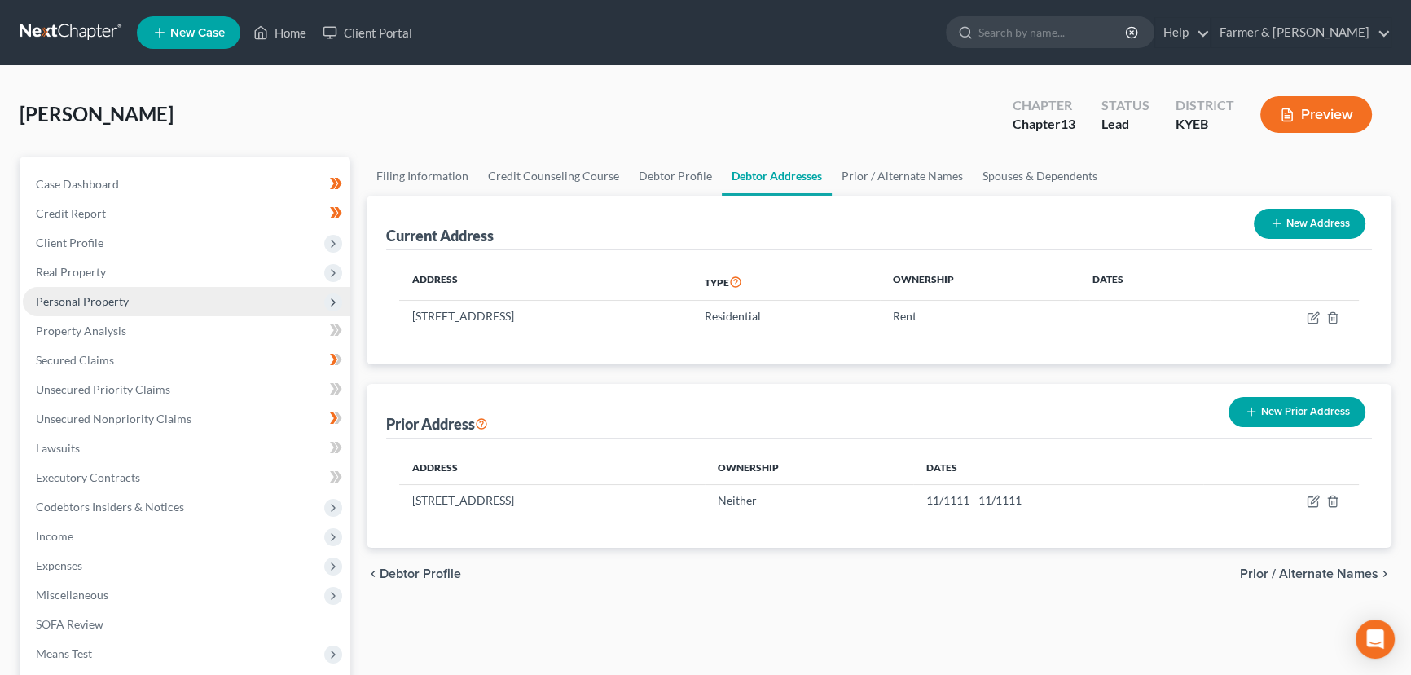
click at [150, 297] on span "Personal Property" at bounding box center [187, 301] width 328 height 29
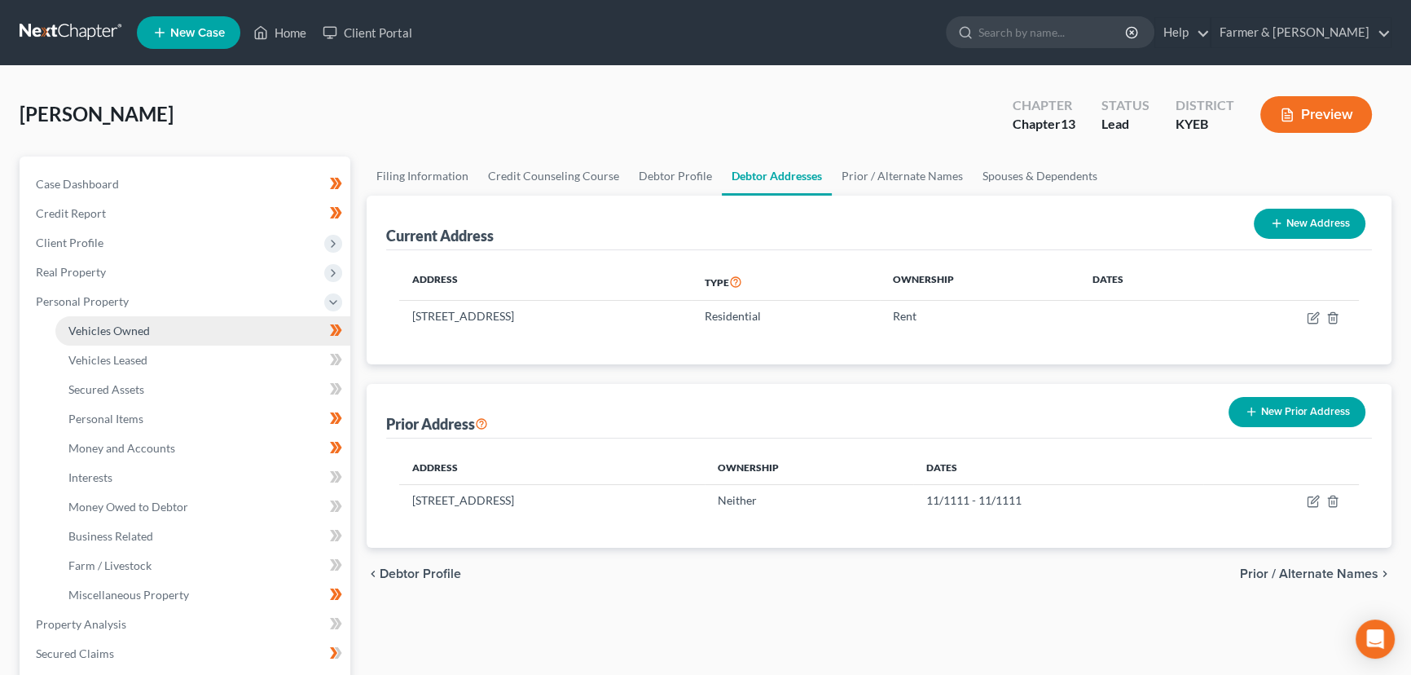
click at [163, 332] on link "Vehicles Owned" at bounding box center [202, 330] width 295 height 29
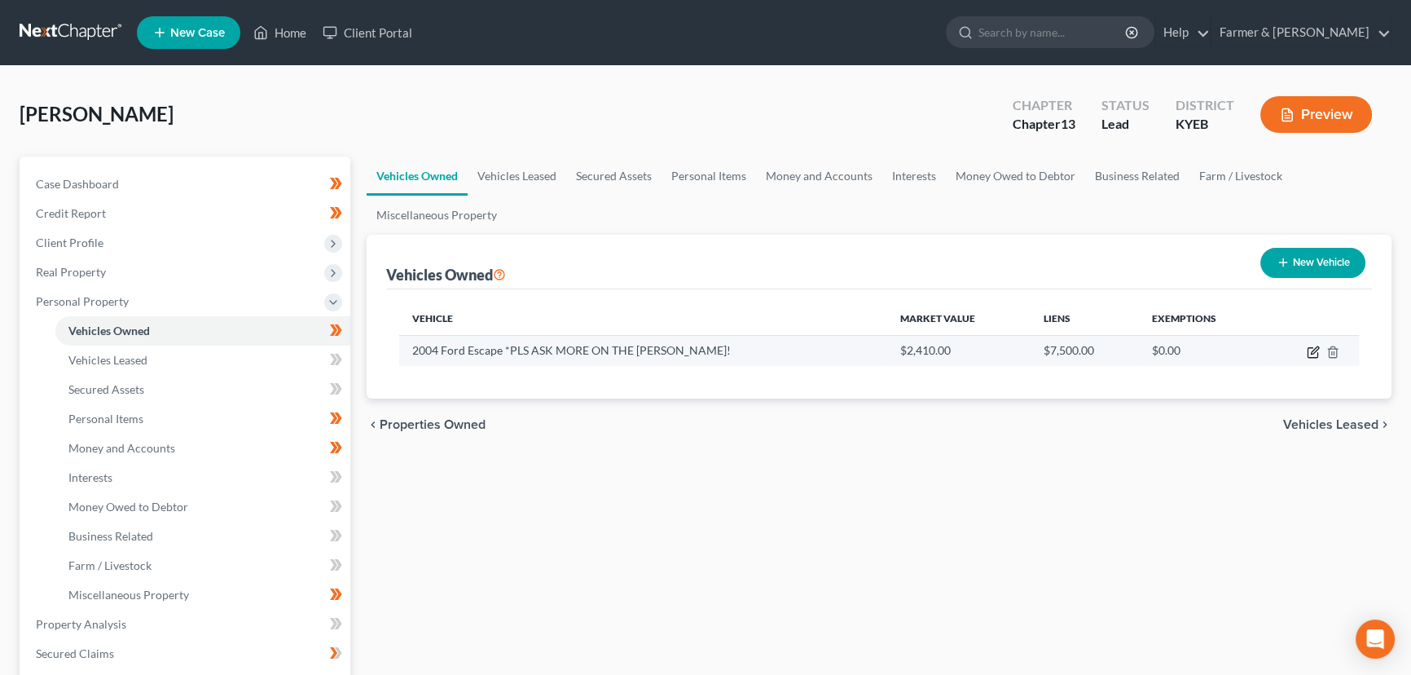
click at [1312, 350] on icon "button" at bounding box center [1314, 349] width 7 height 7
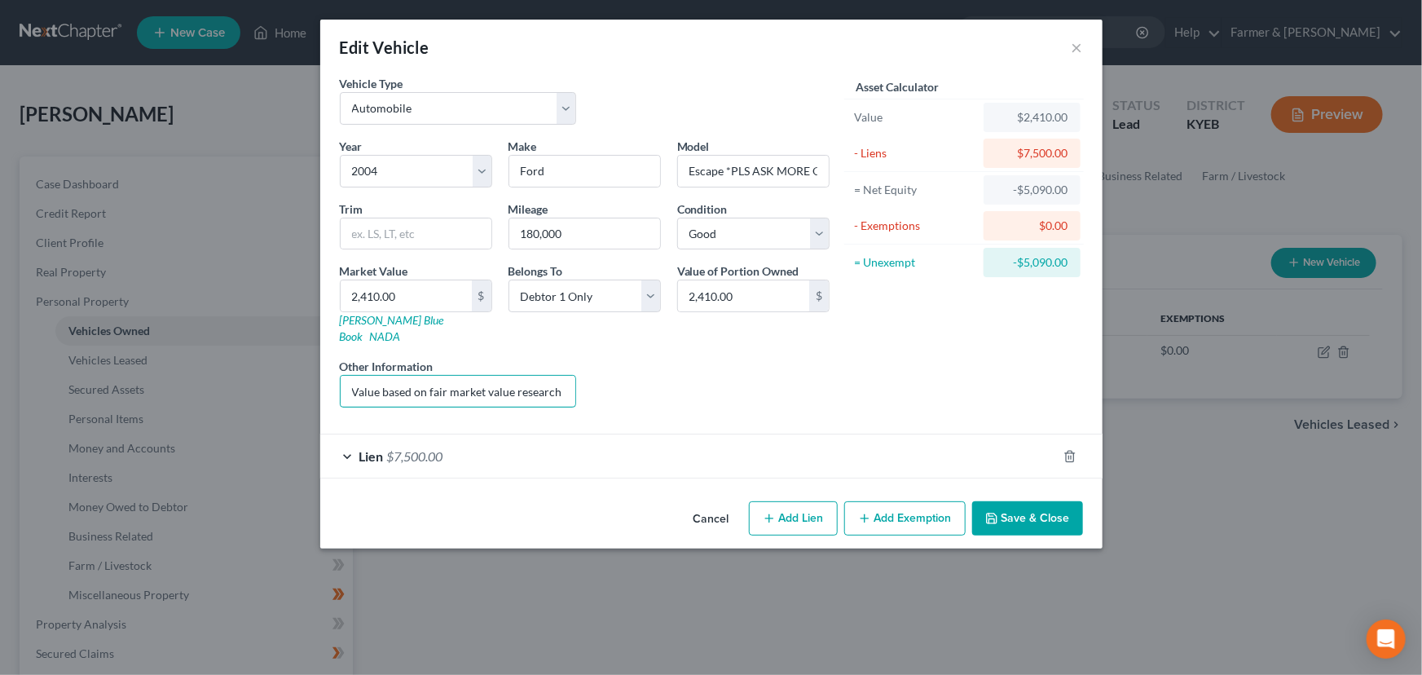
scroll to position [0, 220]
drag, startPoint x: 459, startPoint y: 378, endPoint x: 735, endPoint y: 407, distance: 277.7
click at [735, 407] on form "Vehicle Type Select Automobile Truck Trailer Watercraft Aircraft Motor Home Atv…" at bounding box center [711, 276] width 743 height 403
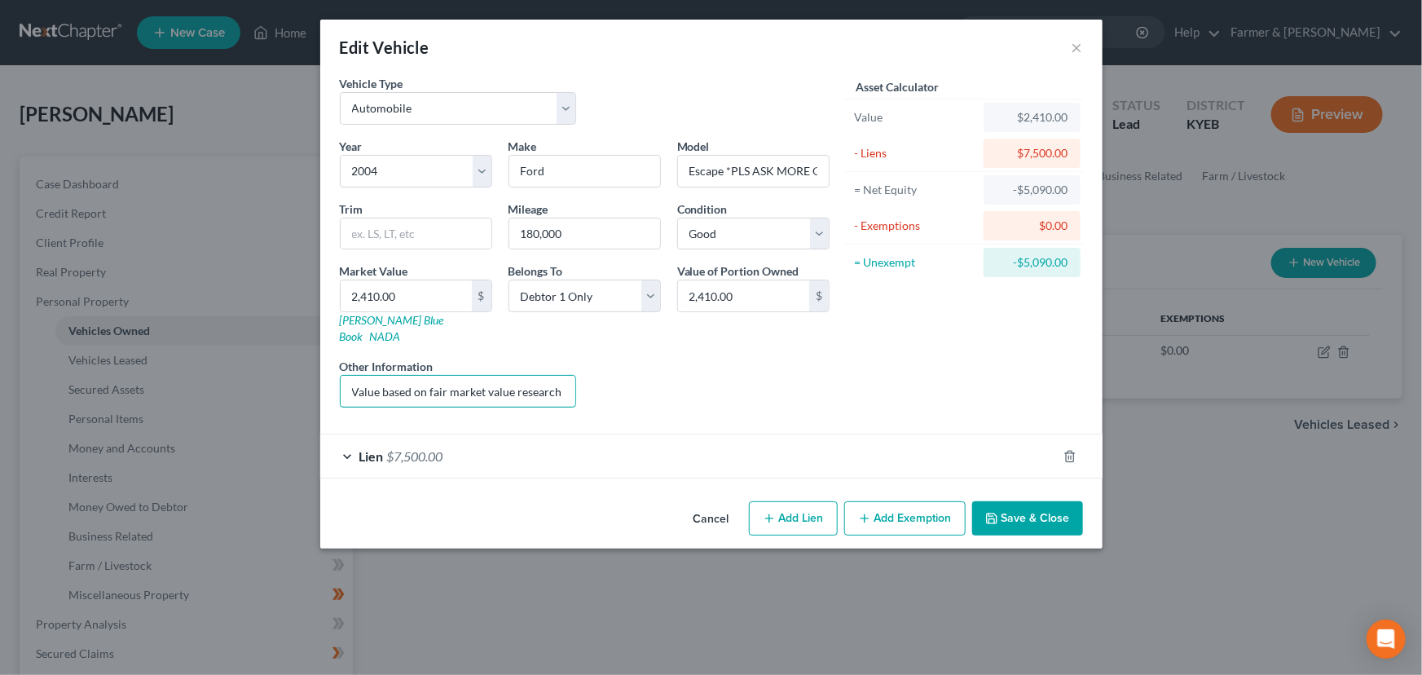
scroll to position [0, 220]
drag, startPoint x: 535, startPoint y: 381, endPoint x: 698, endPoint y: 395, distance: 163.6
click at [698, 395] on div "Year Select 2026 2025 2024 2023 2022 2021 2020 2019 2018 2017 2016 2015 2014 20…" at bounding box center [585, 279] width 506 height 283
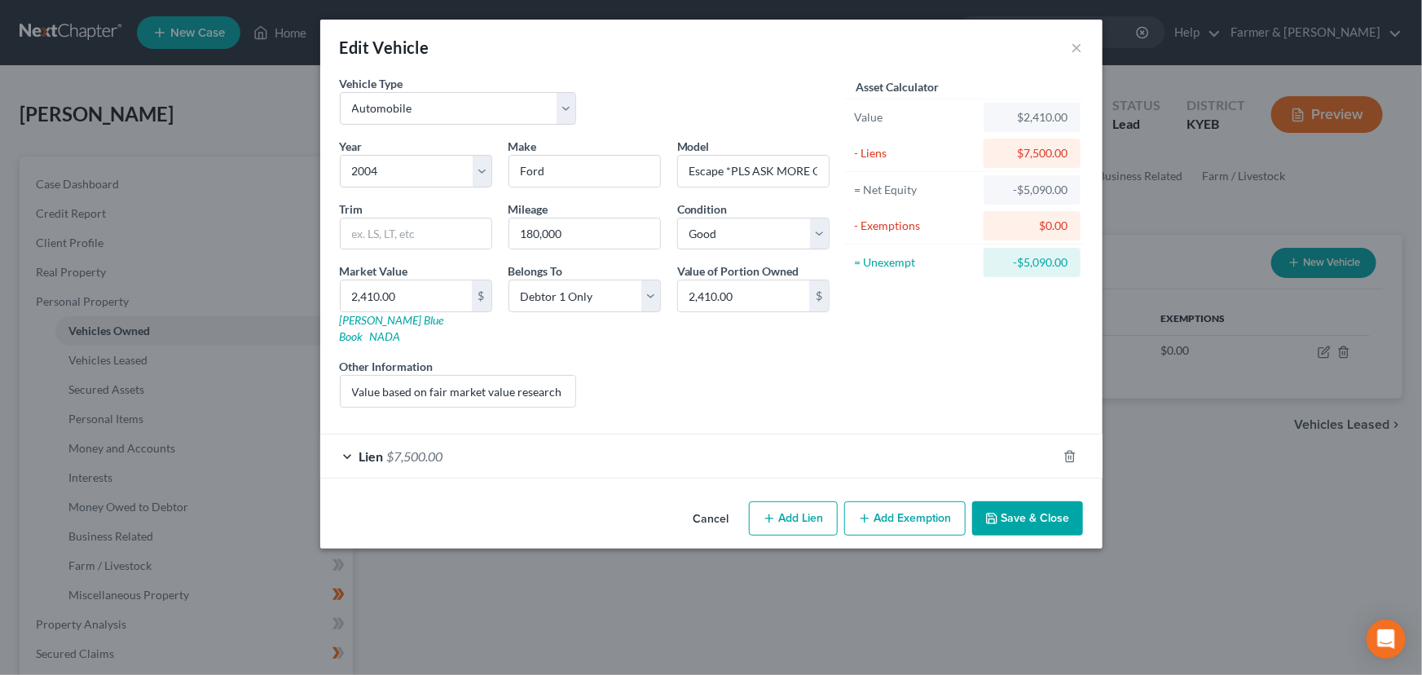
click at [489, 464] on div "Vehicle Type Select Automobile Truck Trailer Watercraft Aircraft Motor Home Atv…" at bounding box center [711, 285] width 782 height 420
click at [472, 447] on div "Lien $7,500.00" at bounding box center [688, 455] width 737 height 43
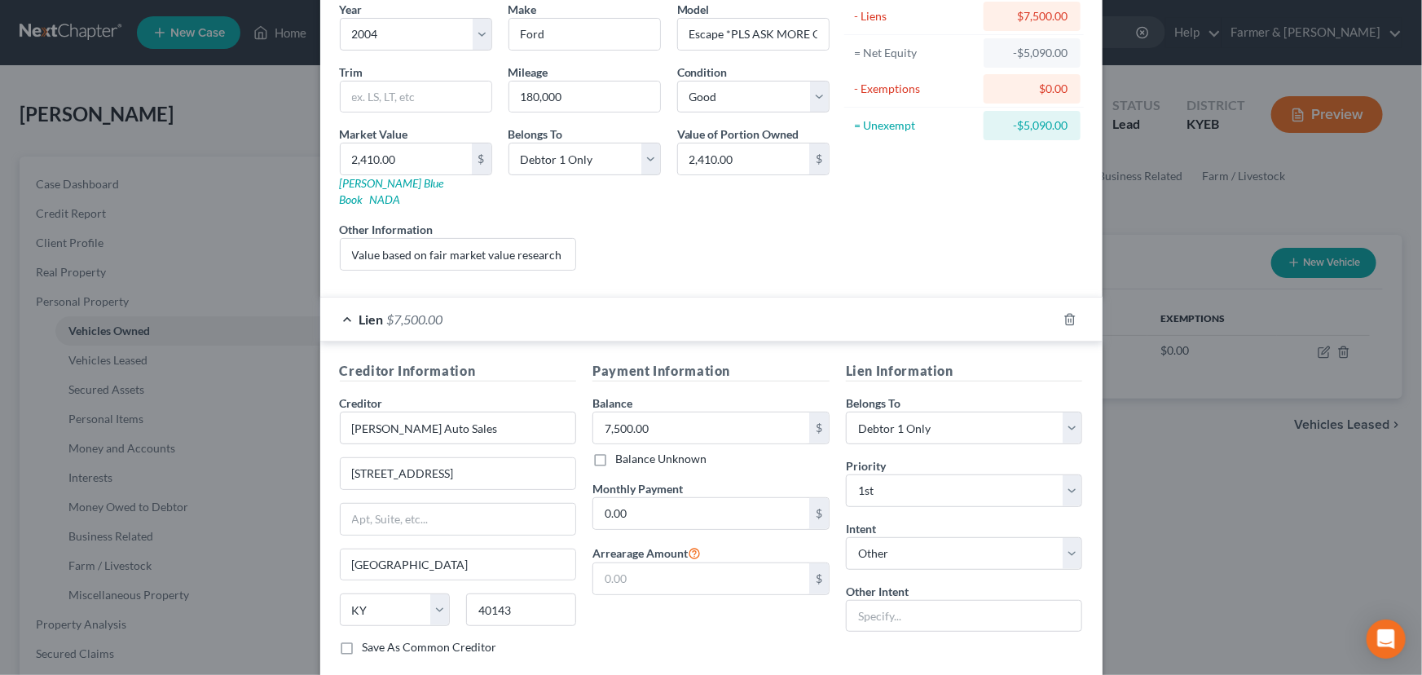
scroll to position [140, 0]
click at [381, 455] on input "[STREET_ADDRESS]" at bounding box center [459, 470] width 236 height 31
drag, startPoint x: 563, startPoint y: 601, endPoint x: 605, endPoint y: 607, distance: 42.9
click at [605, 607] on div "Creditor Information Creditor * [PERSON_NAME] Auto Sales [STREET_ADDRESS] [GEOG…" at bounding box center [711, 511] width 759 height 307
click at [605, 607] on div "Payment Information Balance 7,500.00 $ Balance Unknown Balance Undetermined 7,5…" at bounding box center [710, 511] width 253 height 307
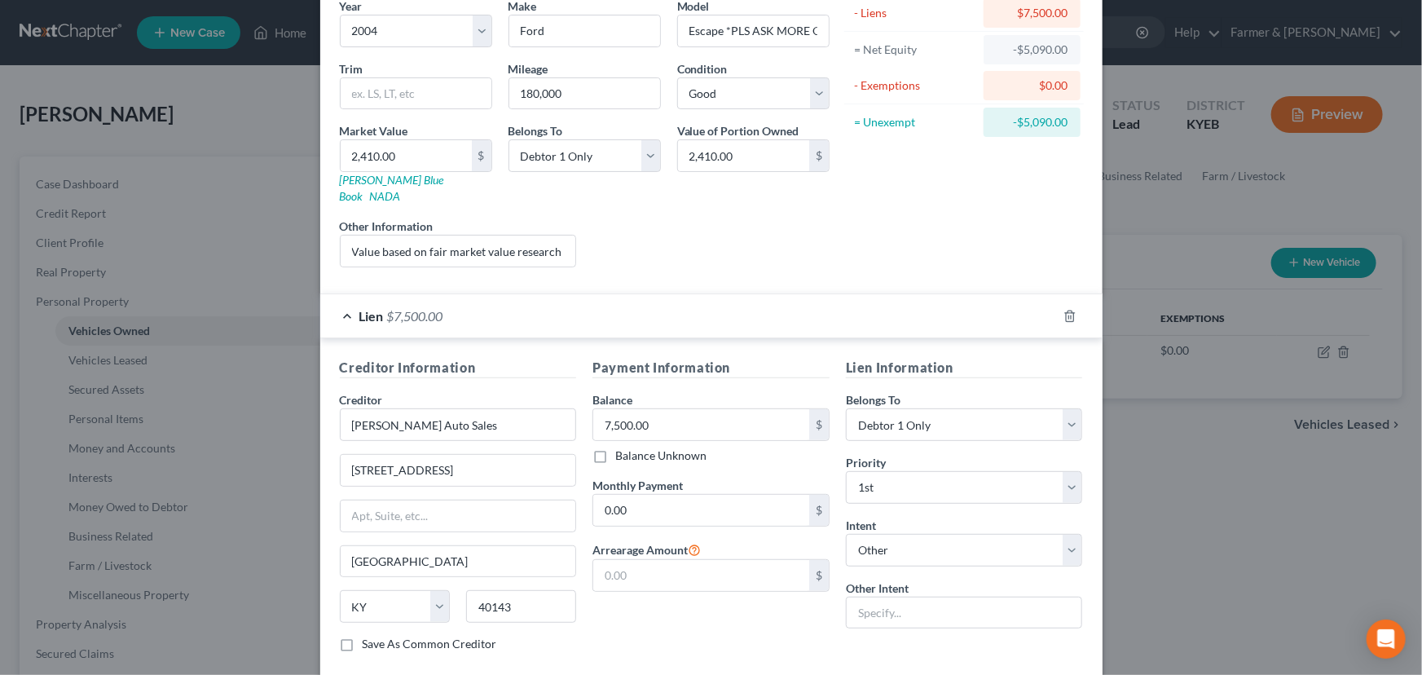
click at [647, 306] on div "Lien $7,500.00" at bounding box center [688, 315] width 737 height 43
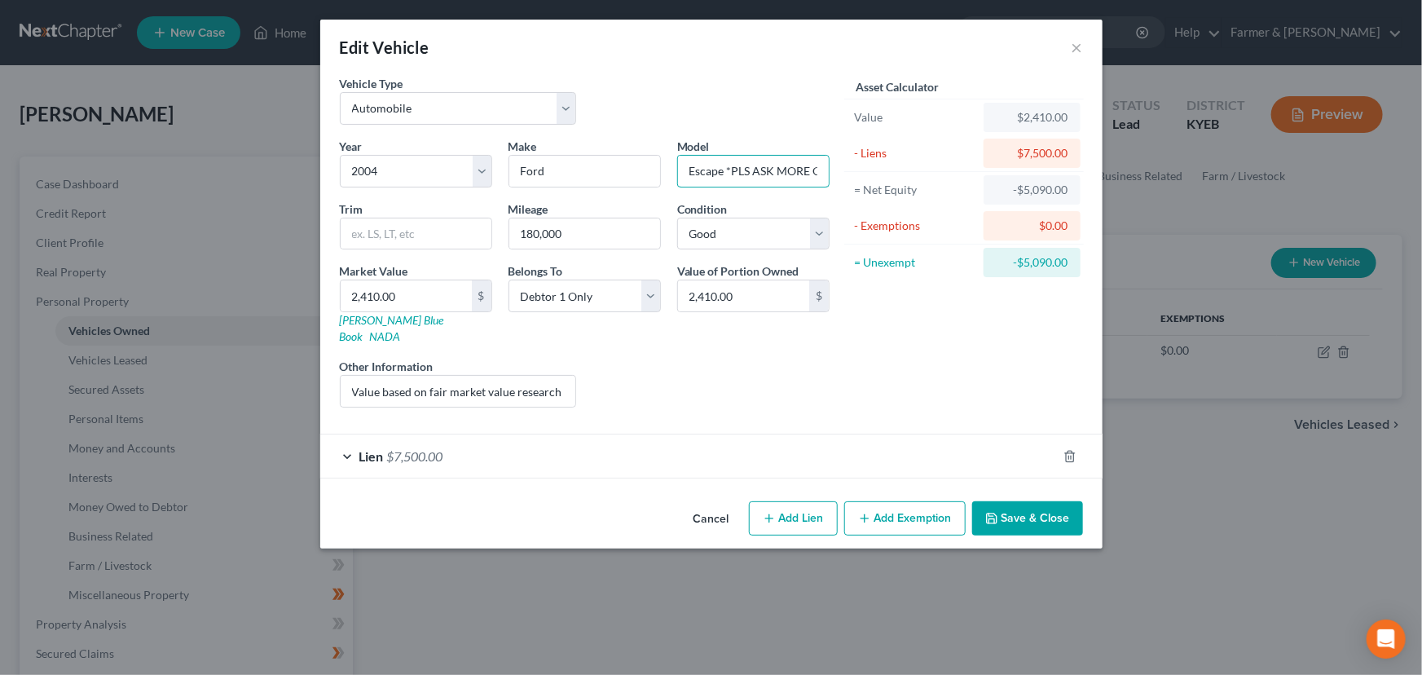
scroll to position [0, 85]
drag, startPoint x: 725, startPoint y: 175, endPoint x: 1008, endPoint y: 195, distance: 283.4
click at [1008, 195] on div "Vehicle Type Select Automobile Truck Trailer Watercraft Aircraft Motor Home Atv…" at bounding box center [711, 248] width 759 height 346
click at [1003, 326] on div "Asset Calculator Value $2,410.00 - Liens $7,500.00 = Net Equity -$5,090.00 - Ex…" at bounding box center [964, 248] width 253 height 346
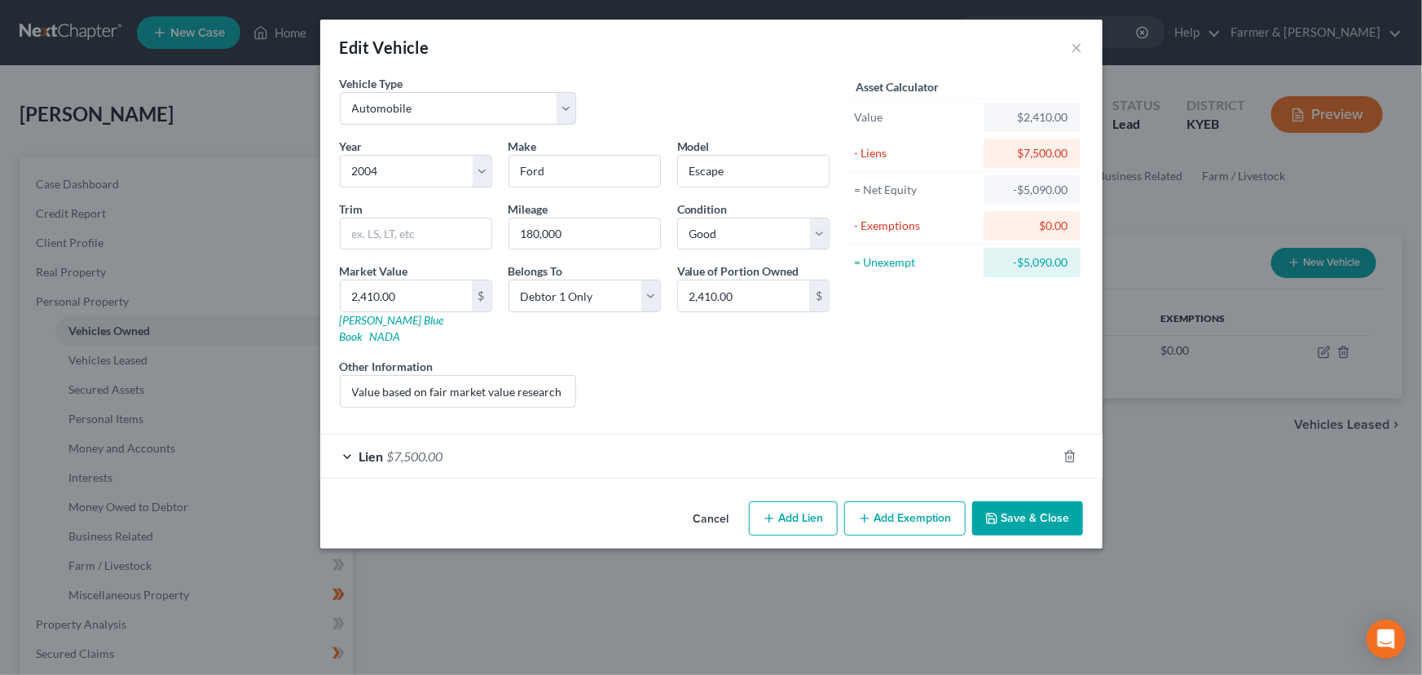
click at [998, 501] on button "Save & Close" at bounding box center [1027, 518] width 111 height 34
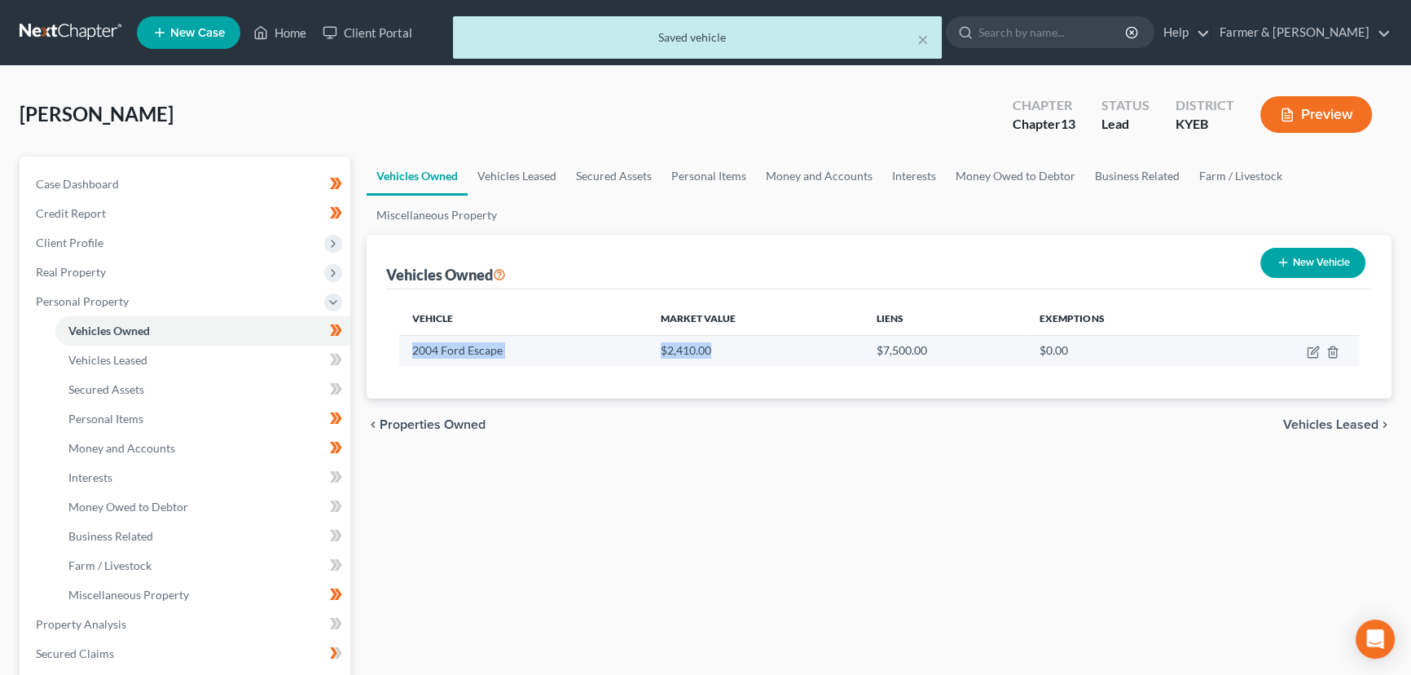
drag, startPoint x: 414, startPoint y: 350, endPoint x: 711, endPoint y: 353, distance: 297.5
click at [711, 353] on tr "2004 Ford Escape $2,410.00 $7,500.00 $0.00" at bounding box center [879, 350] width 960 height 31
copy tr "2004 Ford Escape $2,410.00"
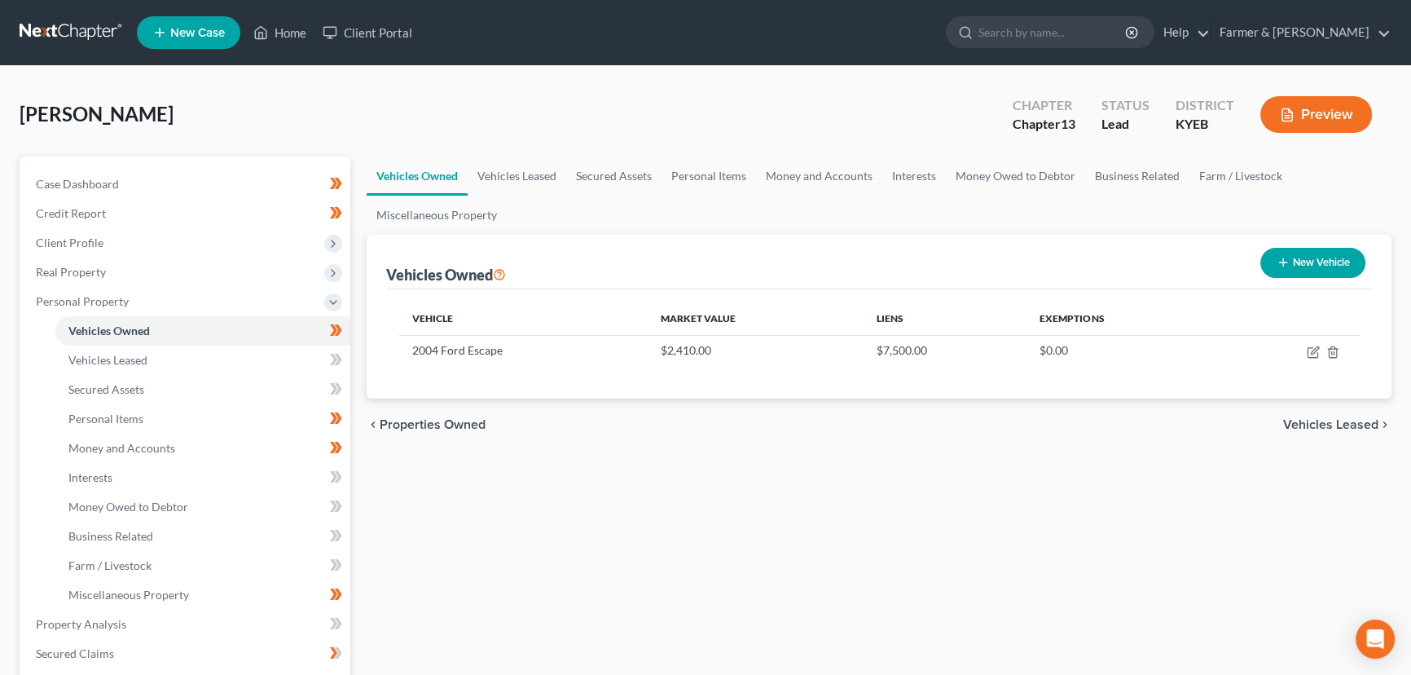
drag, startPoint x: 789, startPoint y: 517, endPoint x: 1222, endPoint y: 481, distance: 434.3
click at [789, 517] on div "Vehicles Owned Vehicles Leased Secured Assets Personal Items Money and Accounts…" at bounding box center [879, 641] width 1041 height 971
click at [1313, 350] on icon "button" at bounding box center [1314, 349] width 7 height 7
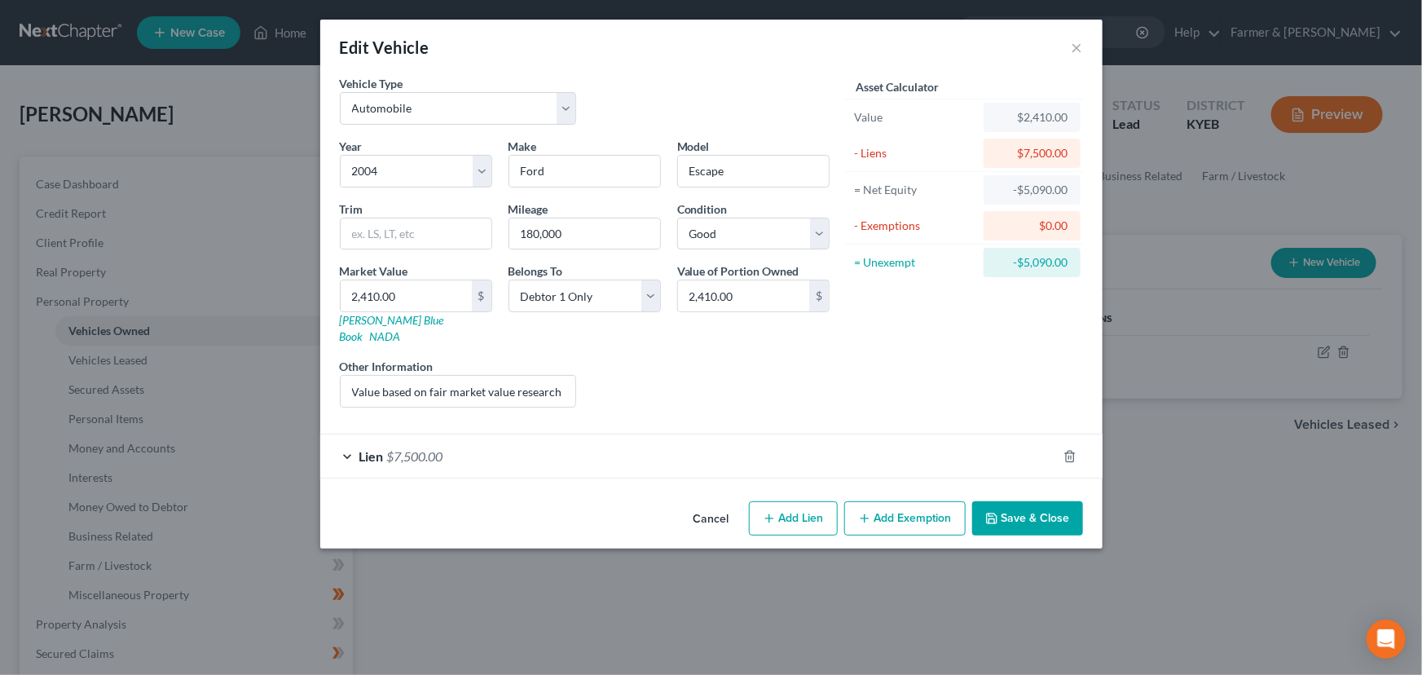
click at [602, 434] on div "Lien $7,500.00" at bounding box center [688, 455] width 737 height 43
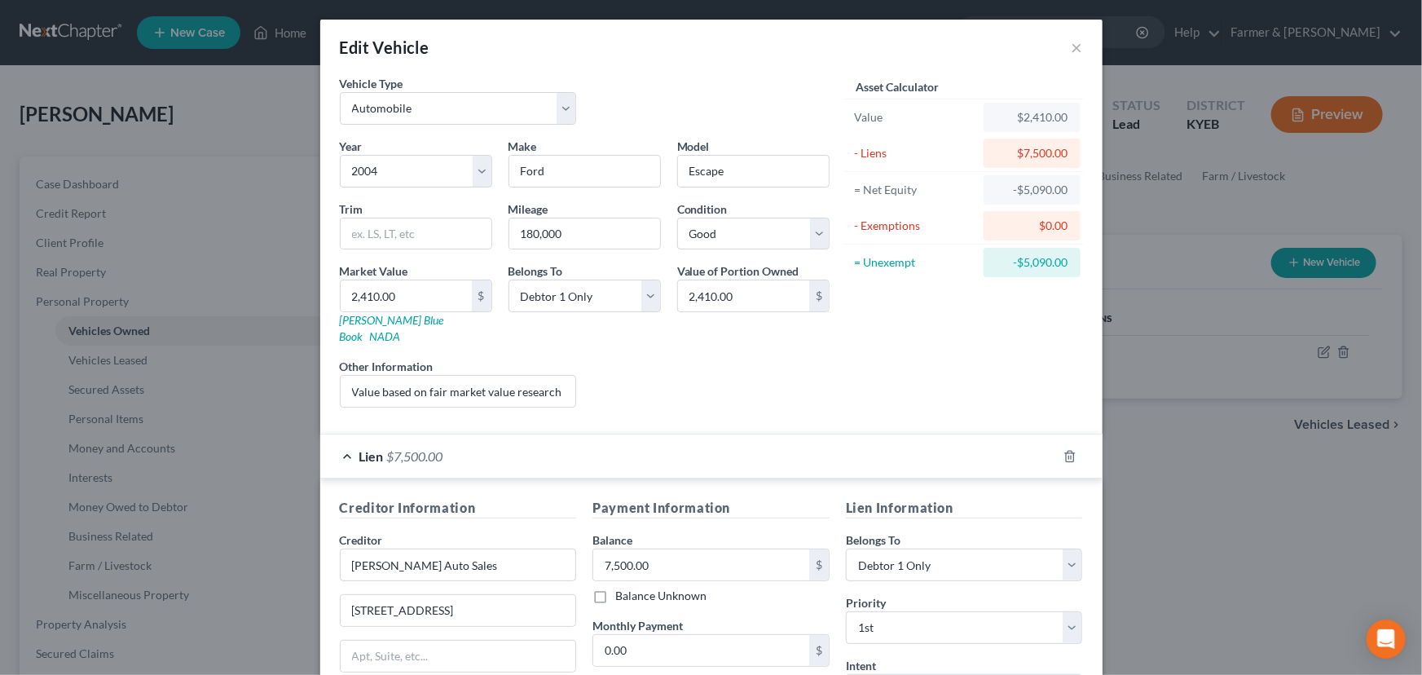
scroll to position [214, 0]
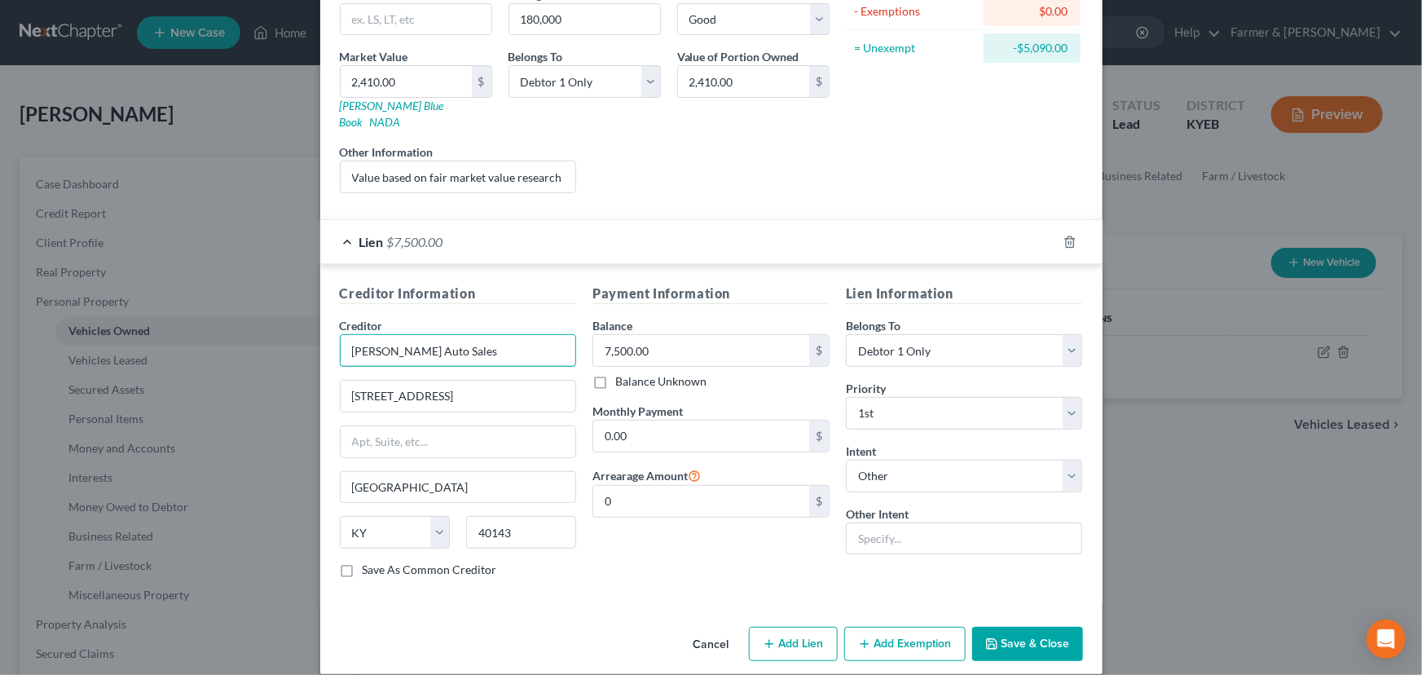
drag, startPoint x: 478, startPoint y: 342, endPoint x: 292, endPoint y: 337, distance: 185.9
click at [292, 337] on div "Edit Vehicle × Vehicle Type Select Automobile Truck Trailer Watercraft Aircraft…" at bounding box center [711, 337] width 1422 height 675
click at [655, 337] on input "7,500.00" at bounding box center [701, 350] width 216 height 31
drag, startPoint x: 631, startPoint y: 542, endPoint x: 634, endPoint y: 505, distance: 36.8
click at [631, 542] on div "Payment Information Balance 7,500.00 $ Balance Unknown Balance Undetermined 7,5…" at bounding box center [710, 437] width 253 height 307
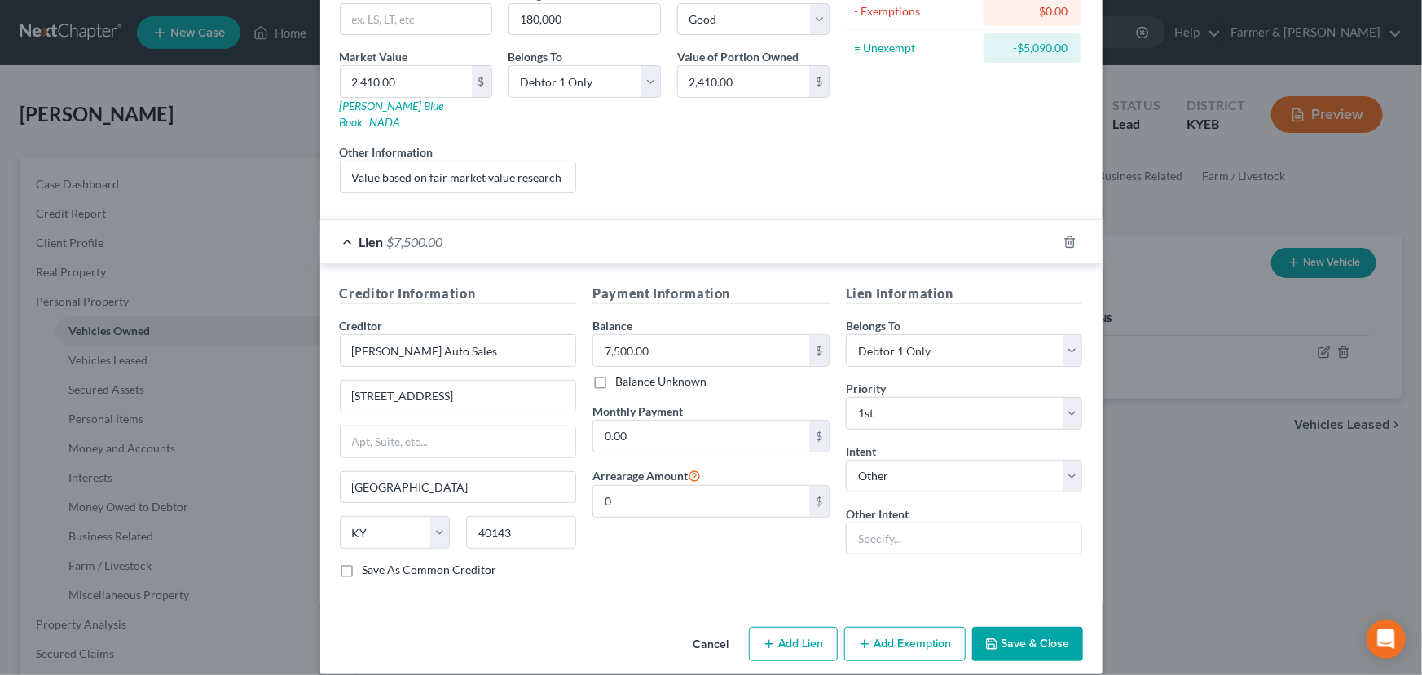
click at [603, 233] on div "Lien $7,500.00" at bounding box center [688, 241] width 737 height 43
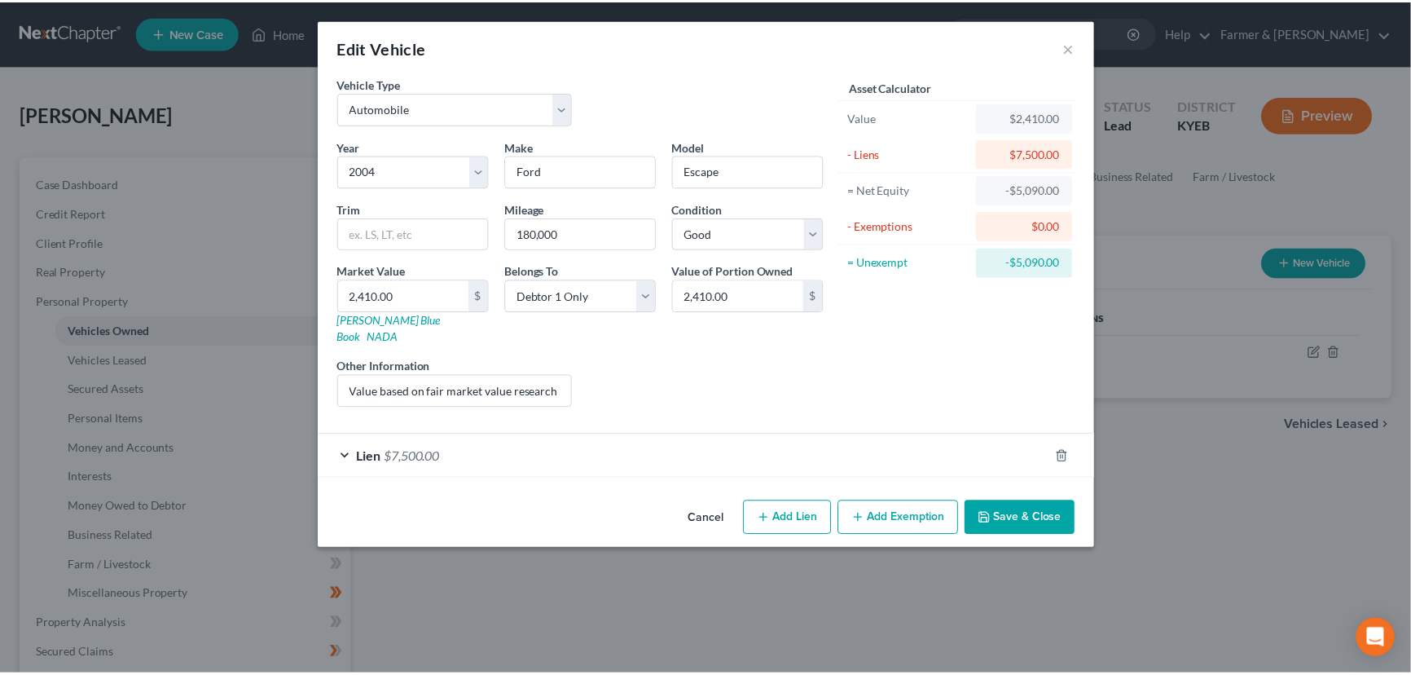
scroll to position [0, 0]
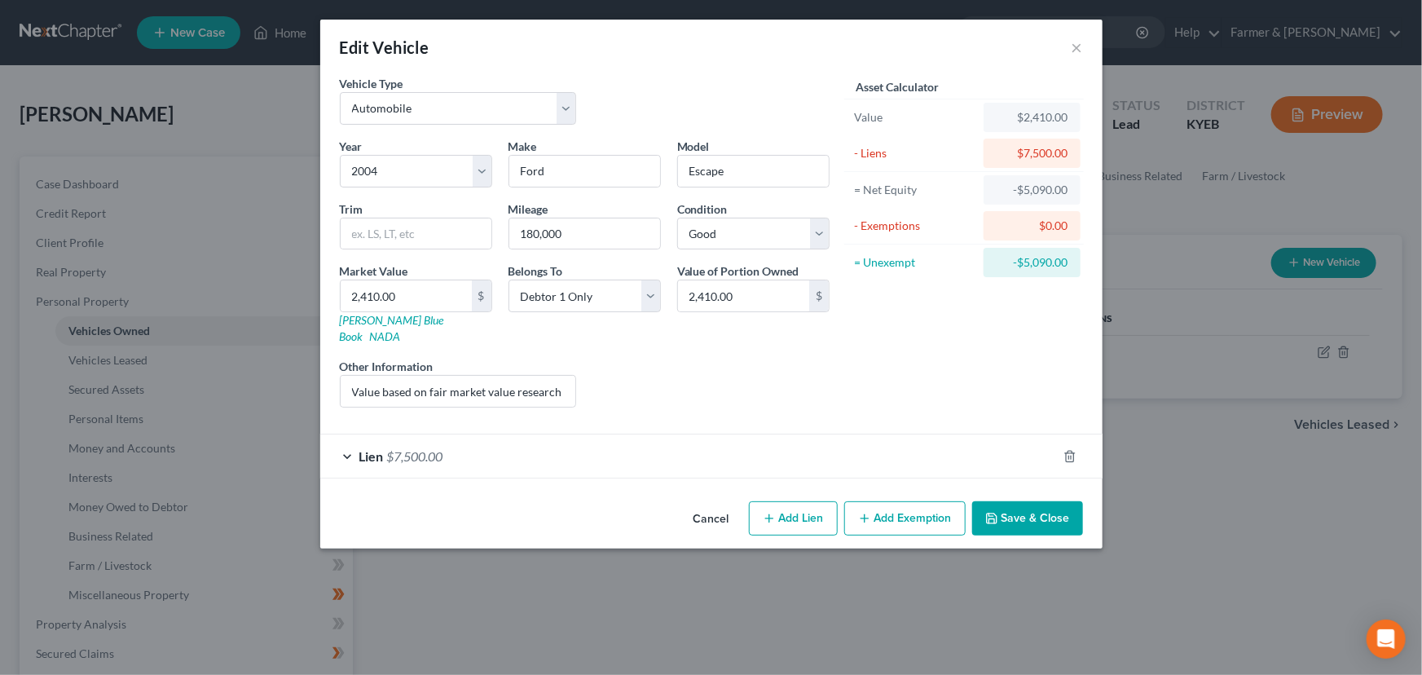
click at [944, 359] on div "Asset Calculator Value $2,410.00 - Liens $7,500.00 = Net Equity -$5,090.00 - Ex…" at bounding box center [964, 248] width 253 height 346
click at [1015, 504] on button "Save & Close" at bounding box center [1027, 518] width 111 height 34
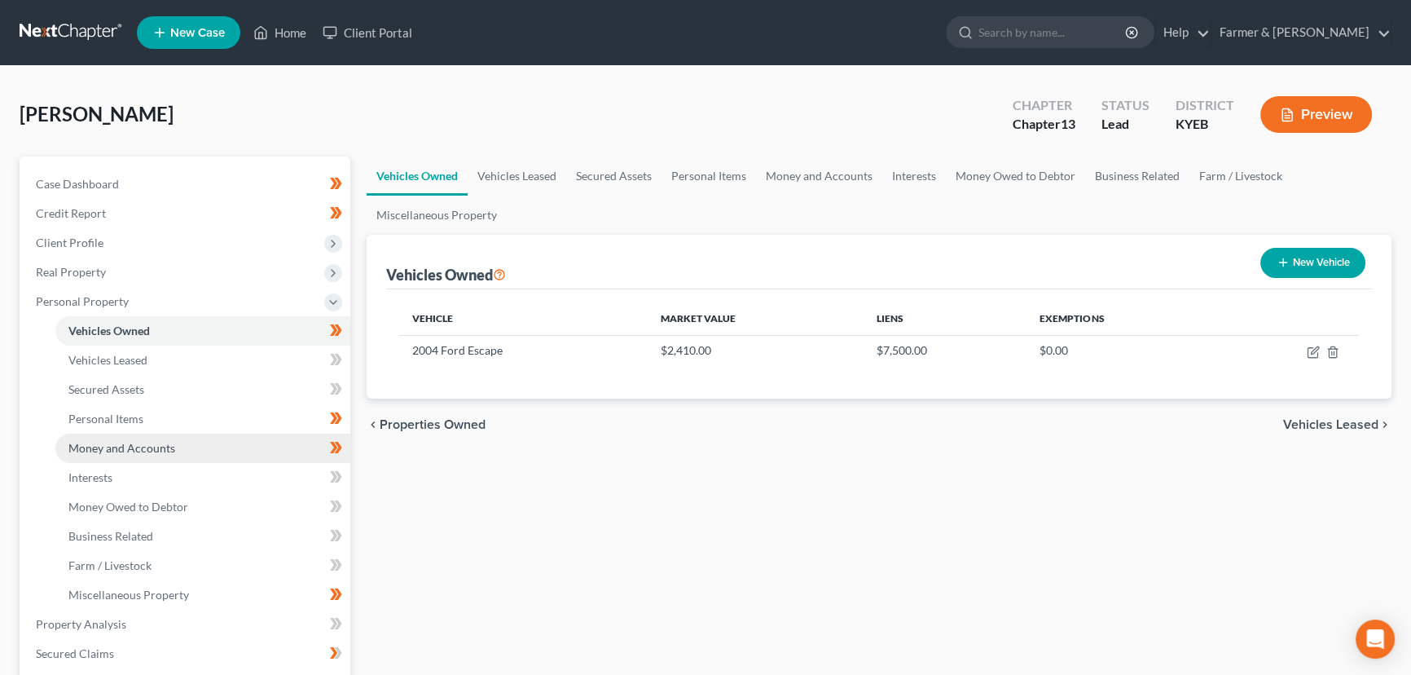
click at [172, 447] on span "Money and Accounts" at bounding box center [121, 448] width 107 height 14
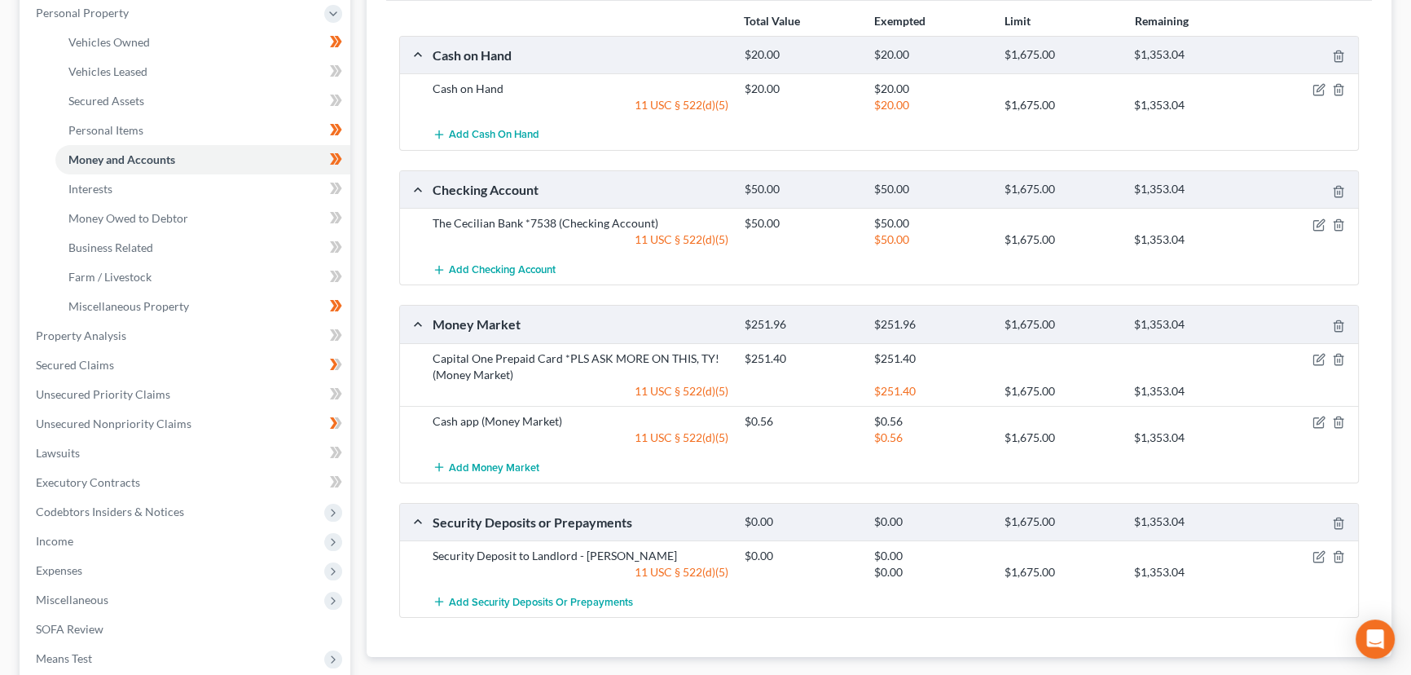
scroll to position [288, 0]
click at [112, 16] on span "Personal Property" at bounding box center [82, 14] width 93 height 14
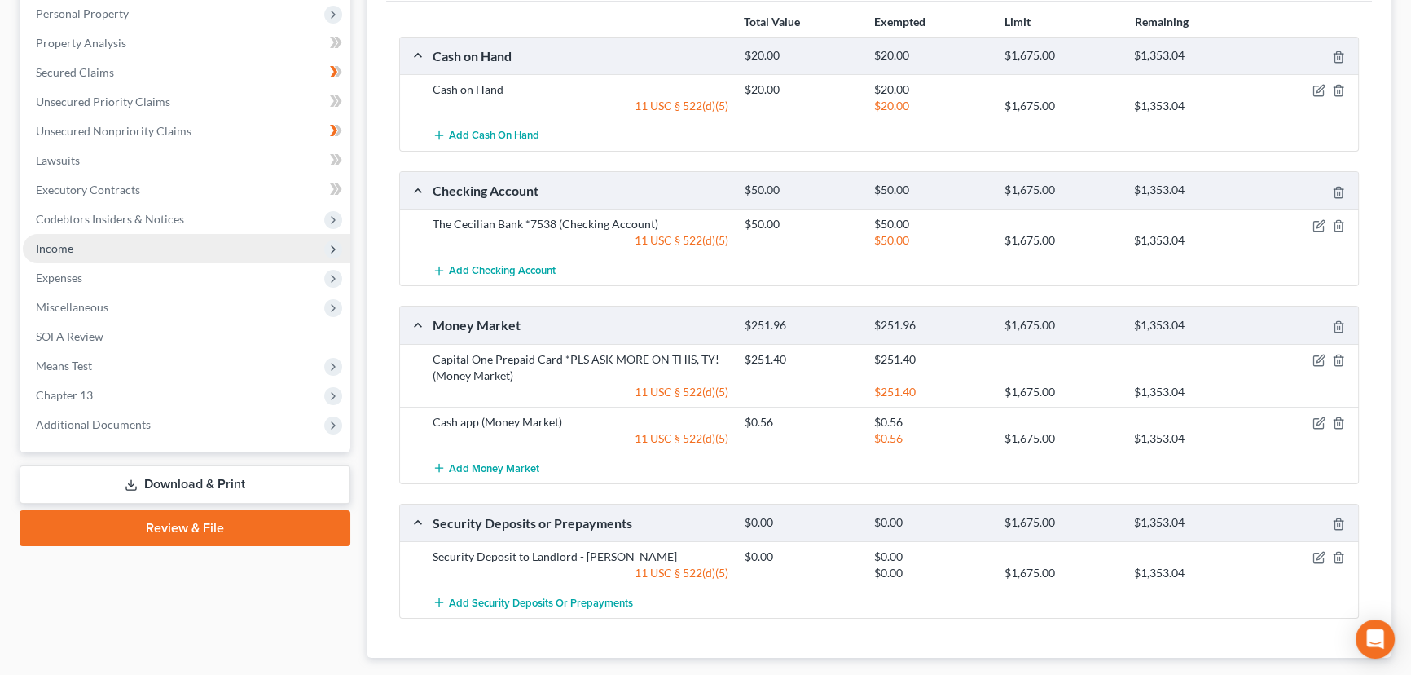
click at [68, 241] on span "Income" at bounding box center [54, 248] width 37 height 14
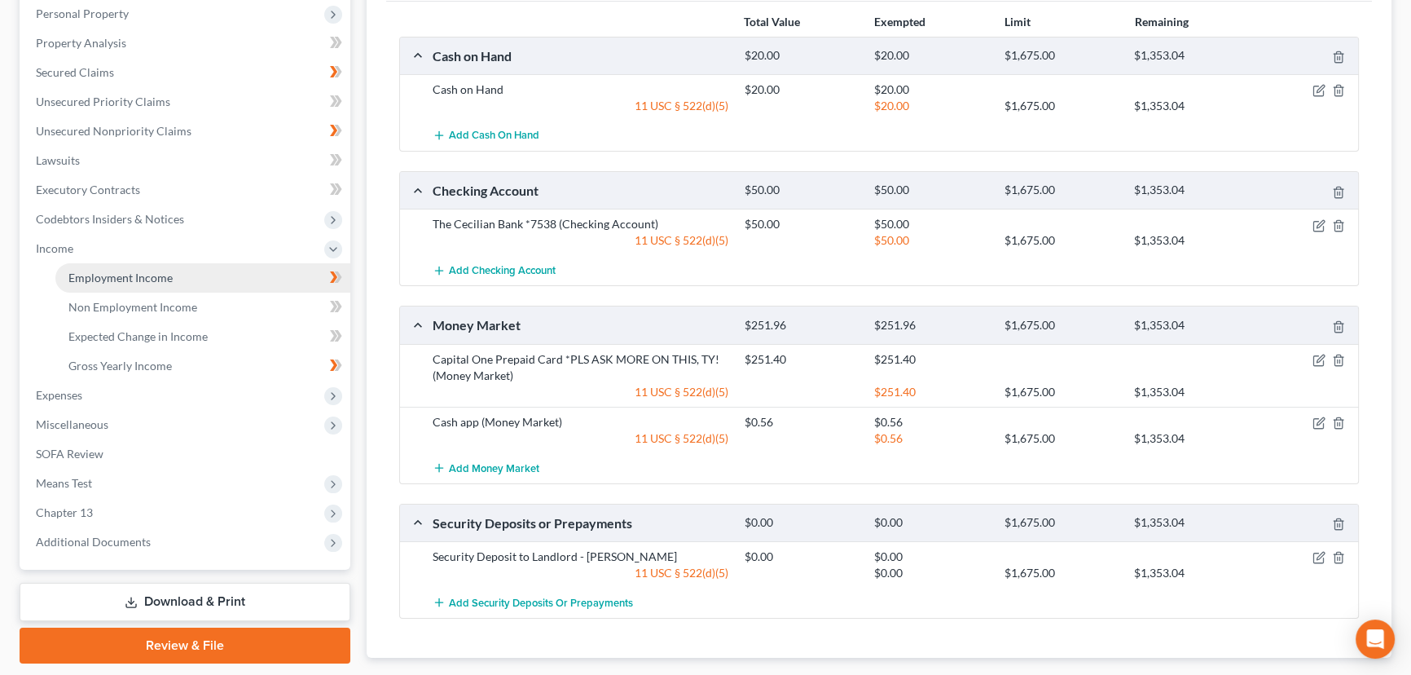
click at [121, 282] on span "Employment Income" at bounding box center [120, 278] width 104 height 14
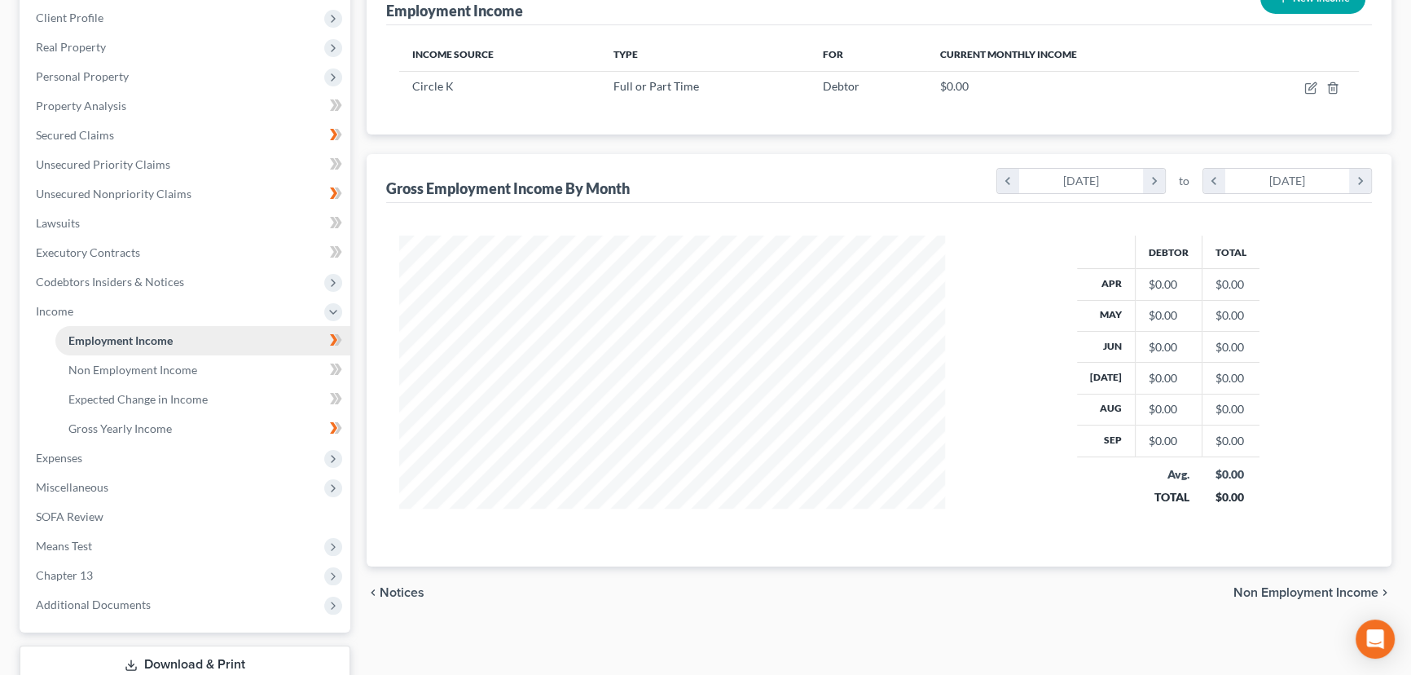
scroll to position [226, 0]
click at [95, 426] on span "Gross Yearly Income" at bounding box center [119, 427] width 103 height 14
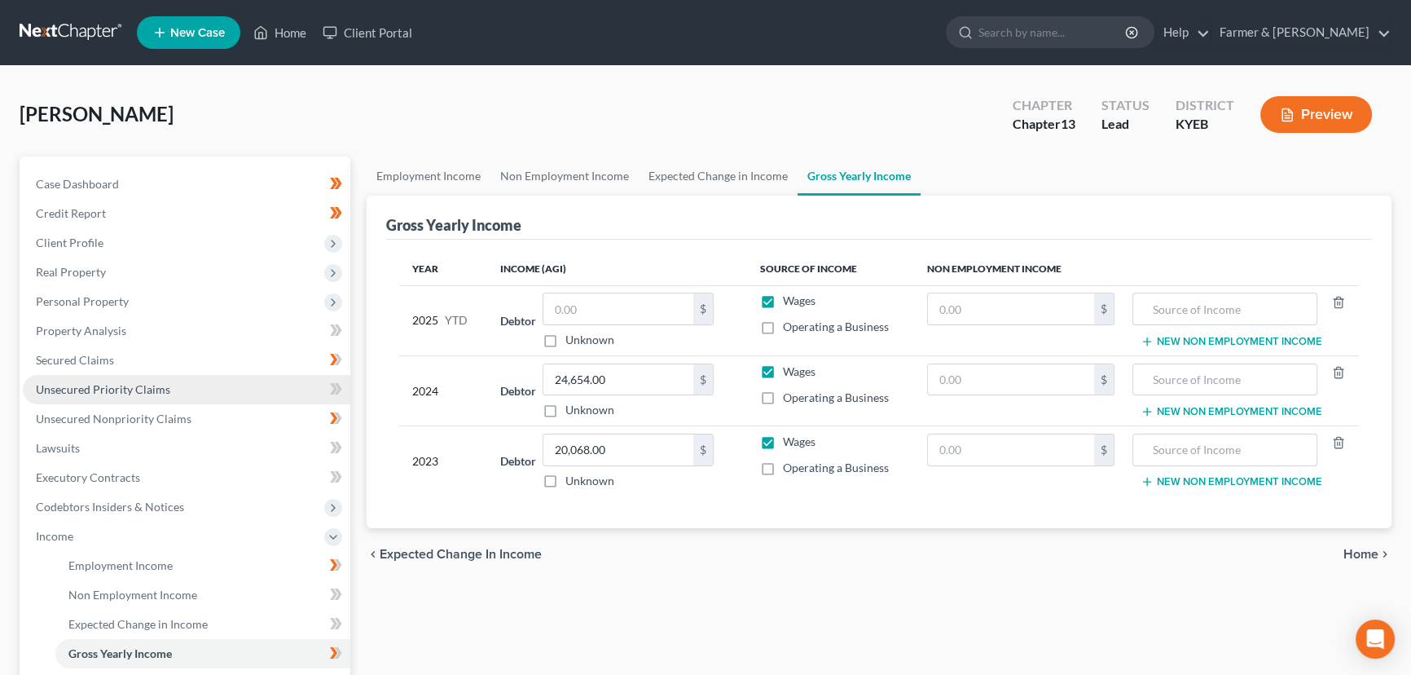
click at [157, 390] on span "Unsecured Priority Claims" at bounding box center [103, 389] width 134 height 14
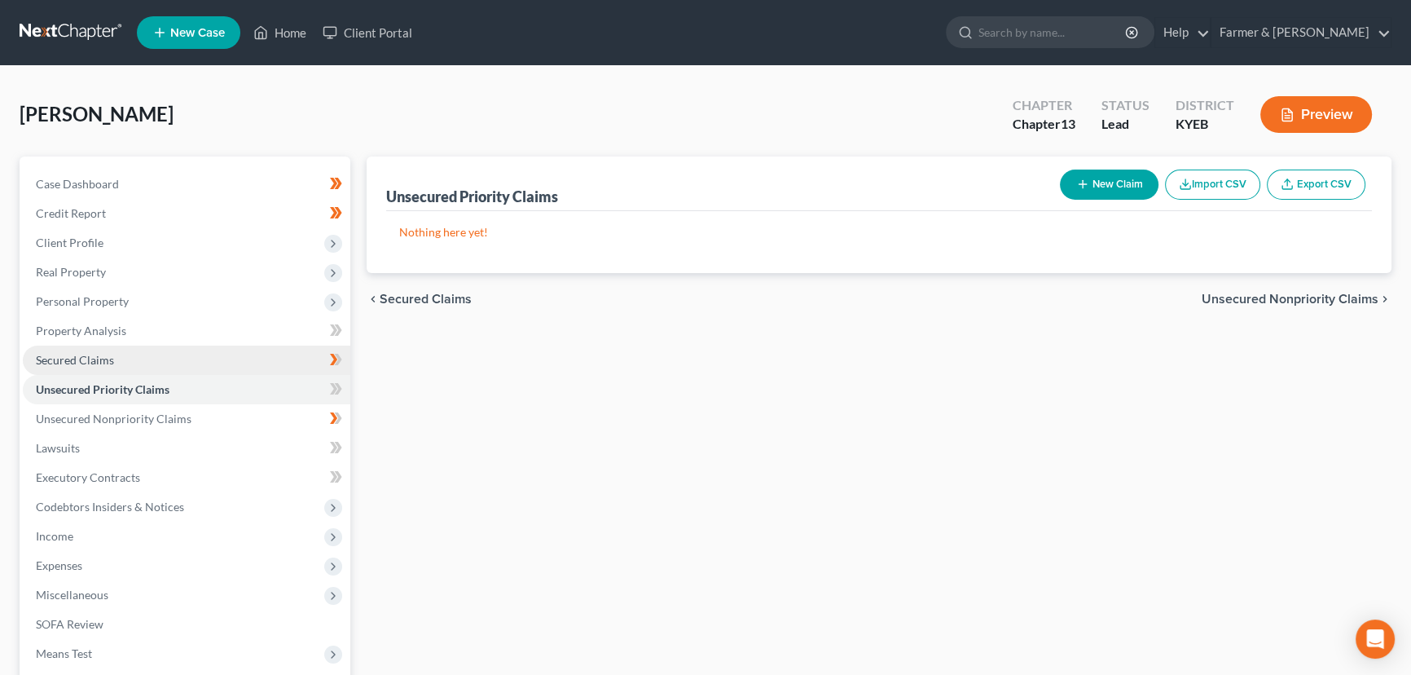
click at [106, 366] on link "Secured Claims" at bounding box center [187, 360] width 328 height 29
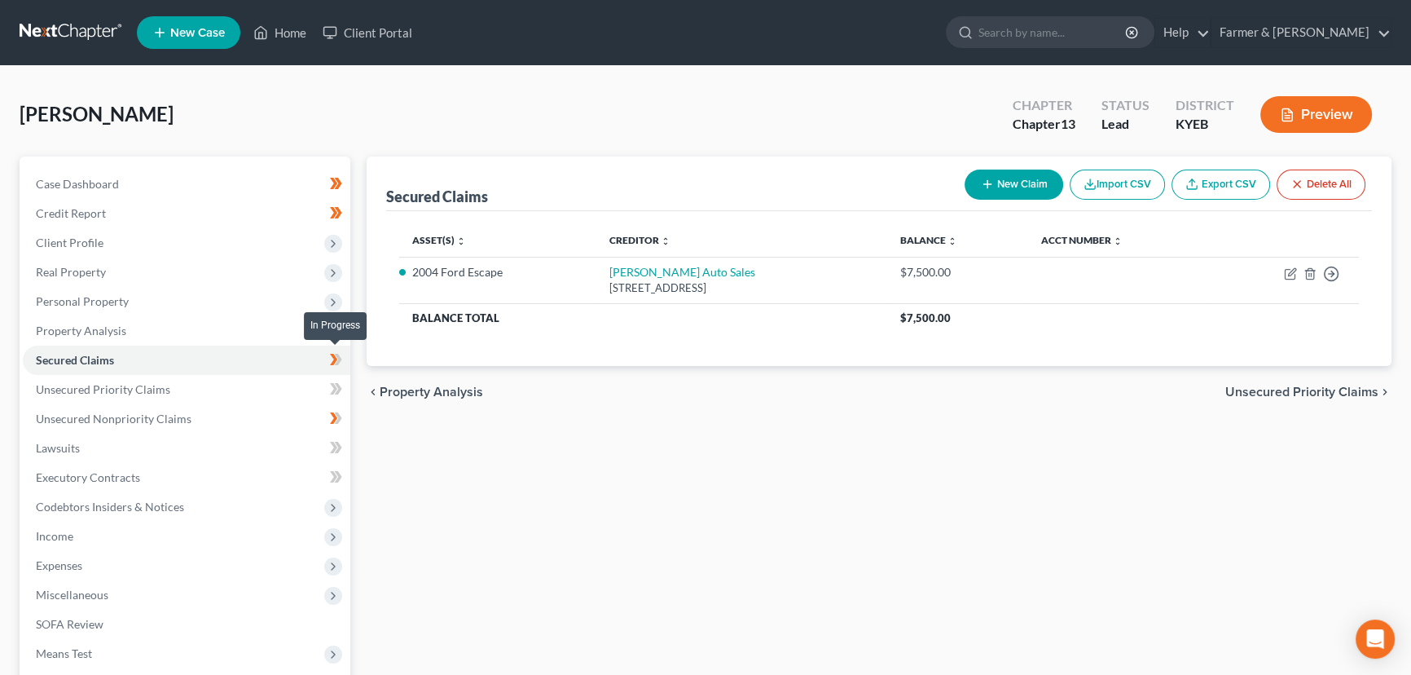
click at [340, 360] on icon at bounding box center [336, 360] width 12 height 20
click at [444, 493] on div "Secured Claims New Claim Import CSV Export CSV Delete All Asset(s) expand_more …" at bounding box center [879, 494] width 1041 height 677
click at [207, 415] on link "Unsecured Nonpriority Claims" at bounding box center [187, 418] width 328 height 29
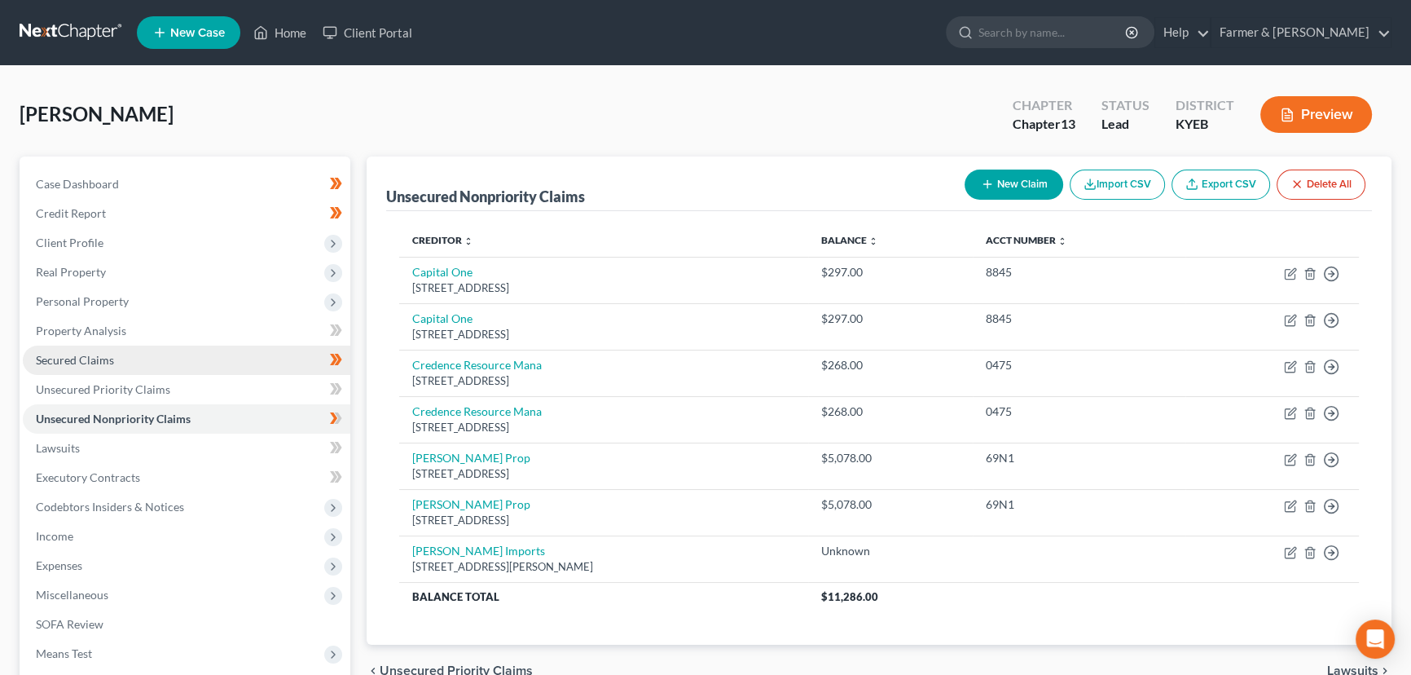
click at [178, 363] on link "Secured Claims" at bounding box center [187, 360] width 328 height 29
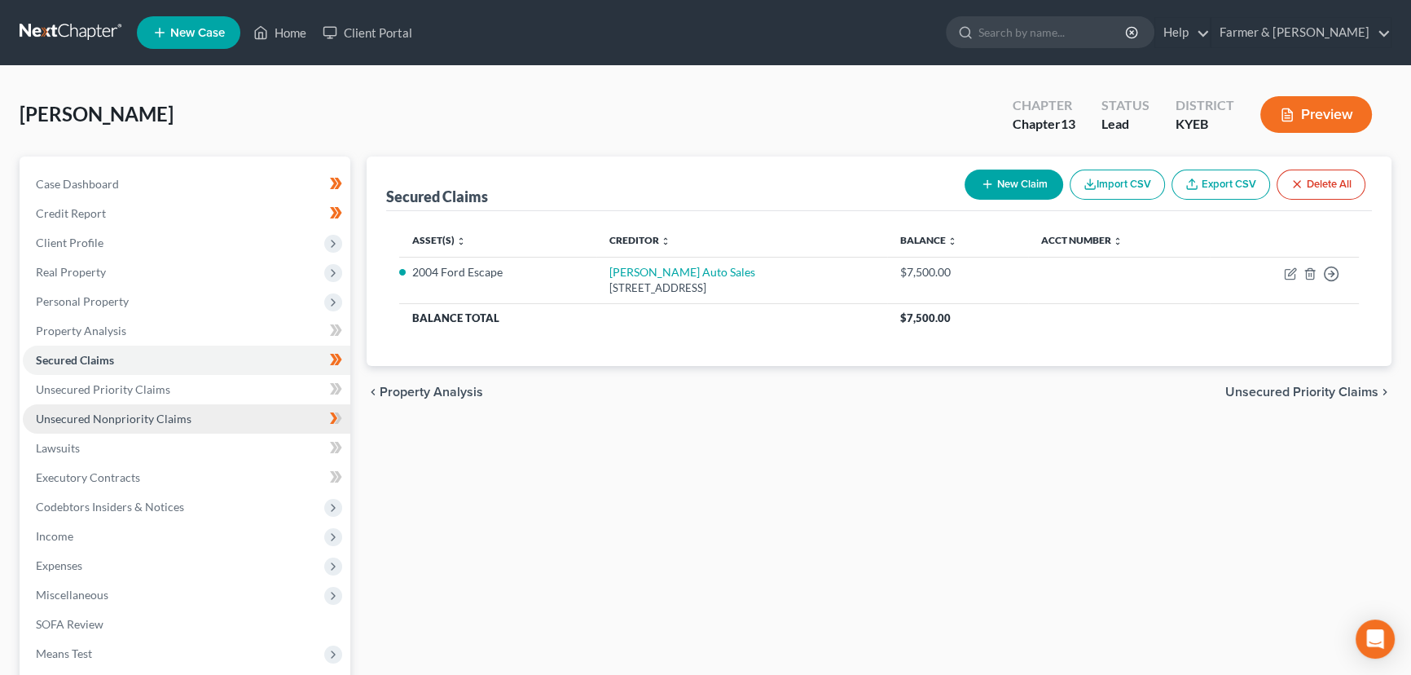
click at [199, 422] on link "Unsecured Nonpriority Claims" at bounding box center [187, 418] width 328 height 29
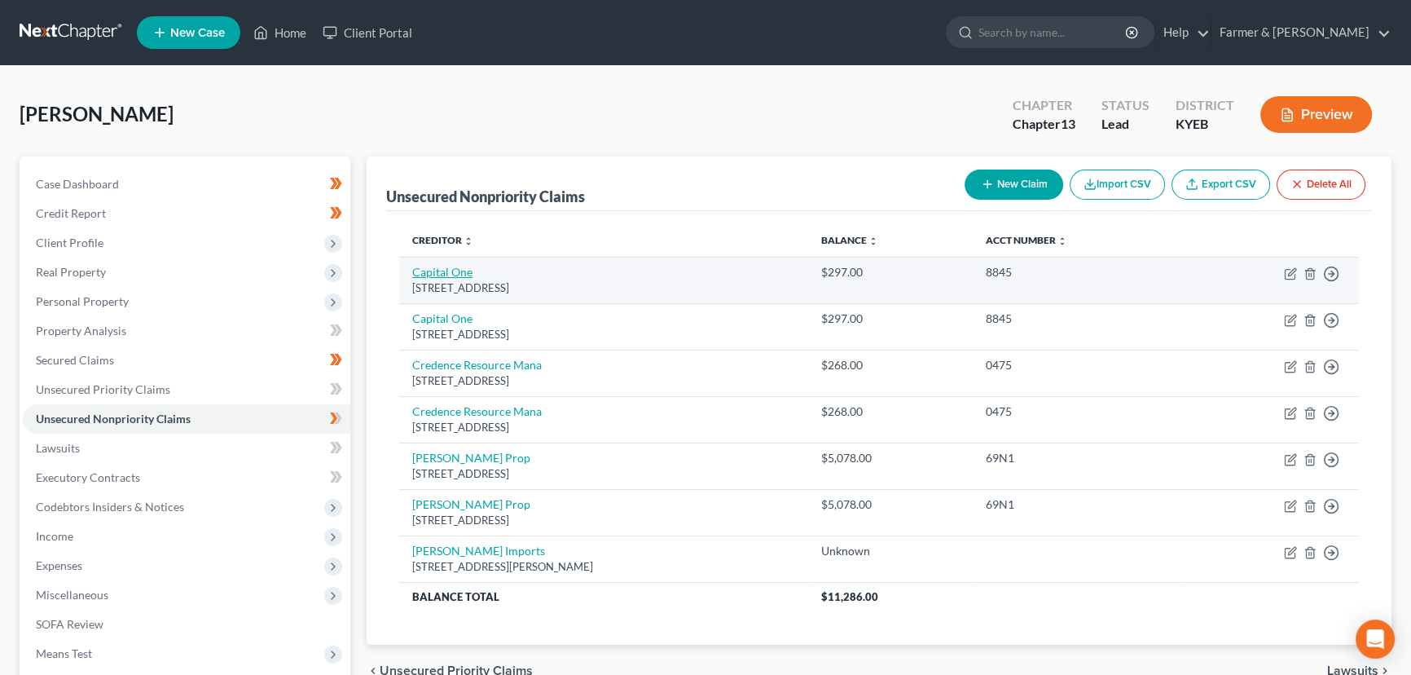
click at [445, 276] on link "Capital One" at bounding box center [442, 272] width 60 height 14
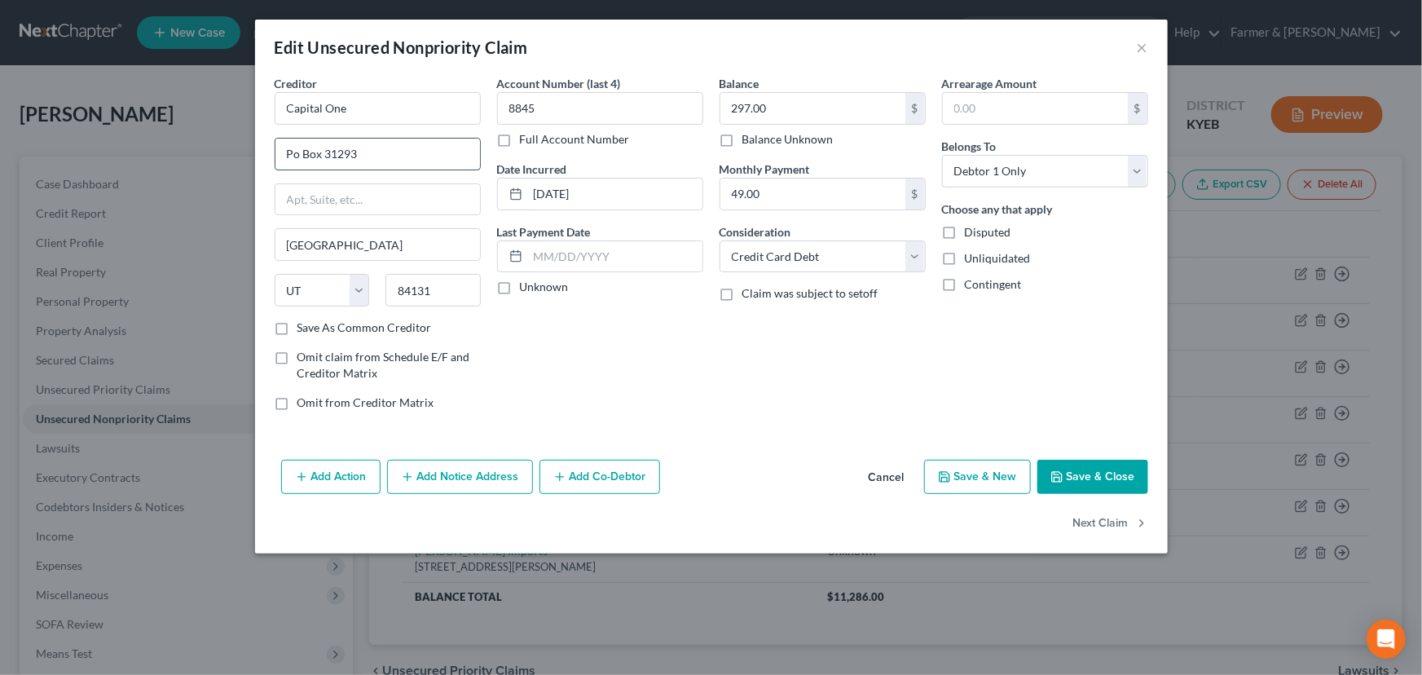
click at [380, 155] on input "Po Box 31293" at bounding box center [377, 154] width 205 height 31
click at [520, 287] on label "Unknown" at bounding box center [544, 287] width 49 height 16
click at [526, 287] on input "Unknown" at bounding box center [531, 284] width 11 height 11
click at [1068, 472] on button "Save & Close" at bounding box center [1092, 477] width 111 height 34
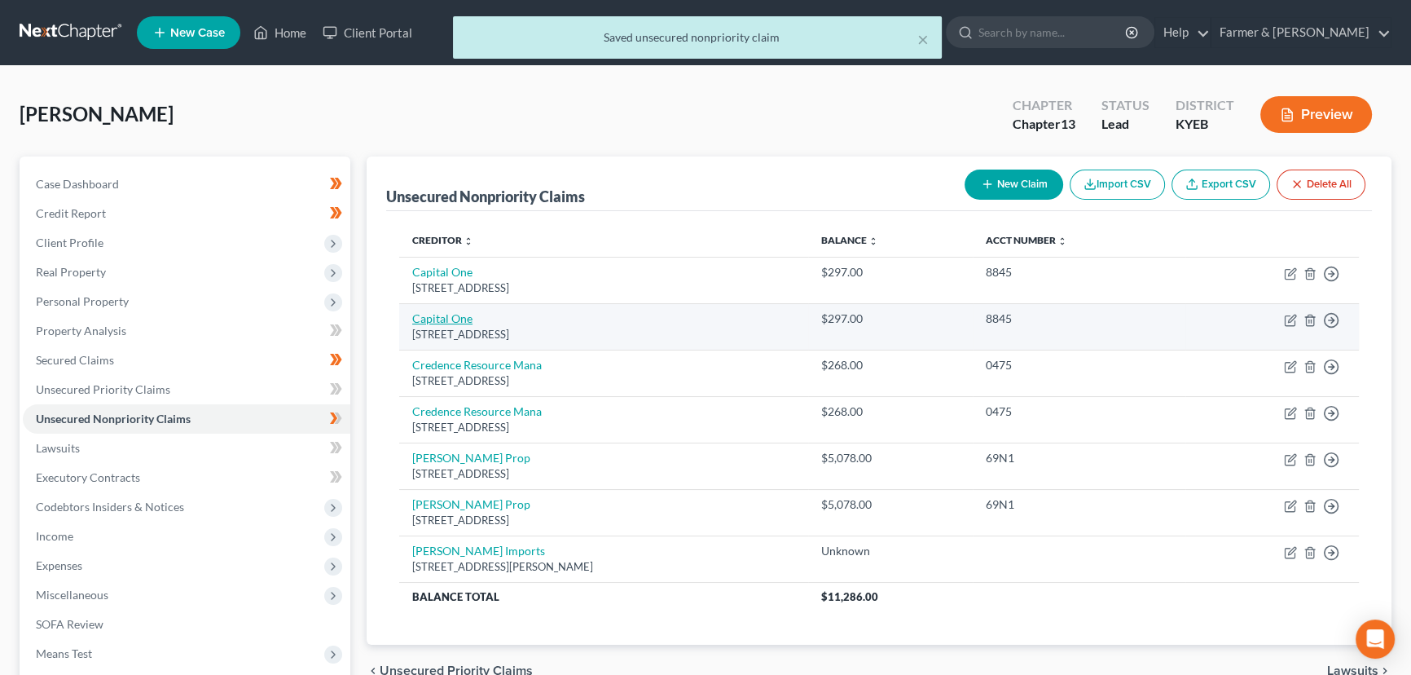
click at [464, 323] on link "Capital One" at bounding box center [442, 318] width 60 height 14
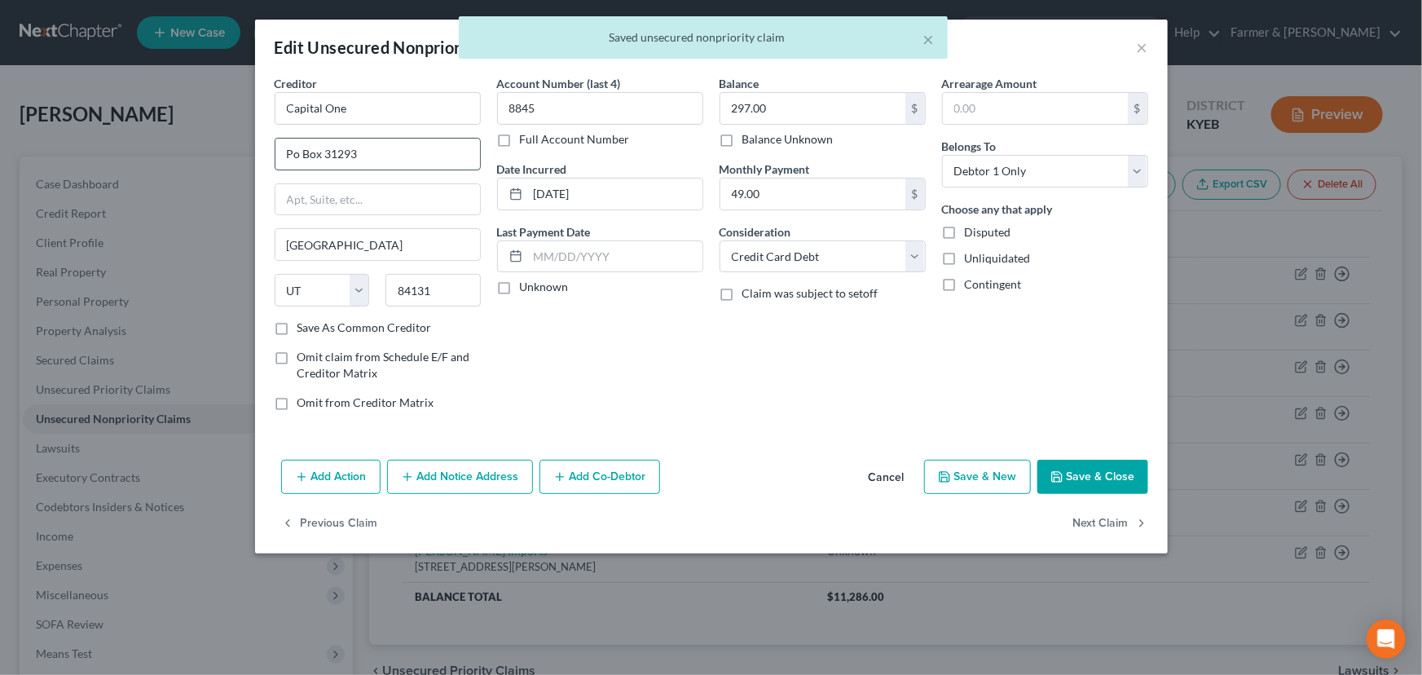
drag, startPoint x: 366, startPoint y: 147, endPoint x: 390, endPoint y: 168, distance: 31.7
click at [366, 147] on input "Po Box 31293" at bounding box center [377, 154] width 205 height 31
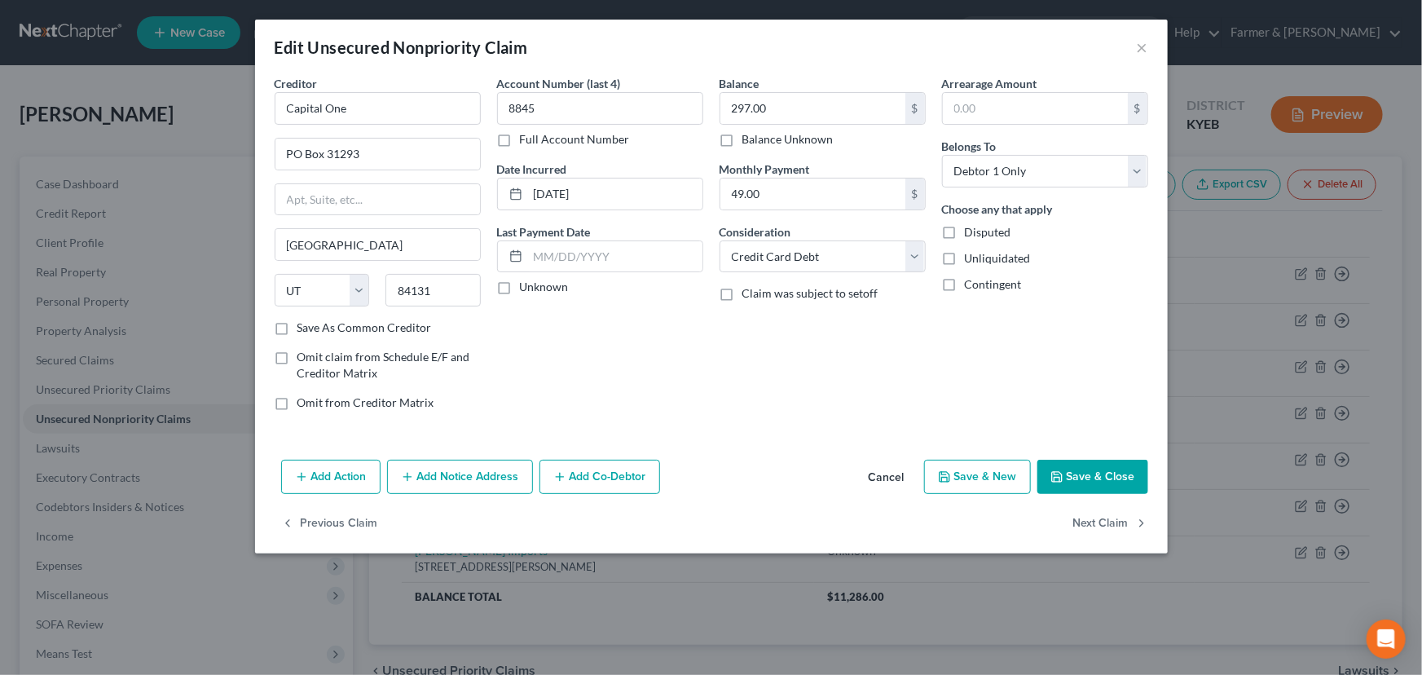
click at [520, 291] on label "Unknown" at bounding box center [544, 287] width 49 height 16
click at [526, 289] on input "Unknown" at bounding box center [531, 284] width 11 height 11
click at [1046, 478] on button "Save & Close" at bounding box center [1092, 477] width 111 height 34
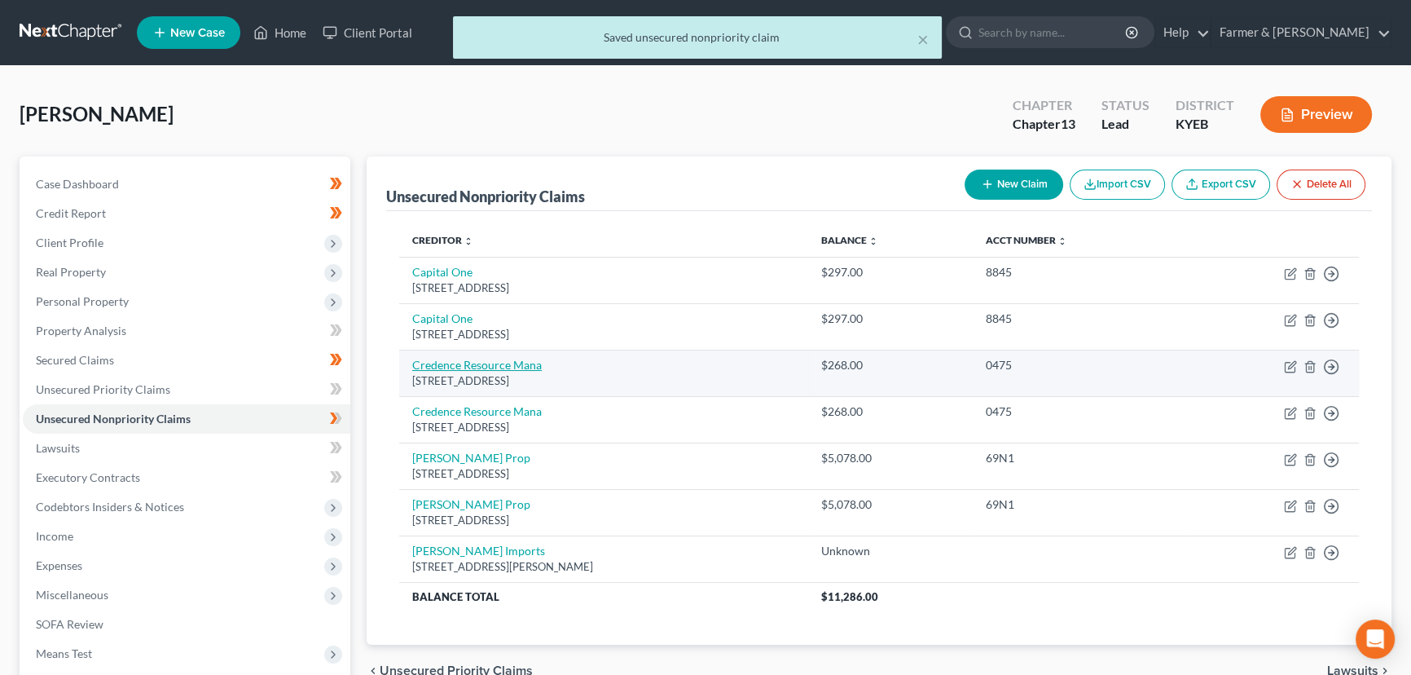
click at [497, 359] on link "Credence Resource Mana" at bounding box center [477, 365] width 130 height 14
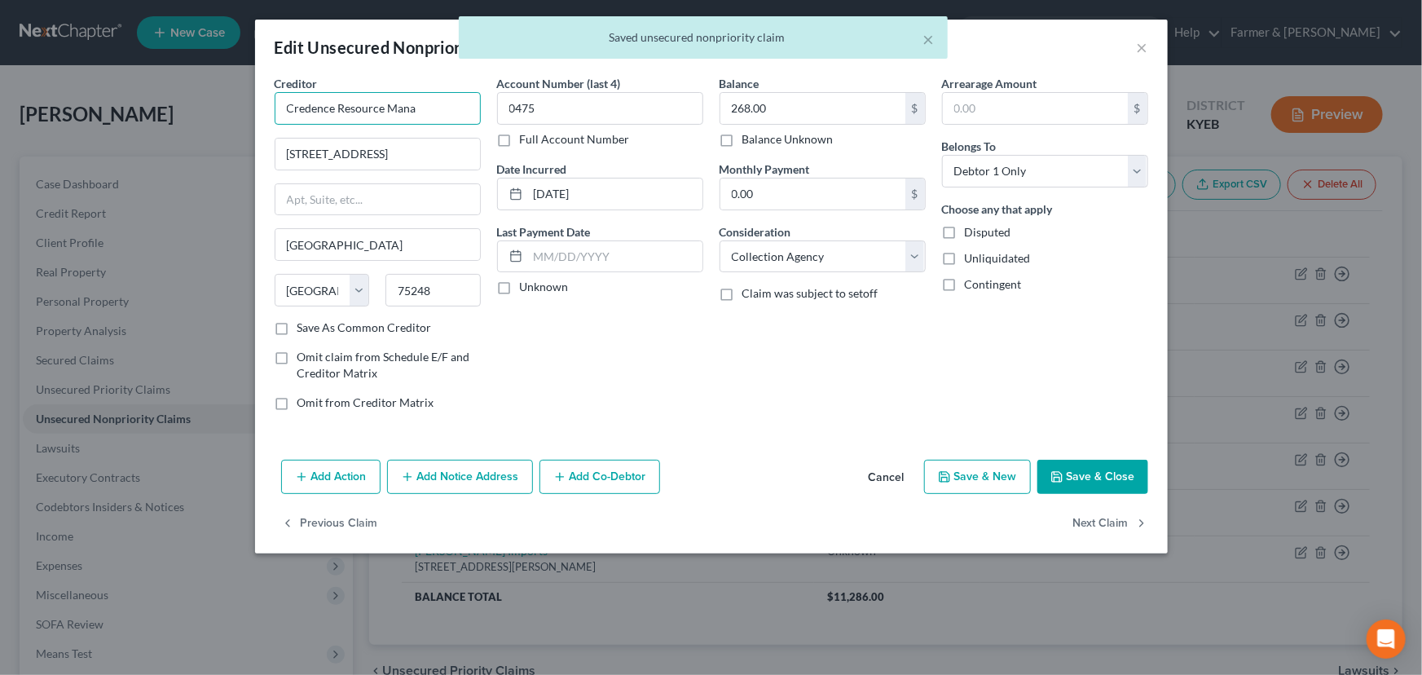
click at [446, 117] on input "Credence Resource Mana" at bounding box center [378, 108] width 206 height 33
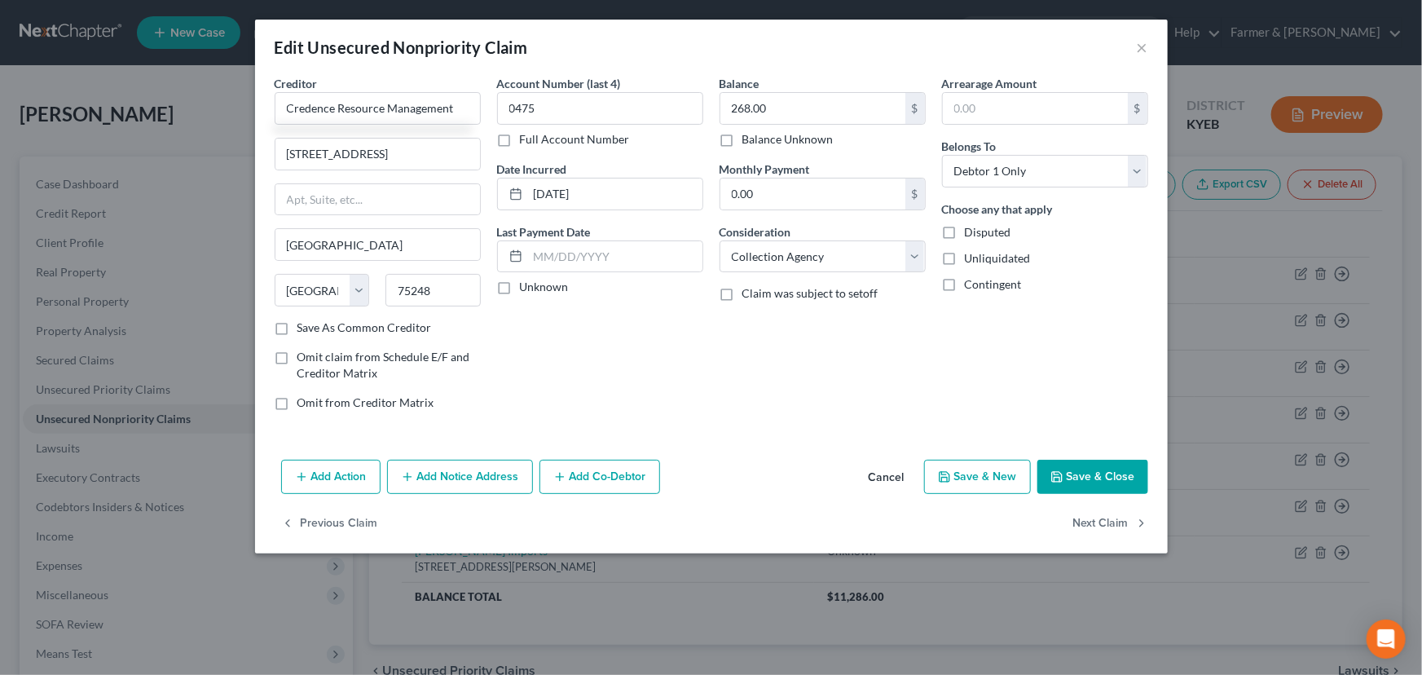
click at [440, 130] on div "Creditor * Credence Resource Management [STREET_ADDRESS][GEOGRAPHIC_DATA] [US_S…" at bounding box center [378, 197] width 206 height 244
click at [368, 194] on input "text" at bounding box center [377, 199] width 205 height 31
click at [445, 156] on input "[STREET_ADDRESS]" at bounding box center [377, 154] width 205 height 31
click at [583, 376] on div "Account Number (last 4) 0475 Full Account Number Date Incurred [DATE] Last Paym…" at bounding box center [600, 249] width 222 height 349
click at [520, 289] on label "Unknown" at bounding box center [544, 287] width 49 height 16
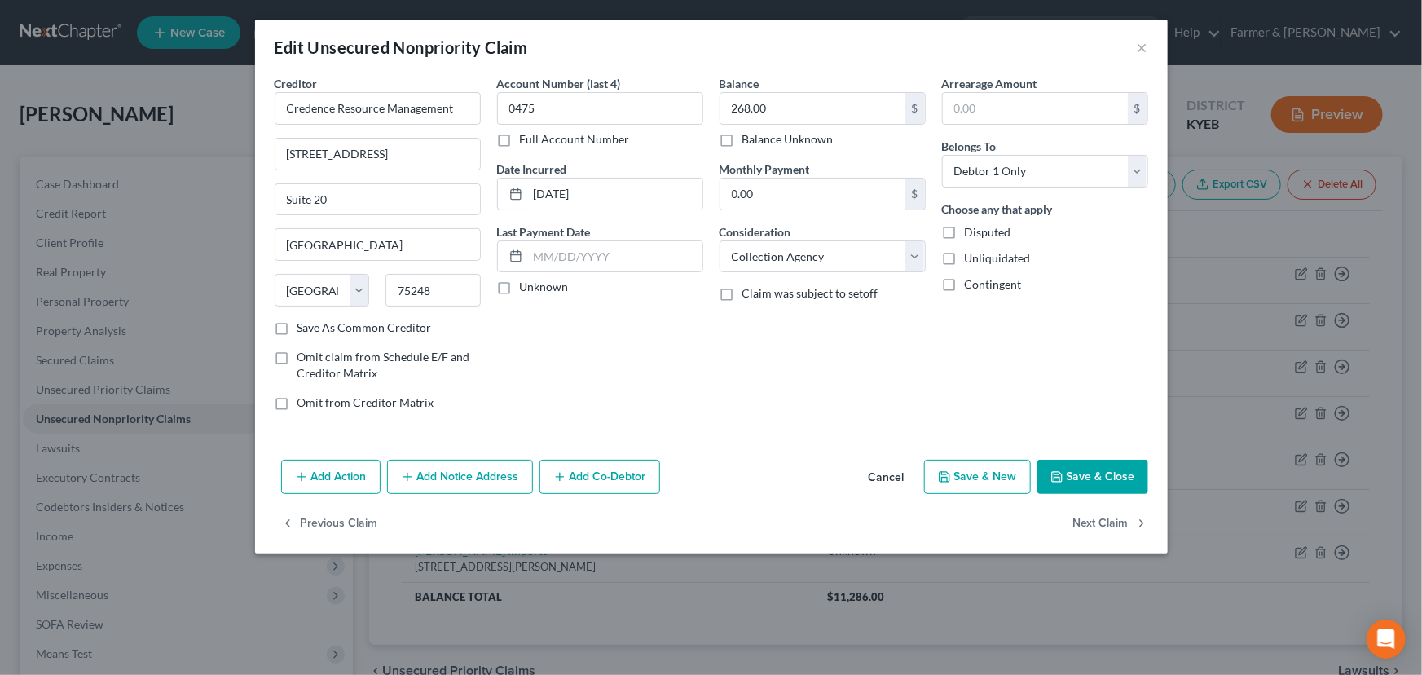
click at [526, 289] on input "Unknown" at bounding box center [531, 284] width 11 height 11
click at [520, 289] on label "Unknown" at bounding box center [544, 287] width 49 height 16
click at [526, 289] on input "Unknown" at bounding box center [531, 284] width 11 height 11
click at [517, 300] on div "Account Number (last 4) 0475 Full Account Number Date Incurred [DATE] Last Paym…" at bounding box center [600, 249] width 222 height 349
click at [520, 293] on label "Unknown" at bounding box center [544, 287] width 49 height 16
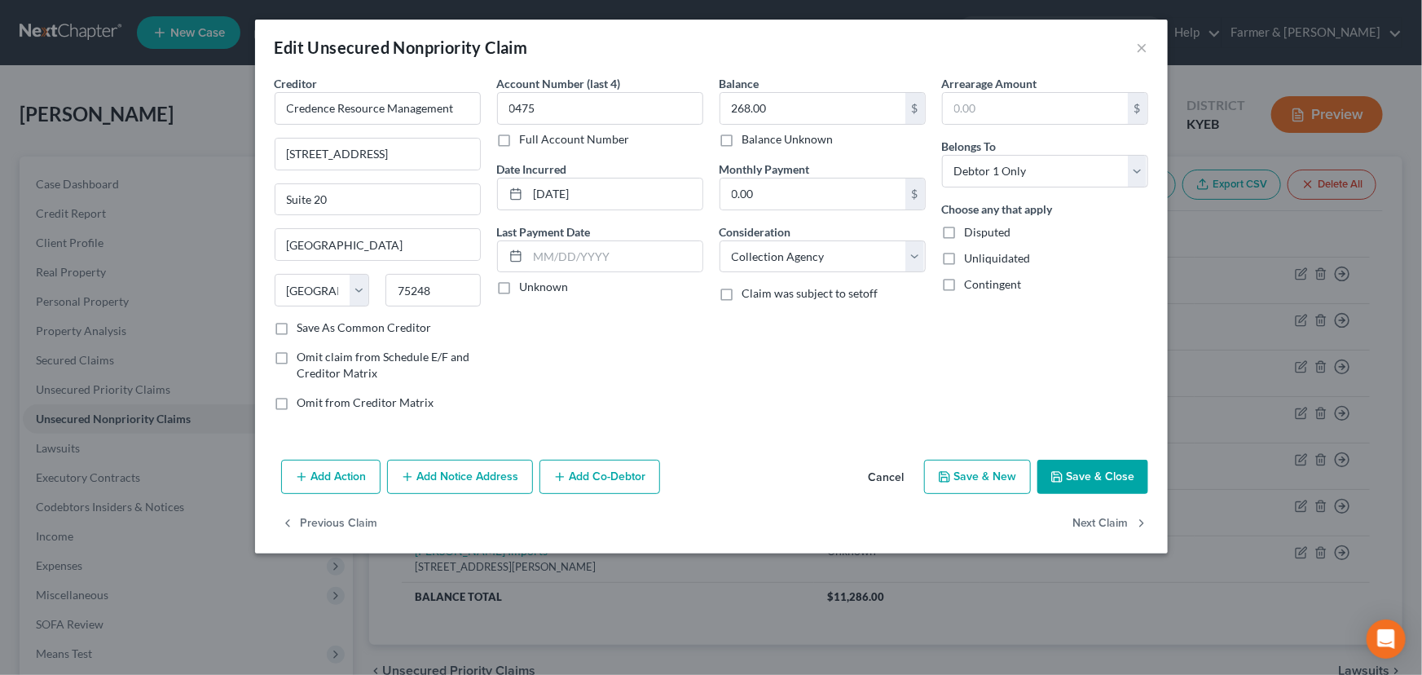
click at [526, 289] on input "Unknown" at bounding box center [531, 284] width 11 height 11
click at [639, 334] on div "Account Number (last 4) 0475 Full Account Number Date Incurred [DATE] Last Paym…" at bounding box center [600, 249] width 222 height 349
click at [1079, 473] on button "Save & Close" at bounding box center [1092, 477] width 111 height 34
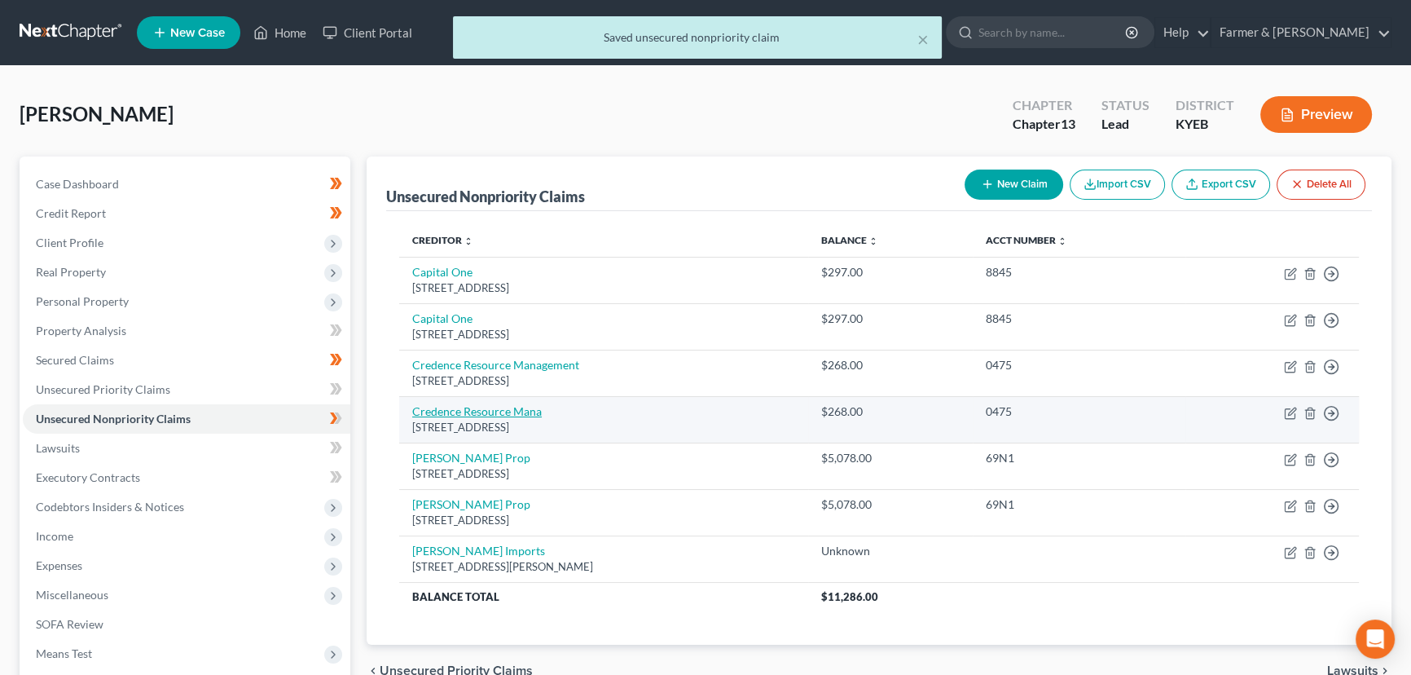
click at [489, 408] on link "Credence Resource Mana" at bounding box center [477, 411] width 130 height 14
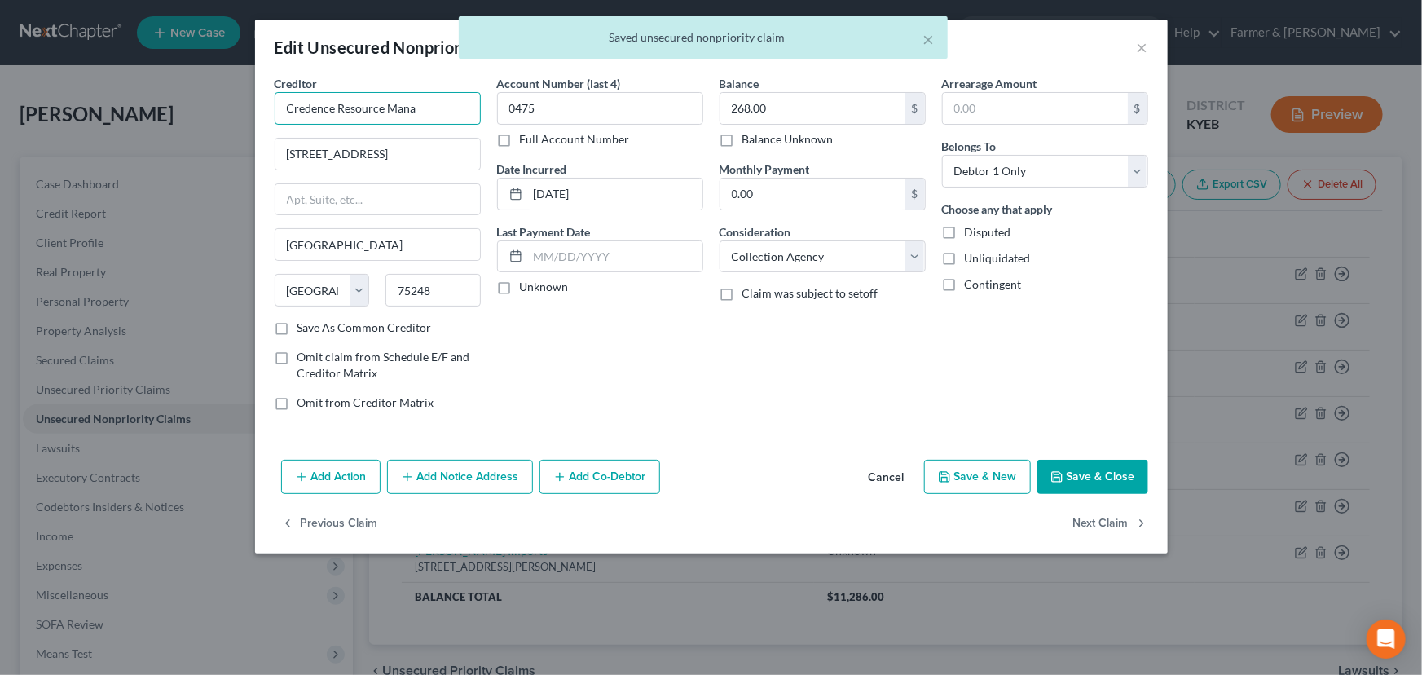
click at [432, 100] on input "Credence Resource Mana" at bounding box center [378, 108] width 206 height 33
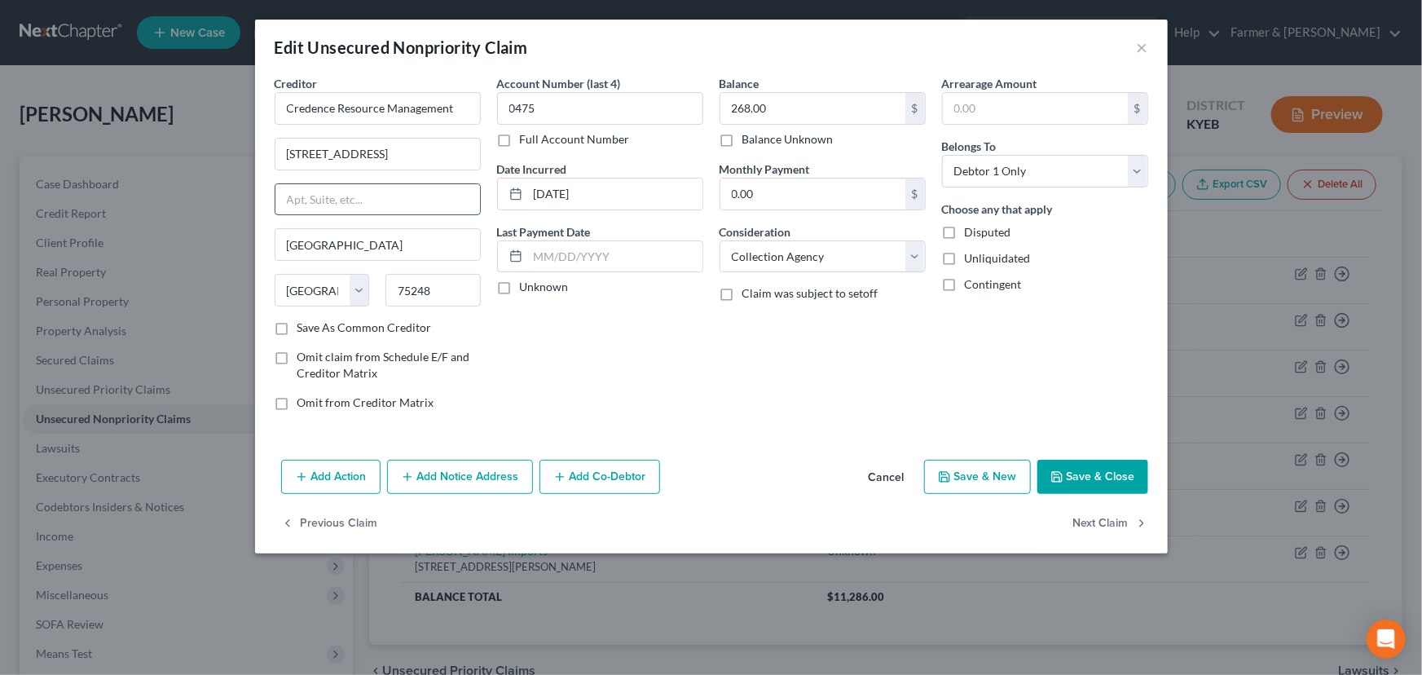
click at [358, 192] on input "text" at bounding box center [377, 199] width 205 height 31
click at [456, 156] on input "[STREET_ADDRESS]" at bounding box center [377, 154] width 205 height 31
click at [571, 350] on div "Account Number (last 4) 0475 Full Account Number Date Incurred [DATE] Last Paym…" at bounding box center [600, 249] width 222 height 349
click at [520, 291] on label "Unknown" at bounding box center [544, 287] width 49 height 16
click at [526, 289] on input "Unknown" at bounding box center [531, 284] width 11 height 11
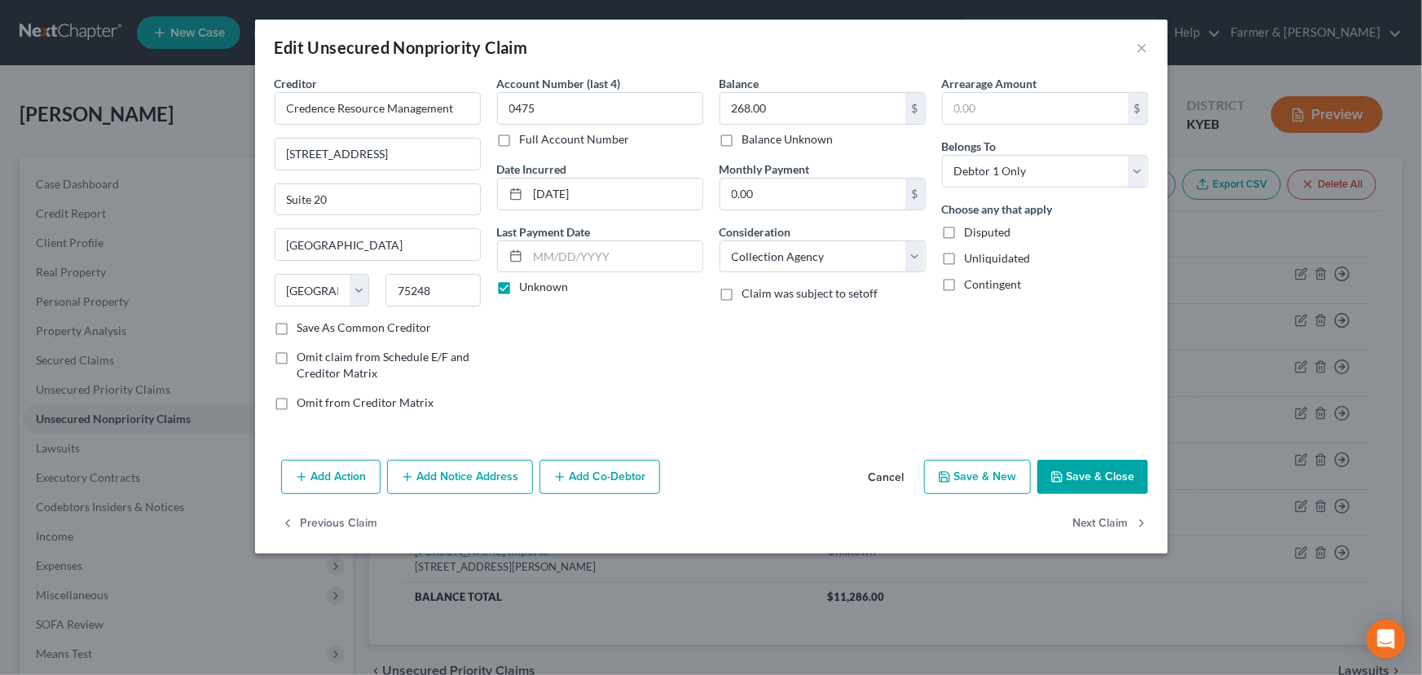
click at [1081, 472] on button "Save & Close" at bounding box center [1092, 477] width 111 height 34
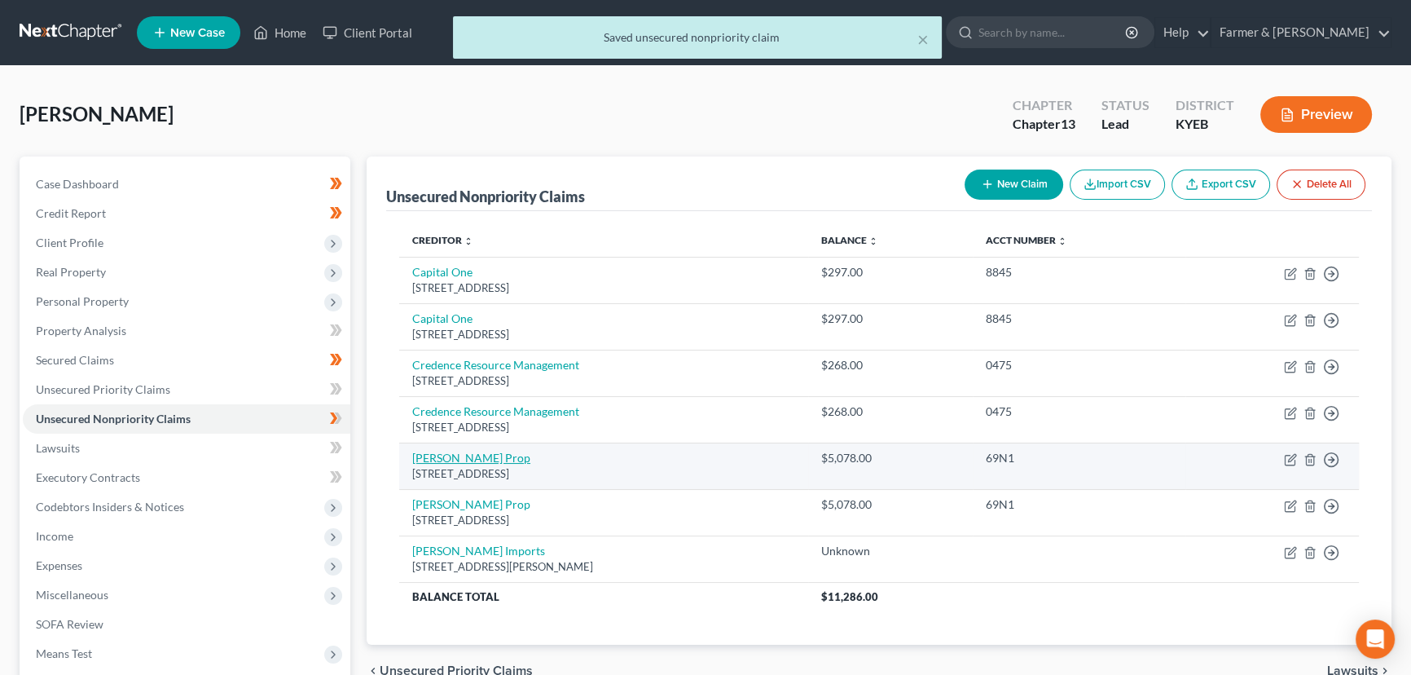
click at [451, 460] on link "[PERSON_NAME] Prop" at bounding box center [471, 458] width 118 height 14
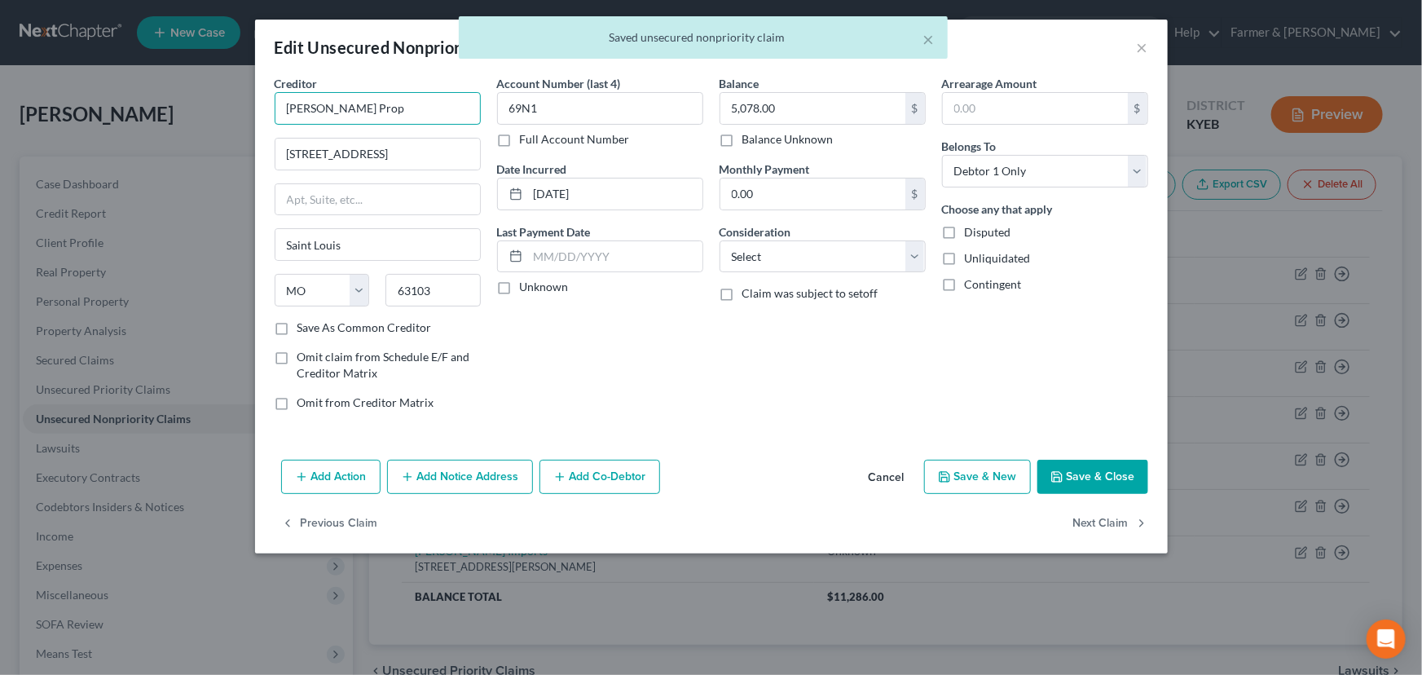
drag, startPoint x: 396, startPoint y: 114, endPoint x: 228, endPoint y: 115, distance: 167.9
click at [228, 115] on div "Edit Unsecured Nonpriority Claim × Creditor * [PERSON_NAME] Prop [STREET_ADDRES…" at bounding box center [711, 337] width 1422 height 675
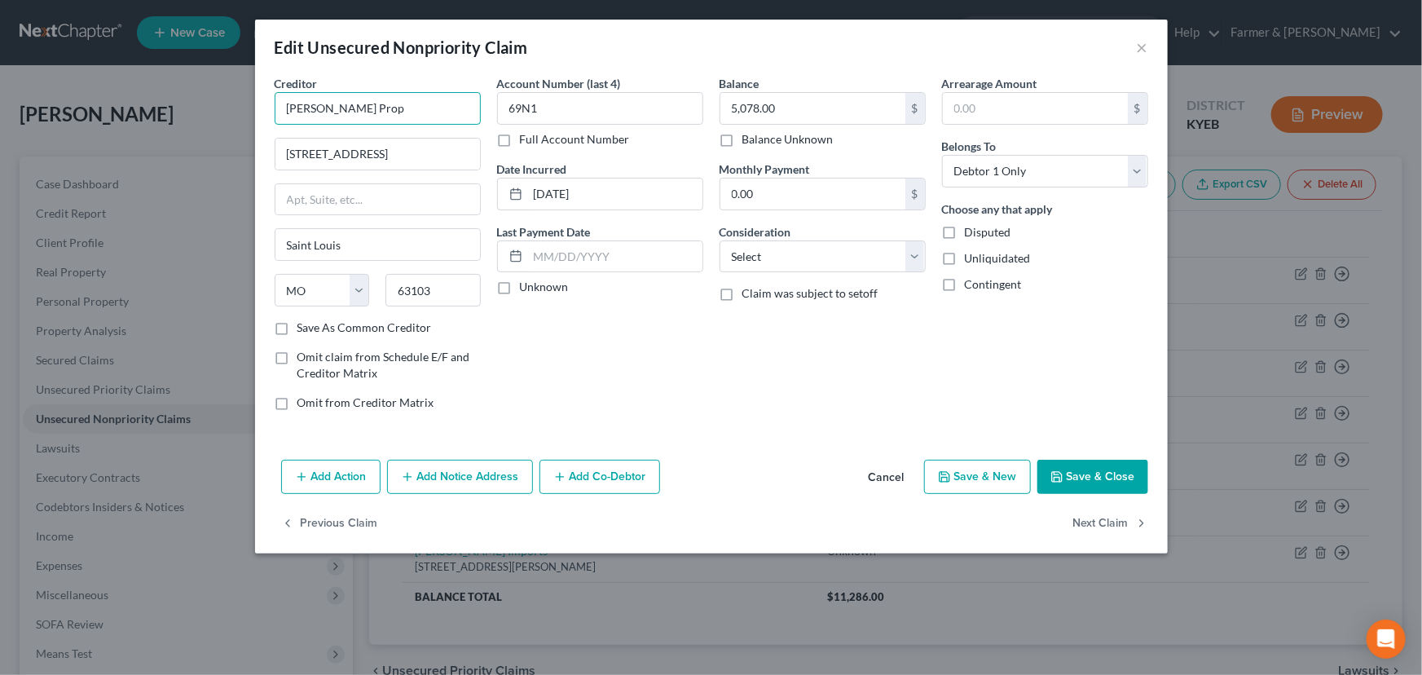
click at [382, 102] on input "[PERSON_NAME] Prop" at bounding box center [378, 108] width 206 height 33
click at [517, 349] on div "Account Number (last 4) 69N1 Full Account Number Date Incurred [DATE] Last Paym…" at bounding box center [600, 249] width 222 height 349
click at [520, 285] on label "Unknown" at bounding box center [544, 287] width 49 height 16
click at [526, 285] on input "Unknown" at bounding box center [531, 284] width 11 height 11
click at [781, 235] on label "Consideration" at bounding box center [756, 231] width 72 height 17
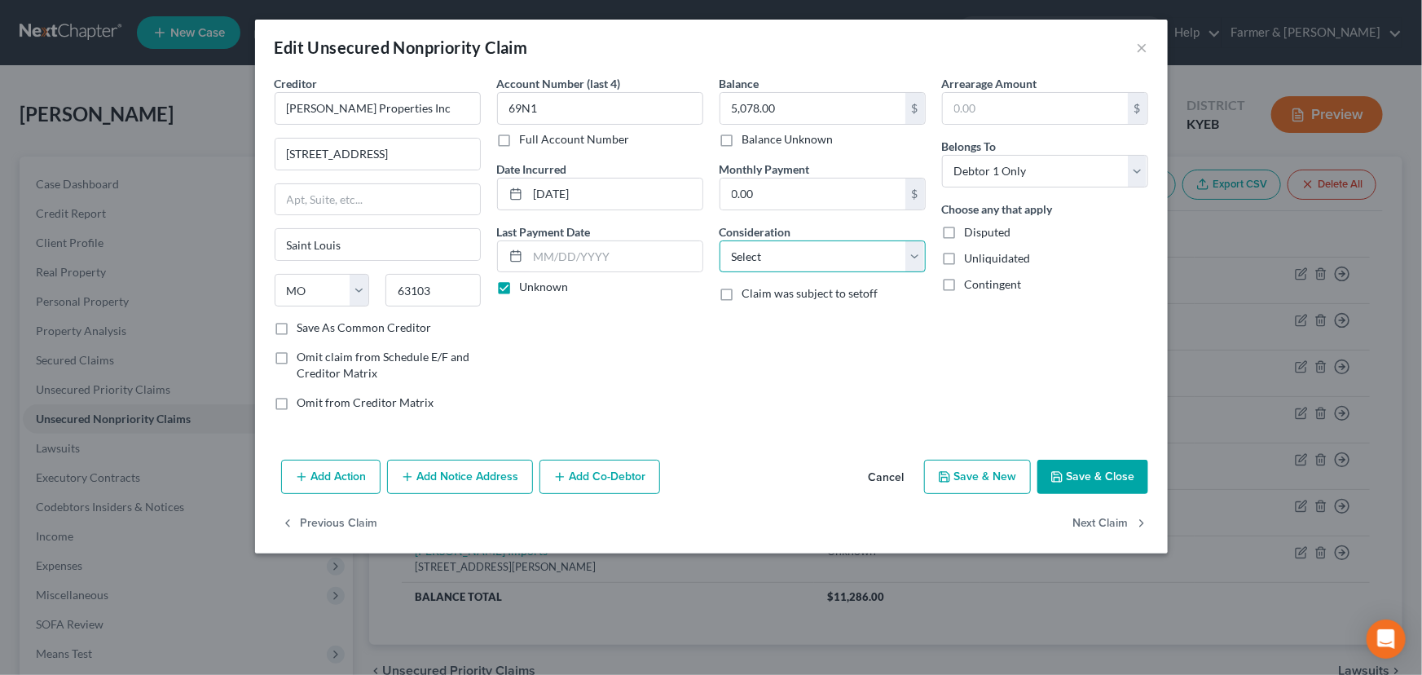
click at [769, 253] on select "Select Cable / Satellite Services Collection Agency Credit Card Debt Debt Couns…" at bounding box center [823, 256] width 206 height 33
click at [1001, 400] on div "Arrearage Amount $ Belongs To * Select Debtor 1 Only Debtor 2 Only Debtor 1 And…" at bounding box center [1045, 249] width 222 height 349
click at [1068, 477] on button "Save & Close" at bounding box center [1092, 477] width 111 height 34
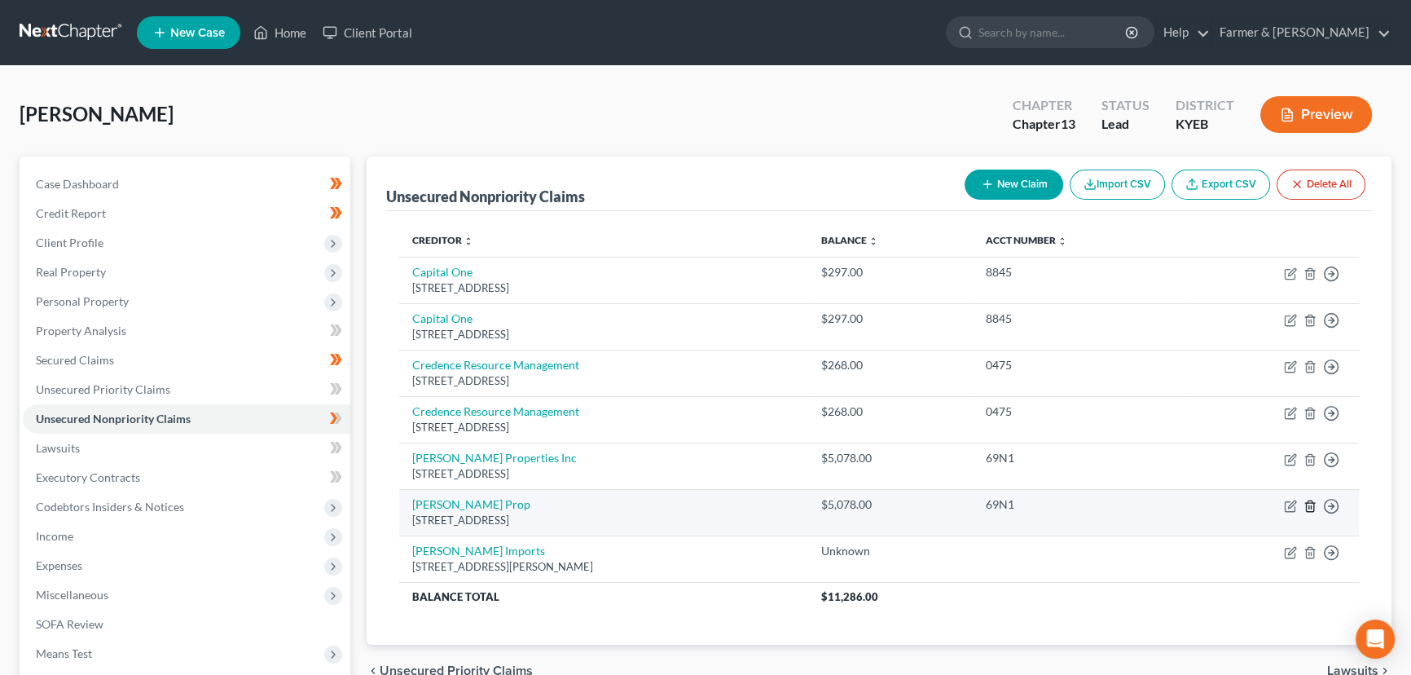
click at [1310, 507] on line "button" at bounding box center [1310, 506] width 0 height 3
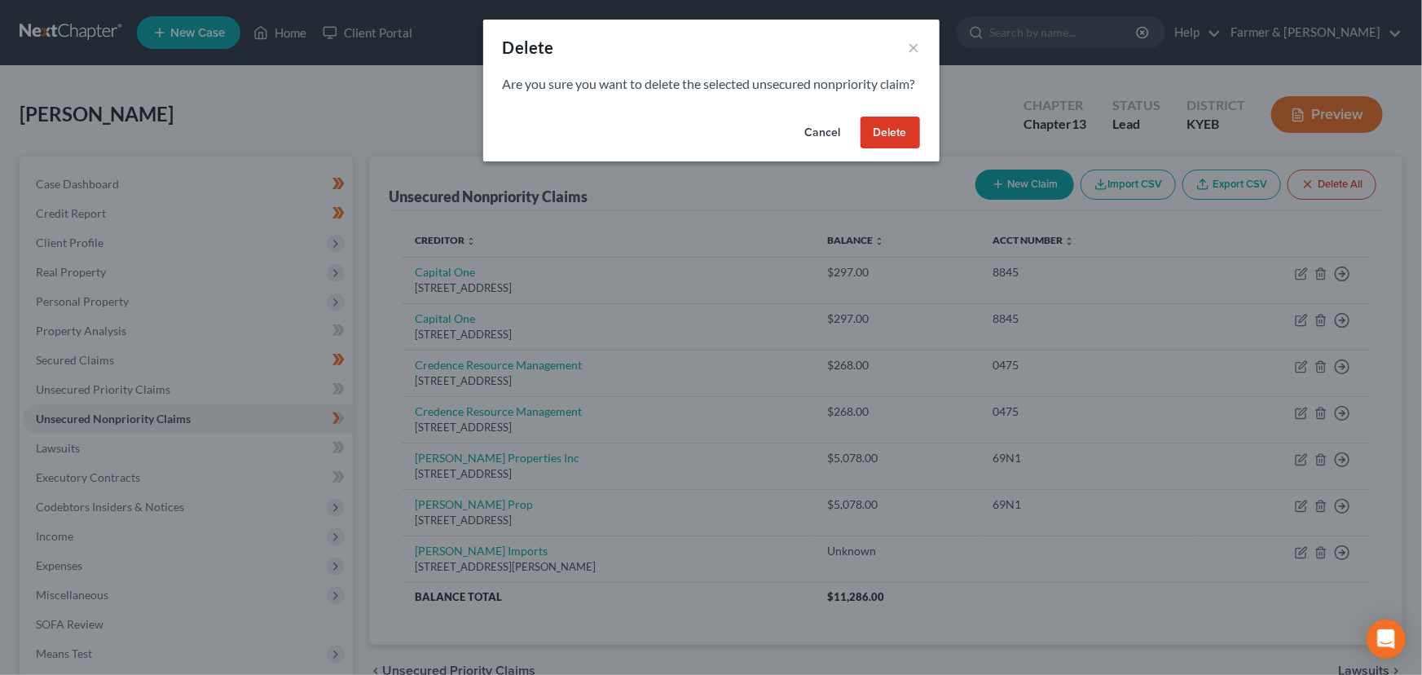
click at [885, 147] on button "Delete" at bounding box center [890, 133] width 59 height 33
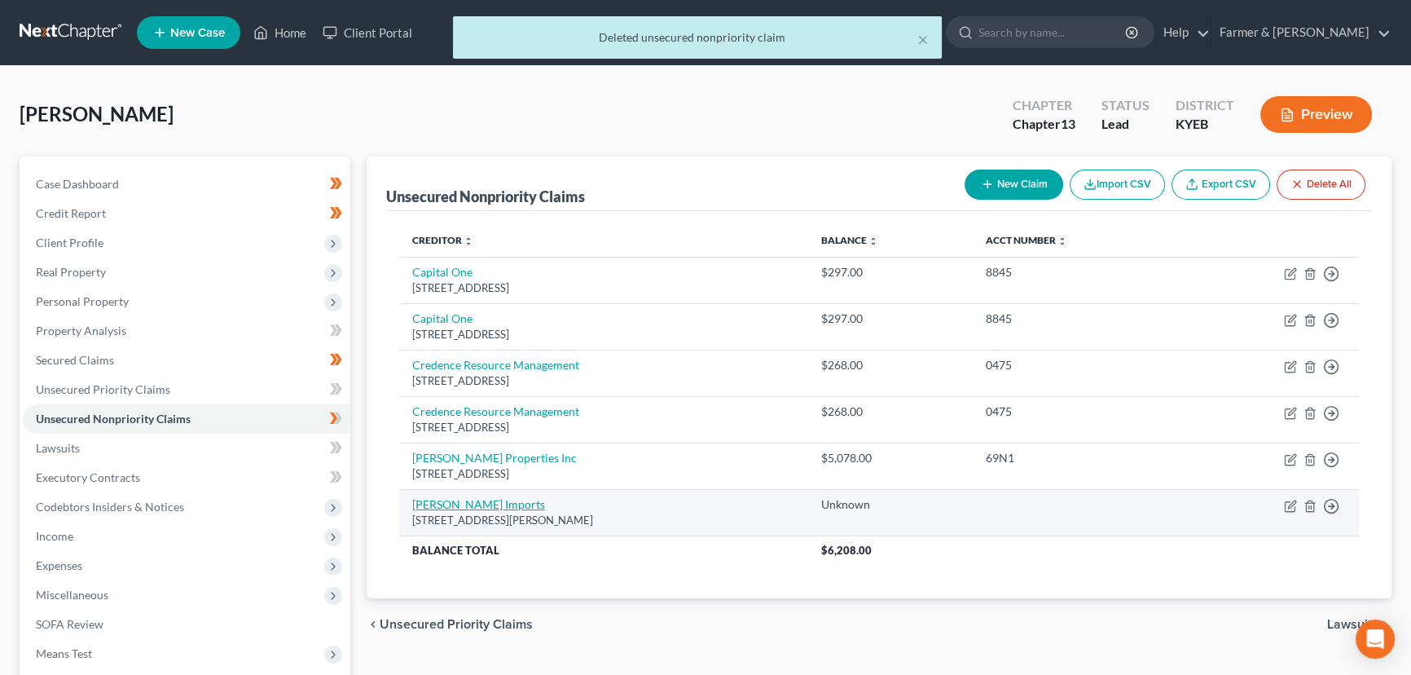
click at [495, 500] on link "[PERSON_NAME] Imports" at bounding box center [478, 504] width 133 height 14
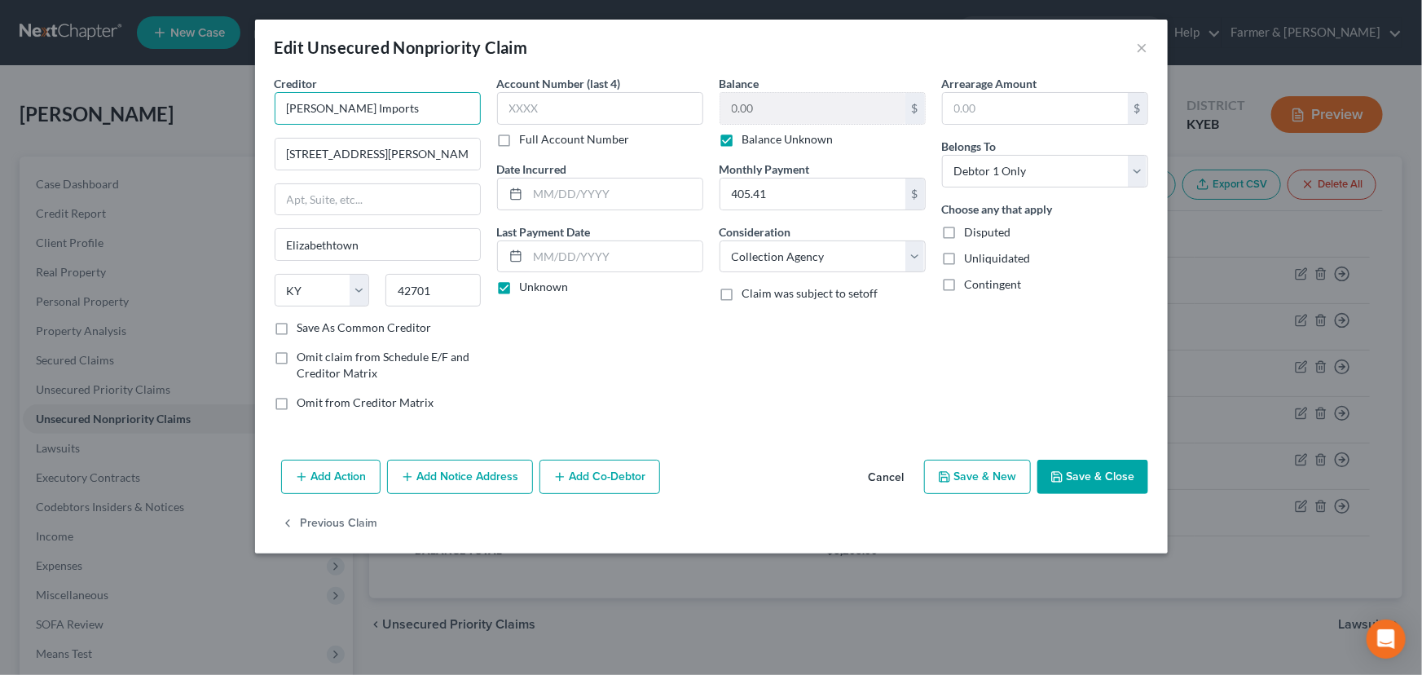
drag, startPoint x: 394, startPoint y: 106, endPoint x: 227, endPoint y: 92, distance: 167.6
click at [227, 92] on div "Edit Unsecured Nonpriority Claim × Creditor * [PERSON_NAME] Imports [STREET_ADD…" at bounding box center [711, 337] width 1422 height 675
click at [407, 106] on input "[PERSON_NAME] Imports" at bounding box center [378, 108] width 206 height 33
click at [323, 154] on input "[STREET_ADDRESS][PERSON_NAME]" at bounding box center [377, 154] width 205 height 31
click at [436, 155] on input "[STREET_ADDRESS][PERSON_NAME]" at bounding box center [377, 154] width 205 height 31
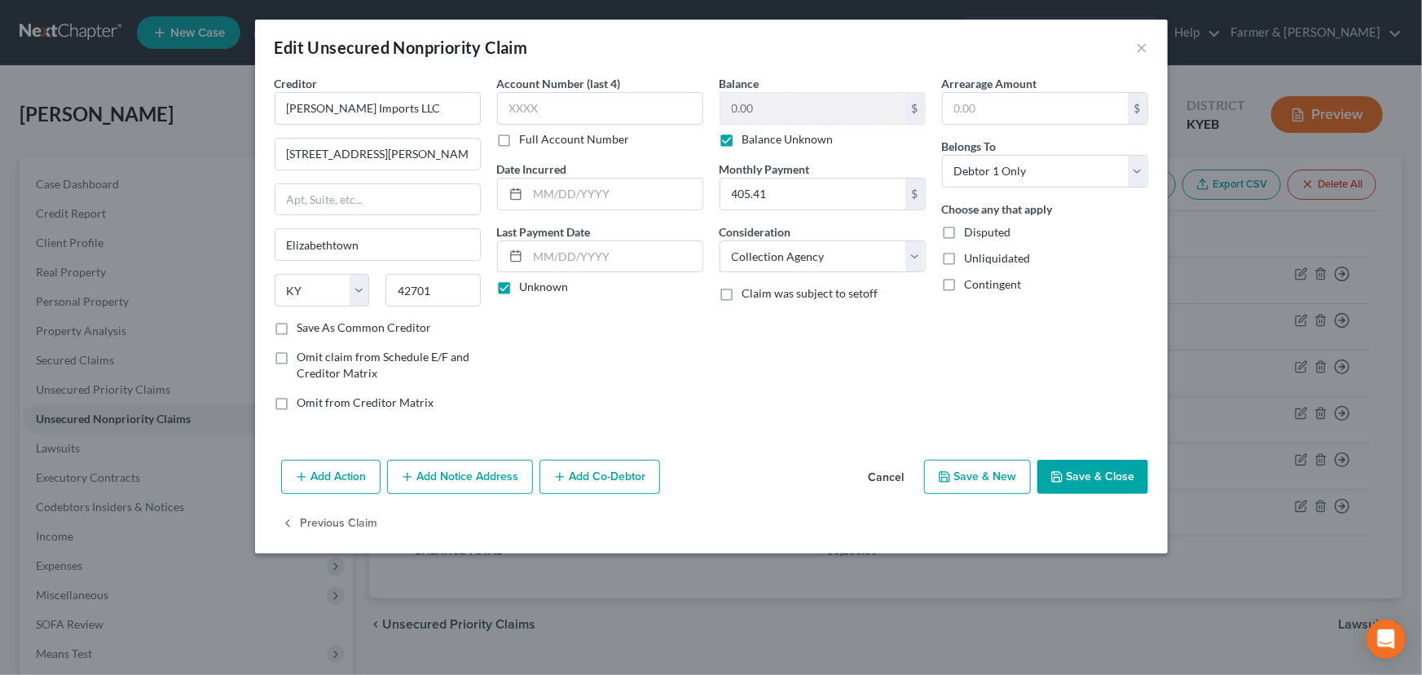
click at [552, 388] on div "Account Number (last 4) Full Account Number Date Incurred Last Payment Date Unk…" at bounding box center [600, 249] width 222 height 349
click at [1055, 464] on button "Save & Close" at bounding box center [1092, 477] width 111 height 34
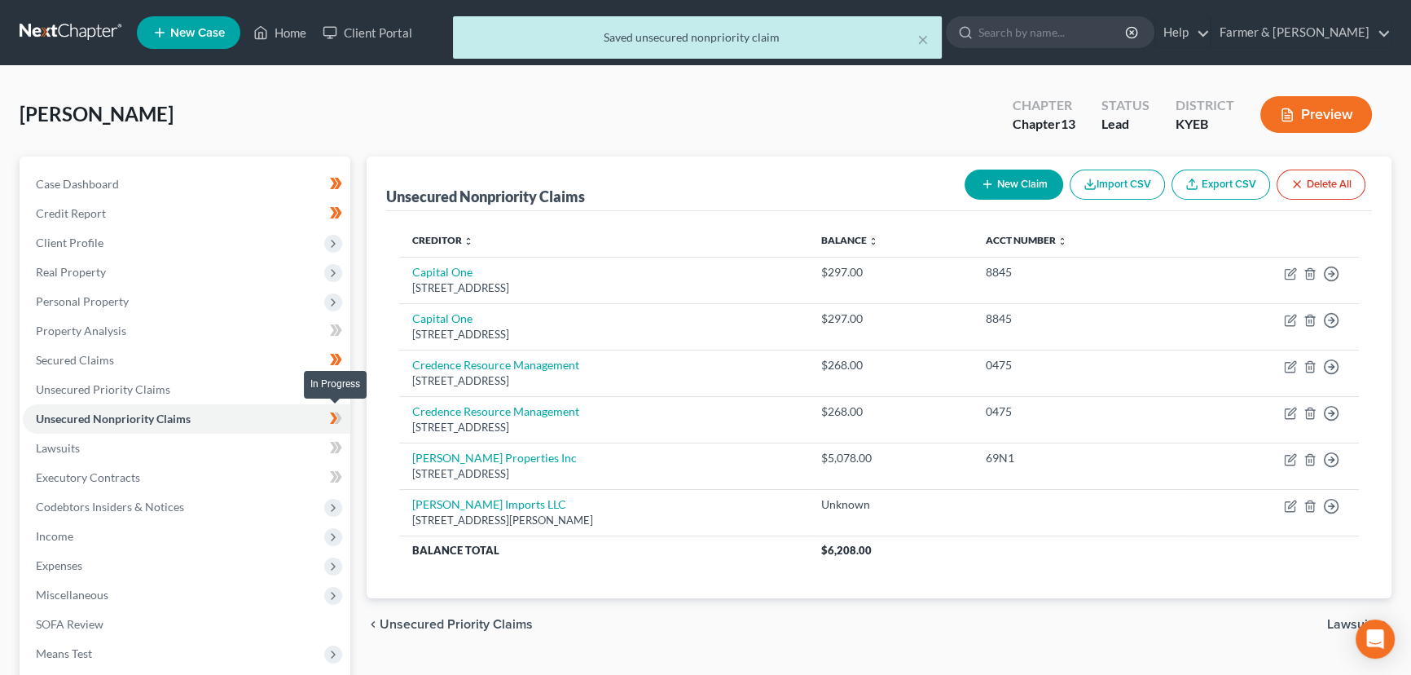
click at [346, 414] on span at bounding box center [336, 420] width 29 height 24
click at [359, 376] on div "Unsecured Nonpriority Claims New Claim Import CSV Export CSV Delete All Credito…" at bounding box center [879, 494] width 1041 height 677
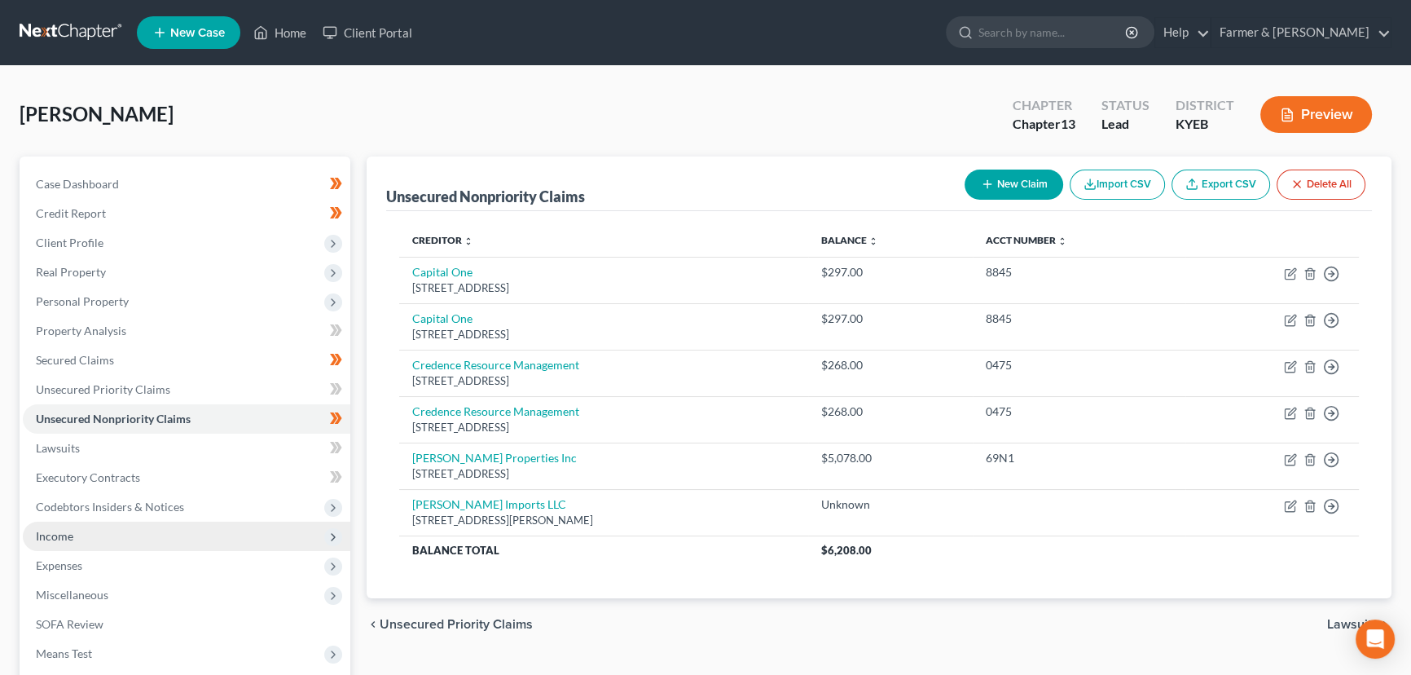
click at [57, 529] on span "Income" at bounding box center [54, 536] width 37 height 14
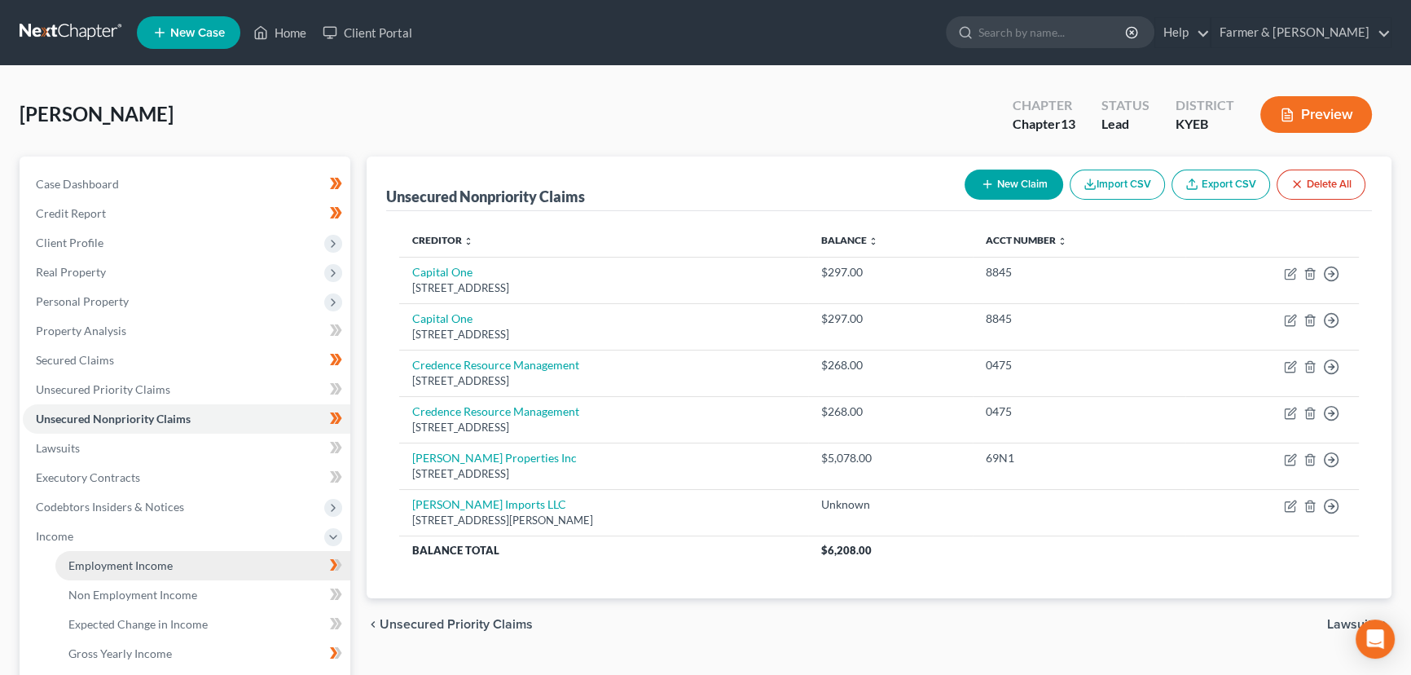
click at [116, 562] on span "Employment Income" at bounding box center [120, 565] width 104 height 14
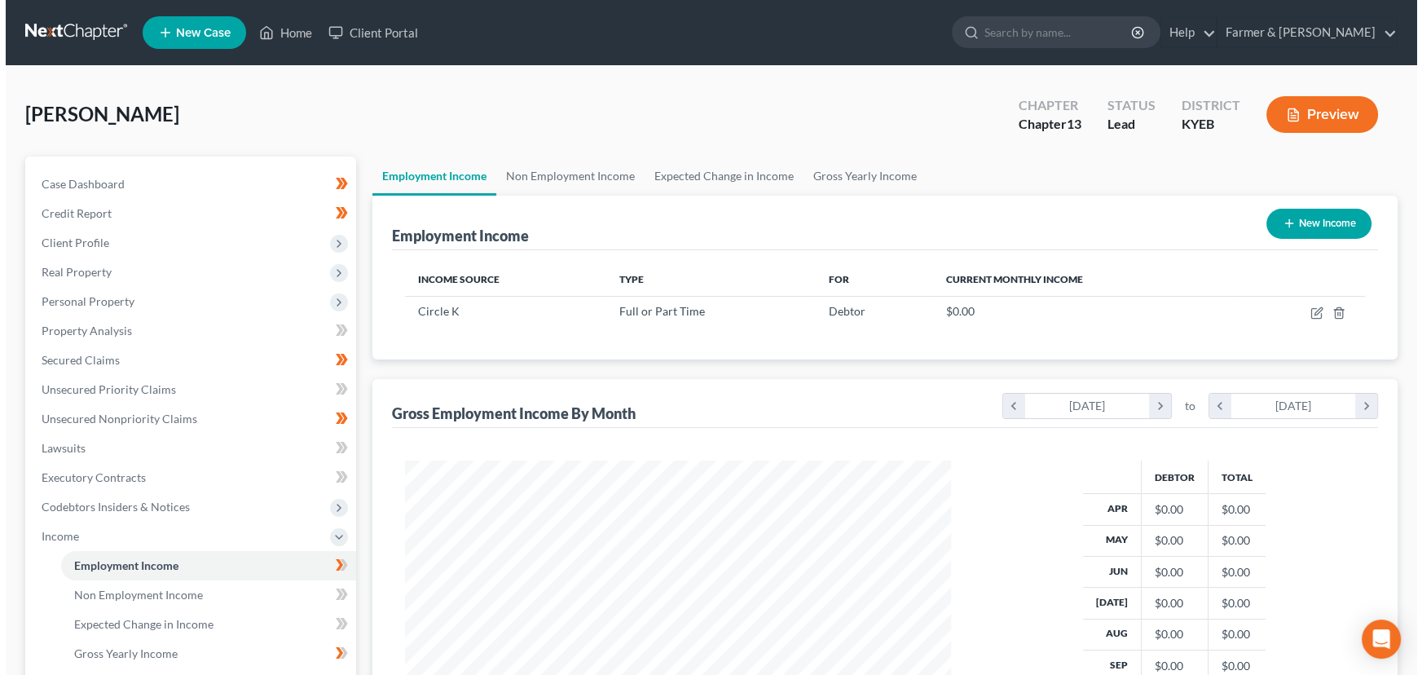
scroll to position [292, 579]
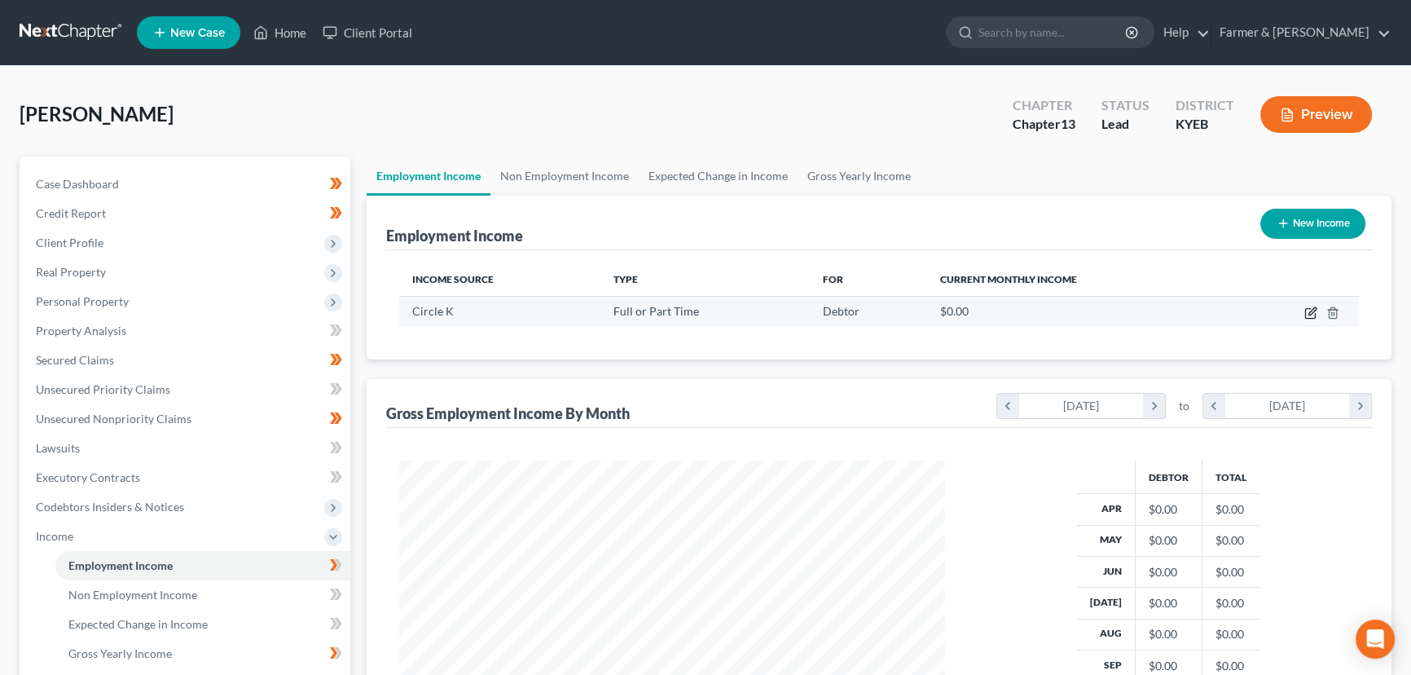
click at [1311, 309] on icon "button" at bounding box center [1310, 314] width 10 height 10
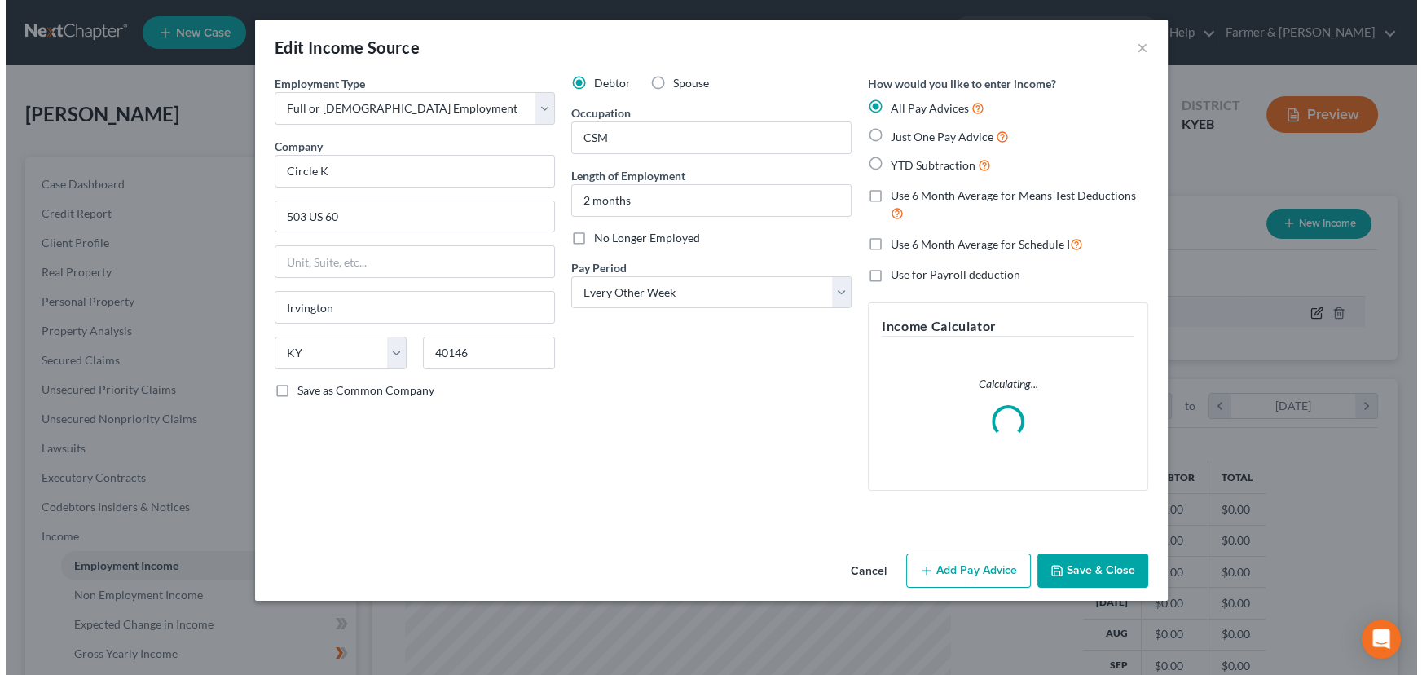
scroll to position [292, 583]
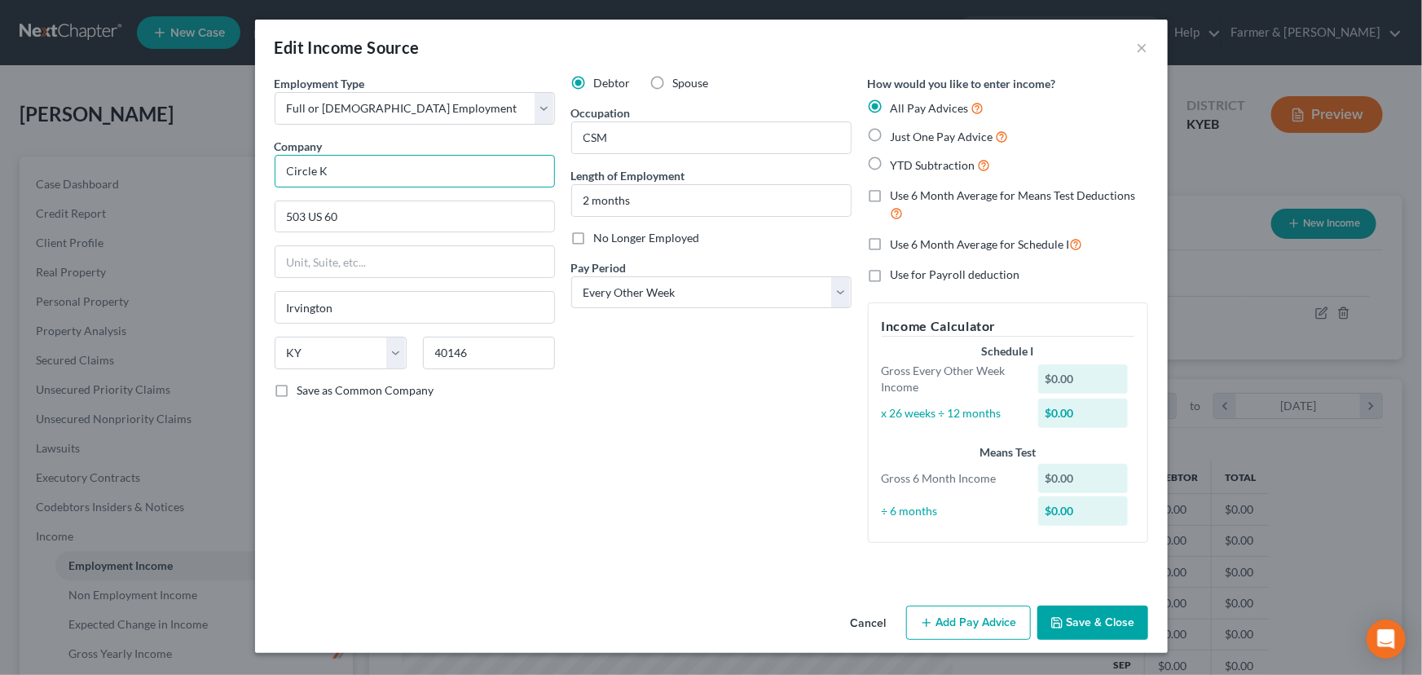
click at [385, 185] on input "Circle K" at bounding box center [415, 171] width 280 height 33
click at [385, 185] on input "text" at bounding box center [415, 171] width 280 height 33
click at [446, 359] on input "text" at bounding box center [489, 353] width 132 height 33
click at [598, 404] on div "Debtor Spouse Occupation CSM Length of Employment 2 months No Longer Employed P…" at bounding box center [711, 315] width 297 height 481
click at [668, 143] on input "CSM" at bounding box center [711, 137] width 279 height 31
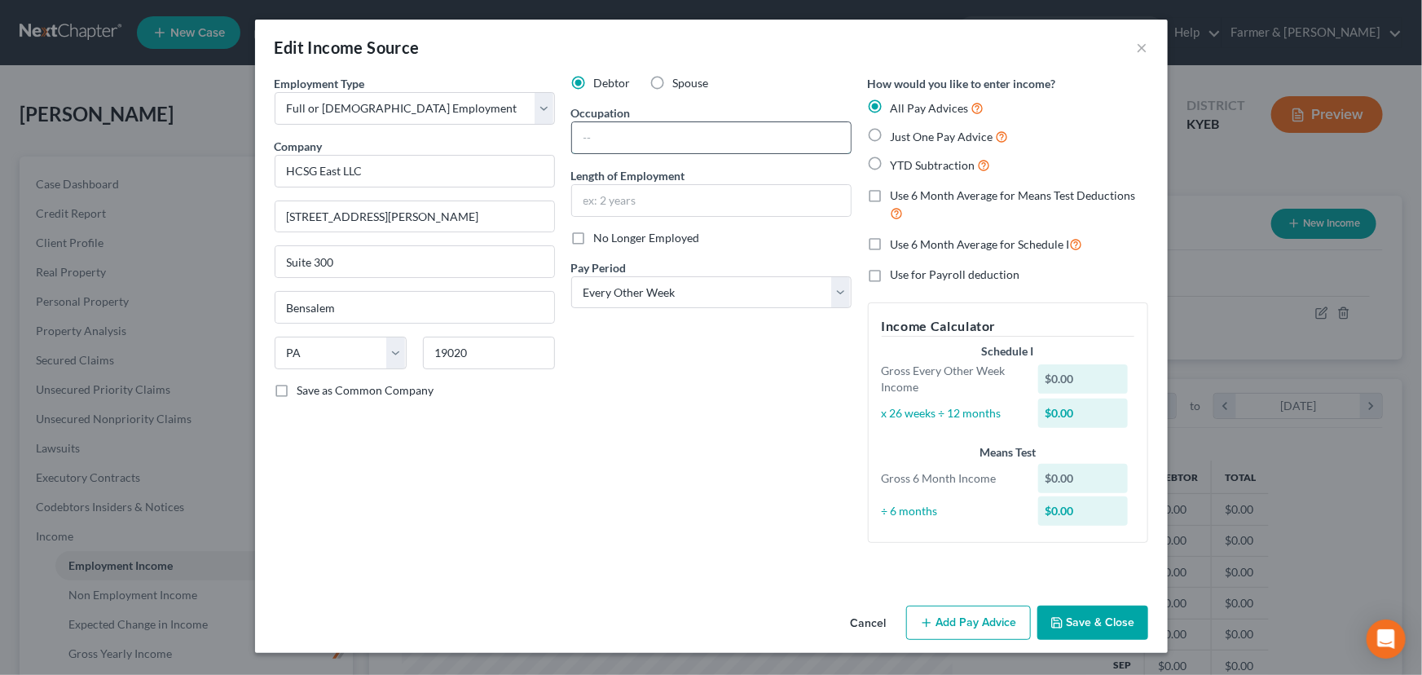
click at [668, 143] on input "text" at bounding box center [711, 137] width 279 height 31
click at [641, 187] on input "text" at bounding box center [711, 200] width 279 height 31
click at [664, 373] on div "Debtor Spouse Occupation GET INFO Length of Employment GET INFO No Longer Emplo…" at bounding box center [711, 315] width 297 height 481
click at [634, 450] on div "Debtor Spouse Occupation GET INFO Length of Employment GET INFO No Longer Emplo…" at bounding box center [711, 315] width 297 height 481
click at [953, 618] on button "Add Pay Advice" at bounding box center [968, 622] width 125 height 34
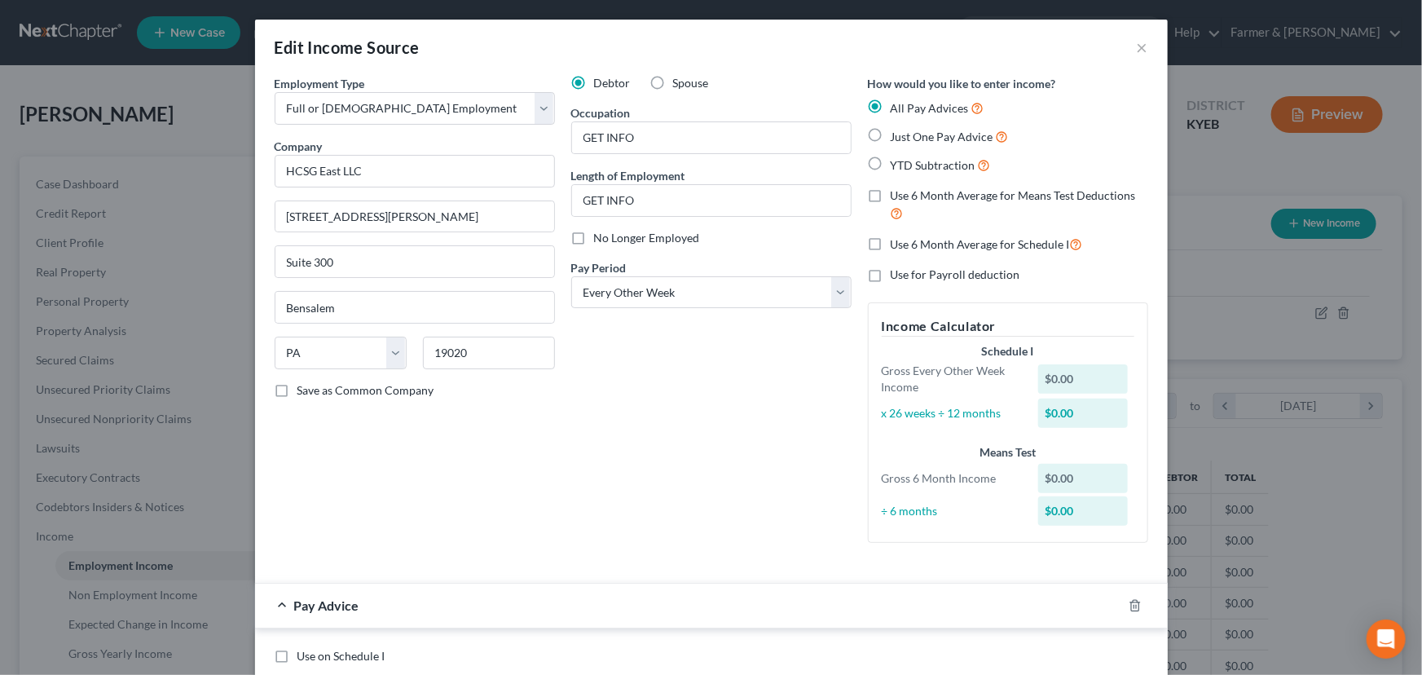
click at [728, 425] on div "Debtor Spouse Occupation GET INFO Length of Employment GET INFO No Longer Emplo…" at bounding box center [711, 315] width 297 height 481
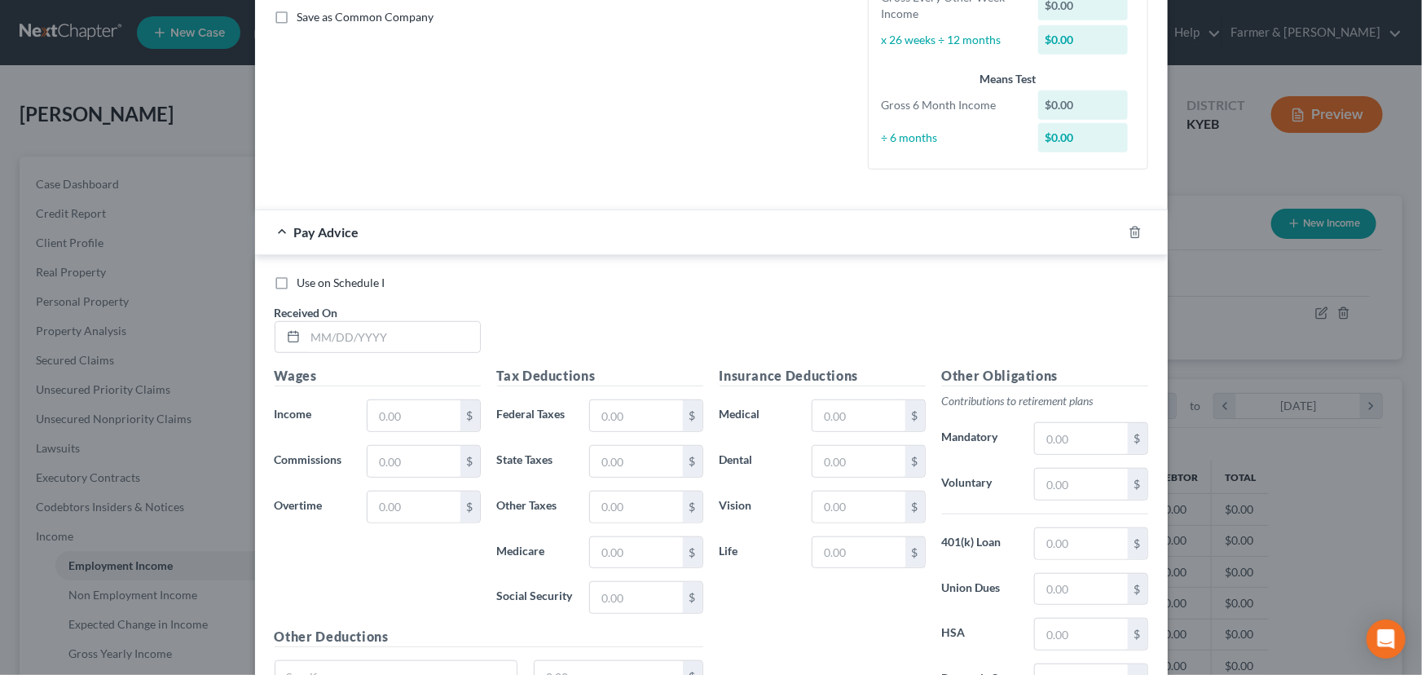
scroll to position [374, 0]
click at [436, 334] on input "text" at bounding box center [393, 336] width 174 height 31
click at [345, 336] on input "text" at bounding box center [393, 336] width 174 height 31
drag, startPoint x: 407, startPoint y: 412, endPoint x: 390, endPoint y: 415, distance: 17.3
click at [407, 412] on input "text" at bounding box center [414, 414] width 92 height 31
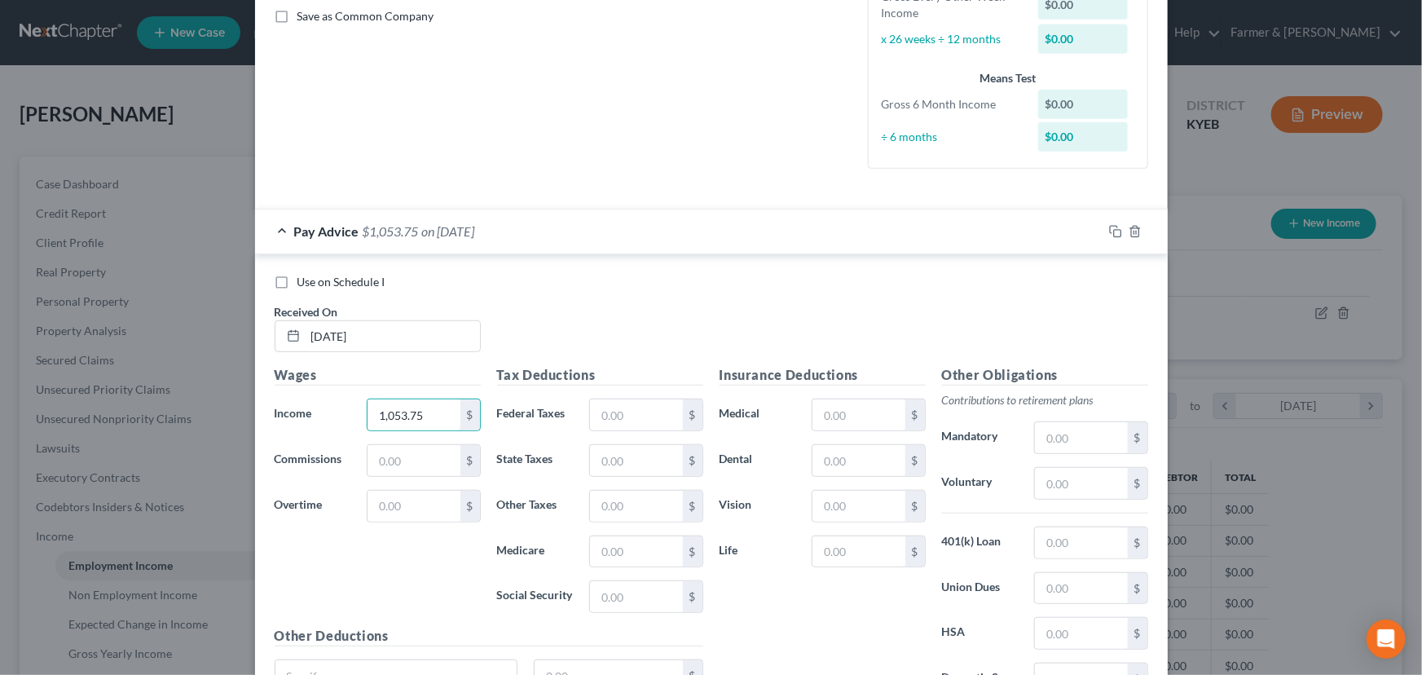
click at [660, 309] on div "Use on Schedule I Received On * [DATE]" at bounding box center [711, 320] width 890 height 92
click at [620, 412] on input "text" at bounding box center [636, 414] width 92 height 31
click at [561, 236] on div "Pay Advice $857.97 on [DATE]" at bounding box center [678, 230] width 847 height 43
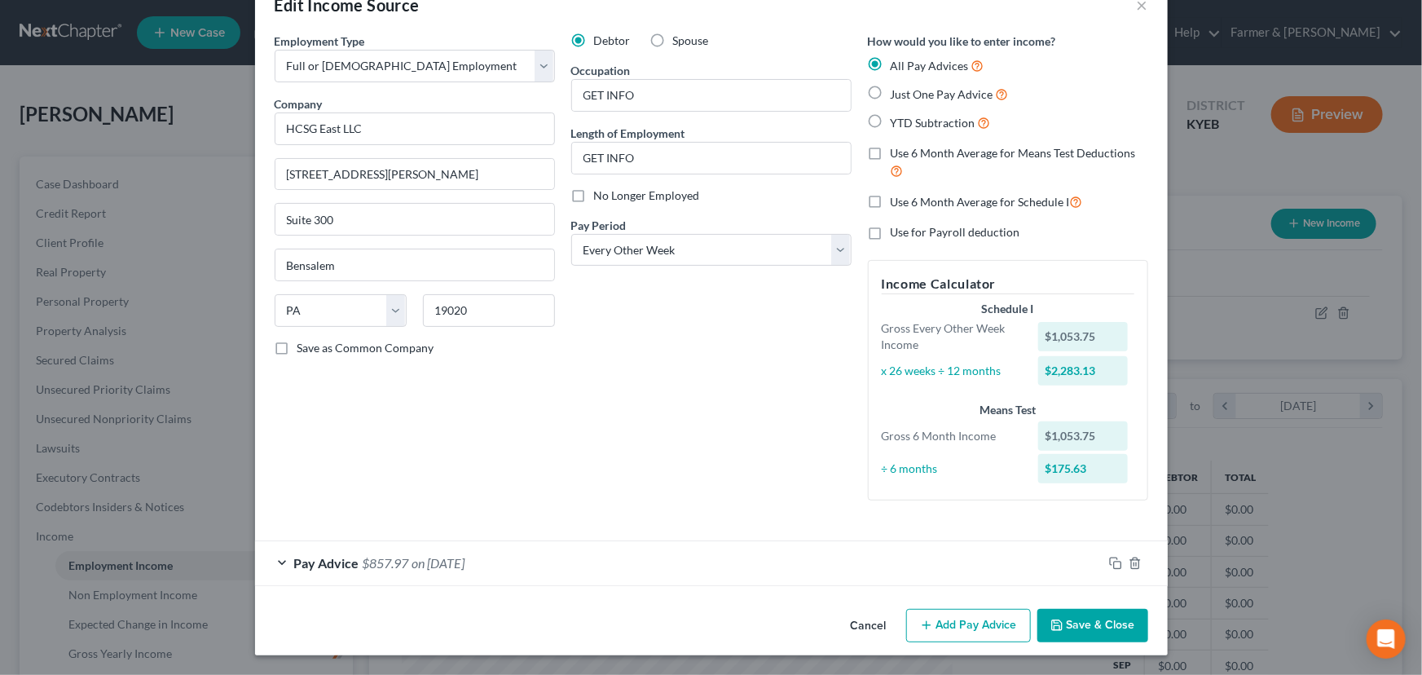
scroll to position [41, 0]
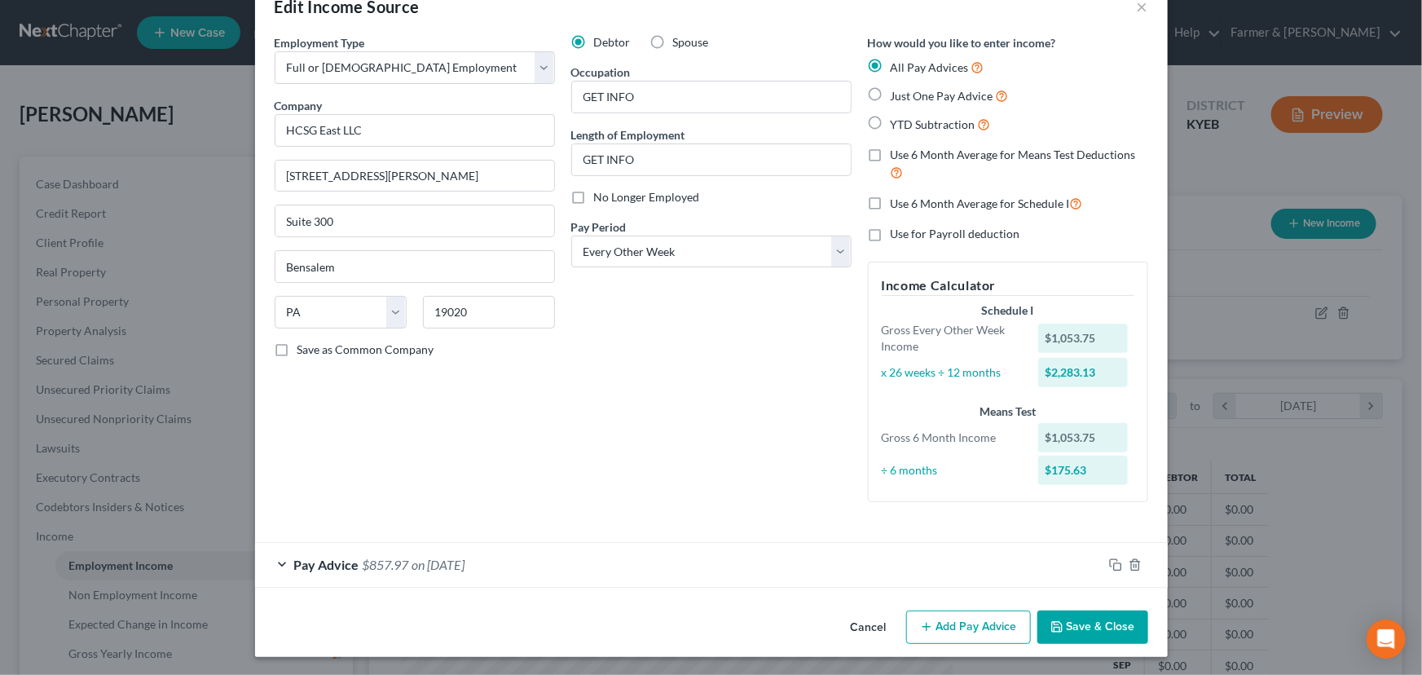
drag, startPoint x: 931, startPoint y: 624, endPoint x: 521, endPoint y: 435, distance: 451.4
click at [931, 624] on button "Add Pay Advice" at bounding box center [968, 627] width 125 height 34
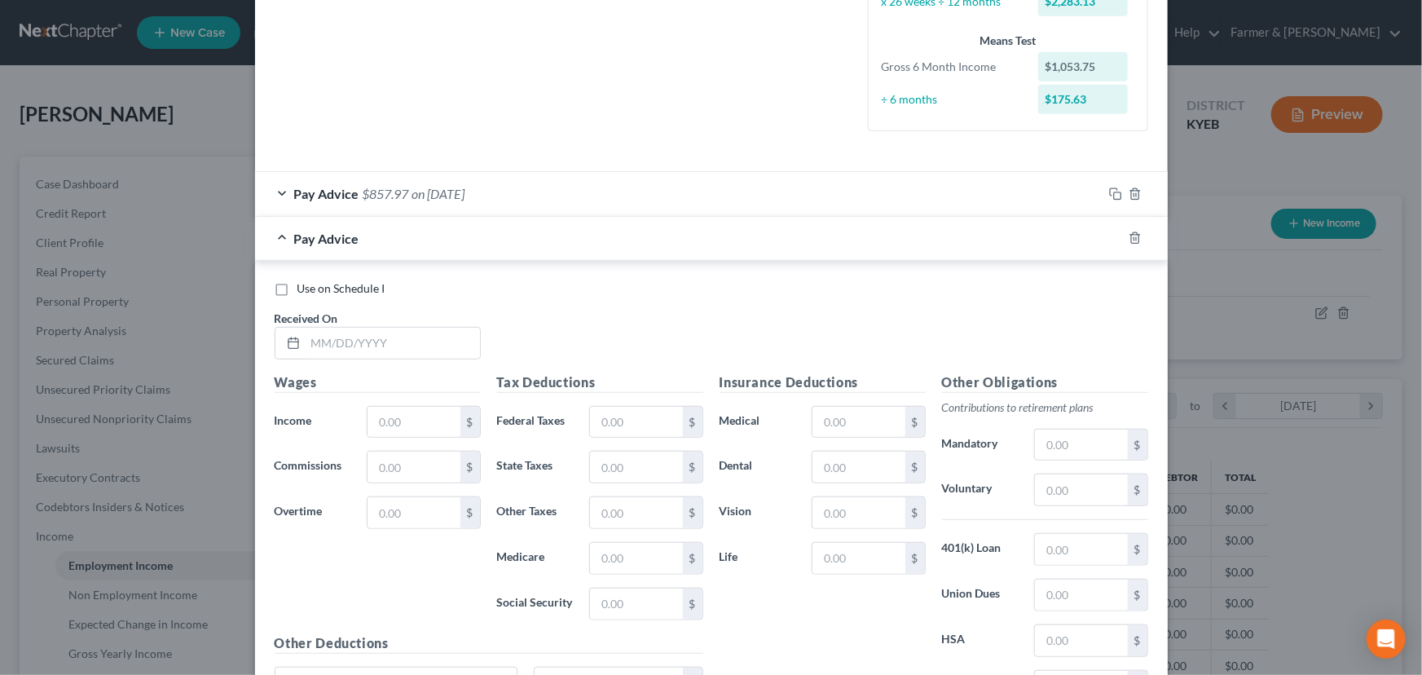
scroll to position [115, 0]
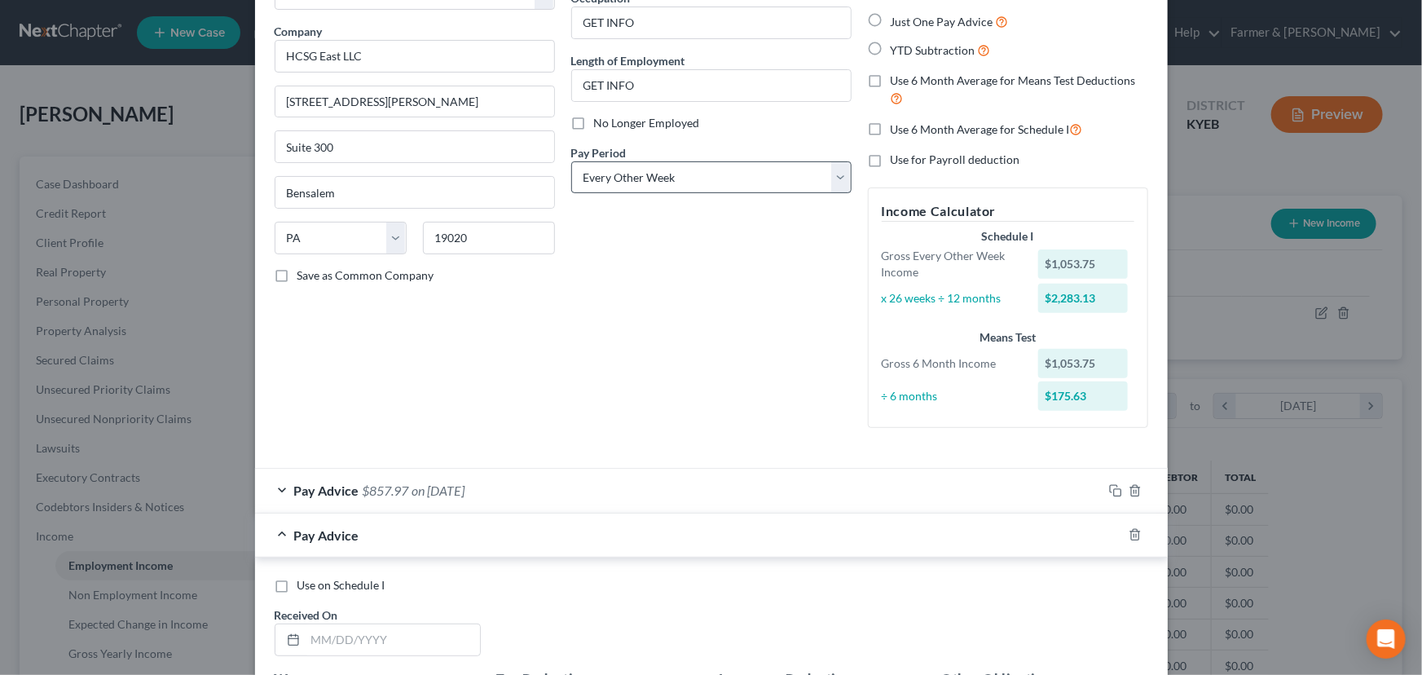
drag, startPoint x: 670, startPoint y: 204, endPoint x: 654, endPoint y: 188, distance: 21.9
click at [669, 204] on div "Debtor Spouse Occupation GET INFO Length of Employment GET INFO No Longer Emplo…" at bounding box center [711, 200] width 297 height 481
click at [660, 175] on select "Select Monthly Twice Monthly Every Other Week Weekly" at bounding box center [711, 177] width 280 height 33
click at [571, 161] on select "Select Monthly Twice Monthly Every Other Week Weekly" at bounding box center [711, 177] width 280 height 33
click at [617, 286] on div "Debtor Spouse Occupation GET INFO Length of Employment GET INFO No Longer Emplo…" at bounding box center [711, 200] width 297 height 481
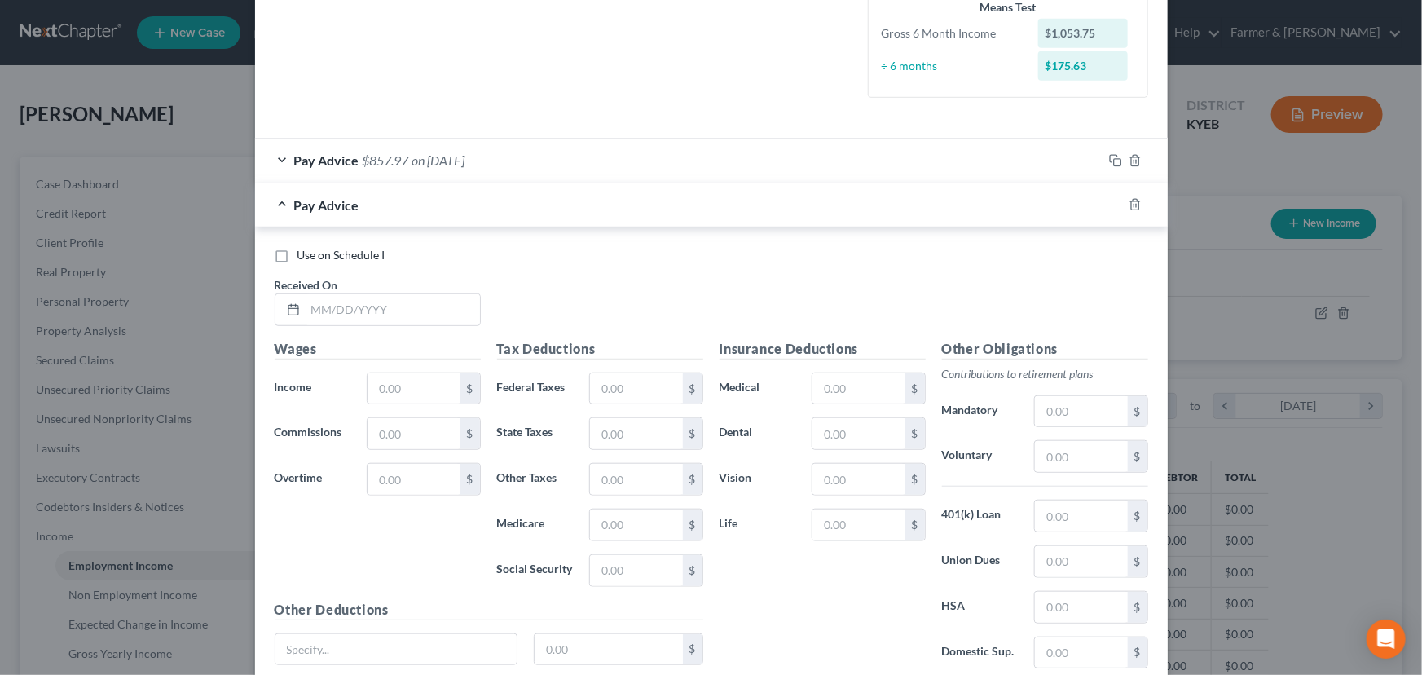
scroll to position [486, 0]
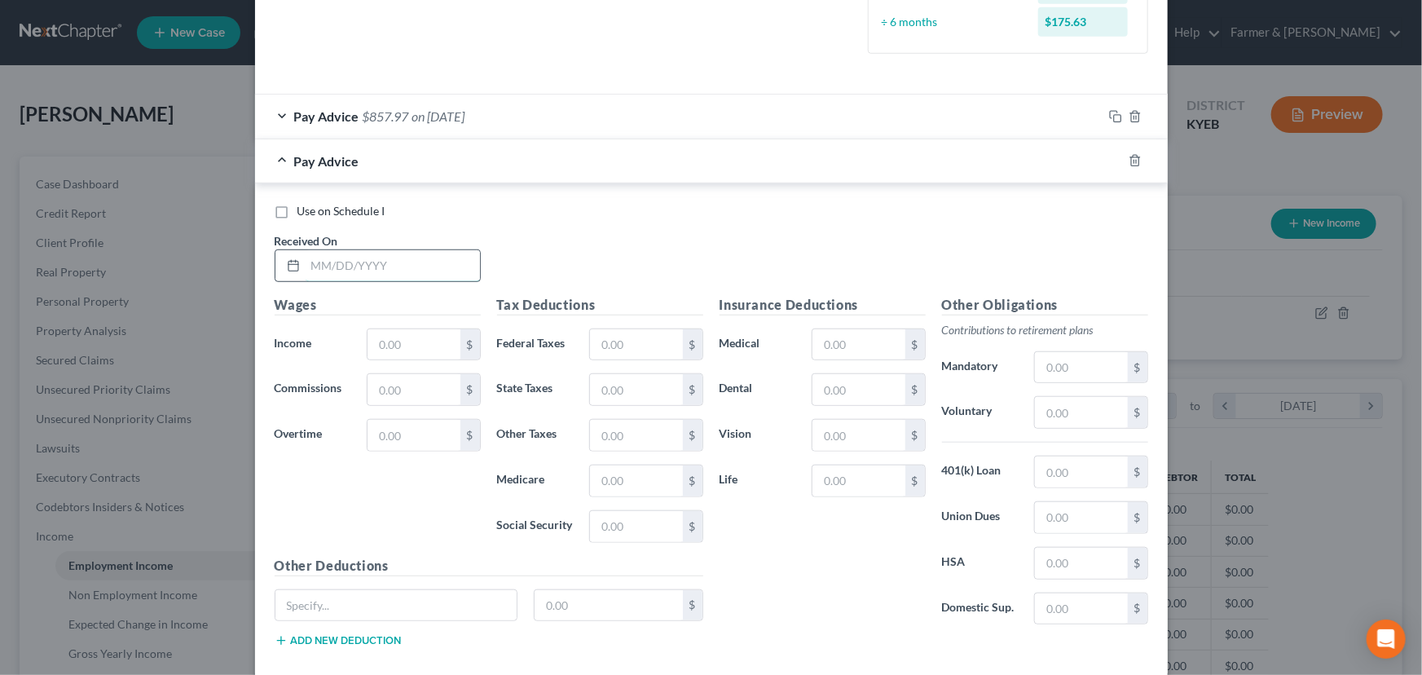
click at [348, 274] on input "text" at bounding box center [393, 265] width 174 height 31
drag, startPoint x: 393, startPoint y: 334, endPoint x: 391, endPoint y: 345, distance: 10.7
click at [393, 334] on input "text" at bounding box center [414, 344] width 92 height 31
click at [631, 343] on input "text" at bounding box center [636, 344] width 92 height 31
click at [579, 241] on div "Use on Schedule I Received On * [DATE]" at bounding box center [711, 249] width 890 height 92
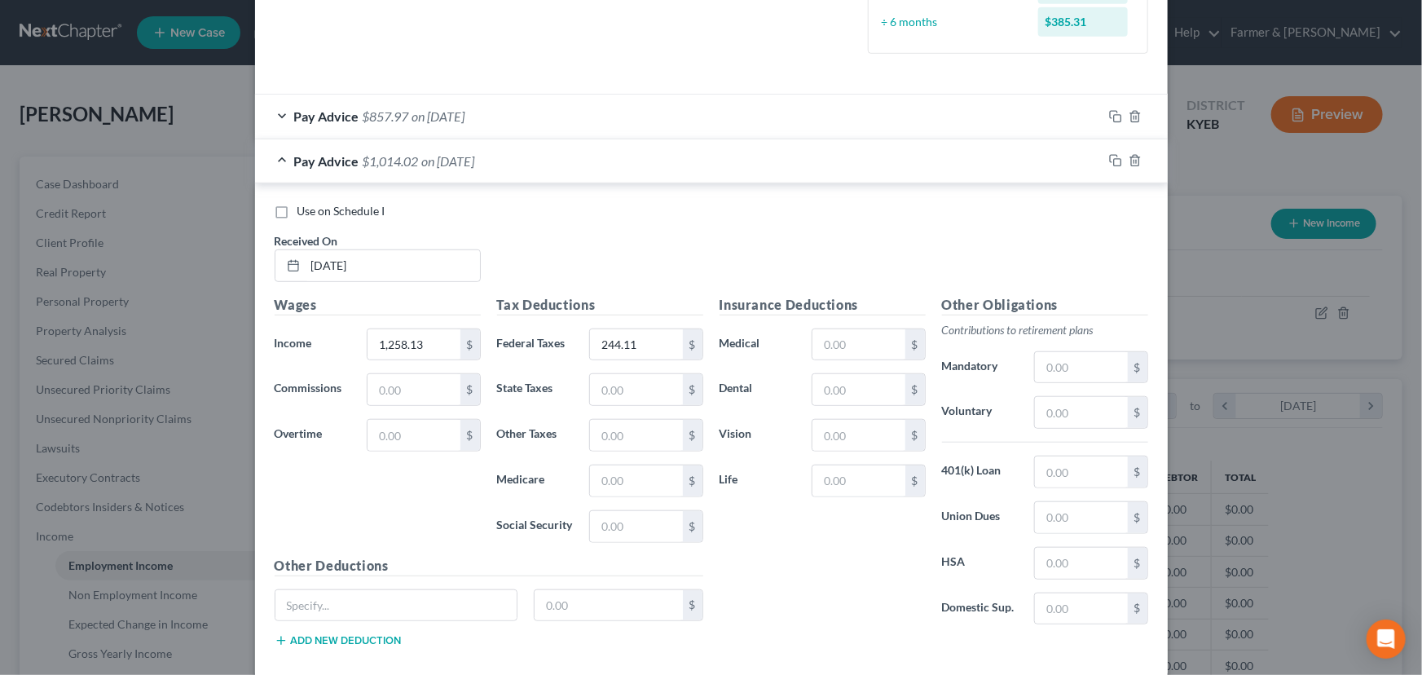
click at [475, 160] on span "on [DATE]" at bounding box center [448, 160] width 53 height 15
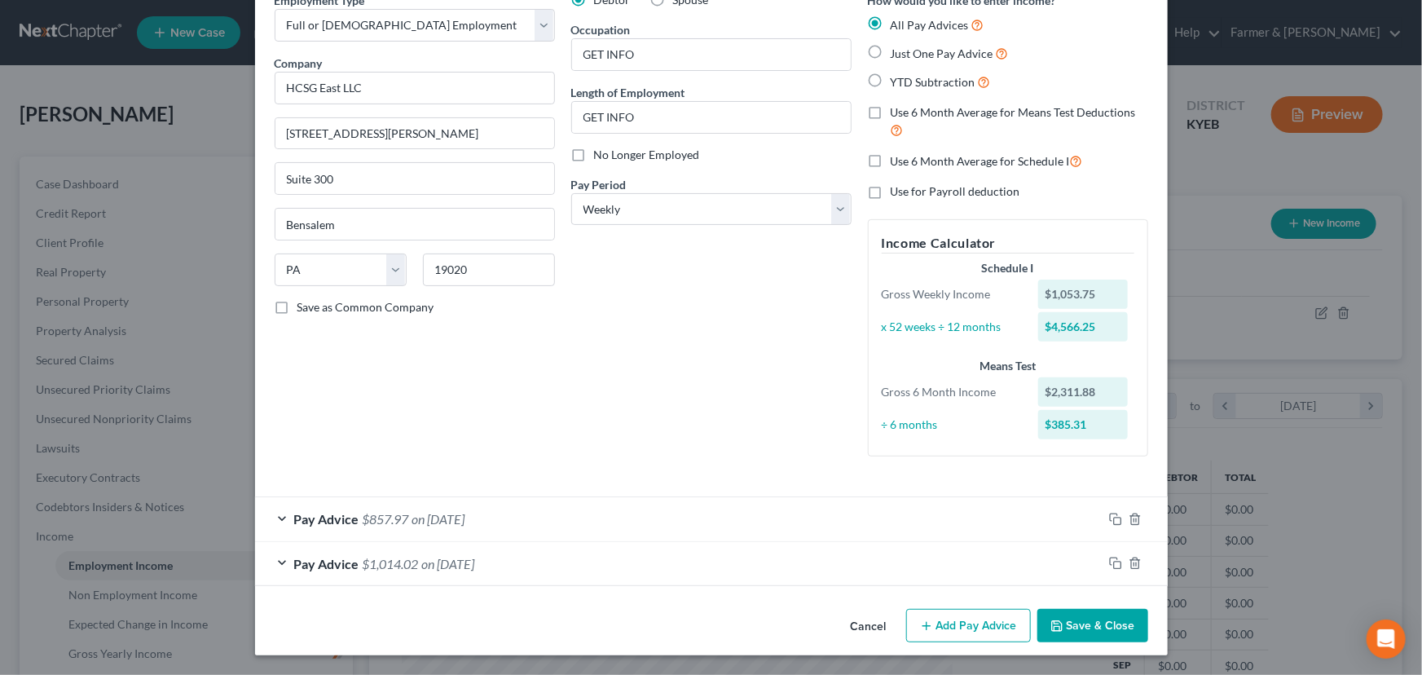
scroll to position [82, 0]
drag, startPoint x: 942, startPoint y: 627, endPoint x: 741, endPoint y: 485, distance: 246.2
click at [942, 627] on button "Add Pay Advice" at bounding box center [968, 627] width 125 height 34
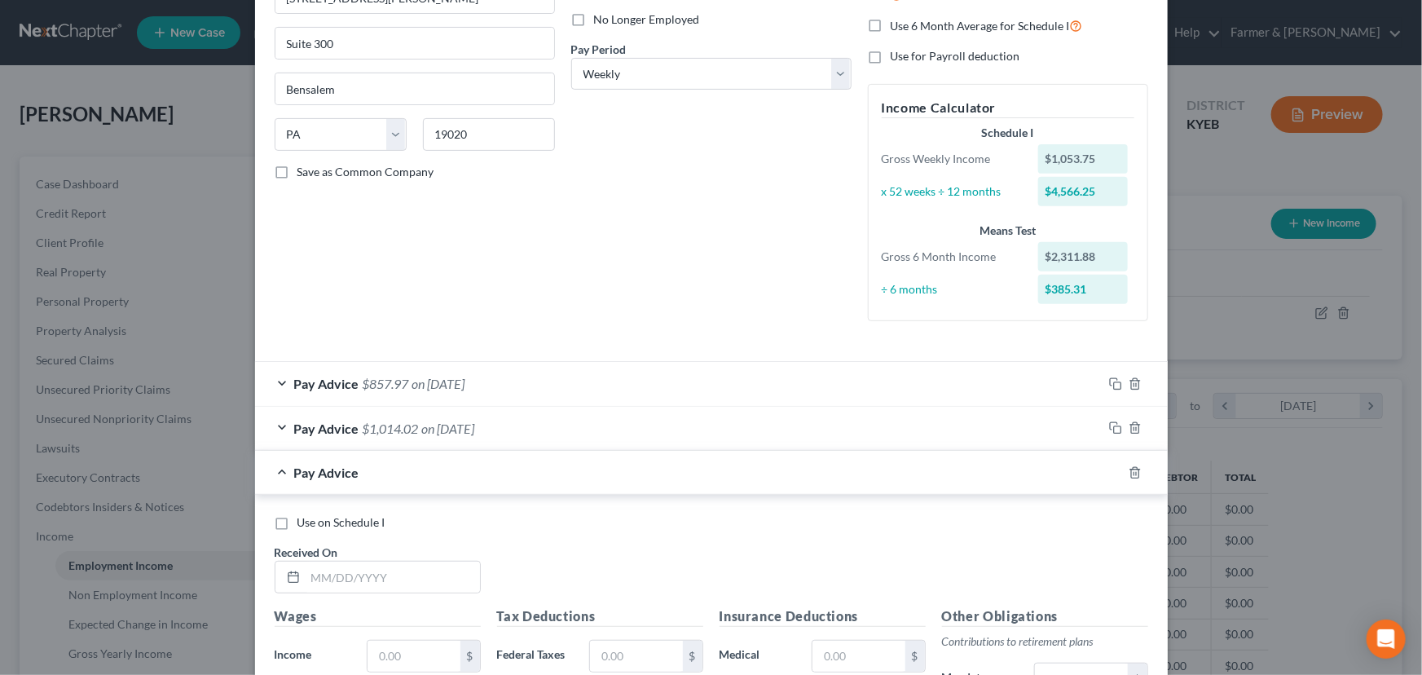
scroll to position [200, 0]
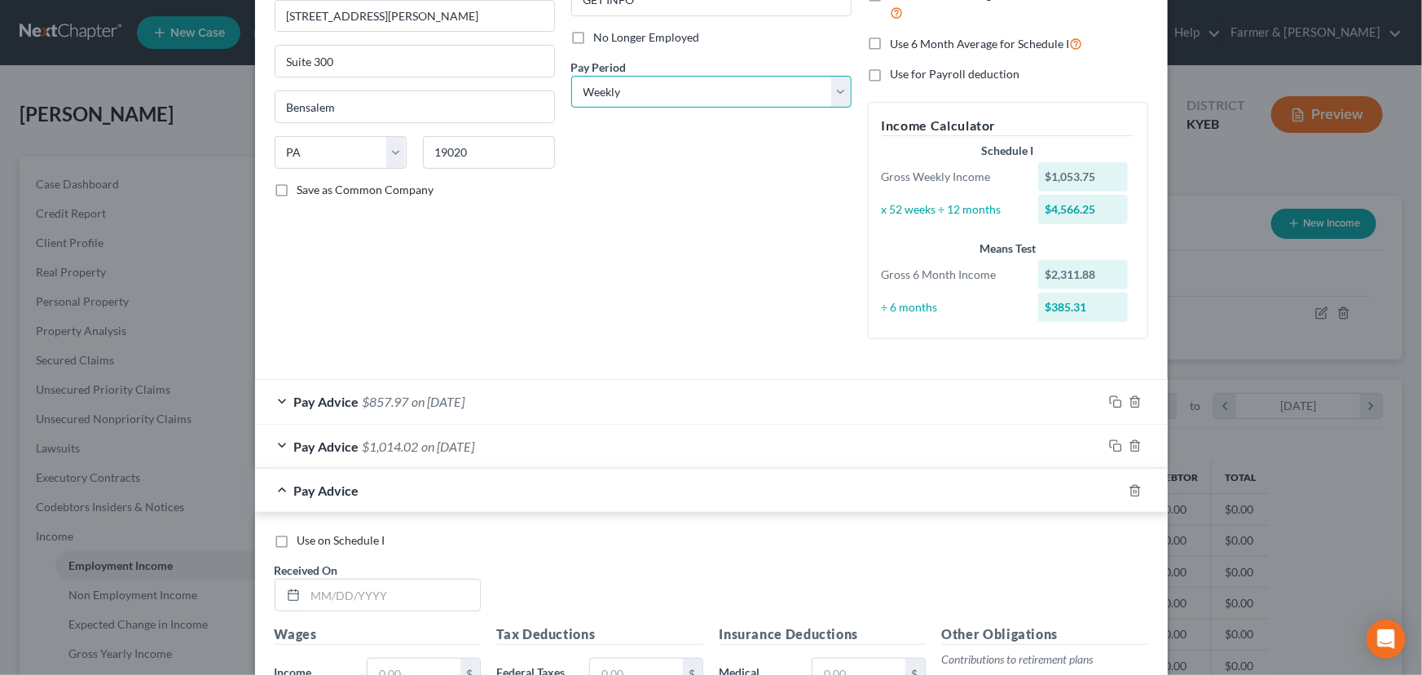
drag, startPoint x: 608, startPoint y: 95, endPoint x: 610, endPoint y: 106, distance: 10.9
click at [608, 95] on select "Select Monthly Twice Monthly Every Other Week Weekly" at bounding box center [711, 92] width 280 height 33
click at [571, 76] on select "Select Monthly Twice Monthly Every Other Week Weekly" at bounding box center [711, 92] width 280 height 33
click at [615, 159] on div "Debtor Spouse Occupation GET INFO Length of Employment GET INFO No Longer Emplo…" at bounding box center [711, 114] width 297 height 478
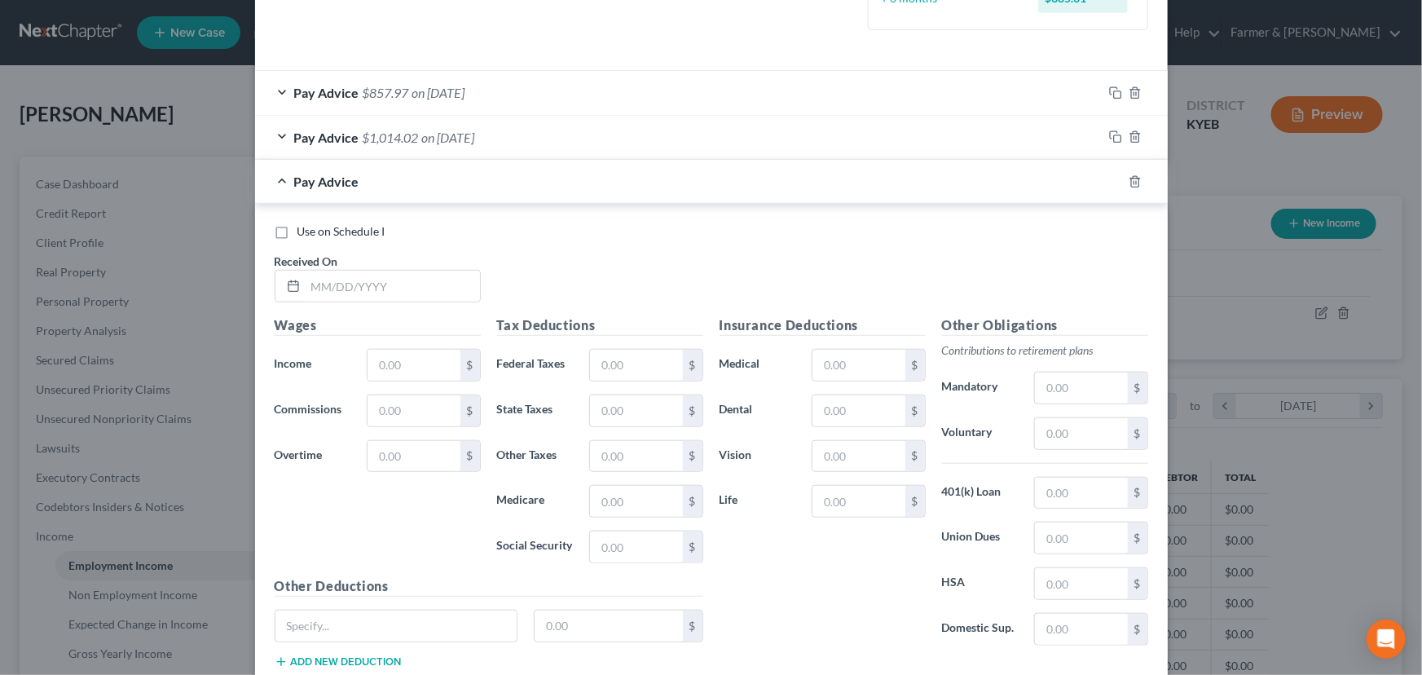
scroll to position [570, 0]
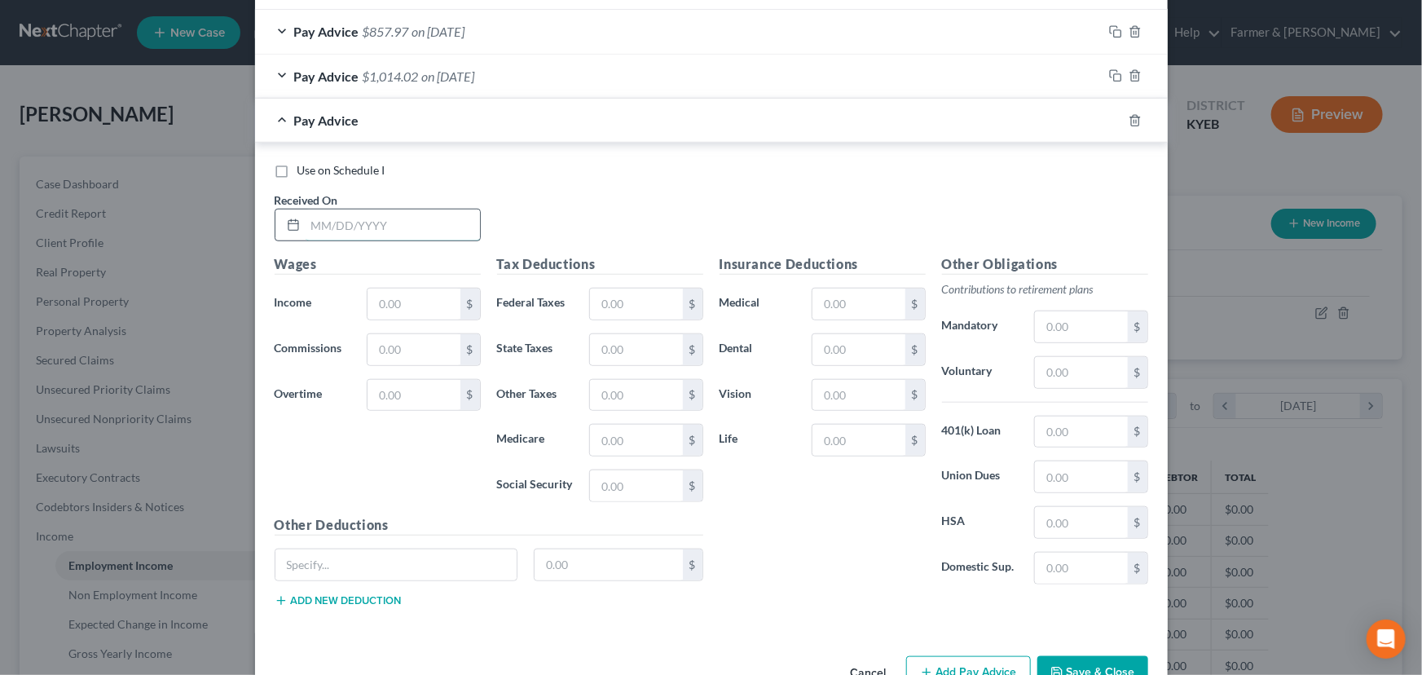
click at [380, 233] on input "text" at bounding box center [393, 224] width 174 height 31
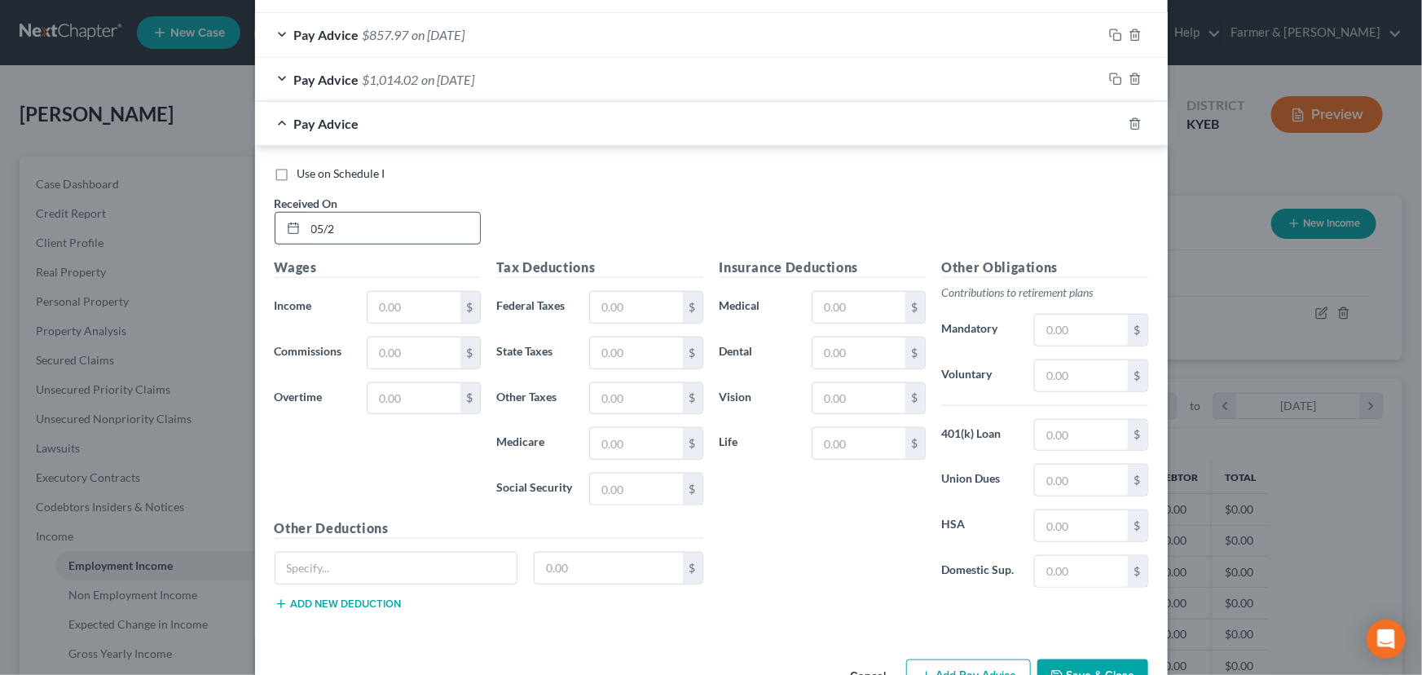
scroll to position [574, 0]
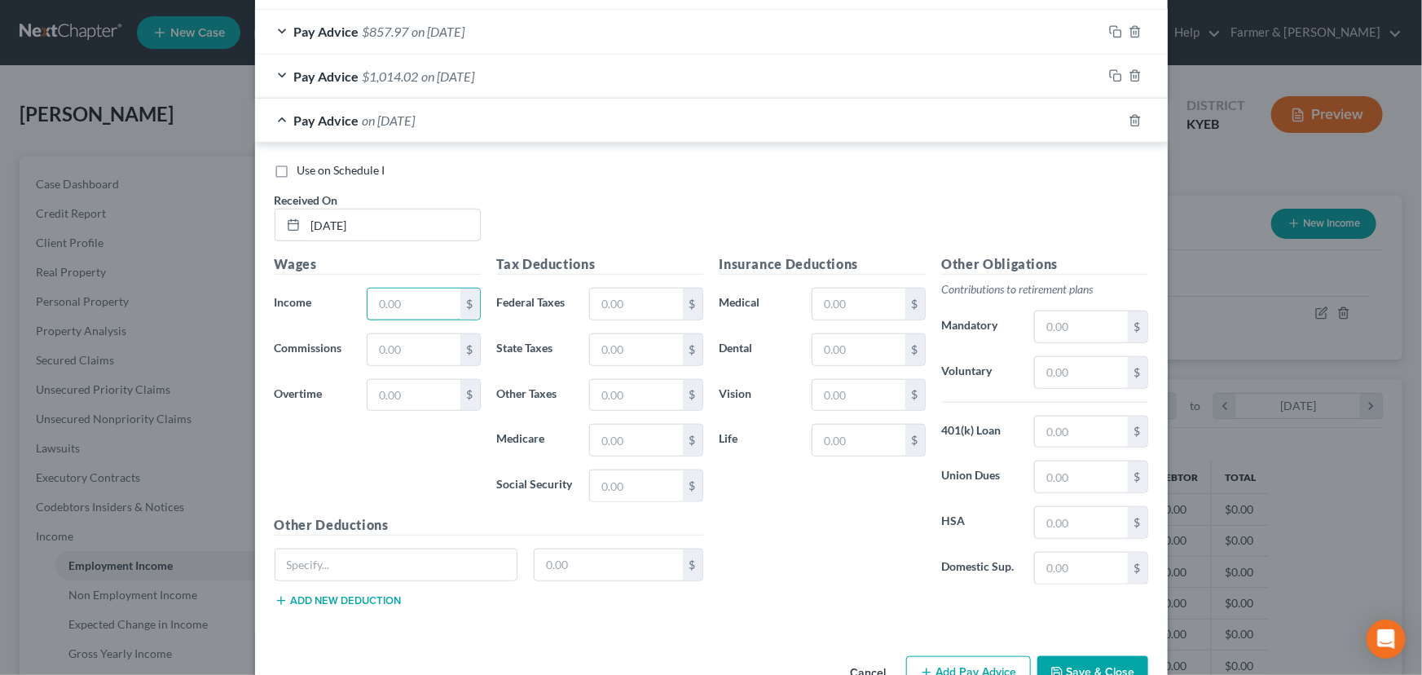
drag, startPoint x: 408, startPoint y: 302, endPoint x: 26, endPoint y: 280, distance: 382.8
click at [408, 302] on input "text" at bounding box center [414, 303] width 92 height 31
drag, startPoint x: 644, startPoint y: 302, endPoint x: 4, endPoint y: 370, distance: 643.3
click at [644, 302] on input "text" at bounding box center [636, 303] width 92 height 31
click at [521, 187] on div "Use on Schedule I Received On * [DATE]" at bounding box center [711, 208] width 890 height 92
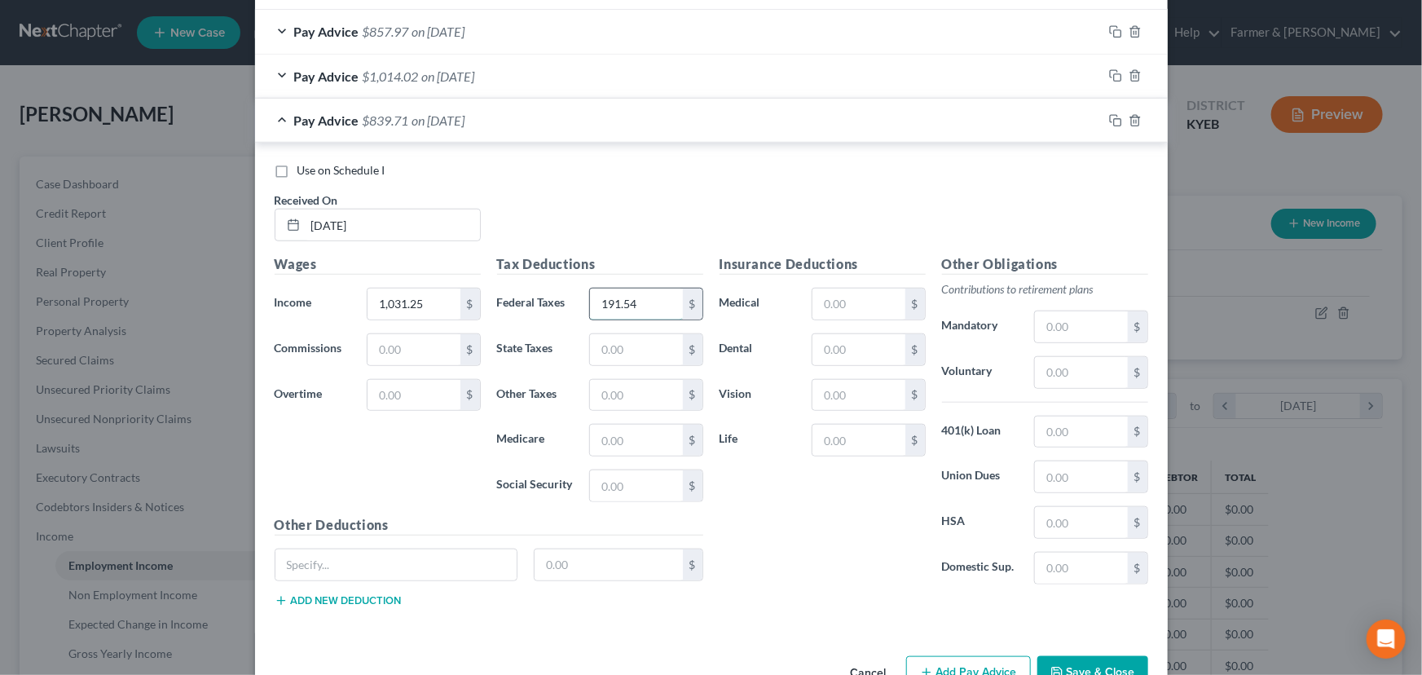
click at [642, 288] on input "191.54" at bounding box center [636, 303] width 92 height 31
click at [566, 202] on div "Use on Schedule I Received On * [DATE]" at bounding box center [711, 208] width 890 height 92
click at [446, 129] on div "Pay Advice $840.71 on [DATE]" at bounding box center [678, 120] width 847 height 43
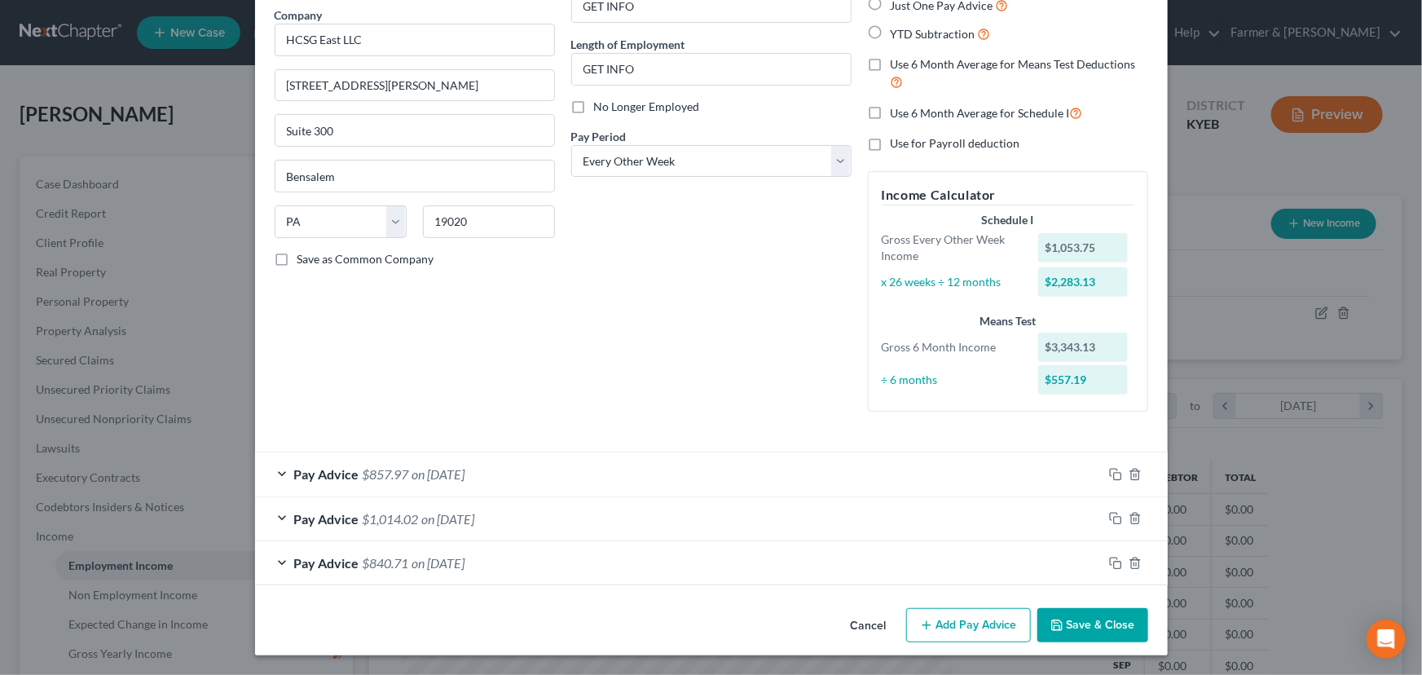
scroll to position [130, 0]
click at [948, 622] on button "Add Pay Advice" at bounding box center [968, 626] width 125 height 34
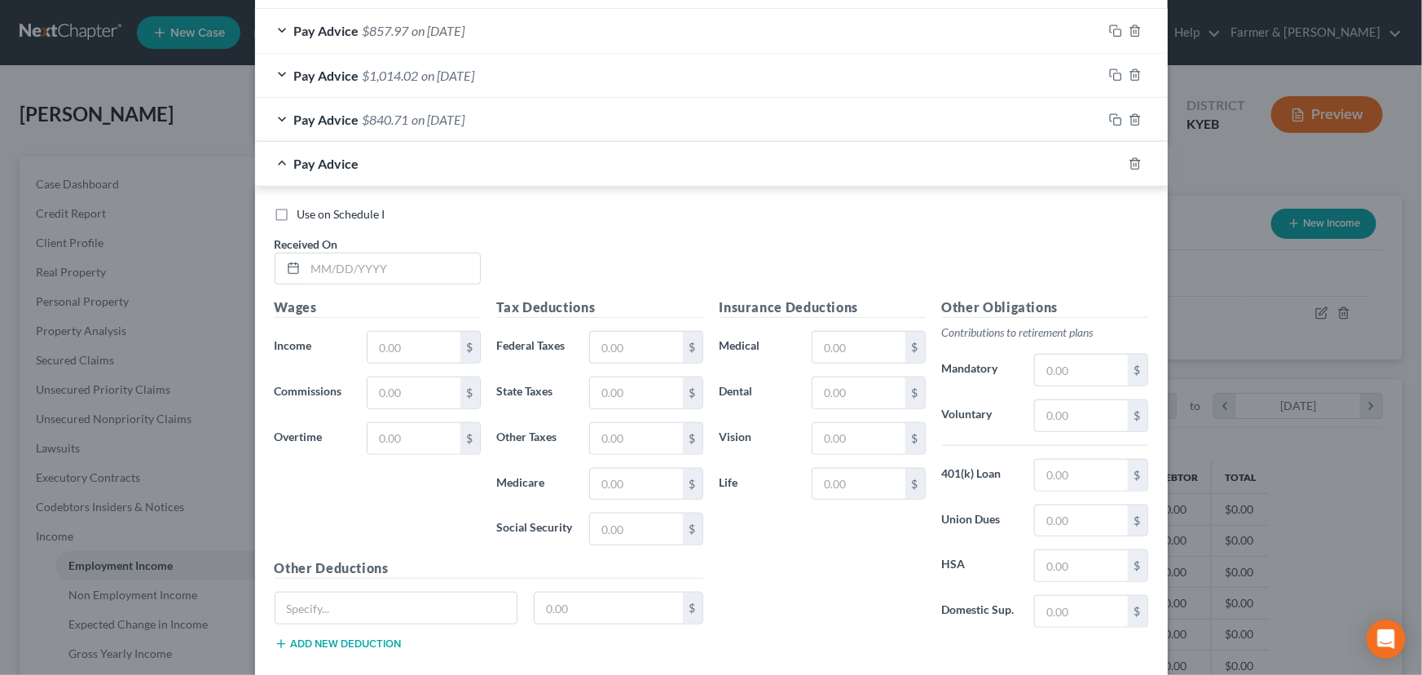
scroll to position [663, 0]
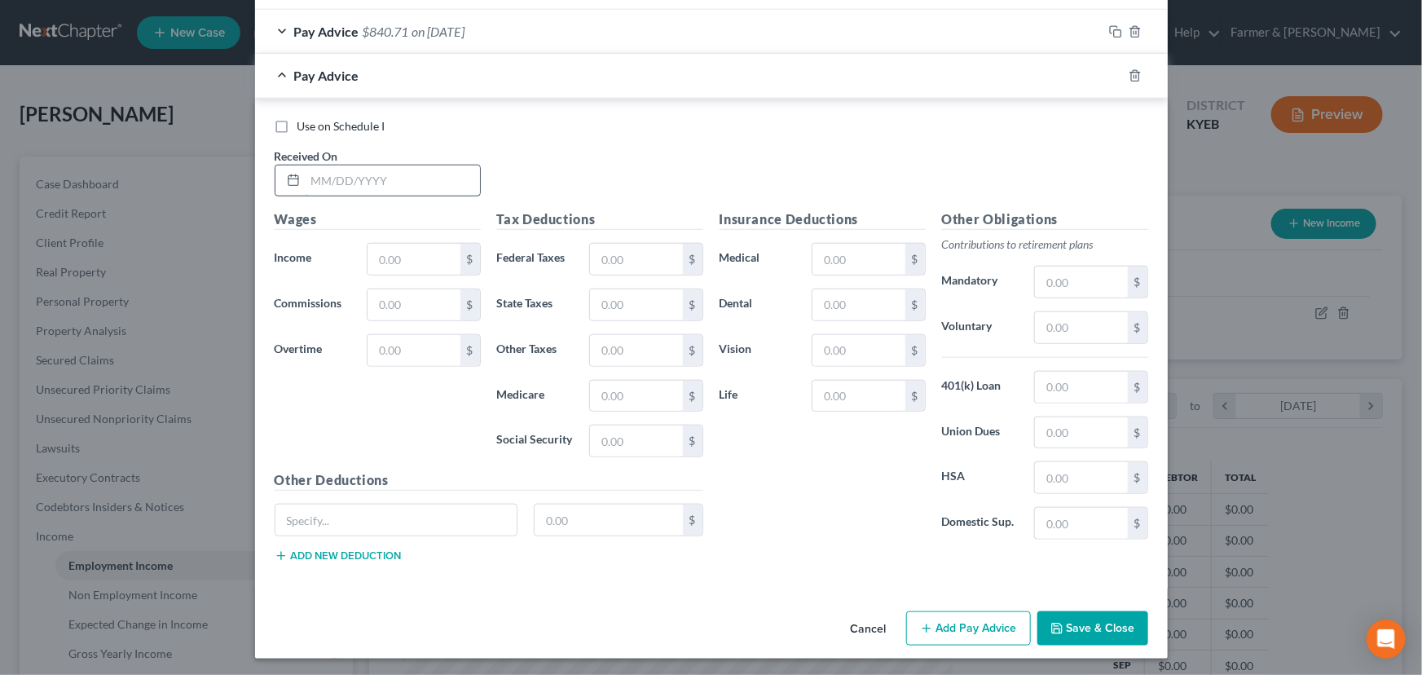
click at [344, 181] on input "text" at bounding box center [393, 180] width 174 height 31
click at [521, 143] on div "Use on Schedule I Received On * [DATE]" at bounding box center [711, 164] width 890 height 92
drag, startPoint x: 442, startPoint y: 249, endPoint x: 35, endPoint y: 339, distance: 416.6
click at [442, 249] on input "text" at bounding box center [414, 259] width 92 height 31
click at [571, 253] on label "Federal Taxes" at bounding box center [535, 259] width 93 height 33
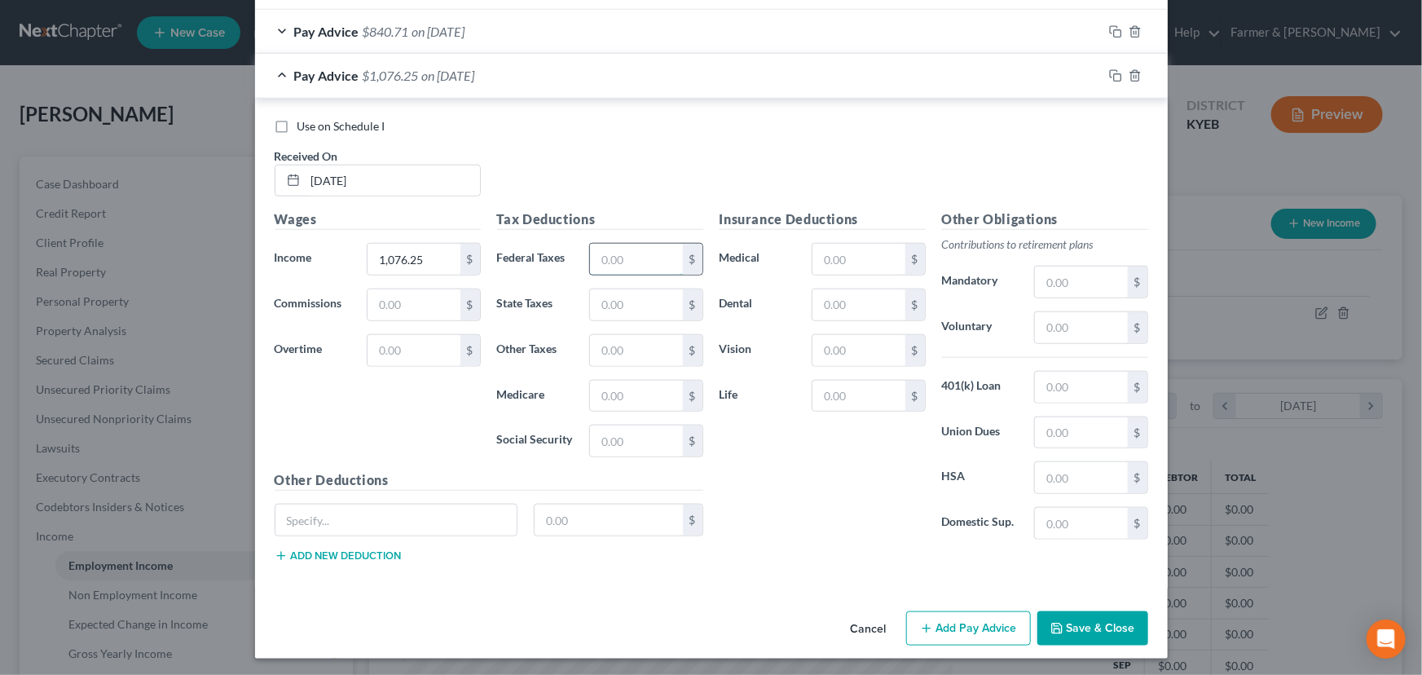
click at [600, 253] on input "text" at bounding box center [636, 259] width 92 height 31
click at [630, 156] on div "Use on Schedule I Received On * [DATE]" at bounding box center [711, 164] width 890 height 92
click at [507, 90] on div "Pay Advice $722.59 on [DATE]" at bounding box center [678, 75] width 847 height 43
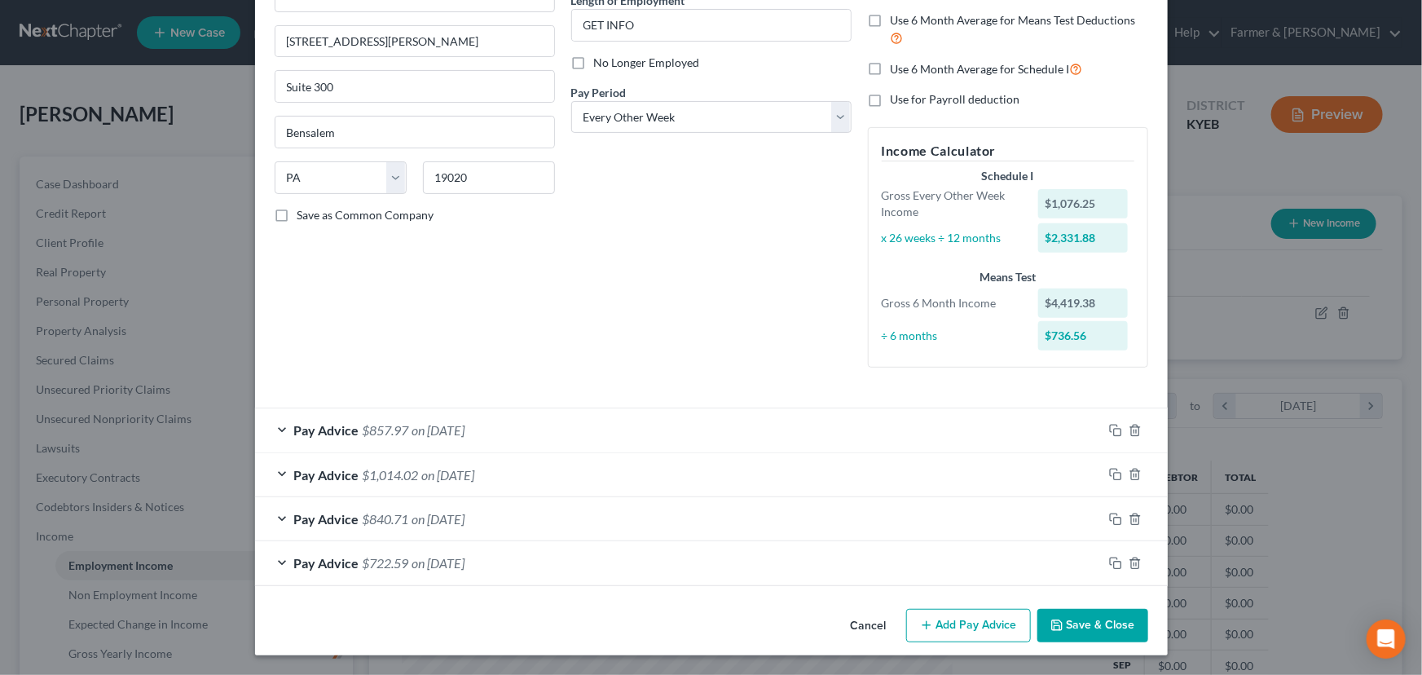
scroll to position [174, 0]
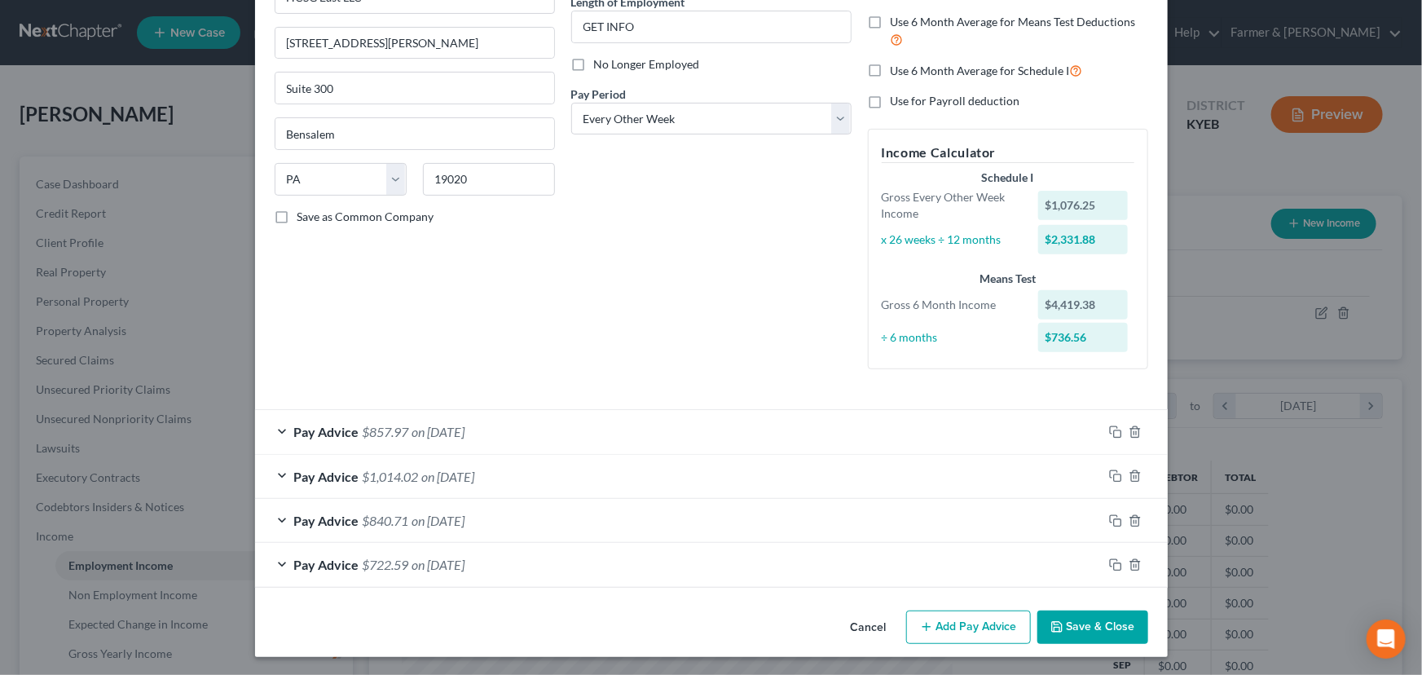
click at [940, 622] on button "Add Pay Advice" at bounding box center [968, 627] width 125 height 34
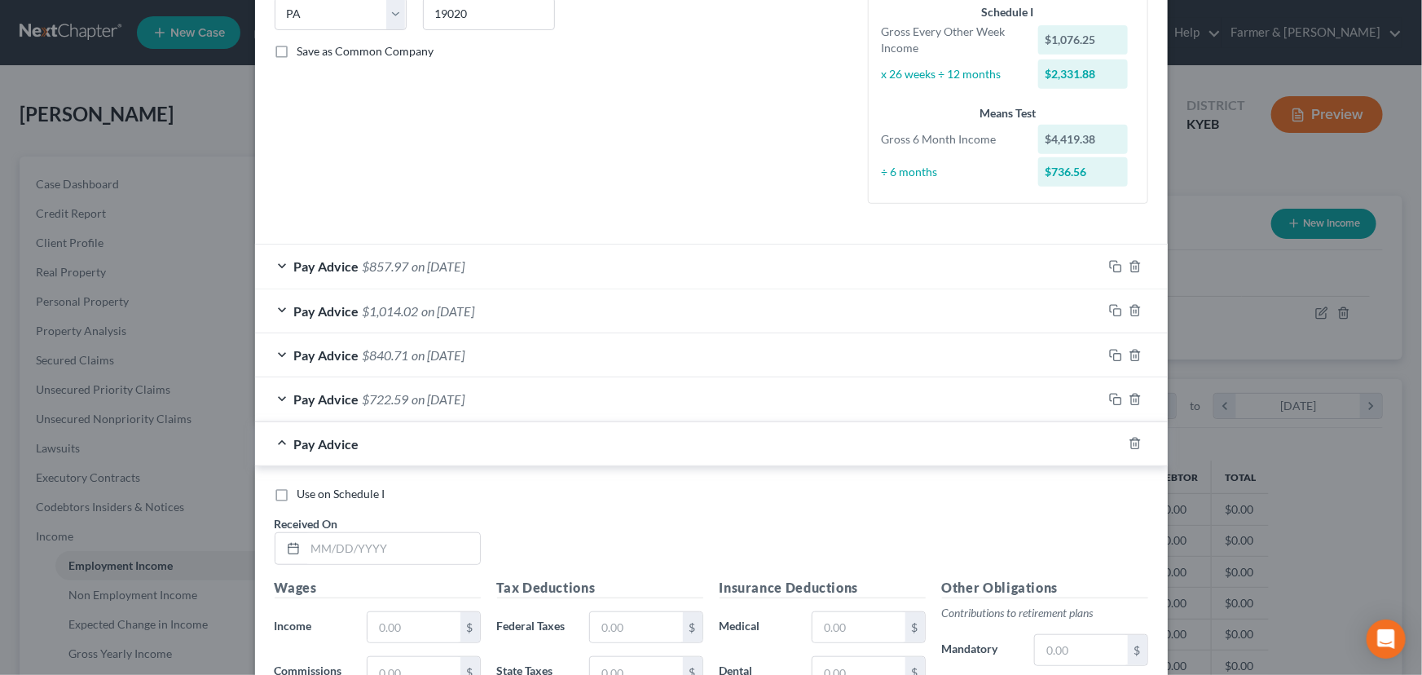
scroll to position [544, 0]
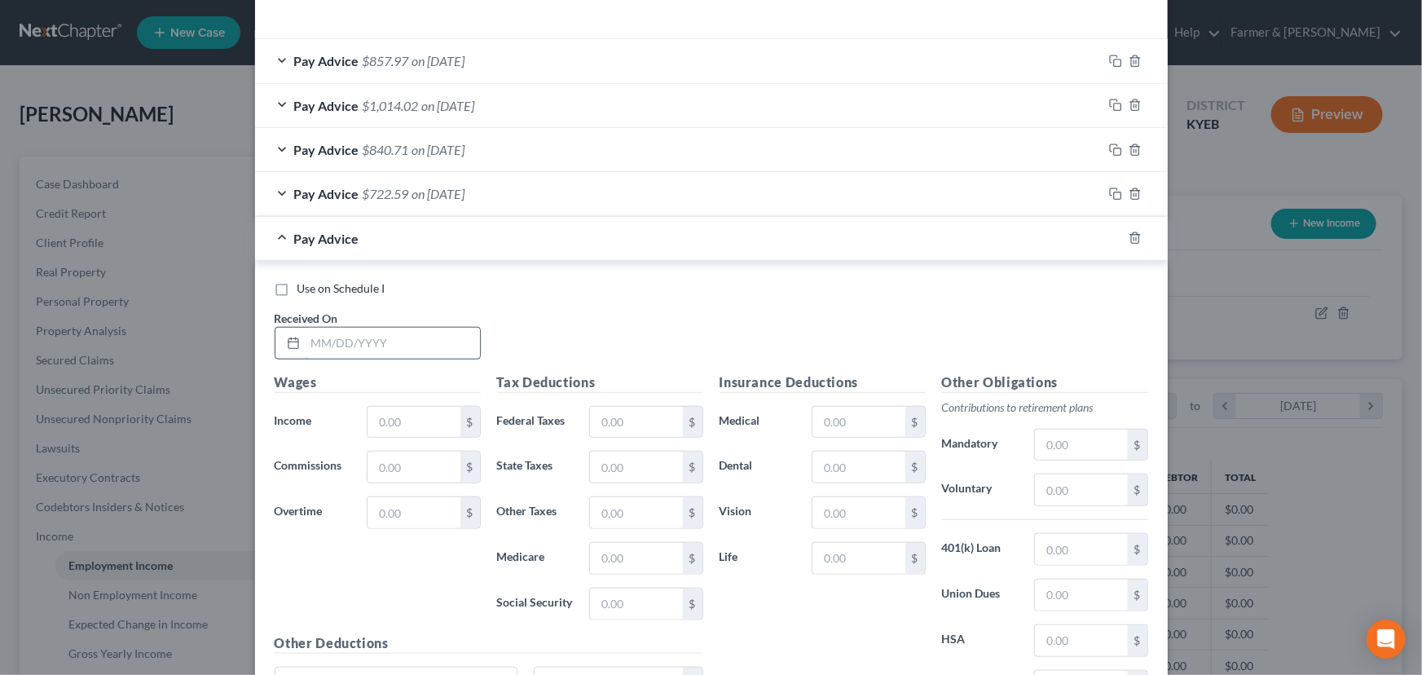
click at [359, 334] on input "text" at bounding box center [393, 343] width 174 height 31
click at [540, 324] on div "Use on Schedule I Received On * [DATE]" at bounding box center [711, 326] width 890 height 92
click at [446, 245] on div "Pay Advice on [DATE]" at bounding box center [688, 238] width 867 height 43
click at [420, 417] on input "text" at bounding box center [414, 422] width 92 height 31
click at [885, 423] on input "text" at bounding box center [858, 422] width 92 height 31
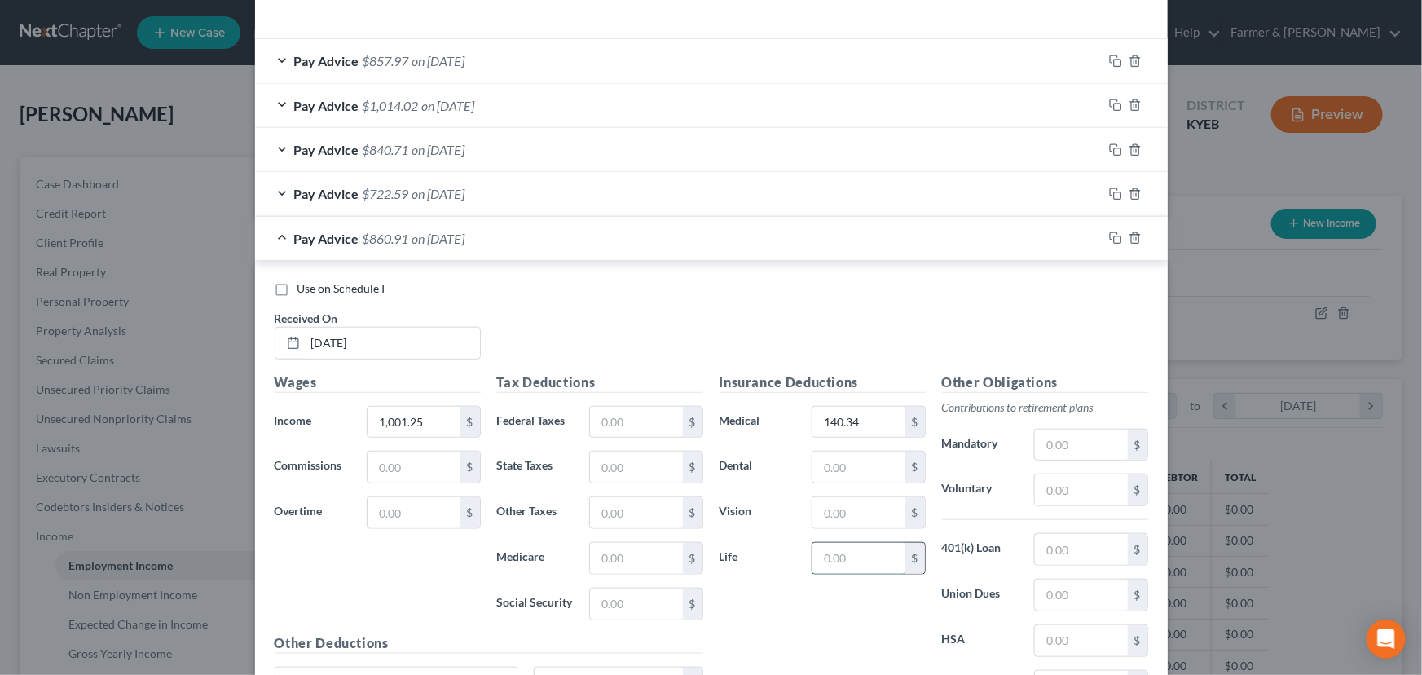
click at [830, 555] on input "text" at bounding box center [858, 558] width 92 height 31
click at [825, 460] on input "text" at bounding box center [858, 466] width 92 height 31
click at [824, 512] on input "text" at bounding box center [858, 512] width 92 height 31
click at [777, 539] on div "Insurance Deductions Medical 140.34 $ Dental 9.02 $ Vision 3.40 $ Life 33.68 $" at bounding box center [822, 543] width 222 height 343
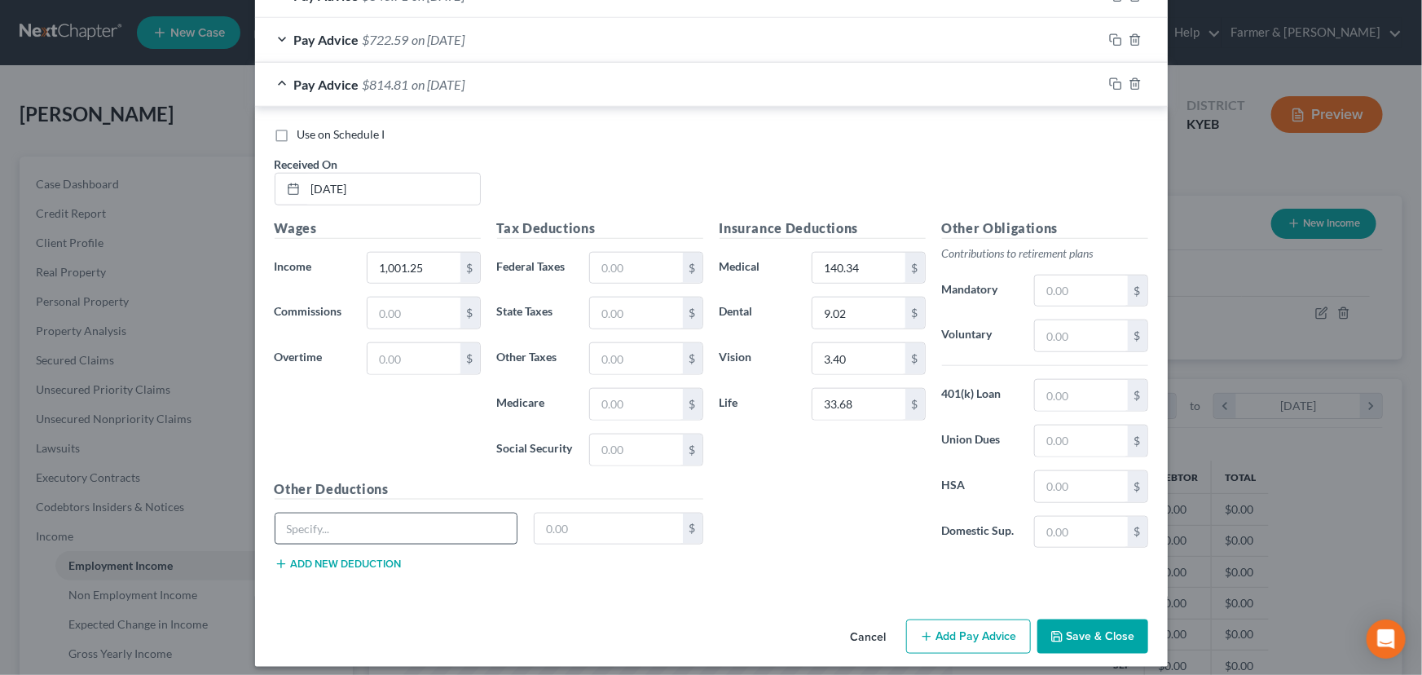
scroll to position [707, 0]
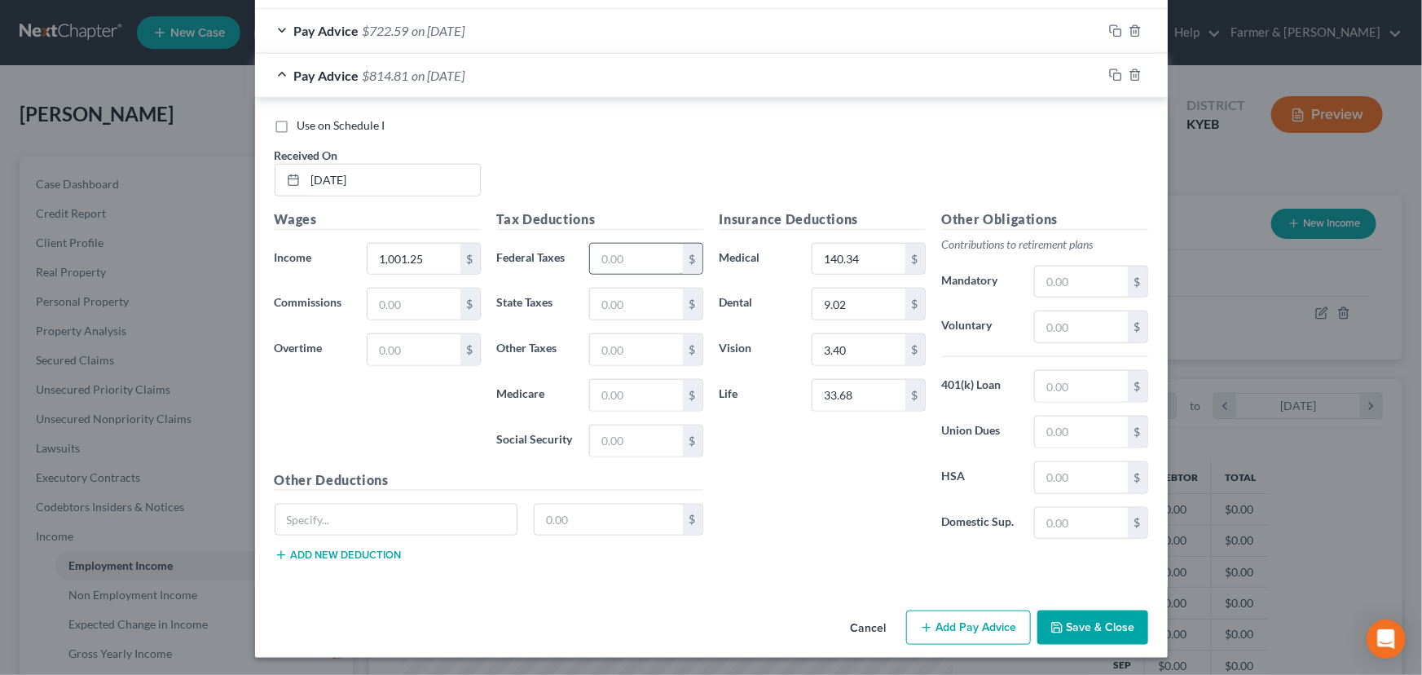
click at [623, 261] on input "text" at bounding box center [636, 259] width 92 height 31
click at [505, 162] on div "Use on Schedule I Received On * [DATE]" at bounding box center [711, 163] width 890 height 92
click at [465, 73] on span "on [DATE]" at bounding box center [438, 75] width 53 height 15
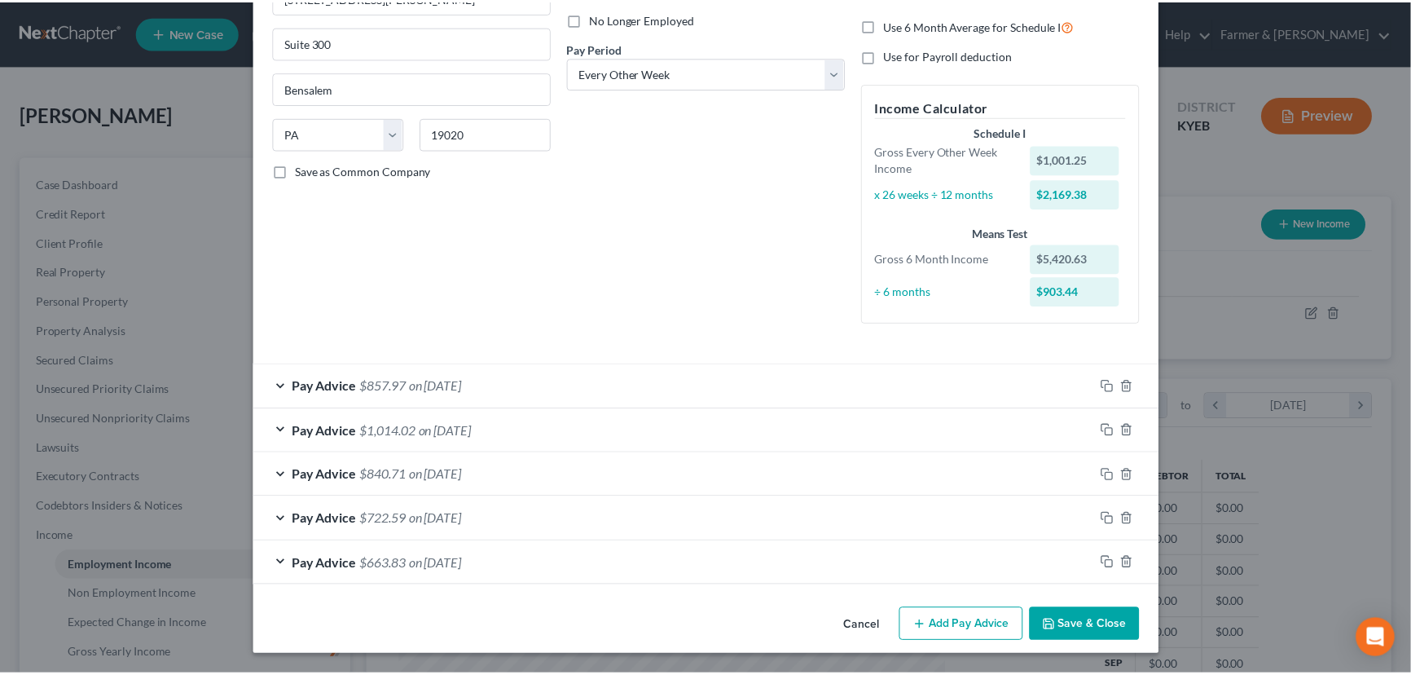
scroll to position [218, 0]
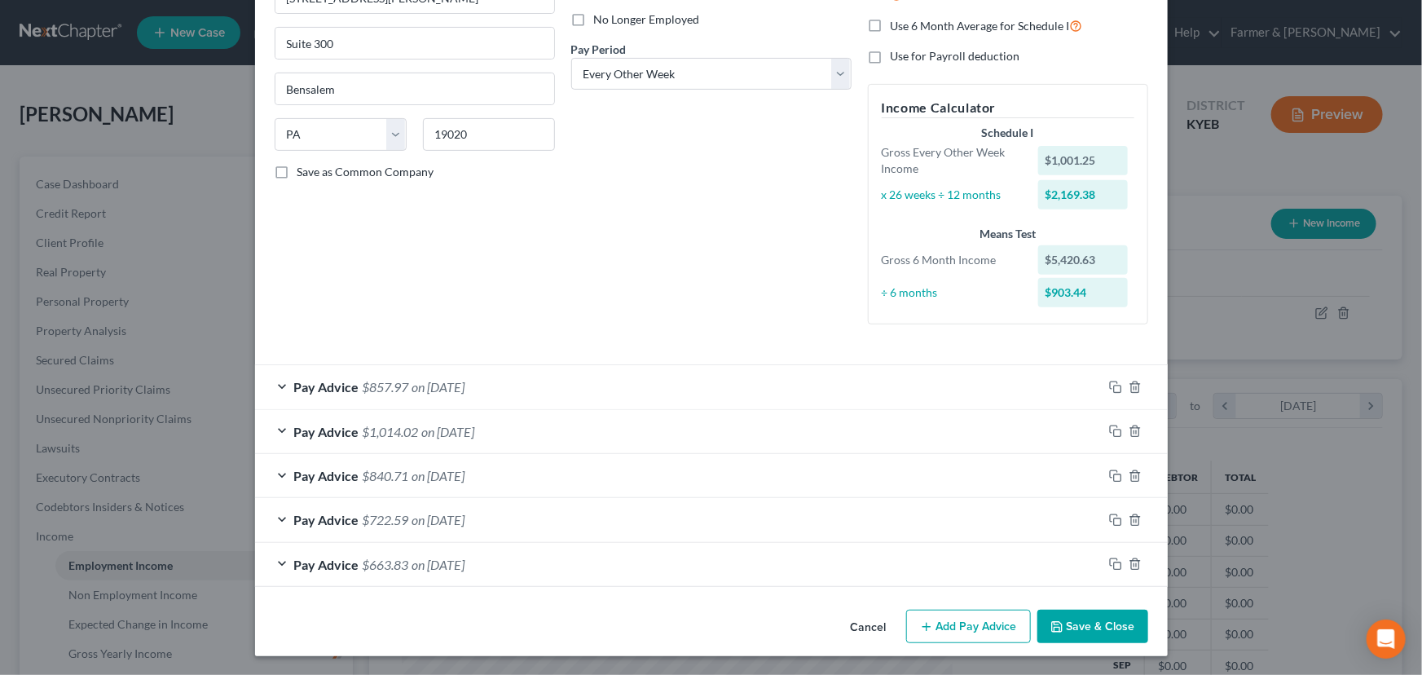
click at [1104, 618] on button "Save & Close" at bounding box center [1092, 627] width 111 height 34
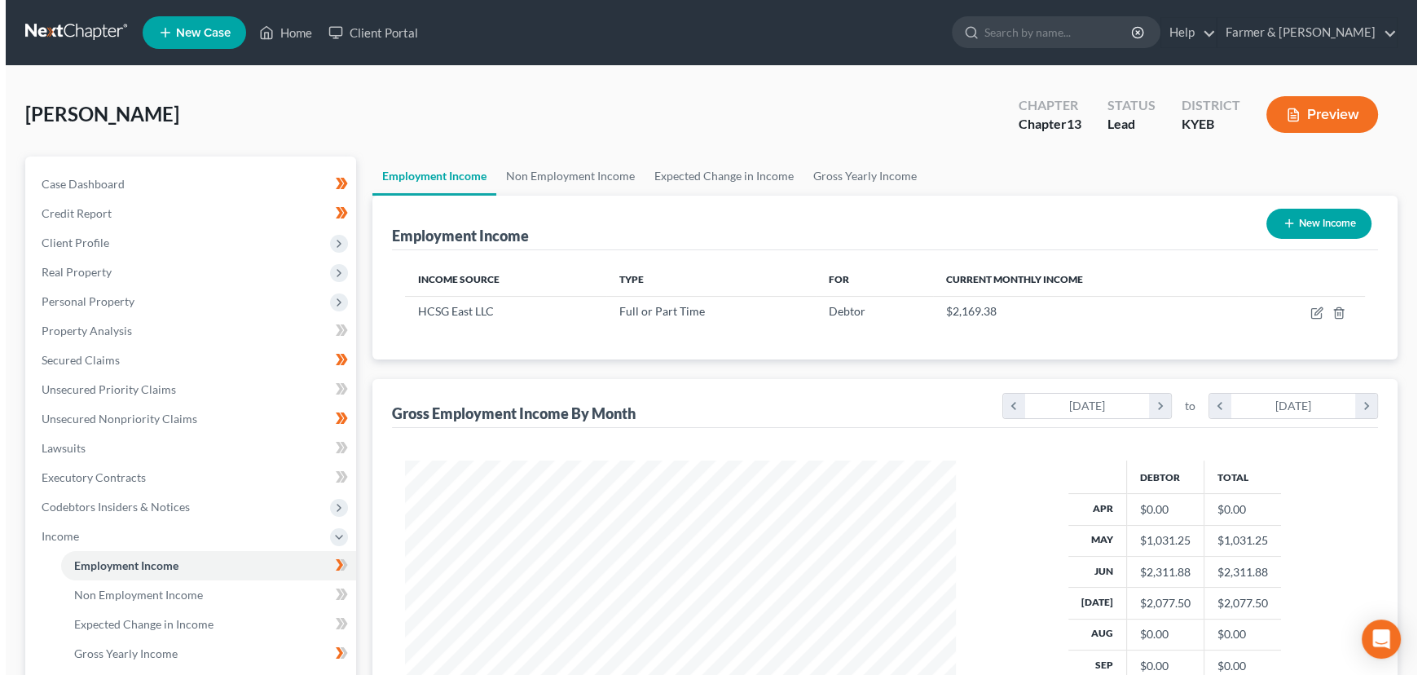
scroll to position [814595, 814308]
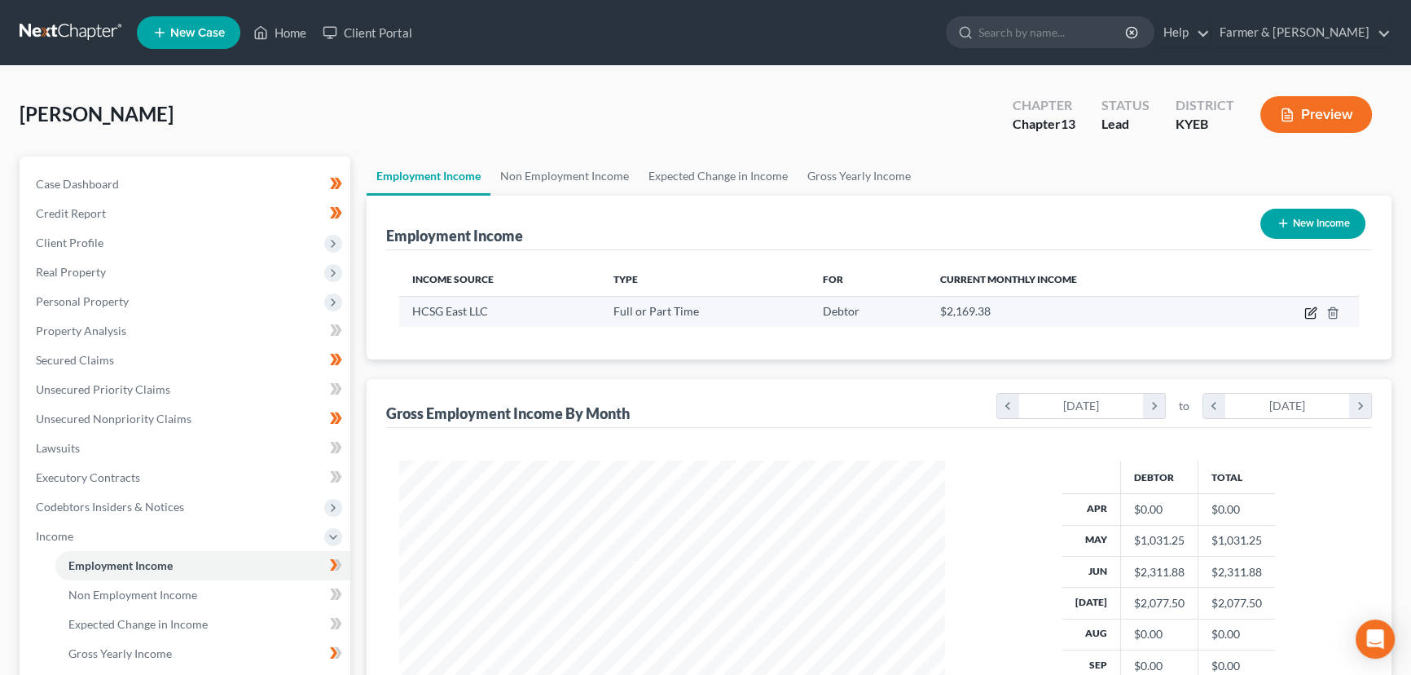
click at [1308, 309] on icon "button" at bounding box center [1311, 312] width 13 height 13
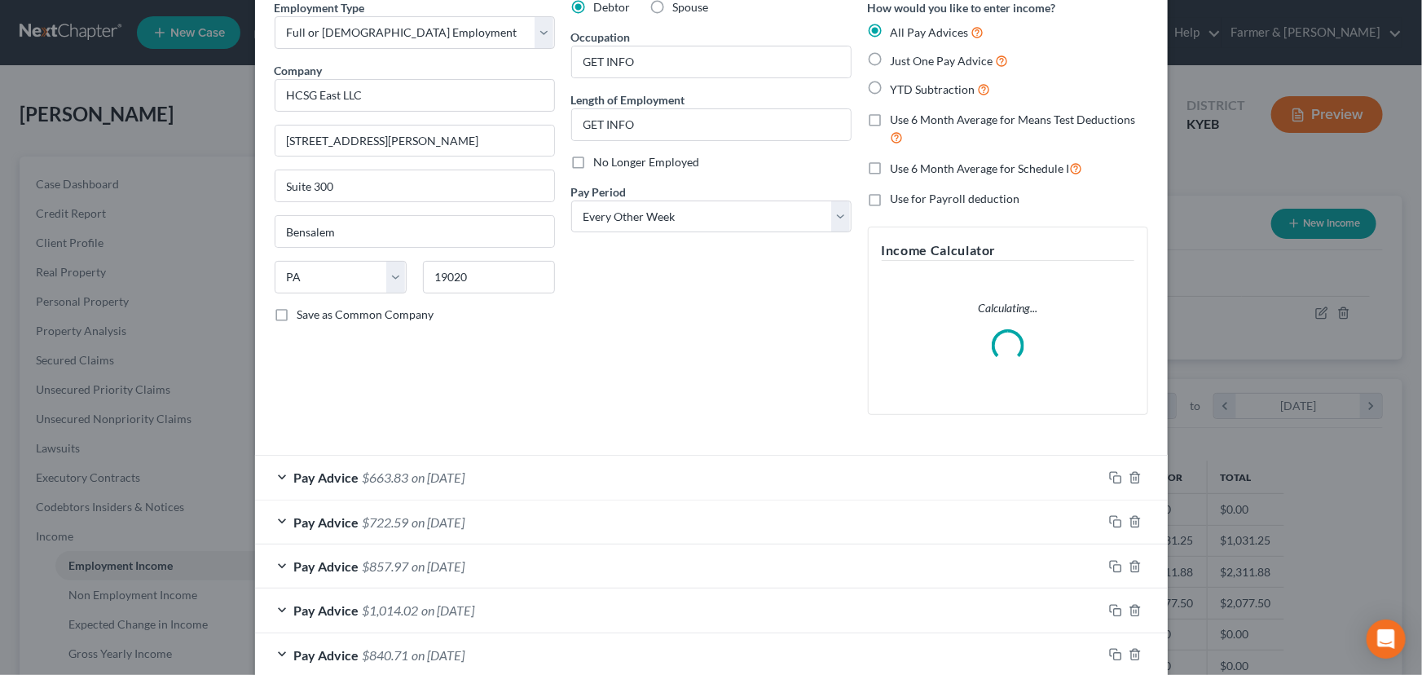
scroll to position [166, 0]
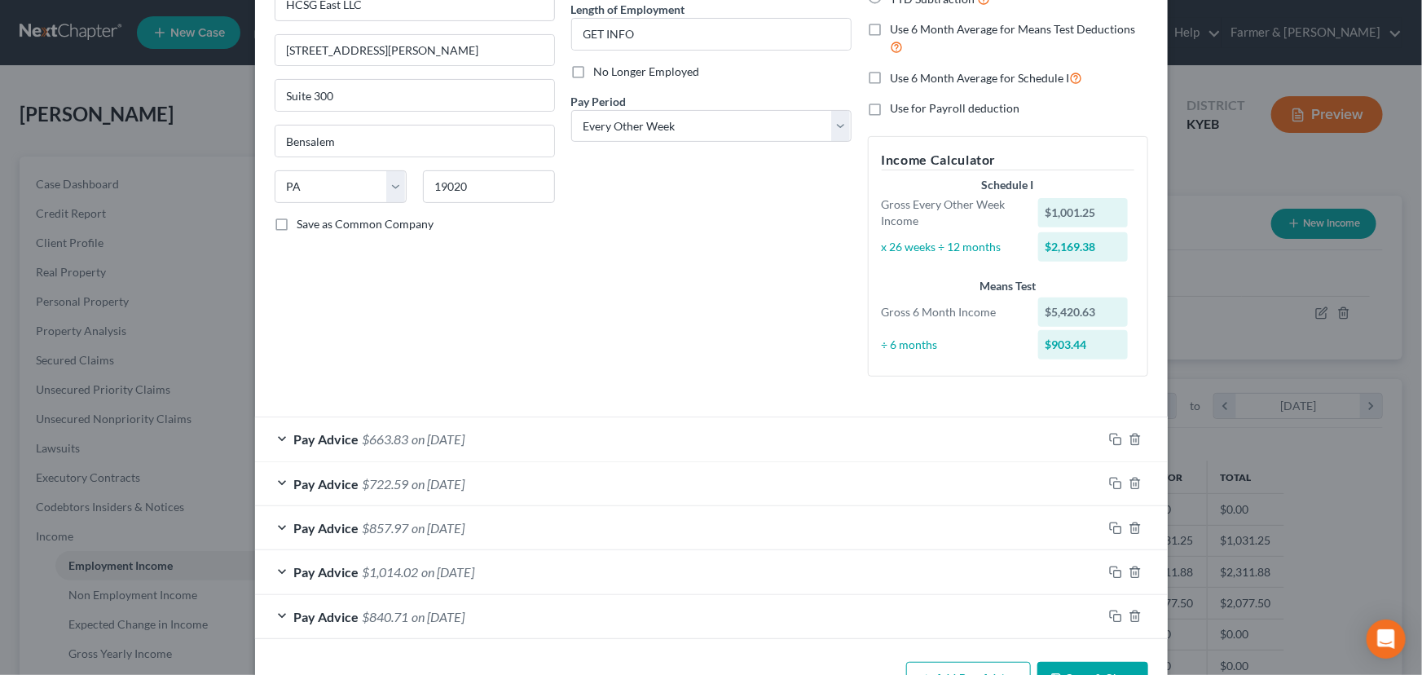
click at [563, 323] on div "Debtor Spouse Occupation GET INFO Length of Employment GET INFO No Longer Emplo…" at bounding box center [711, 149] width 297 height 481
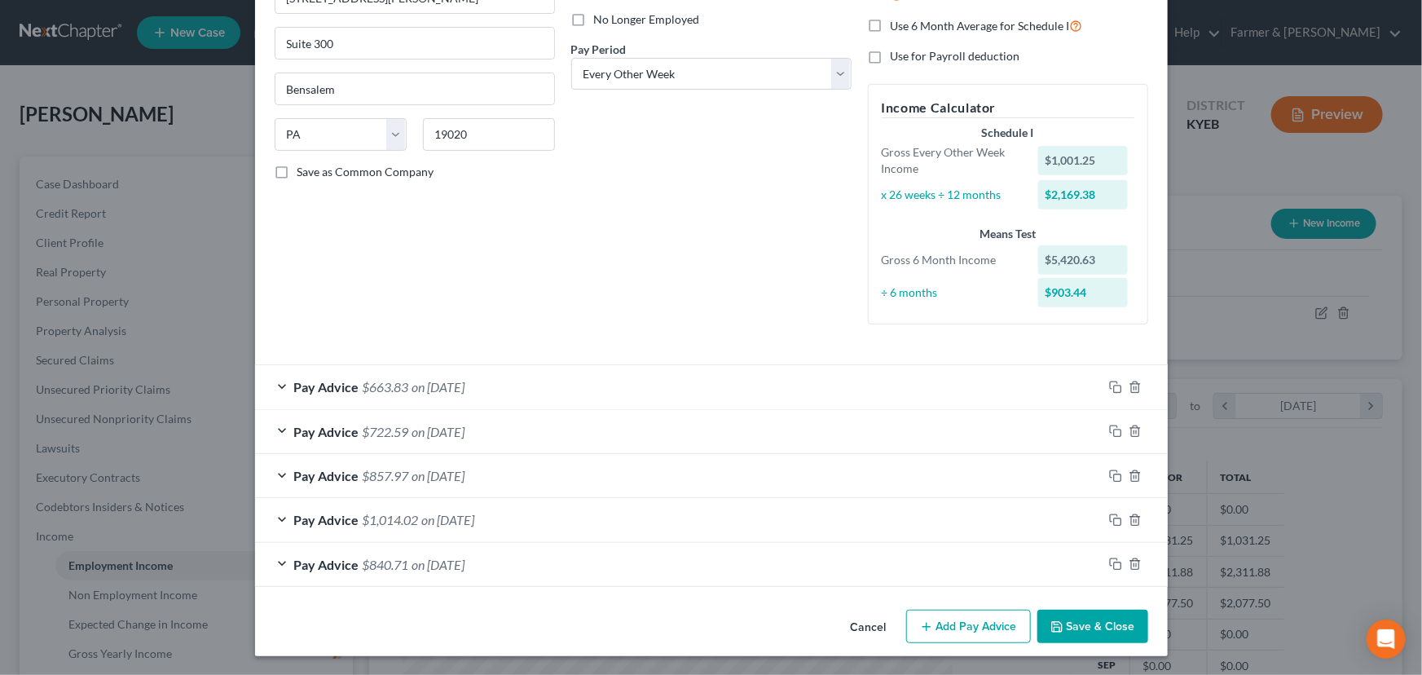
click at [983, 632] on button "Add Pay Advice" at bounding box center [968, 627] width 125 height 34
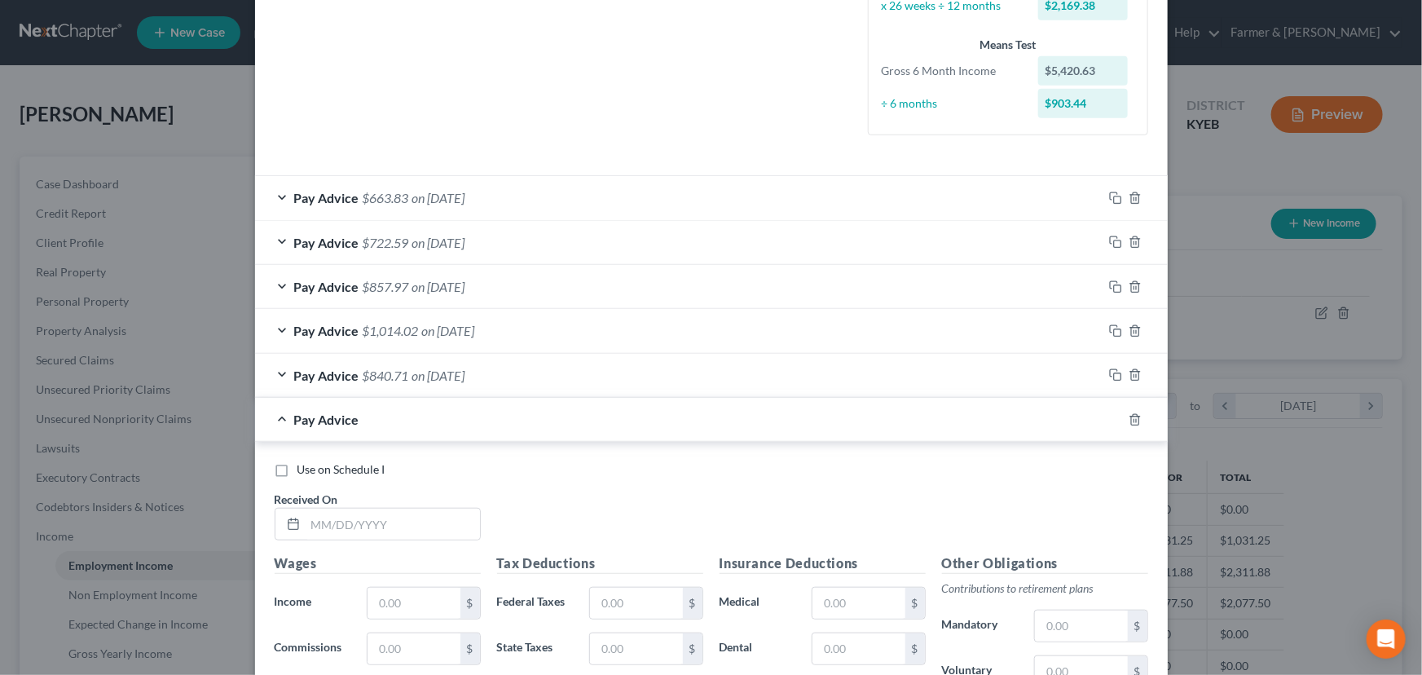
scroll to position [588, 0]
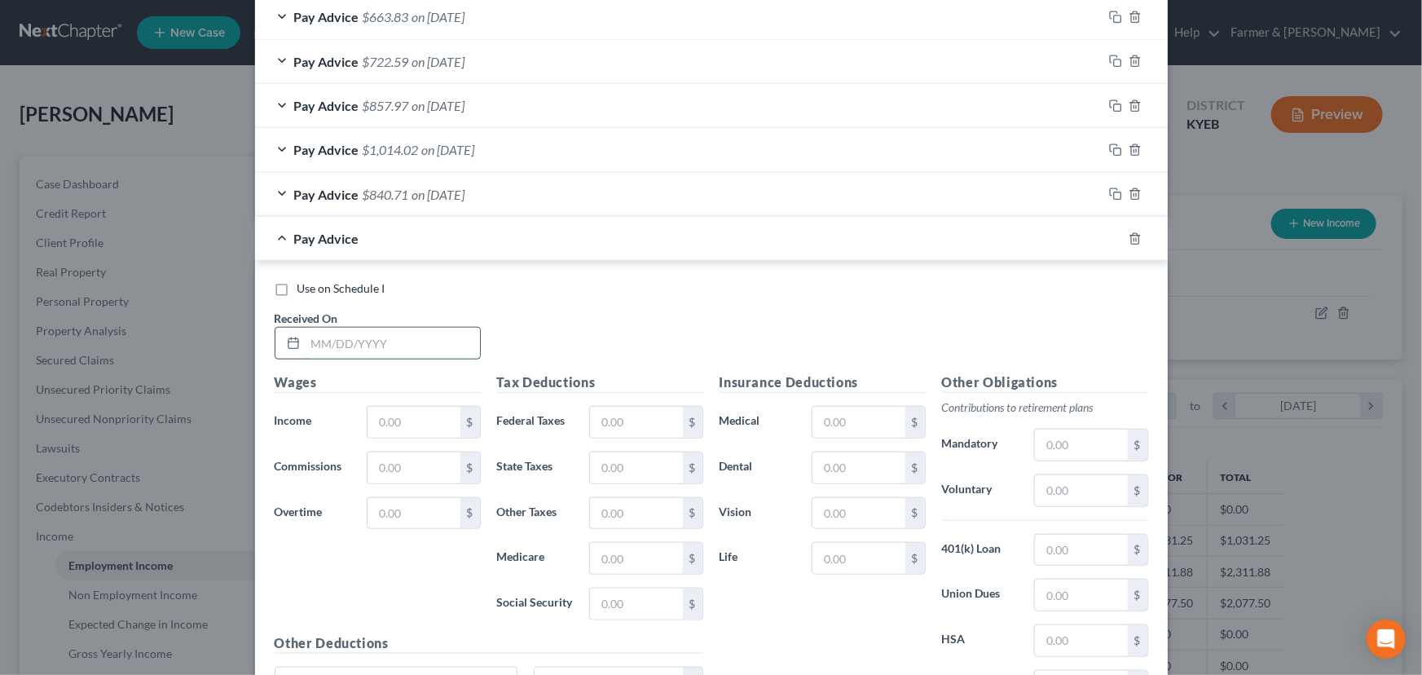
click at [404, 350] on input "text" at bounding box center [393, 343] width 174 height 31
click at [584, 308] on div "Use on Schedule I Received On * [DATE]" at bounding box center [711, 326] width 890 height 92
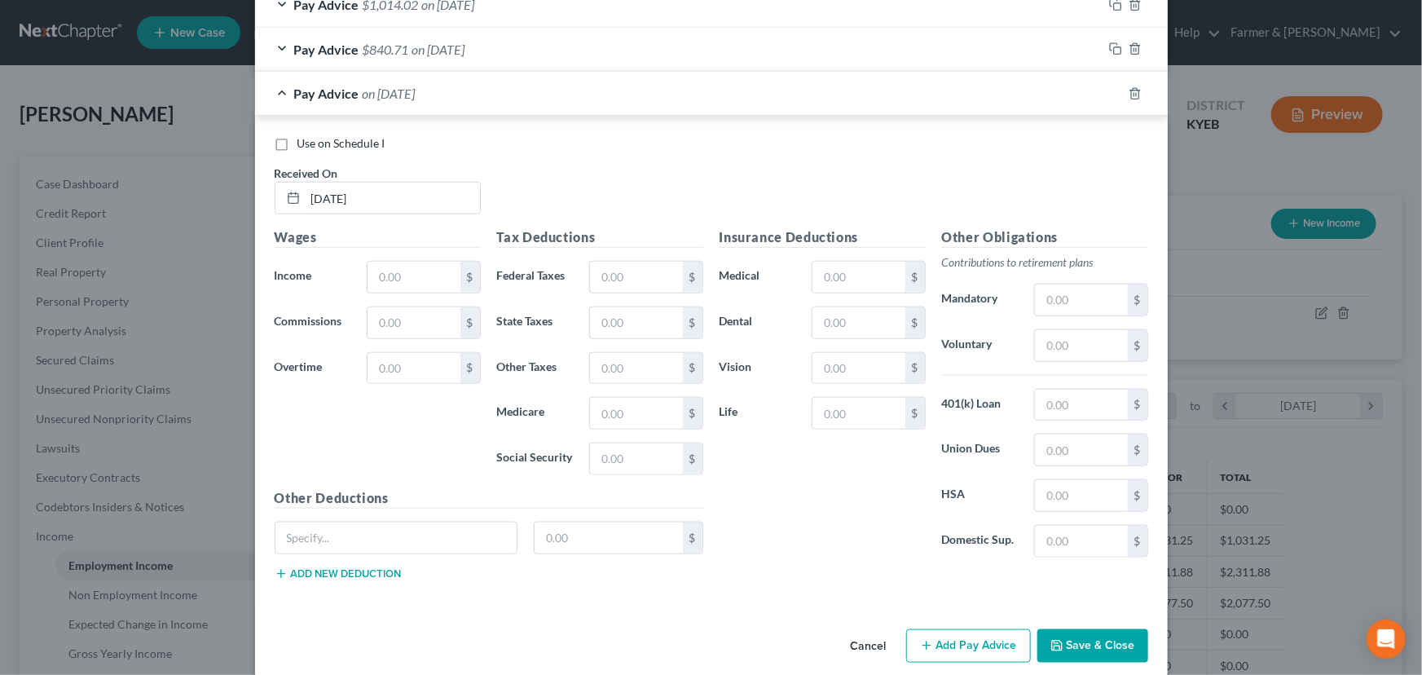
scroll to position [737, 0]
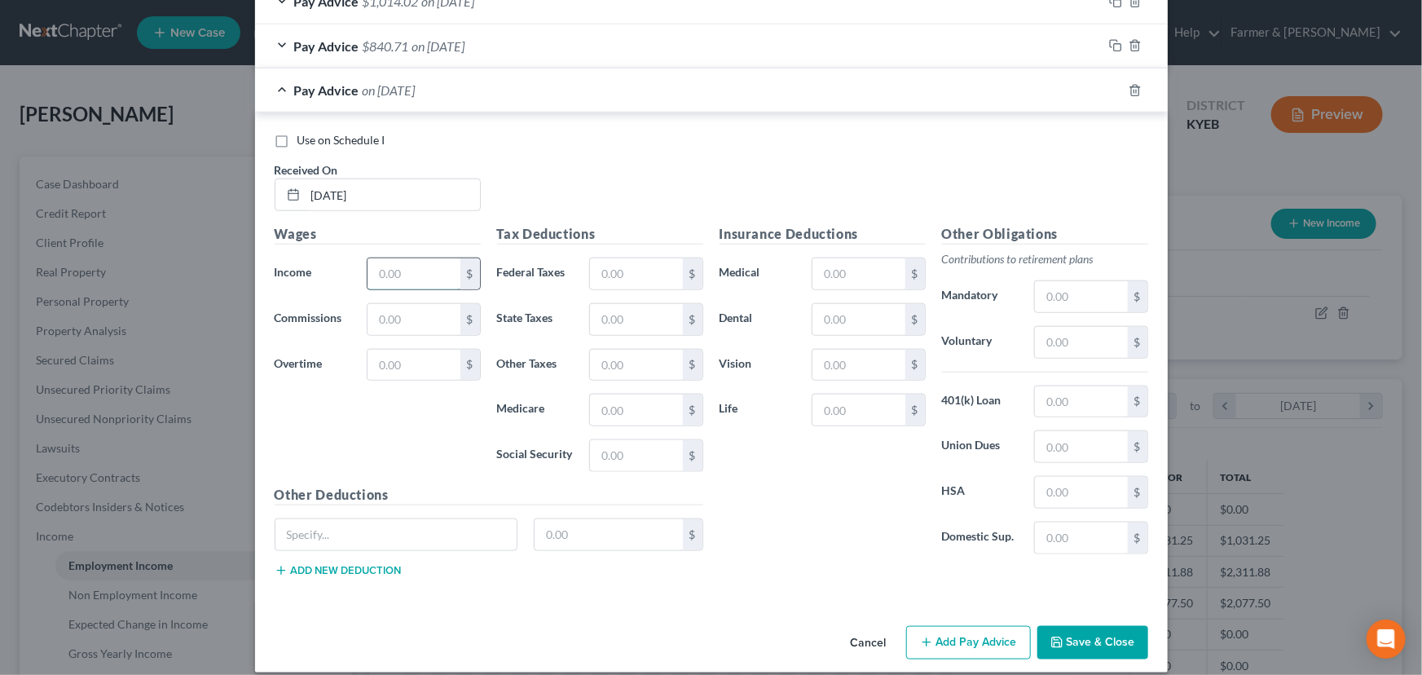
click at [407, 280] on input "text" at bounding box center [414, 273] width 92 height 31
click at [539, 169] on div "Use on Schedule I Received On * [DATE]" at bounding box center [711, 178] width 890 height 92
click at [645, 264] on input "text" at bounding box center [636, 273] width 92 height 31
click at [848, 261] on input "text" at bounding box center [858, 273] width 92 height 31
click at [851, 396] on input "text" at bounding box center [858, 409] width 92 height 31
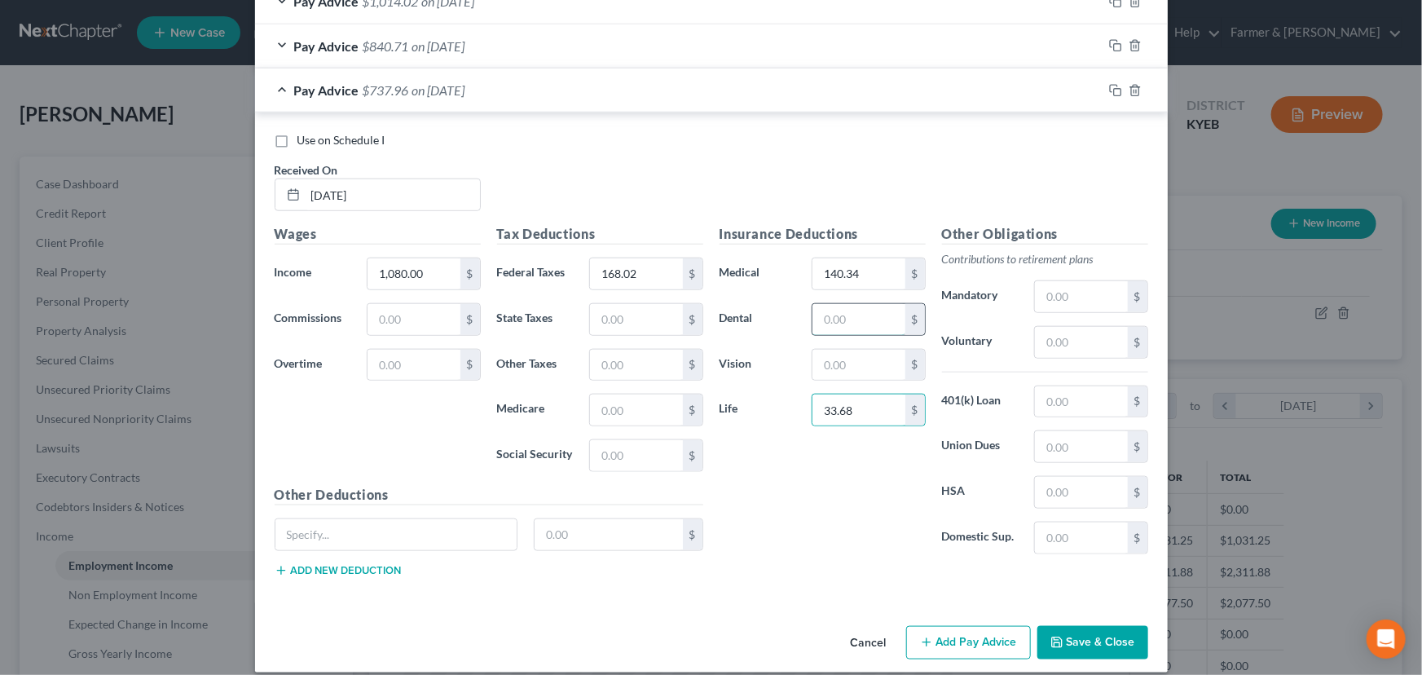
click at [852, 314] on input "text" at bounding box center [858, 319] width 92 height 31
click at [856, 354] on input "text" at bounding box center [858, 365] width 92 height 31
click at [504, 169] on div "Use on Schedule I Received On * [DATE]" at bounding box center [711, 178] width 890 height 92
click at [465, 89] on span "on [DATE]" at bounding box center [438, 89] width 53 height 15
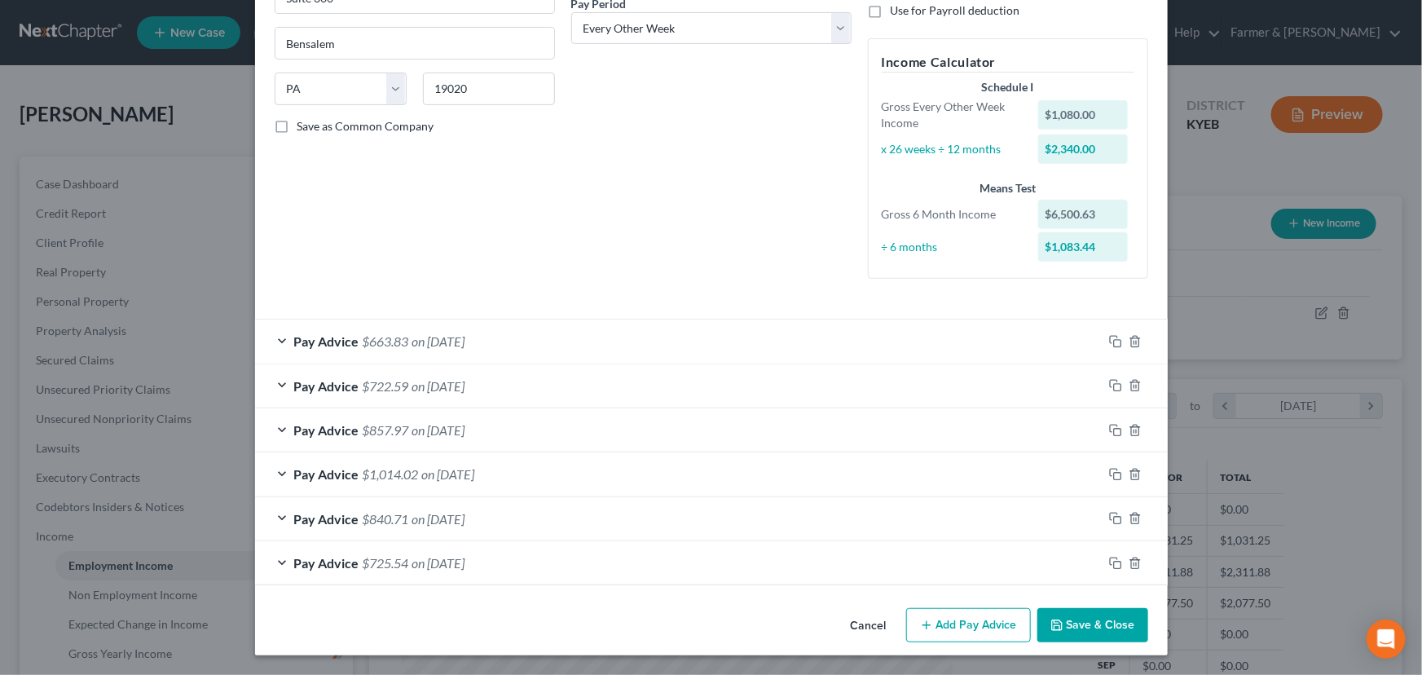
scroll to position [262, 0]
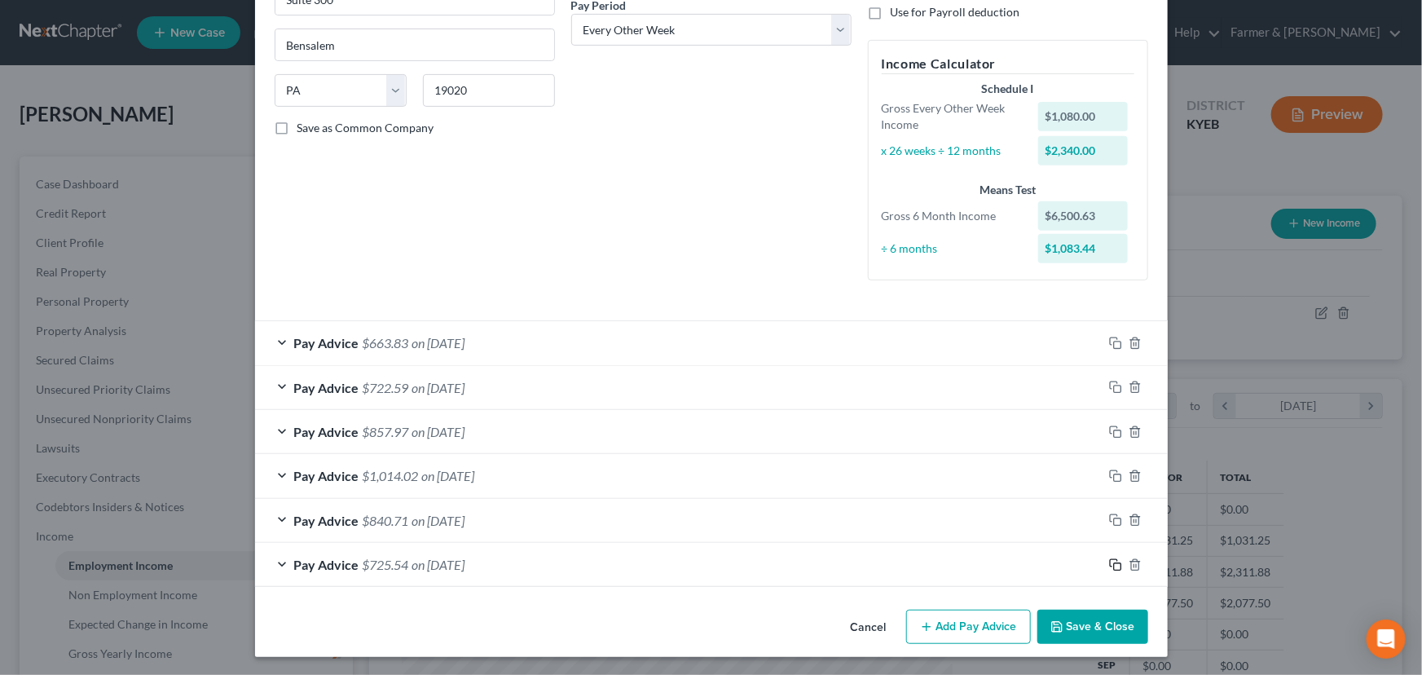
drag, startPoint x: 1115, startPoint y: 569, endPoint x: 961, endPoint y: 532, distance: 158.3
click at [1115, 569] on icon "button" at bounding box center [1115, 564] width 13 height 13
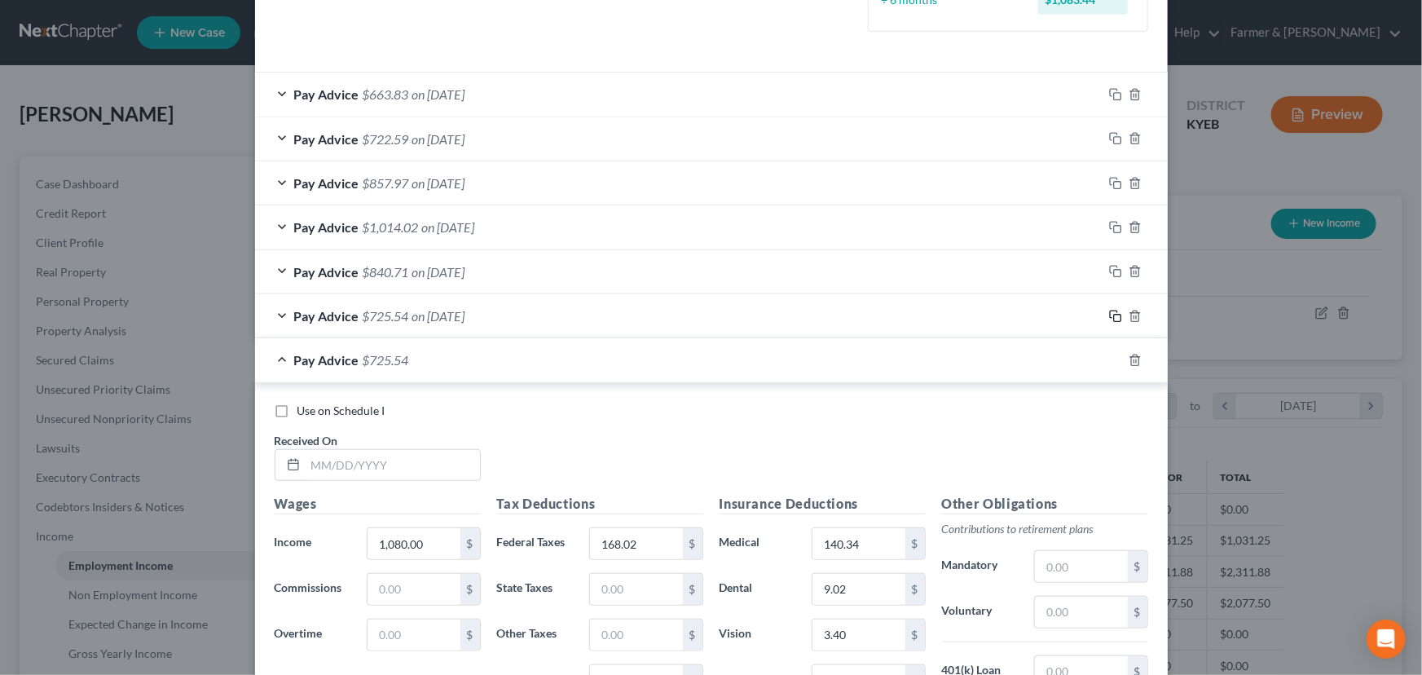
scroll to position [707, 0]
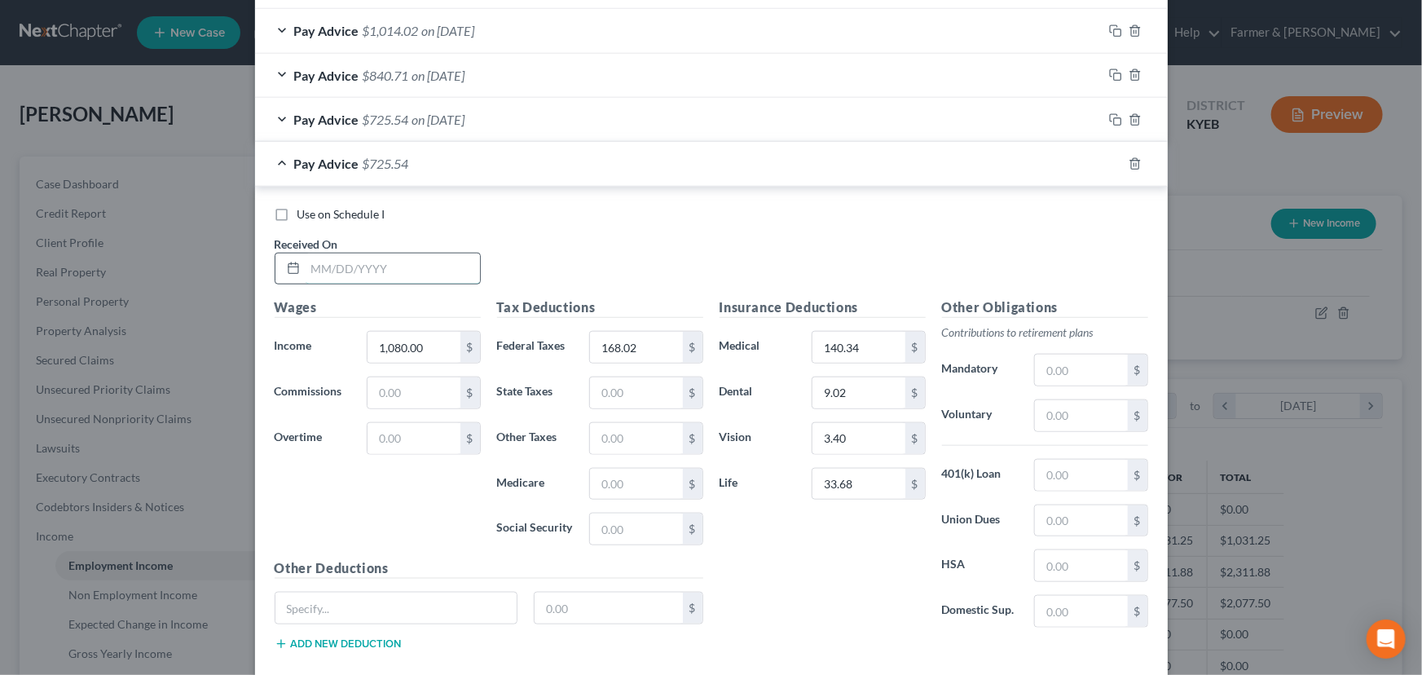
click at [407, 272] on input "text" at bounding box center [393, 268] width 174 height 31
click at [324, 310] on h5 "Wages" at bounding box center [378, 307] width 206 height 20
click at [425, 347] on input "1,080.00" at bounding box center [414, 347] width 92 height 31
click at [619, 338] on input "168.02" at bounding box center [636, 347] width 92 height 31
click at [310, 277] on input "text" at bounding box center [393, 268] width 174 height 31
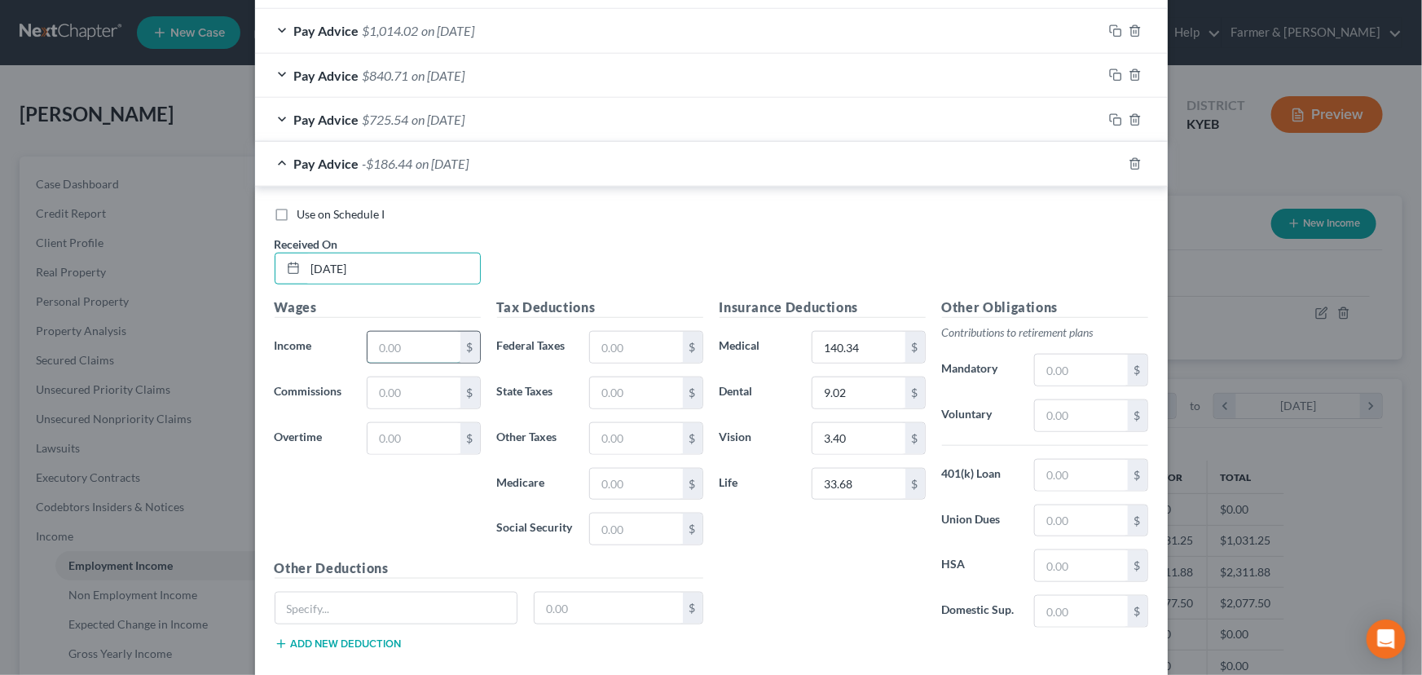
click at [416, 344] on input "text" at bounding box center [414, 347] width 92 height 31
click at [636, 346] on input "text" at bounding box center [636, 347] width 92 height 31
click at [627, 288] on div "Use on Schedule I Received On * [DATE]" at bounding box center [711, 252] width 890 height 92
click at [391, 175] on div "Pay Advice $347.69 on [DATE]" at bounding box center [678, 163] width 847 height 43
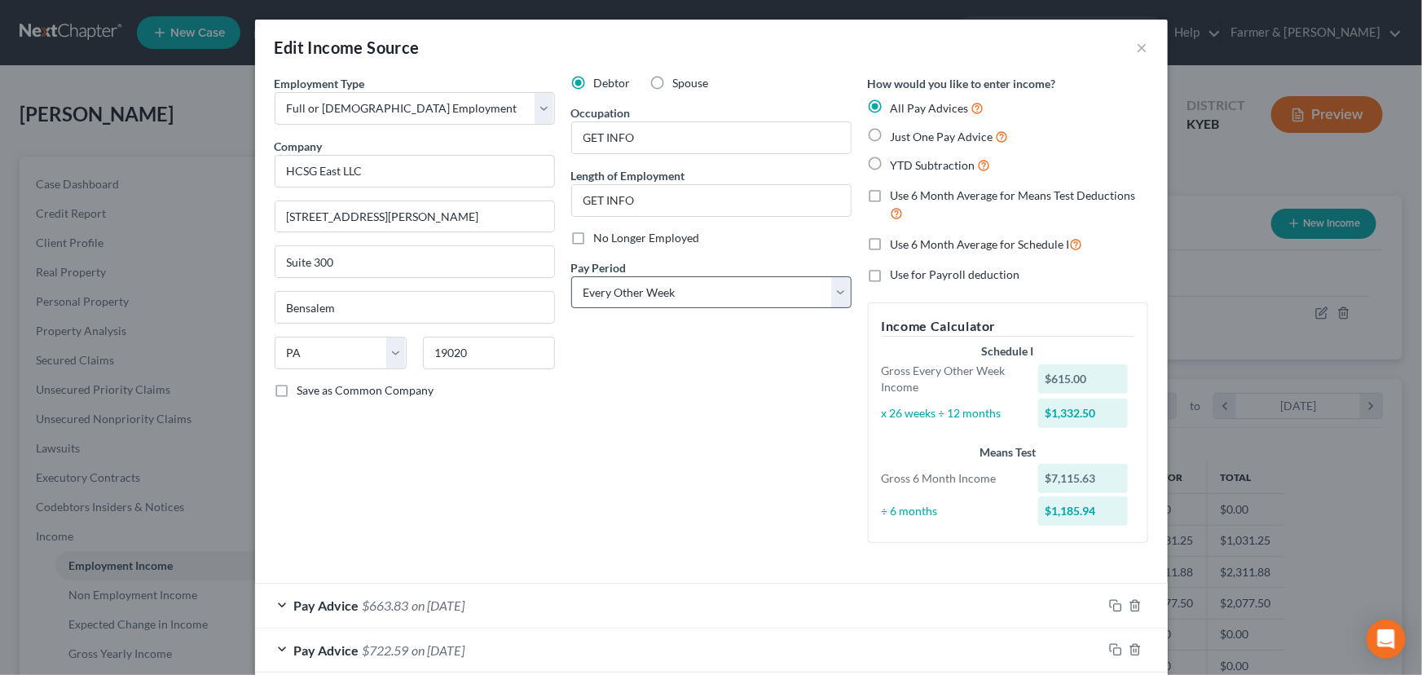
scroll to position [73, 0]
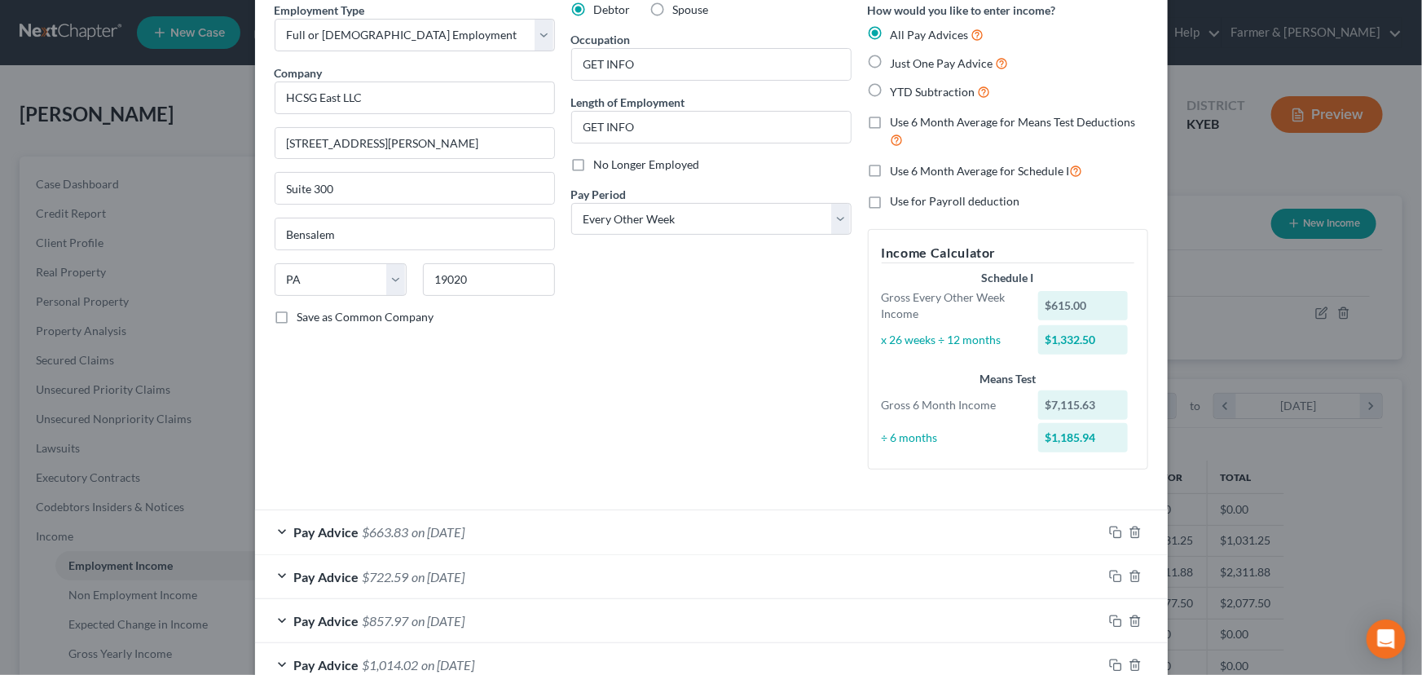
click at [594, 164] on label "No Longer Employed" at bounding box center [647, 164] width 106 height 16
click at [601, 164] on input "No Longer Employed" at bounding box center [606, 161] width 11 height 11
click at [683, 341] on div "Debtor Spouse Occupation GET INFO Length of Employment GET INFO No Longer Emplo…" at bounding box center [711, 242] width 297 height 481
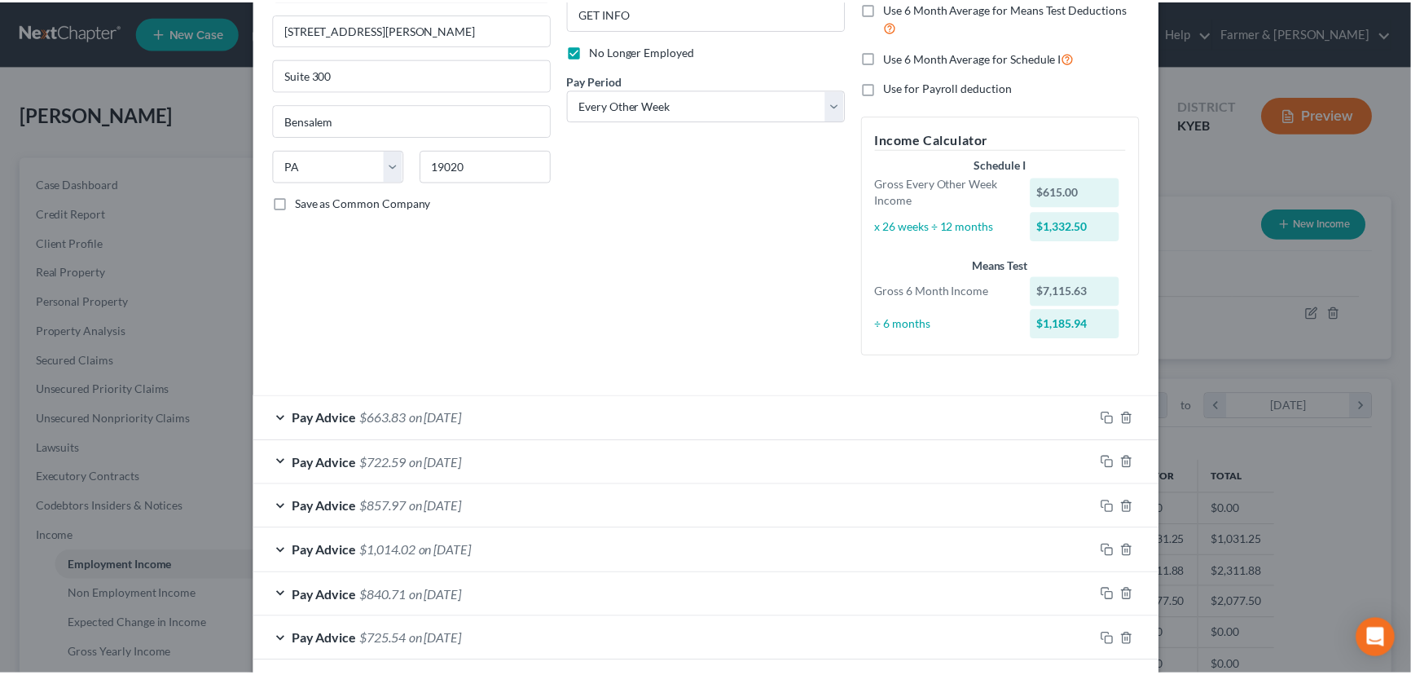
scroll to position [306, 0]
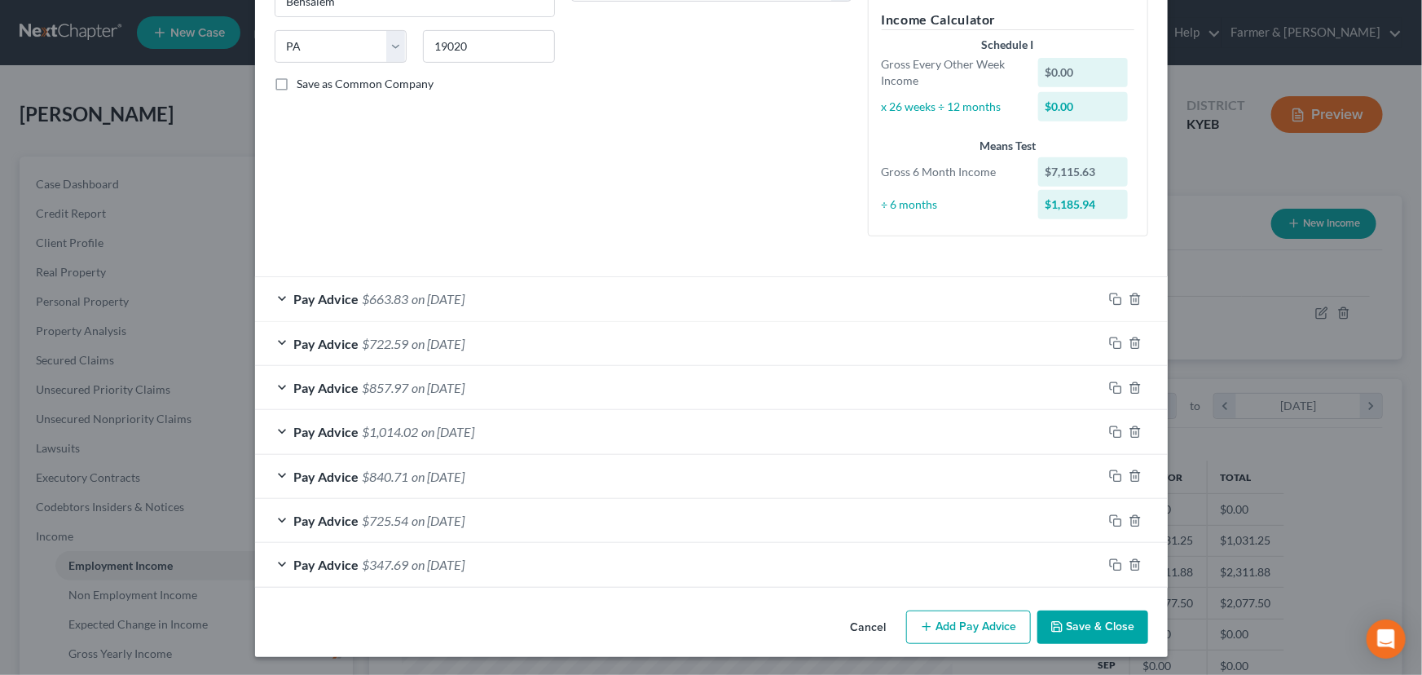
click at [1071, 610] on button "Save & Close" at bounding box center [1092, 627] width 111 height 34
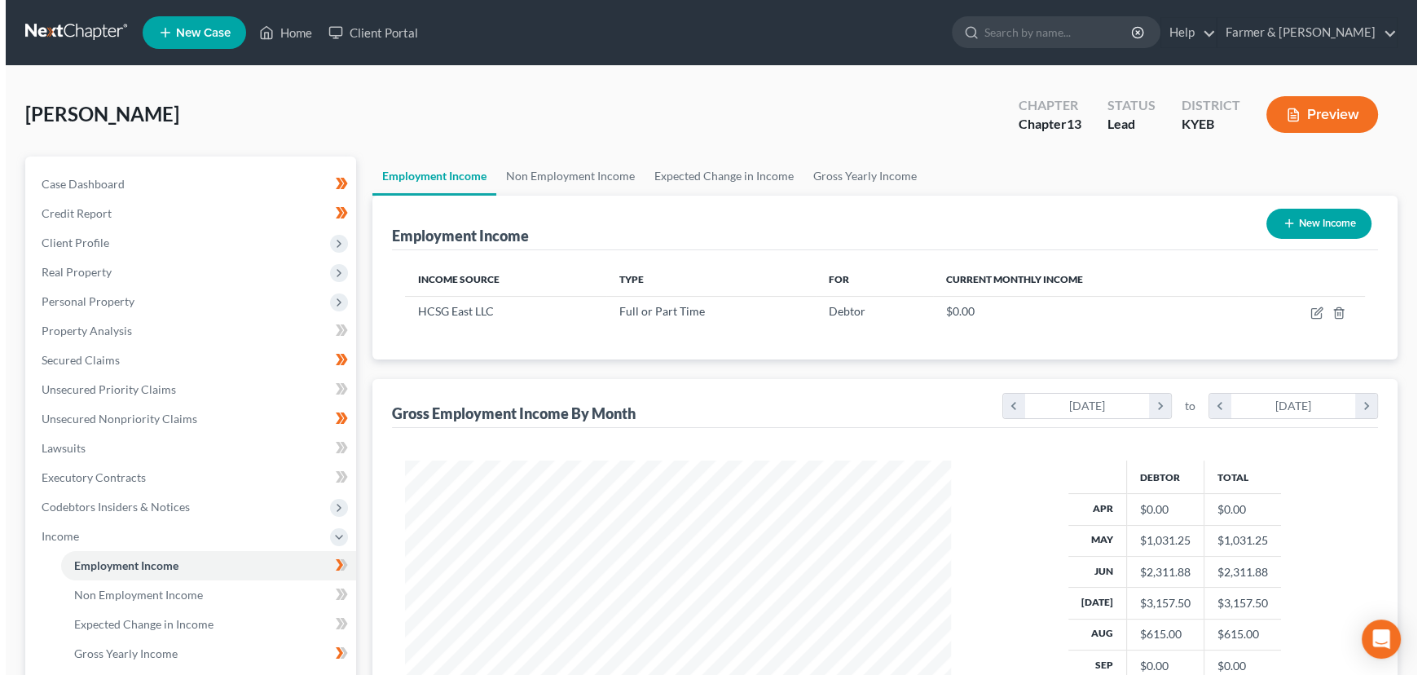
scroll to position [222, 0]
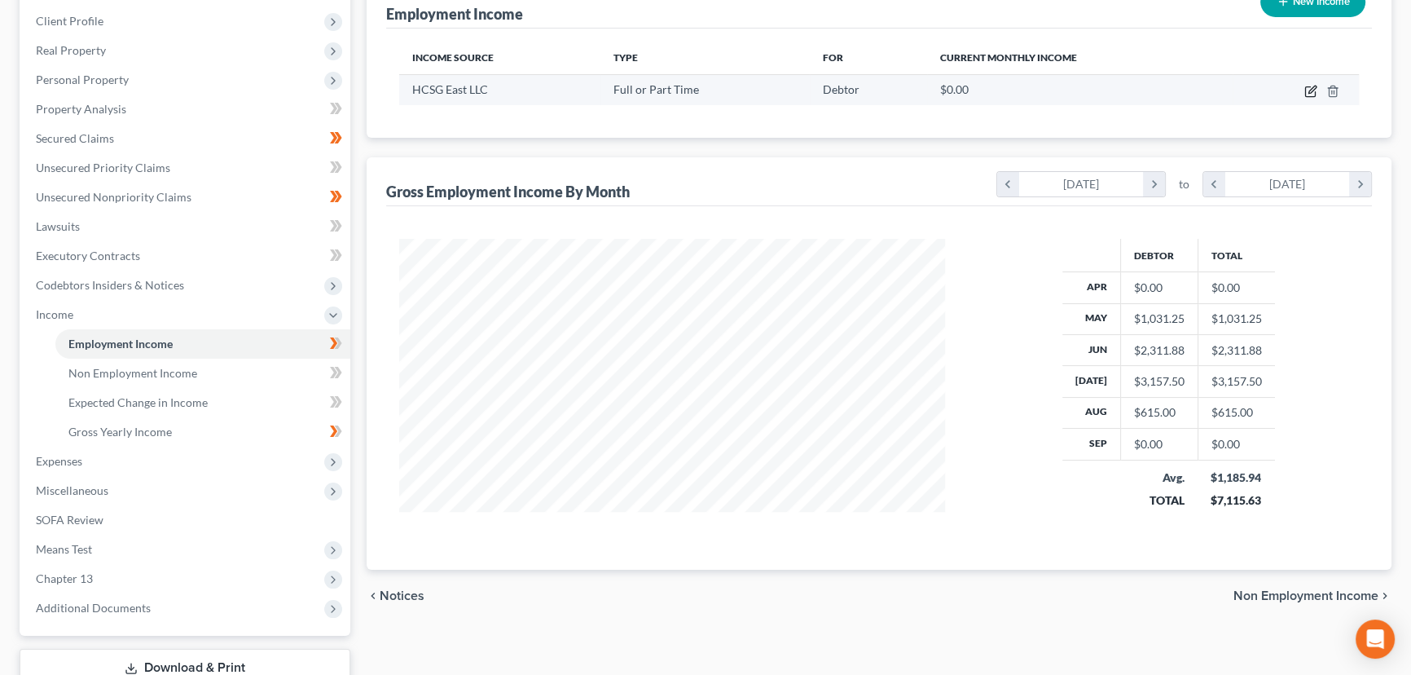
click at [1311, 87] on icon "button" at bounding box center [1312, 89] width 7 height 7
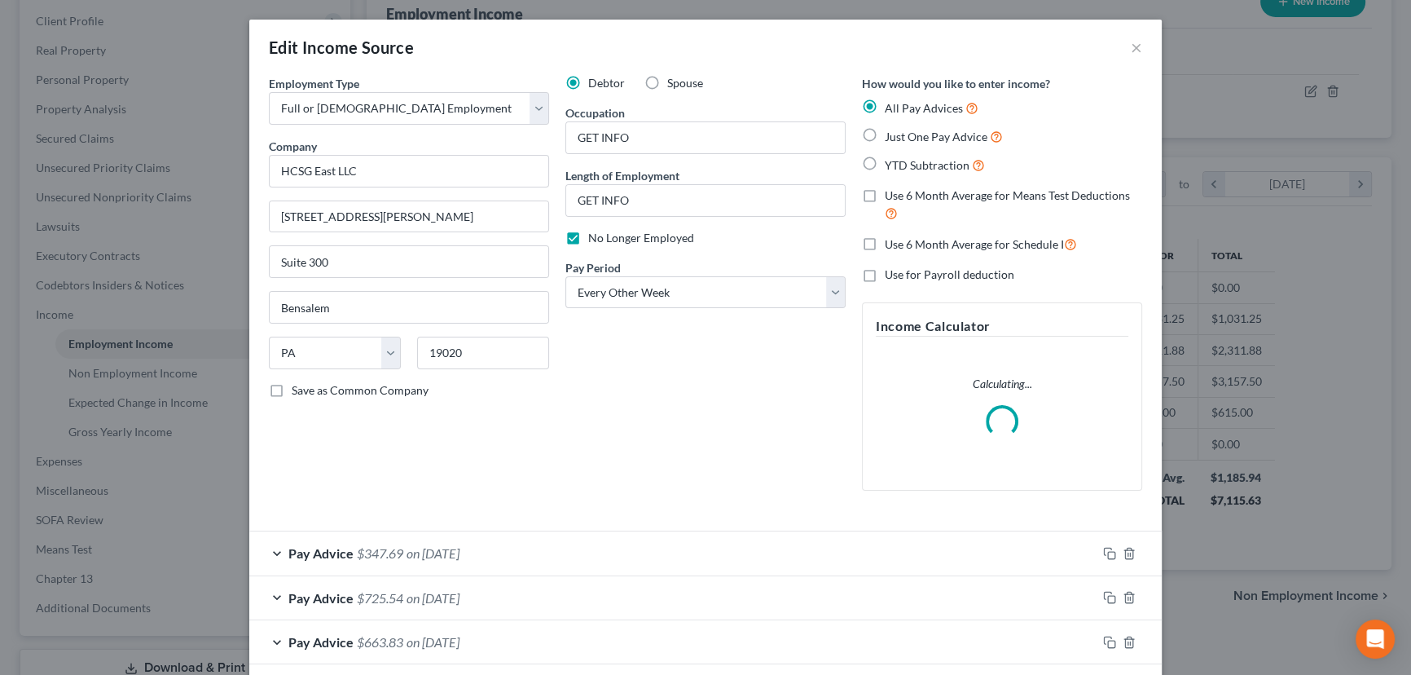
scroll to position [292, 583]
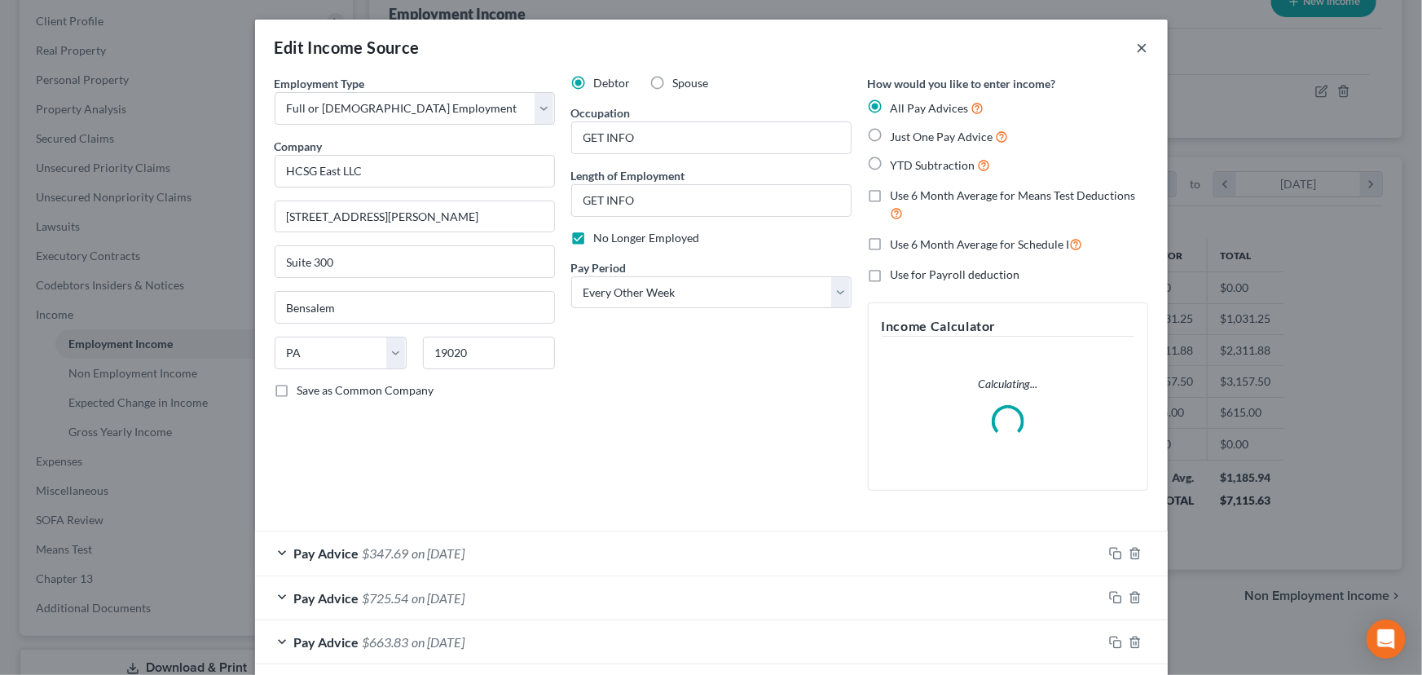
drag, startPoint x: 1141, startPoint y: 46, endPoint x: 1298, endPoint y: 221, distance: 234.8
click at [1141, 46] on button "×" at bounding box center [1142, 47] width 11 height 20
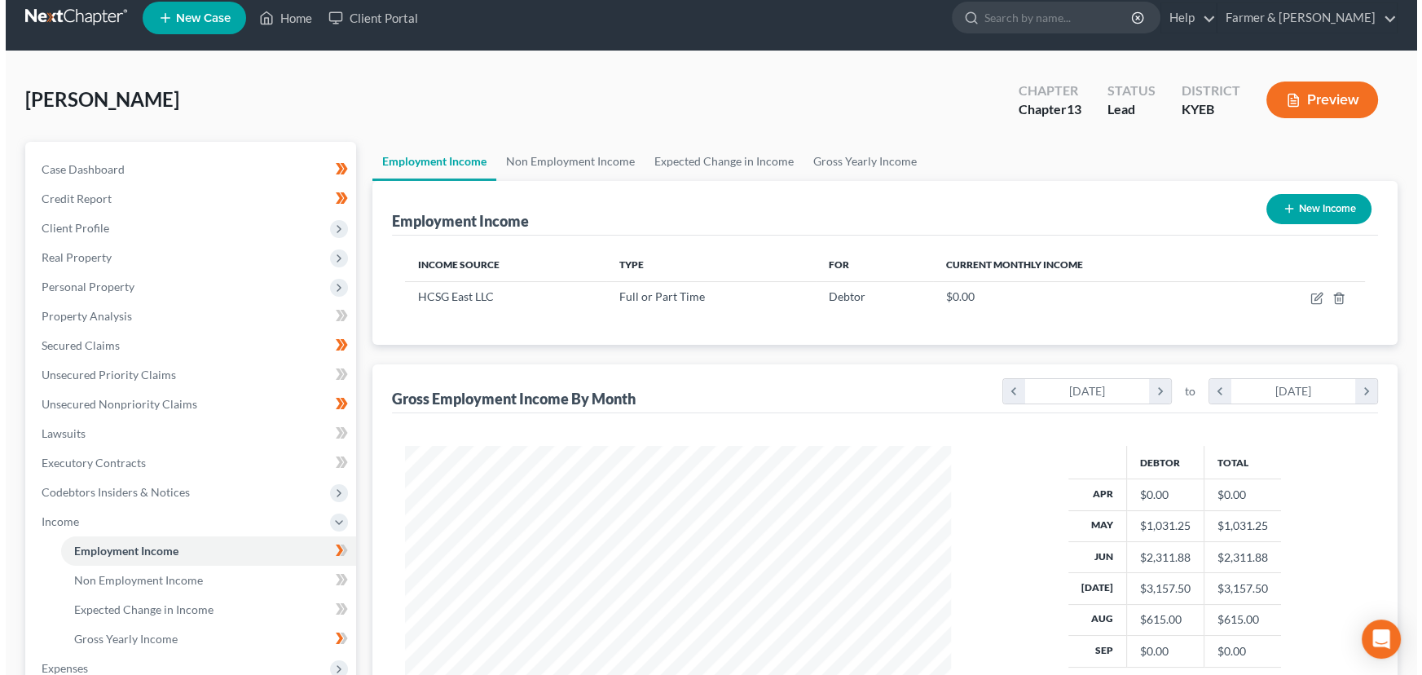
scroll to position [0, 0]
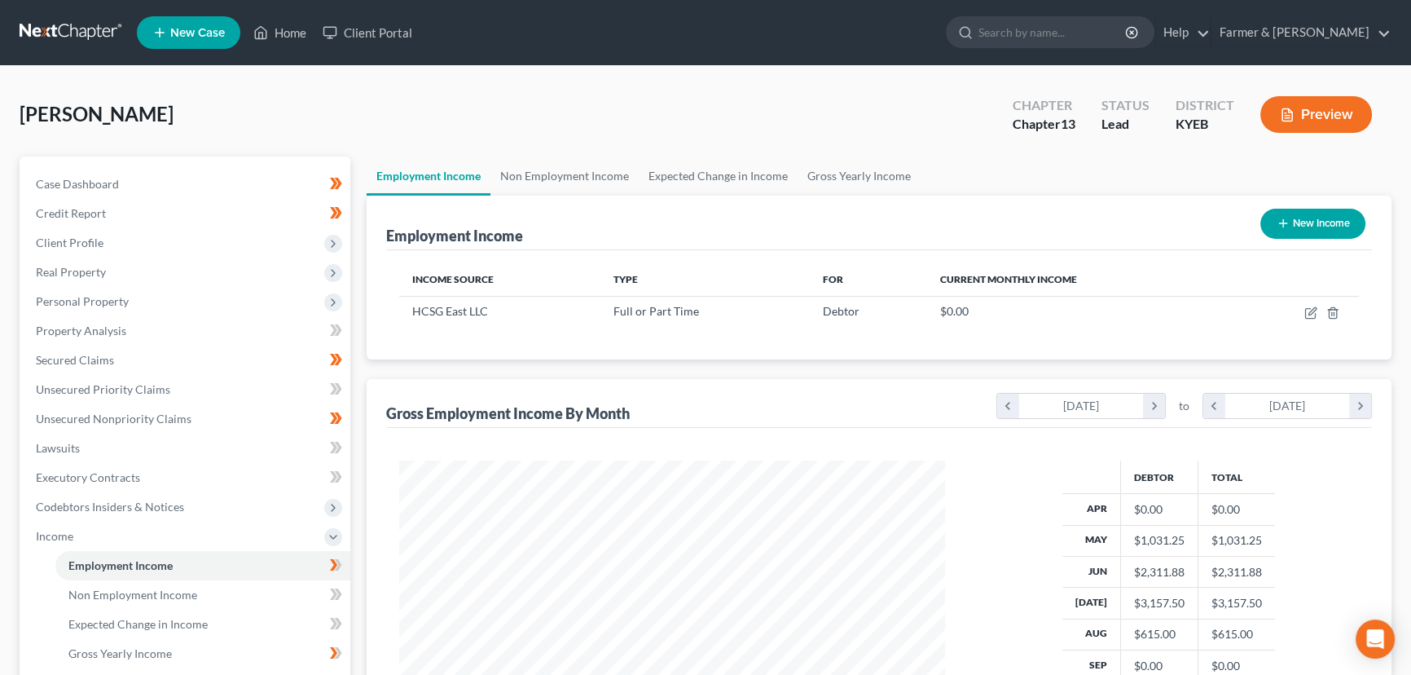
click at [1300, 222] on button "New Income" at bounding box center [1313, 224] width 105 height 30
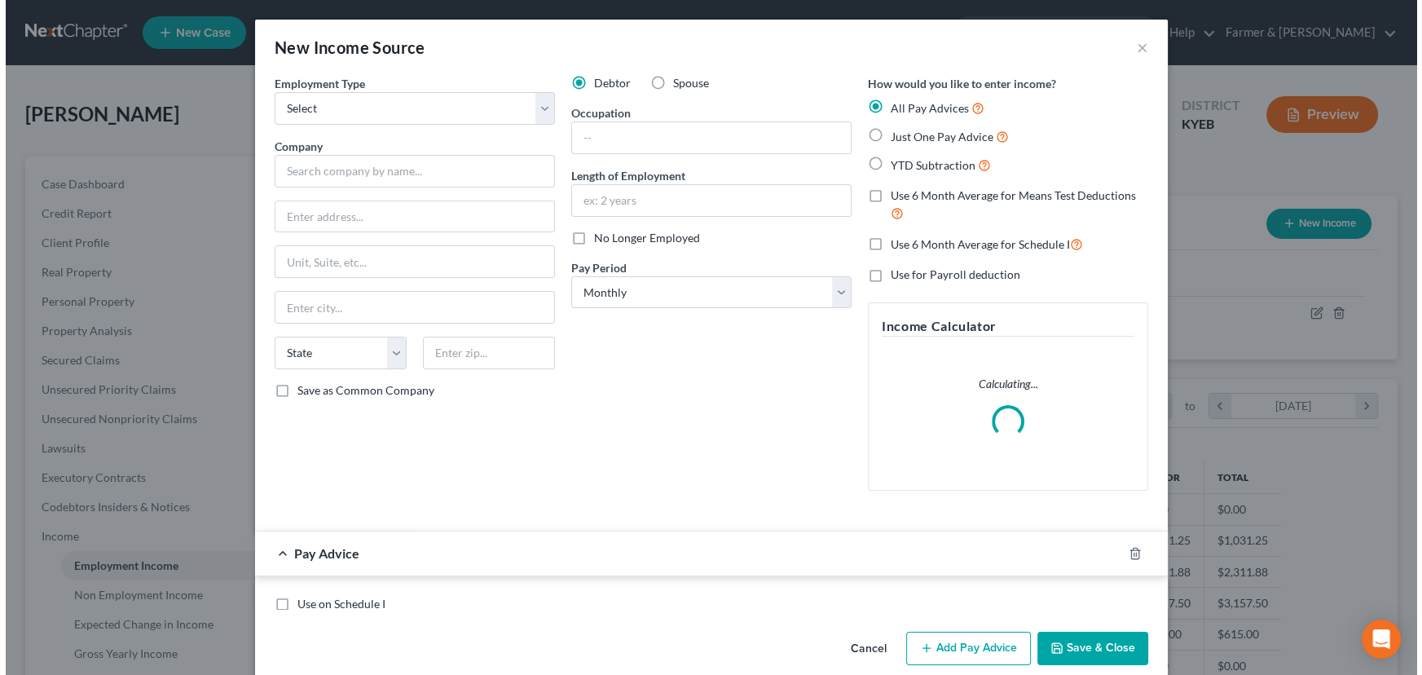
scroll to position [292, 583]
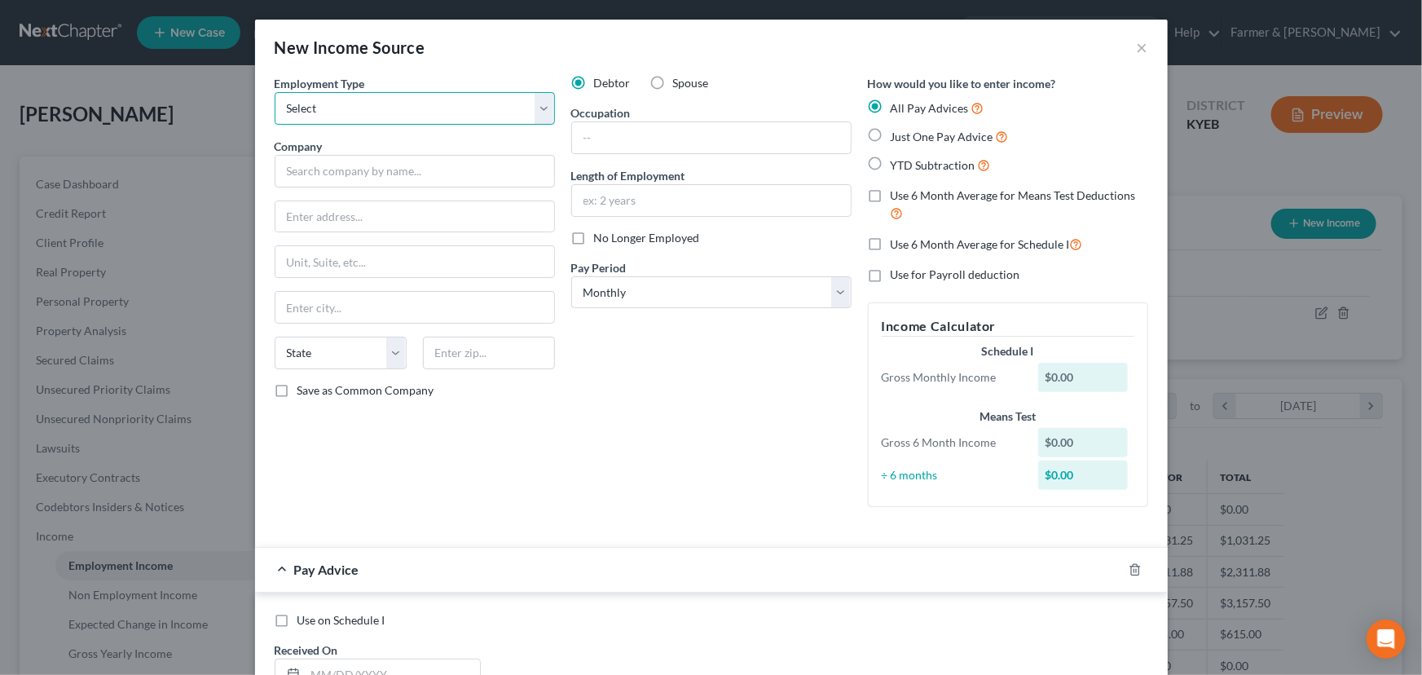
drag, startPoint x: 422, startPoint y: 114, endPoint x: 422, endPoint y: 123, distance: 9.0
click at [422, 114] on select "Select Full or [DEMOGRAPHIC_DATA] Employment Self Employment" at bounding box center [415, 108] width 280 height 33
click at [275, 92] on select "Select Full or [DEMOGRAPHIC_DATA] Employment Self Employment" at bounding box center [415, 108] width 280 height 33
click at [424, 169] on input "text" at bounding box center [415, 171] width 280 height 33
click at [341, 228] on input "text" at bounding box center [414, 216] width 279 height 31
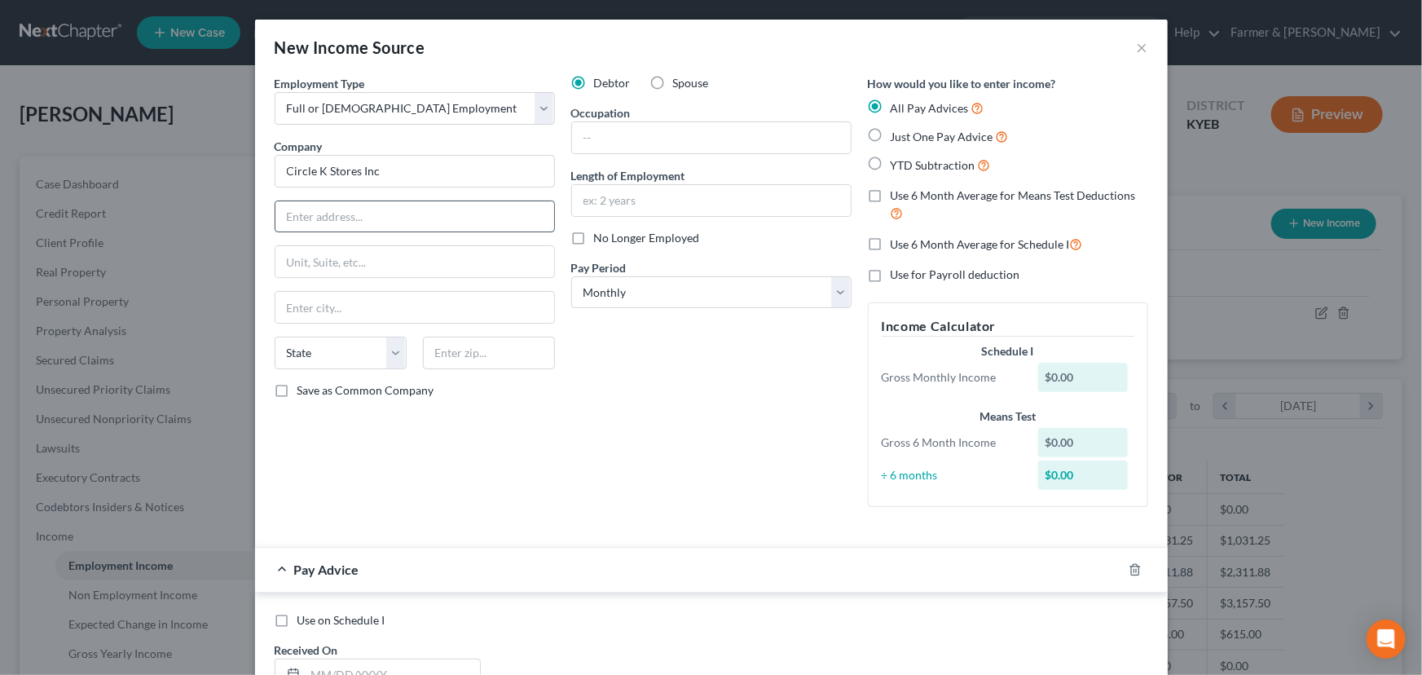
paste input "503 us 60"
drag, startPoint x: 475, startPoint y: 347, endPoint x: 736, endPoint y: 381, distance: 262.9
click at [475, 347] on input "text" at bounding box center [489, 353] width 132 height 33
paste input "40146"
click at [736, 381] on div "Debtor Spouse Occupation Length of Employment No Longer Employed Pay Period * S…" at bounding box center [711, 297] width 297 height 445
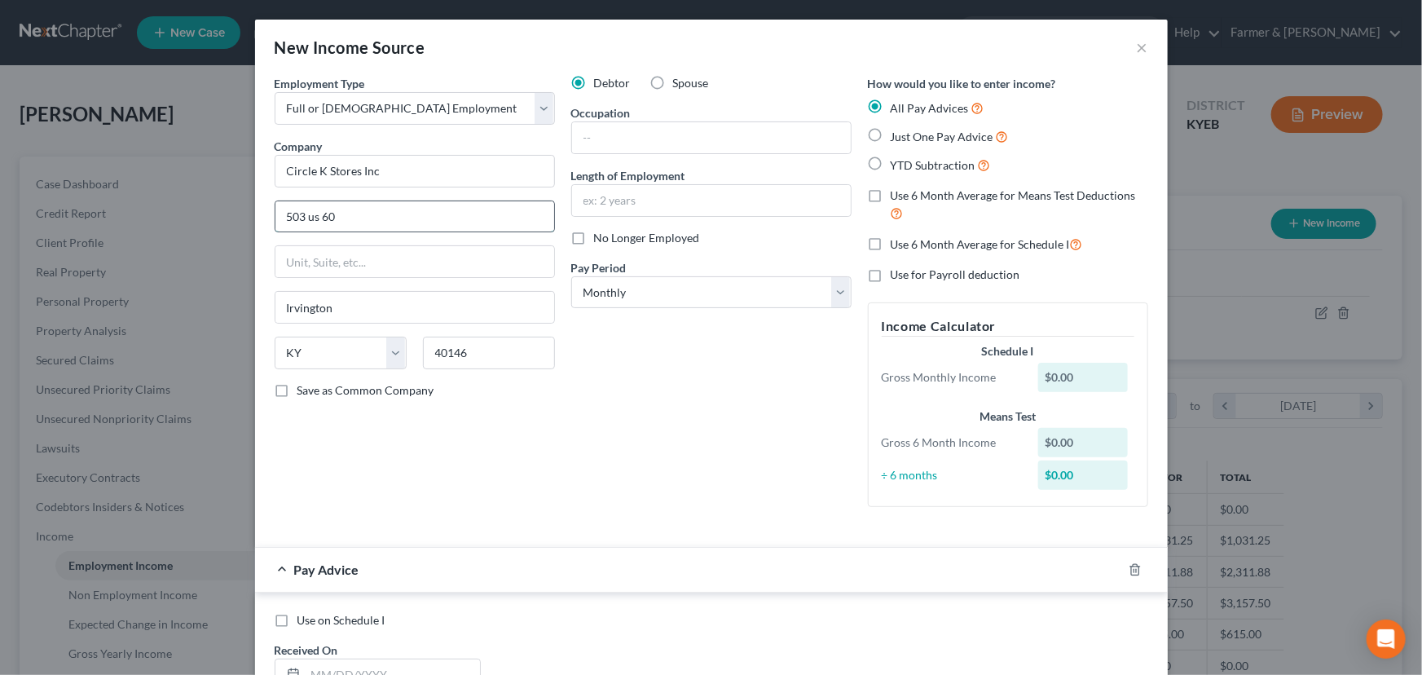
click at [311, 216] on input "503 us 60" at bounding box center [414, 216] width 279 height 31
click at [553, 398] on div "Employment Type * Select Full or [DEMOGRAPHIC_DATA] Employment Self Employment …" at bounding box center [414, 297] width 297 height 445
click at [717, 390] on div "Debtor Spouse Occupation Length of Employment No Longer Employed Pay Period * S…" at bounding box center [711, 297] width 297 height 445
click at [316, 213] on input "503 US 60" at bounding box center [414, 216] width 279 height 31
click at [303, 218] on input "503 US-60" at bounding box center [414, 216] width 279 height 31
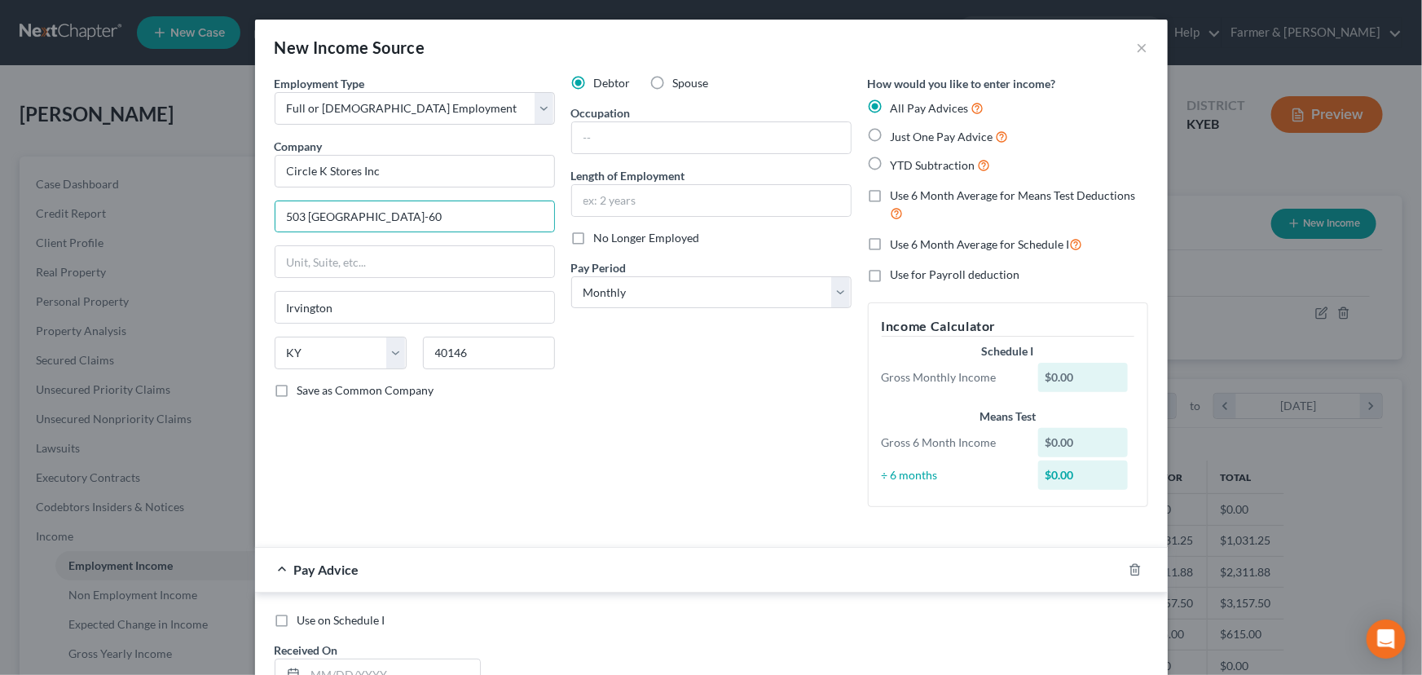
click at [662, 394] on div "Debtor Spouse Occupation Length of Employment No Longer Employed Pay Period * S…" at bounding box center [711, 297] width 297 height 445
click at [594, 154] on div "Debtor Spouse Occupation Length of Employment No Longer Employed Pay Period * S…" at bounding box center [711, 297] width 297 height 445
click at [595, 142] on input "text" at bounding box center [711, 137] width 279 height 31
click at [617, 200] on input "text" at bounding box center [711, 200] width 279 height 31
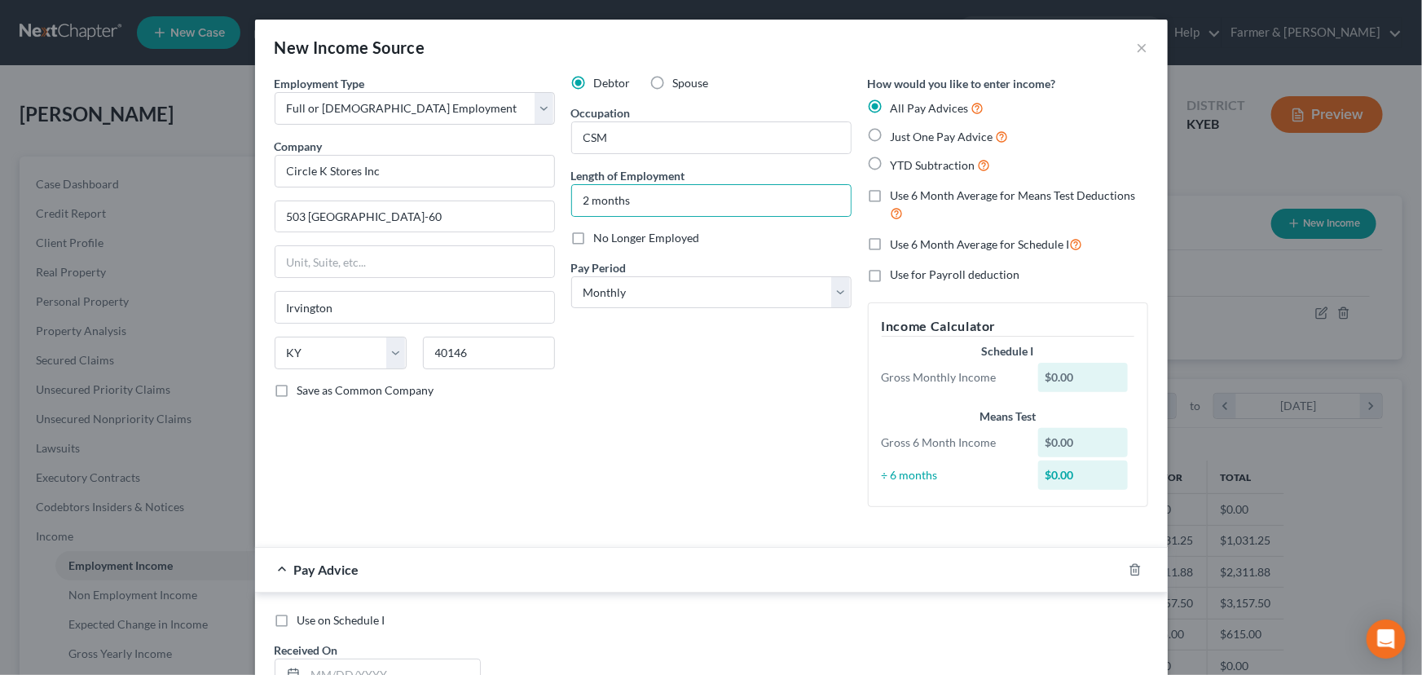
click at [675, 397] on div "Debtor Spouse Occupation CSM Length of Employment 2 months No Longer Employed P…" at bounding box center [711, 297] width 297 height 445
click at [638, 293] on select "Select Monthly Twice Monthly Every Other Week Weekly" at bounding box center [711, 292] width 280 height 33
click at [571, 276] on select "Select Monthly Twice Monthly Every Other Week Weekly" at bounding box center [711, 292] width 280 height 33
click at [647, 359] on div "Debtor Spouse Occupation CSM Length of Employment 2 months No Longer Employed P…" at bounding box center [711, 297] width 297 height 445
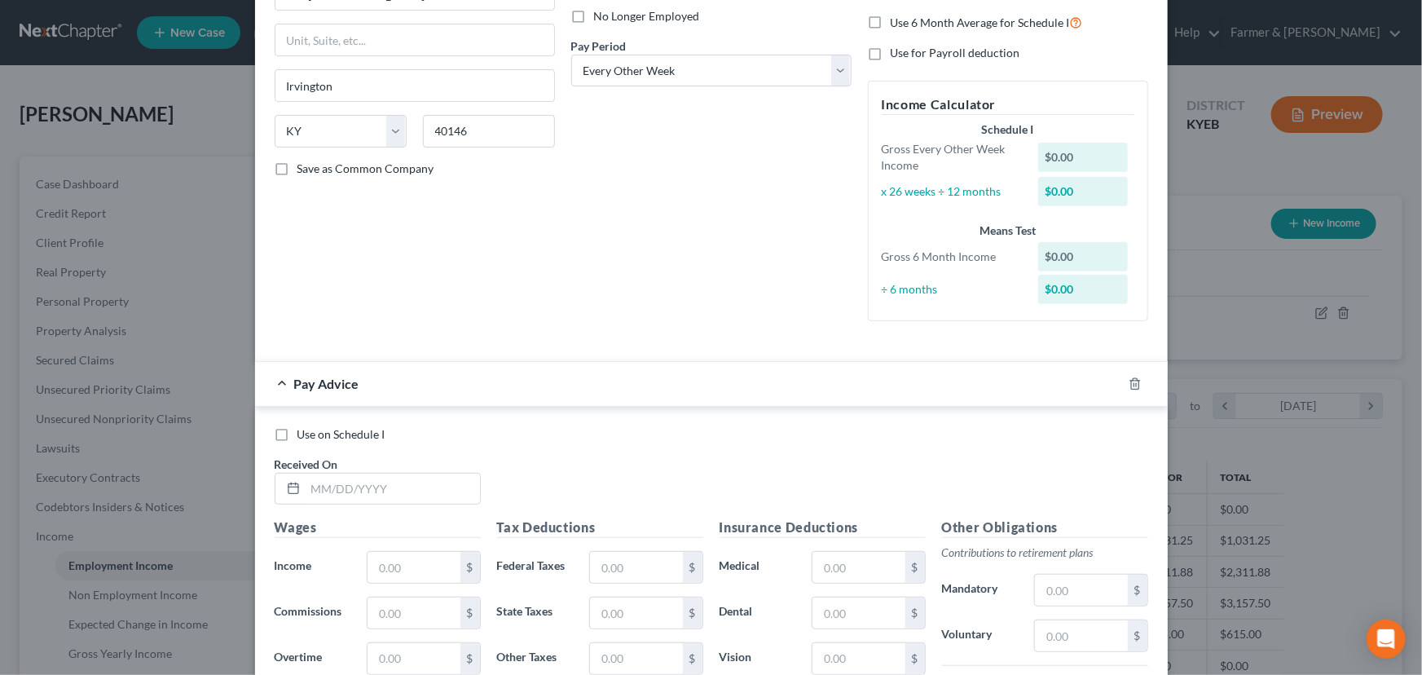
click at [535, 314] on div "Employment Type * Select Full or [DEMOGRAPHIC_DATA] Employment Self Employment …" at bounding box center [414, 93] width 297 height 481
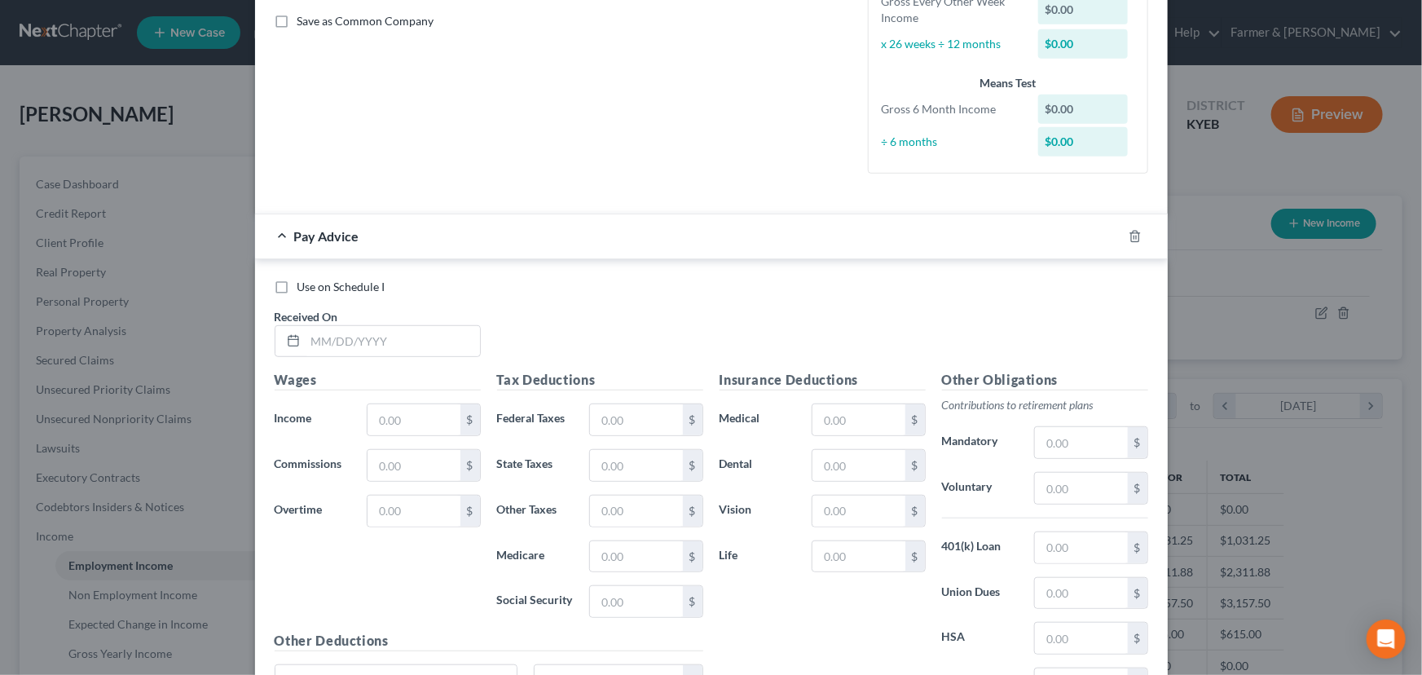
scroll to position [370, 0]
click at [364, 350] on input "text" at bounding box center [393, 340] width 174 height 31
drag, startPoint x: 563, startPoint y: 334, endPoint x: 297, endPoint y: 334, distance: 266.5
click at [563, 334] on div "Use on Schedule I Received On * [DATE]" at bounding box center [711, 324] width 890 height 92
drag, startPoint x: 473, startPoint y: 315, endPoint x: 480, endPoint y: 320, distance: 9.3
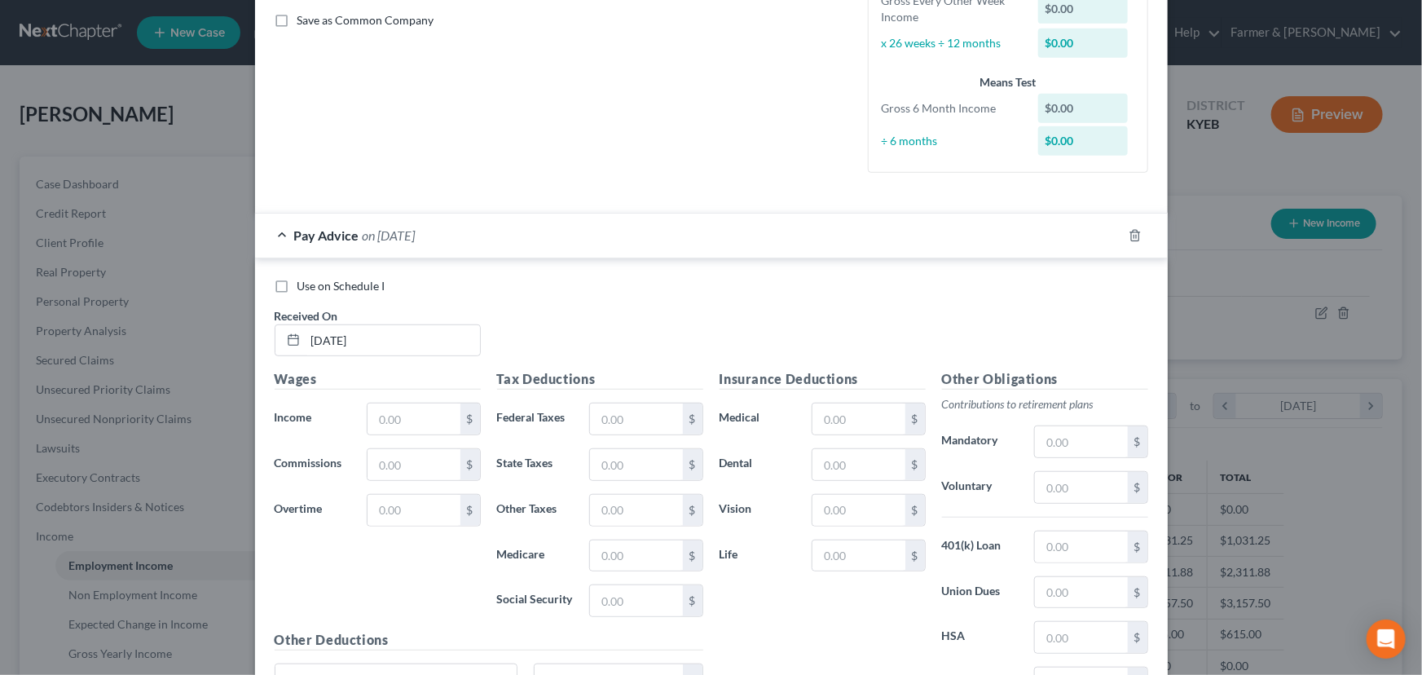
click at [479, 319] on div "Received On * [DATE]" at bounding box center [377, 332] width 222 height 50
click at [560, 285] on div "Use on Schedule I" at bounding box center [712, 286] width 874 height 16
click at [425, 424] on input "text" at bounding box center [414, 418] width 92 height 31
click at [511, 348] on div "Use on Schedule I Received On * [DATE]" at bounding box center [711, 324] width 890 height 92
click at [644, 419] on input "text" at bounding box center [636, 418] width 92 height 31
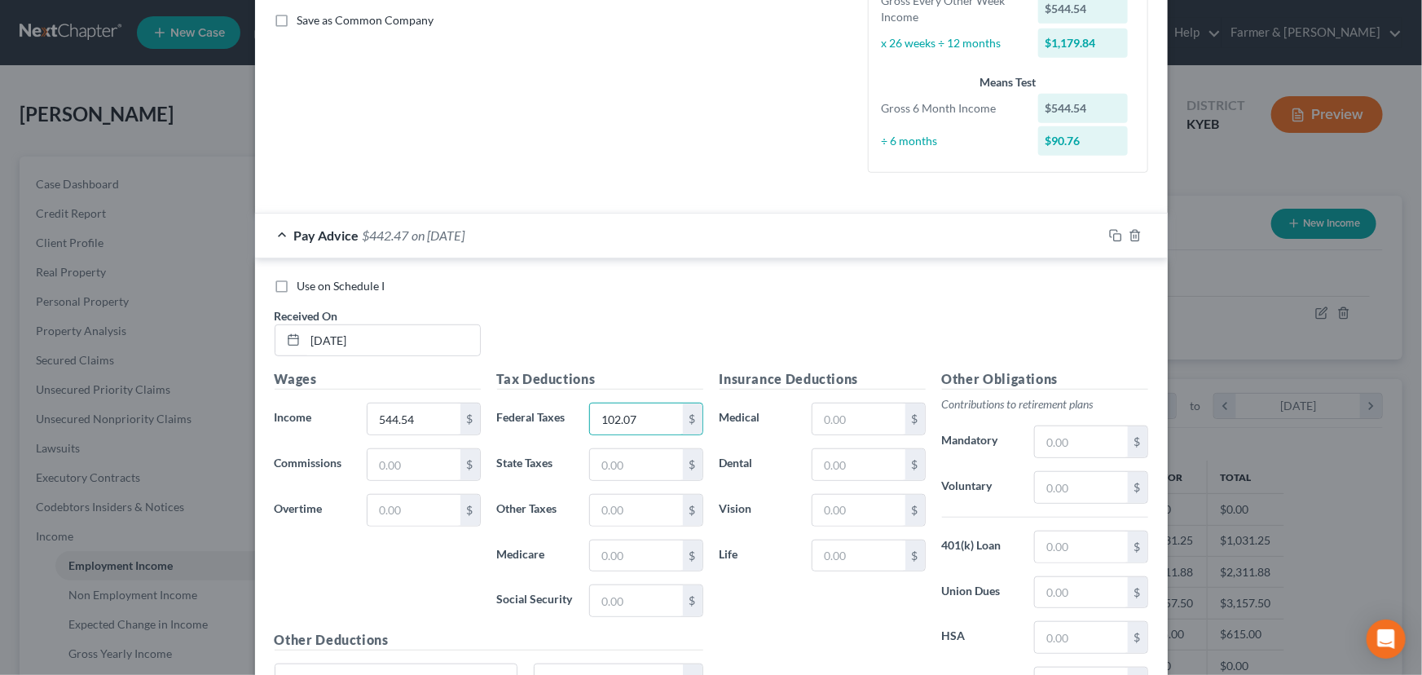
click at [639, 353] on div "Use on Schedule I Received On * [DATE]" at bounding box center [711, 324] width 890 height 92
click at [442, 258] on div "Use on Schedule I Received On * [DATE] Wages Income * 544.54 $ Commissions $ Ov…" at bounding box center [711, 503] width 913 height 490
click at [447, 243] on div "Pay Advice $442.47 on [DATE]" at bounding box center [678, 235] width 847 height 43
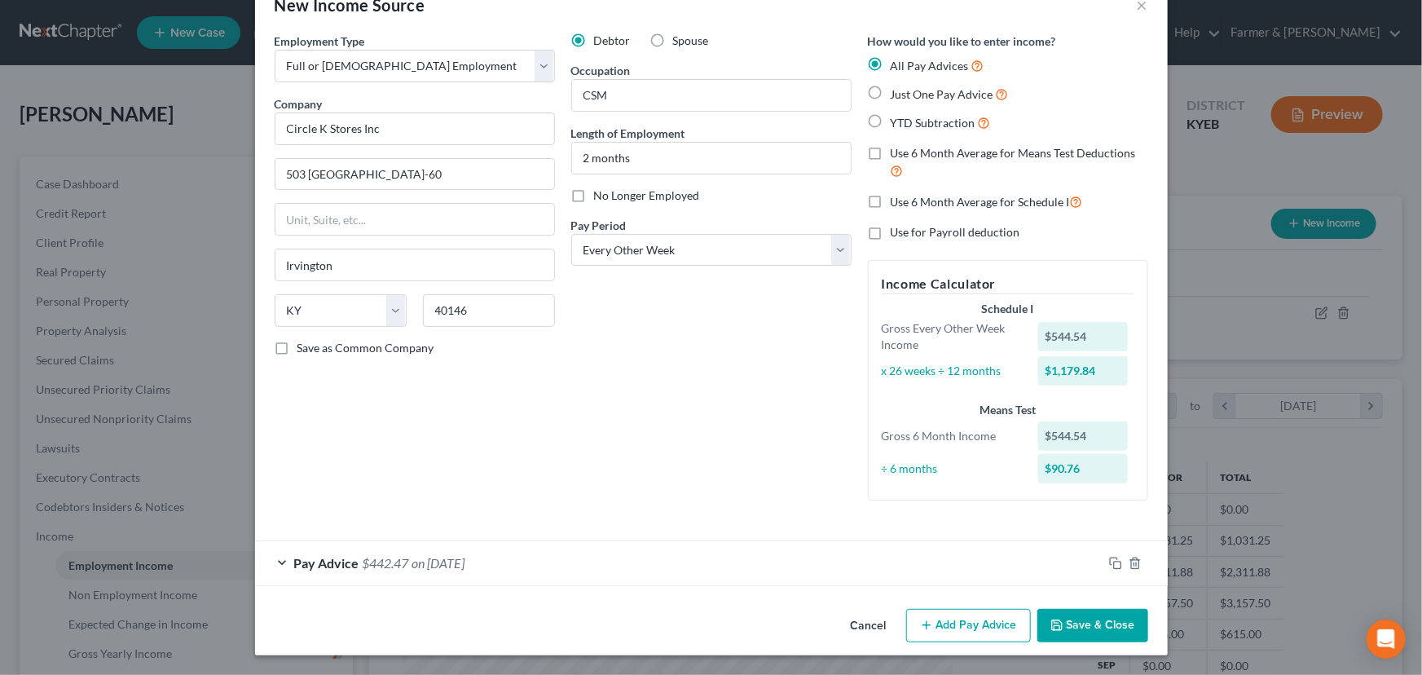
scroll to position [41, 0]
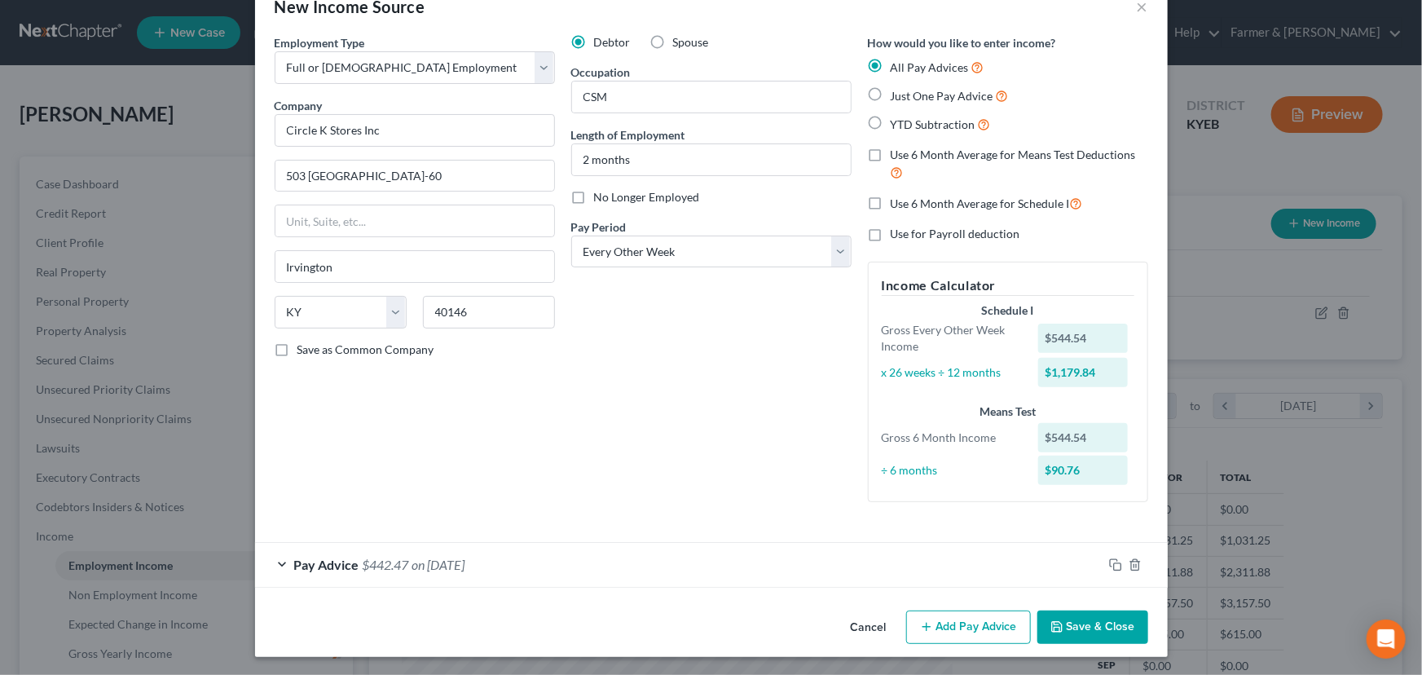
click at [923, 623] on icon "button" at bounding box center [926, 626] width 13 height 13
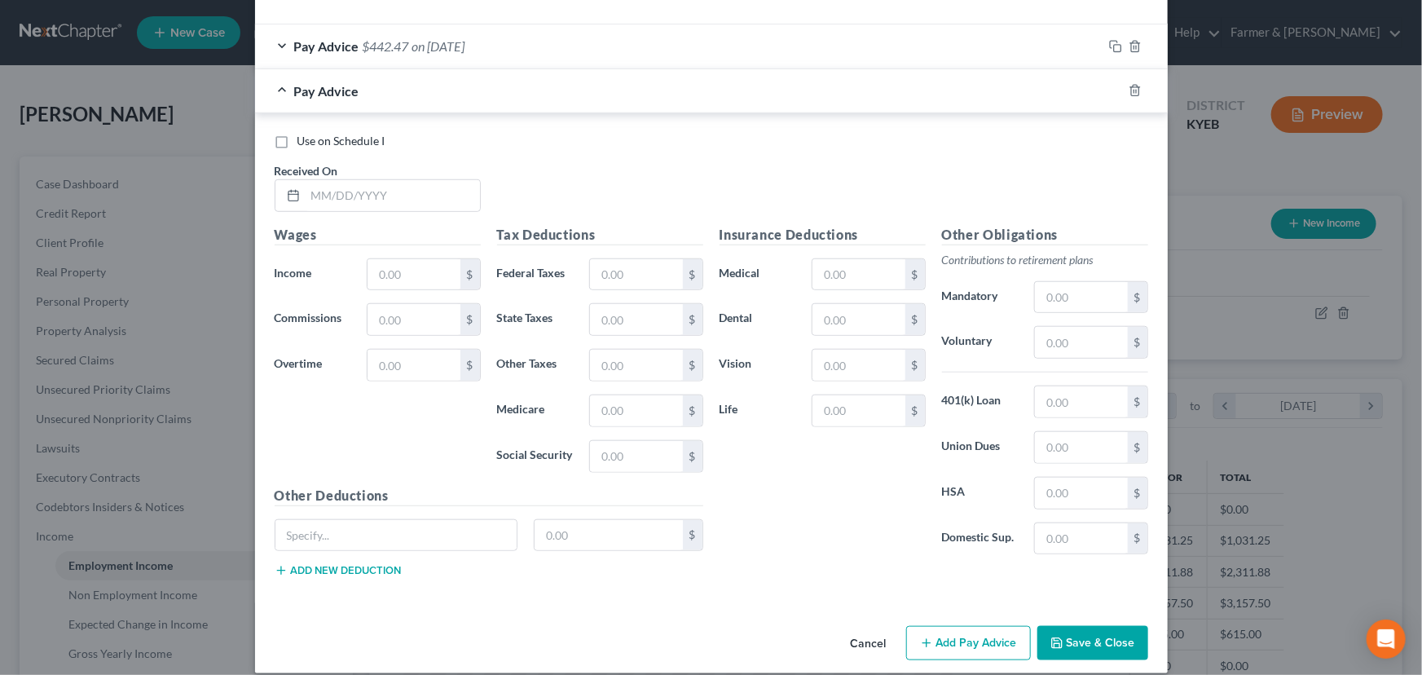
scroll to position [560, 0]
click at [412, 200] on input "text" at bounding box center [393, 194] width 174 height 31
click at [415, 269] on input "text" at bounding box center [414, 273] width 92 height 31
click at [631, 275] on input "text" at bounding box center [636, 273] width 92 height 31
click at [611, 187] on div "Use on Schedule I Received On * [DATE]" at bounding box center [711, 178] width 890 height 92
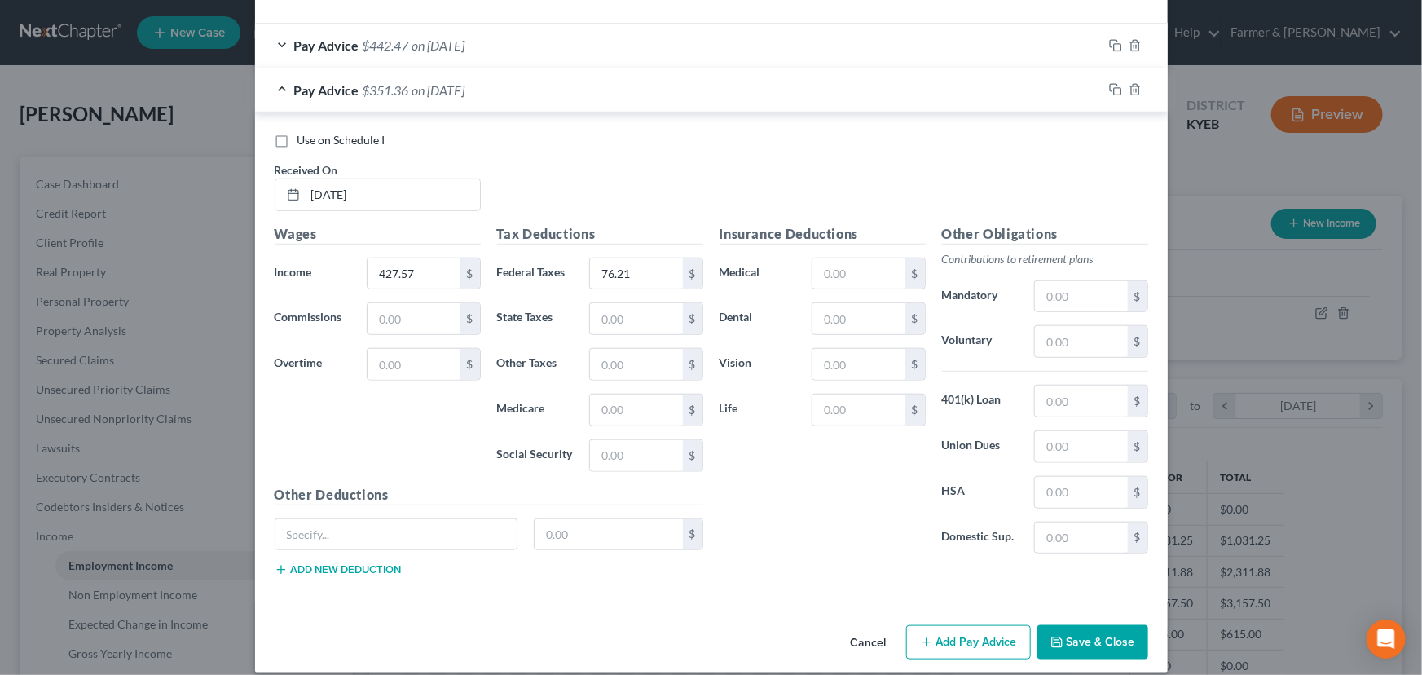
click at [451, 95] on span "on [DATE]" at bounding box center [438, 89] width 53 height 15
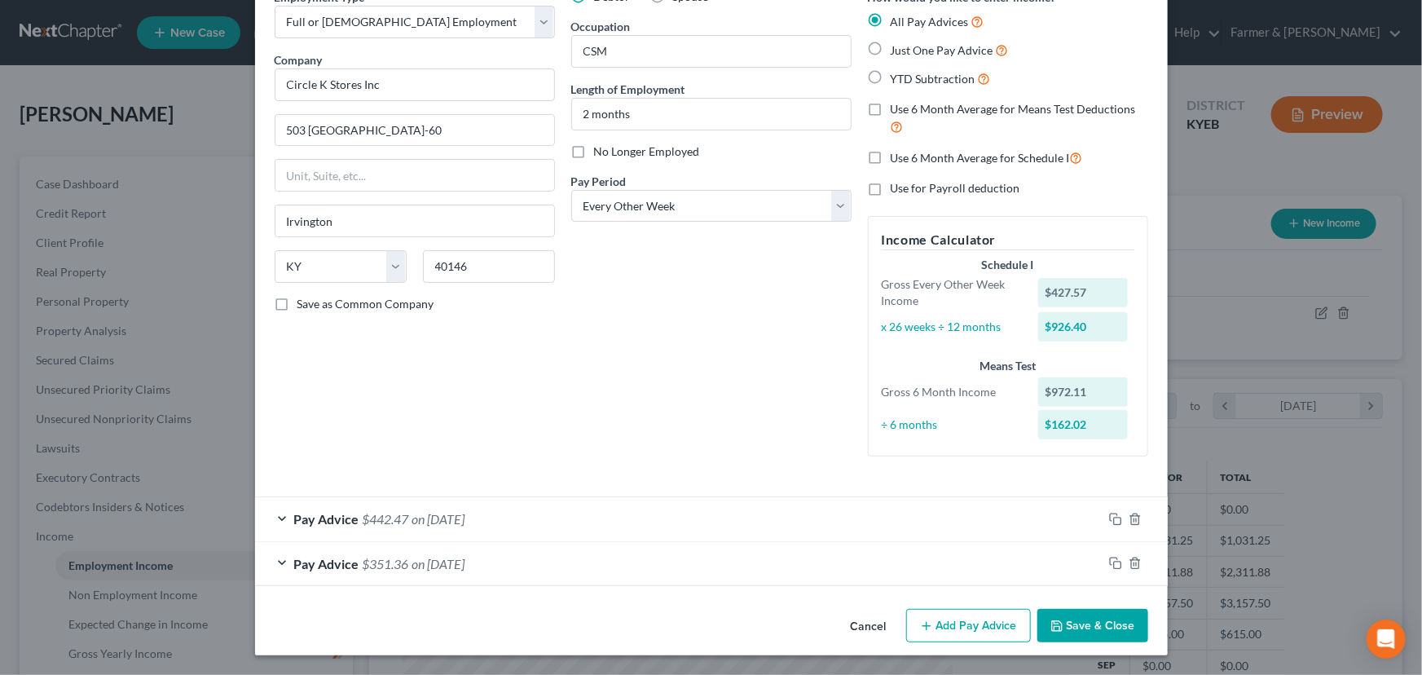
scroll to position [86, 0]
drag, startPoint x: 472, startPoint y: 425, endPoint x: 45, endPoint y: 448, distance: 427.7
click at [472, 425] on div "Employment Type * Select Full or [DEMOGRAPHIC_DATA] Employment Self Employment …" at bounding box center [414, 229] width 297 height 481
click at [668, 360] on div "Debtor Spouse Occupation CSM Length of Employment 2 months No Longer Employed P…" at bounding box center [711, 229] width 297 height 481
click at [579, 362] on div "Debtor Spouse Occupation CSM Length of Employment 2 months No Longer Employed P…" at bounding box center [711, 229] width 297 height 481
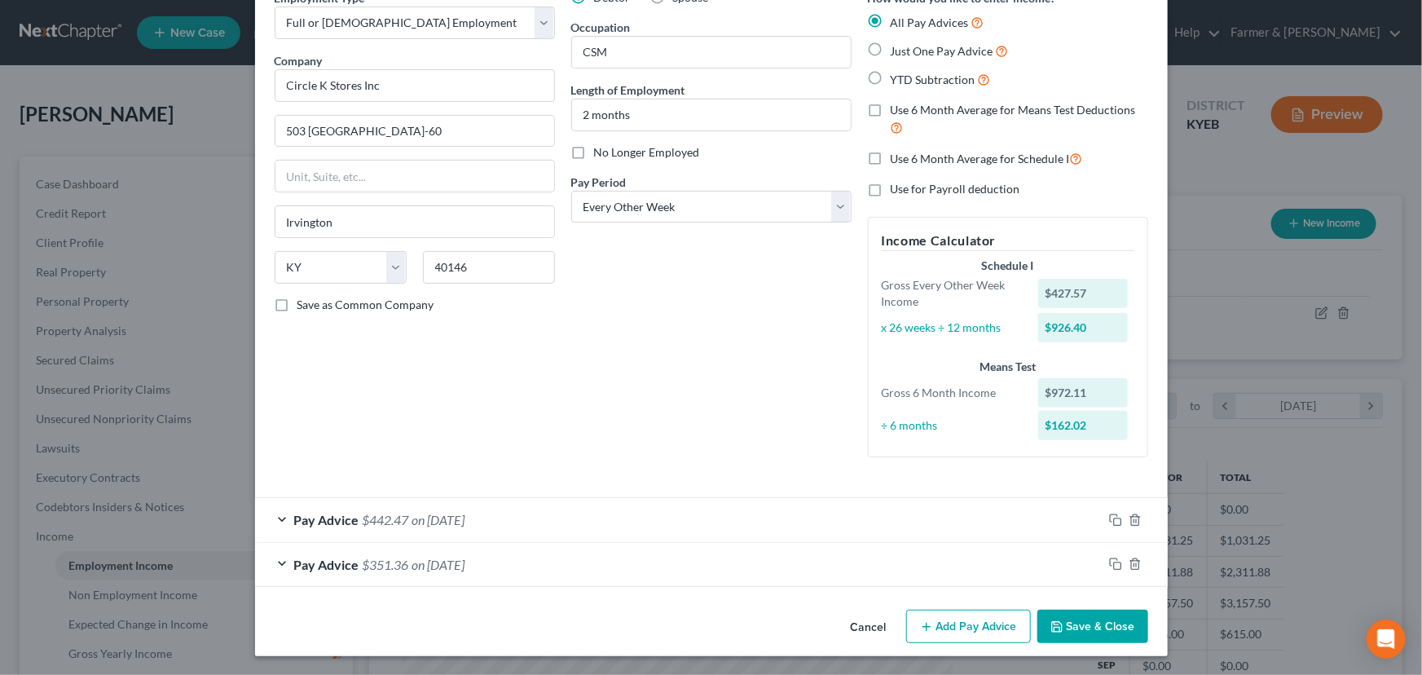
click at [433, 388] on div "Employment Type * Select Full or [DEMOGRAPHIC_DATA] Employment Self Employment …" at bounding box center [414, 229] width 297 height 481
click at [636, 442] on div "Debtor Spouse Occupation CSM Length of Employment 2 months No Longer Employed P…" at bounding box center [711, 229] width 297 height 481
click at [961, 570] on div "Pay Advice $351.36 on [DATE]" at bounding box center [678, 564] width 847 height 43
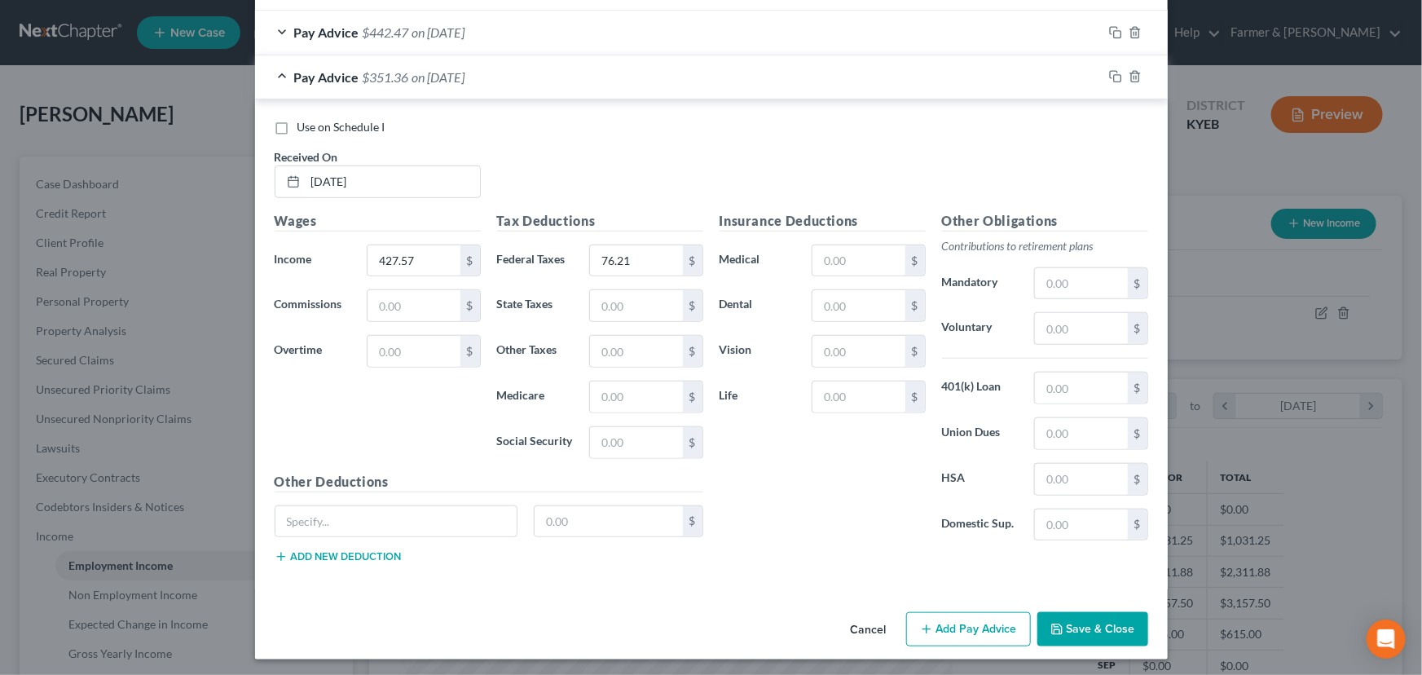
scroll to position [574, 0]
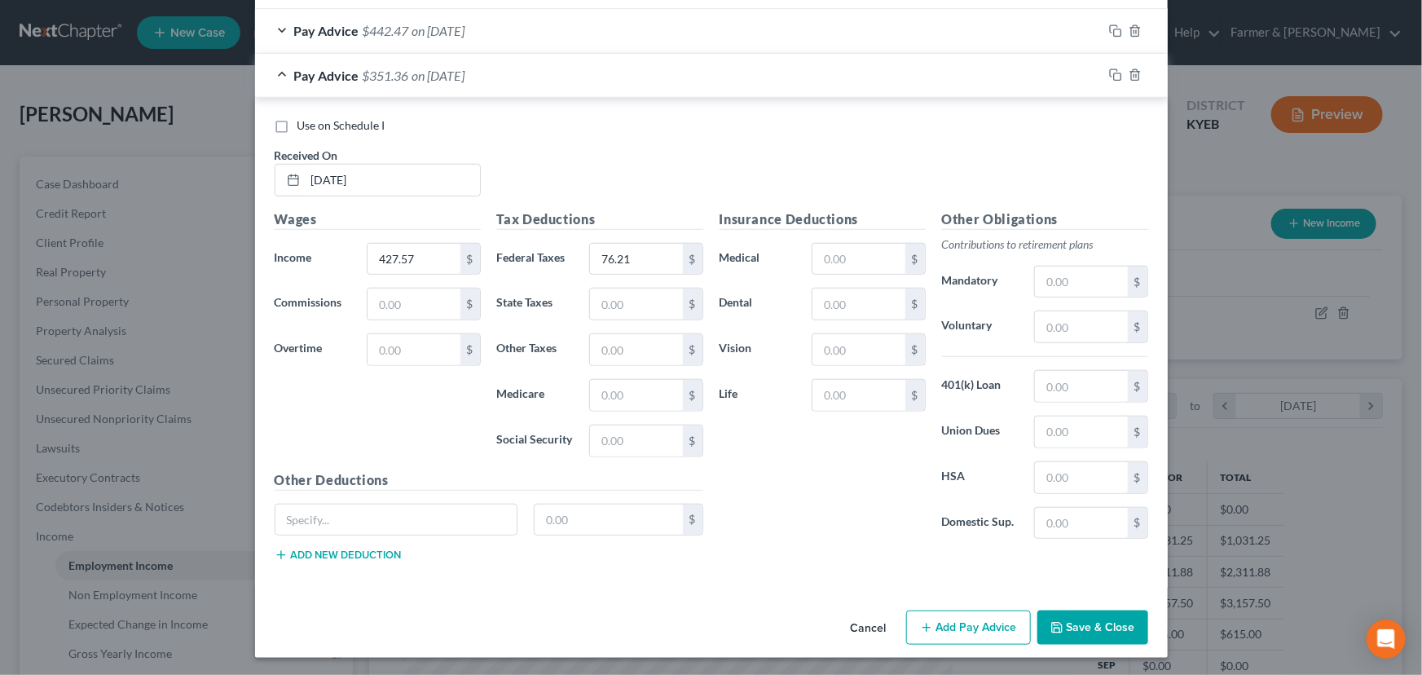
drag, startPoint x: 689, startPoint y: 81, endPoint x: 914, endPoint y: 505, distance: 479.7
click at [689, 81] on div "Pay Advice $351.36 on [DATE]" at bounding box center [678, 75] width 847 height 43
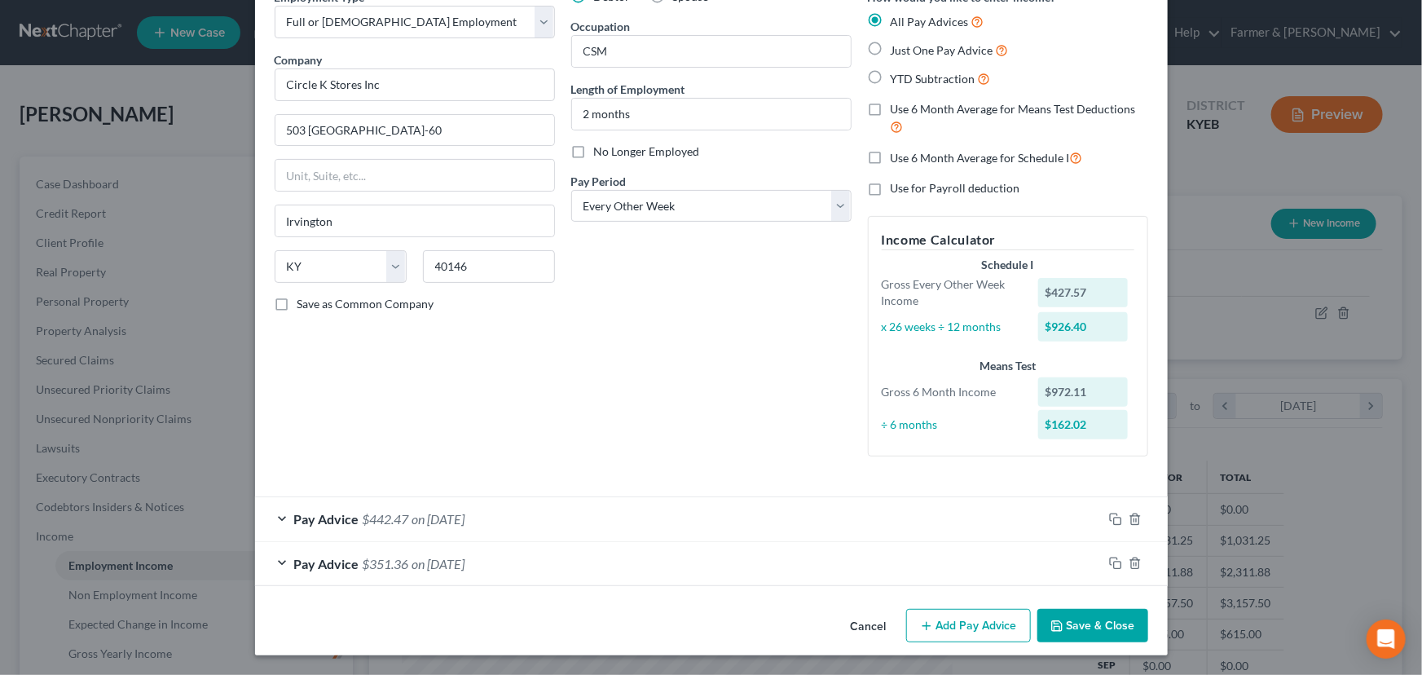
scroll to position [86, 0]
click at [966, 618] on button "Add Pay Advice" at bounding box center [968, 627] width 125 height 34
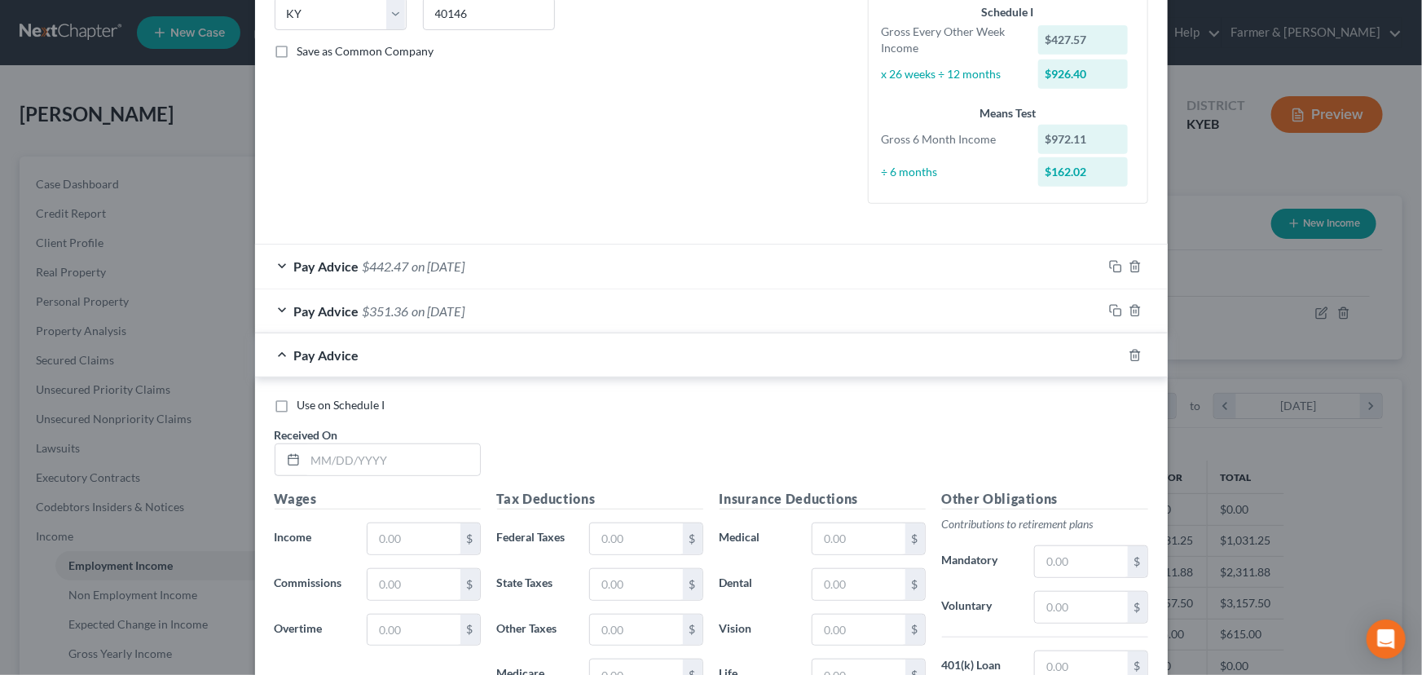
scroll to position [352, 0]
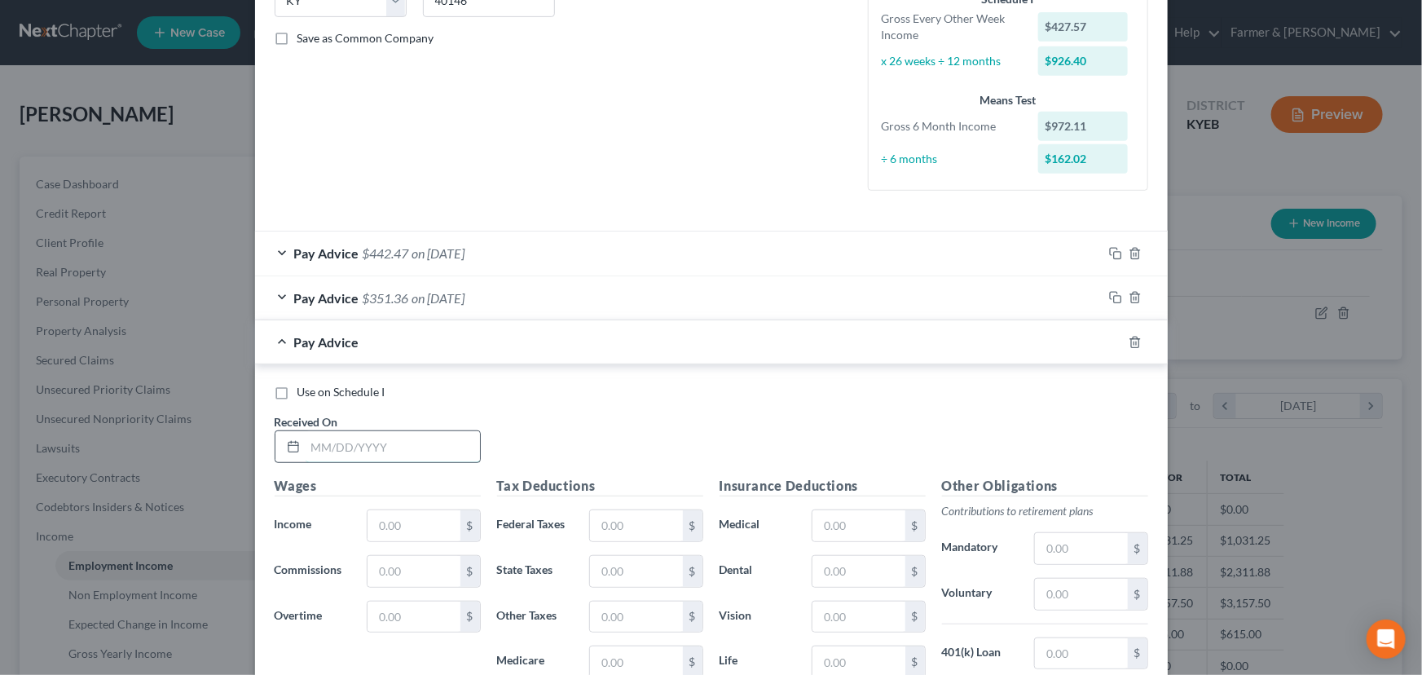
click at [404, 451] on input "text" at bounding box center [393, 446] width 174 height 31
click at [551, 420] on div "Use on Schedule I Received On * [DATE]" at bounding box center [711, 430] width 890 height 92
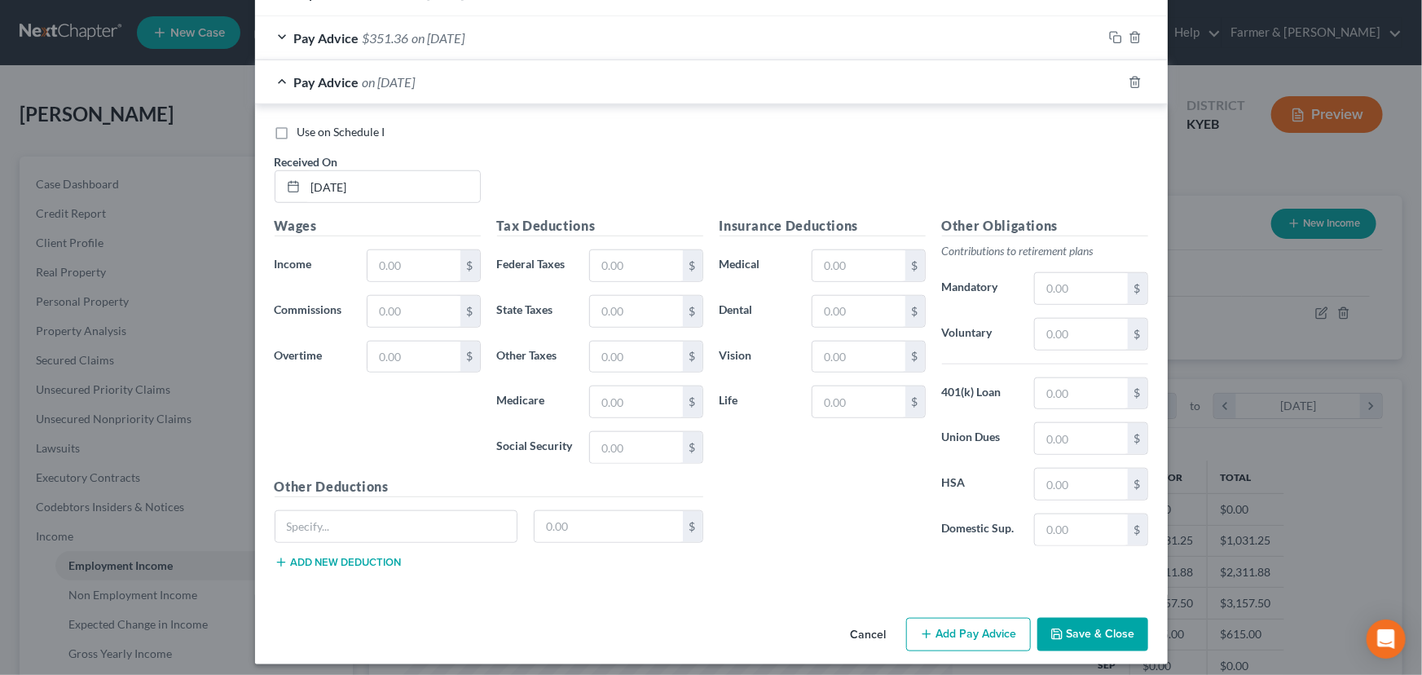
scroll to position [619, 0]
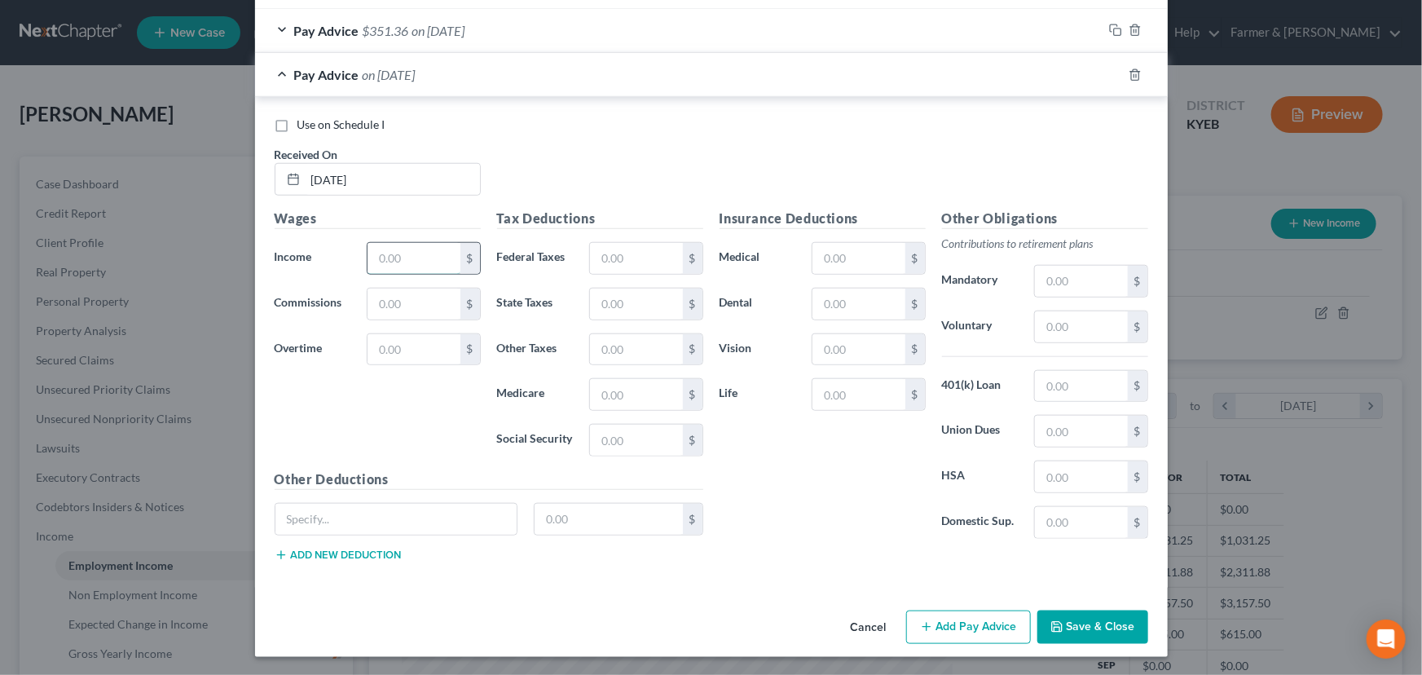
click at [441, 259] on input "text" at bounding box center [414, 258] width 92 height 31
click at [623, 263] on input "text" at bounding box center [636, 258] width 92 height 31
click at [611, 156] on div "Use on Schedule I Received On * [DATE]" at bounding box center [711, 163] width 890 height 92
click at [601, 68] on div "Pay Advice $410.66 on [DATE]" at bounding box center [678, 74] width 847 height 43
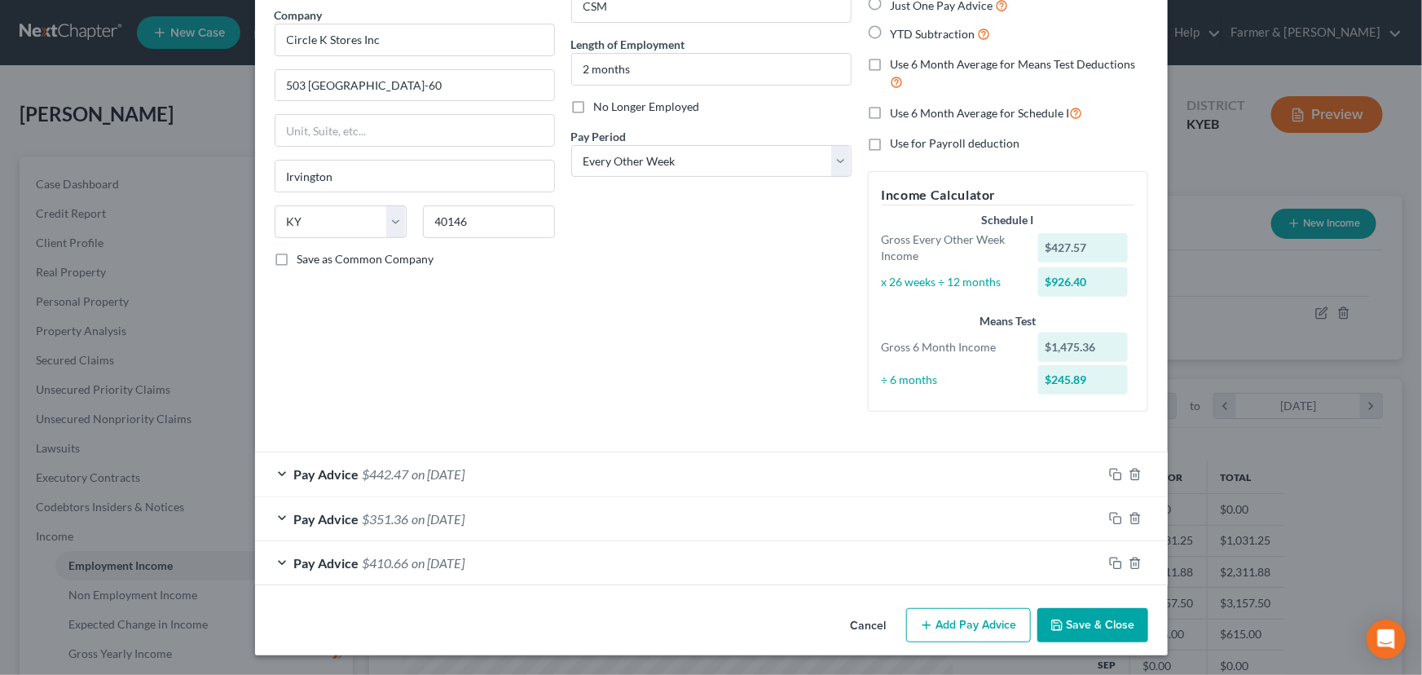
scroll to position [130, 0]
click at [958, 629] on button "Add Pay Advice" at bounding box center [968, 626] width 125 height 34
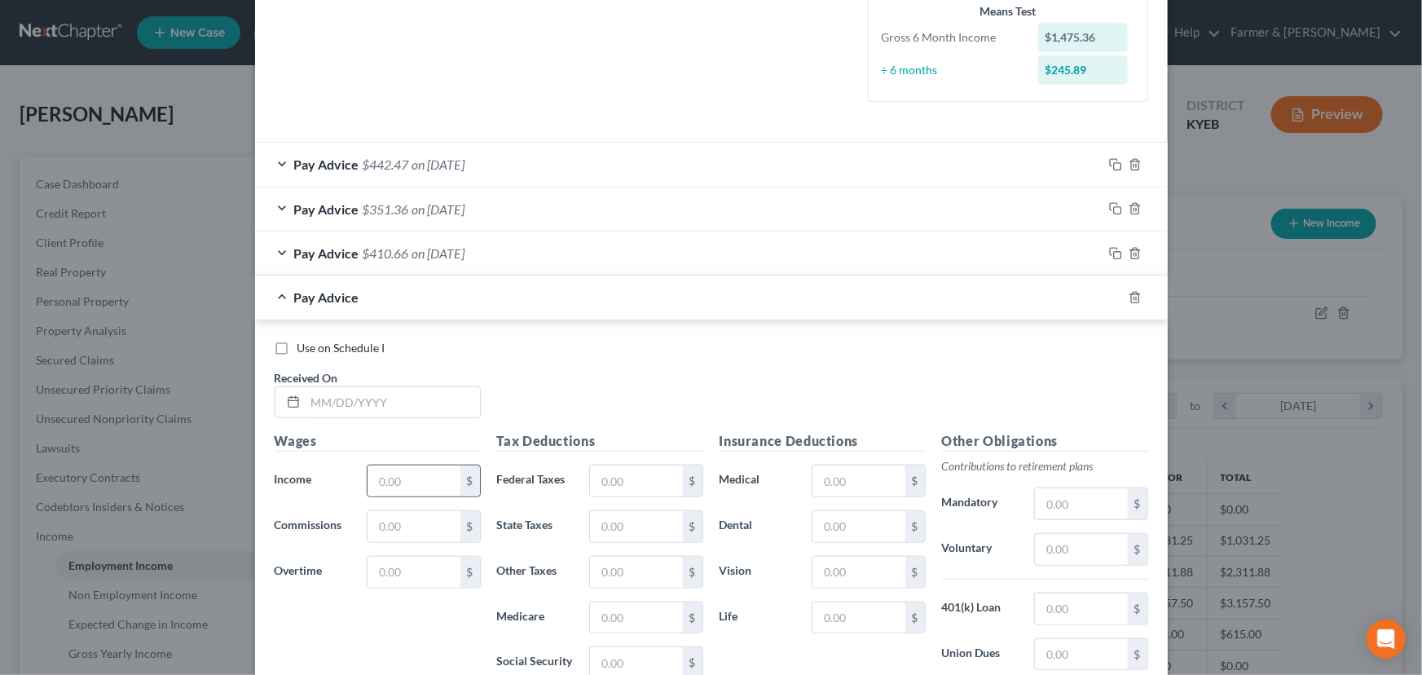
scroll to position [500, 0]
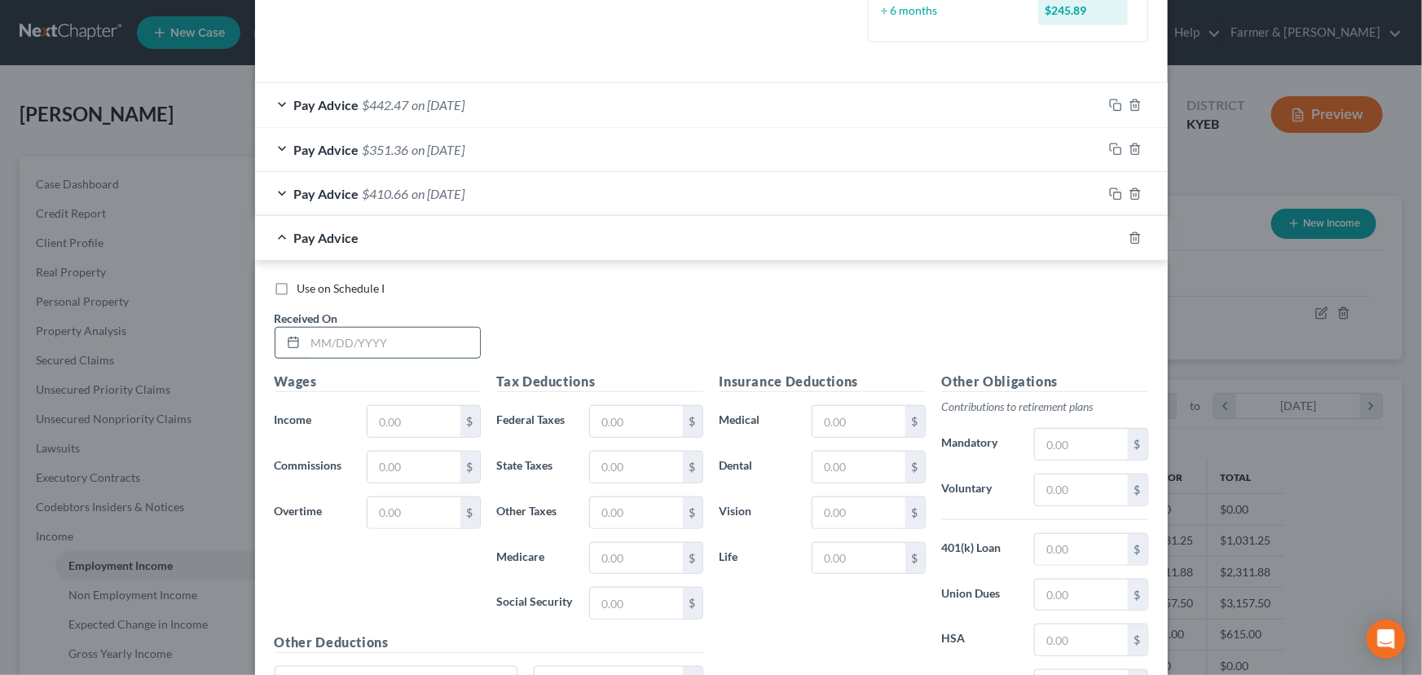
click at [394, 347] on input "text" at bounding box center [393, 343] width 174 height 31
click at [598, 316] on div "Use on Schedule I Received On * [DATE]" at bounding box center [711, 326] width 890 height 92
click at [412, 416] on input "text" at bounding box center [414, 421] width 92 height 31
click at [605, 425] on input "text" at bounding box center [636, 421] width 92 height 31
click at [636, 315] on div "Use on Schedule I Received On * [DATE]" at bounding box center [711, 326] width 890 height 92
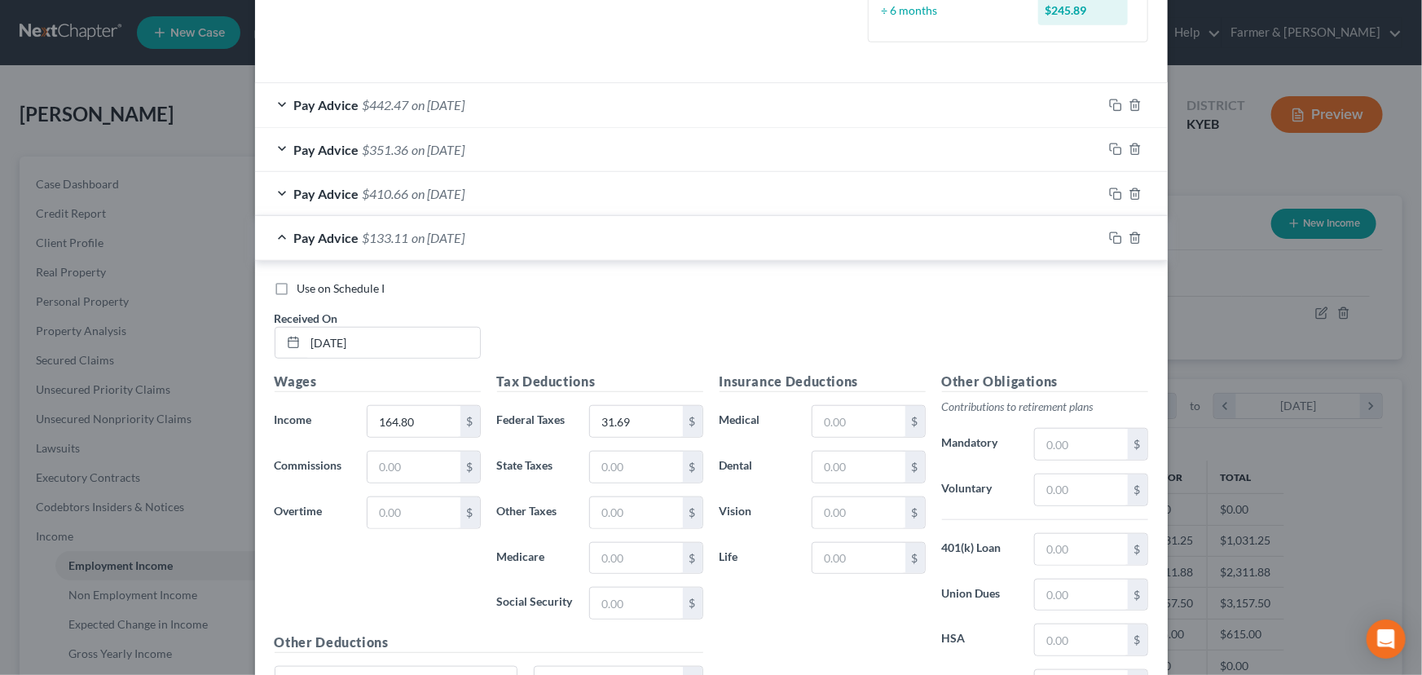
click at [487, 250] on div "Pay Advice $133.11 on [DATE]" at bounding box center [678, 237] width 847 height 43
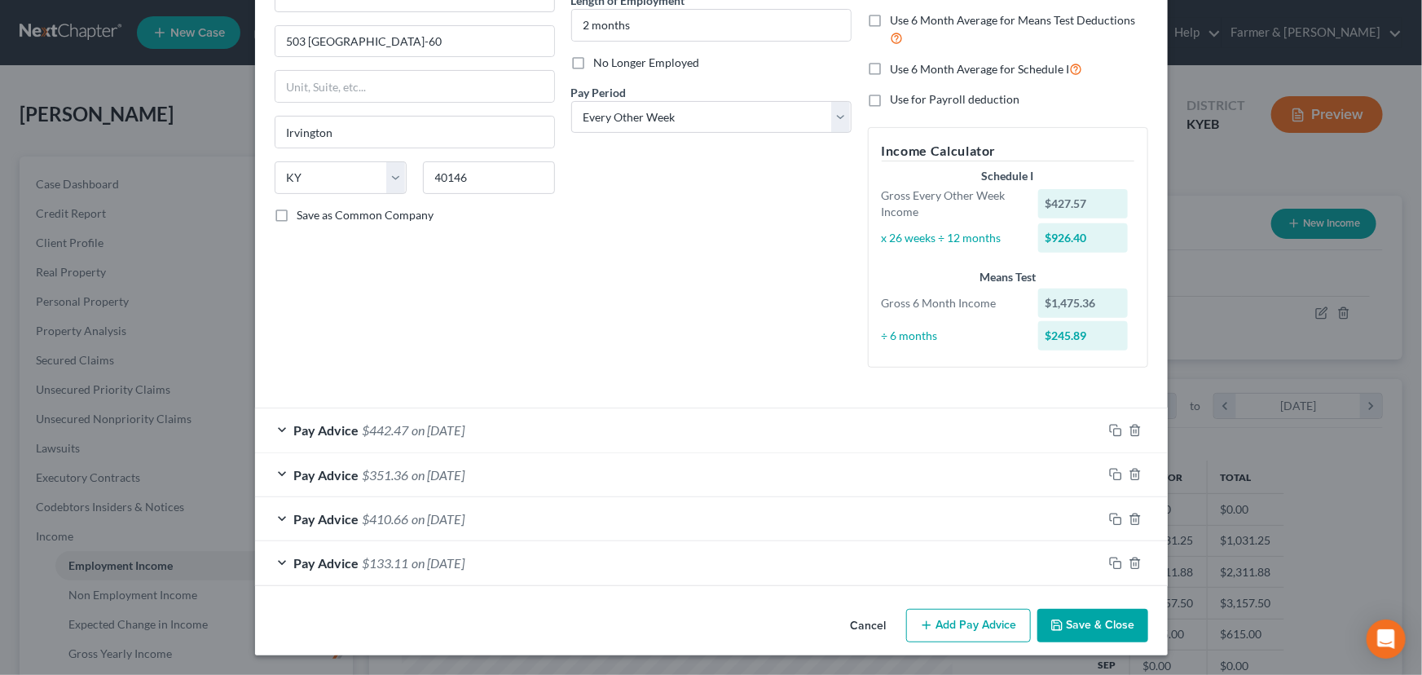
scroll to position [174, 0]
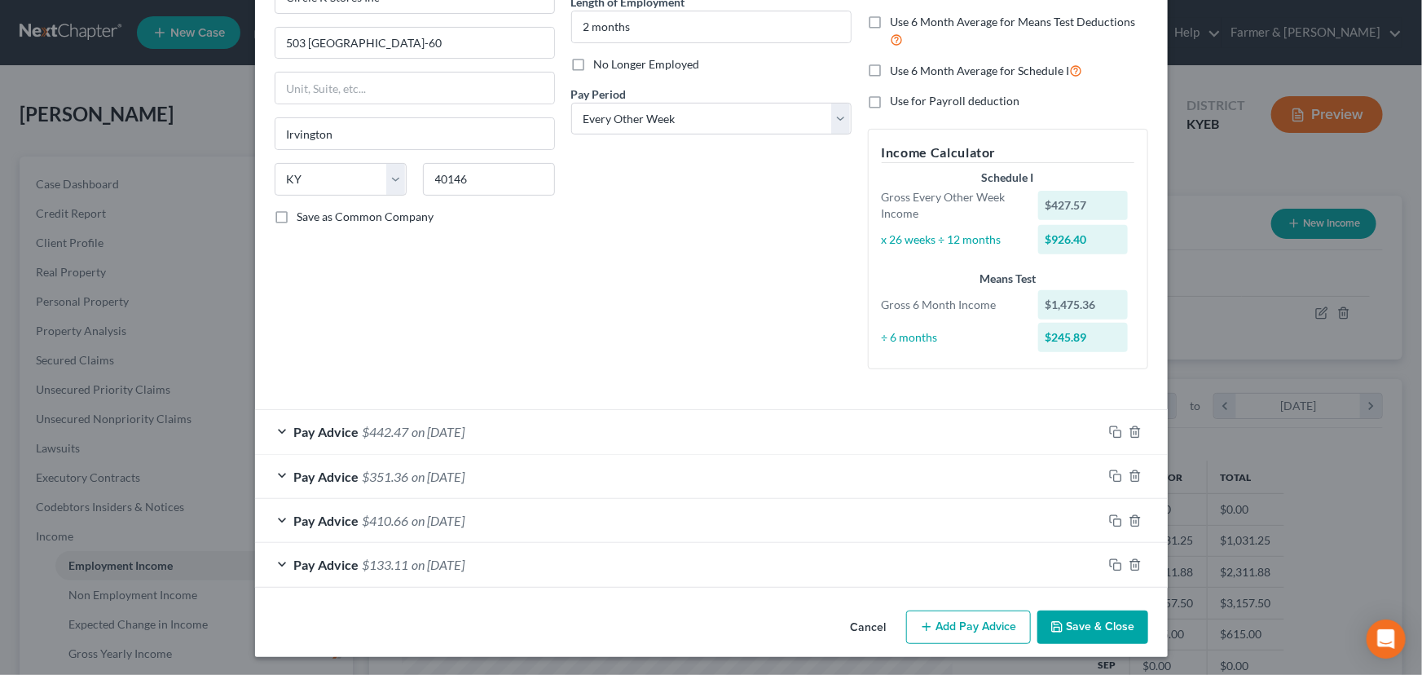
click at [937, 625] on button "Add Pay Advice" at bounding box center [968, 627] width 125 height 34
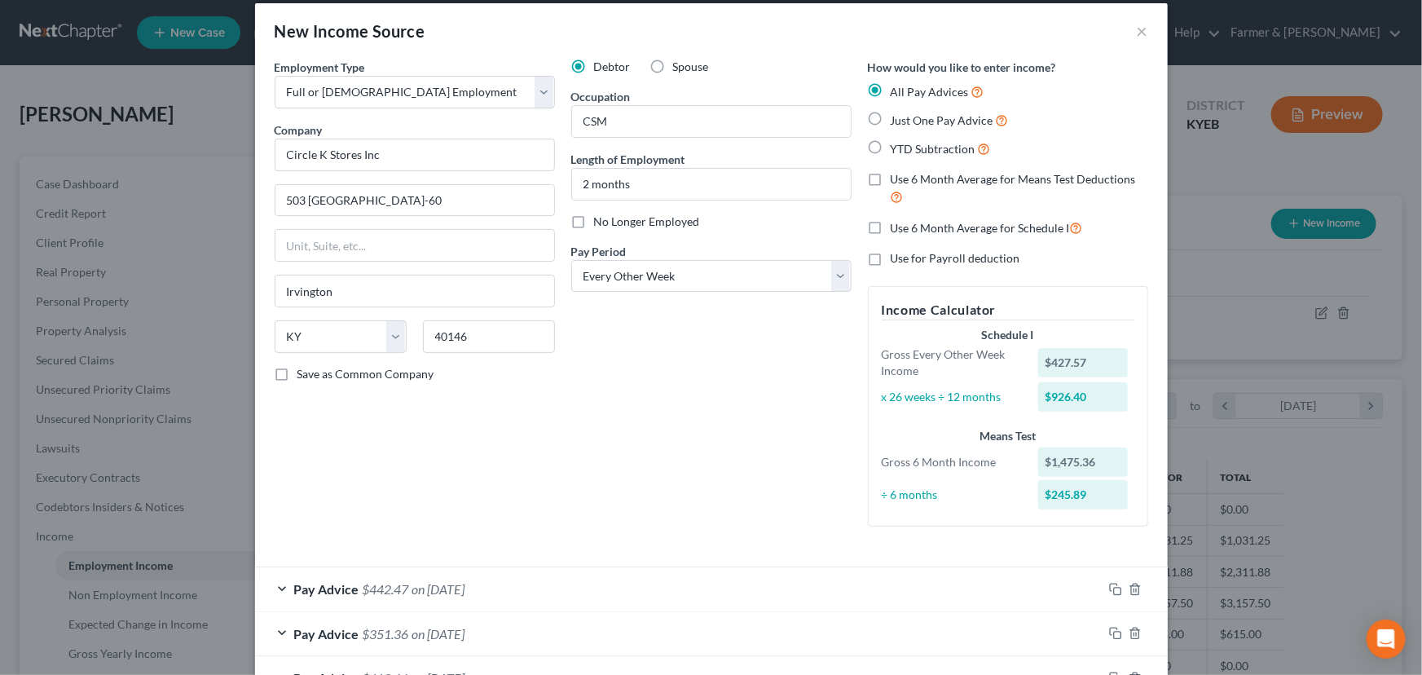
scroll to position [0, 0]
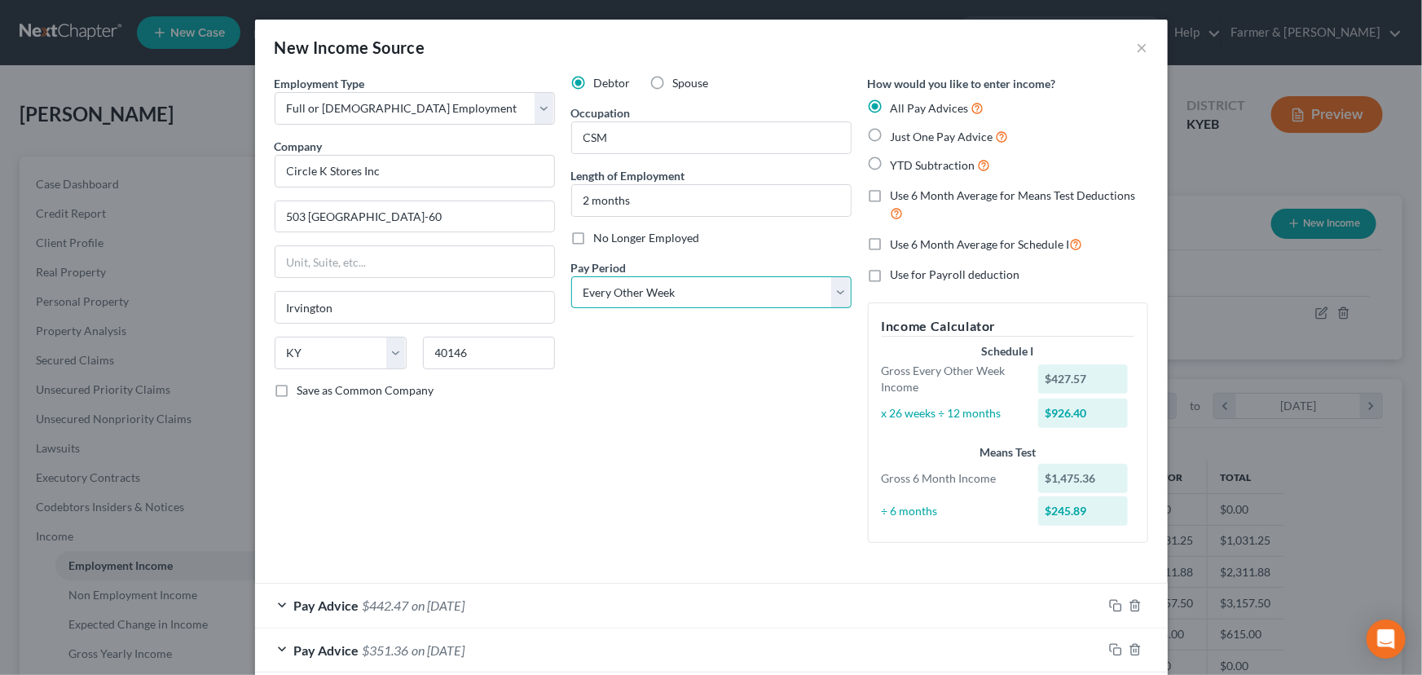
drag, startPoint x: 671, startPoint y: 291, endPoint x: 669, endPoint y: 305, distance: 14.1
click at [671, 291] on select "Select Monthly Twice Monthly Every Other Week Weekly" at bounding box center [711, 292] width 280 height 33
click at [571, 276] on select "Select Monthly Twice Monthly Every Other Week Weekly" at bounding box center [711, 292] width 280 height 33
click at [625, 390] on div "Debtor Spouse Occupation CSM Length of Employment 2 months No Longer Employed P…" at bounding box center [711, 315] width 297 height 481
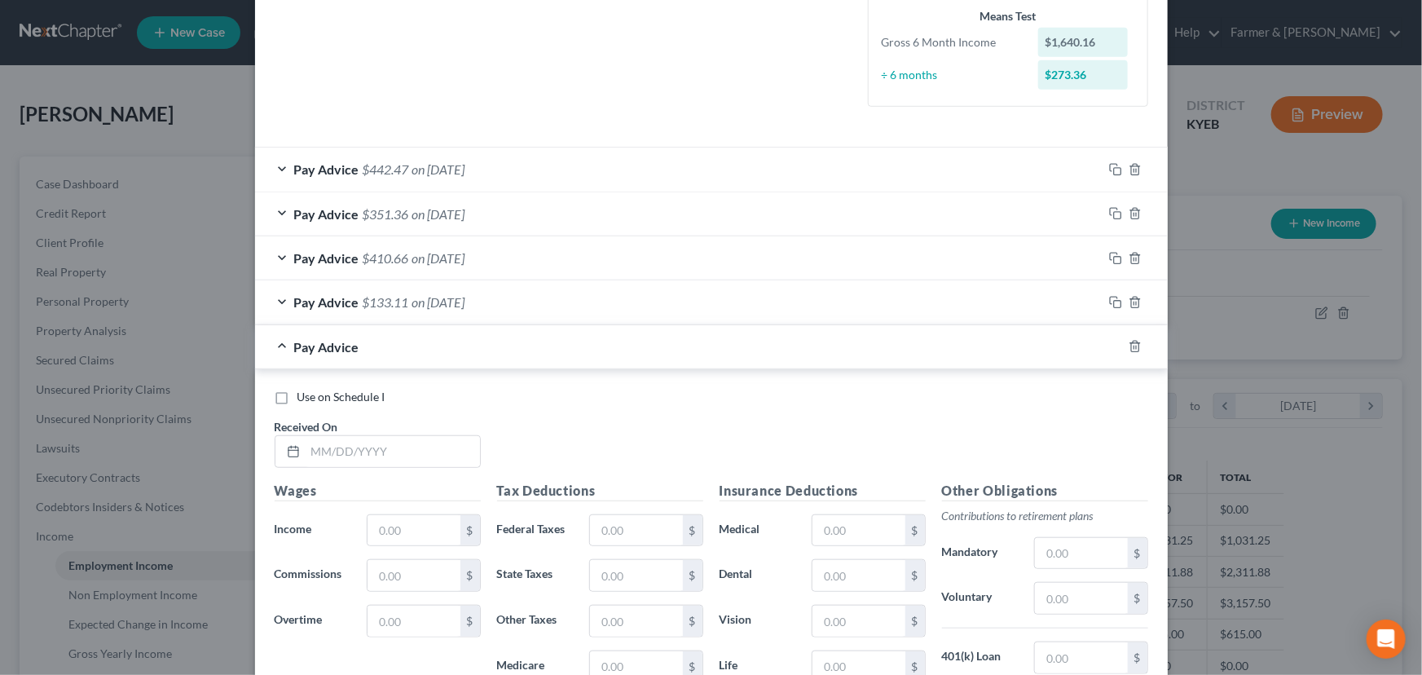
scroll to position [444, 0]
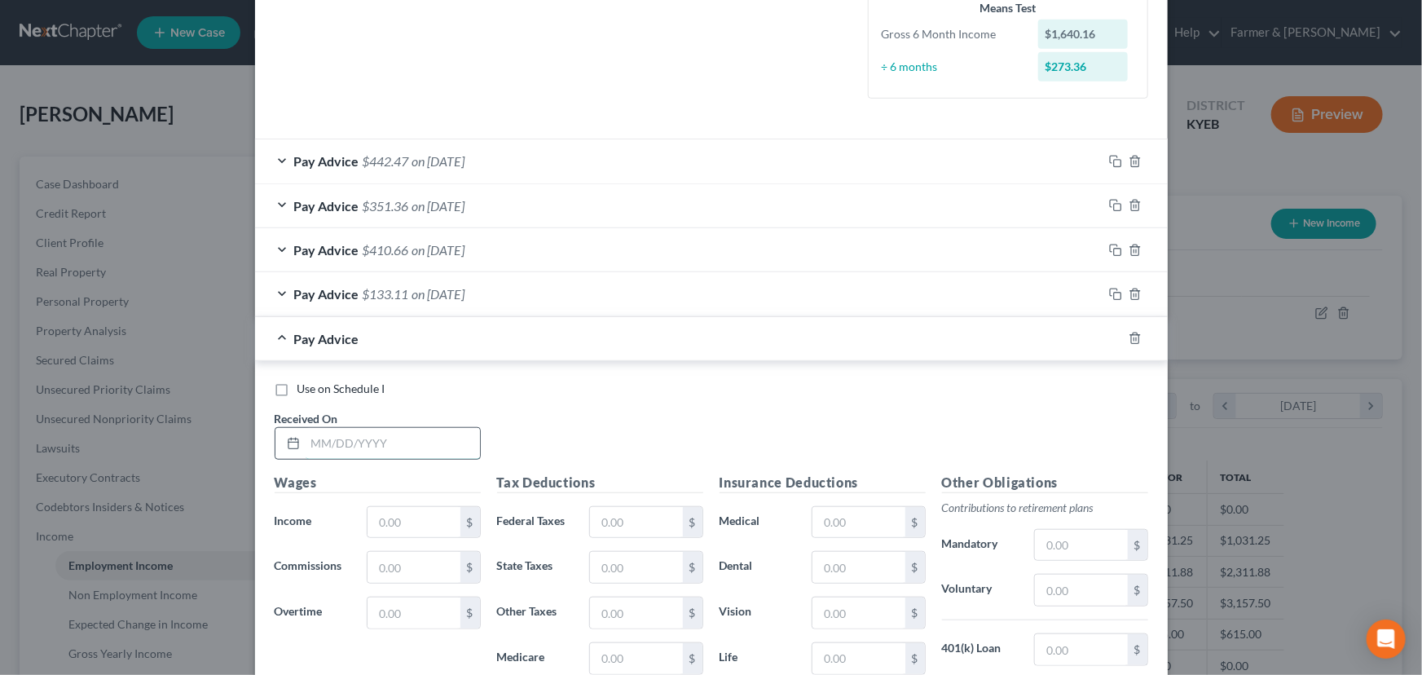
click at [424, 448] on input "text" at bounding box center [393, 443] width 174 height 31
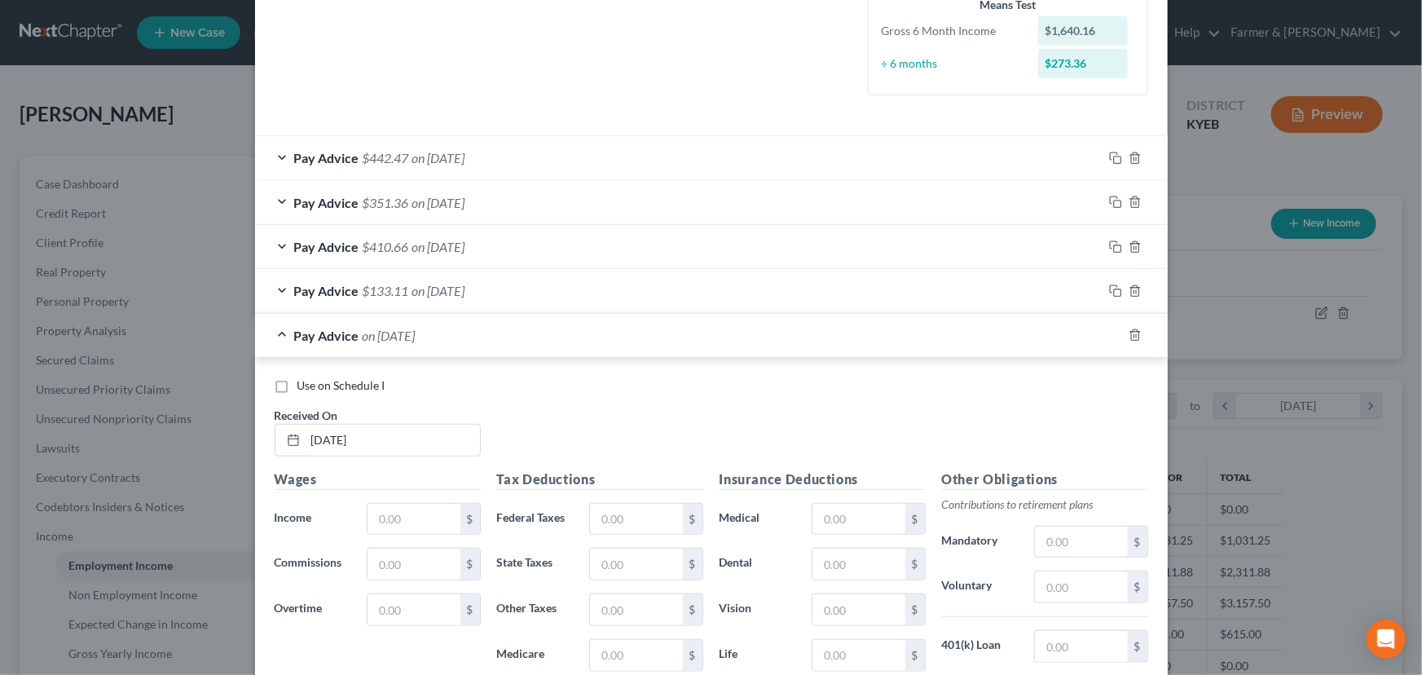
click at [578, 415] on div "Use on Schedule I Received On * [DATE]" at bounding box center [711, 423] width 890 height 92
drag, startPoint x: 420, startPoint y: 523, endPoint x: 6, endPoint y: 567, distance: 417.1
click at [420, 523] on input "text" at bounding box center [414, 519] width 92 height 31
click at [634, 516] on input "text" at bounding box center [636, 519] width 92 height 31
click at [613, 434] on div "Use on Schedule I Received On * [DATE]" at bounding box center [711, 423] width 890 height 92
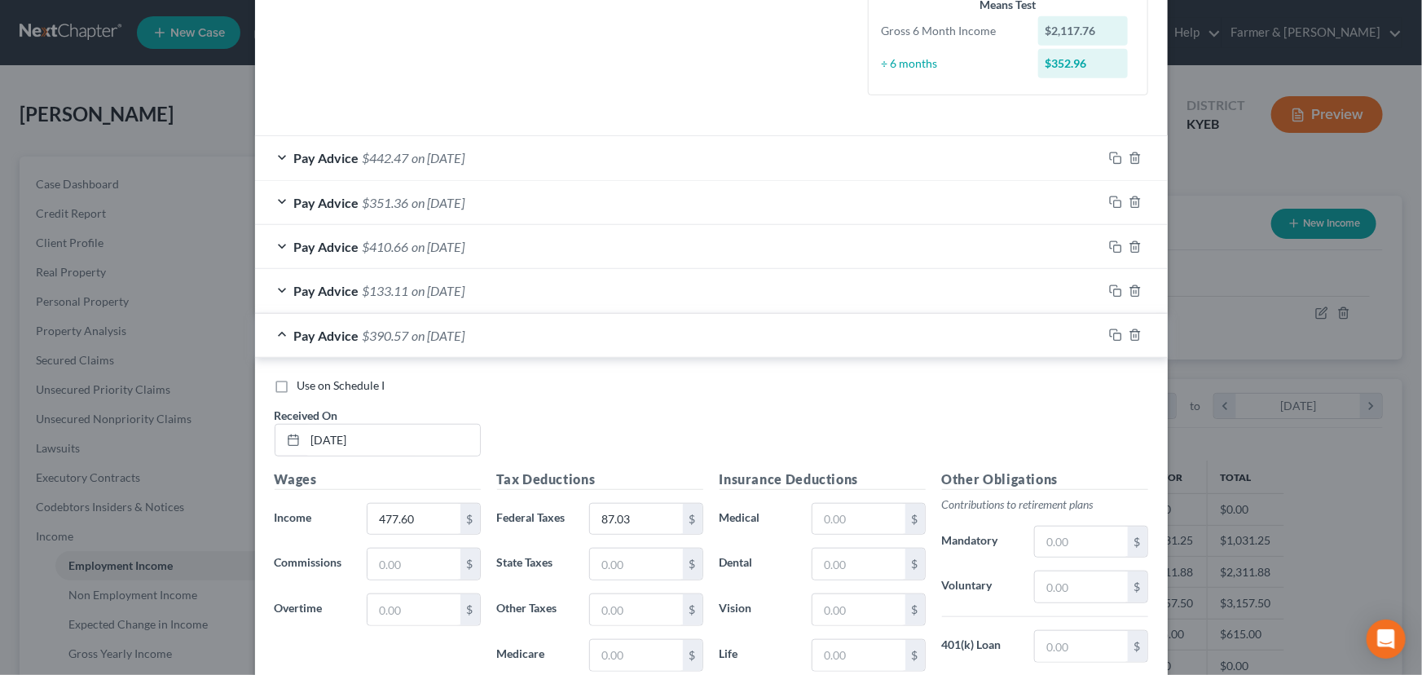
click at [499, 340] on div "Pay Advice $390.57 on [DATE]" at bounding box center [678, 335] width 847 height 43
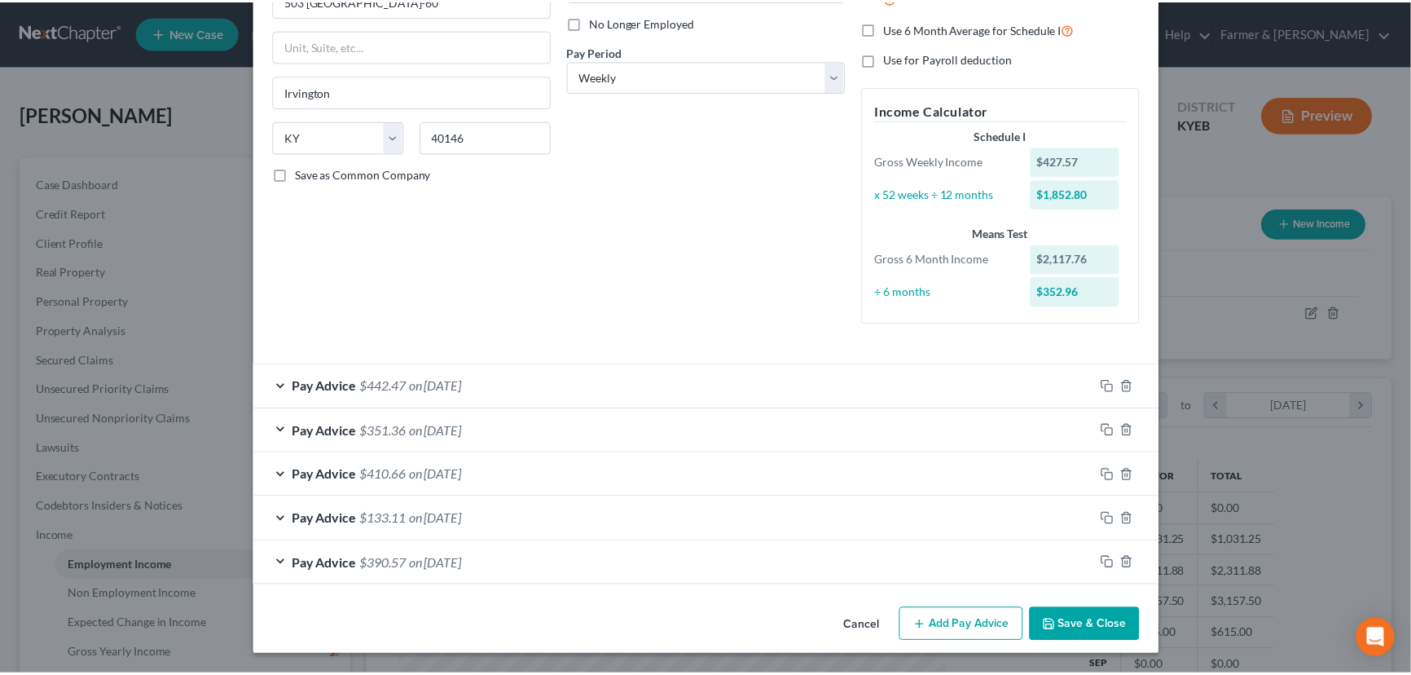
scroll to position [215, 0]
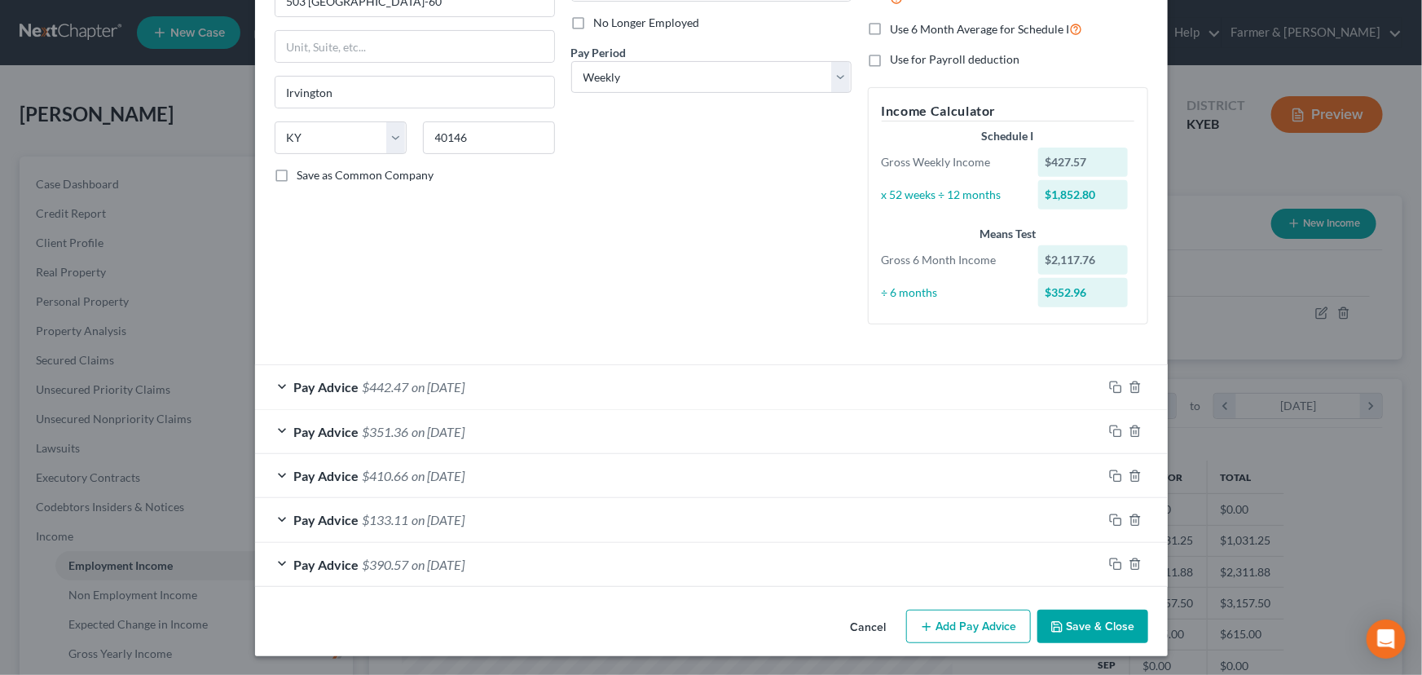
drag, startPoint x: 1076, startPoint y: 628, endPoint x: 1068, endPoint y: 623, distance: 8.8
click at [1076, 628] on button "Save & Close" at bounding box center [1092, 627] width 111 height 34
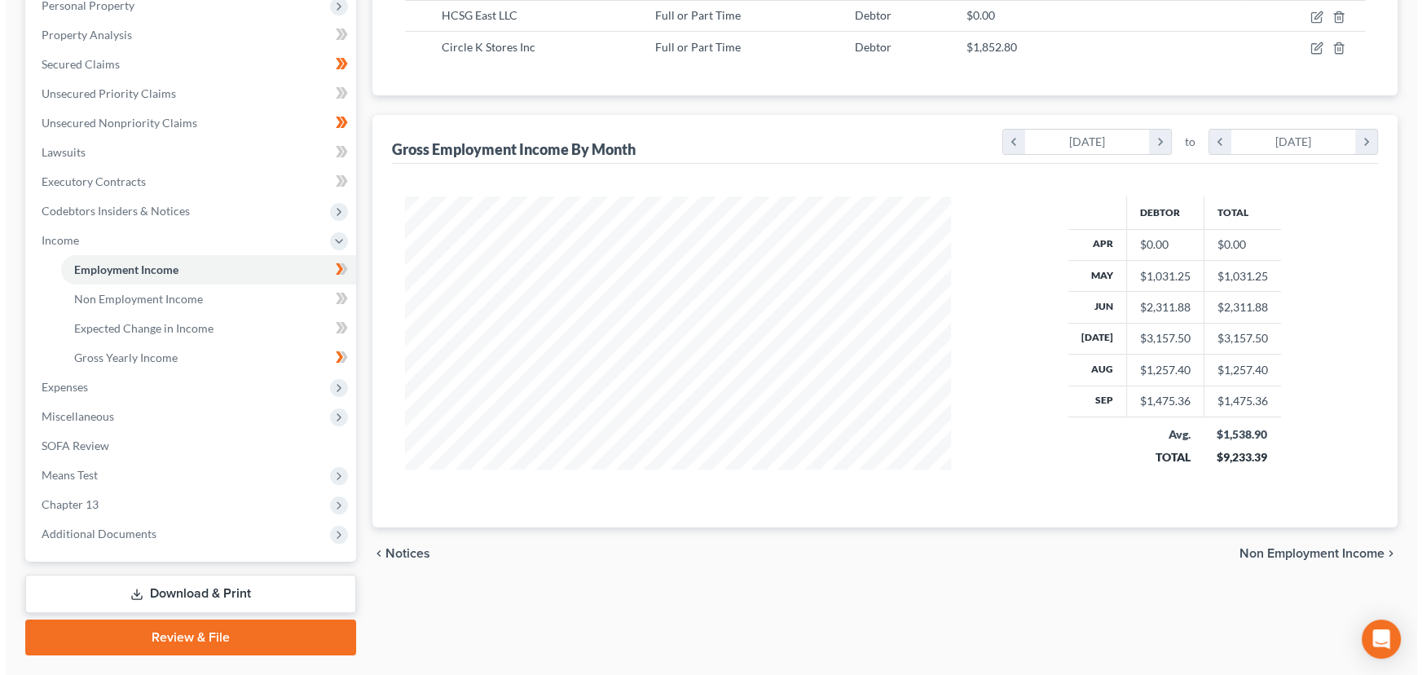
scroll to position [147, 0]
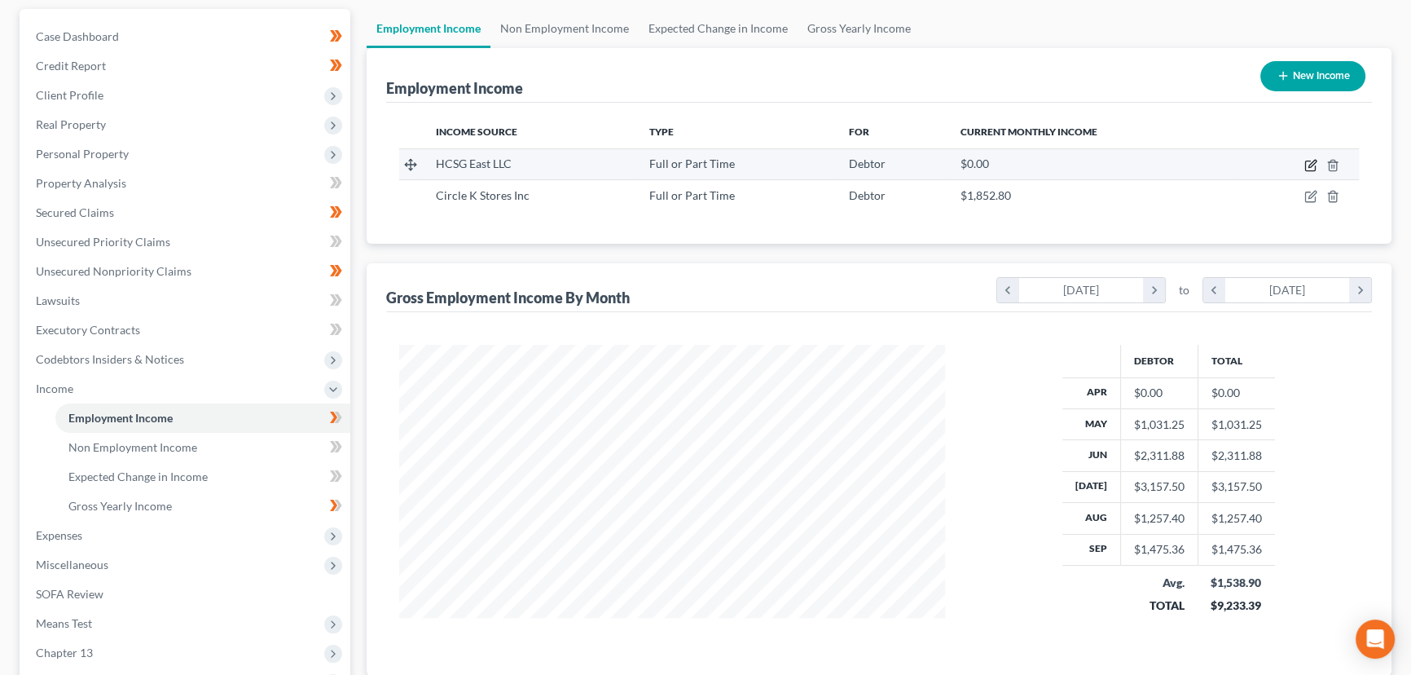
click at [1312, 159] on icon "button" at bounding box center [1311, 165] width 13 height 13
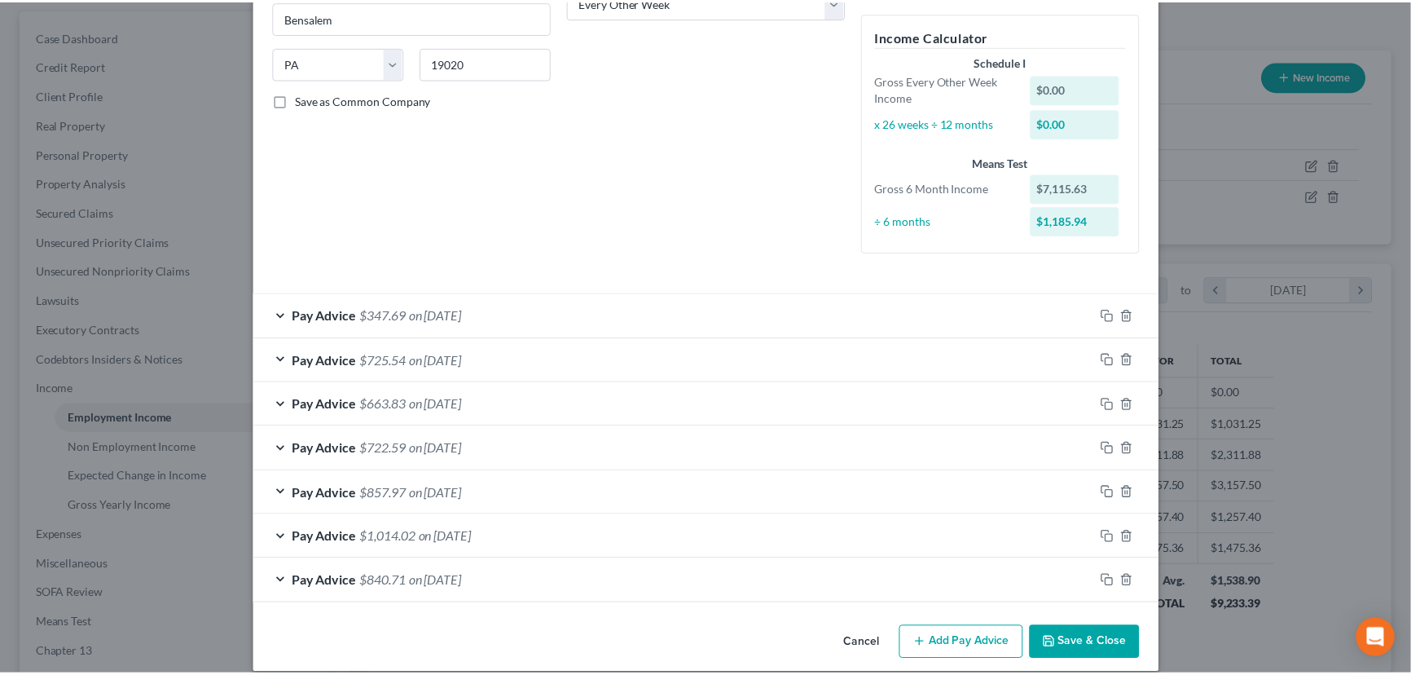
scroll to position [306, 0]
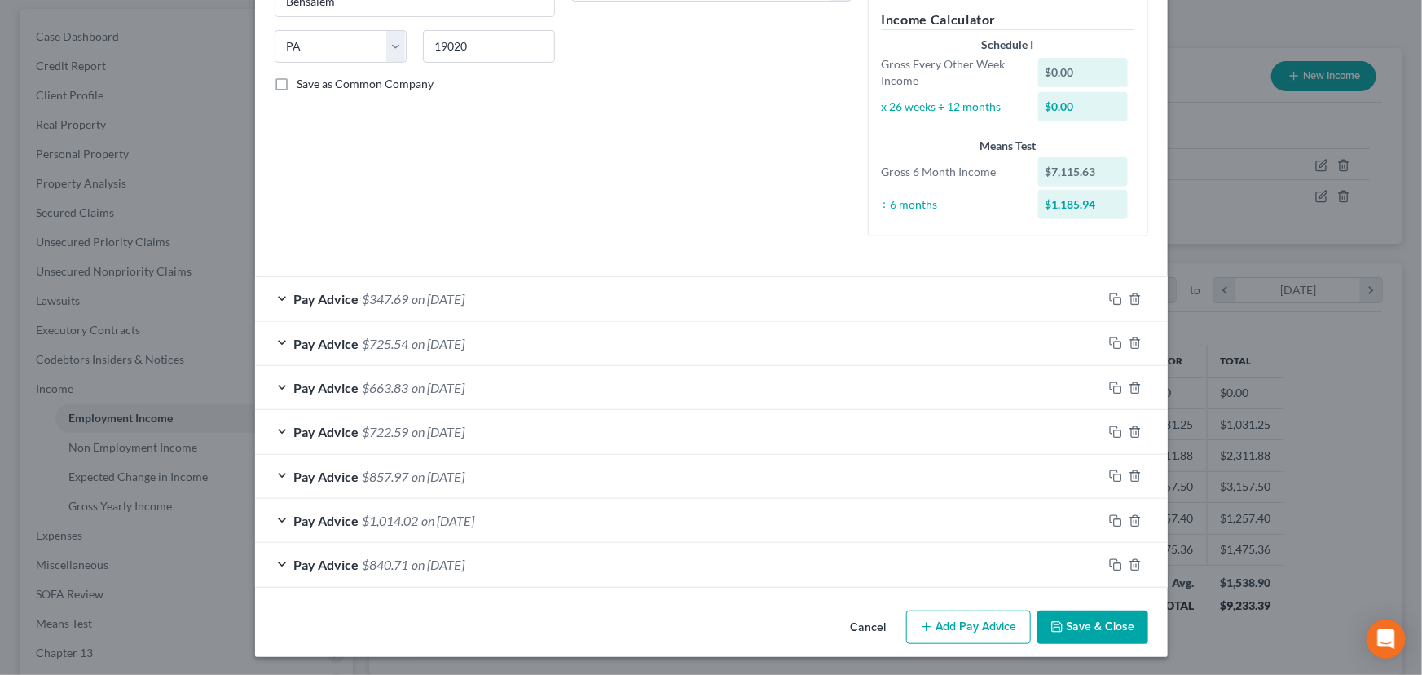
click at [874, 618] on button "Cancel" at bounding box center [869, 628] width 62 height 33
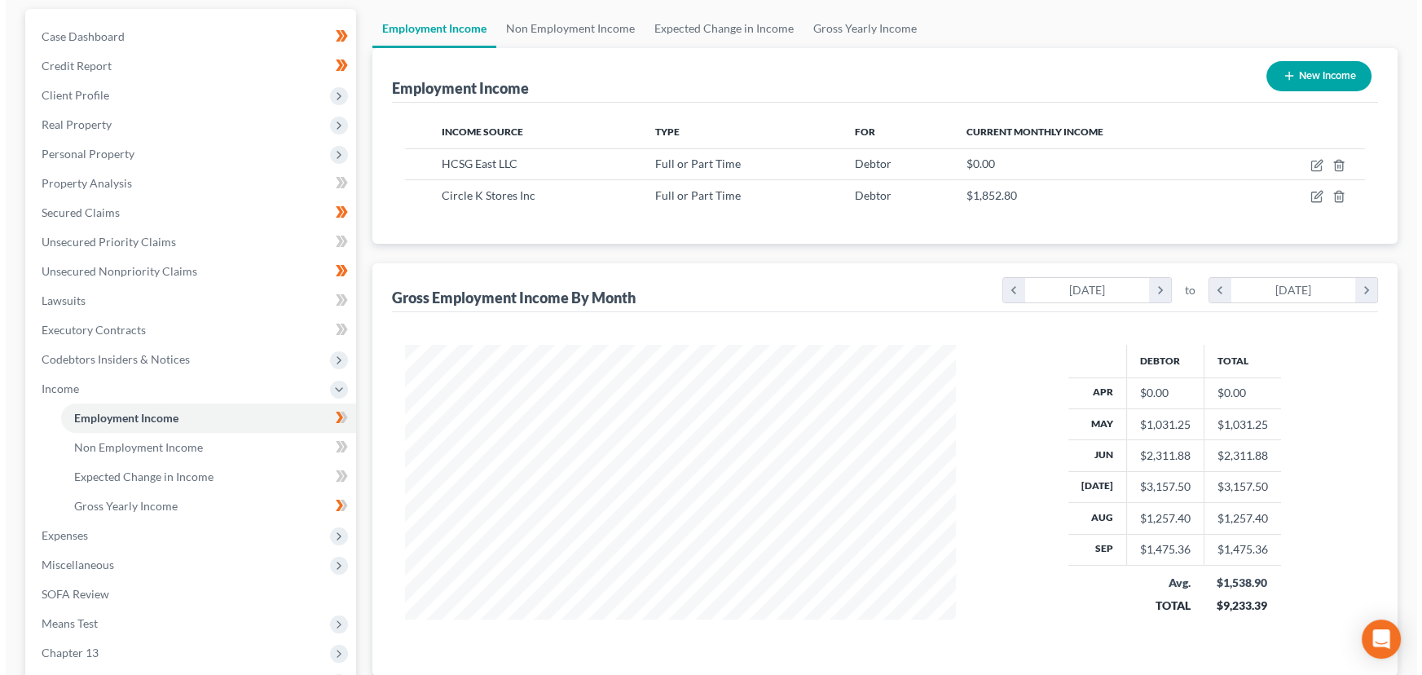
scroll to position [814595, 814308]
click at [363, 375] on div "Employment Income Non Employment Income Expected Change in Income Gross Yearly …" at bounding box center [879, 406] width 1041 height 795
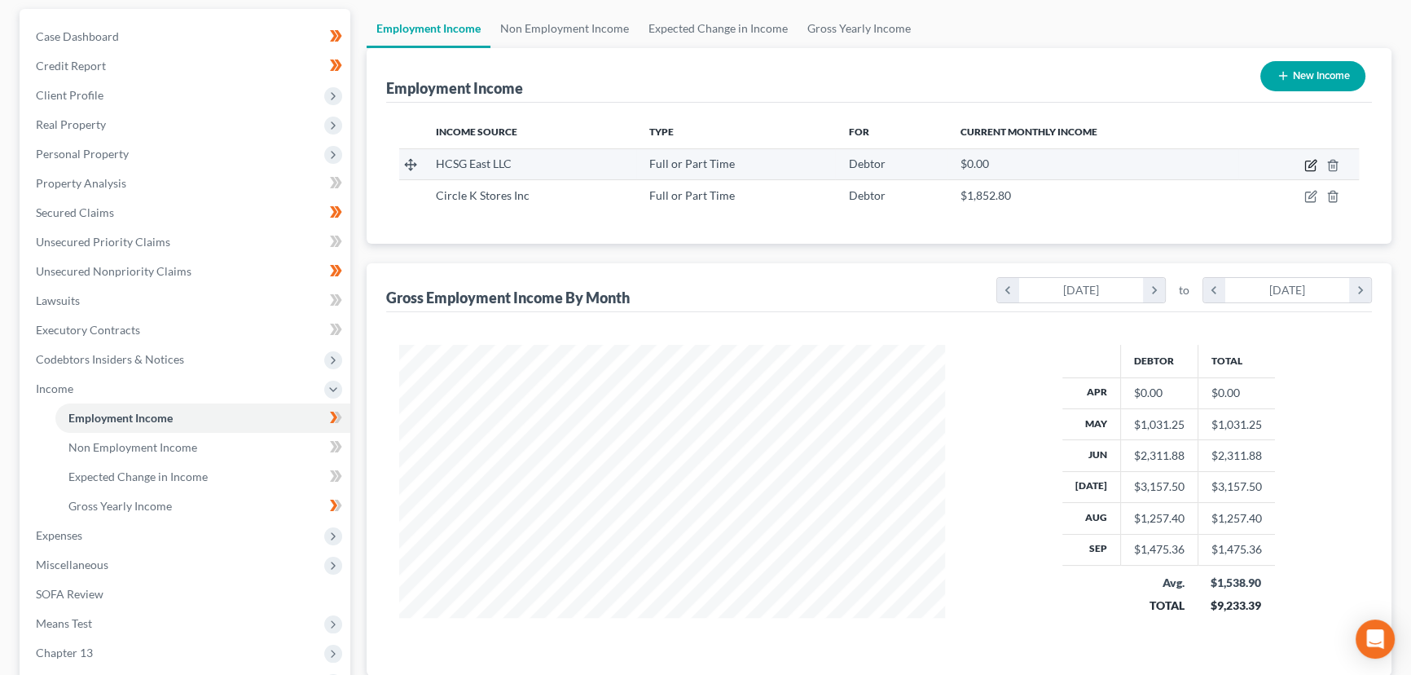
click at [1307, 163] on icon "button" at bounding box center [1311, 165] width 13 height 13
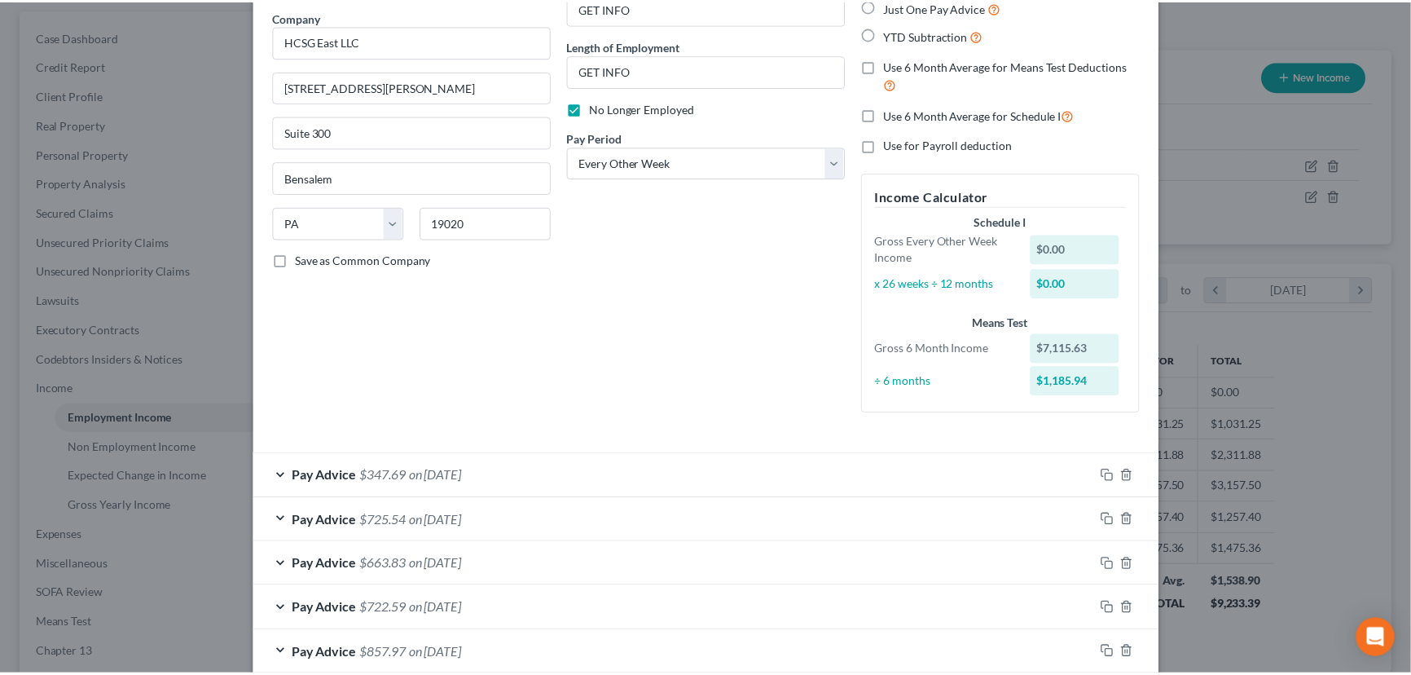
scroll to position [306, 0]
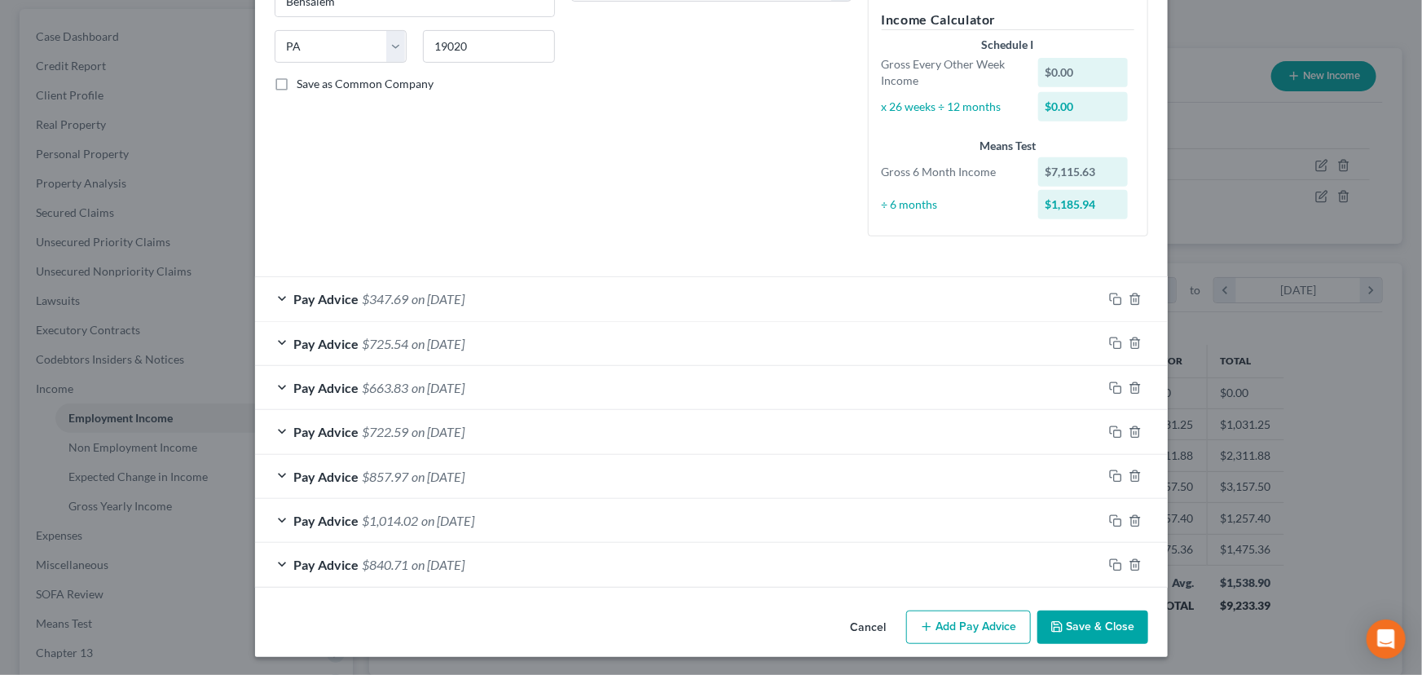
drag, startPoint x: 530, startPoint y: 192, endPoint x: 647, endPoint y: 390, distance: 229.1
click at [530, 192] on div "Employment Type * Select Full or [DEMOGRAPHIC_DATA] Employment Self Employment …" at bounding box center [414, 9] width 297 height 481
click at [875, 628] on button "Cancel" at bounding box center [869, 628] width 62 height 33
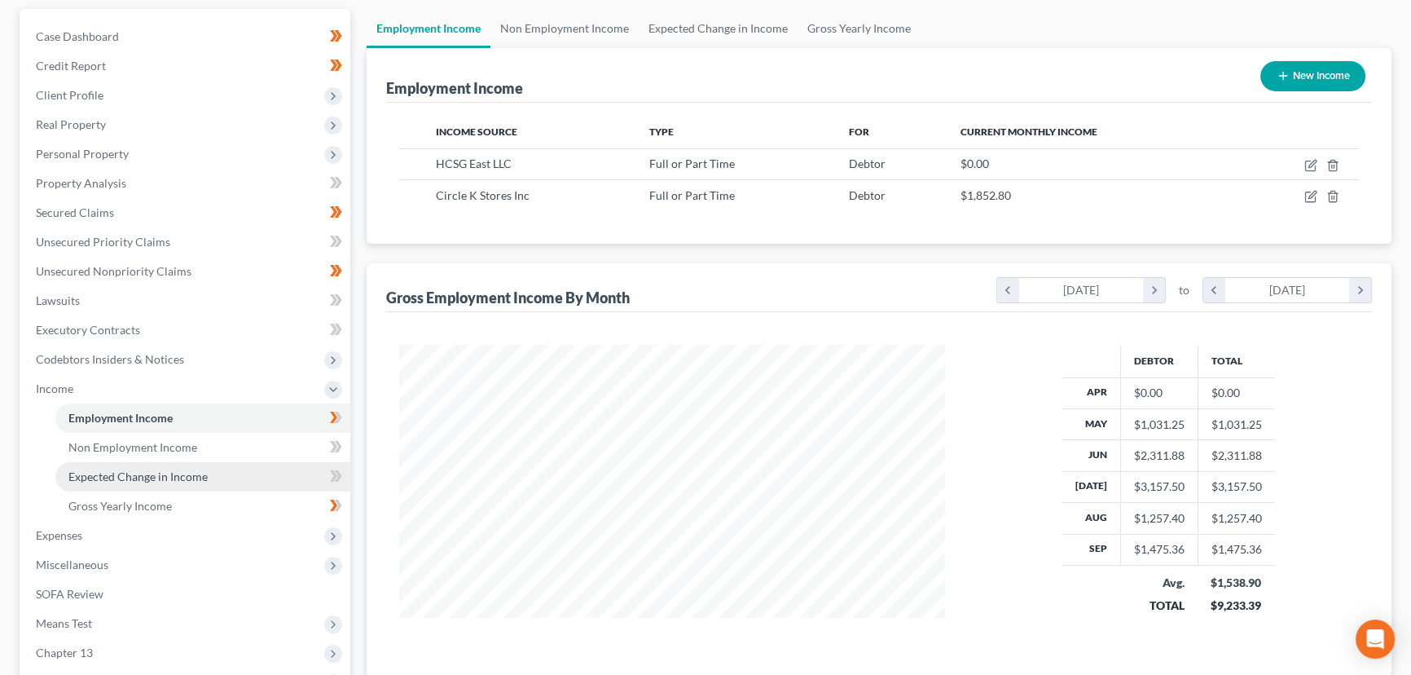
scroll to position [814595, 814308]
click at [183, 504] on link "Gross Yearly Income" at bounding box center [202, 505] width 295 height 29
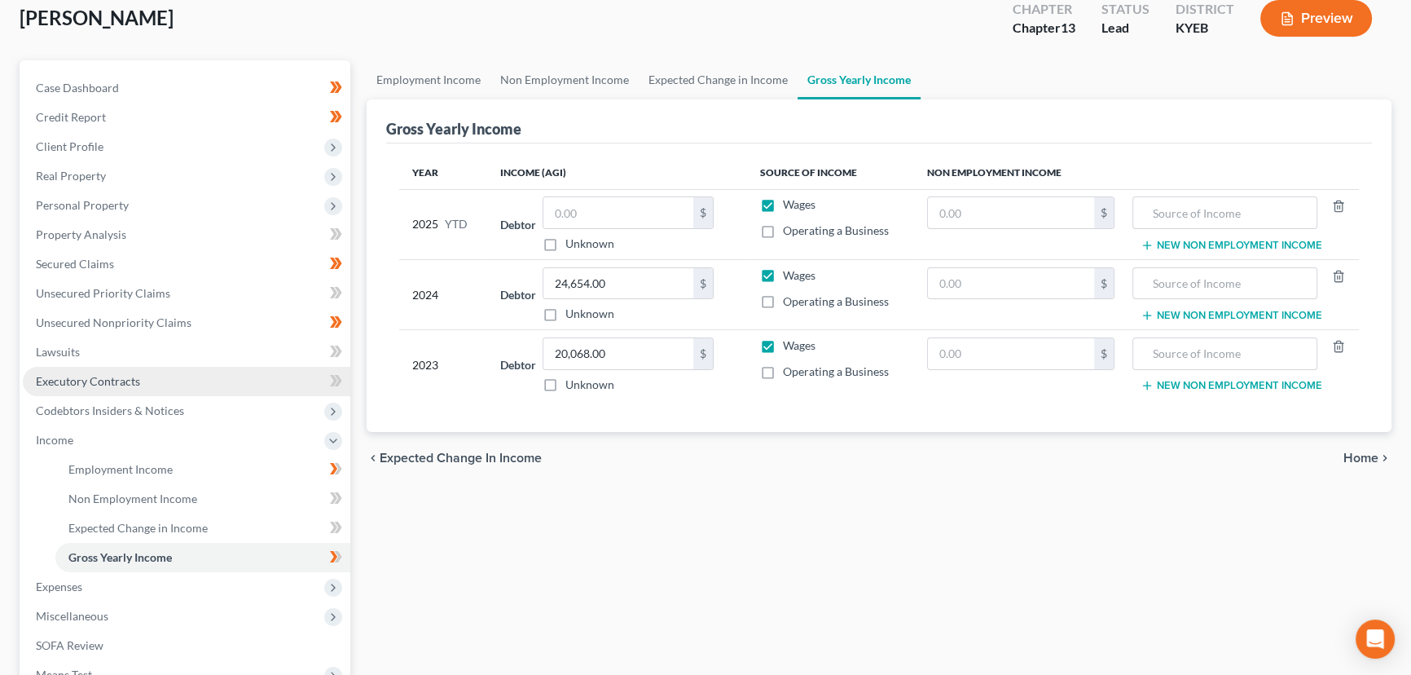
scroll to position [147, 0]
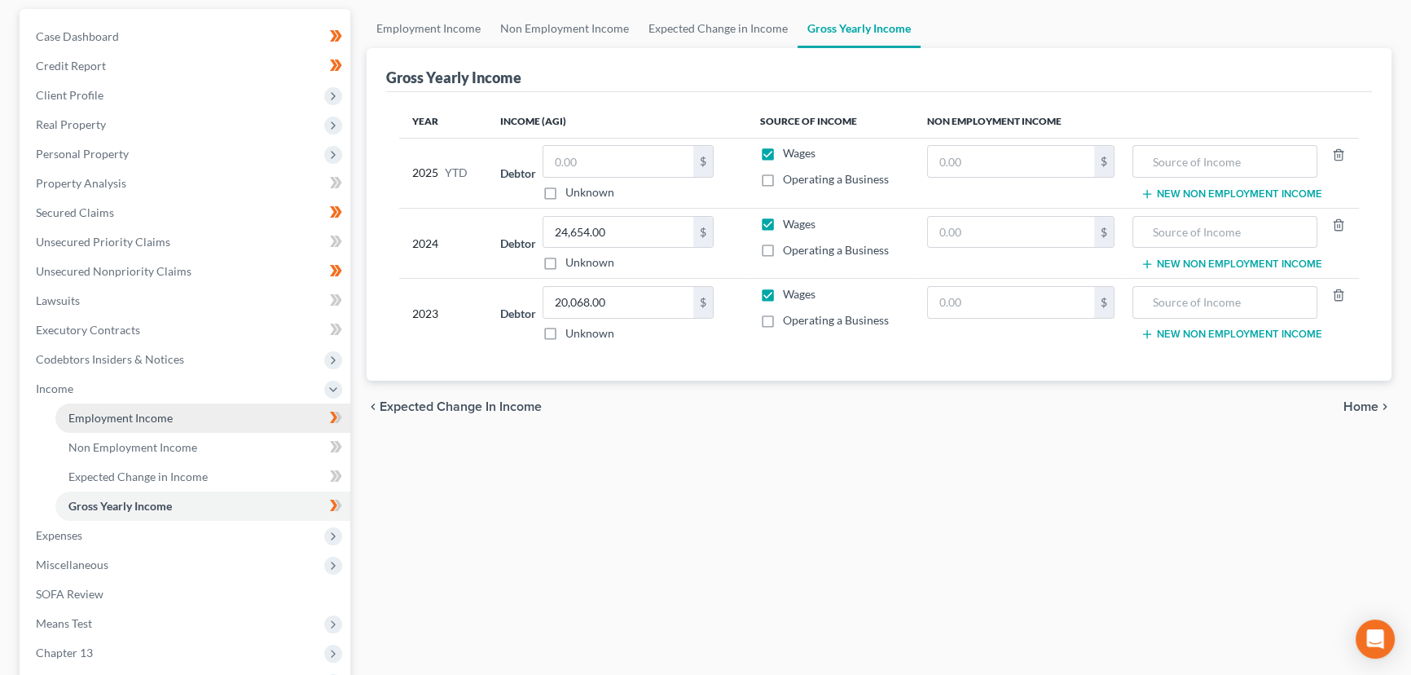
click at [169, 417] on span "Employment Income" at bounding box center [120, 418] width 104 height 14
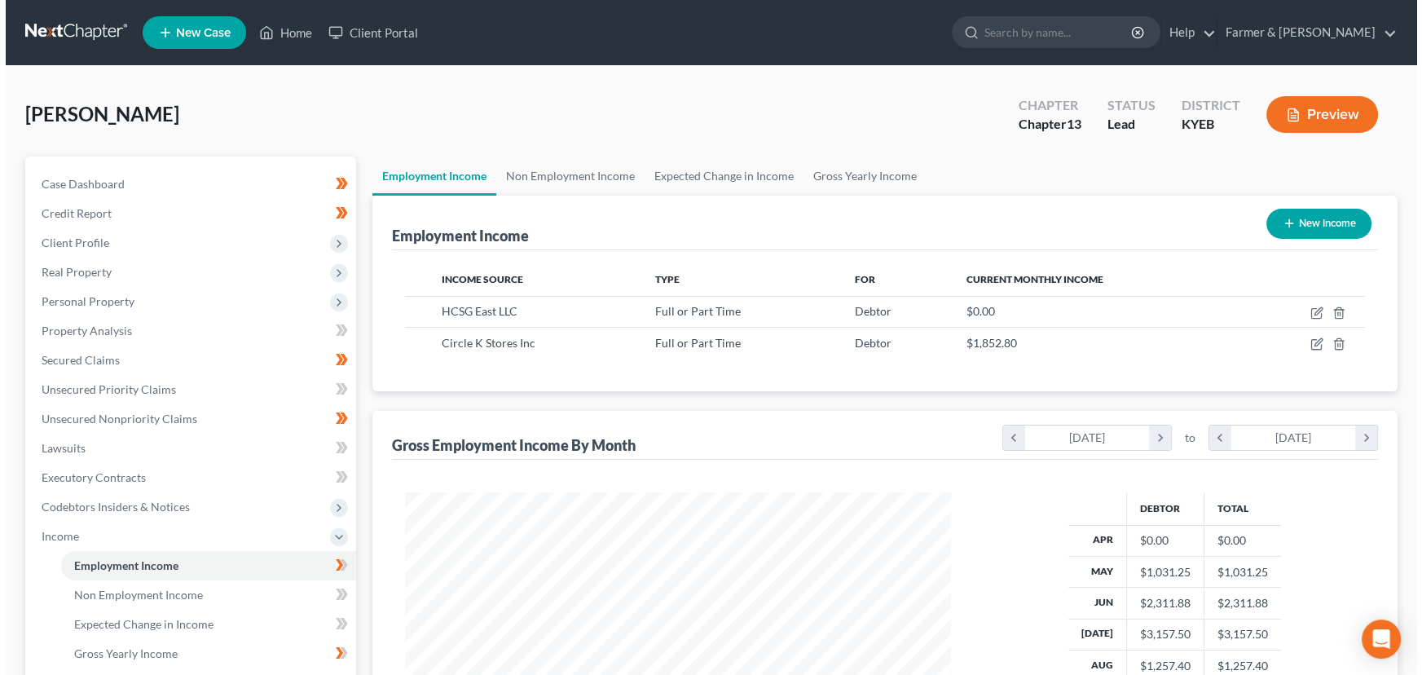
scroll to position [292, 579]
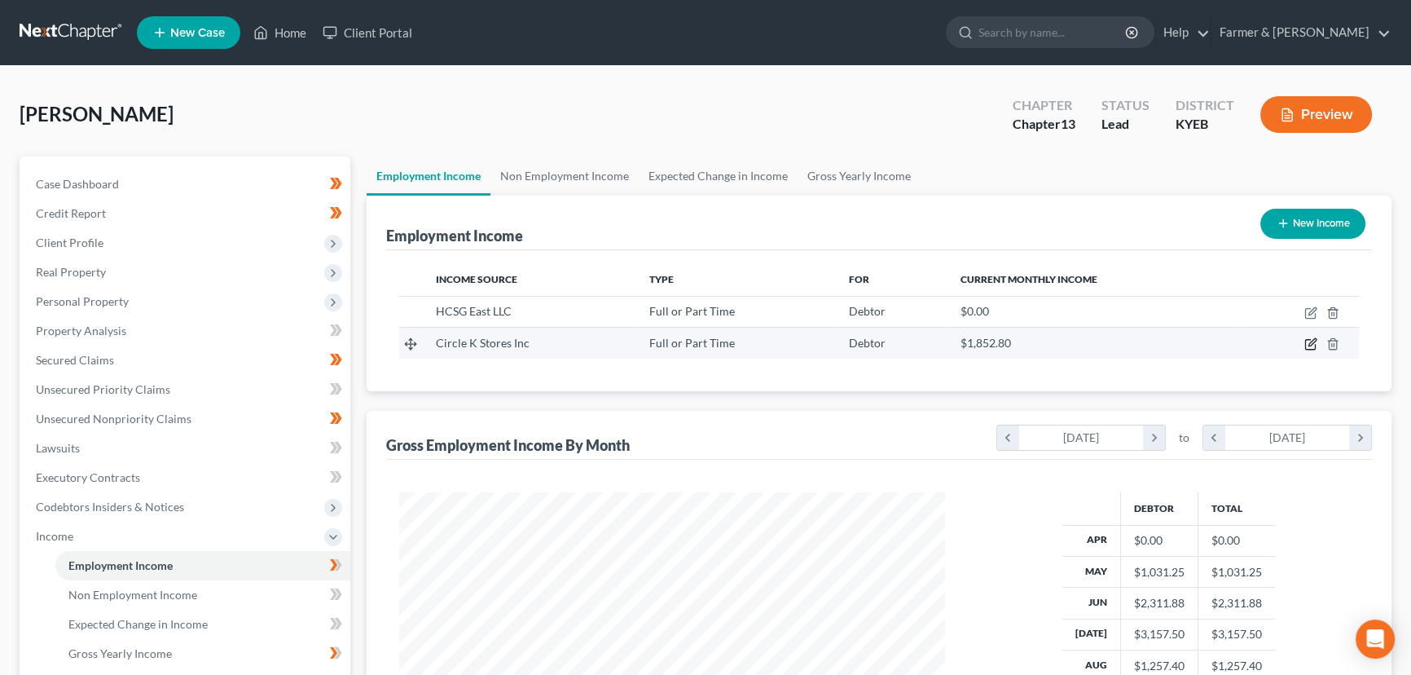
click at [1305, 341] on icon "button" at bounding box center [1311, 343] width 13 height 13
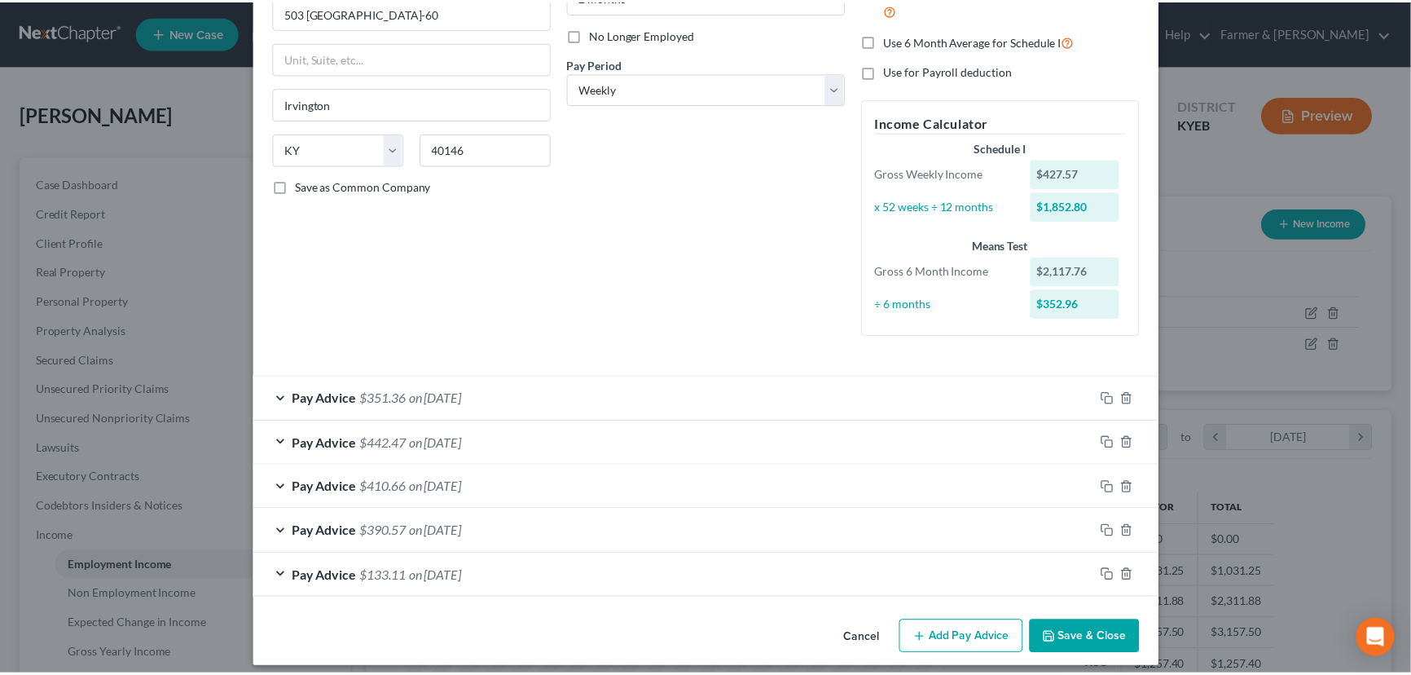
scroll to position [215, 0]
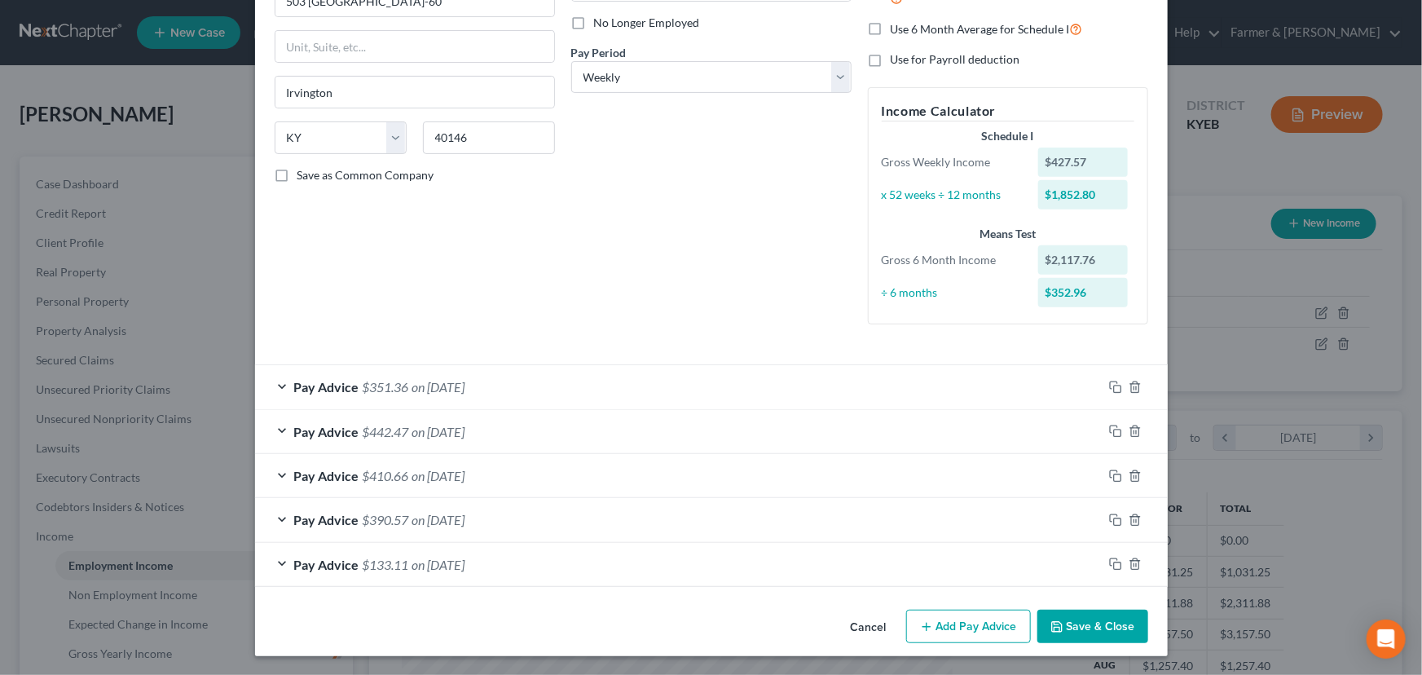
drag, startPoint x: 844, startPoint y: 624, endPoint x: 318, endPoint y: 522, distance: 536.3
click at [845, 624] on button "Cancel" at bounding box center [869, 627] width 62 height 33
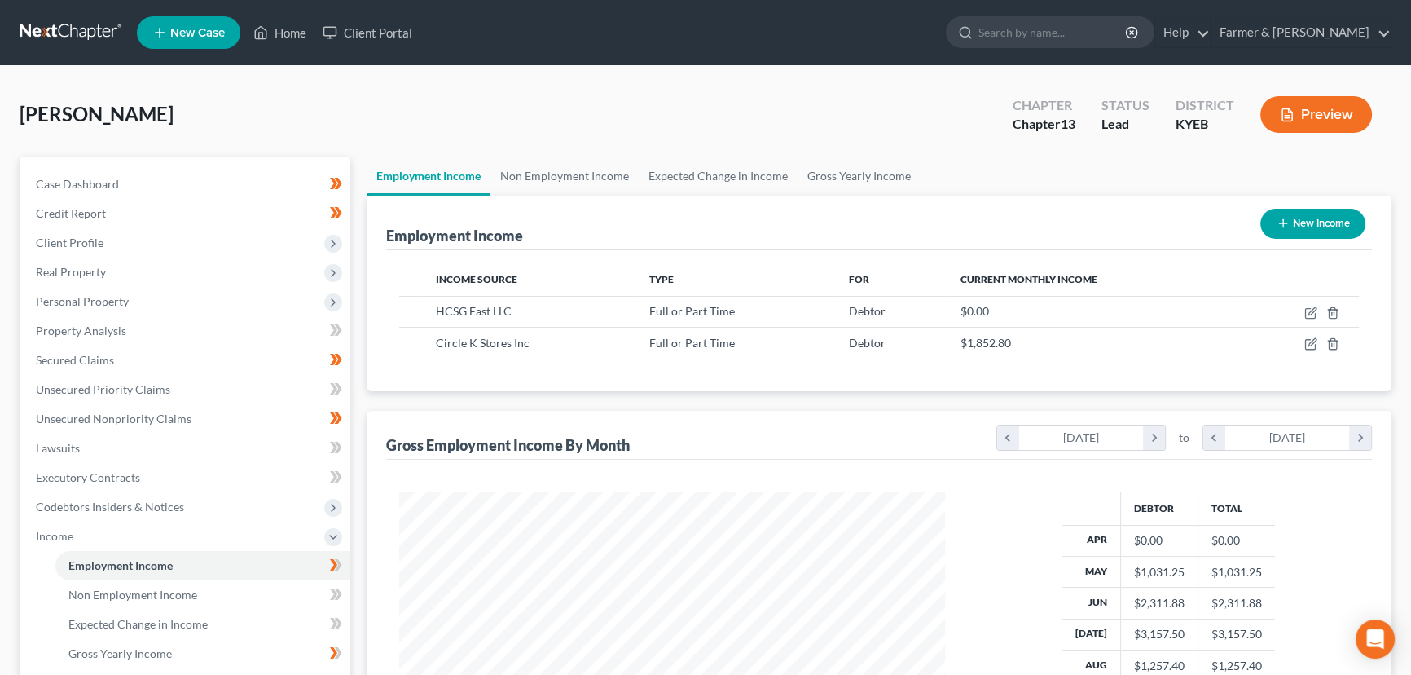
scroll to position [222, 0]
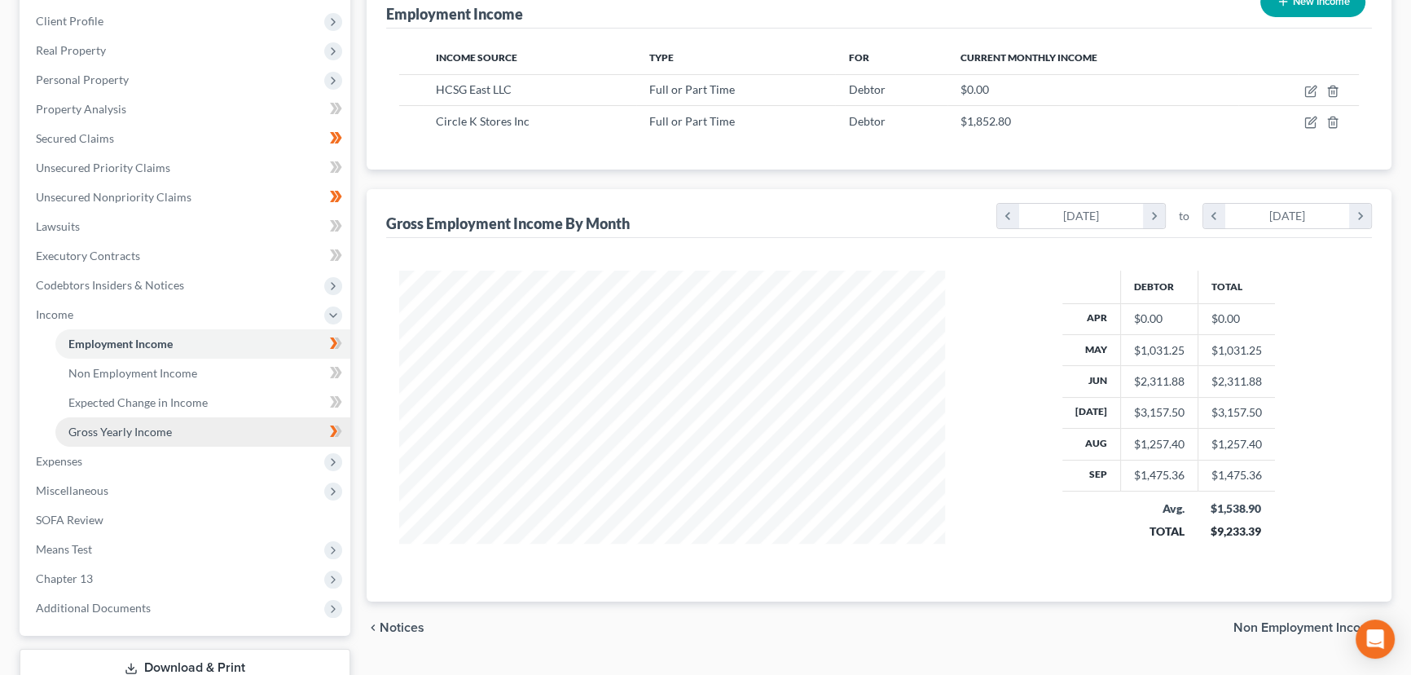
click at [200, 440] on link "Gross Yearly Income" at bounding box center [202, 431] width 295 height 29
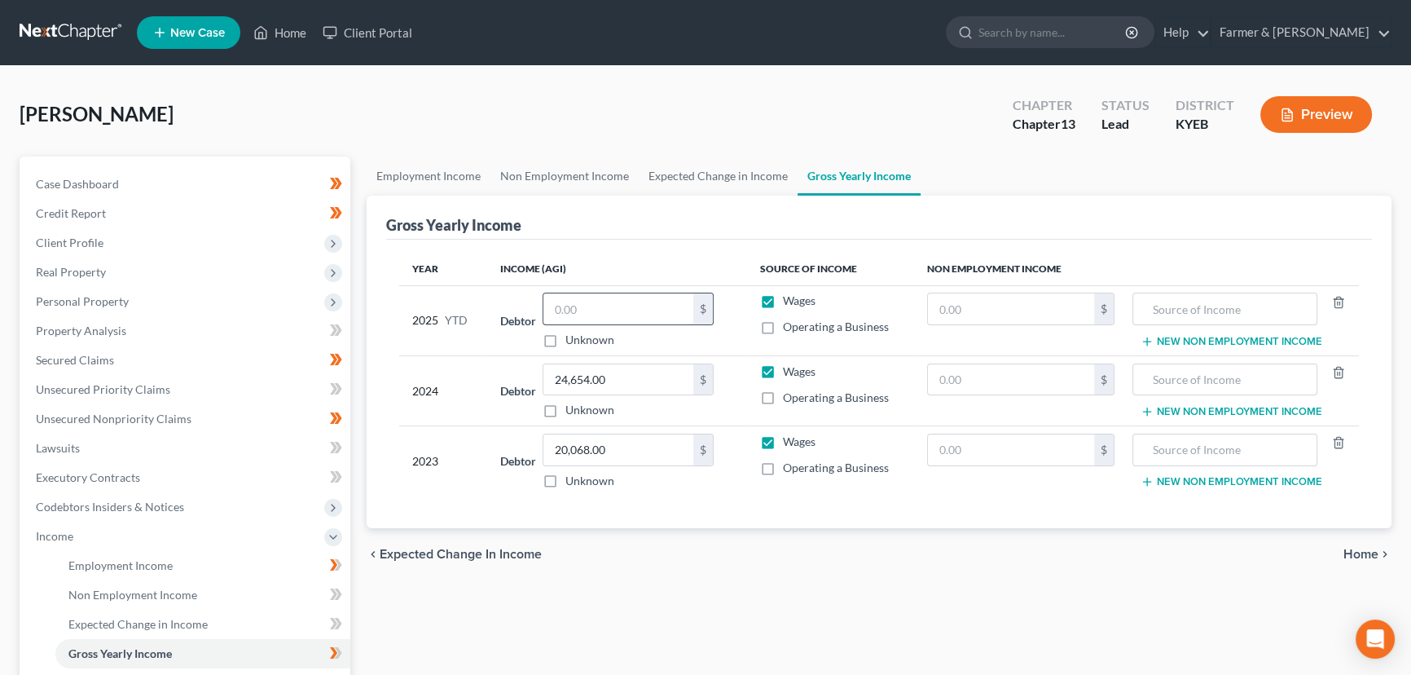
click at [604, 320] on input "text" at bounding box center [619, 308] width 150 height 31
drag, startPoint x: 617, startPoint y: 311, endPoint x: 532, endPoint y: 323, distance: 85.5
click at [532, 323] on div "Debtor 7,920.11 $ Unknown Balance Undetermined 7,920.11 $ Unknown" at bounding box center [616, 320] width 233 height 55
click at [537, 110] on div "[PERSON_NAME] Upgraded Chapter Chapter 13 Status Lead District KYEB Preview" at bounding box center [706, 121] width 1372 height 71
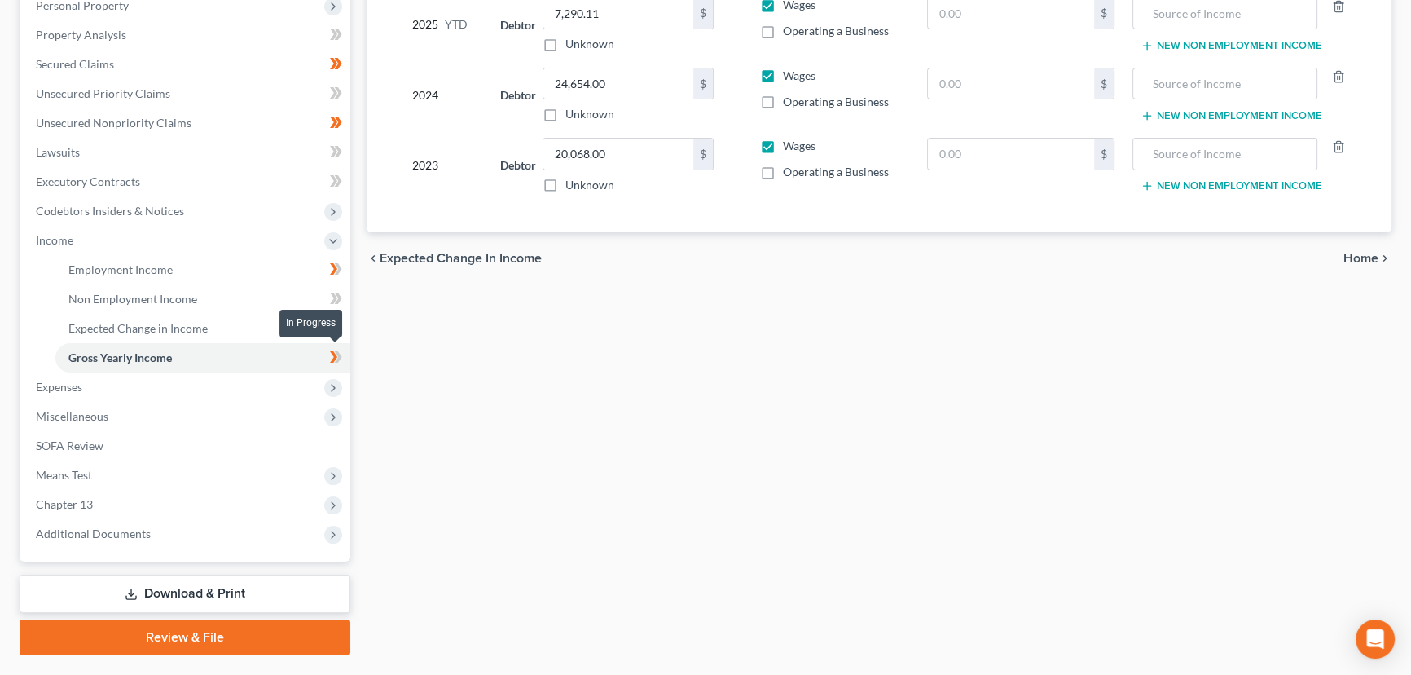
click at [342, 352] on span at bounding box center [336, 359] width 29 height 24
click at [527, 405] on div "Employment Income Non Employment Income Expected Change in Income Gross Yearly …" at bounding box center [879, 258] width 1041 height 795
click at [435, 406] on div "Employment Income Non Employment Income Expected Change in Income Gross Yearly …" at bounding box center [879, 258] width 1041 height 795
click at [64, 238] on span "Income" at bounding box center [54, 240] width 37 height 14
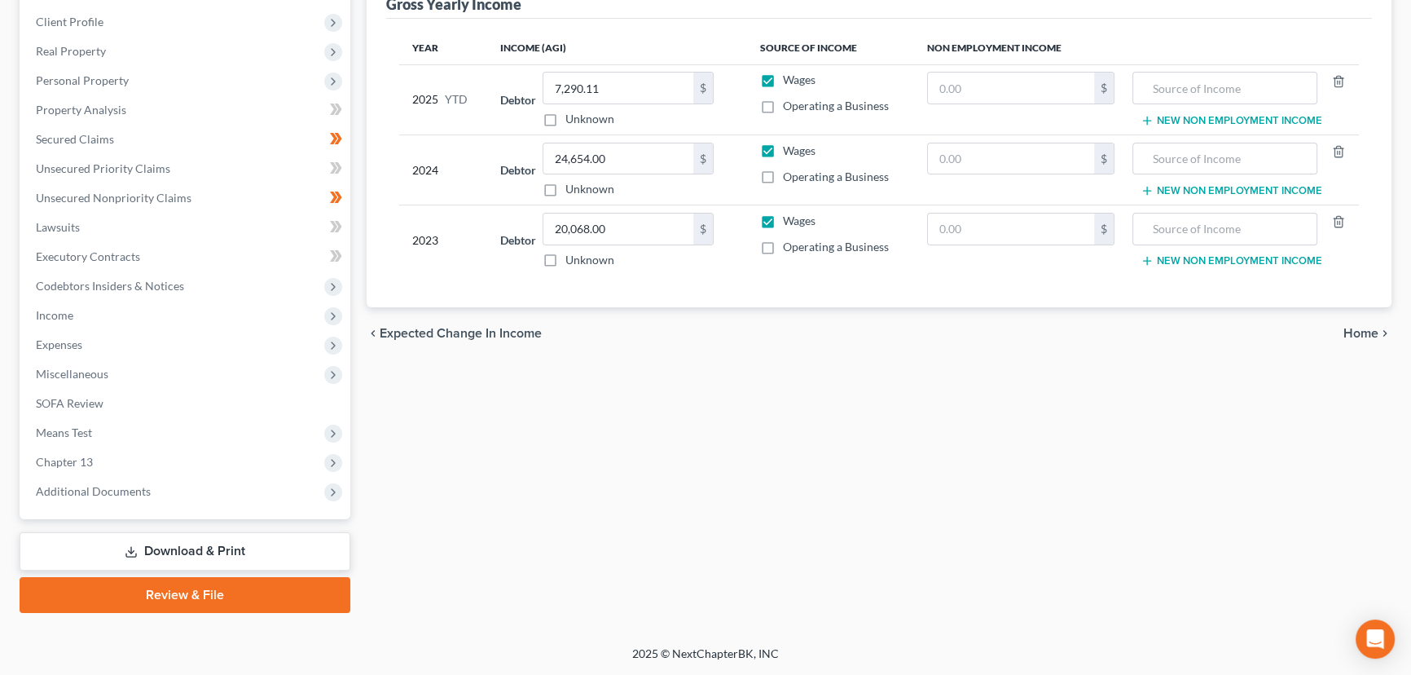
scroll to position [218, 0]
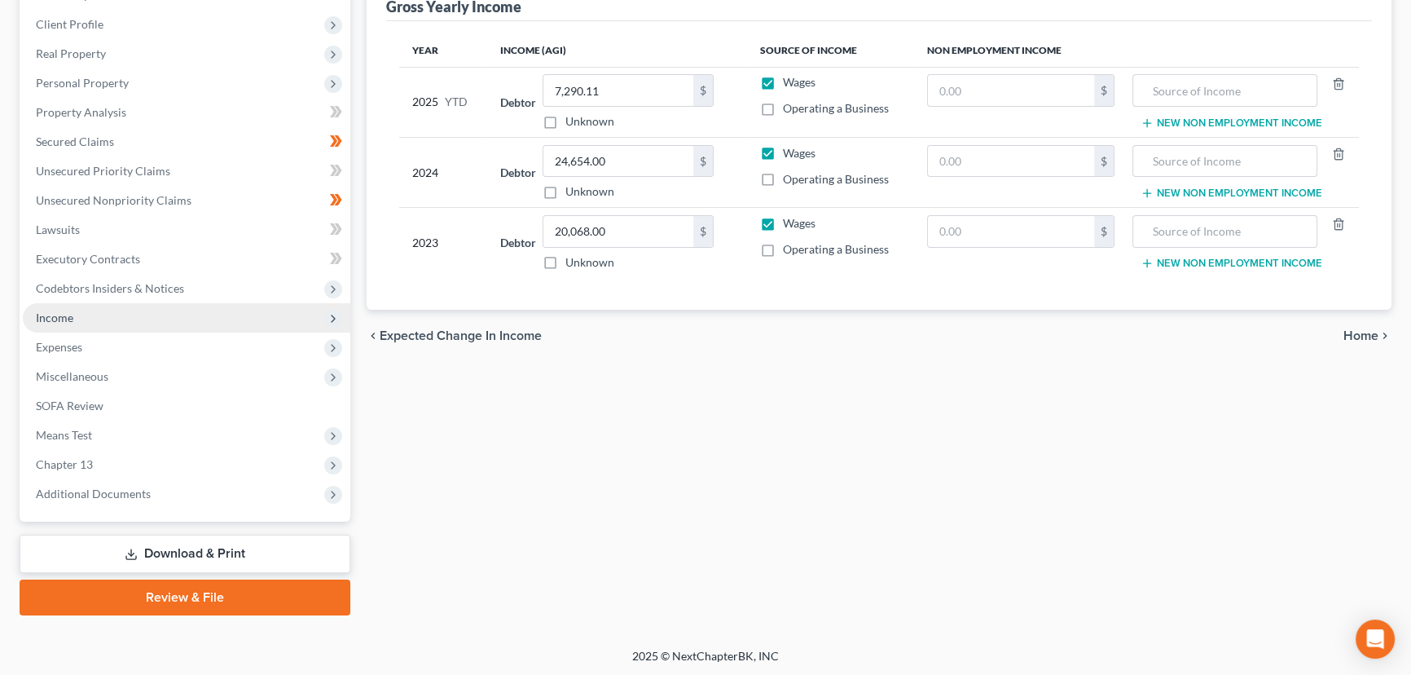
click at [62, 317] on span "Income" at bounding box center [54, 317] width 37 height 14
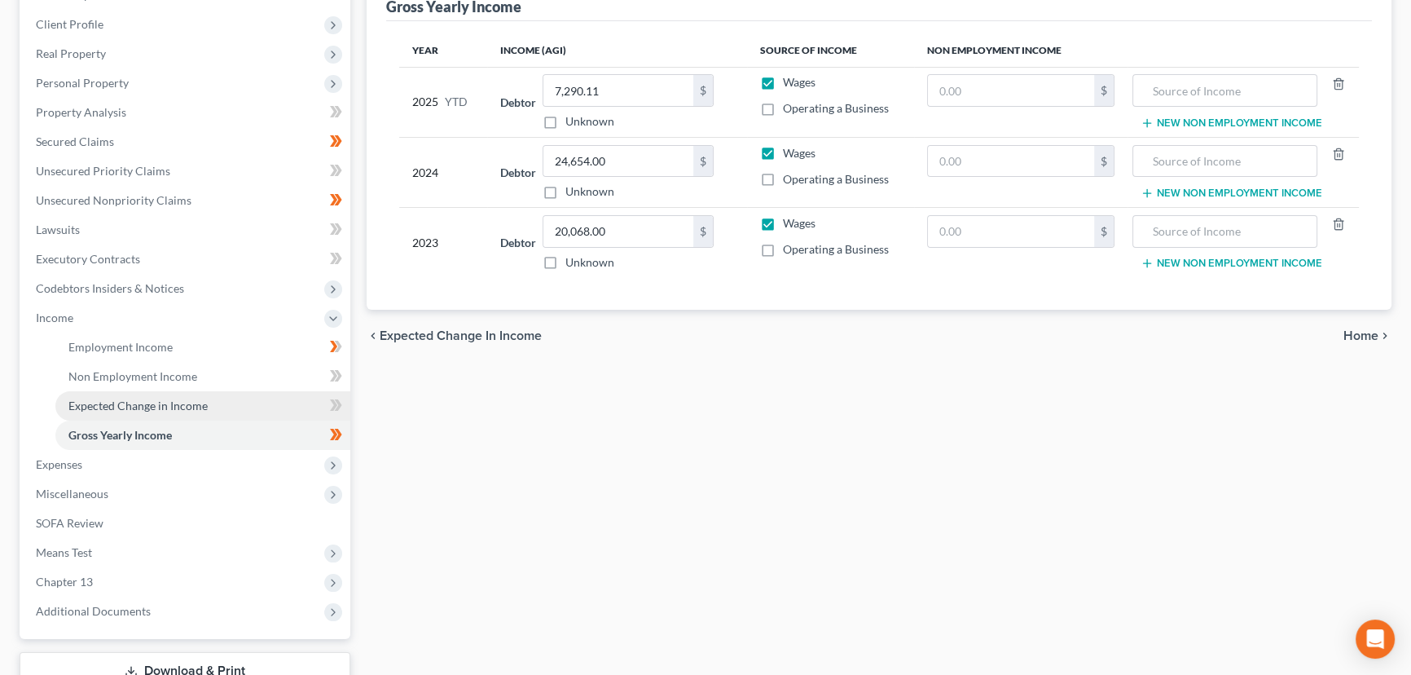
scroll to position [296, 0]
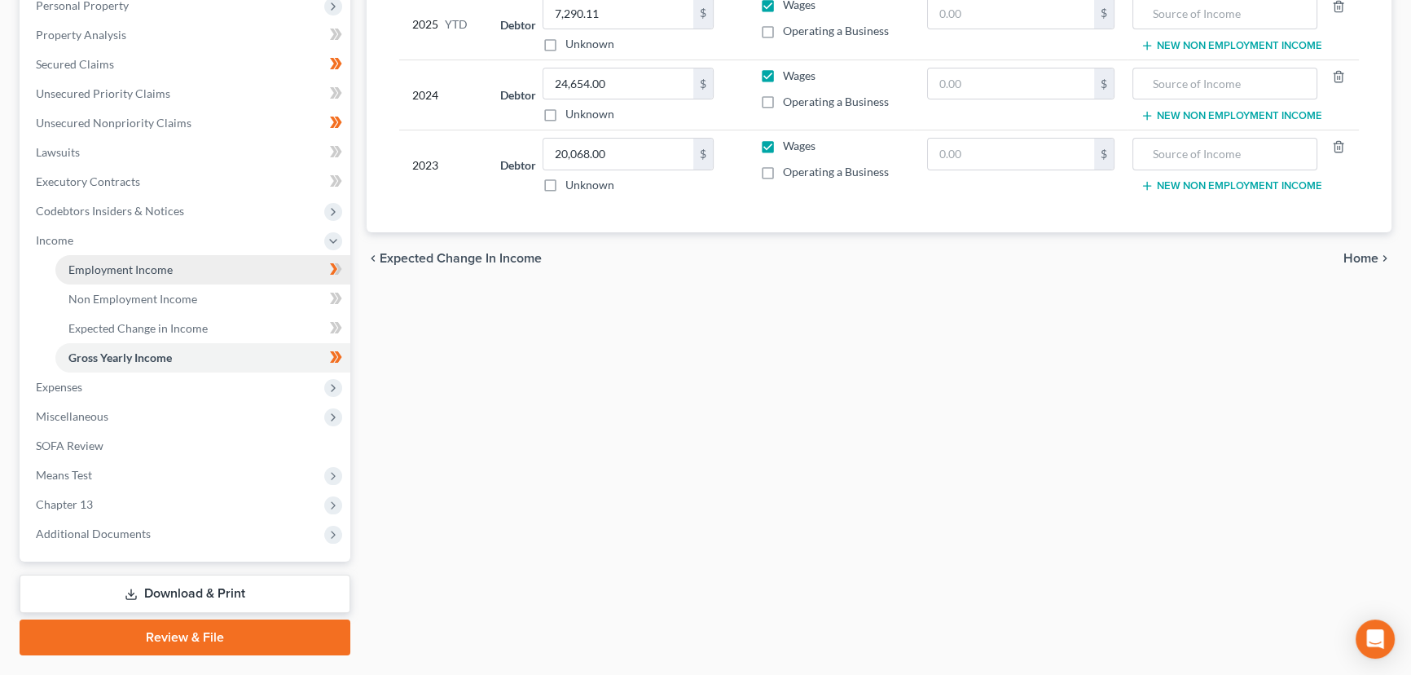
click at [191, 261] on link "Employment Income" at bounding box center [202, 269] width 295 height 29
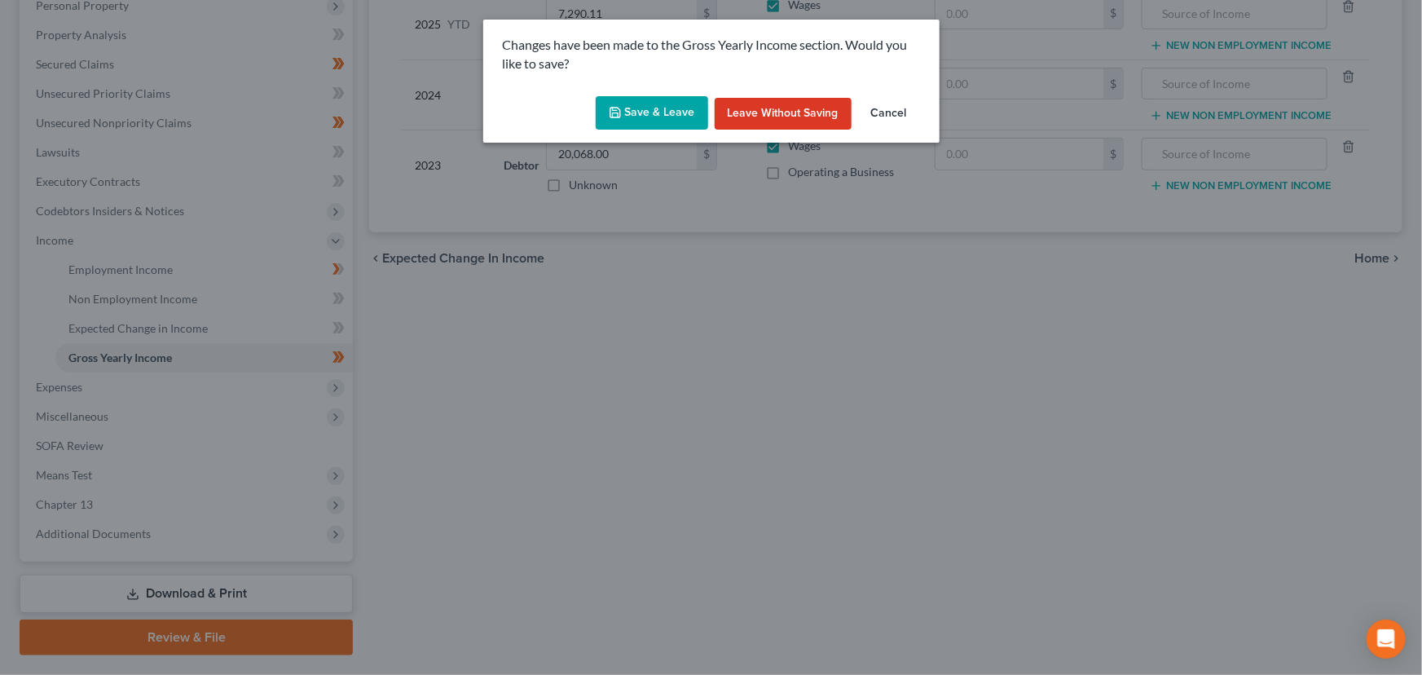
click at [664, 119] on button "Save & Leave" at bounding box center [652, 113] width 112 height 34
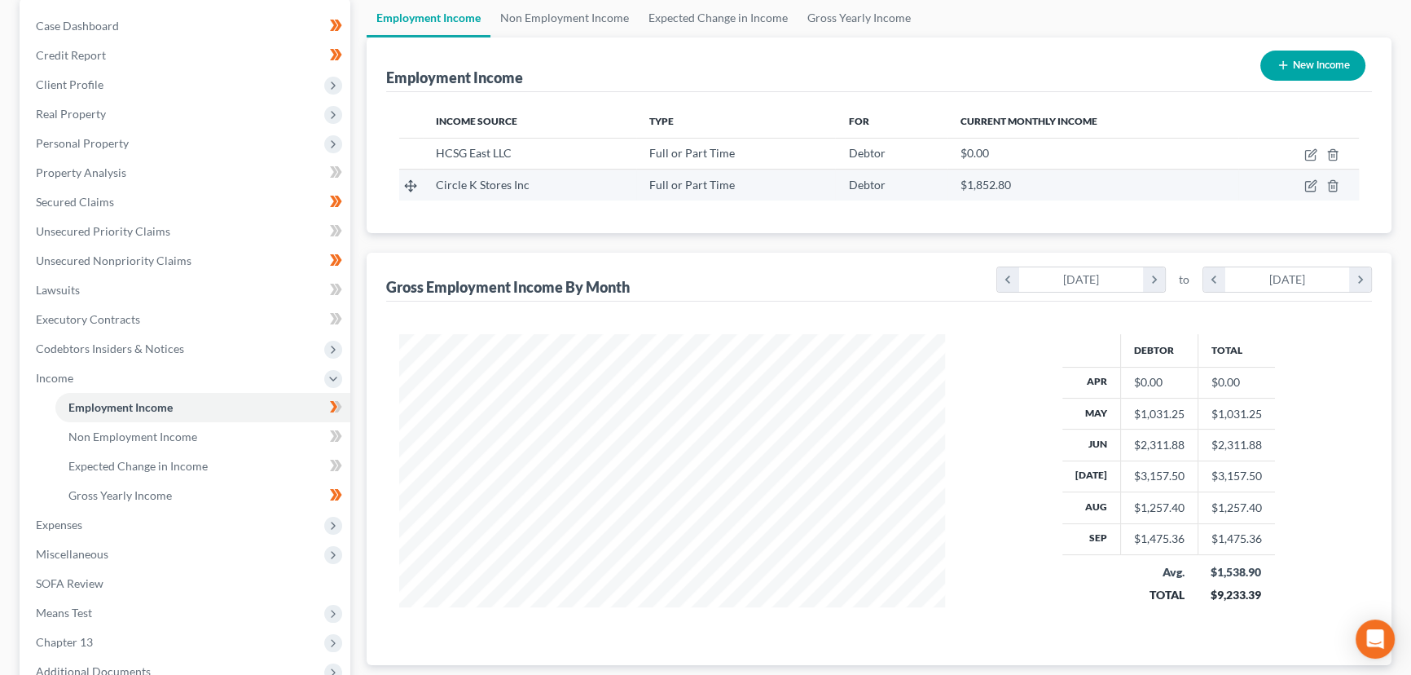
scroll to position [160, 0]
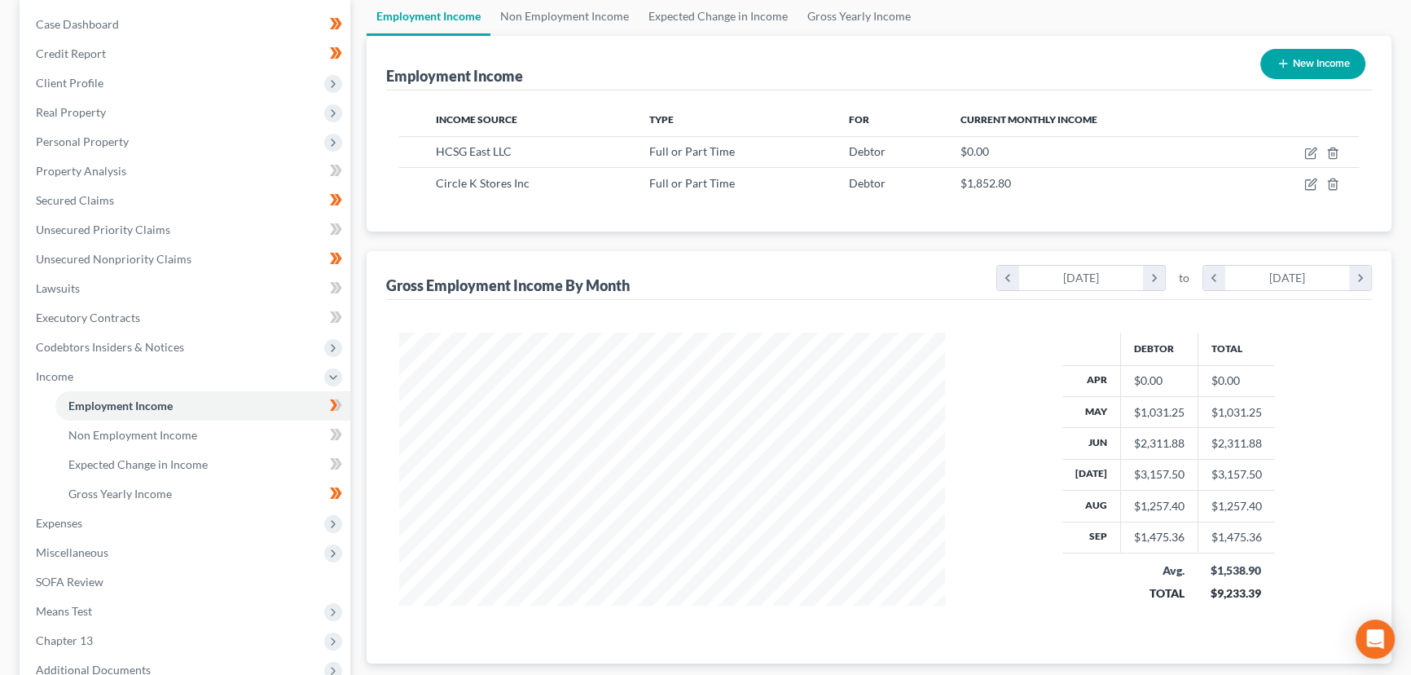
click at [371, 306] on div "Gross Employment Income By Month chevron_left [DATE] chevron_right to chevron_l…" at bounding box center [879, 457] width 1025 height 412
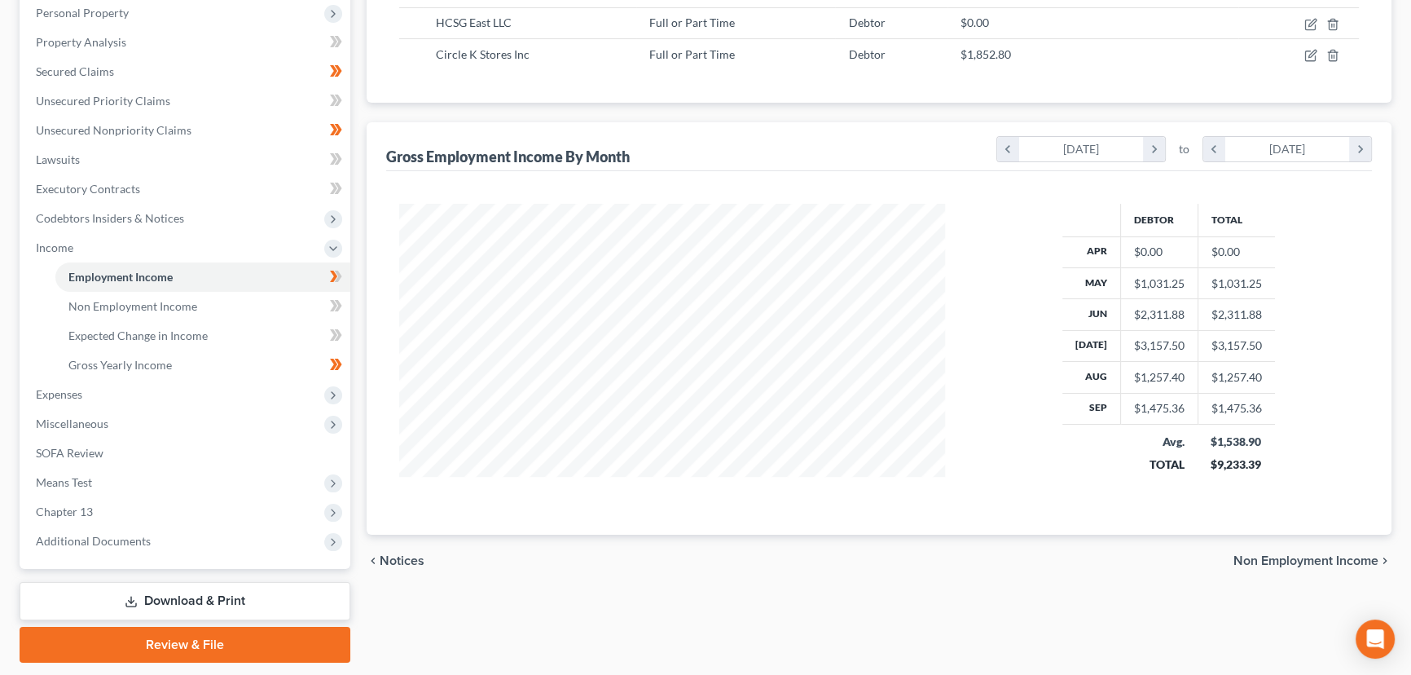
scroll to position [308, 0]
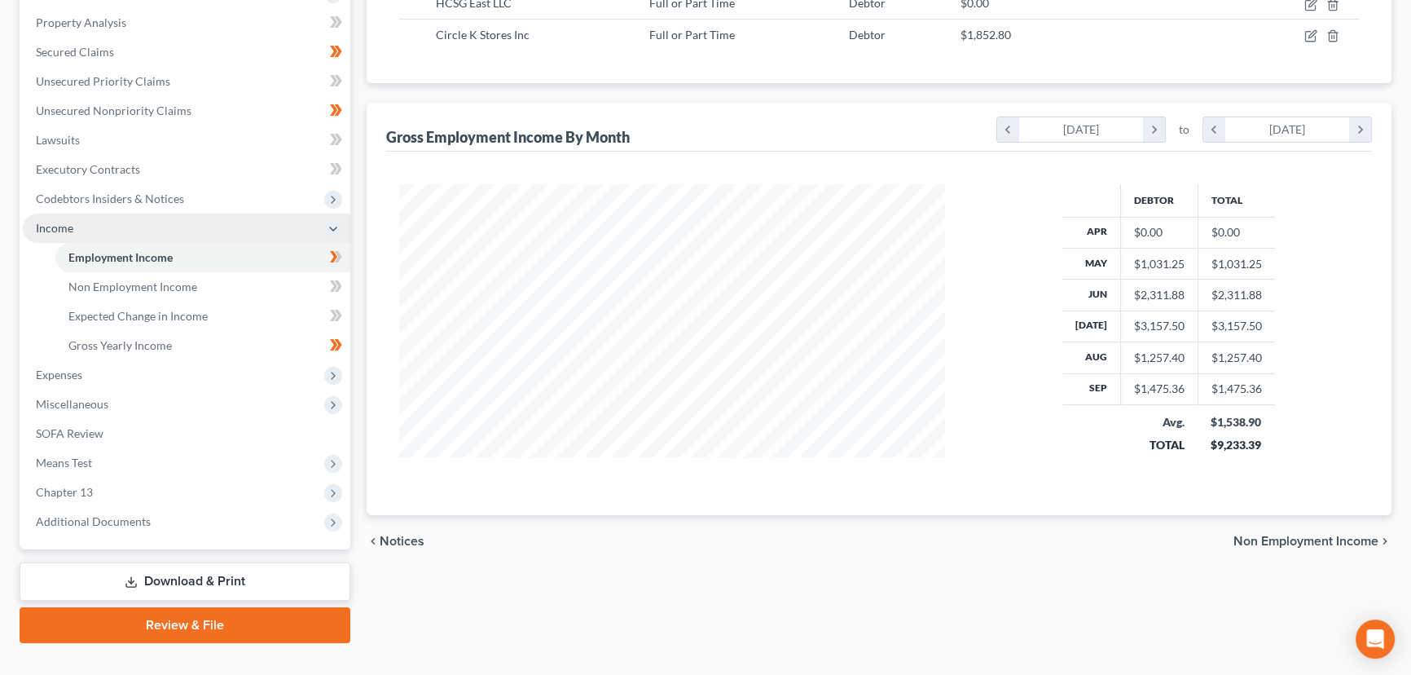
click at [77, 227] on span "Income" at bounding box center [187, 228] width 328 height 29
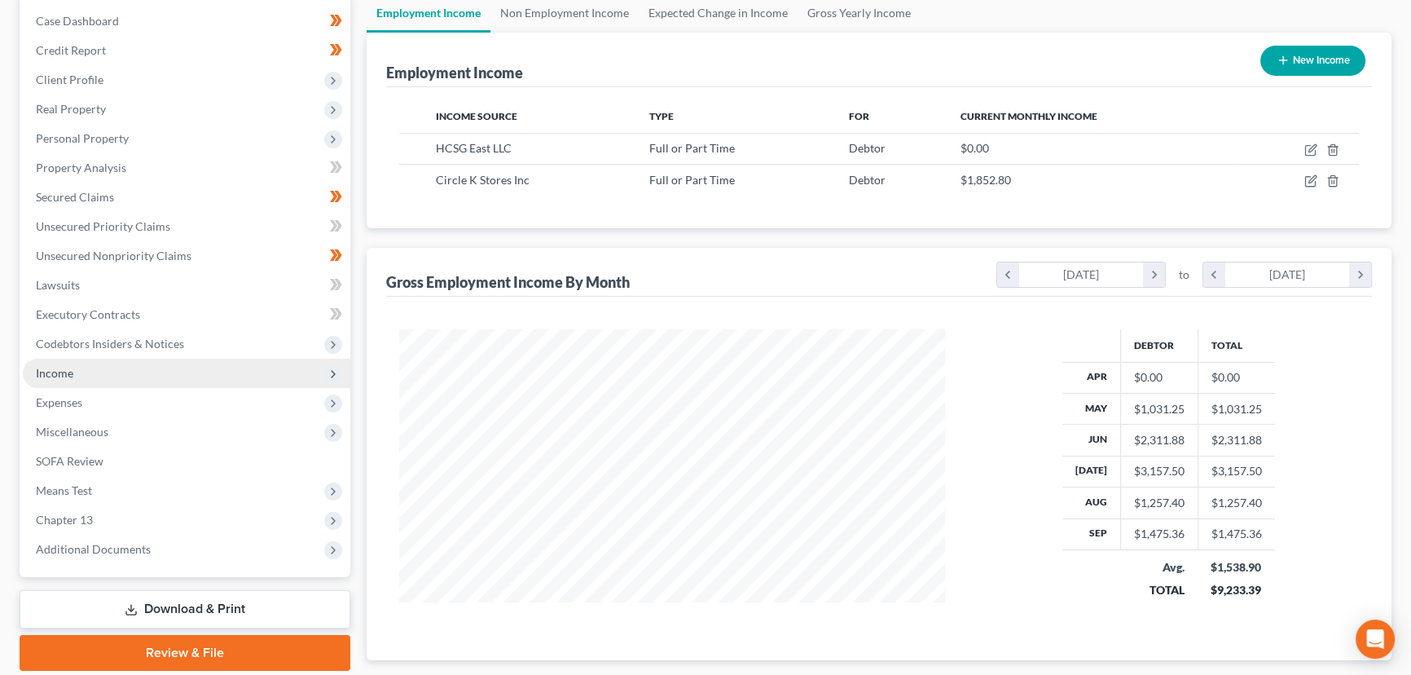
scroll to position [0, 0]
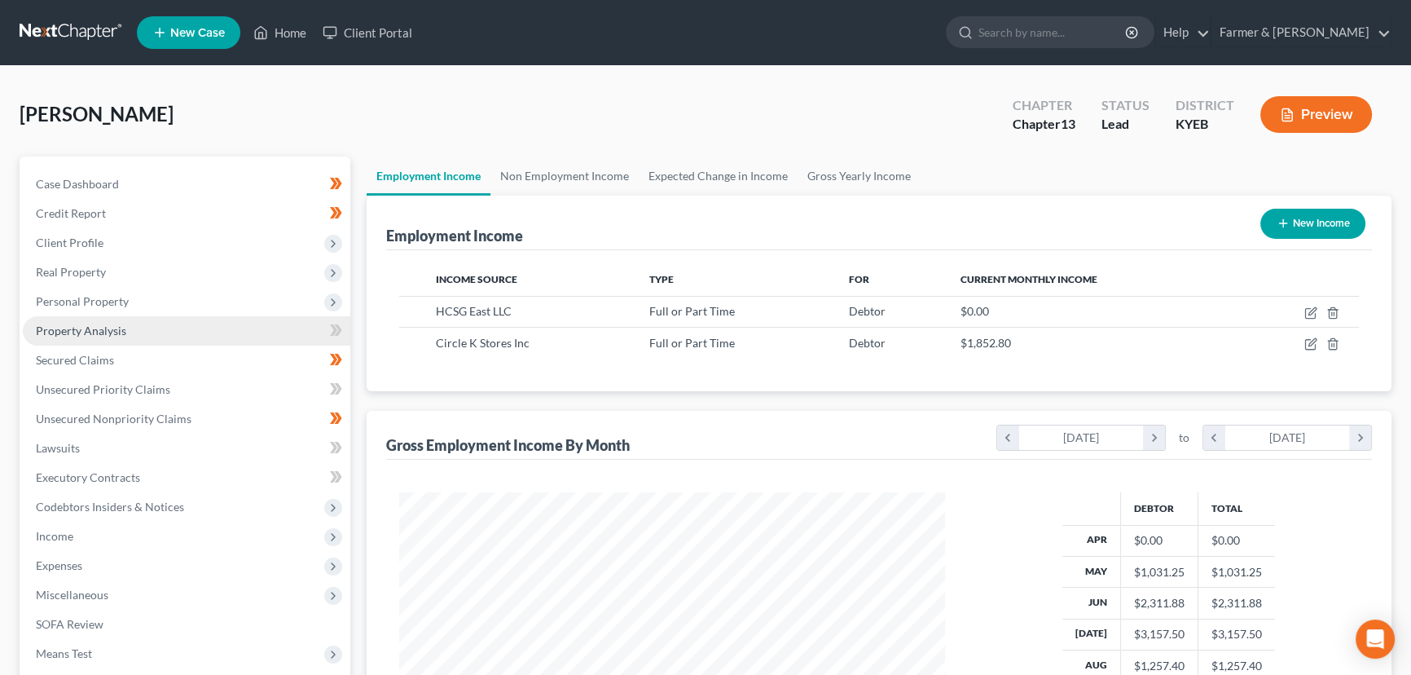
drag, startPoint x: 88, startPoint y: 236, endPoint x: 195, endPoint y: 322, distance: 136.8
click at [88, 236] on span "Client Profile" at bounding box center [70, 243] width 68 height 14
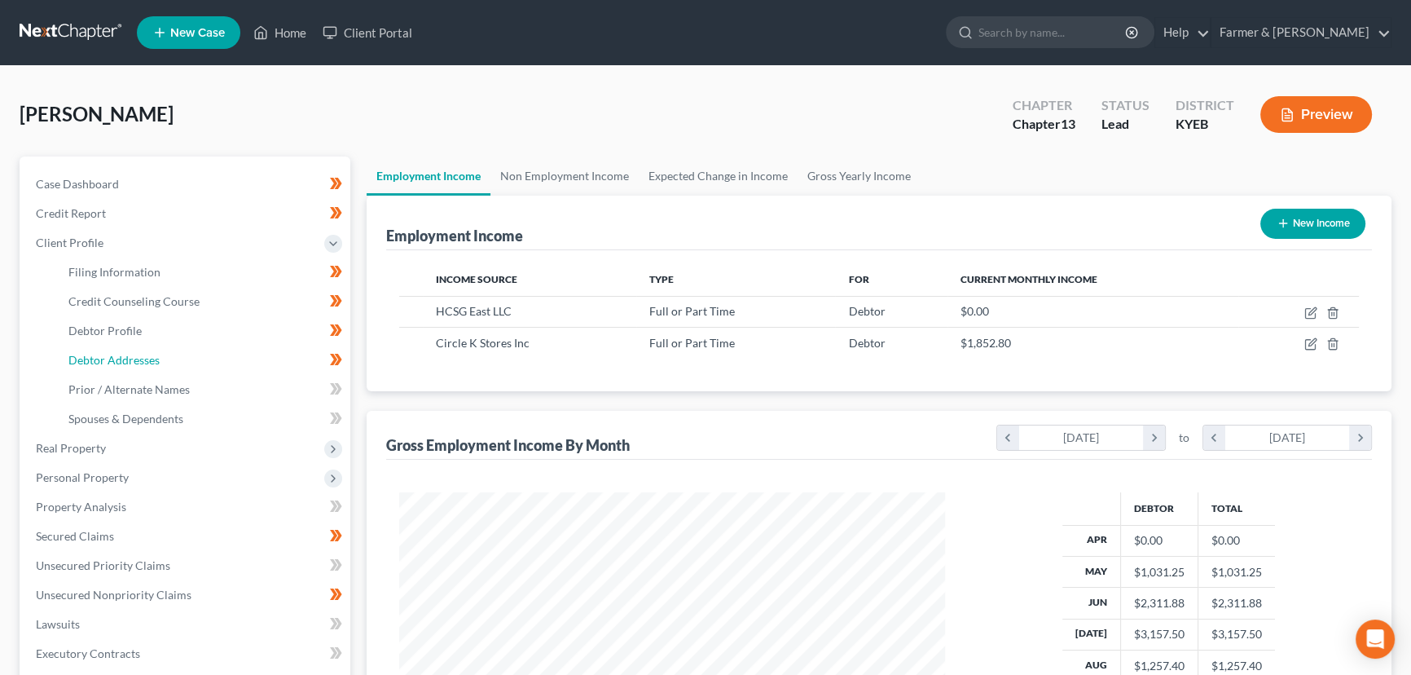
drag, startPoint x: 200, startPoint y: 362, endPoint x: 530, endPoint y: 357, distance: 330.1
click at [200, 362] on link "Debtor Addresses" at bounding box center [202, 360] width 295 height 29
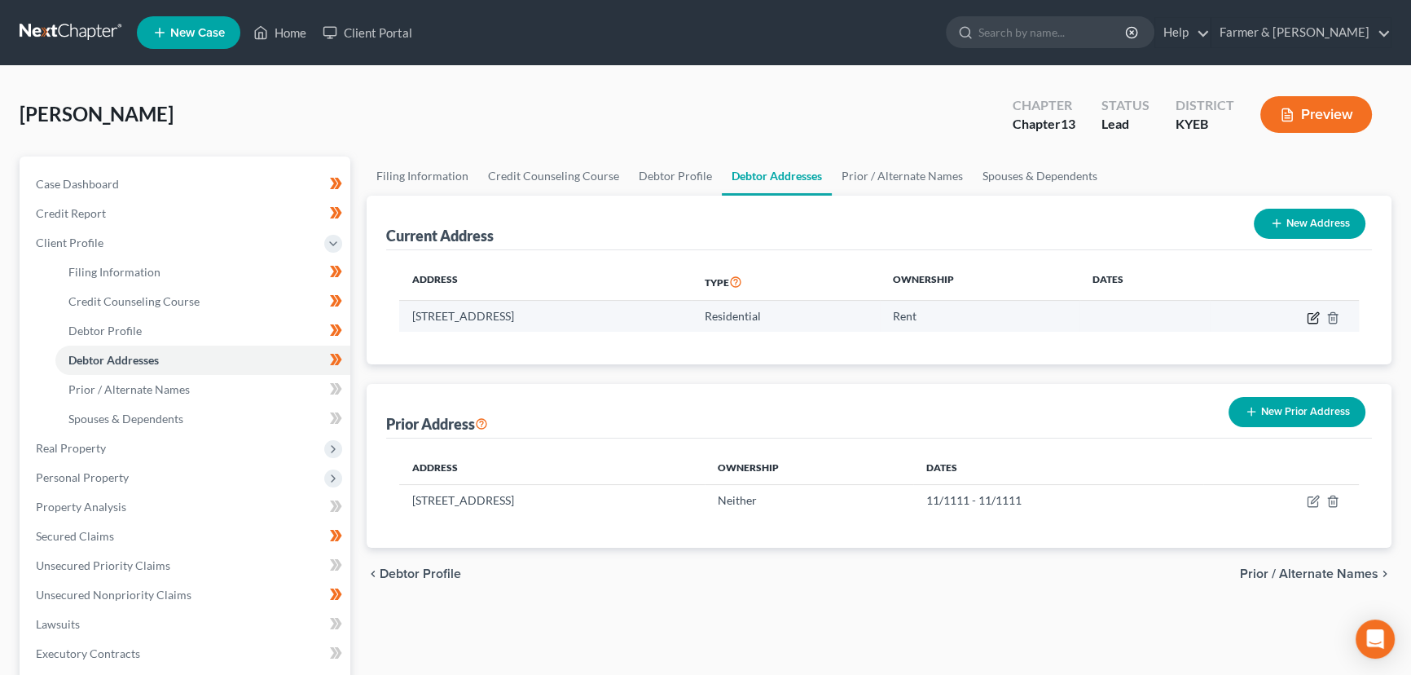
click at [1311, 319] on icon "button" at bounding box center [1313, 317] width 13 height 13
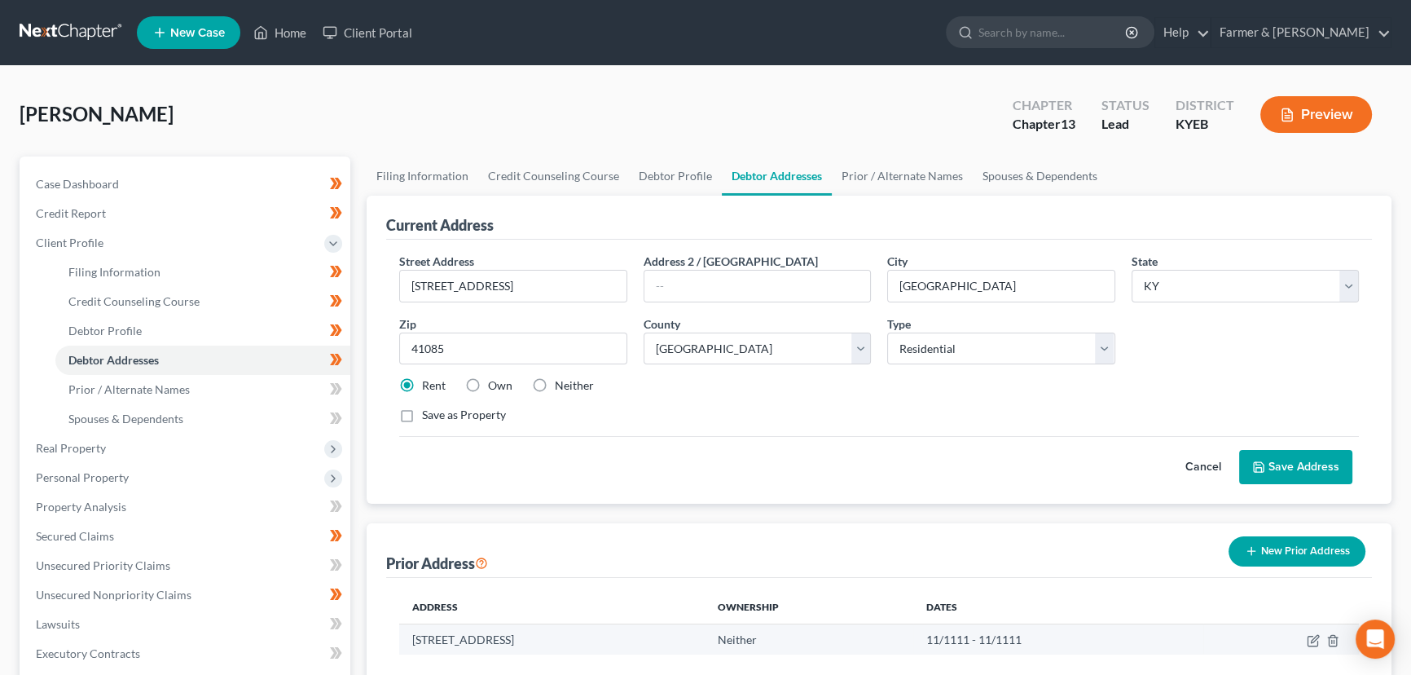
drag, startPoint x: 1206, startPoint y: 461, endPoint x: 1116, endPoint y: 482, distance: 92.9
click at [1206, 461] on button "Cancel" at bounding box center [1204, 467] width 72 height 33
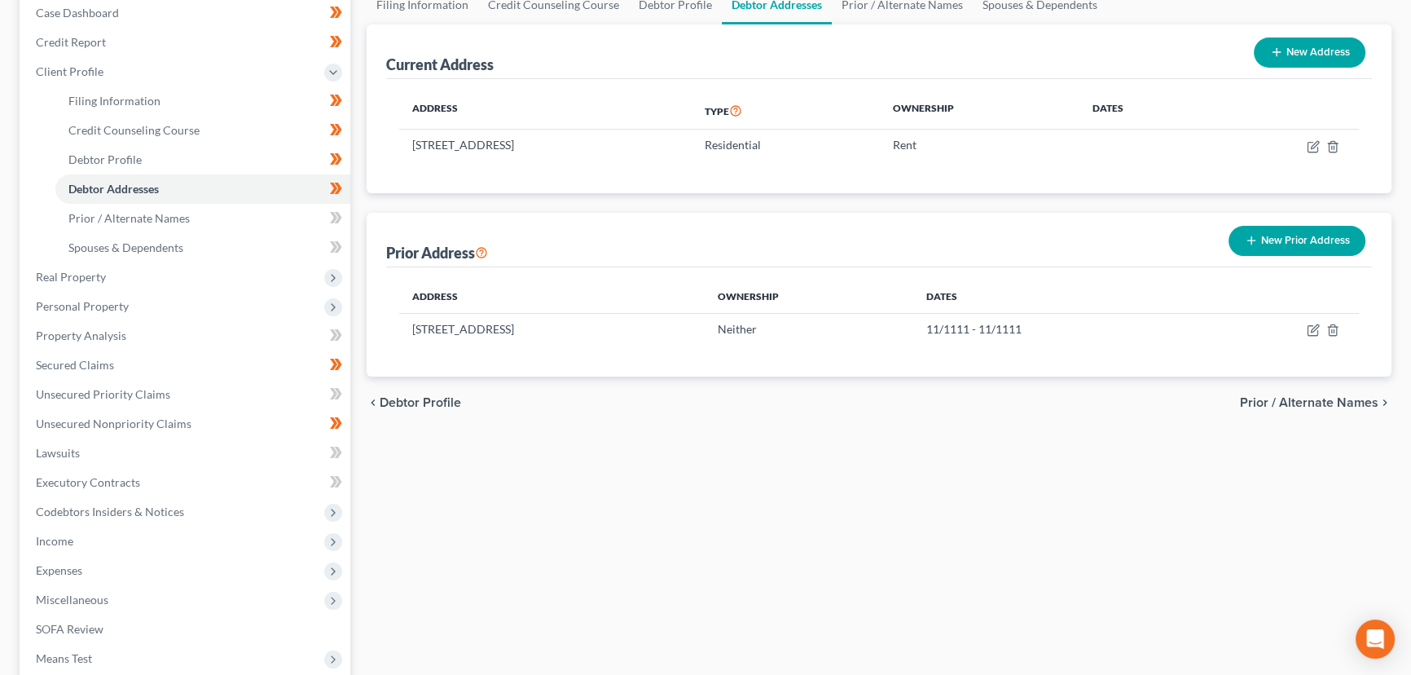
scroll to position [222, 0]
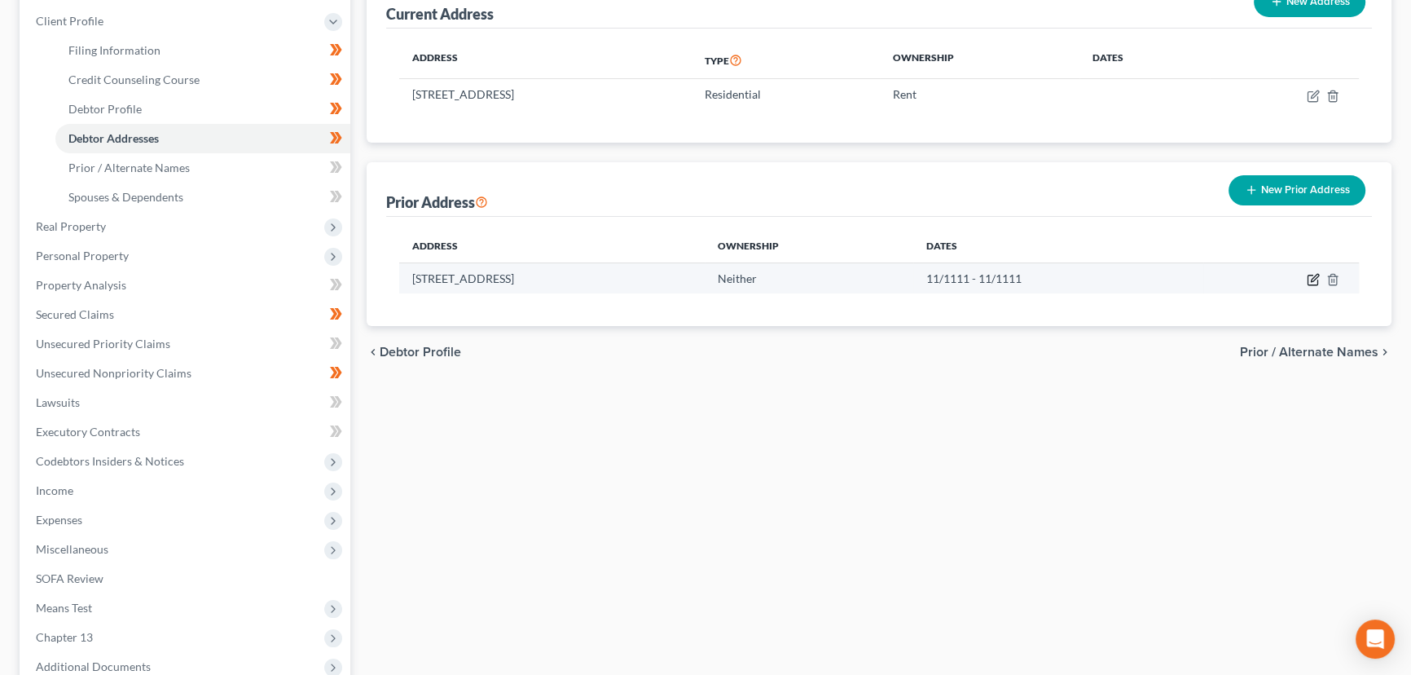
click at [1314, 278] on icon "button" at bounding box center [1314, 277] width 7 height 7
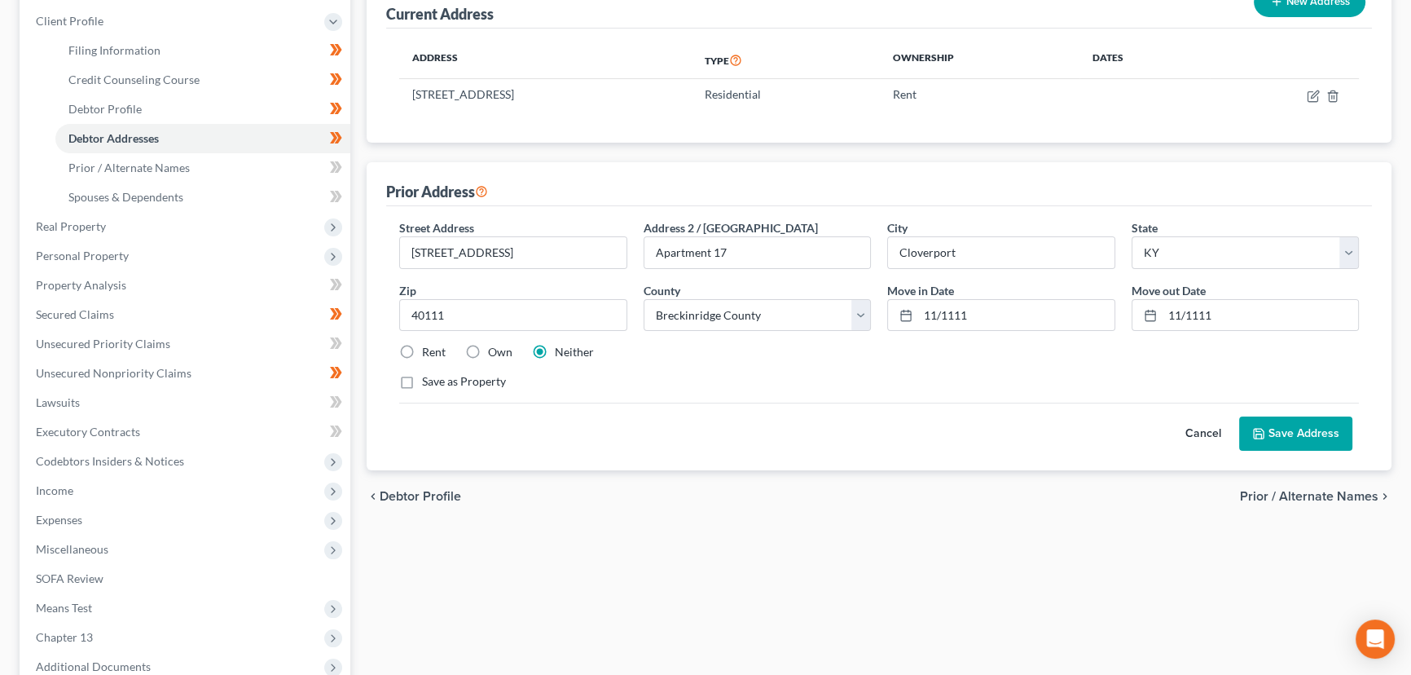
click at [1191, 434] on button "Cancel" at bounding box center [1204, 433] width 72 height 33
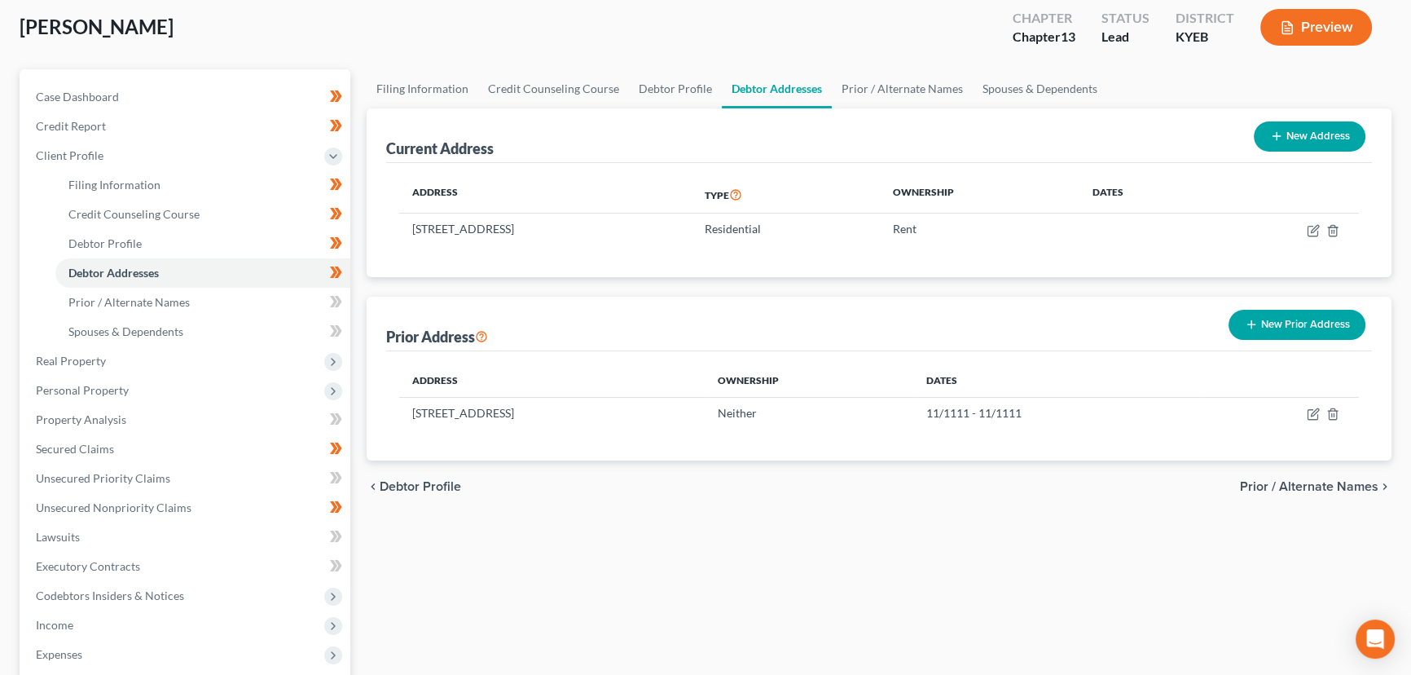
scroll to position [73, 0]
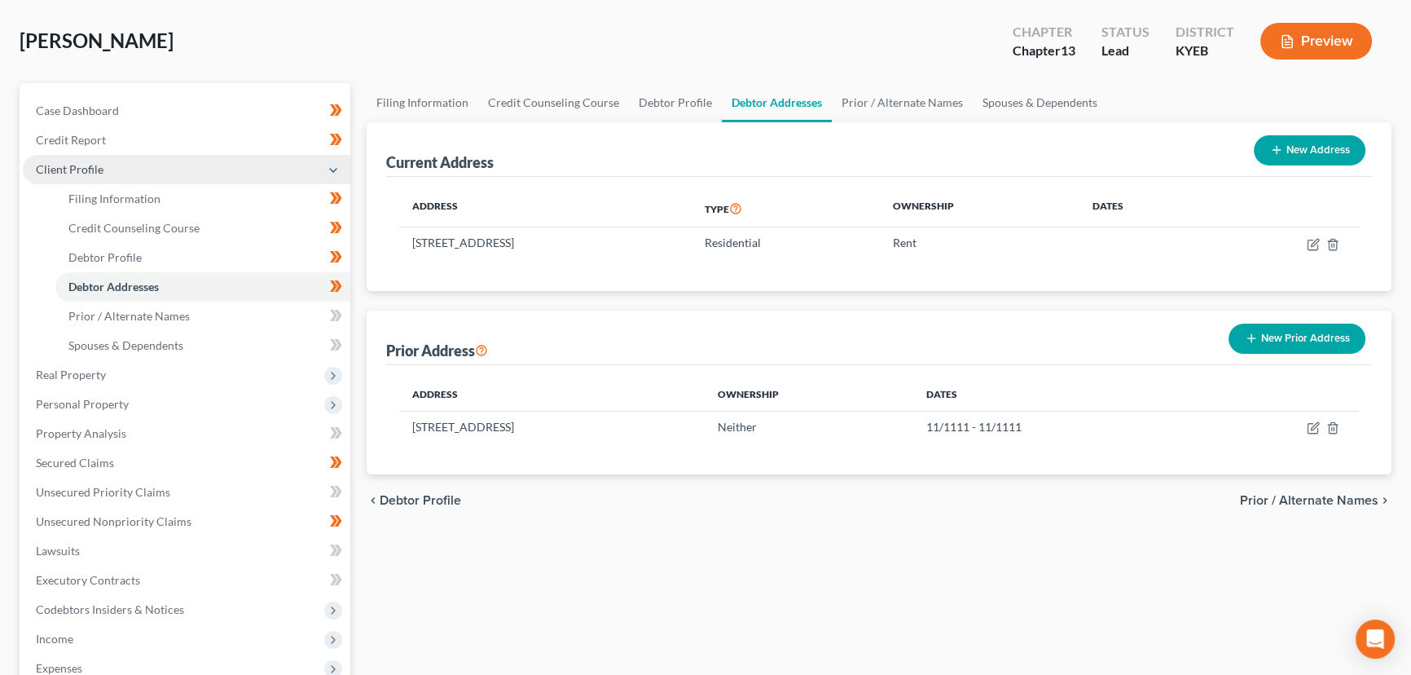
click at [124, 178] on span "Client Profile" at bounding box center [187, 169] width 328 height 29
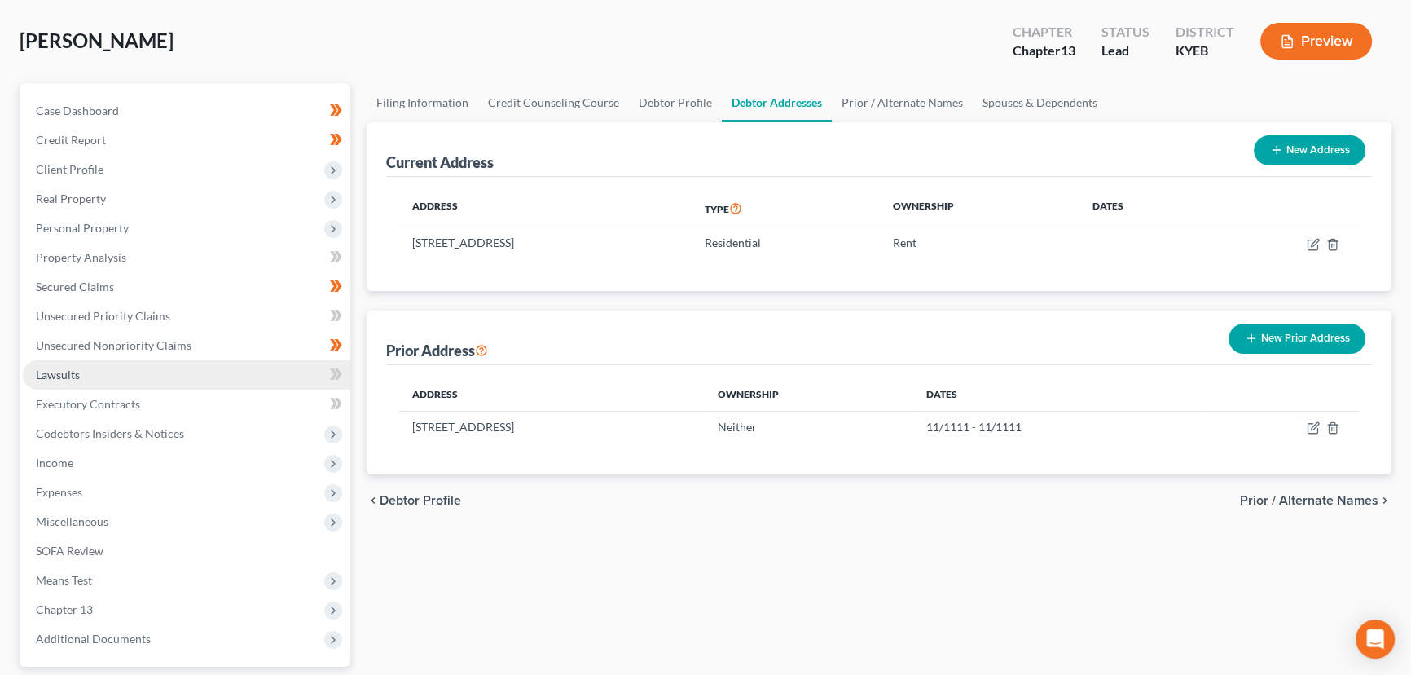
drag, startPoint x: 123, startPoint y: 376, endPoint x: 32, endPoint y: 363, distance: 92.2
click at [123, 376] on link "Lawsuits" at bounding box center [187, 374] width 328 height 29
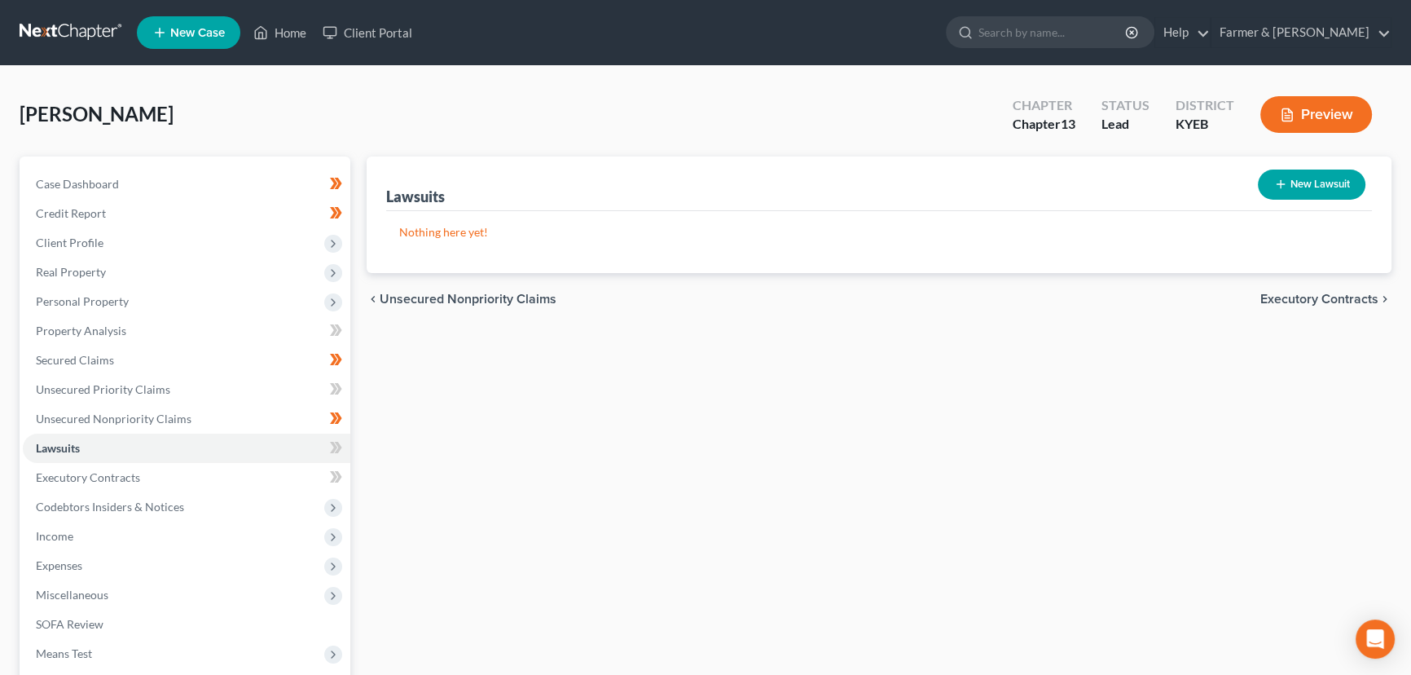
click at [1263, 187] on button "New Lawsuit" at bounding box center [1312, 184] width 108 height 30
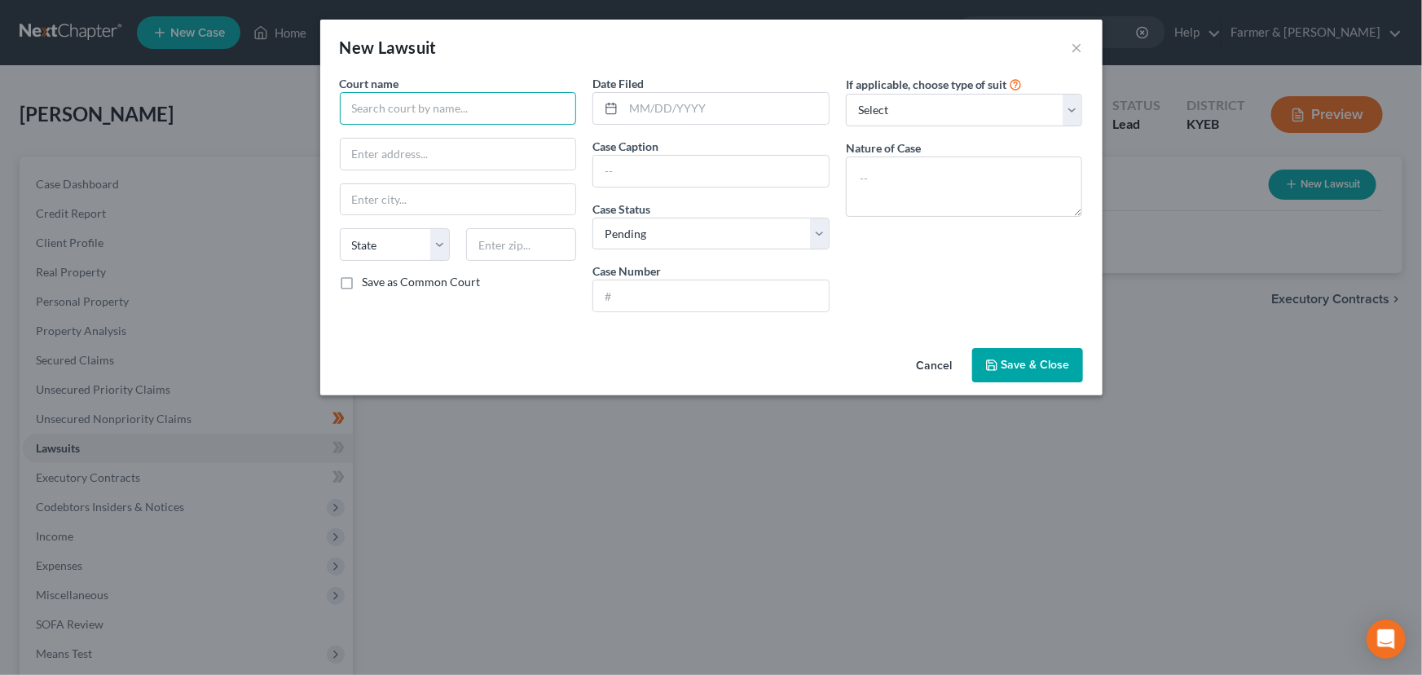
click at [423, 110] on input "text" at bounding box center [458, 108] width 237 height 33
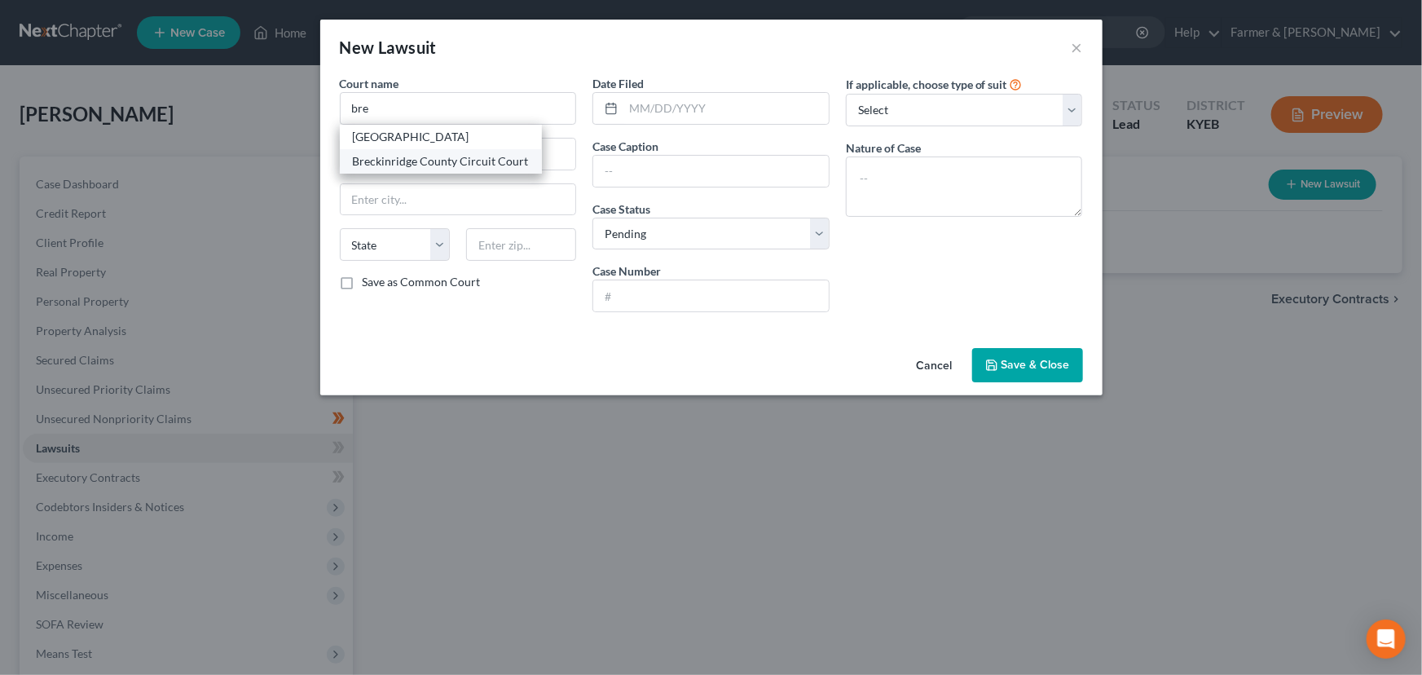
click at [437, 169] on div "Breckinridge County Circuit Court" at bounding box center [441, 161] width 176 height 16
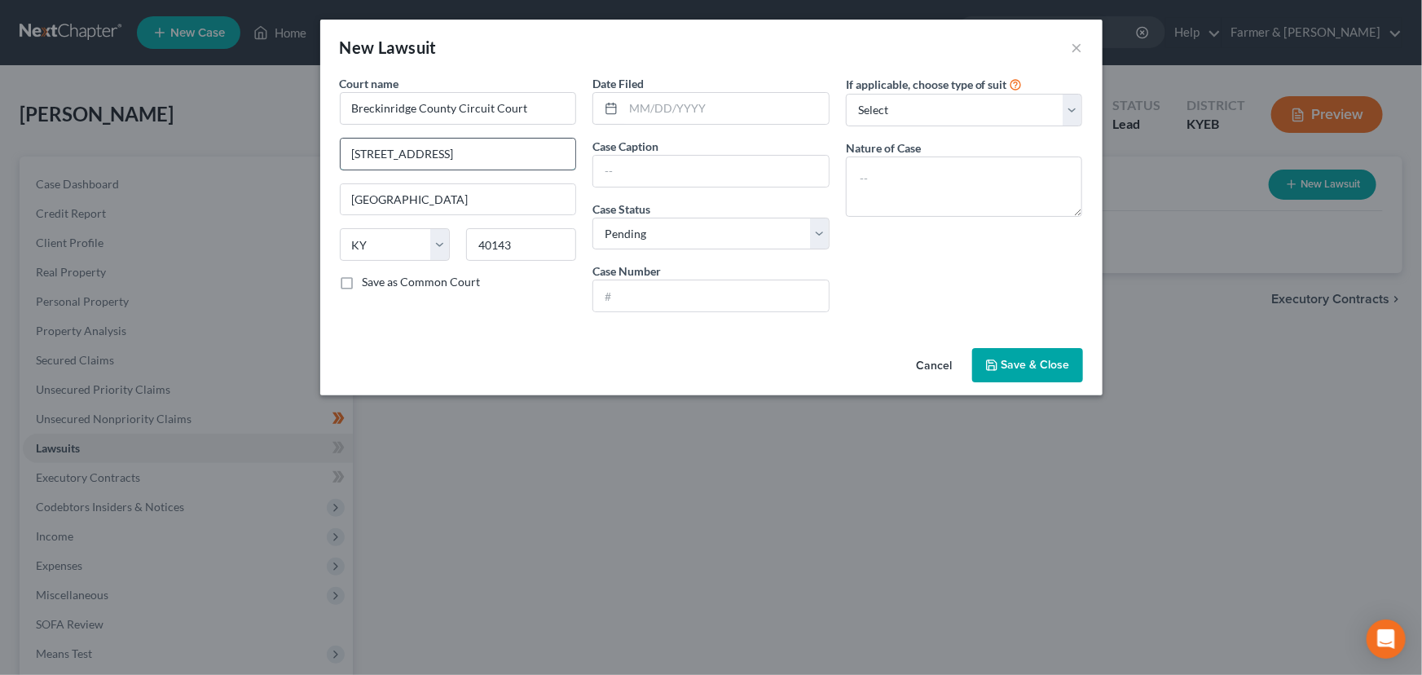
click at [382, 151] on input "[STREET_ADDRESS]" at bounding box center [459, 154] width 236 height 31
click at [447, 160] on input "[STREET_ADDRESS]" at bounding box center [459, 154] width 236 height 31
click at [647, 122] on input "text" at bounding box center [725, 108] width 205 height 31
click at [684, 95] on input "text" at bounding box center [725, 108] width 205 height 31
paste input "[DATE]"
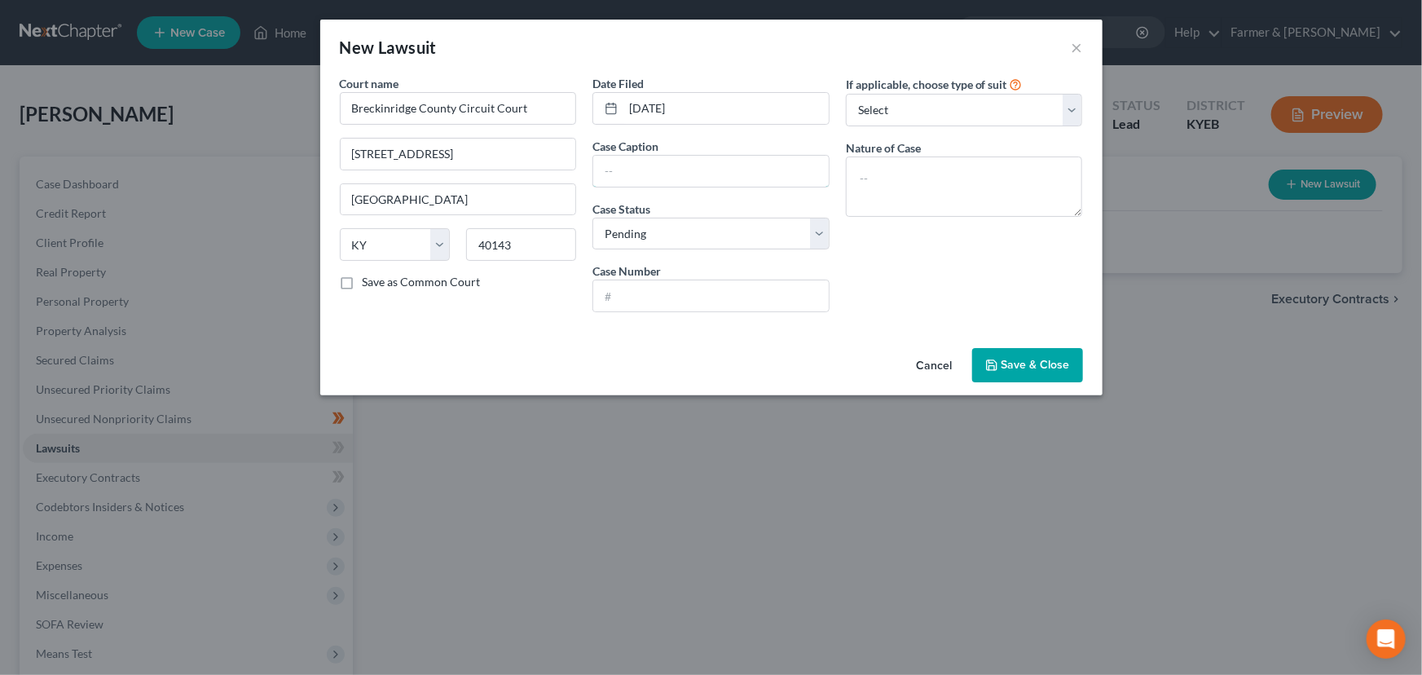
drag, startPoint x: 615, startPoint y: 171, endPoint x: 461, endPoint y: 249, distance: 172.7
click at [616, 172] on input "text" at bounding box center [711, 171] width 236 height 31
paste input "[PERSON_NAME], LLC VS. [PERSON_NAME] ET AL"
drag, startPoint x: 792, startPoint y: 295, endPoint x: 858, endPoint y: 295, distance: 66.0
click at [792, 295] on input "text" at bounding box center [711, 295] width 236 height 31
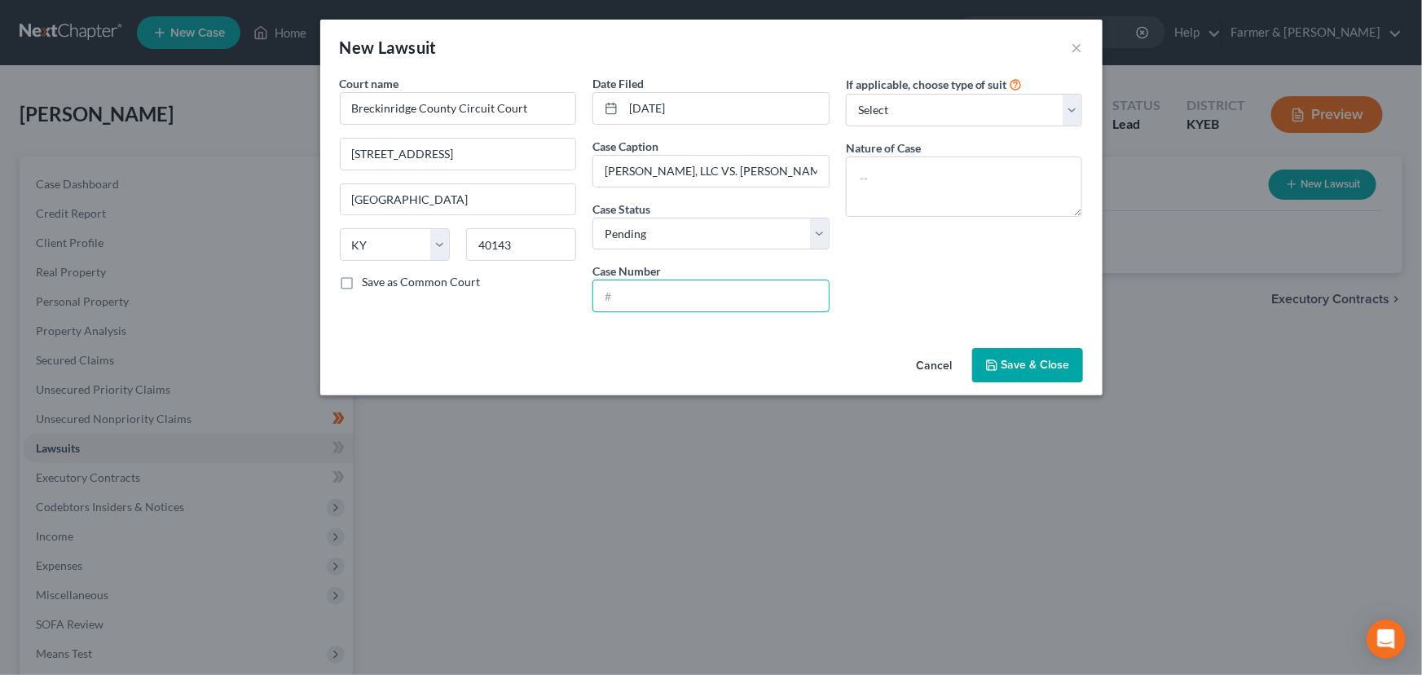
paste input "25-CI-00019"
drag, startPoint x: 858, startPoint y: 295, endPoint x: 880, endPoint y: 143, distance: 154.0
click at [859, 295] on div "If applicable, choose type of suit Select Repossession Garnishment Foreclosure …" at bounding box center [964, 200] width 253 height 250
drag, startPoint x: 903, startPoint y: 103, endPoint x: 898, endPoint y: 125, distance: 22.5
click at [903, 103] on select "Select Repossession Garnishment Foreclosure Attached, Seized, Or Levied Other" at bounding box center [964, 110] width 237 height 33
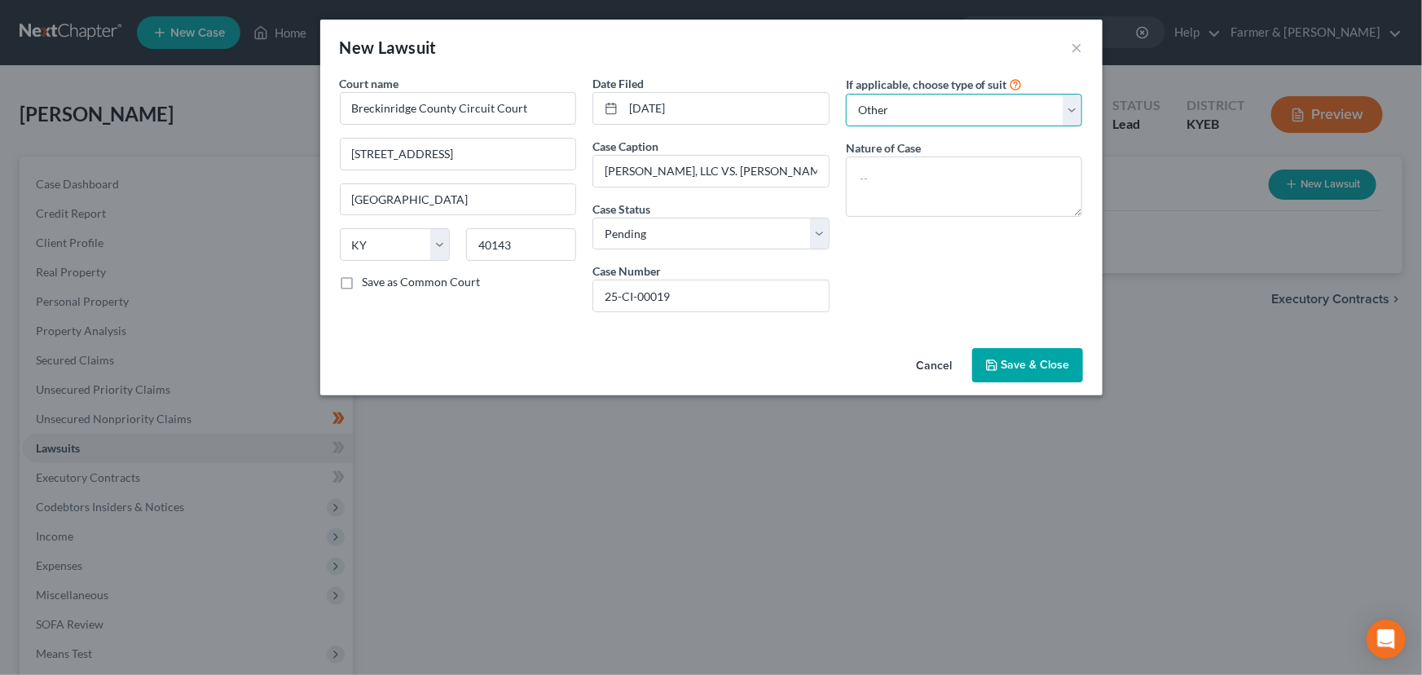
click at [846, 94] on select "Select Repossession Garnishment Foreclosure Attached, Seized, Or Levied Other" at bounding box center [964, 110] width 237 height 33
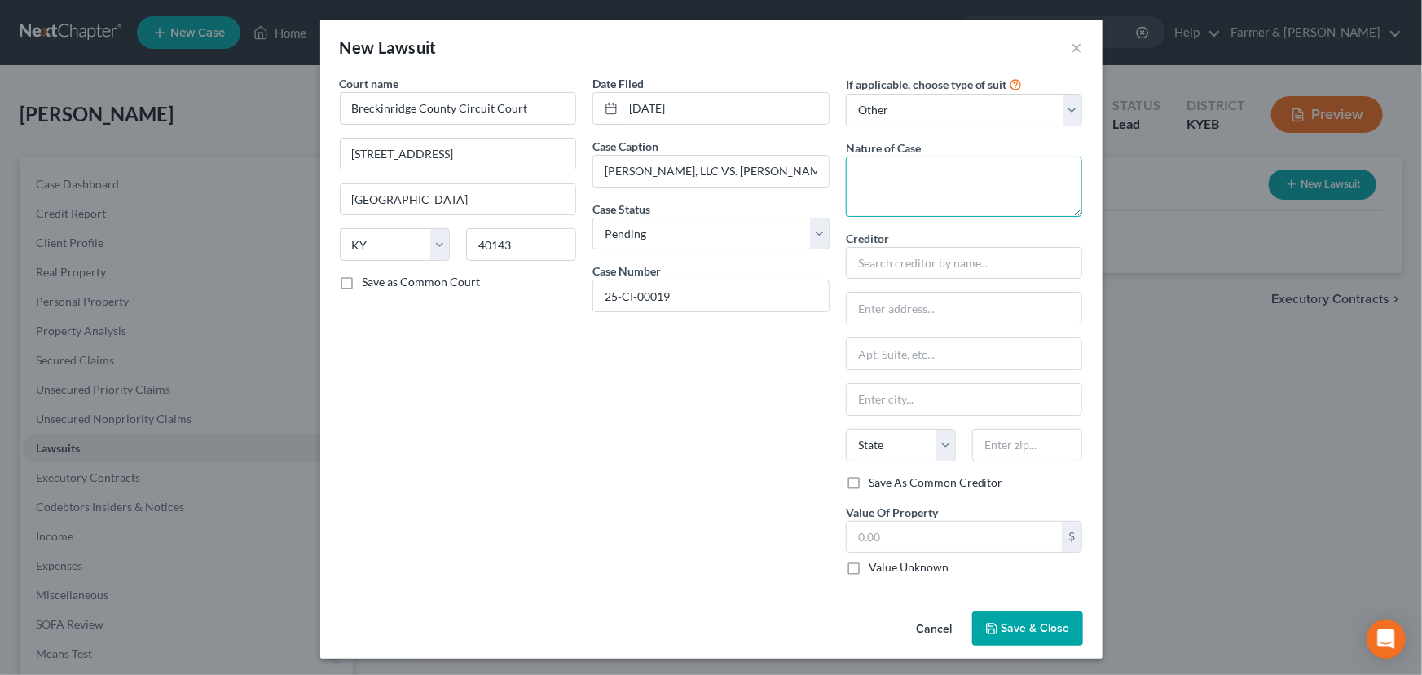
click at [896, 181] on textarea at bounding box center [964, 186] width 237 height 60
click at [988, 305] on input "c/[PERSON_NAME] & Associates, Co., LPA" at bounding box center [965, 308] width 236 height 31
click at [790, 381] on div "Date Filed [DATE] Case Caption [PERSON_NAME], LLC VS. [PERSON_NAME] ET AL Case …" at bounding box center [710, 331] width 253 height 513
click at [950, 343] on input "text" at bounding box center [965, 353] width 236 height 31
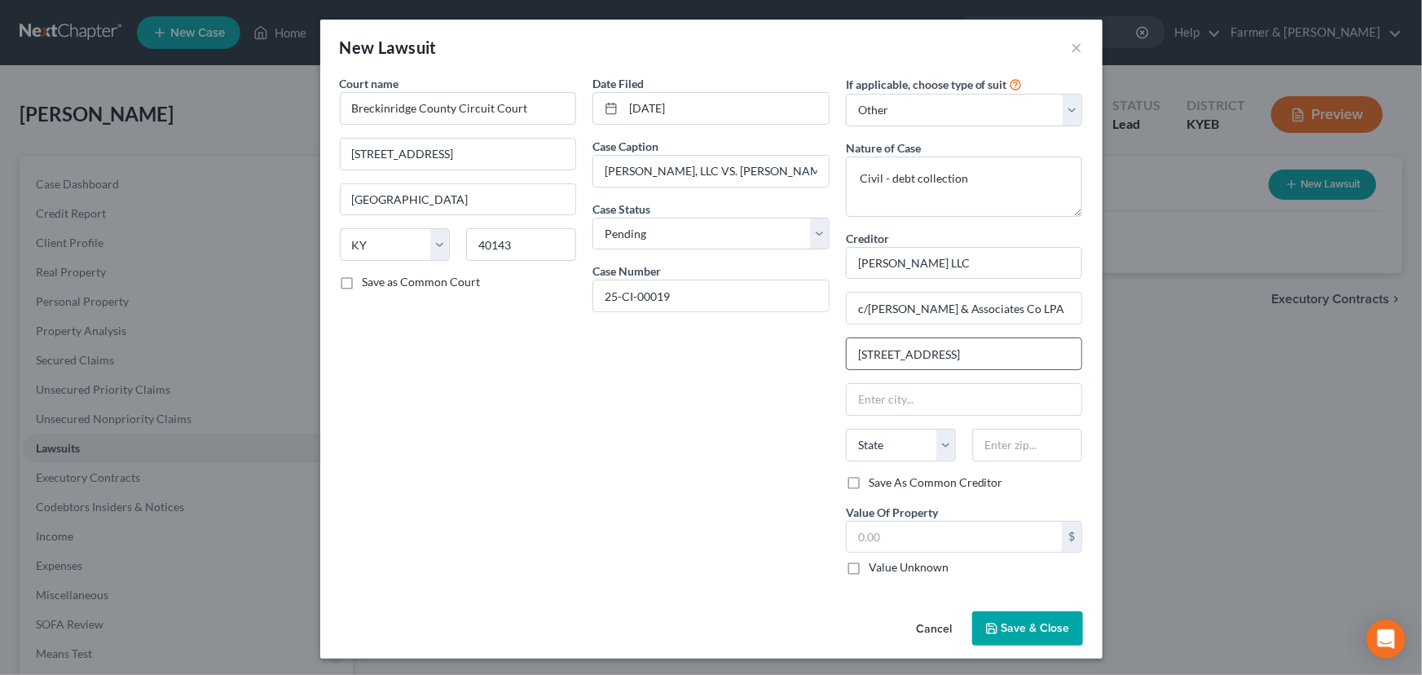
click at [929, 356] on input "[STREET_ADDRESS]" at bounding box center [965, 353] width 236 height 31
click at [964, 358] on input "[STREET_ADDRESS]" at bounding box center [965, 353] width 236 height 31
click at [994, 443] on input "text" at bounding box center [1027, 445] width 110 height 33
click at [735, 455] on div "Date Filed [DATE] Case Caption [PERSON_NAME], LLC VS. [PERSON_NAME] ET AL Case …" at bounding box center [710, 331] width 253 height 513
click at [1019, 173] on textarea "Civil - debt collection" at bounding box center [964, 186] width 237 height 60
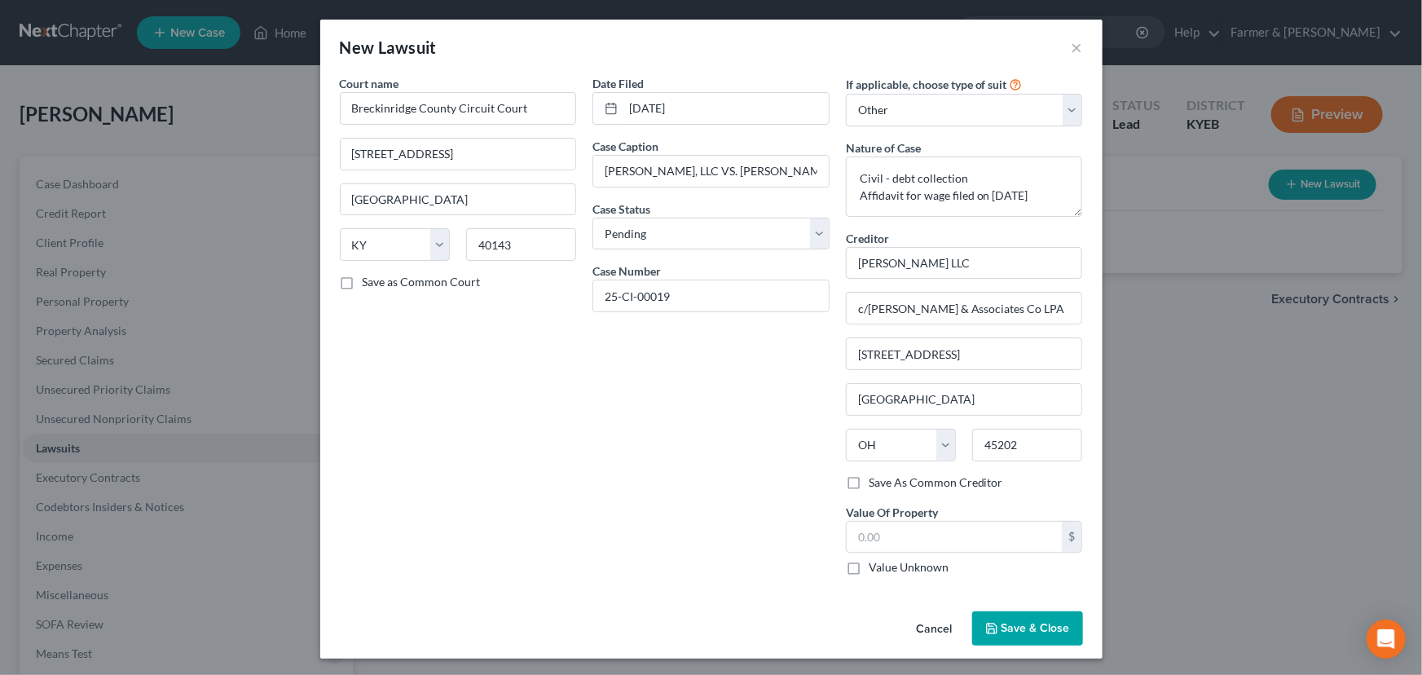
click at [634, 425] on div "Date Filed [DATE] Case Caption [PERSON_NAME], LLC VS. [PERSON_NAME] ET AL Case …" at bounding box center [710, 331] width 253 height 513
drag, startPoint x: 965, startPoint y: 174, endPoint x: 886, endPoint y: 178, distance: 79.1
click at [886, 178] on textarea "Civil - debt collection Affidavit for wage filed on [DATE]" at bounding box center [964, 186] width 237 height 60
drag, startPoint x: 884, startPoint y: 114, endPoint x: 885, endPoint y: 123, distance: 9.0
click at [884, 114] on select "Select Repossession Garnishment Foreclosure Attached, Seized, Or Levied Other" at bounding box center [964, 110] width 237 height 33
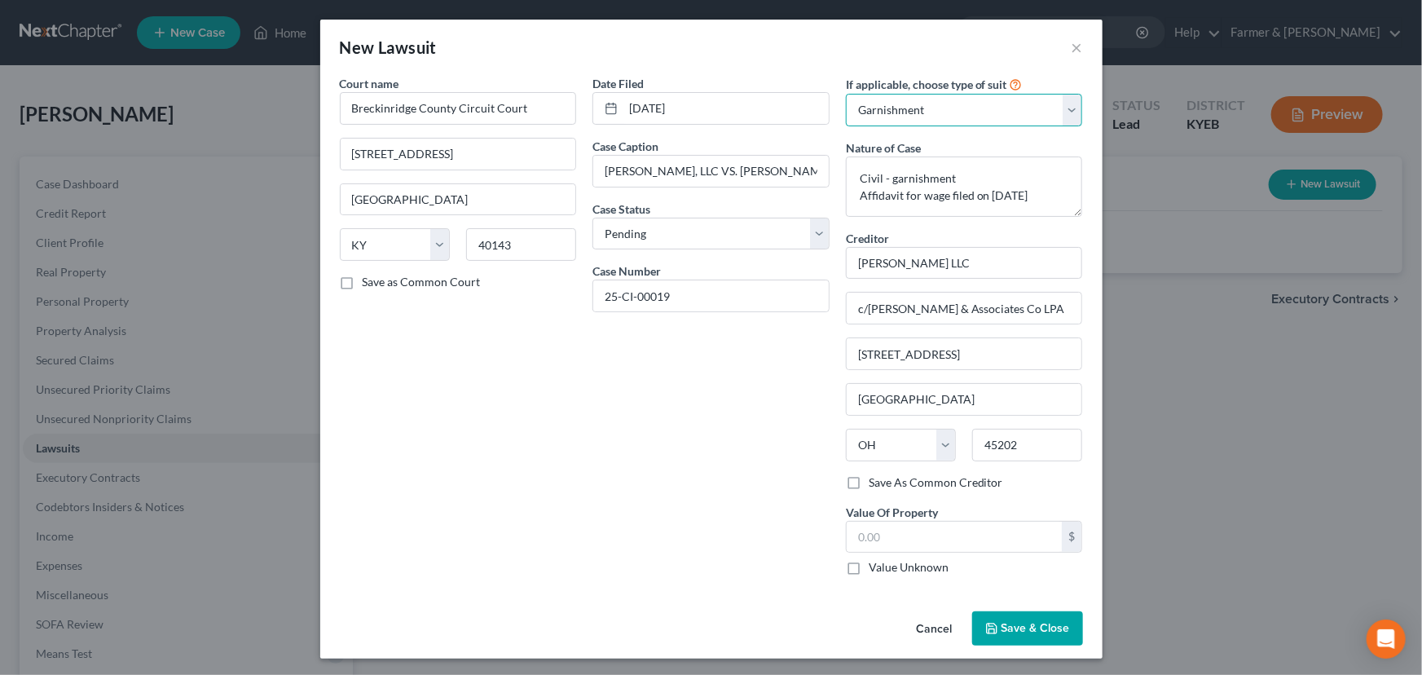
click at [846, 94] on select "Select Repossession Garnishment Foreclosure Attached, Seized, Or Levied Other" at bounding box center [964, 110] width 237 height 33
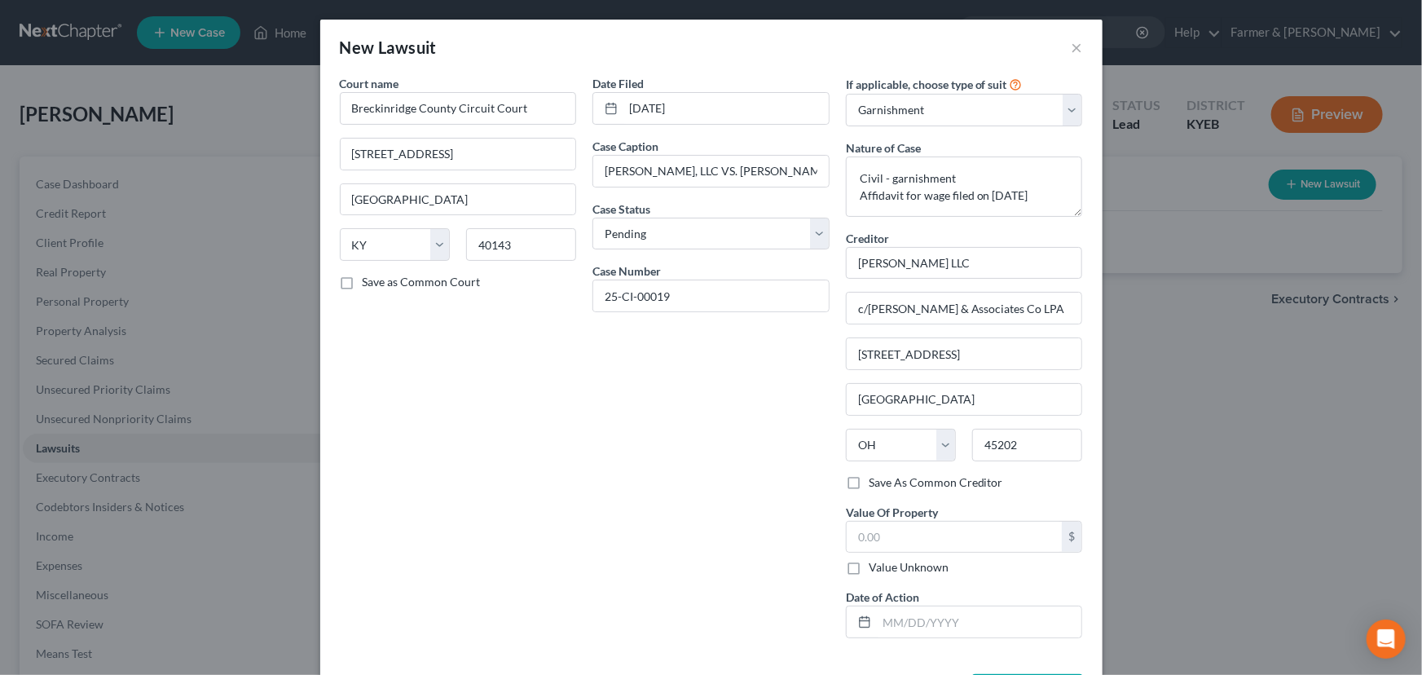
click at [774, 359] on div "Date Filed [DATE] Case Caption [PERSON_NAME], LLC VS. [PERSON_NAME] ET AL Case …" at bounding box center [710, 363] width 253 height 576
click at [895, 535] on input "text" at bounding box center [955, 537] width 216 height 31
click at [804, 587] on div "Date Filed [DATE] Case Caption [PERSON_NAME], LLC VS. [PERSON_NAME] ET AL Case …" at bounding box center [710, 363] width 253 height 576
click at [557, 451] on div "Court name * [GEOGRAPHIC_DATA] [GEOGRAPHIC_DATA] [GEOGRAPHIC_DATA] [US_STATE][G…" at bounding box center [458, 363] width 253 height 576
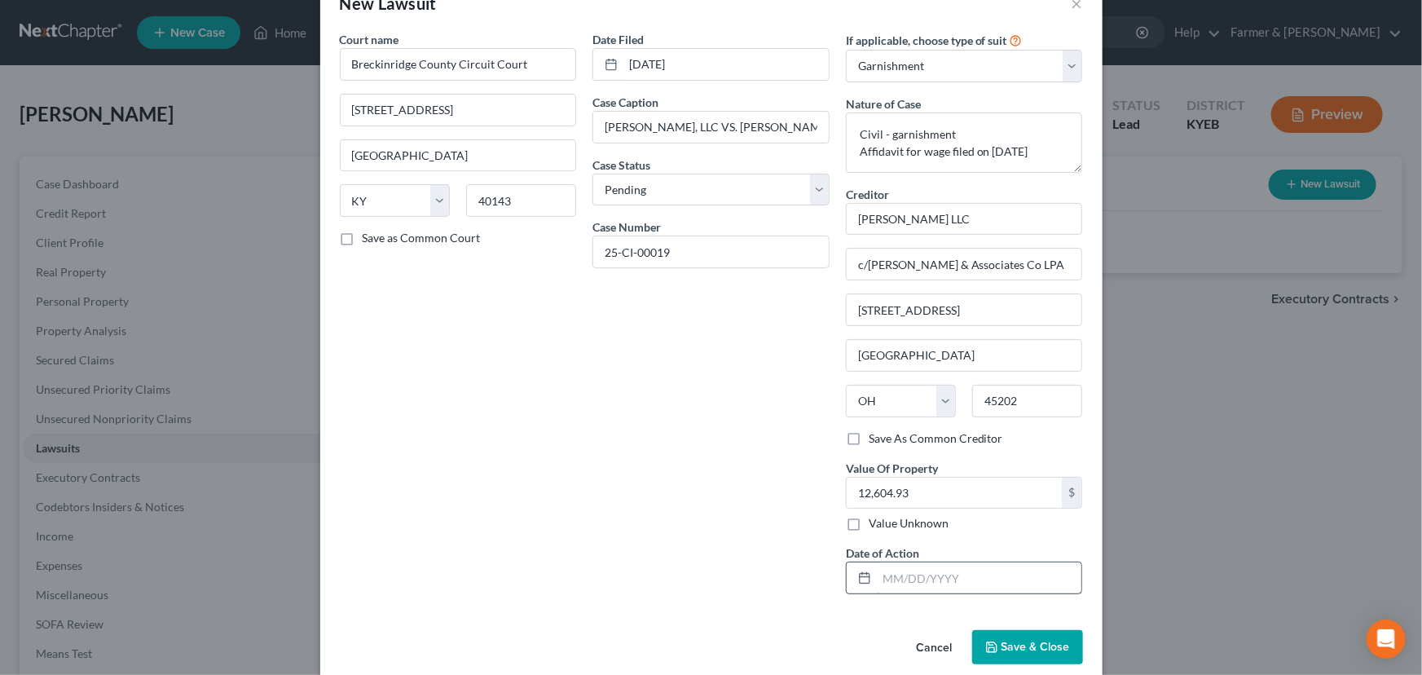
scroll to position [64, 0]
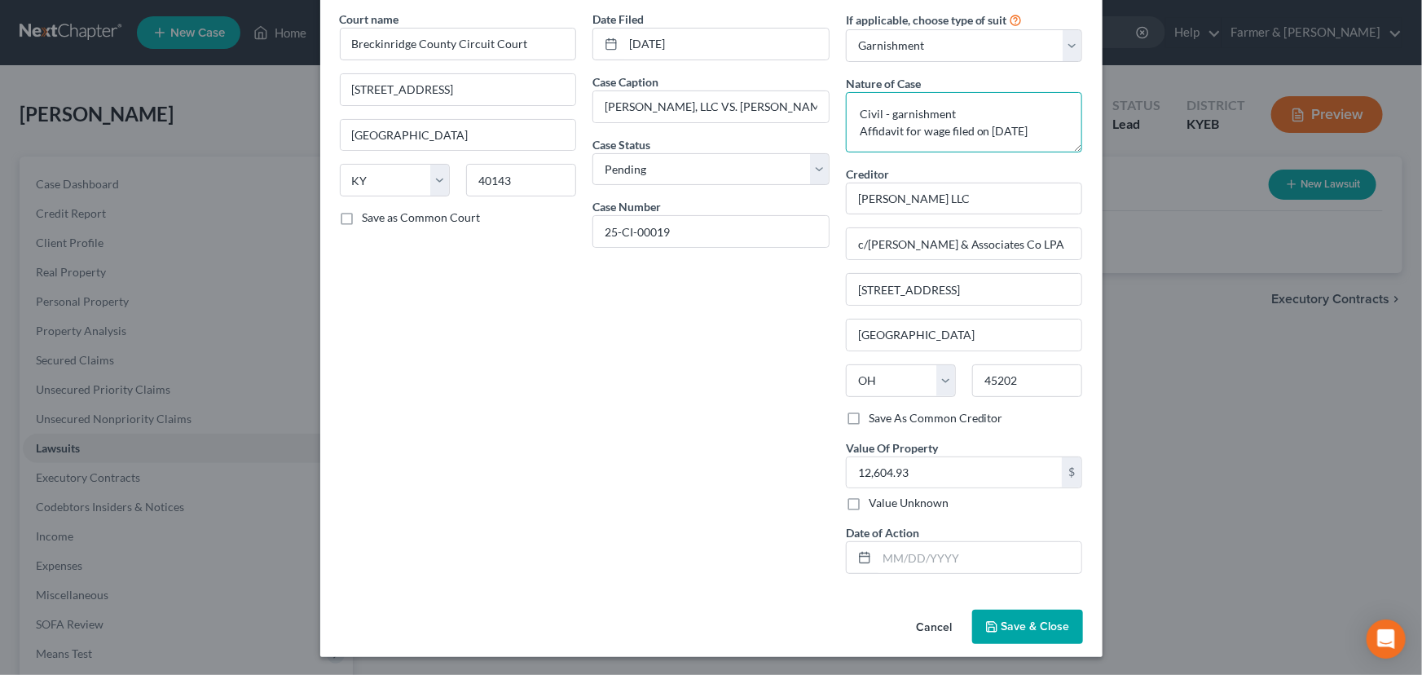
drag, startPoint x: 979, startPoint y: 135, endPoint x: 1043, endPoint y: 134, distance: 64.4
click at [1043, 134] on textarea "Civil - garnishment Affidavit for wage filed on [DATE]" at bounding box center [964, 122] width 237 height 60
drag, startPoint x: 906, startPoint y: 561, endPoint x: 735, endPoint y: 527, distance: 174.5
click at [906, 561] on input "text" at bounding box center [979, 557] width 205 height 31
paste input "25-CI-00019"
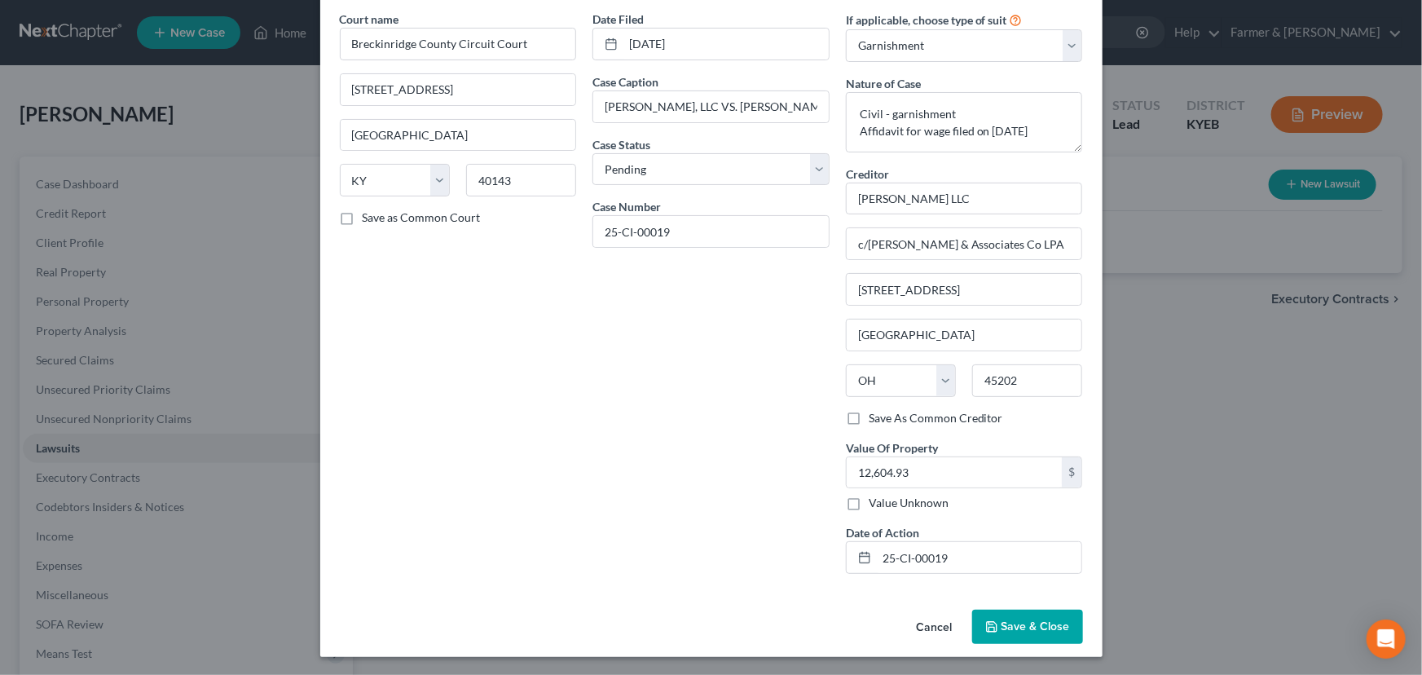
click at [735, 527] on div "Date Filed [DATE] Case Caption [PERSON_NAME], LLC VS. [PERSON_NAME] ET AL Case …" at bounding box center [710, 299] width 253 height 576
drag, startPoint x: 953, startPoint y: 557, endPoint x: 821, endPoint y: 556, distance: 132.0
click at [821, 556] on div "Court name * [GEOGRAPHIC_DATA] [GEOGRAPHIC_DATA] [GEOGRAPHIC_DATA] [US_STATE][G…" at bounding box center [711, 299] width 759 height 576
drag, startPoint x: 986, startPoint y: 134, endPoint x: 1047, endPoint y: 134, distance: 61.1
click at [1047, 134] on textarea "Civil - garnishment Affidavit for wage filed on [DATE]" at bounding box center [964, 122] width 237 height 60
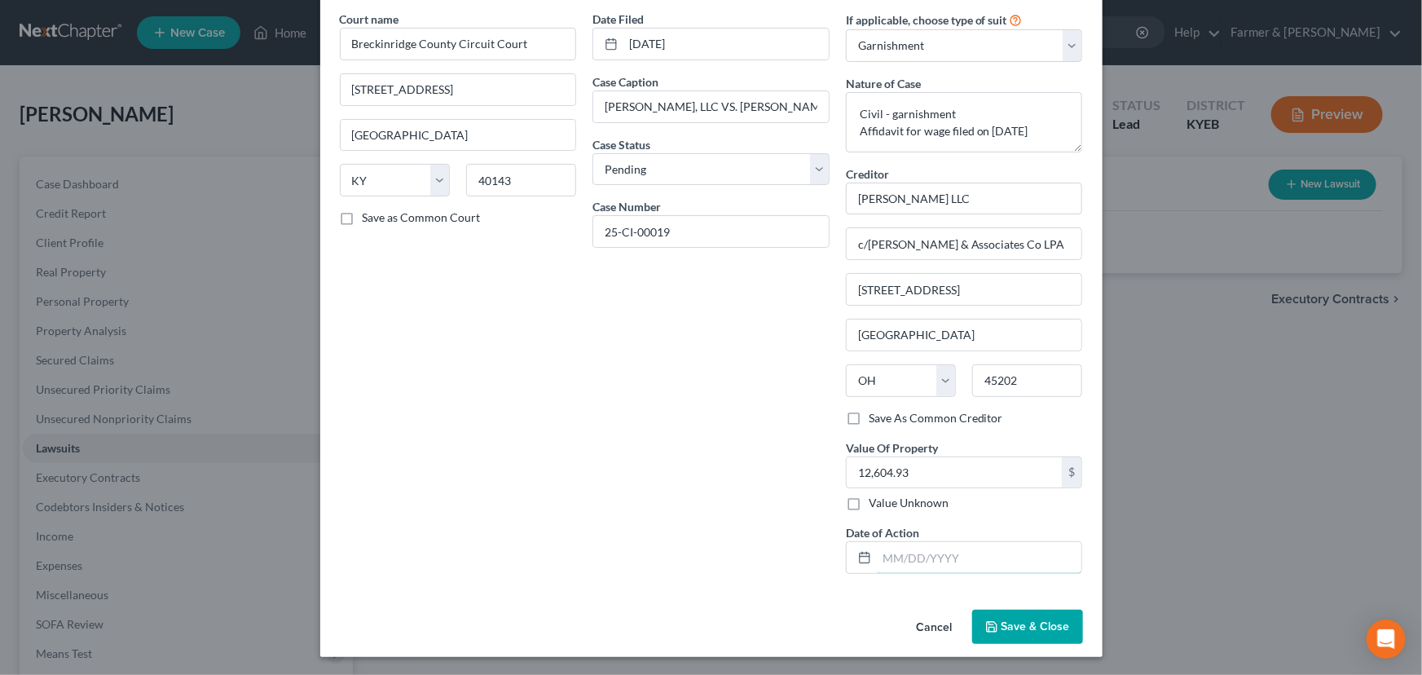
drag, startPoint x: 946, startPoint y: 558, endPoint x: 824, endPoint y: 505, distance: 133.2
click at [946, 558] on input "text" at bounding box center [979, 557] width 205 height 31
paste input "[DATE]"
click at [779, 484] on div "Date Filed [DATE] Case Caption [PERSON_NAME], LLC VS. [PERSON_NAME] ET AL Case …" at bounding box center [710, 299] width 253 height 576
click at [989, 627] on polyline "button" at bounding box center [991, 629] width 6 height 4
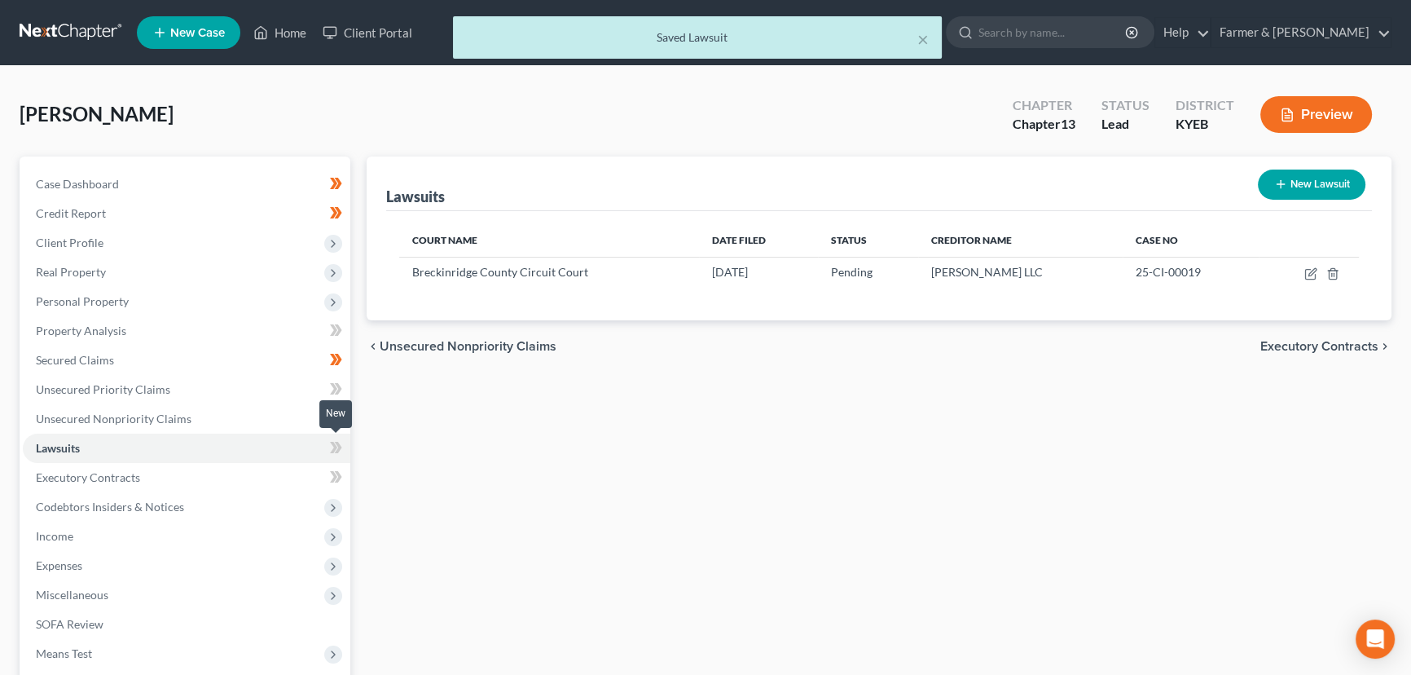
click at [346, 447] on span at bounding box center [336, 450] width 29 height 24
click at [469, 469] on div "Lawsuits New Lawsuit Court Name Date Filed Status Creditor Name Case No [GEOGRA…" at bounding box center [879, 494] width 1041 height 677
click at [1319, 184] on button "New Lawsuit" at bounding box center [1312, 184] width 108 height 30
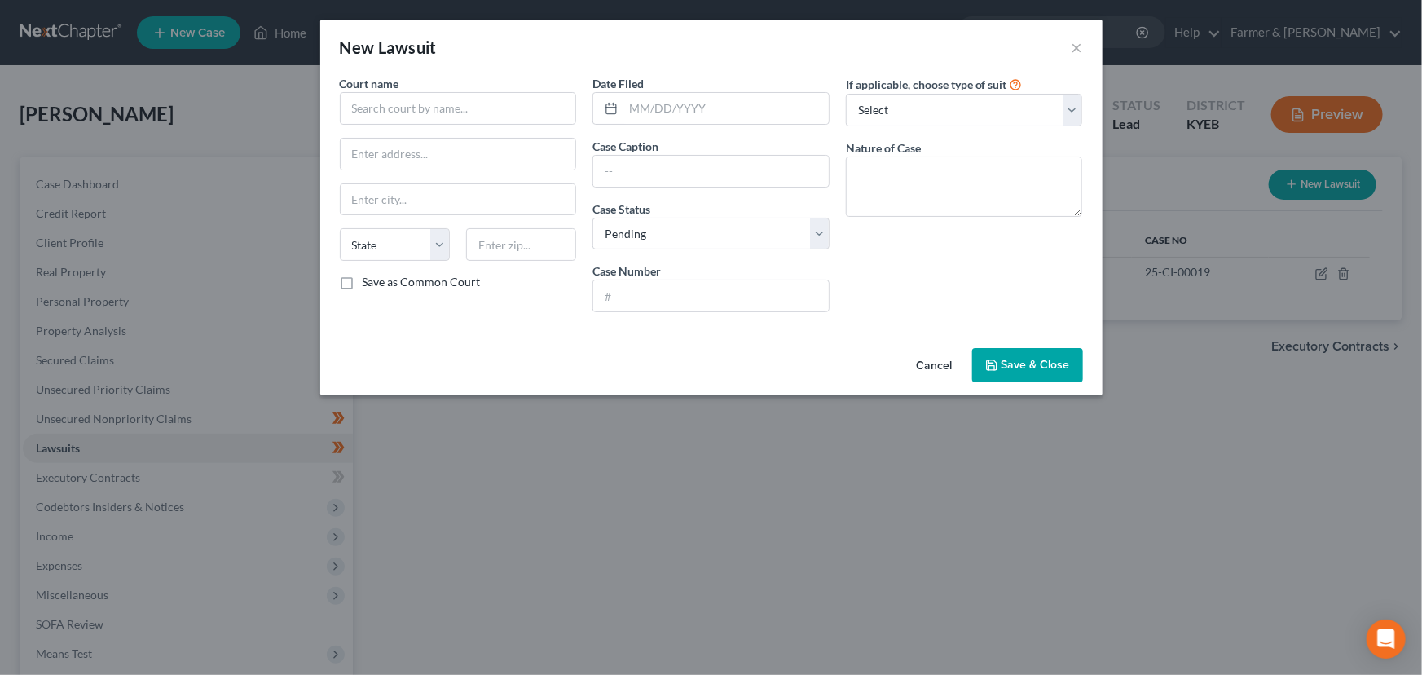
click at [933, 369] on button "Cancel" at bounding box center [935, 366] width 62 height 33
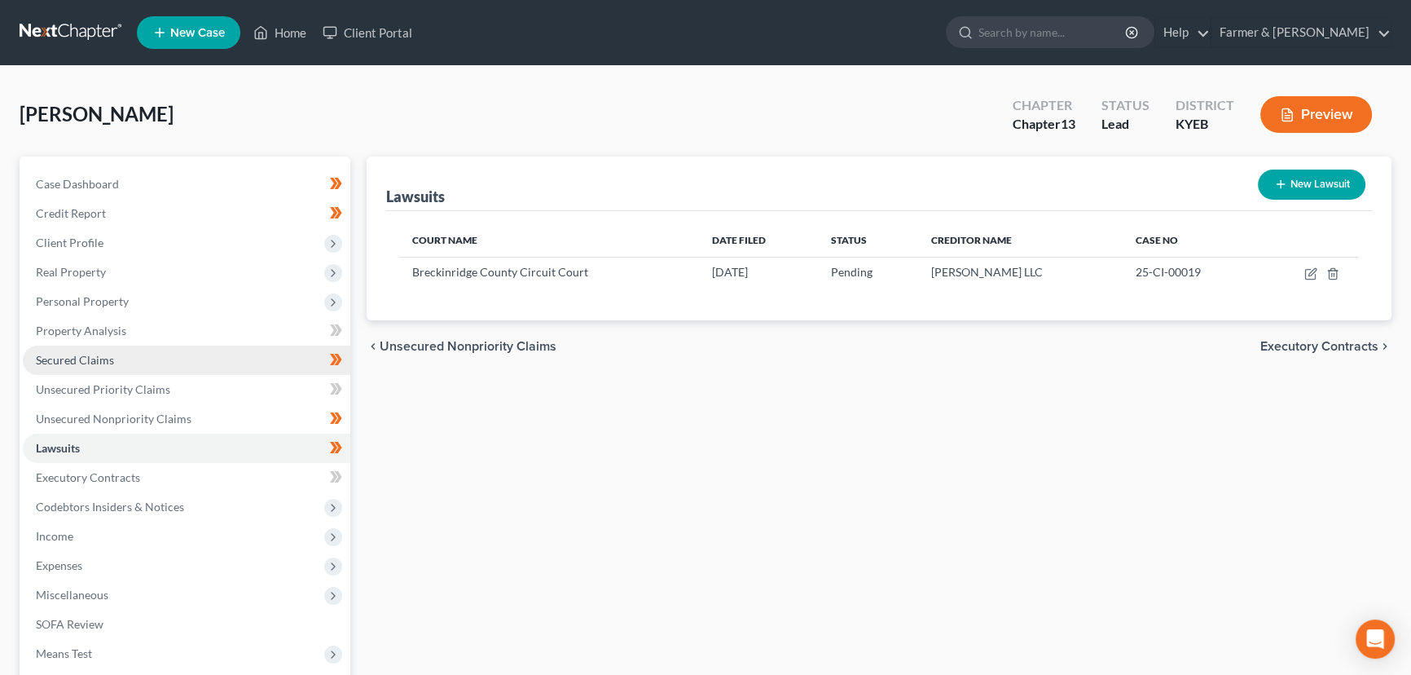
click at [115, 361] on link "Secured Claims" at bounding box center [187, 360] width 328 height 29
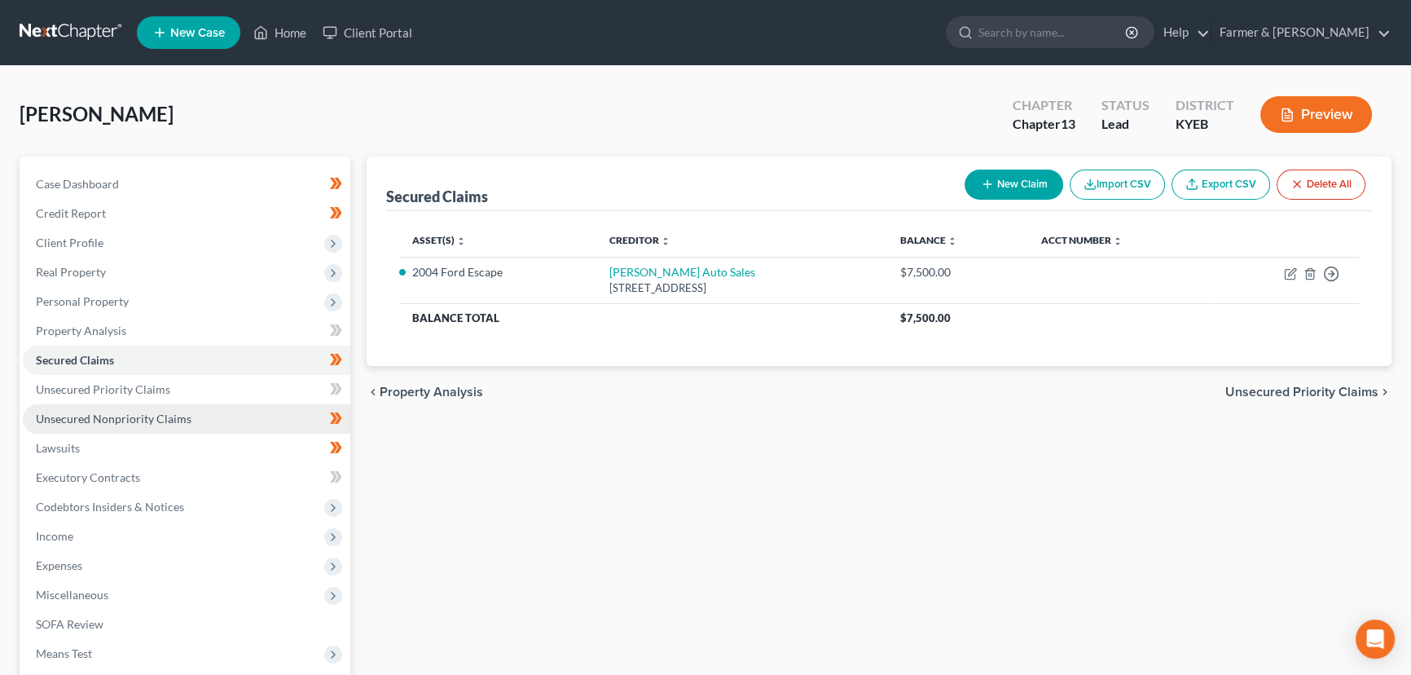
click at [139, 407] on link "Unsecured Nonpriority Claims" at bounding box center [187, 418] width 328 height 29
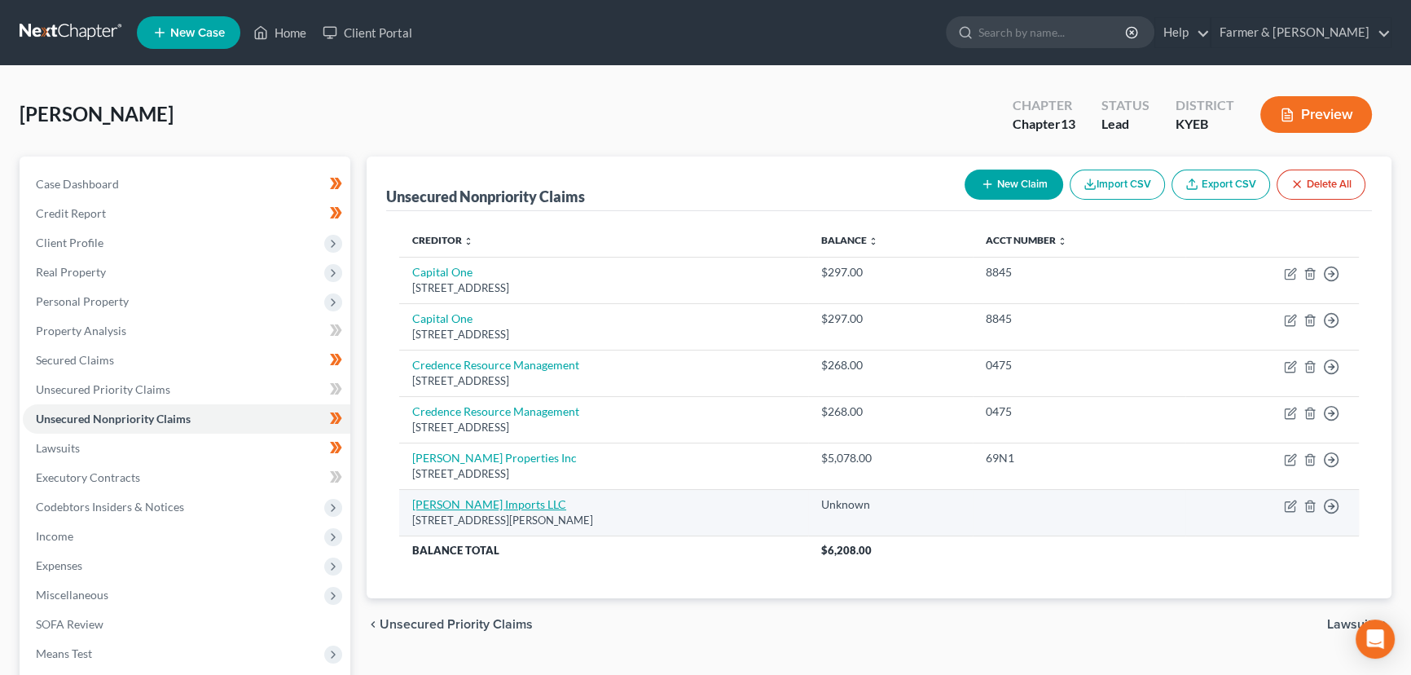
click at [508, 508] on link "[PERSON_NAME] Imports LLC" at bounding box center [489, 504] width 154 height 14
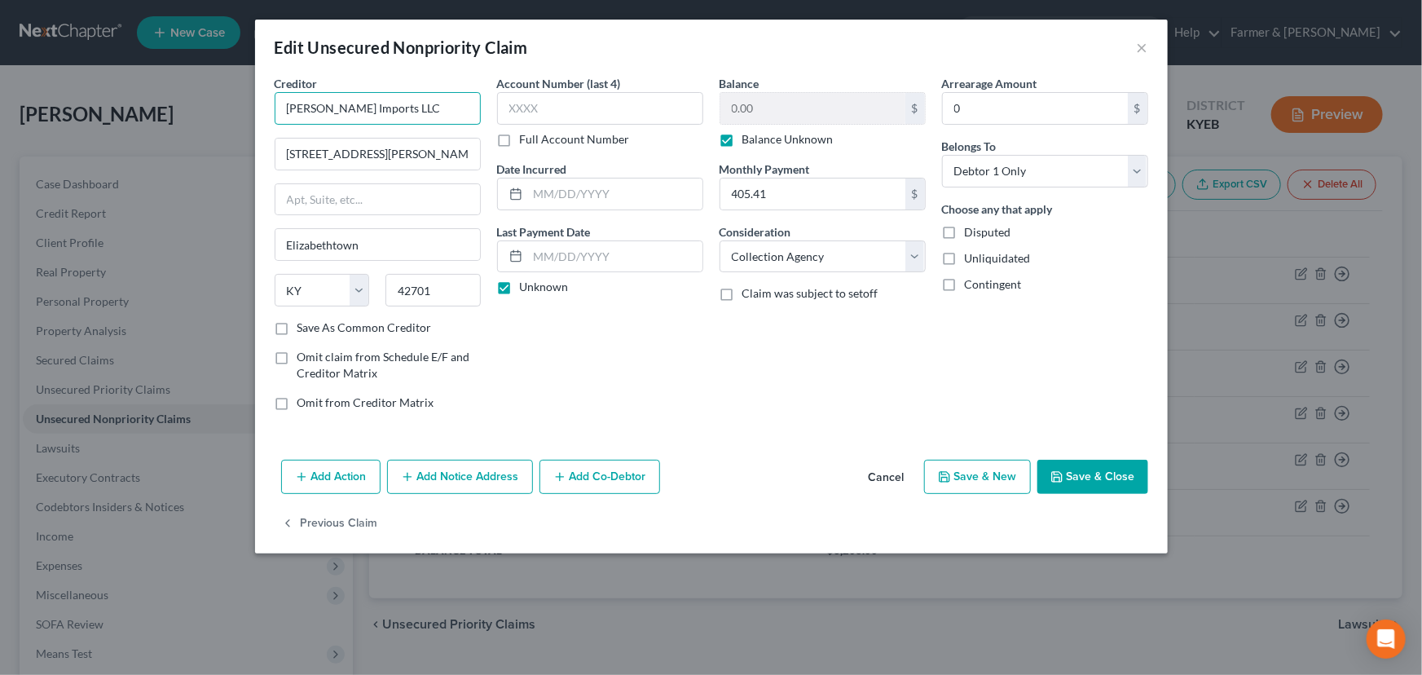
click at [285, 114] on input "[PERSON_NAME] Imports LLC" at bounding box center [378, 108] width 206 height 33
click at [742, 394] on div "Balance 0.00 $ Balance Unknown Balance Undetermined 0.00 $ Balance Unknown Mont…" at bounding box center [822, 249] width 222 height 349
click at [742, 137] on label "Balance Unknown" at bounding box center [787, 139] width 91 height 16
click at [749, 137] on input "Balance Unknown" at bounding box center [754, 136] width 11 height 11
click at [767, 115] on input "0.00" at bounding box center [812, 108] width 185 height 31
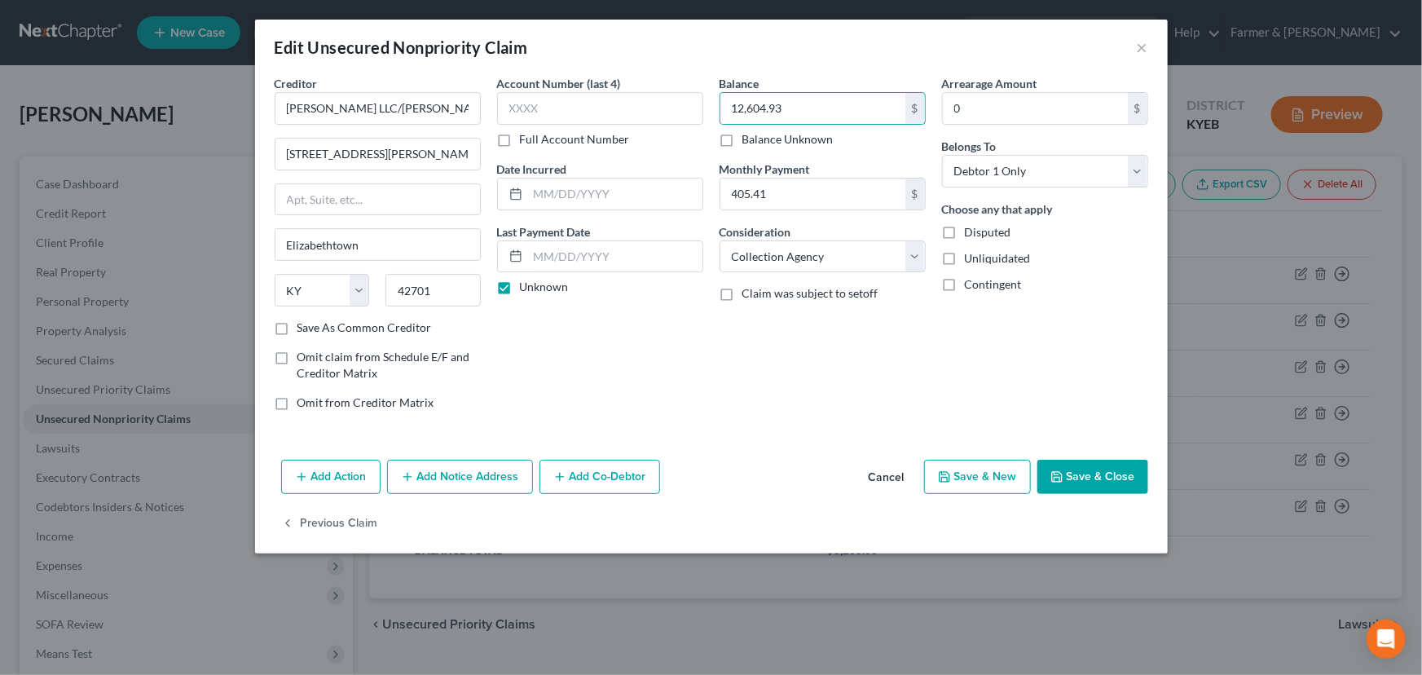
click at [680, 324] on div "Account Number (last 4) Full Account Number Date Incurred Last Payment Date Unk…" at bounding box center [600, 249] width 222 height 349
drag, startPoint x: 763, startPoint y: 261, endPoint x: 761, endPoint y: 269, distance: 8.3
click at [763, 261] on select "Select Cable / Satellite Services Collection Agency Credit Card Debt Debt Couns…" at bounding box center [823, 256] width 206 height 33
click at [720, 240] on select "Select Cable / Satellite Services Collection Agency Credit Card Debt Debt Couns…" at bounding box center [823, 256] width 206 height 33
click at [680, 385] on div "Account Number (last 4) Full Account Number Date Incurred Last Payment Date Unk…" at bounding box center [600, 249] width 222 height 349
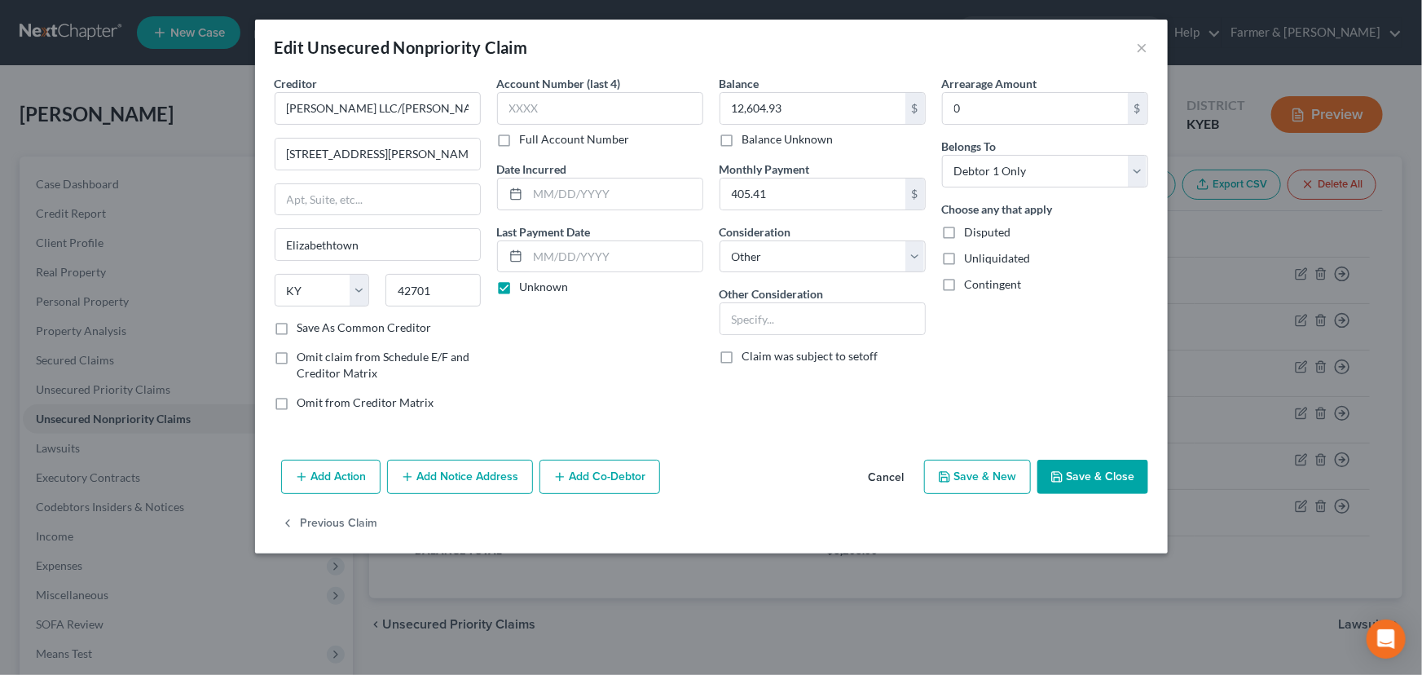
click at [359, 469] on button "Add Action" at bounding box center [330, 477] width 99 height 34
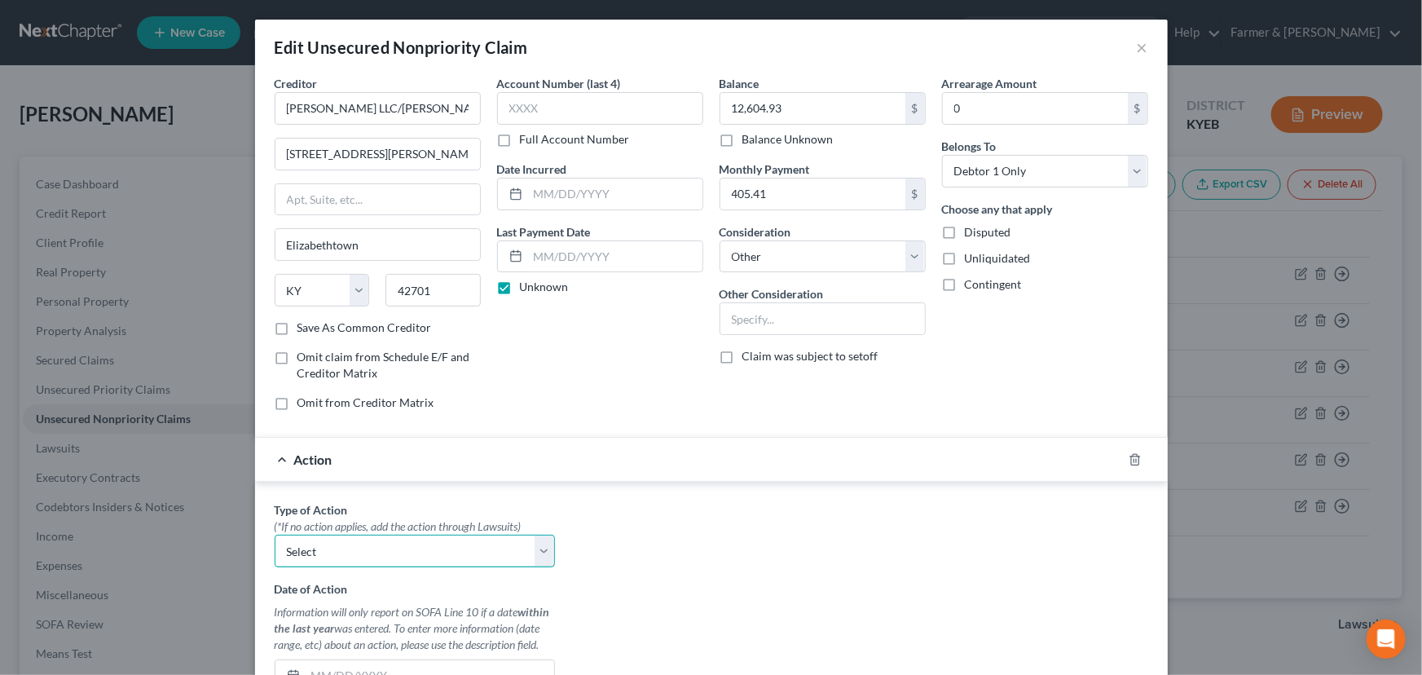
drag, startPoint x: 356, startPoint y: 557, endPoint x: 343, endPoint y: 535, distance: 24.9
click at [356, 557] on select "Select Repossession Garnishment Foreclosure Personal Injury Attached, Seized, O…" at bounding box center [415, 551] width 280 height 33
click at [275, 535] on select "Select Repossession Garnishment Foreclosure Personal Injury Attached, Seized, O…" at bounding box center [415, 551] width 280 height 33
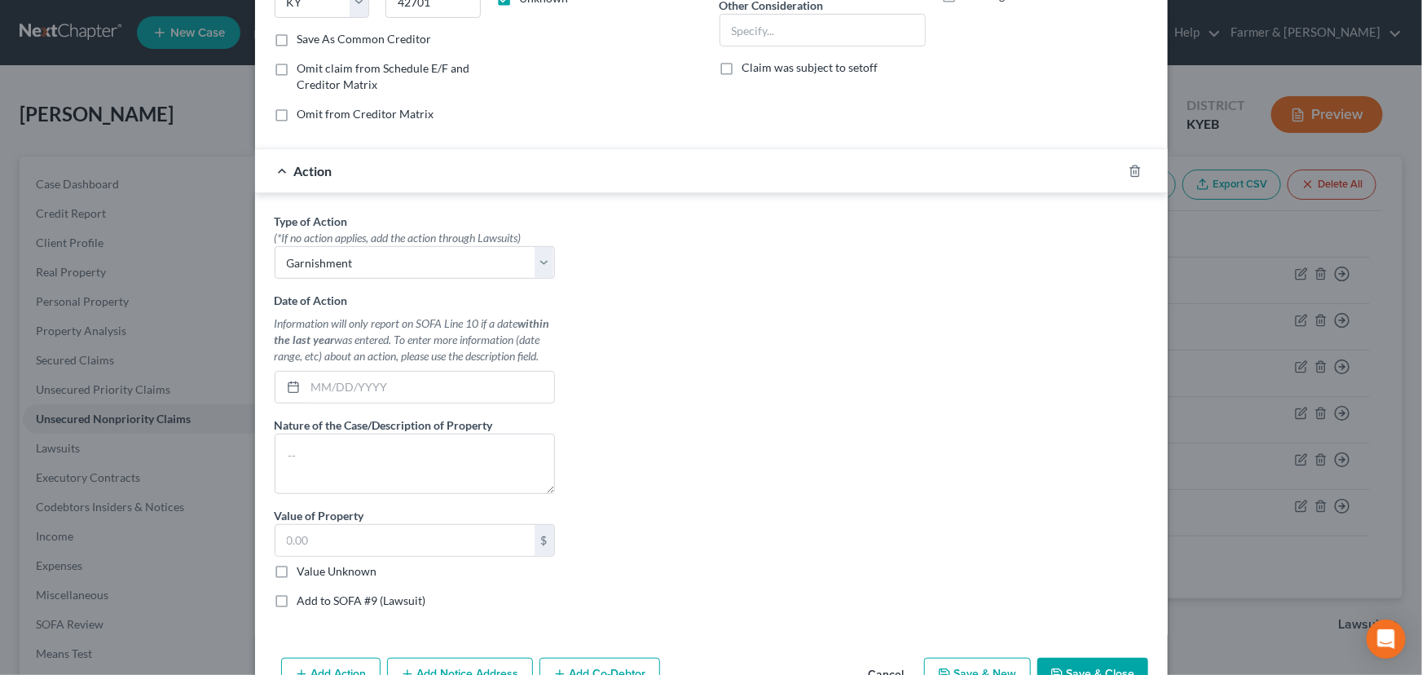
scroll to position [296, 0]
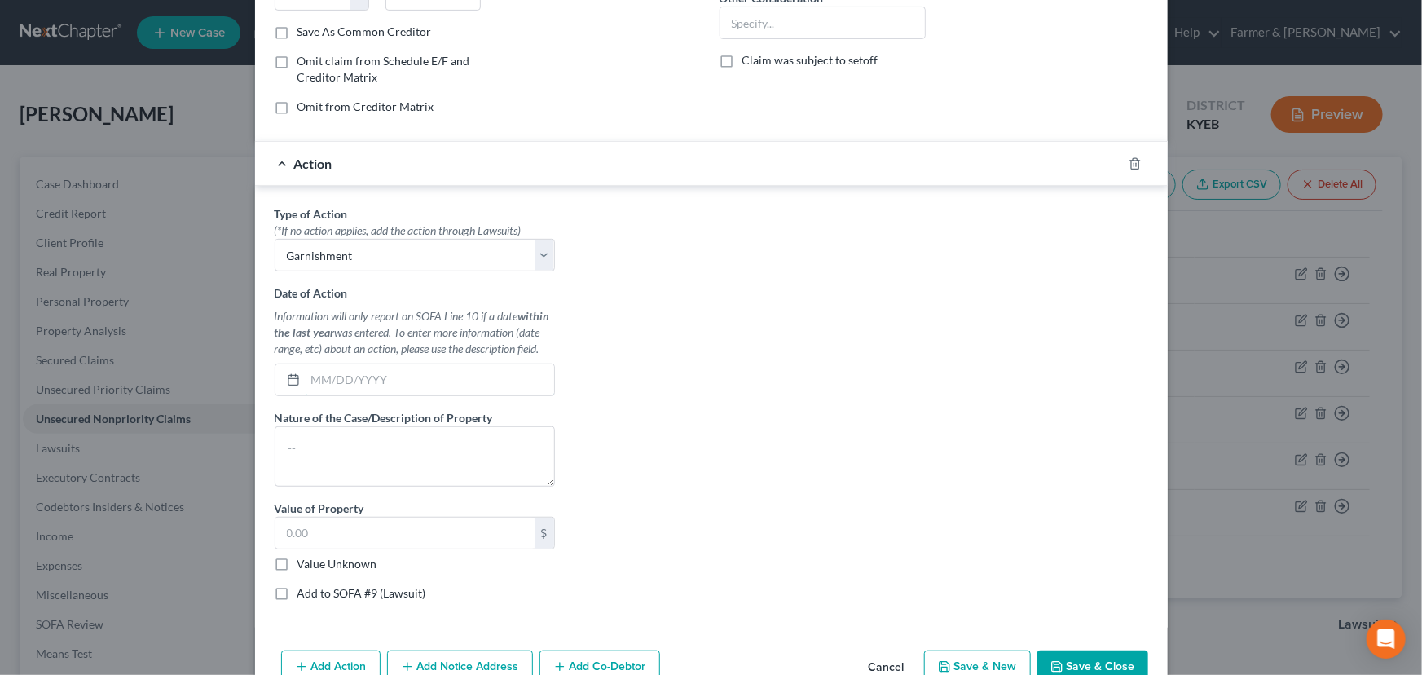
drag, startPoint x: 353, startPoint y: 383, endPoint x: 359, endPoint y: 410, distance: 27.7
click at [353, 383] on input "text" at bounding box center [430, 379] width 249 height 31
paste input "[DATE]"
click at [358, 447] on textarea at bounding box center [415, 456] width 280 height 60
click at [699, 412] on div "Type of Action * (*If no action applies, add the action through Lawsuits) Selec…" at bounding box center [711, 409] width 890 height 408
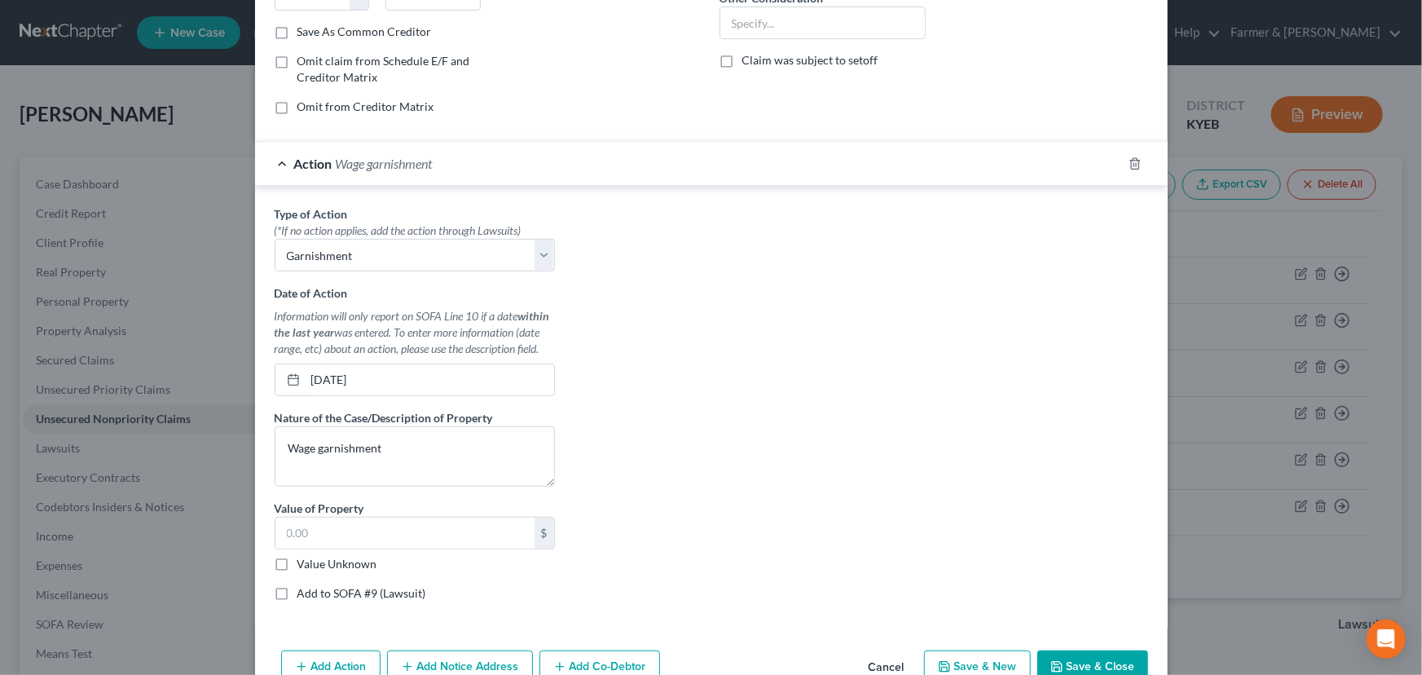
click at [579, 162] on div "Action Wage garnishment" at bounding box center [688, 163] width 867 height 43
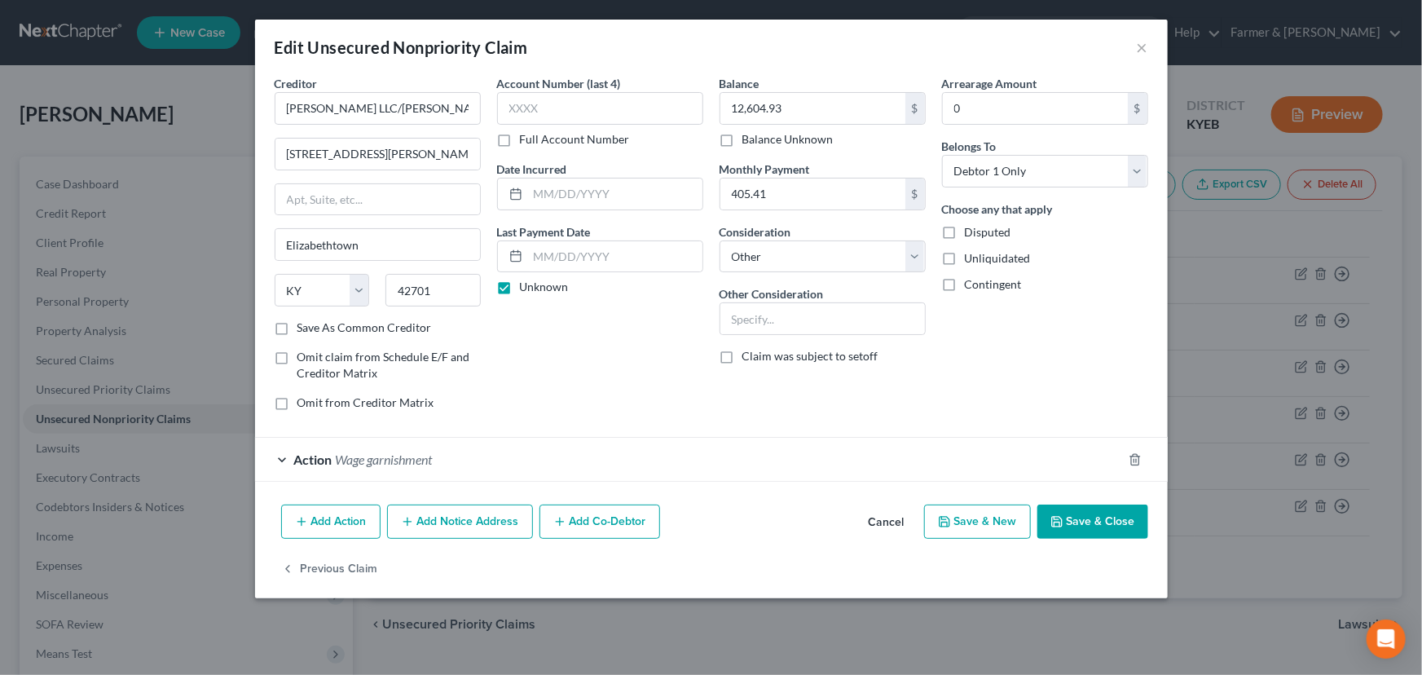
scroll to position [0, 0]
click at [836, 324] on input "text" at bounding box center [822, 318] width 205 height 31
paste input "25-CI-00019"
click at [639, 350] on div "Account Number (last 4) Full Account Number Date Incurred Last Payment Date Unk…" at bounding box center [600, 249] width 222 height 349
click at [621, 183] on input "text" at bounding box center [615, 193] width 174 height 31
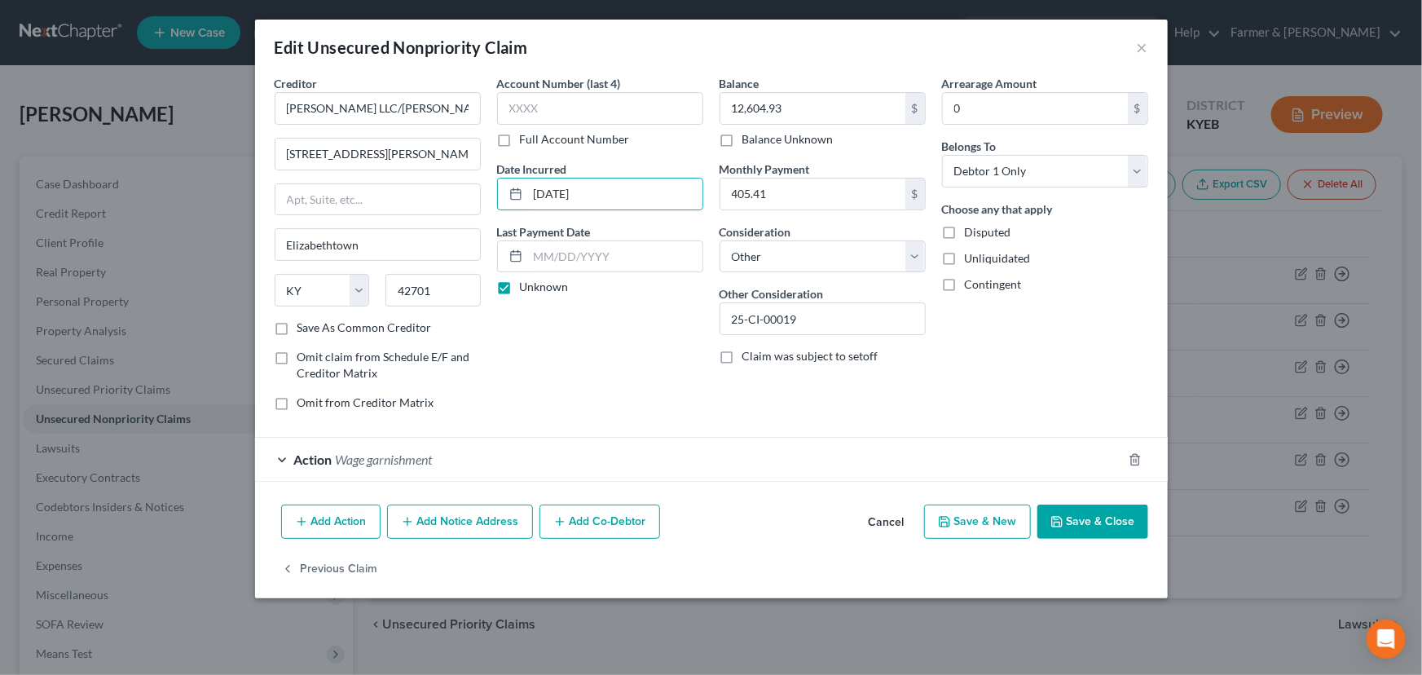
click at [527, 381] on div "Account Number (last 4) Full Account Number Date Incurred [DATE] Last Payment D…" at bounding box center [600, 249] width 222 height 349
click at [549, 114] on input "text" at bounding box center [600, 108] width 206 height 33
click at [576, 313] on div "Account Number (last 4) 3776 Full Account Number Date Incurred [DATE] Last Paym…" at bounding box center [600, 249] width 222 height 349
click at [1065, 513] on button "Save & Close" at bounding box center [1092, 521] width 111 height 34
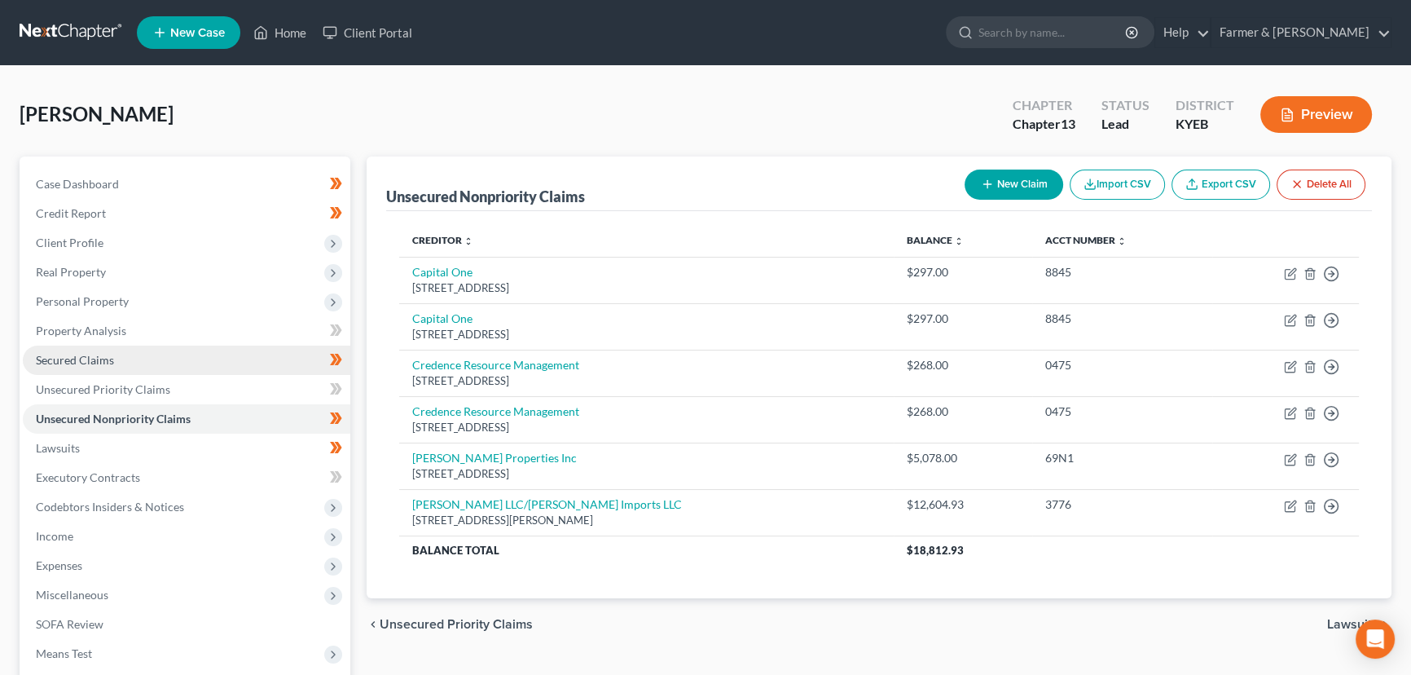
click at [130, 359] on link "Secured Claims" at bounding box center [187, 360] width 328 height 29
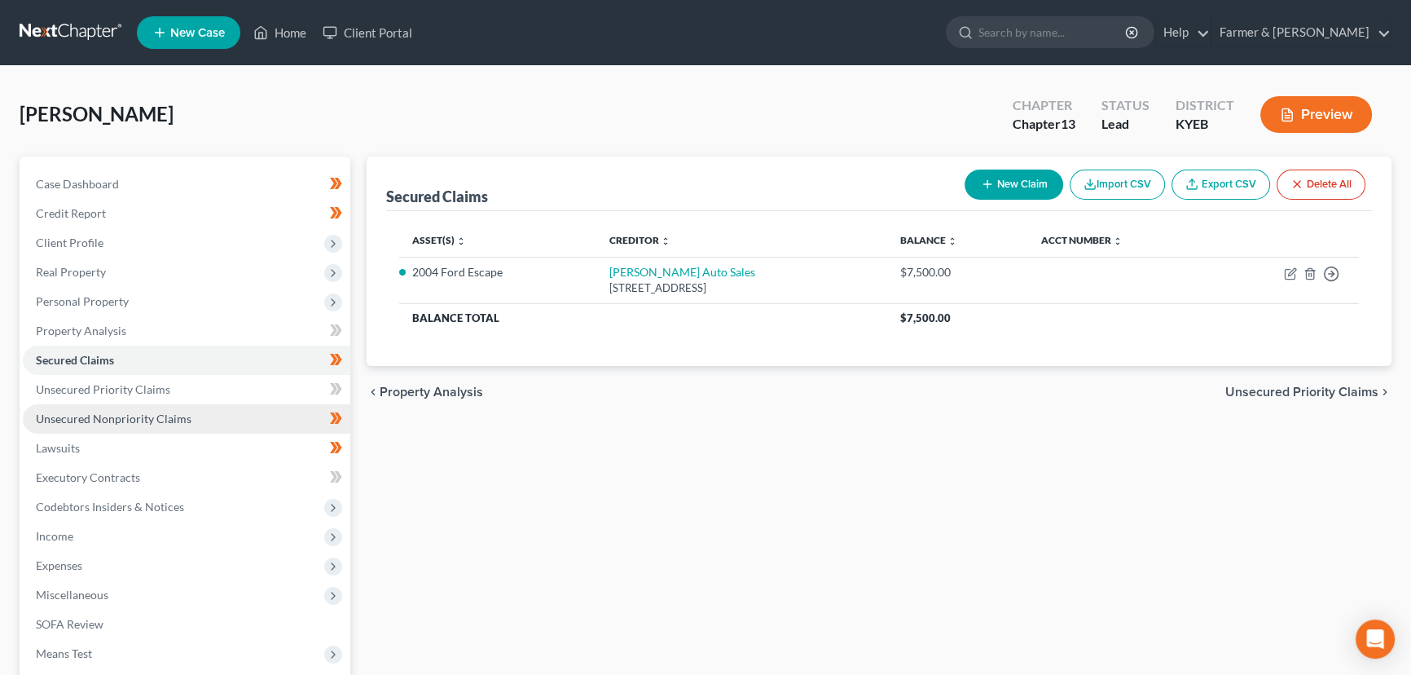
click at [134, 419] on span "Unsecured Nonpriority Claims" at bounding box center [114, 419] width 156 height 14
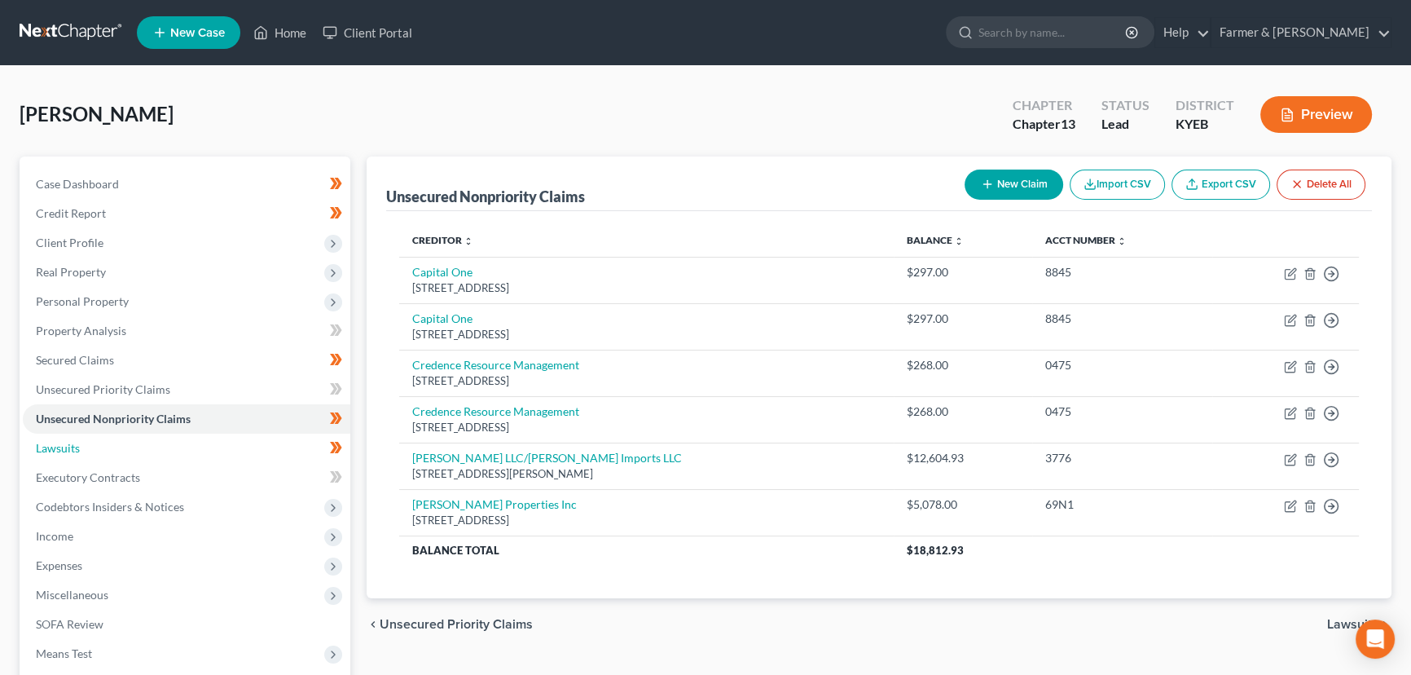
drag, startPoint x: 105, startPoint y: 449, endPoint x: 757, endPoint y: 397, distance: 654.0
click at [105, 449] on link "Lawsuits" at bounding box center [187, 448] width 328 height 29
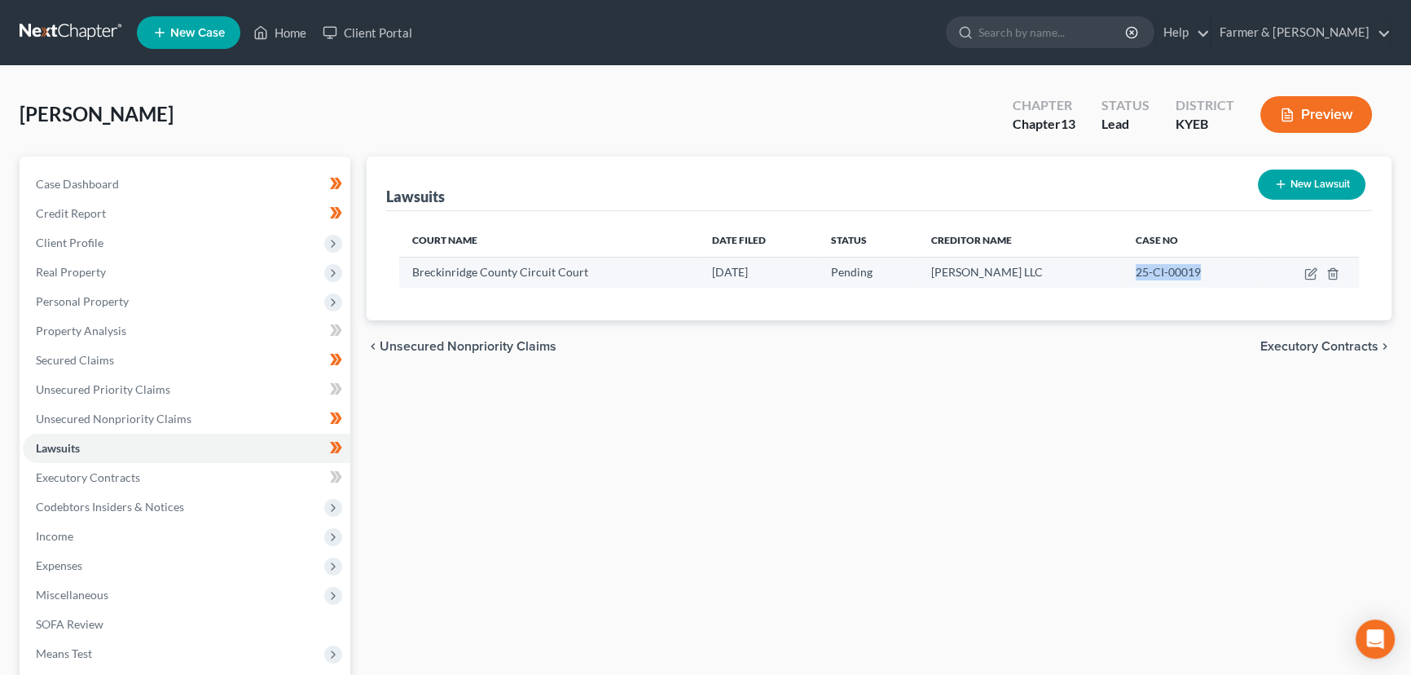
drag, startPoint x: 1119, startPoint y: 271, endPoint x: 1200, endPoint y: 277, distance: 81.7
click at [1200, 277] on td "25-CI-00019" at bounding box center [1190, 272] width 135 height 31
copy span "25-CI-00019"
drag, startPoint x: 951, startPoint y: 276, endPoint x: 1012, endPoint y: 275, distance: 61.1
click at [1012, 275] on td "[PERSON_NAME] LLC" at bounding box center [1020, 272] width 205 height 31
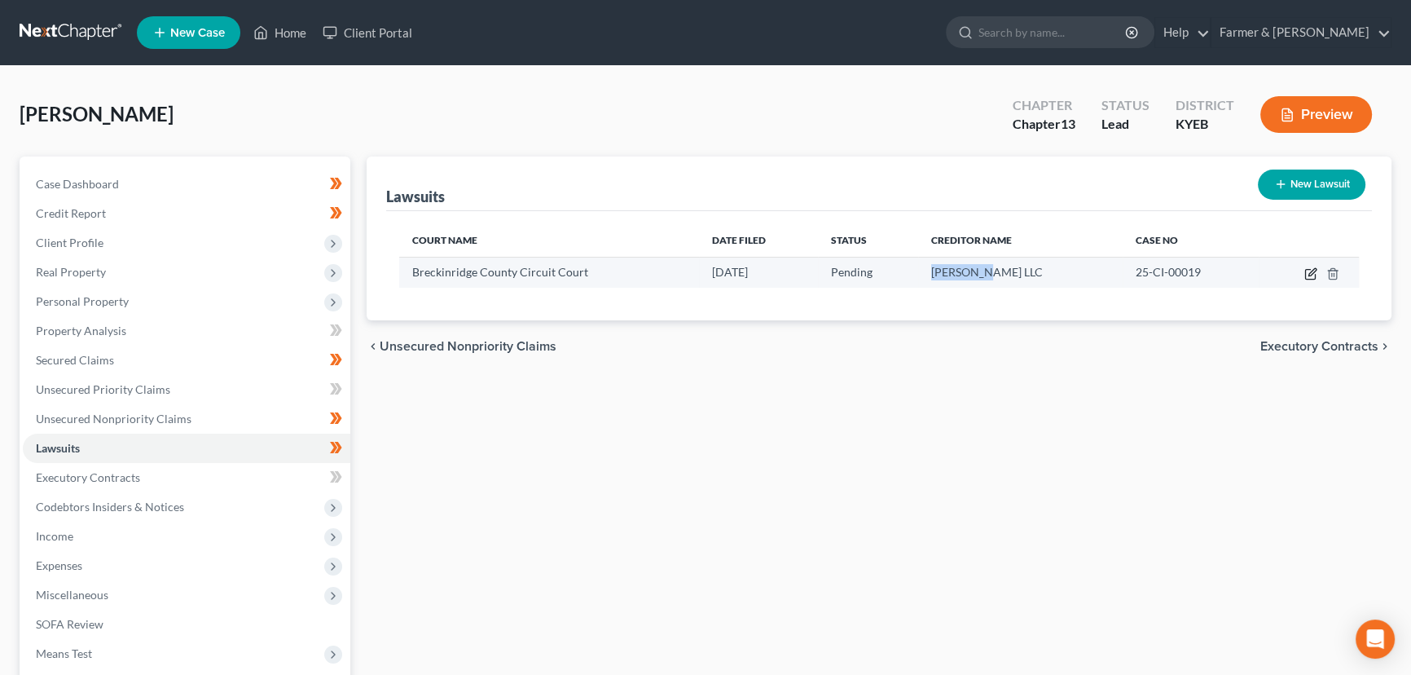
click at [1310, 276] on icon "button" at bounding box center [1311, 273] width 13 height 13
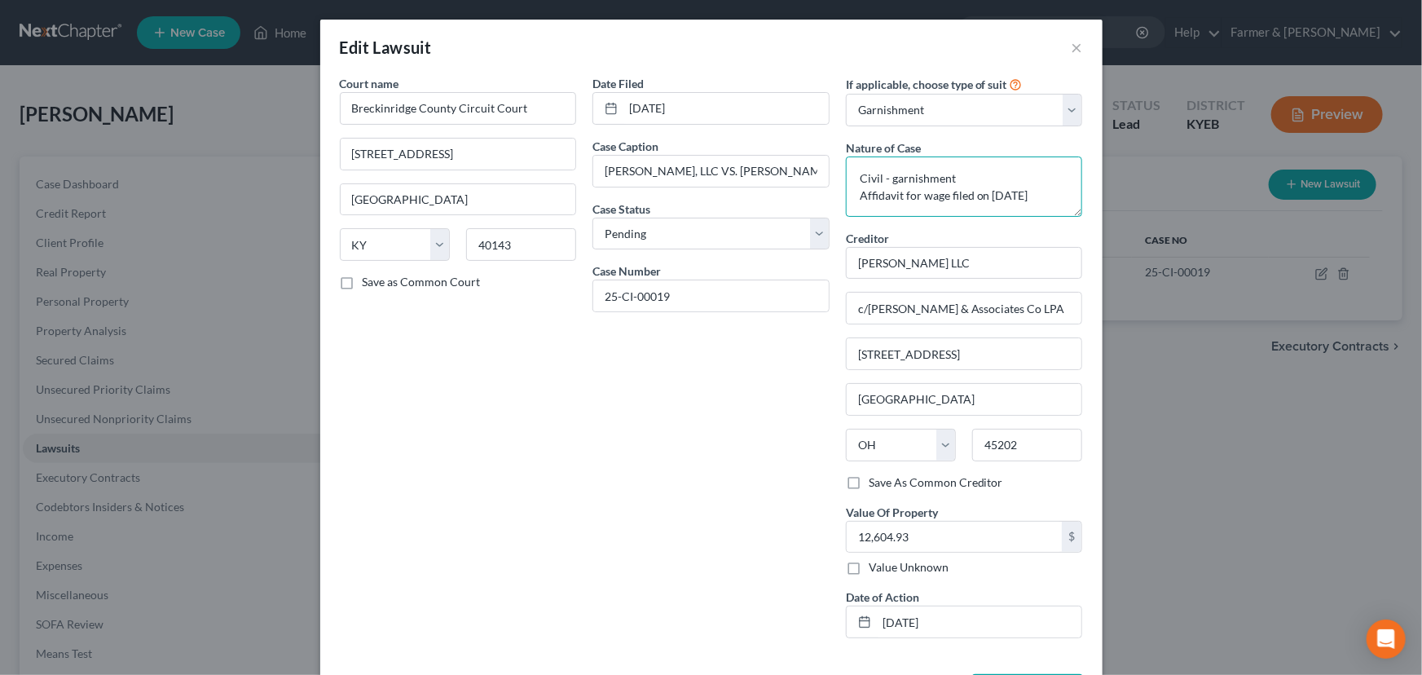
drag, startPoint x: 853, startPoint y: 195, endPoint x: 1047, endPoint y: 205, distance: 194.2
click at [1047, 205] on textarea "Civil - garnishment Affidavit for wage filed on [DATE]" at bounding box center [964, 186] width 237 height 60
click at [570, 342] on div "Court name * [GEOGRAPHIC_DATA] [GEOGRAPHIC_DATA] [GEOGRAPHIC_DATA] [US_STATE][G…" at bounding box center [458, 363] width 253 height 576
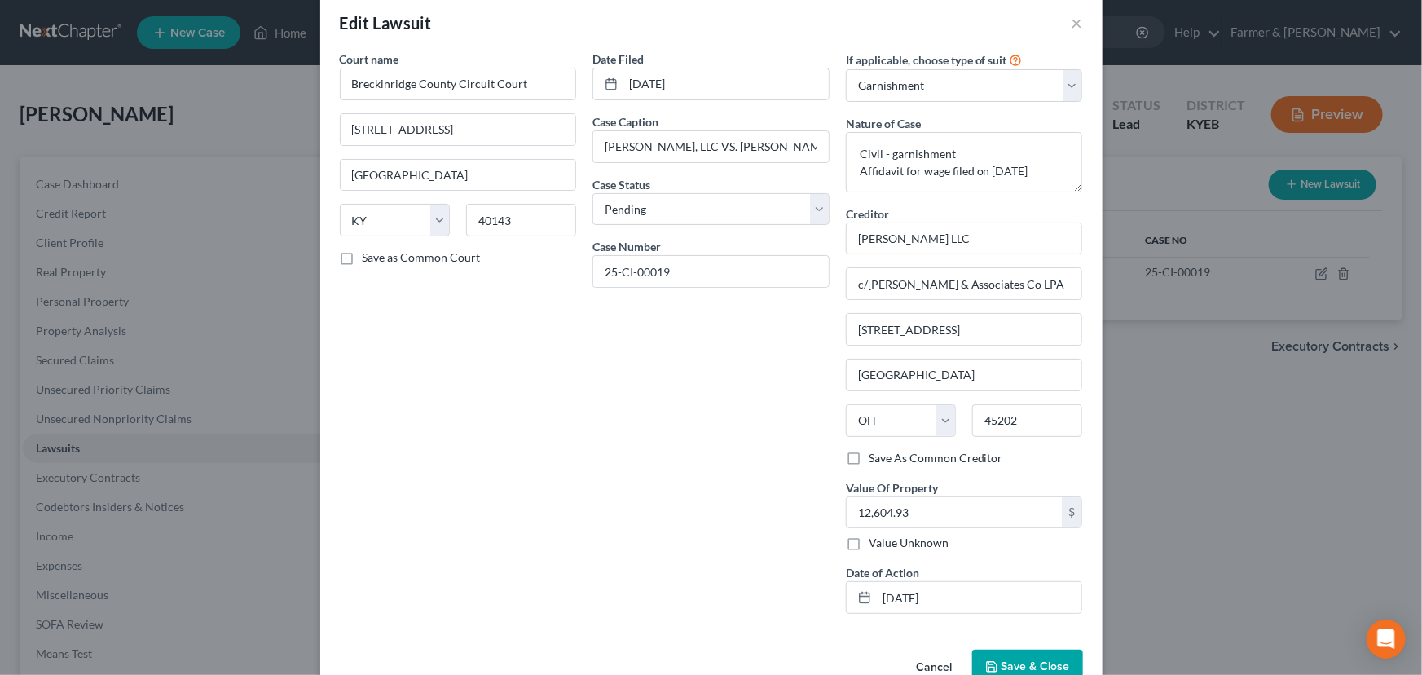
scroll to position [64, 0]
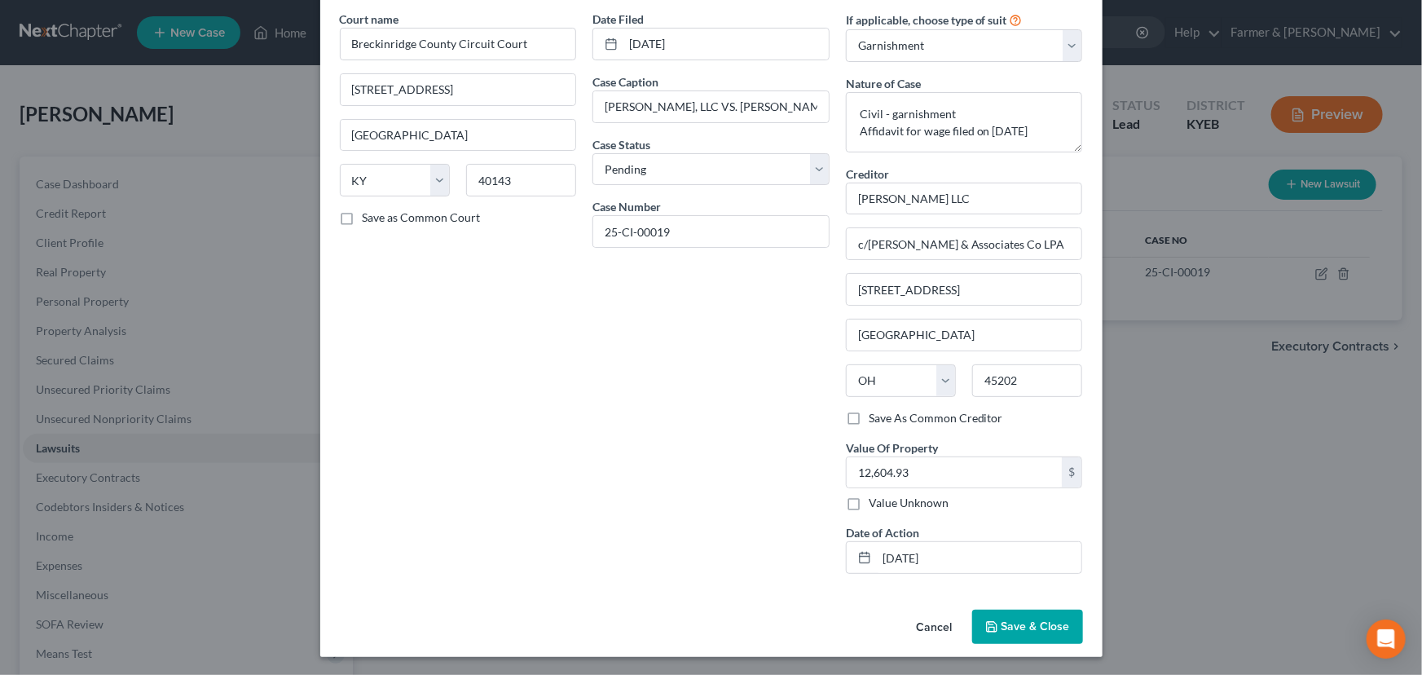
click at [1007, 623] on span "Save & Close" at bounding box center [1035, 626] width 68 height 14
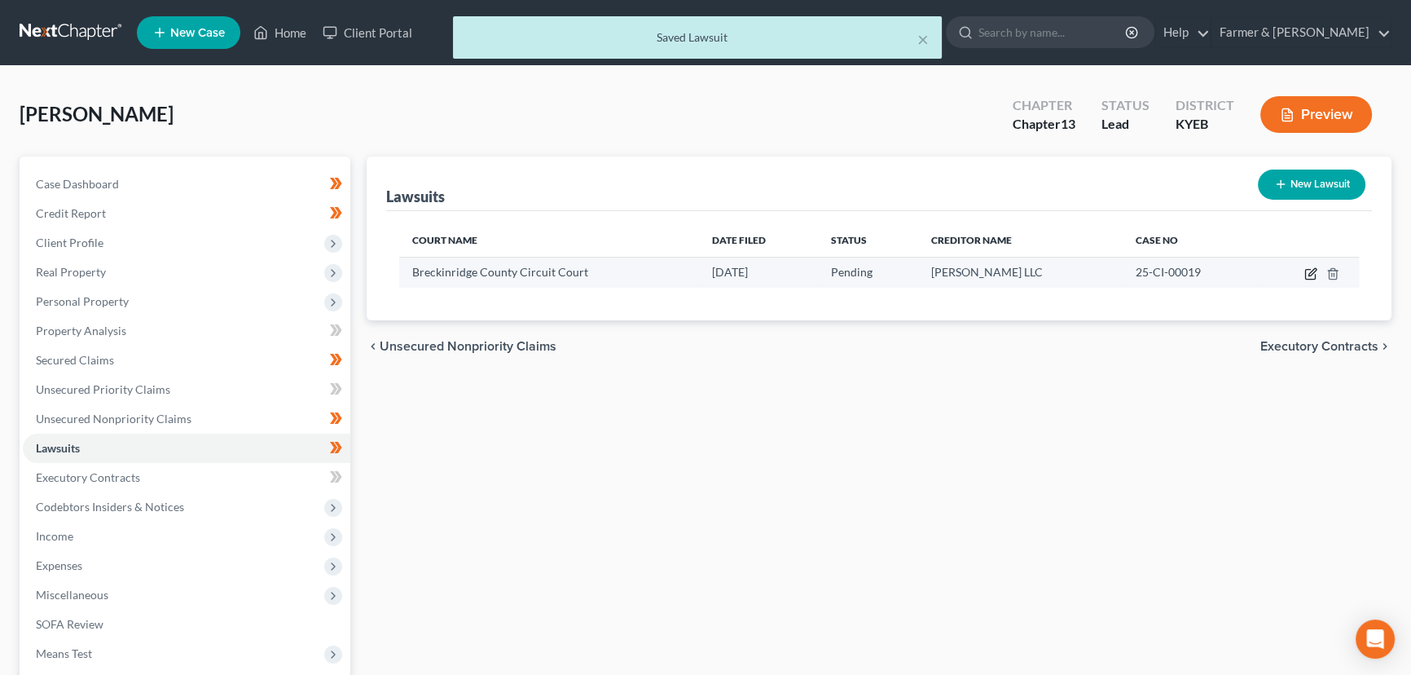
click at [1310, 274] on icon "button" at bounding box center [1312, 271] width 7 height 7
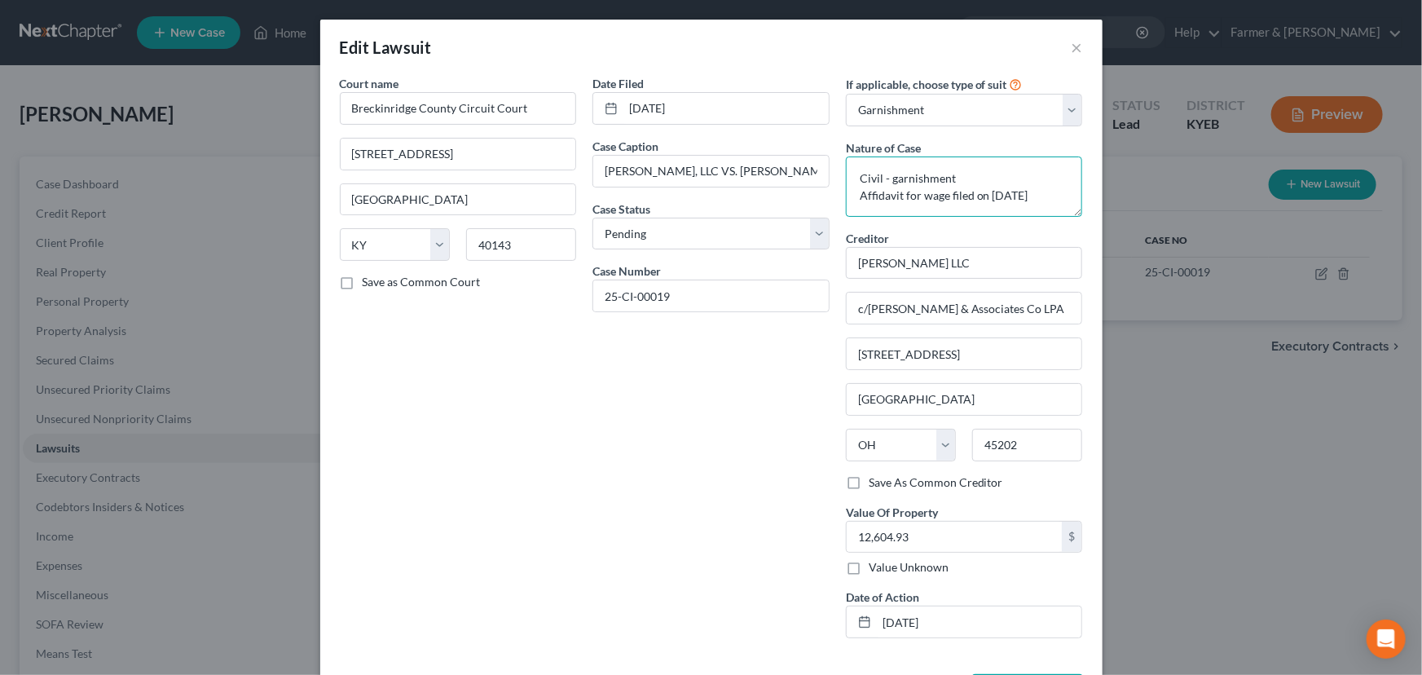
drag, startPoint x: 986, startPoint y: 196, endPoint x: 1047, endPoint y: 195, distance: 61.1
click at [1047, 195] on textarea "Civil - garnishment Affidavit for wage filed on [DATE]" at bounding box center [964, 186] width 237 height 60
paste textarea "8/2"
drag, startPoint x: 879, startPoint y: 618, endPoint x: 971, endPoint y: 618, distance: 92.1
click at [971, 618] on input "[DATE]" at bounding box center [979, 621] width 205 height 31
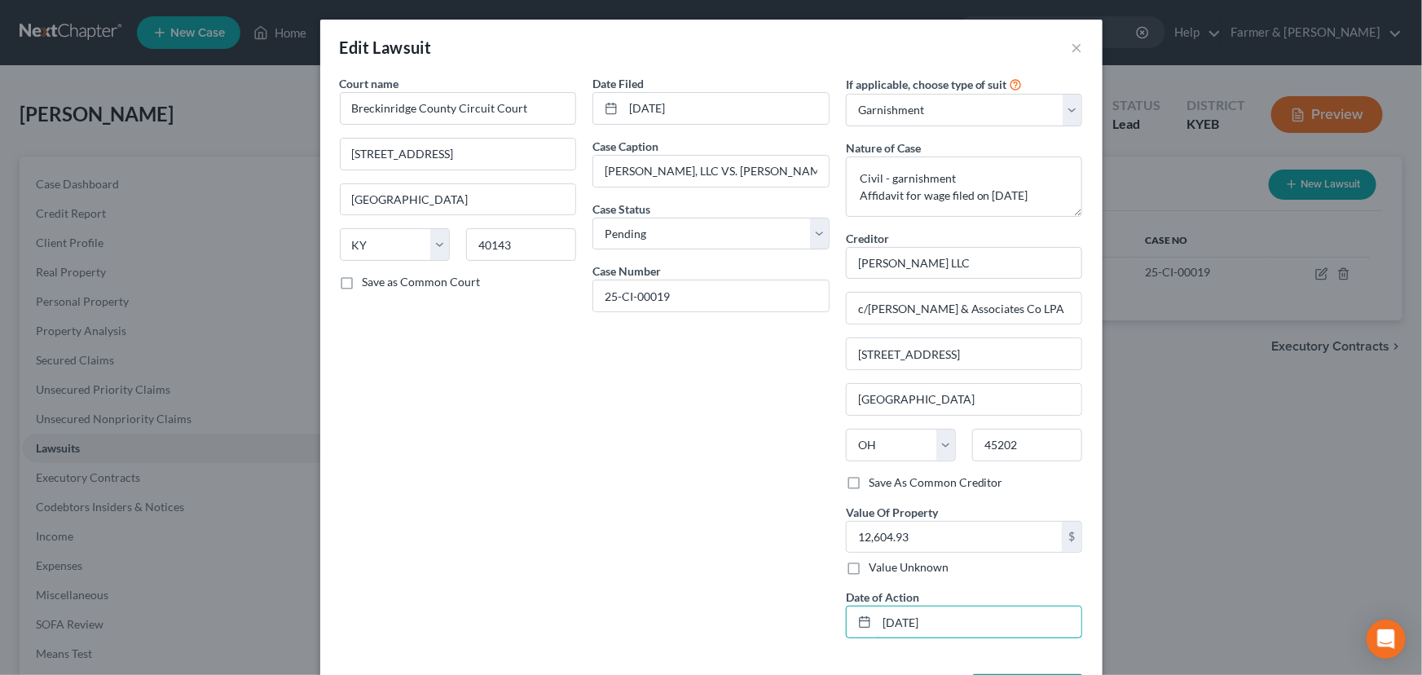
paste input "8/2"
click at [729, 522] on div "Date Filed [DATE] Case Caption [PERSON_NAME], LLC VS. [PERSON_NAME] ET AL Case …" at bounding box center [710, 363] width 253 height 576
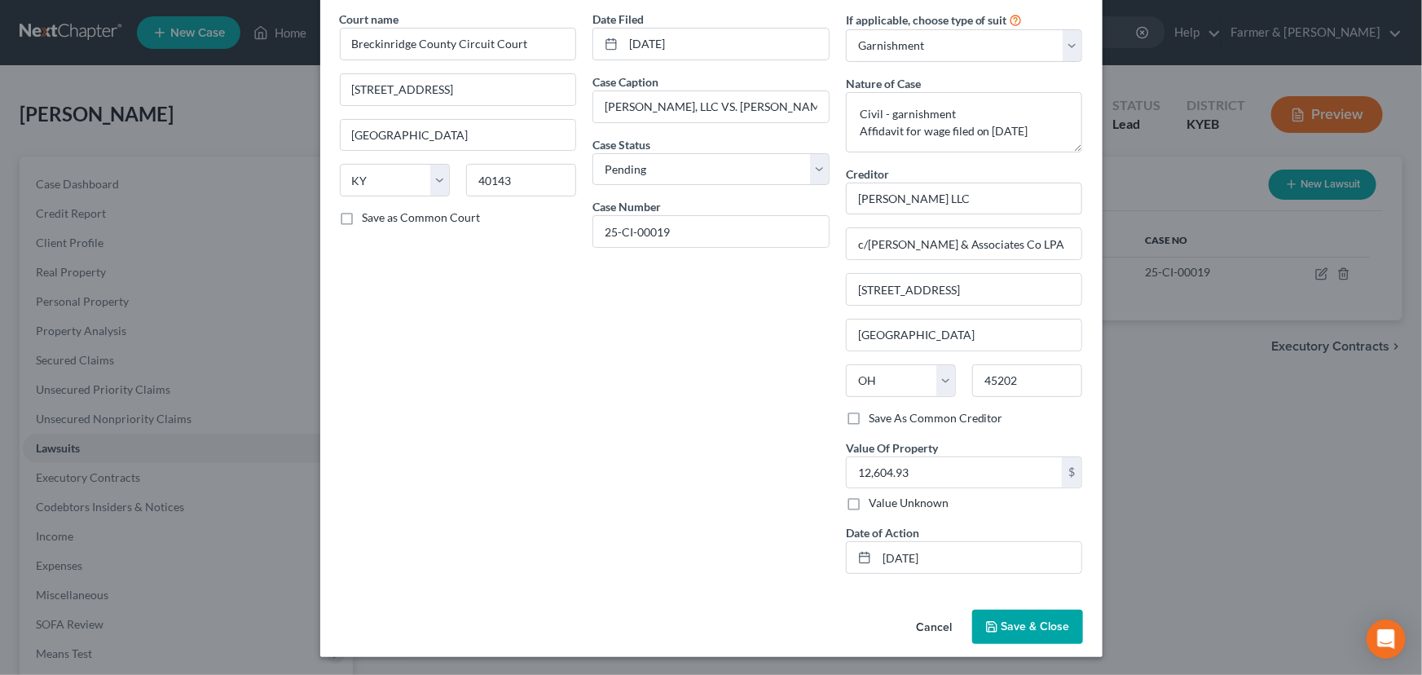
click at [1033, 634] on button "Save & Close" at bounding box center [1027, 627] width 111 height 34
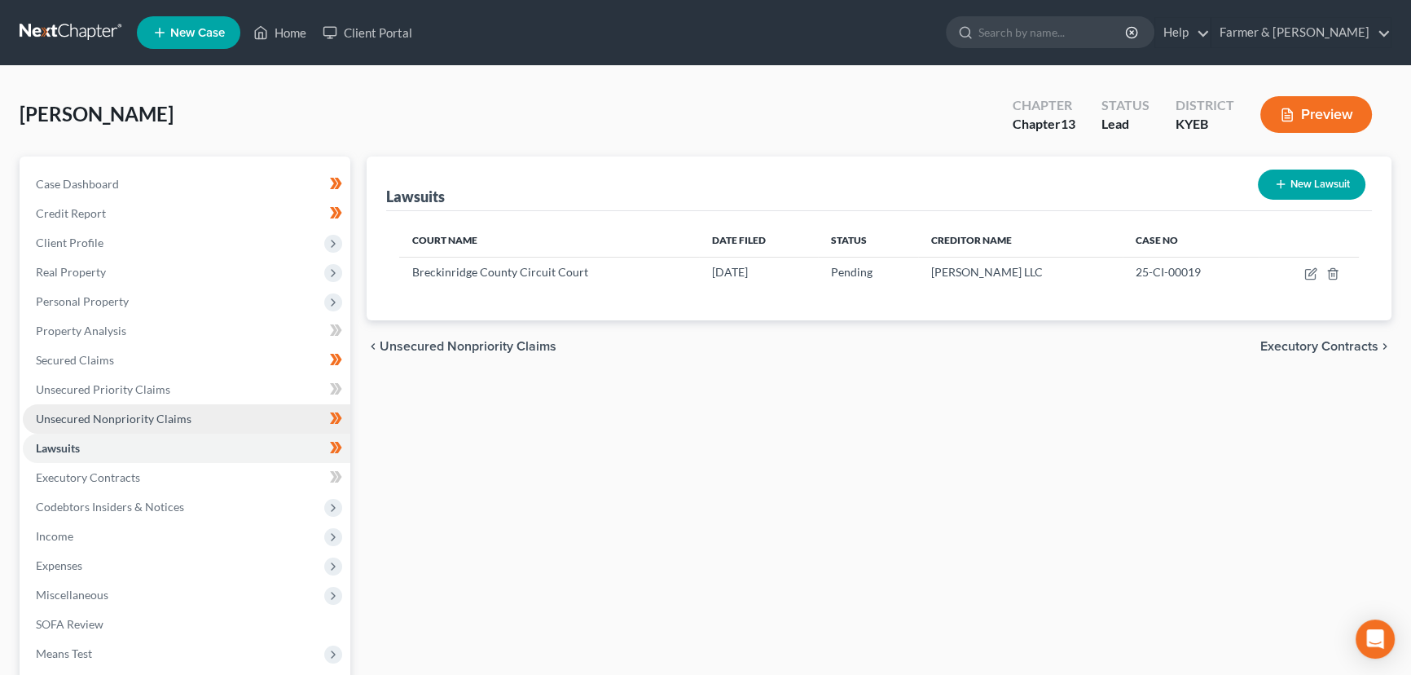
click at [144, 404] on link "Unsecured Nonpriority Claims" at bounding box center [187, 418] width 328 height 29
